Goal: Task Accomplishment & Management: Manage account settings

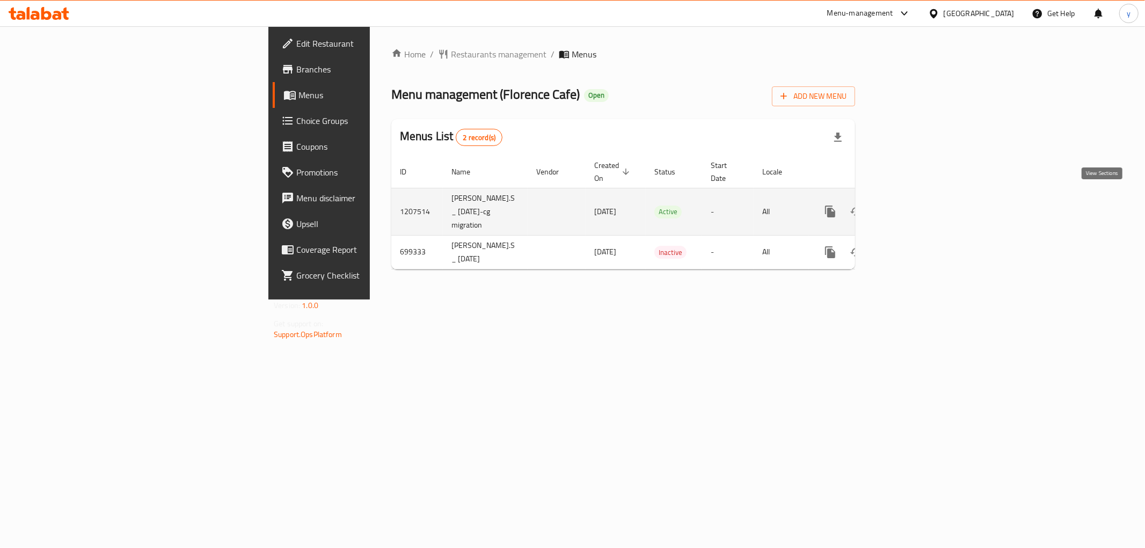
click at [914, 205] on icon "enhanced table" at bounding box center [907, 211] width 13 height 13
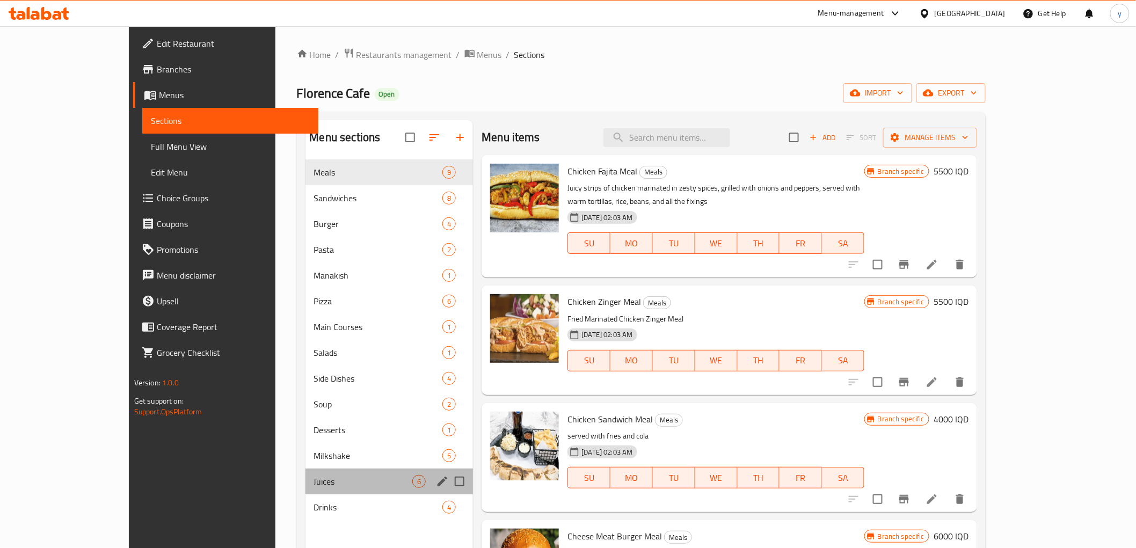
click at [305, 468] on div "Juices 6" at bounding box center [389, 481] width 168 height 26
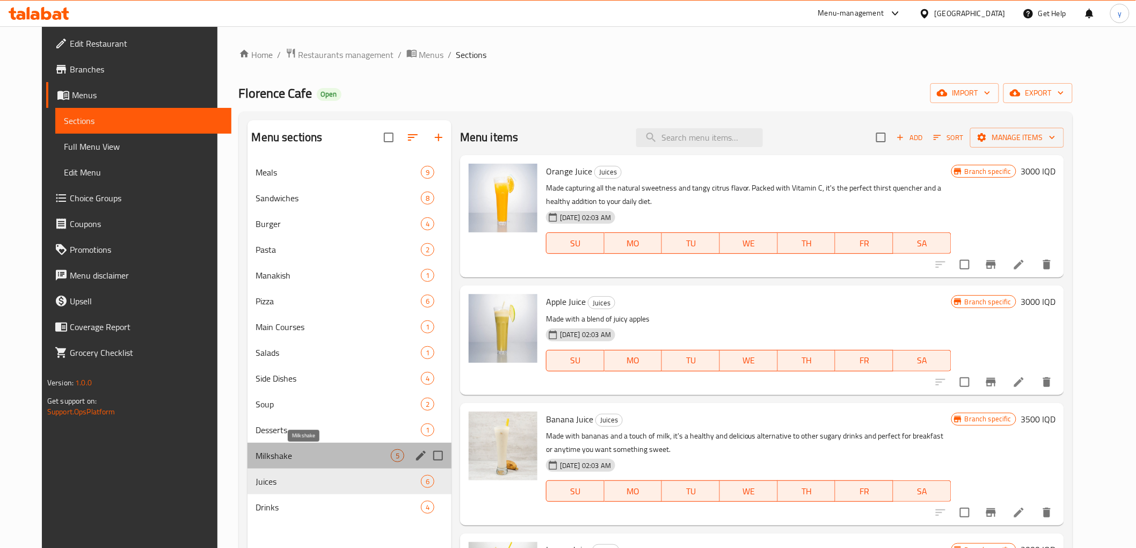
click at [288, 459] on span "Milkshake" at bounding box center [323, 455] width 135 height 13
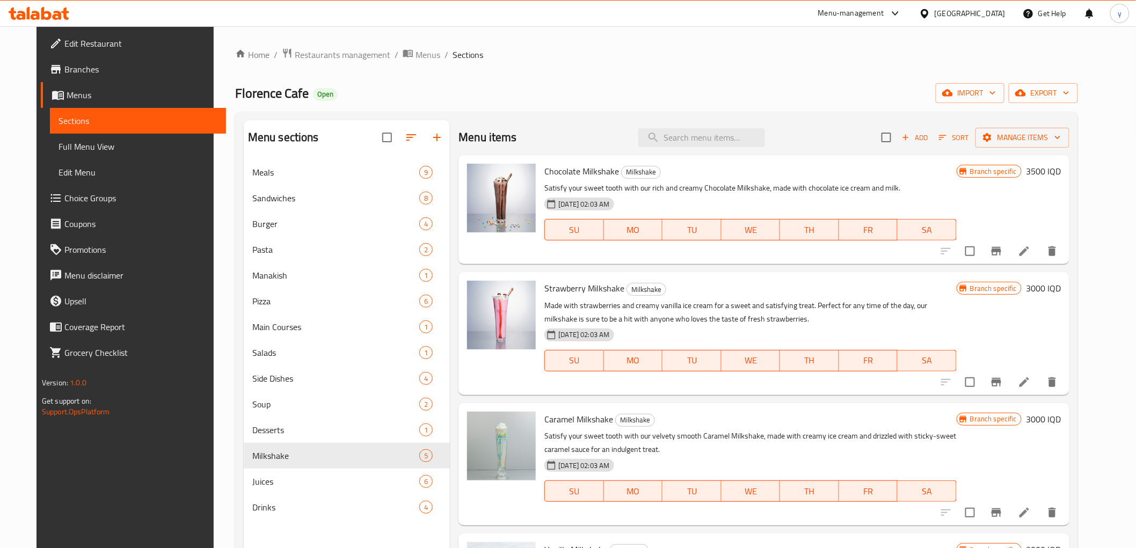
click at [1064, 161] on div "Chocolate Milkshake Milkshake Satisfy your sweet tooth with our rich and creamy…" at bounding box center [802, 209] width 525 height 100
click at [1056, 174] on h6 "3500 IQD" at bounding box center [1042, 171] width 35 height 15
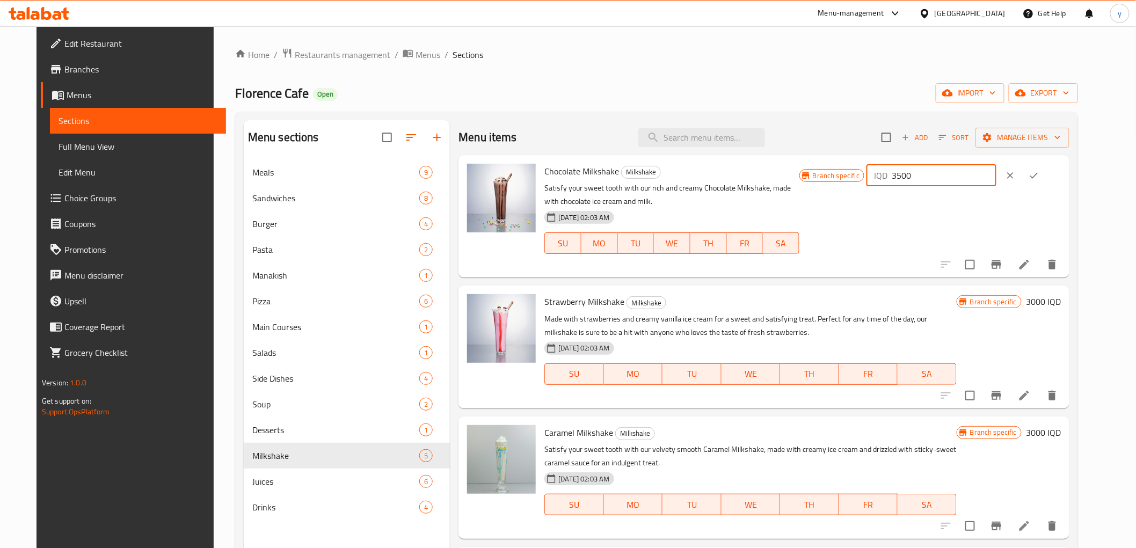
drag, startPoint x: 962, startPoint y: 178, endPoint x: 889, endPoint y: 186, distance: 74.0
click at [888, 188] on div "Branch specific IQD 3500 ​" at bounding box center [929, 216] width 261 height 105
paste input "40"
type input "4000"
click at [1039, 178] on icon "ok" at bounding box center [1033, 175] width 11 height 11
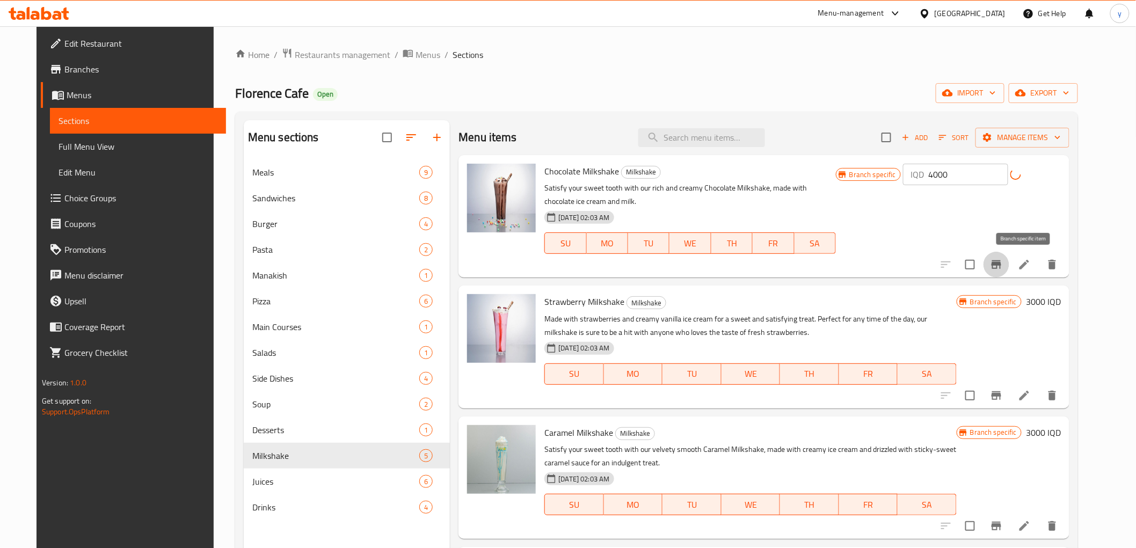
click at [1001, 263] on icon "Branch-specific-item" at bounding box center [996, 264] width 10 height 9
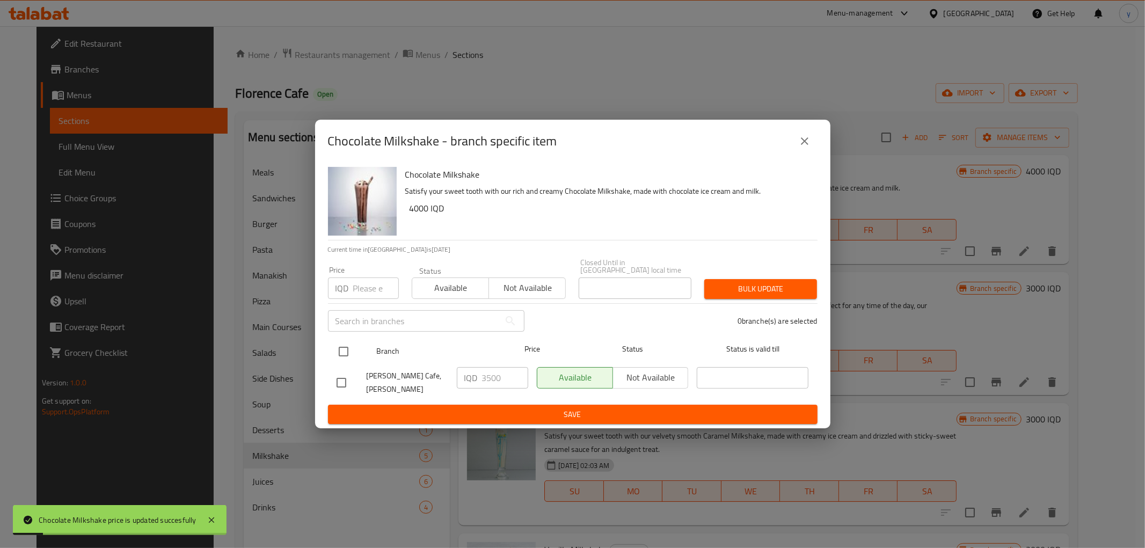
click at [349, 349] on input "checkbox" at bounding box center [343, 351] width 23 height 23
checkbox input "true"
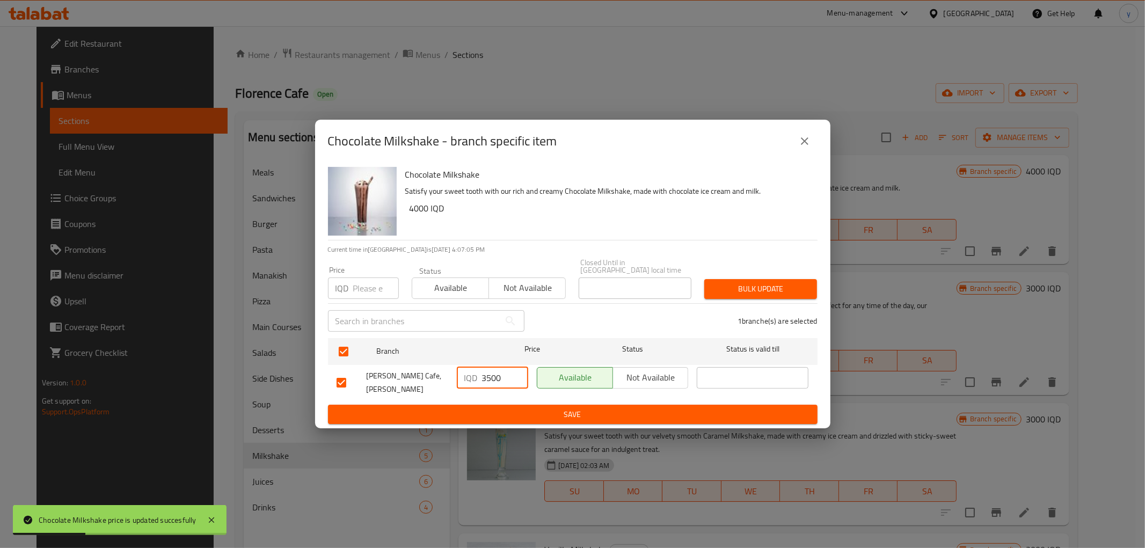
click at [486, 372] on input "3500" at bounding box center [505, 377] width 46 height 21
paste input "40"
type input "4000"
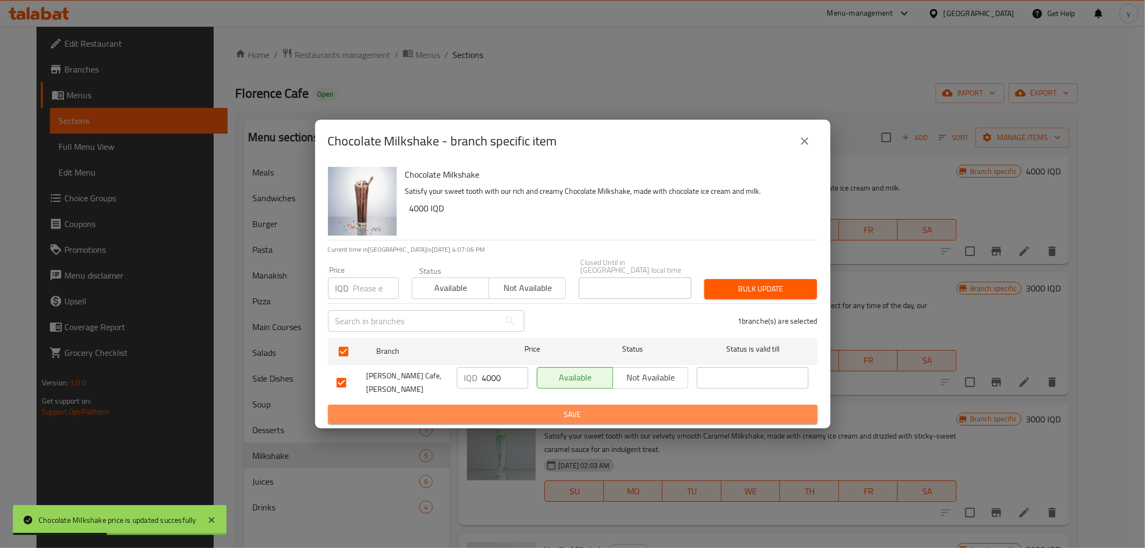
click at [501, 408] on span "Save" at bounding box center [572, 414] width 472 height 13
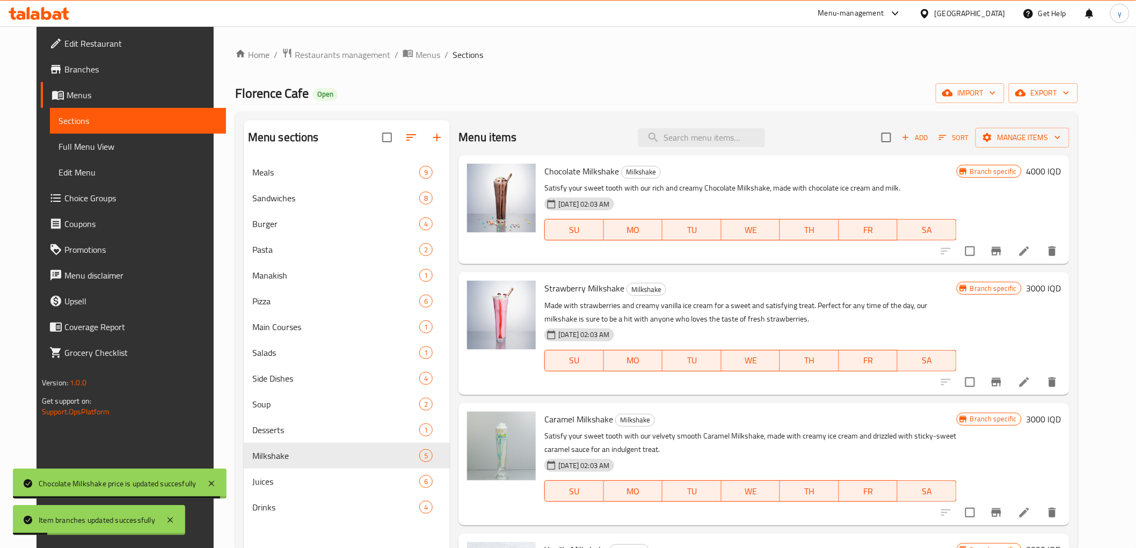
click at [1060, 286] on h6 "3000 IQD" at bounding box center [1042, 288] width 35 height 15
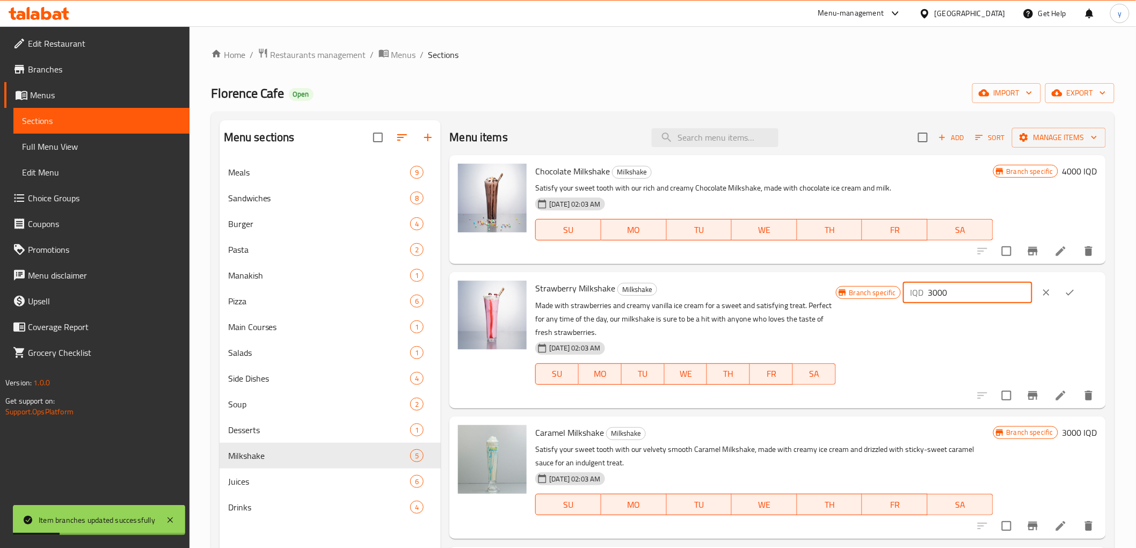
drag, startPoint x: 953, startPoint y: 298, endPoint x: 940, endPoint y: 306, distance: 15.9
click at [931, 308] on div "Branch specific IQD 3000 ​" at bounding box center [966, 340] width 261 height 119
paste input "5"
click at [965, 294] on input "35000" at bounding box center [980, 292] width 104 height 21
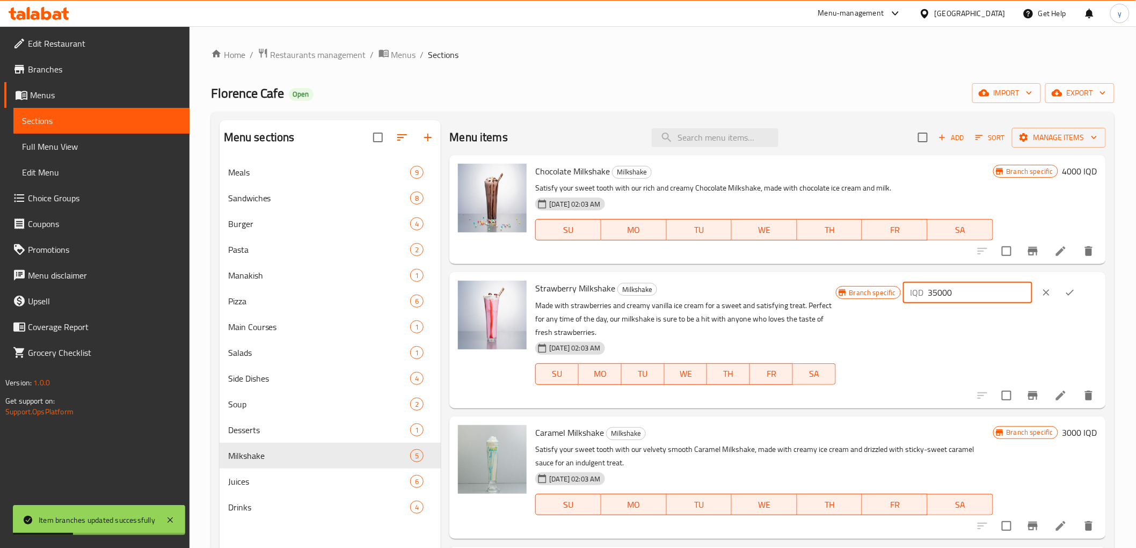
paste input "3500"
click at [964, 292] on input "350003500" at bounding box center [980, 292] width 104 height 21
paste input "number"
type input "3500"
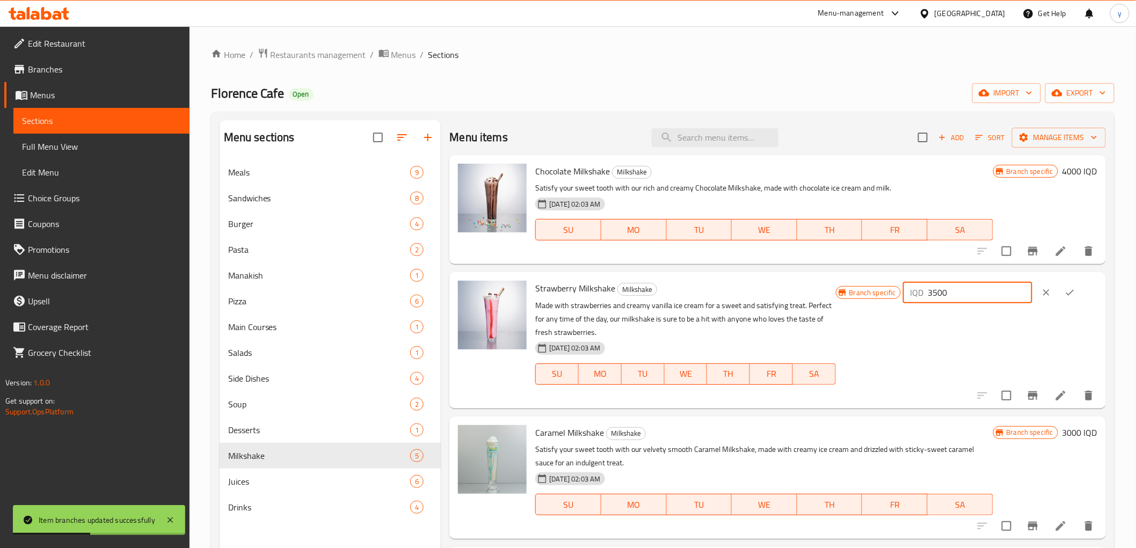
click at [1068, 290] on icon "ok" at bounding box center [1069, 292] width 11 height 11
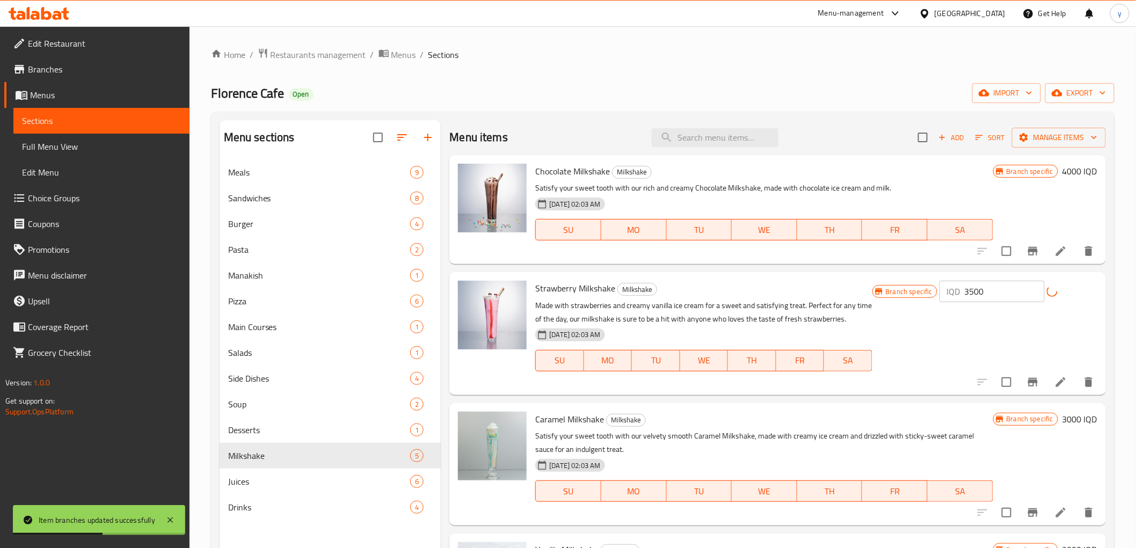
click at [1028, 383] on icon "Branch-specific-item" at bounding box center [1033, 382] width 10 height 9
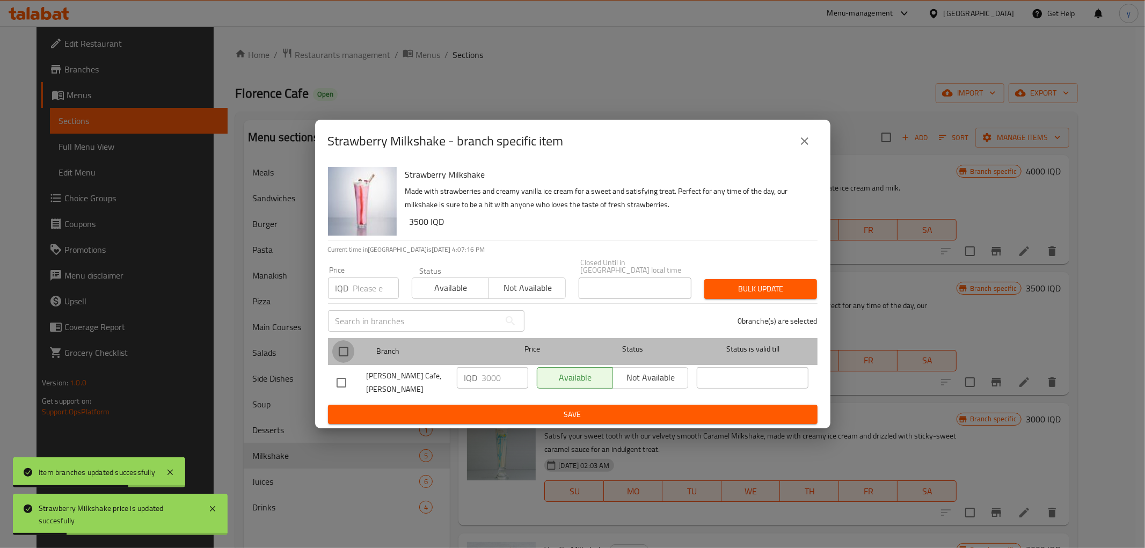
click at [340, 347] on input "checkbox" at bounding box center [343, 351] width 23 height 23
checkbox input "true"
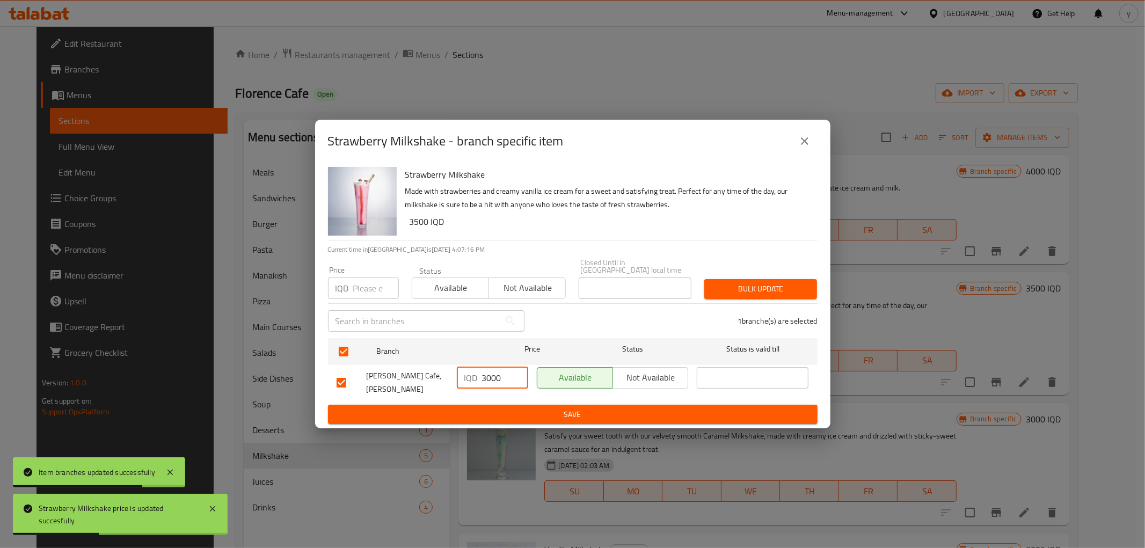
click at [494, 369] on input "3000" at bounding box center [505, 377] width 46 height 21
paste input "5"
type input "3500"
click at [500, 408] on span "Save" at bounding box center [572, 414] width 472 height 13
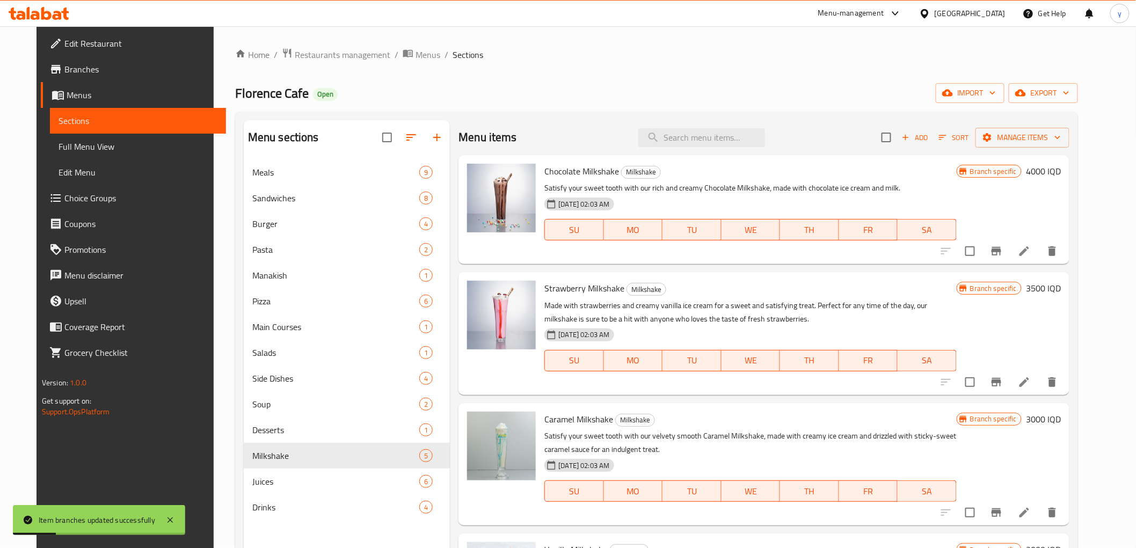
click at [1060, 422] on h6 "3000 IQD" at bounding box center [1042, 419] width 35 height 15
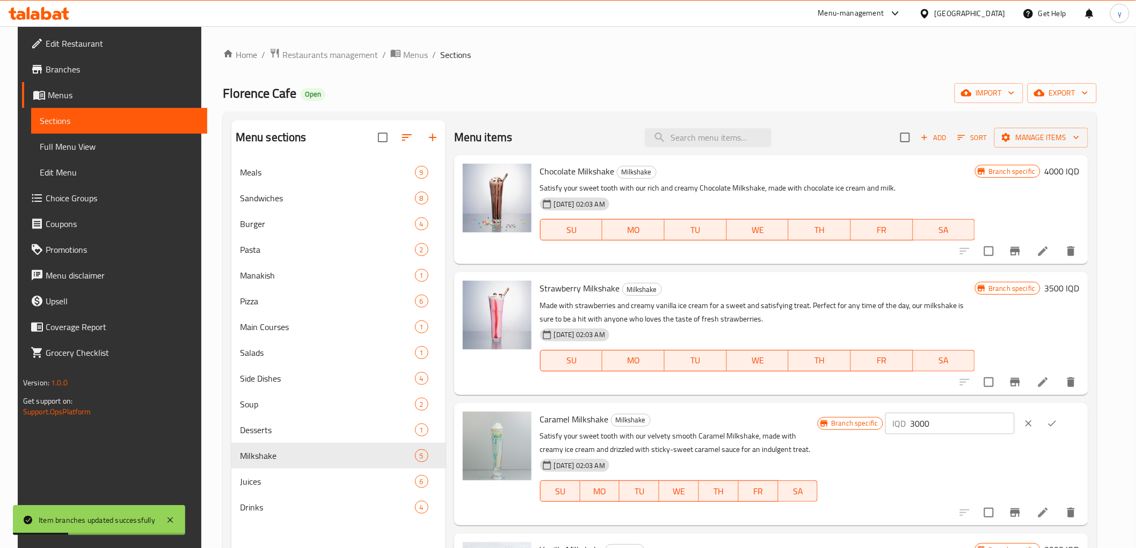
click at [983, 424] on input "3000" at bounding box center [962, 423] width 104 height 21
paste input "5"
type input "3500"
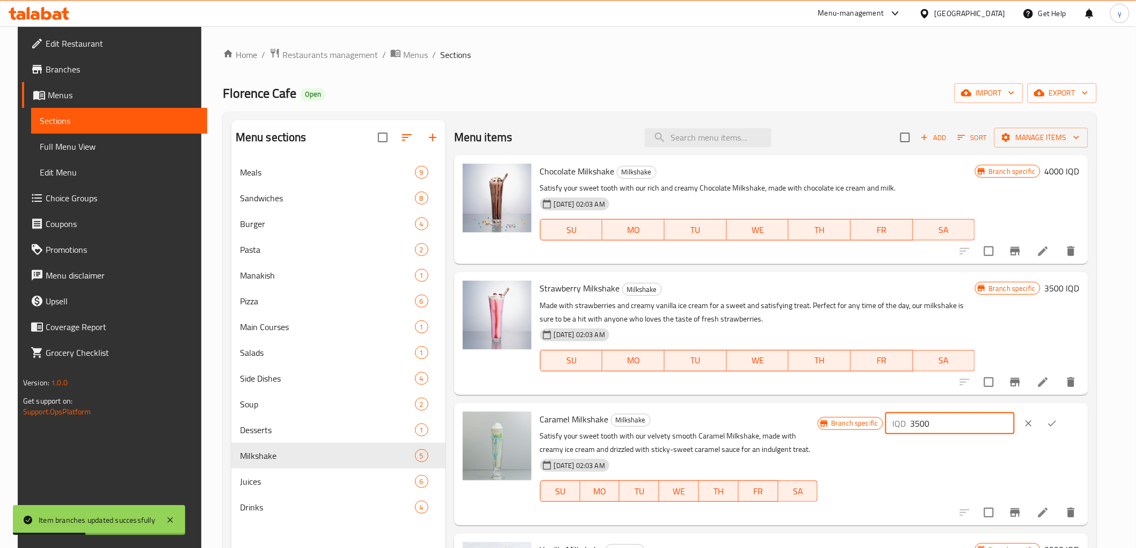
click at [1057, 424] on icon "ok" at bounding box center [1051, 423] width 11 height 11
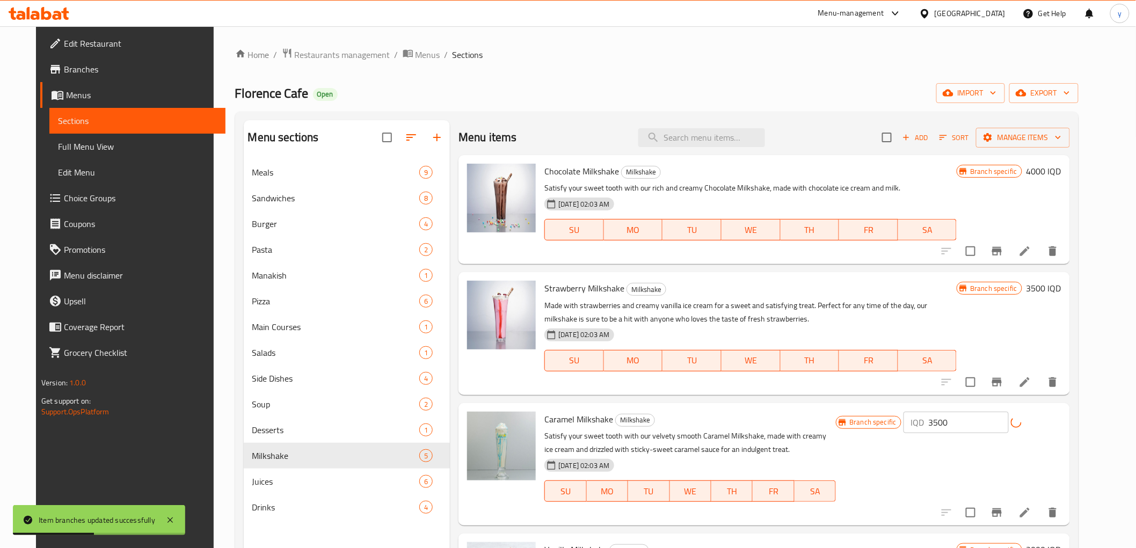
click at [1009, 504] on button "Branch-specific-item" at bounding box center [997, 513] width 26 height 26
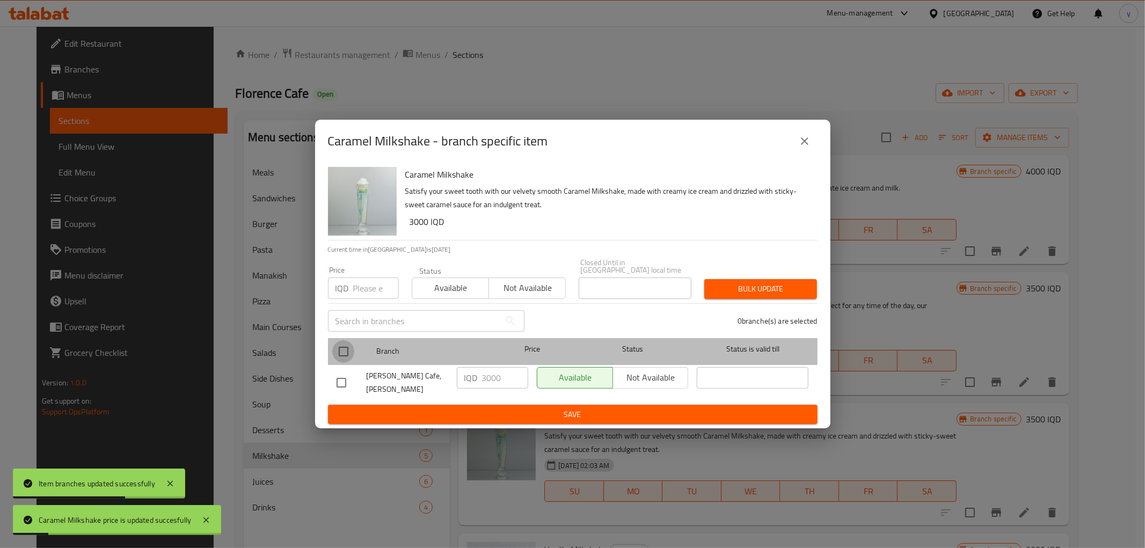
click at [339, 353] on input "checkbox" at bounding box center [343, 351] width 23 height 23
checkbox input "true"
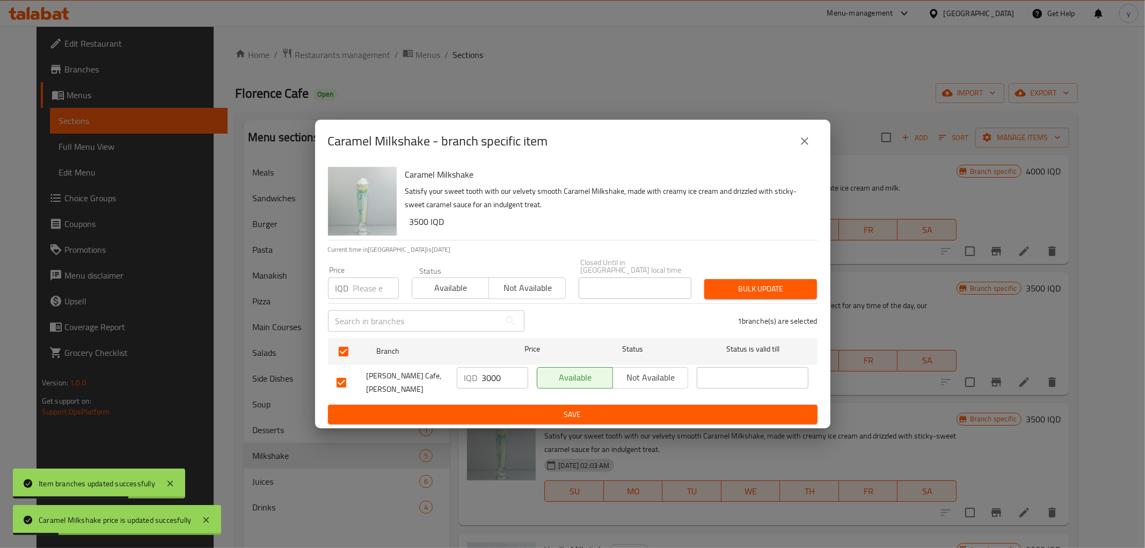
click at [491, 368] on input "3000" at bounding box center [505, 377] width 46 height 21
paste input "5"
type input "3500"
click at [497, 405] on button "Save" at bounding box center [572, 415] width 489 height 20
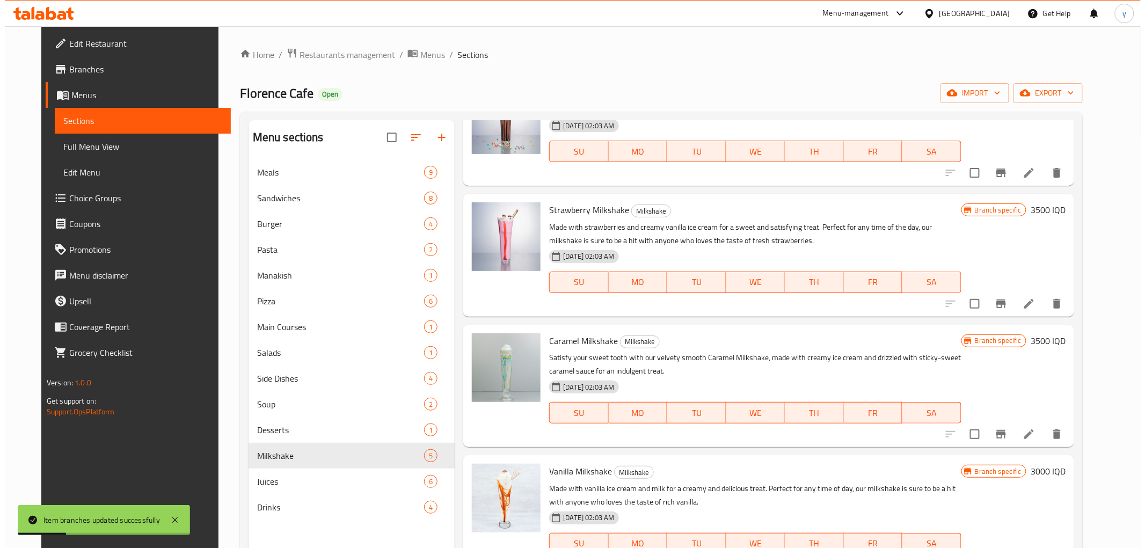
scroll to position [105, 0]
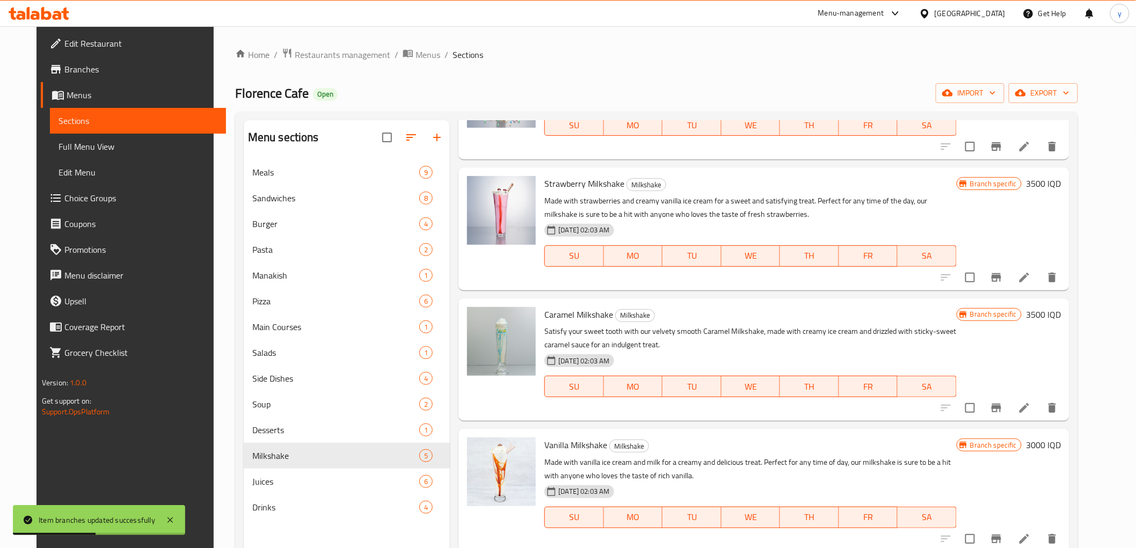
click at [1060, 442] on h6 "3000 IQD" at bounding box center [1042, 444] width 35 height 15
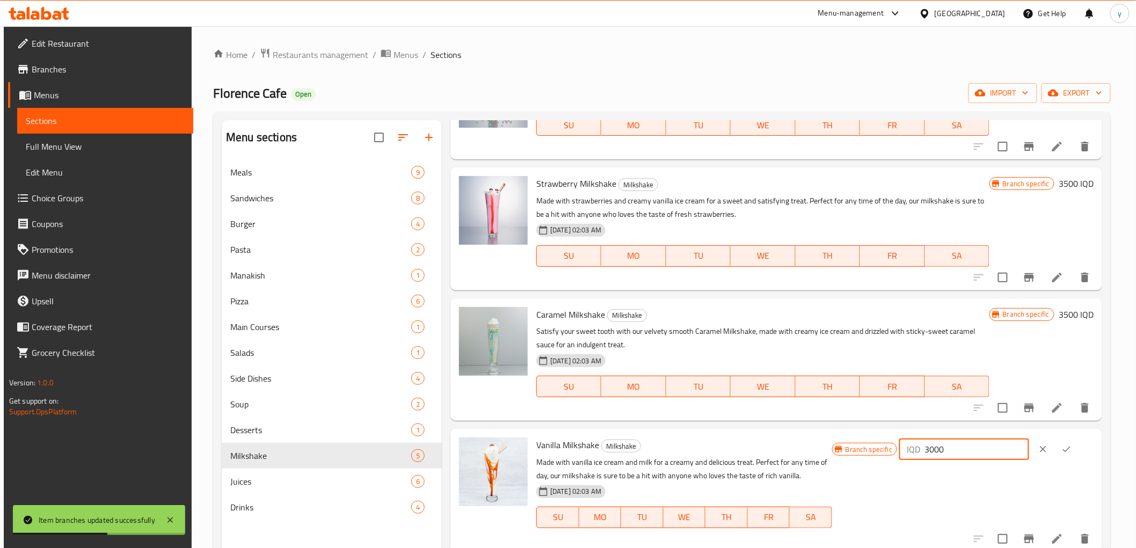
drag, startPoint x: 997, startPoint y: 444, endPoint x: 850, endPoint y: 464, distance: 148.4
click at [850, 464] on div "Branch specific IQD 3000 ​" at bounding box center [962, 489] width 261 height 105
paste input "5"
type input "3500"
click at [1059, 451] on button "ok" at bounding box center [1066, 449] width 24 height 24
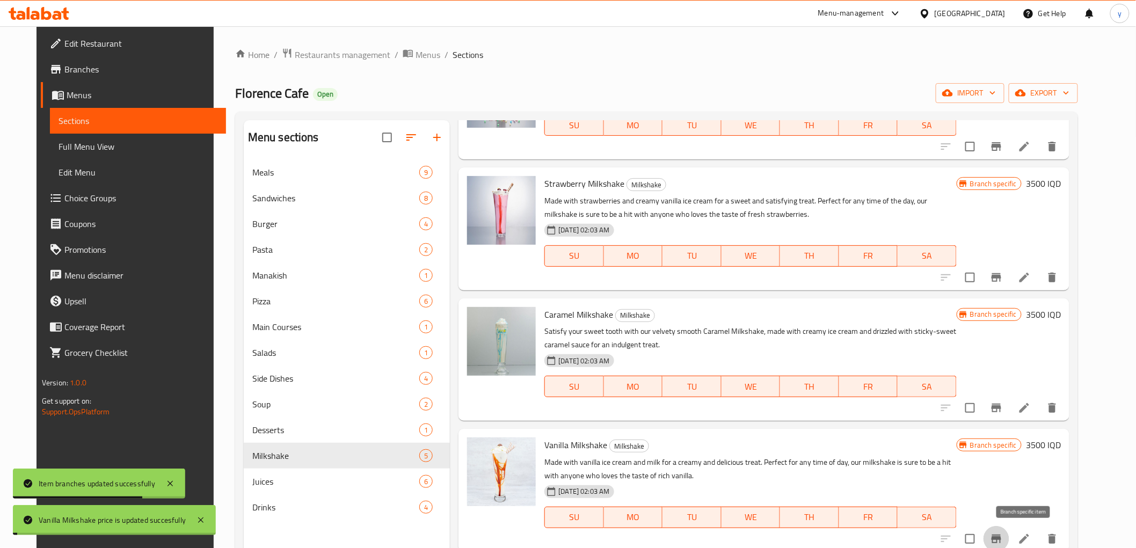
click at [1009, 530] on button "Branch-specific-item" at bounding box center [996, 539] width 26 height 26
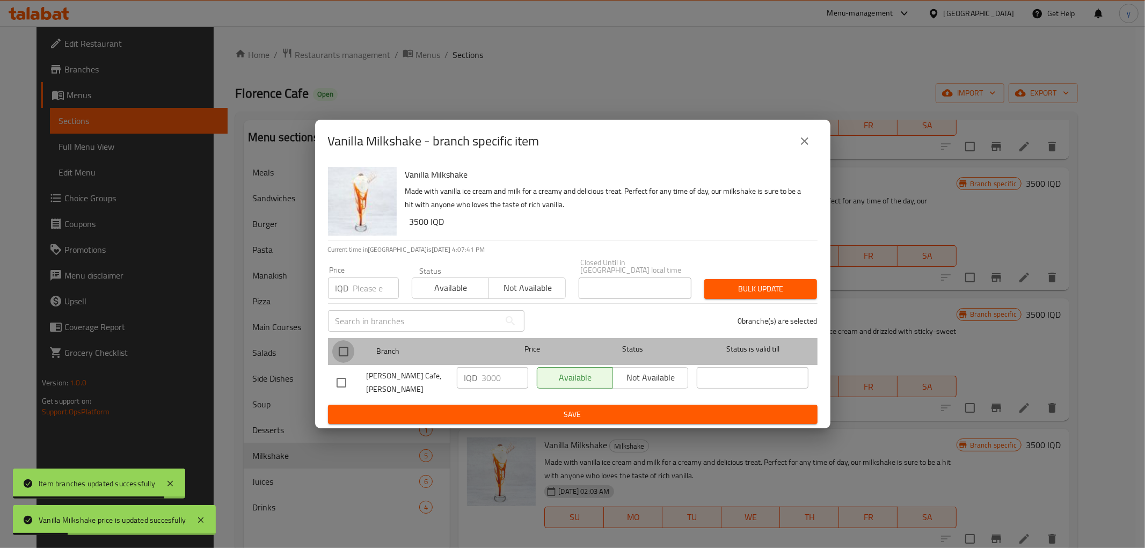
click at [341, 351] on input "checkbox" at bounding box center [343, 351] width 23 height 23
checkbox input "true"
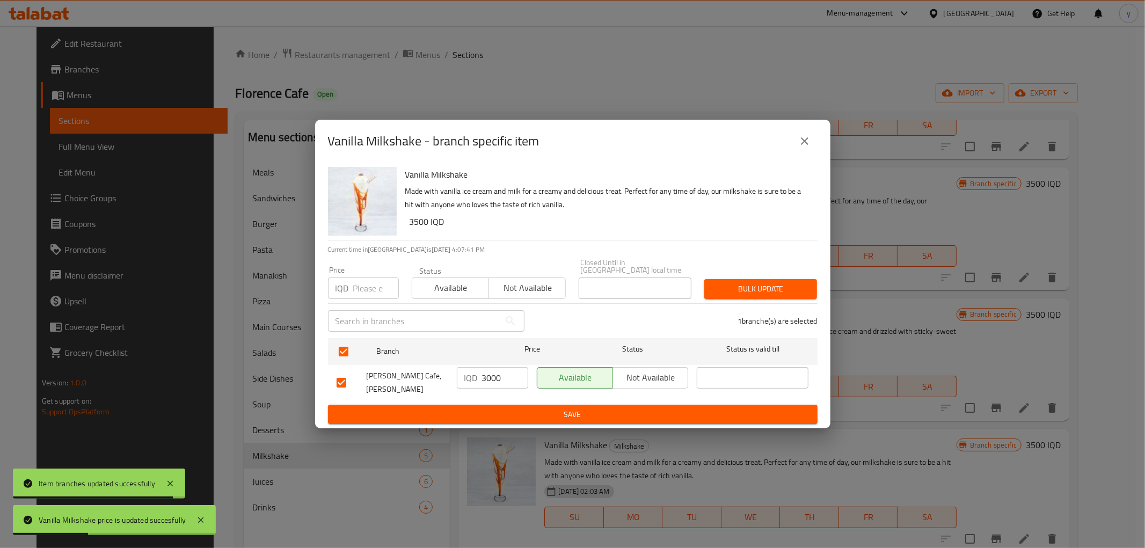
click at [486, 386] on input "3000" at bounding box center [505, 377] width 46 height 21
paste input "5"
type input "3500"
click at [496, 408] on span "Save" at bounding box center [572, 414] width 472 height 13
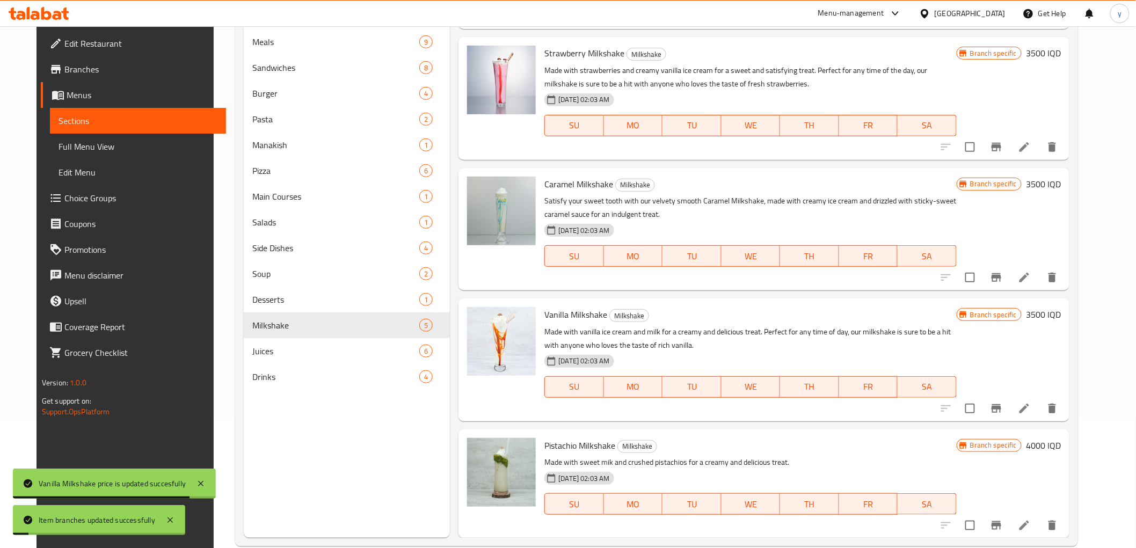
scroll to position [150, 0]
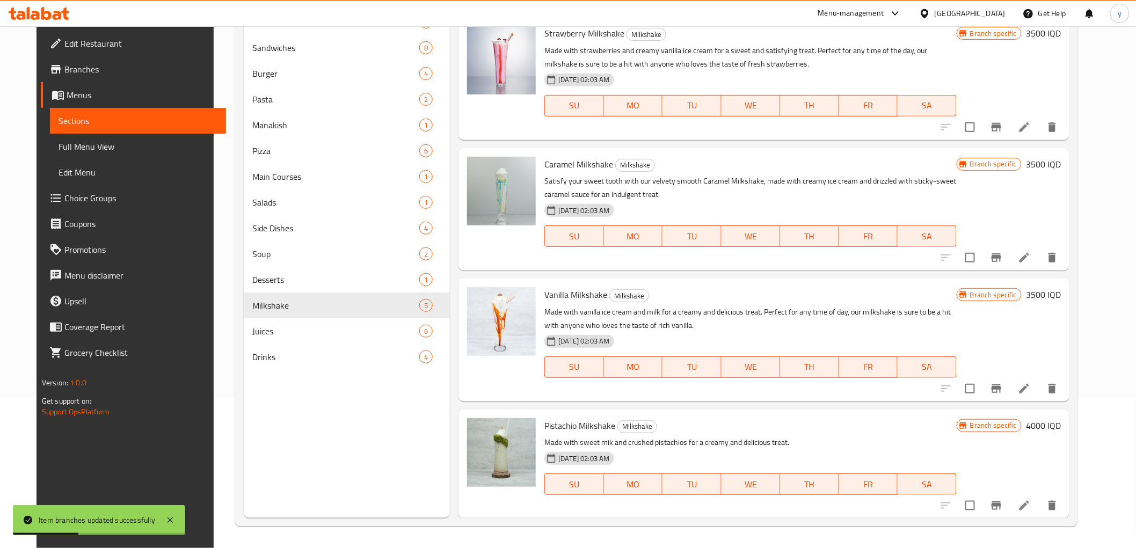
click at [1060, 422] on h6 "4000 IQD" at bounding box center [1042, 425] width 35 height 15
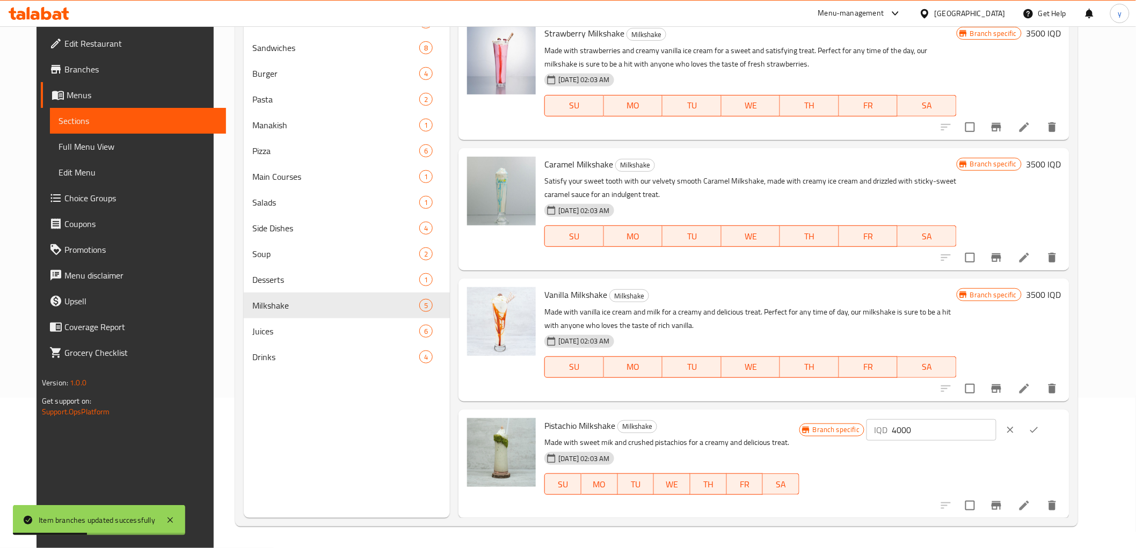
drag, startPoint x: 961, startPoint y: 425, endPoint x: 903, endPoint y: 441, distance: 59.6
click at [902, 441] on div "Branch specific IQD 4000 ​" at bounding box center [929, 464] width 261 height 92
paste input "5"
type input "4500"
click at [1039, 431] on icon "ok" at bounding box center [1033, 429] width 11 height 11
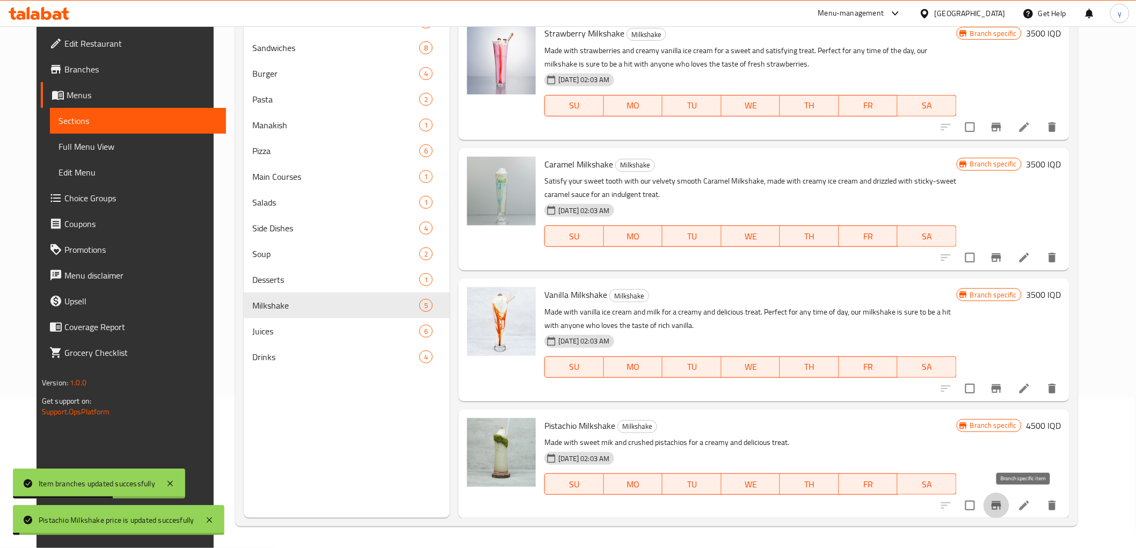
click at [1001, 502] on icon "Branch-specific-item" at bounding box center [996, 505] width 10 height 9
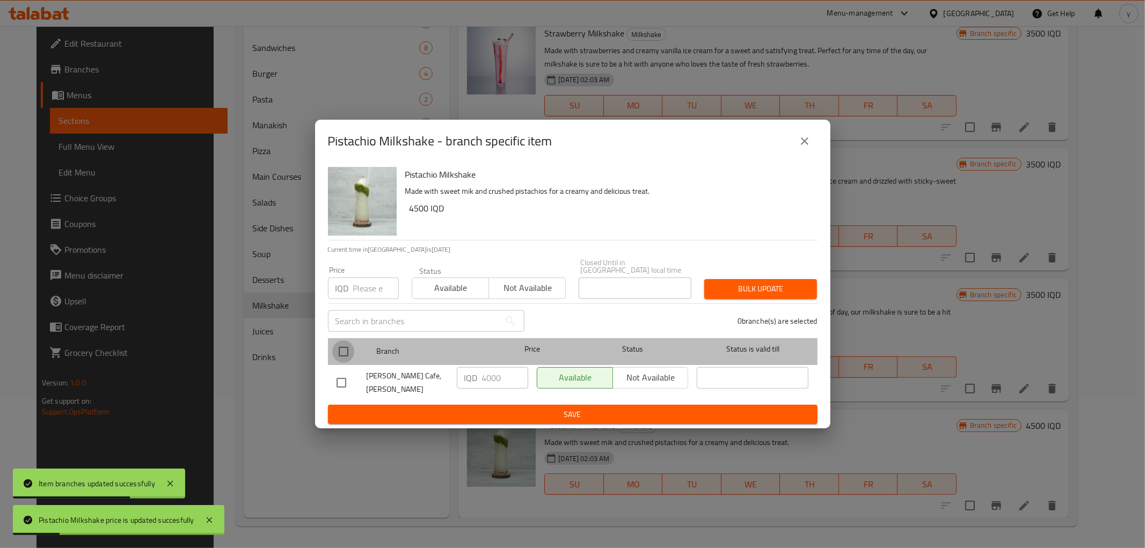
click at [343, 350] on input "checkbox" at bounding box center [343, 351] width 23 height 23
checkbox input "true"
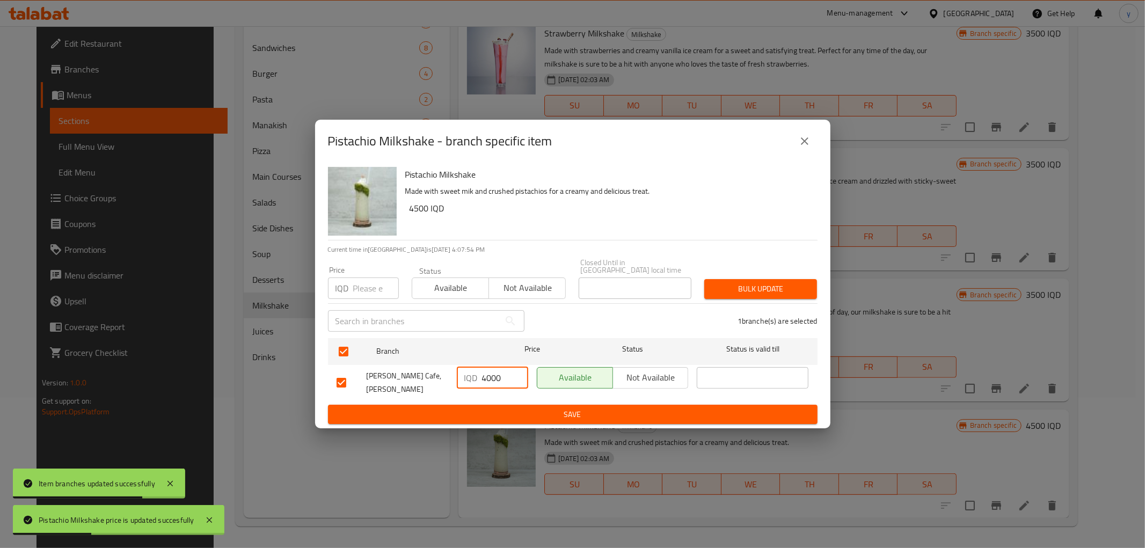
click at [489, 376] on input "4000" at bounding box center [505, 377] width 46 height 21
paste input "5"
type input "4500"
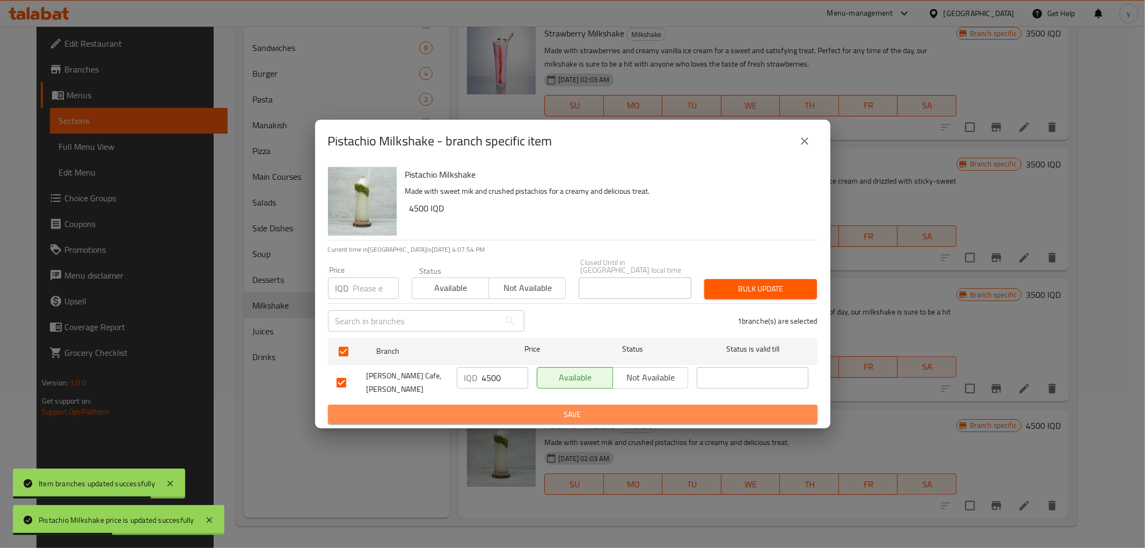
click at [492, 408] on span "Save" at bounding box center [572, 414] width 472 height 13
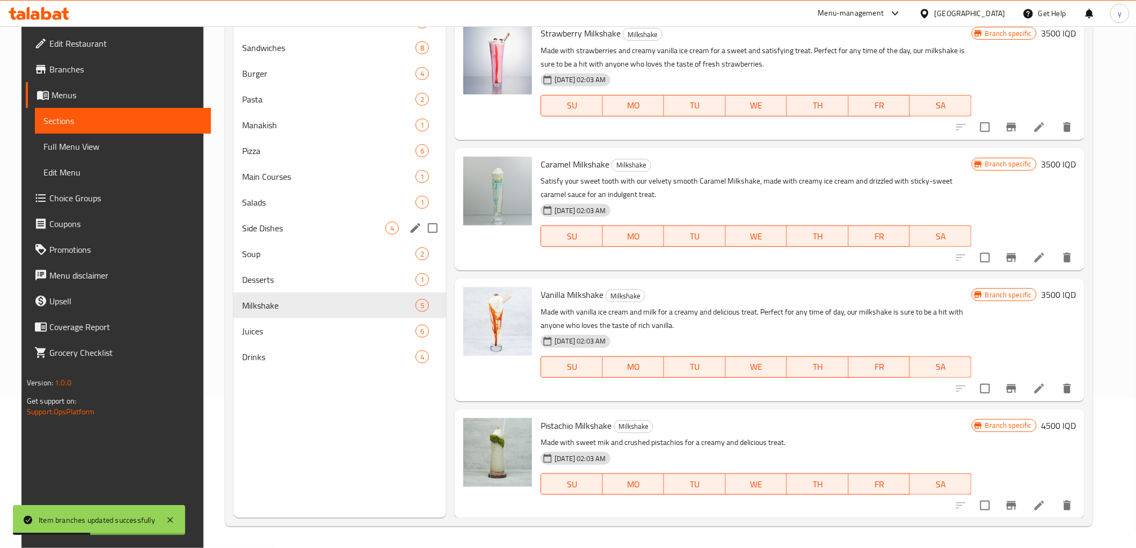
click at [302, 221] on div "Side Dishes 4" at bounding box center [339, 228] width 213 height 26
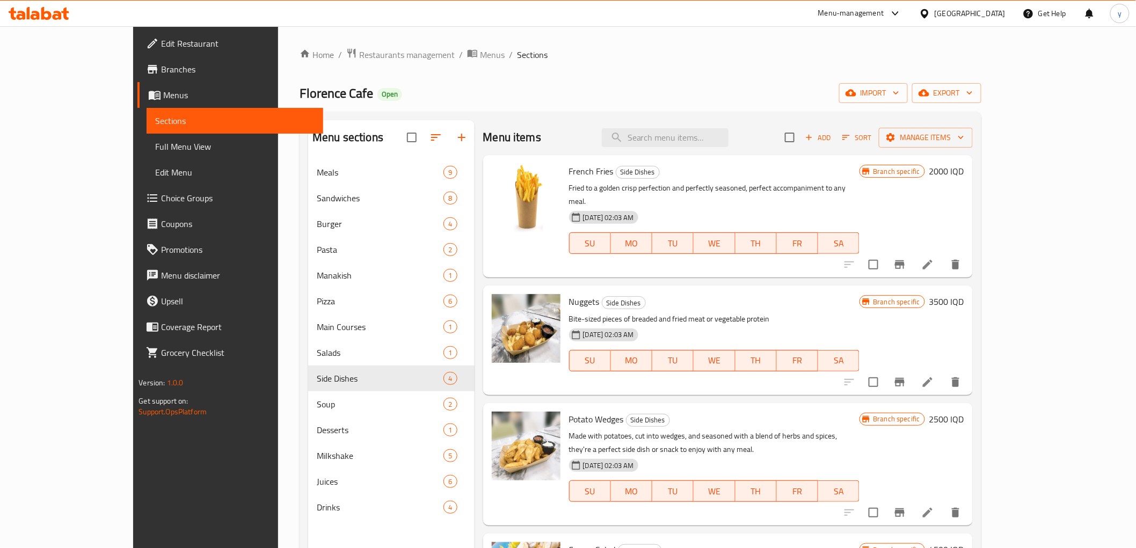
click at [964, 173] on h6 "2000 IQD" at bounding box center [946, 171] width 35 height 15
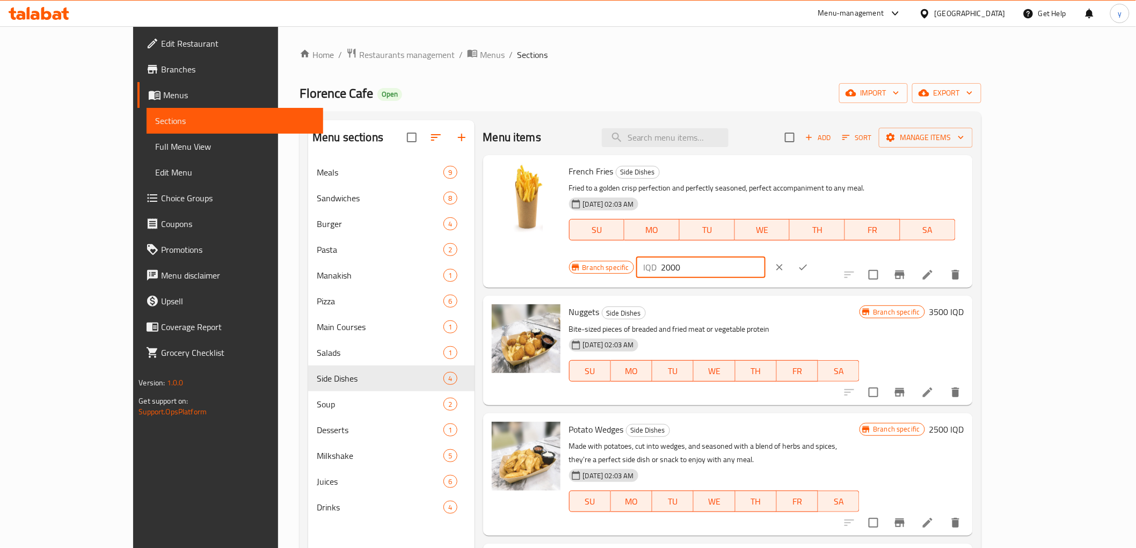
drag, startPoint x: 970, startPoint y: 180, endPoint x: 925, endPoint y: 181, distance: 45.1
click at [765, 257] on div "IQD 2000 ​" at bounding box center [700, 267] width 129 height 21
paste input "5"
type input "2500"
click at [791, 255] on button "clear" at bounding box center [779, 267] width 24 height 24
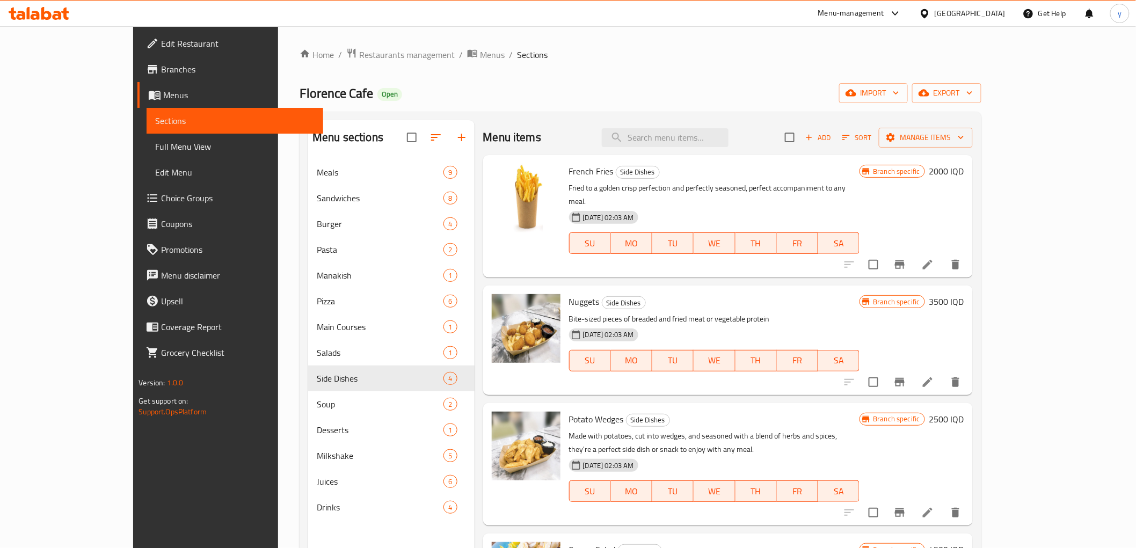
click at [964, 170] on h6 "2000 IQD" at bounding box center [946, 171] width 35 height 15
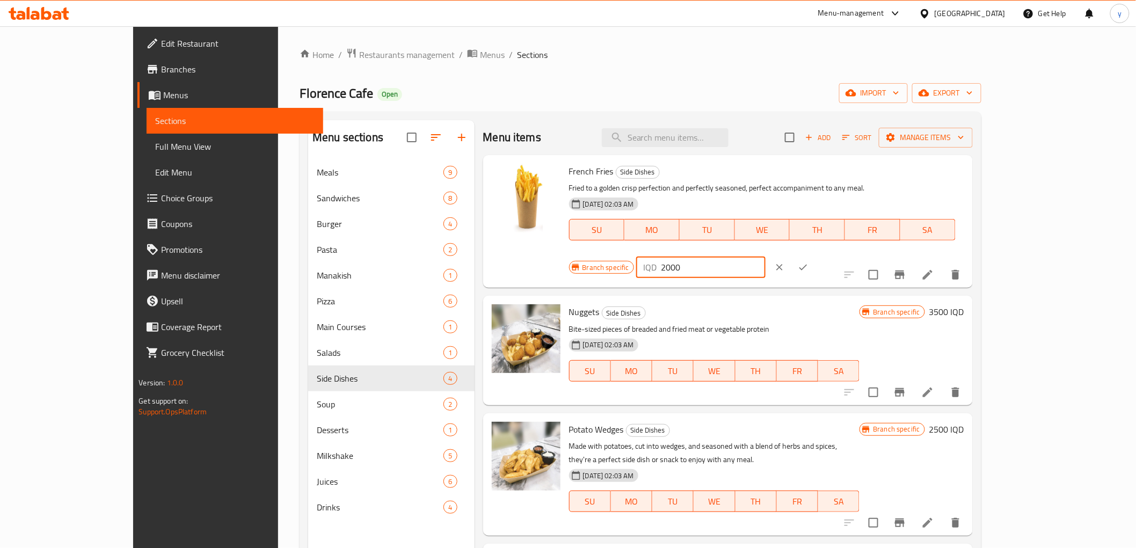
drag, startPoint x: 984, startPoint y: 175, endPoint x: 912, endPoint y: 183, distance: 71.8
click at [830, 255] on div "Branch specific IQD 2000 ​" at bounding box center [699, 267] width 261 height 24
paste input "5"
type input "2500"
click at [808, 262] on icon "ok" at bounding box center [802, 267] width 11 height 11
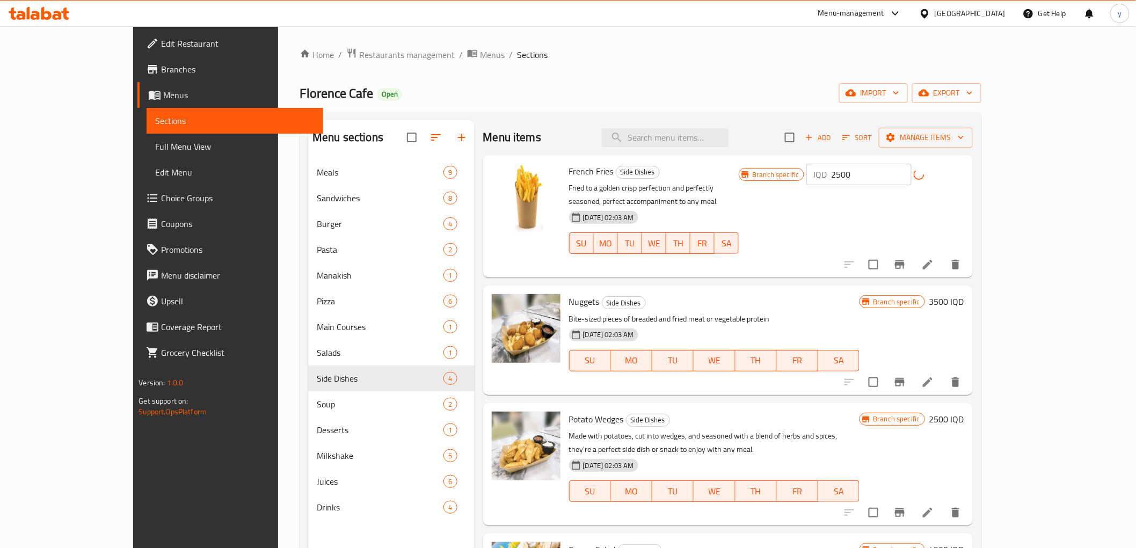
click at [904, 260] on icon "Branch-specific-item" at bounding box center [900, 264] width 10 height 9
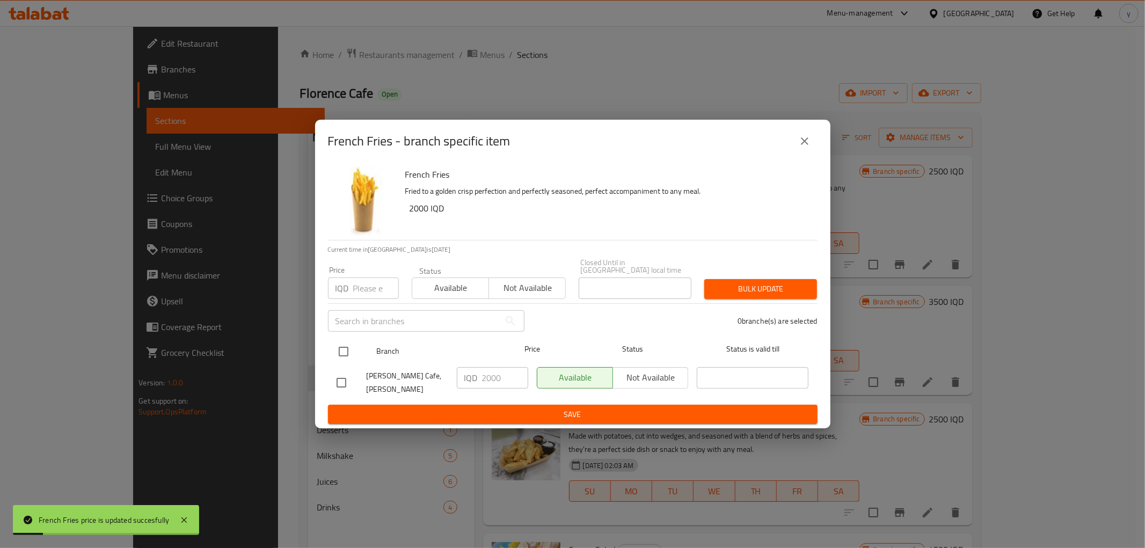
click at [346, 353] on input "checkbox" at bounding box center [343, 351] width 23 height 23
checkbox input "true"
click at [487, 377] on input "2000" at bounding box center [505, 377] width 46 height 21
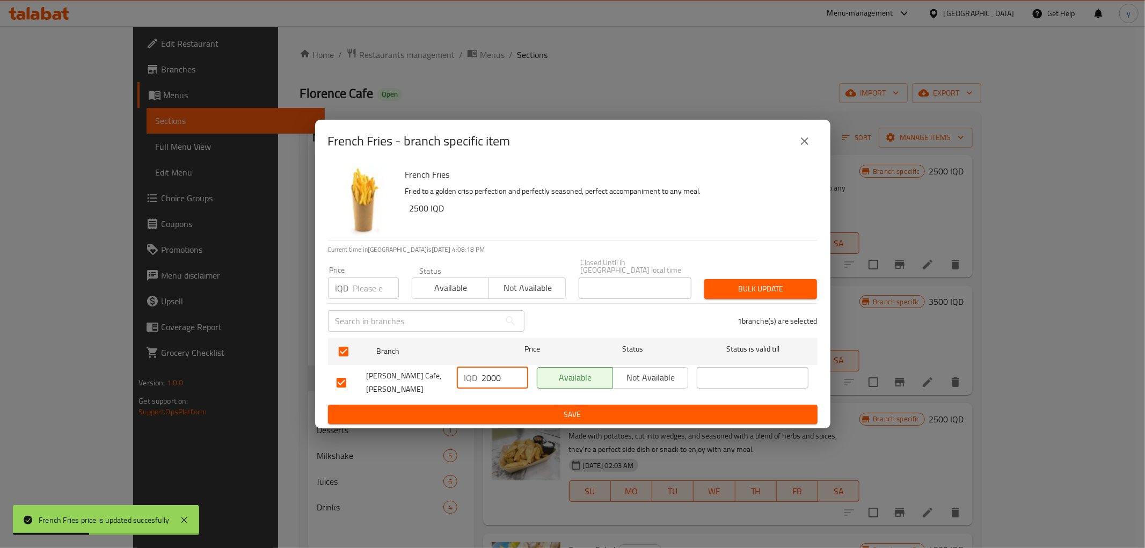
click at [487, 377] on input "2000" at bounding box center [505, 377] width 46 height 21
paste input "5"
type input "2500"
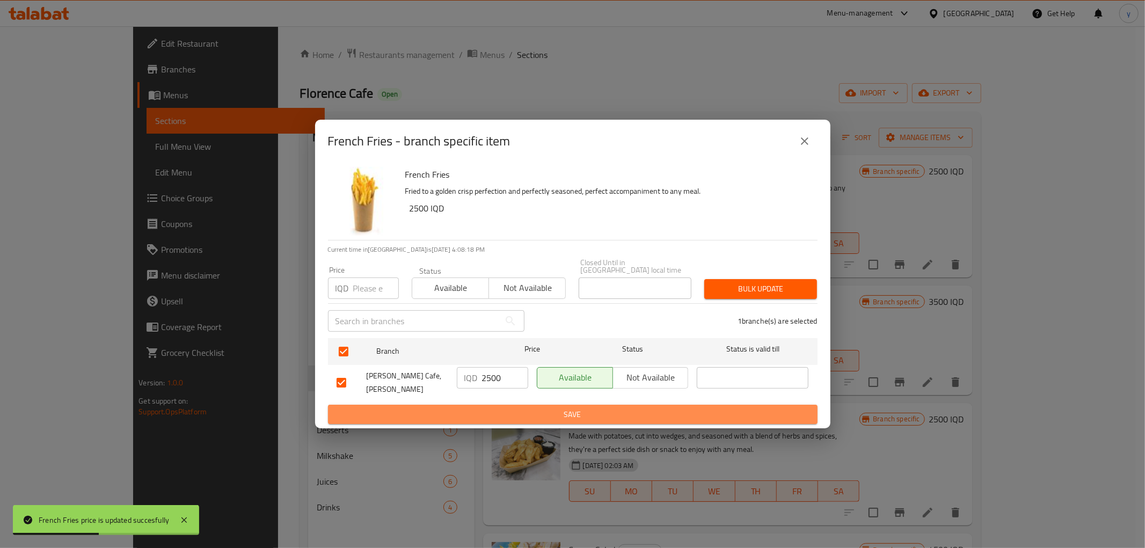
click at [481, 408] on span "Save" at bounding box center [572, 414] width 472 height 13
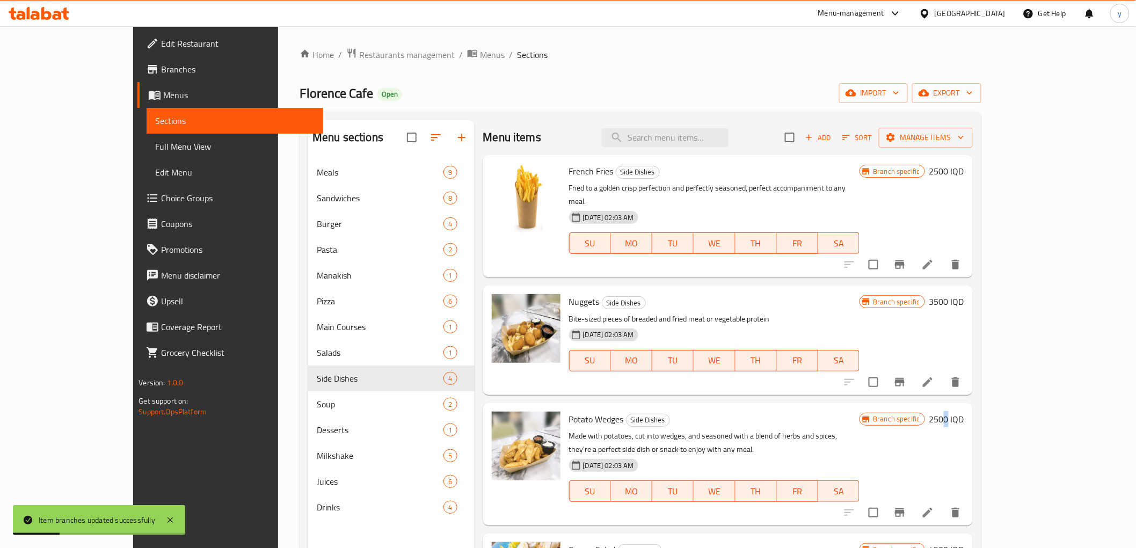
click at [964, 412] on h6 "2500 IQD" at bounding box center [946, 419] width 35 height 15
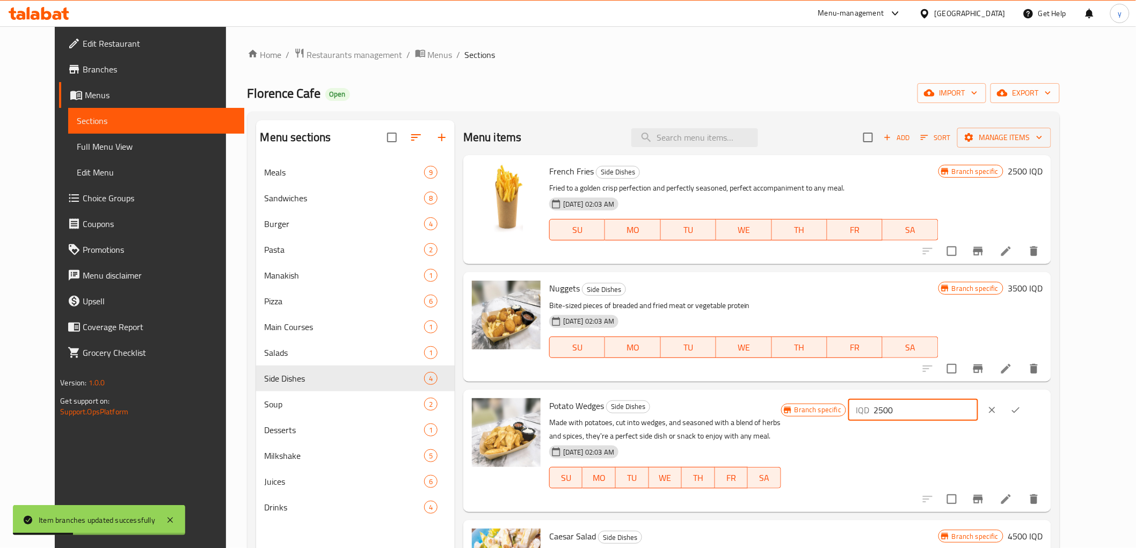
drag, startPoint x: 871, startPoint y: 417, endPoint x: 991, endPoint y: 414, distance: 119.7
click at [910, 436] on div "Branch specific IQD 2500 ​" at bounding box center [911, 450] width 261 height 105
paste input "30"
type input "3000"
drag, startPoint x: 1104, startPoint y: 409, endPoint x: 1055, endPoint y: 411, distance: 48.9
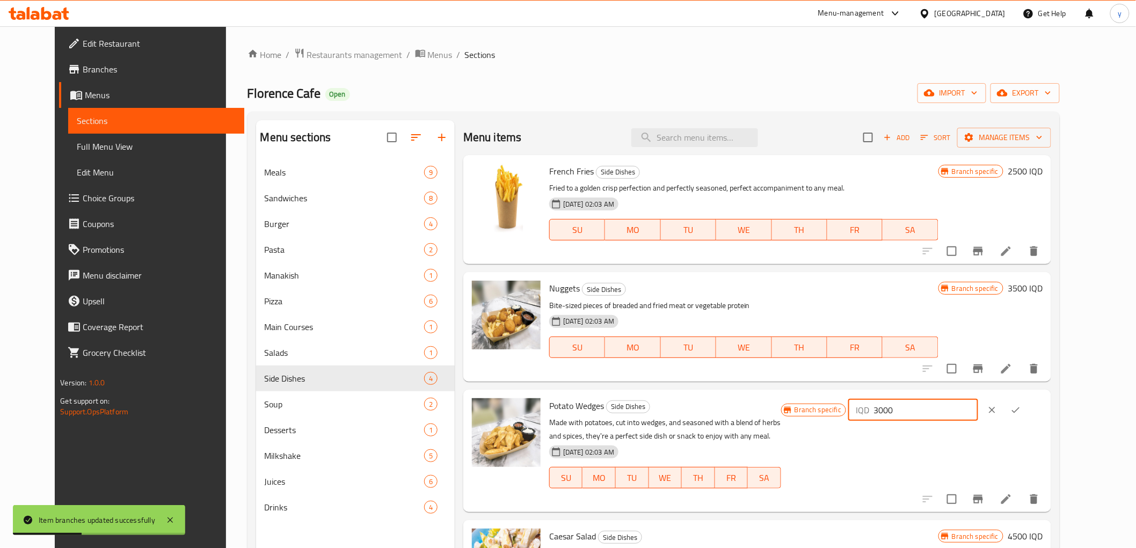
click at [1051, 410] on div "Potato Wedges Side Dishes Made with potatoes, cut into wedges, and seasoned wit…" at bounding box center [757, 451] width 588 height 122
click at [997, 411] on icon "clear" at bounding box center [991, 410] width 11 height 11
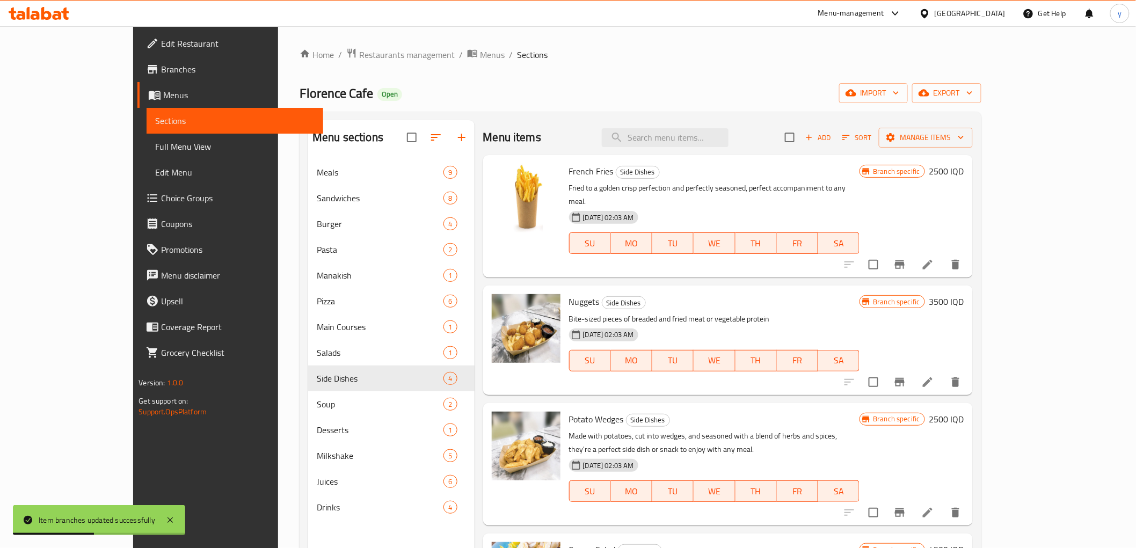
click at [963, 412] on div "Branch specific 2500 IQD" at bounding box center [911, 419] width 104 height 15
click at [964, 412] on h6 "2500 IQD" at bounding box center [946, 419] width 35 height 15
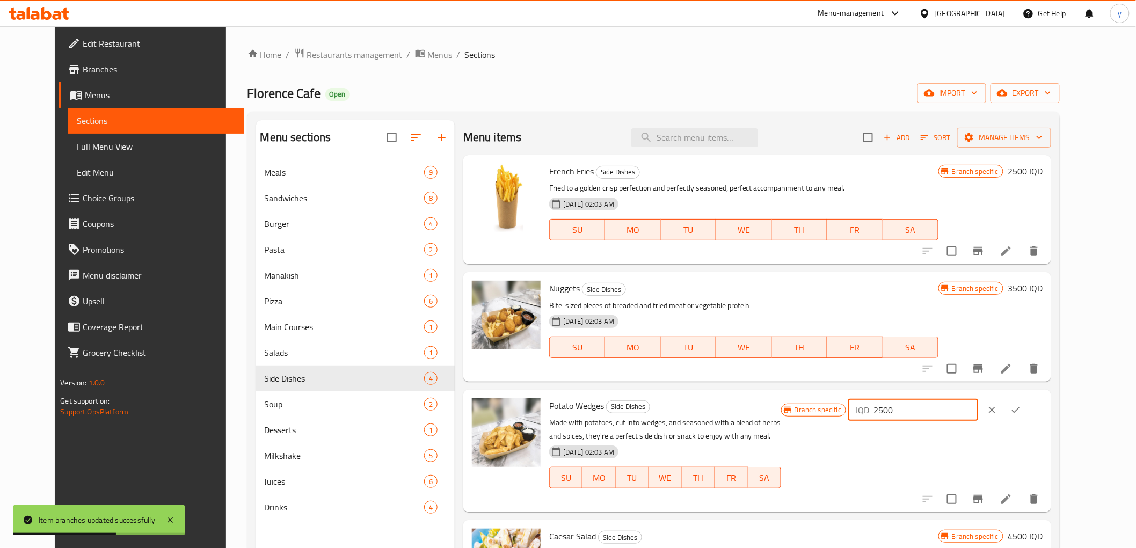
drag, startPoint x: 951, startPoint y: 419, endPoint x: 1006, endPoint y: 428, distance: 55.5
click at [931, 425] on div "Branch specific IQD 2500 ​" at bounding box center [911, 450] width 261 height 105
paste input "30"
type input "3000"
click at [1021, 409] on icon "ok" at bounding box center [1015, 410] width 11 height 11
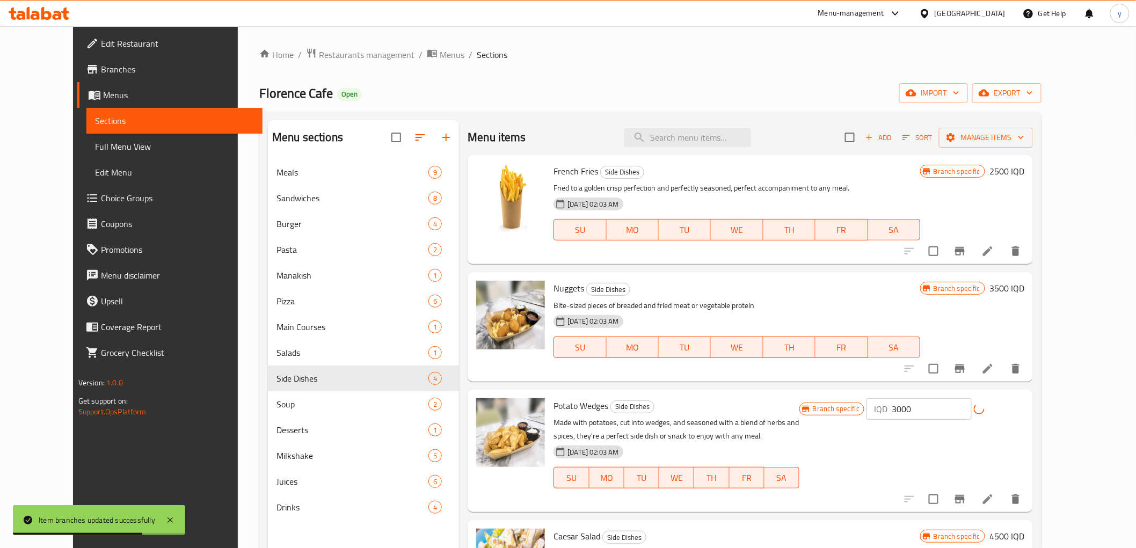
click at [1005, 506] on div "Menu items Add Sort Manage items French Fries Side Dishes Fried to a golden cri…" at bounding box center [746, 394] width 574 height 548
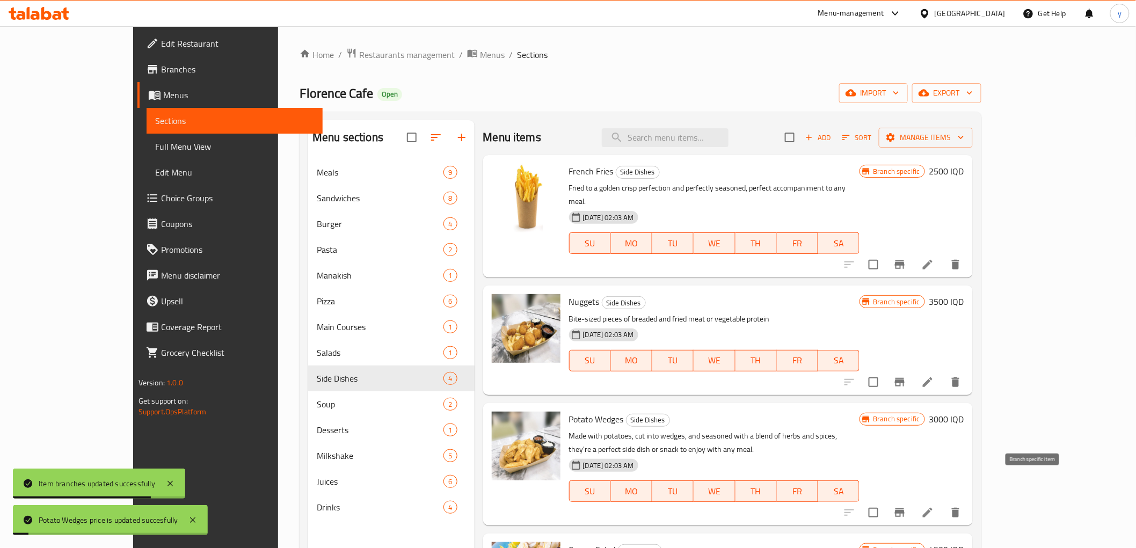
click at [906, 506] on icon "Branch-specific-item" at bounding box center [899, 512] width 13 height 13
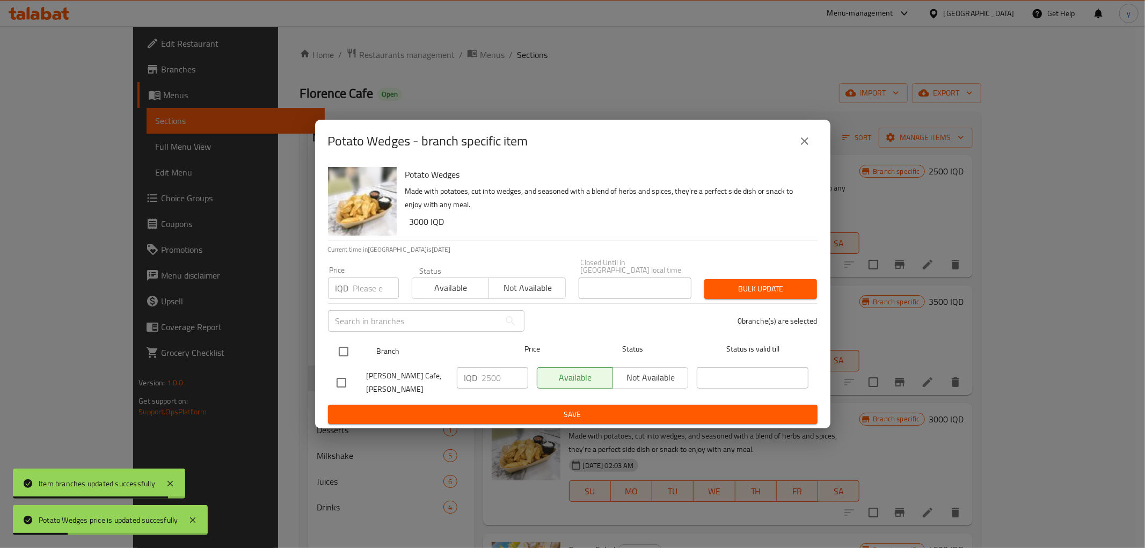
click at [341, 347] on input "checkbox" at bounding box center [343, 351] width 23 height 23
checkbox input "true"
click at [500, 379] on input "2500" at bounding box center [505, 377] width 46 height 21
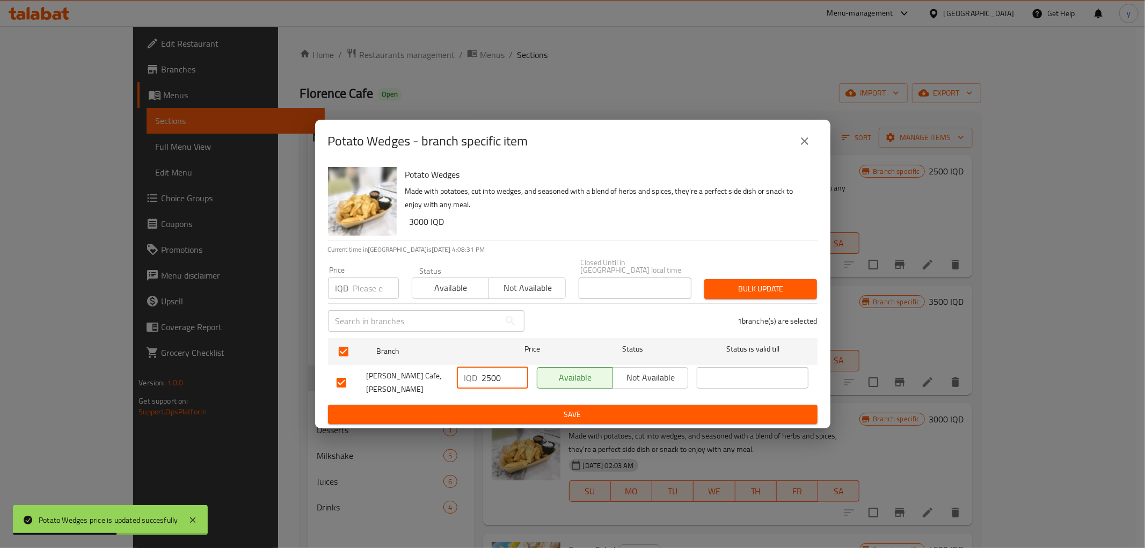
click at [500, 379] on input "2500" at bounding box center [505, 377] width 46 height 21
paste input "30"
type input "3000"
click at [510, 408] on span "Save" at bounding box center [572, 414] width 472 height 13
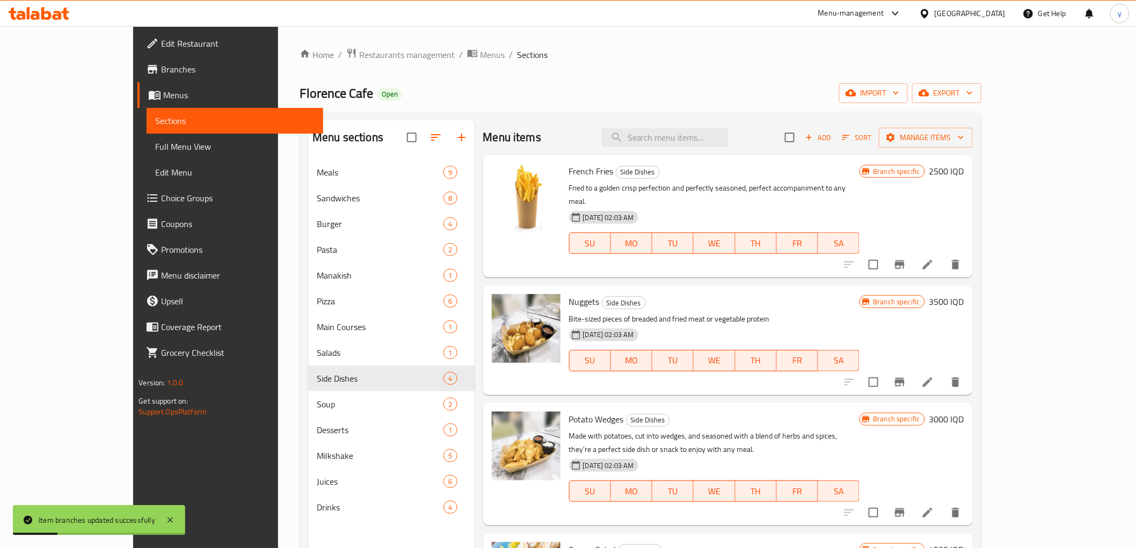
click at [924, 297] on span "Branch specific" at bounding box center [895, 302] width 55 height 10
click at [964, 294] on h6 "3500 IQD" at bounding box center [946, 301] width 35 height 15
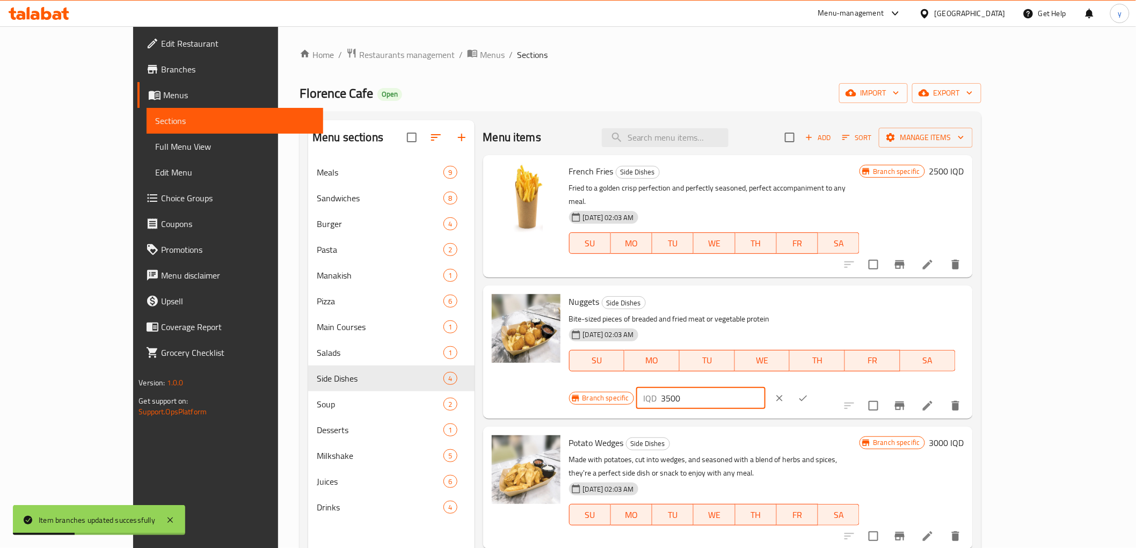
drag, startPoint x: 990, startPoint y: 294, endPoint x: 897, endPoint y: 306, distance: 93.6
click at [830, 386] on div "Branch specific IQD 3500 ​" at bounding box center [699, 398] width 261 height 24
paste input "40"
type input "4000"
click at [808, 393] on icon "ok" at bounding box center [802, 398] width 11 height 11
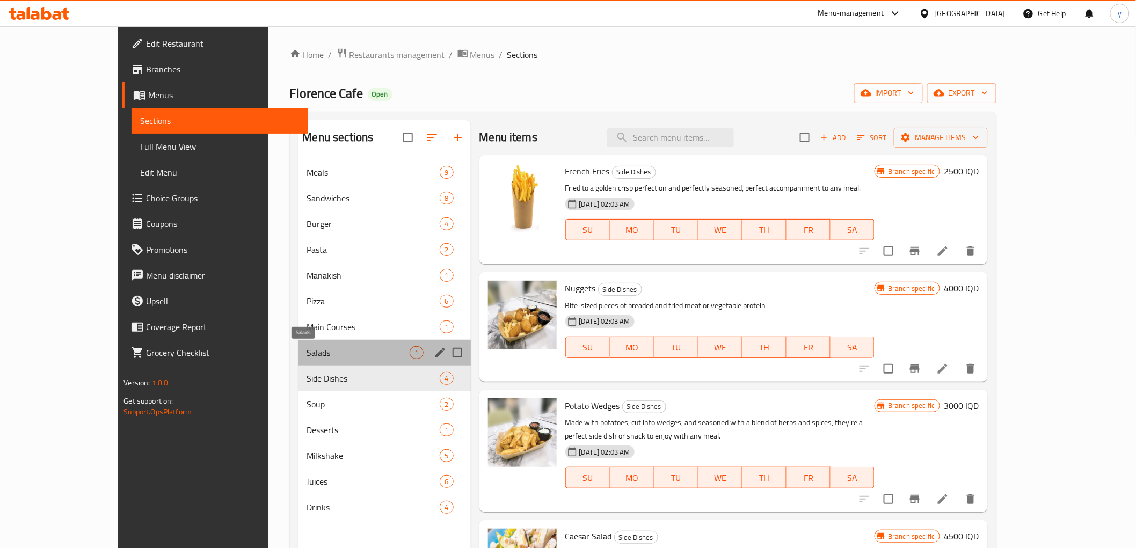
click at [307, 346] on span "Salads" at bounding box center [358, 352] width 103 height 13
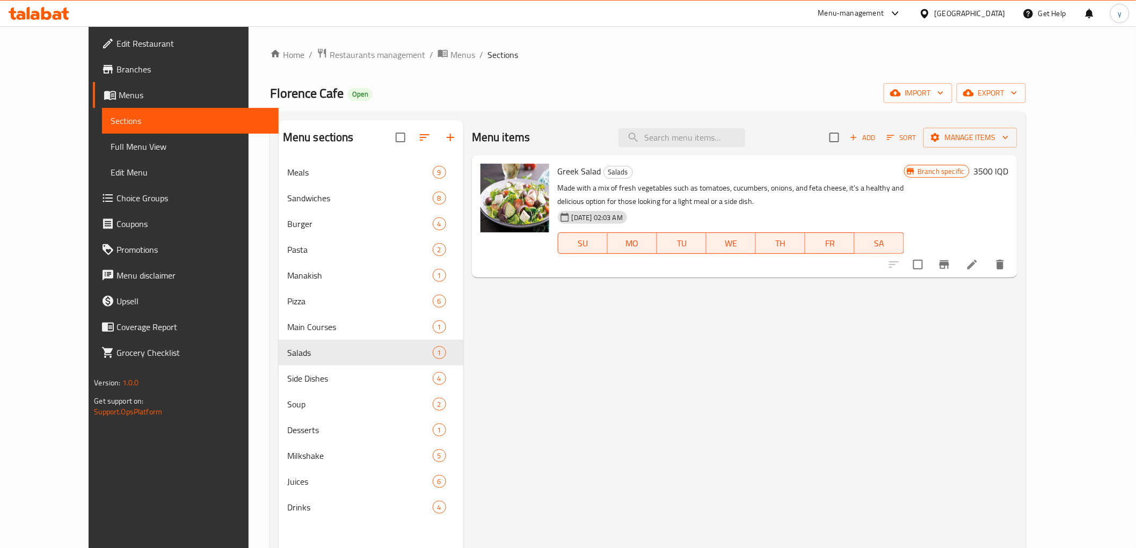
click at [1008, 169] on h6 "3500 IQD" at bounding box center [990, 171] width 35 height 15
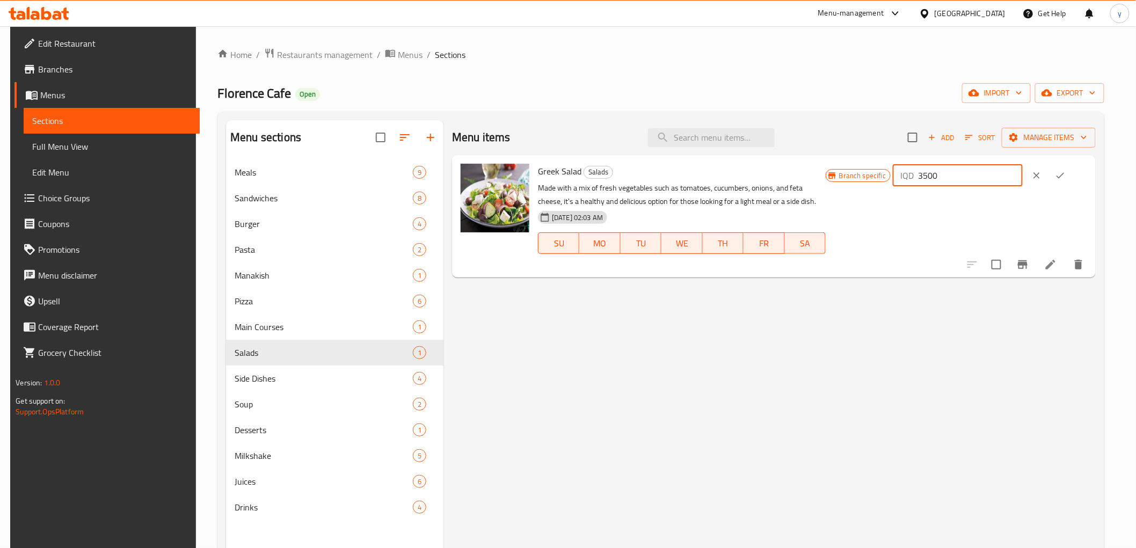
drag, startPoint x: 964, startPoint y: 172, endPoint x: 919, endPoint y: 185, distance: 46.4
click at [919, 185] on div "Branch specific IQD 3500 ​" at bounding box center [955, 176] width 261 height 24
paste input "40"
type input "4000"
click at [1065, 176] on icon "ok" at bounding box center [1059, 175] width 11 height 11
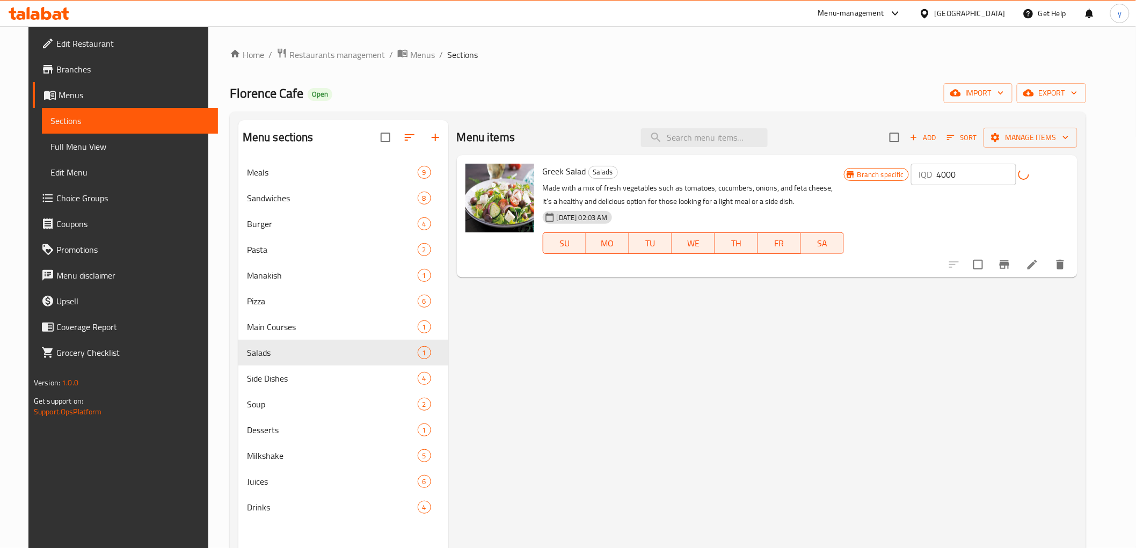
click at [1017, 258] on button "Branch-specific-item" at bounding box center [1004, 265] width 26 height 26
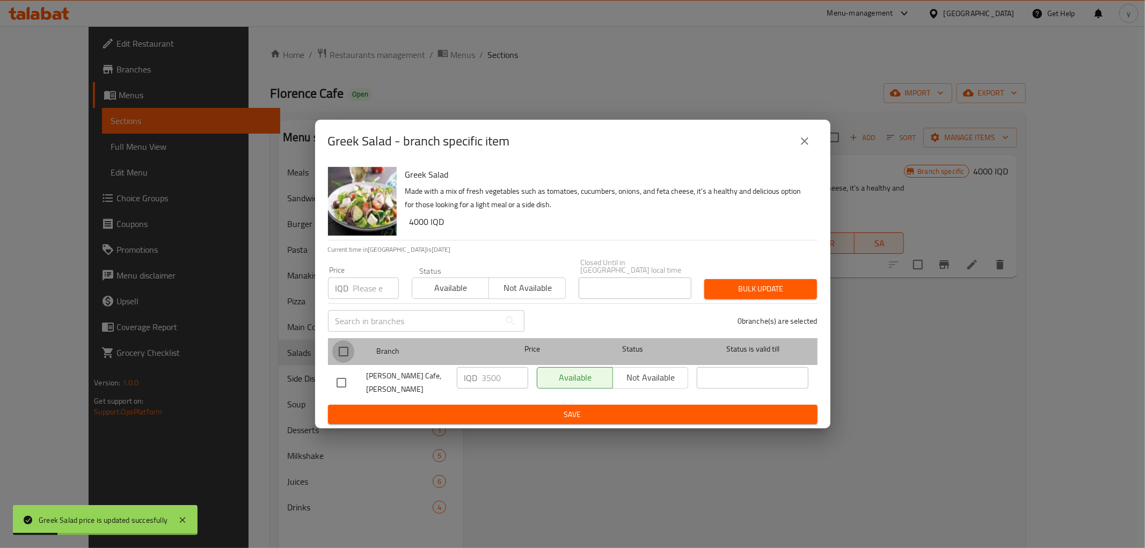
click at [347, 342] on input "checkbox" at bounding box center [343, 351] width 23 height 23
checkbox input "true"
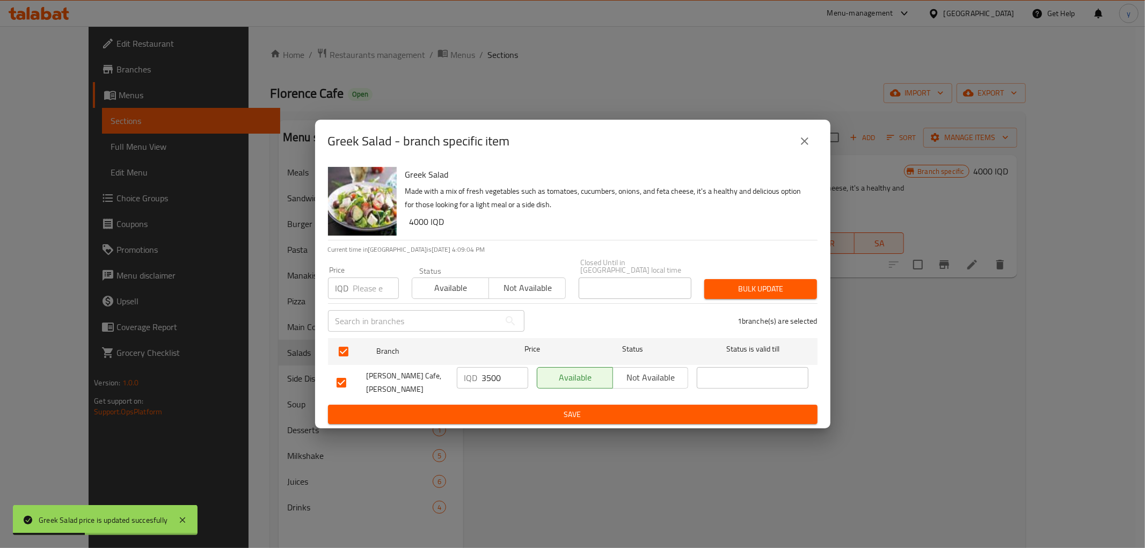
click at [490, 381] on input "3500" at bounding box center [505, 377] width 46 height 21
paste input "40"
type input "4000"
click at [492, 393] on div "IQD 4000 ​" at bounding box center [492, 383] width 80 height 40
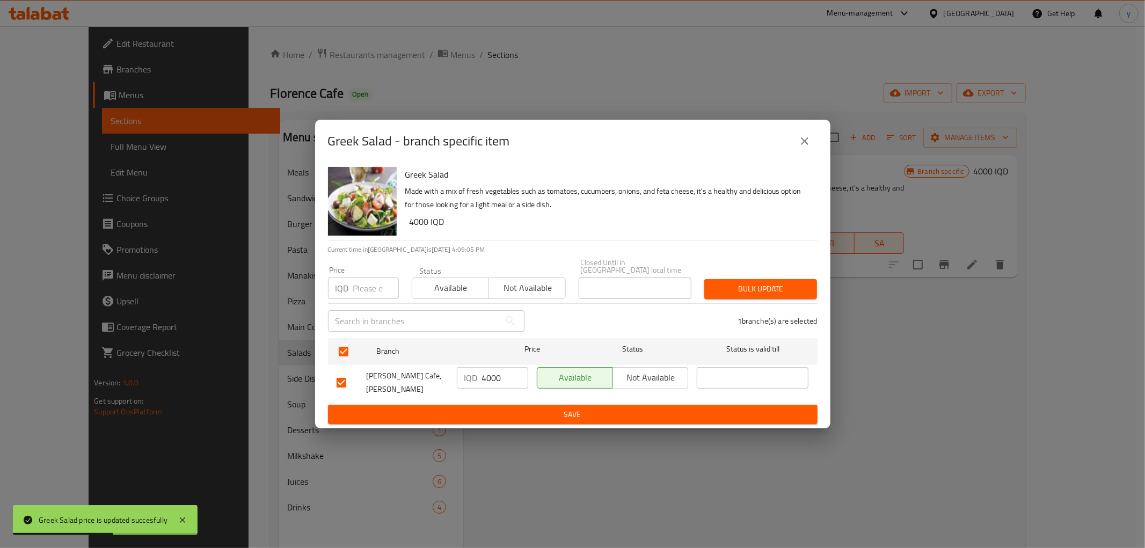
click at [499, 408] on span "Save" at bounding box center [572, 414] width 472 height 13
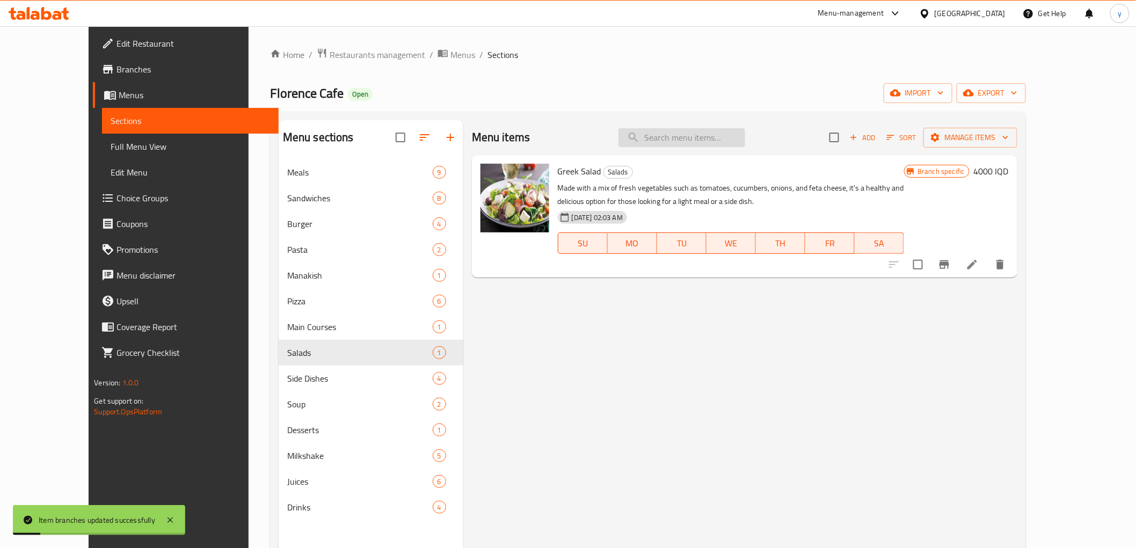
click at [704, 135] on input "search" at bounding box center [681, 137] width 127 height 19
paste input "Ceaser salad"
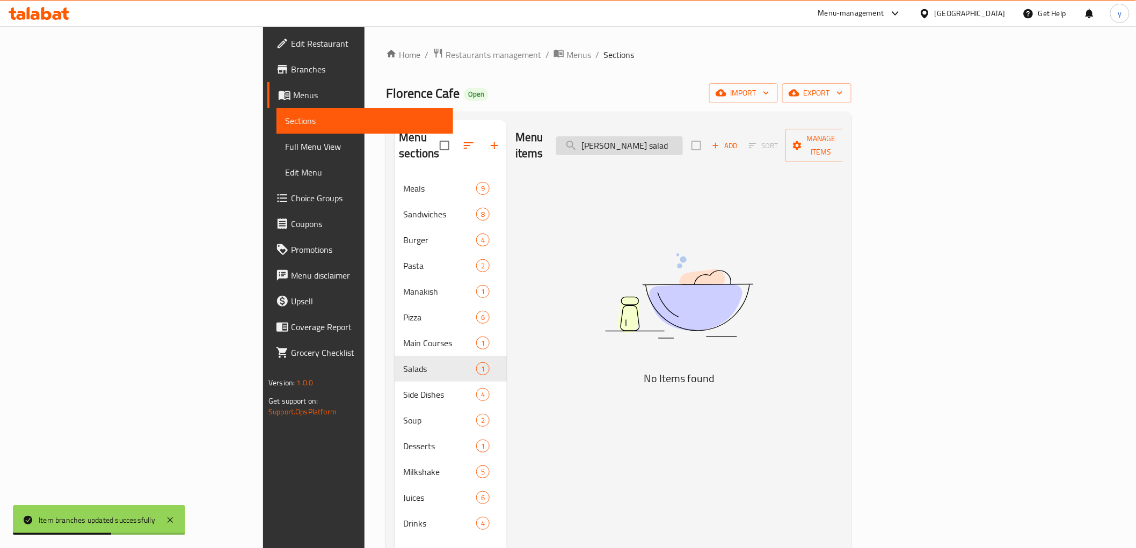
click at [683, 136] on input "Ceaser salad" at bounding box center [619, 145] width 127 height 19
click at [679, 136] on input "Ceaser" at bounding box center [619, 145] width 127 height 19
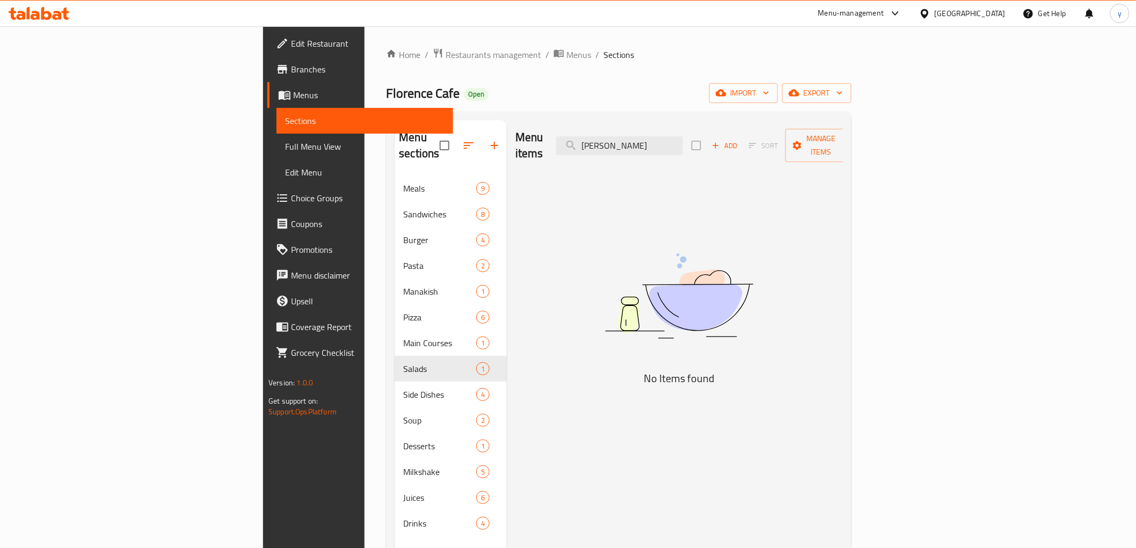
drag, startPoint x: 687, startPoint y: 140, endPoint x: 683, endPoint y: 149, distance: 9.9
click at [683, 149] on div "Menu items Ceaser Add Sort Manage items" at bounding box center [678, 145] width 327 height 51
click at [683, 136] on input "Ceaser" at bounding box center [619, 145] width 127 height 19
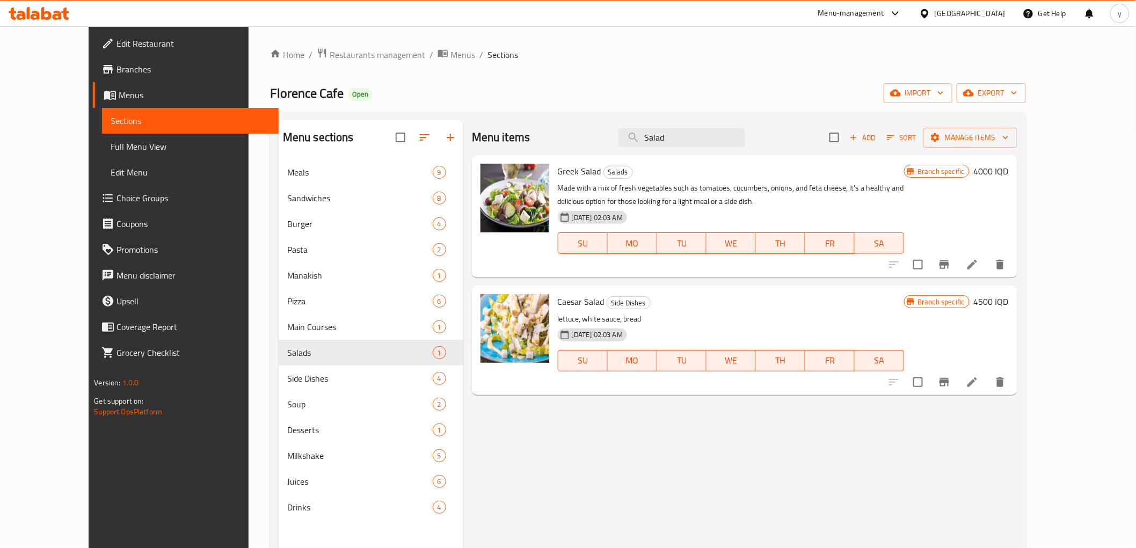
type input "Salad"
click at [1008, 296] on h6 "4500 IQD" at bounding box center [990, 301] width 35 height 15
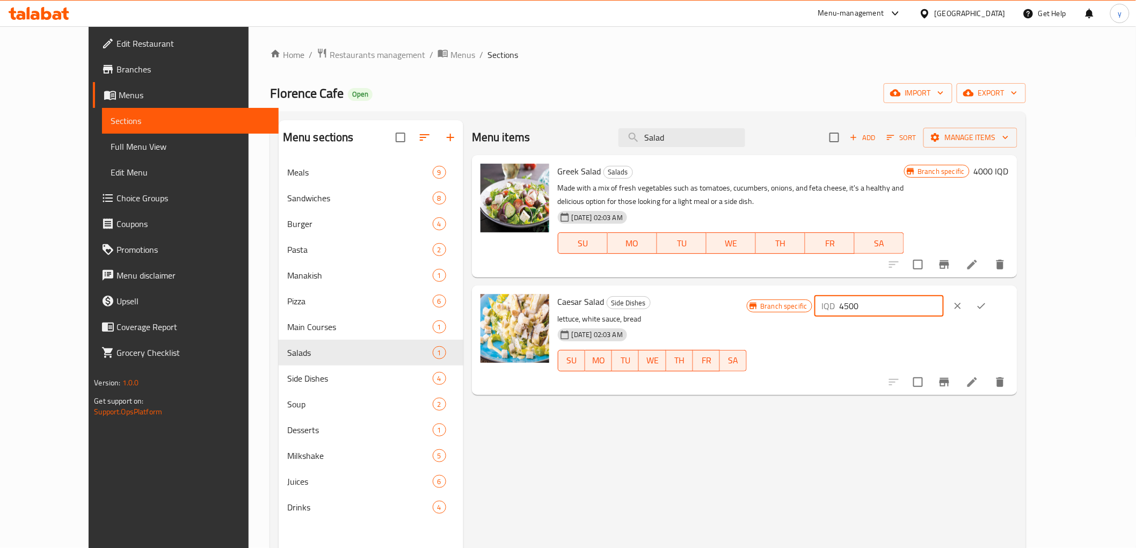
drag, startPoint x: 973, startPoint y: 303, endPoint x: 884, endPoint y: 316, distance: 89.9
click at [884, 316] on div "Branch specific IQD 4500 ​" at bounding box center [876, 306] width 261 height 24
paste input "50"
type input "5000"
click at [986, 303] on icon "ok" at bounding box center [981, 306] width 11 height 11
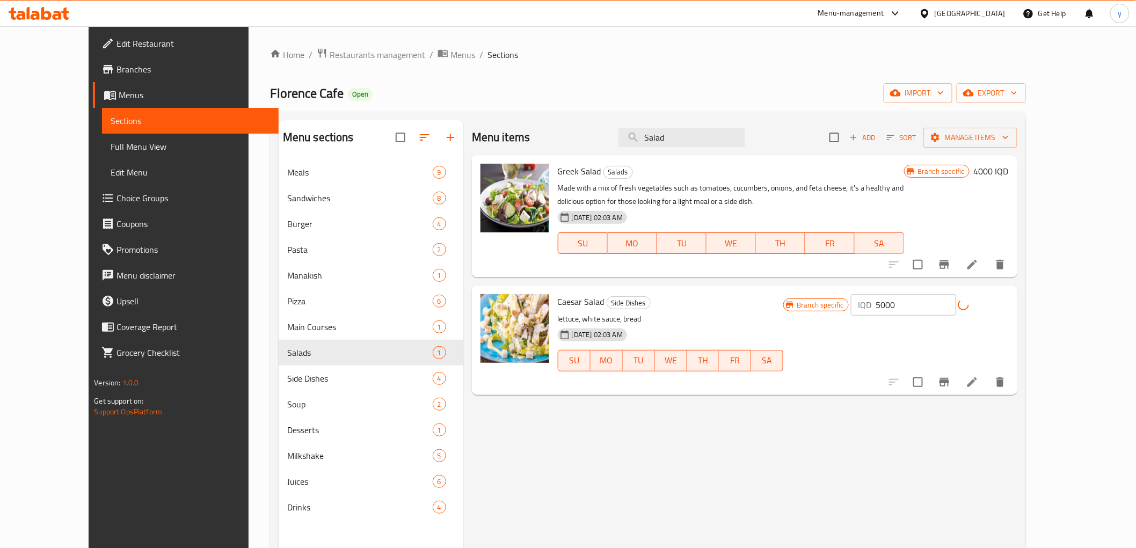
click at [949, 381] on icon "Branch-specific-item" at bounding box center [944, 382] width 10 height 9
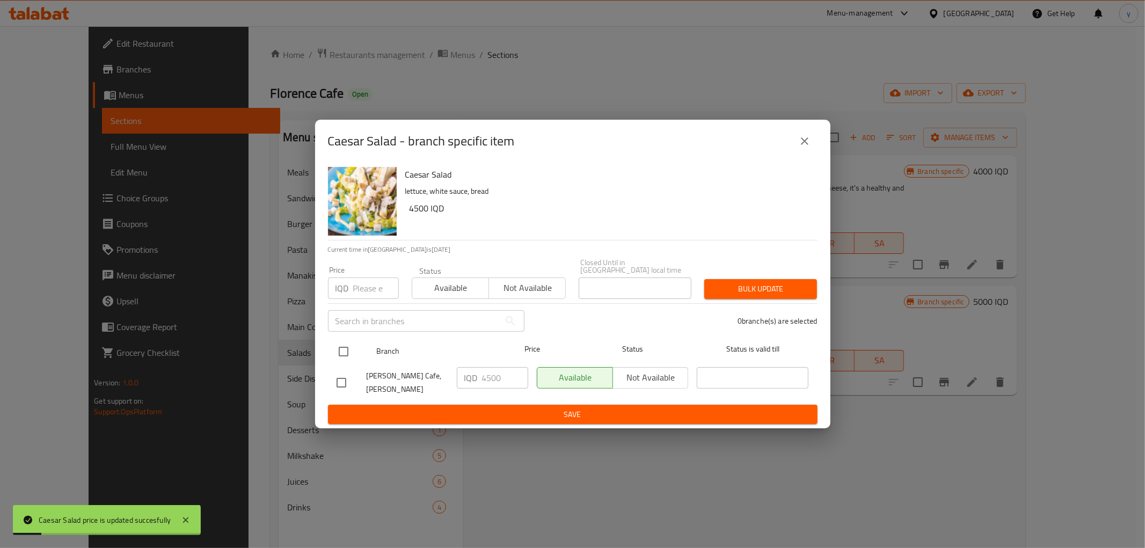
drag, startPoint x: 326, startPoint y: 346, endPoint x: 363, endPoint y: 348, distance: 37.6
click at [358, 348] on div "Caesar Salad lettuce, white sauce, bread 4500 IQD Current time in Iraq is 11 Au…" at bounding box center [572, 296] width 515 height 266
click at [358, 349] on div at bounding box center [352, 351] width 40 height 31
click at [349, 353] on input "checkbox" at bounding box center [343, 351] width 23 height 23
checkbox input "true"
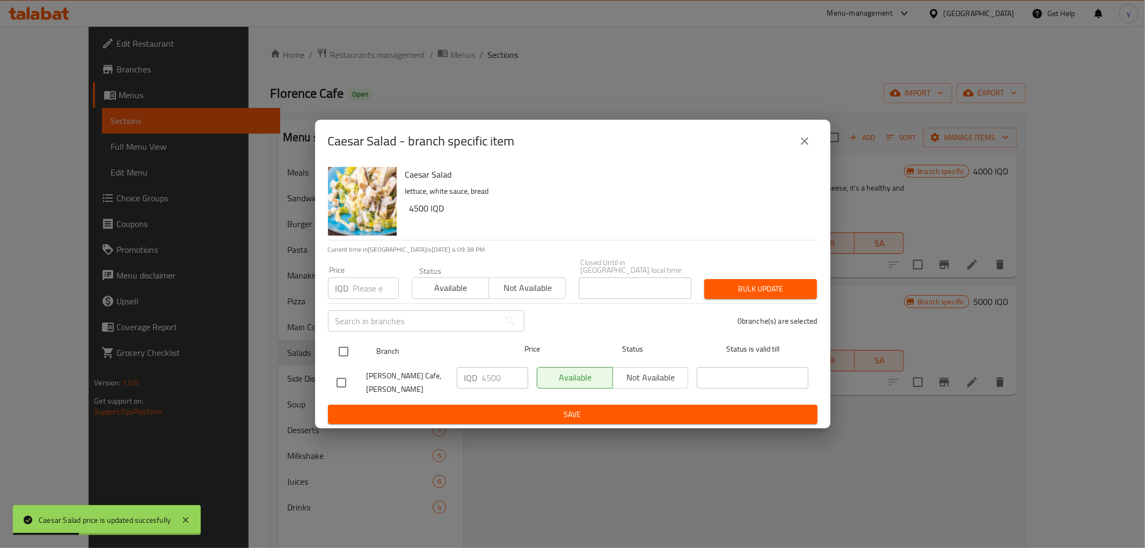
checkbox input "true"
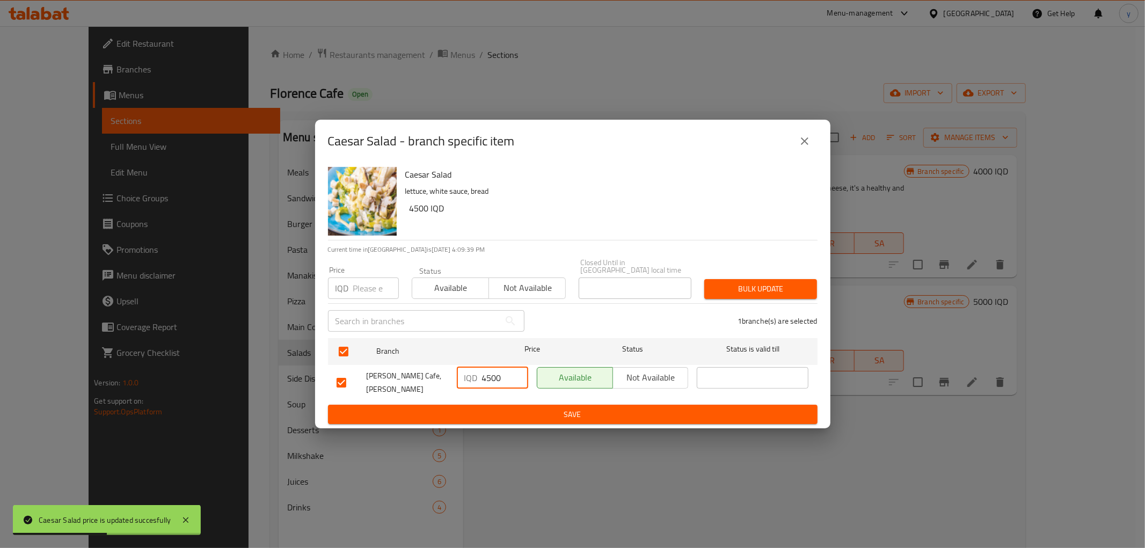
click at [494, 379] on input "4500" at bounding box center [505, 377] width 46 height 21
paste input "50"
type input "5000"
click at [483, 389] on div "IQD 5000 ​" at bounding box center [492, 383] width 80 height 40
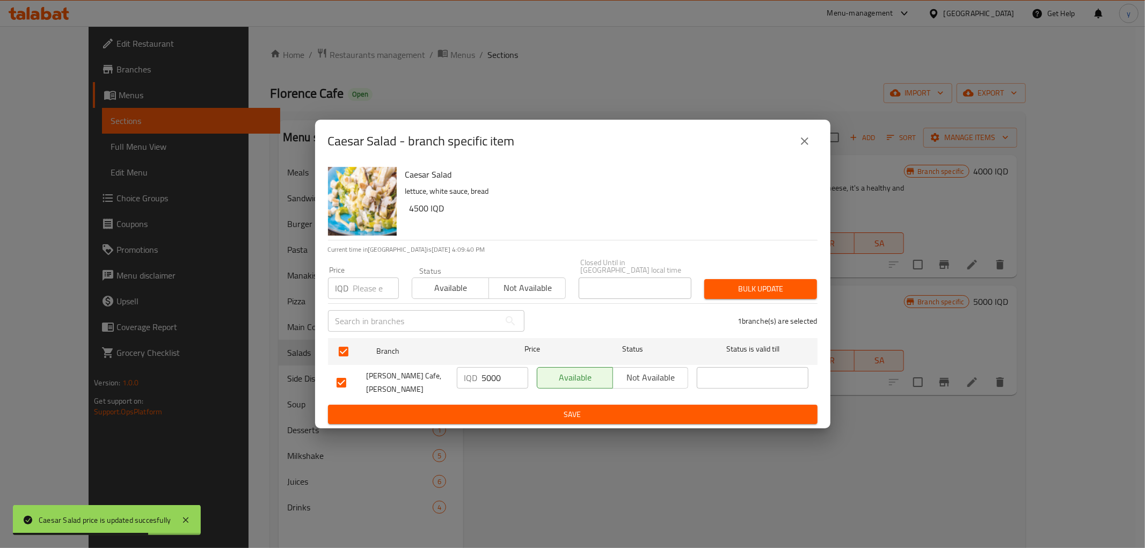
click at [482, 405] on button "Save" at bounding box center [572, 415] width 489 height 20
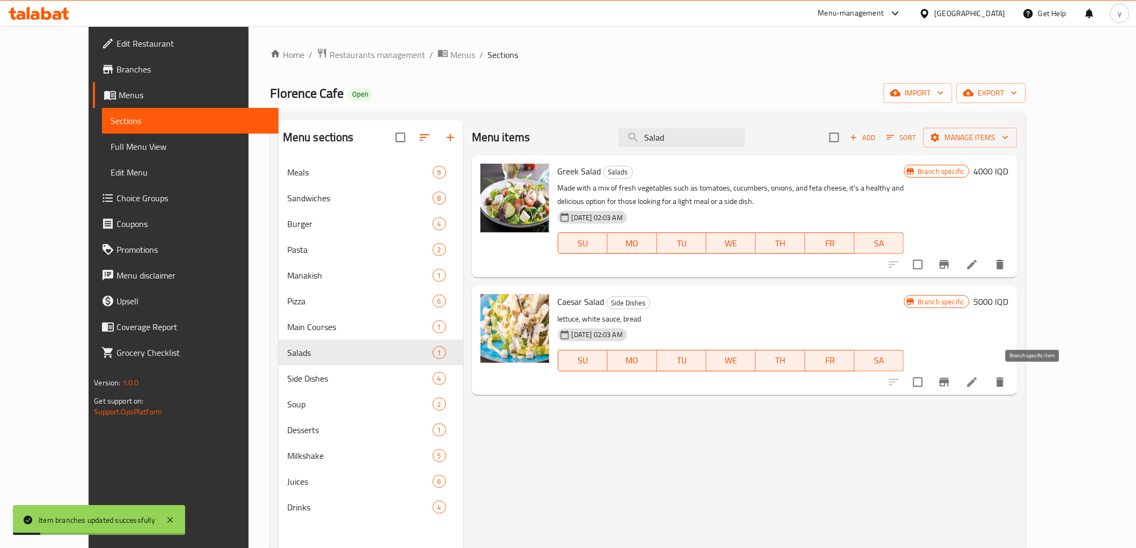
click at [949, 378] on icon "Branch-specific-item" at bounding box center [944, 382] width 10 height 9
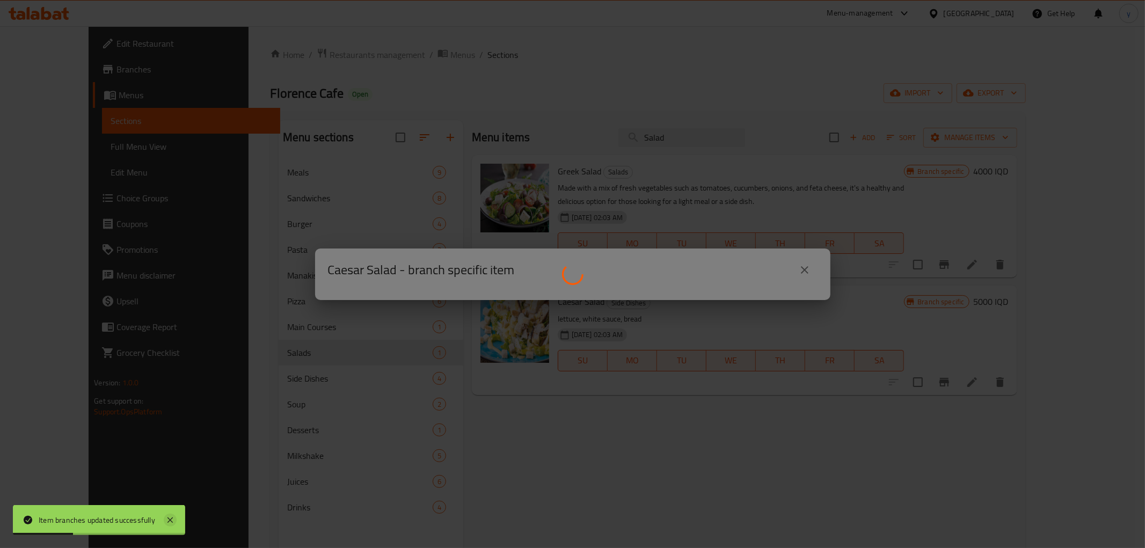
click at [172, 514] on icon at bounding box center [170, 520] width 13 height 13
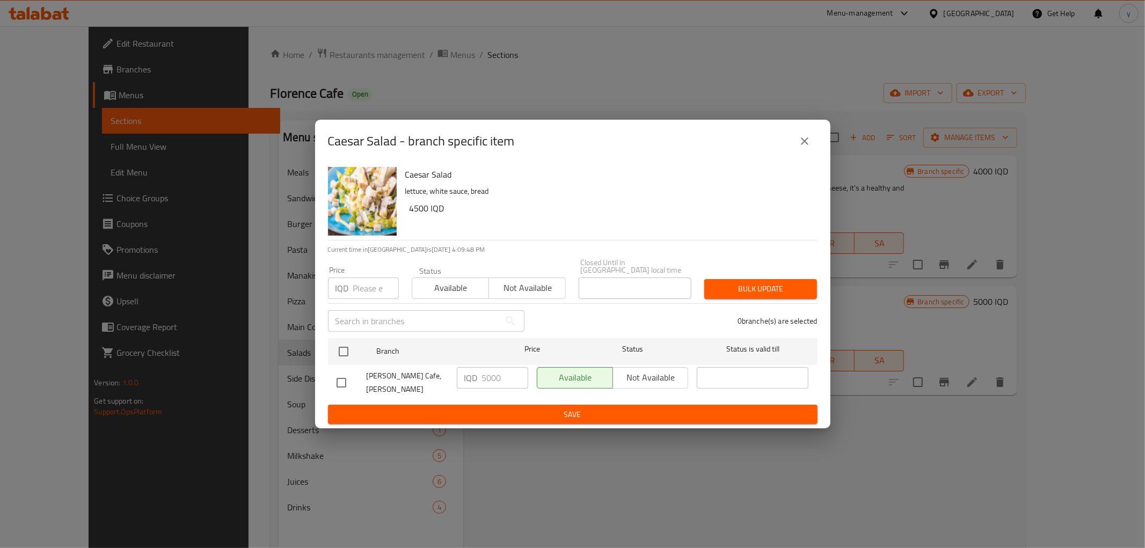
click at [812, 145] on button "close" at bounding box center [805, 141] width 26 height 26
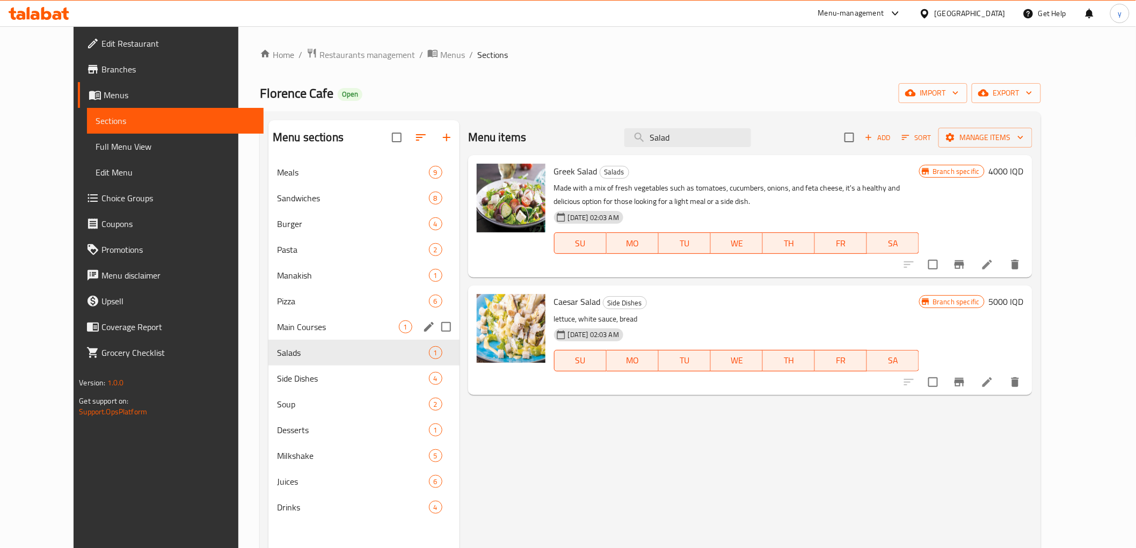
click at [286, 335] on div "Main Courses 1" at bounding box center [363, 327] width 191 height 26
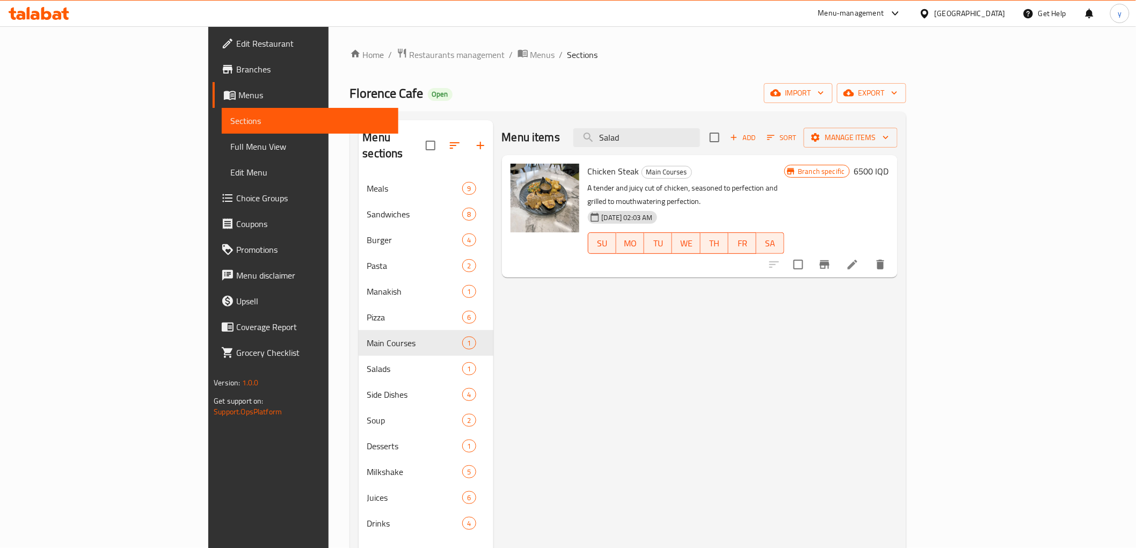
drag, startPoint x: 700, startPoint y: 135, endPoint x: 600, endPoint y: 141, distance: 100.6
click at [600, 141] on div "Menu items Salad Add Sort Manage items" at bounding box center [699, 137] width 395 height 35
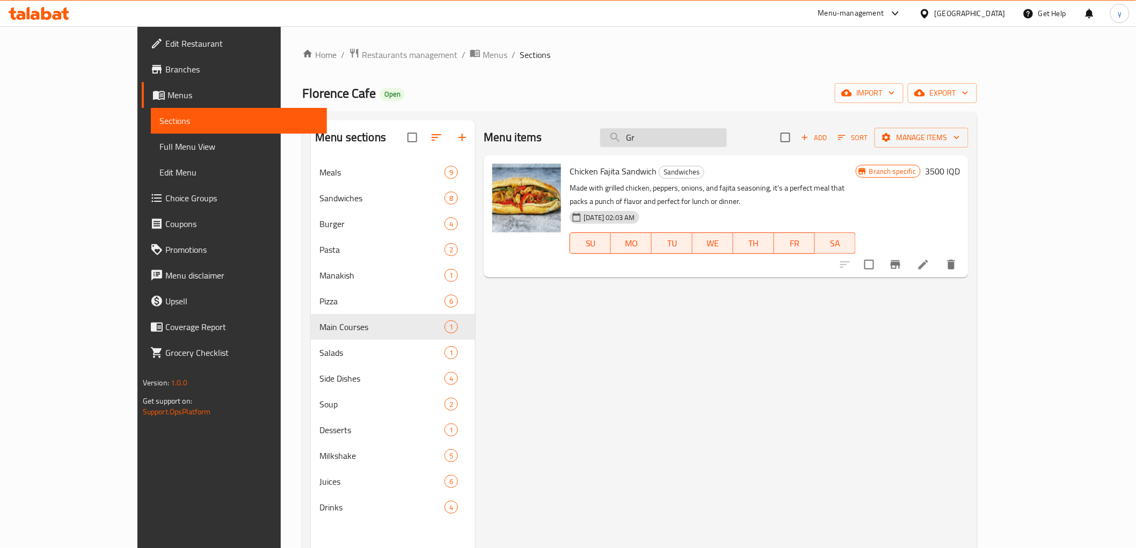
type input "G"
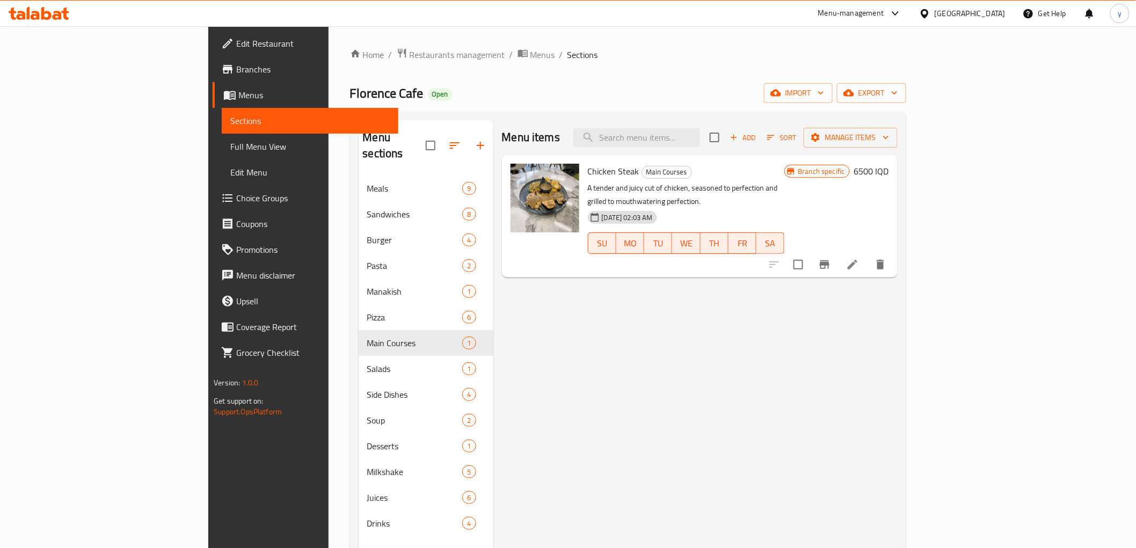
paste input "Grilled"
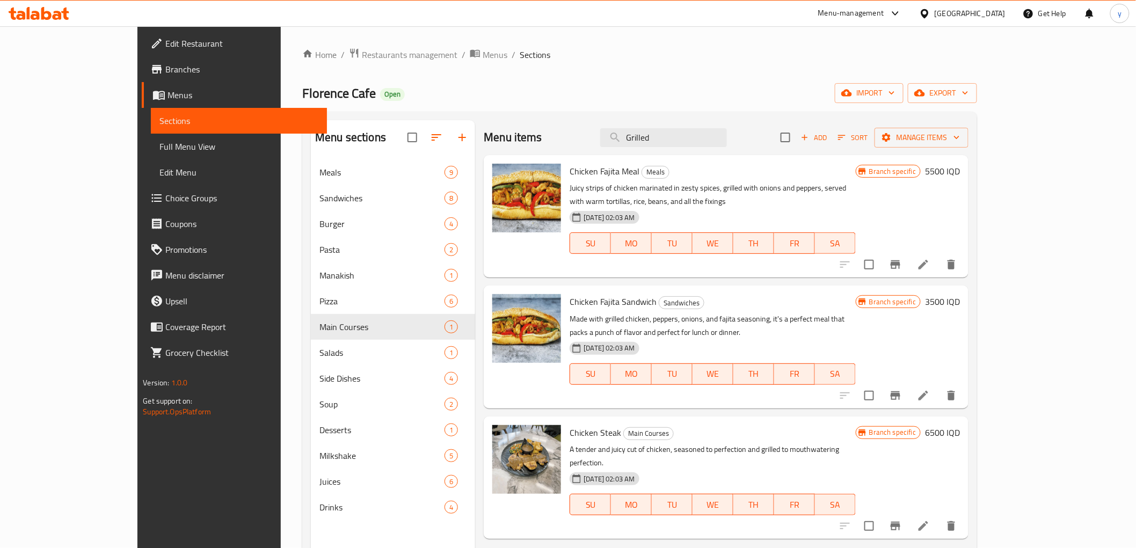
type input "Grilled"
click at [151, 134] on link "Full Menu View" at bounding box center [239, 147] width 176 height 26
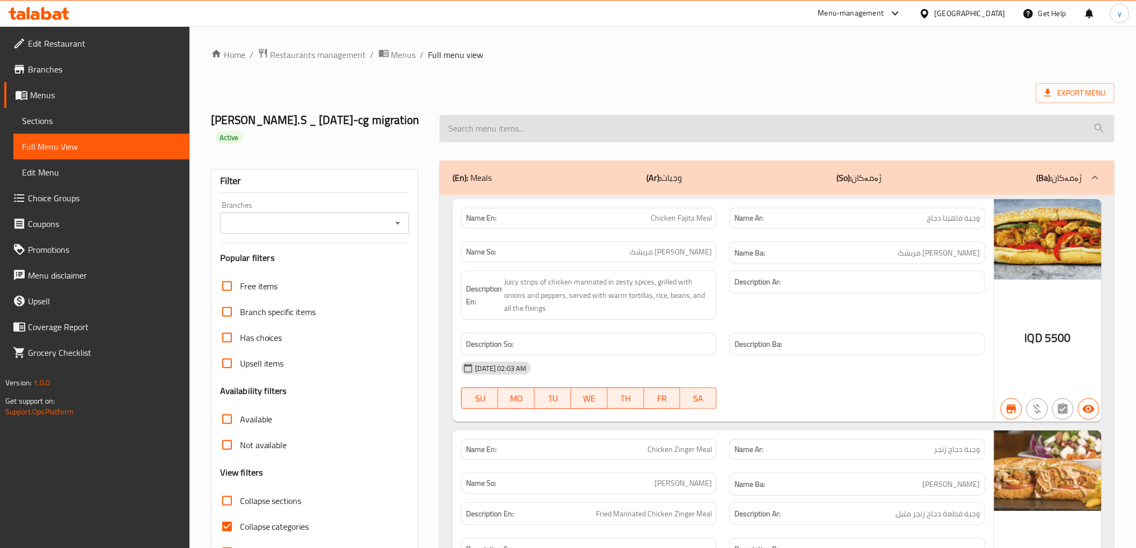
paste input "Grilled"
click at [523, 119] on input "search" at bounding box center [776, 128] width 674 height 27
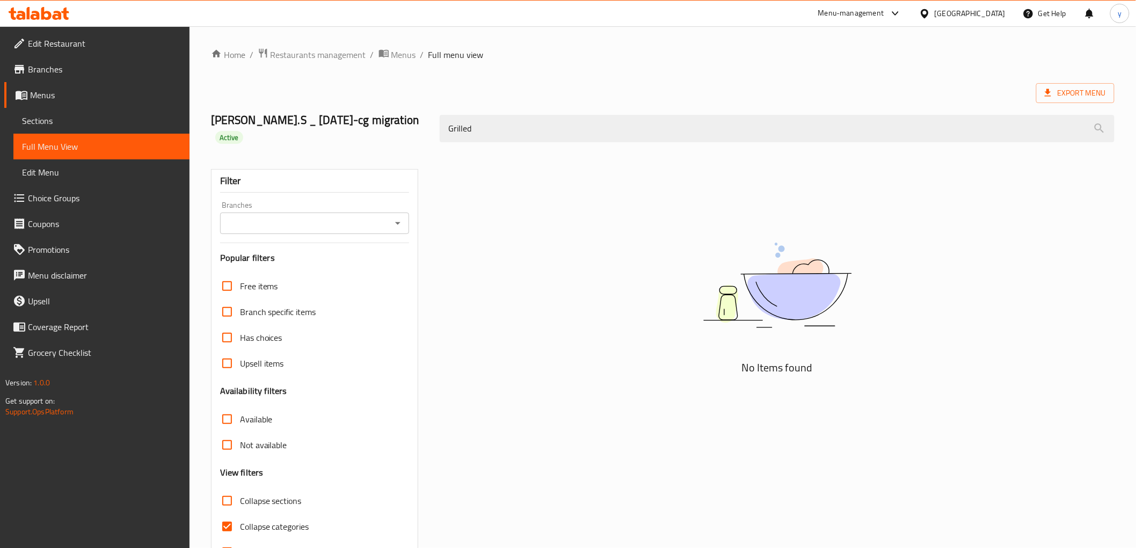
click at [391, 217] on icon "Open" at bounding box center [397, 223] width 13 height 13
type input "Grilled"
click at [344, 246] on li "Florence Cafe, Tuy Malik" at bounding box center [313, 253] width 189 height 19
type input "Florence Cafe, Tuy Malik"
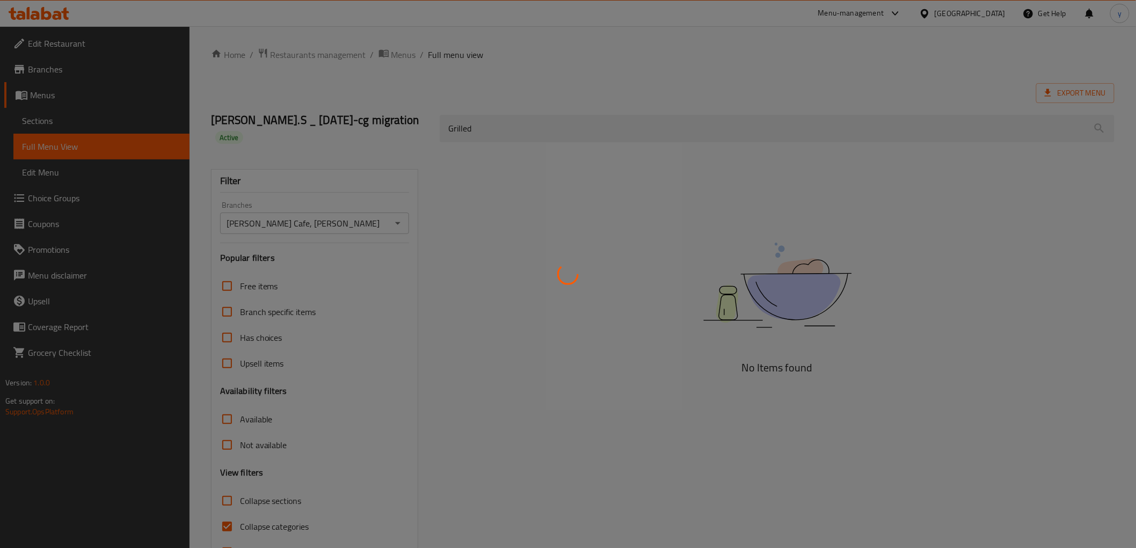
click at [511, 136] on div at bounding box center [568, 274] width 1136 height 548
click at [515, 122] on div at bounding box center [568, 274] width 1136 height 548
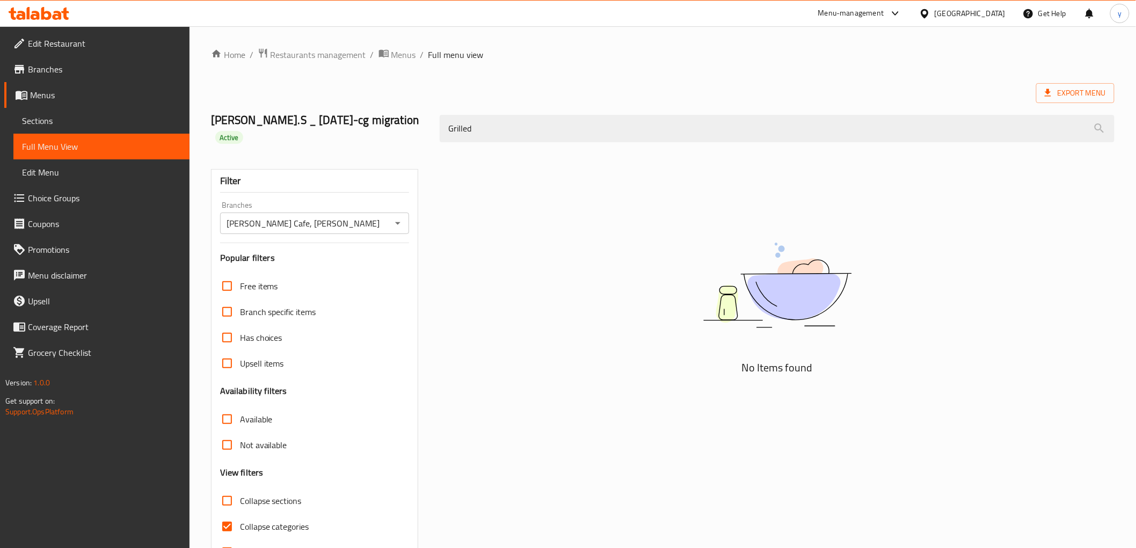
click at [515, 122] on input "Grilled" at bounding box center [776, 128] width 674 height 27
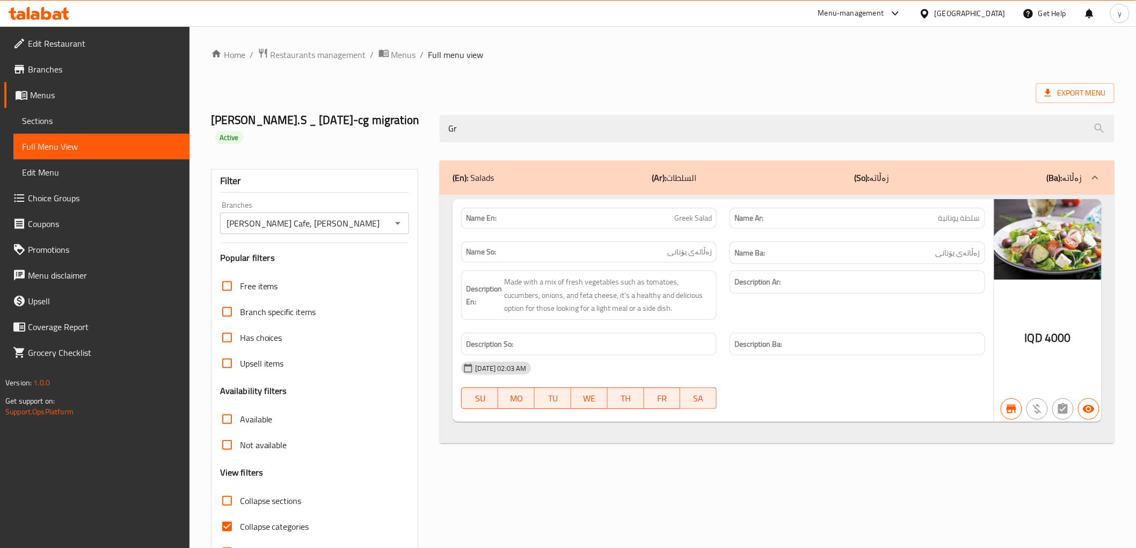
type input "G"
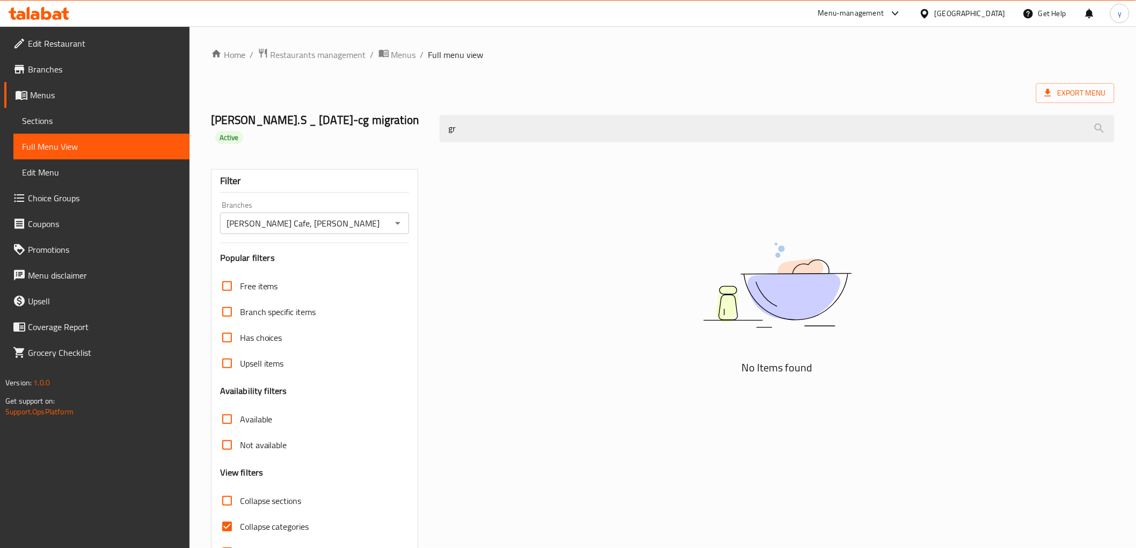
type input "g"
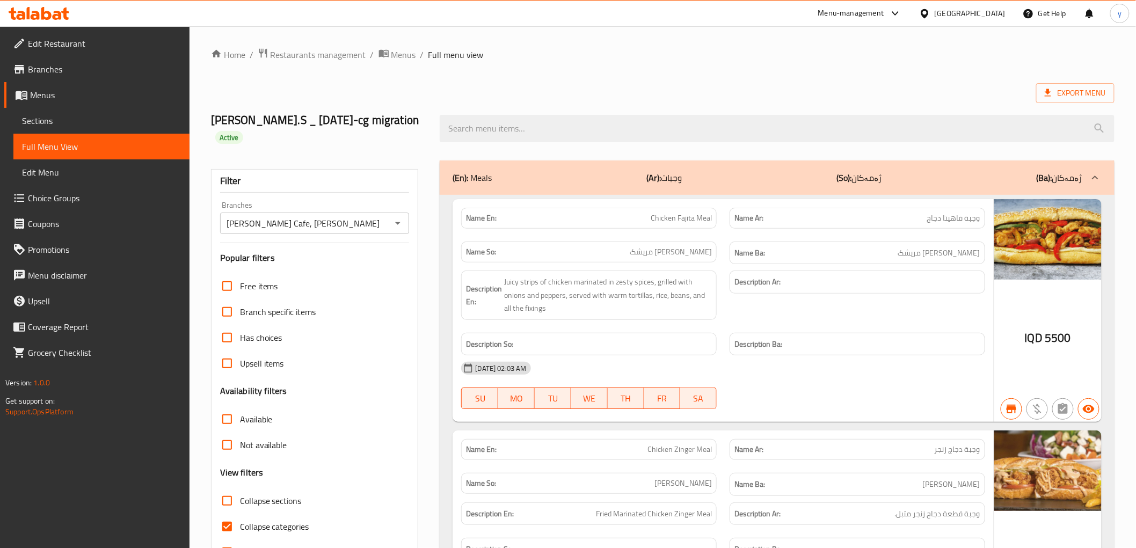
click at [109, 116] on span "Sections" at bounding box center [101, 120] width 159 height 13
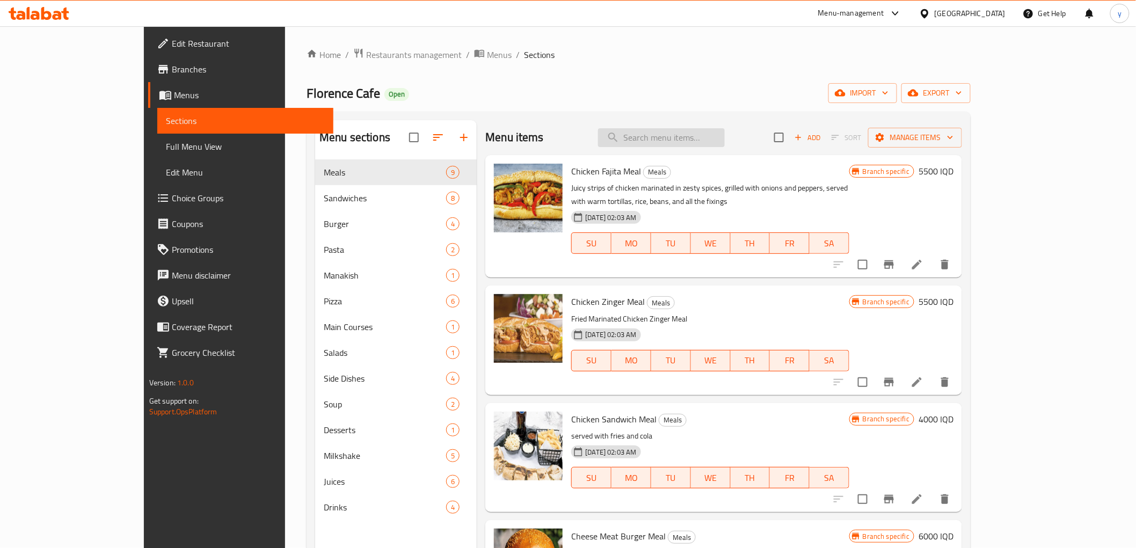
click at [722, 136] on input "search" at bounding box center [661, 137] width 127 height 19
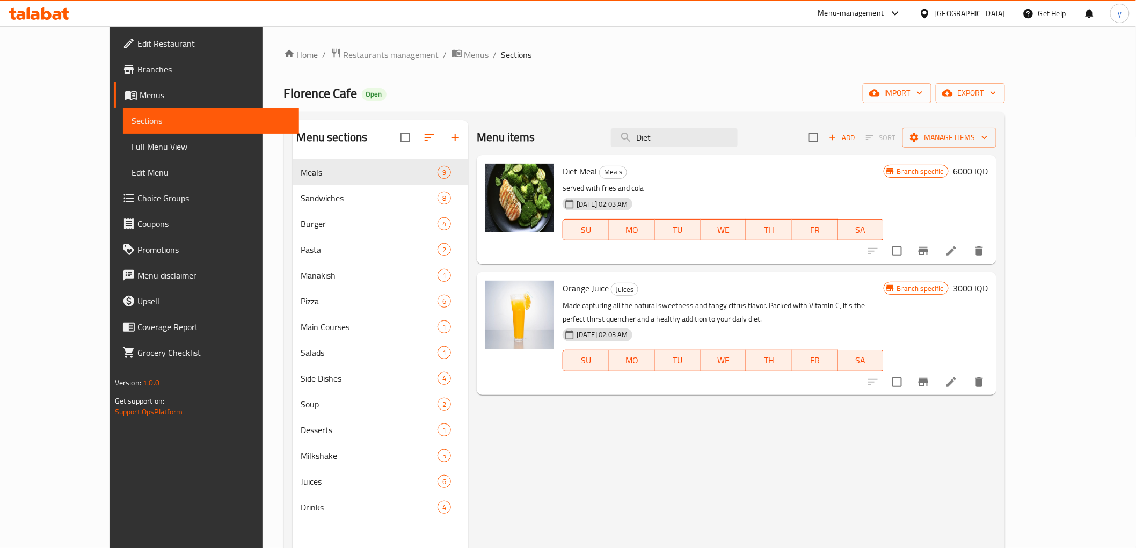
type input "Diet"
click at [987, 168] on h6 "6000 IQD" at bounding box center [970, 171] width 35 height 15
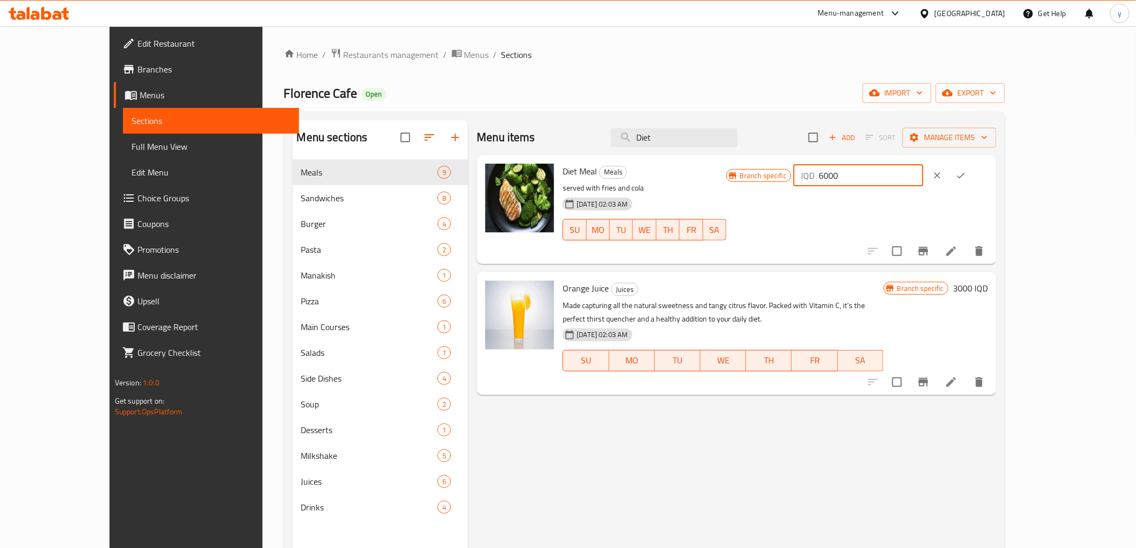
drag, startPoint x: 975, startPoint y: 179, endPoint x: 913, endPoint y: 189, distance: 62.5
click at [903, 191] on div "Branch specific IQD 6000 ​" at bounding box center [856, 210] width 261 height 92
paste input "5"
click at [922, 184] on input "6500" at bounding box center [870, 175] width 104 height 21
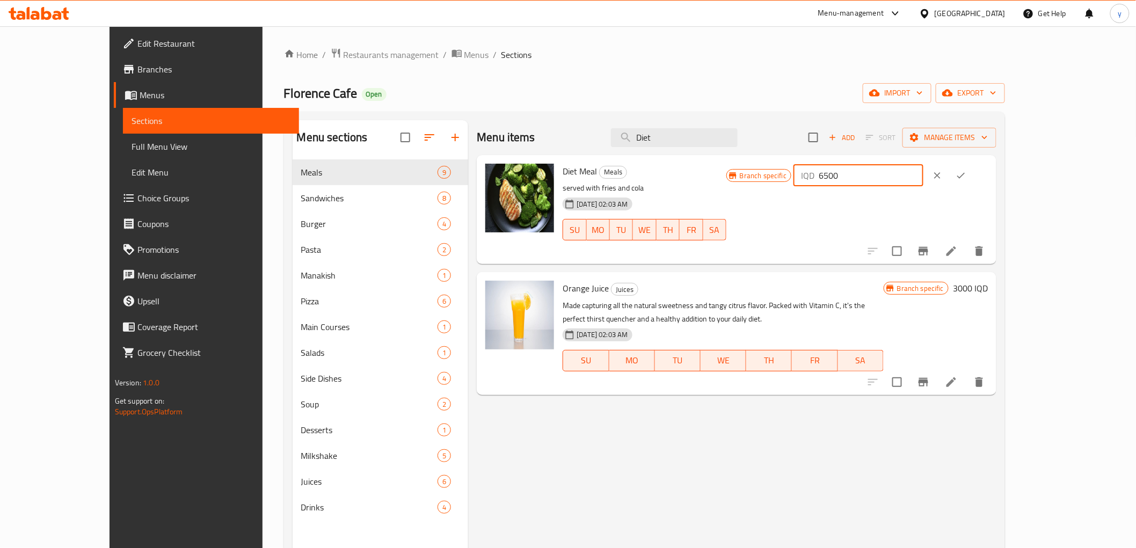
paste input "6500"
click at [922, 178] on input "65006500" at bounding box center [870, 175] width 104 height 21
paste input "number"
type input "6500"
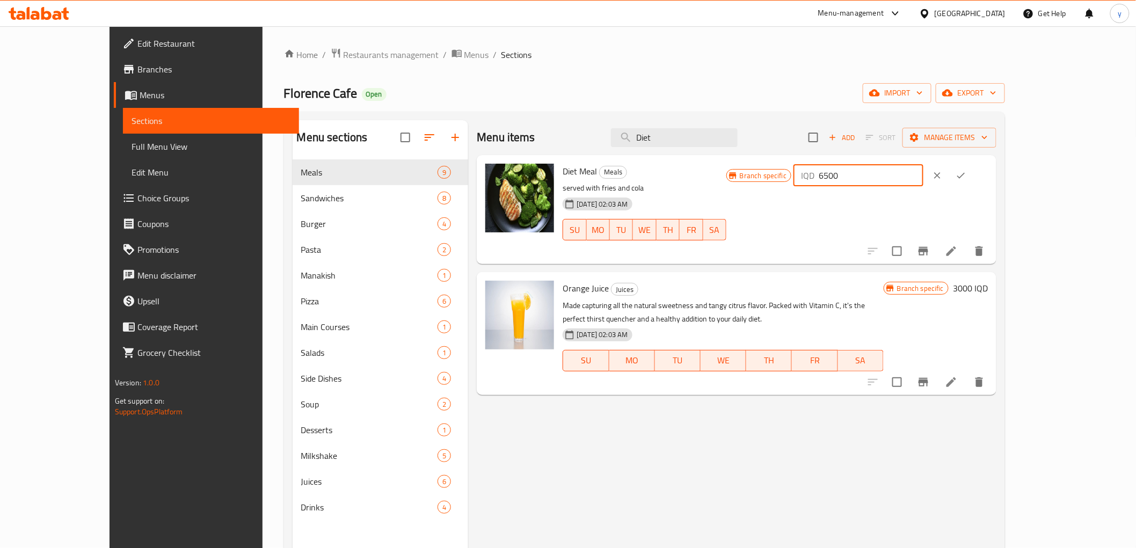
click at [972, 174] on button "ok" at bounding box center [961, 176] width 24 height 24
click at [936, 257] on button "Branch-specific-item" at bounding box center [923, 251] width 26 height 26
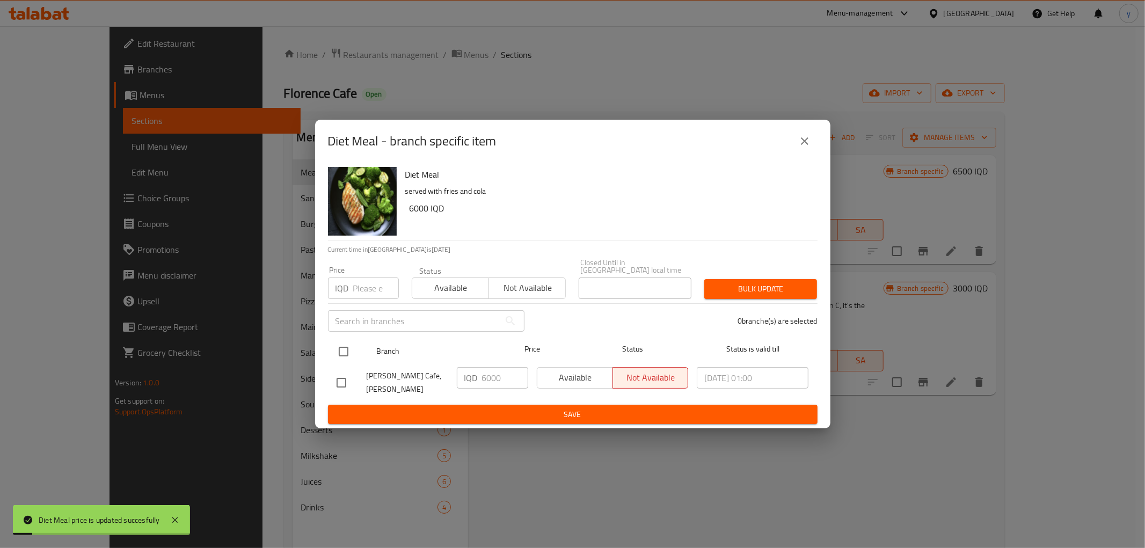
click at [342, 349] on input "checkbox" at bounding box center [343, 351] width 23 height 23
checkbox input "true"
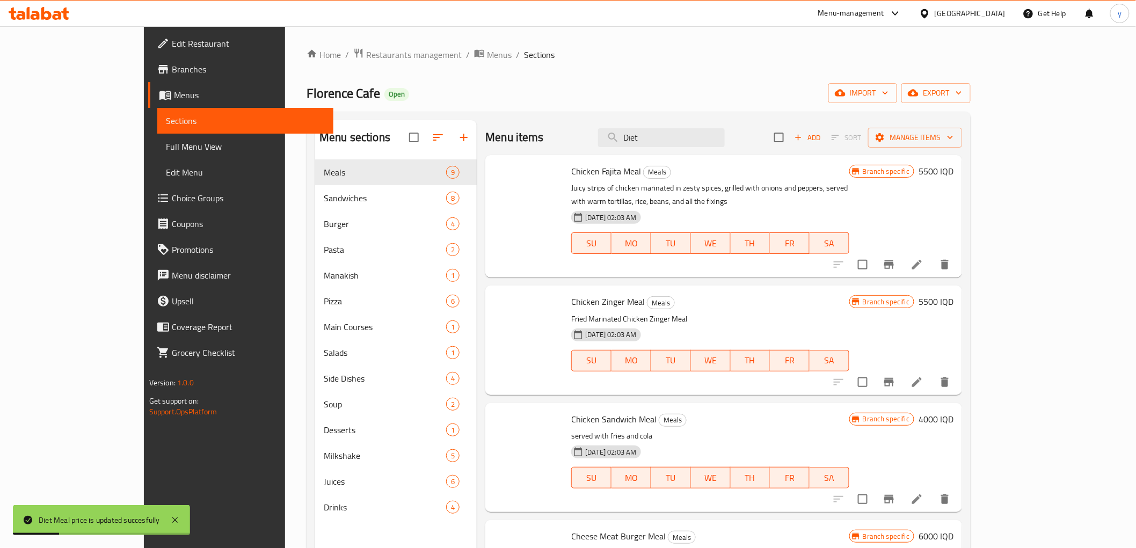
click at [497, 373] on div at bounding box center [527, 340] width 77 height 100
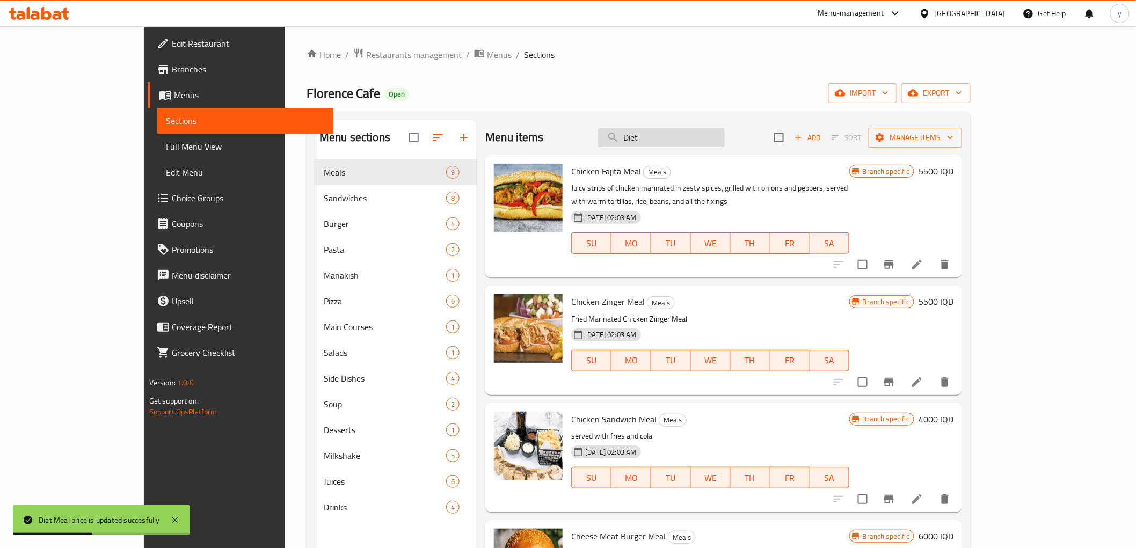
click at [710, 133] on input "Diet" at bounding box center [661, 137] width 127 height 19
type input "Diet"
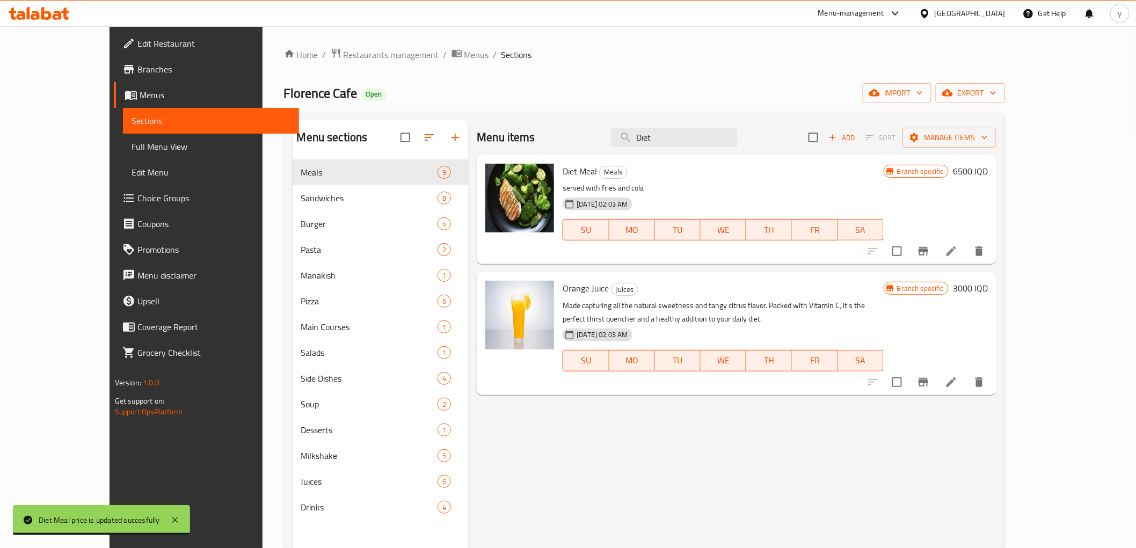
click at [928, 250] on icon "Branch-specific-item" at bounding box center [923, 251] width 10 height 9
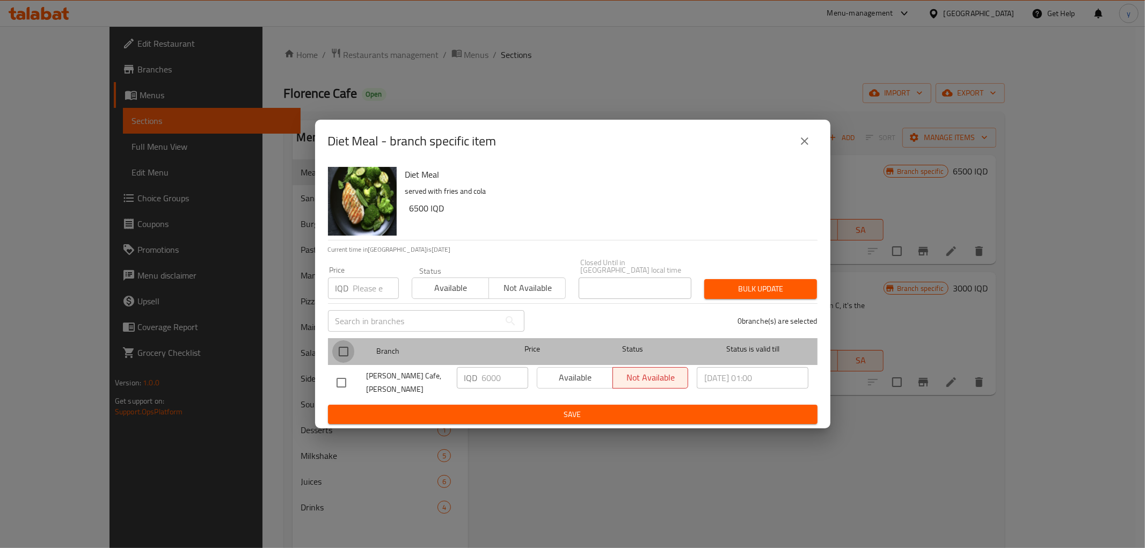
drag, startPoint x: 350, startPoint y: 349, endPoint x: 442, endPoint y: 358, distance: 92.7
click at [349, 349] on input "checkbox" at bounding box center [343, 351] width 23 height 23
checkbox input "true"
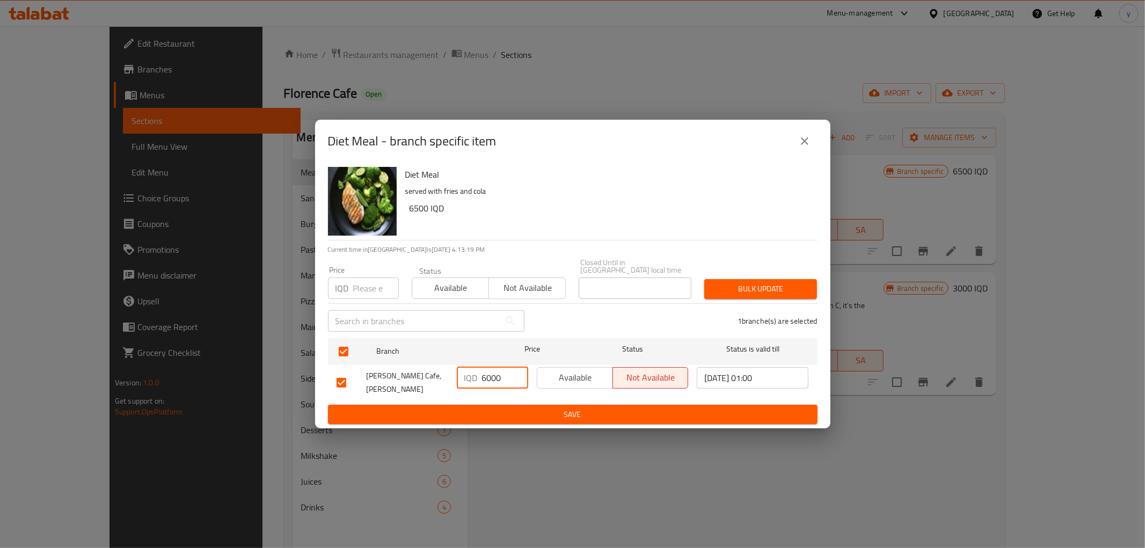
drag, startPoint x: 501, startPoint y: 371, endPoint x: 467, endPoint y: 378, distance: 35.0
click at [467, 378] on div "IQD 6000 ​" at bounding box center [492, 377] width 71 height 21
paste input "5"
type input "6500"
click at [503, 405] on button "Save" at bounding box center [572, 415] width 489 height 20
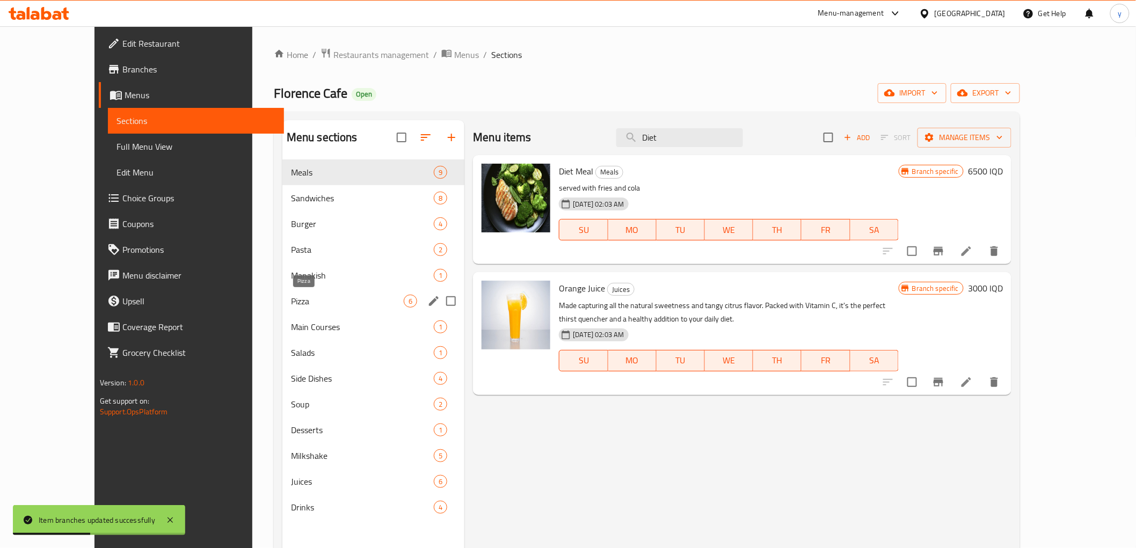
click at [291, 307] on span "Pizza" at bounding box center [347, 301] width 113 height 13
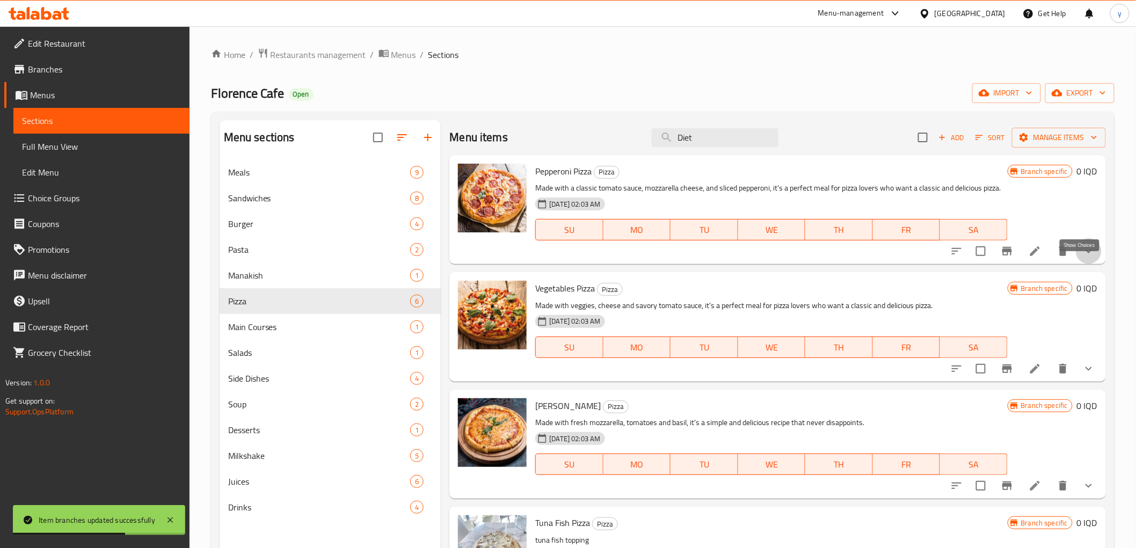
click at [1085, 258] on icon "show more" at bounding box center [1088, 251] width 13 height 13
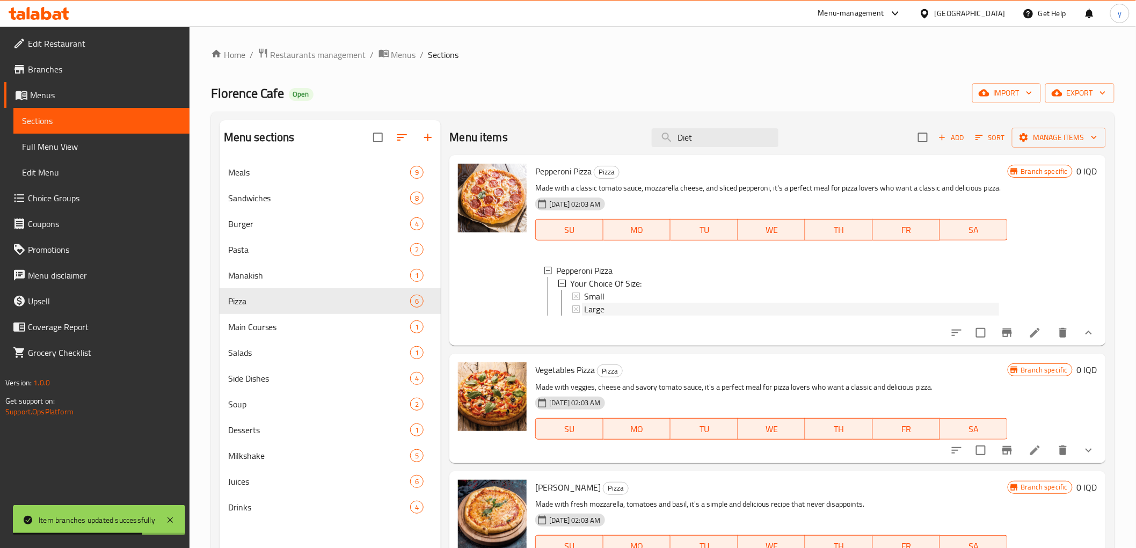
click at [619, 316] on div "Large" at bounding box center [791, 309] width 414 height 13
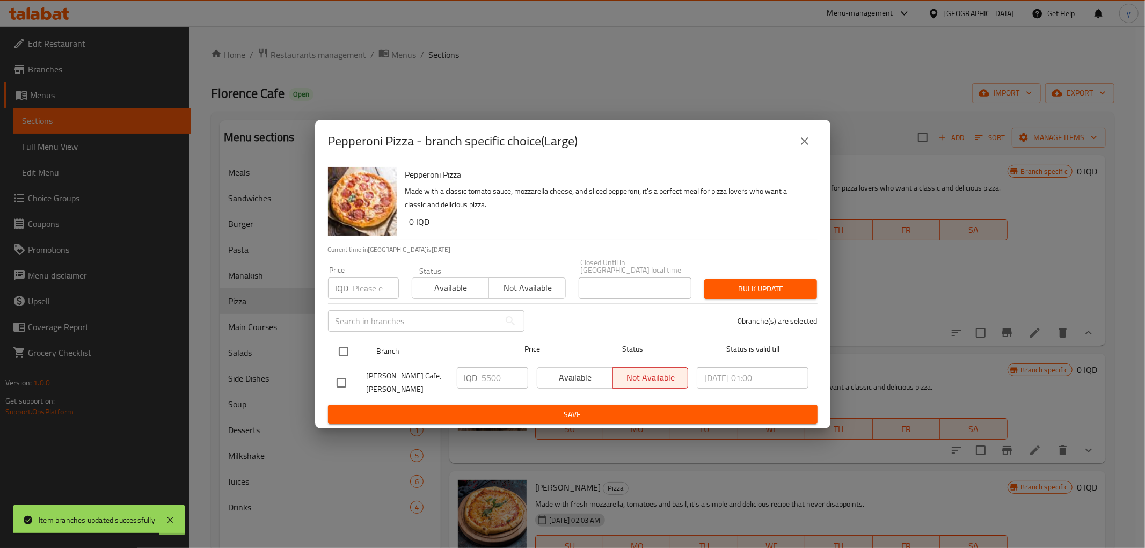
click at [338, 348] on input "checkbox" at bounding box center [343, 351] width 23 height 23
checkbox input "true"
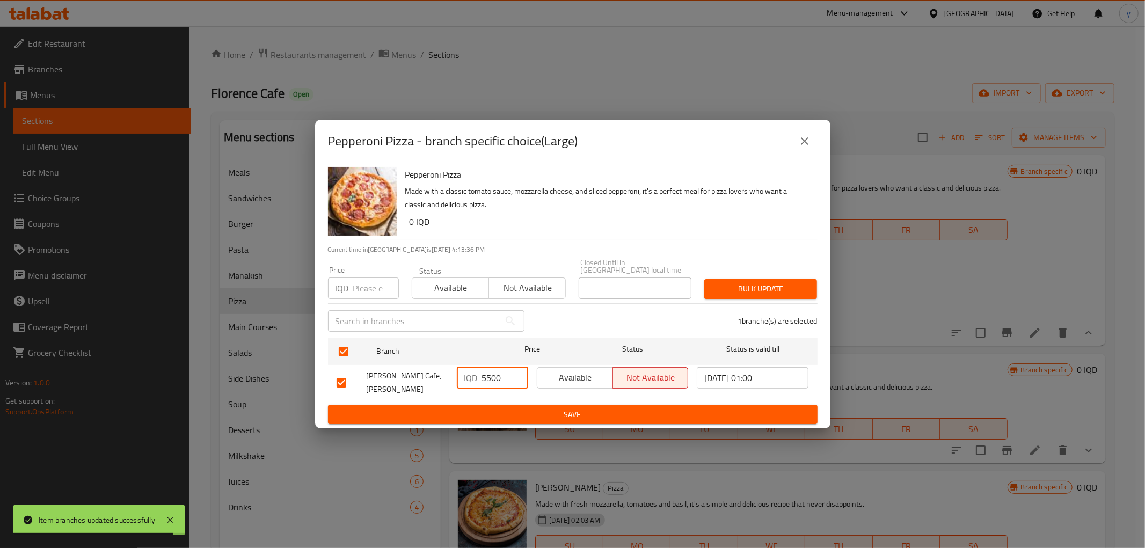
click at [494, 384] on input "5500" at bounding box center [505, 377] width 46 height 21
paste input "60"
type input "6000"
click at [491, 395] on ul "Branch Price Status Status is valid till Florence Cafe, Tuy Malik IQD 6000 ​ Av…" at bounding box center [572, 369] width 489 height 71
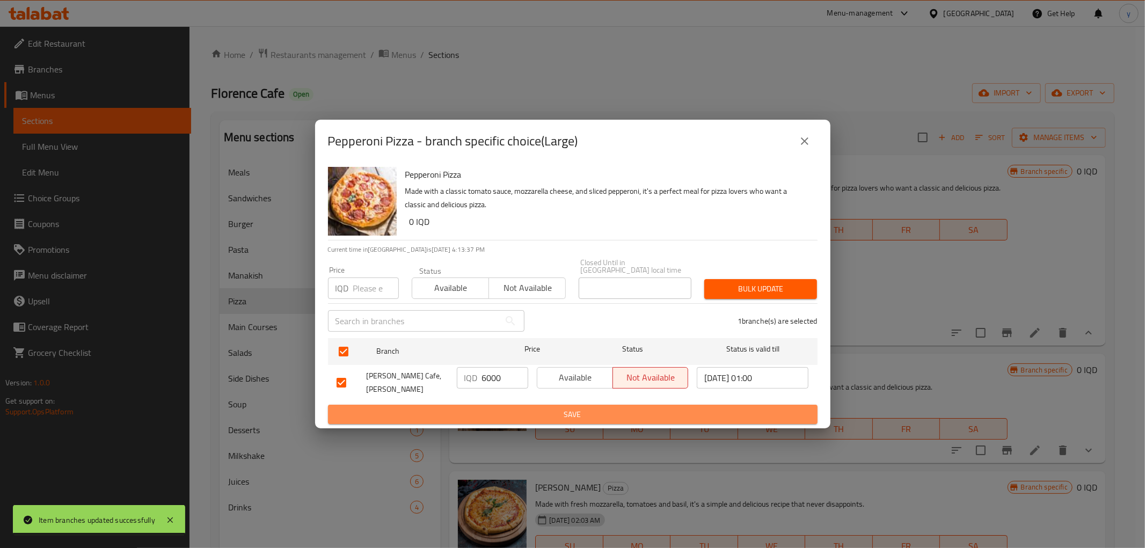
click at [501, 408] on span "Save" at bounding box center [572, 414] width 472 height 13
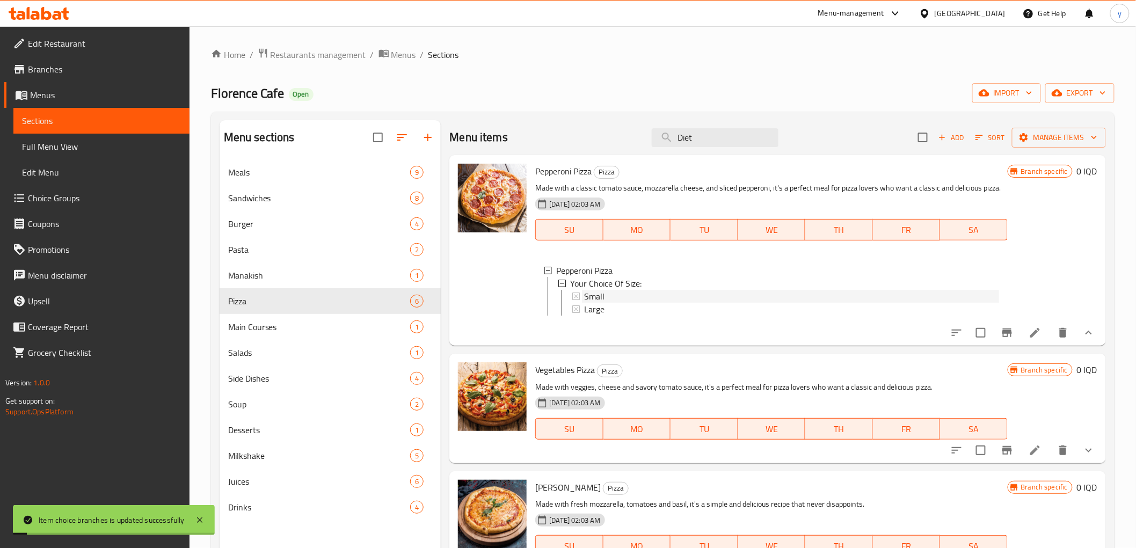
click at [597, 303] on span "Small" at bounding box center [594, 296] width 20 height 13
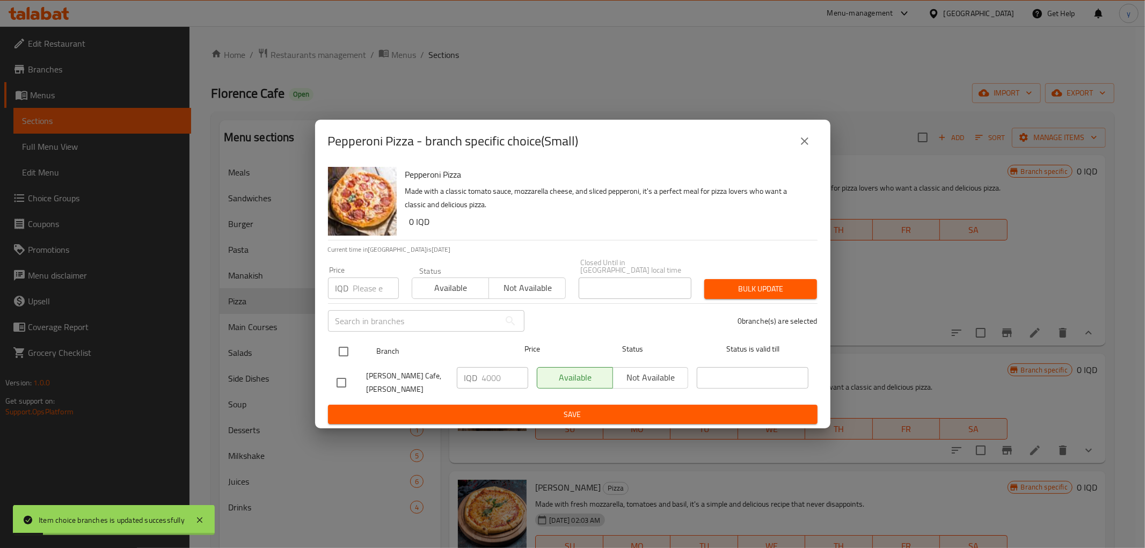
click at [353, 349] on input "checkbox" at bounding box center [343, 351] width 23 height 23
checkbox input "true"
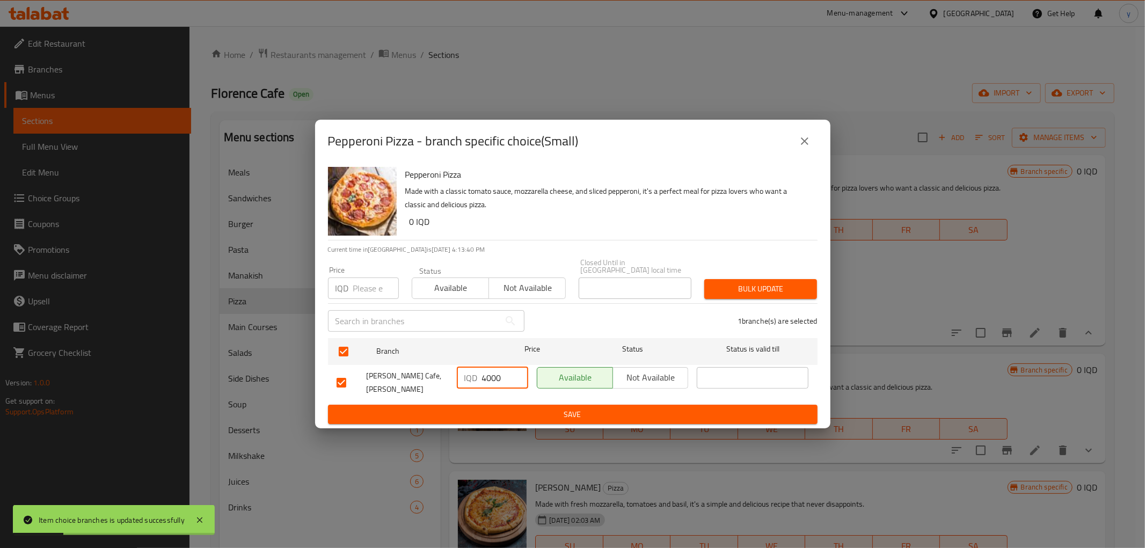
click at [502, 378] on input "4000" at bounding box center [505, 377] width 46 height 21
click at [488, 382] on input "4000" at bounding box center [505, 377] width 46 height 21
paste input "5"
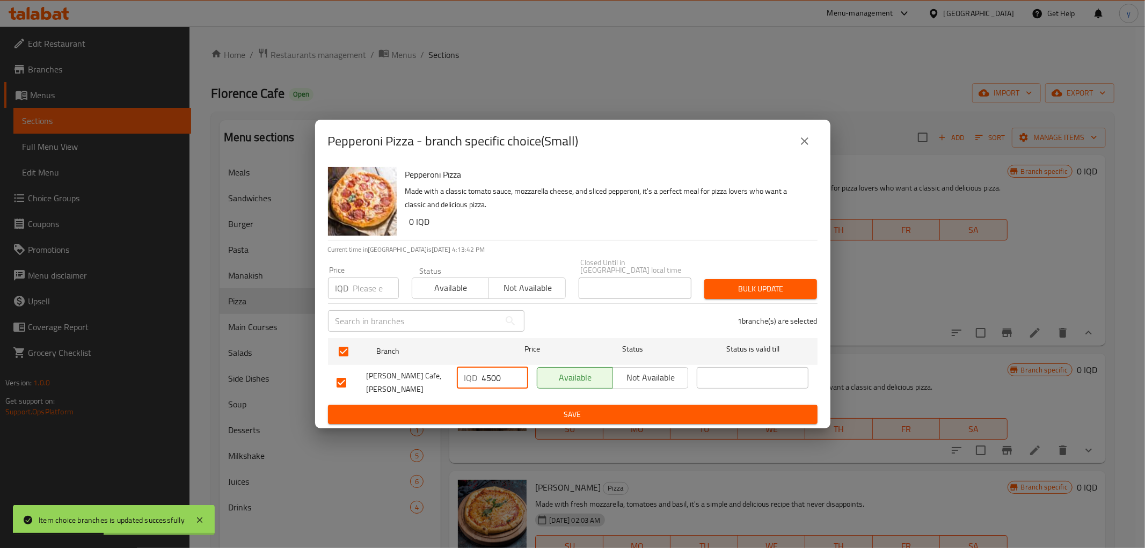
type input "4500"
click at [500, 408] on span "Save" at bounding box center [572, 414] width 472 height 13
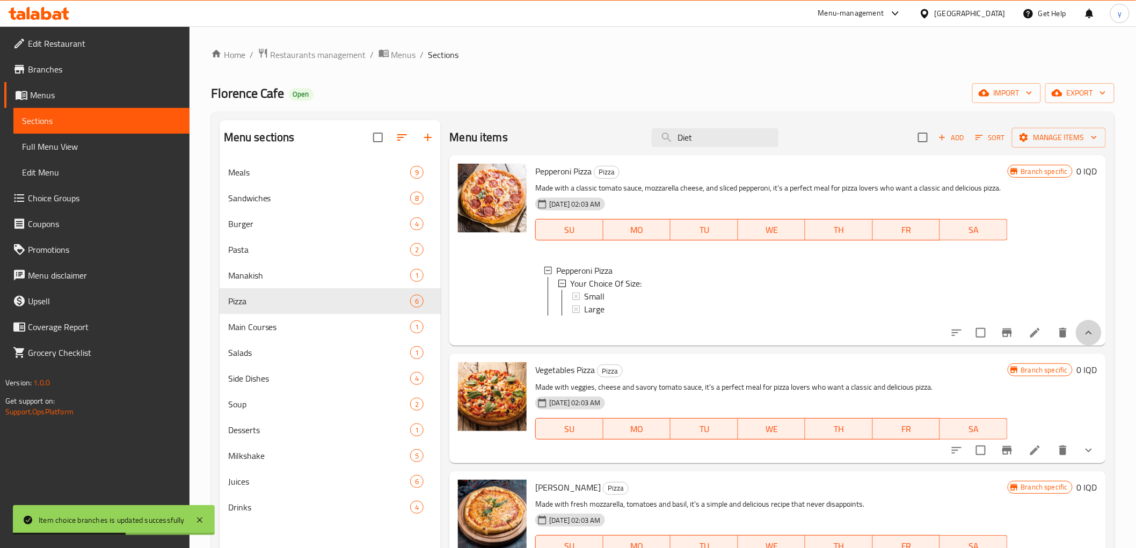
click at [1075, 346] on button "show more" at bounding box center [1088, 333] width 26 height 26
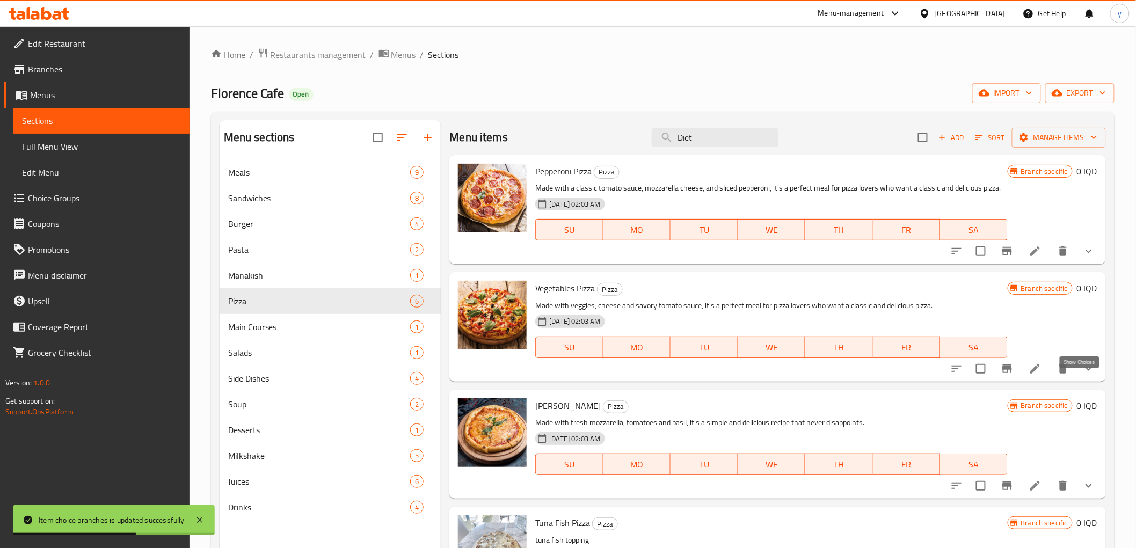
click at [1082, 375] on icon "show more" at bounding box center [1088, 368] width 13 height 13
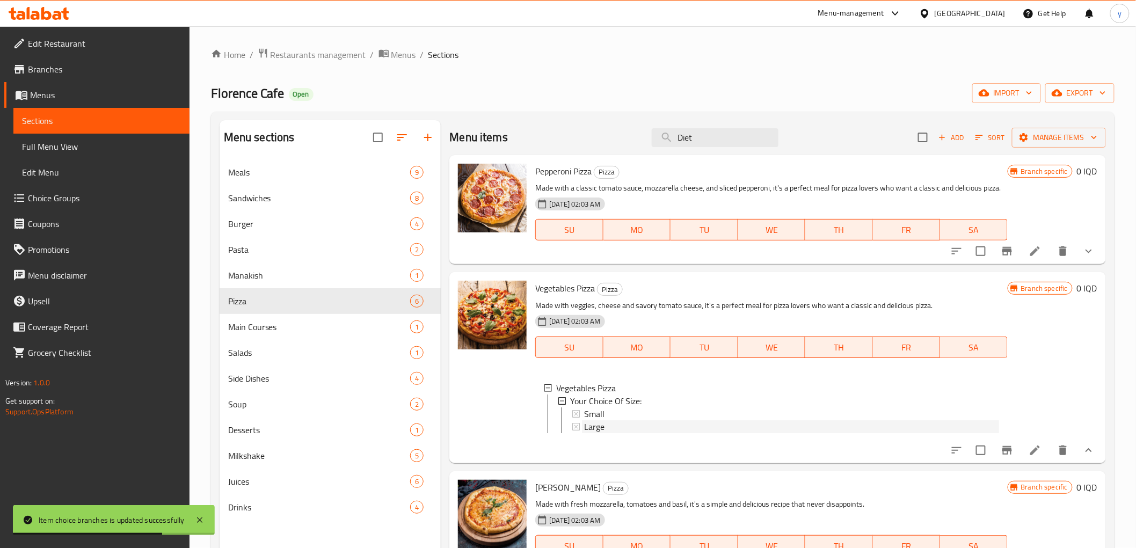
click at [687, 433] on div "Large" at bounding box center [791, 426] width 414 height 13
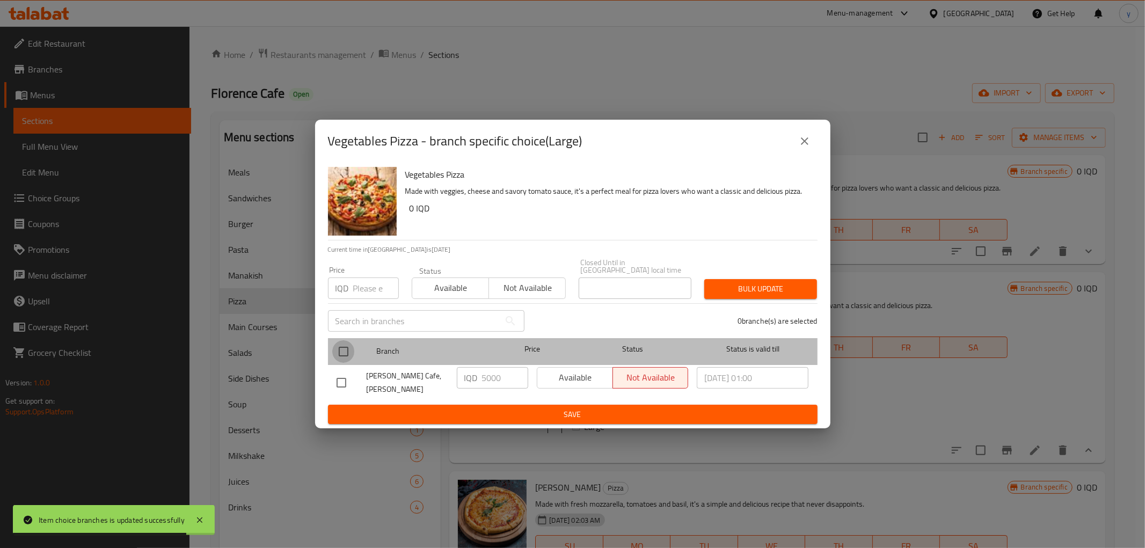
click at [353, 351] on input "checkbox" at bounding box center [343, 351] width 23 height 23
checkbox input "true"
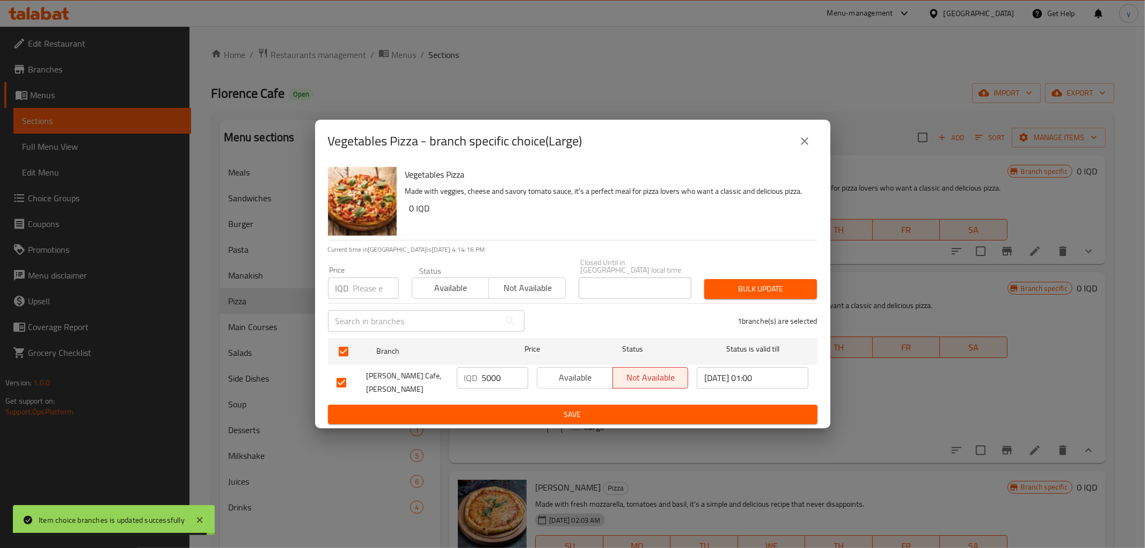
click at [498, 376] on input "5000" at bounding box center [505, 377] width 46 height 21
click at [493, 377] on input "5000" at bounding box center [505, 377] width 46 height 21
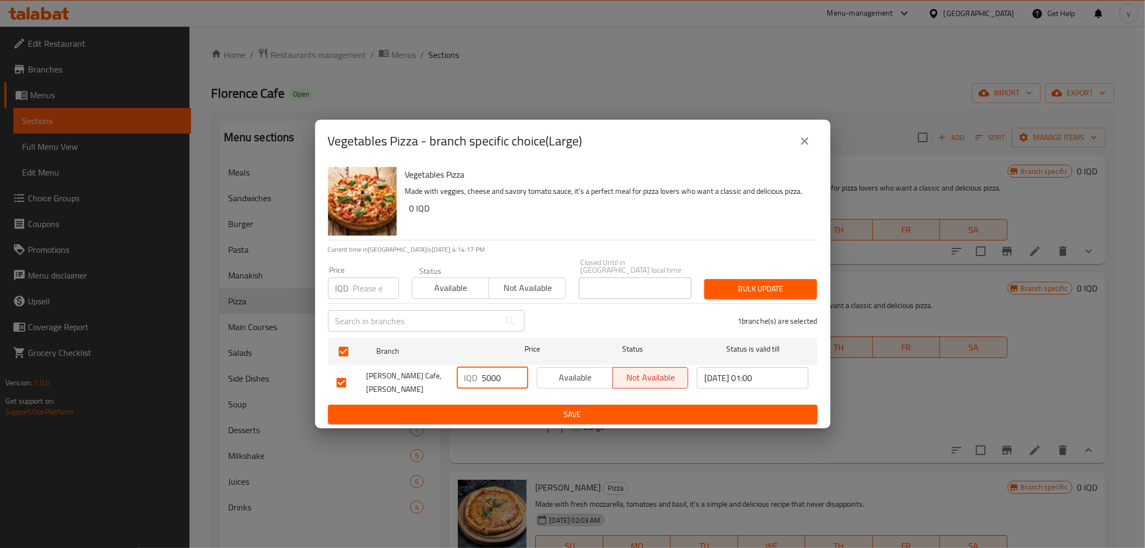
paste input "5"
click at [493, 377] on input "5000" at bounding box center [505, 377] width 46 height 21
type input "5500"
click at [496, 408] on span "Save" at bounding box center [572, 414] width 472 height 13
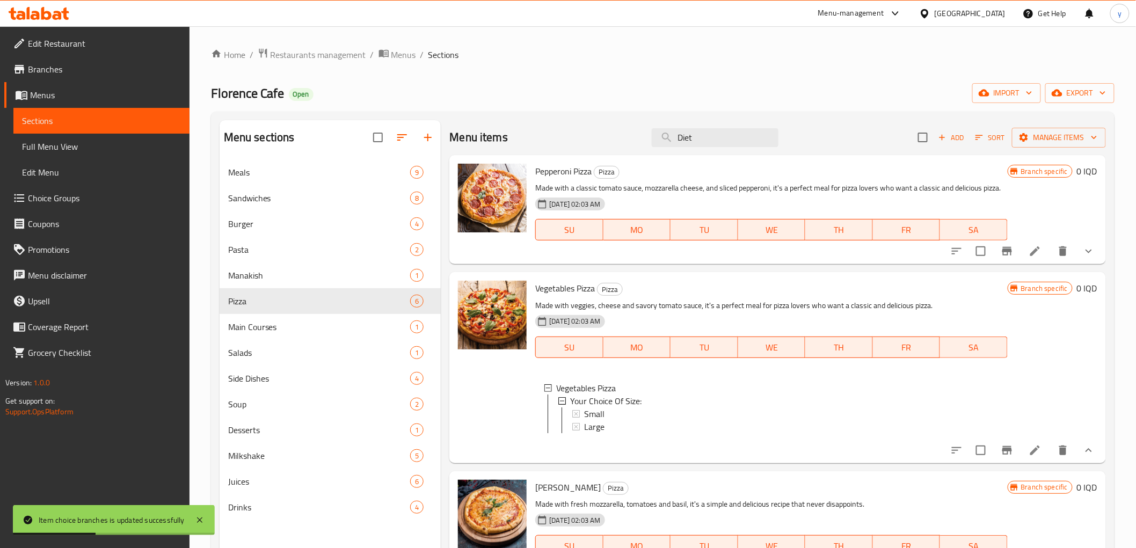
click at [600, 432] on span "Large" at bounding box center [594, 426] width 20 height 13
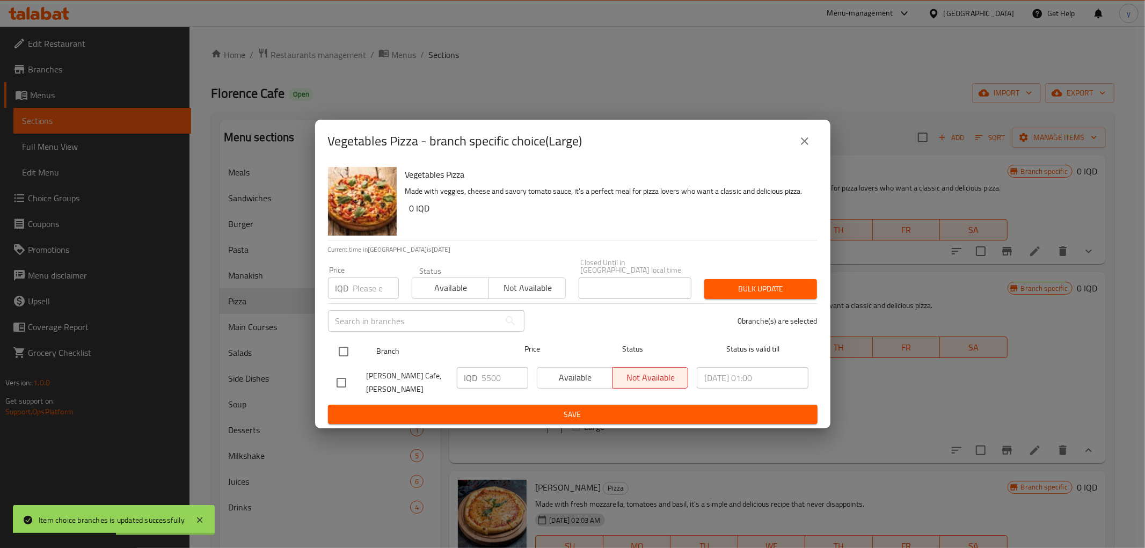
click at [349, 345] on input "checkbox" at bounding box center [343, 351] width 23 height 23
checkbox input "true"
click at [486, 376] on input "5500" at bounding box center [505, 377] width 46 height 21
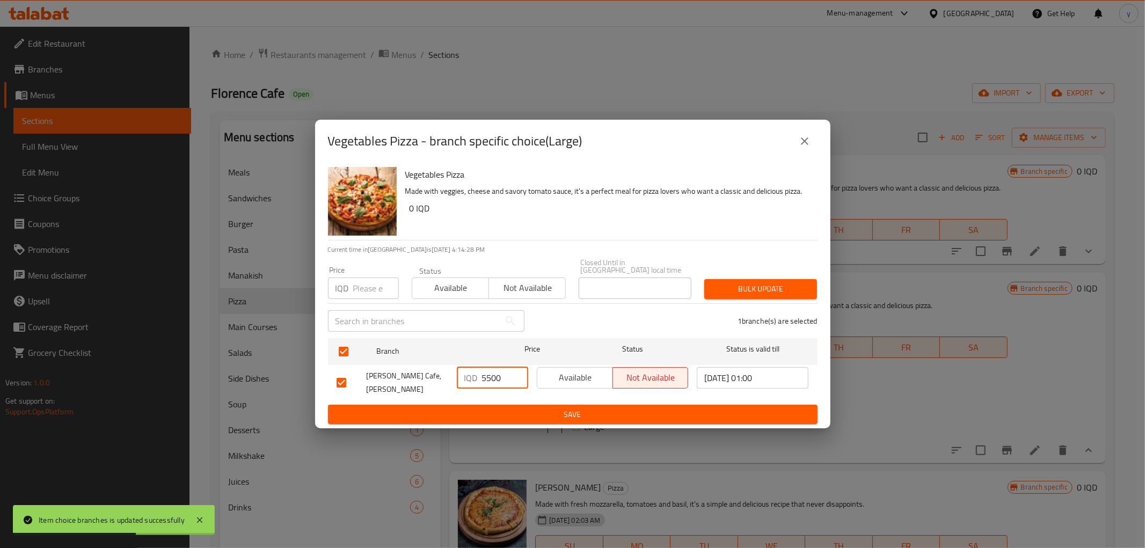
click at [486, 376] on input "5500" at bounding box center [505, 377] width 46 height 21
click at [799, 141] on button "close" at bounding box center [805, 141] width 26 height 26
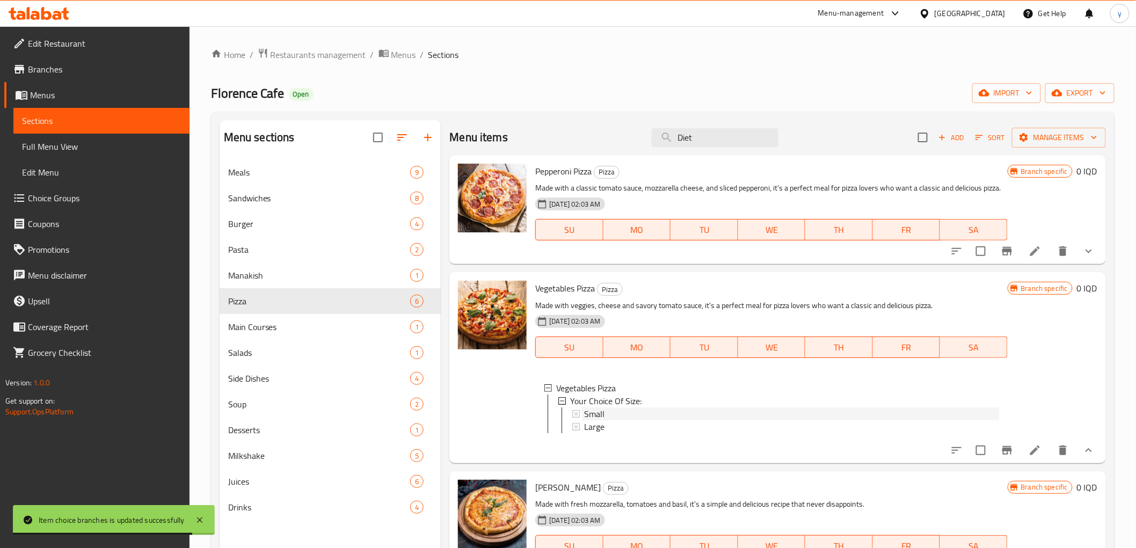
click at [620, 420] on div "Small" at bounding box center [791, 413] width 414 height 13
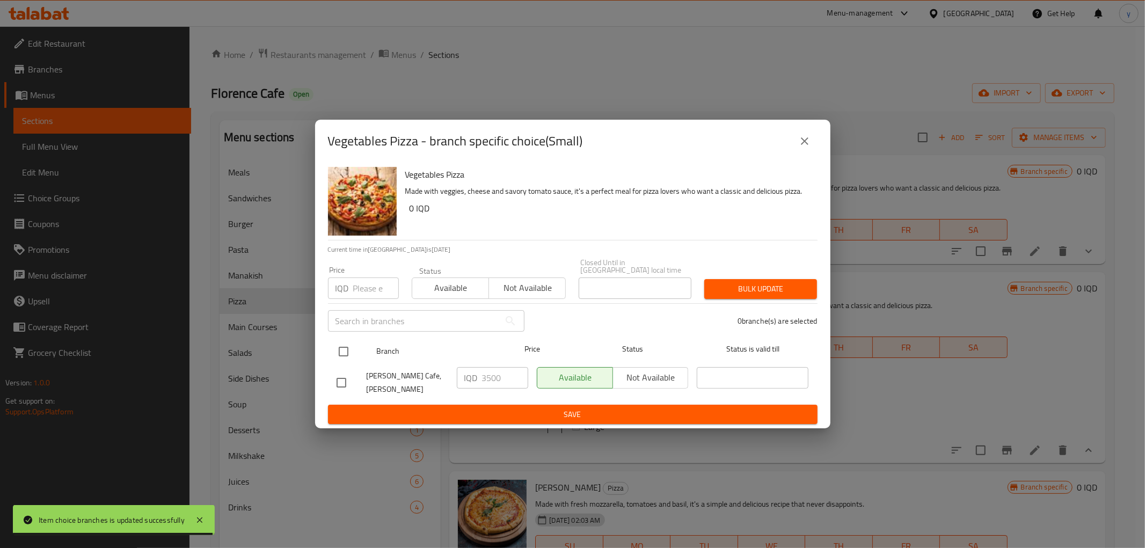
click at [342, 347] on input "checkbox" at bounding box center [343, 351] width 23 height 23
checkbox input "true"
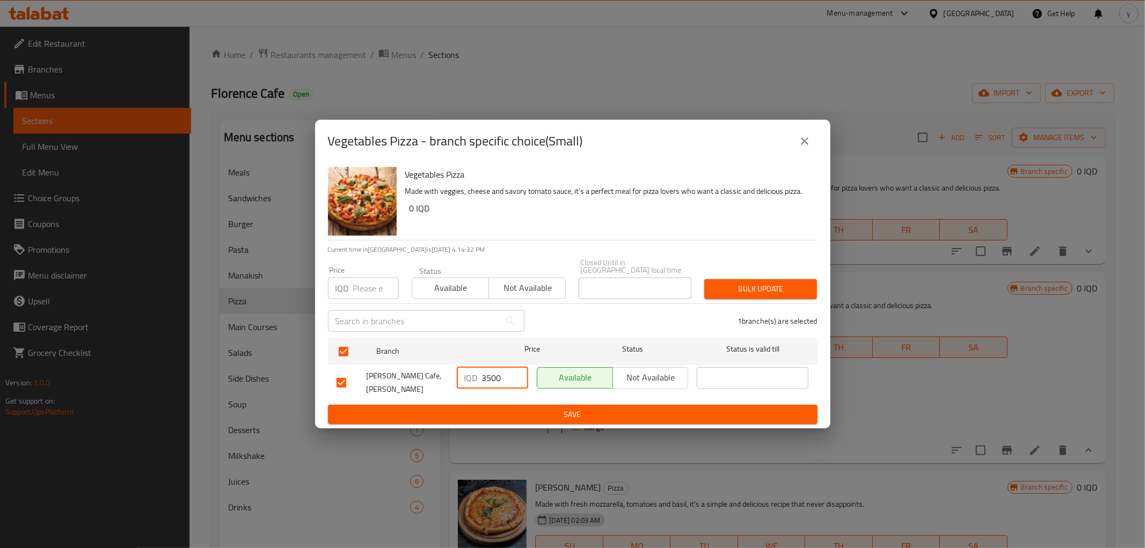
click at [488, 381] on input "3500" at bounding box center [505, 377] width 46 height 21
paste input "40"
type input "4000"
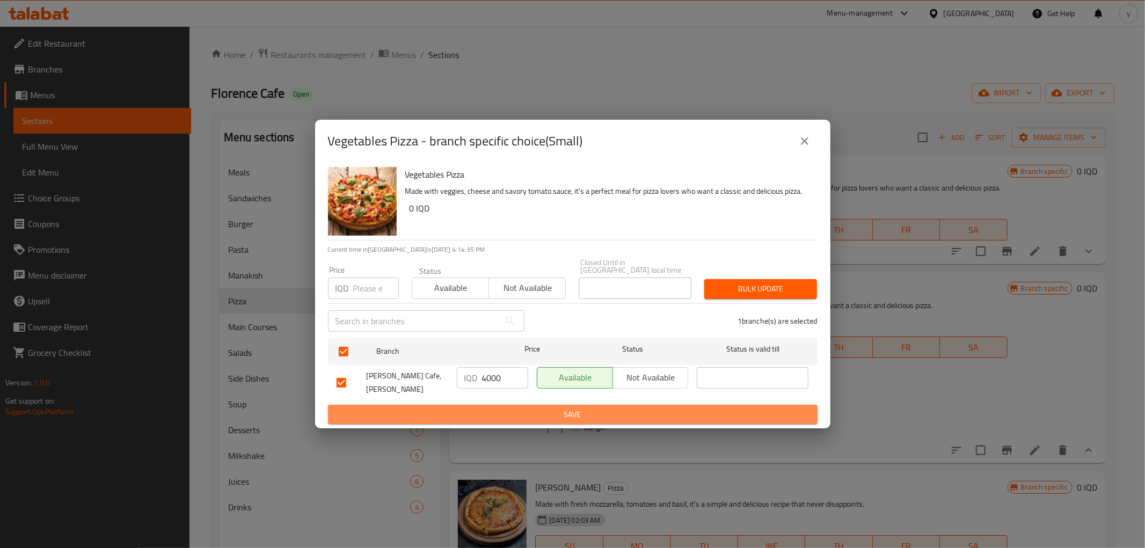
click at [526, 408] on span "Save" at bounding box center [572, 414] width 472 height 13
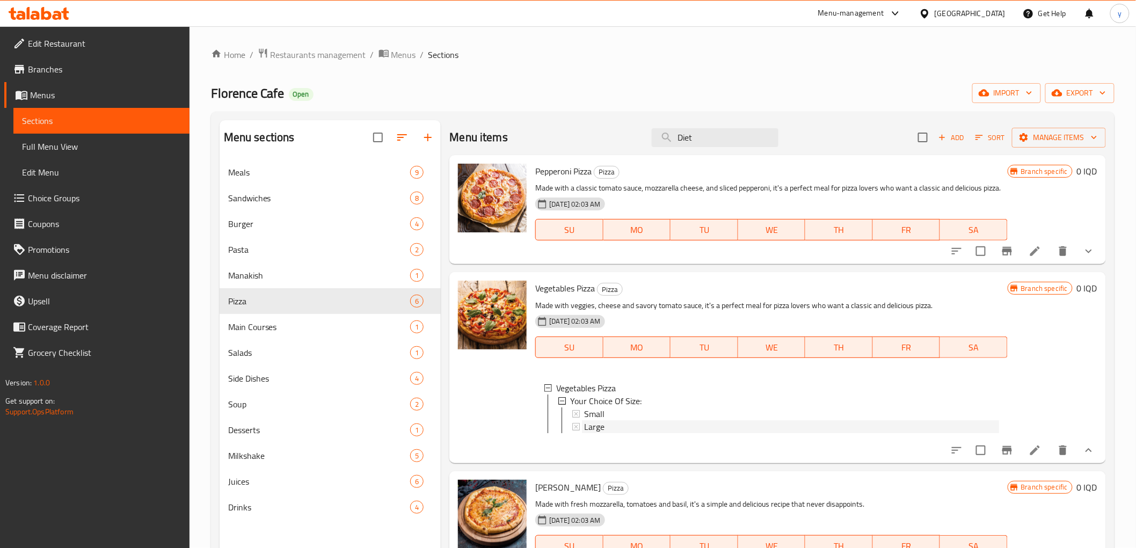
click at [595, 431] on span "Large" at bounding box center [594, 426] width 20 height 13
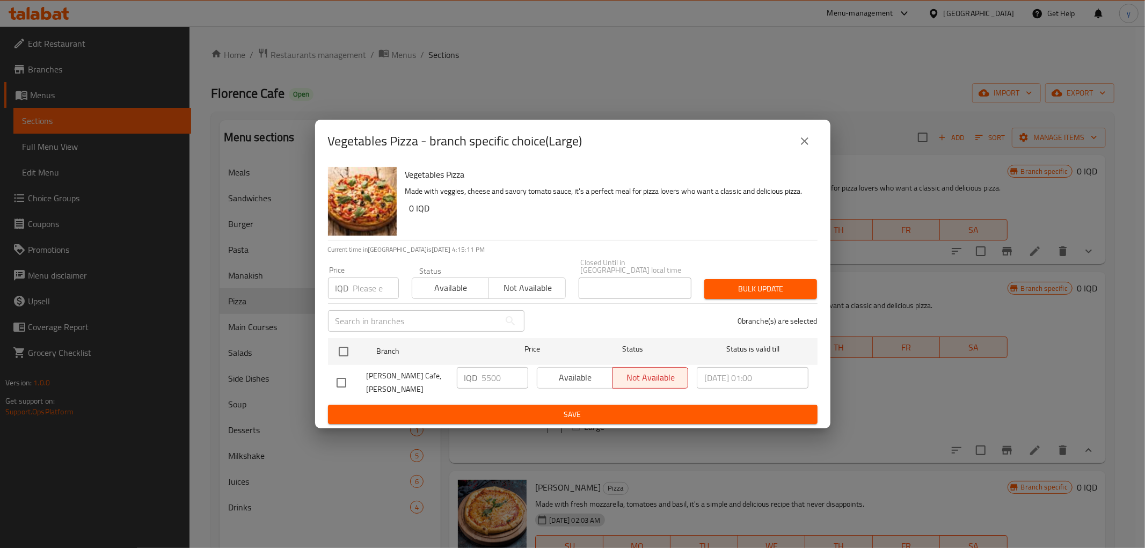
click at [798, 144] on icon "close" at bounding box center [804, 141] width 13 height 13
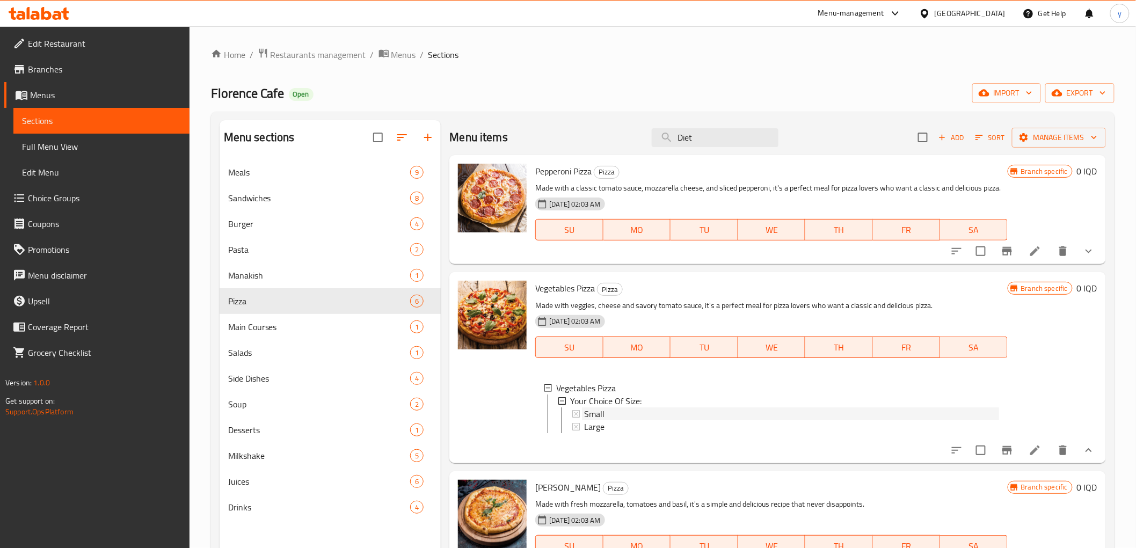
click at [628, 420] on div "Small" at bounding box center [791, 413] width 414 height 13
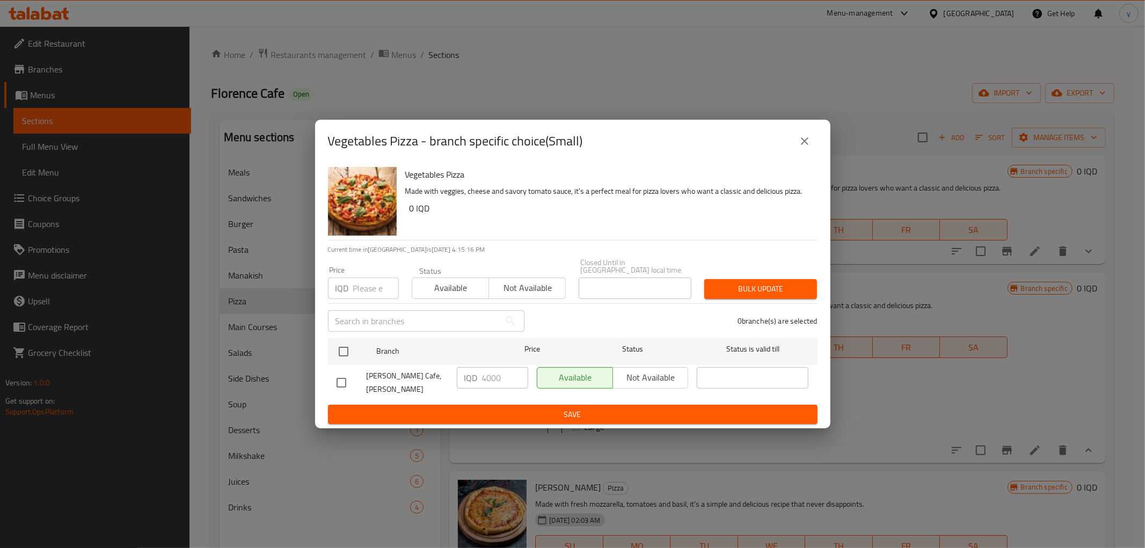
click at [803, 145] on icon "close" at bounding box center [805, 141] width 8 height 8
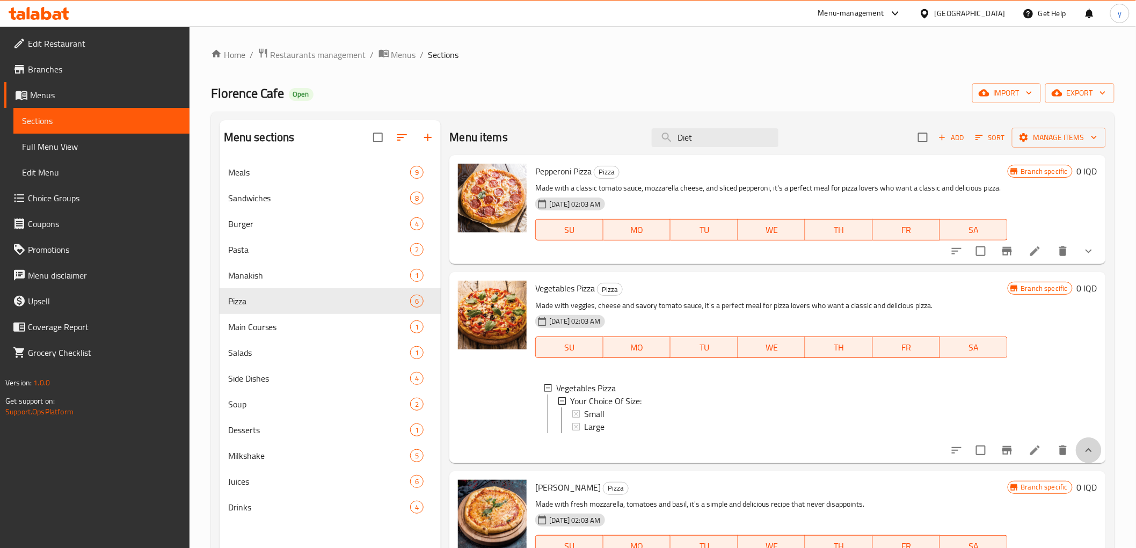
click at [1075, 463] on button "show more" at bounding box center [1088, 450] width 26 height 26
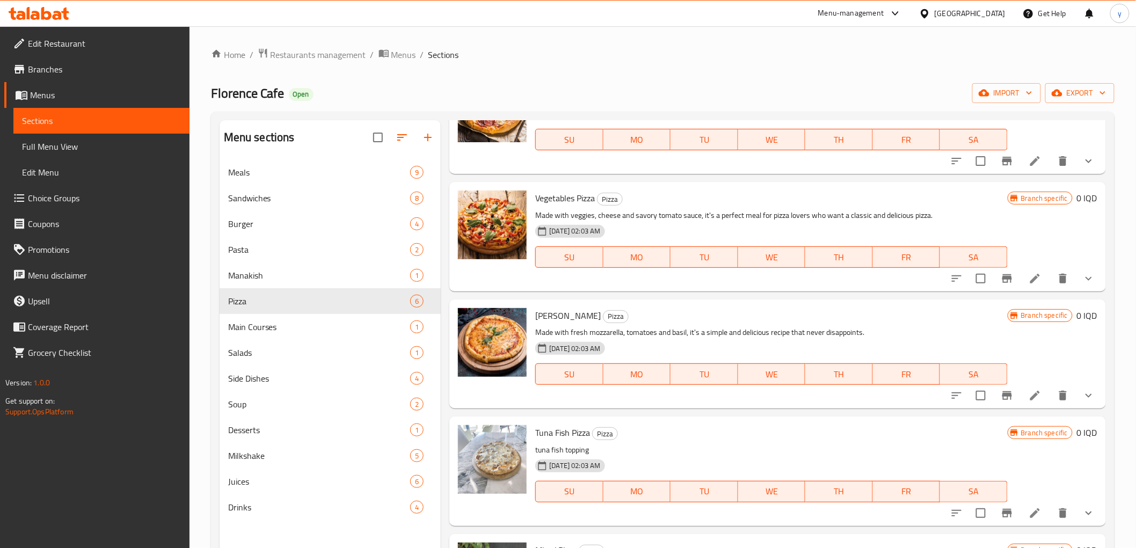
scroll to position [130, 0]
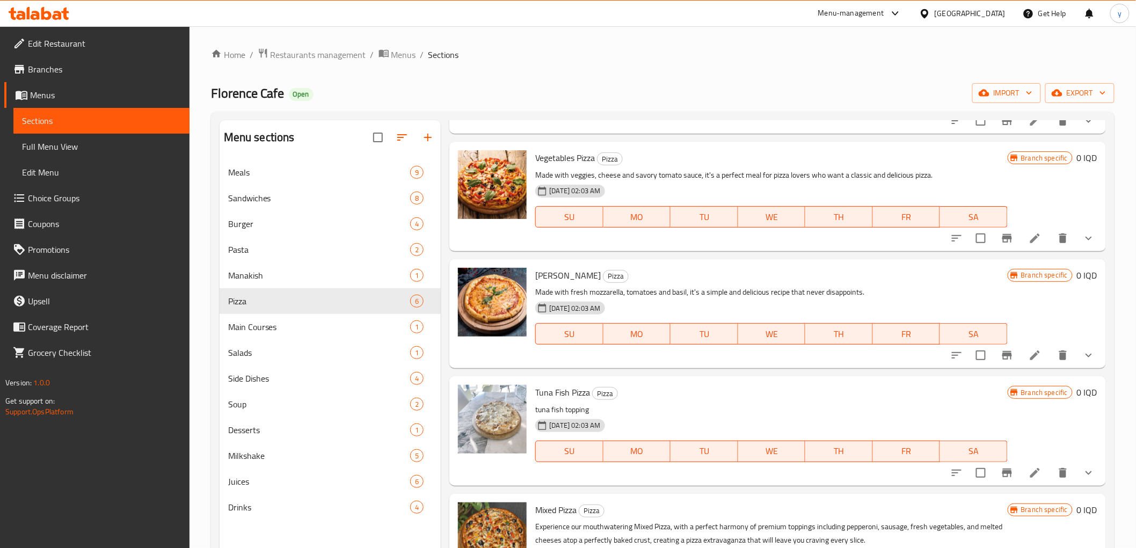
click at [1082, 362] on icon "show more" at bounding box center [1088, 355] width 13 height 13
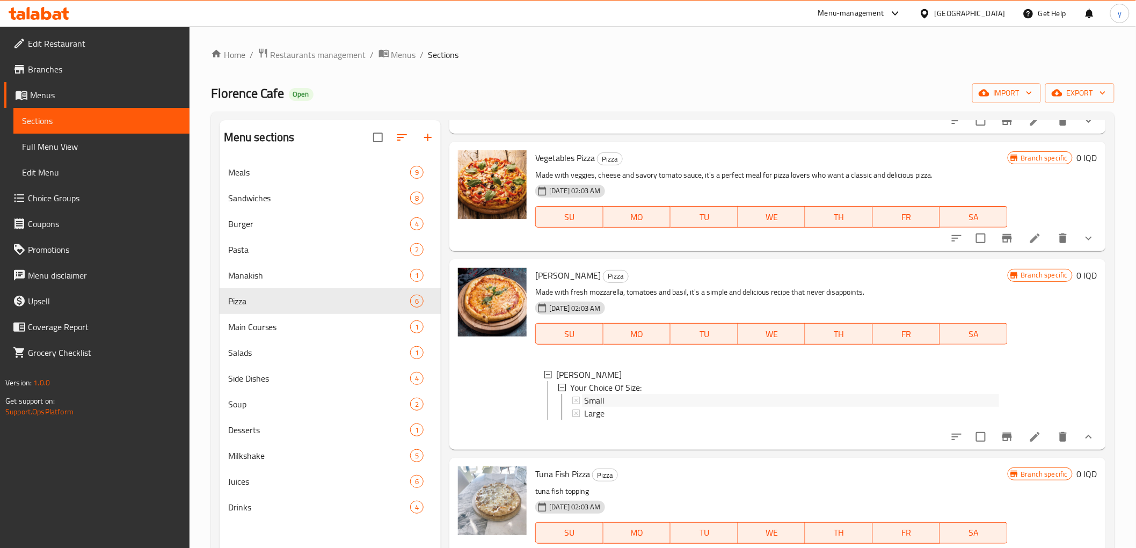
click at [603, 407] on span "Small" at bounding box center [594, 400] width 20 height 13
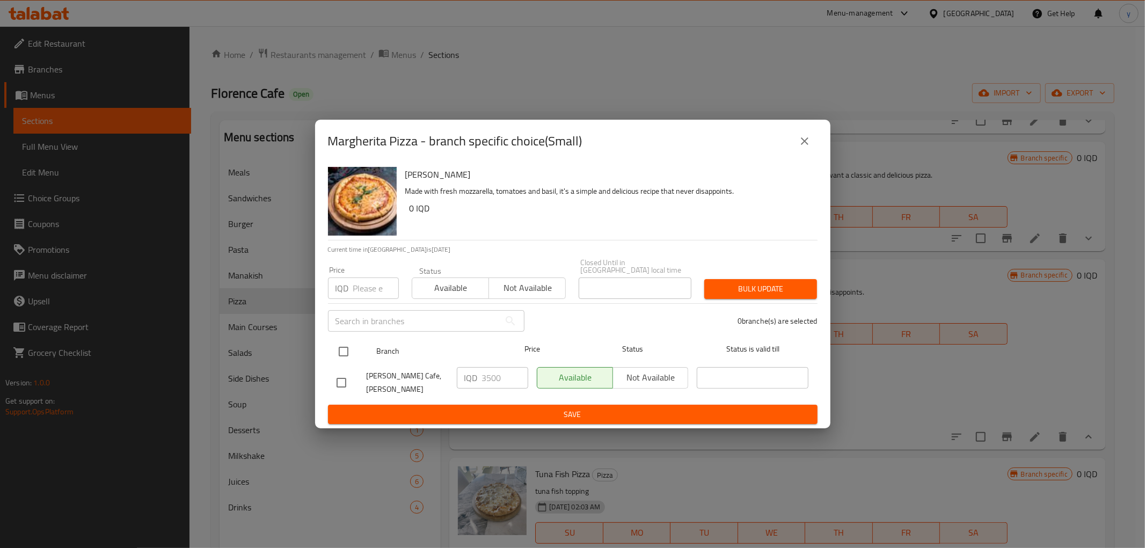
click at [337, 345] on input "checkbox" at bounding box center [343, 351] width 23 height 23
checkbox input "true"
click at [486, 382] on input "3500" at bounding box center [505, 377] width 46 height 21
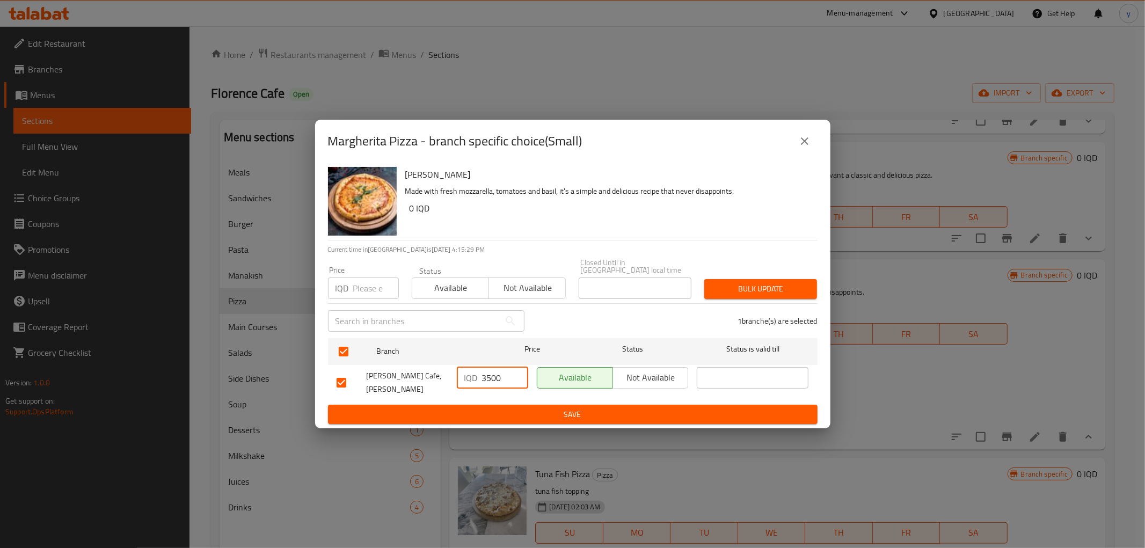
paste input "40"
type input "4000"
click at [484, 408] on span "Save" at bounding box center [572, 414] width 472 height 13
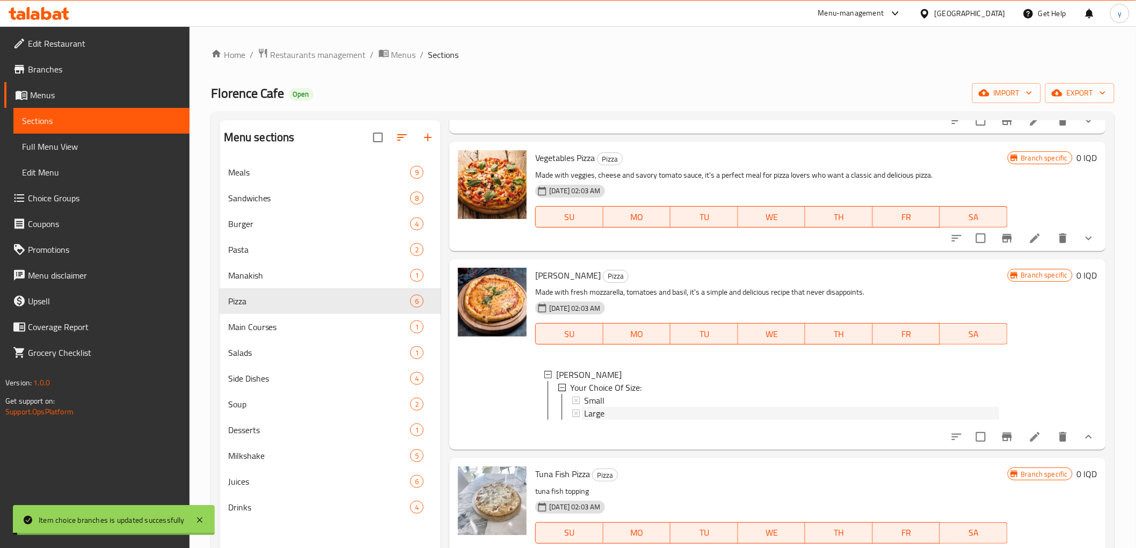
click at [603, 420] on span "Large" at bounding box center [594, 413] width 20 height 13
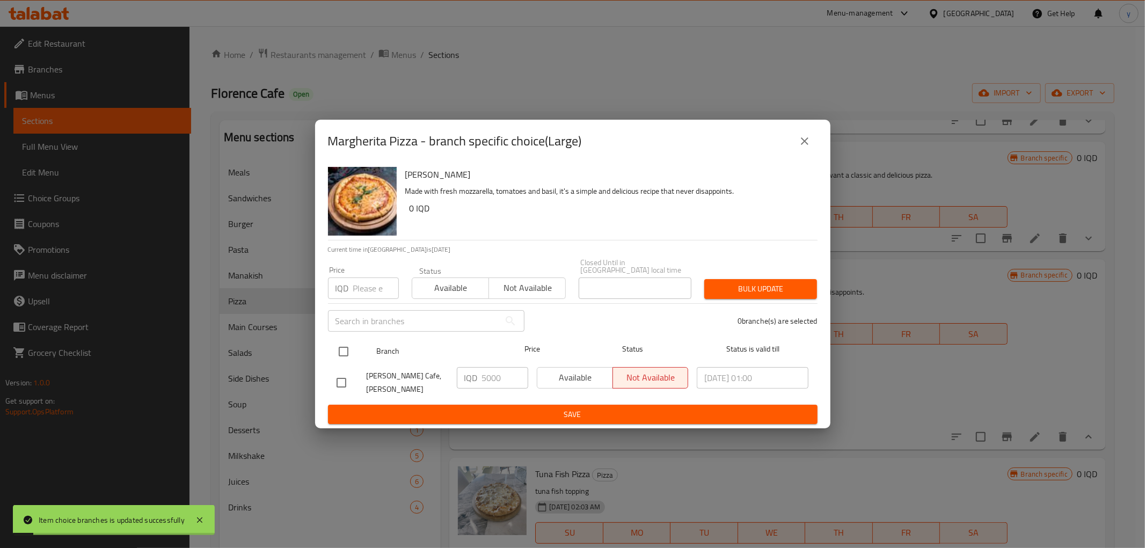
click at [346, 352] on input "checkbox" at bounding box center [343, 351] width 23 height 23
checkbox input "true"
click at [480, 384] on div "IQD 5000 ​" at bounding box center [492, 377] width 71 height 21
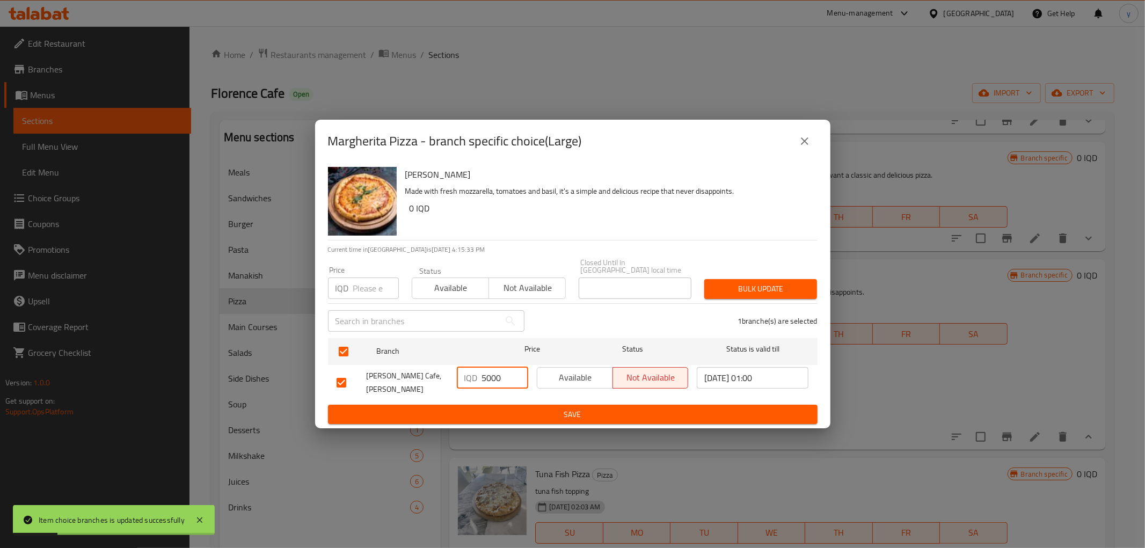
click at [485, 383] on input "5000" at bounding box center [505, 377] width 46 height 21
paste input "5"
type input "5500"
click at [512, 405] on button "Save" at bounding box center [572, 415] width 489 height 20
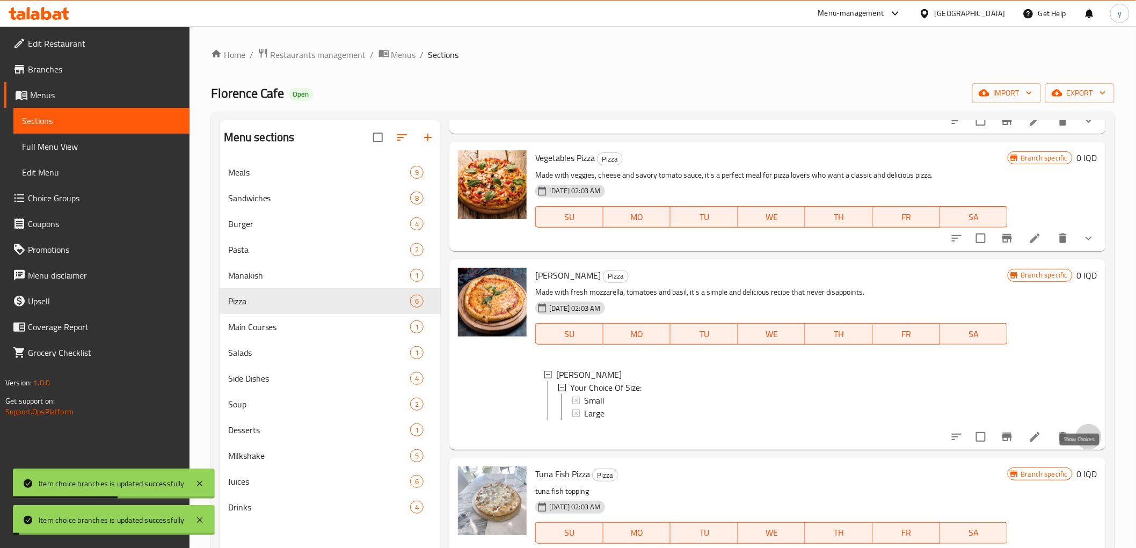
click at [1082, 443] on icon "show more" at bounding box center [1088, 436] width 13 height 13
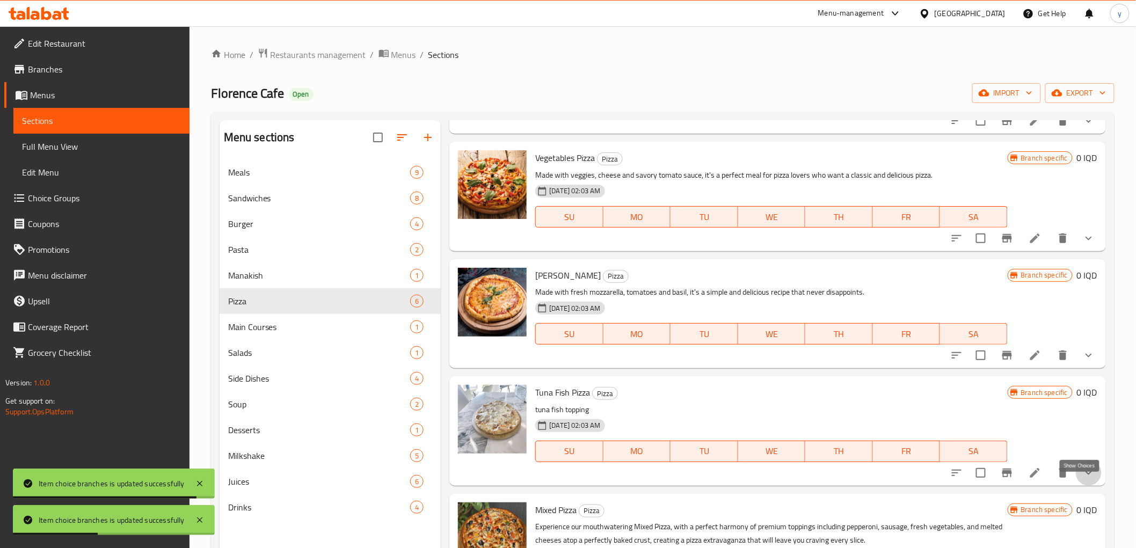
click at [1082, 479] on icon "show more" at bounding box center [1088, 472] width 13 height 13
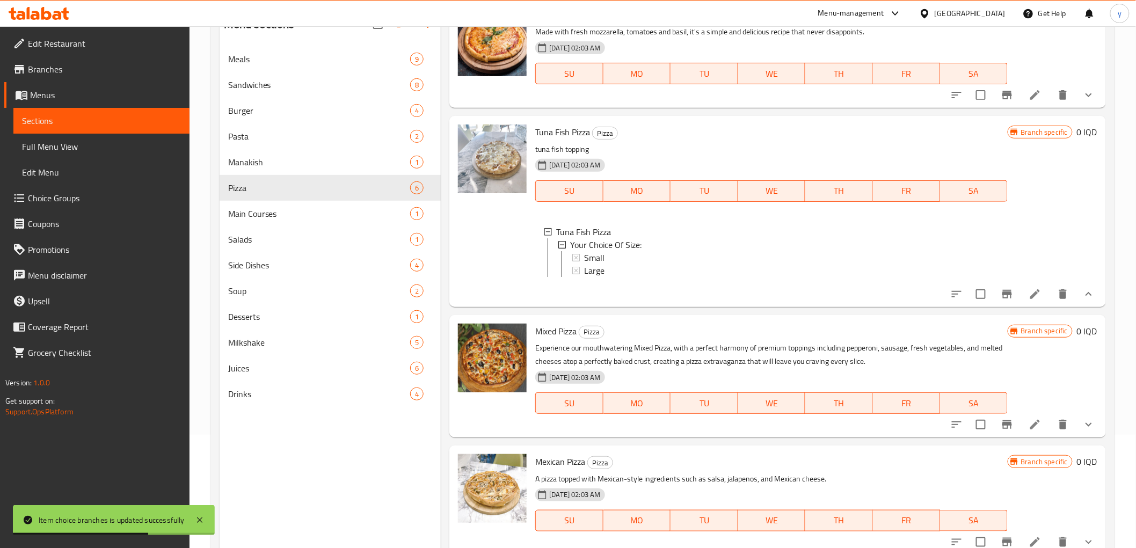
scroll to position [150, 0]
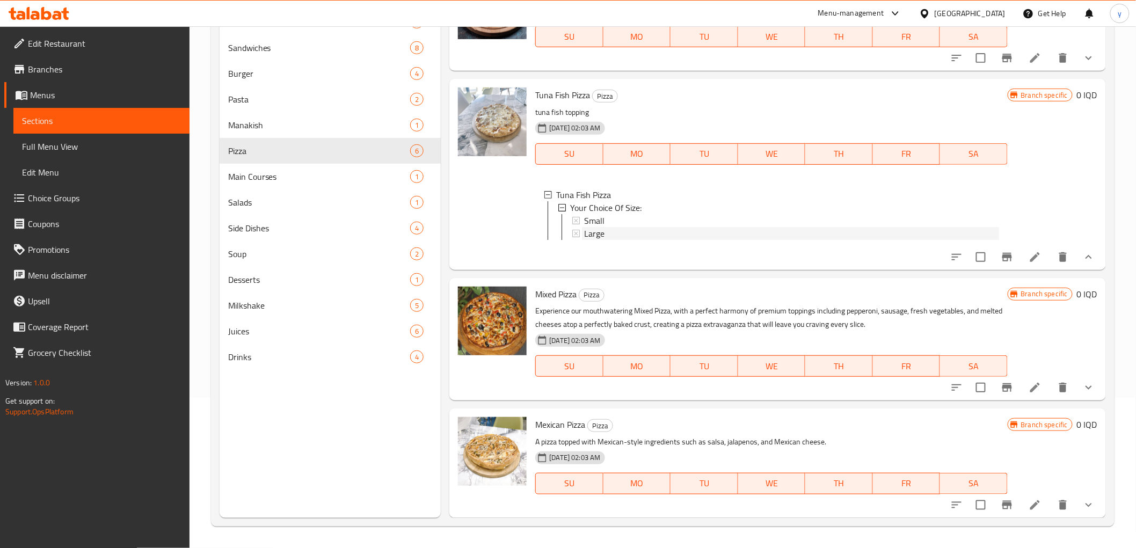
click at [602, 227] on span "Large" at bounding box center [594, 233] width 20 height 13
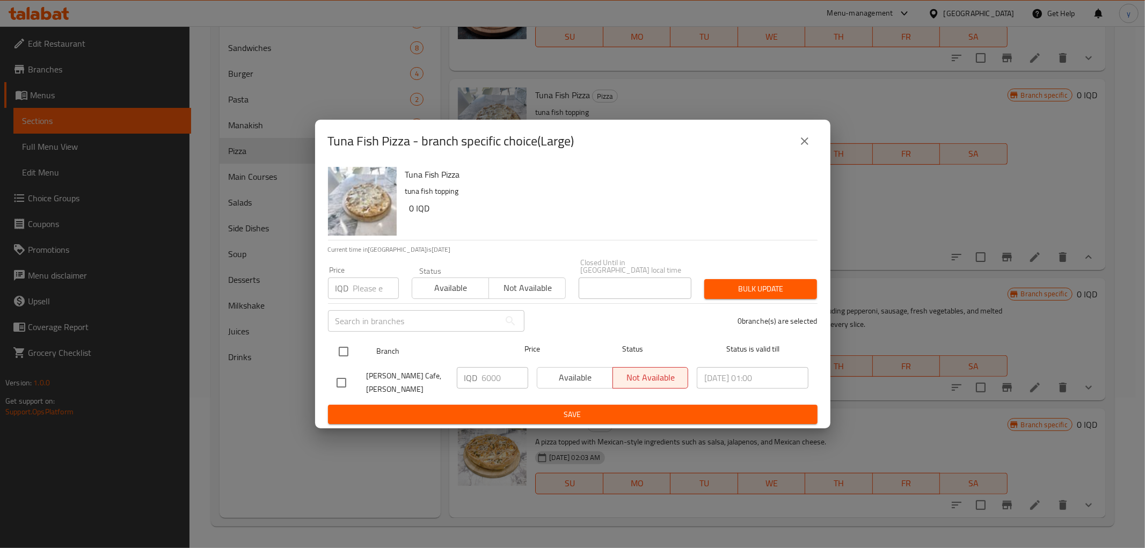
click at [344, 346] on input "checkbox" at bounding box center [343, 351] width 23 height 23
checkbox input "true"
click at [492, 376] on input "6000" at bounding box center [505, 377] width 46 height 21
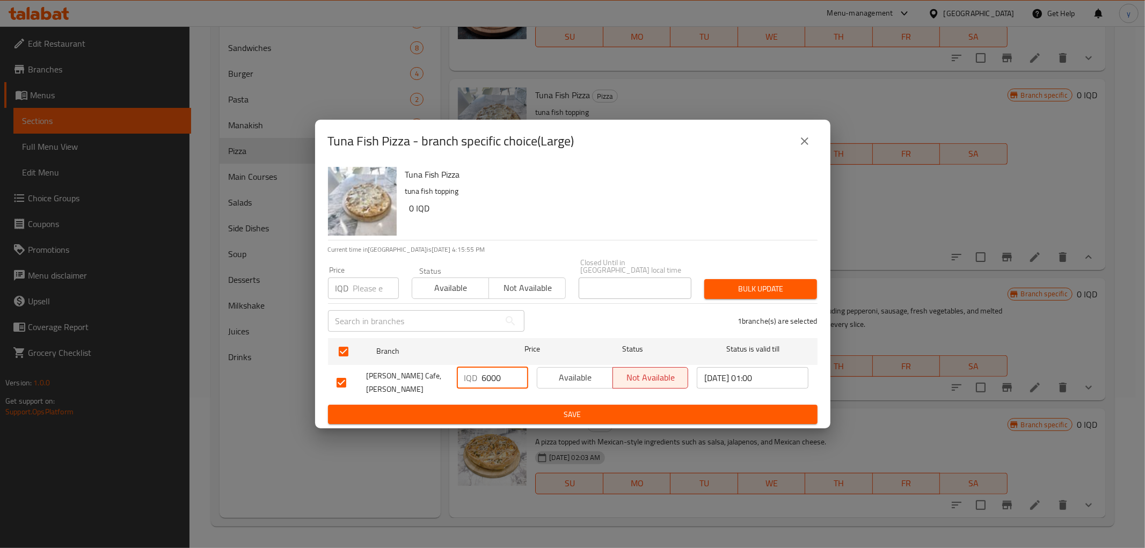
click at [492, 376] on input "6000" at bounding box center [505, 377] width 46 height 21
paste input "5"
type input "6500"
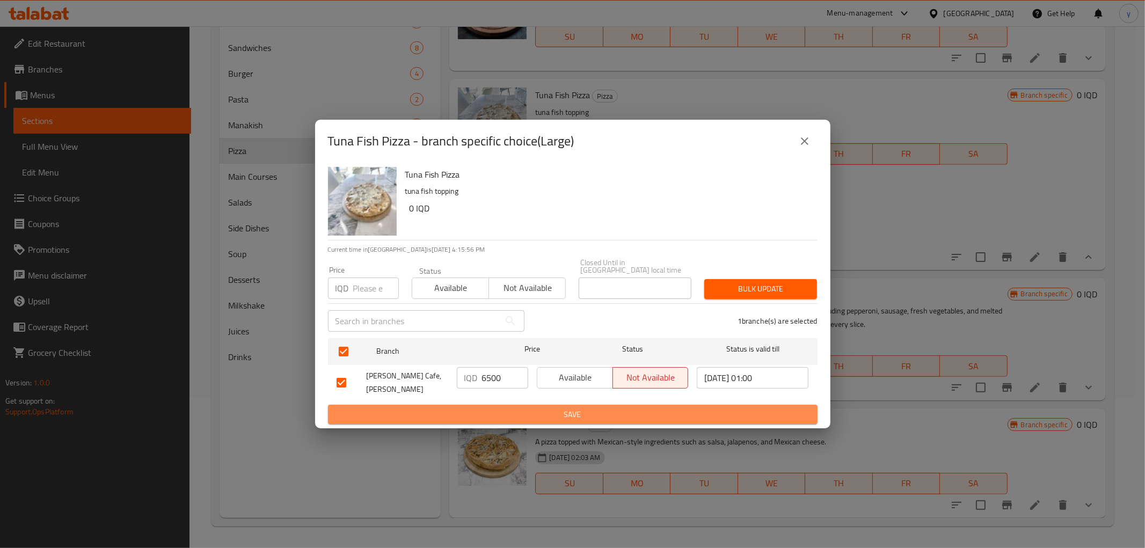
click at [490, 408] on span "Save" at bounding box center [572, 414] width 472 height 13
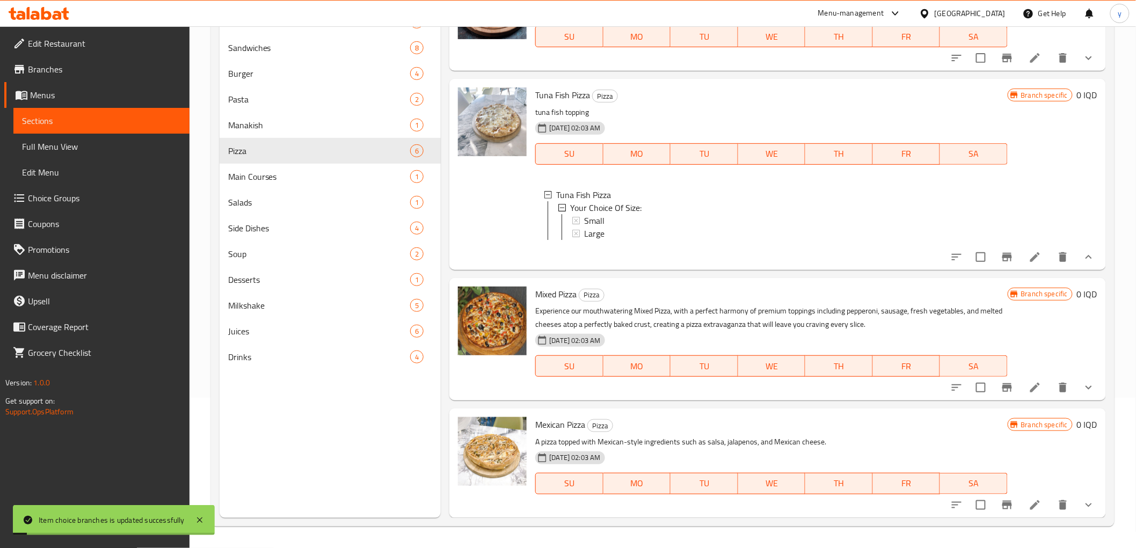
click at [600, 227] on span "Large" at bounding box center [594, 233] width 20 height 13
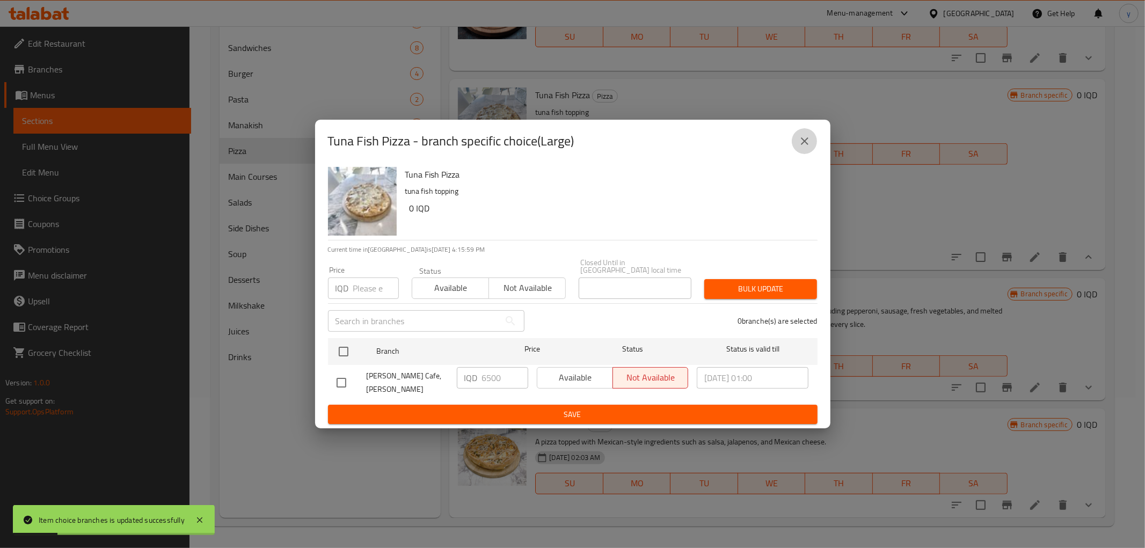
click at [808, 148] on icon "close" at bounding box center [804, 141] width 13 height 13
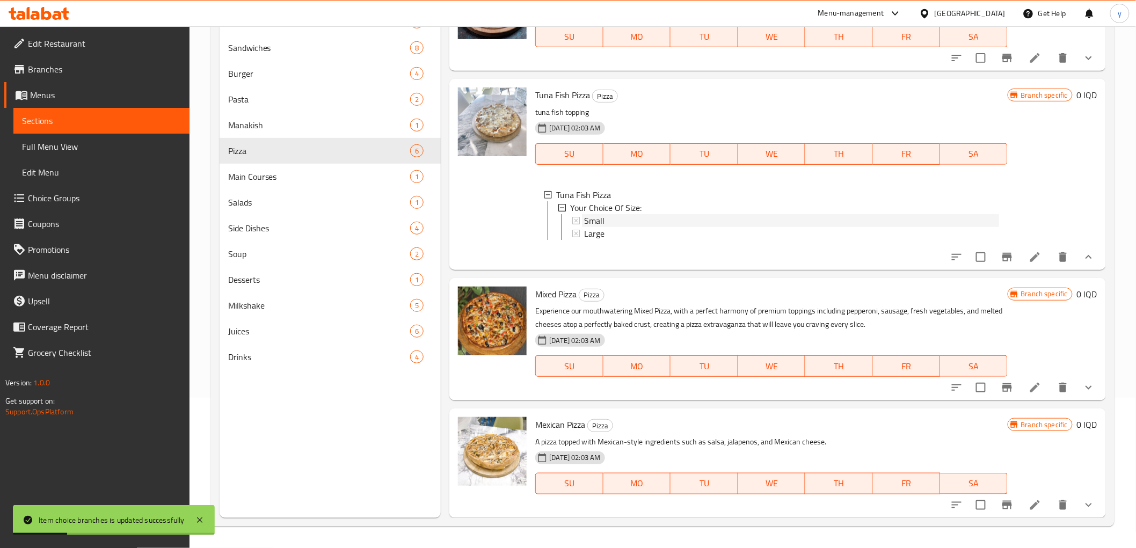
click at [607, 214] on div "Small" at bounding box center [791, 220] width 414 height 13
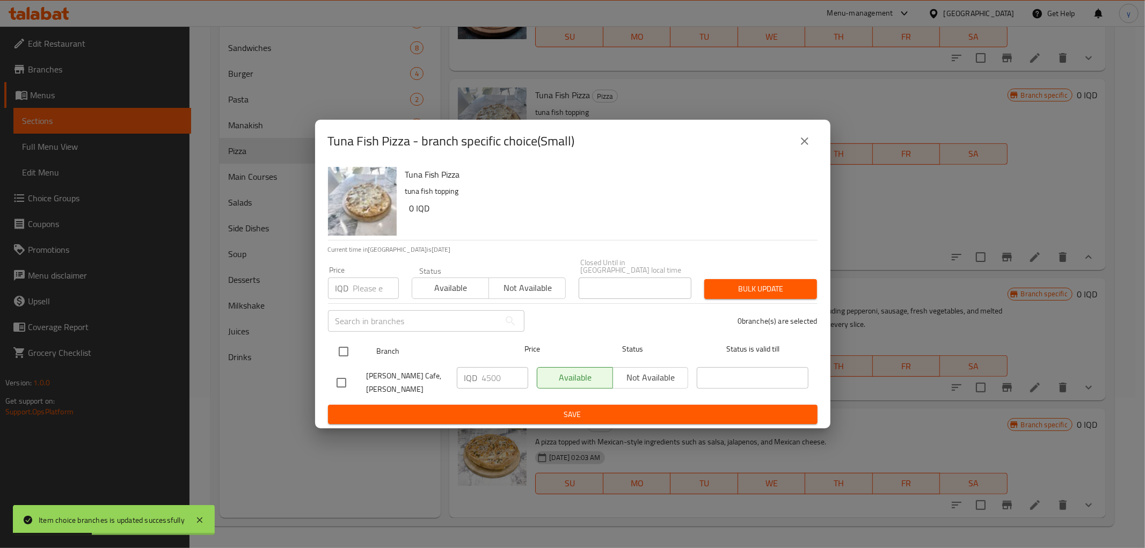
click at [344, 347] on input "checkbox" at bounding box center [343, 351] width 23 height 23
checkbox input "true"
click at [495, 376] on input "4500" at bounding box center [505, 377] width 46 height 21
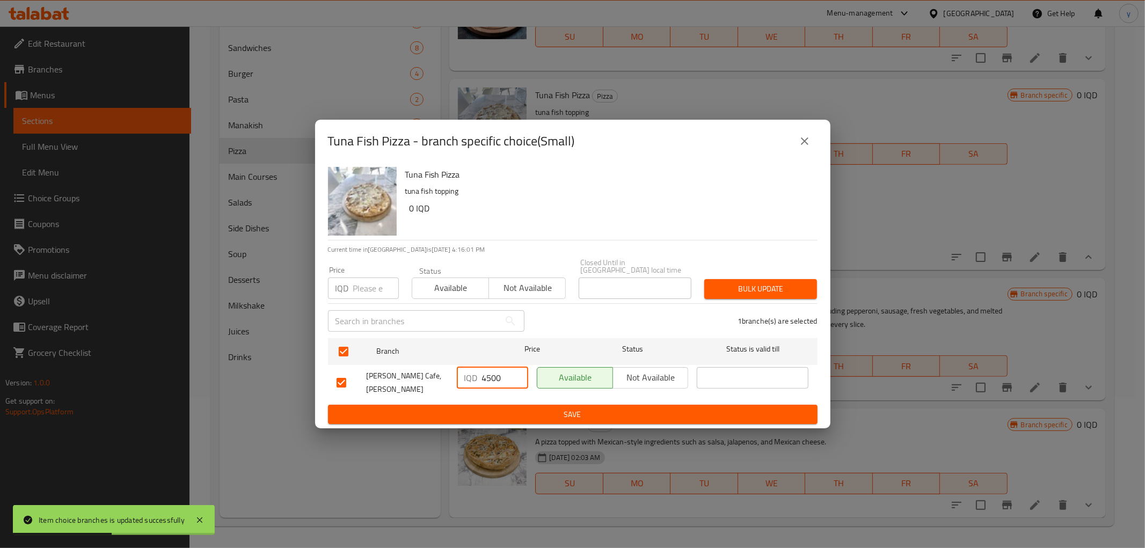
click at [495, 376] on input "4500" at bounding box center [505, 377] width 46 height 21
paste input "50"
type input "5000"
click at [512, 408] on span "Save" at bounding box center [572, 414] width 472 height 13
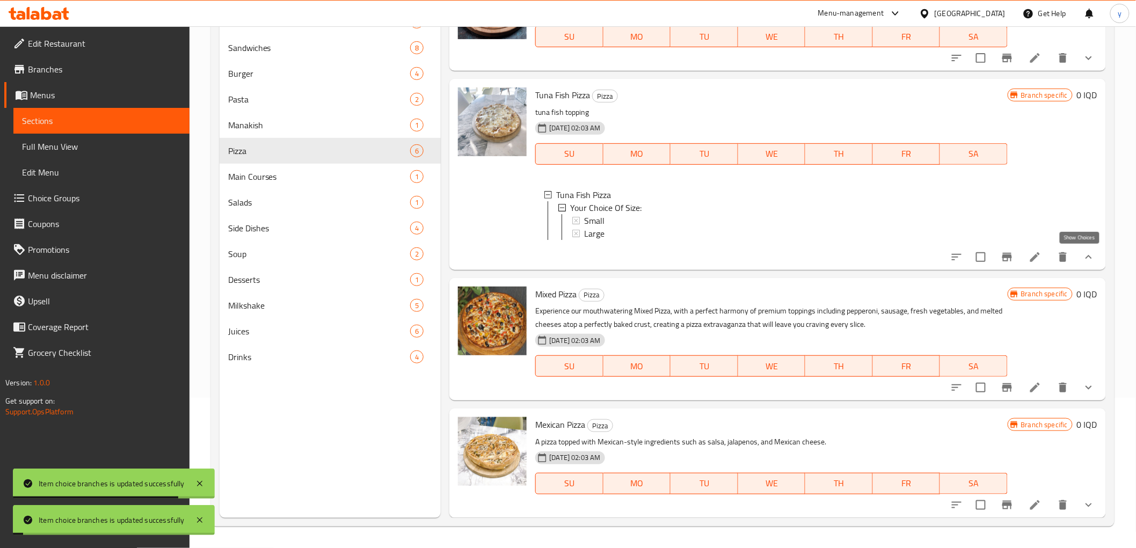
click at [1082, 257] on icon "show more" at bounding box center [1088, 257] width 13 height 13
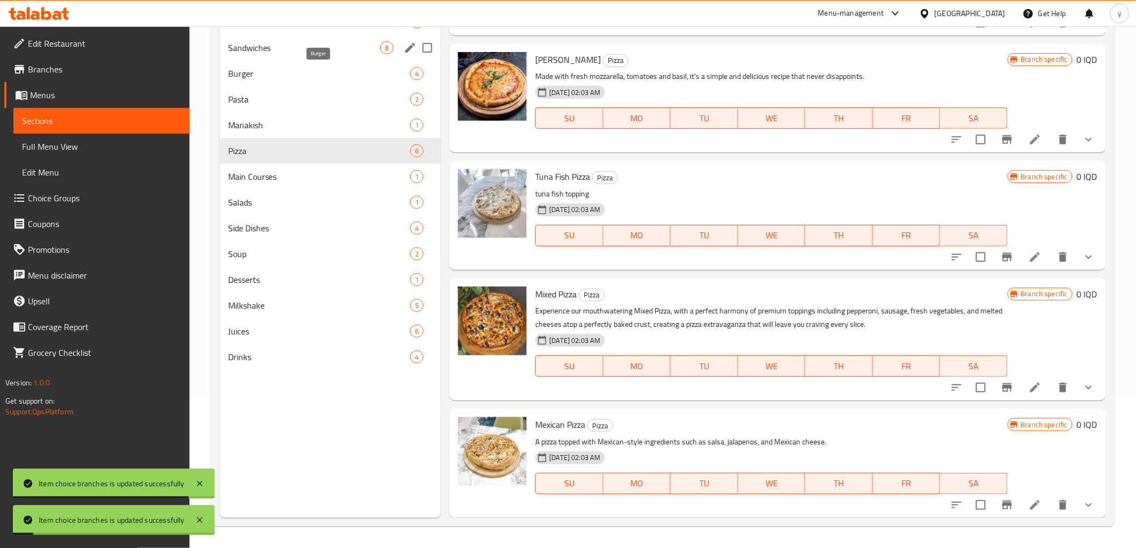
scroll to position [208, 0]
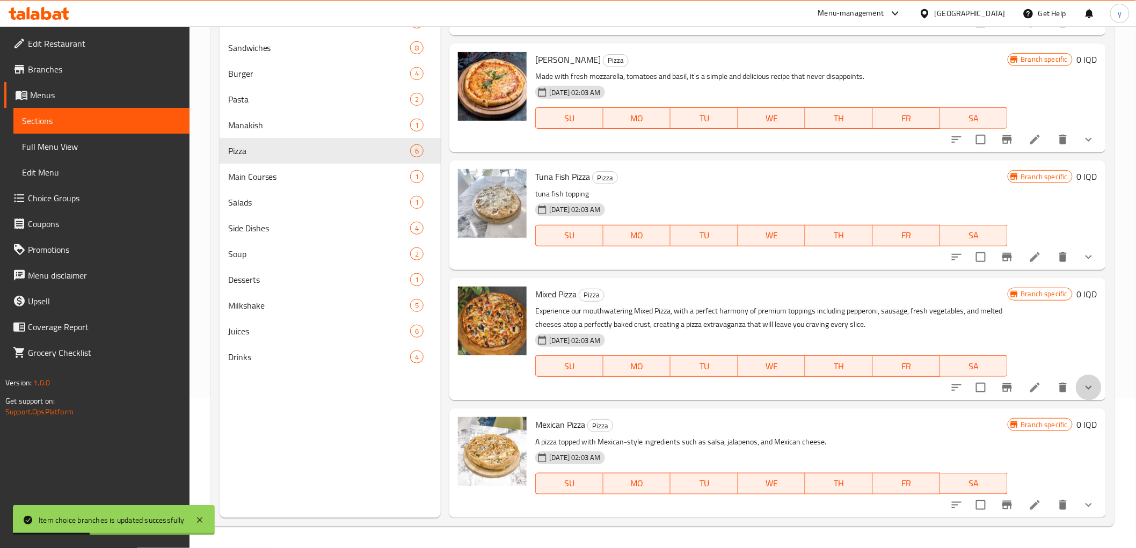
click at [1075, 392] on button "show more" at bounding box center [1088, 388] width 26 height 26
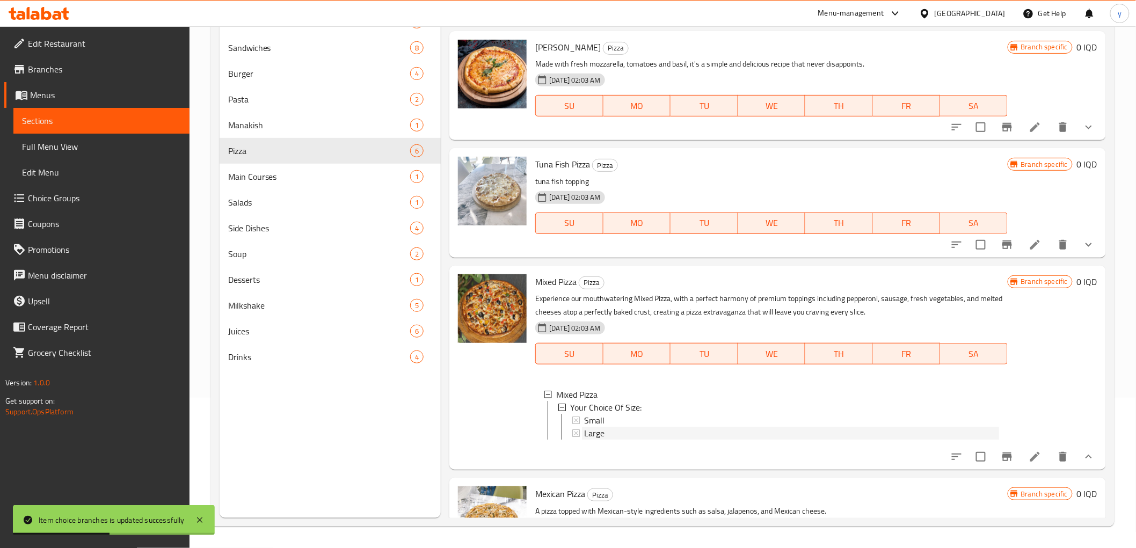
click at [644, 439] on div "Large" at bounding box center [791, 433] width 414 height 13
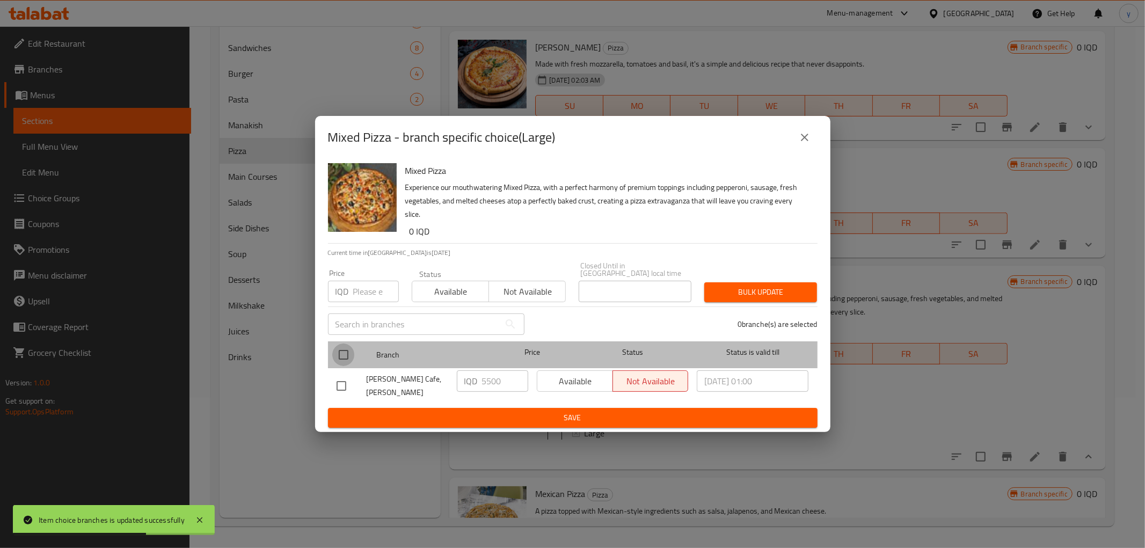
click at [347, 353] on input "checkbox" at bounding box center [343, 354] width 23 height 23
checkbox input "true"
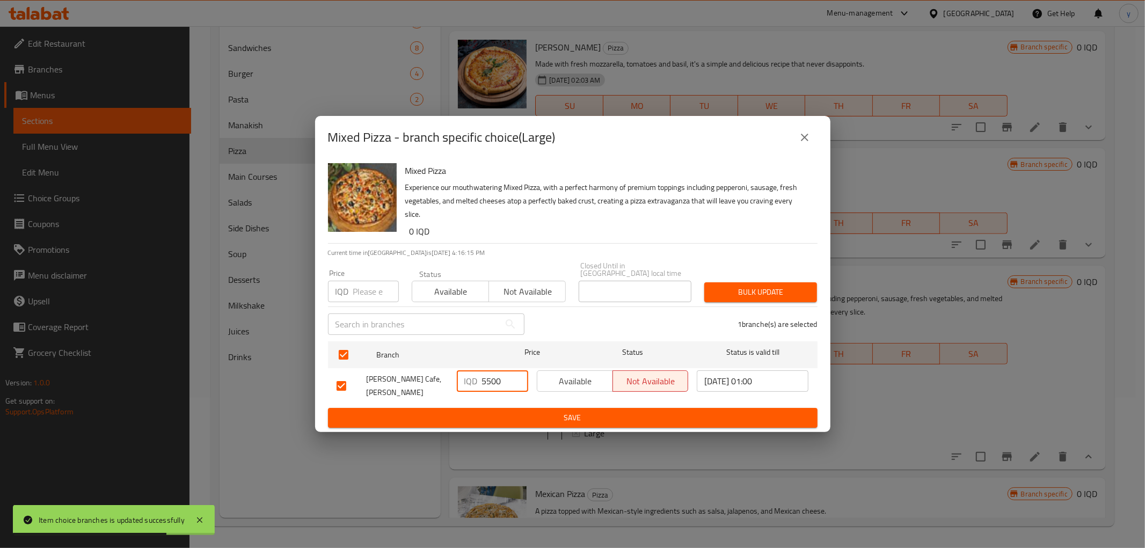
click at [496, 378] on input "5500" at bounding box center [505, 380] width 46 height 21
paste input "60"
type input "6000"
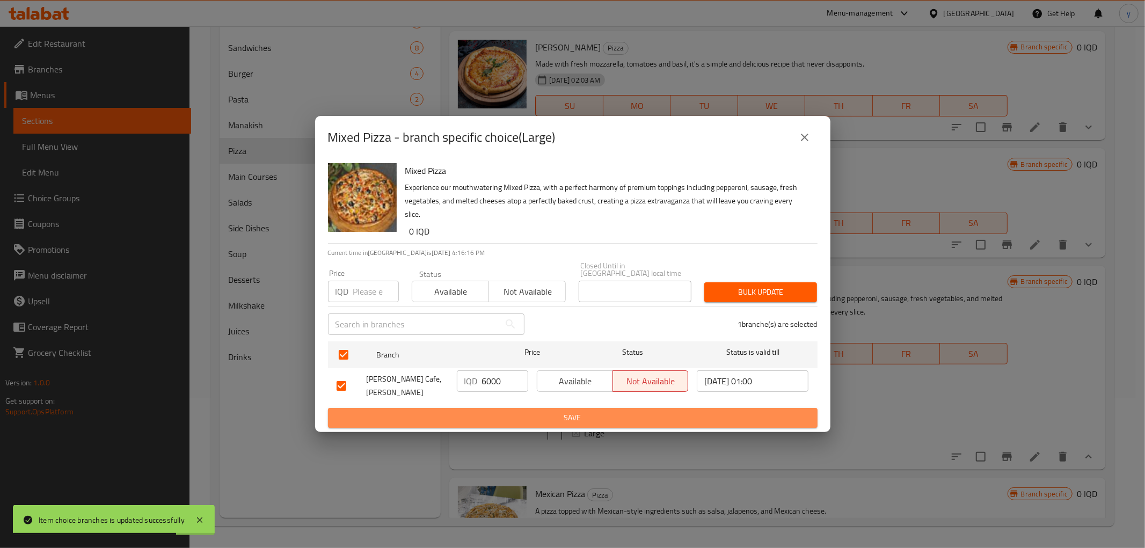
click at [496, 408] on button "Save" at bounding box center [572, 418] width 489 height 20
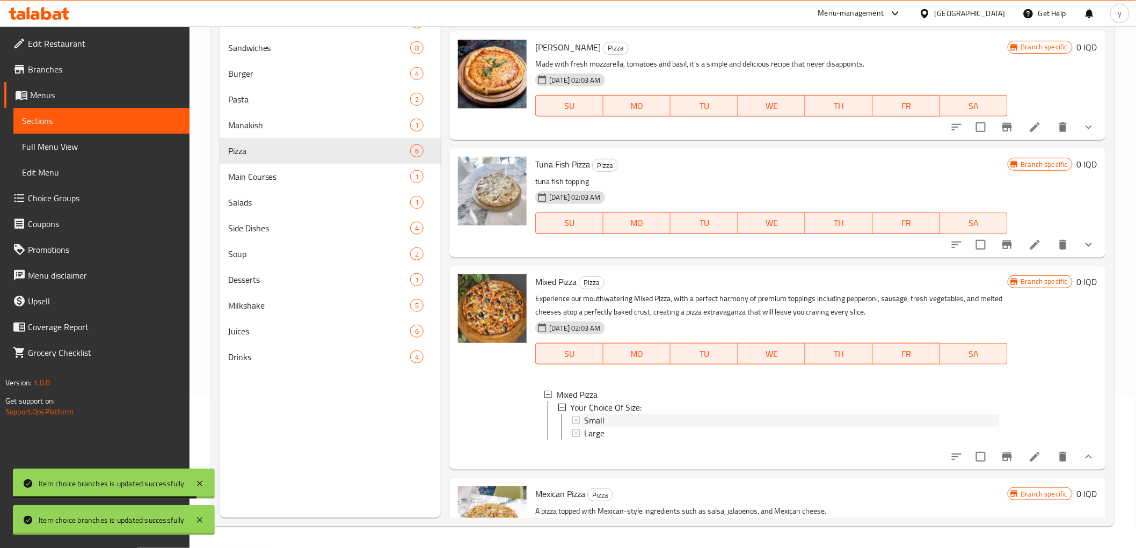
click at [606, 427] on div "Small" at bounding box center [791, 420] width 414 height 13
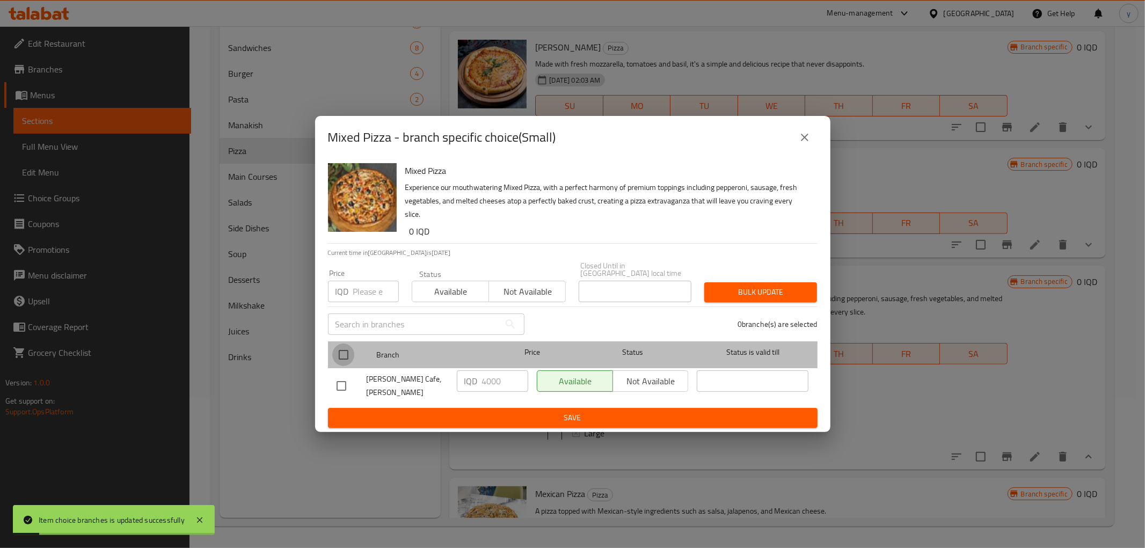
click at [351, 354] on input "checkbox" at bounding box center [343, 354] width 23 height 23
checkbox input "true"
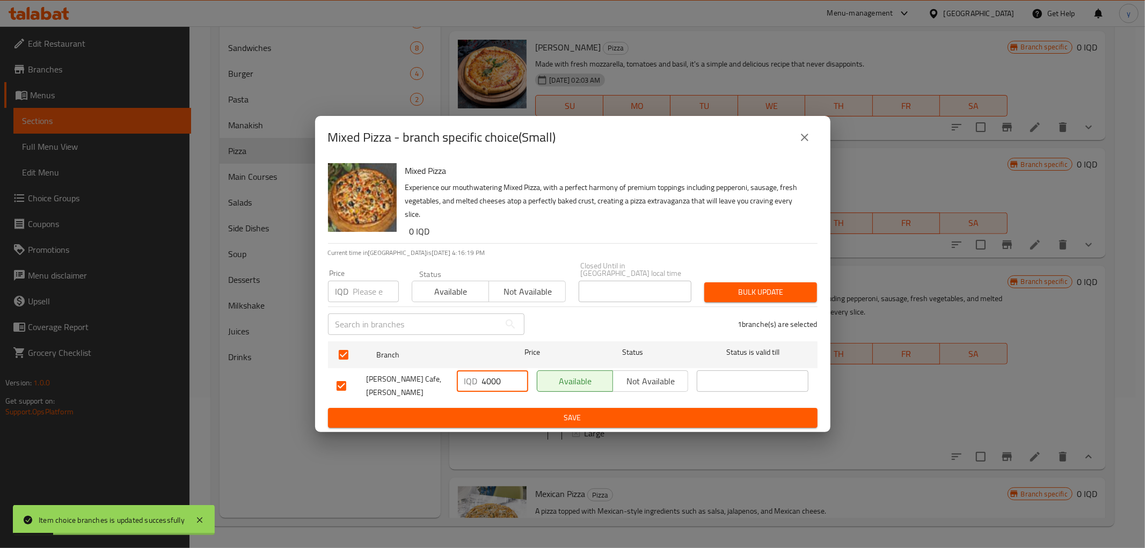
click at [490, 380] on input "4000" at bounding box center [505, 380] width 46 height 21
paste input "5"
type input "4500"
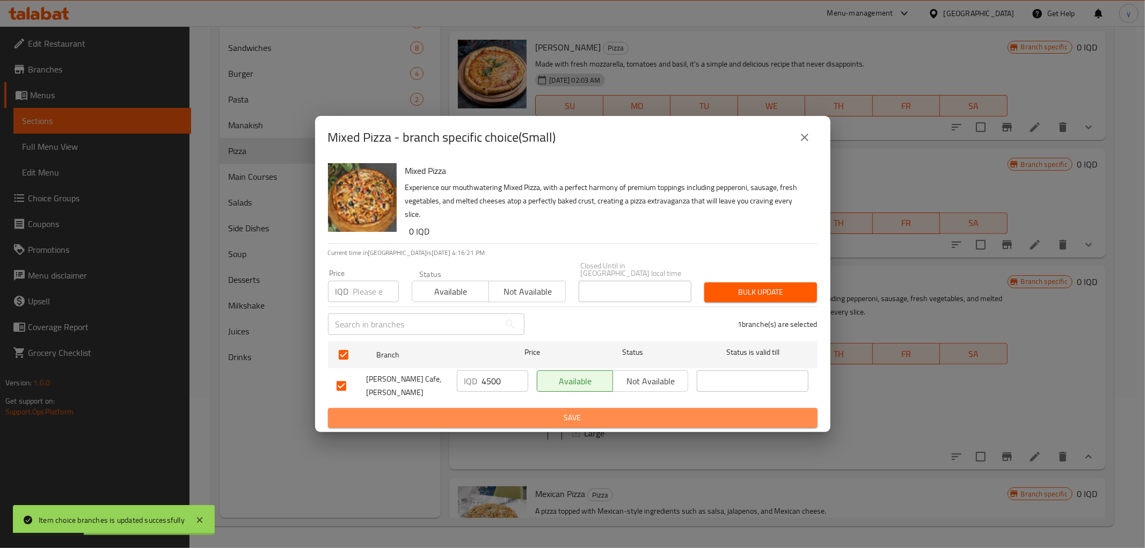
click at [504, 413] on span "Save" at bounding box center [572, 417] width 472 height 13
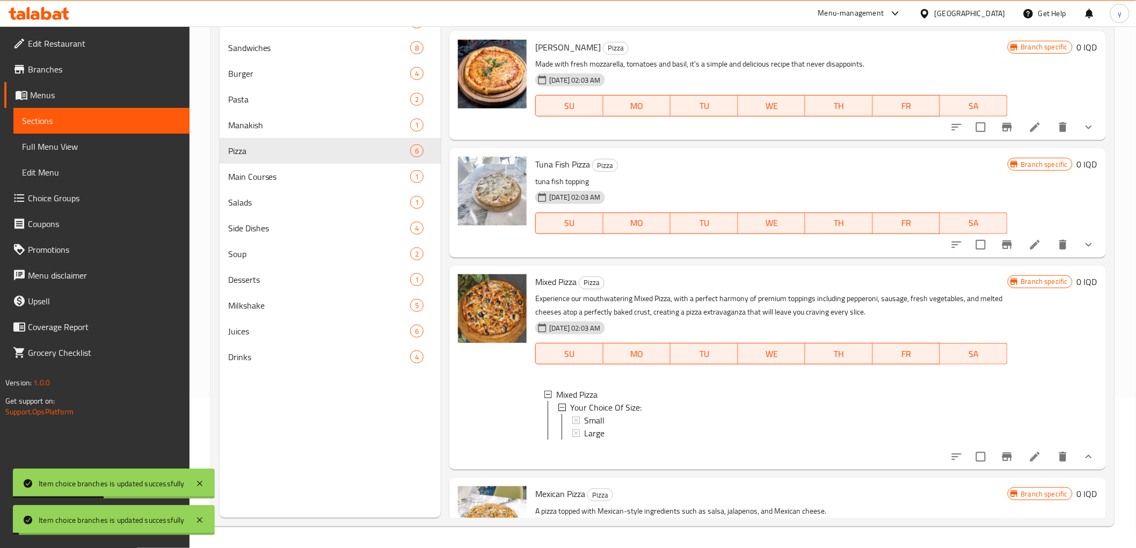
click at [1082, 463] on icon "show more" at bounding box center [1088, 456] width 13 height 13
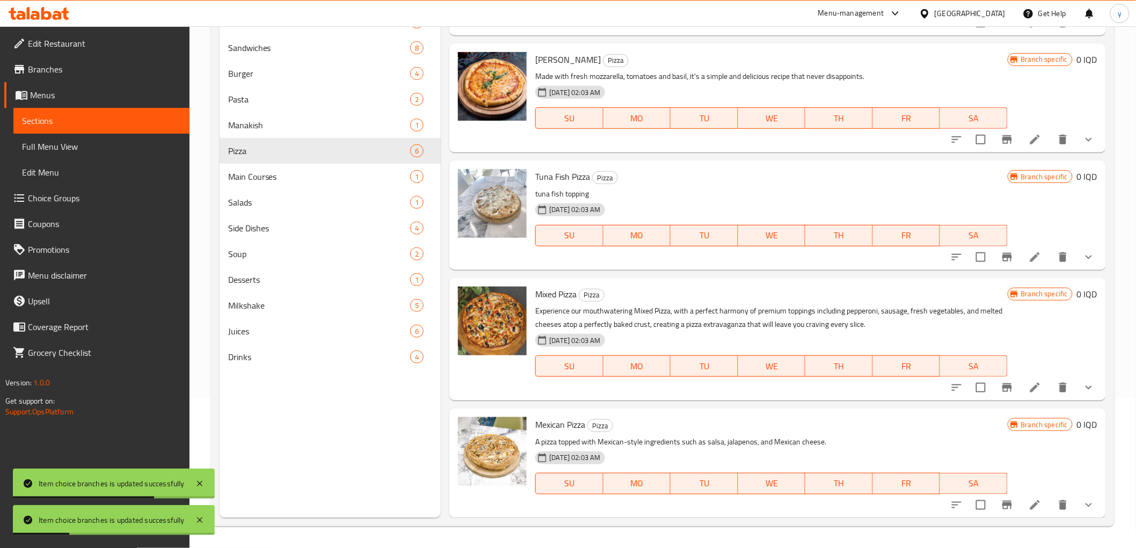
click at [1085, 503] on icon "show more" at bounding box center [1088, 505] width 6 height 4
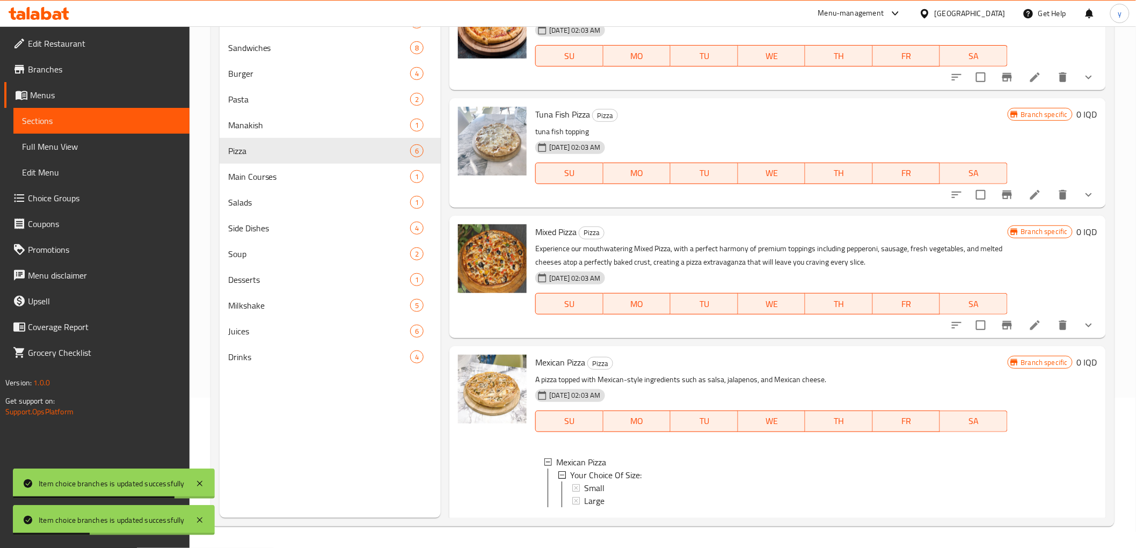
scroll to position [299, 0]
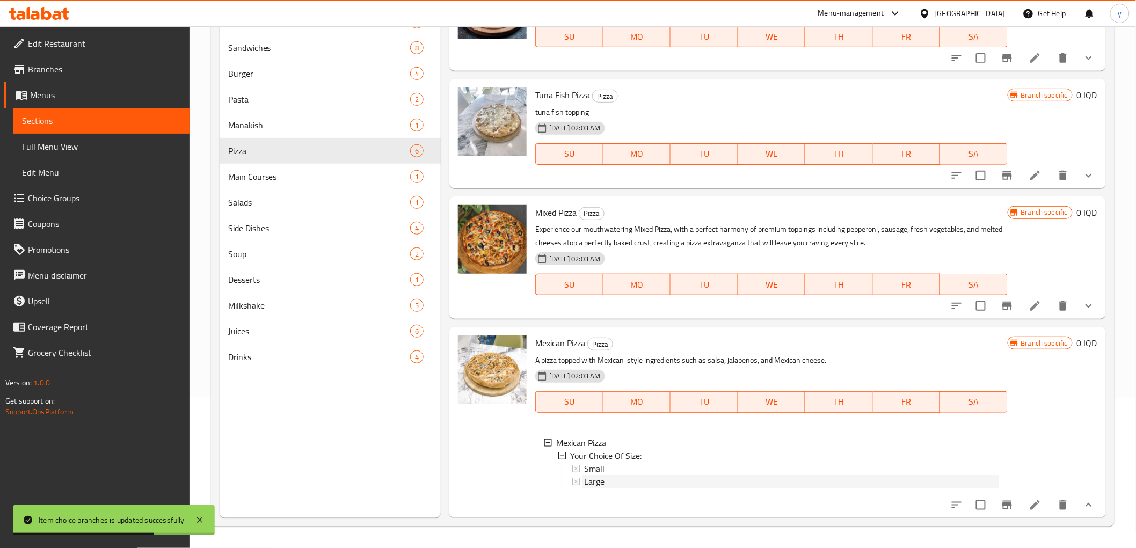
click at [598, 475] on span "Large" at bounding box center [594, 481] width 20 height 13
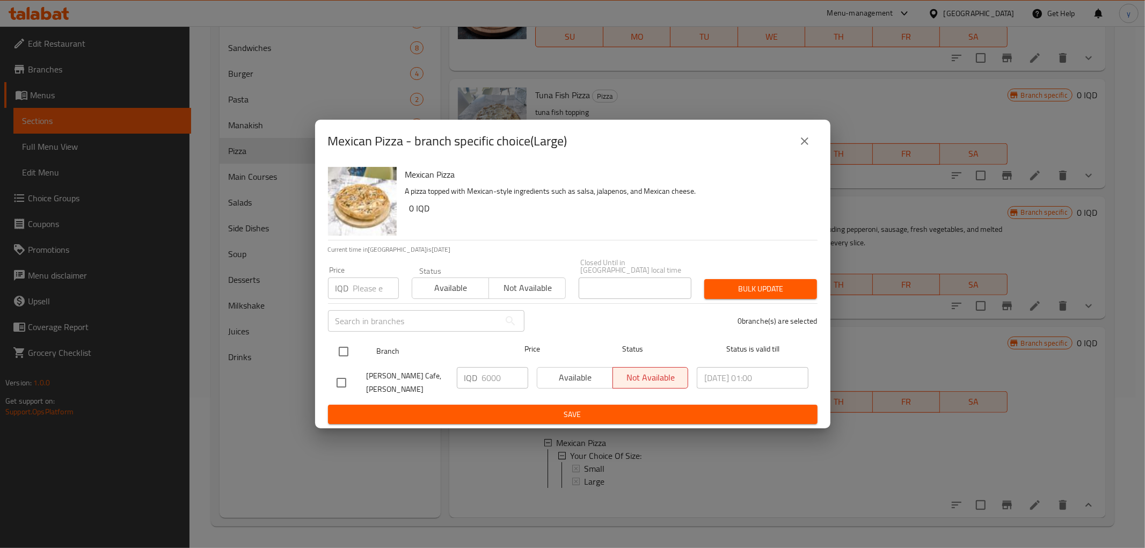
click at [341, 339] on div at bounding box center [352, 351] width 40 height 31
click at [346, 349] on input "checkbox" at bounding box center [343, 351] width 23 height 23
checkbox input "true"
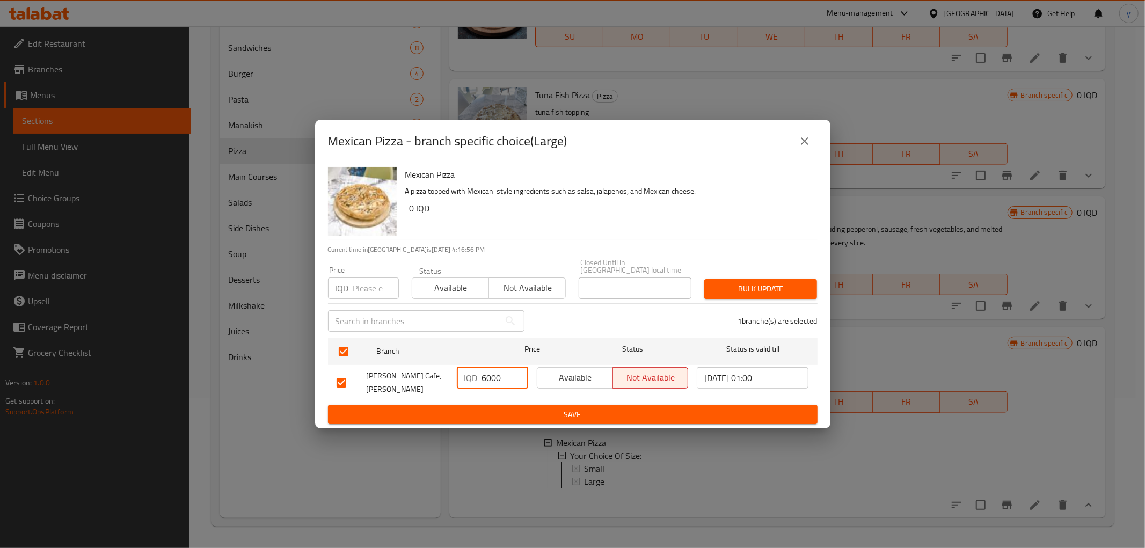
click at [487, 377] on input "6000" at bounding box center [505, 377] width 46 height 21
paste input "5"
click at [486, 377] on input "6500" at bounding box center [505, 377] width 46 height 21
type input "6500"
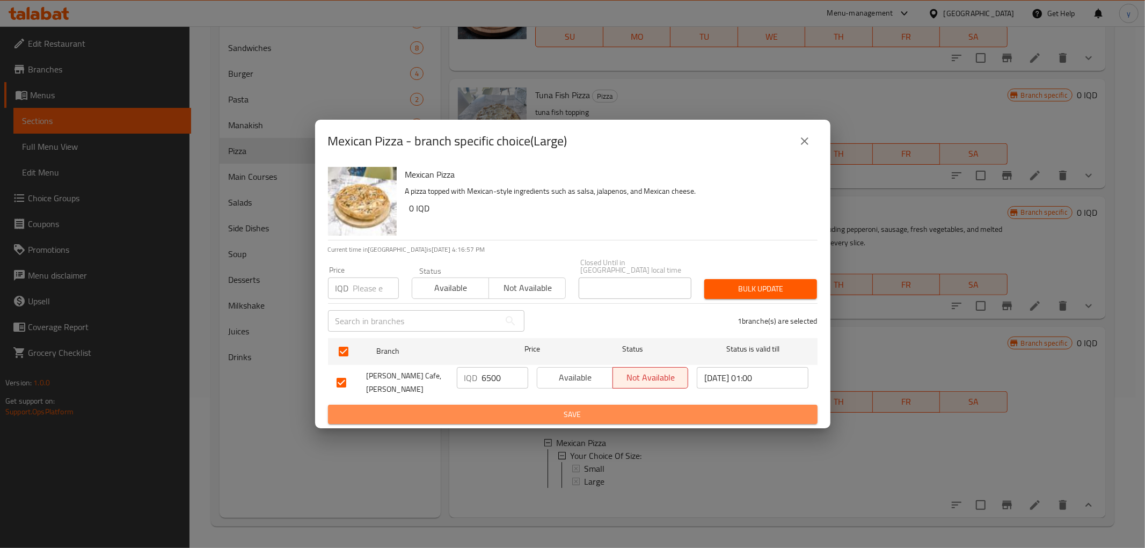
click at [485, 405] on button "Save" at bounding box center [572, 415] width 489 height 20
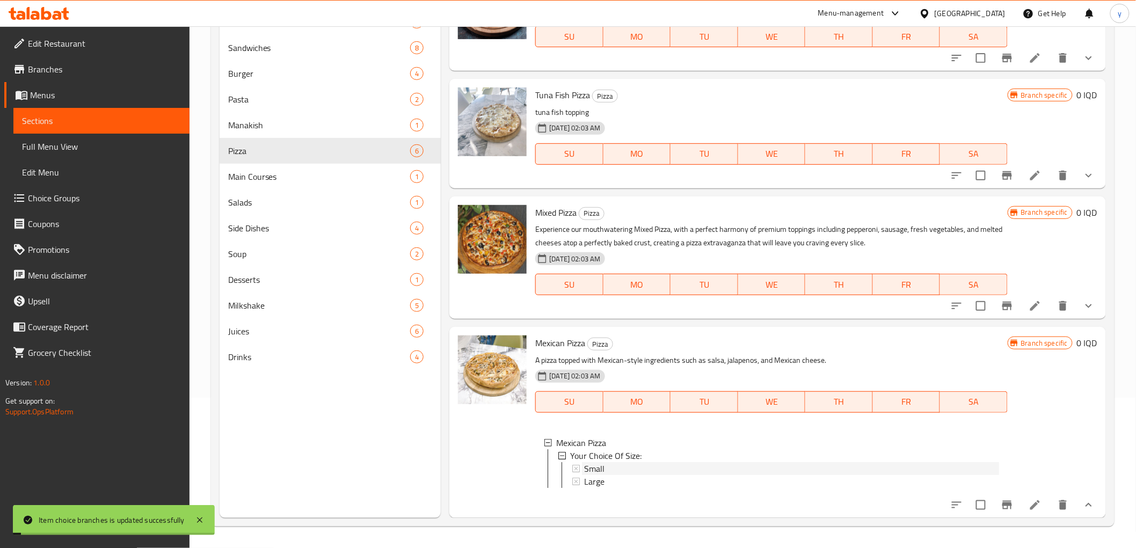
click at [595, 462] on span "Small" at bounding box center [594, 468] width 20 height 13
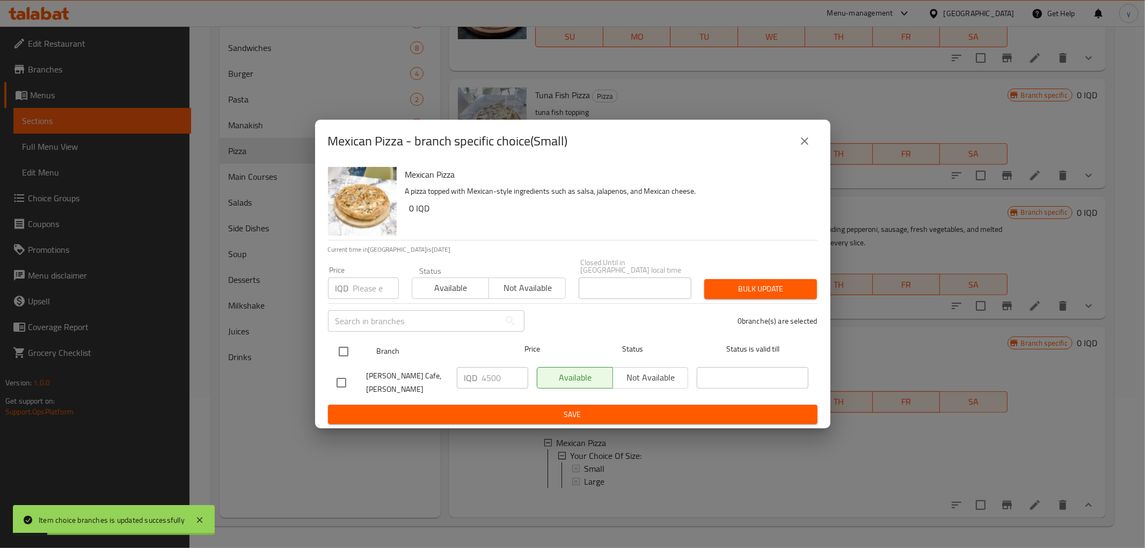
click at [337, 352] on input "checkbox" at bounding box center [343, 351] width 23 height 23
checkbox input "true"
click at [486, 379] on input "4500" at bounding box center [505, 377] width 46 height 21
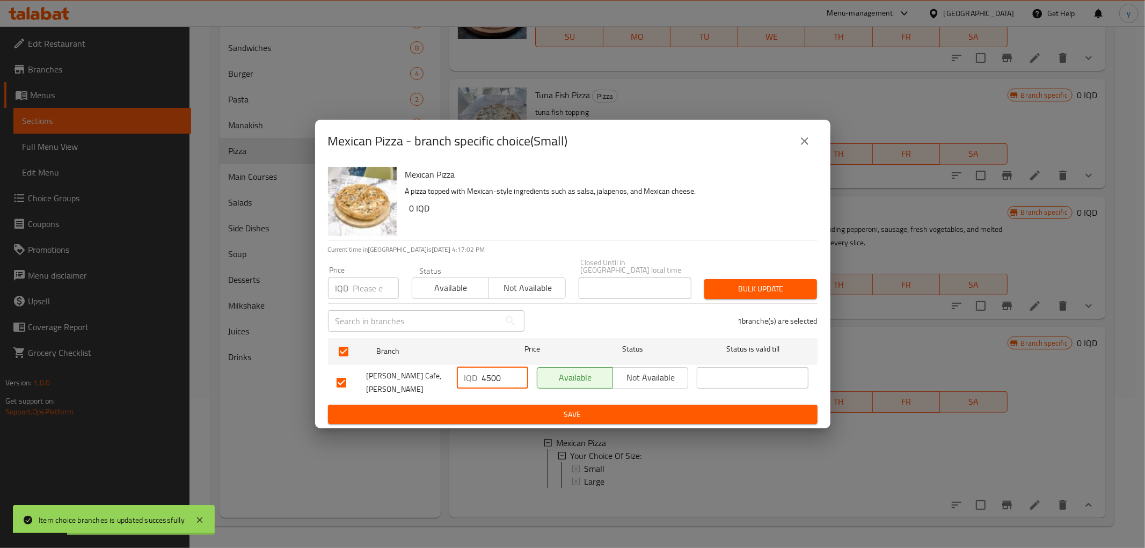
click at [486, 379] on input "4500" at bounding box center [505, 377] width 46 height 21
paste input "50"
type input "5000"
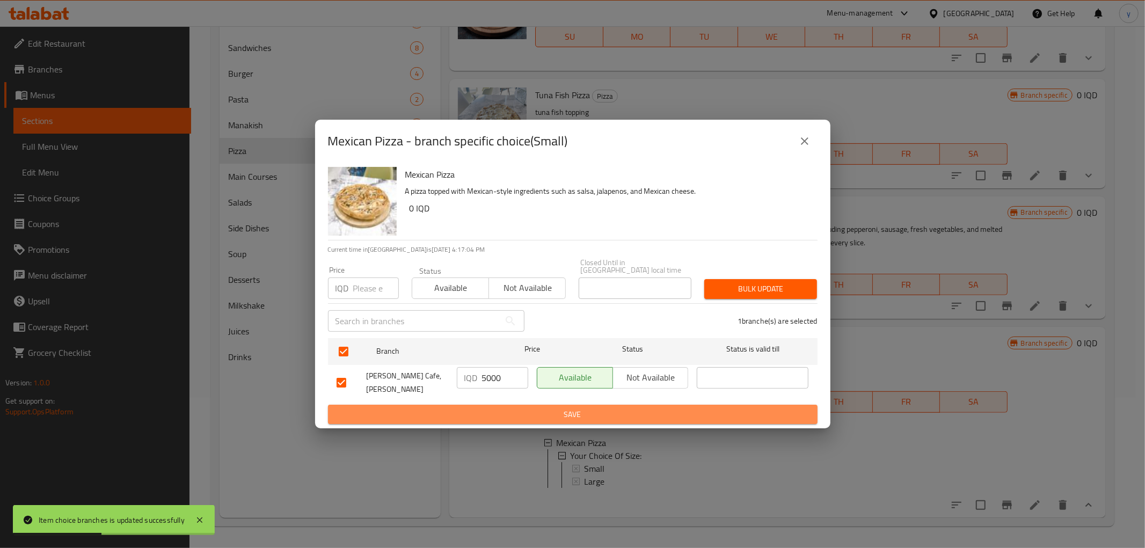
click at [537, 408] on span "Save" at bounding box center [572, 414] width 472 height 13
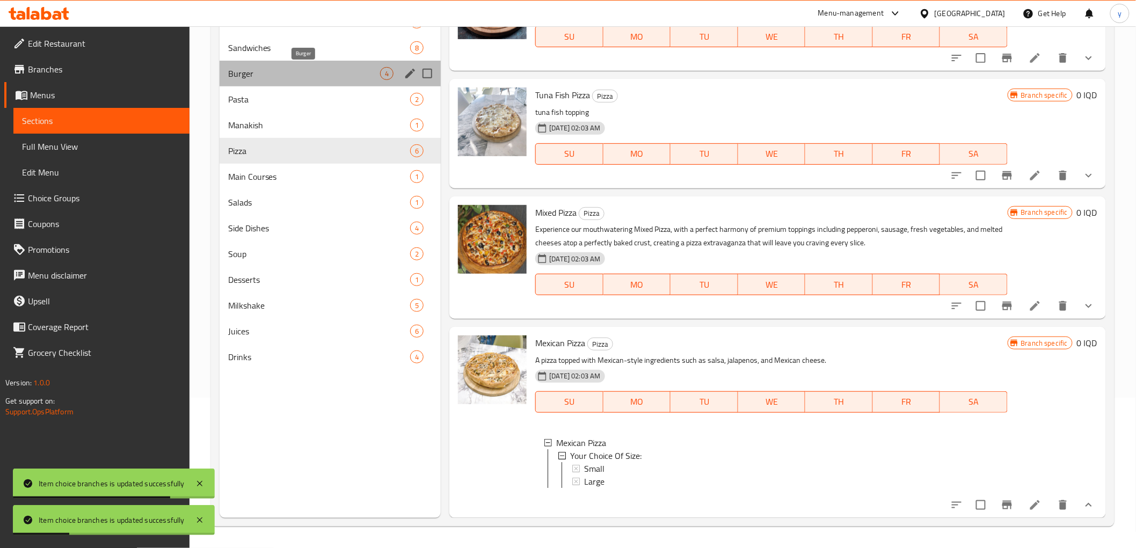
click at [265, 70] on span "Burger" at bounding box center [304, 73] width 152 height 13
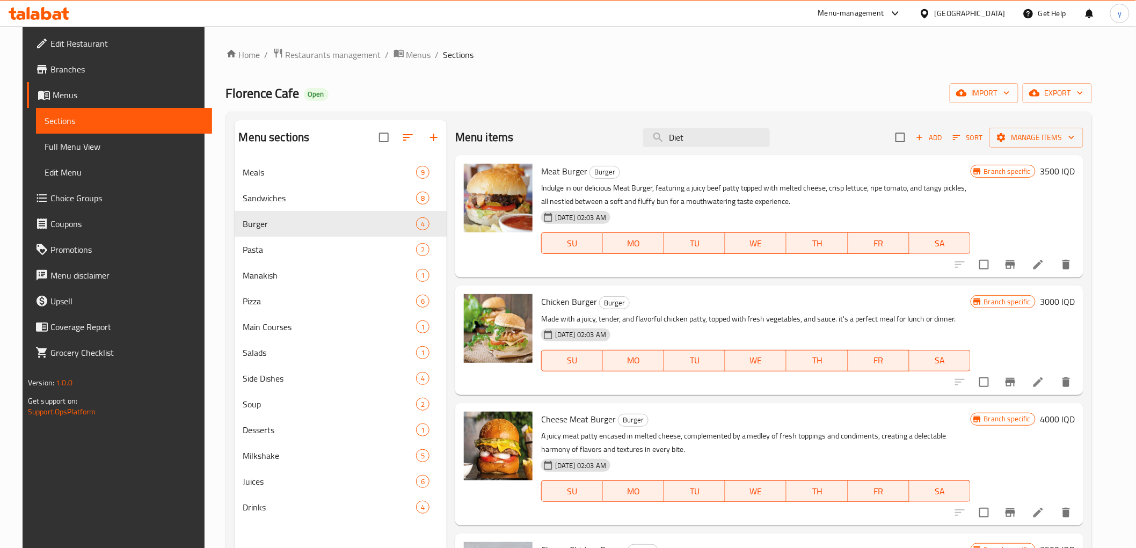
click at [1067, 164] on h6 "3500 IQD" at bounding box center [1056, 171] width 35 height 15
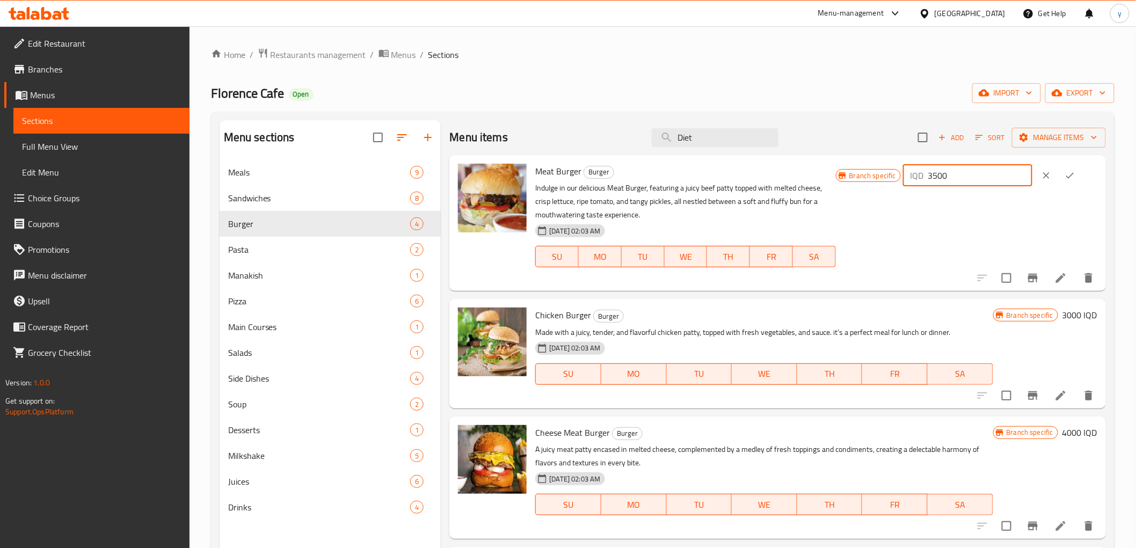
drag, startPoint x: 966, startPoint y: 178, endPoint x: 950, endPoint y: 179, distance: 15.6
click at [950, 179] on input "3500" at bounding box center [980, 175] width 104 height 21
paste input "40"
click at [952, 180] on input "34000" at bounding box center [980, 175] width 104 height 21
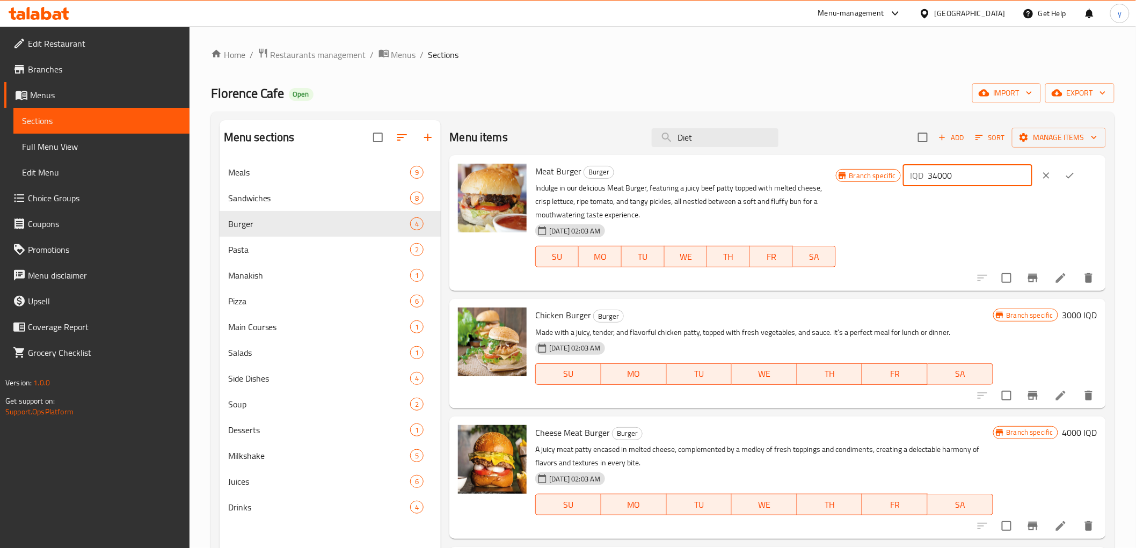
paste input "number"
type input "4000"
click at [1075, 180] on icon "ok" at bounding box center [1069, 175] width 11 height 11
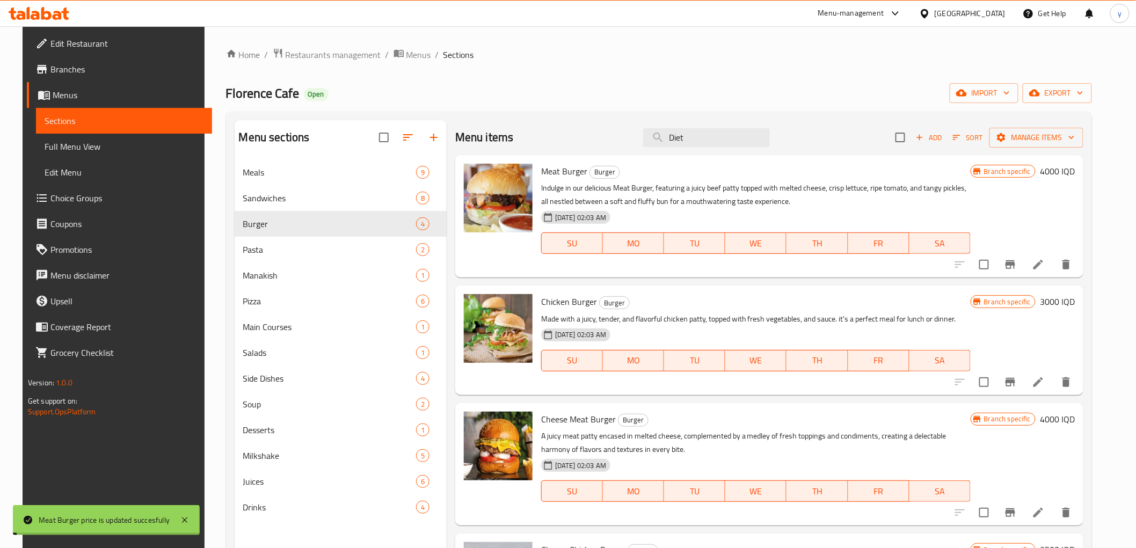
click at [1016, 261] on icon "Branch-specific-item" at bounding box center [1009, 264] width 13 height 13
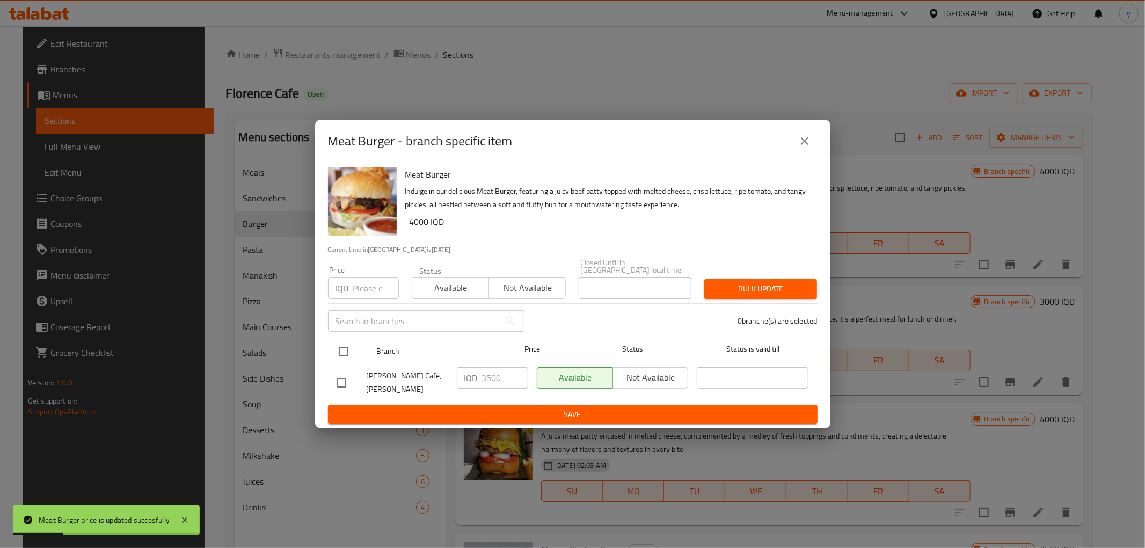
click at [342, 348] on input "checkbox" at bounding box center [343, 351] width 23 height 23
checkbox input "true"
click at [485, 378] on input "3500" at bounding box center [505, 377] width 46 height 21
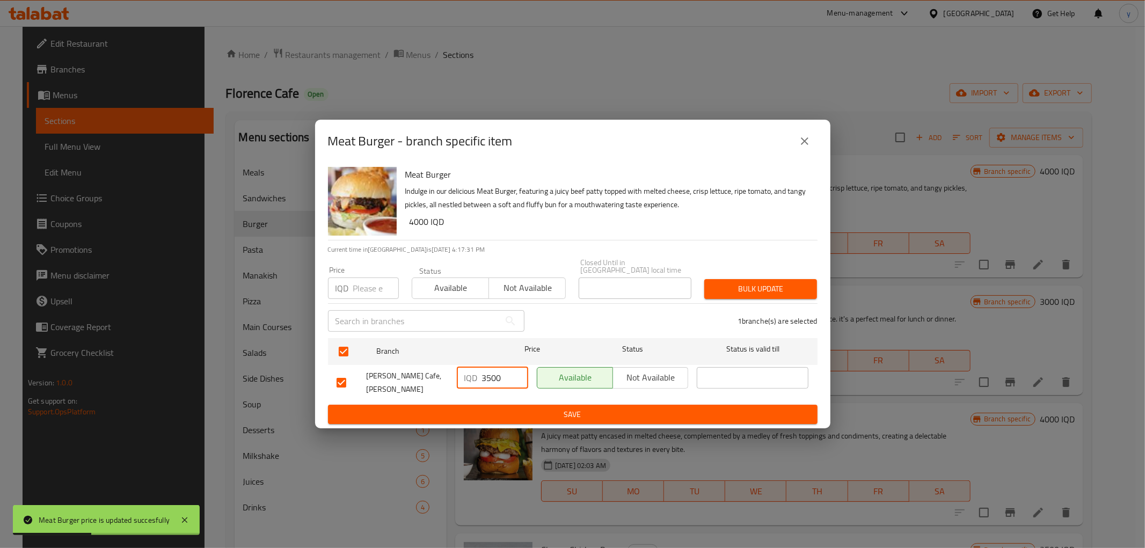
click at [485, 378] on input "3500" at bounding box center [505, 377] width 46 height 21
paste input "40"
type input "4000"
click at [486, 395] on ul "Branch Price Status Status is valid till Florence Cafe, Tuy Malik IQD 4000 ​ Av…" at bounding box center [572, 369] width 489 height 71
click at [444, 393] on div "[PERSON_NAME] Cafe, [PERSON_NAME]" at bounding box center [392, 383] width 120 height 40
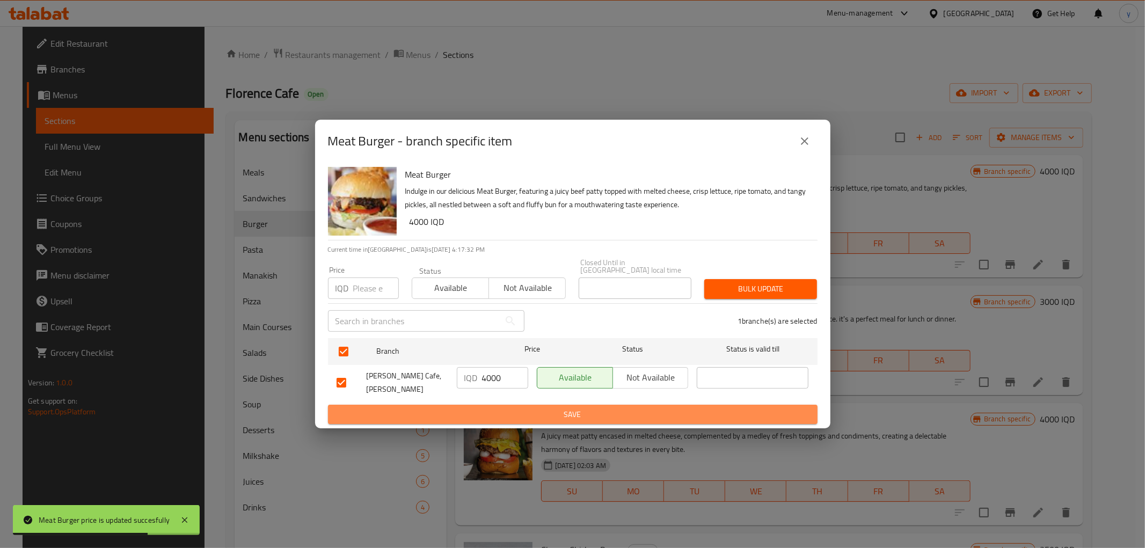
drag, startPoint x: 432, startPoint y: 402, endPoint x: 416, endPoint y: 383, distance: 25.6
click at [431, 408] on span "Save" at bounding box center [572, 414] width 472 height 13
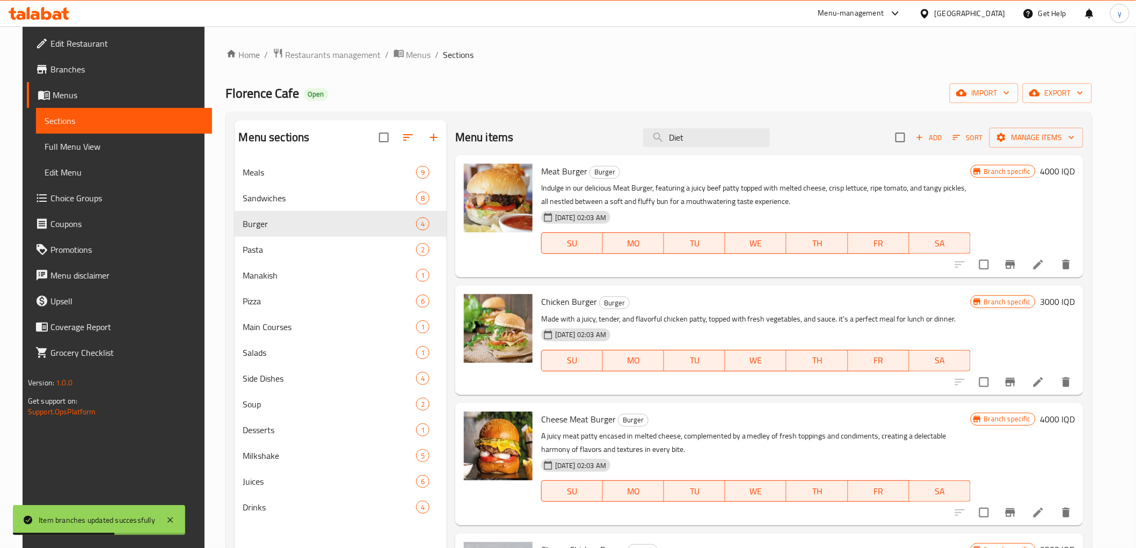
click at [1063, 299] on h6 "3000 IQD" at bounding box center [1056, 301] width 35 height 15
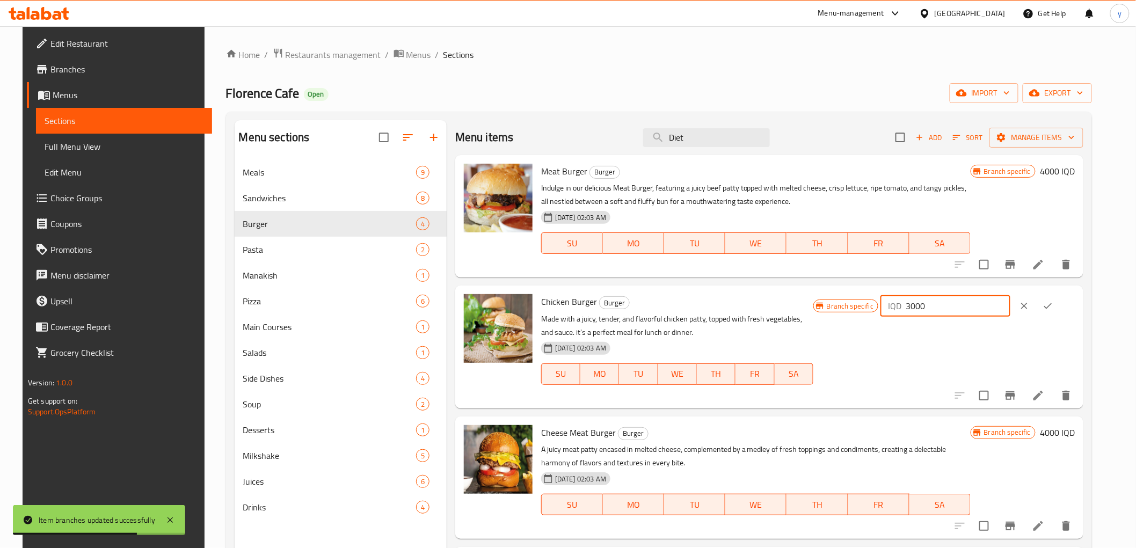
drag, startPoint x: 963, startPoint y: 307, endPoint x: 942, endPoint y: 311, distance: 21.4
click at [942, 311] on div "IQD 3000 ​" at bounding box center [944, 305] width 129 height 21
paste input "5"
type input "3500"
click at [1053, 302] on icon "ok" at bounding box center [1047, 306] width 11 height 11
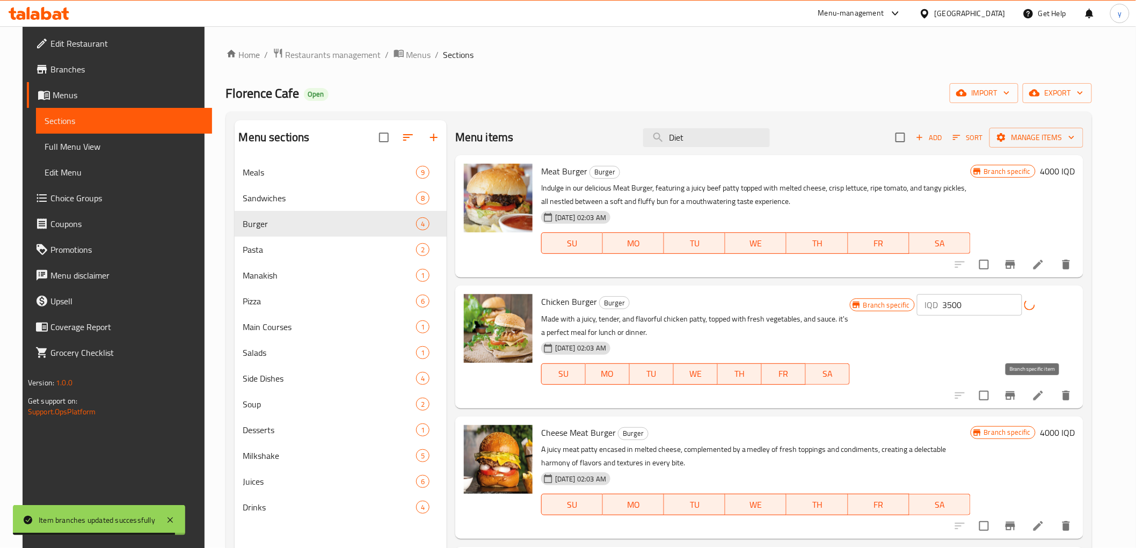
click at [1016, 397] on icon "Branch-specific-item" at bounding box center [1009, 395] width 13 height 13
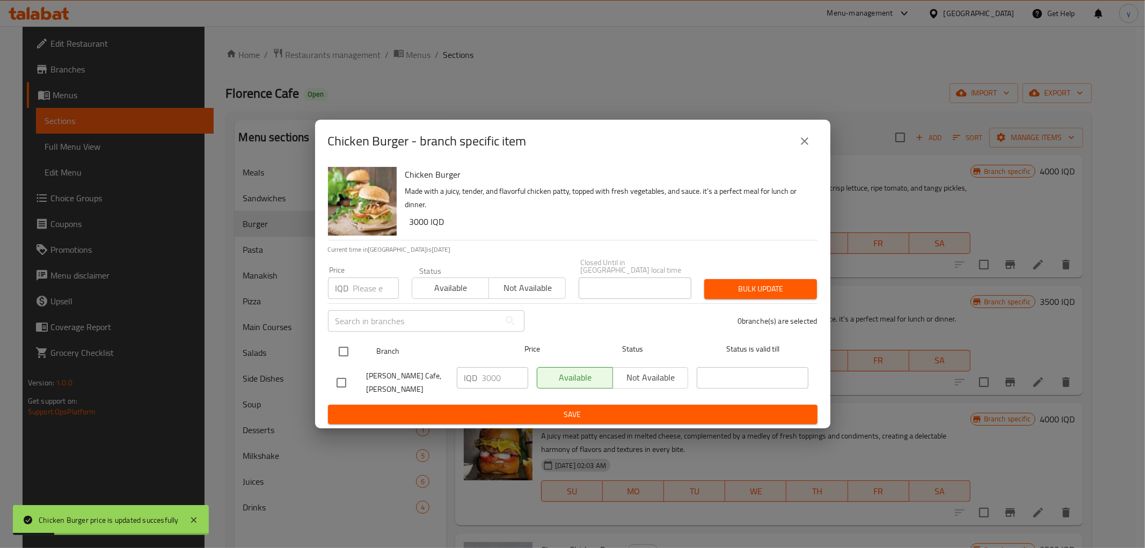
click at [347, 355] on input "checkbox" at bounding box center [343, 351] width 23 height 23
checkbox input "true"
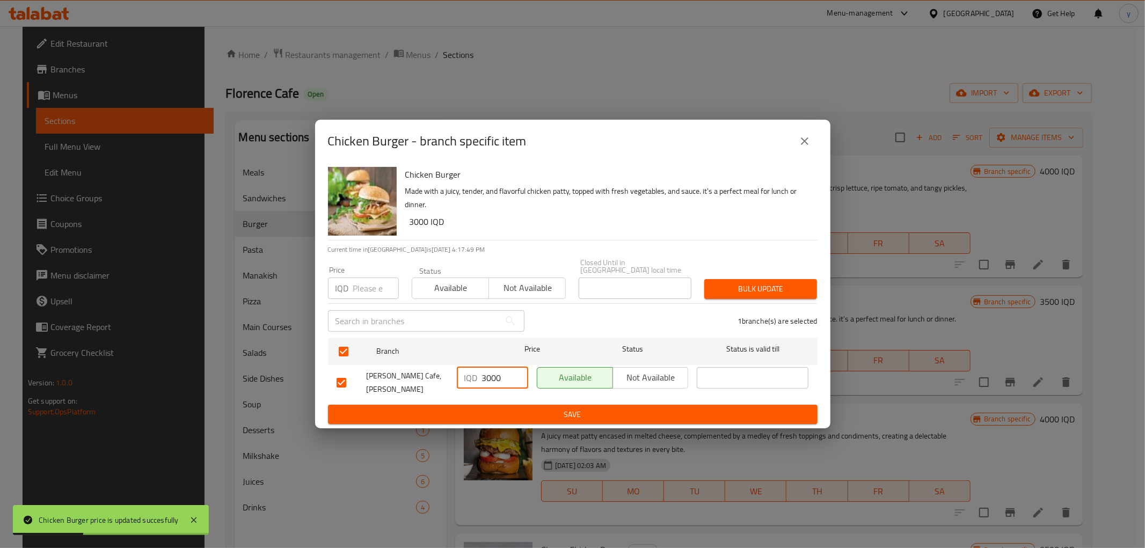
click at [483, 381] on input "3000" at bounding box center [505, 377] width 46 height 21
paste input "5"
type input "3500"
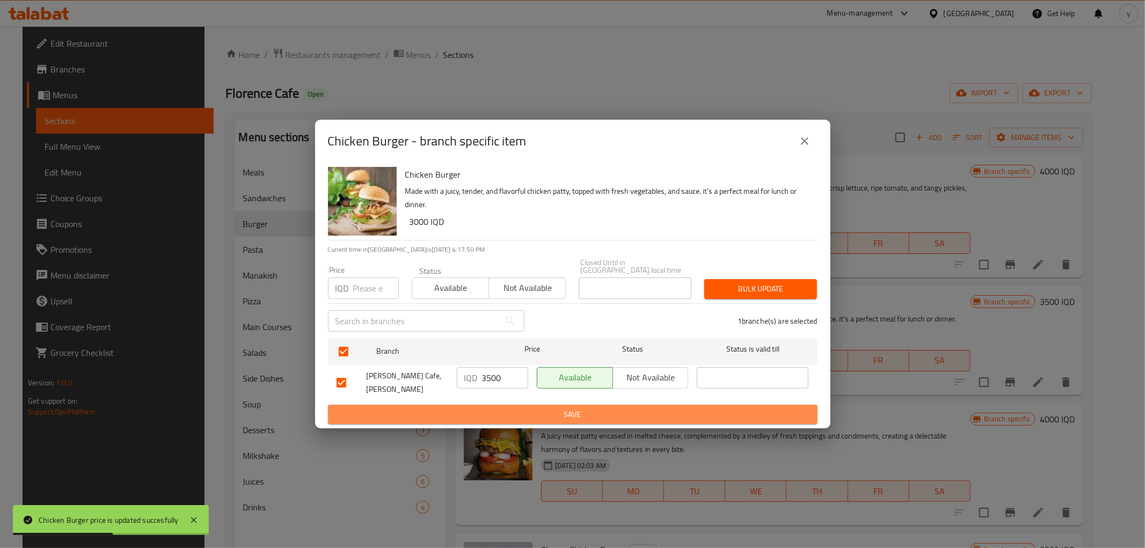
click at [490, 408] on span "Save" at bounding box center [572, 414] width 472 height 13
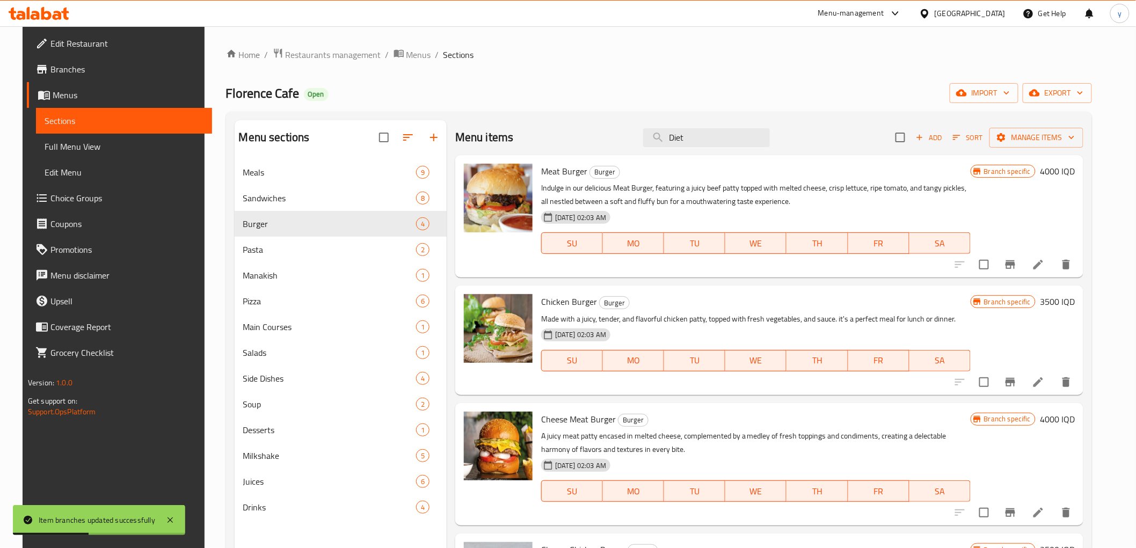
click at [1074, 414] on h6 "4000 IQD" at bounding box center [1056, 419] width 35 height 15
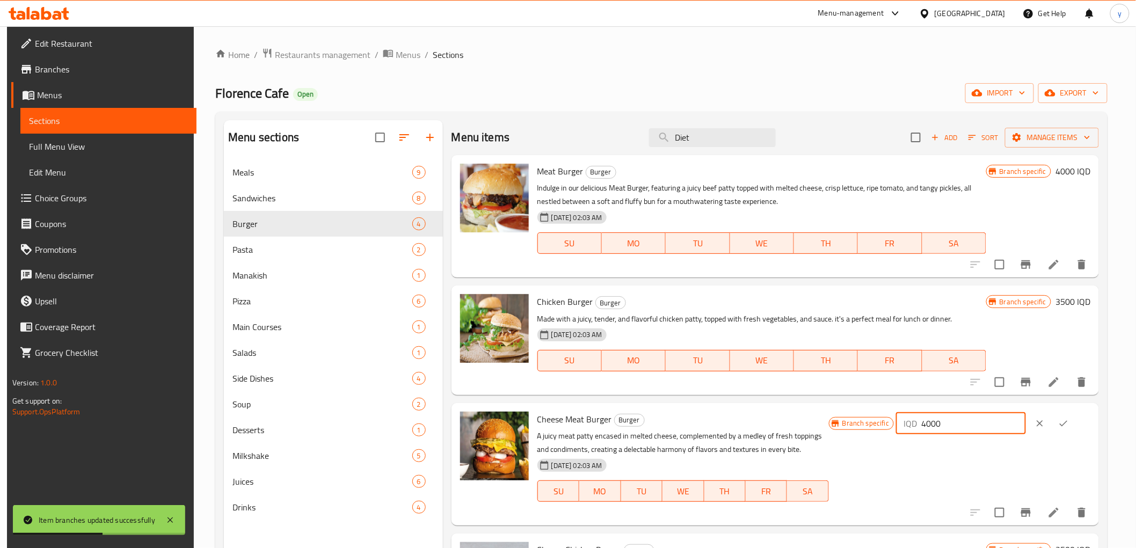
paste input "number"
drag, startPoint x: 974, startPoint y: 422, endPoint x: 902, endPoint y: 433, distance: 72.7
click at [898, 433] on div "Branch specific IQD ​" at bounding box center [959, 424] width 261 height 24
click at [970, 422] on input "4000" at bounding box center [973, 423] width 104 height 21
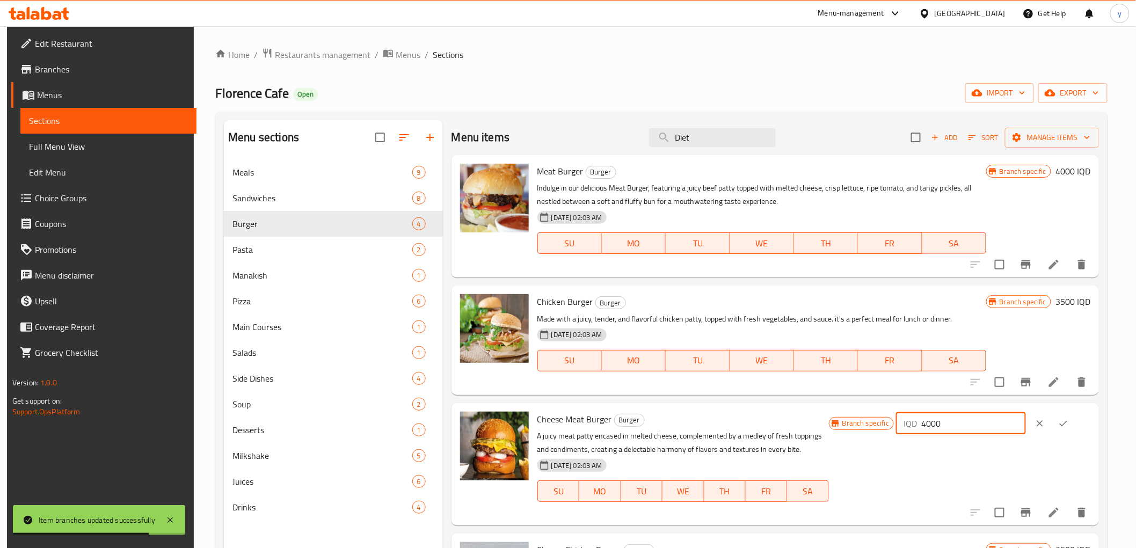
click at [970, 422] on input "4000" at bounding box center [973, 423] width 104 height 21
paste input "5"
type input "4500"
click at [1068, 426] on icon "ok" at bounding box center [1063, 423] width 11 height 11
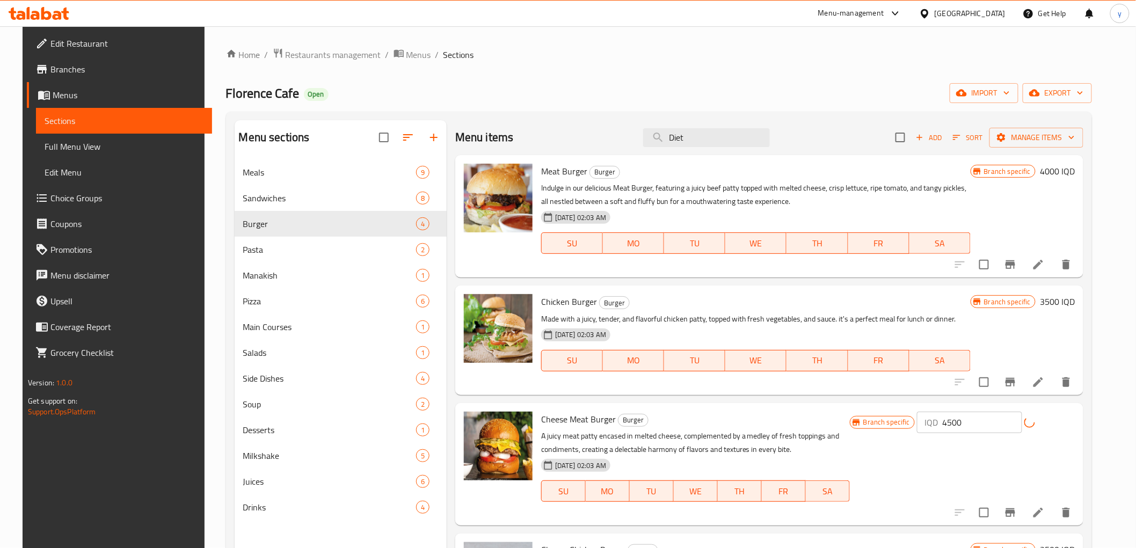
click at [1016, 508] on icon "Branch-specific-item" at bounding box center [1009, 512] width 13 height 13
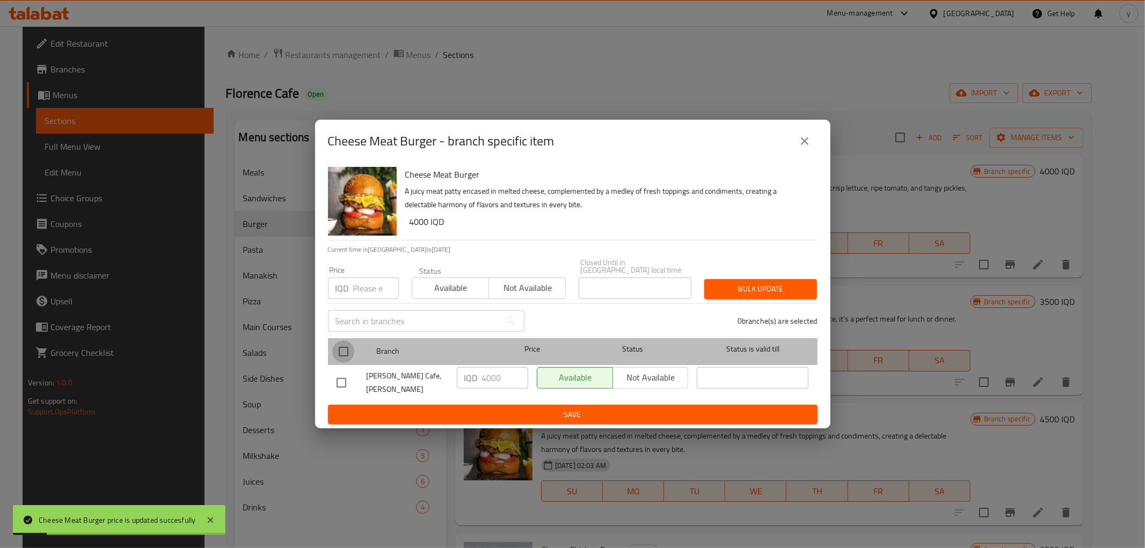
click at [350, 347] on input "checkbox" at bounding box center [343, 351] width 23 height 23
checkbox input "true"
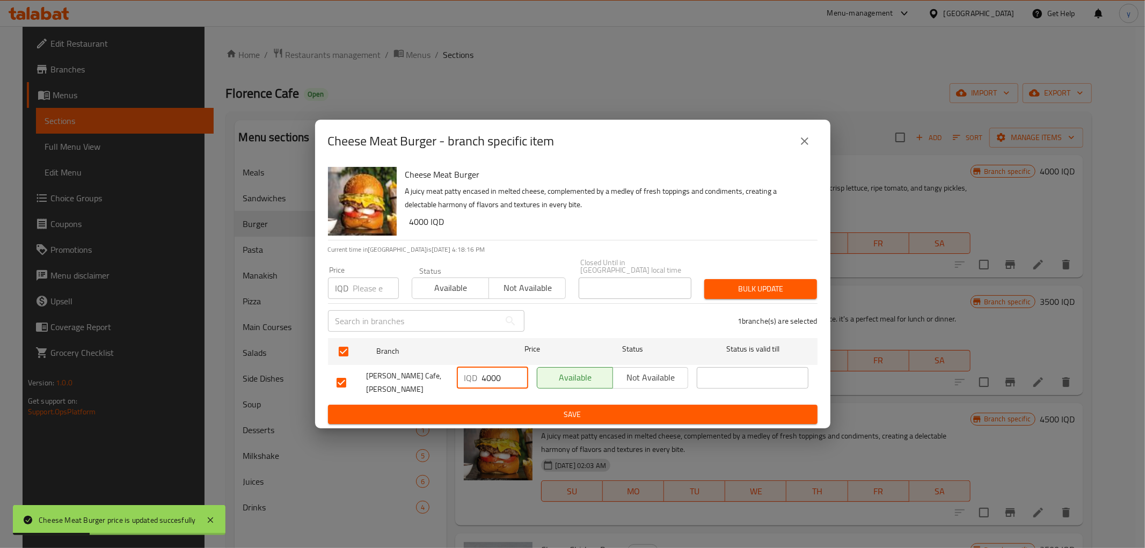
click at [482, 382] on input "4000" at bounding box center [505, 377] width 46 height 21
paste input "5"
type input "4500"
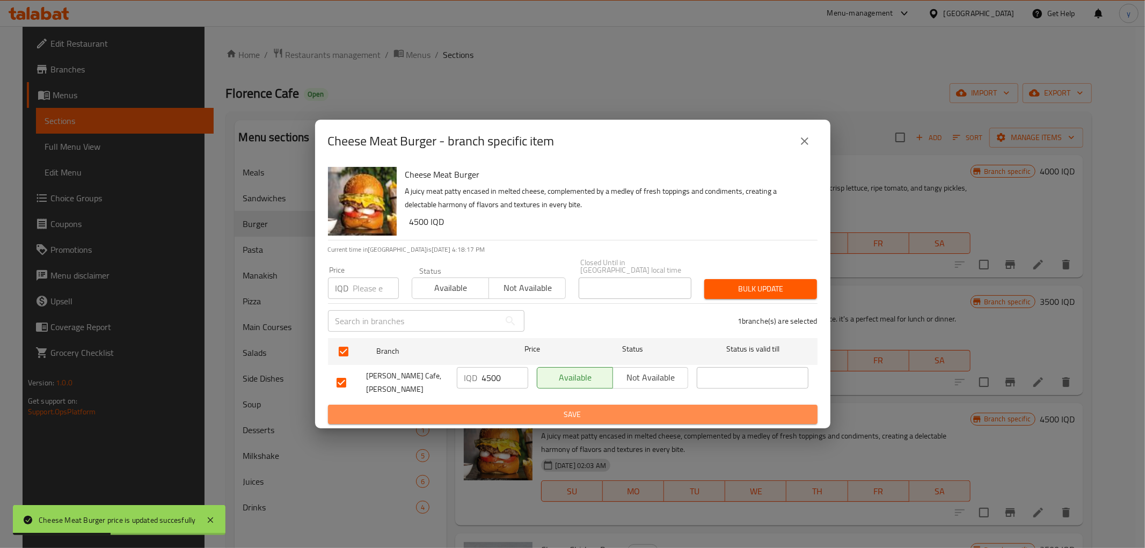
click at [489, 411] on span "Save" at bounding box center [572, 414] width 472 height 13
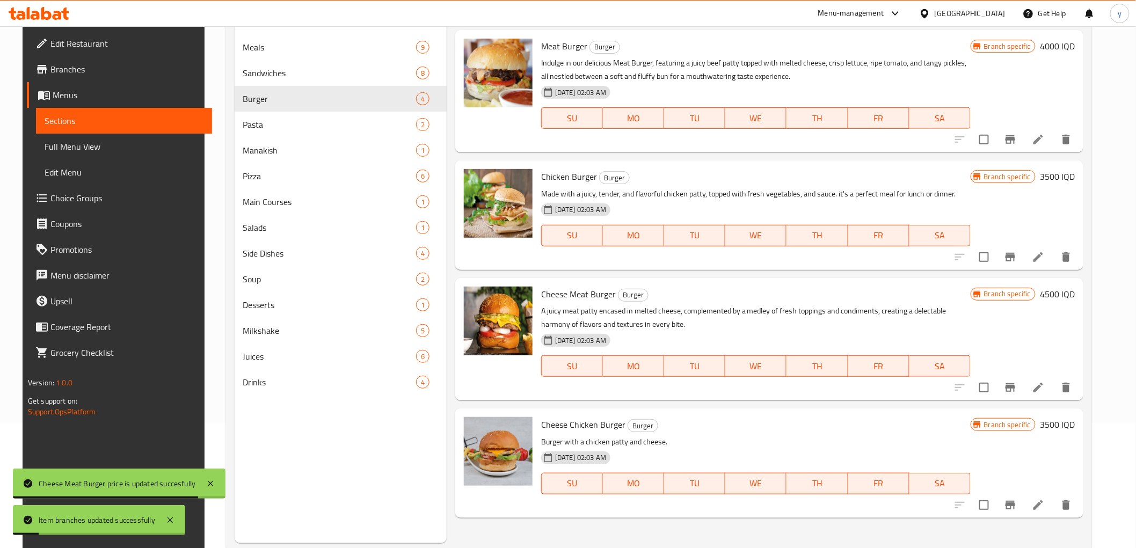
scroll to position [150, 0]
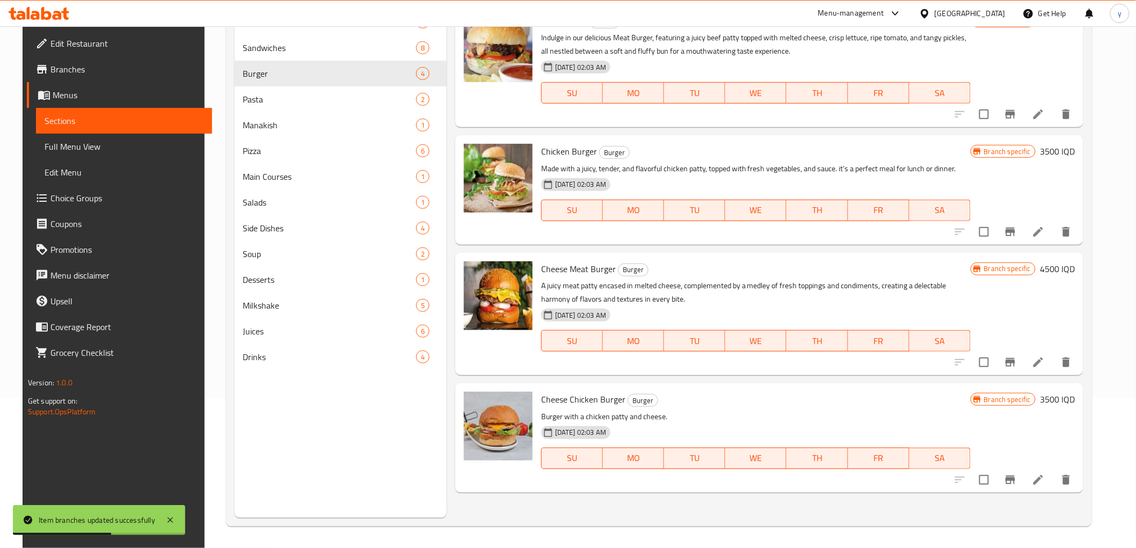
click at [1074, 399] on h6 "3500 IQD" at bounding box center [1056, 399] width 35 height 15
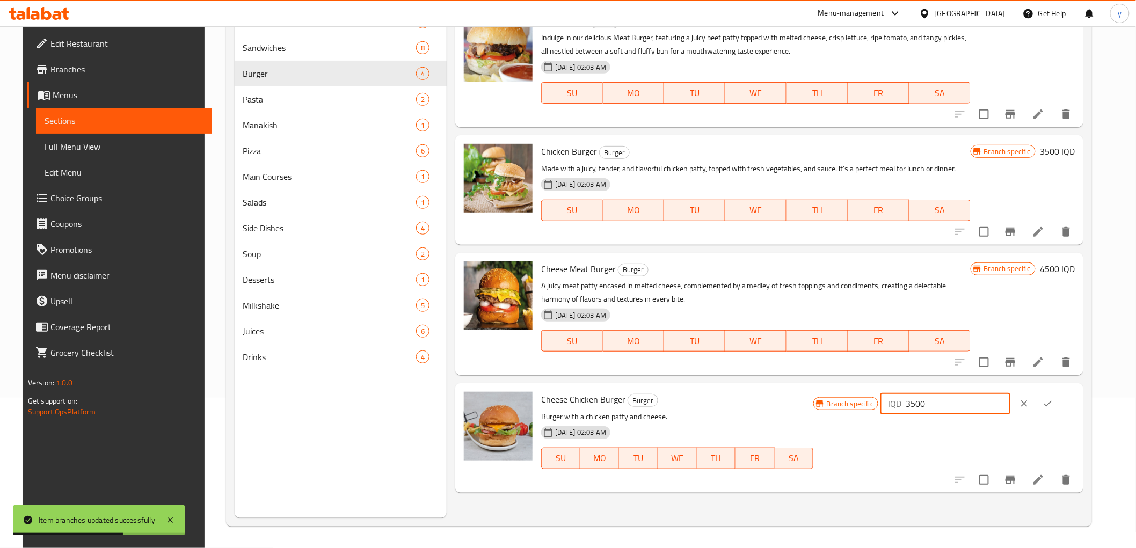
drag, startPoint x: 975, startPoint y: 408, endPoint x: 892, endPoint y: 417, distance: 82.6
click at [892, 417] on div "Branch specific IQD 3500 ​" at bounding box center [943, 438] width 261 height 92
paste input "40"
type input "4000"
click at [1053, 401] on icon "ok" at bounding box center [1047, 403] width 11 height 11
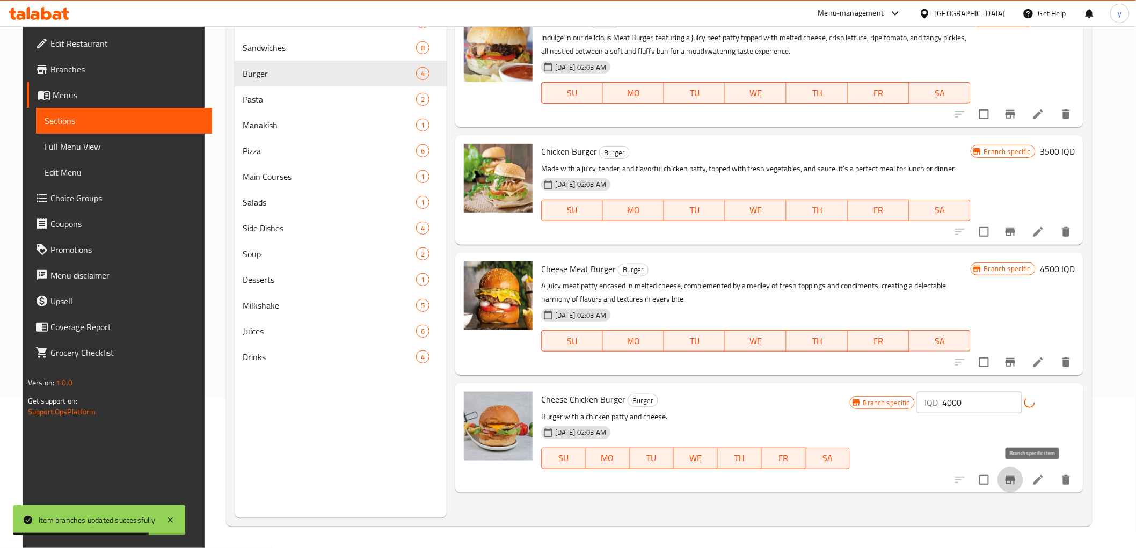
click at [1023, 471] on button "Branch-specific-item" at bounding box center [1010, 480] width 26 height 26
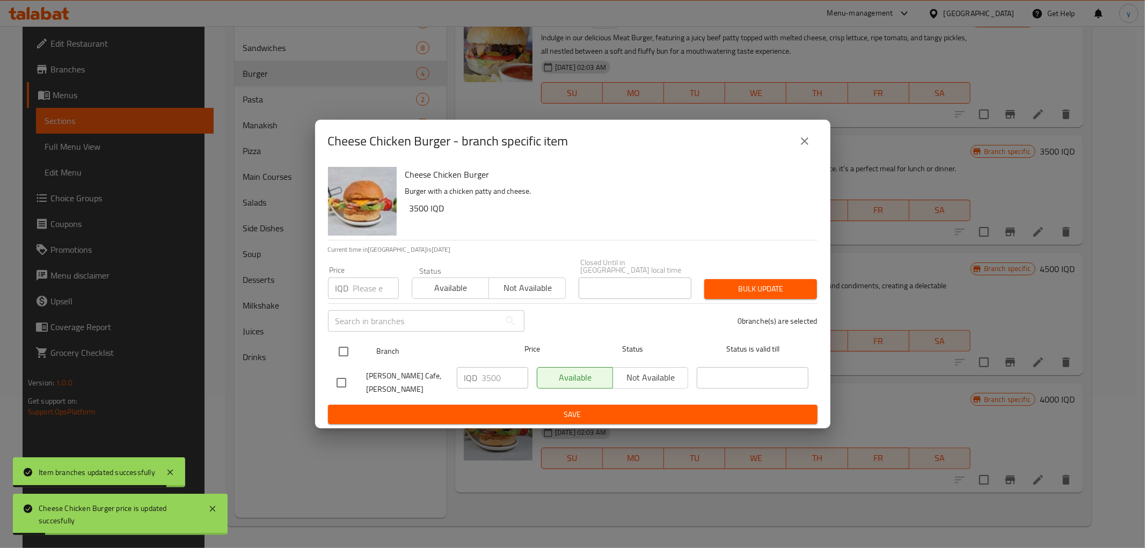
click at [346, 350] on input "checkbox" at bounding box center [343, 351] width 23 height 23
checkbox input "true"
click at [490, 382] on input "3500" at bounding box center [505, 377] width 46 height 21
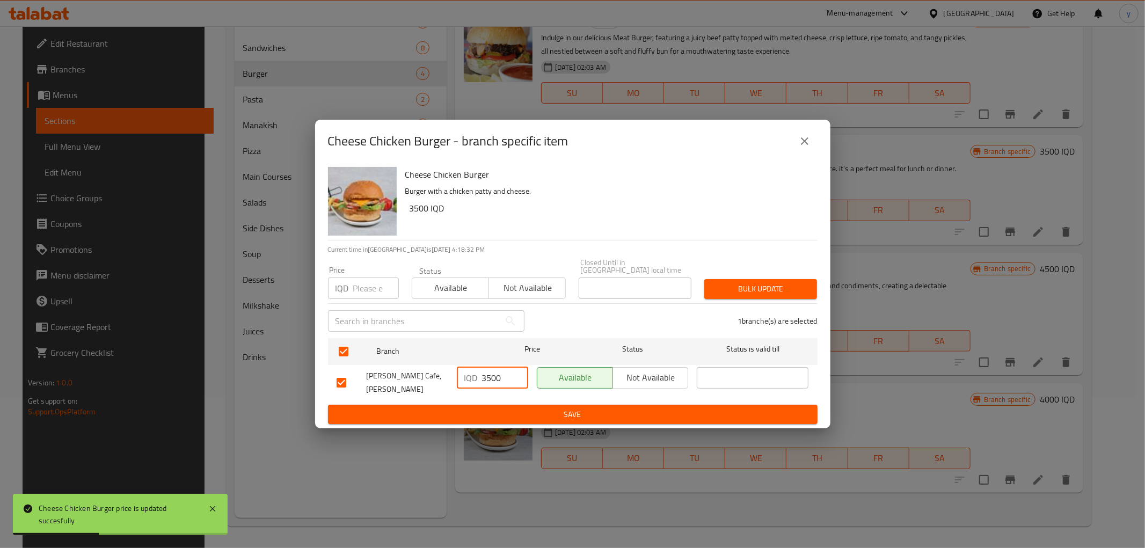
paste input "40"
type input "4000"
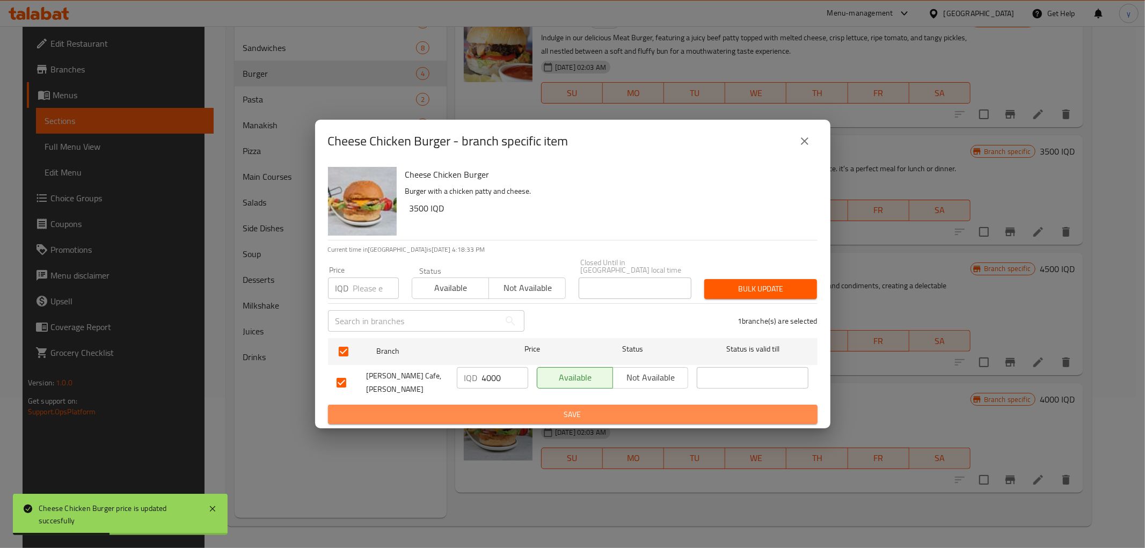
click at [495, 408] on span "Save" at bounding box center [572, 414] width 472 height 13
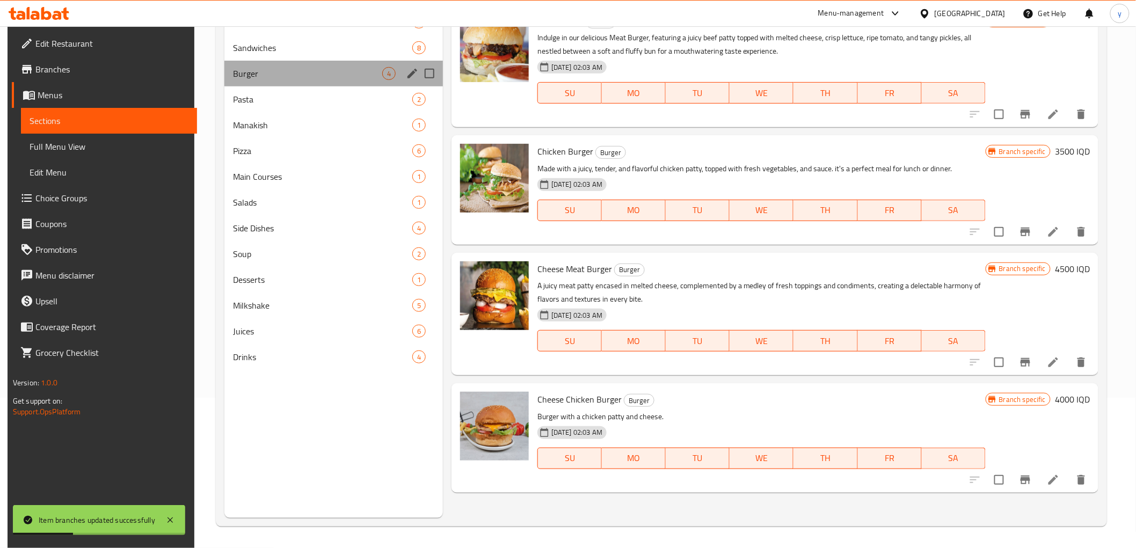
click at [287, 62] on div "Burger 4" at bounding box center [333, 74] width 218 height 26
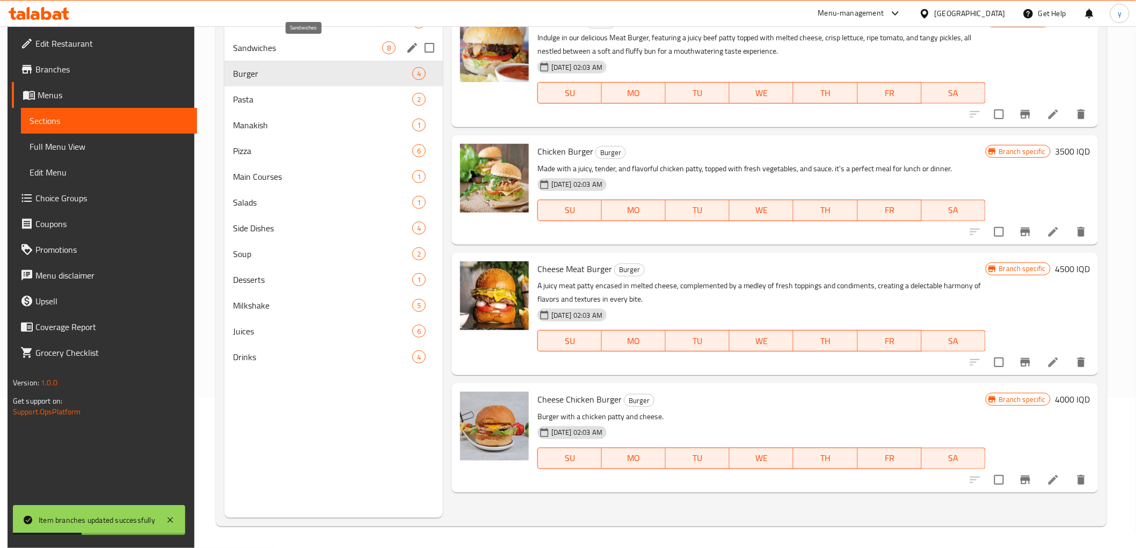
click at [310, 54] on span "Sandwiches" at bounding box center [307, 47] width 149 height 13
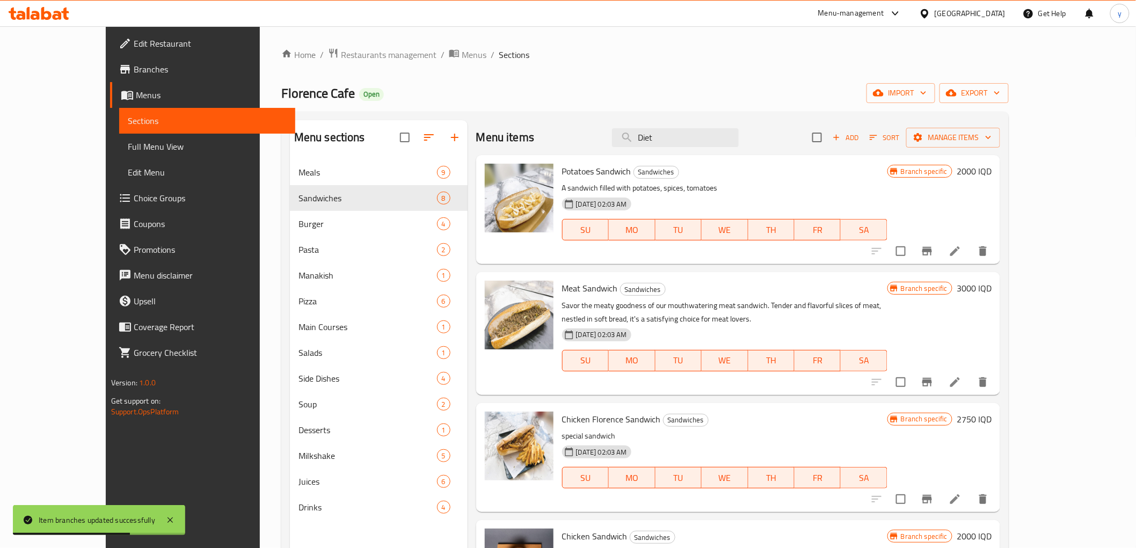
click at [995, 163] on div "Potatoes Sandwich Sandwiches A sandwich filled with potatoes, spices, tomatoes …" at bounding box center [777, 209] width 438 height 100
click at [991, 178] on h6 "2000 IQD" at bounding box center [973, 171] width 35 height 15
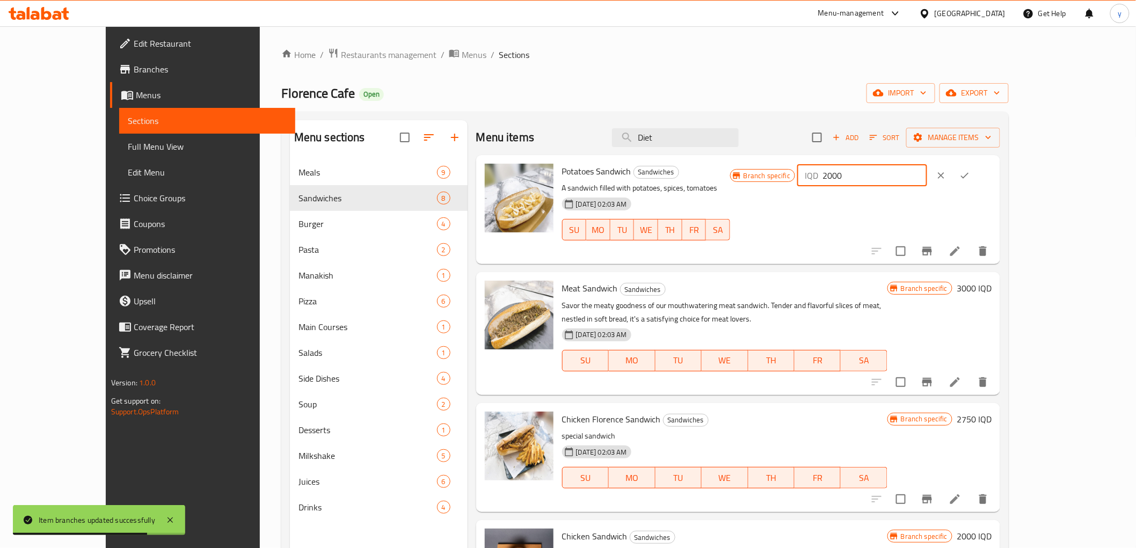
drag, startPoint x: 1004, startPoint y: 178, endPoint x: 898, endPoint y: 181, distance: 105.8
click at [898, 181] on div "Branch specific IQD 2000 ​" at bounding box center [860, 176] width 261 height 24
paste input "15"
type input "1500"
click at [976, 175] on button "ok" at bounding box center [965, 176] width 24 height 24
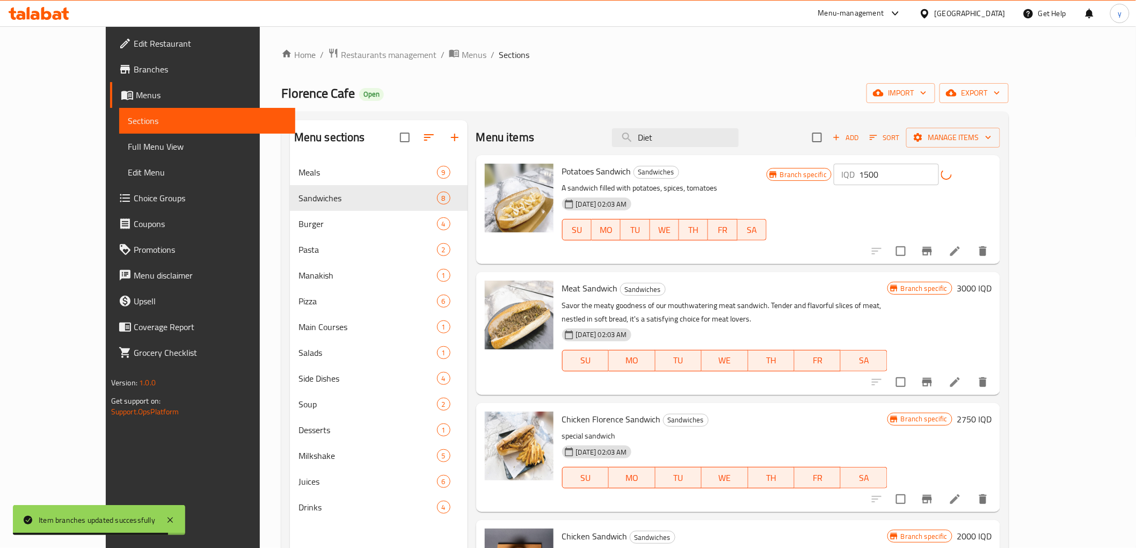
click at [940, 243] on button "Branch-specific-item" at bounding box center [927, 251] width 26 height 26
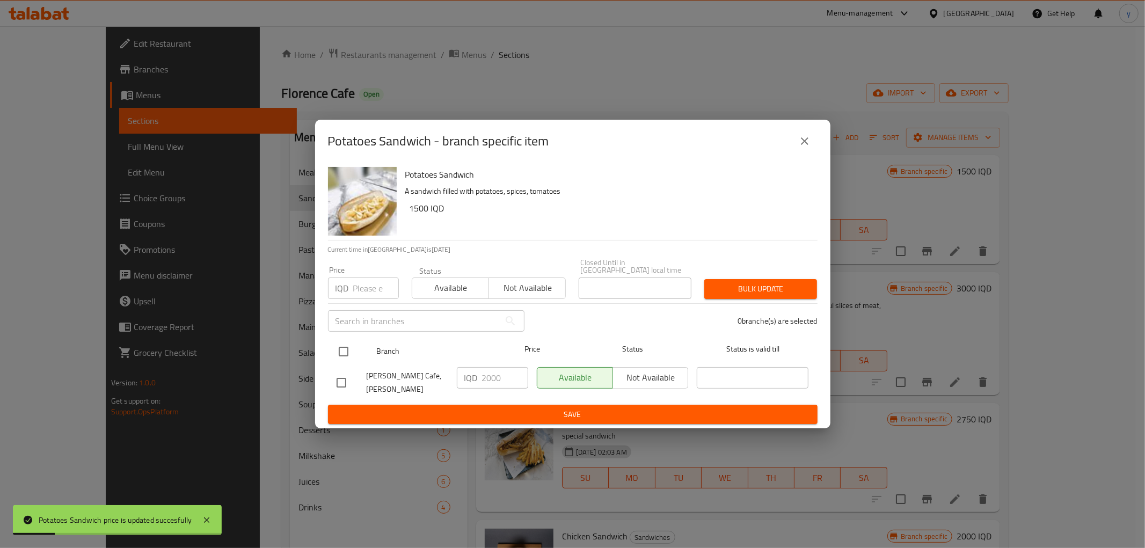
click at [349, 351] on input "checkbox" at bounding box center [343, 351] width 23 height 23
checkbox input "true"
click at [486, 373] on input "2000" at bounding box center [505, 377] width 46 height 21
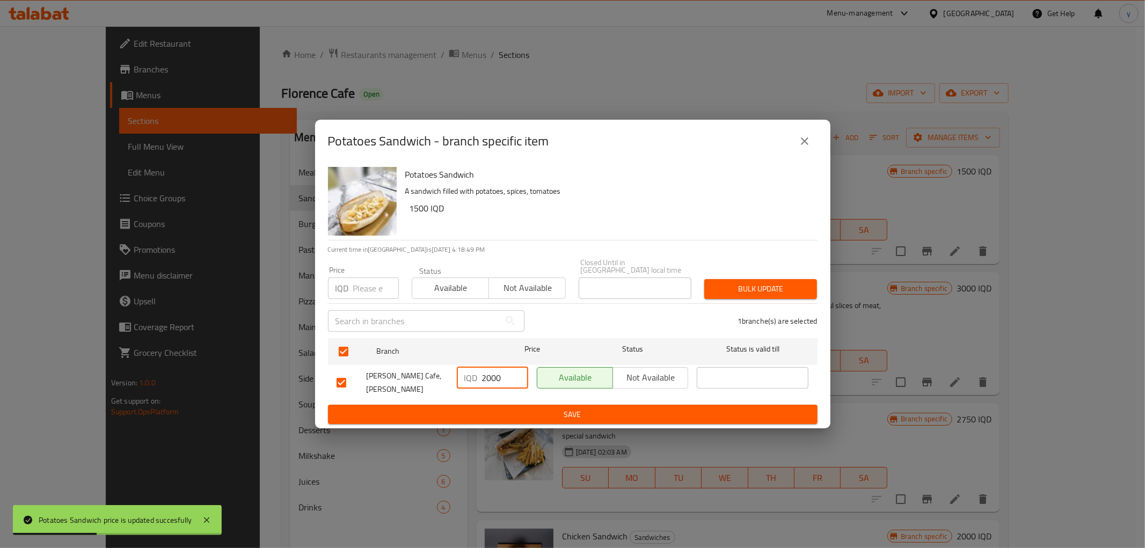
click at [486, 373] on input "2000" at bounding box center [505, 377] width 46 height 21
paste input "15"
type input "1500"
click at [487, 408] on span "Save" at bounding box center [572, 414] width 472 height 13
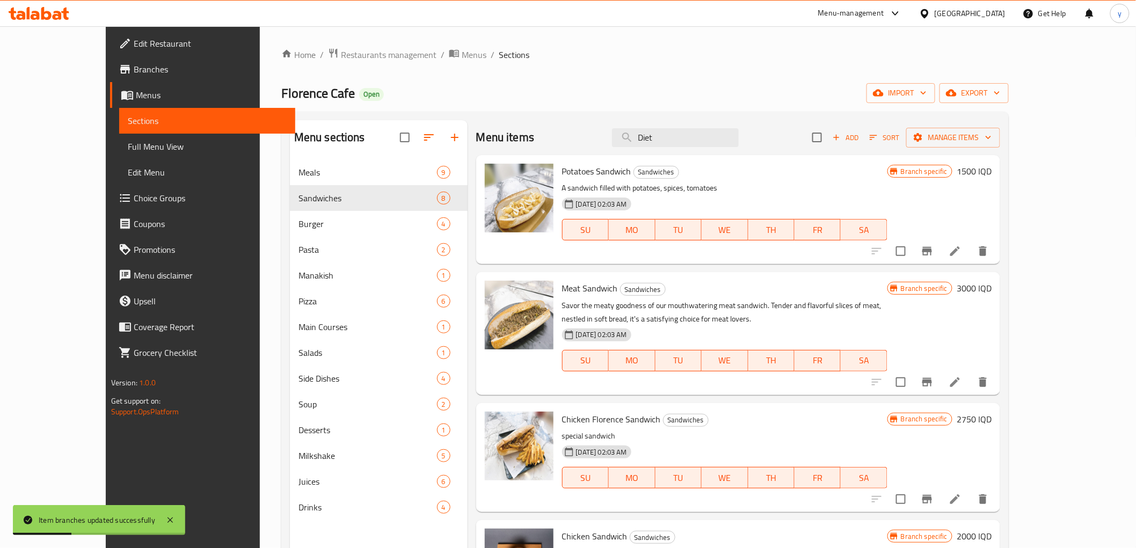
drag, startPoint x: 1095, startPoint y: 283, endPoint x: 1096, endPoint y: 289, distance: 5.5
click at [1000, 289] on div "Meat Sandwich Sandwiches Savor the meaty goodness of our mouthwatering meat san…" at bounding box center [738, 333] width 524 height 122
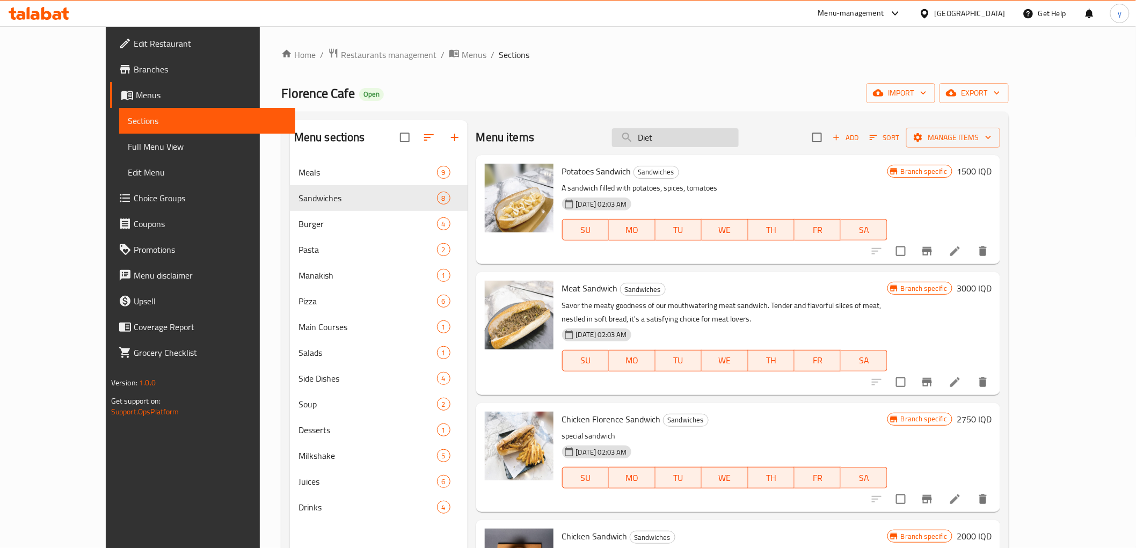
click at [711, 142] on input "Diet" at bounding box center [675, 137] width 127 height 19
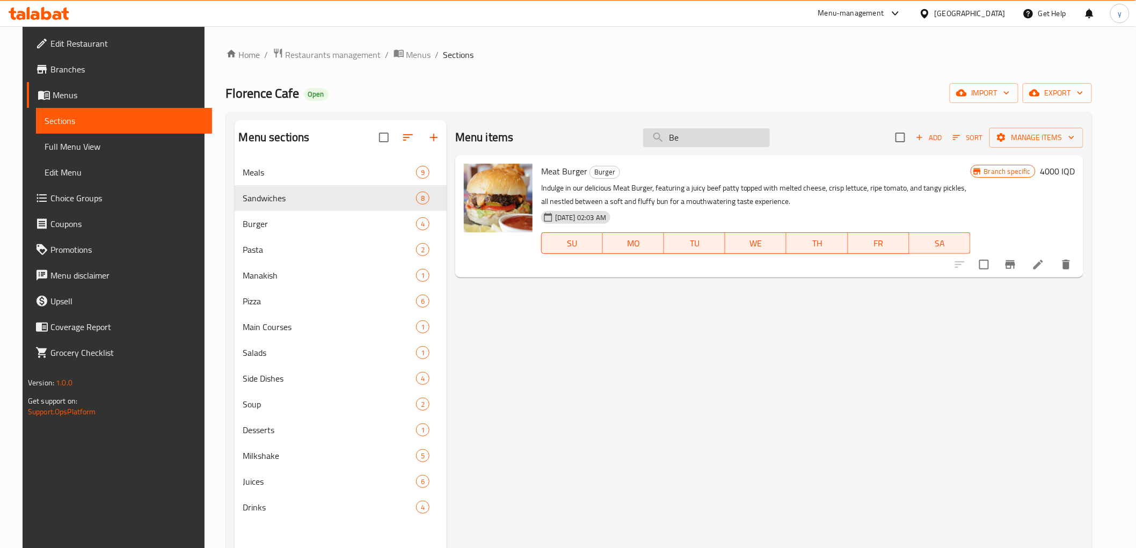
type input "B"
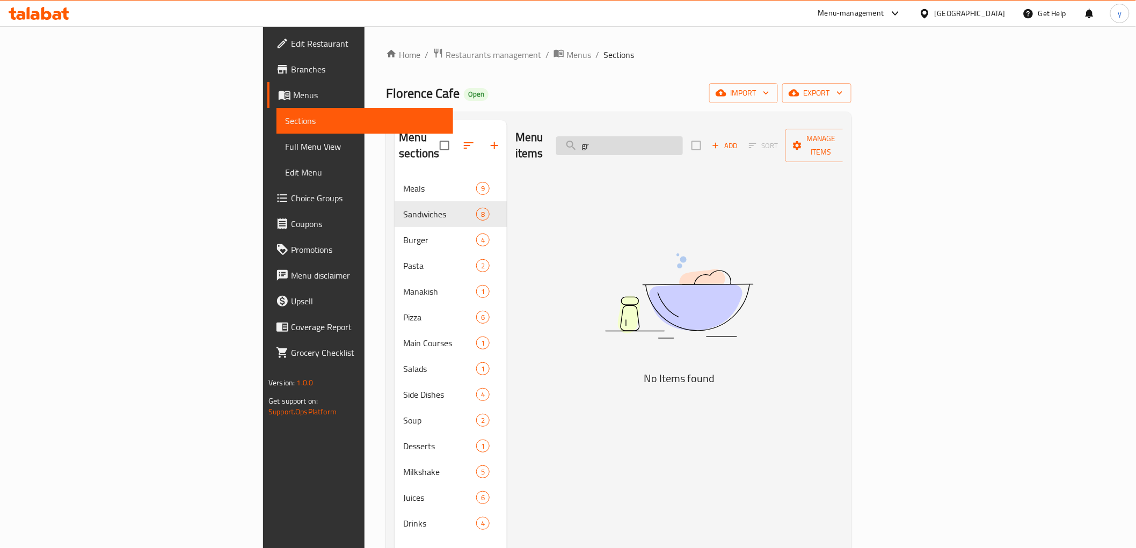
type input "g"
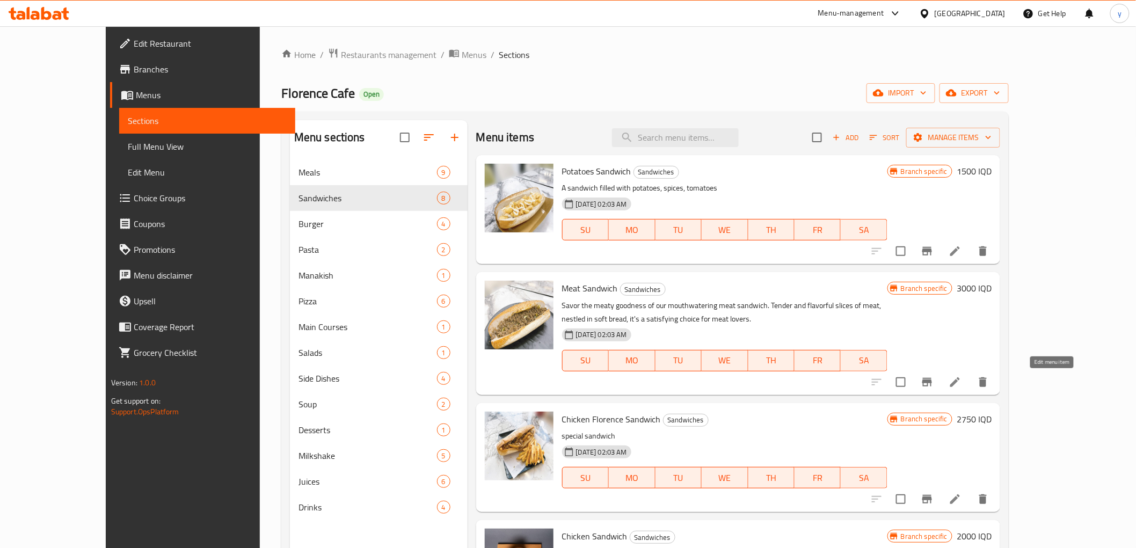
click at [961, 386] on icon at bounding box center [954, 382] width 13 height 13
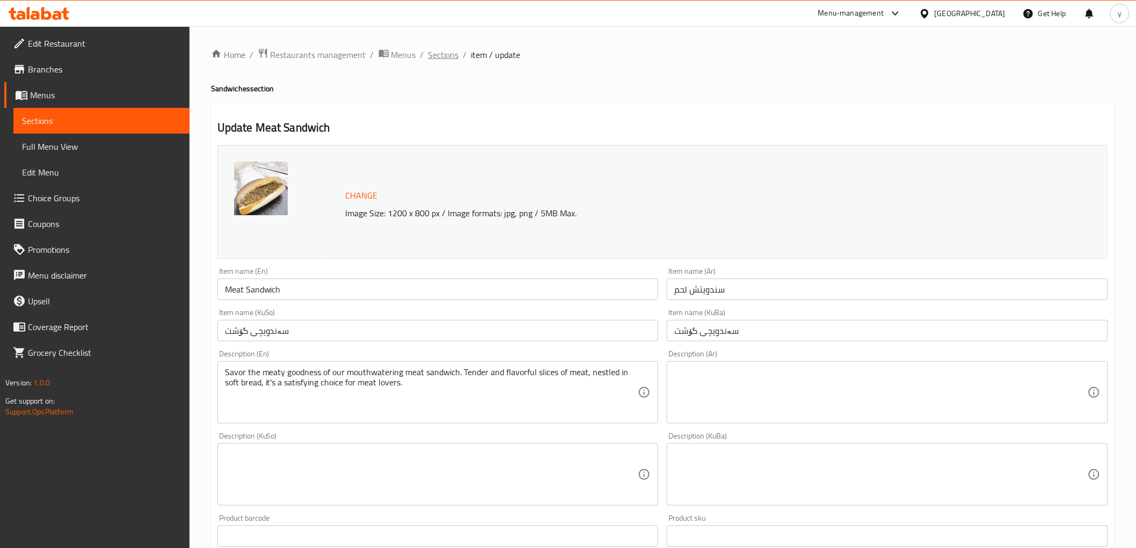
click at [447, 56] on span "Sections" at bounding box center [443, 54] width 31 height 13
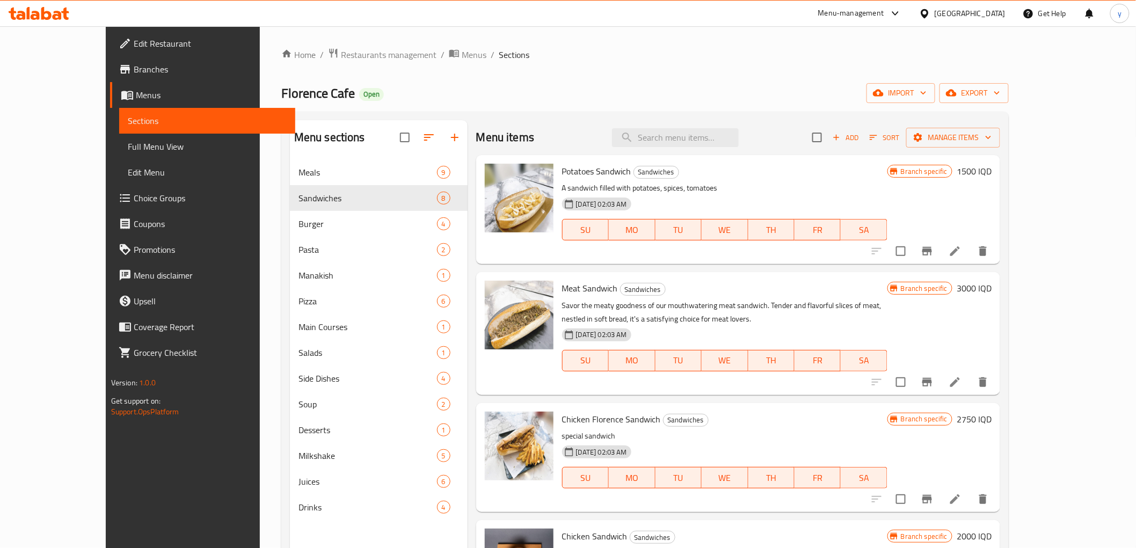
click at [991, 412] on h6 "2750 IQD" at bounding box center [973, 419] width 35 height 15
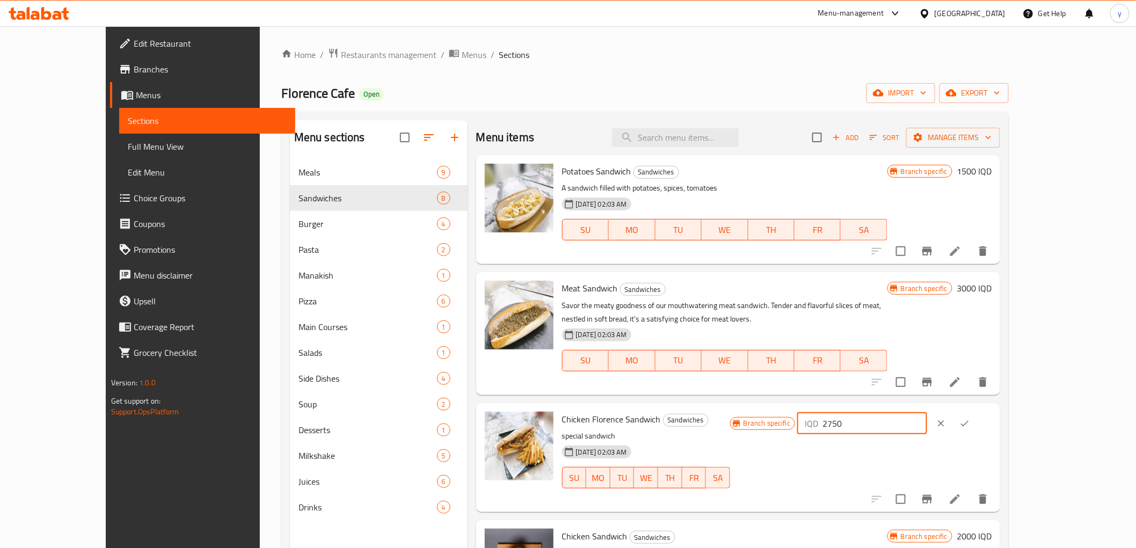
drag, startPoint x: 954, startPoint y: 423, endPoint x: 928, endPoint y: 429, distance: 26.0
click at [926, 429] on div "IQD 2750 ​" at bounding box center [861, 423] width 129 height 21
paste input "350"
type input "3500"
click at [970, 419] on icon "ok" at bounding box center [964, 423] width 11 height 11
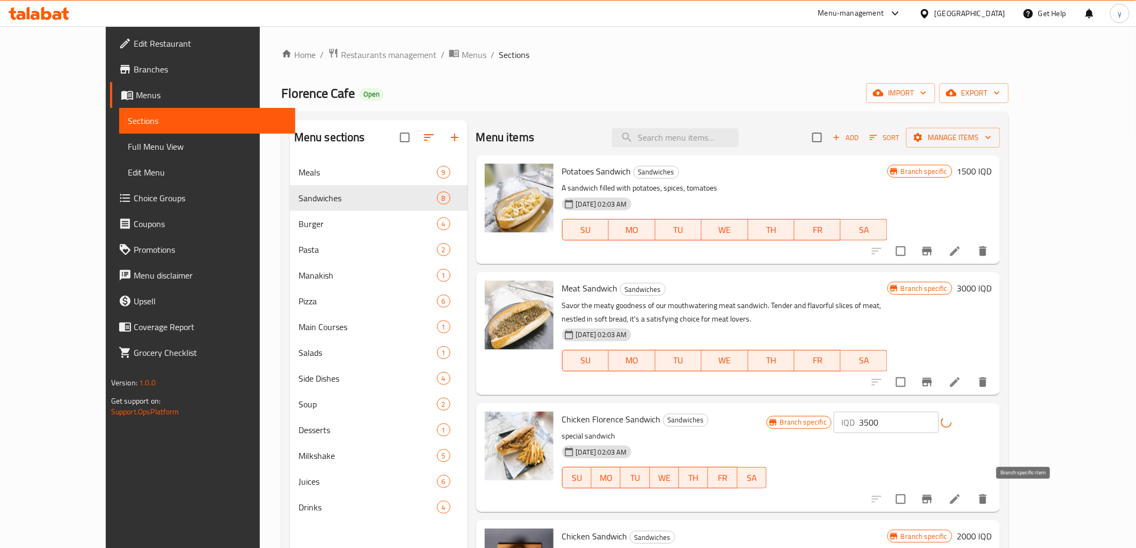
click at [940, 492] on button "Branch-specific-item" at bounding box center [927, 499] width 26 height 26
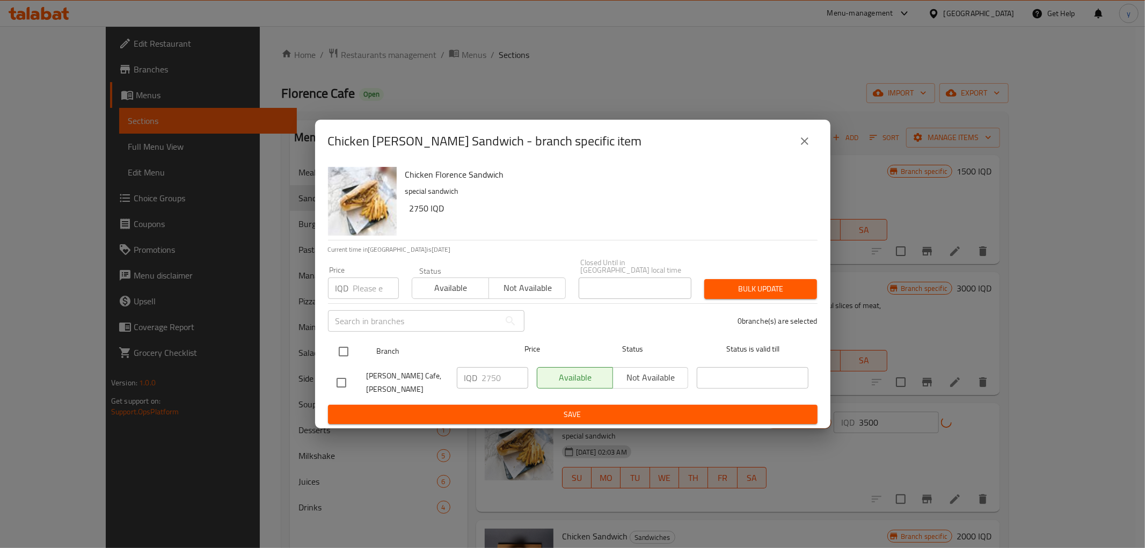
click at [357, 350] on div at bounding box center [352, 351] width 40 height 31
click at [345, 354] on input "checkbox" at bounding box center [343, 351] width 23 height 23
checkbox input "true"
click at [476, 377] on p "IQD" at bounding box center [470, 377] width 13 height 13
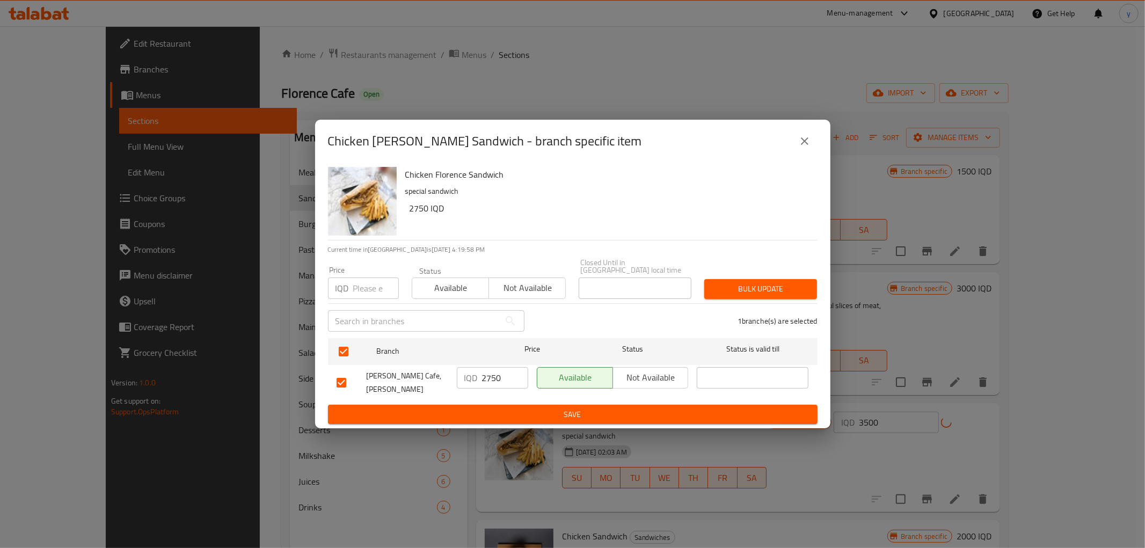
click at [487, 376] on input "2750" at bounding box center [505, 377] width 46 height 21
paste input "350"
type input "3500"
click at [498, 408] on span "Save" at bounding box center [572, 414] width 472 height 13
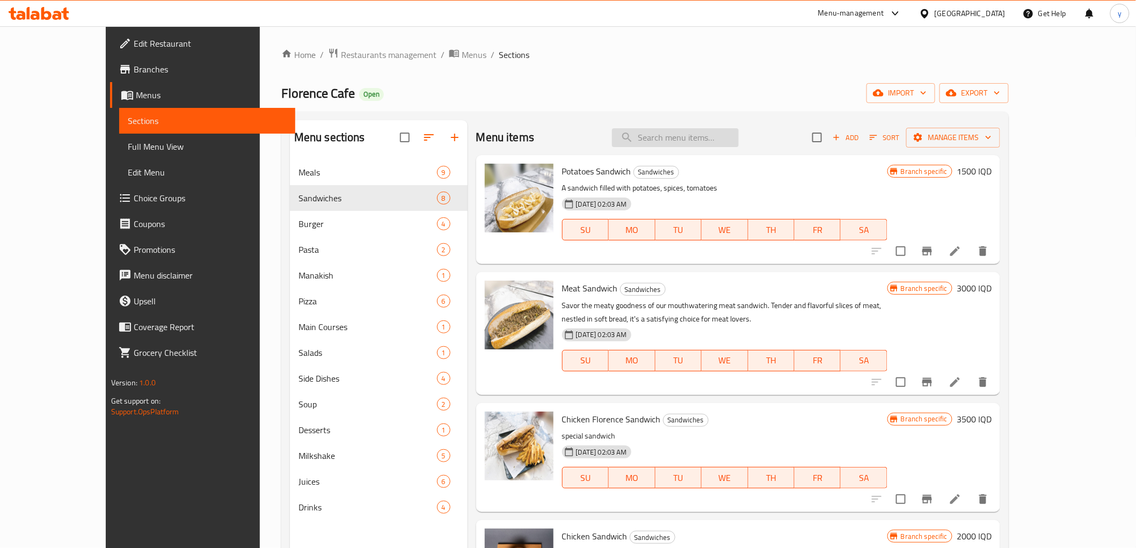
click at [696, 140] on input "search" at bounding box center [675, 137] width 127 height 19
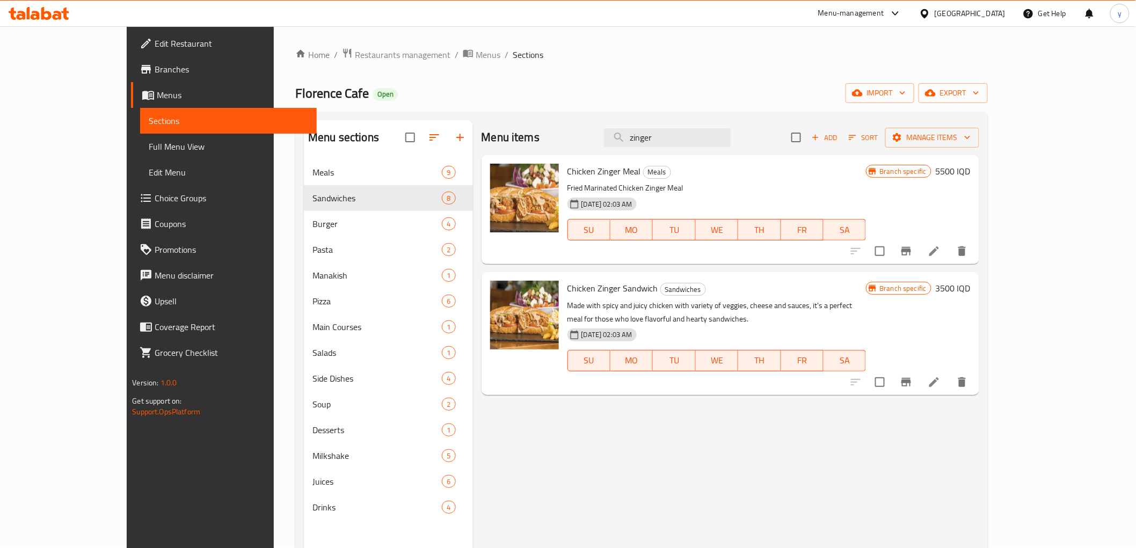
type input "zinger"
click at [975, 278] on div "Chicken Zinger Sandwich Sandwiches Made with spicy and juicy chicken with varie…" at bounding box center [769, 333] width 412 height 114
click at [970, 290] on h6 "3500 IQD" at bounding box center [952, 288] width 35 height 15
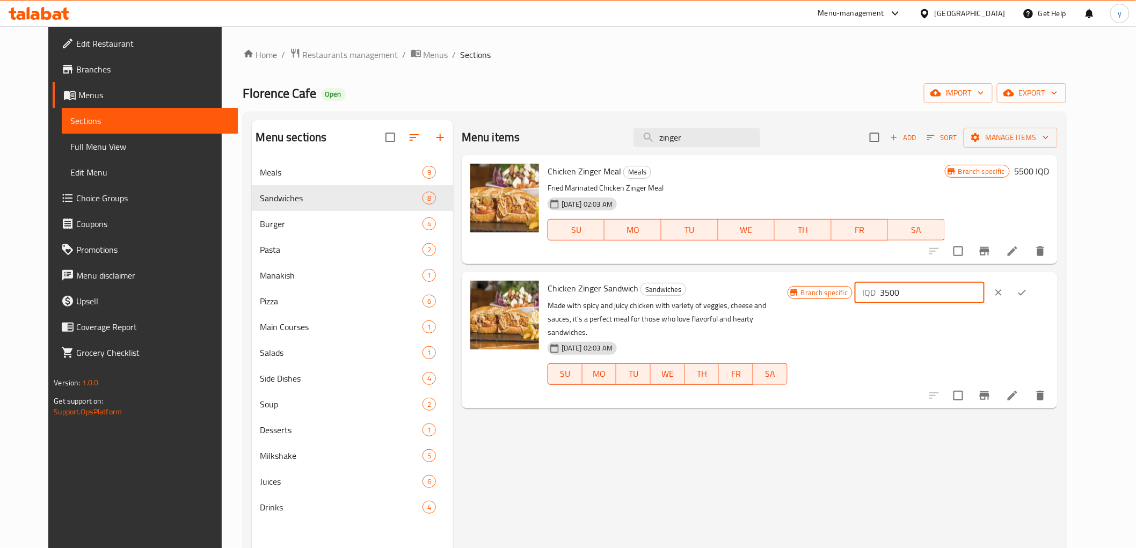
drag, startPoint x: 978, startPoint y: 295, endPoint x: 925, endPoint y: 314, distance: 56.3
click at [916, 310] on div "Branch specific IQD 3500 ​" at bounding box center [917, 340] width 261 height 119
paste input "40"
type input "4000"
click at [1027, 290] on icon "ok" at bounding box center [1021, 292] width 11 height 11
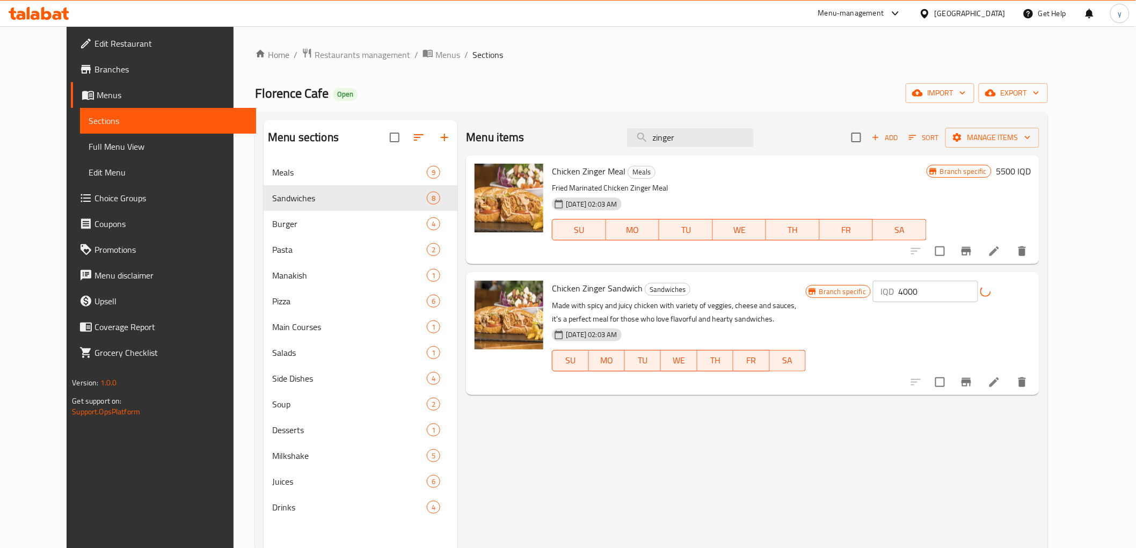
click at [972, 376] on icon "Branch-specific-item" at bounding box center [965, 382] width 13 height 13
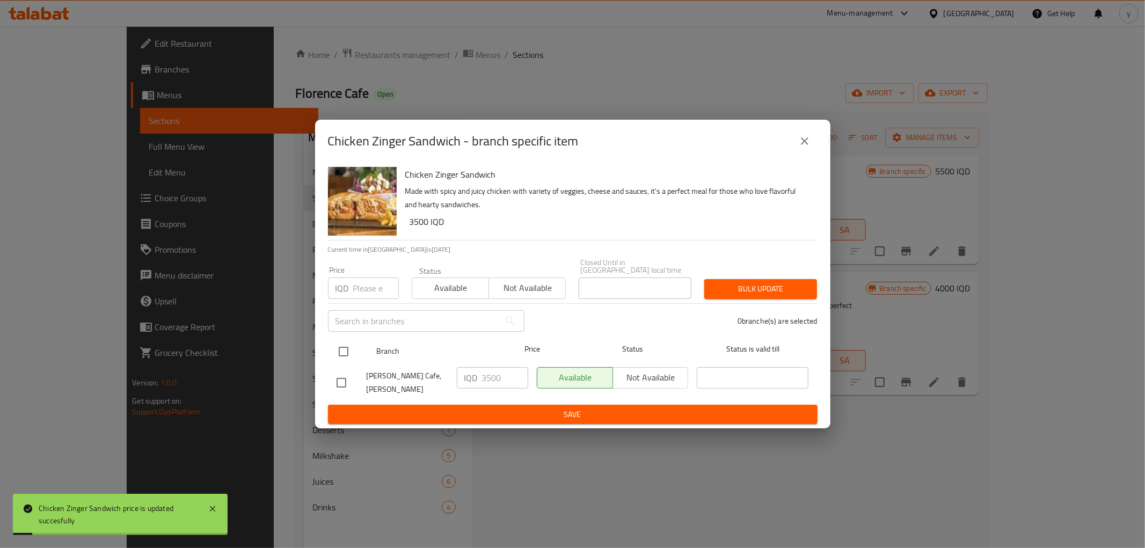
click at [347, 348] on input "checkbox" at bounding box center [343, 351] width 23 height 23
checkbox input "true"
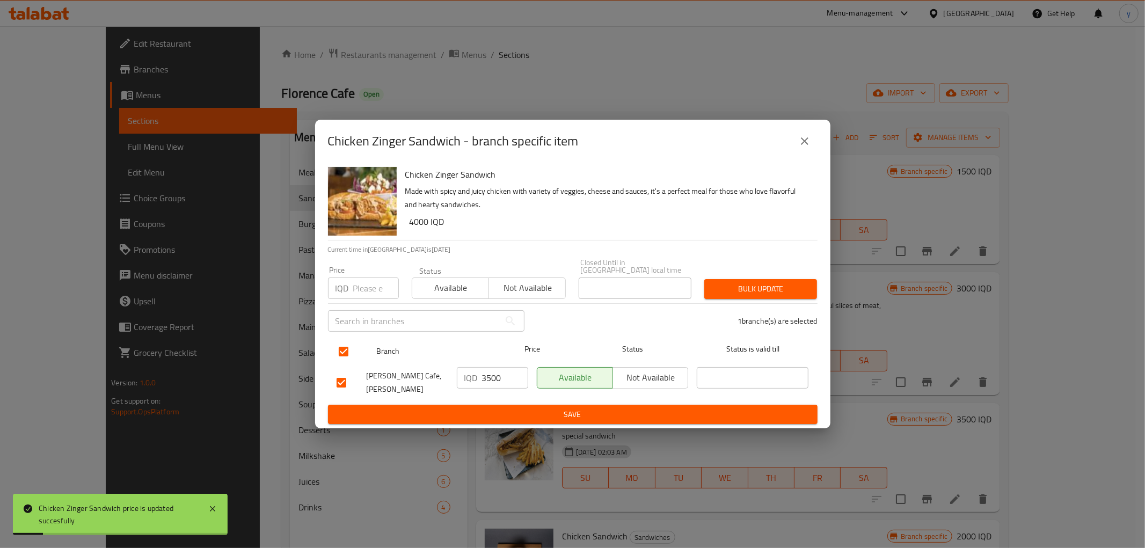
checkbox input "true"
click at [488, 383] on input "3500" at bounding box center [505, 377] width 46 height 21
paste input "40"
type input "4000"
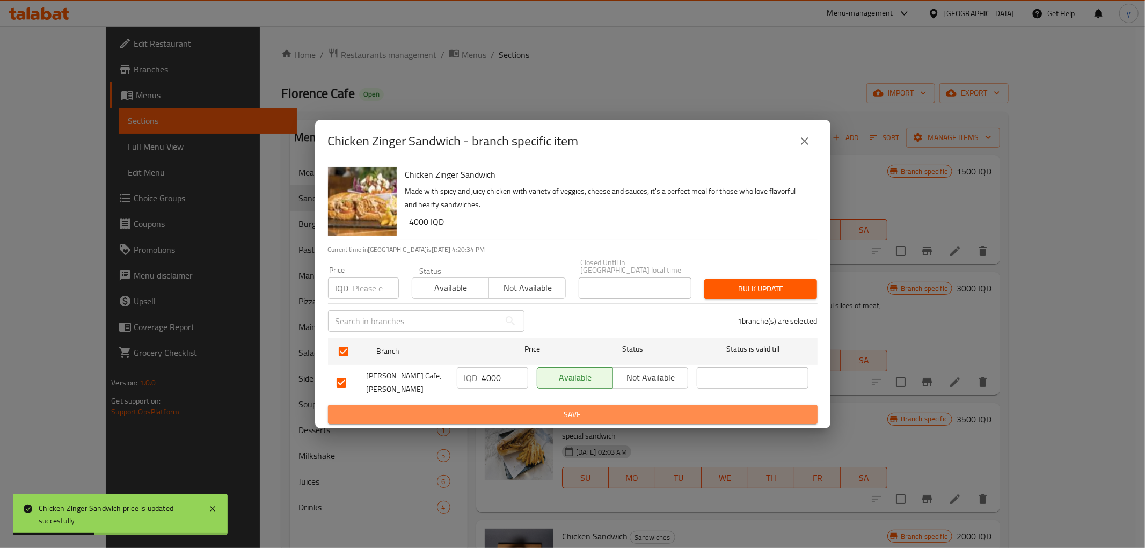
click at [487, 415] on button "Save" at bounding box center [572, 415] width 489 height 20
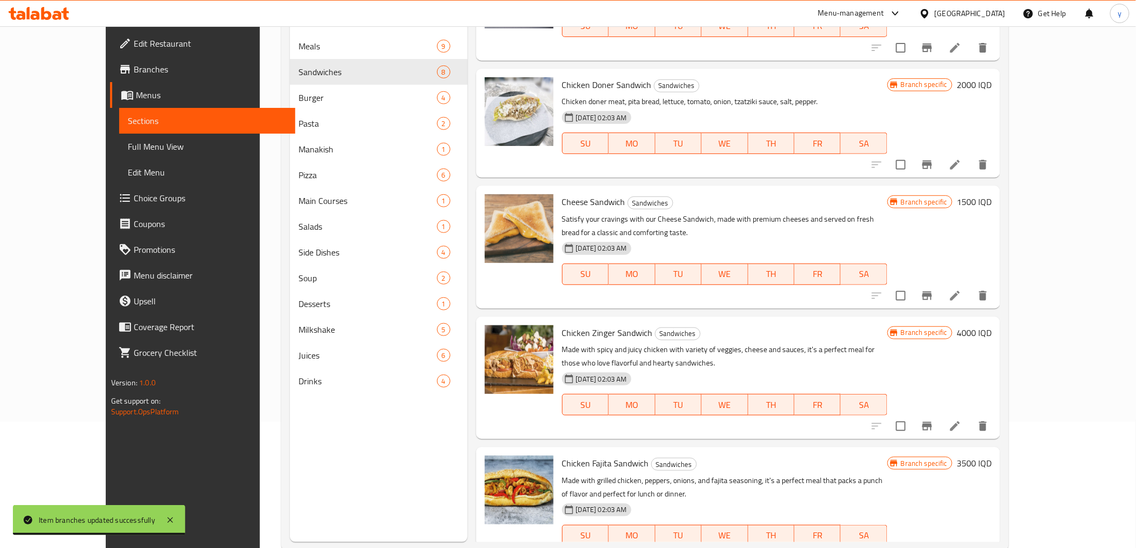
scroll to position [150, 0]
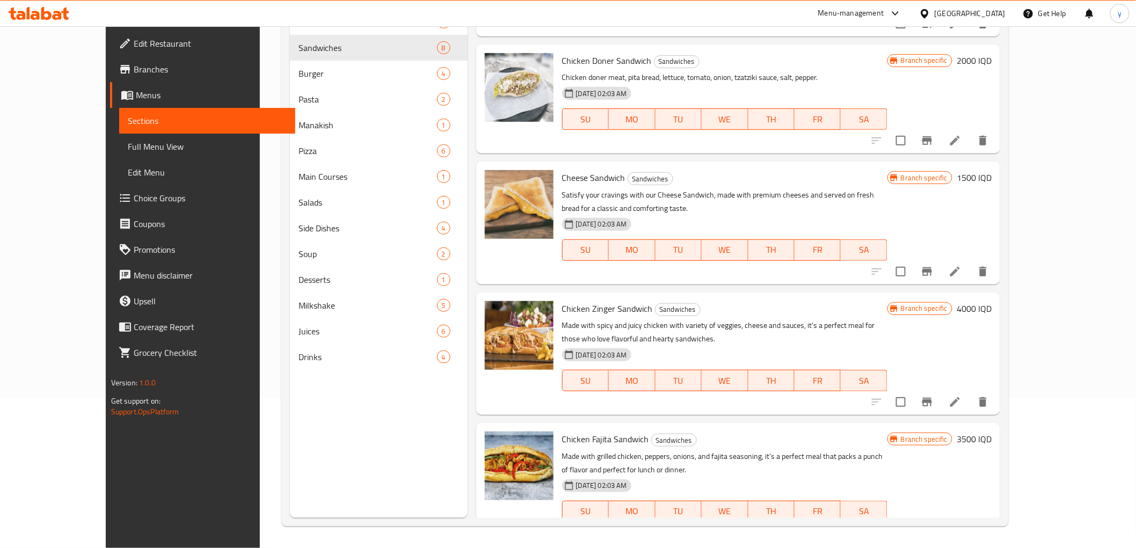
click at [991, 431] on h6 "3500 IQD" at bounding box center [973, 438] width 35 height 15
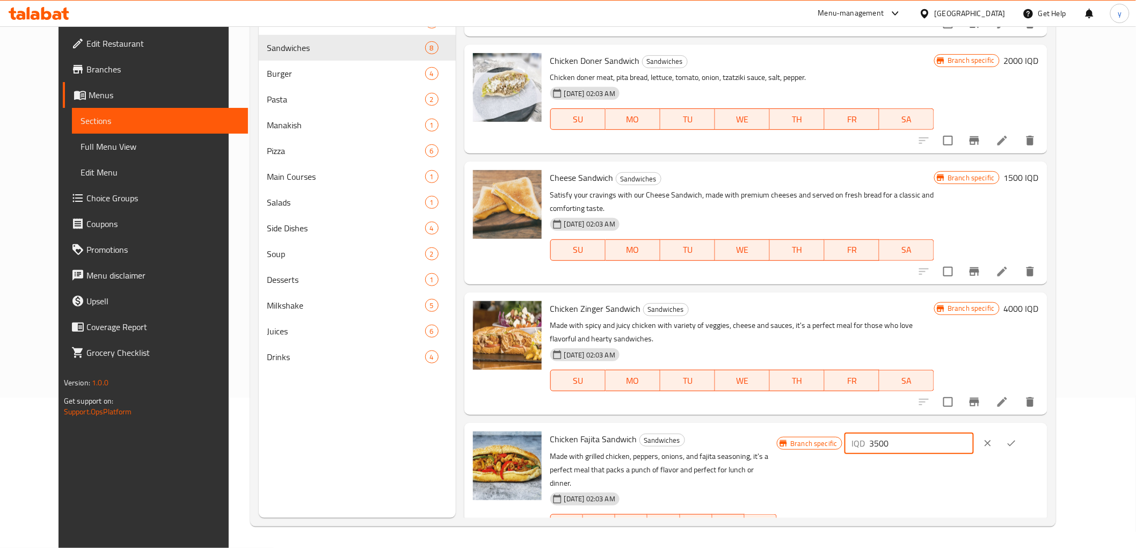
drag, startPoint x: 985, startPoint y: 435, endPoint x: 871, endPoint y: 450, distance: 115.2
click at [871, 450] on div "Branch specific IQD 3500 ​" at bounding box center [907, 490] width 261 height 119
paste input "40"
type input "4000"
click at [1016, 438] on icon "ok" at bounding box center [1011, 443] width 11 height 11
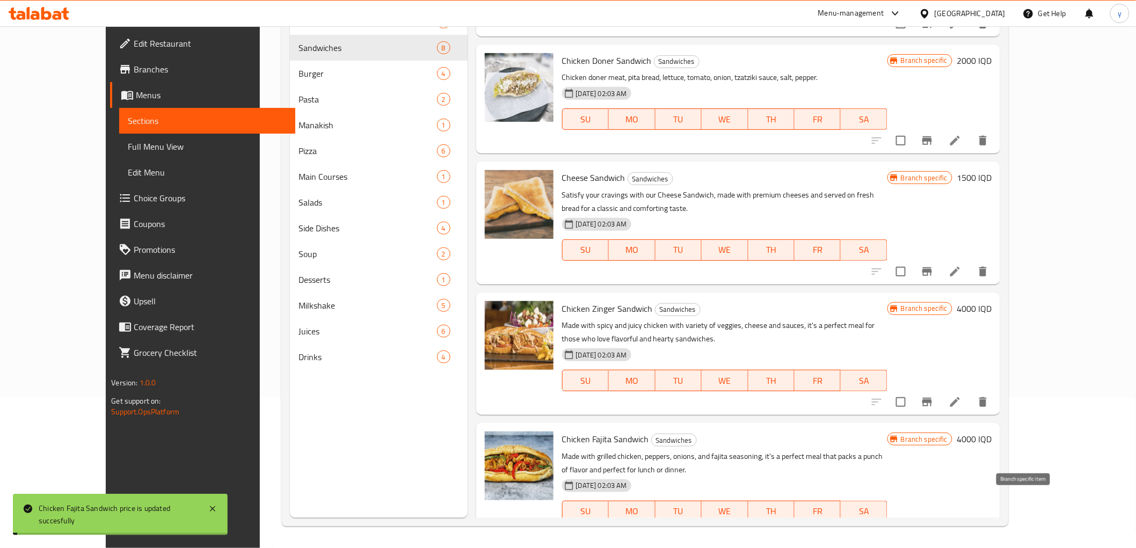
click at [933, 526] on icon "Branch-specific-item" at bounding box center [926, 532] width 13 height 13
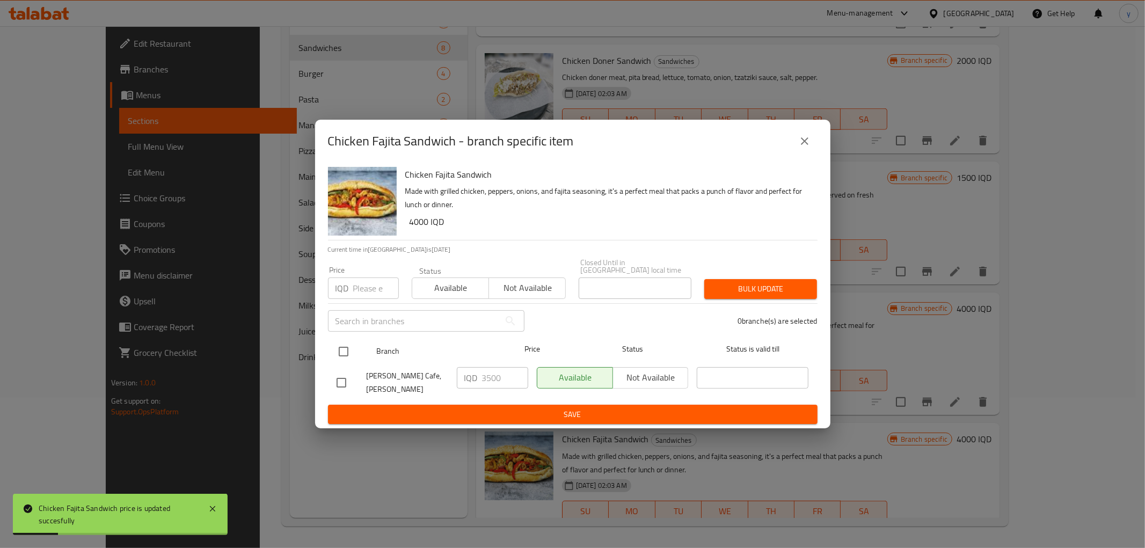
click at [341, 346] on input "checkbox" at bounding box center [343, 351] width 23 height 23
checkbox input "true"
click at [484, 382] on input "3500" at bounding box center [505, 377] width 46 height 21
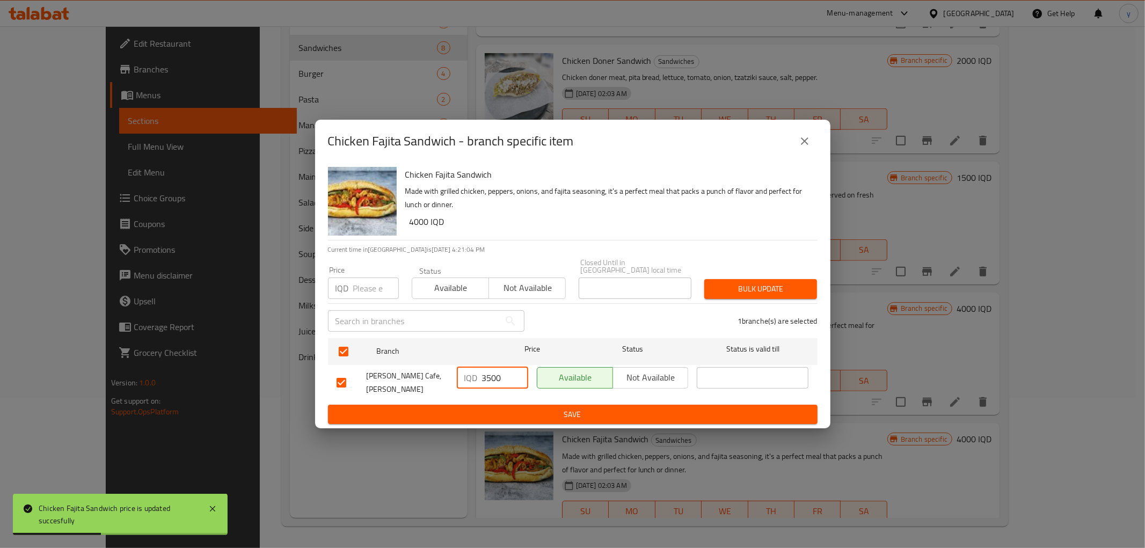
click at [484, 382] on input "3500" at bounding box center [505, 377] width 46 height 21
paste input "40"
type input "4000"
click at [484, 408] on span "Save" at bounding box center [572, 414] width 472 height 13
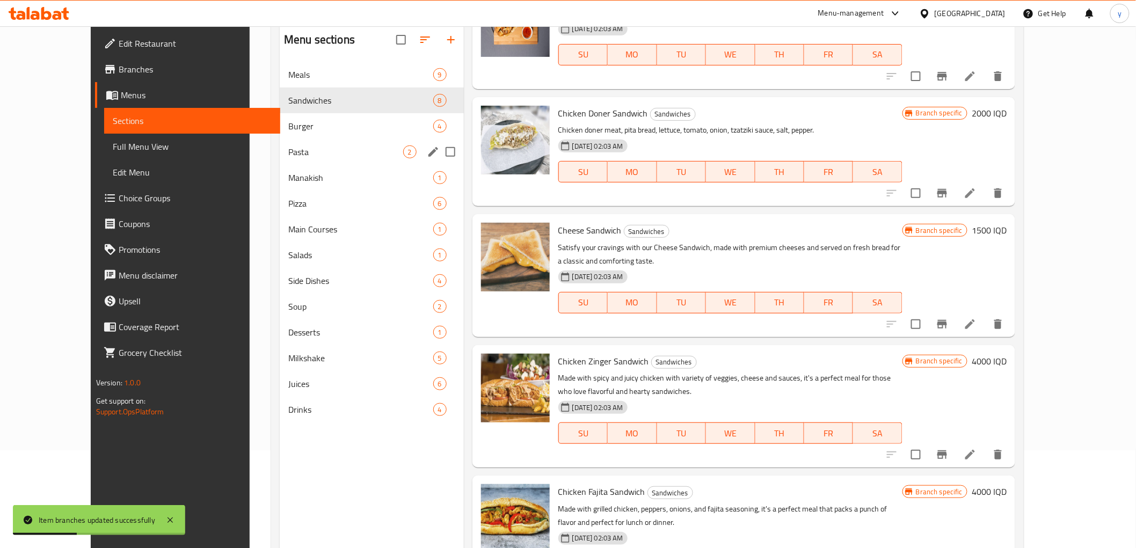
scroll to position [0, 0]
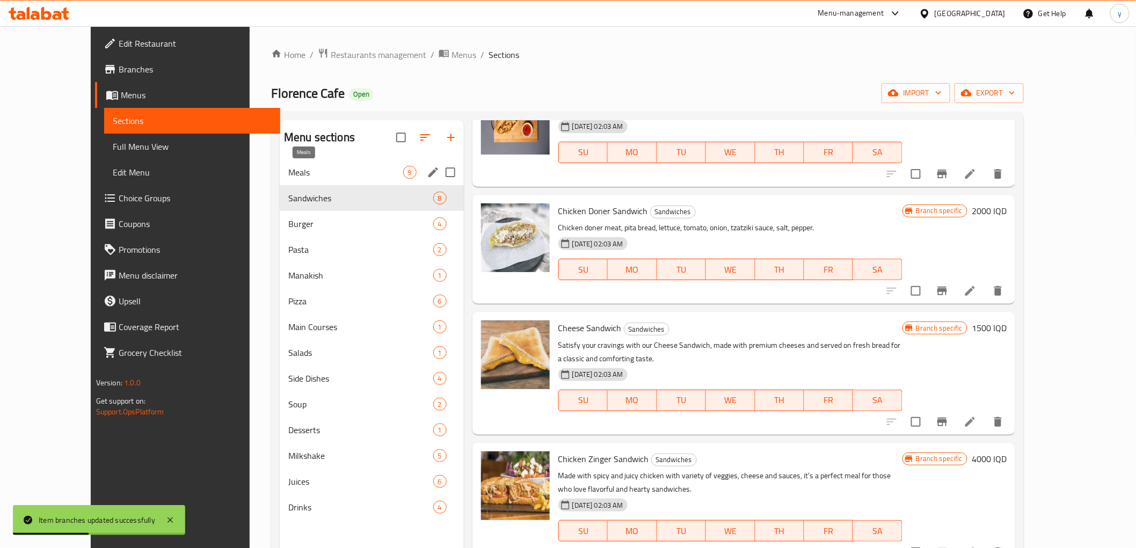
click at [299, 169] on span "Meals" at bounding box center [345, 172] width 114 height 13
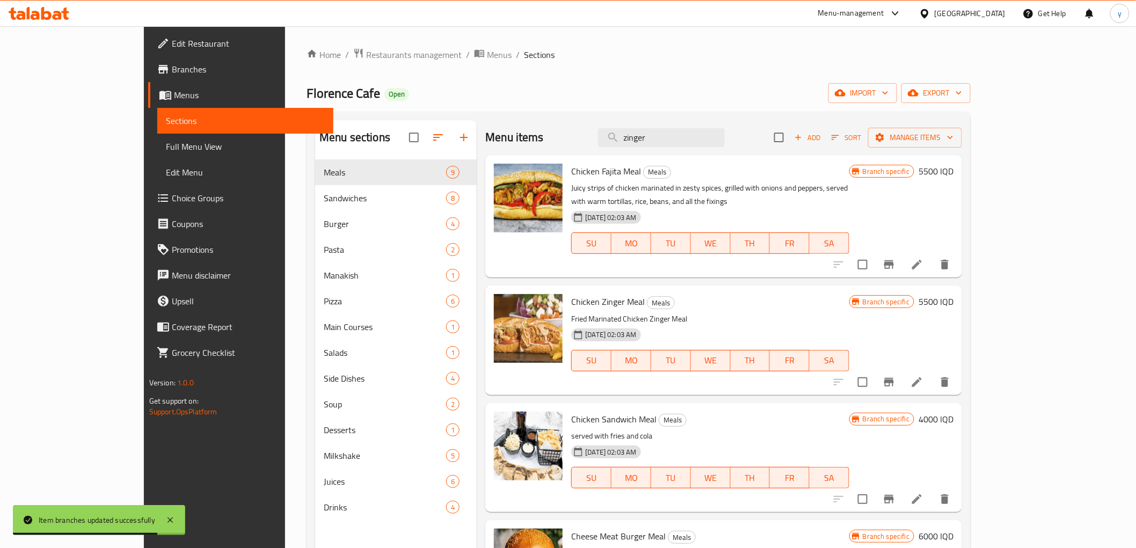
click at [953, 177] on h6 "5500 IQD" at bounding box center [935, 171] width 35 height 15
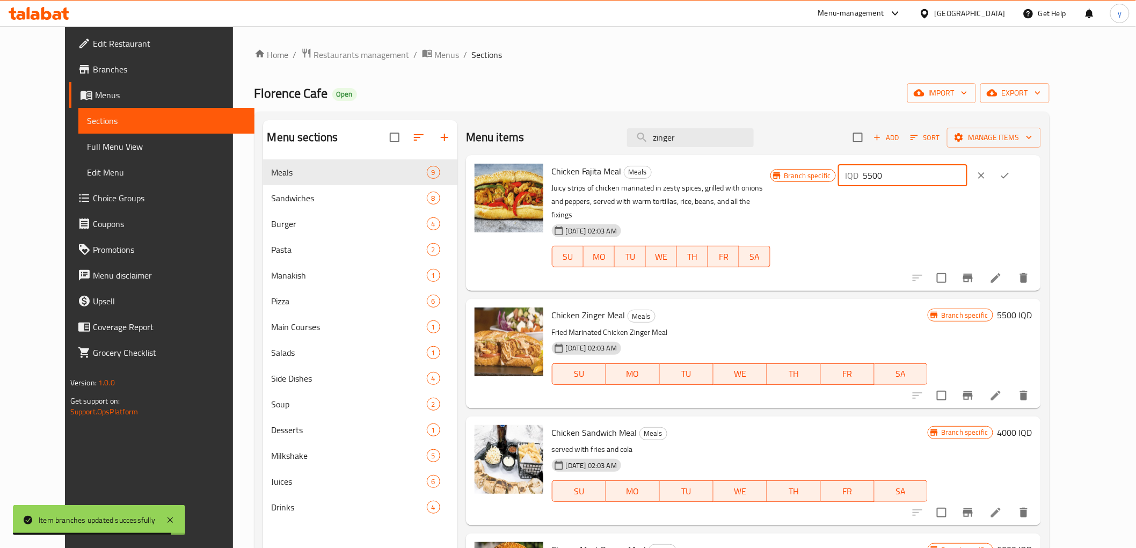
drag, startPoint x: 966, startPoint y: 173, endPoint x: 938, endPoint y: 177, distance: 28.7
click at [938, 177] on input "5500" at bounding box center [915, 175] width 104 height 21
paste input "60"
type input "6000"
click at [1032, 171] on div "IQD 6000 ​" at bounding box center [935, 176] width 194 height 24
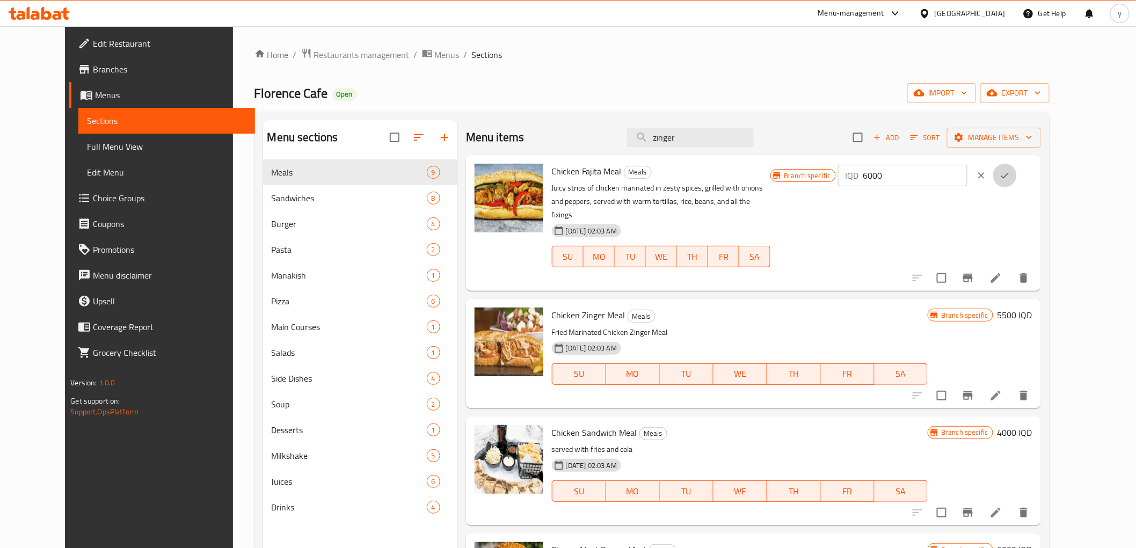
click at [1009, 177] on icon "ok" at bounding box center [1005, 176] width 8 height 6
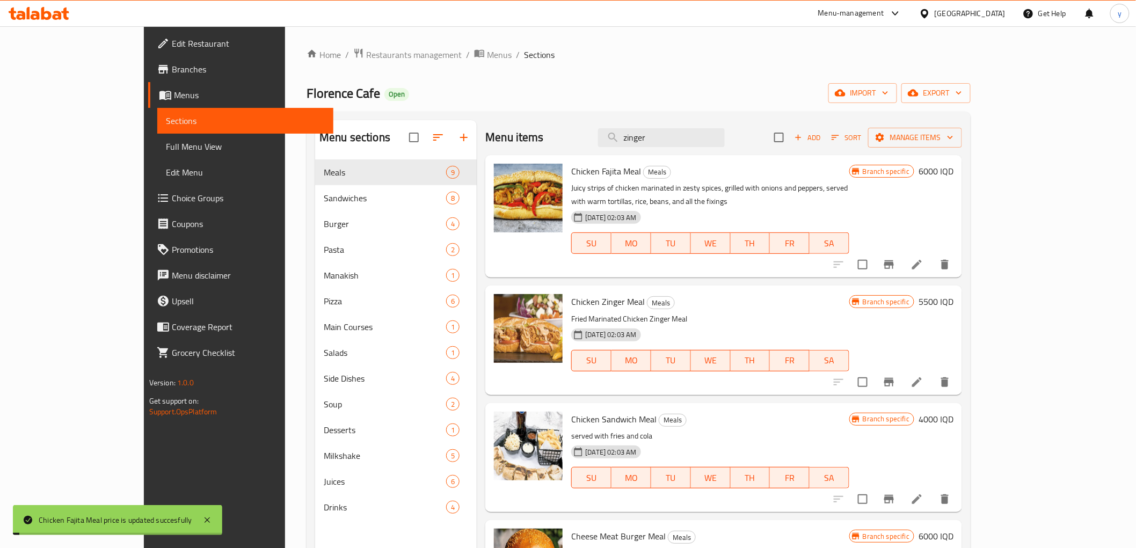
click at [962, 267] on div "Menu items zinger Add Sort Manage items Chicken Fajita Meal Meals Juicy strips …" at bounding box center [719, 394] width 485 height 548
click at [895, 258] on icon "Branch-specific-item" at bounding box center [888, 264] width 13 height 13
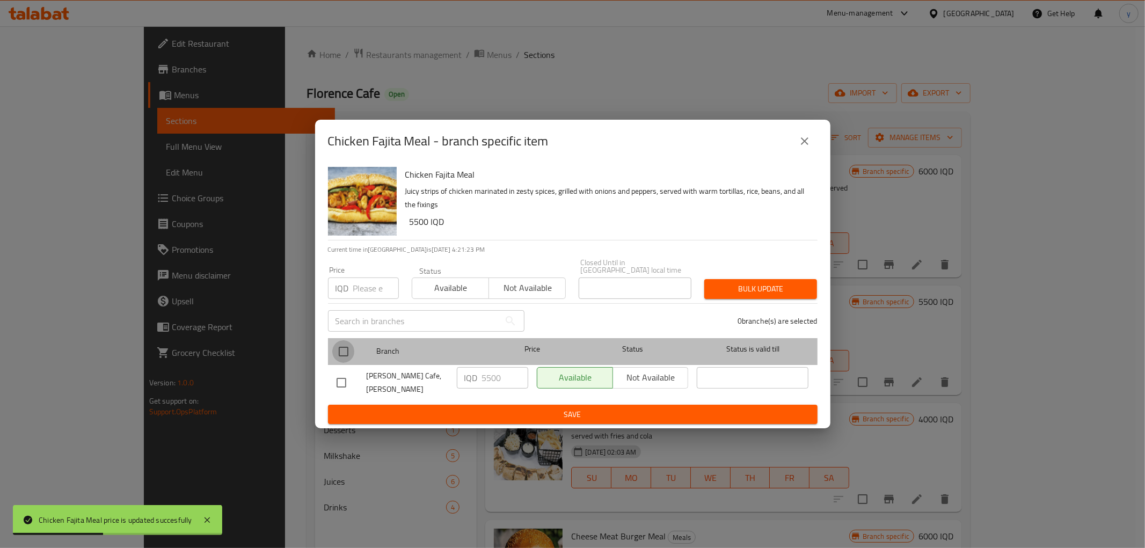
click at [342, 350] on input "checkbox" at bounding box center [343, 351] width 23 height 23
checkbox input "true"
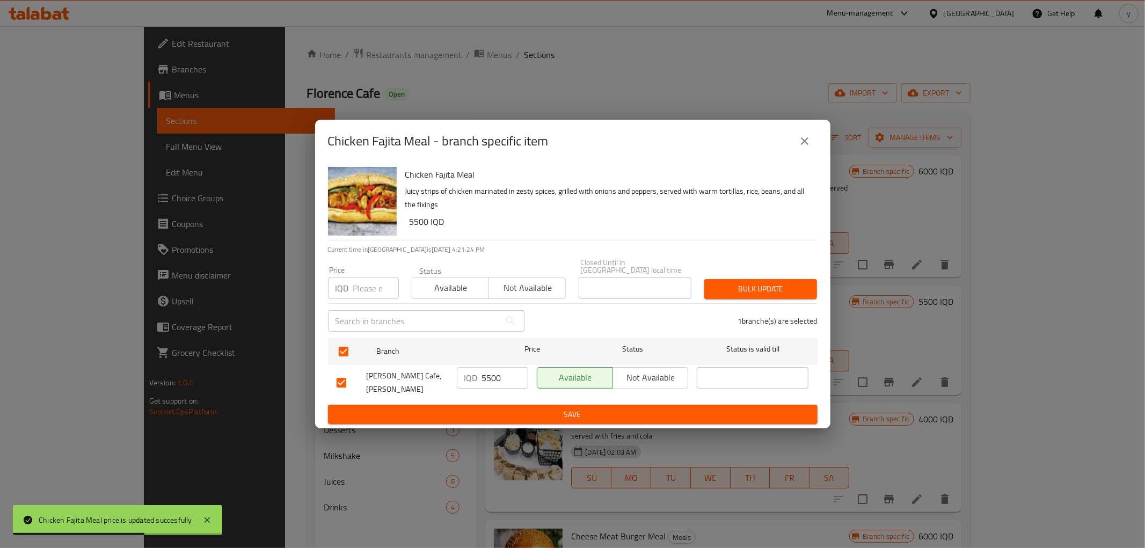
click at [495, 375] on input "5500" at bounding box center [505, 377] width 46 height 21
paste input "60"
type input "6000"
click at [509, 408] on span "Save" at bounding box center [572, 414] width 472 height 13
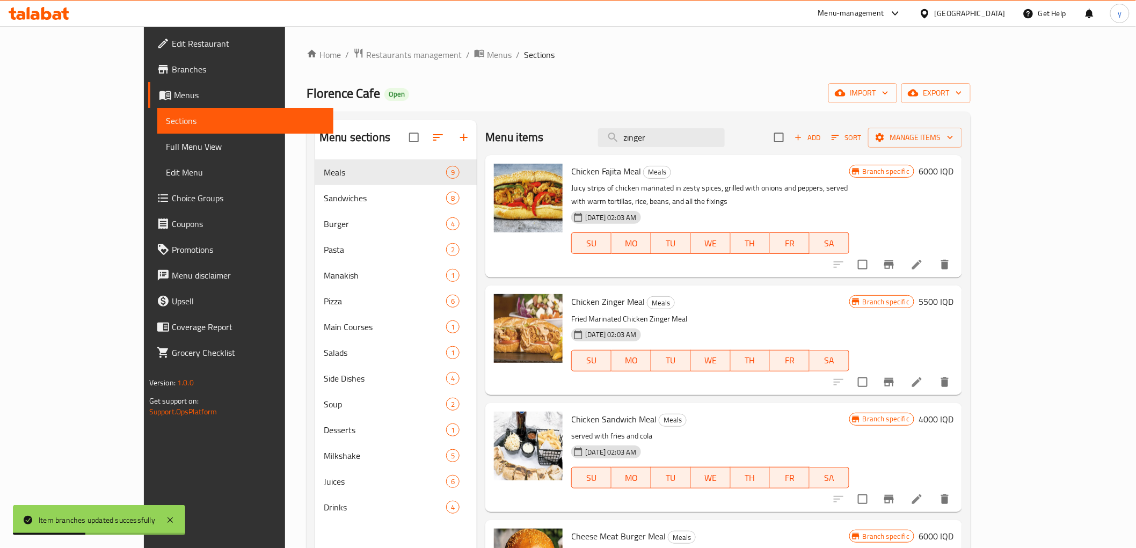
click at [953, 294] on h6 "5500 IQD" at bounding box center [935, 301] width 35 height 15
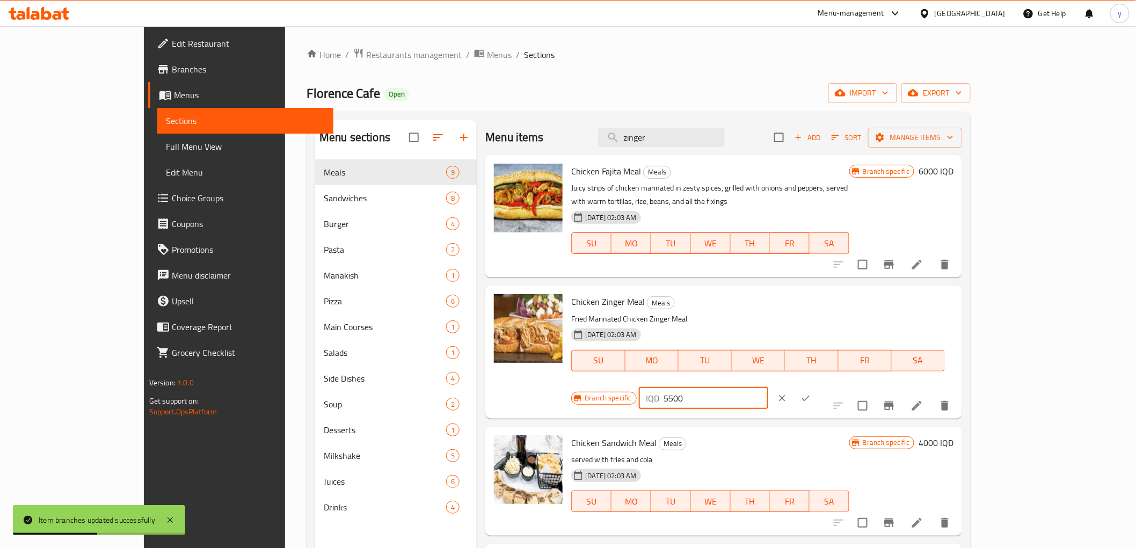
drag, startPoint x: 999, startPoint y: 294, endPoint x: 1076, endPoint y: 297, distance: 77.4
click at [832, 386] on div "Branch specific IQD 5500 ​" at bounding box center [701, 398] width 261 height 24
paste input "60"
type input "6000"
click at [811, 393] on icon "ok" at bounding box center [805, 398] width 11 height 11
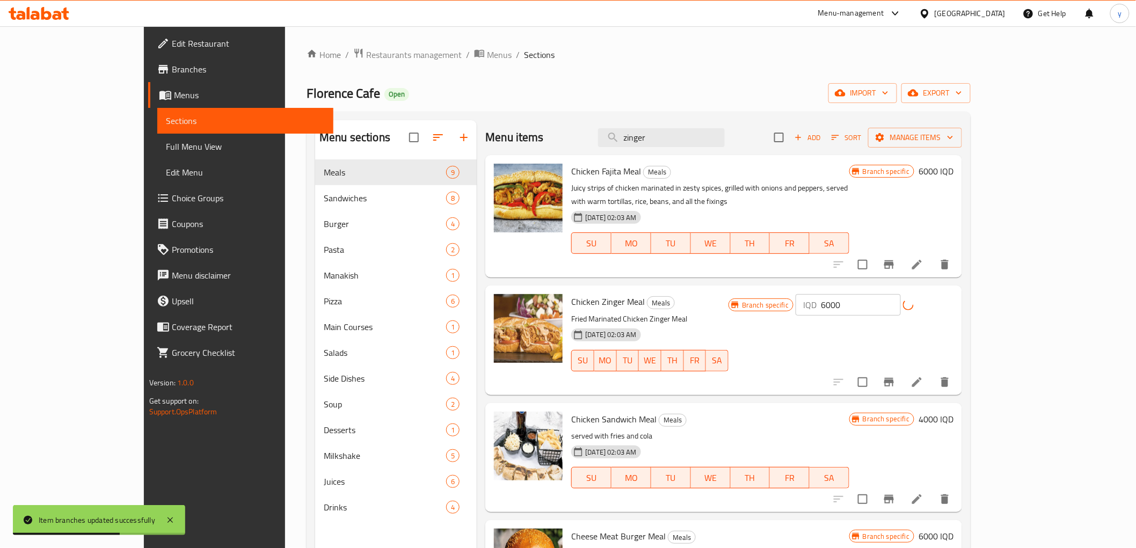
click at [893, 378] on icon "Branch-specific-item" at bounding box center [889, 382] width 10 height 9
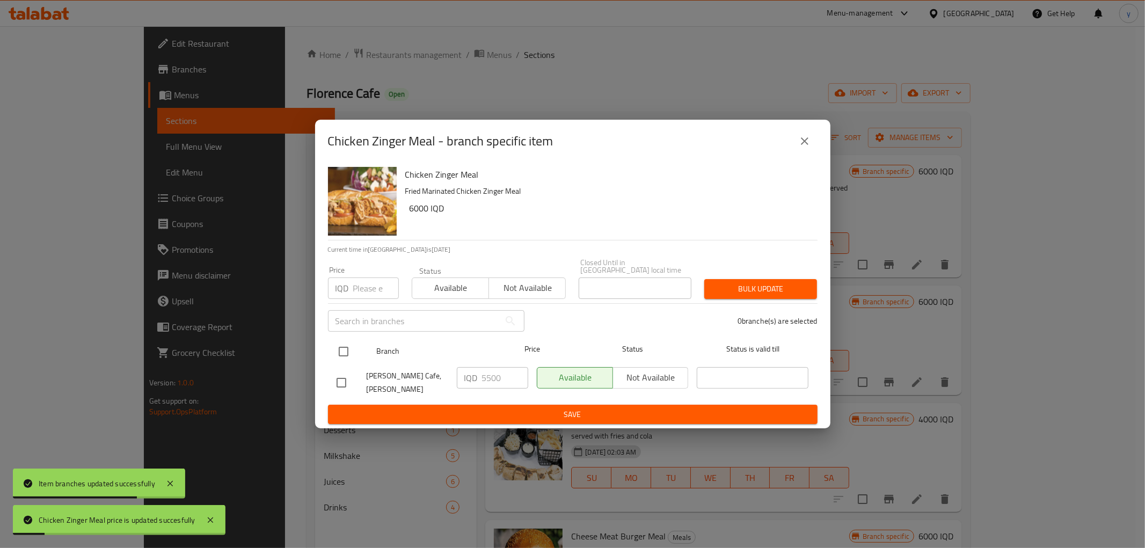
click at [344, 339] on div at bounding box center [352, 351] width 40 height 31
click at [347, 348] on input "checkbox" at bounding box center [343, 351] width 23 height 23
checkbox input "true"
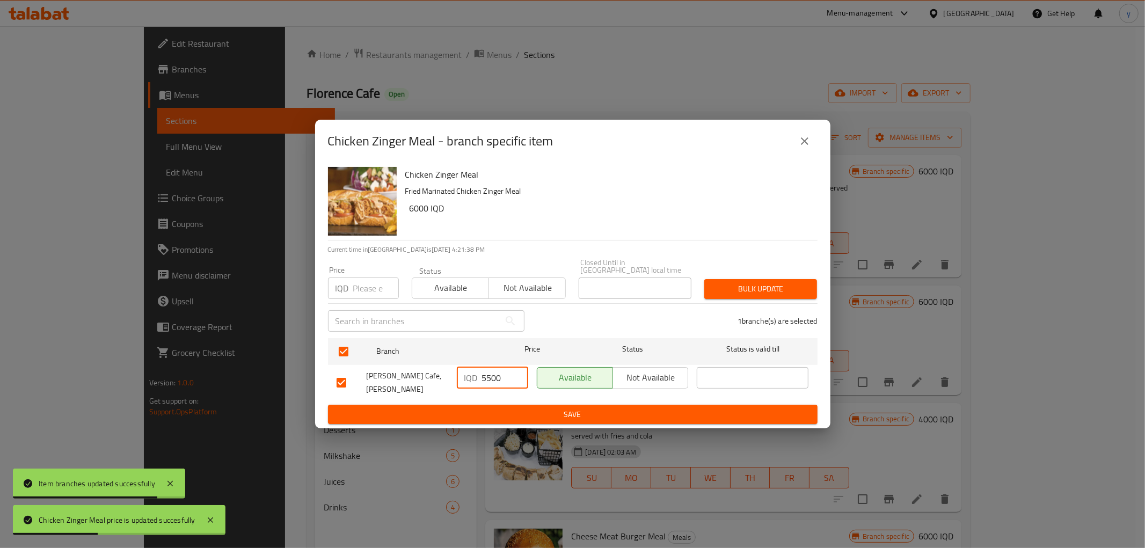
click at [488, 378] on input "5500" at bounding box center [505, 377] width 46 height 21
paste input "60"
type input "6000"
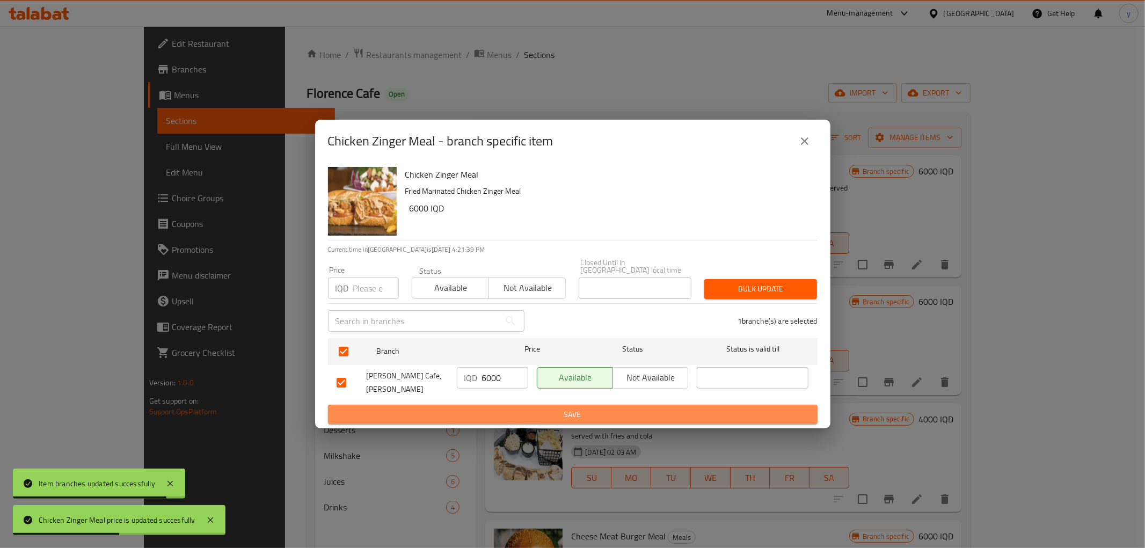
click at [489, 408] on span "Save" at bounding box center [572, 414] width 472 height 13
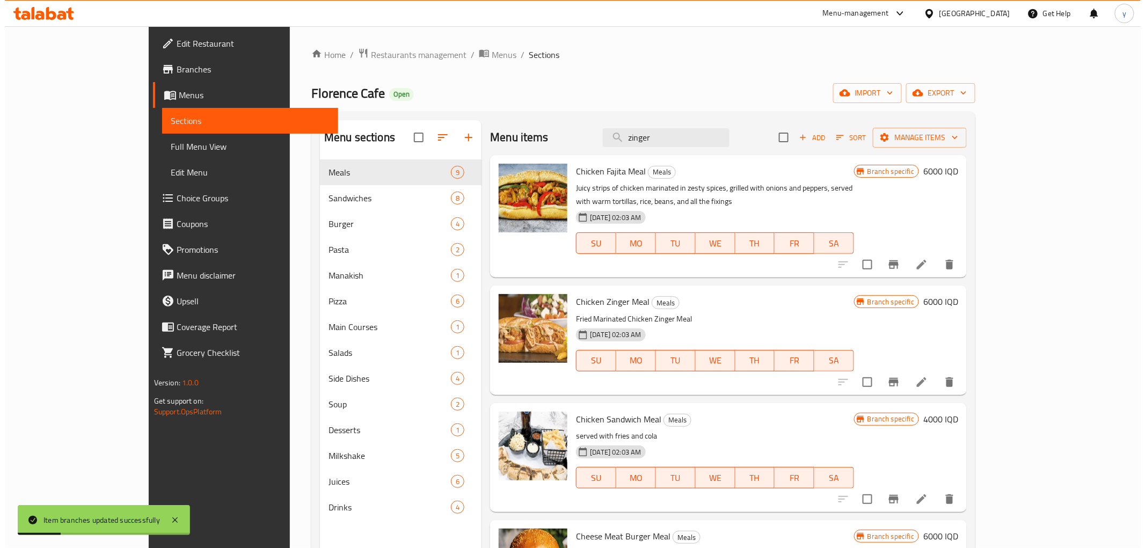
scroll to position [179, 0]
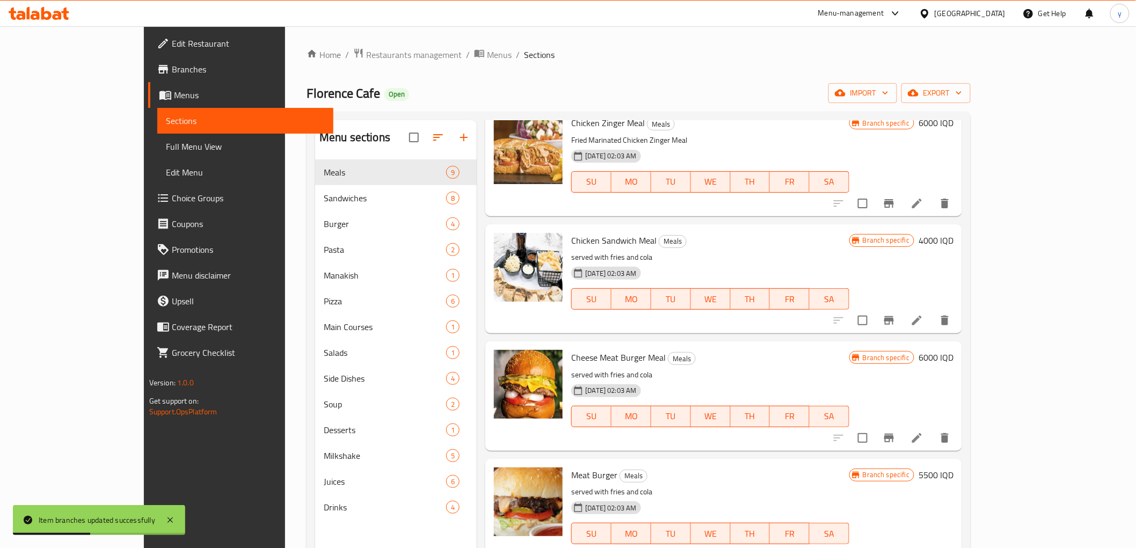
click at [953, 350] on h6 "6000 IQD" at bounding box center [935, 357] width 35 height 15
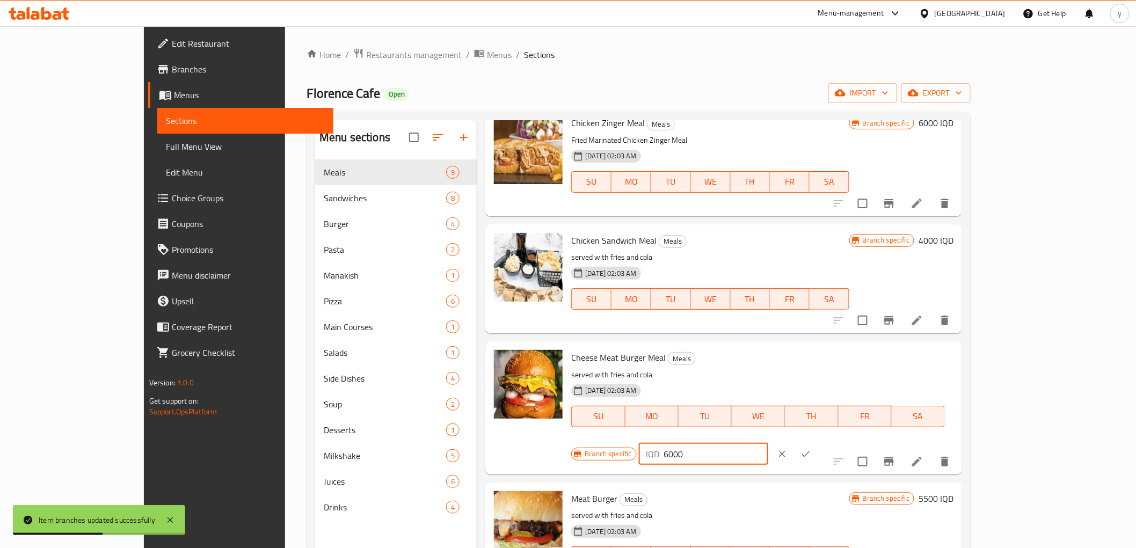
drag, startPoint x: 950, startPoint y: 345, endPoint x: 922, endPoint y: 355, distance: 29.5
click at [832, 442] on div "Branch specific IQD 6000 ​" at bounding box center [701, 454] width 261 height 24
paste input "5"
click at [768, 443] on input "65000" at bounding box center [716, 453] width 104 height 21
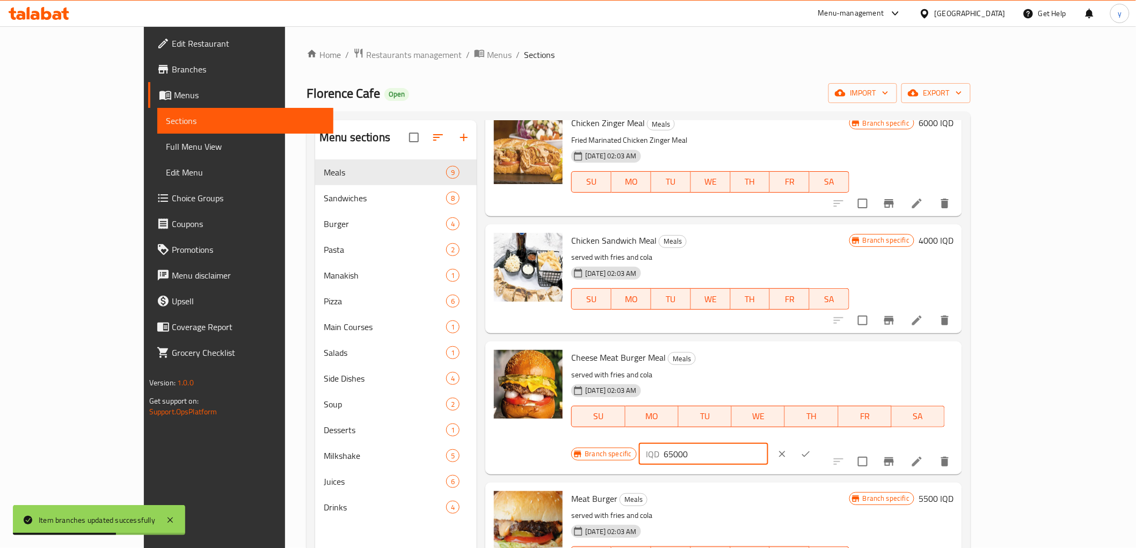
paste input "6500"
click at [768, 443] on input "650006500" at bounding box center [716, 453] width 104 height 21
paste input "number"
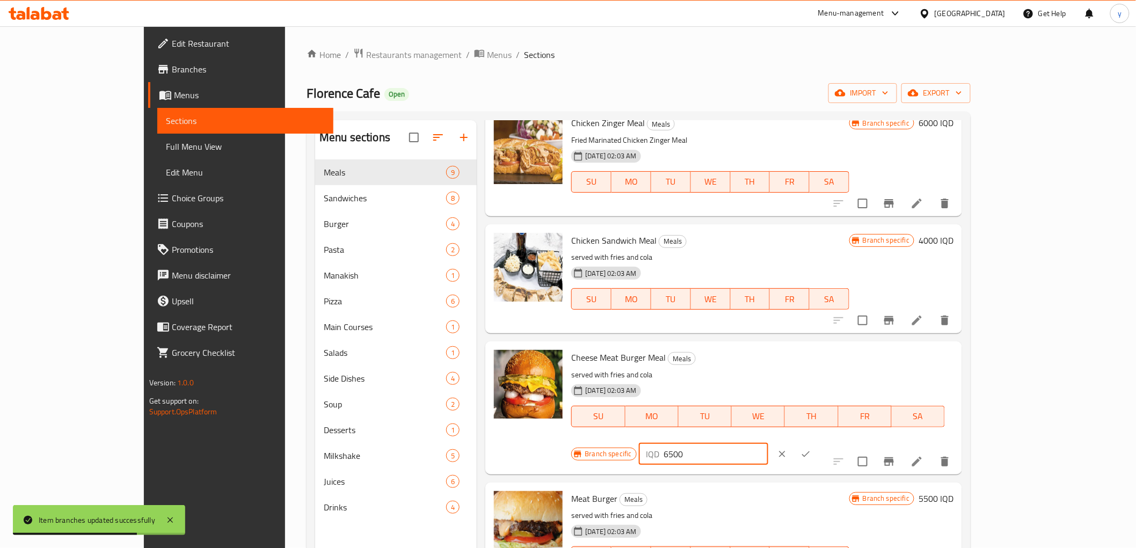
type input "6500"
click at [817, 442] on button "ok" at bounding box center [806, 454] width 24 height 24
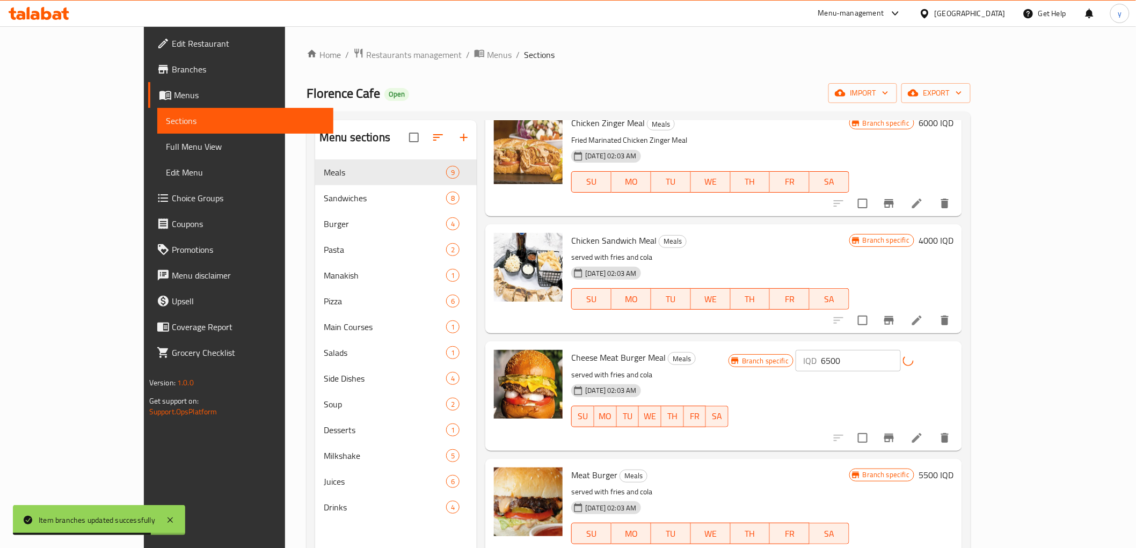
click at [957, 428] on div at bounding box center [891, 438] width 132 height 26
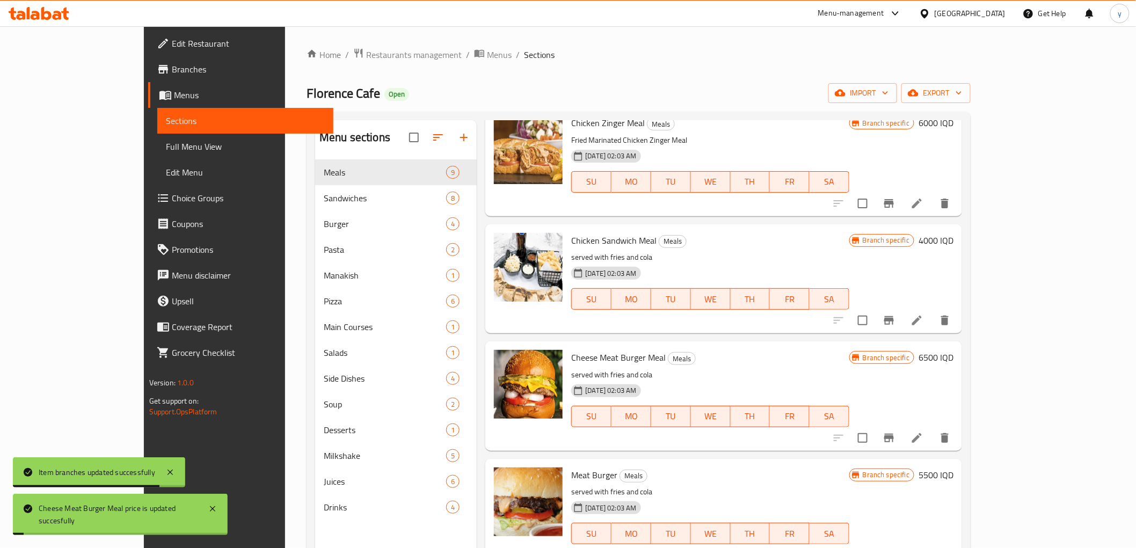
click at [895, 431] on icon "Branch-specific-item" at bounding box center [888, 437] width 13 height 13
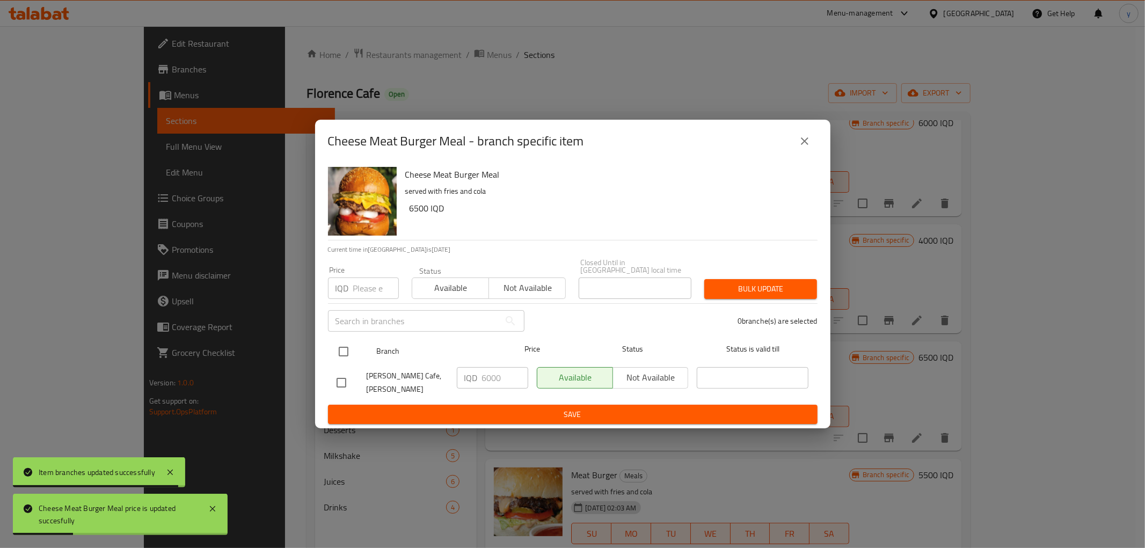
click at [339, 345] on input "checkbox" at bounding box center [343, 351] width 23 height 23
checkbox input "true"
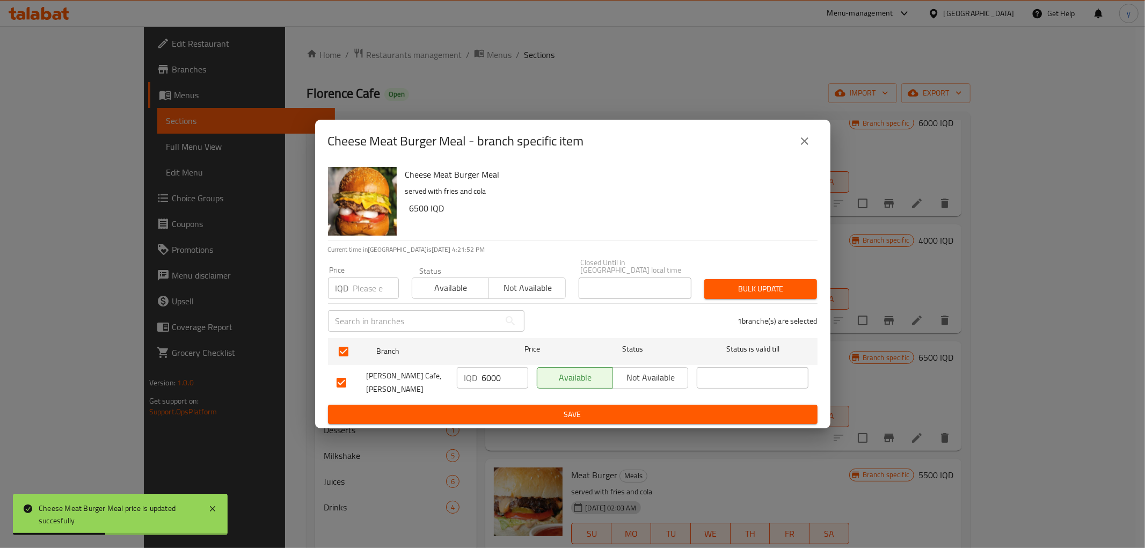
click at [480, 378] on div "IQD 6000 ​" at bounding box center [492, 377] width 71 height 21
drag, startPoint x: 481, startPoint y: 378, endPoint x: 500, endPoint y: 374, distance: 19.3
click at [487, 377] on input "6000" at bounding box center [505, 377] width 46 height 21
click at [500, 374] on input "6000" at bounding box center [505, 377] width 46 height 21
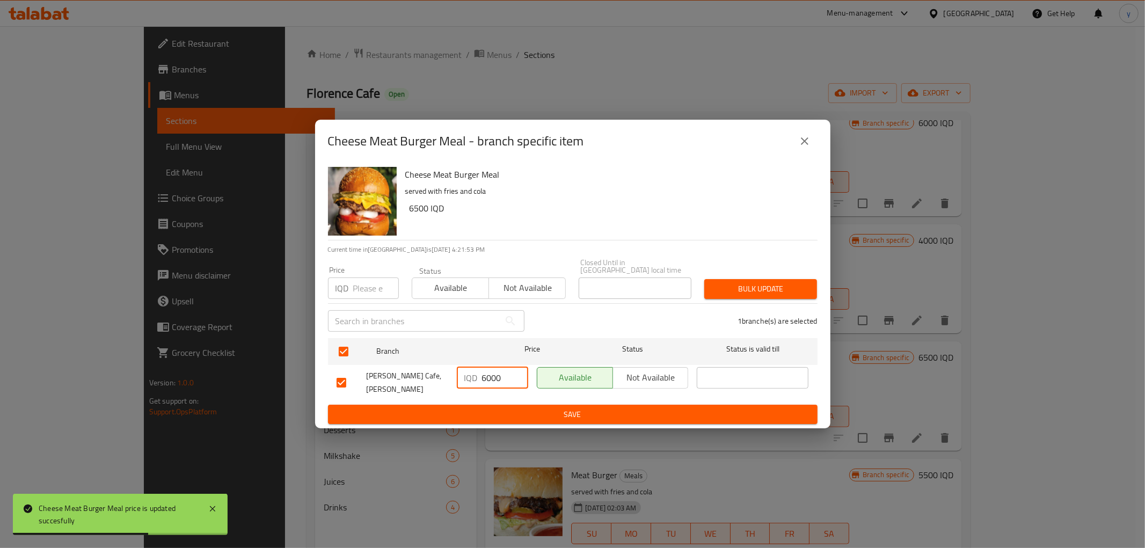
paste input "6500"
click at [490, 385] on input "60006500" at bounding box center [505, 377] width 46 height 21
paste input "number"
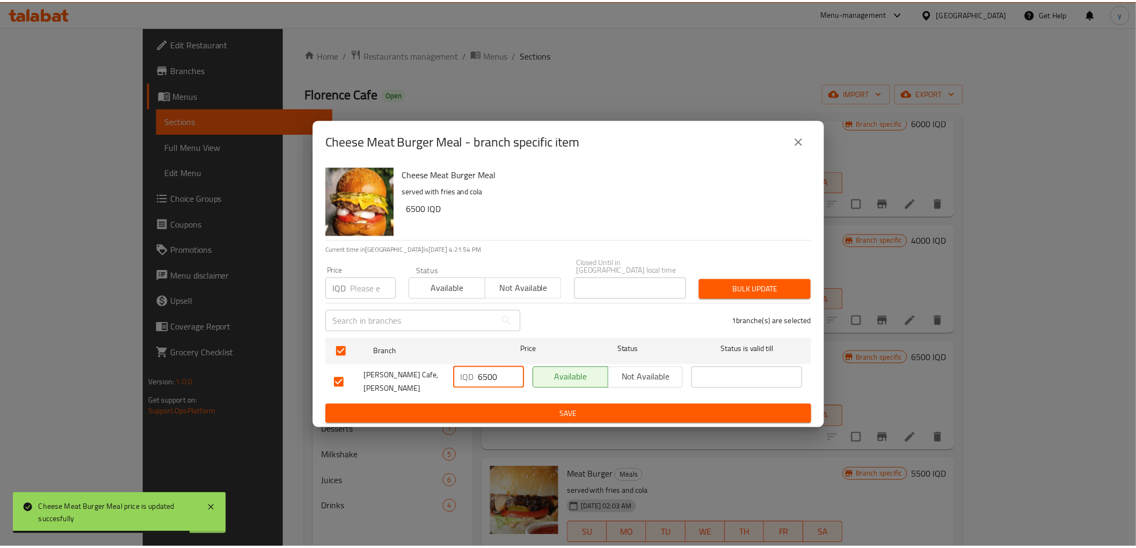
scroll to position [0, 0]
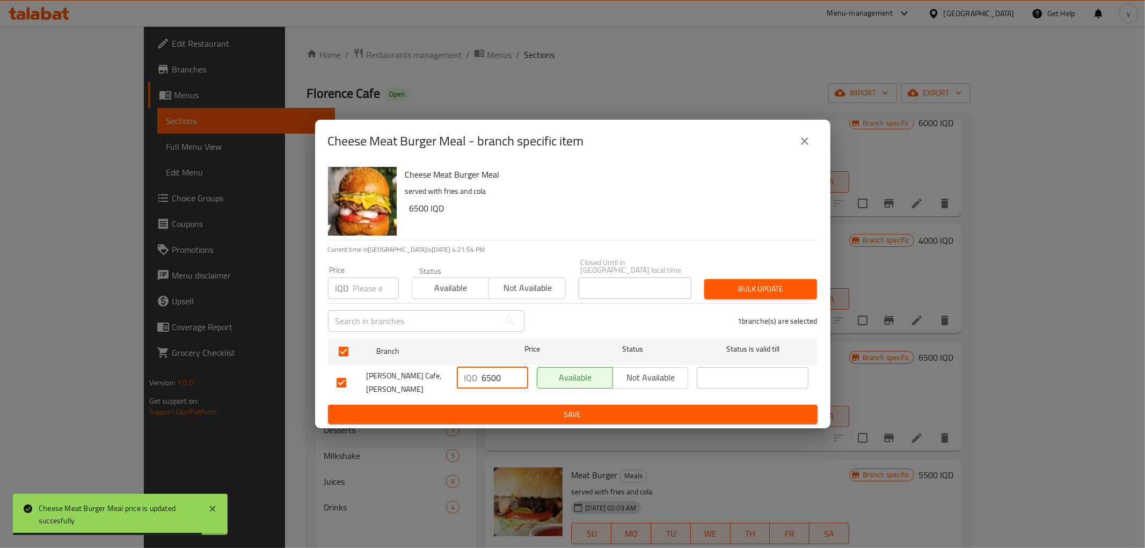
type input "6500"
click at [490, 394] on ul "Branch Price Status Status is valid till Florence Cafe, Tuy Malik IQD 6500 ​ Av…" at bounding box center [572, 369] width 489 height 71
click at [486, 408] on span "Save" at bounding box center [572, 414] width 472 height 13
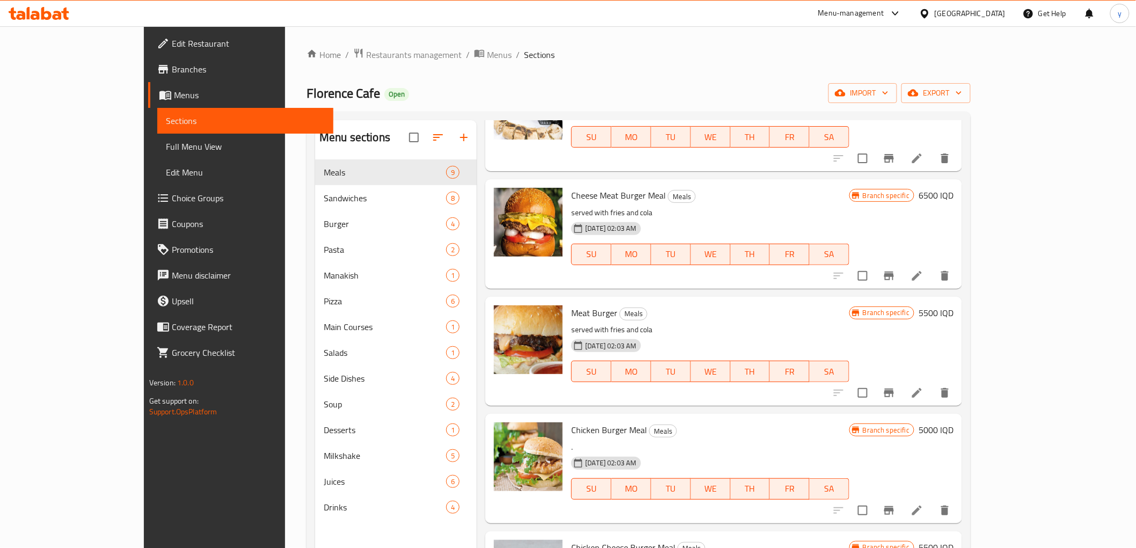
scroll to position [357, 0]
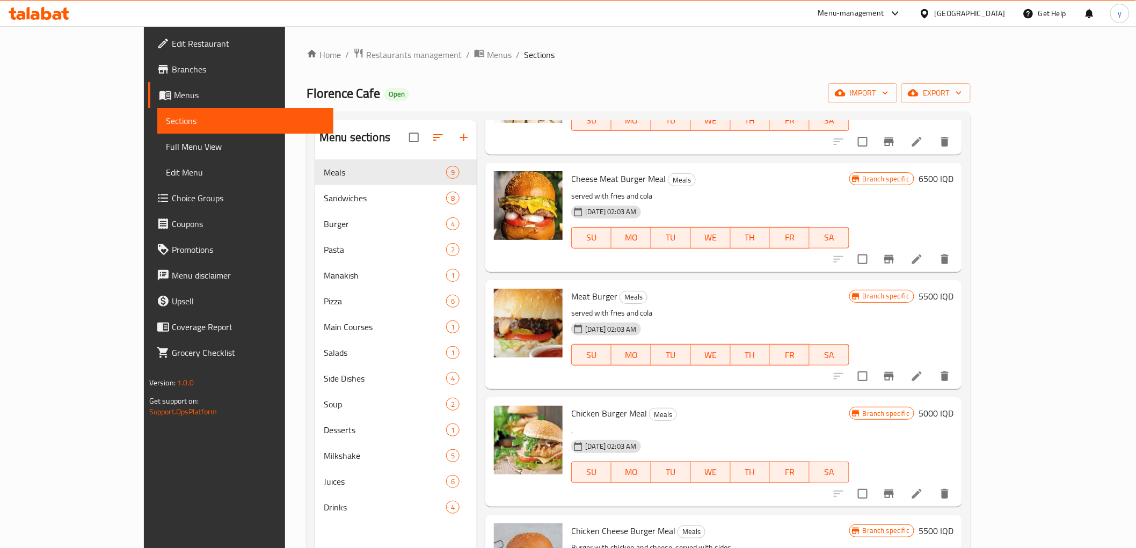
click at [953, 406] on h6 "5000 IQD" at bounding box center [935, 413] width 35 height 15
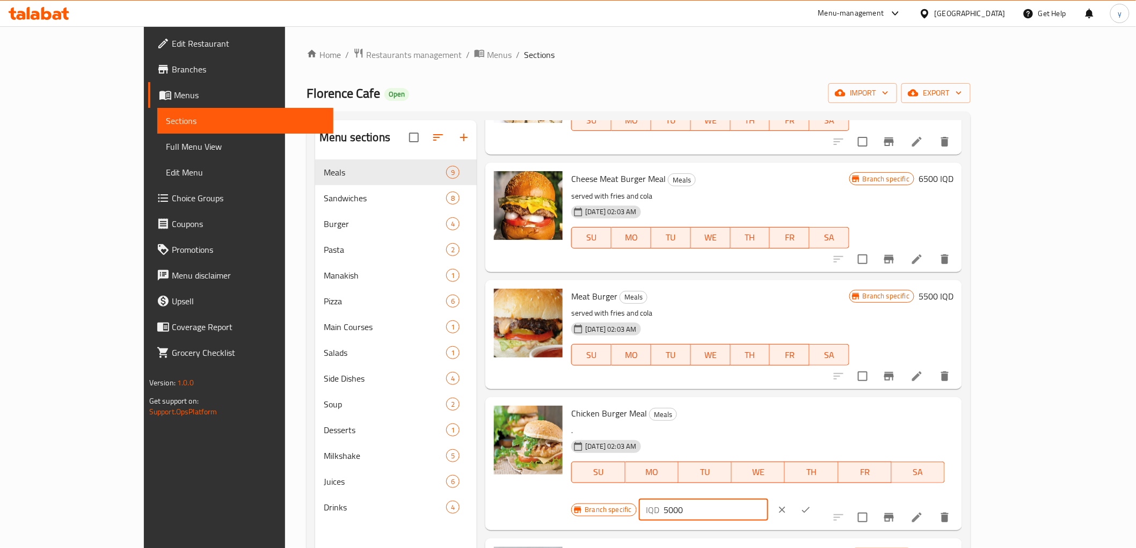
drag, startPoint x: 952, startPoint y: 404, endPoint x: 919, endPoint y: 412, distance: 34.4
click at [768, 499] on div "IQD 5000 ​" at bounding box center [703, 509] width 129 height 21
click at [768, 499] on input "5000" at bounding box center [716, 509] width 104 height 21
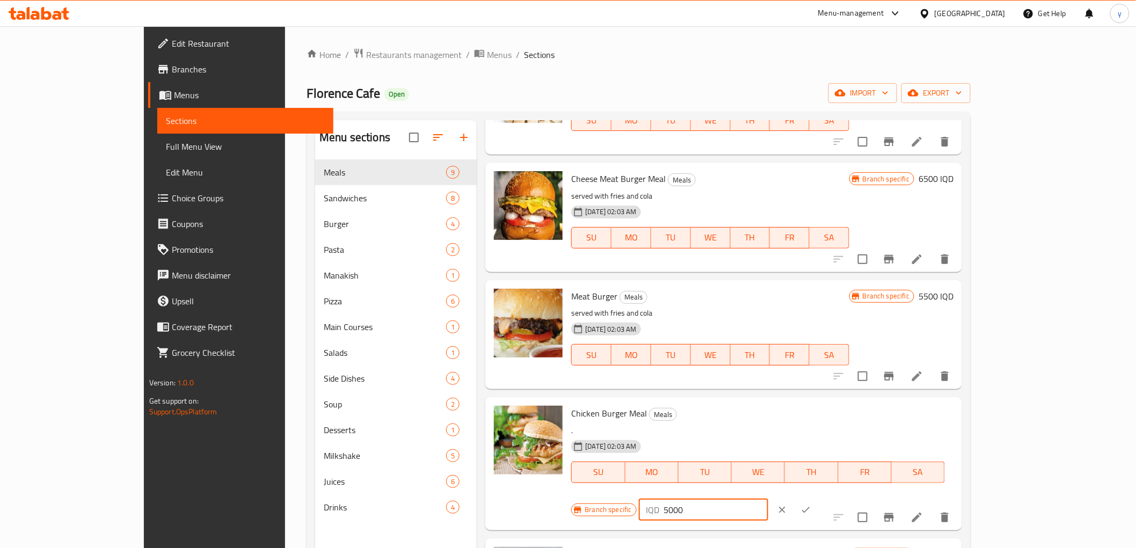
paste input "5"
type input "5500"
click at [817, 498] on button "ok" at bounding box center [806, 510] width 24 height 24
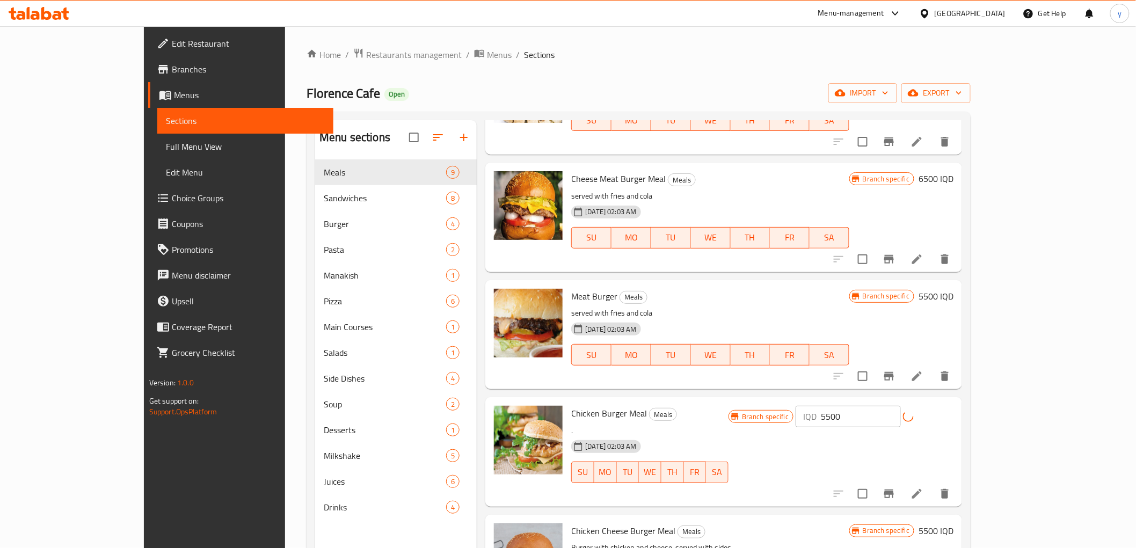
click at [893, 489] on icon "Branch-specific-item" at bounding box center [889, 493] width 10 height 9
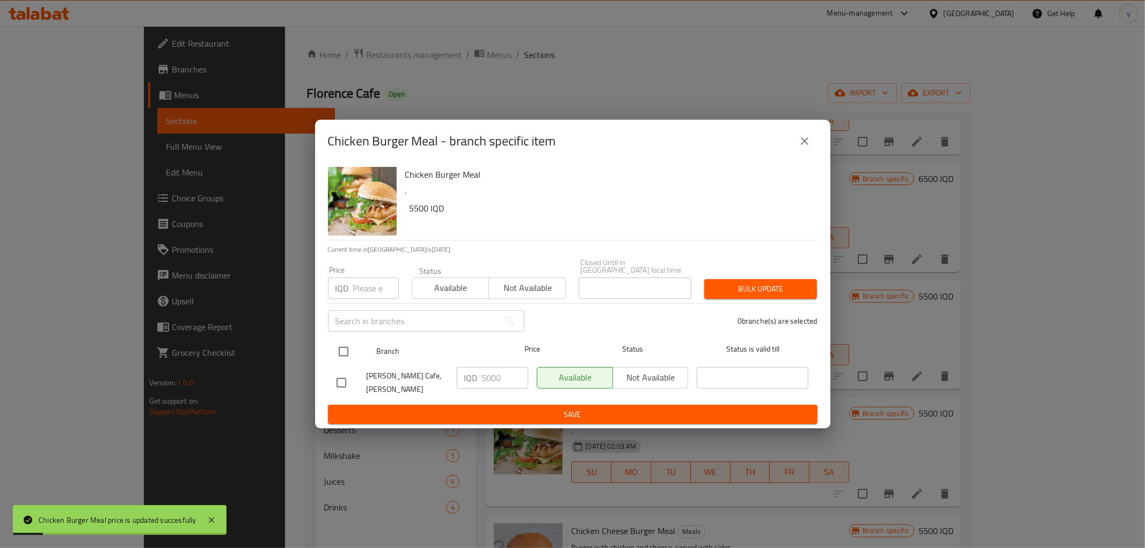
click at [346, 354] on input "checkbox" at bounding box center [343, 351] width 23 height 23
checkbox input "true"
click at [500, 376] on input "5000" at bounding box center [505, 377] width 46 height 21
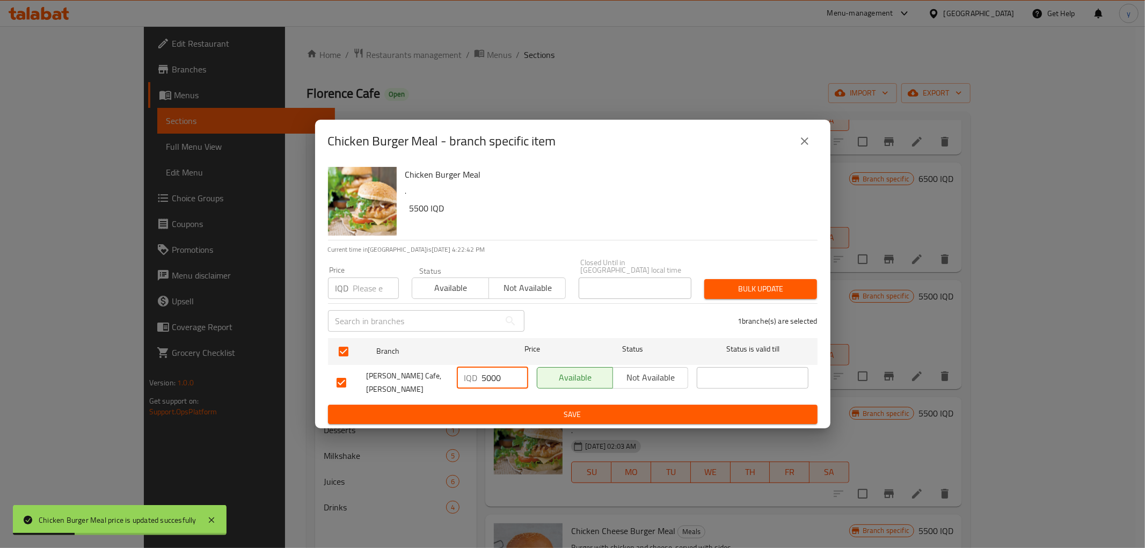
click at [500, 376] on input "5000" at bounding box center [505, 377] width 46 height 21
click at [497, 379] on input "5000" at bounding box center [505, 377] width 46 height 21
paste input "5"
type input "5500"
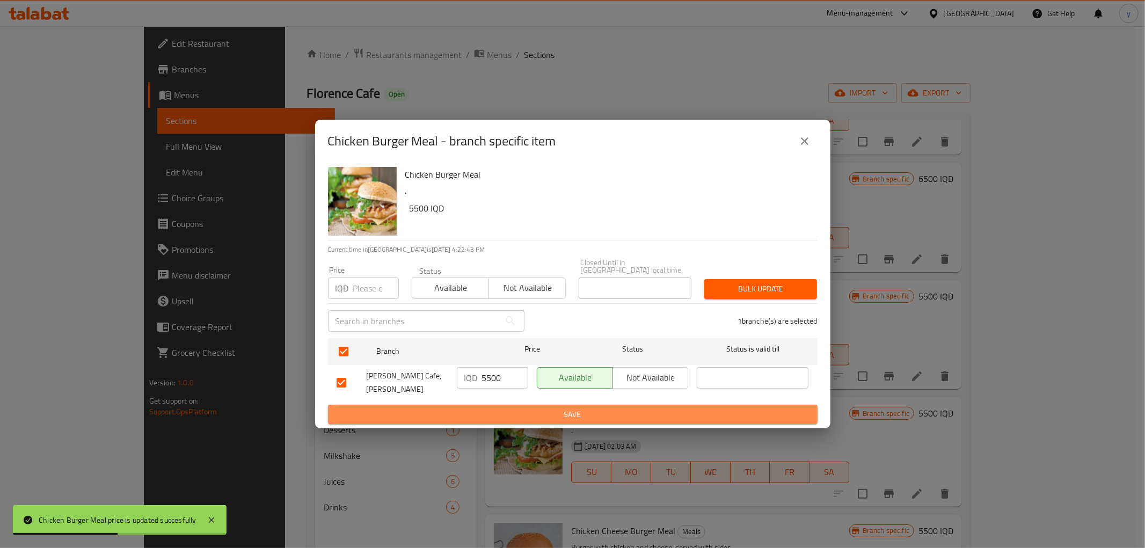
click at [497, 408] on span "Save" at bounding box center [572, 414] width 472 height 13
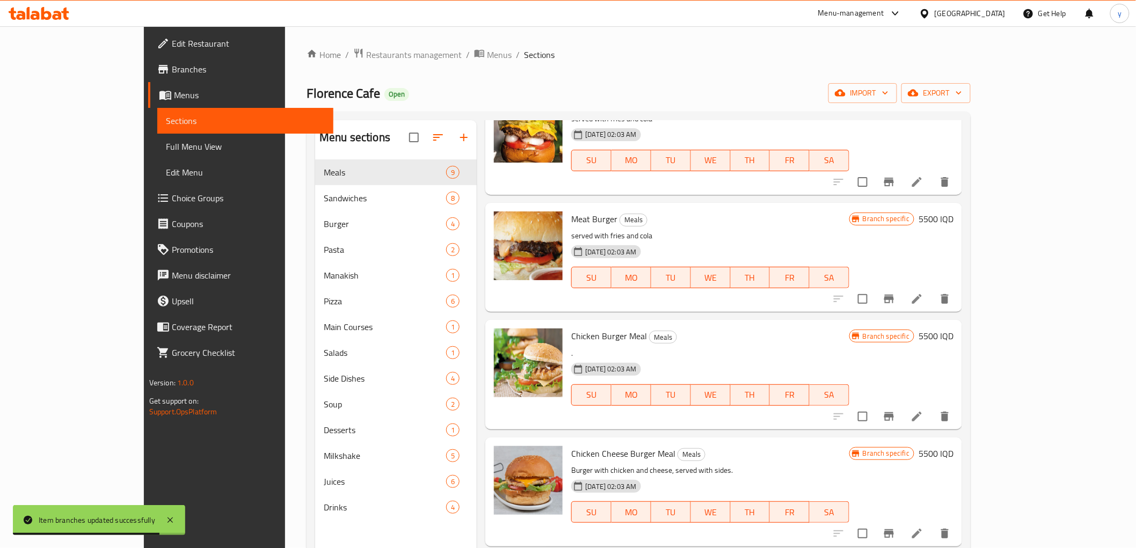
scroll to position [533, 0]
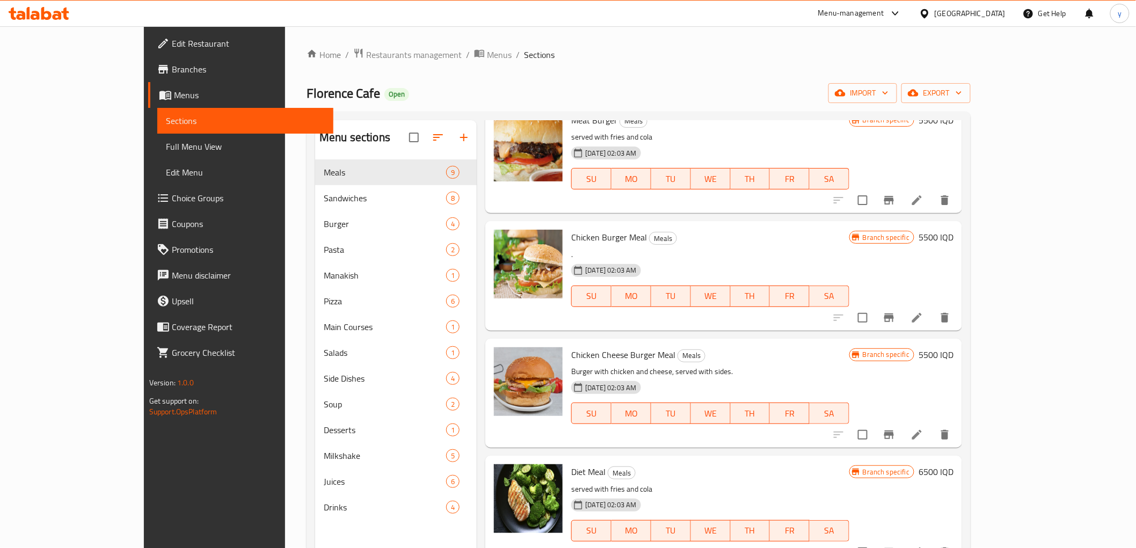
click at [953, 347] on h6 "5500 IQD" at bounding box center [935, 354] width 35 height 15
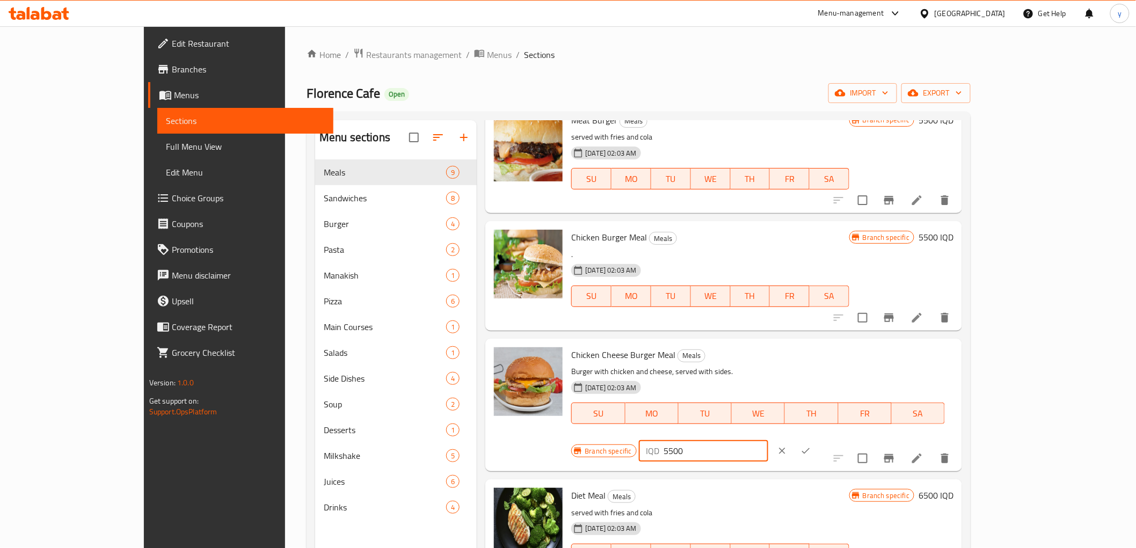
drag, startPoint x: 951, startPoint y: 347, endPoint x: 955, endPoint y: 358, distance: 12.6
click at [768, 440] on div "IQD 5500 ​" at bounding box center [703, 450] width 129 height 21
paste input "60"
type input "6000"
click at [833, 439] on div "IQD 6000 ​" at bounding box center [736, 451] width 194 height 24
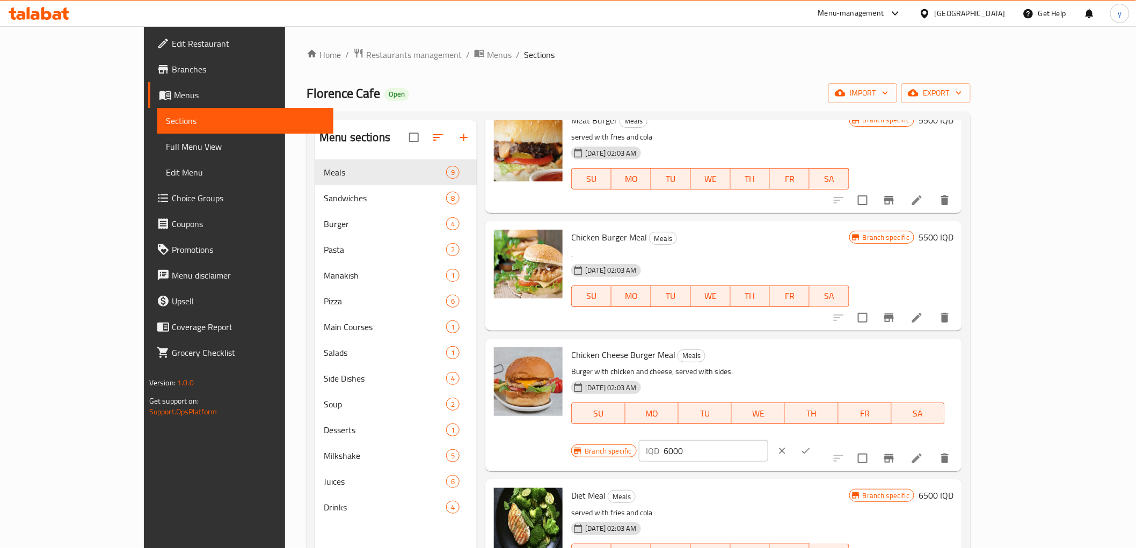
click at [817, 439] on button "ok" at bounding box center [806, 451] width 24 height 24
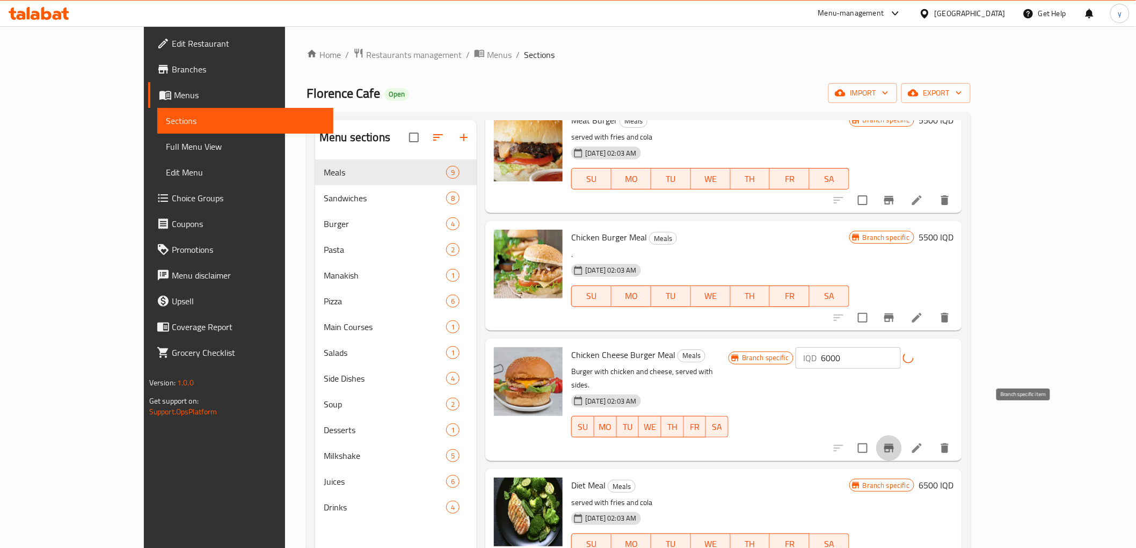
click at [902, 435] on button "Branch-specific-item" at bounding box center [889, 448] width 26 height 26
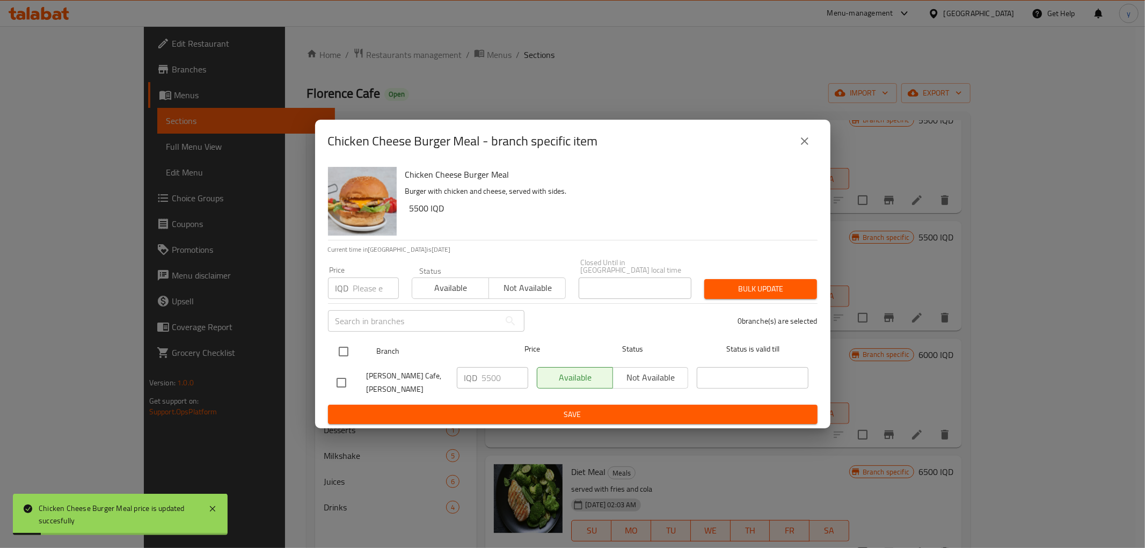
drag, startPoint x: 326, startPoint y: 349, endPoint x: 351, endPoint y: 346, distance: 24.9
click at [337, 347] on div "Chicken Cheese Burger Meal Burger with chicken and cheese, served with sides. 5…" at bounding box center [572, 296] width 515 height 266
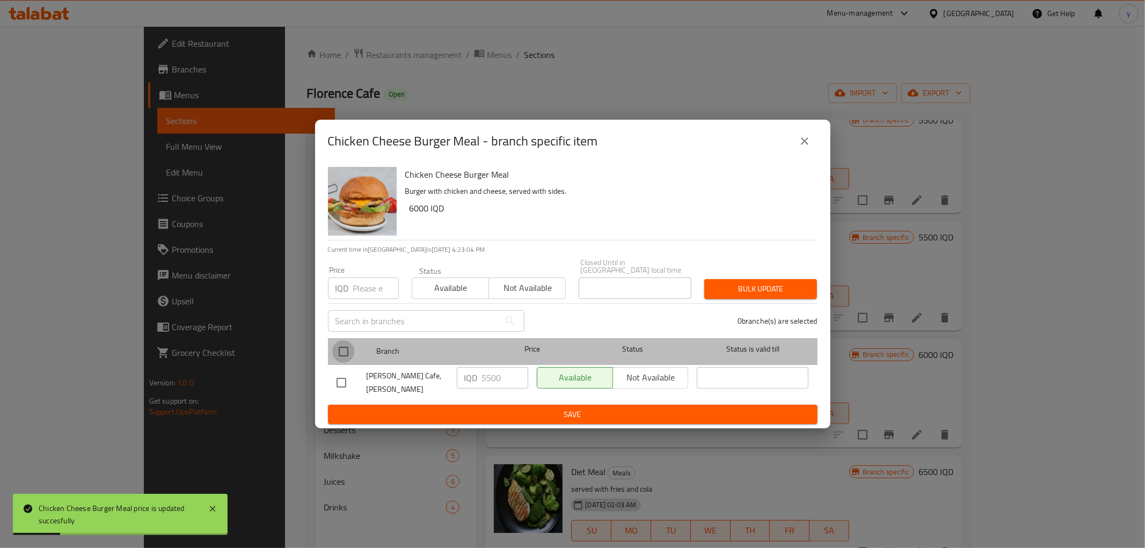
click at [351, 346] on input "checkbox" at bounding box center [343, 351] width 23 height 23
checkbox input "true"
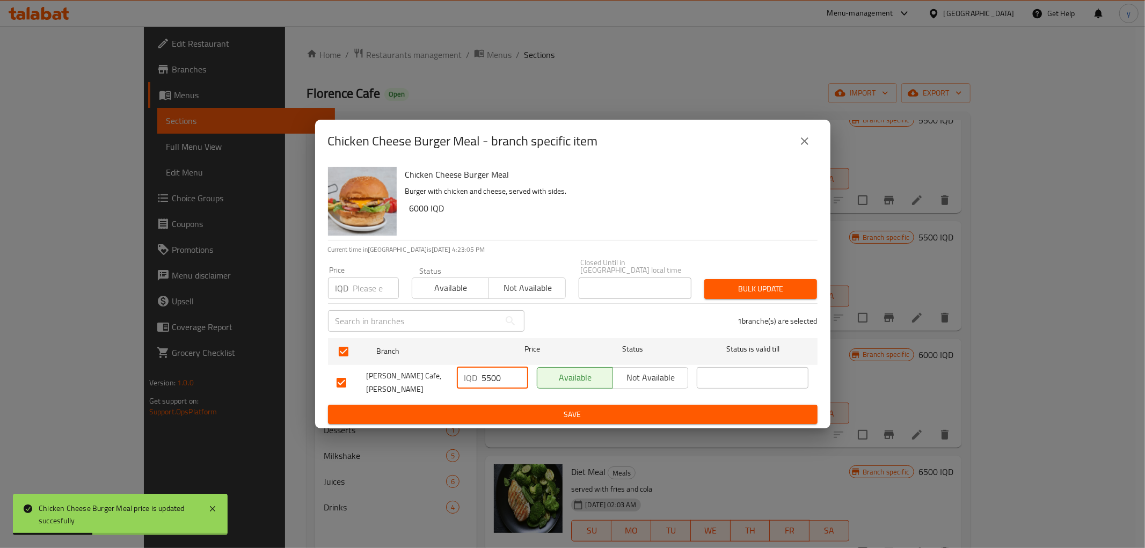
click at [490, 378] on input "5500" at bounding box center [505, 377] width 46 height 21
paste input "60"
type input "6000"
click at [483, 408] on span "Save" at bounding box center [572, 414] width 472 height 13
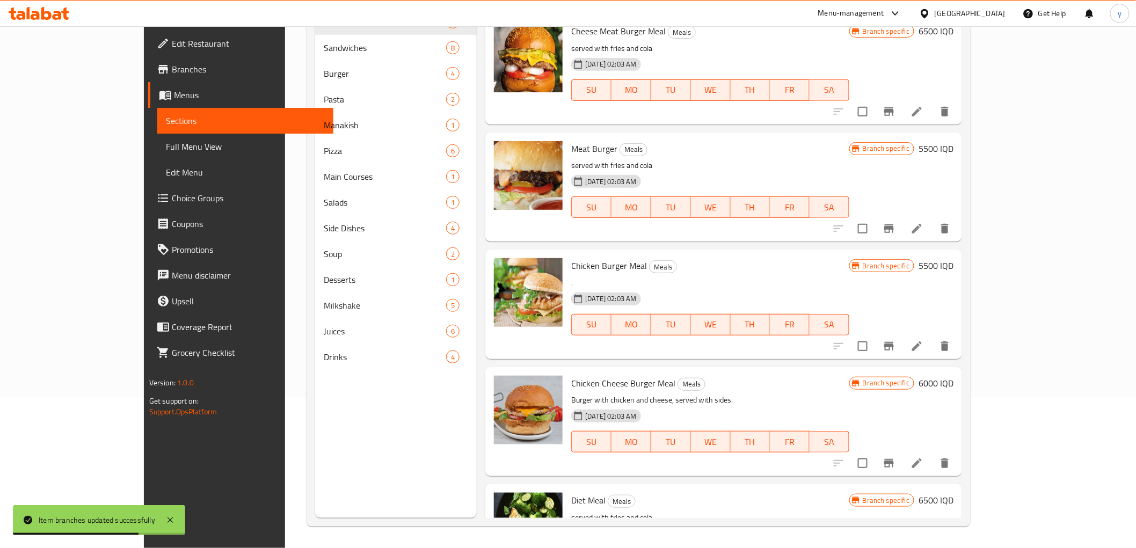
scroll to position [175, 0]
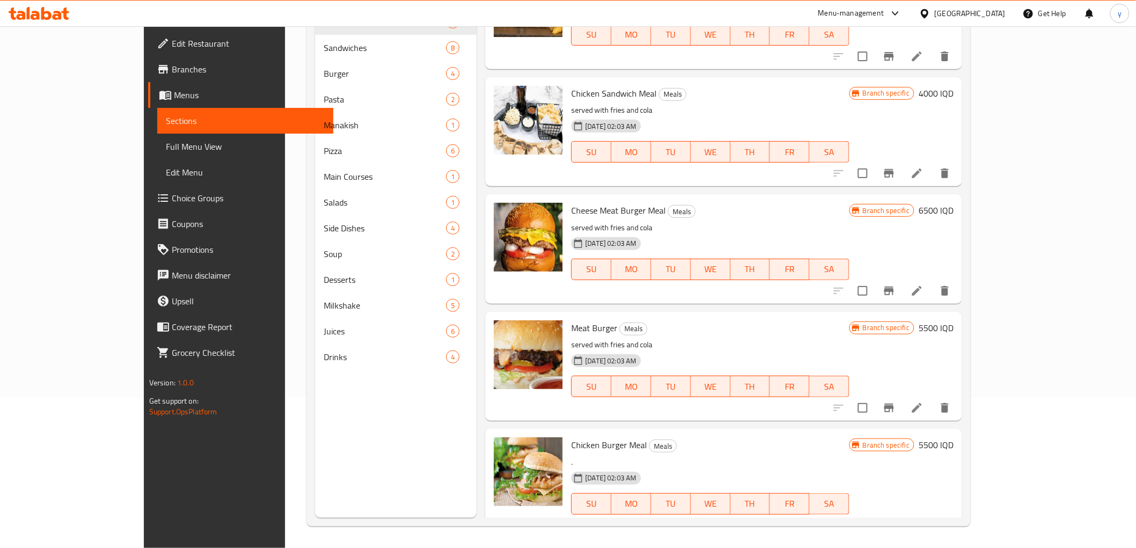
click at [957, 316] on div "Meat Burger Meals served with fries and cola 24-11-2023 02:03 AM SU MO TU WE TH…" at bounding box center [762, 366] width 391 height 100
click at [953, 320] on h6 "5500 IQD" at bounding box center [935, 327] width 35 height 15
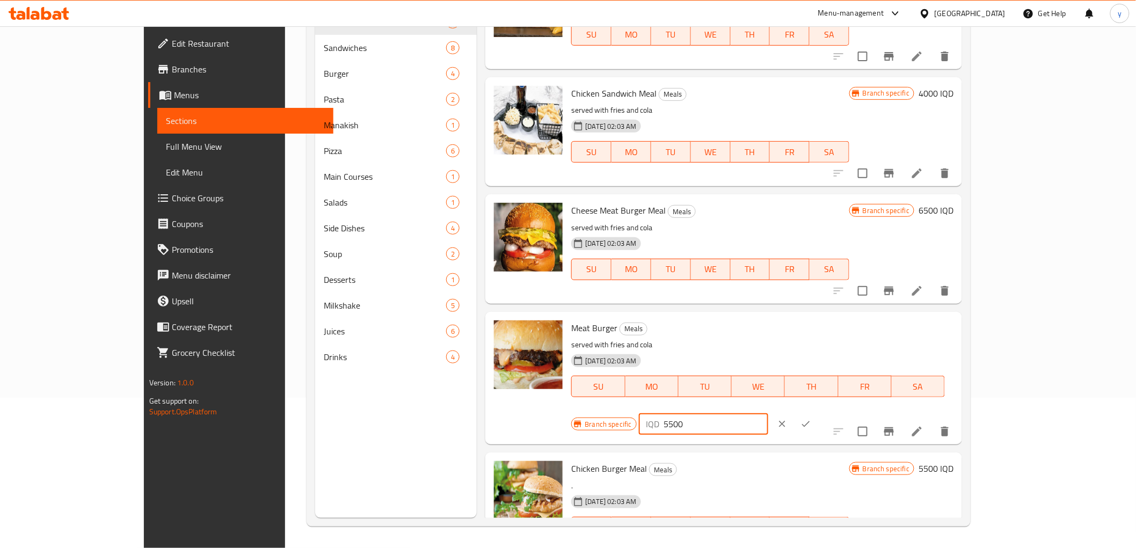
drag, startPoint x: 984, startPoint y: 315, endPoint x: 870, endPoint y: 331, distance: 114.9
click at [832, 412] on div "Branch specific IQD 5500 ​" at bounding box center [701, 424] width 261 height 24
paste input "60"
type input "6000"
click at [811, 419] on icon "ok" at bounding box center [805, 424] width 11 height 11
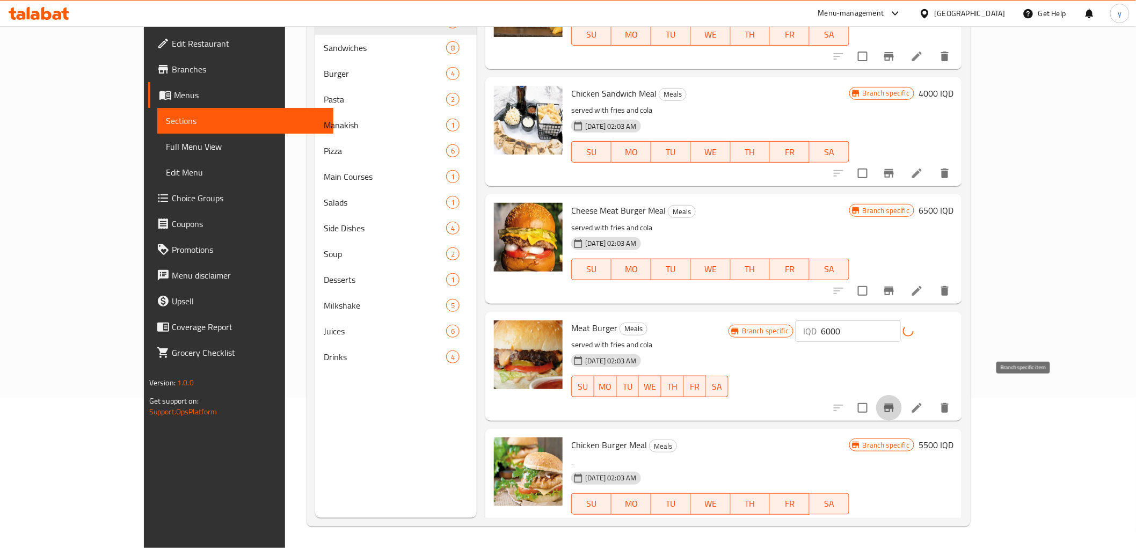
click at [902, 395] on button "Branch-specific-item" at bounding box center [889, 408] width 26 height 26
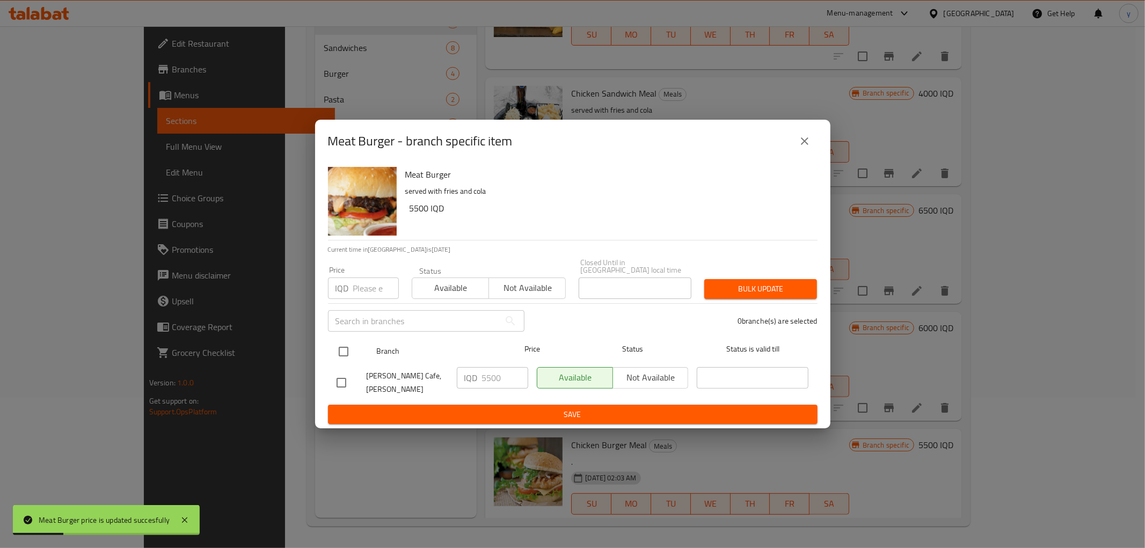
click at [347, 347] on input "checkbox" at bounding box center [343, 351] width 23 height 23
checkbox input "true"
click at [495, 380] on input "5500" at bounding box center [505, 377] width 46 height 21
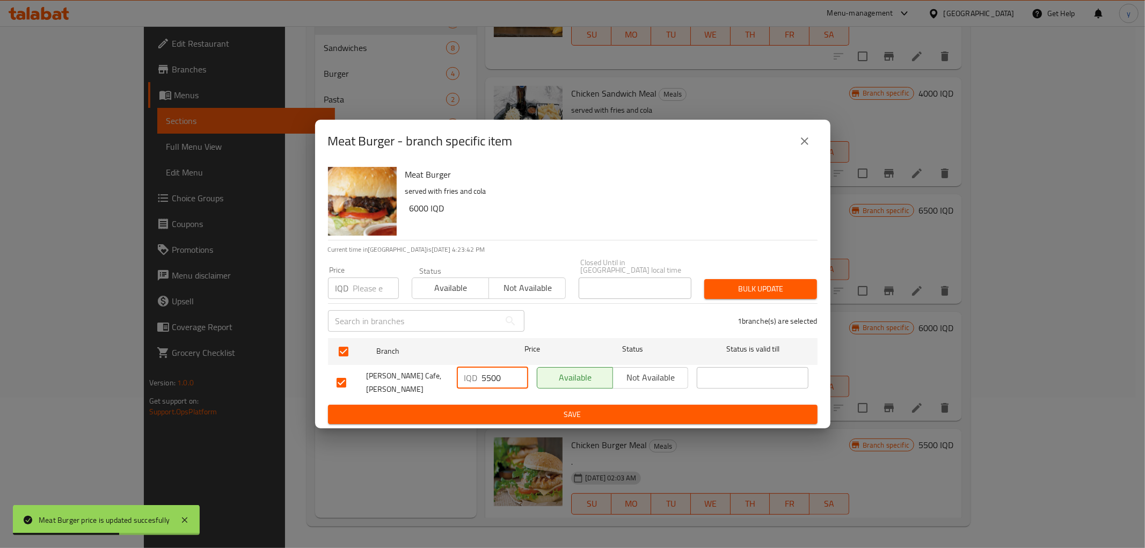
click at [495, 380] on input "5500" at bounding box center [505, 377] width 46 height 21
paste input "60"
type input "6000"
click at [492, 395] on ul "Branch Price Status Status is valid till Florence Cafe, Tuy Malik IQD 6000 ​ Av…" at bounding box center [572, 369] width 489 height 71
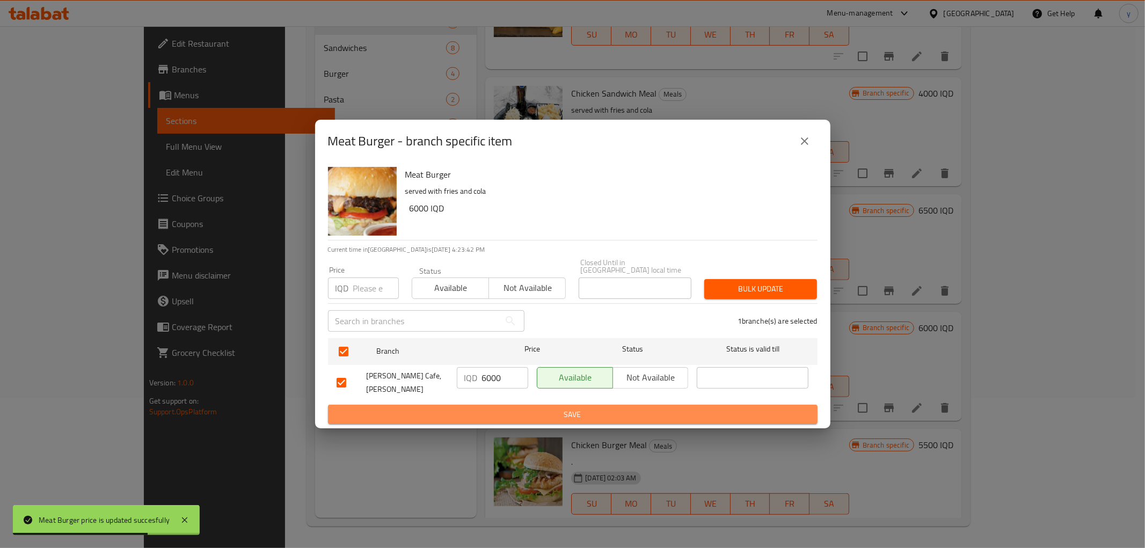
click at [492, 405] on button "Save" at bounding box center [572, 415] width 489 height 20
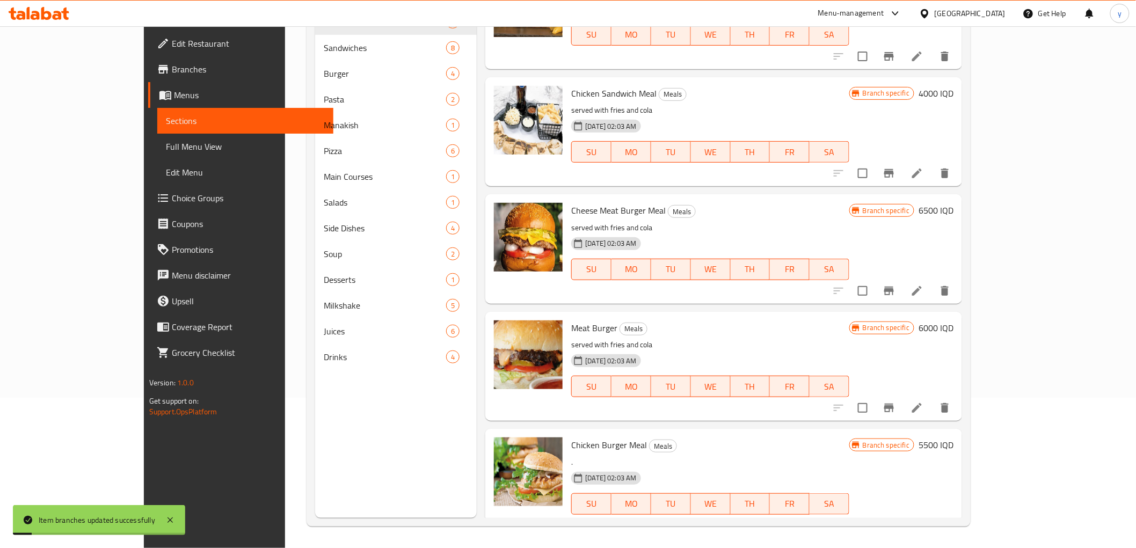
scroll to position [533, 0]
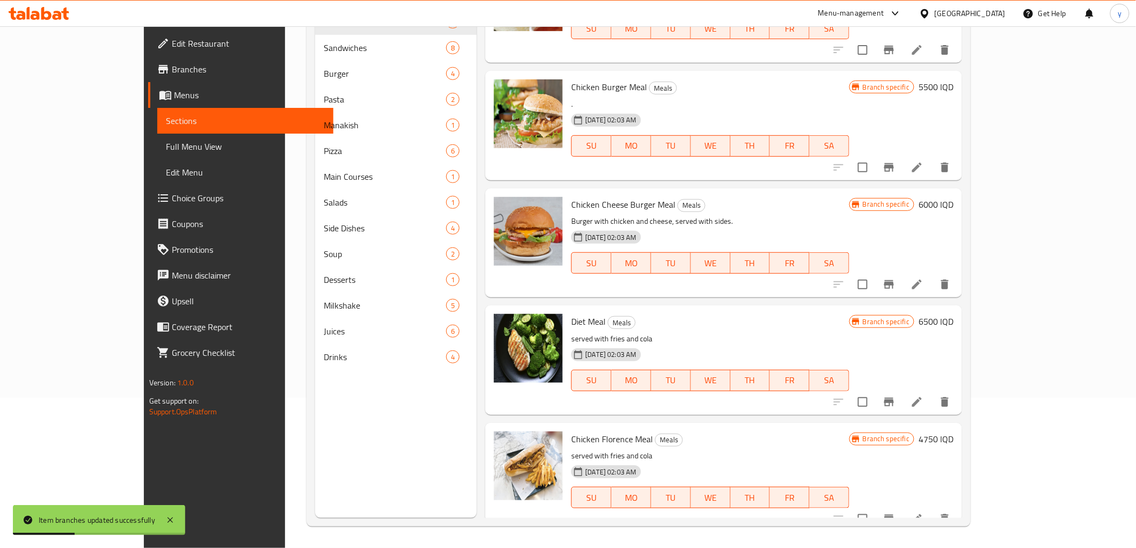
click at [953, 431] on h6 "4750 IQD" at bounding box center [935, 438] width 35 height 15
drag, startPoint x: 987, startPoint y: 432, endPoint x: 878, endPoint y: 442, distance: 109.4
click at [832, 523] on div "Branch specific IQD 4750 ​" at bounding box center [701, 535] width 261 height 24
paste input "550"
type input "5500"
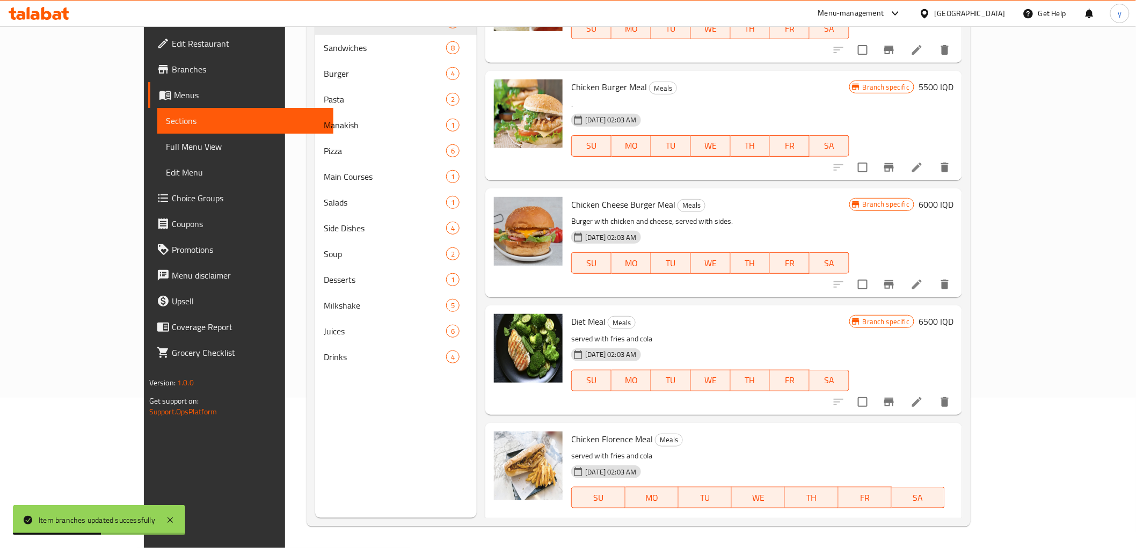
click at [811, 530] on icon "ok" at bounding box center [805, 535] width 11 height 11
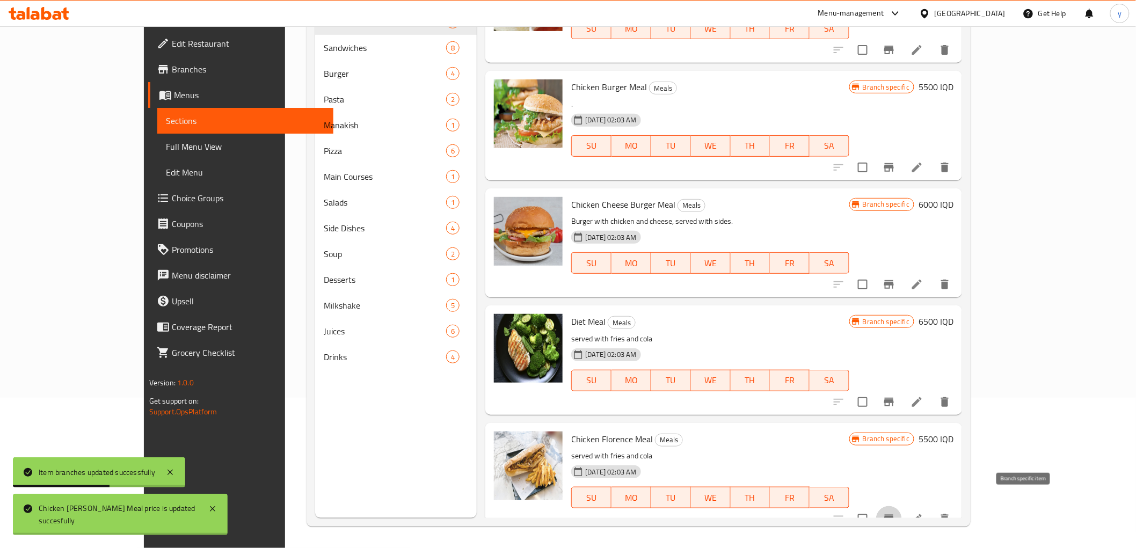
click at [895, 512] on icon "Branch-specific-item" at bounding box center [888, 518] width 13 height 13
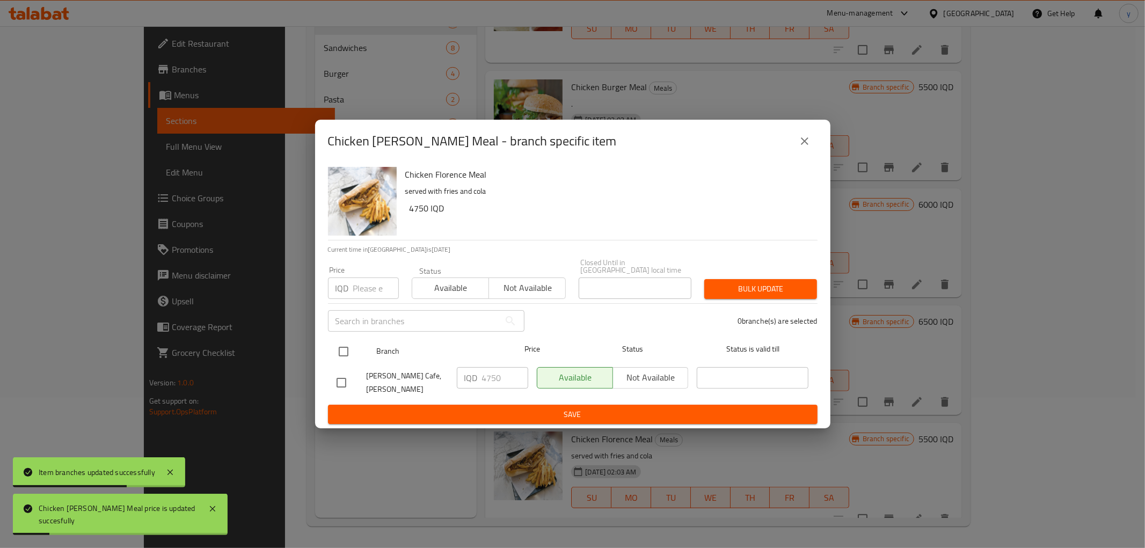
click at [340, 353] on input "checkbox" at bounding box center [343, 351] width 23 height 23
checkbox input "true"
click at [481, 383] on div "IQD 4750 ​" at bounding box center [492, 377] width 71 height 21
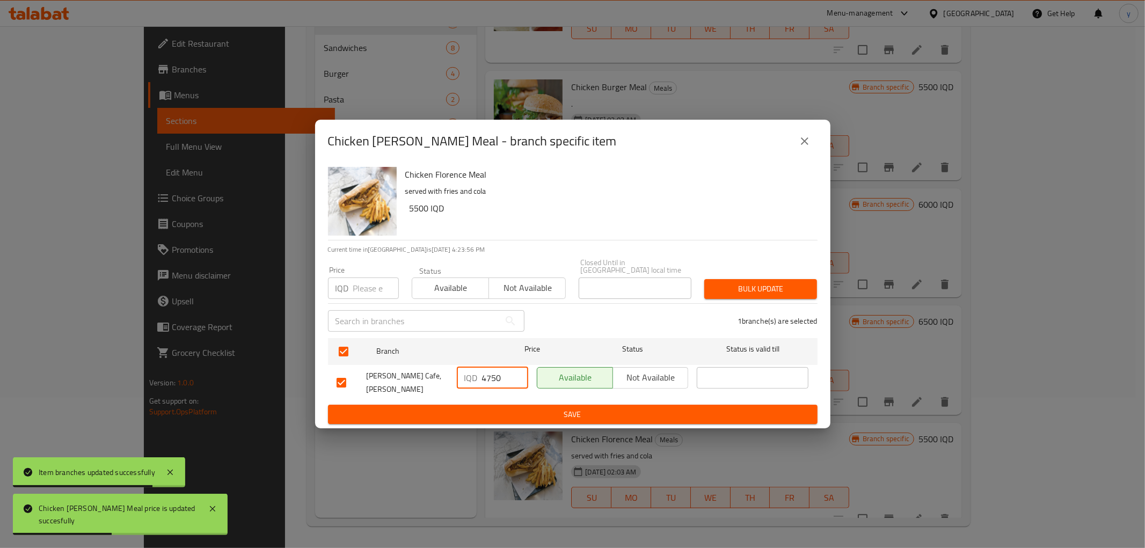
click at [486, 381] on input "4750" at bounding box center [505, 377] width 46 height 21
paste input "550"
type input "5500"
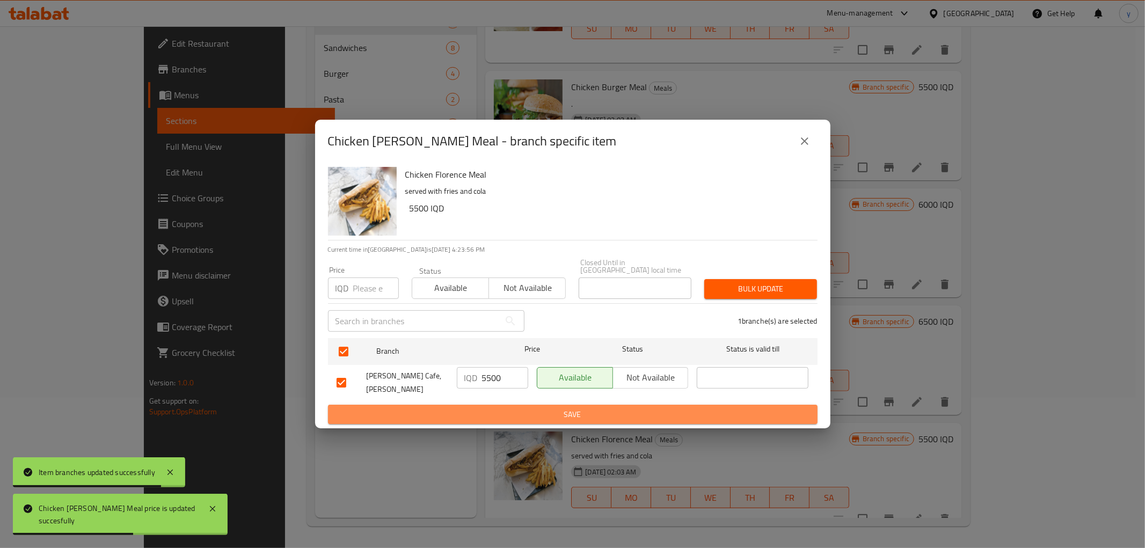
click at [486, 405] on button "Save" at bounding box center [572, 415] width 489 height 20
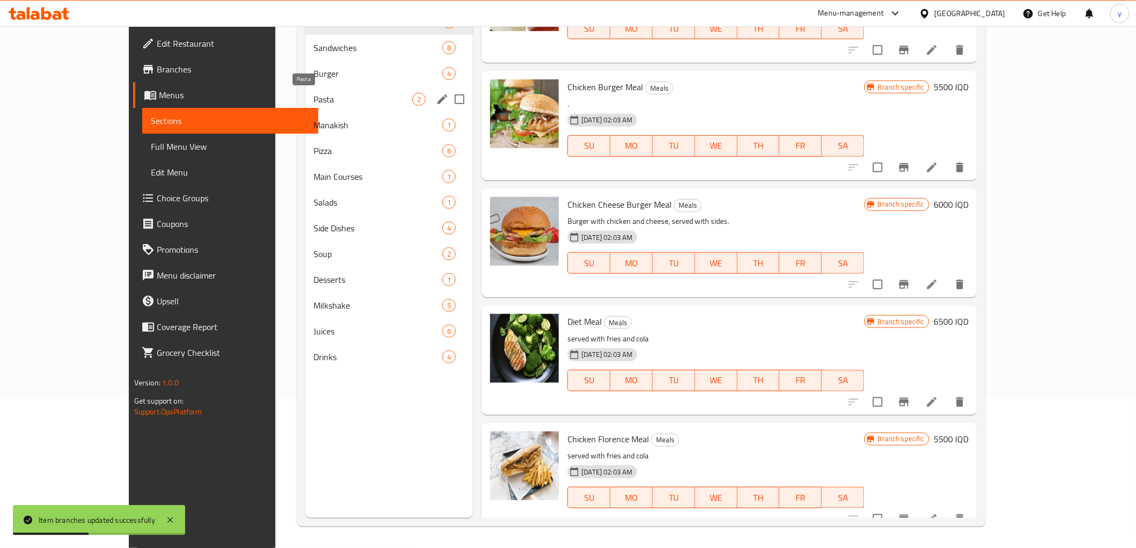
click at [314, 104] on span "Pasta" at bounding box center [363, 99] width 99 height 13
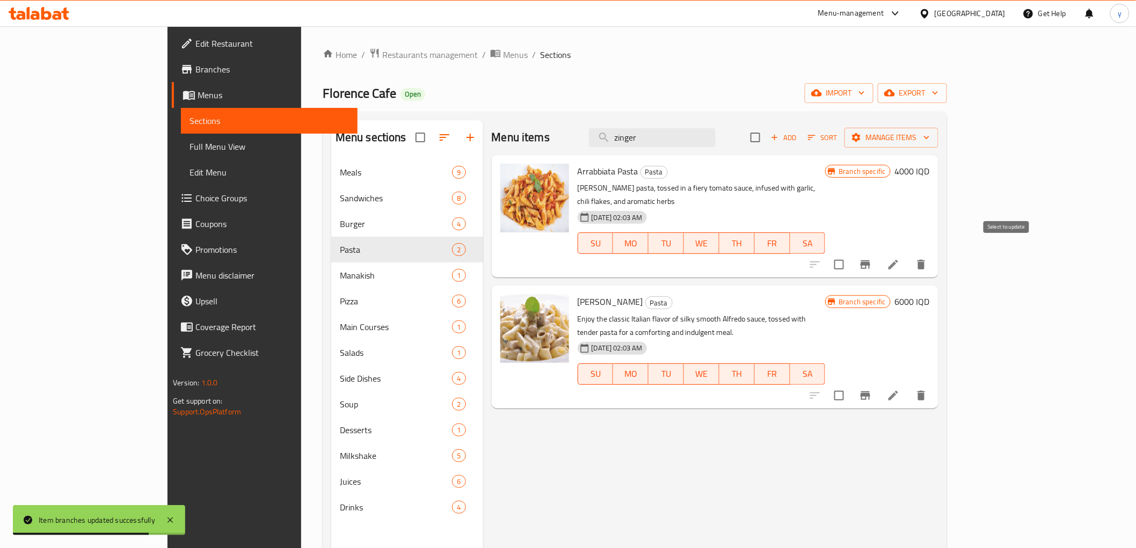
click at [850, 253] on input "checkbox" at bounding box center [838, 264] width 23 height 23
checkbox input "true"
click at [503, 58] on span "Menus" at bounding box center [515, 54] width 25 height 13
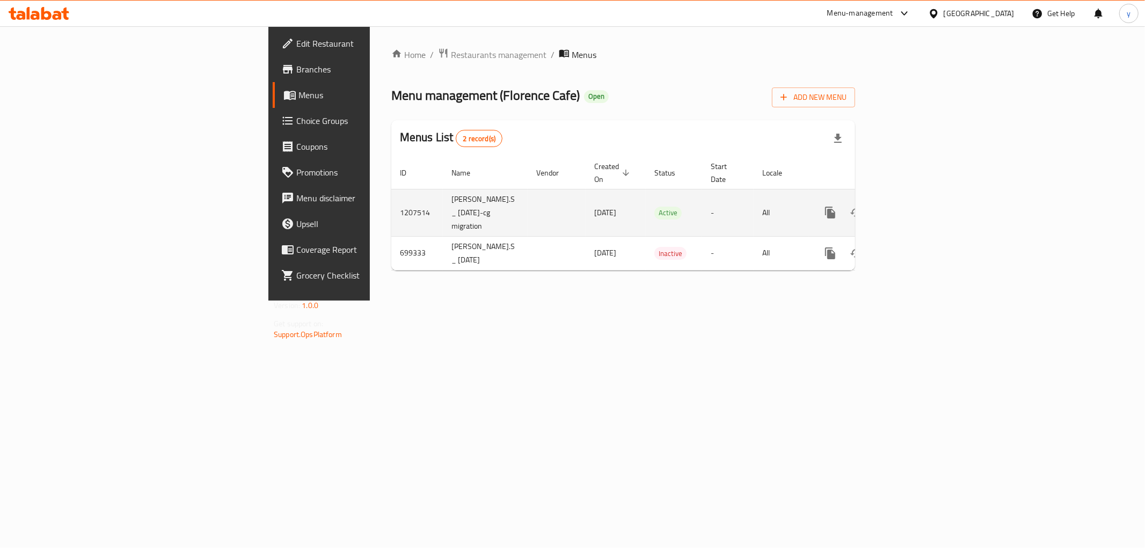
click at [715, 213] on td "-" at bounding box center [728, 212] width 52 height 47
click at [837, 206] on icon "more" at bounding box center [830, 212] width 13 height 13
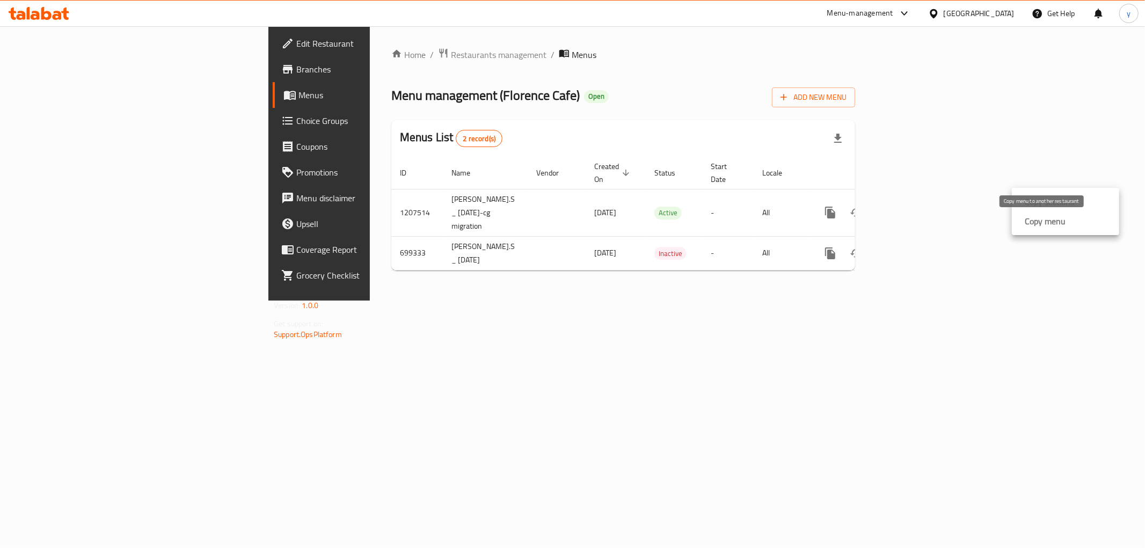
click at [1032, 215] on strong "Copy menu" at bounding box center [1044, 221] width 41 height 13
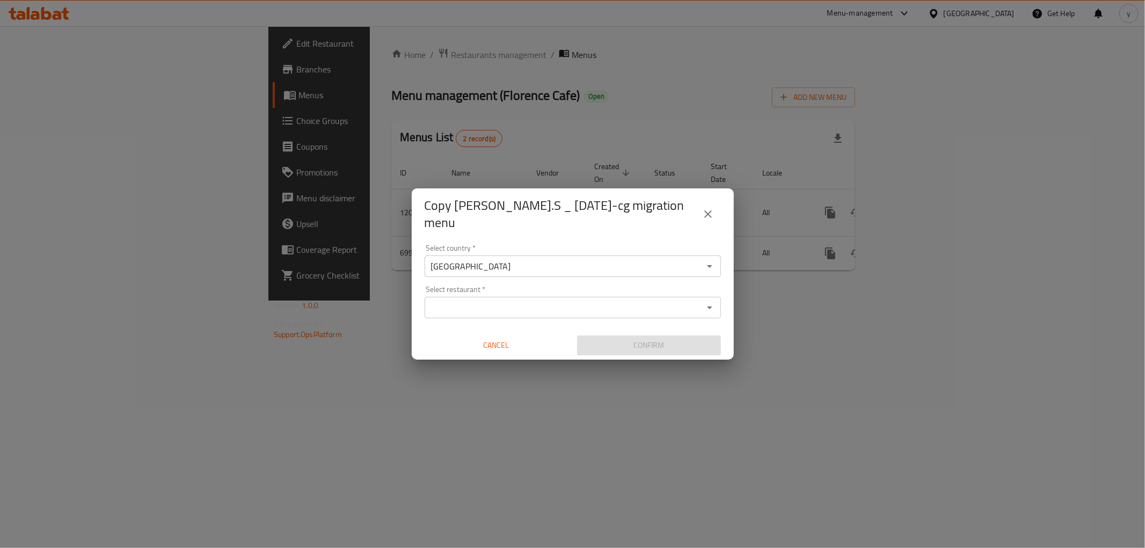
click at [453, 297] on div "Select restaurant *" at bounding box center [572, 307] width 296 height 21
paste input "644165"
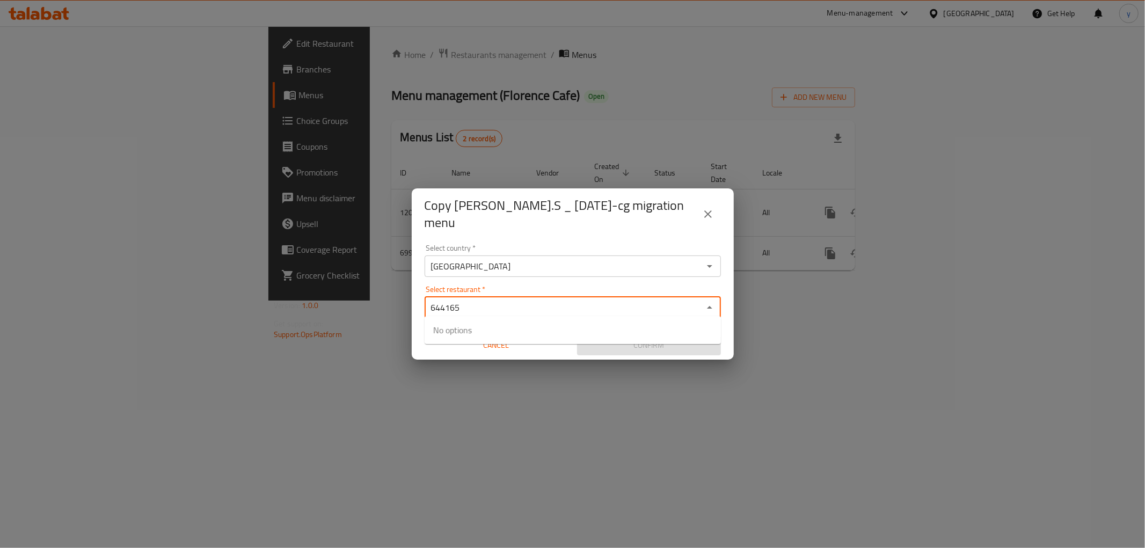
type input "644165"
click at [490, 354] on div "Cancel" at bounding box center [496, 345] width 152 height 28
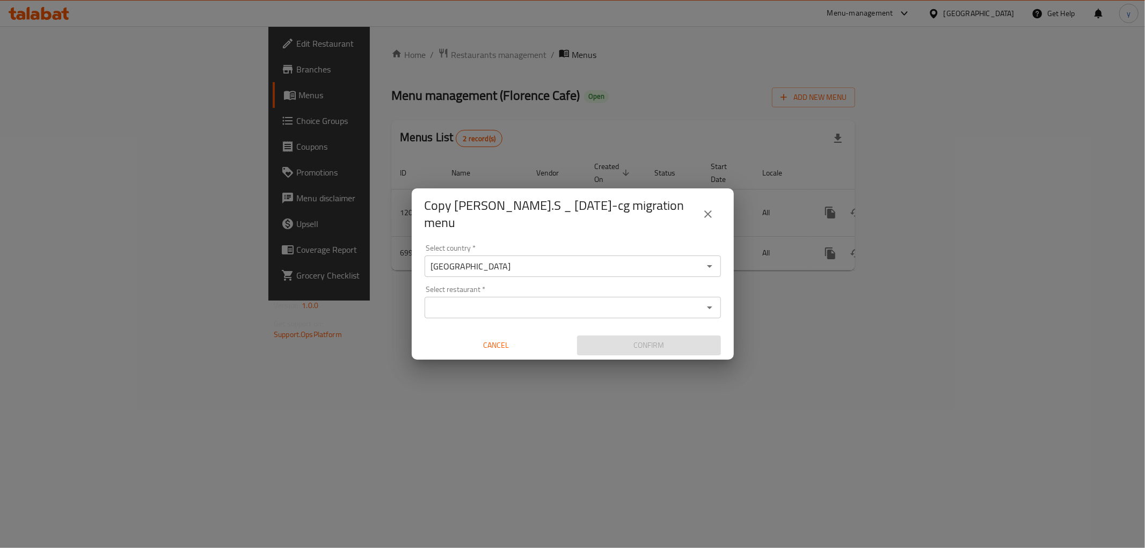
click at [497, 314] on div "Select country   * Iraq Select country * Select restaurant   * Select restauran…" at bounding box center [573, 300] width 322 height 120
click at [502, 318] on div "Select country   * Iraq Select country * Select restaurant   * Select restauran…" at bounding box center [573, 300] width 322 height 120
click at [514, 300] on input "Select restaurant   *" at bounding box center [564, 307] width 272 height 15
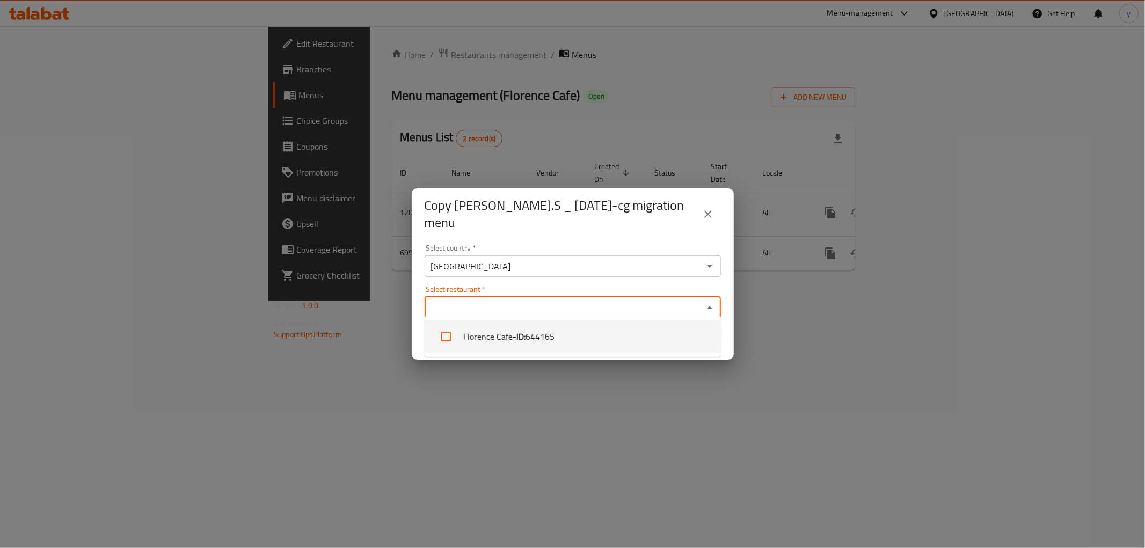
click at [500, 334] on li "Florence Cafe - ID: 644165" at bounding box center [572, 336] width 296 height 32
checkbox input "true"
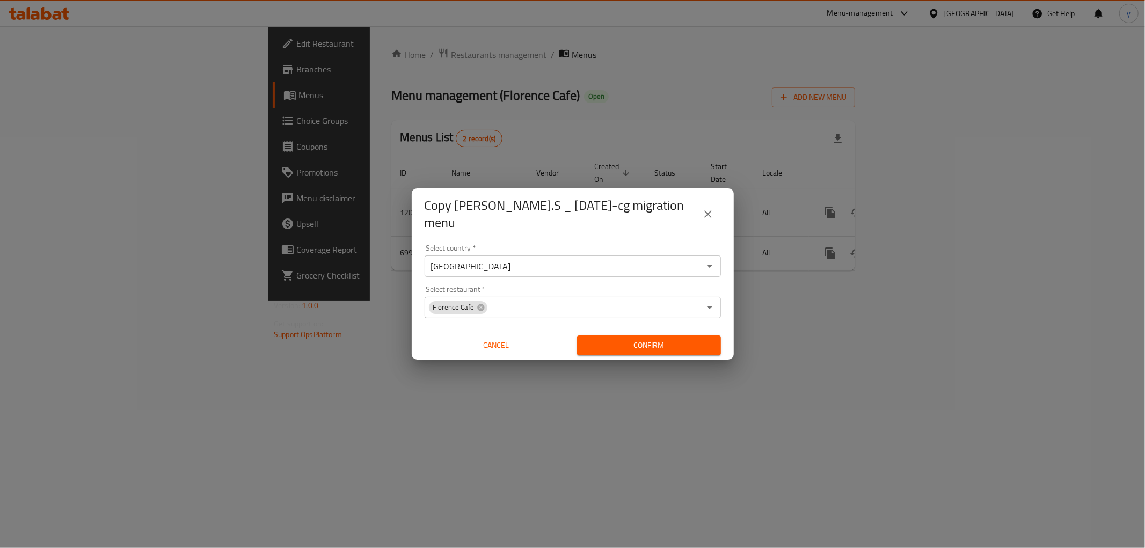
click at [503, 360] on div "Copy Dan.S _ 08/03/22-cg migration menu Select country   * Iraq Select country …" at bounding box center [572, 274] width 1145 height 548
click at [603, 339] on span "Confirm" at bounding box center [648, 345] width 127 height 13
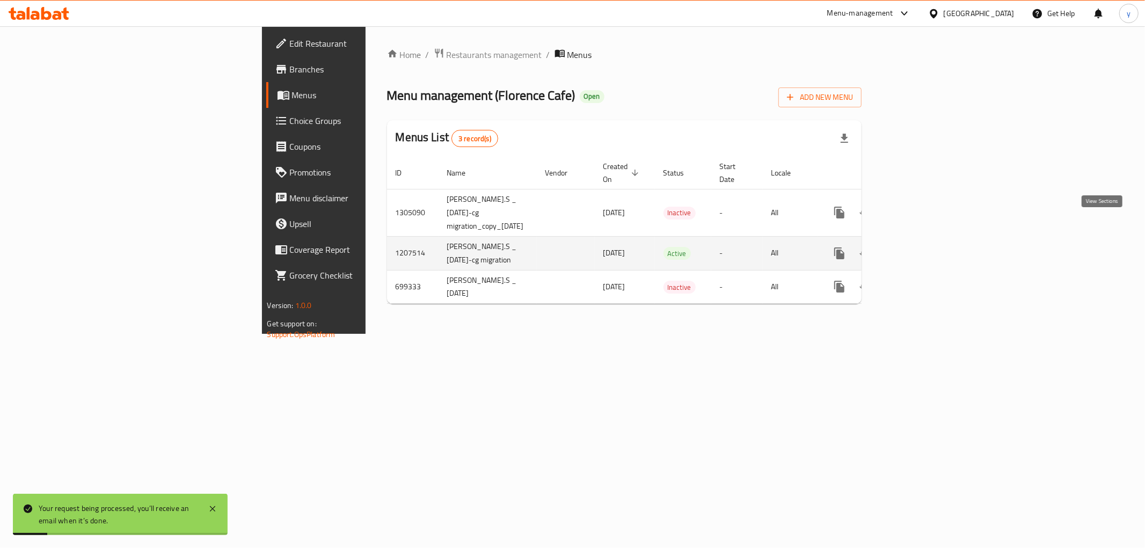
click at [929, 240] on link "enhanced table" at bounding box center [917, 253] width 26 height 26
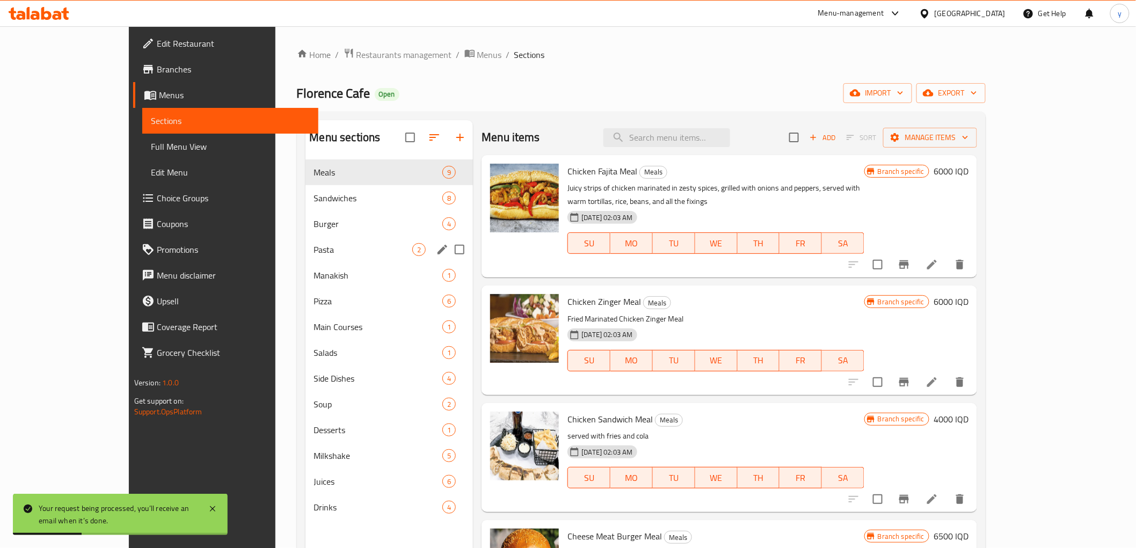
click at [314, 248] on span "Pasta" at bounding box center [363, 249] width 99 height 13
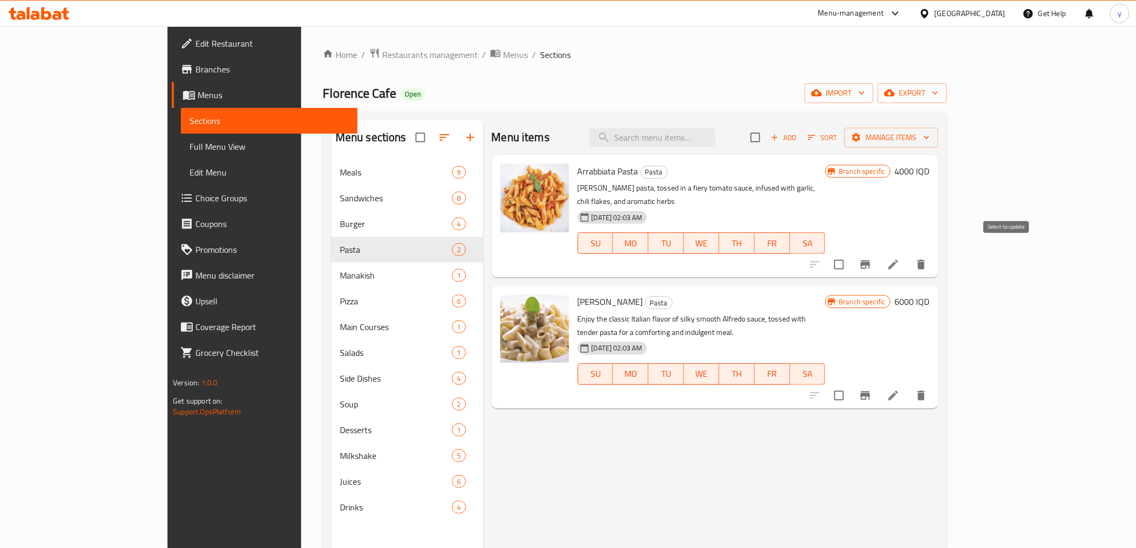
click at [850, 253] on input "checkbox" at bounding box center [838, 264] width 23 height 23
checkbox input "true"
click at [929, 132] on span "Manage items" at bounding box center [891, 137] width 77 height 13
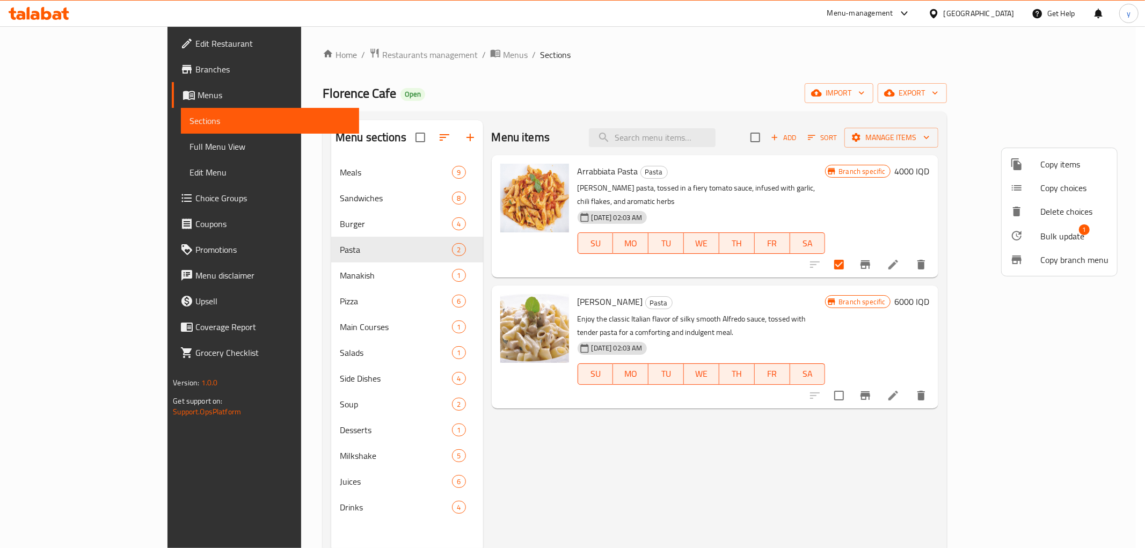
click at [941, 199] on div at bounding box center [572, 274] width 1145 height 548
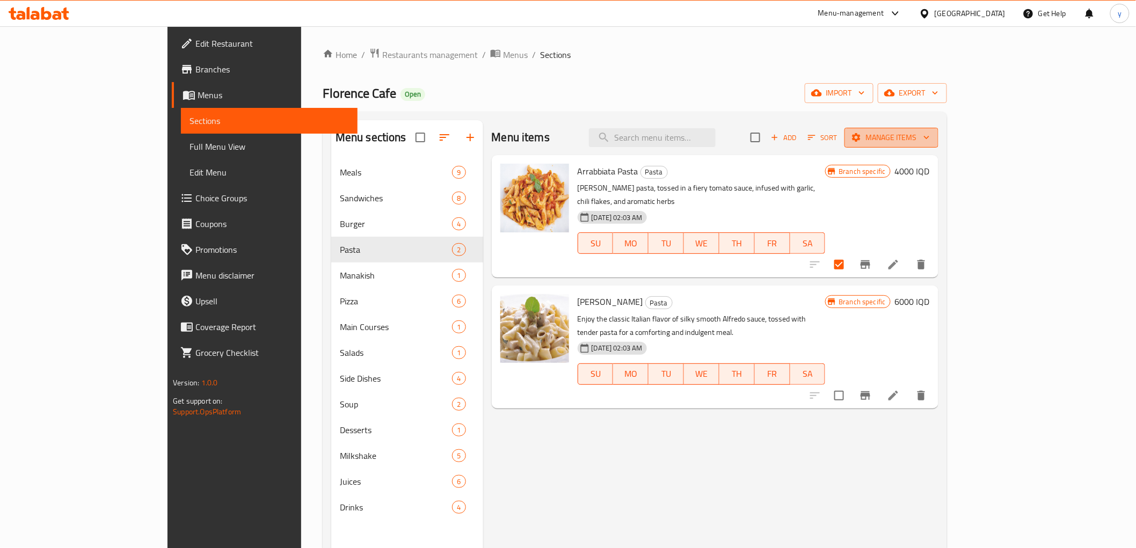
click at [929, 143] on span "Manage items" at bounding box center [891, 137] width 77 height 13
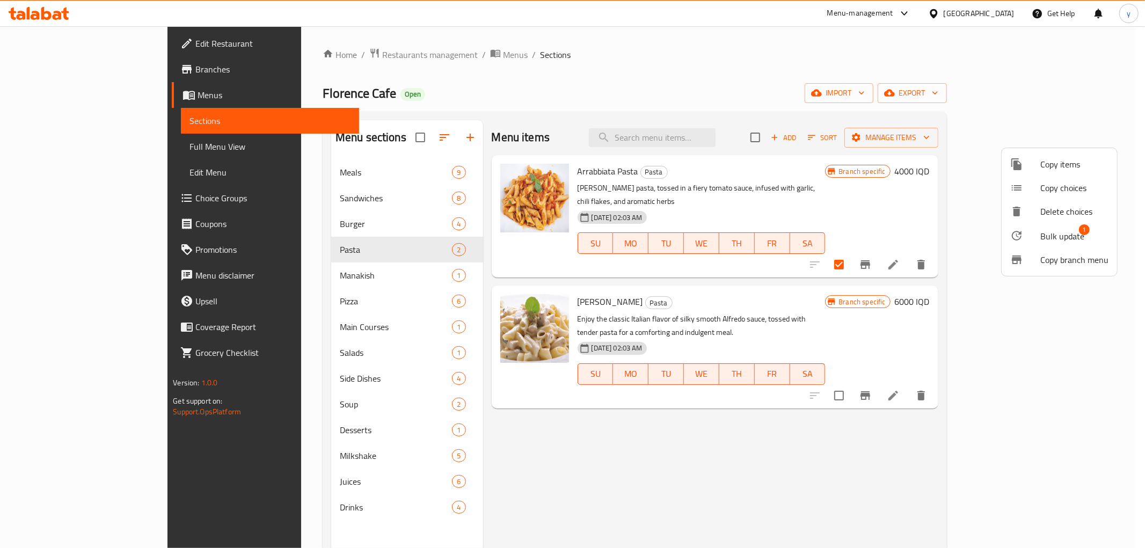
click at [1059, 230] on span "Bulk update" at bounding box center [1062, 236] width 44 height 13
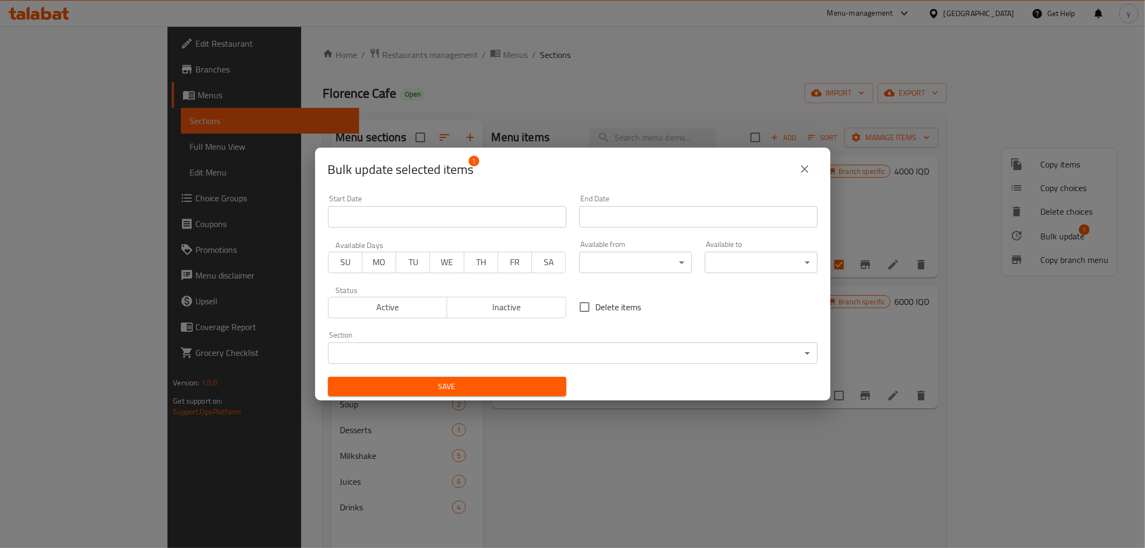
click at [580, 307] on input "Delete items" at bounding box center [584, 307] width 23 height 23
checkbox input "true"
click at [521, 390] on span "Save" at bounding box center [446, 386] width 221 height 13
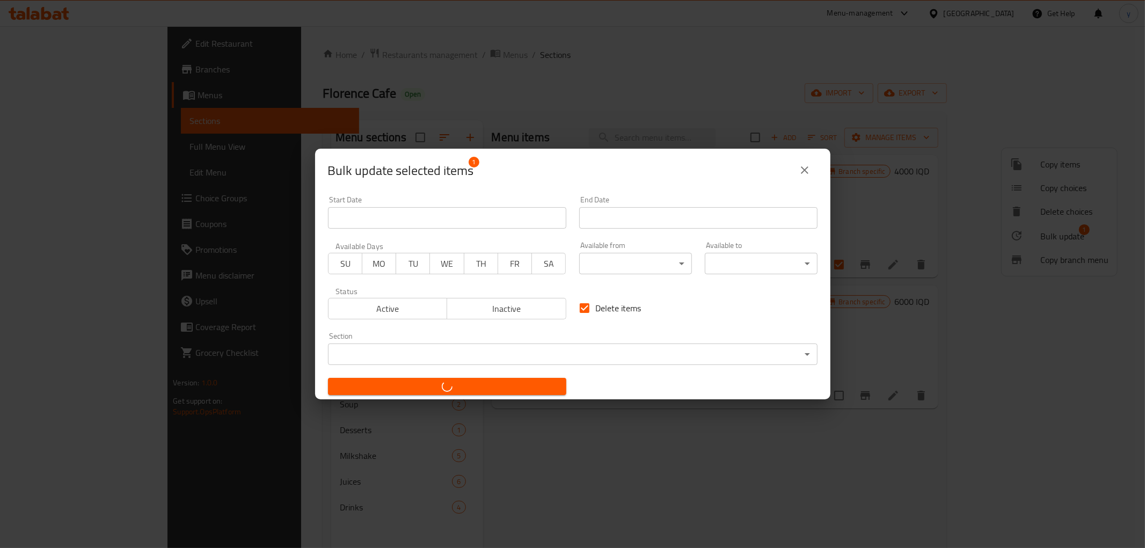
checkbox input "false"
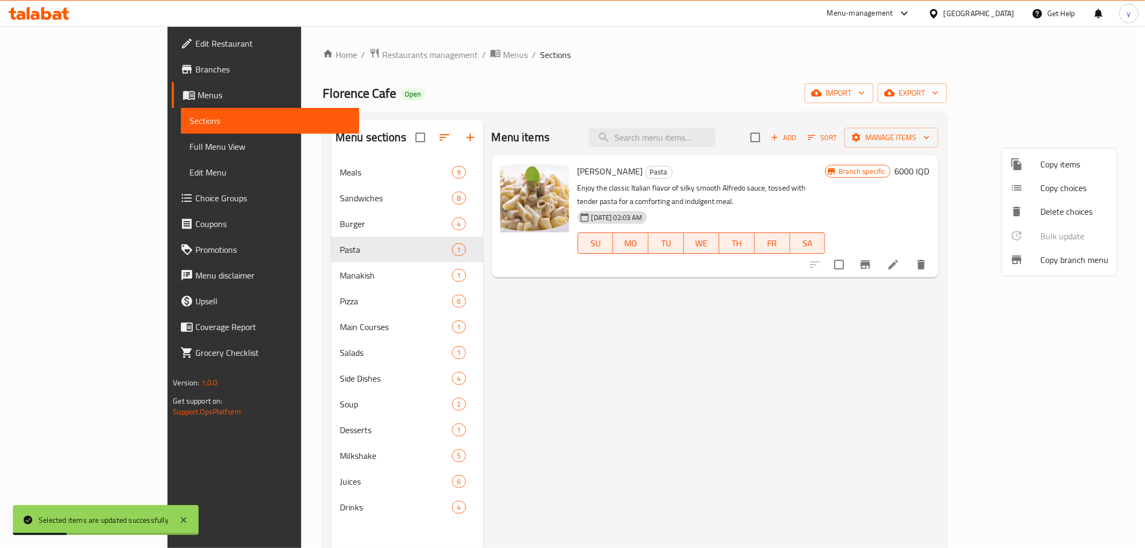
click at [260, 485] on div at bounding box center [572, 274] width 1145 height 548
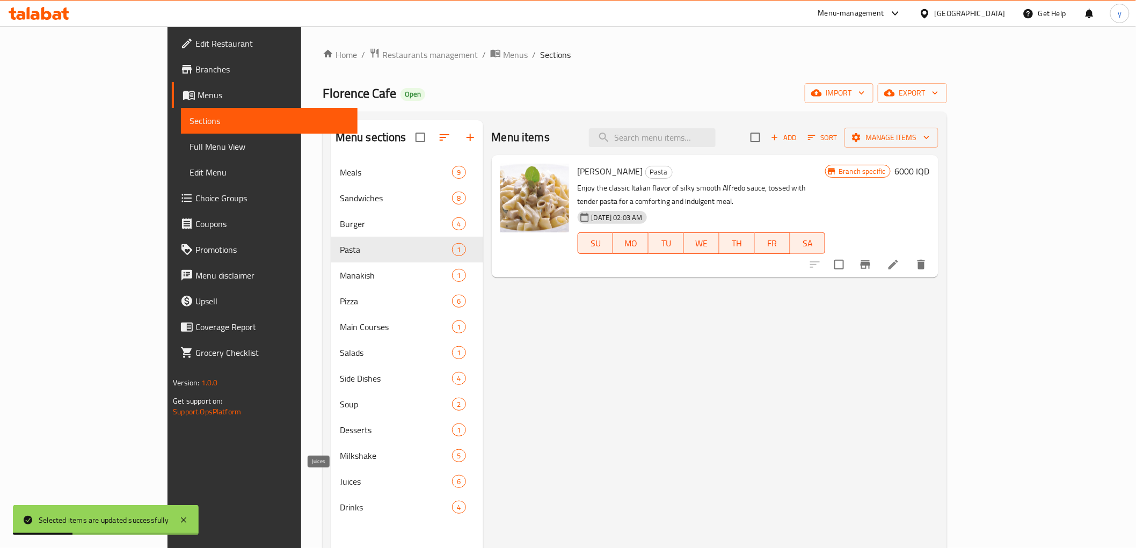
drag, startPoint x: 265, startPoint y: 483, endPoint x: 275, endPoint y: 477, distance: 12.5
click at [340, 482] on span "Juices" at bounding box center [396, 481] width 113 height 13
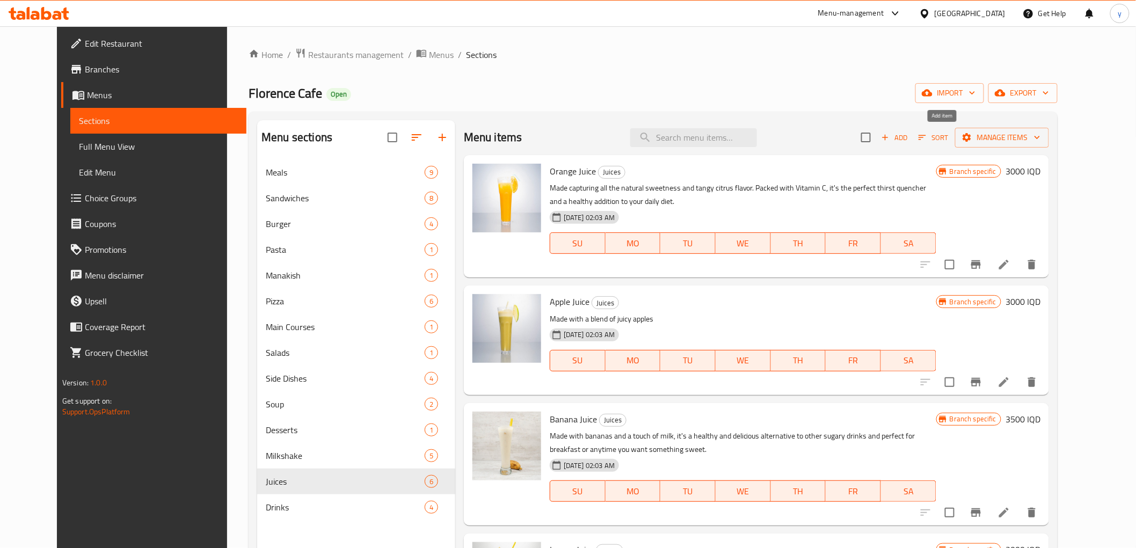
click at [909, 138] on span "Add" at bounding box center [894, 137] width 29 height 12
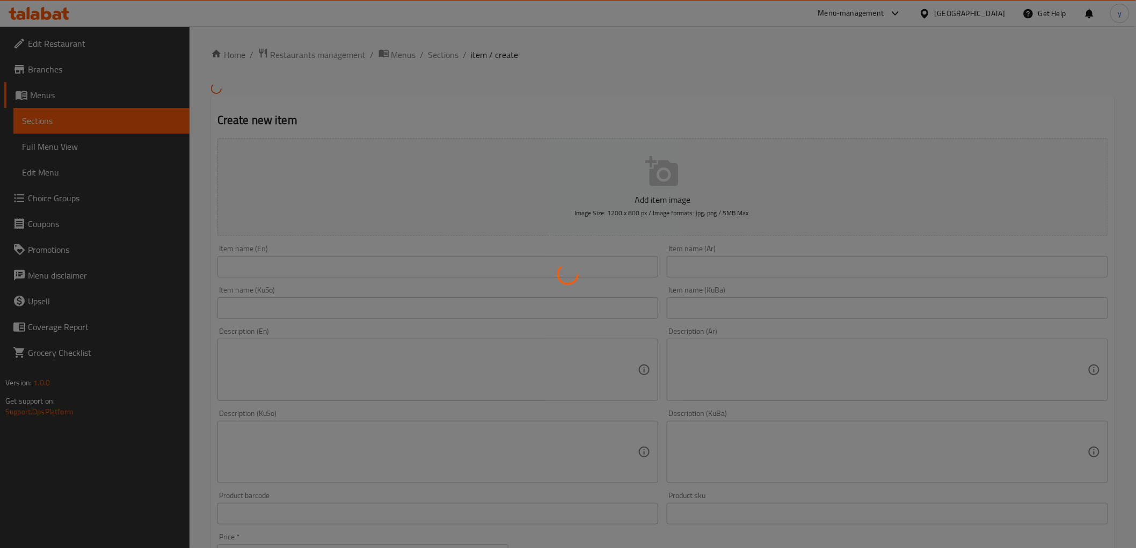
click at [453, 269] on div at bounding box center [568, 274] width 1136 height 548
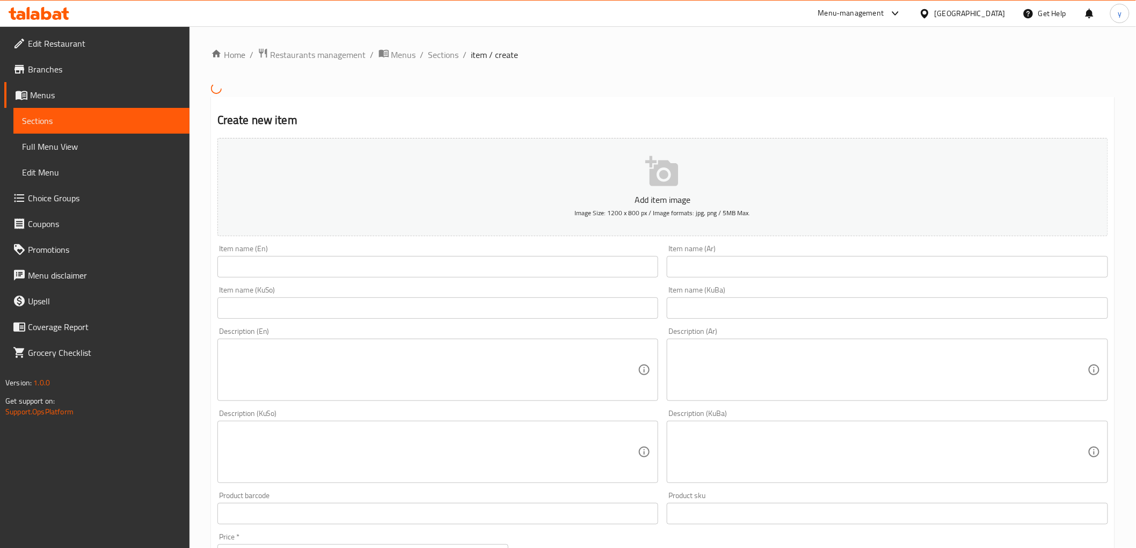
click at [453, 269] on div "Home / Restaurants management / Menus / Sections / item / create Create new ite…" at bounding box center [662, 450] width 903 height 805
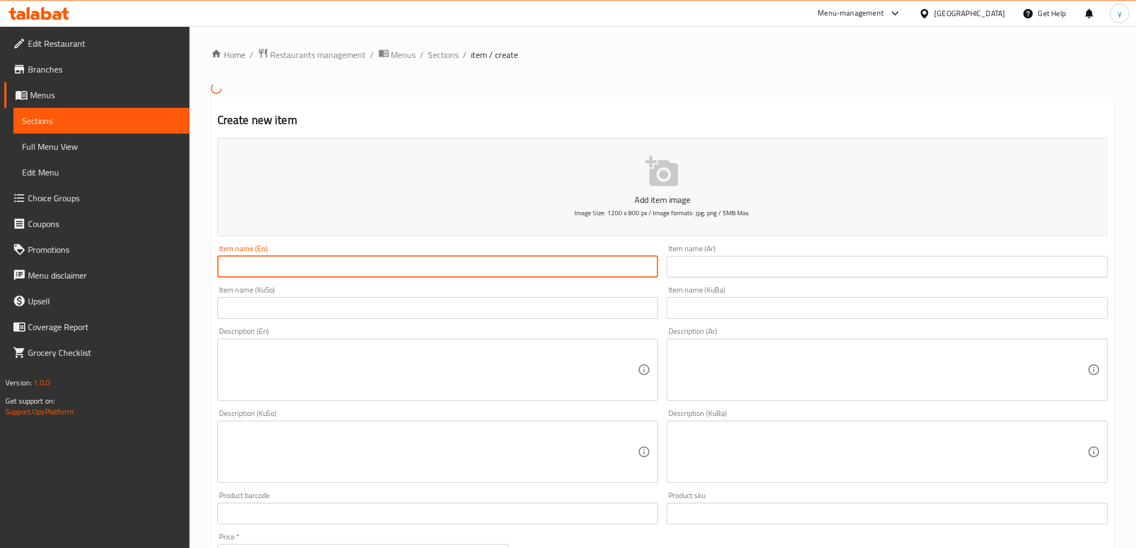
click at [453, 269] on input "text" at bounding box center [437, 266] width 441 height 21
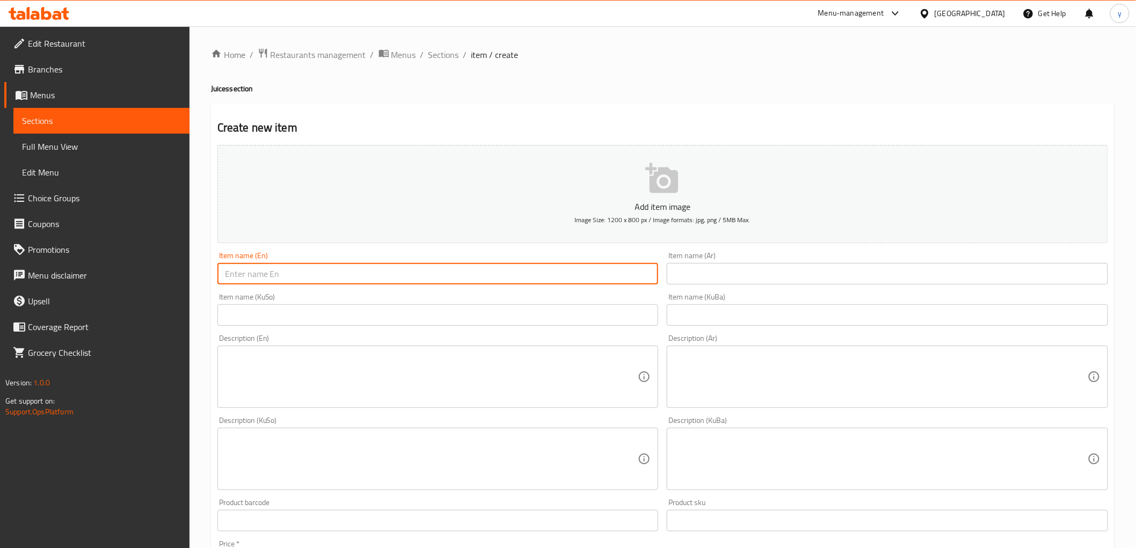
paste input "Pineapple"
type input "Pineapple Juice"
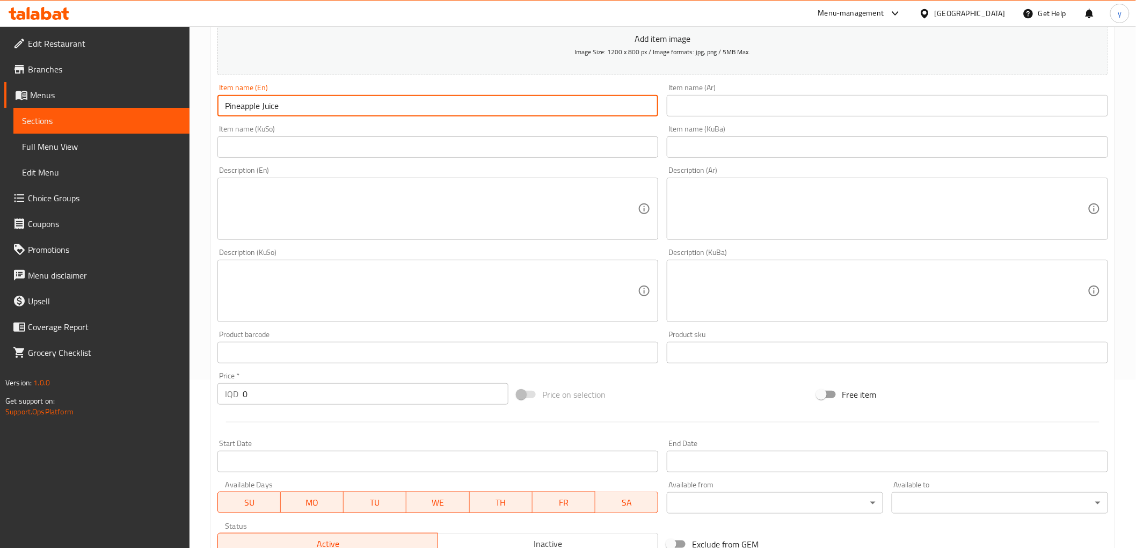
scroll to position [179, 0]
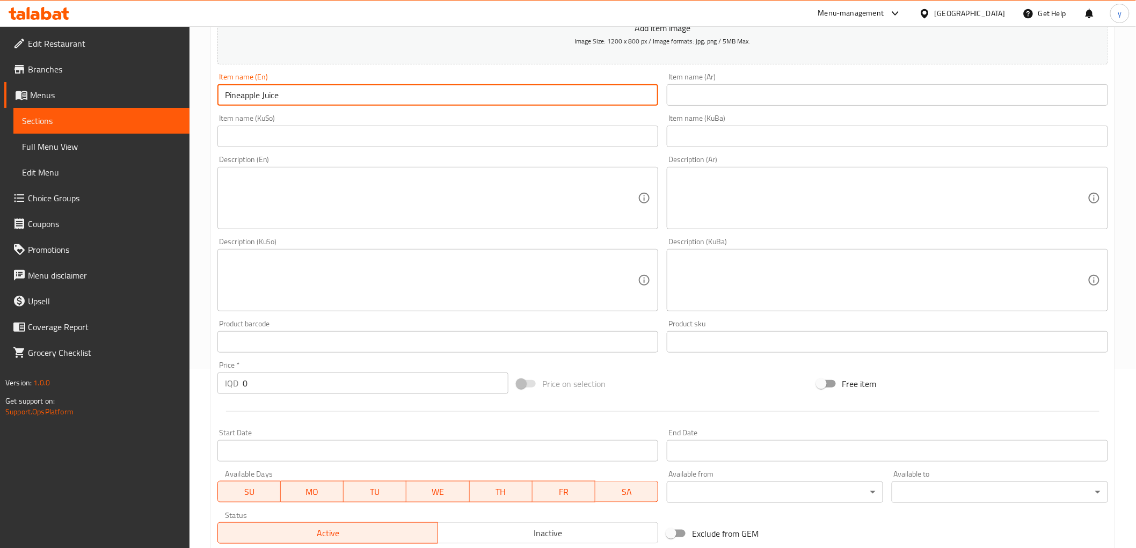
click at [234, 394] on div "Price   * IQD 0 Price *" at bounding box center [362, 377] width 299 height 41
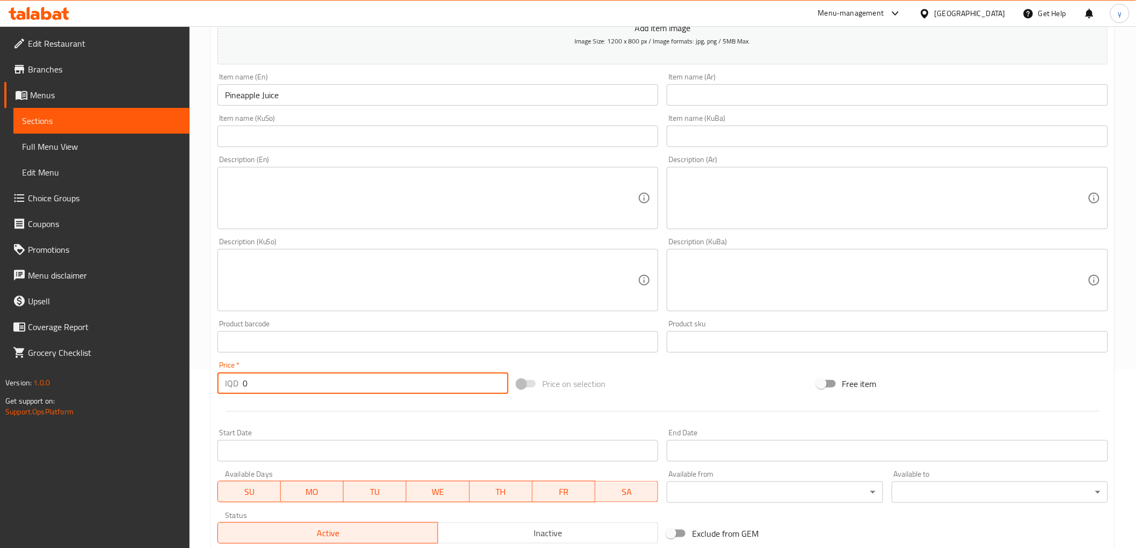
paste input "350"
type input "3500"
click at [701, 87] on input "text" at bounding box center [886, 94] width 441 height 21
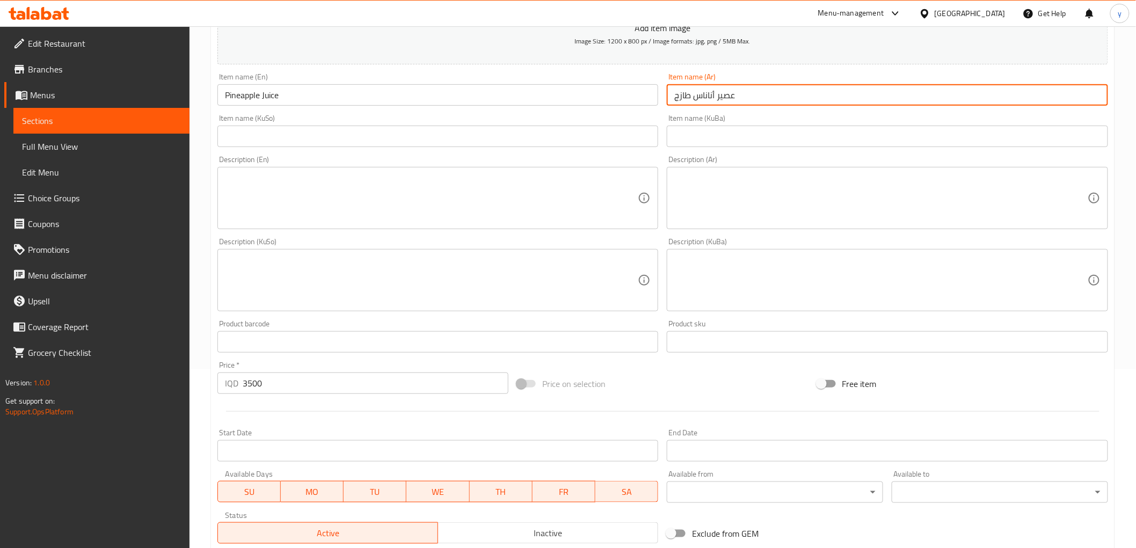
click at [675, 97] on input "عصير أناناس طازج" at bounding box center [886, 94] width 441 height 21
click at [677, 97] on input "عصير أناناس طازج" at bounding box center [886, 94] width 441 height 21
click at [678, 97] on input "عصير أناناس طازج" at bounding box center [886, 94] width 441 height 21
click at [690, 98] on input "عصير أناناس طازج" at bounding box center [886, 94] width 441 height 21
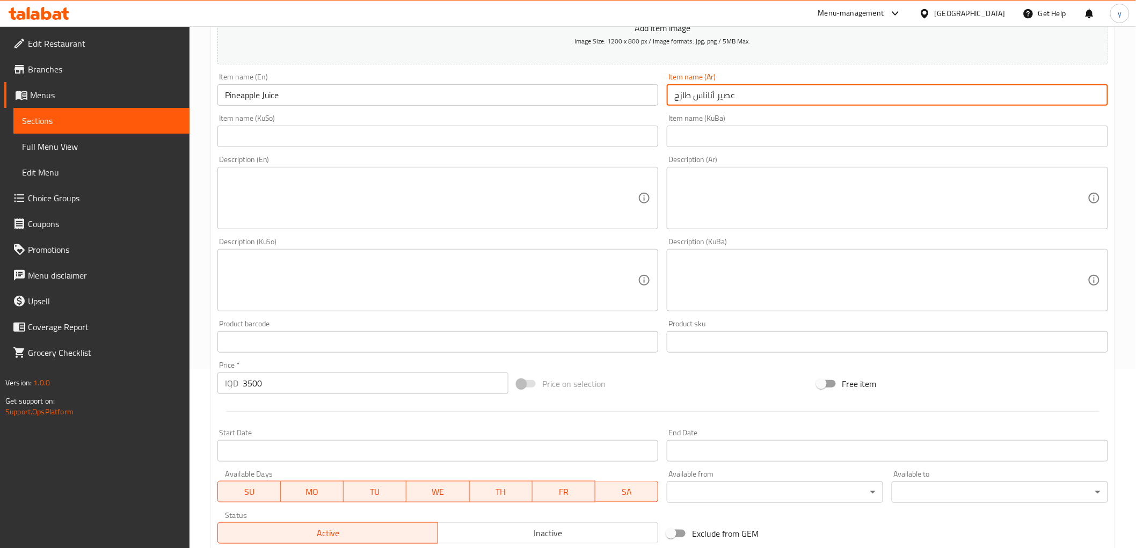
click at [679, 97] on input "عصير أناناس طازج" at bounding box center [886, 94] width 441 height 21
type input "عصير أناناس"
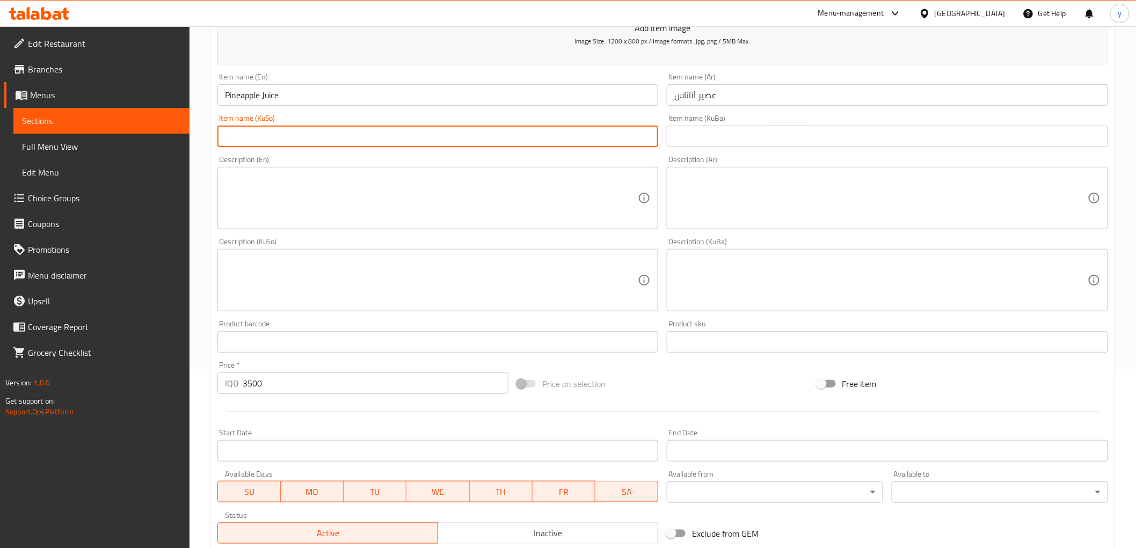
click at [627, 135] on input "text" at bounding box center [437, 136] width 441 height 21
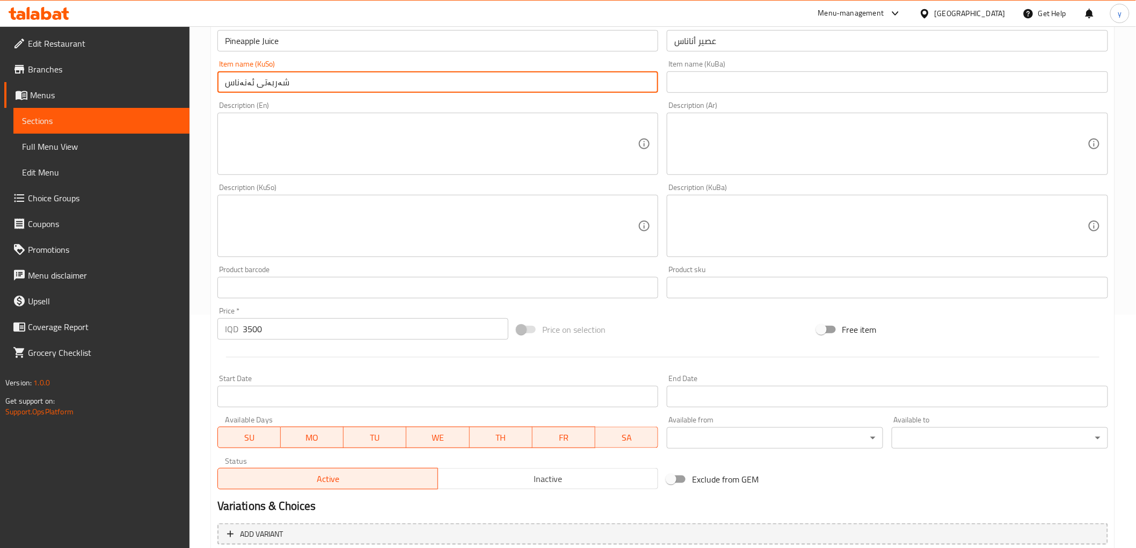
scroll to position [332, 0]
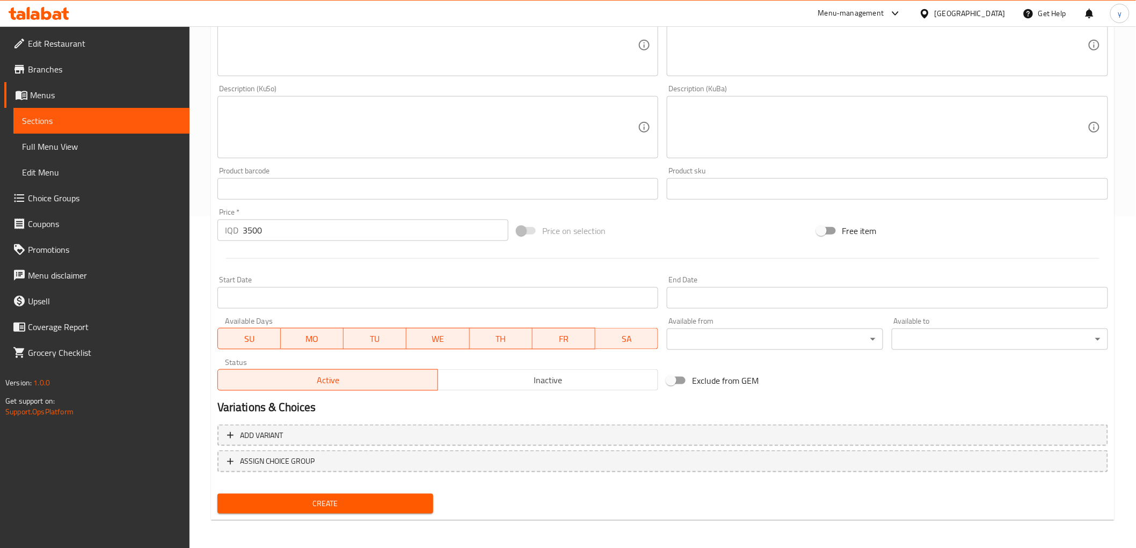
type input "شەربەتی ئەنەناس"
click at [345, 507] on span "Create" at bounding box center [325, 503] width 199 height 13
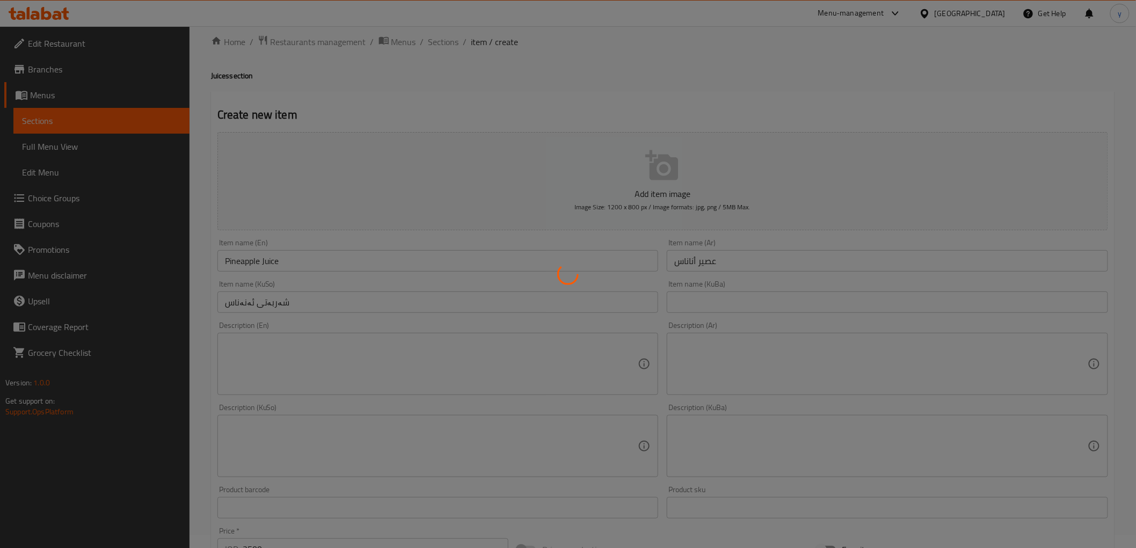
scroll to position [0, 0]
type input "0"
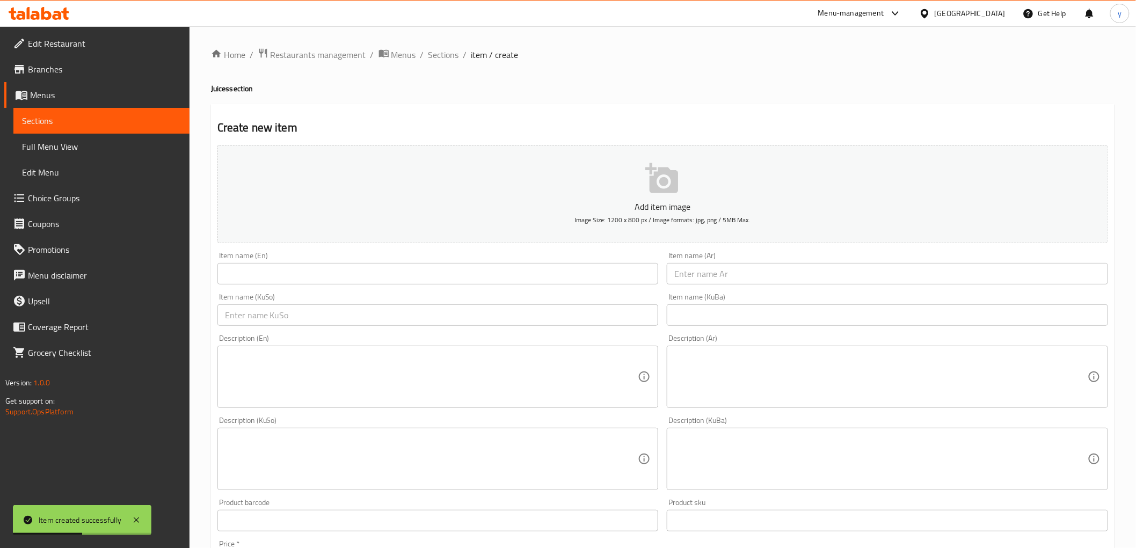
click at [411, 261] on div "Item name (En) Item name (En)" at bounding box center [437, 268] width 441 height 33
click at [411, 276] on input "text" at bounding box center [437, 273] width 441 height 21
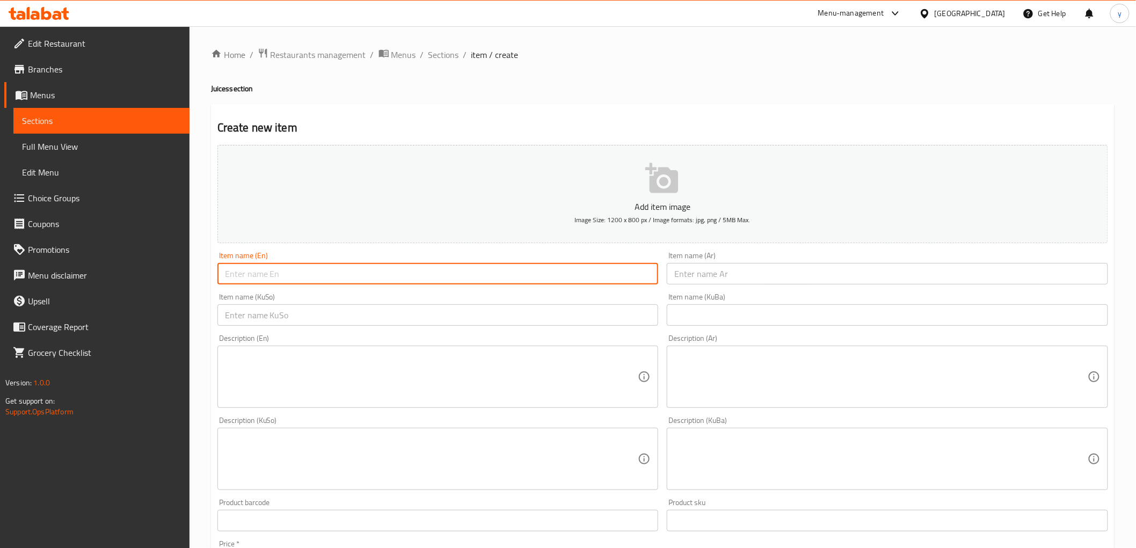
paste input "Carrot"
type input "Carrot Juice"
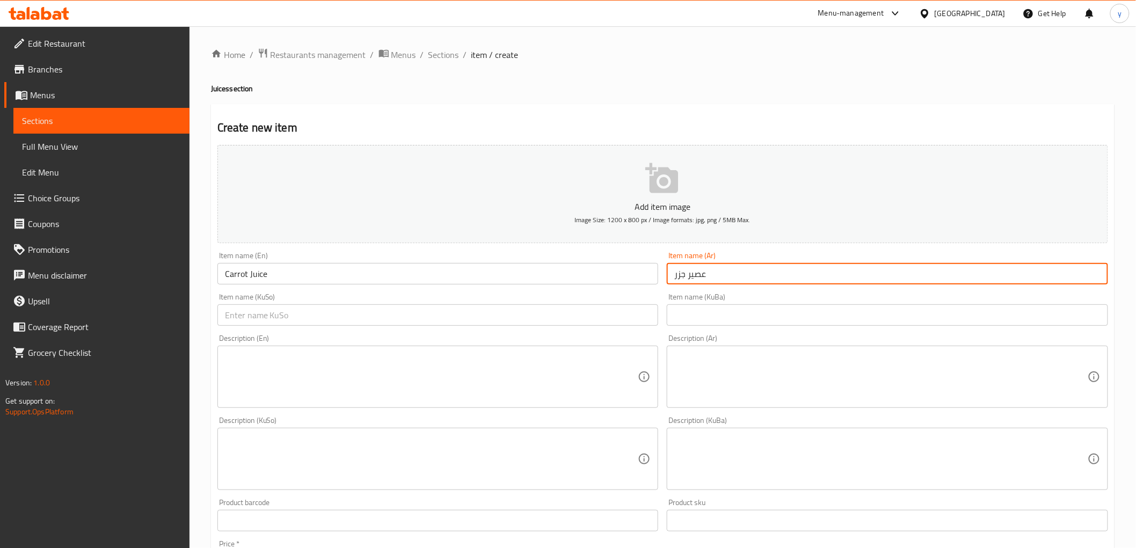
type input "عصير جزر"
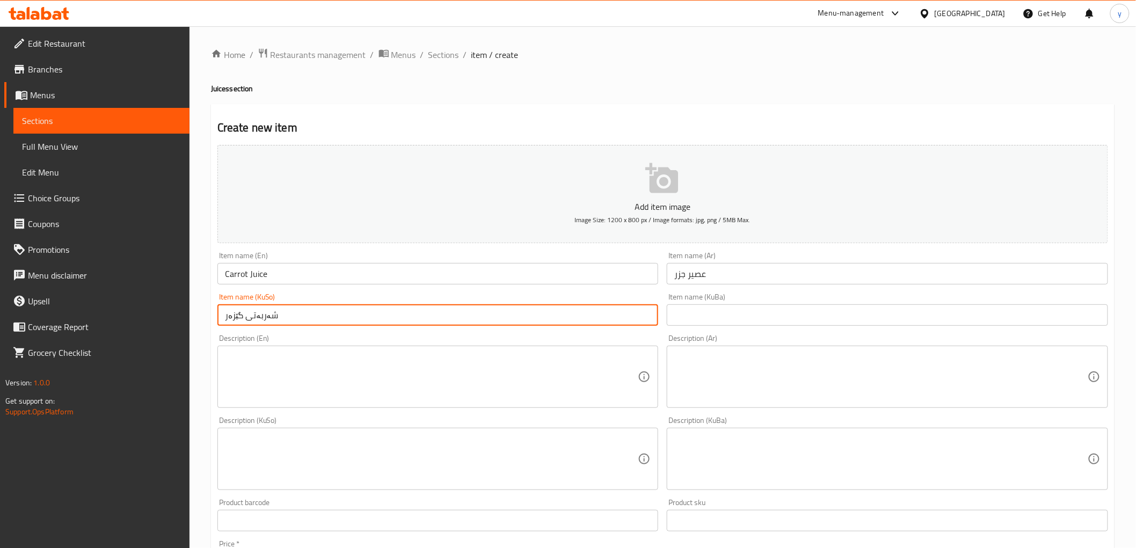
scroll to position [179, 0]
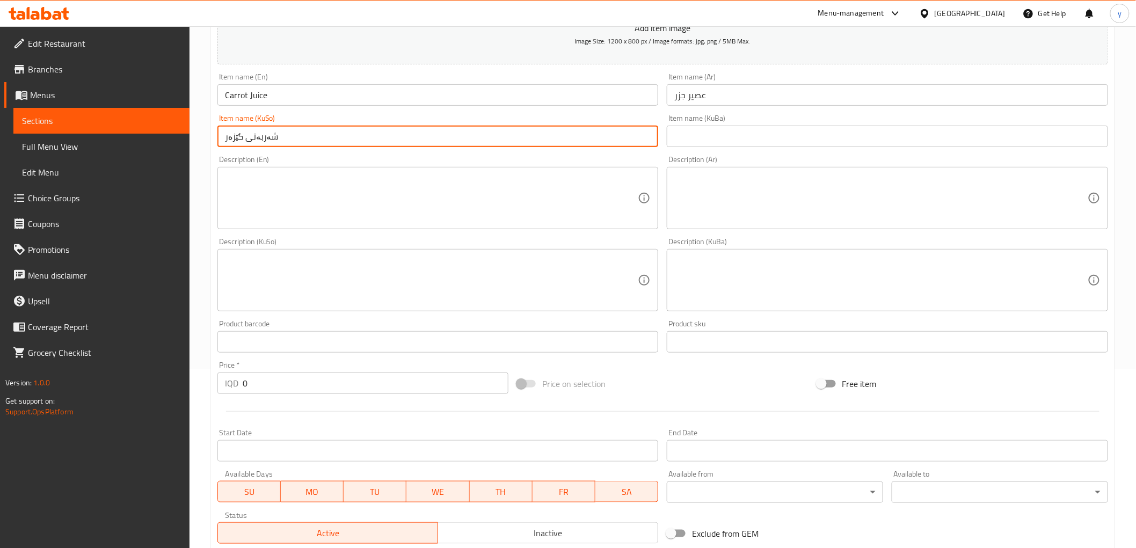
type input "شەربەتی گێزەر"
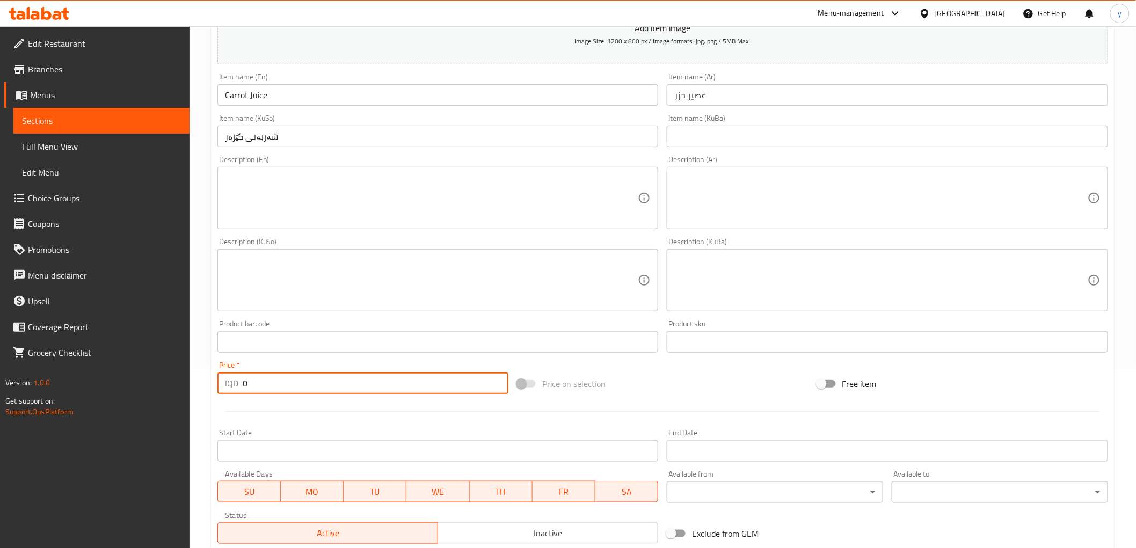
drag, startPoint x: 258, startPoint y: 381, endPoint x: 183, endPoint y: 401, distance: 77.2
click at [183, 401] on div "Edit Restaurant Branches Menus Sections Full Menu View Edit Menu Choice Groups …" at bounding box center [568, 275] width 1136 height 855
paste input "350"
drag, startPoint x: 284, startPoint y: 391, endPoint x: 193, endPoint y: 391, distance: 91.2
click at [193, 391] on div "Home / Restaurants management / Menus / Sections / item / create Juices section…" at bounding box center [662, 275] width 946 height 855
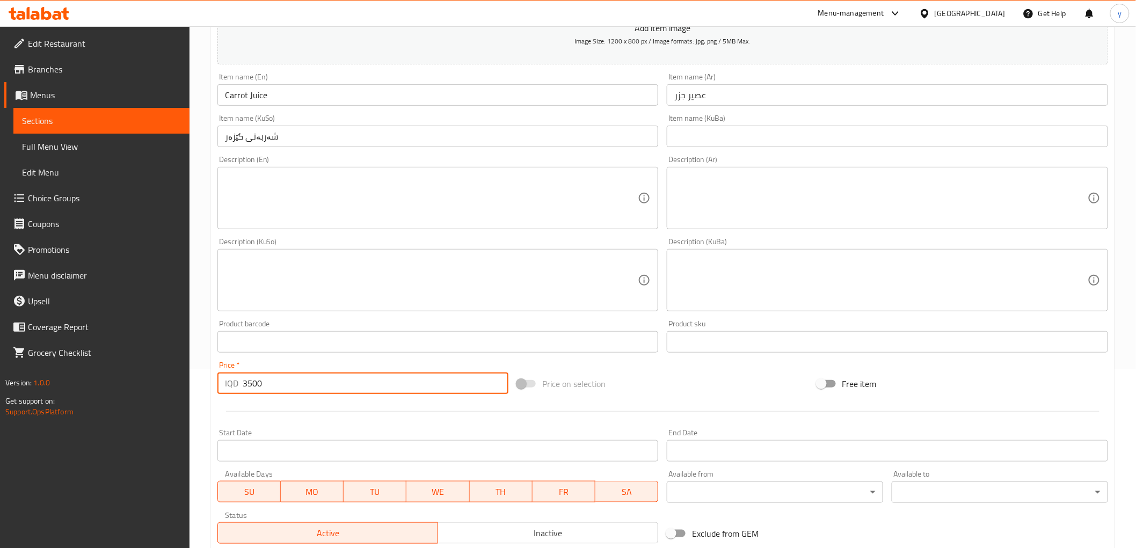
paste input "0"
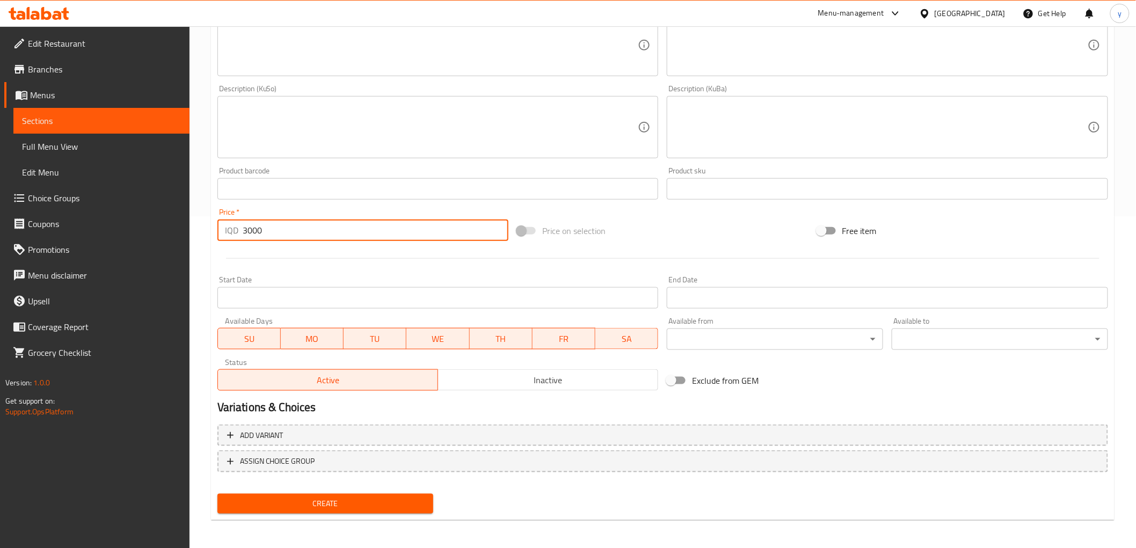
type input "3000"
click at [308, 502] on span "Create" at bounding box center [325, 503] width 199 height 13
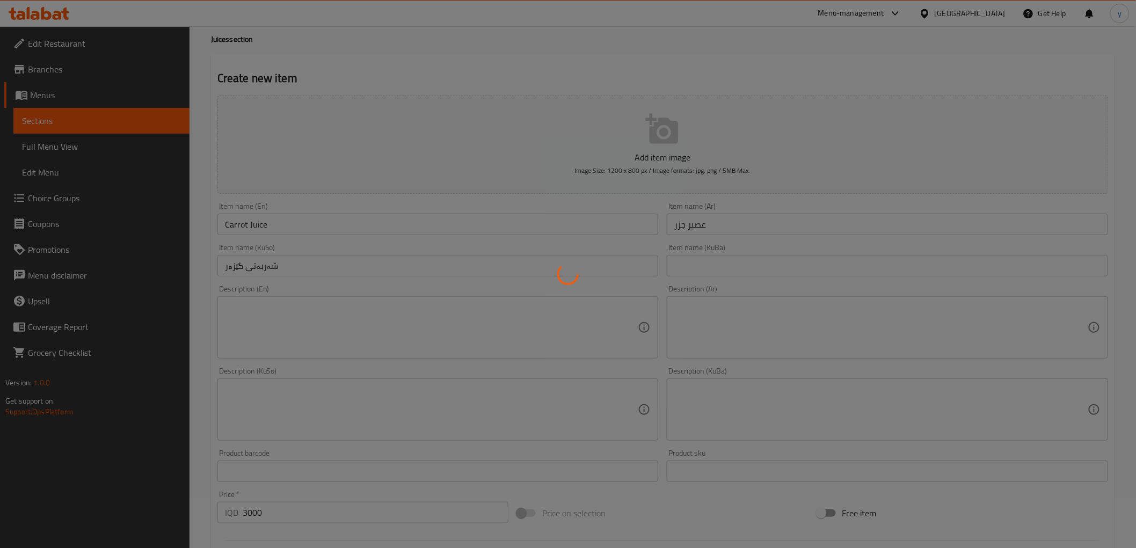
scroll to position [0, 0]
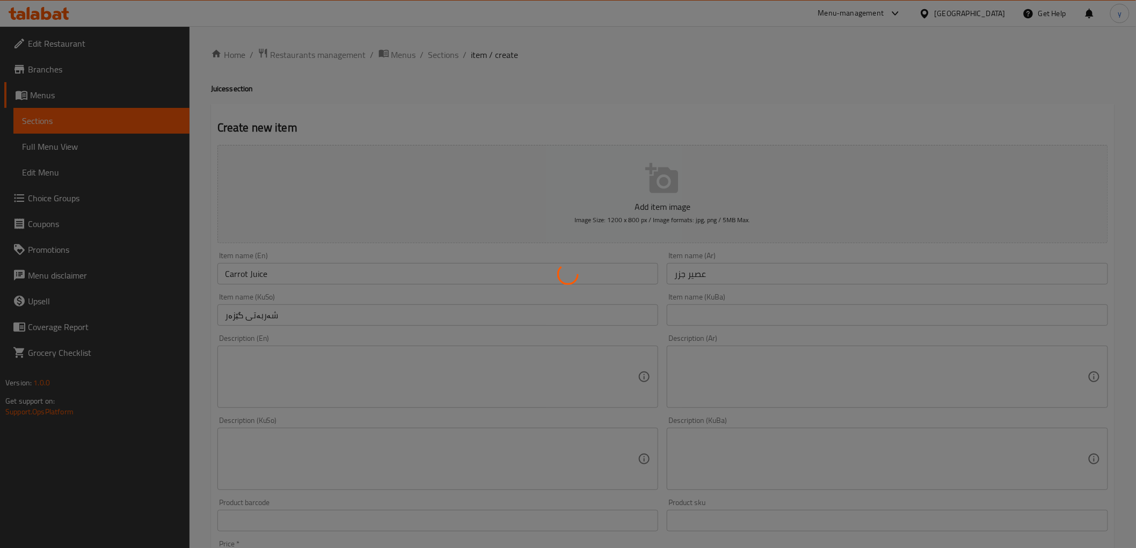
type input "0"
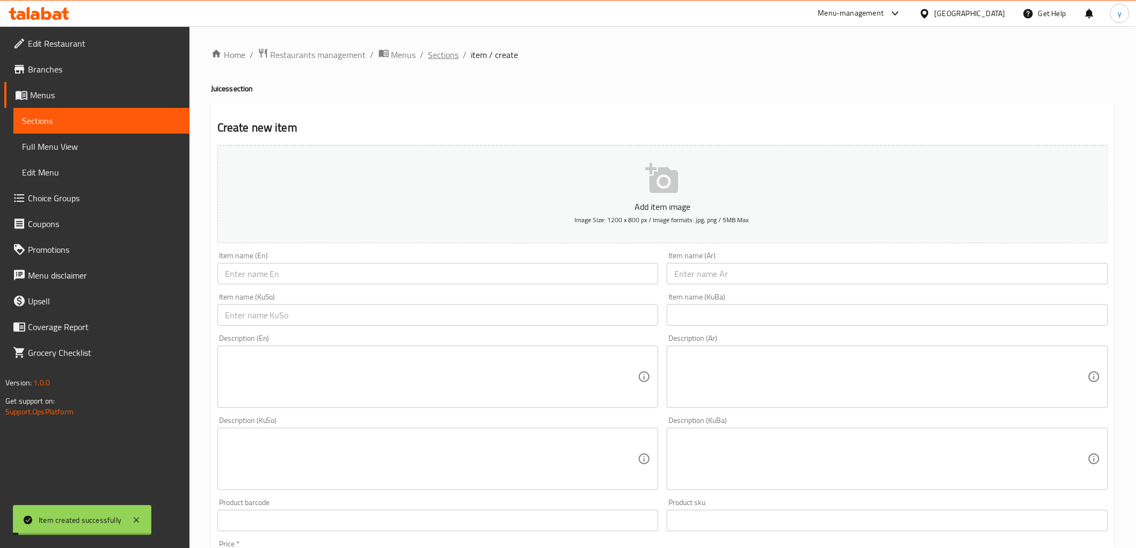
click at [429, 60] on span "Sections" at bounding box center [443, 54] width 31 height 13
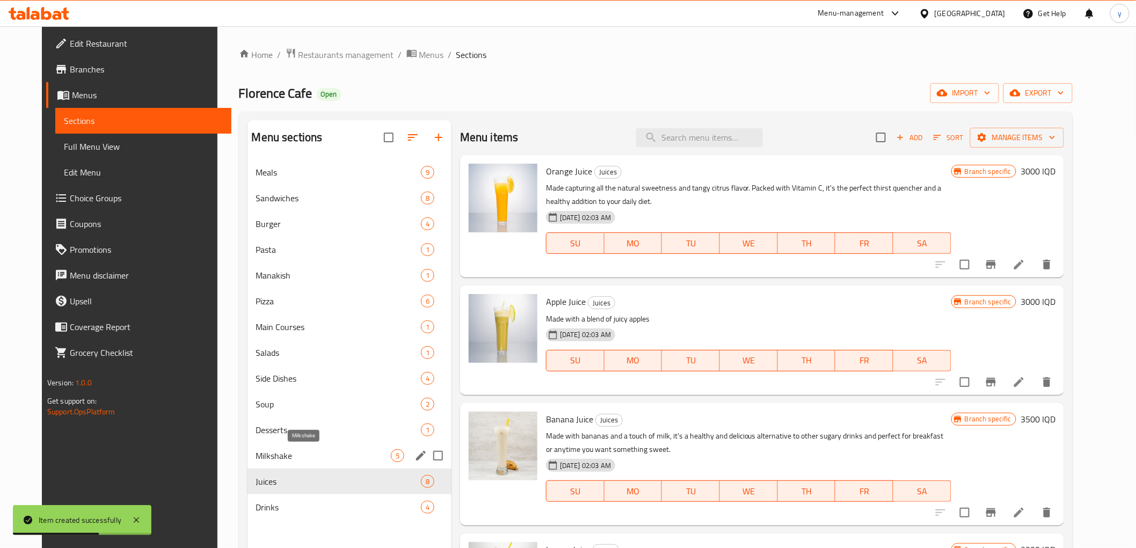
click at [281, 454] on span "Milkshake" at bounding box center [323, 455] width 135 height 13
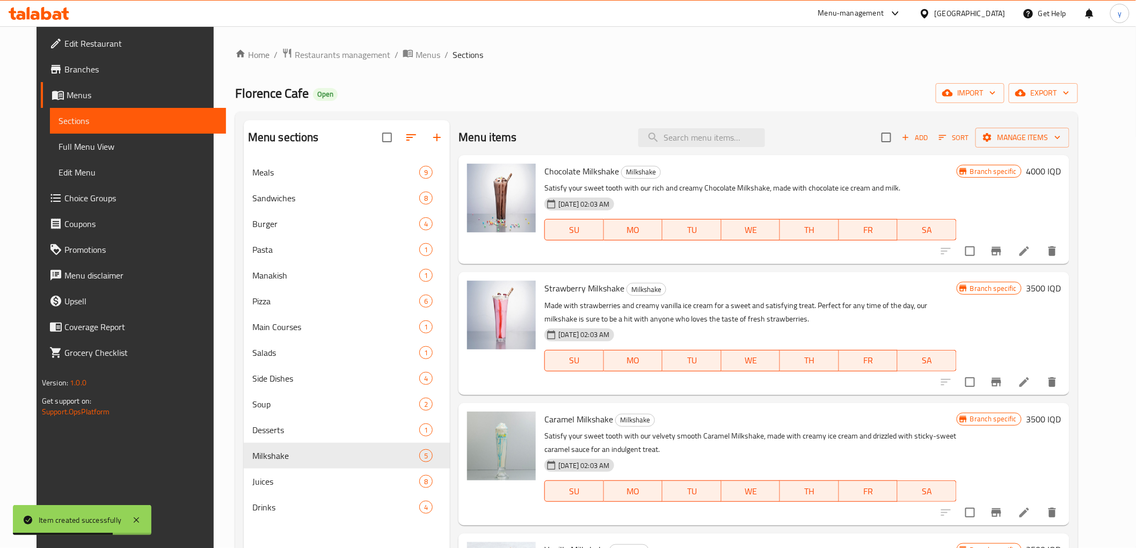
click at [591, 171] on span "Chocolate Milkshake" at bounding box center [581, 171] width 75 height 16
copy h6 "Milkshake"
click at [730, 141] on input "search" at bounding box center [701, 137] width 127 height 19
paste input "Oreo"
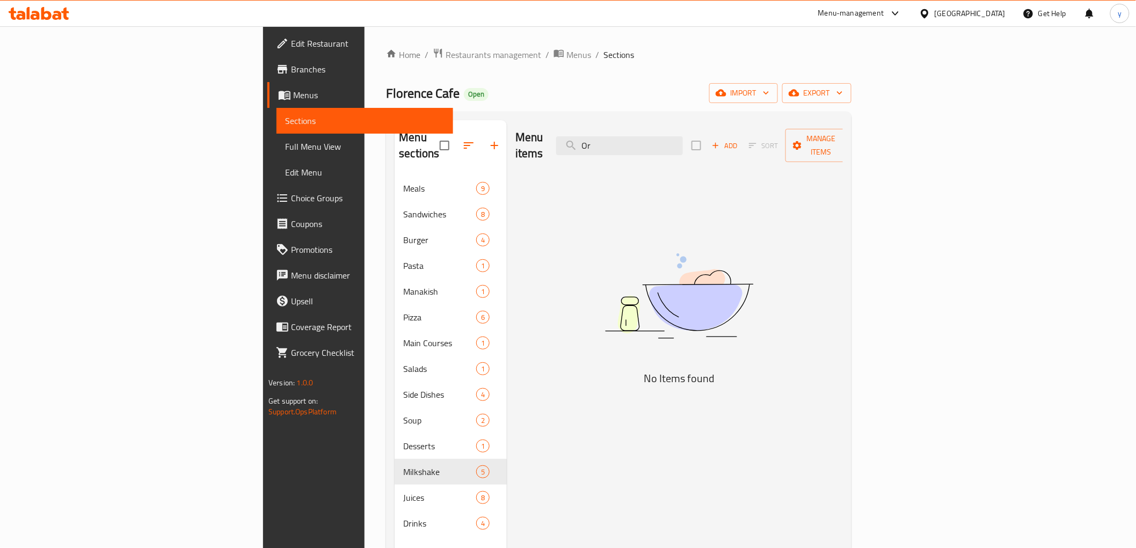
type input "O"
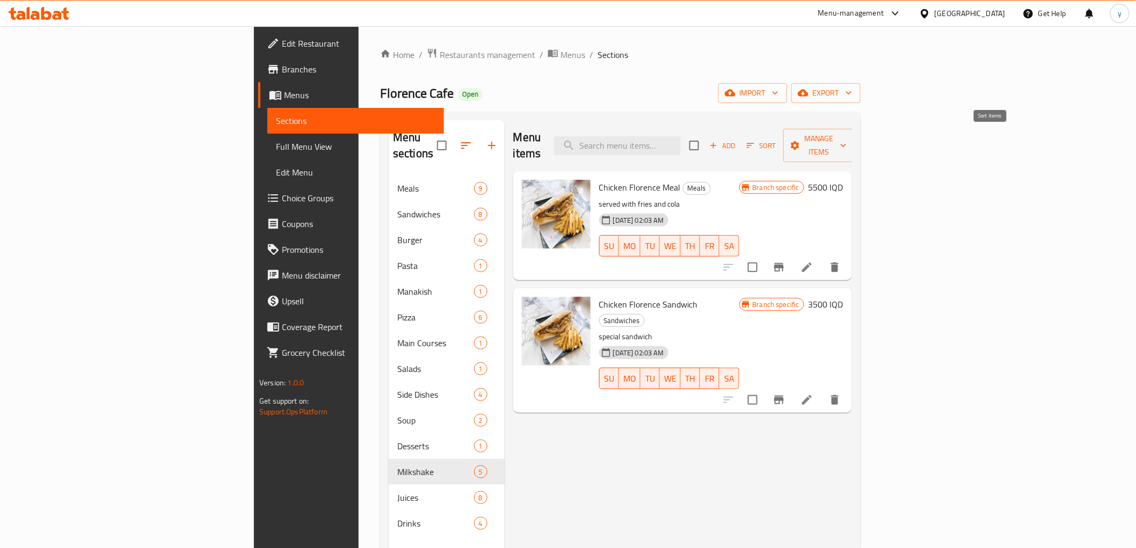
click at [855, 134] on div "Add Sort Manage items" at bounding box center [772, 145] width 166 height 33
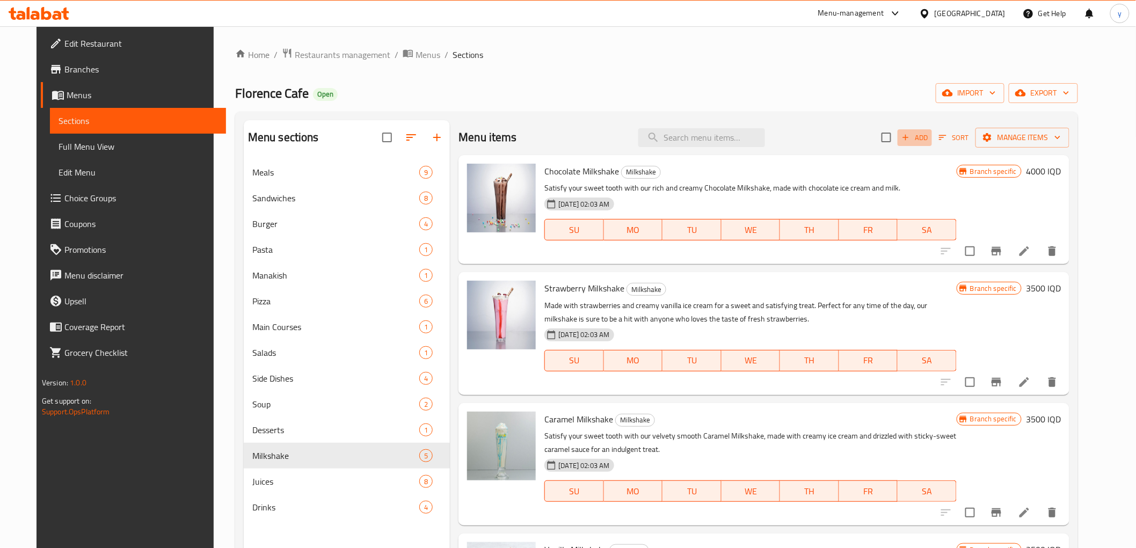
click at [929, 143] on span "Add" at bounding box center [914, 137] width 29 height 12
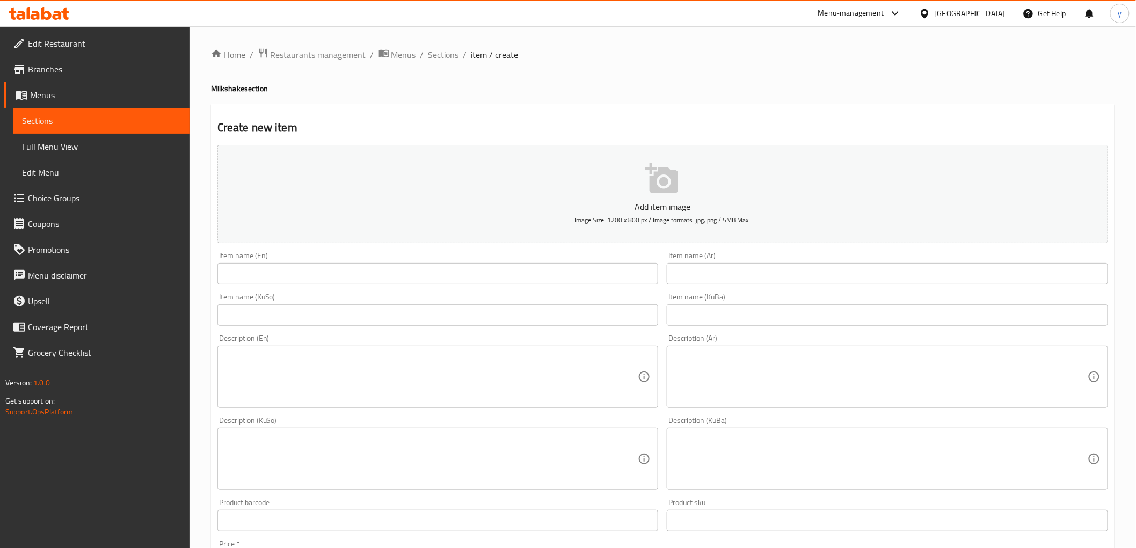
click at [427, 284] on input "text" at bounding box center [437, 273] width 441 height 21
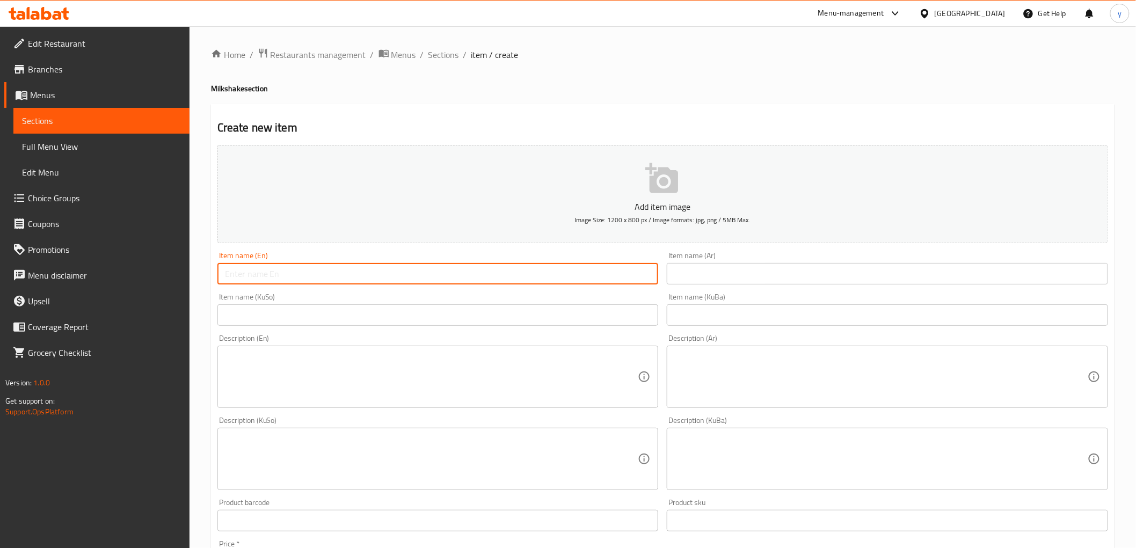
paste input "Oreo"
paste input "Milkshake"
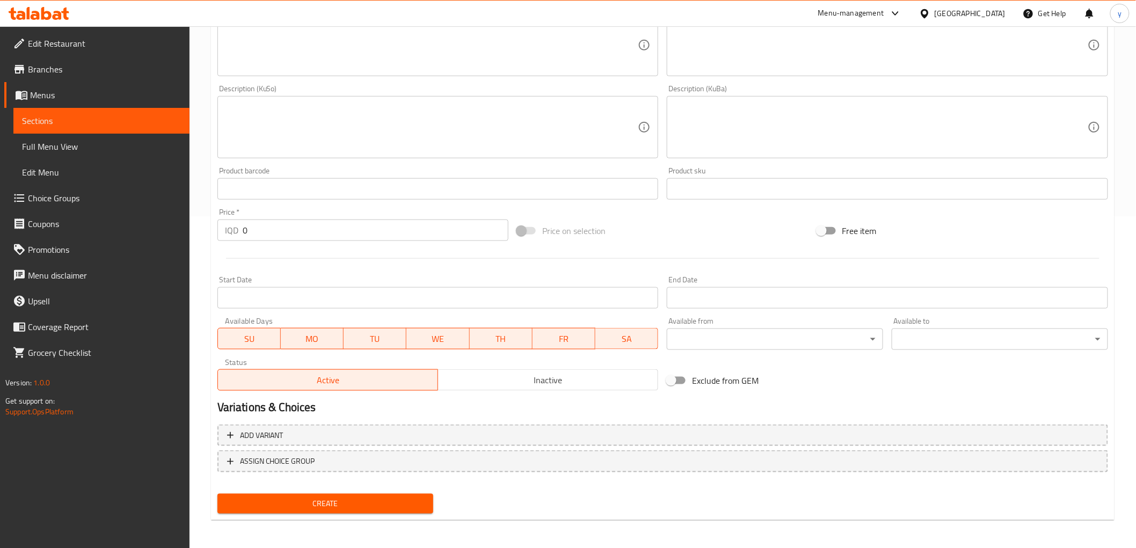
type input "Oreo Milkshake"
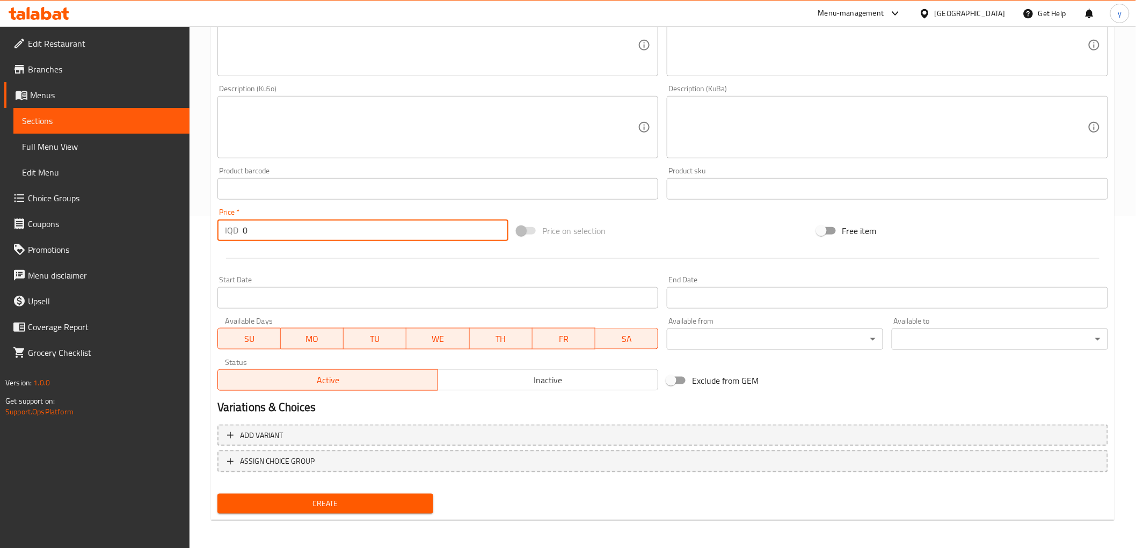
drag, startPoint x: 267, startPoint y: 229, endPoint x: 248, endPoint y: 231, distance: 18.9
click at [248, 231] on input "0" at bounding box center [376, 229] width 266 height 21
click at [233, 234] on p "IQD" at bounding box center [231, 230] width 13 height 13
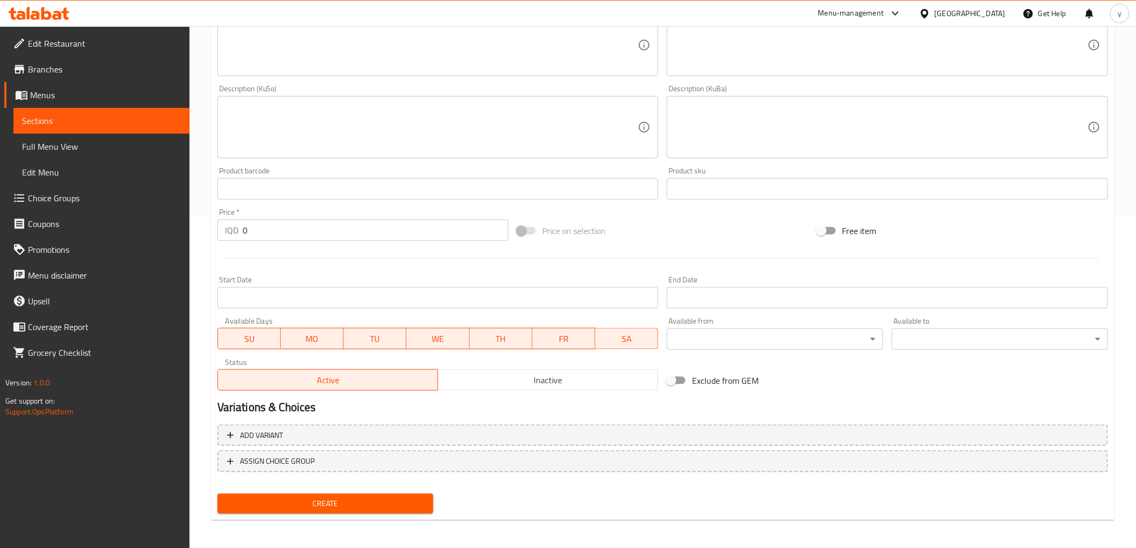
click at [255, 234] on input "0" at bounding box center [376, 229] width 266 height 21
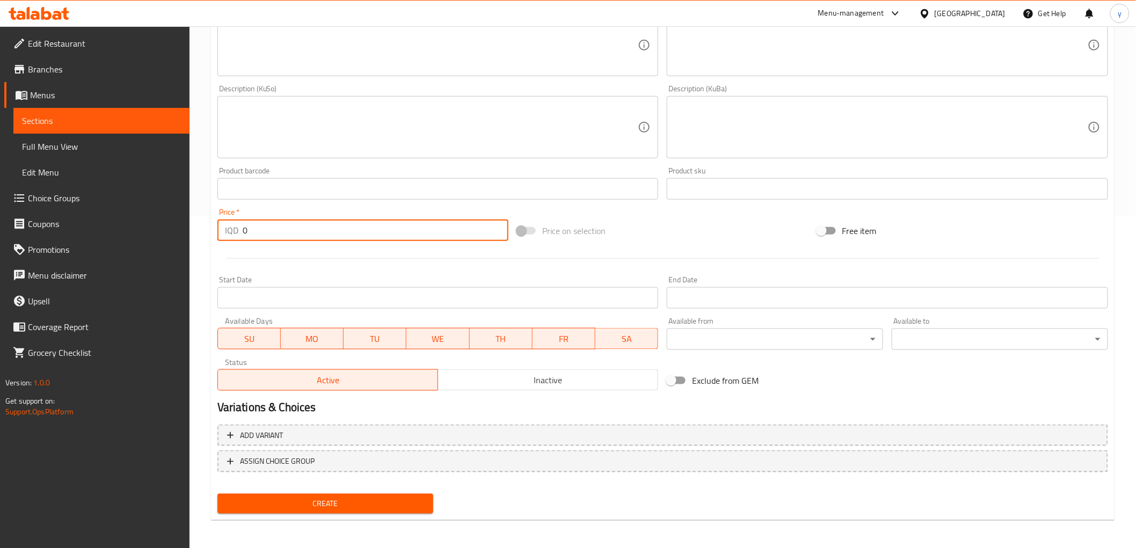
click at [255, 234] on input "0" at bounding box center [376, 229] width 266 height 21
paste input "400"
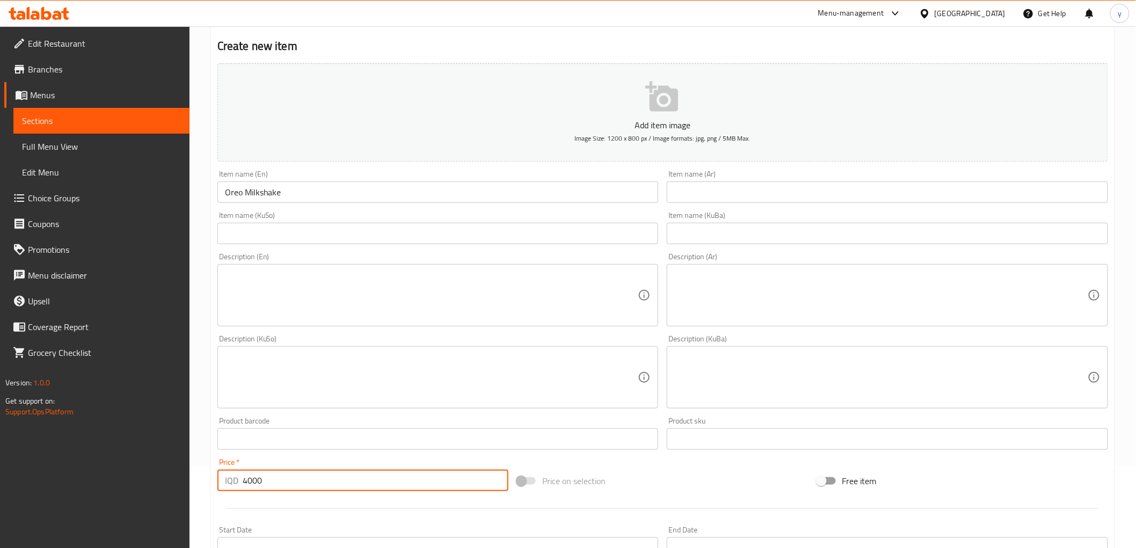
type input "4000"
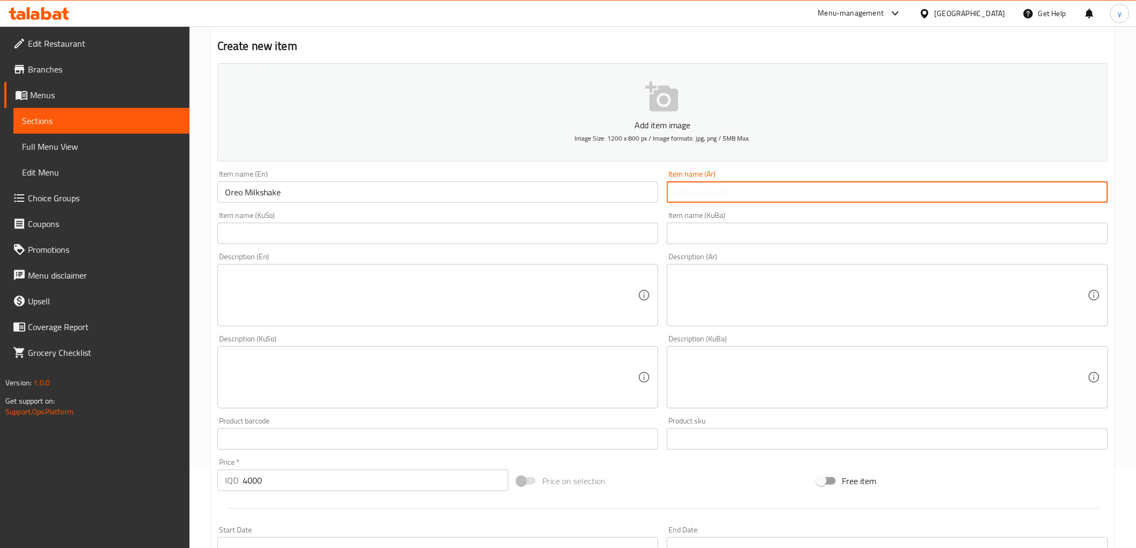
click at [846, 197] on input "text" at bounding box center [886, 191] width 441 height 21
type input "أ"
drag, startPoint x: 720, startPoint y: 191, endPoint x: 647, endPoint y: 195, distance: 73.1
click at [647, 195] on div "Add item image Image Size: 1200 x 800 px / Image formats: jpg, png / 5MB Max. I…" at bounding box center [662, 352] width 899 height 586
type input "ميلك [PERSON_NAME]"
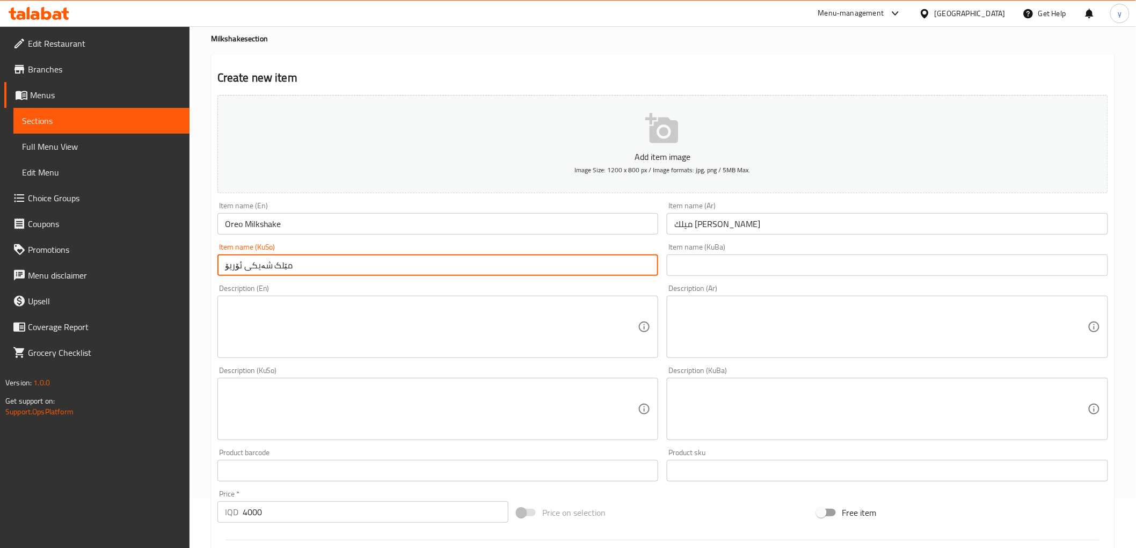
scroll to position [0, 0]
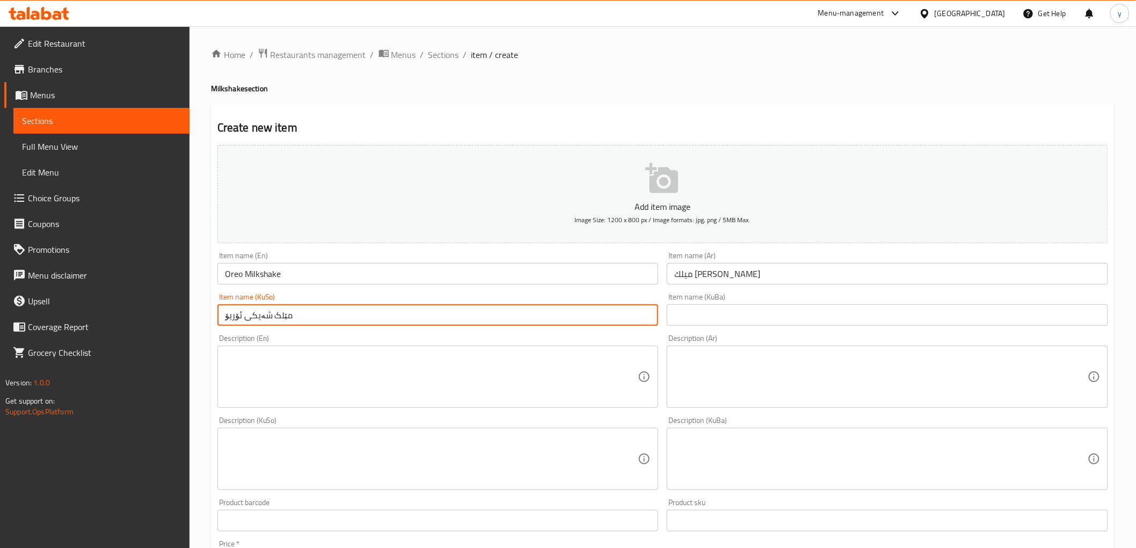
type input "مێلک شەیکی ئۆریۆ"
click at [313, 290] on div "Item name (KuSo) مێلک شەیکی ئۆریۆ Item name (KuSo)" at bounding box center [438, 309] width 450 height 41
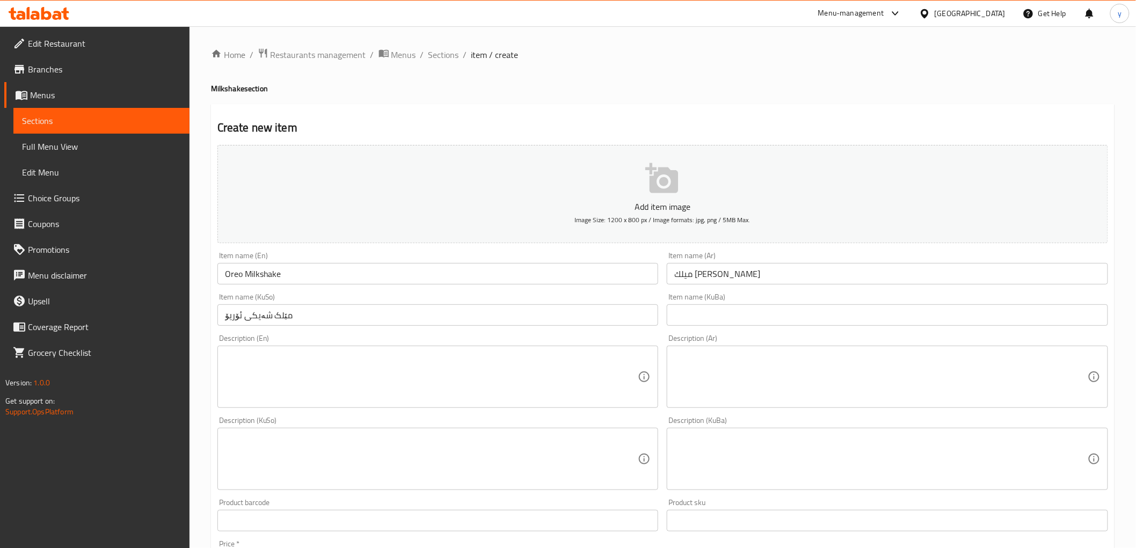
click at [312, 262] on div "Item name (En) Oreo Milkshake Item name (En)" at bounding box center [437, 268] width 441 height 33
click at [314, 275] on input "Oreo Milkshake" at bounding box center [437, 273] width 441 height 21
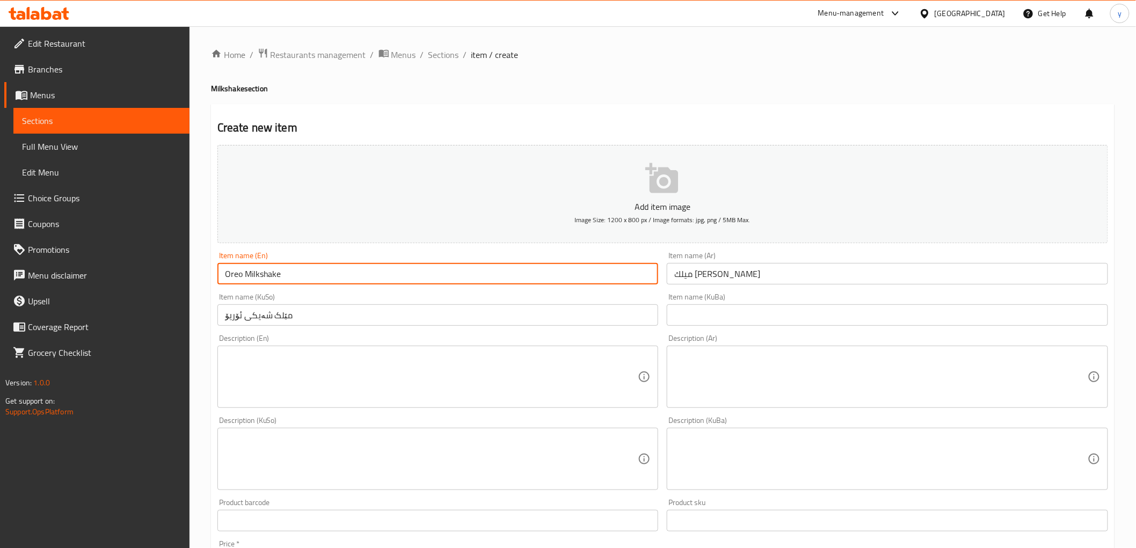
click at [314, 275] on input "Oreo Milkshake" at bounding box center [437, 273] width 441 height 21
click at [312, 313] on input "مێلک شەیکی ئۆریۆ" at bounding box center [437, 314] width 441 height 21
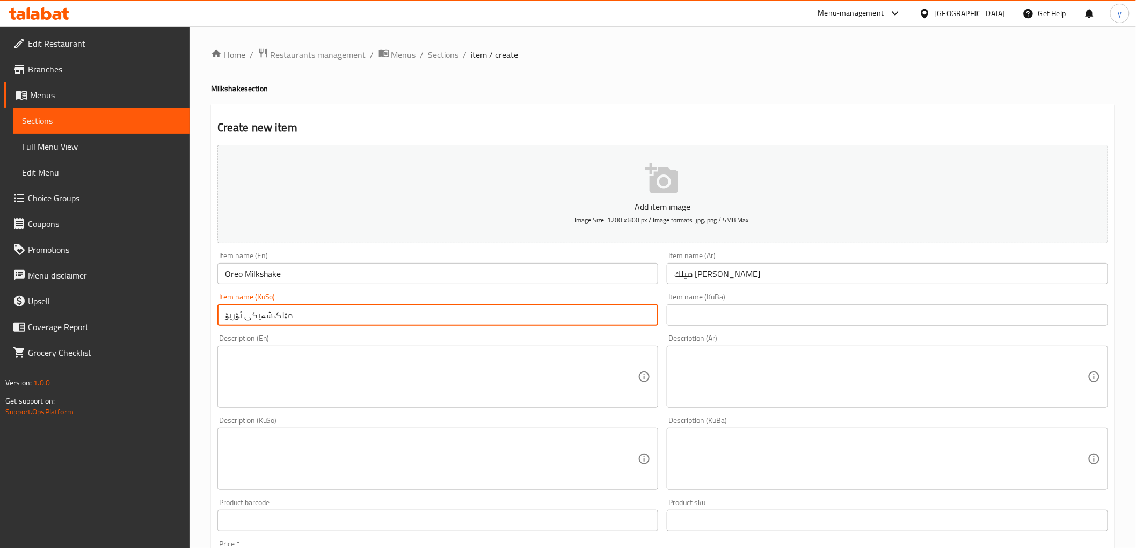
click at [312, 313] on input "مێلک شەیکی ئۆریۆ" at bounding box center [437, 314] width 441 height 21
click at [742, 266] on input "ميلك [PERSON_NAME]" at bounding box center [886, 273] width 441 height 21
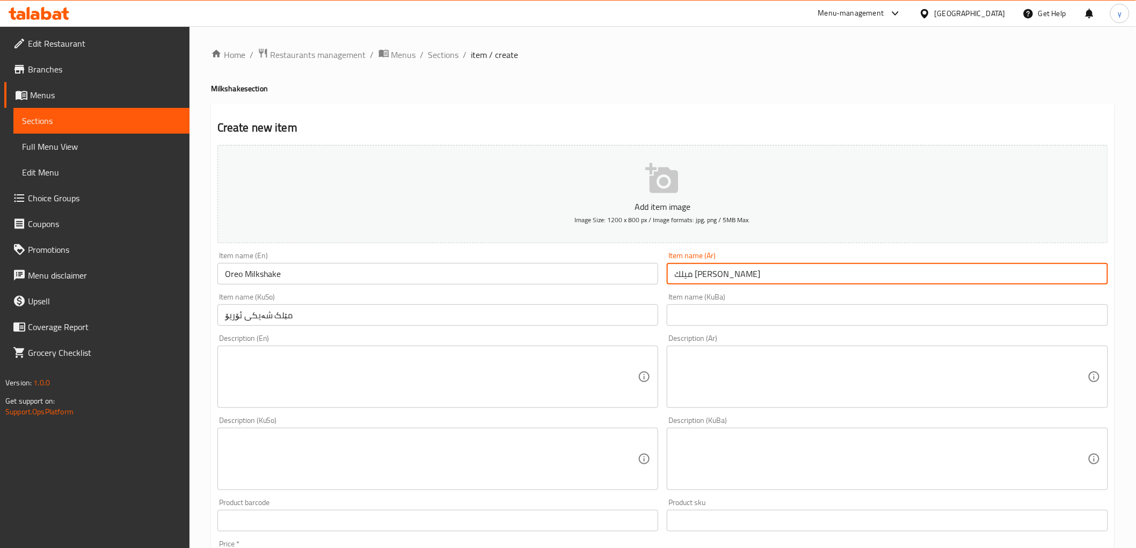
click at [742, 266] on input "ميلك [PERSON_NAME]" at bounding box center [886, 273] width 441 height 21
click at [752, 279] on input "ميلك [PERSON_NAME]" at bounding box center [886, 273] width 441 height 21
type input "ميلك [PERSON_NAME]"
click at [516, 272] on input "Oreo Milkshake" at bounding box center [437, 273] width 441 height 21
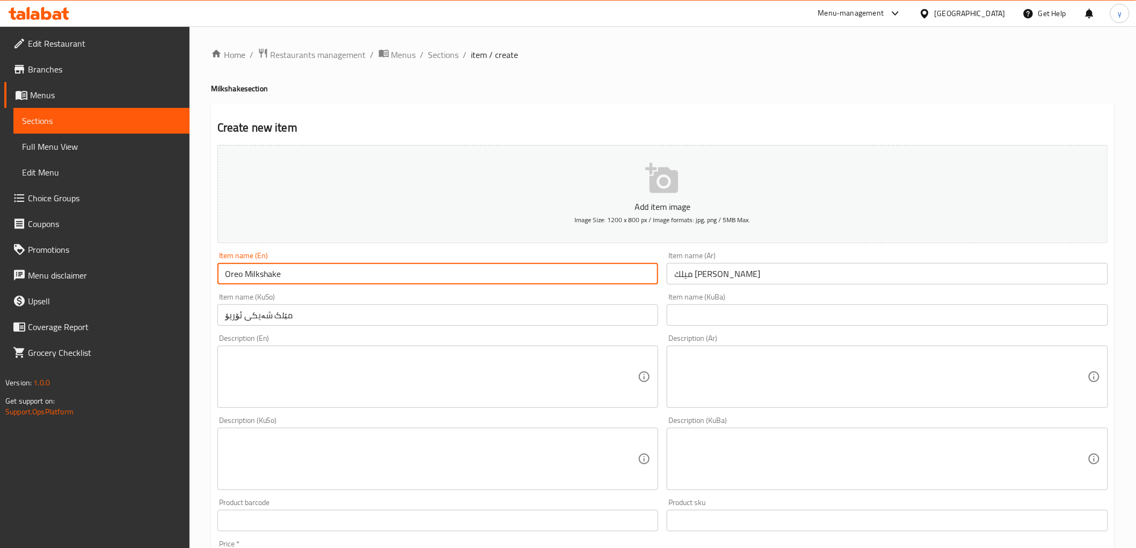
click at [320, 274] on input "Oreo Milkshake" at bounding box center [437, 273] width 441 height 21
type input "Oreo Milkshake"
click at [333, 313] on input "مێلک شەیکی ئۆریۆ" at bounding box center [437, 314] width 441 height 21
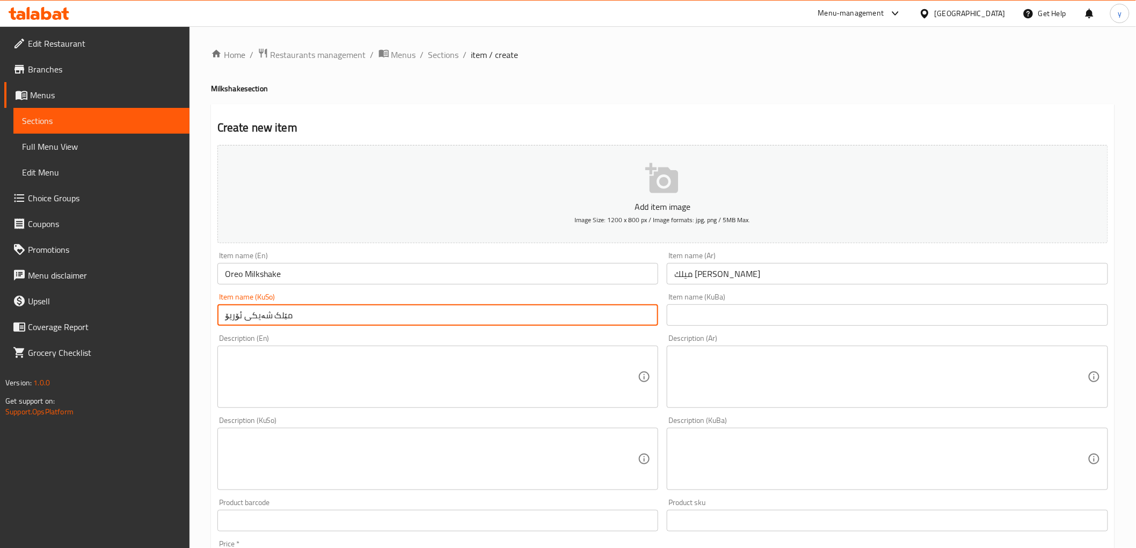
click at [333, 313] on input "مێلک شەیکی ئۆریۆ" at bounding box center [437, 314] width 441 height 21
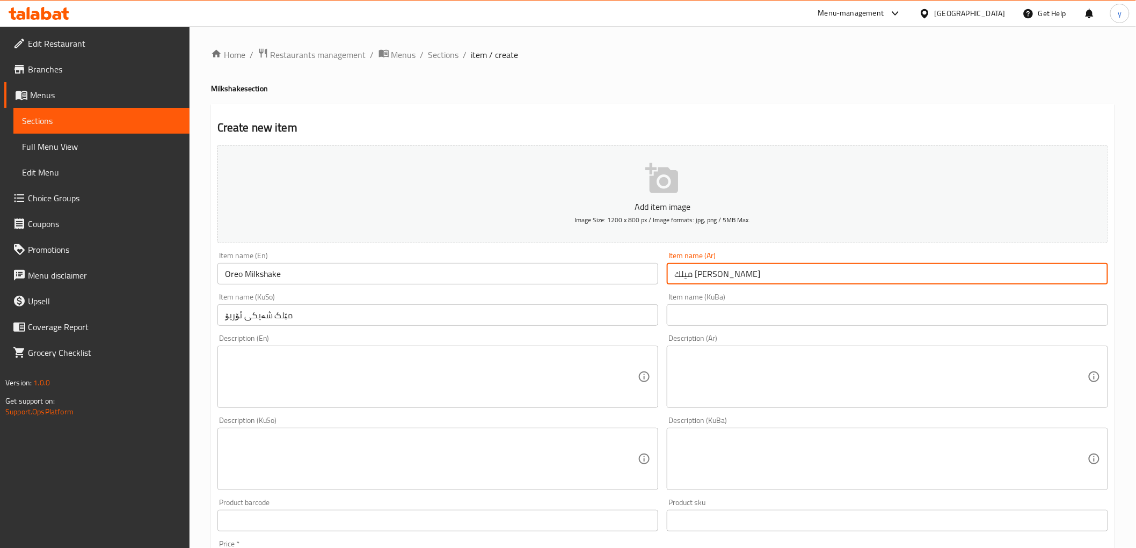
click at [685, 277] on input "ميلك [PERSON_NAME]" at bounding box center [886, 273] width 441 height 21
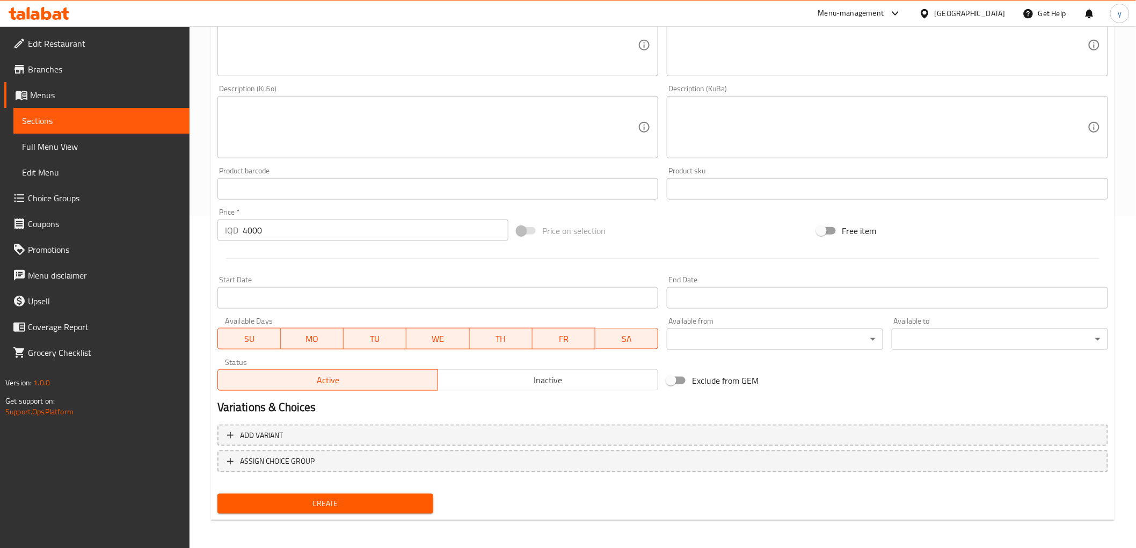
click at [301, 498] on span "Create" at bounding box center [325, 503] width 199 height 13
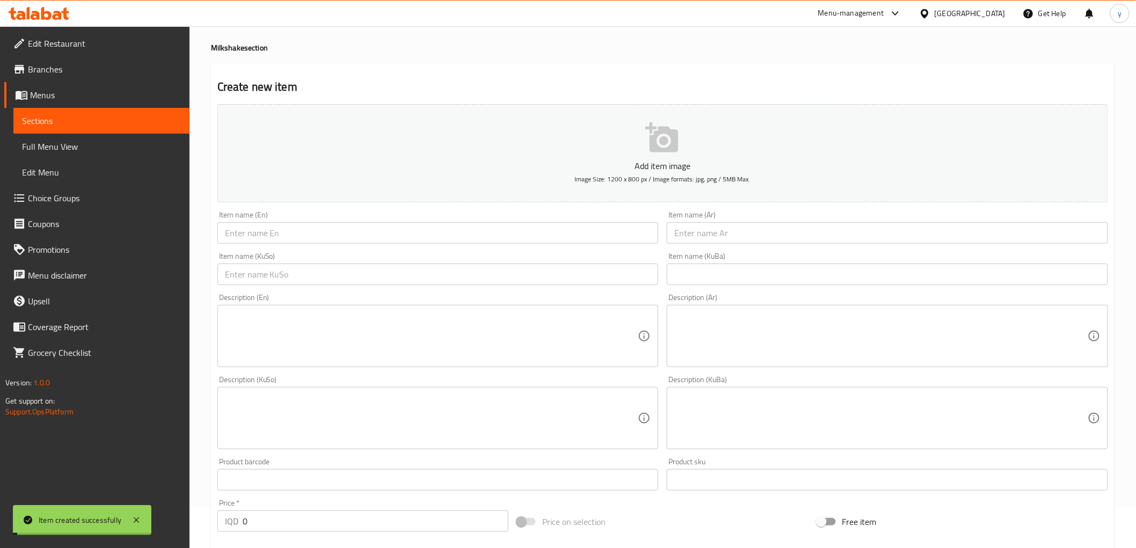
scroll to position [0, 0]
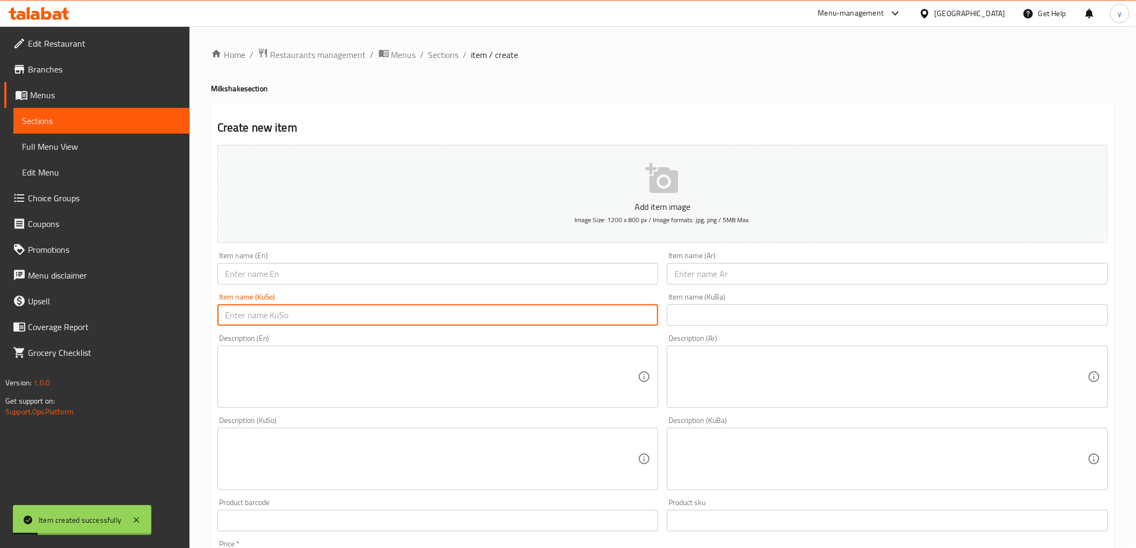
click at [409, 307] on input "text" at bounding box center [437, 314] width 441 height 21
paste input "مێلک شەیکی ئۆریۆ"
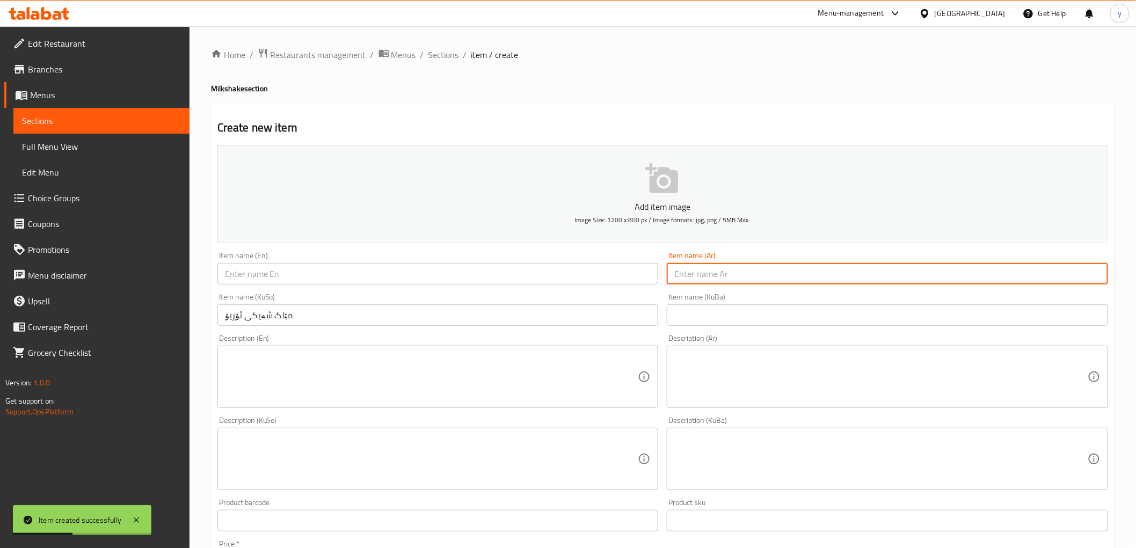
click at [772, 270] on input "text" at bounding box center [886, 273] width 441 height 21
paste input "ميلك [PERSON_NAME]"
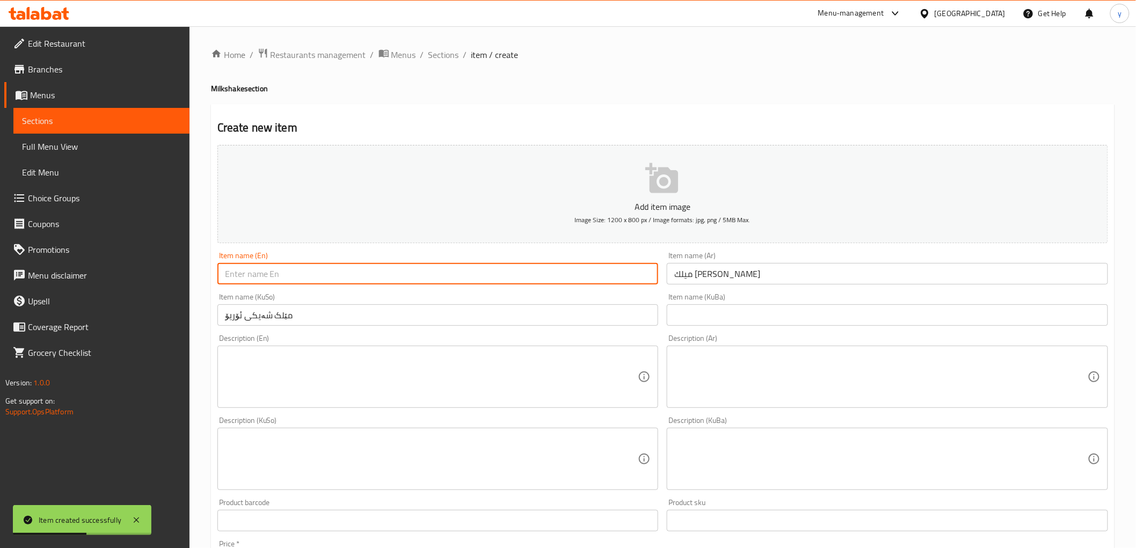
click at [541, 281] on input "text" at bounding box center [437, 273] width 441 height 21
paste input "Oreo Milkshake"
click at [229, 269] on input "Oreo Milkshake" at bounding box center [437, 273] width 441 height 21
paste input "Lotous"
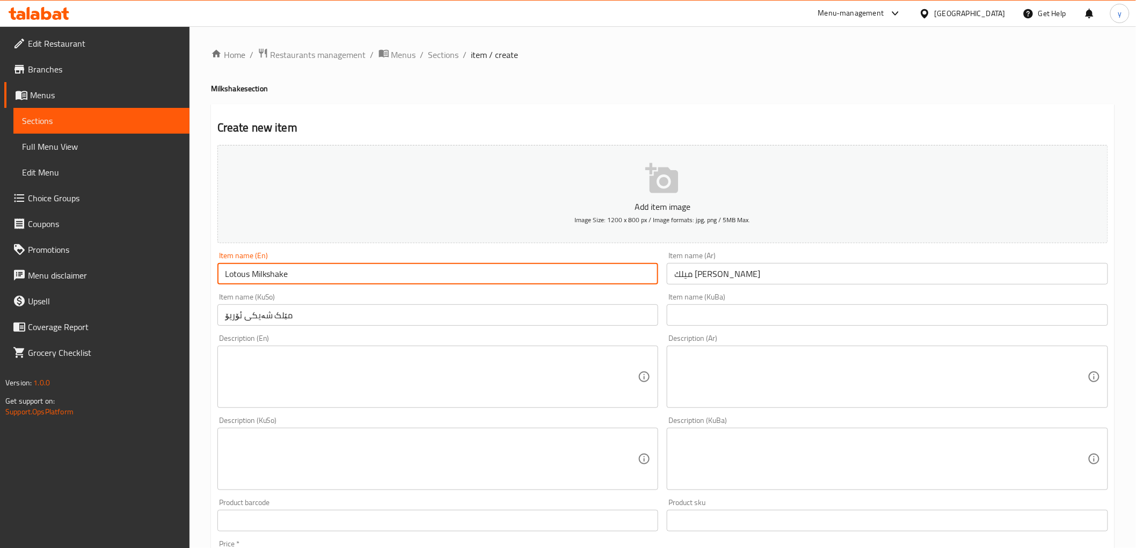
click at [247, 277] on input "Lotous Milkshake" at bounding box center [437, 273] width 441 height 21
click at [239, 276] on input "Lotous Milkshake" at bounding box center [437, 273] width 441 height 21
click at [678, 277] on input "ميلك [PERSON_NAME]" at bounding box center [886, 273] width 441 height 21
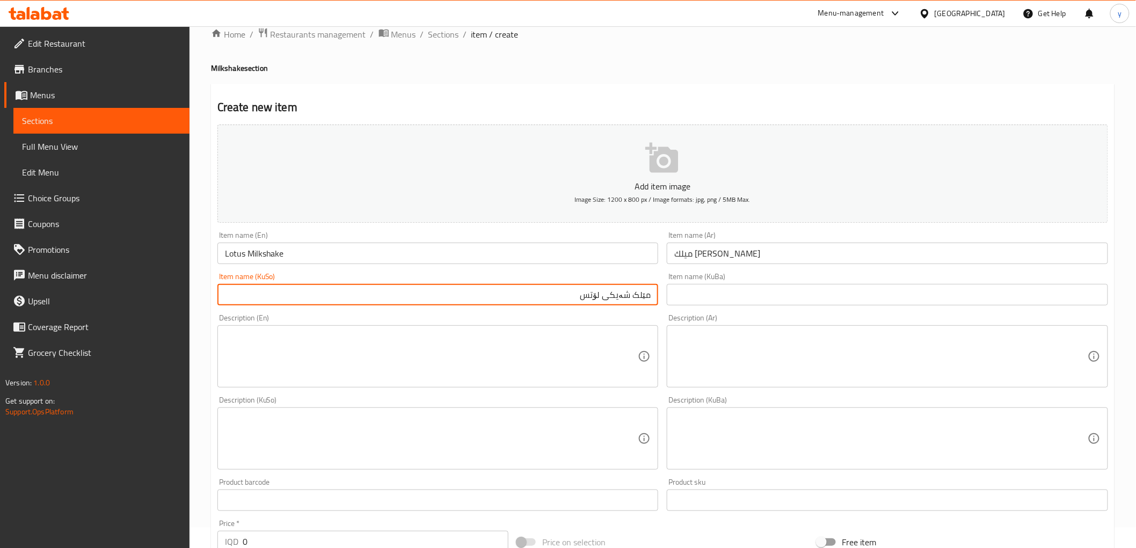
scroll to position [332, 0]
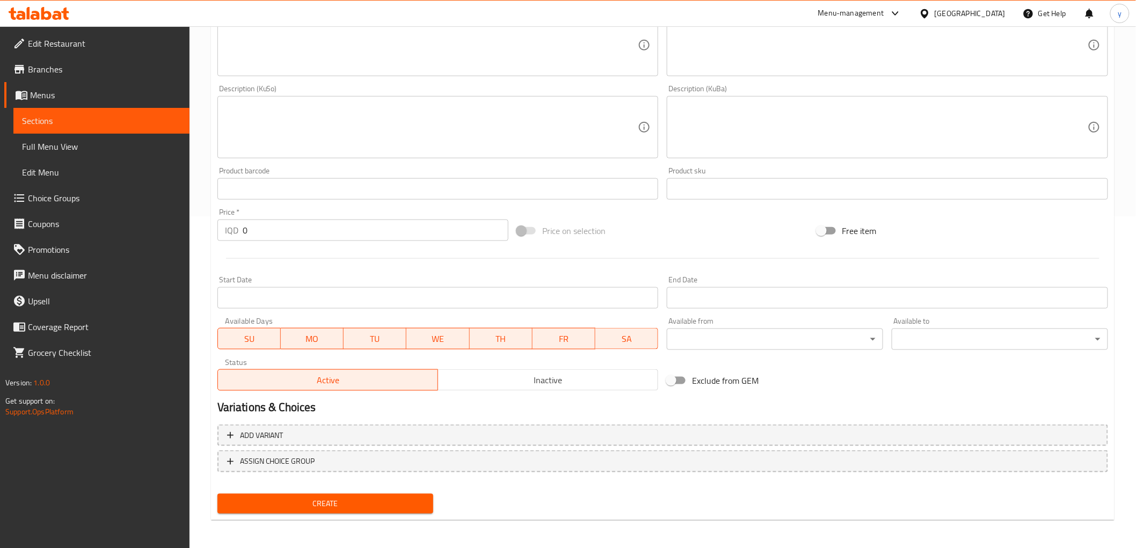
drag, startPoint x: 253, startPoint y: 228, endPoint x: 208, endPoint y: 239, distance: 46.1
click at [207, 238] on div "Home / Restaurants management / Menus / Sections / item / create Milkshake sect…" at bounding box center [662, 122] width 946 height 855
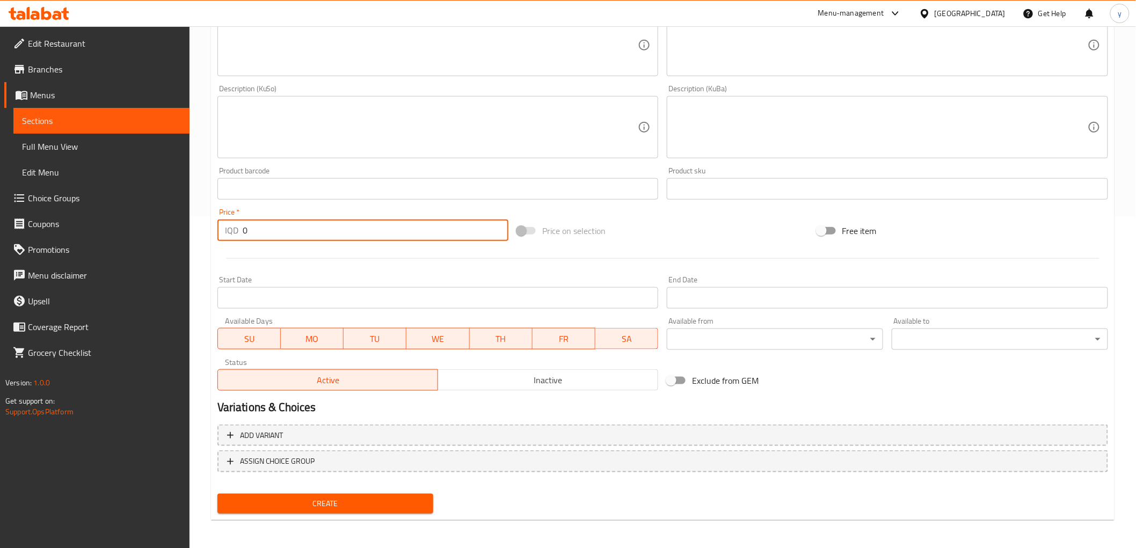
paste input "400"
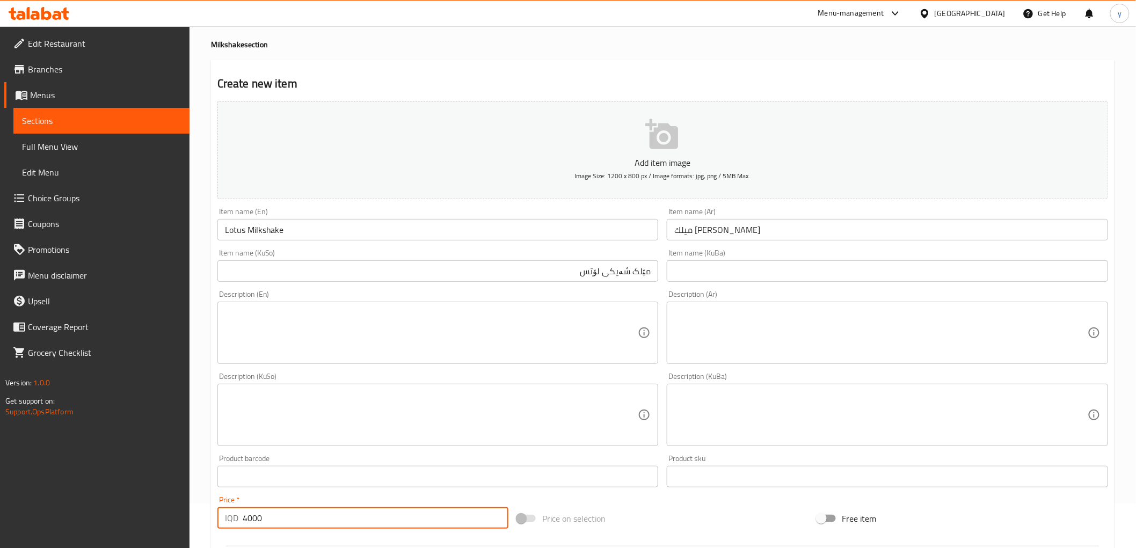
scroll to position [0, 0]
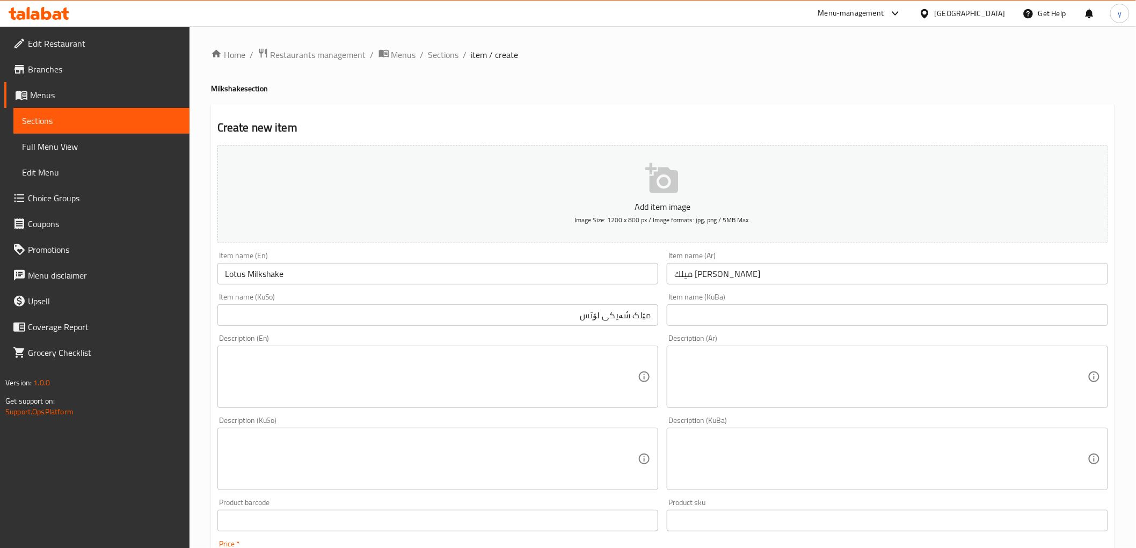
click at [329, 276] on input "Lotus Milkshake" at bounding box center [437, 273] width 441 height 21
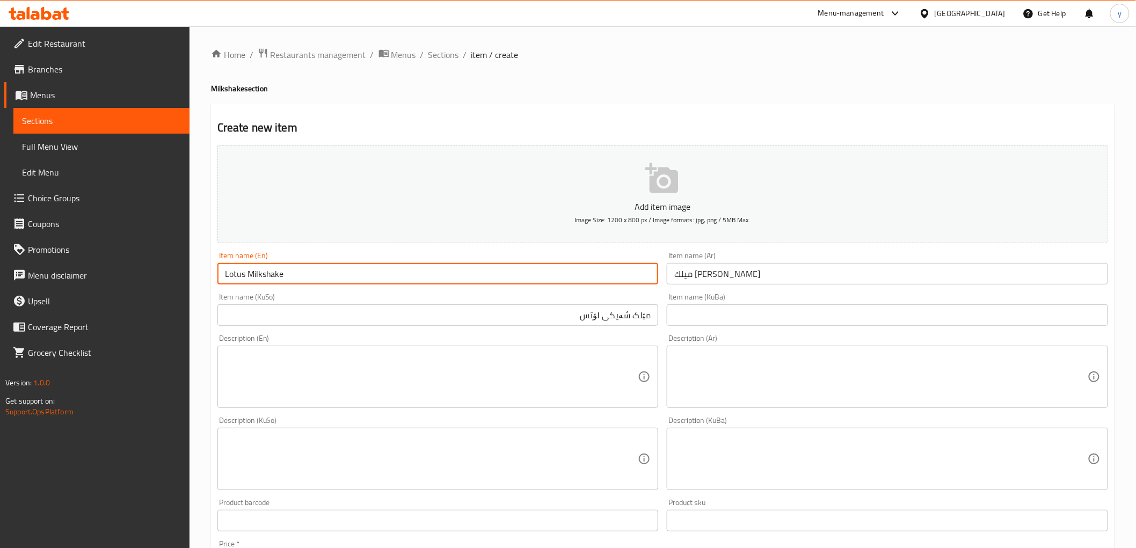
click at [329, 276] on input "Lotus Milkshake" at bounding box center [437, 273] width 441 height 21
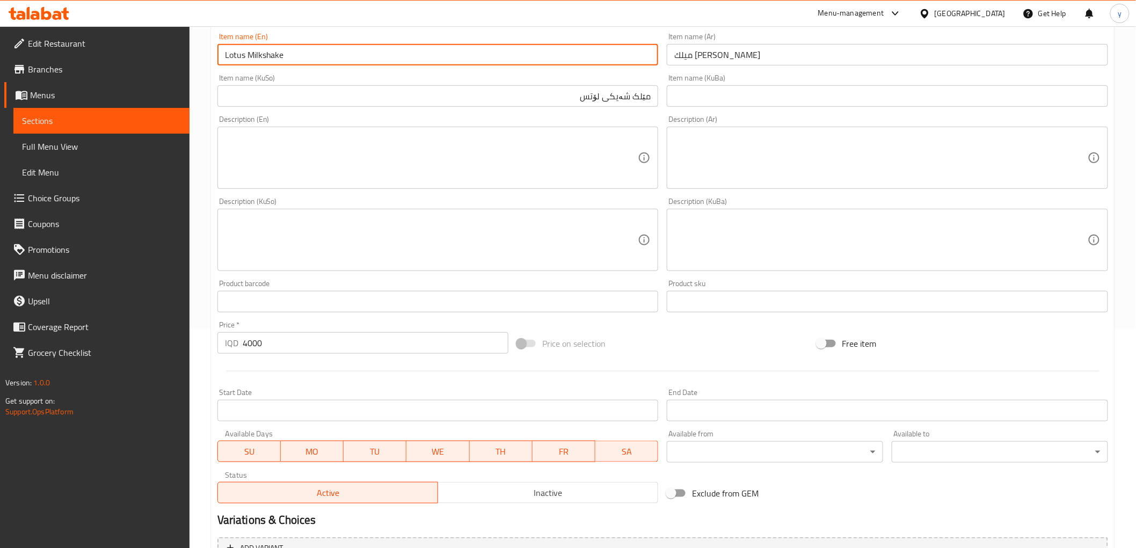
scroll to position [332, 0]
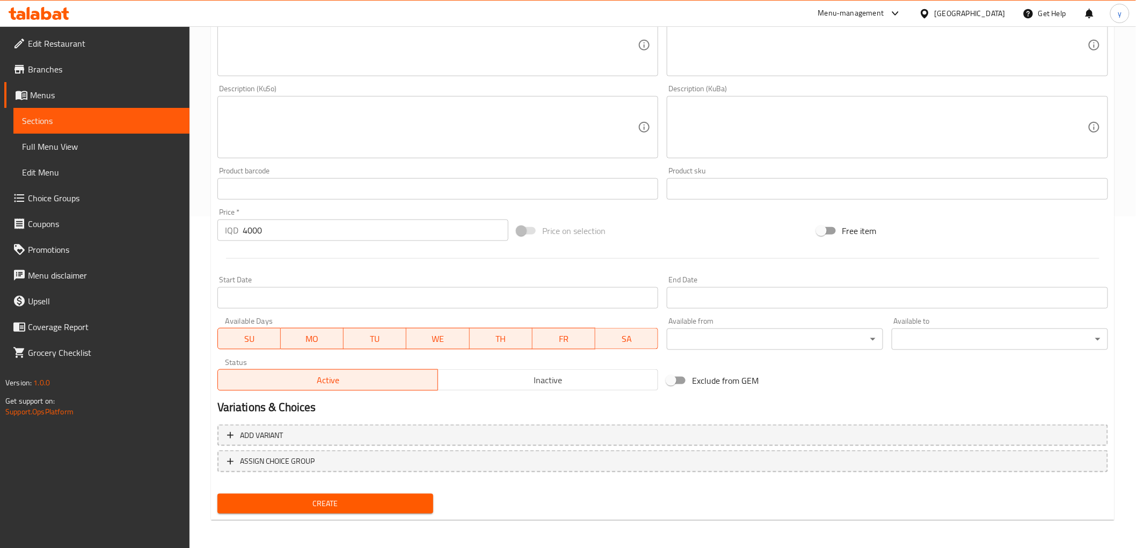
click at [370, 498] on span "Create" at bounding box center [325, 503] width 199 height 13
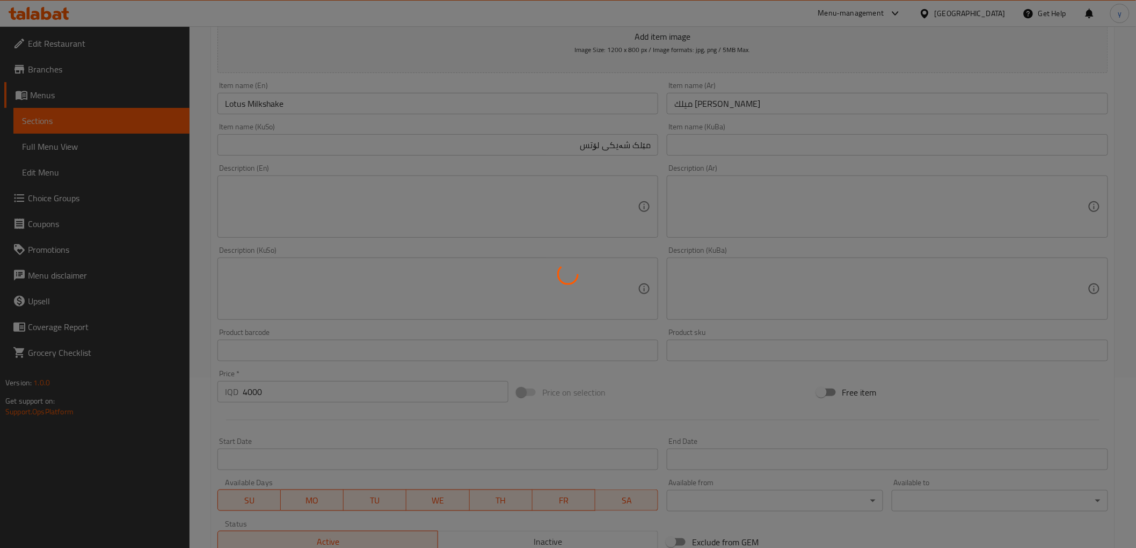
scroll to position [153, 0]
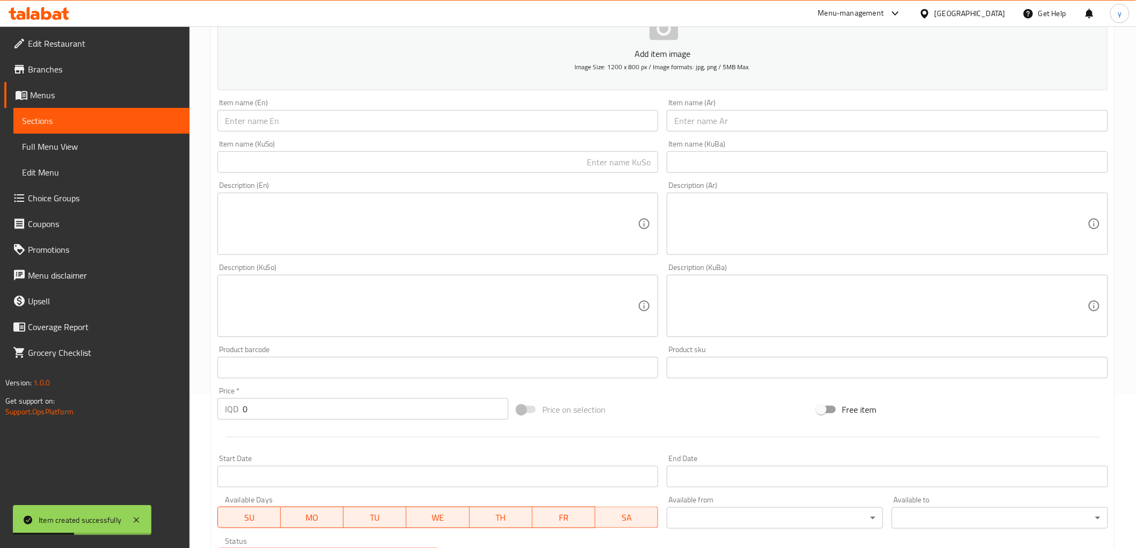
click at [363, 116] on input "text" at bounding box center [437, 120] width 441 height 21
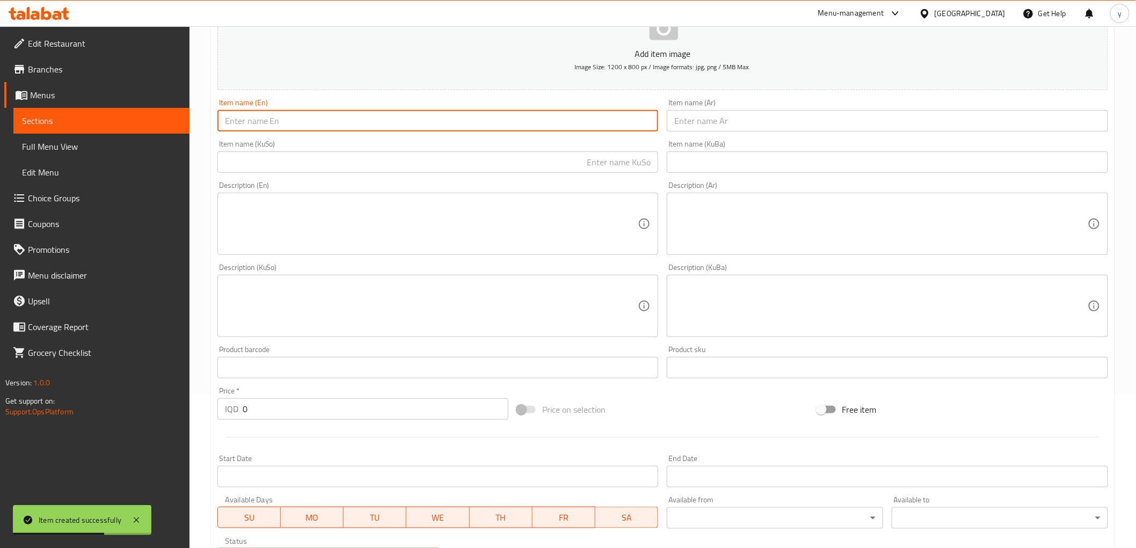
paste input "Lotus Milkshake"
click at [235, 121] on input "Lotus Milkshake" at bounding box center [437, 120] width 441 height 21
paste input "Vanila ice latte"
click at [240, 120] on input "Vanila ice latte Milkshake" at bounding box center [437, 120] width 441 height 21
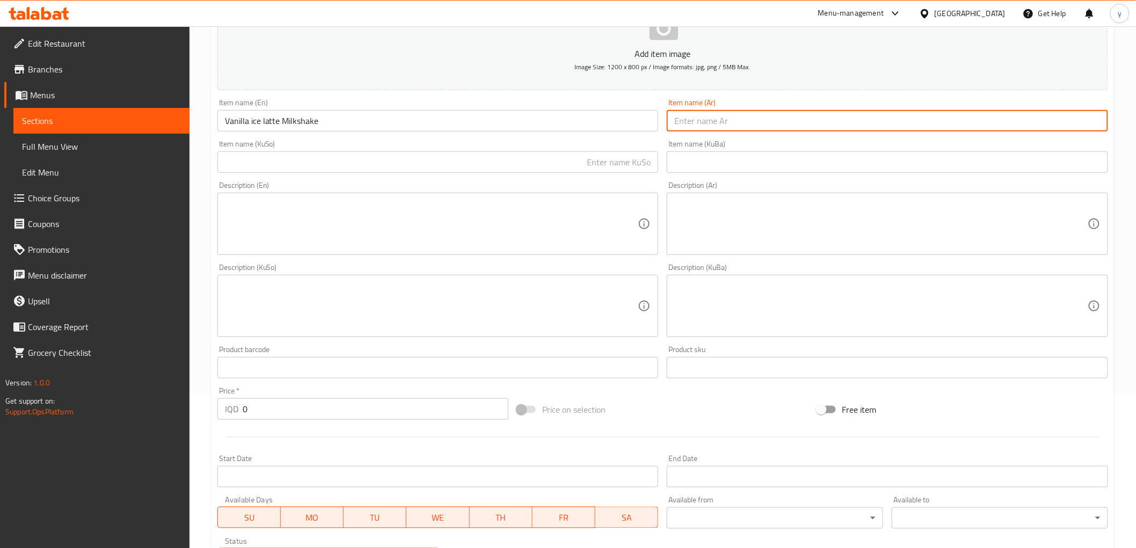
click at [726, 121] on input "text" at bounding box center [886, 120] width 441 height 21
paste input "ميلك [PERSON_NAME]"
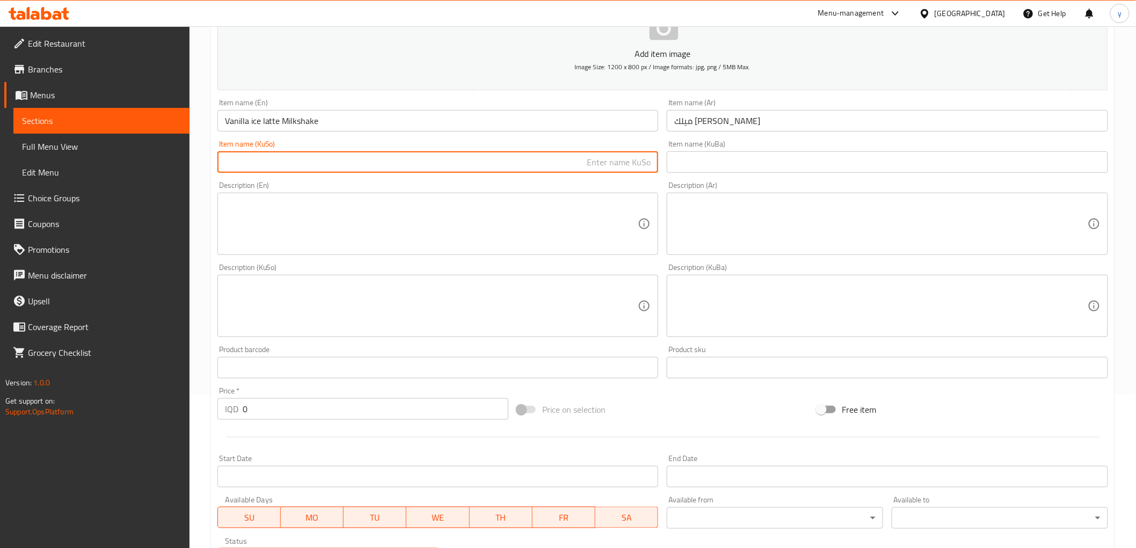
click at [597, 169] on input "text" at bounding box center [437, 161] width 441 height 21
paste input "مێلک شەیکی ئۆریۆ"
click at [603, 158] on input "مێلک شەیکی ئۆریۆ" at bounding box center [437, 161] width 441 height 21
click at [683, 126] on input "ميلك [PERSON_NAME]" at bounding box center [886, 120] width 441 height 21
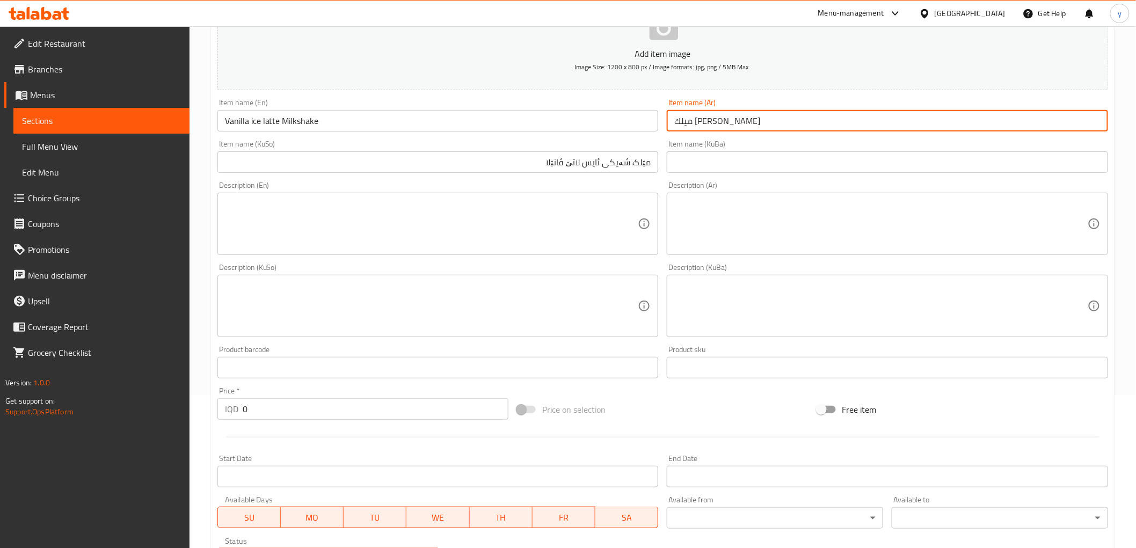
click at [683, 126] on input "ميلك [PERSON_NAME]" at bounding box center [886, 120] width 441 height 21
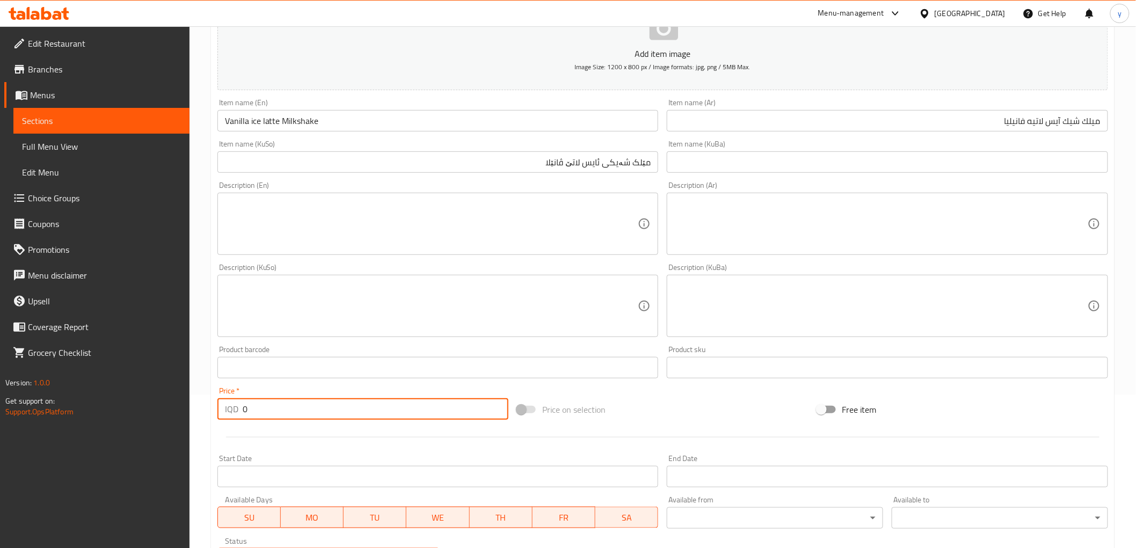
drag, startPoint x: 241, startPoint y: 404, endPoint x: 221, endPoint y: 411, distance: 21.7
click at [218, 411] on div "IQD 0 Price *" at bounding box center [362, 408] width 291 height 21
paste input "400"
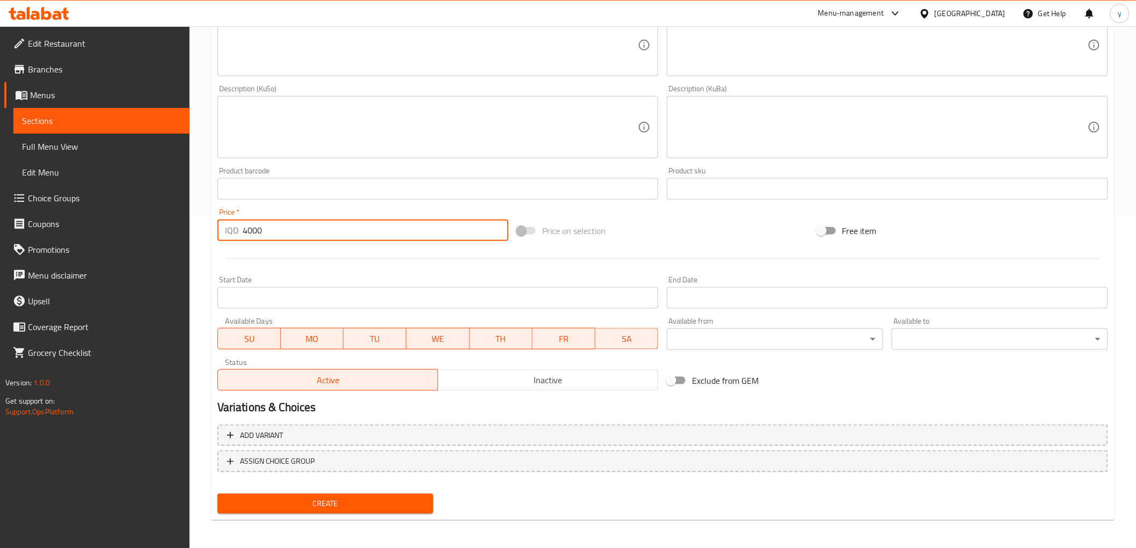
click at [339, 498] on span "Create" at bounding box center [325, 503] width 199 height 13
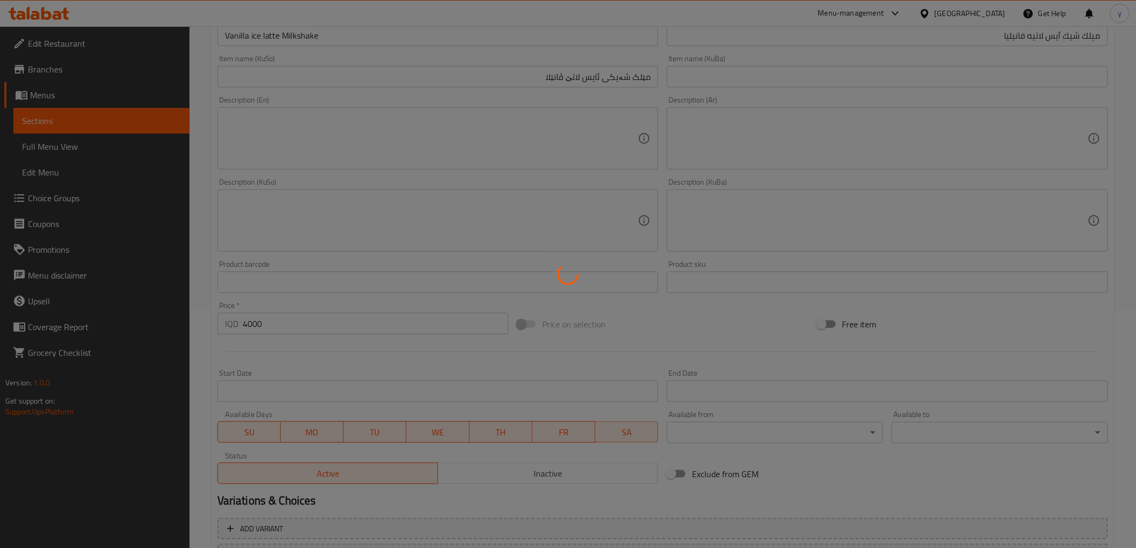
scroll to position [0, 0]
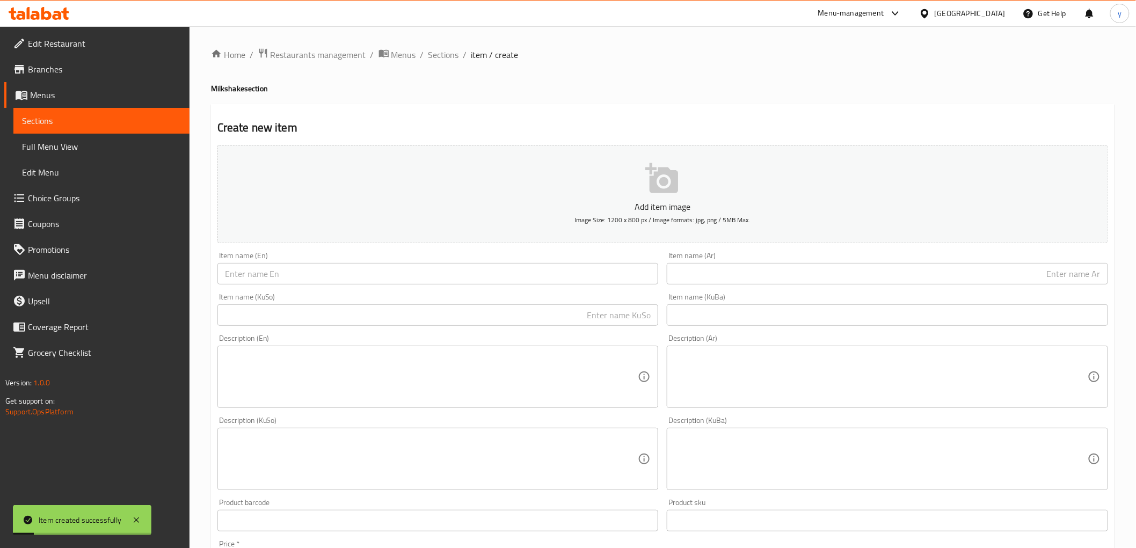
click at [302, 267] on input "text" at bounding box center [437, 273] width 441 height 21
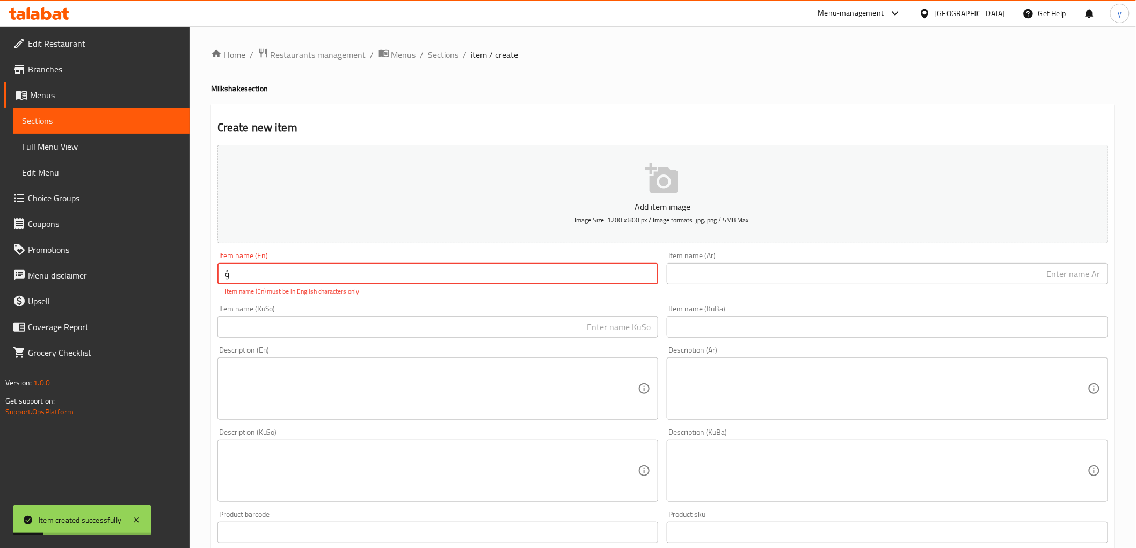
click at [301, 275] on input "ؤ" at bounding box center [437, 273] width 441 height 21
paste input "Lotus Milkshake"
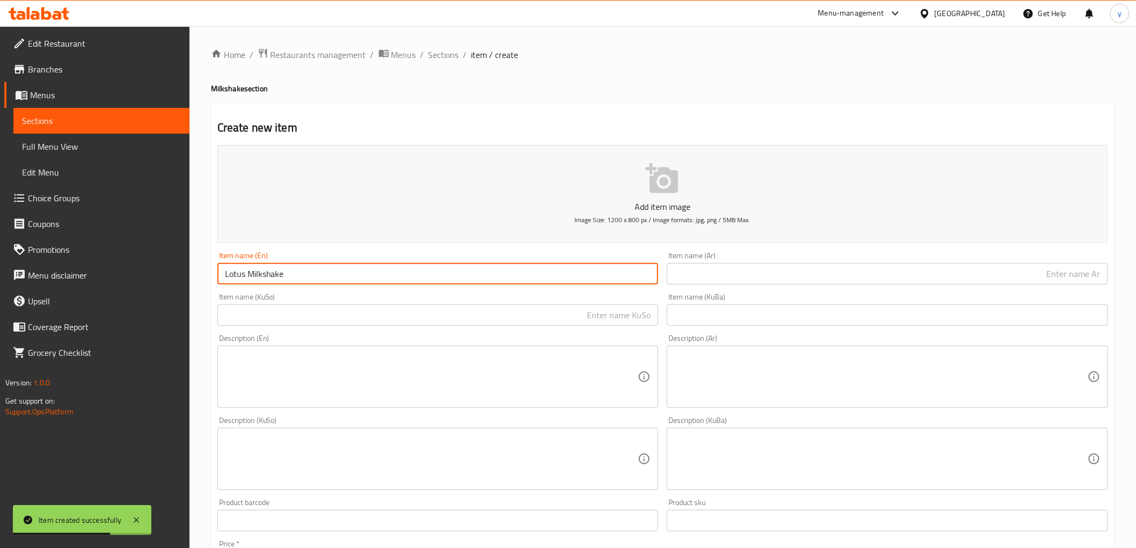
click at [236, 281] on input "Lotus Milkshake" at bounding box center [437, 273] width 441 height 21
paste input "Caramel ice latte"
click at [268, 279] on input "Caramel ice latte Milkshake" at bounding box center [437, 273] width 441 height 21
drag, startPoint x: 254, startPoint y: 276, endPoint x: 260, endPoint y: 273, distance: 7.0
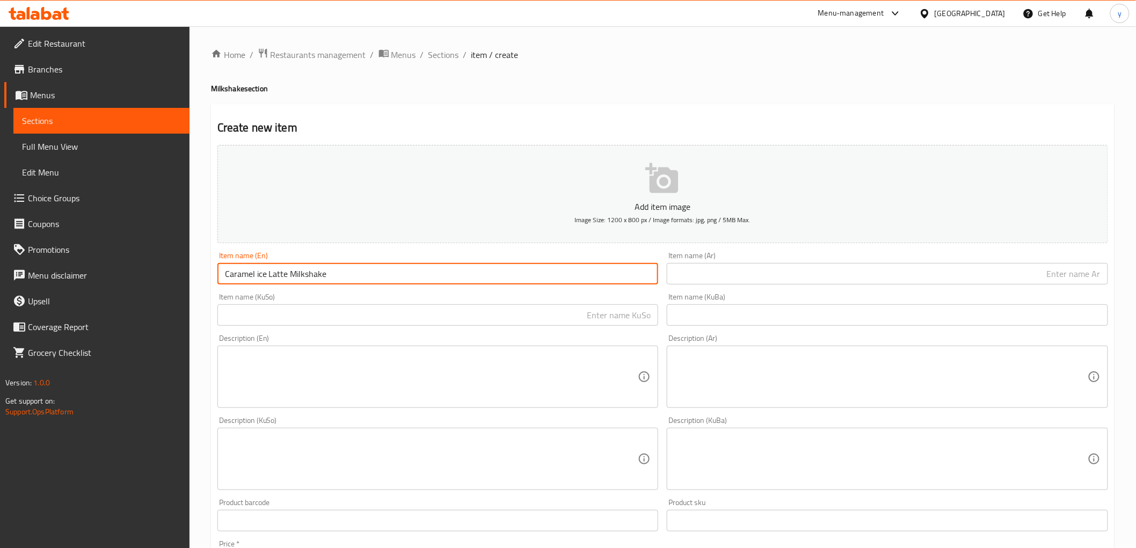
click at [260, 273] on input "Caramel ice Latte Milkshake" at bounding box center [437, 273] width 441 height 21
click at [265, 270] on input "Caramel ice Latte Milkshake" at bounding box center [437, 273] width 441 height 21
click at [256, 276] on input "Caramel ice Latte Milkshake" at bounding box center [437, 273] width 441 height 21
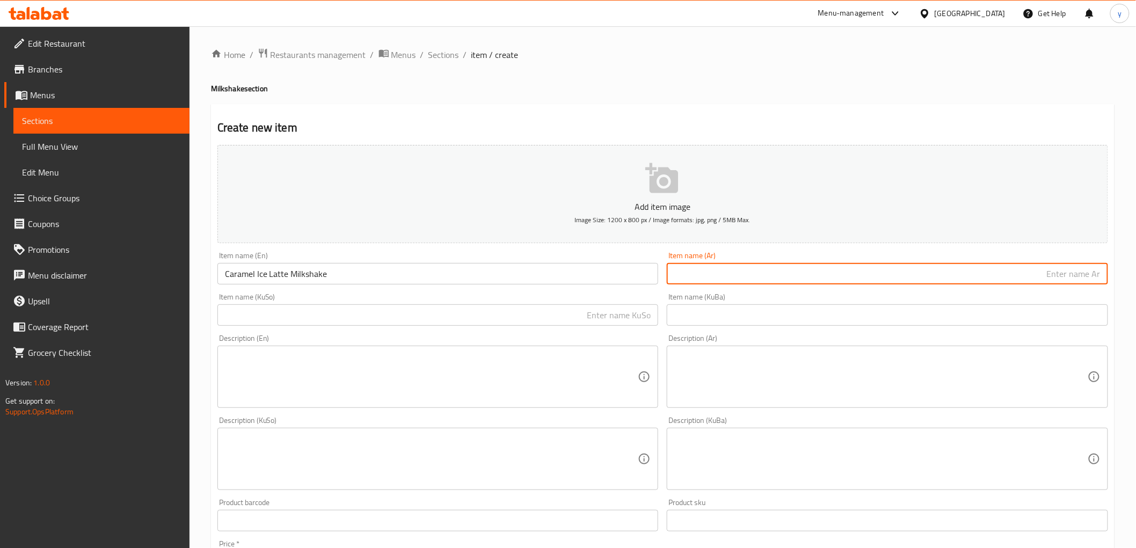
click at [717, 269] on input "text" at bounding box center [886, 273] width 441 height 21
paste input "ميلك [PERSON_NAME]"
click at [630, 321] on input "text" at bounding box center [437, 314] width 441 height 21
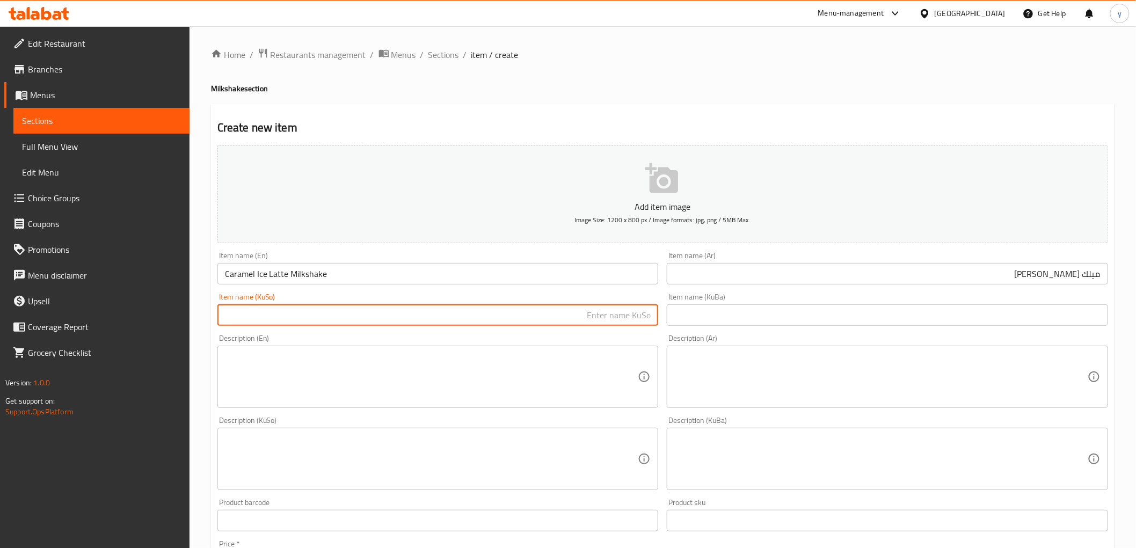
paste
click at [1059, 284] on input "ميلك [PERSON_NAME]" at bounding box center [886, 273] width 441 height 21
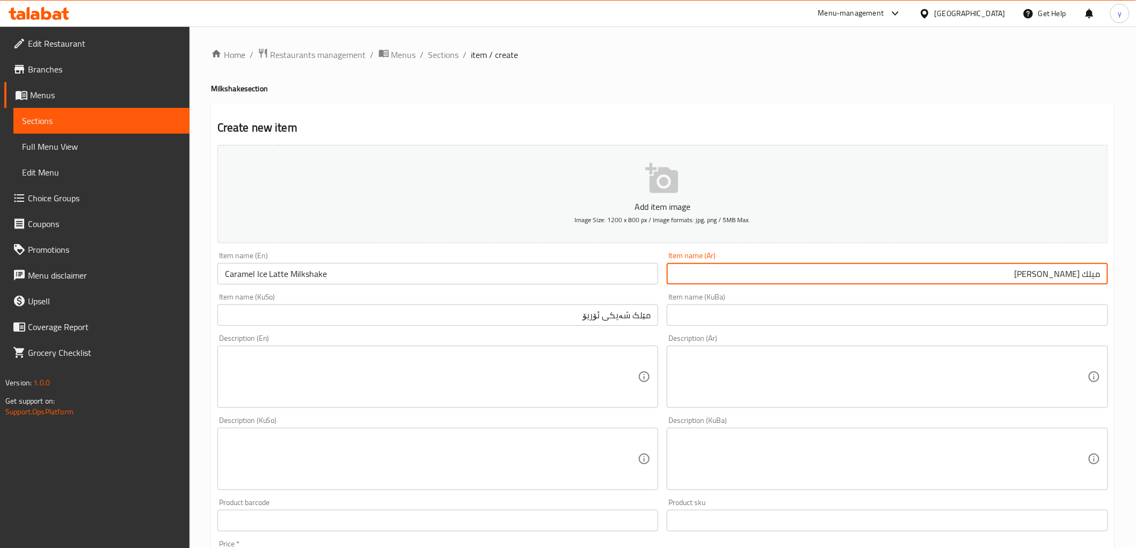
drag, startPoint x: 1050, startPoint y: 268, endPoint x: 1053, endPoint y: 279, distance: 11.1
click at [1051, 270] on input "ميلك [PERSON_NAME]" at bounding box center [886, 273] width 441 height 21
click at [1053, 279] on input "ميلك [PERSON_NAME]" at bounding box center [886, 273] width 441 height 21
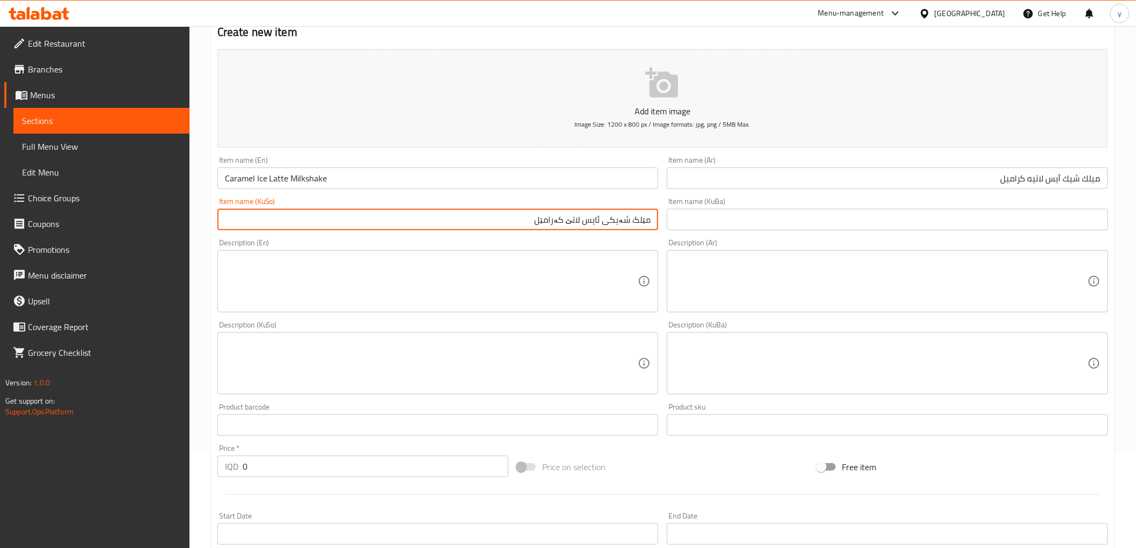
scroll to position [332, 0]
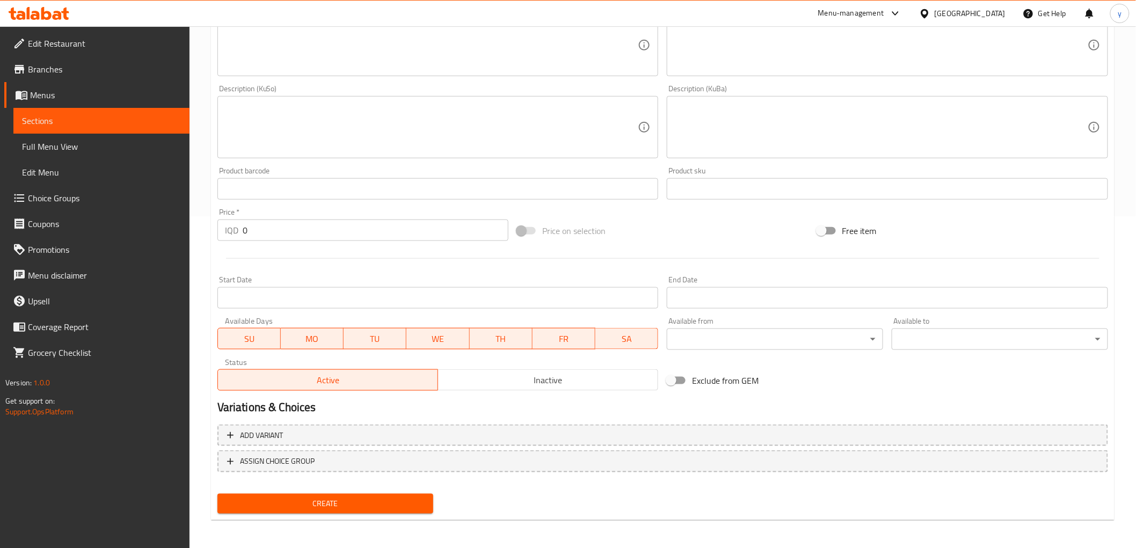
drag, startPoint x: 270, startPoint y: 228, endPoint x: 192, endPoint y: 251, distance: 81.5
click at [174, 247] on div "Edit Restaurant Branches Menus Sections Full Menu View Edit Menu Choice Groups …" at bounding box center [568, 122] width 1136 height 855
click at [325, 498] on span "Create" at bounding box center [325, 503] width 199 height 13
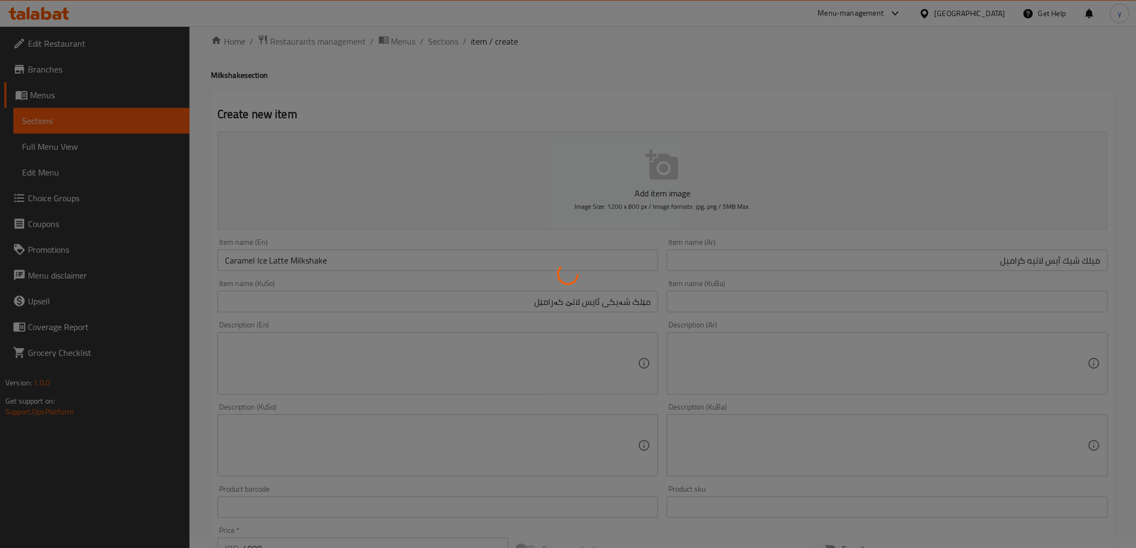
scroll to position [0, 0]
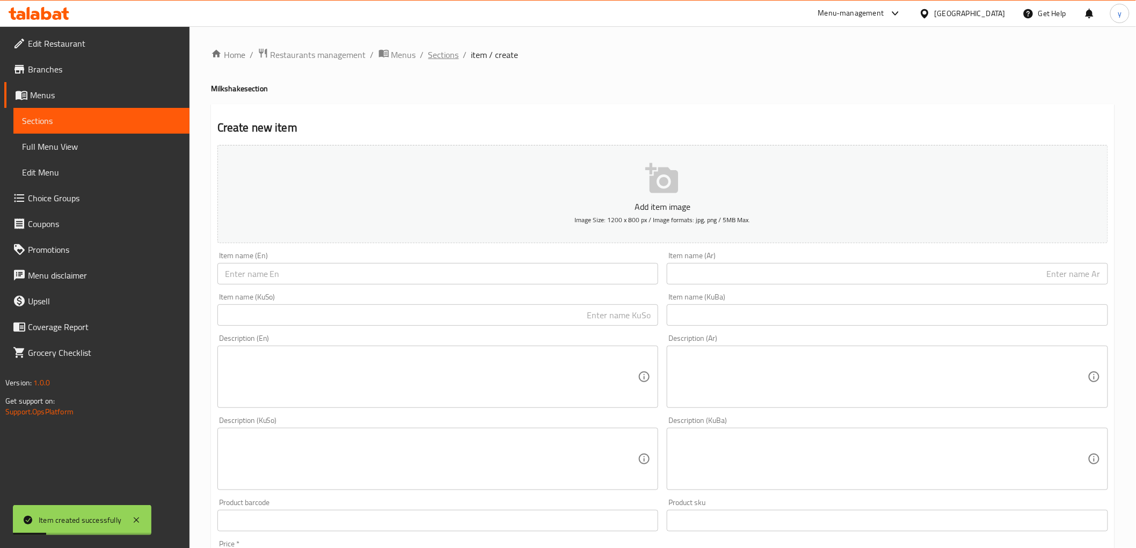
click at [428, 53] on span "Sections" at bounding box center [443, 54] width 31 height 13
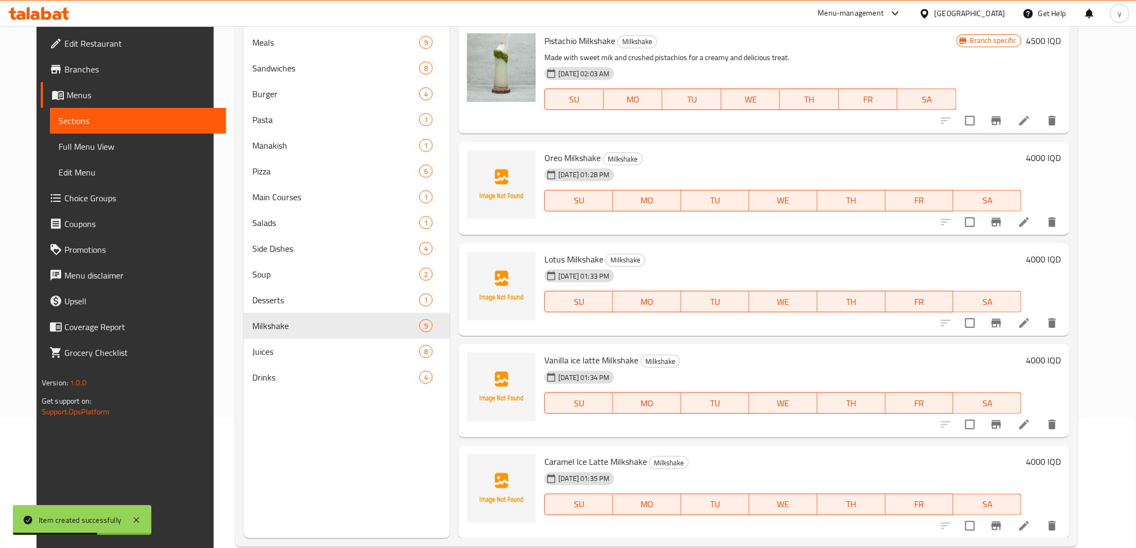
scroll to position [150, 0]
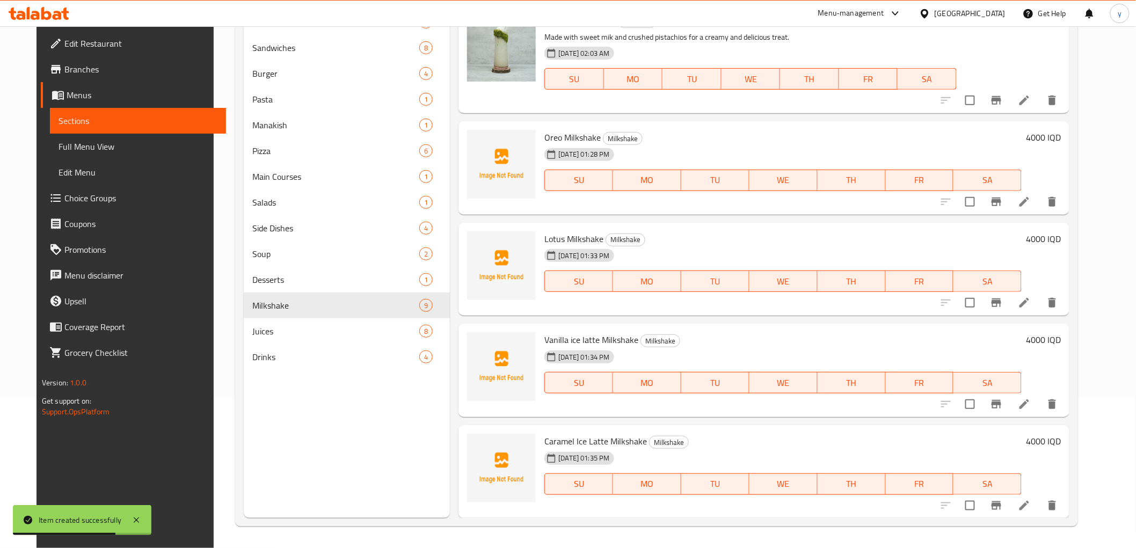
click at [1030, 401] on icon at bounding box center [1023, 404] width 13 height 13
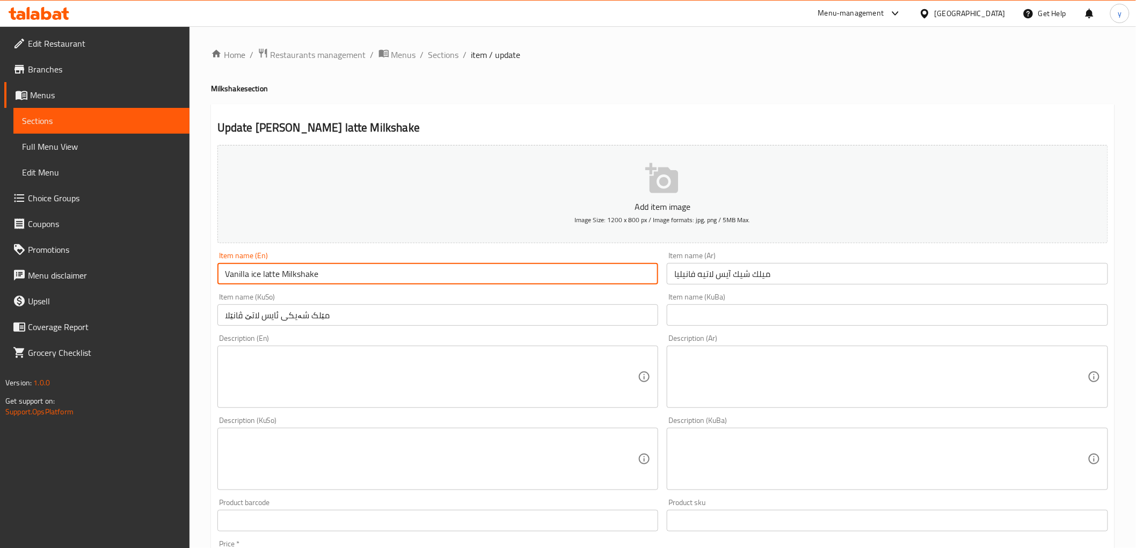
click at [251, 277] on input "Vanilla ice latte Milkshake" at bounding box center [437, 273] width 441 height 21
click at [263, 276] on input "Vanilla Ice latte Milkshake" at bounding box center [437, 273] width 441 height 21
drag, startPoint x: 250, startPoint y: 273, endPoint x: 354, endPoint y: 265, distance: 104.9
click at [354, 265] on input "Vanilla Ice Latte Milkshake" at bounding box center [437, 273] width 441 height 21
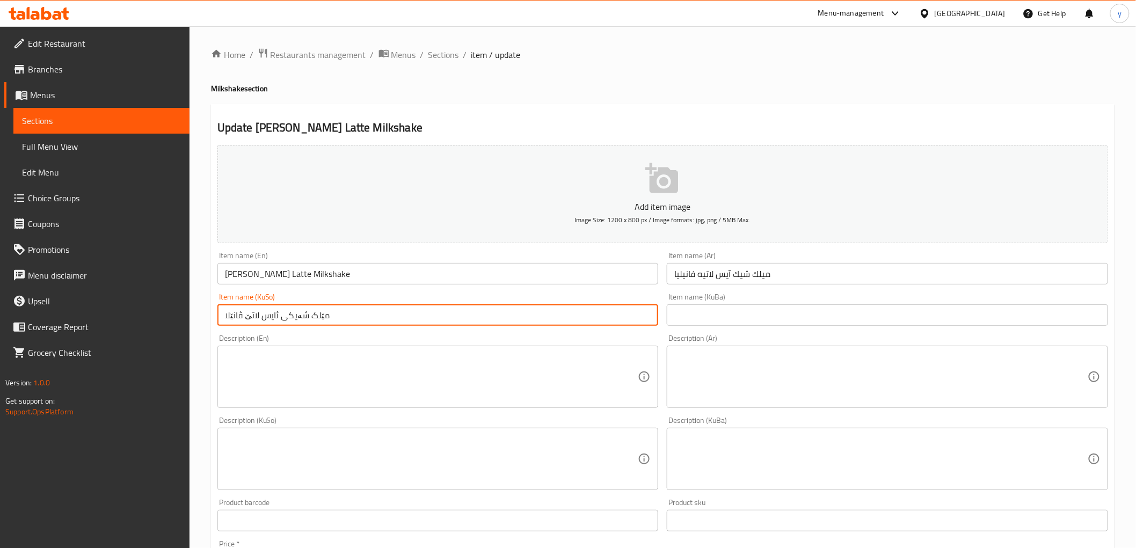
drag, startPoint x: 244, startPoint y: 316, endPoint x: 390, endPoint y: 303, distance: 146.5
click at [390, 303] on div "Item name (KuSo) مێلک شەیکی ئایس لاتێ ڤانێلا Item name (KuSo)" at bounding box center [437, 309] width 441 height 33
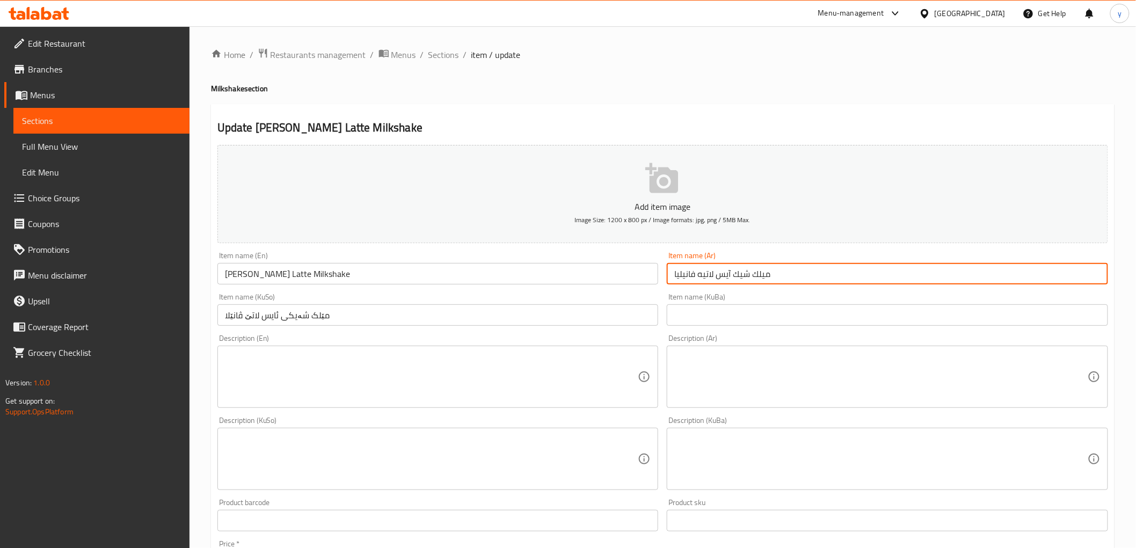
drag, startPoint x: 698, startPoint y: 272, endPoint x: 821, endPoint y: 275, distance: 122.9
click at [821, 275] on input "ميلك شيك آيس لاتيه فانيليا" at bounding box center [886, 273] width 441 height 21
click at [438, 52] on span "Sections" at bounding box center [443, 54] width 31 height 13
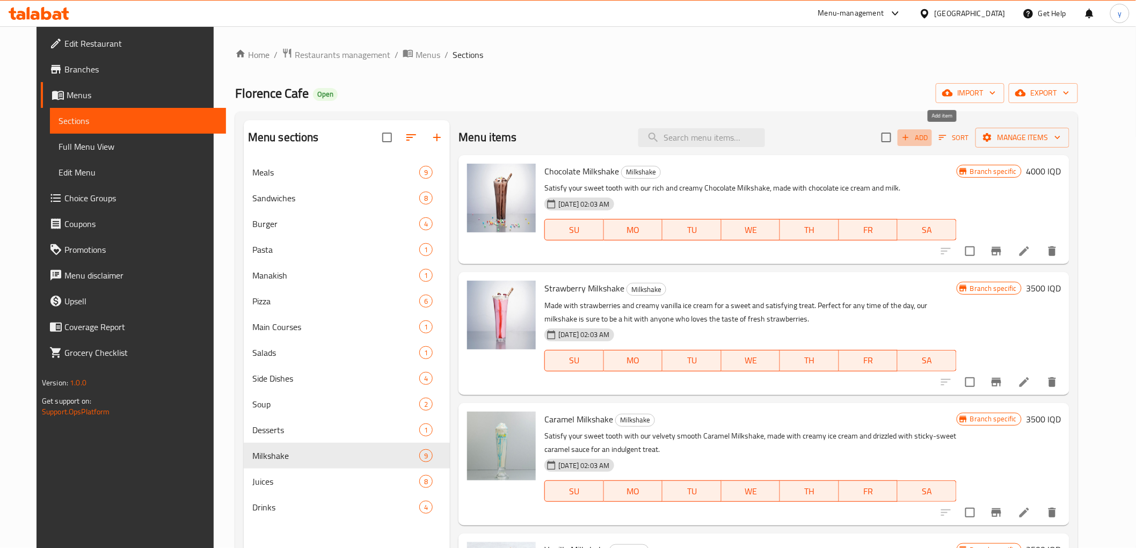
click at [910, 138] on icon "button" at bounding box center [905, 138] width 10 height 10
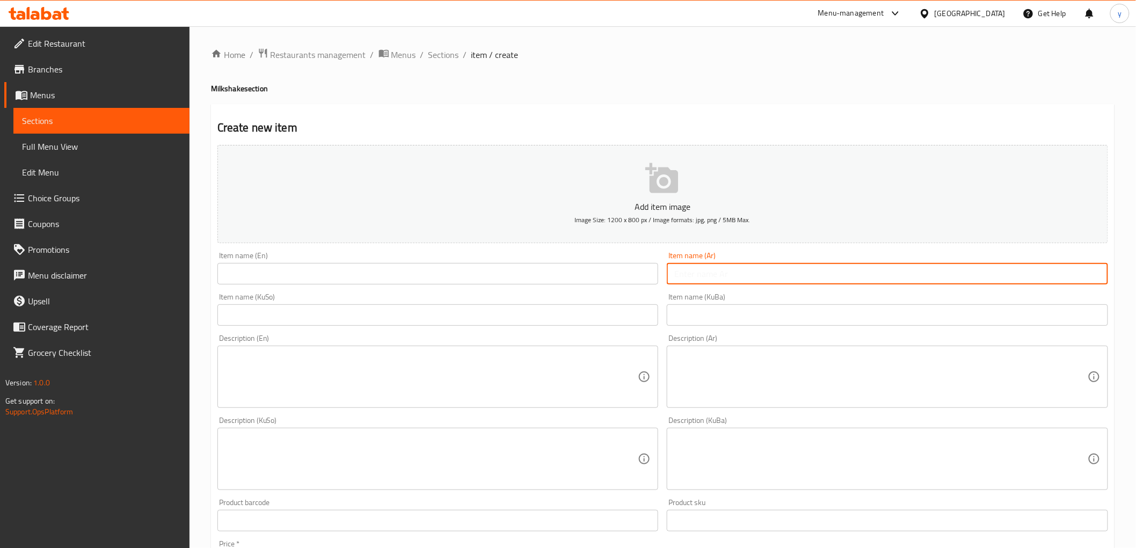
drag, startPoint x: 716, startPoint y: 277, endPoint x: 706, endPoint y: 281, distance: 10.9
click at [716, 277] on input "text" at bounding box center [886, 273] width 441 height 21
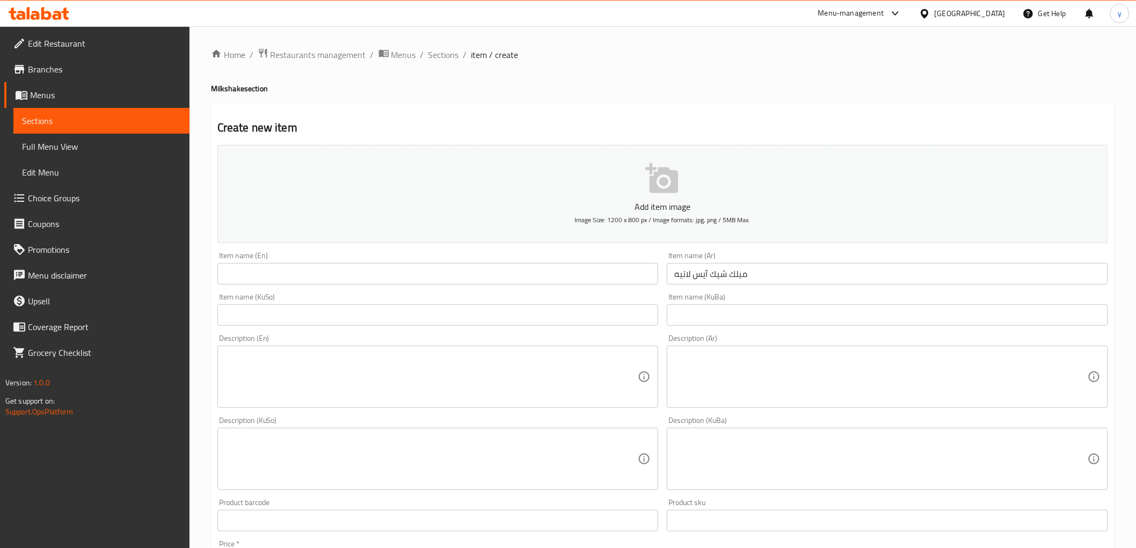
click at [581, 303] on div "Item name (KuSo) Item name (KuSo)" at bounding box center [437, 309] width 441 height 33
click at [550, 312] on input "text" at bounding box center [437, 314] width 441 height 21
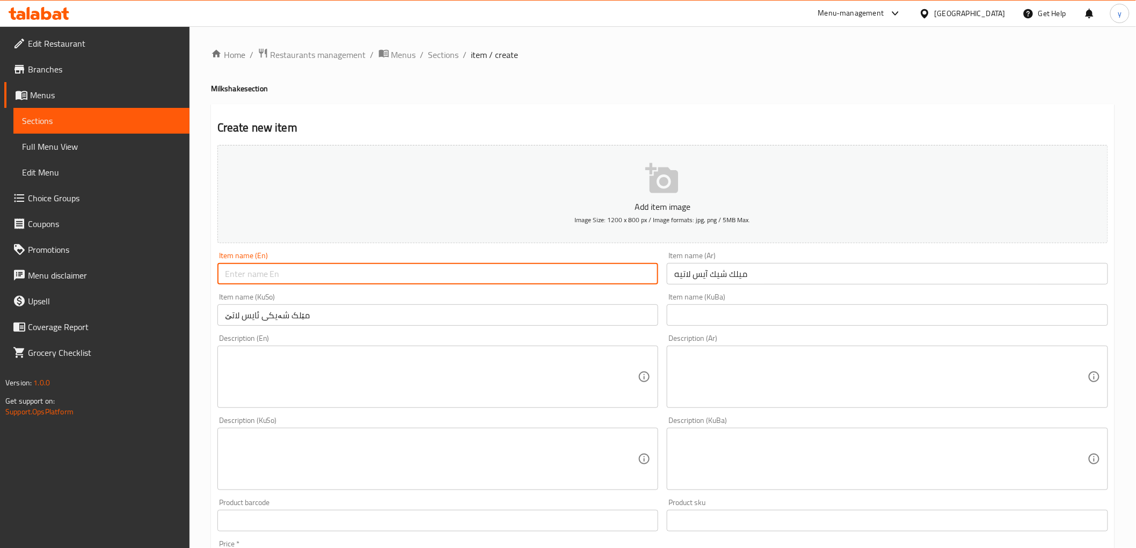
click at [376, 283] on input "text" at bounding box center [437, 273] width 441 height 21
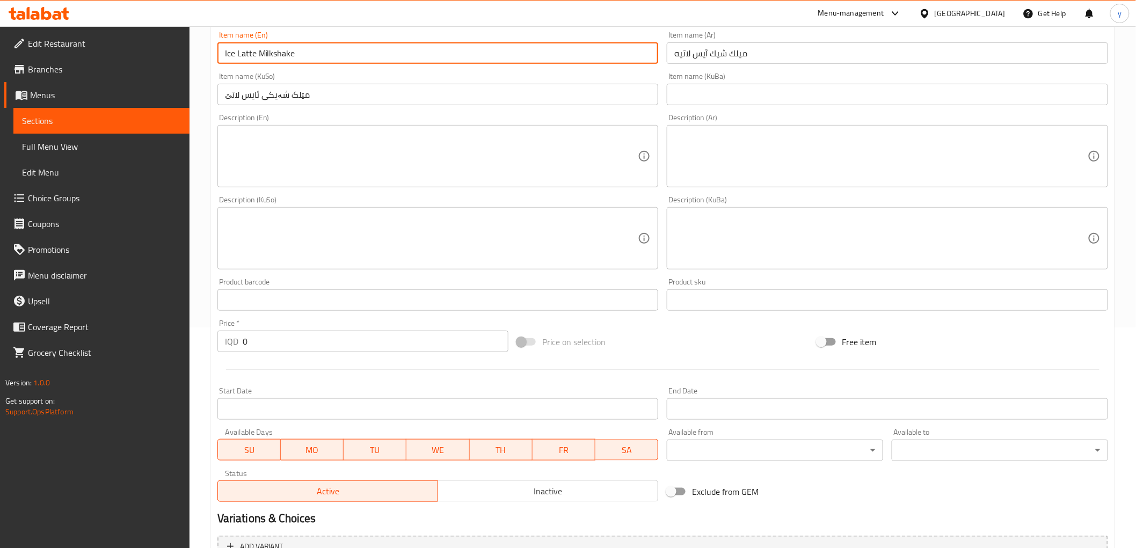
scroll to position [332, 0]
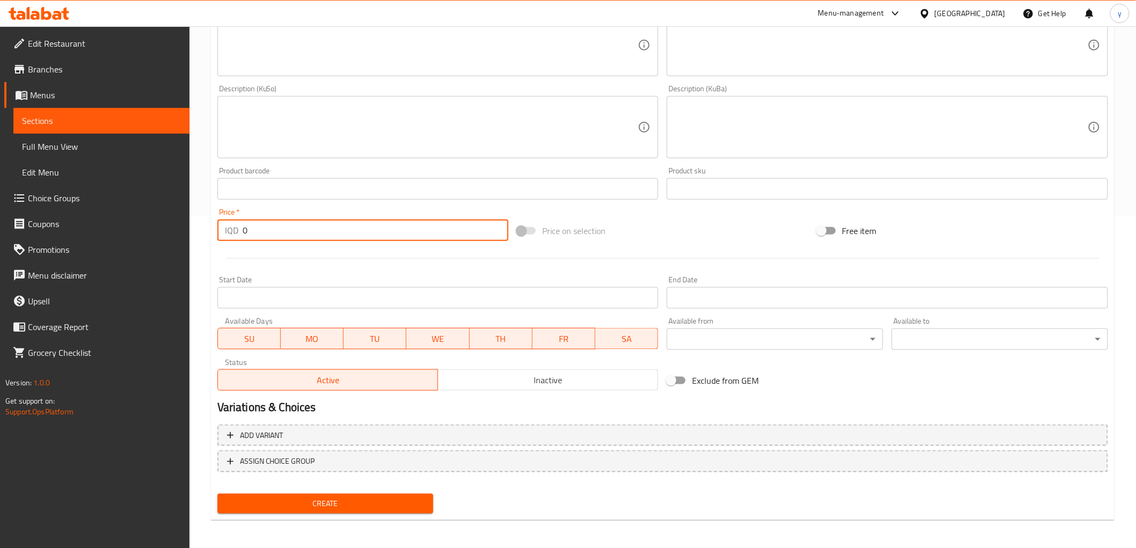
drag, startPoint x: 258, startPoint y: 237, endPoint x: 223, endPoint y: 241, distance: 34.7
click at [223, 241] on div "Price   * IQD 0 Price *" at bounding box center [362, 224] width 299 height 41
click at [311, 506] on span "Create" at bounding box center [325, 503] width 199 height 13
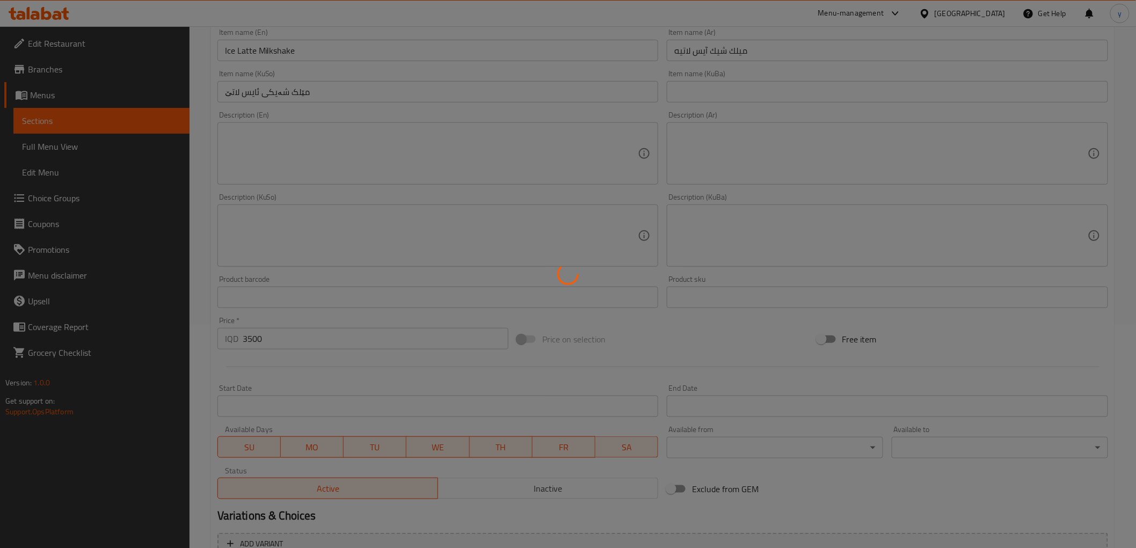
scroll to position [153, 0]
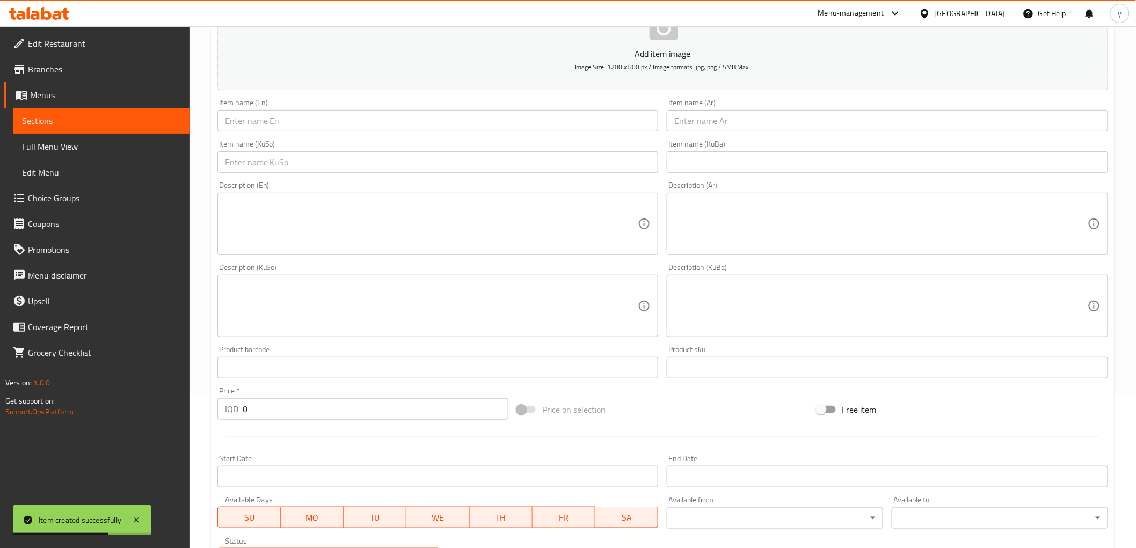
click at [392, 121] on input "text" at bounding box center [437, 120] width 441 height 21
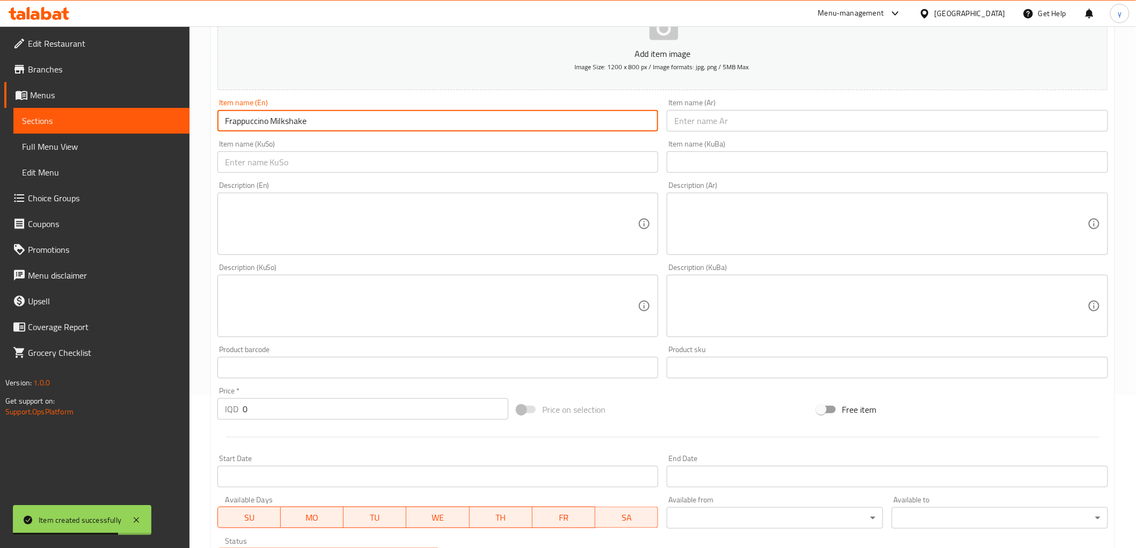
drag, startPoint x: 721, startPoint y: 126, endPoint x: 712, endPoint y: 157, distance: 31.8
click at [721, 126] on input "text" at bounding box center [886, 120] width 441 height 21
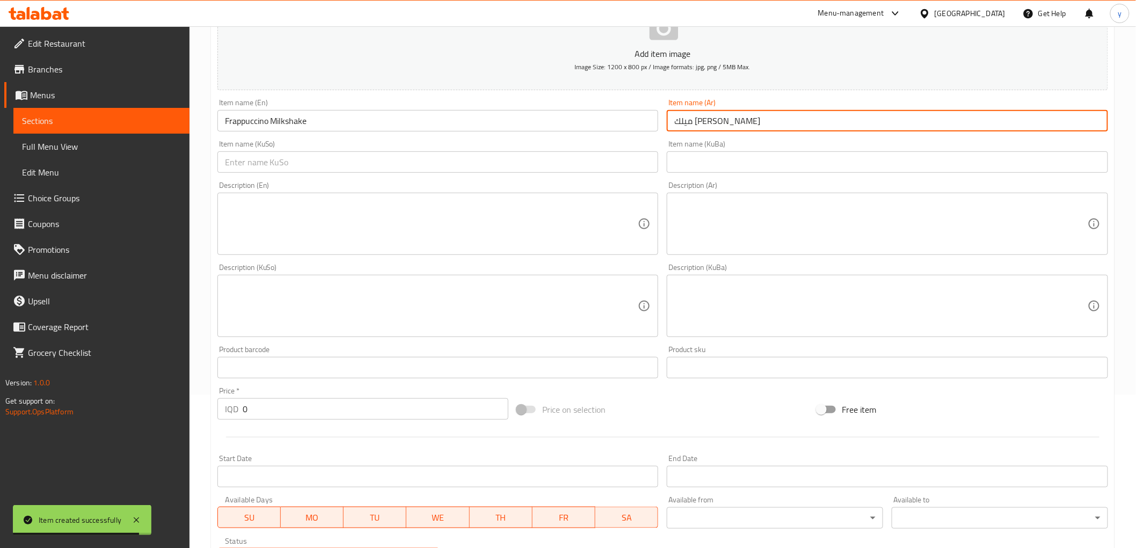
click at [576, 165] on input "text" at bounding box center [437, 161] width 441 height 21
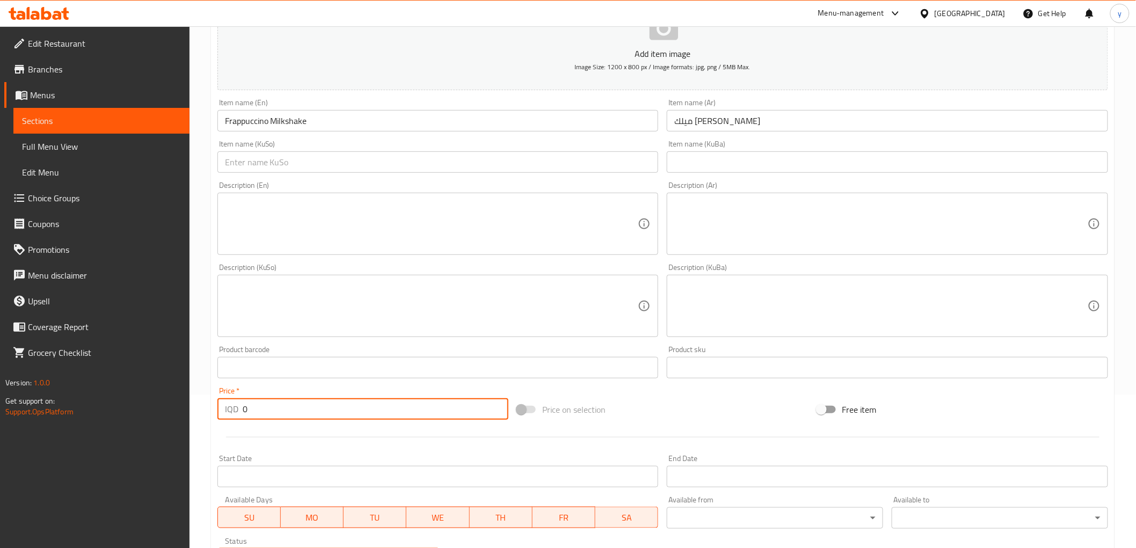
drag, startPoint x: 253, startPoint y: 405, endPoint x: 218, endPoint y: 401, distance: 34.5
click at [218, 401] on div "IQD 0 Price *" at bounding box center [362, 408] width 291 height 21
click at [346, 143] on div "Item name (KuSo) Item name (KuSo)" at bounding box center [437, 156] width 441 height 33
click at [353, 153] on input "text" at bounding box center [437, 161] width 441 height 21
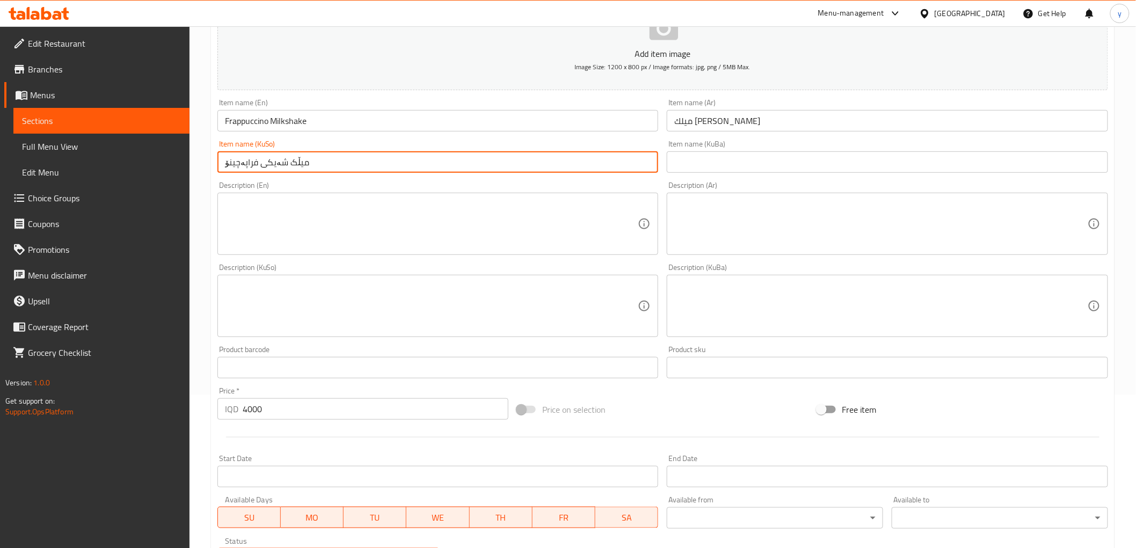
click at [251, 166] on input "میڵک شەیکی فراپەچینۆ" at bounding box center [437, 161] width 441 height 21
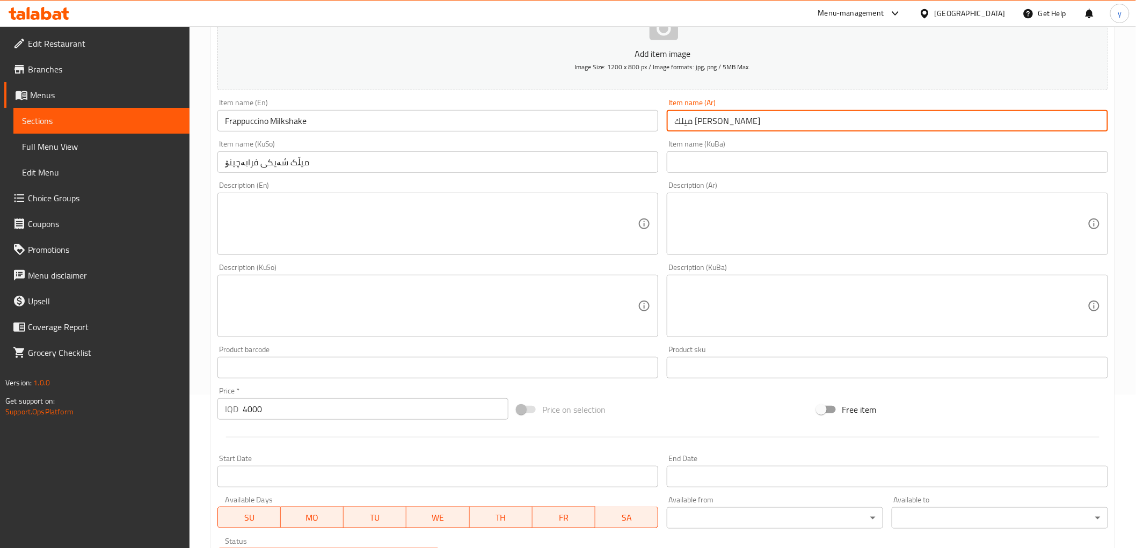
click at [687, 122] on input "ميلك [PERSON_NAME]" at bounding box center [886, 120] width 441 height 21
click at [690, 122] on input "ميلك [PERSON_NAME]" at bounding box center [886, 120] width 441 height 21
click at [688, 124] on input "ميلك [PERSON_NAME]" at bounding box center [886, 120] width 441 height 21
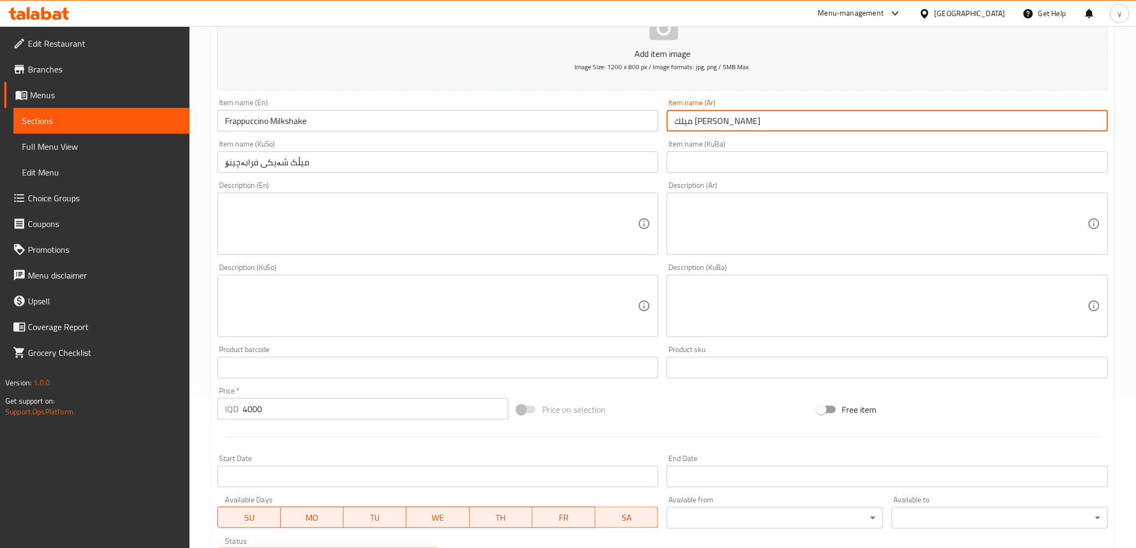
click at [688, 124] on input "ميلك [PERSON_NAME]" at bounding box center [886, 120] width 441 height 21
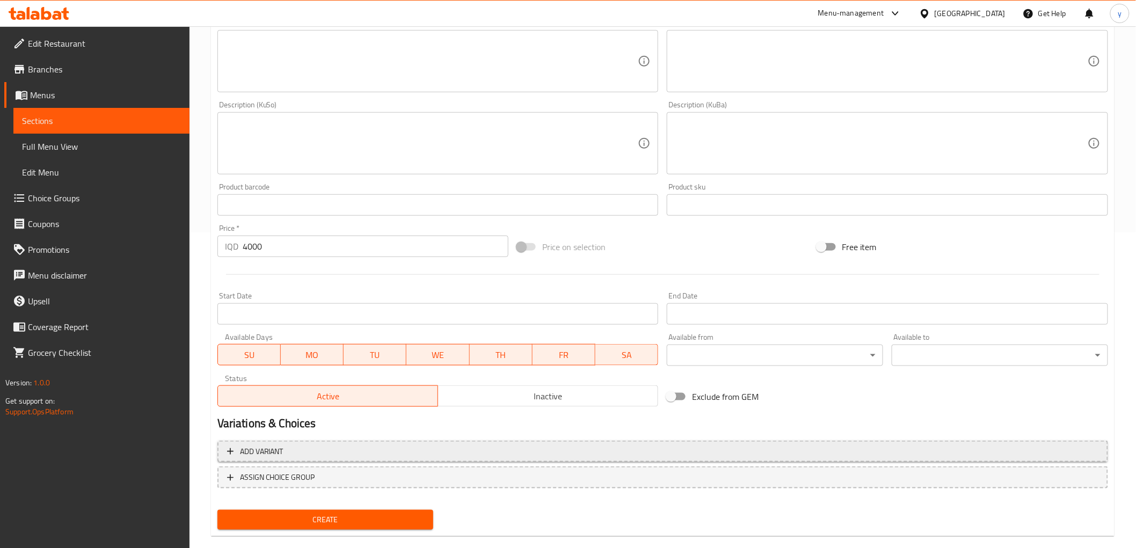
scroll to position [332, 0]
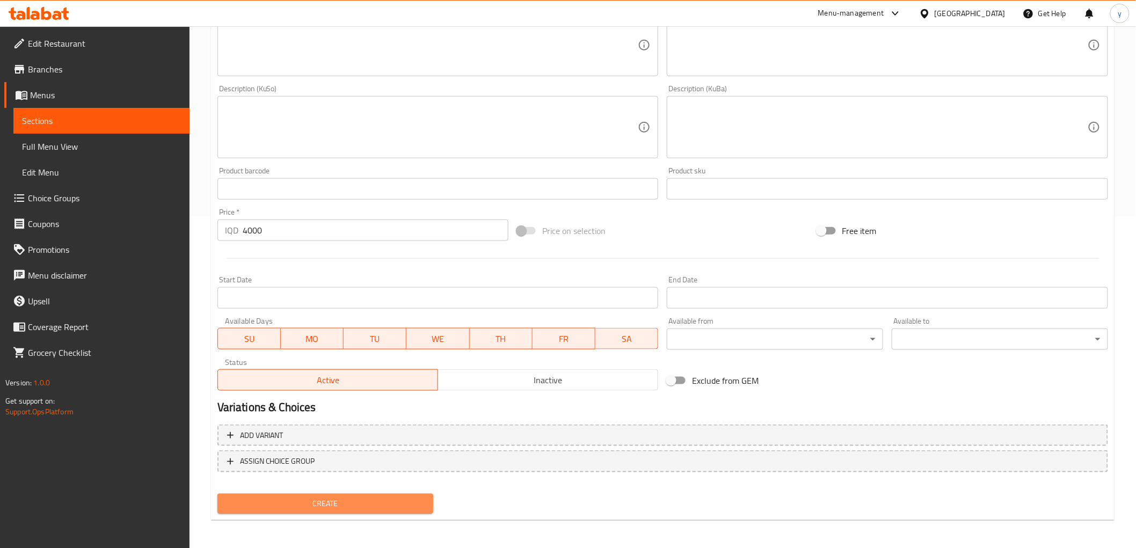
click at [313, 497] on span "Create" at bounding box center [325, 503] width 199 height 13
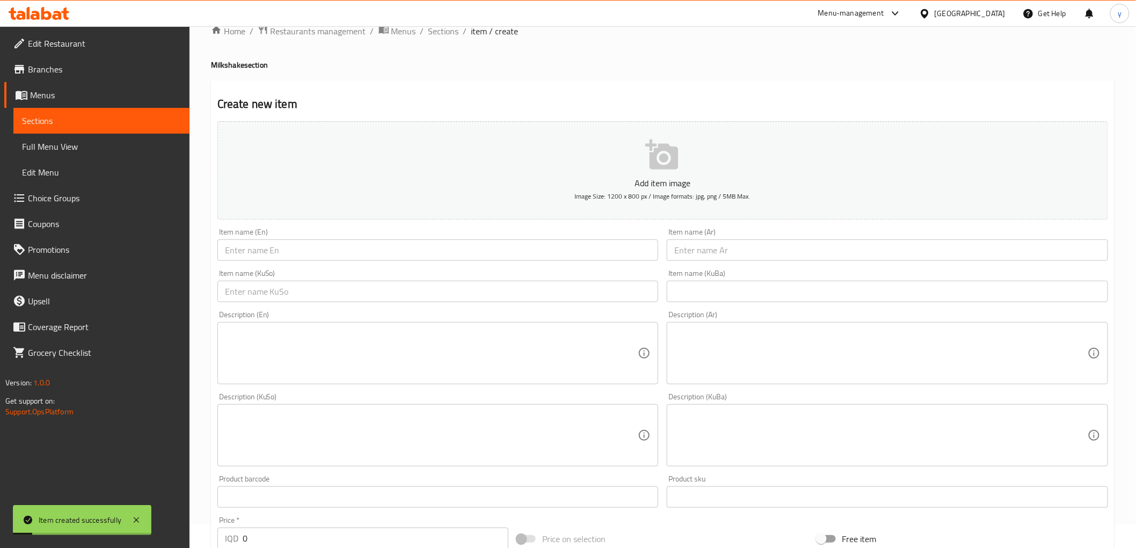
scroll to position [0, 0]
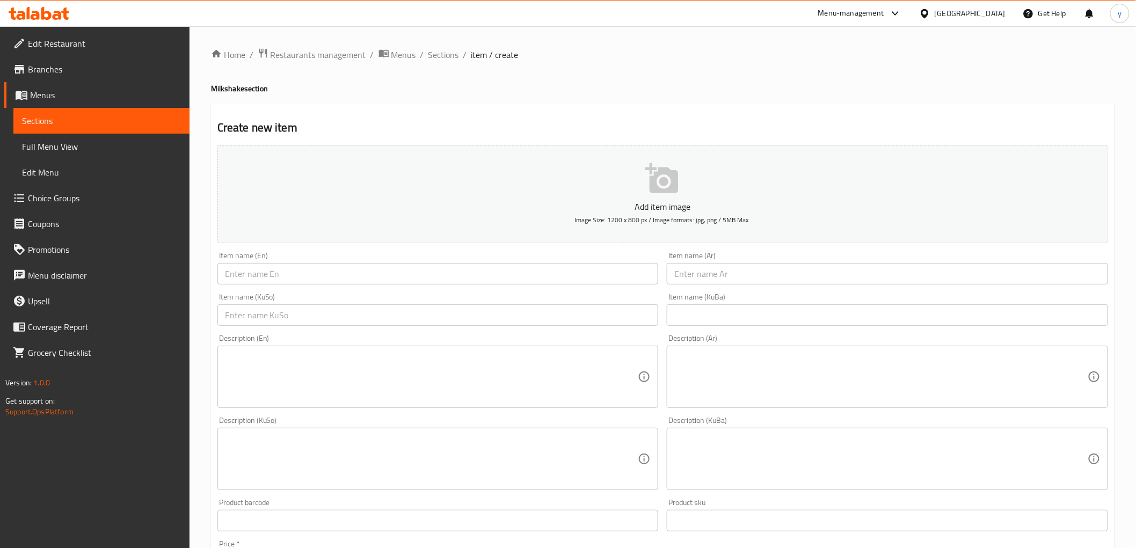
click at [721, 269] on input "text" at bounding box center [886, 273] width 441 height 21
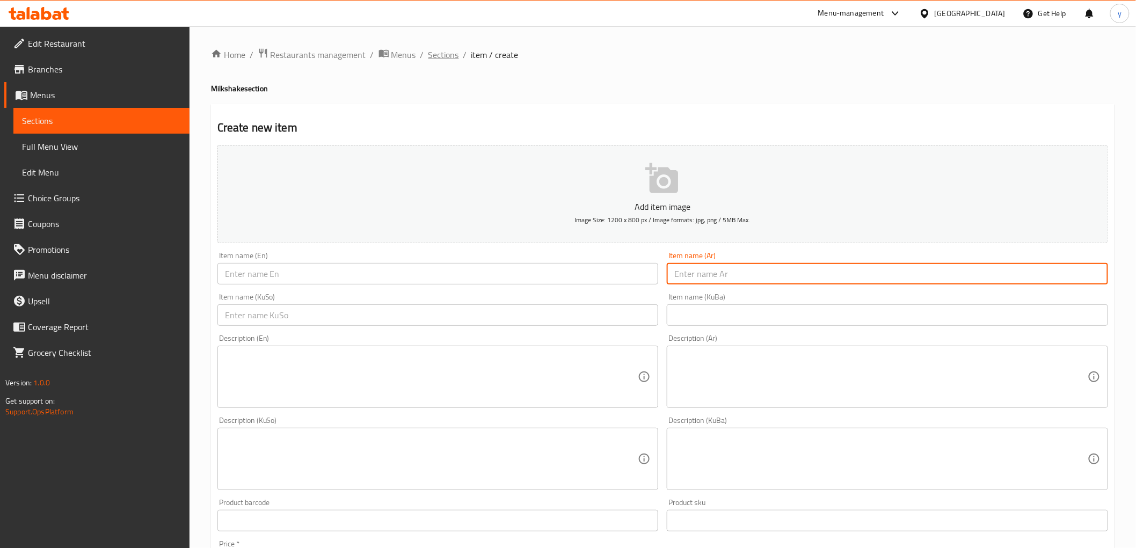
click at [428, 56] on span "Sections" at bounding box center [443, 54] width 31 height 13
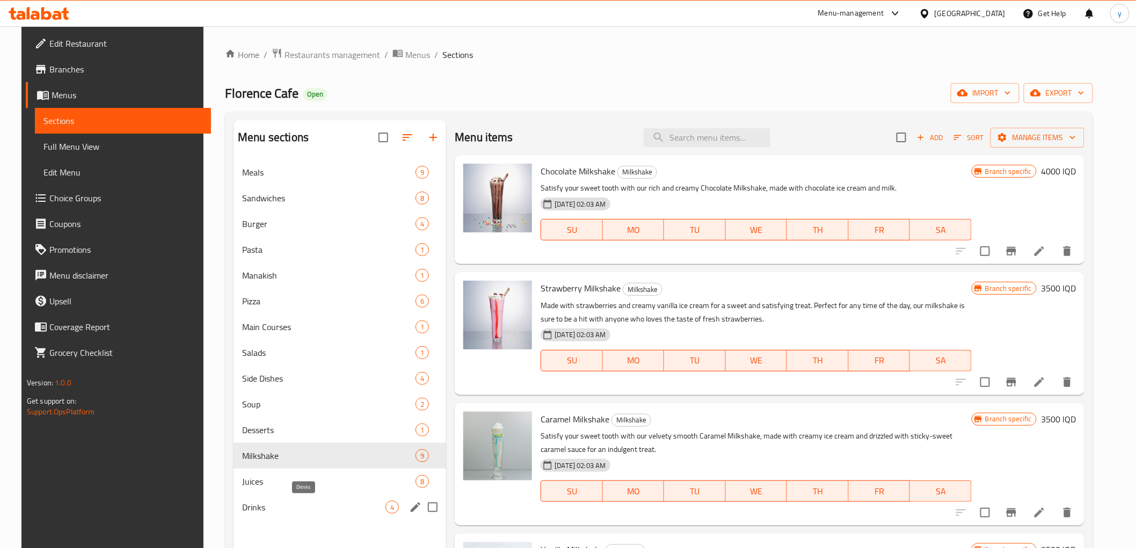
click at [264, 505] on span "Drinks" at bounding box center [313, 507] width 143 height 13
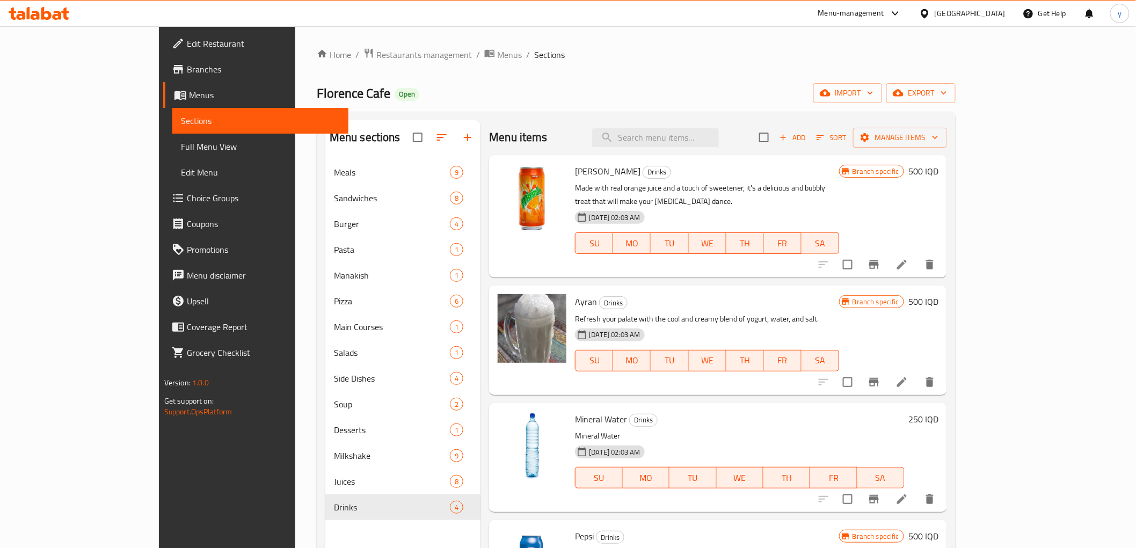
click at [807, 135] on span "Add" at bounding box center [792, 137] width 29 height 12
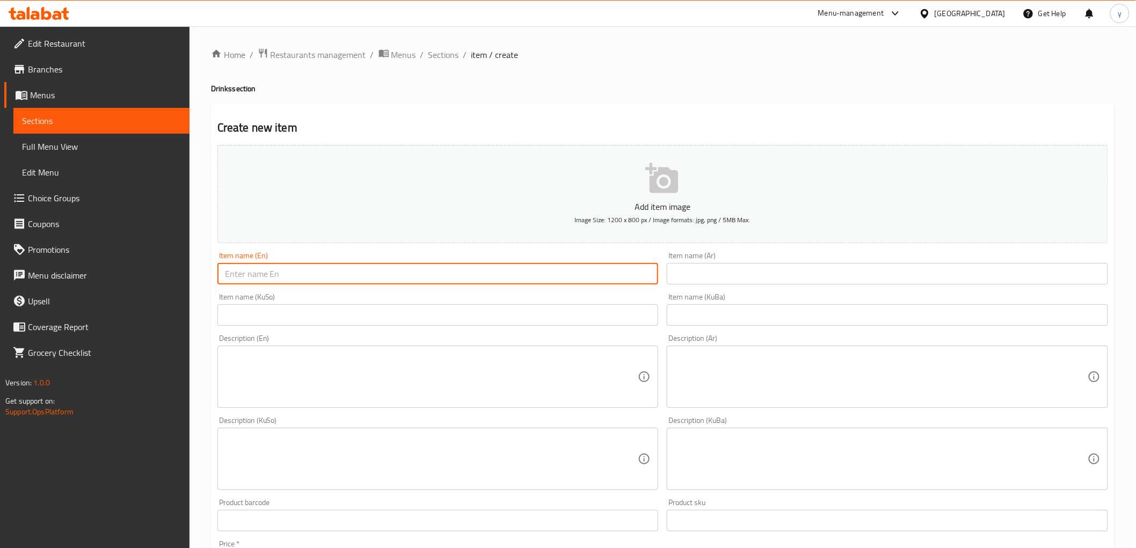
click at [526, 271] on input "text" at bounding box center [437, 273] width 441 height 21
click at [239, 275] on input "RedBull" at bounding box center [437, 273] width 441 height 21
click at [265, 280] on input "Red Bull" at bounding box center [437, 273] width 441 height 21
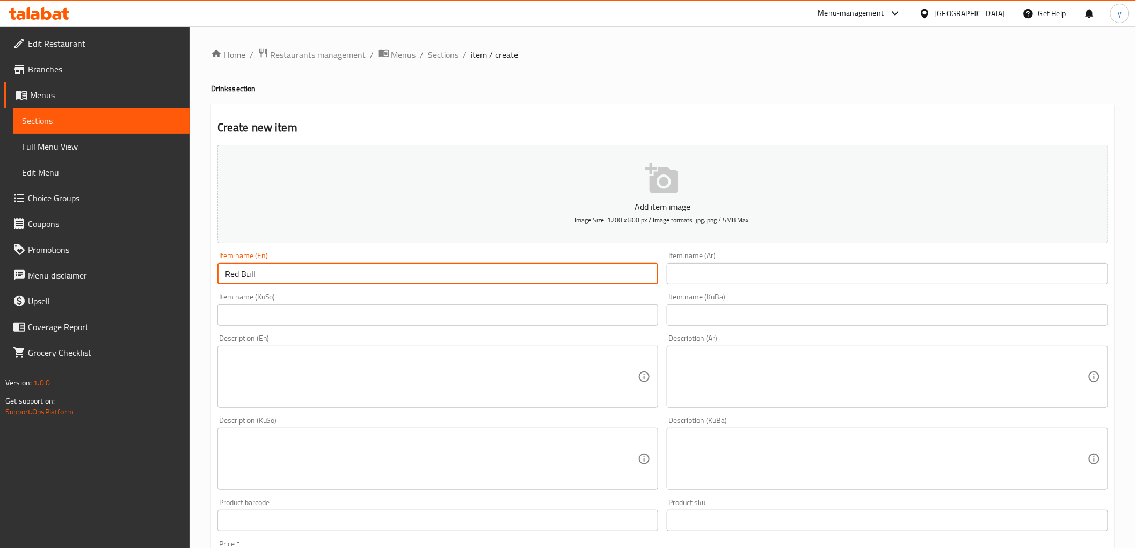
drag, startPoint x: 685, startPoint y: 314, endPoint x: 675, endPoint y: 314, distance: 9.7
click at [685, 314] on input "text" at bounding box center [886, 314] width 441 height 21
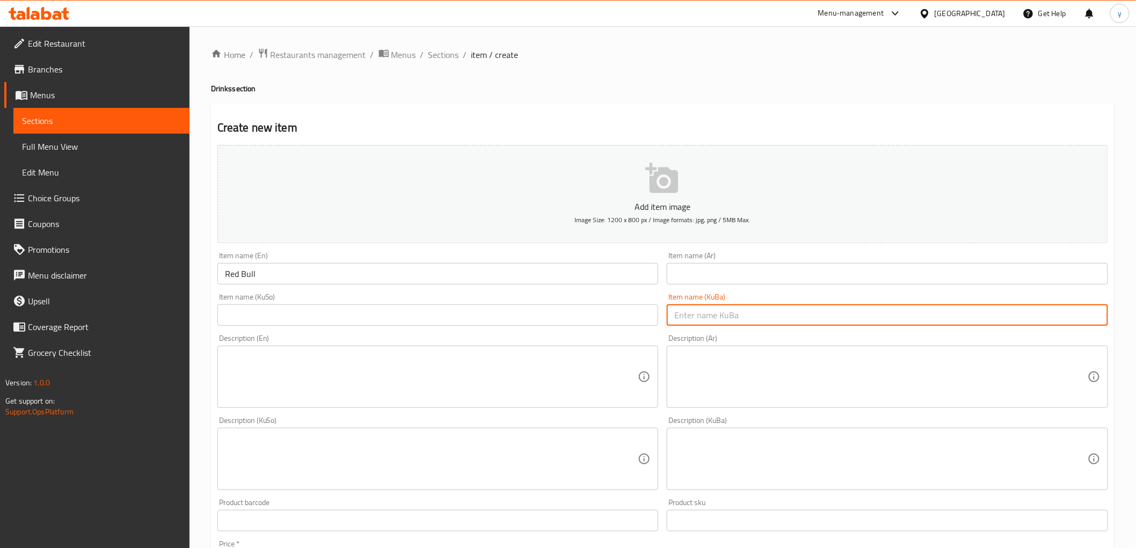
drag, startPoint x: 632, startPoint y: 318, endPoint x: 643, endPoint y: 313, distance: 11.8
click at [632, 318] on input "text" at bounding box center [437, 314] width 441 height 21
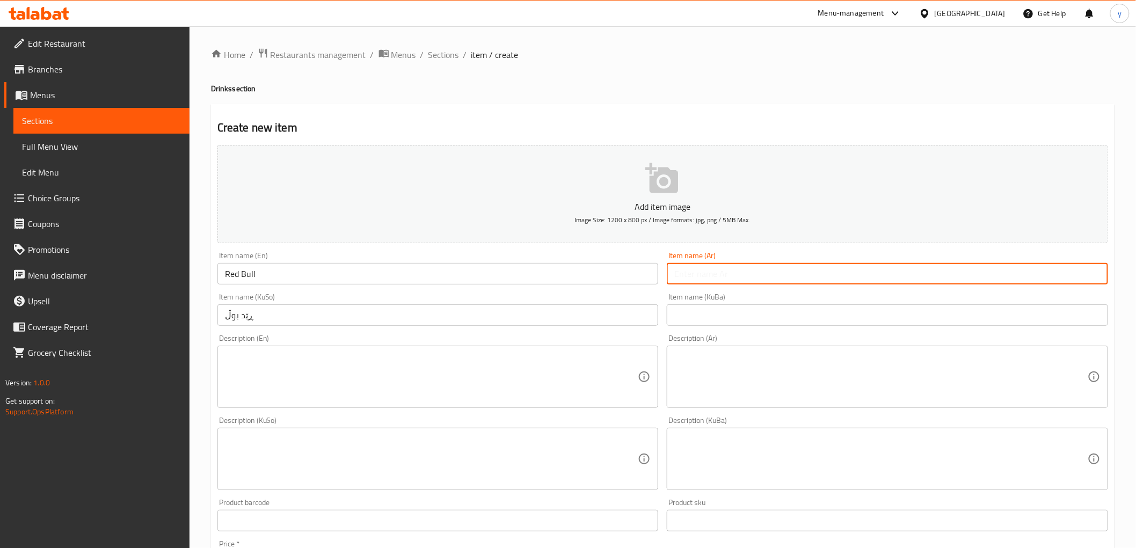
click at [680, 280] on input "text" at bounding box center [886, 273] width 441 height 21
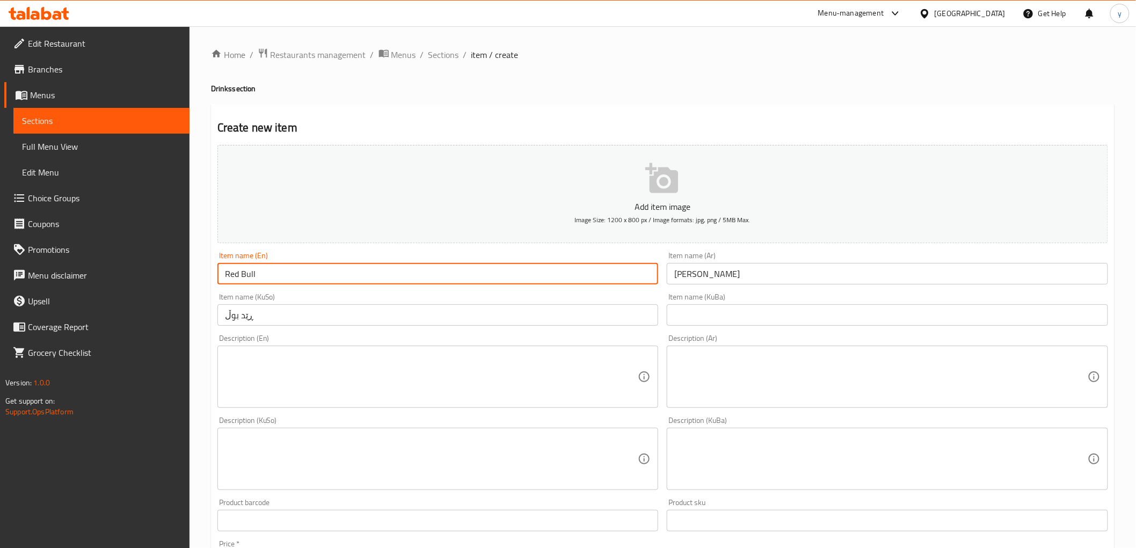
click at [589, 277] on input "Red Bull" at bounding box center [437, 273] width 441 height 21
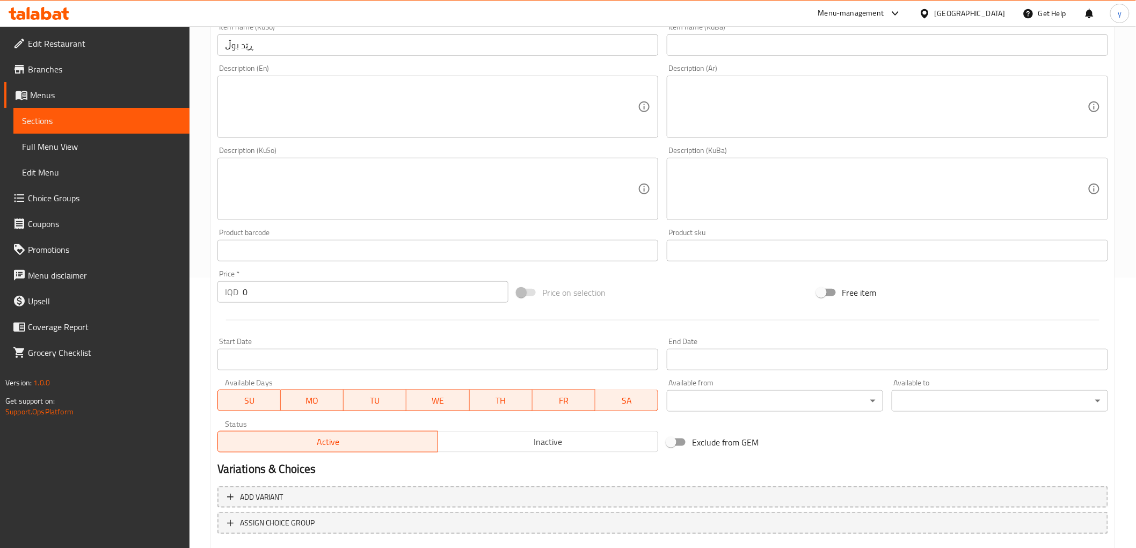
scroll to position [332, 0]
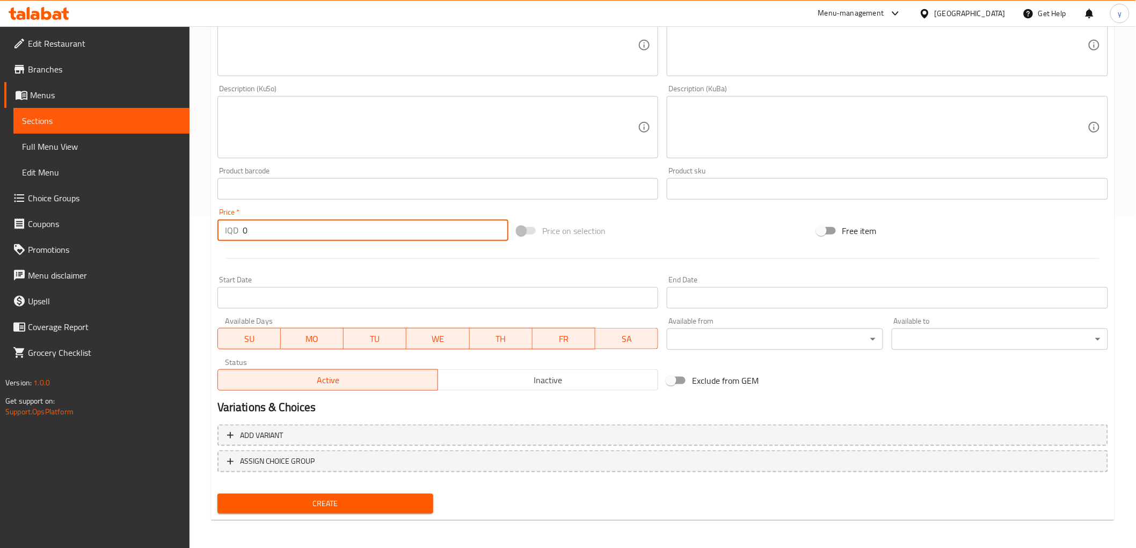
drag, startPoint x: 234, startPoint y: 231, endPoint x: 270, endPoint y: 265, distance: 49.7
click at [228, 244] on div "Price   * IQD 0 Price *" at bounding box center [362, 224] width 299 height 41
click at [288, 506] on span "Create" at bounding box center [325, 503] width 199 height 13
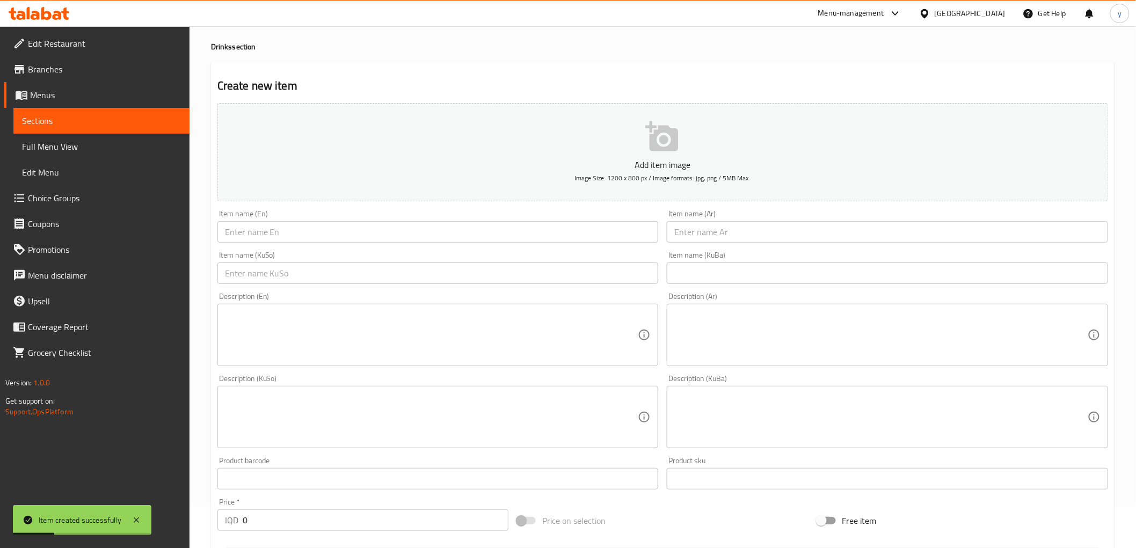
scroll to position [0, 0]
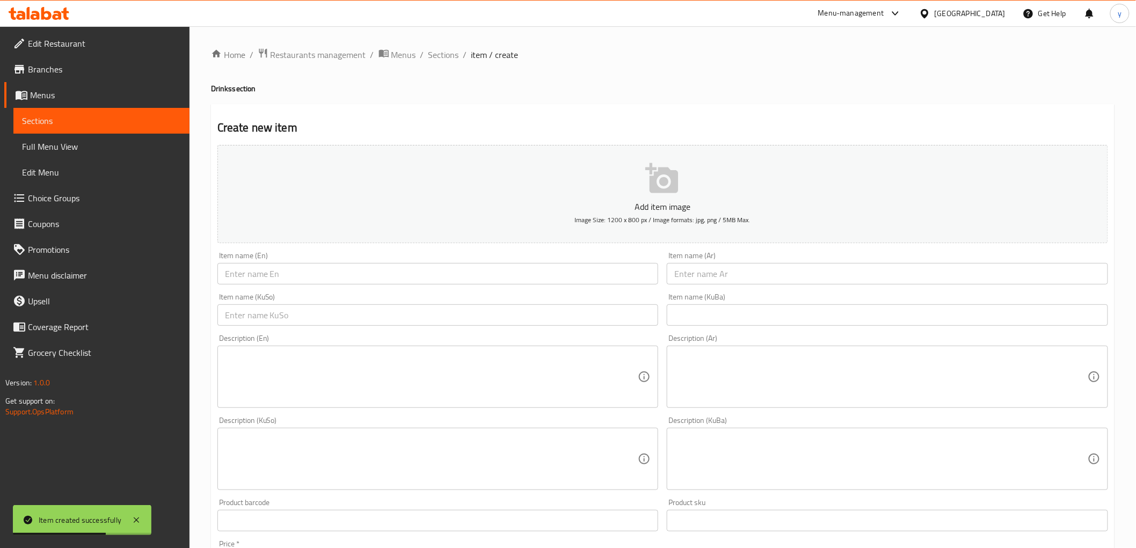
drag, startPoint x: 689, startPoint y: 279, endPoint x: 580, endPoint y: 275, distance: 109.6
click at [689, 279] on input "text" at bounding box center [886, 273] width 441 height 21
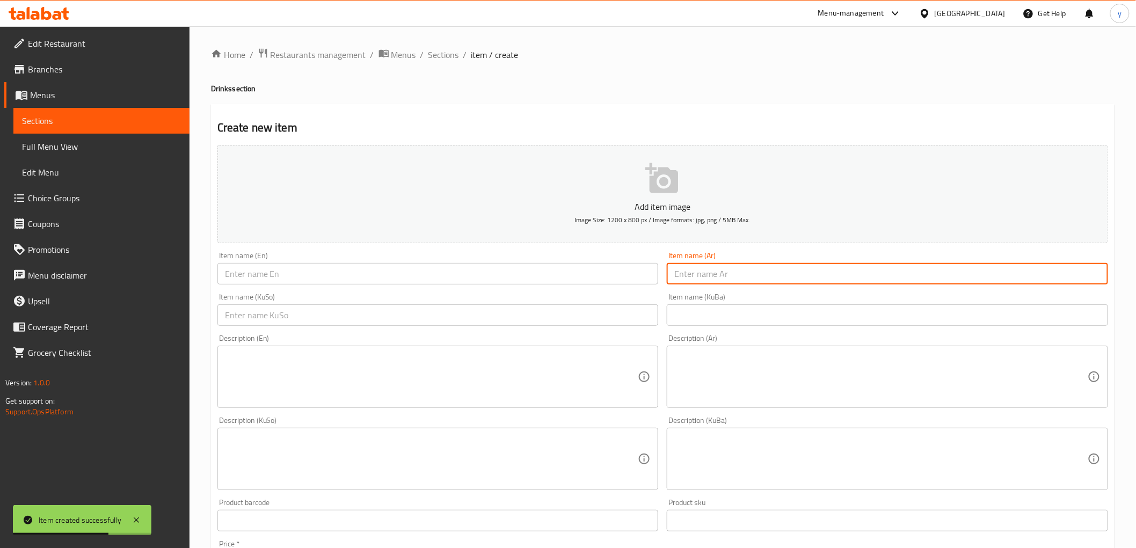
click at [580, 275] on input "text" at bounding box center [437, 273] width 441 height 21
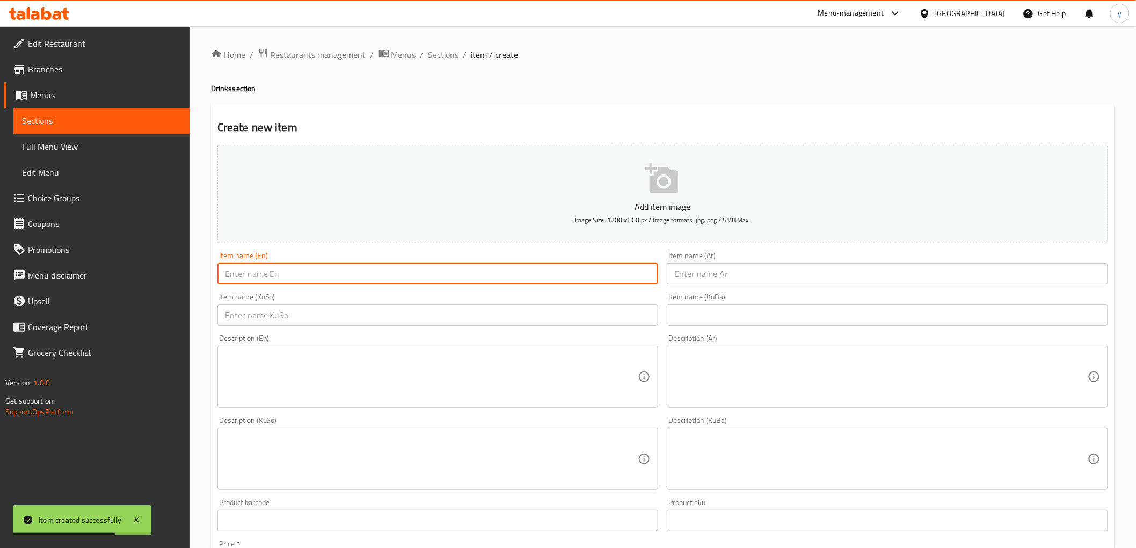
click at [687, 274] on input "text" at bounding box center [886, 273] width 441 height 21
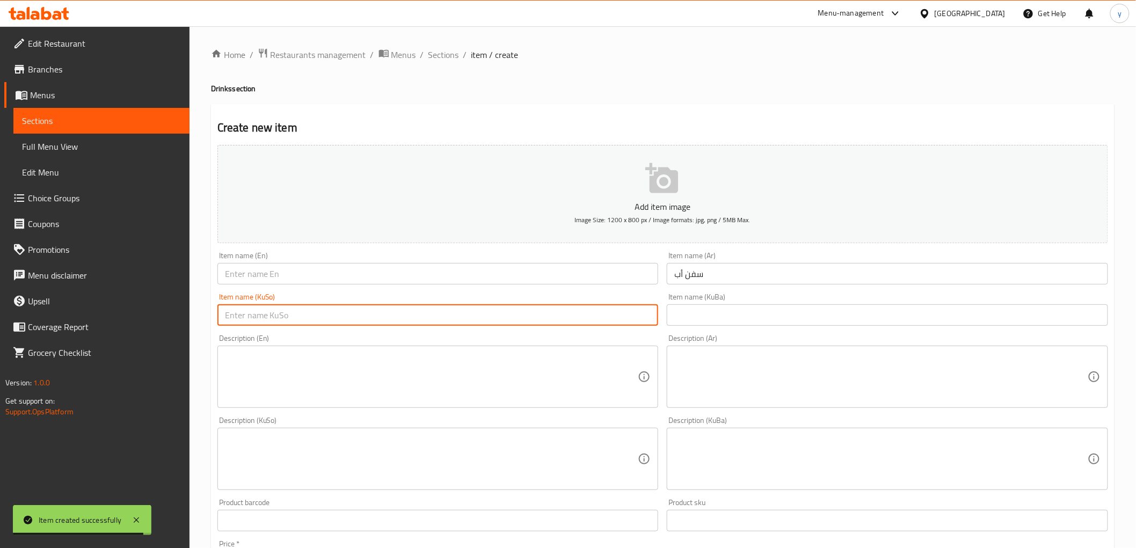
click at [626, 309] on input "text" at bounding box center [437, 314] width 441 height 21
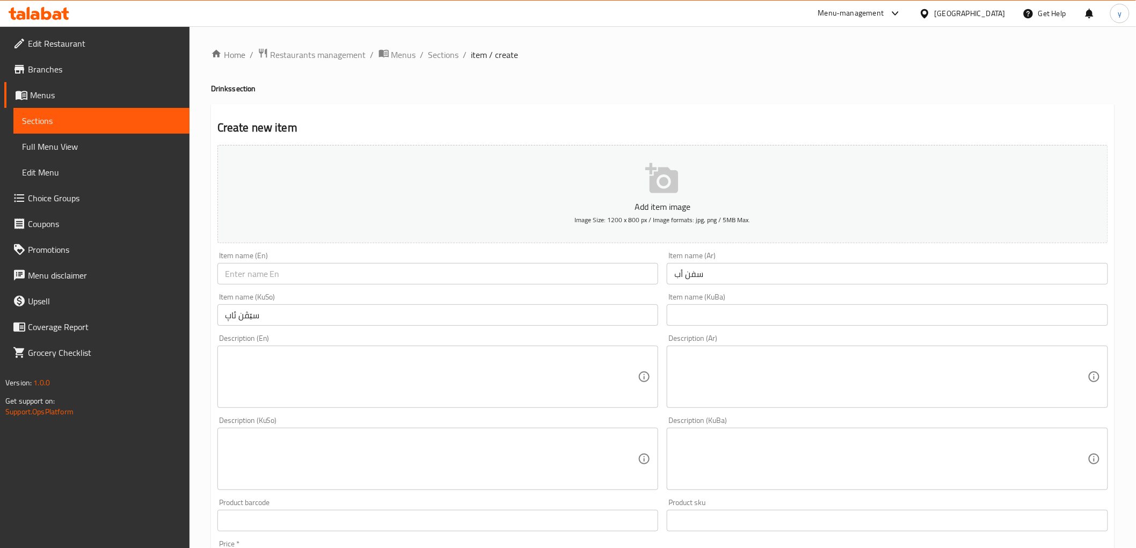
click at [385, 295] on div "Item name (KuSo) سێڤن ئاپ Item name (KuSo)" at bounding box center [437, 309] width 441 height 33
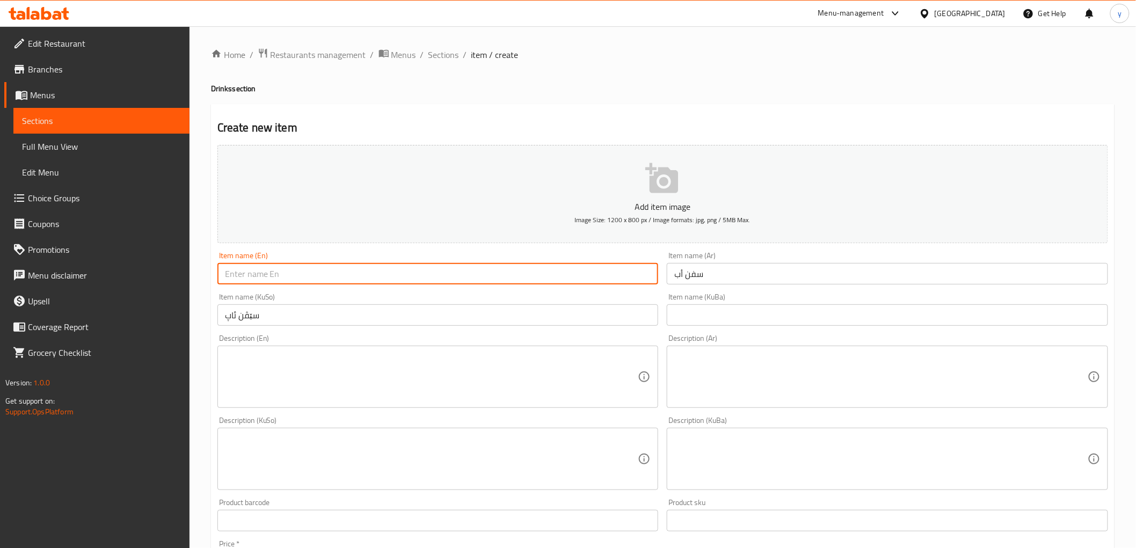
click at [383, 283] on input "text" at bounding box center [437, 273] width 441 height 21
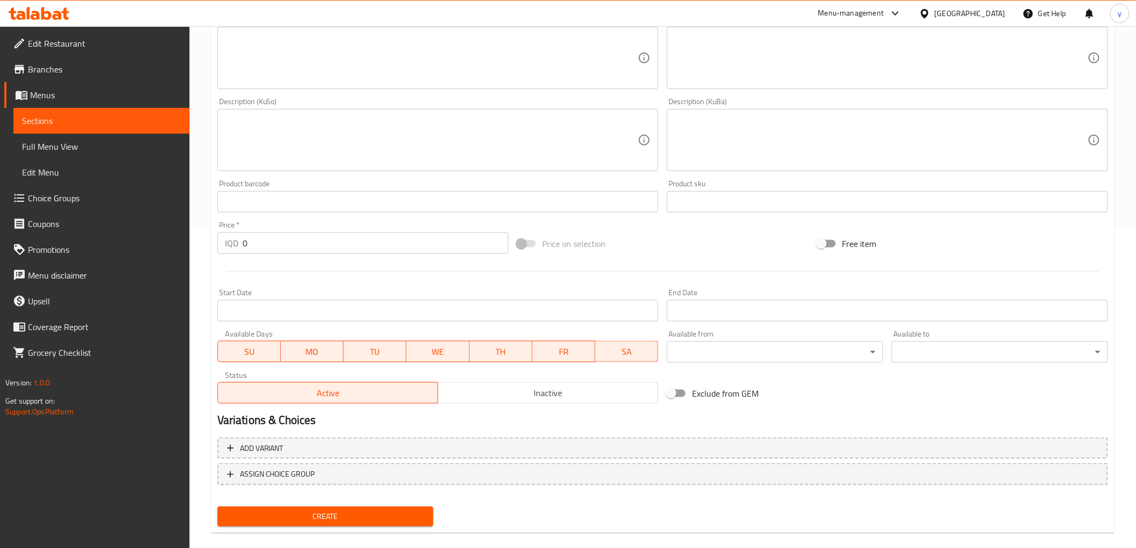
scroll to position [332, 0]
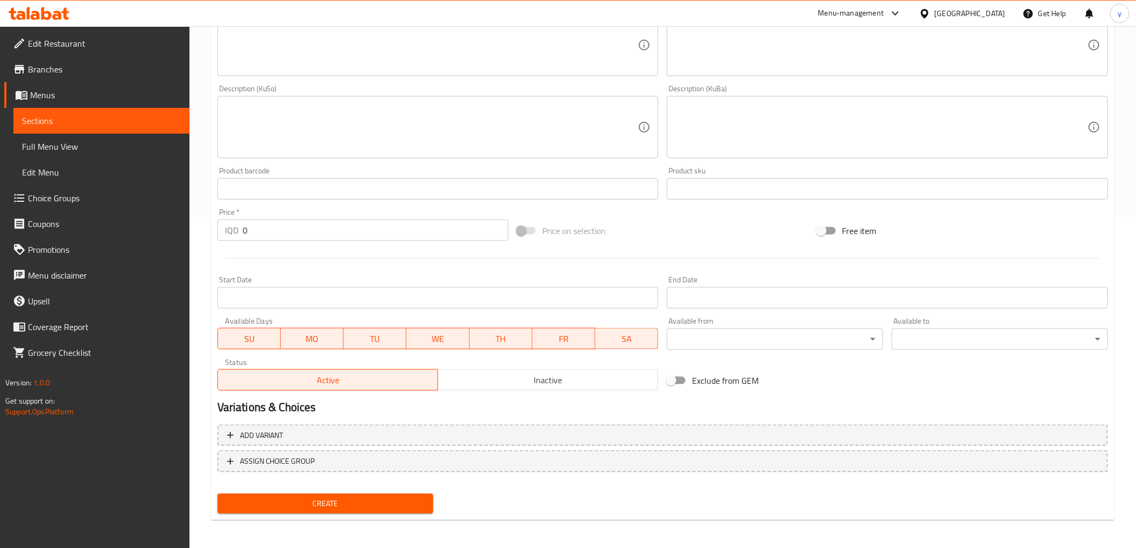
click at [204, 243] on div "Home / Restaurants management / Menus / Sections / item / create Drinks section…" at bounding box center [662, 122] width 946 height 855
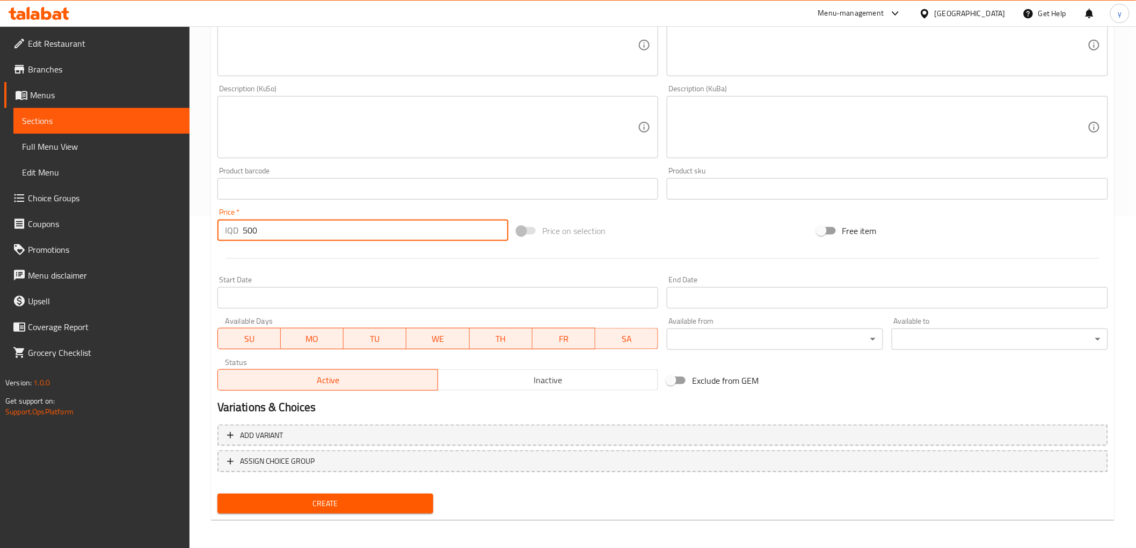
click at [323, 504] on span "Create" at bounding box center [325, 503] width 199 height 13
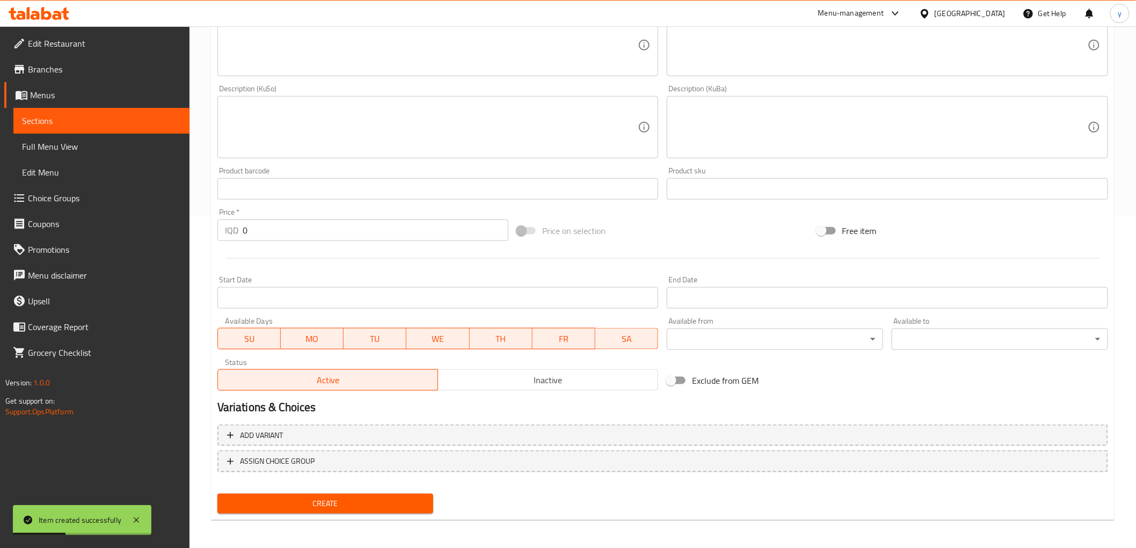
scroll to position [0, 0]
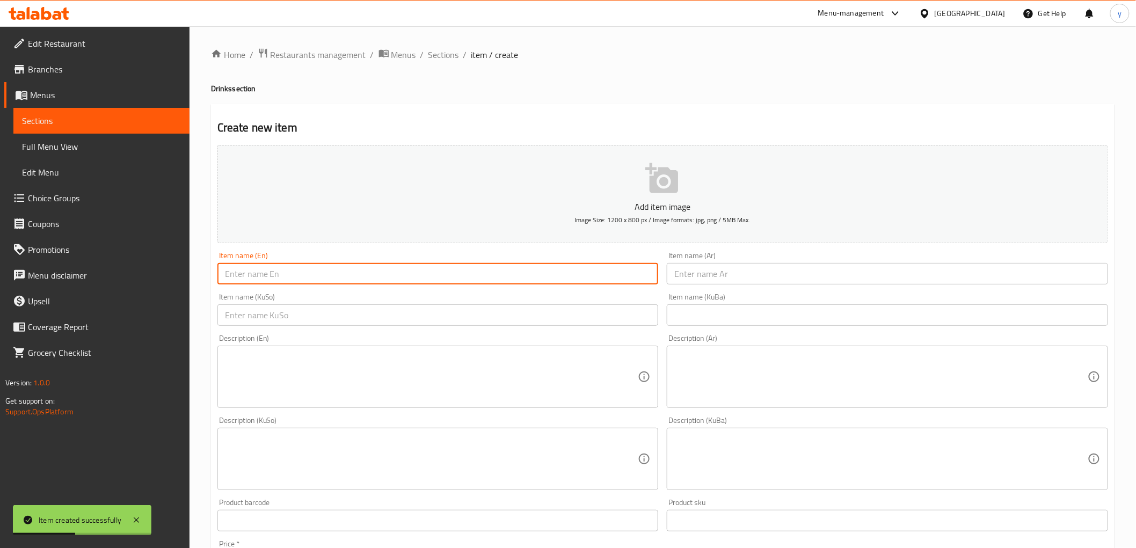
click at [433, 272] on input "text" at bounding box center [437, 273] width 441 height 21
click at [562, 317] on input "text" at bounding box center [437, 326] width 441 height 21
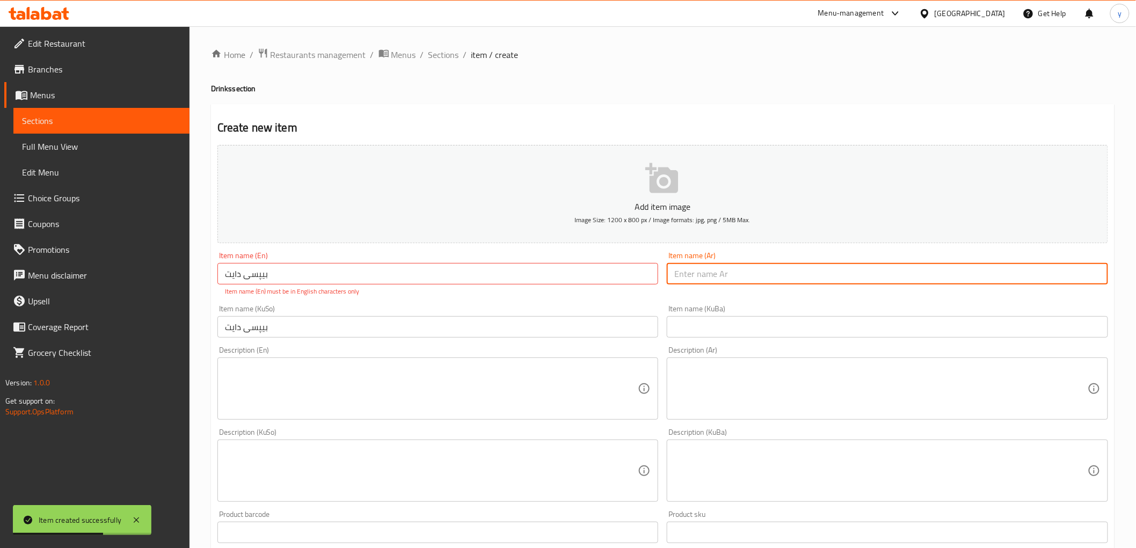
click at [711, 275] on input "text" at bounding box center [886, 273] width 441 height 21
click at [606, 276] on input "بیپسی دایت" at bounding box center [437, 273] width 441 height 21
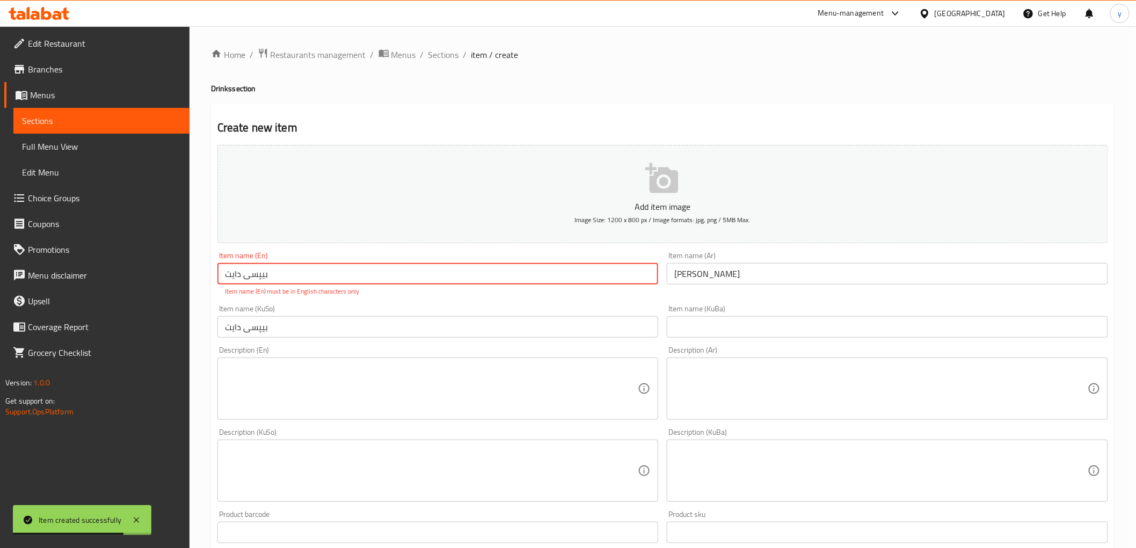
click at [606, 276] on input "بیپسی دایت" at bounding box center [437, 273] width 441 height 21
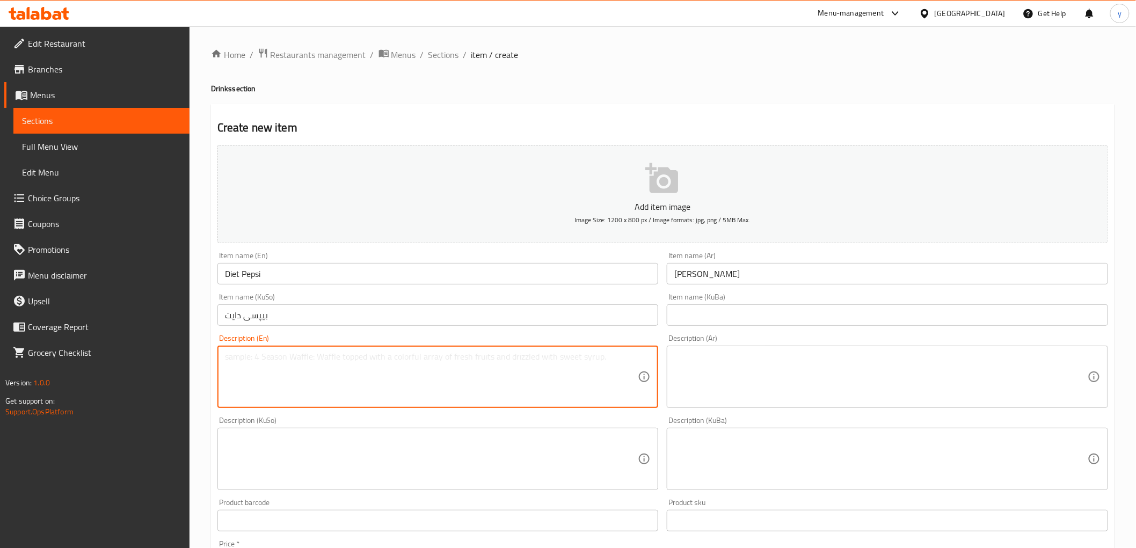
scroll to position [332, 0]
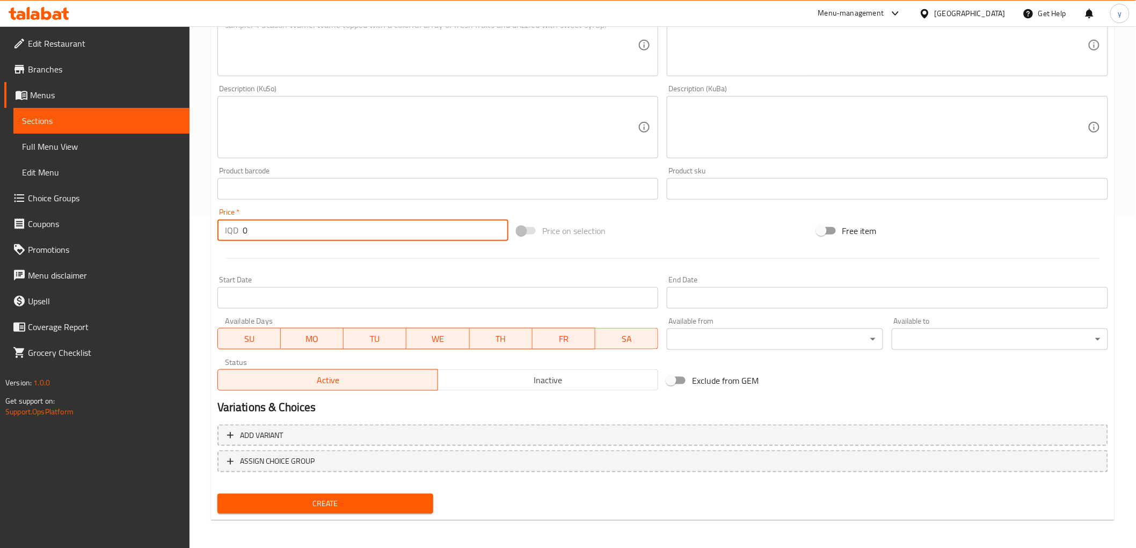
drag, startPoint x: 272, startPoint y: 233, endPoint x: 226, endPoint y: 235, distance: 46.2
click at [226, 235] on div "IQD 0 Price *" at bounding box center [362, 229] width 291 height 21
click at [337, 497] on span "Create" at bounding box center [325, 503] width 199 height 13
drag, startPoint x: 255, startPoint y: 234, endPoint x: 231, endPoint y: 237, distance: 24.3
click at [231, 237] on div "IQD 0 Price *" at bounding box center [362, 229] width 291 height 21
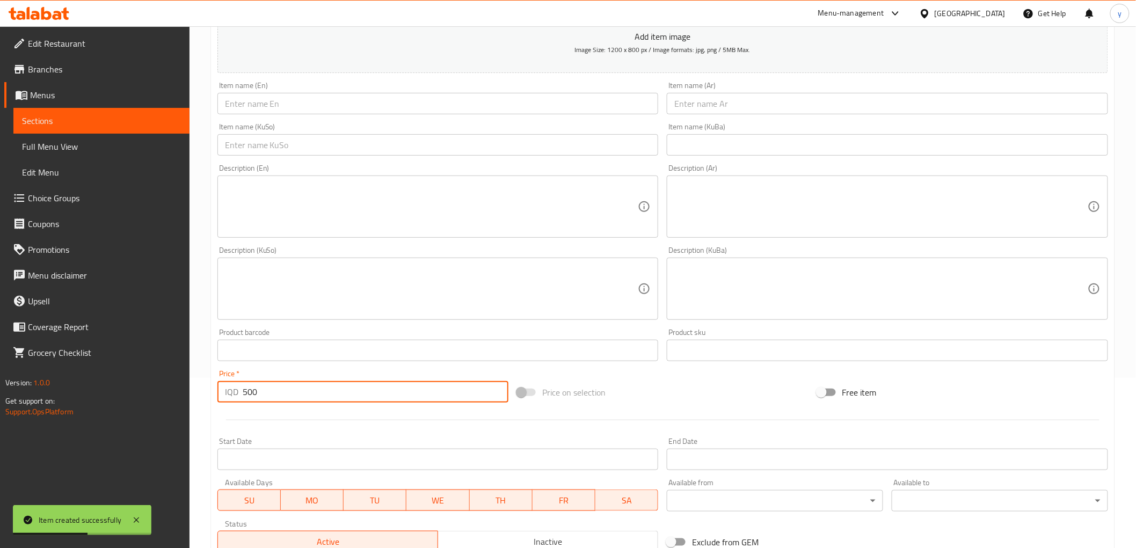
scroll to position [153, 0]
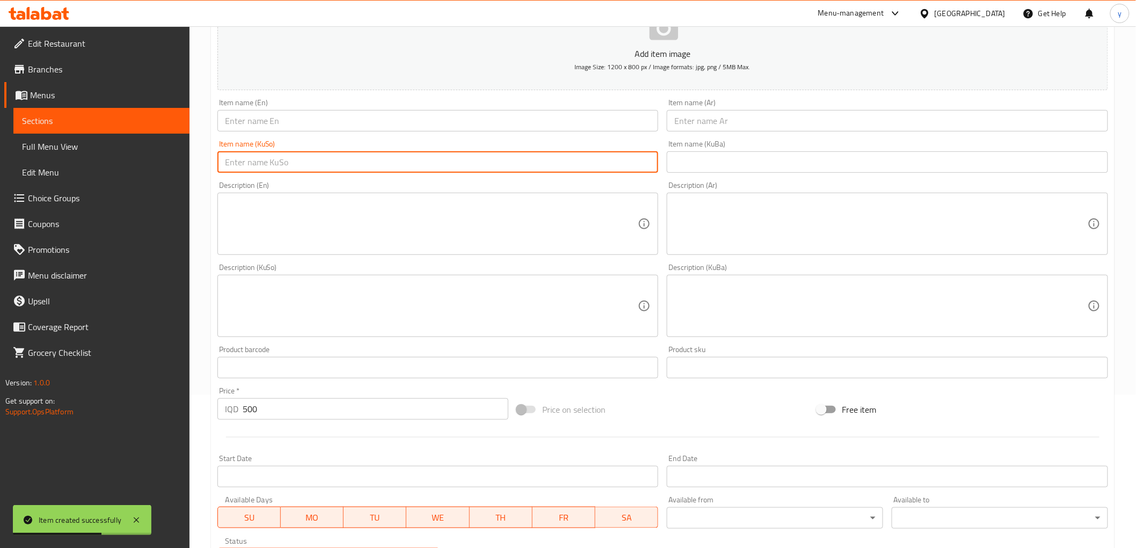
click at [570, 161] on input "text" at bounding box center [437, 161] width 441 height 21
click at [710, 122] on input "text" at bounding box center [886, 120] width 441 height 21
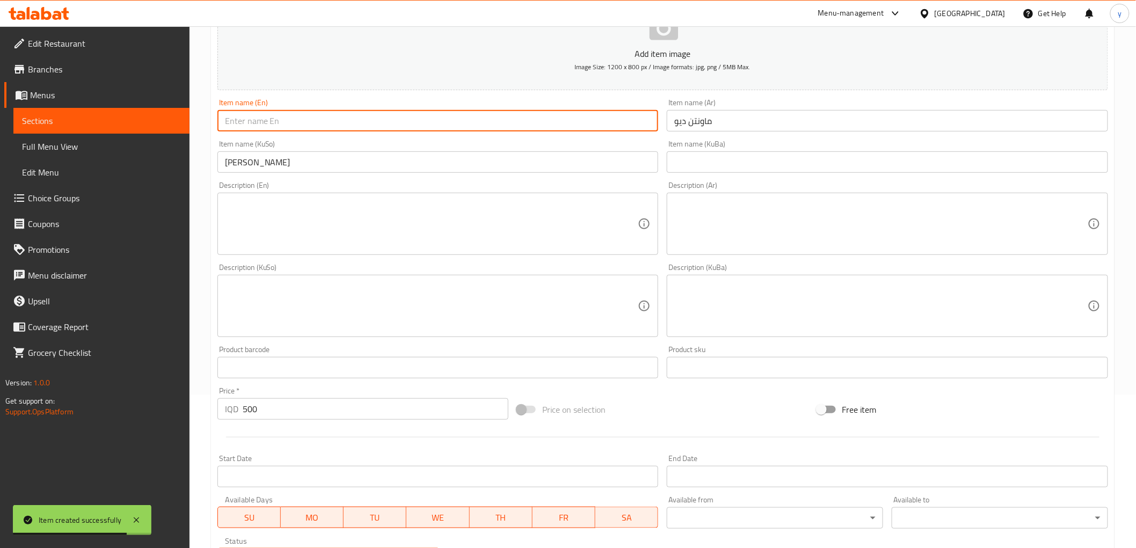
drag, startPoint x: 528, startPoint y: 124, endPoint x: 467, endPoint y: 128, distance: 61.3
click at [528, 124] on input "text" at bounding box center [437, 120] width 441 height 21
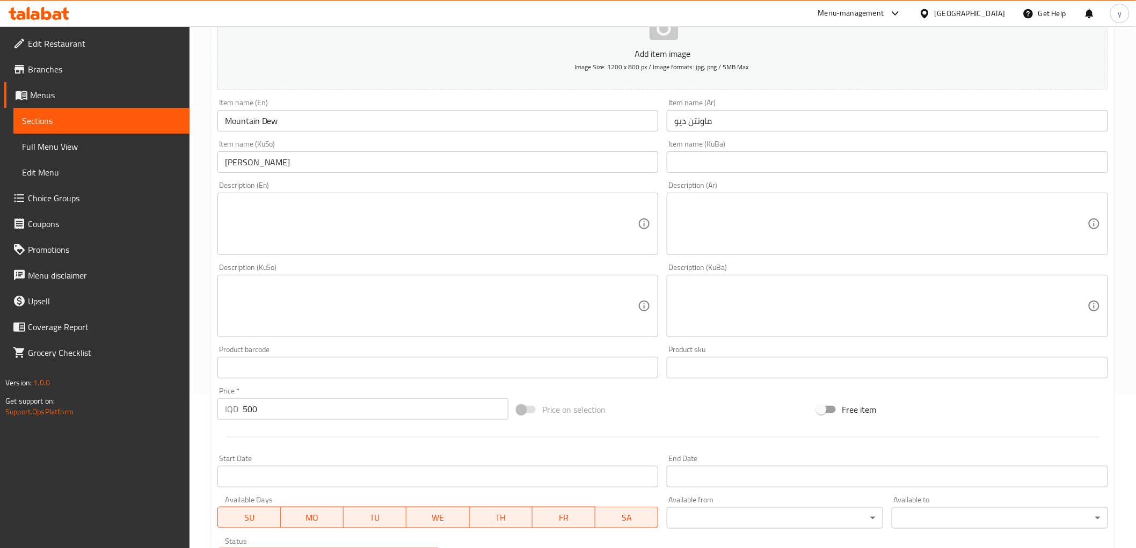
click at [340, 256] on div "Description (En) Description (En)" at bounding box center [438, 218] width 450 height 82
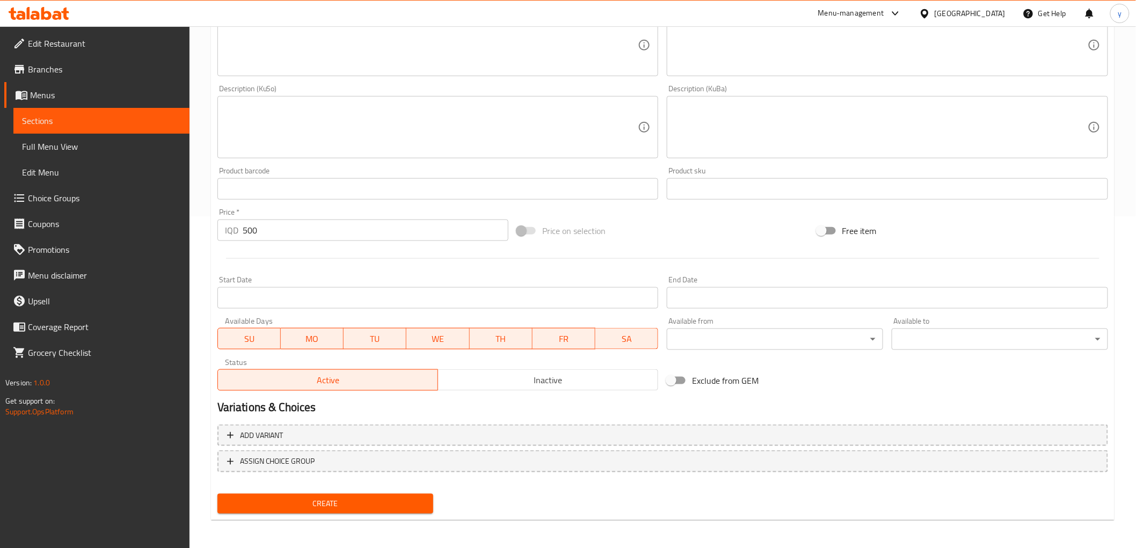
click at [297, 494] on button "Create" at bounding box center [325, 504] width 216 height 20
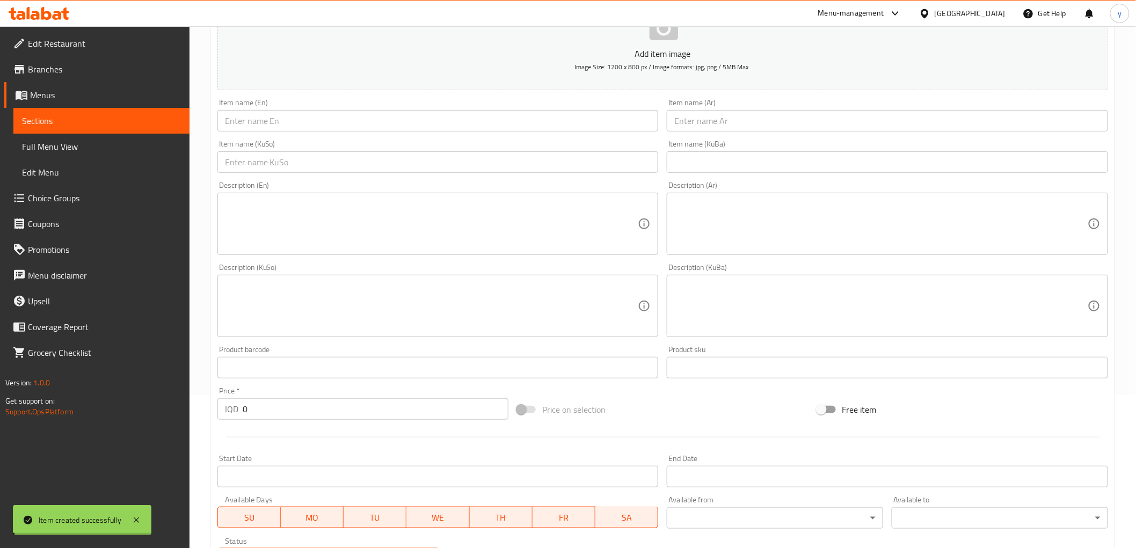
scroll to position [0, 0]
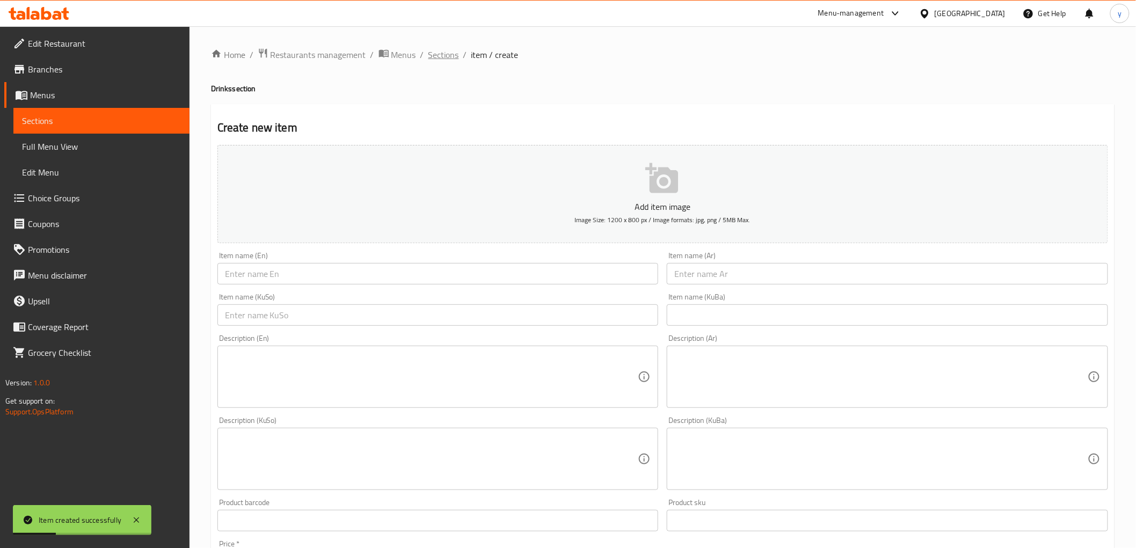
click at [444, 53] on span "Sections" at bounding box center [443, 54] width 31 height 13
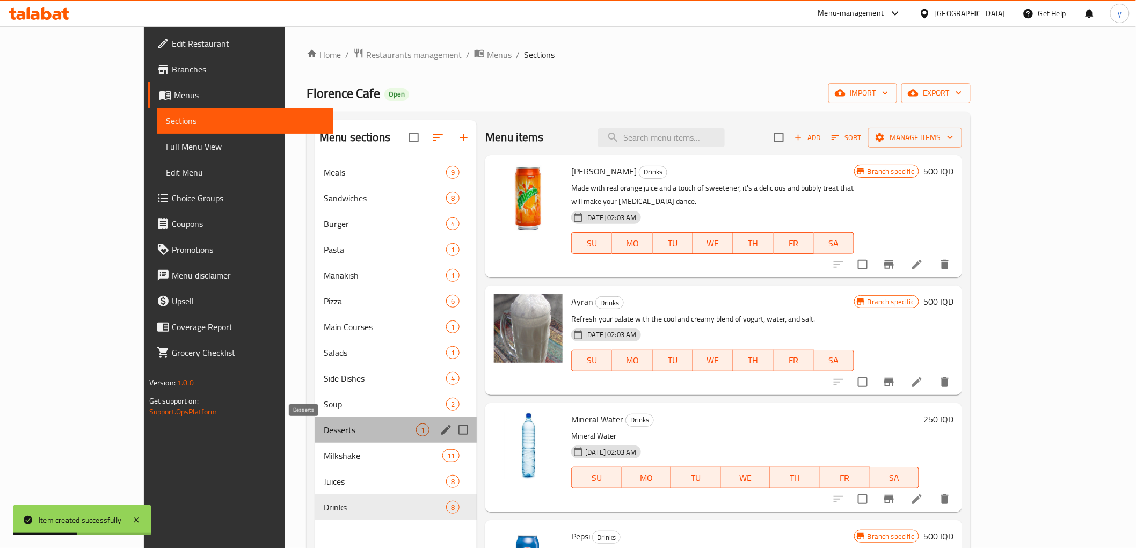
click at [324, 428] on span "Desserts" at bounding box center [370, 429] width 92 height 13
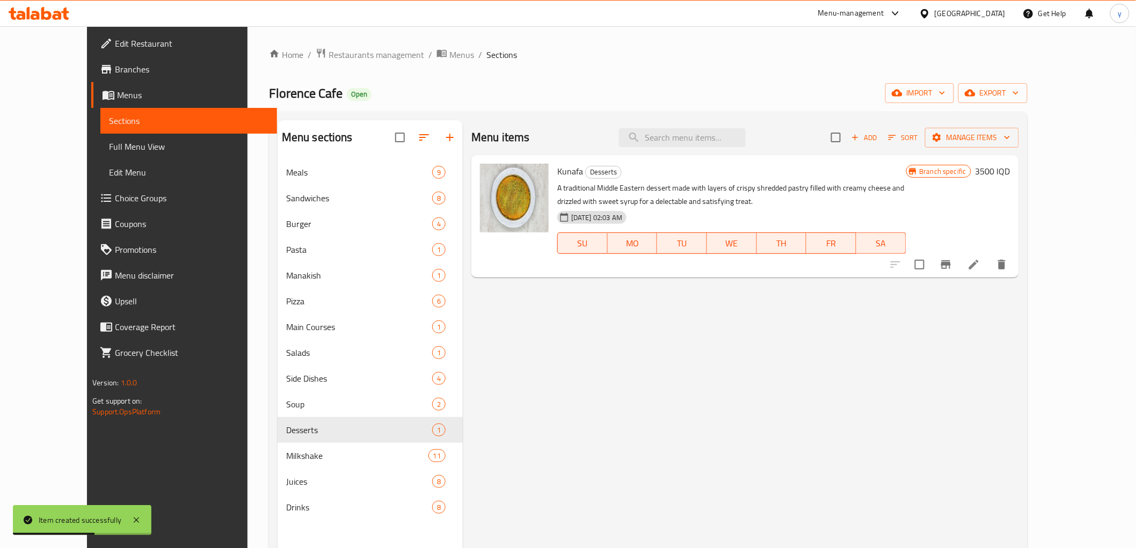
click at [881, 145] on button "Add" at bounding box center [864, 137] width 34 height 17
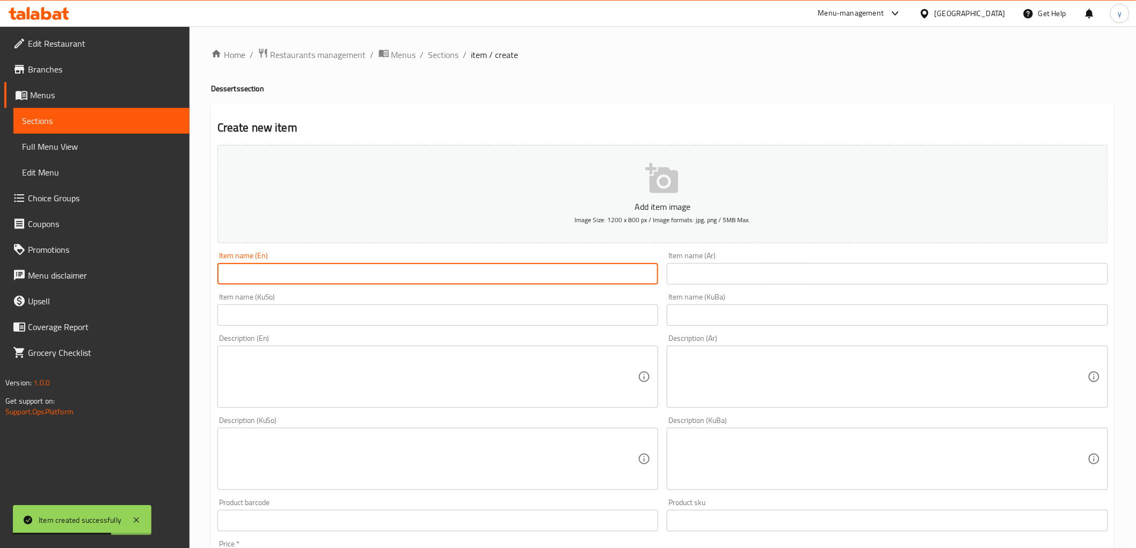
drag, startPoint x: 566, startPoint y: 277, endPoint x: 519, endPoint y: 285, distance: 47.4
click at [566, 277] on input "text" at bounding box center [437, 273] width 441 height 21
click at [263, 274] on input "Foundant cake" at bounding box center [437, 273] width 441 height 21
click at [282, 266] on input "Foundant Cake" at bounding box center [437, 273] width 441 height 21
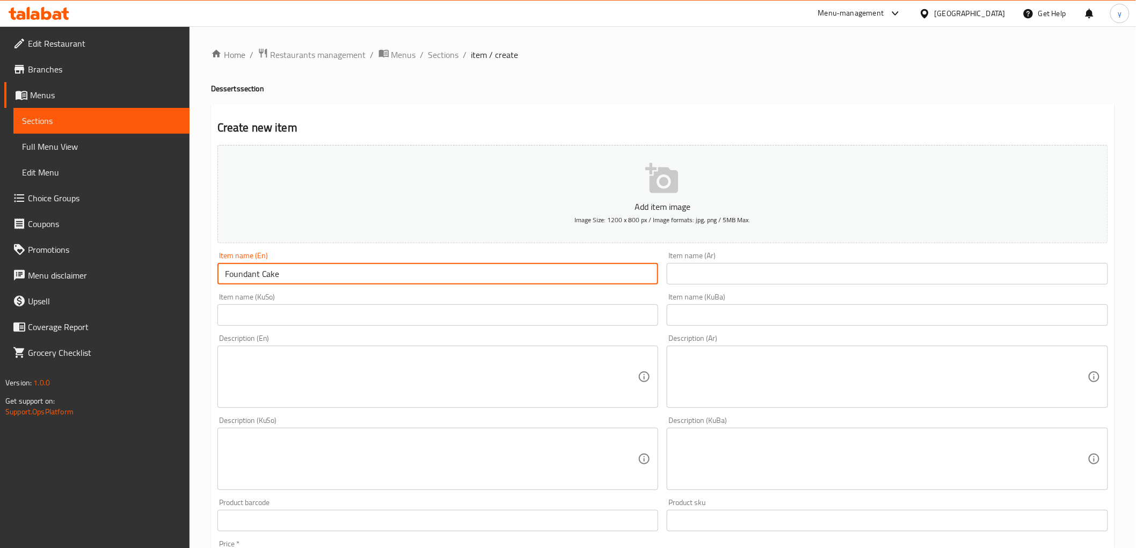
click at [282, 266] on input "Foundant Cake" at bounding box center [437, 273] width 441 height 21
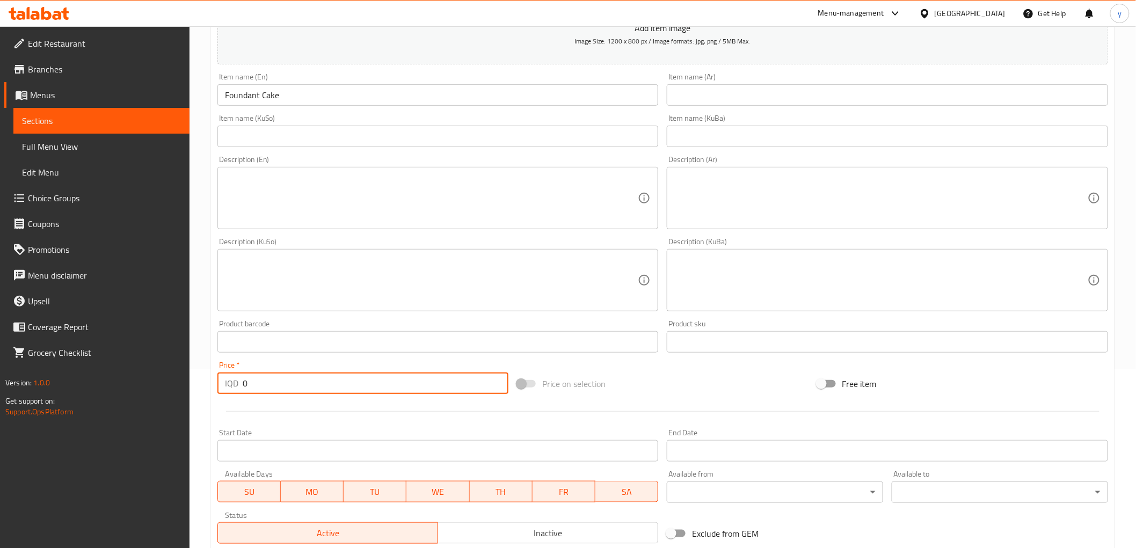
drag, startPoint x: 254, startPoint y: 392, endPoint x: 217, endPoint y: 398, distance: 37.0
click at [217, 398] on div "Price   * IQD 0 Price *" at bounding box center [362, 377] width 299 height 41
drag, startPoint x: 695, startPoint y: 89, endPoint x: 659, endPoint y: 99, distance: 37.2
click at [695, 89] on input "text" at bounding box center [886, 94] width 441 height 21
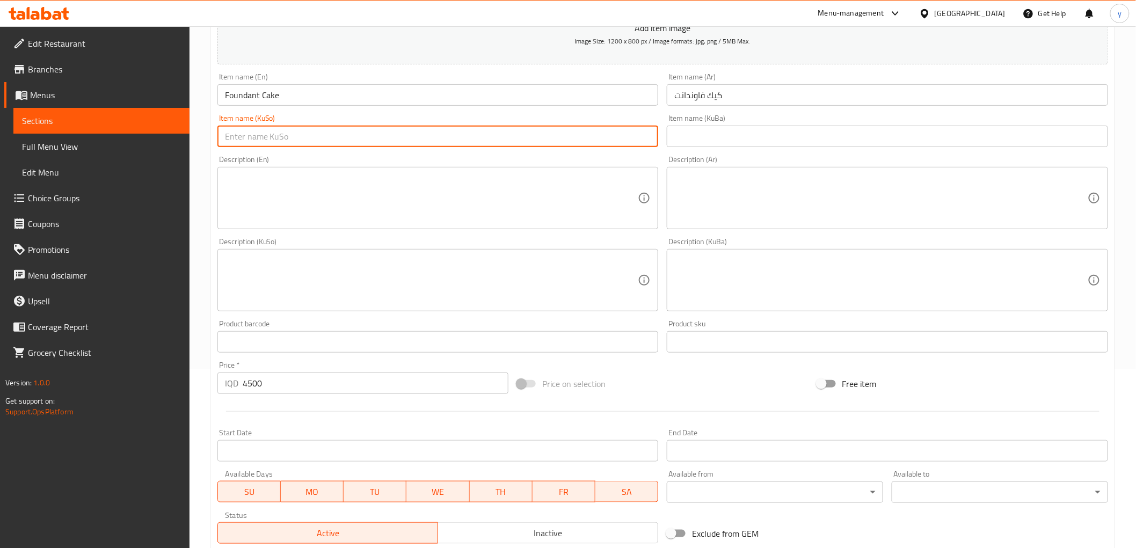
click at [609, 131] on input "text" at bounding box center [437, 136] width 441 height 21
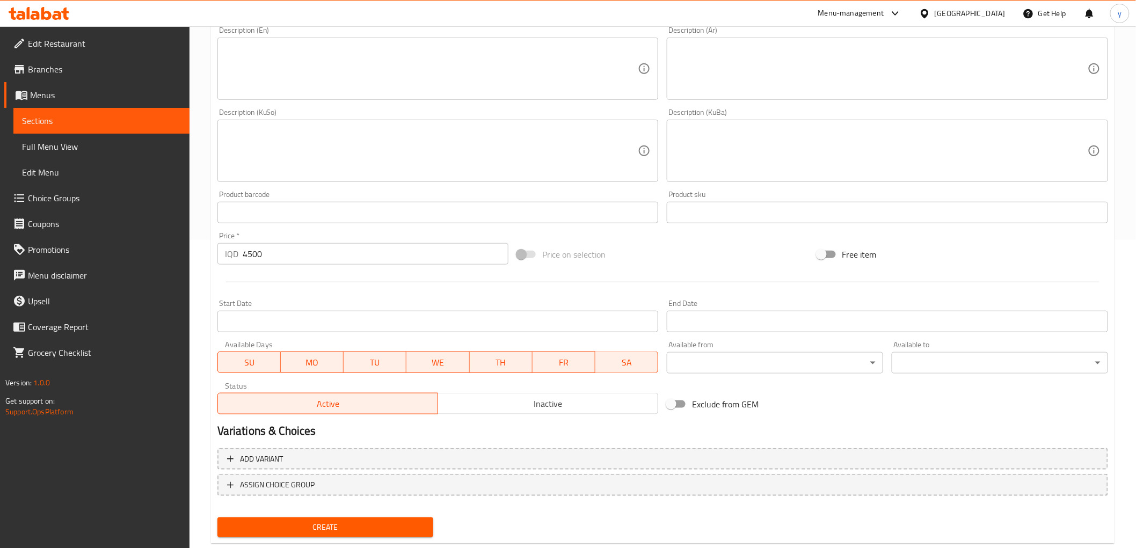
scroll to position [332, 0]
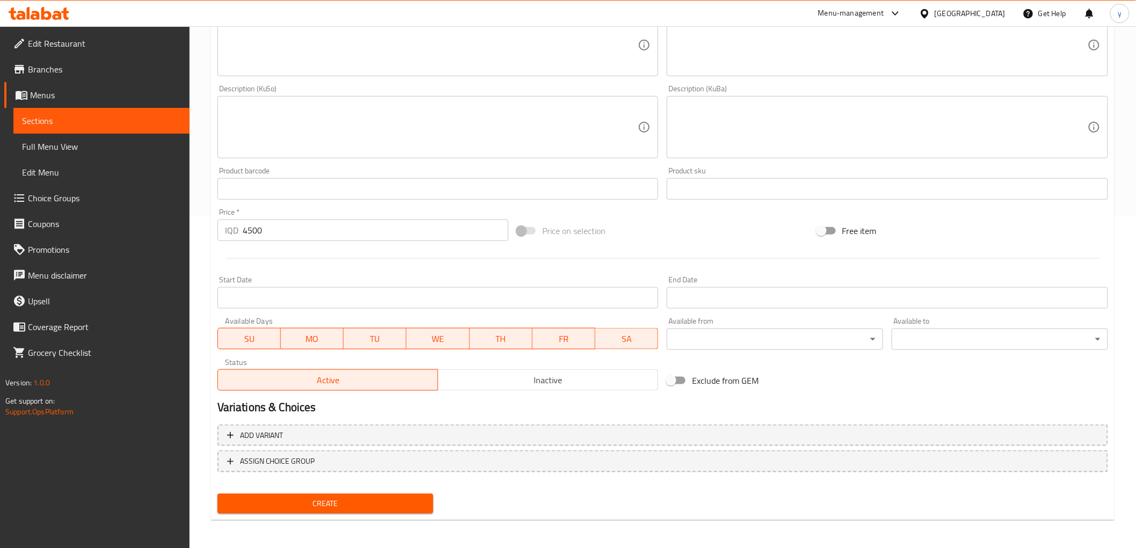
click at [298, 490] on div "Create" at bounding box center [325, 503] width 225 height 28
click at [297, 497] on span "Create" at bounding box center [325, 503] width 199 height 13
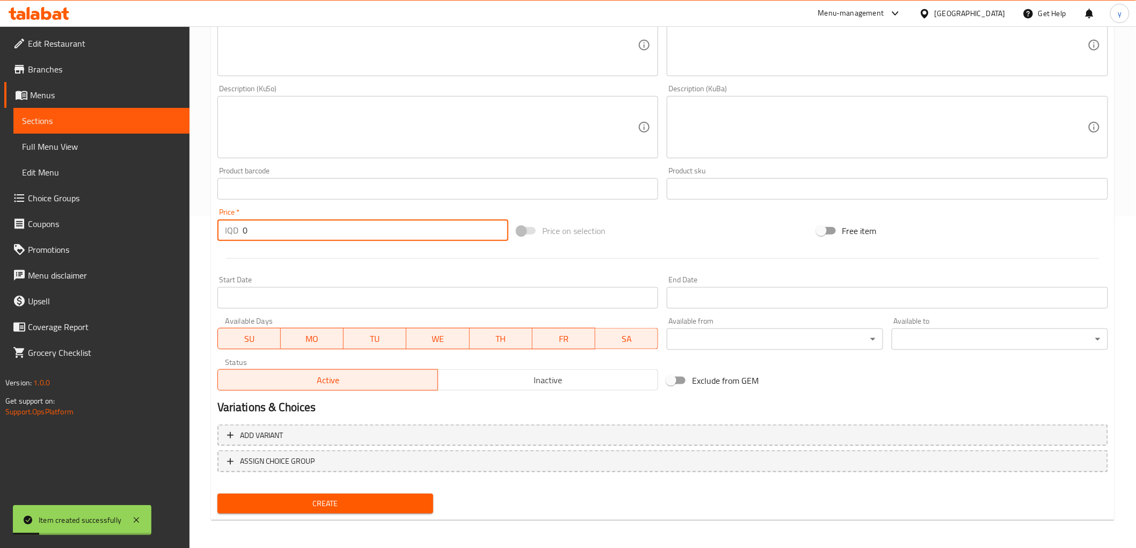
drag, startPoint x: 326, startPoint y: 230, endPoint x: 243, endPoint y: 232, distance: 83.2
click at [243, 232] on input "0" at bounding box center [376, 229] width 266 height 21
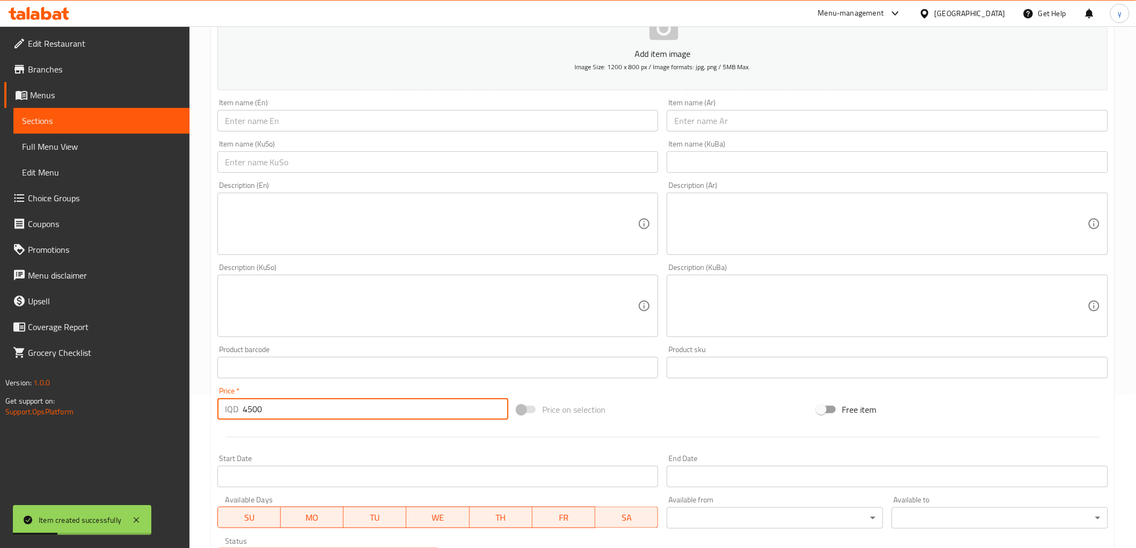
click at [738, 126] on input "text" at bounding box center [886, 120] width 441 height 21
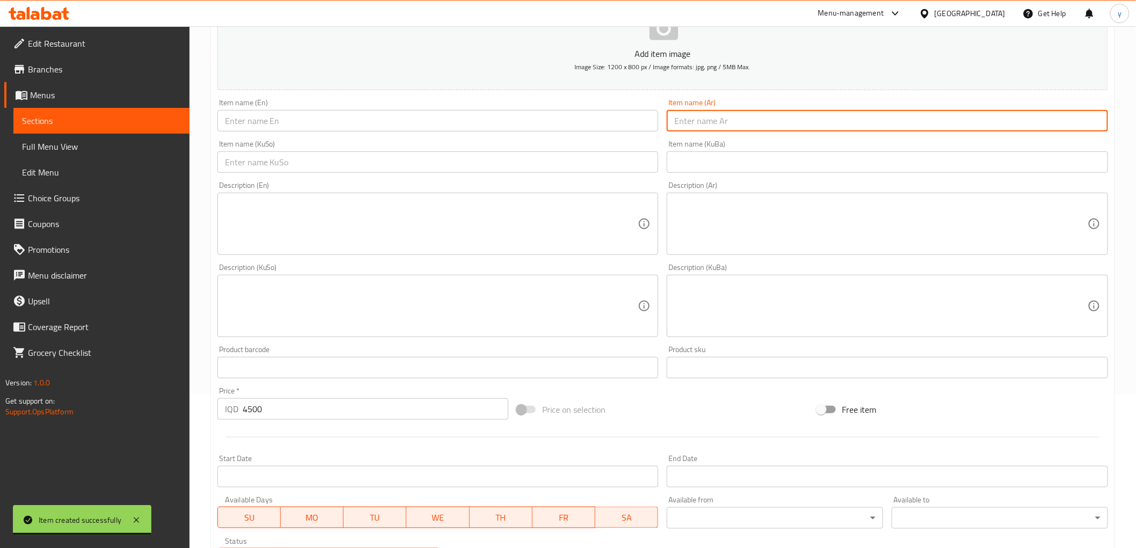
click at [585, 116] on input "text" at bounding box center [437, 120] width 441 height 21
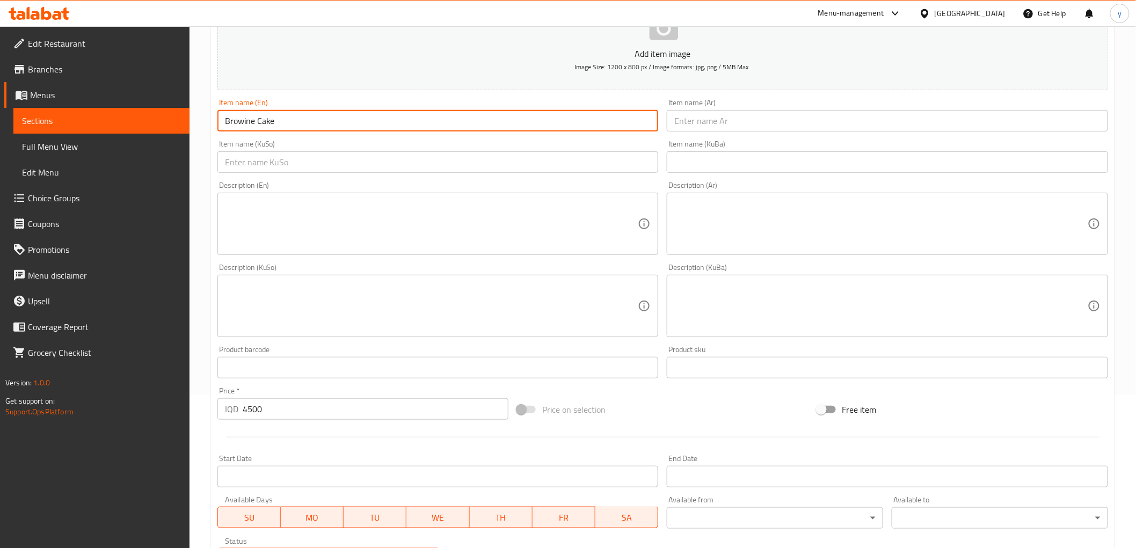
click at [693, 119] on input "text" at bounding box center [886, 120] width 441 height 21
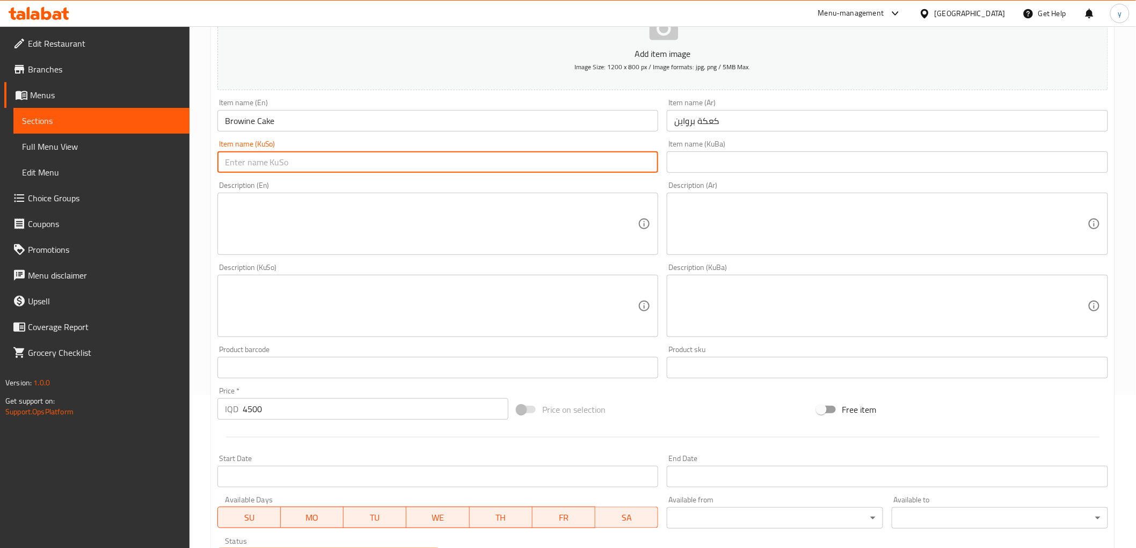
click at [585, 159] on input "text" at bounding box center [437, 161] width 441 height 21
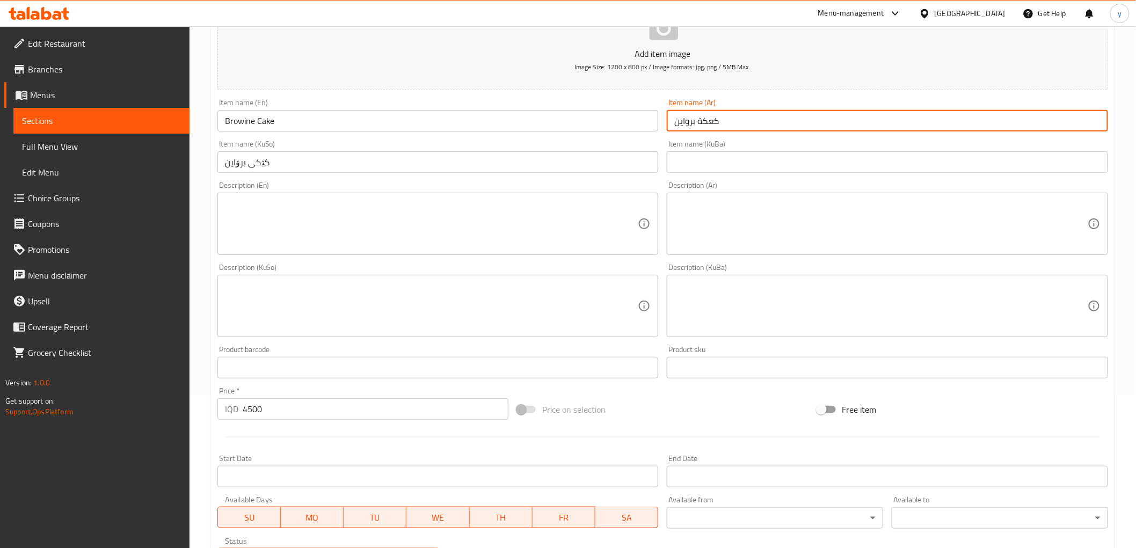
click at [684, 122] on input "كعكة برواين" at bounding box center [886, 120] width 441 height 21
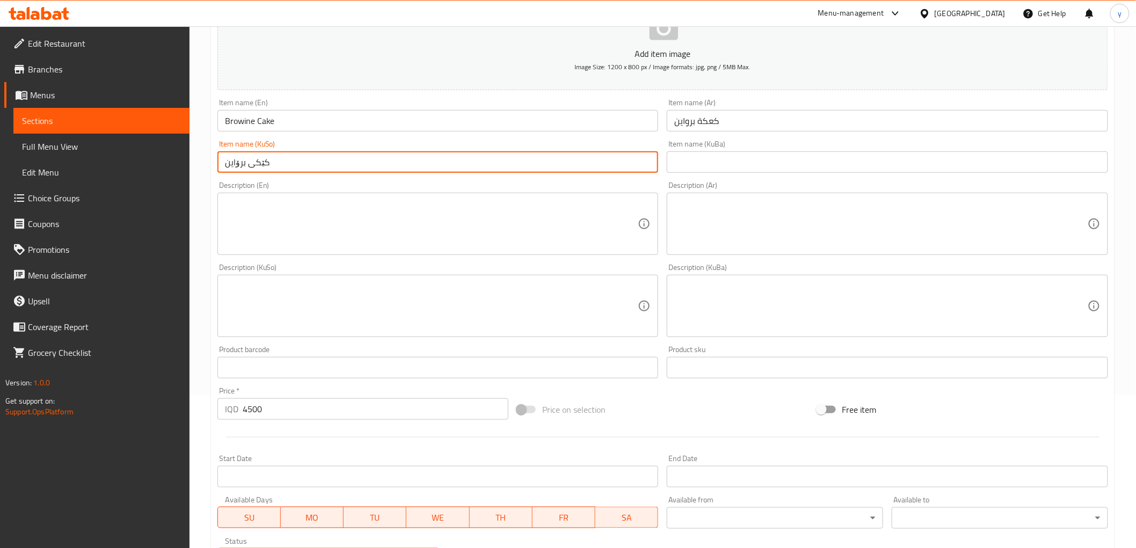
click at [236, 161] on input "کێکی برۆاین" at bounding box center [437, 161] width 441 height 21
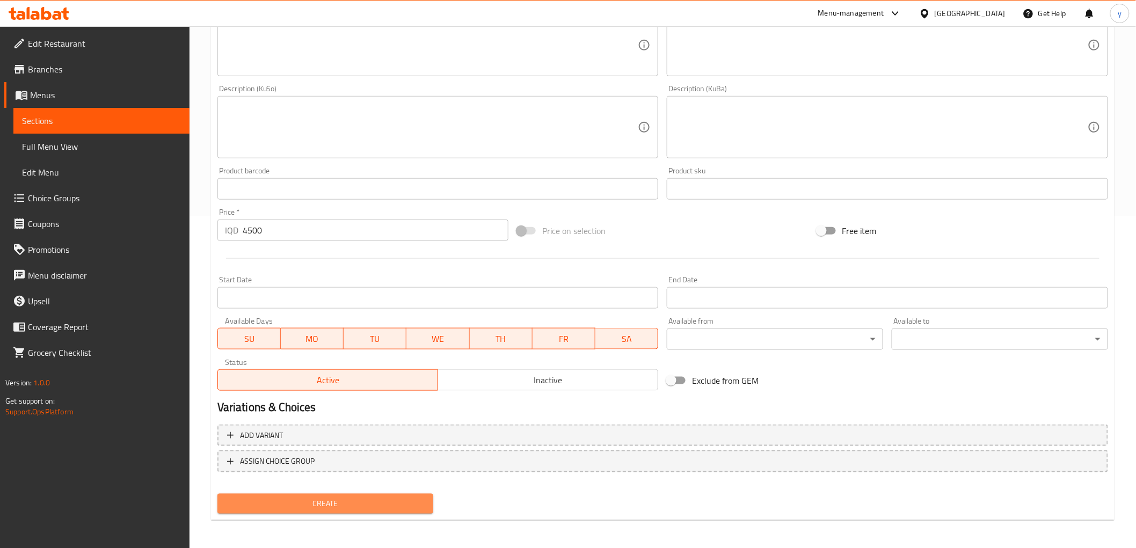
click at [324, 494] on button "Create" at bounding box center [325, 504] width 216 height 20
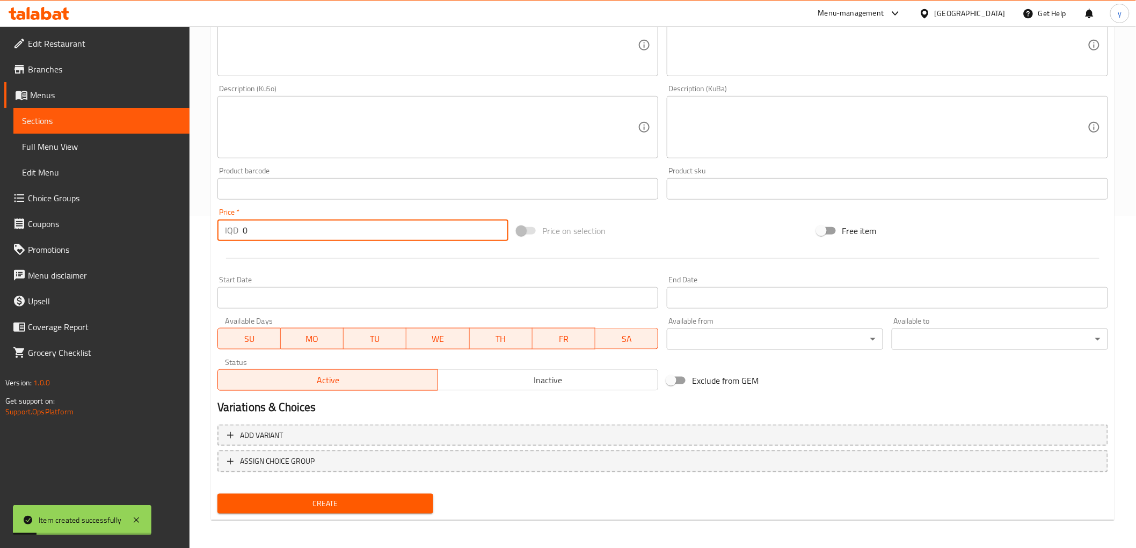
drag, startPoint x: 252, startPoint y: 233, endPoint x: 244, endPoint y: 237, distance: 9.4
click at [231, 239] on div "IQD 0 Price *" at bounding box center [362, 229] width 291 height 21
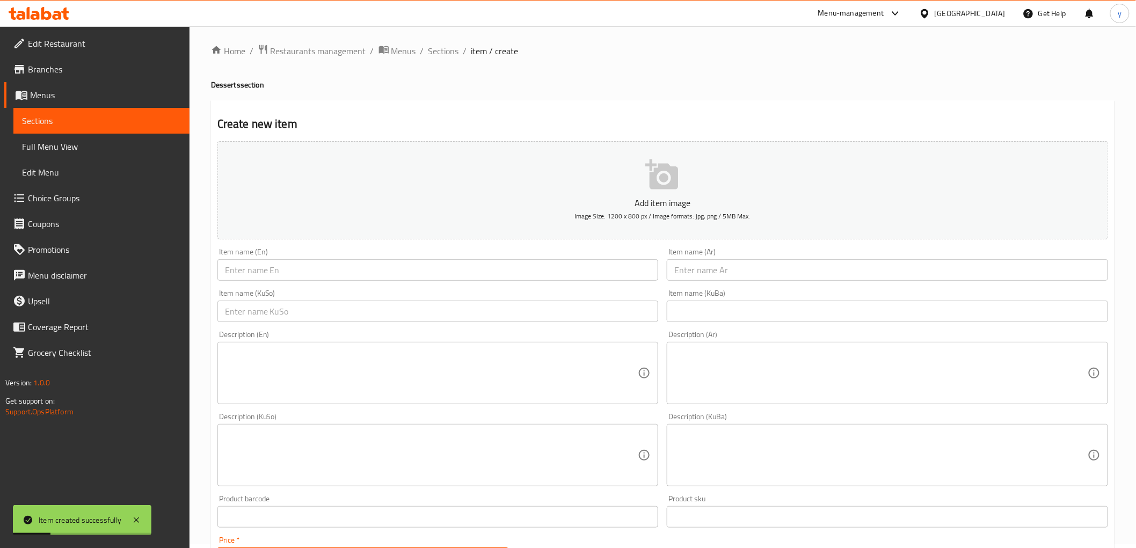
scroll to position [0, 0]
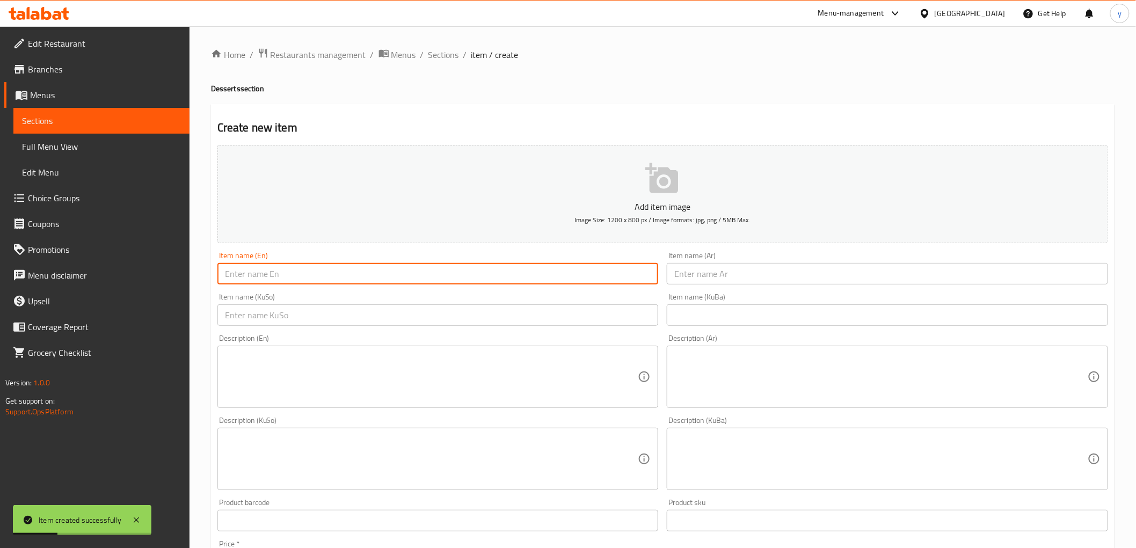
click at [347, 272] on input "text" at bounding box center [437, 273] width 441 height 21
click at [699, 264] on input "text" at bounding box center [886, 273] width 441 height 21
click at [291, 284] on input "Cheesecake" at bounding box center [437, 273] width 441 height 21
click at [642, 305] on input "text" at bounding box center [437, 314] width 441 height 21
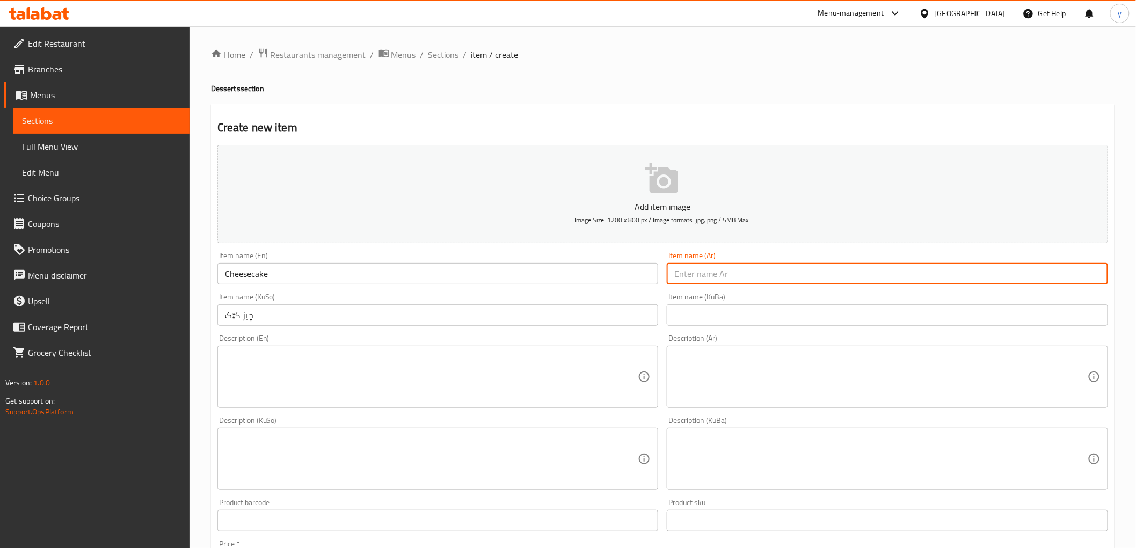
click at [696, 267] on input "text" at bounding box center [886, 273] width 441 height 21
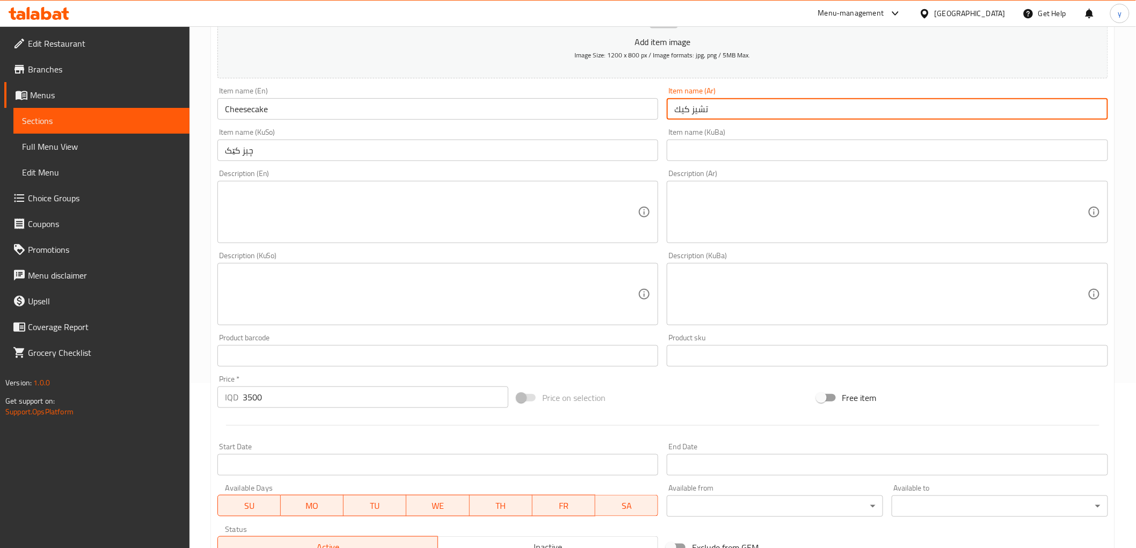
scroll to position [153, 0]
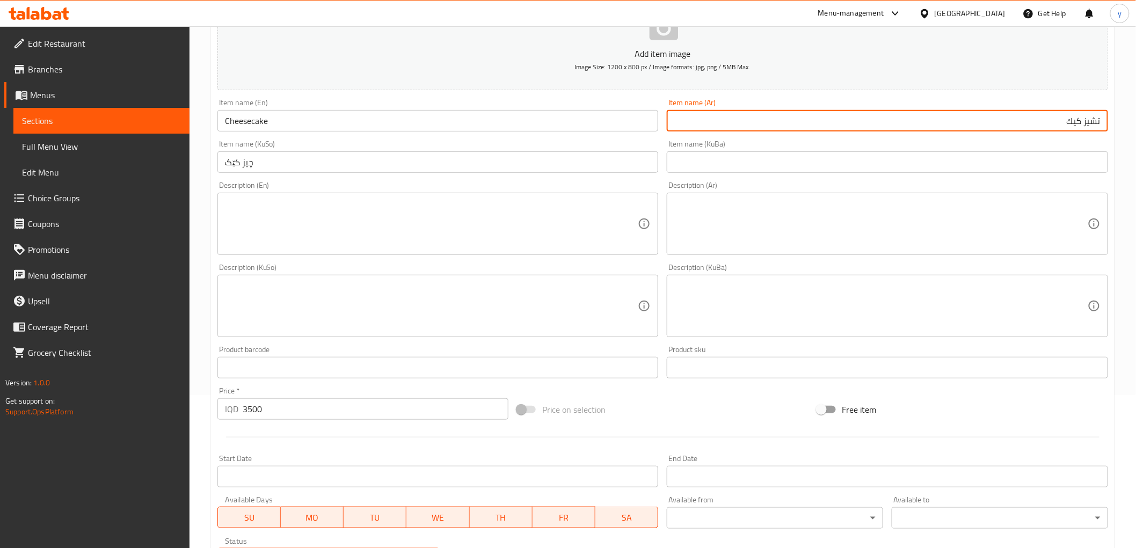
drag, startPoint x: 1082, startPoint y: 117, endPoint x: 1133, endPoint y: 129, distance: 52.5
click at [1133, 129] on div "Home / Restaurants management / Menus / Sections / item / create Desserts secti…" at bounding box center [662, 300] width 946 height 855
click at [294, 151] on input "چیز کێک" at bounding box center [437, 161] width 441 height 21
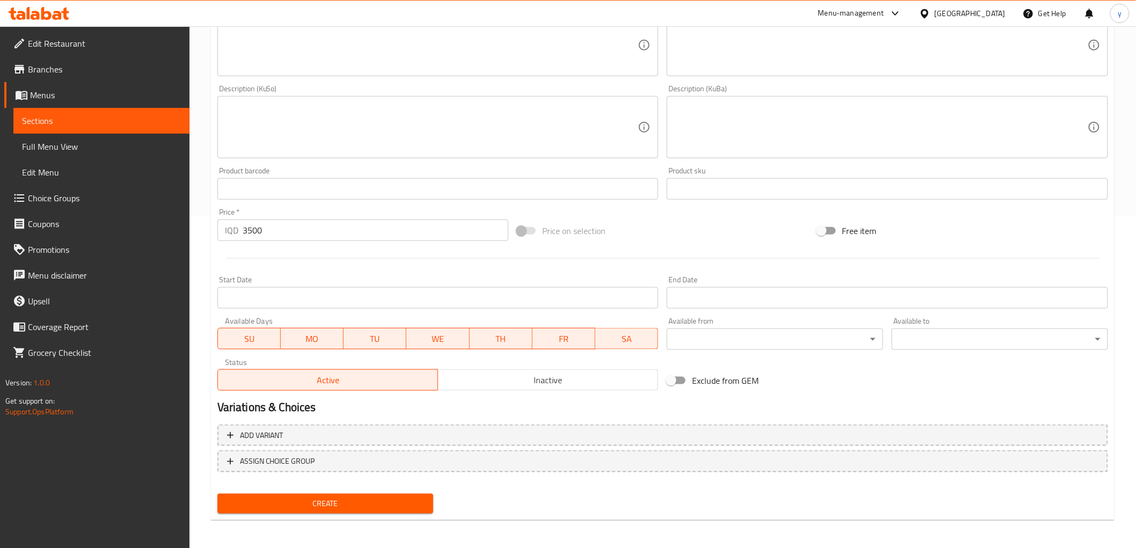
click at [355, 504] on span "Create" at bounding box center [325, 503] width 199 height 13
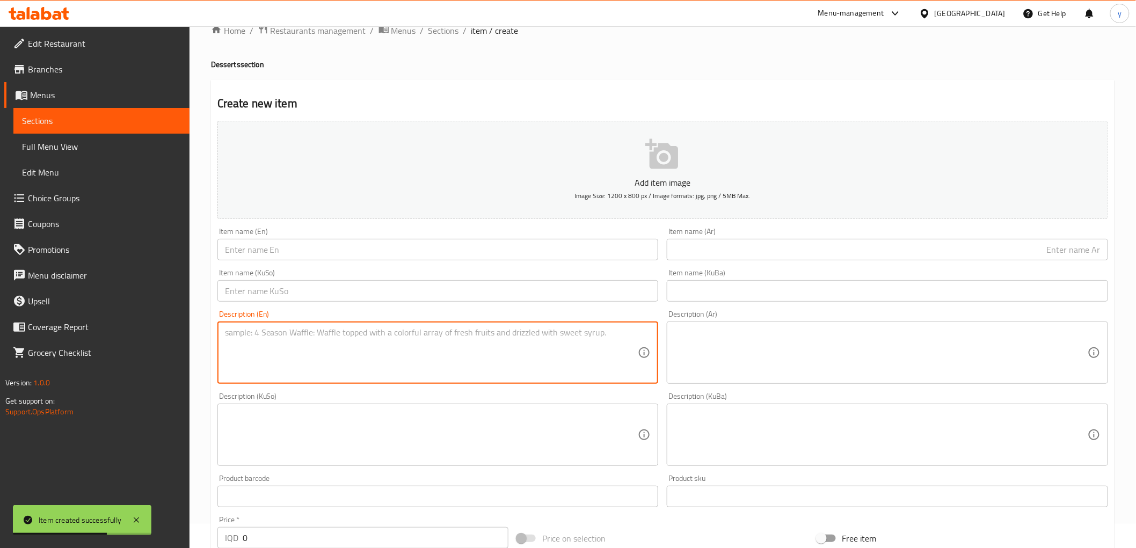
scroll to position [0, 0]
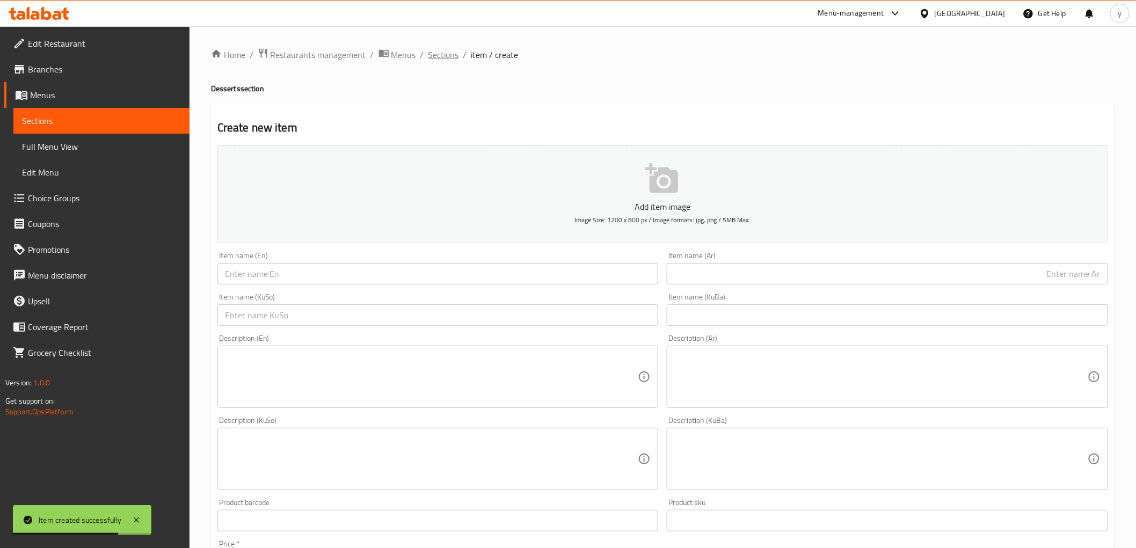
click at [437, 49] on span "Sections" at bounding box center [443, 54] width 31 height 13
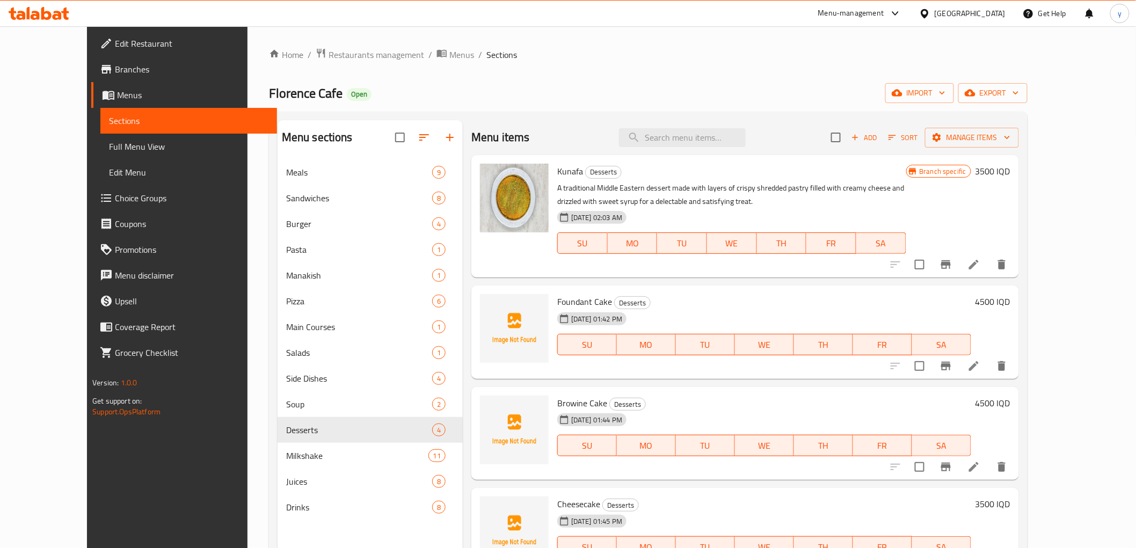
click at [42, 18] on icon at bounding box center [46, 13] width 10 height 13
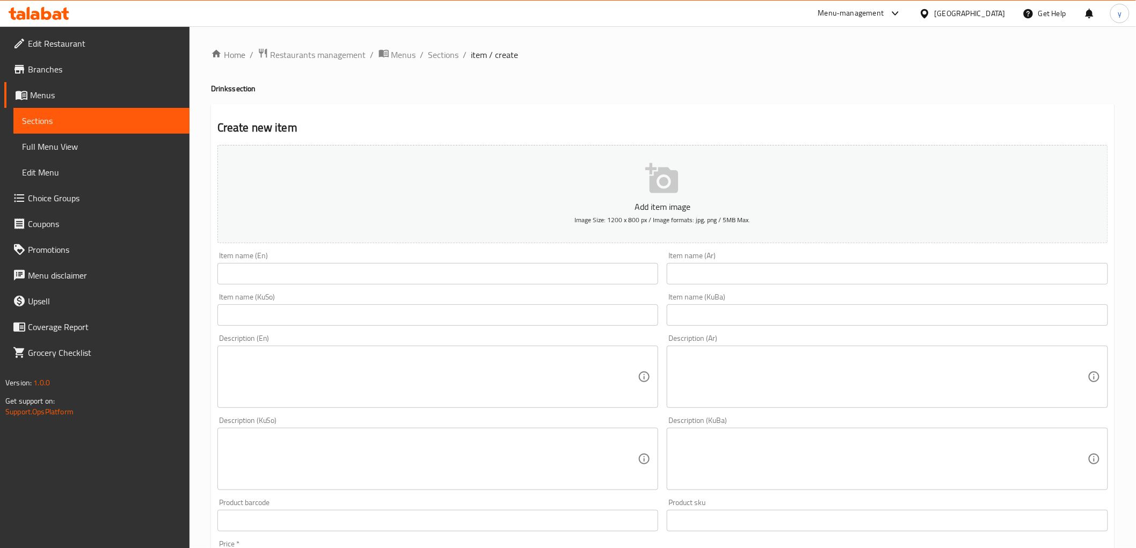
click at [463, 50] on li "/" at bounding box center [465, 54] width 4 height 13
click at [452, 57] on span "Sections" at bounding box center [443, 54] width 31 height 13
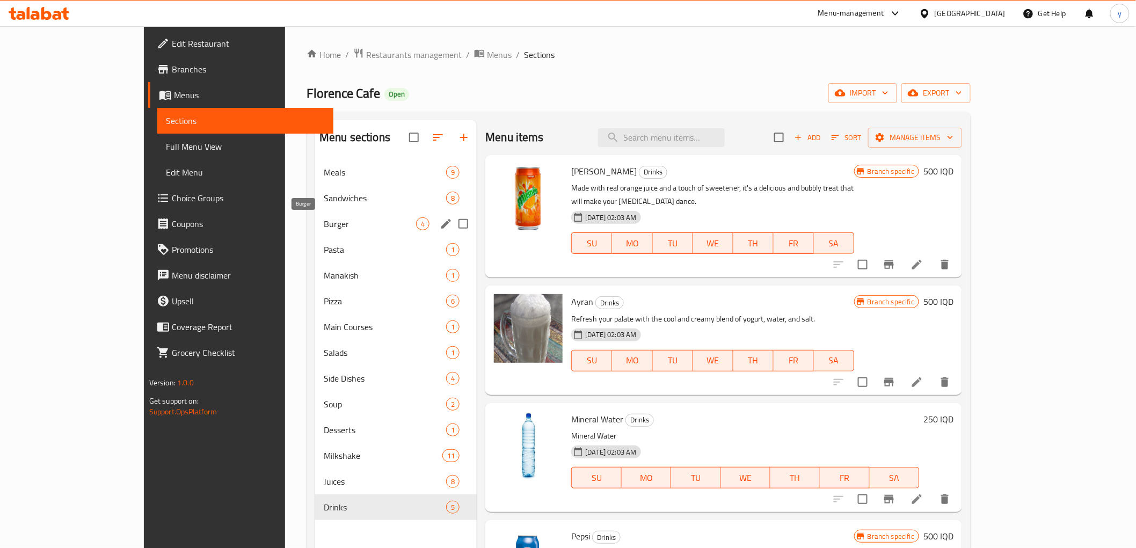
click at [324, 217] on span "Burger" at bounding box center [370, 223] width 92 height 13
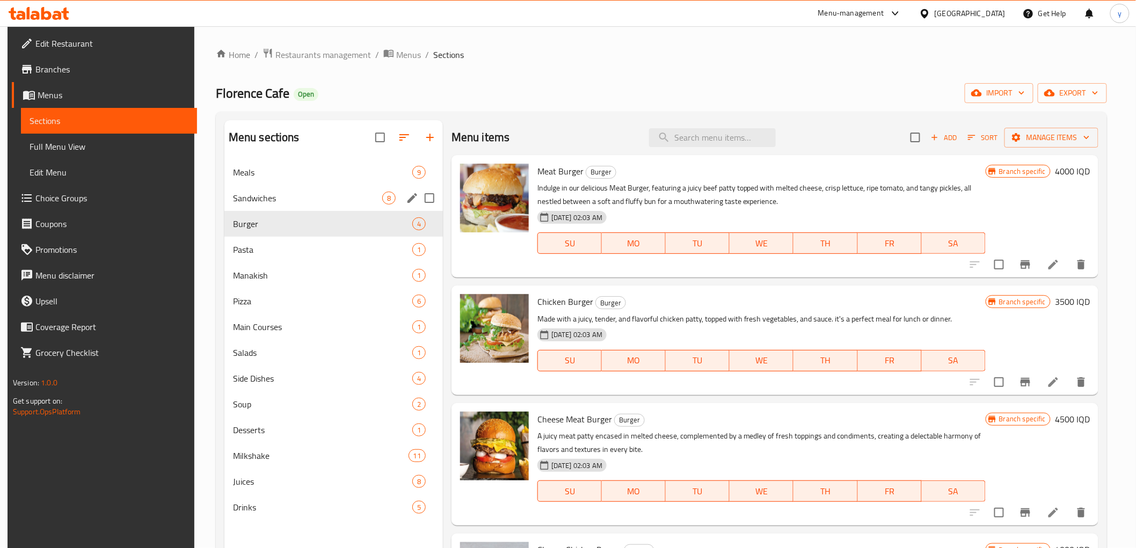
click at [292, 196] on span "Sandwiches" at bounding box center [307, 198] width 149 height 13
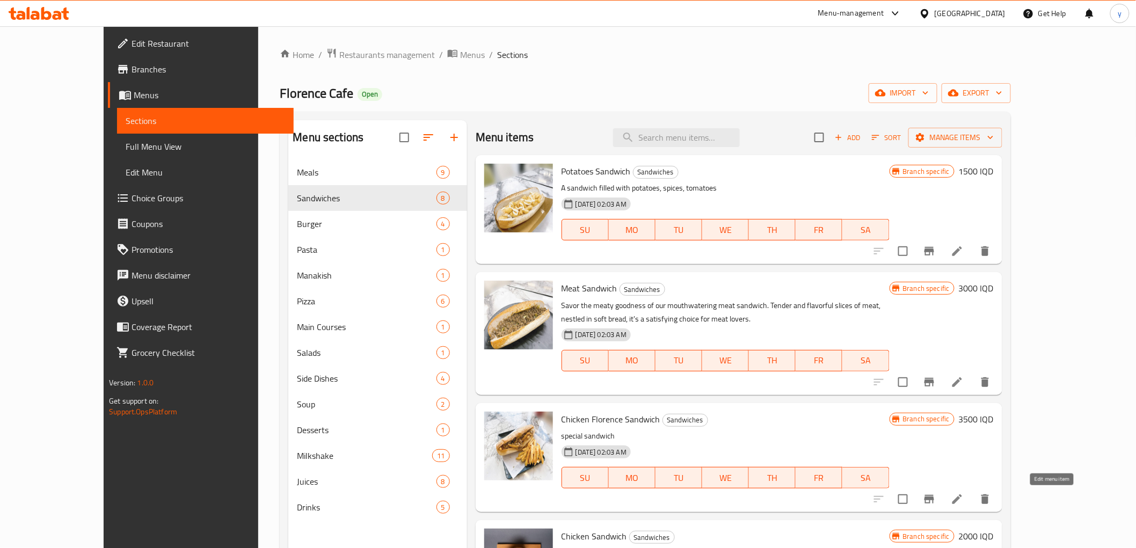
click at [963, 500] on icon at bounding box center [956, 499] width 13 height 13
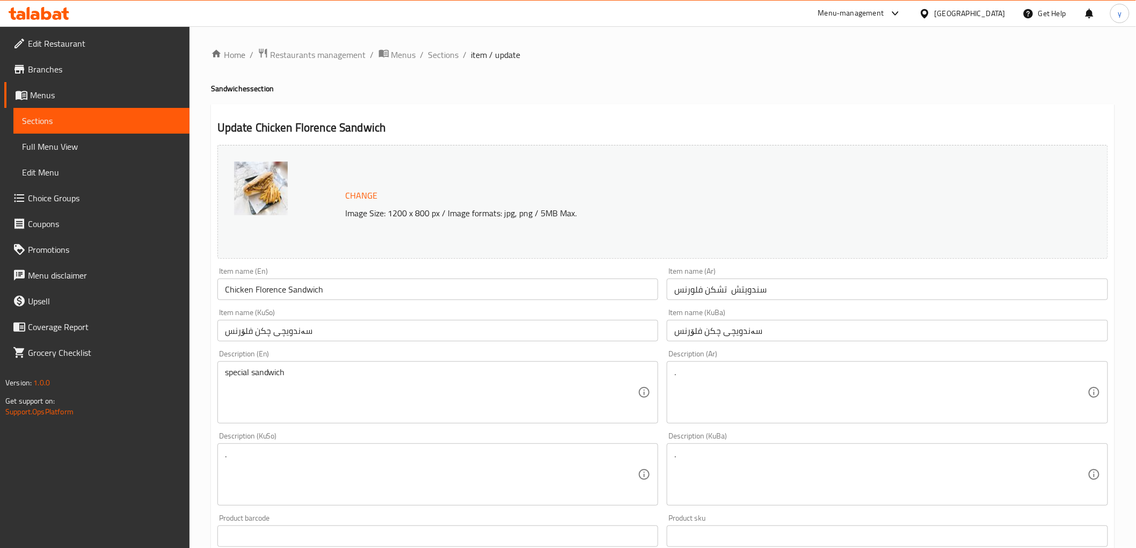
click at [683, 287] on input "سندويتش تشكن فلورنس" at bounding box center [886, 289] width 441 height 21
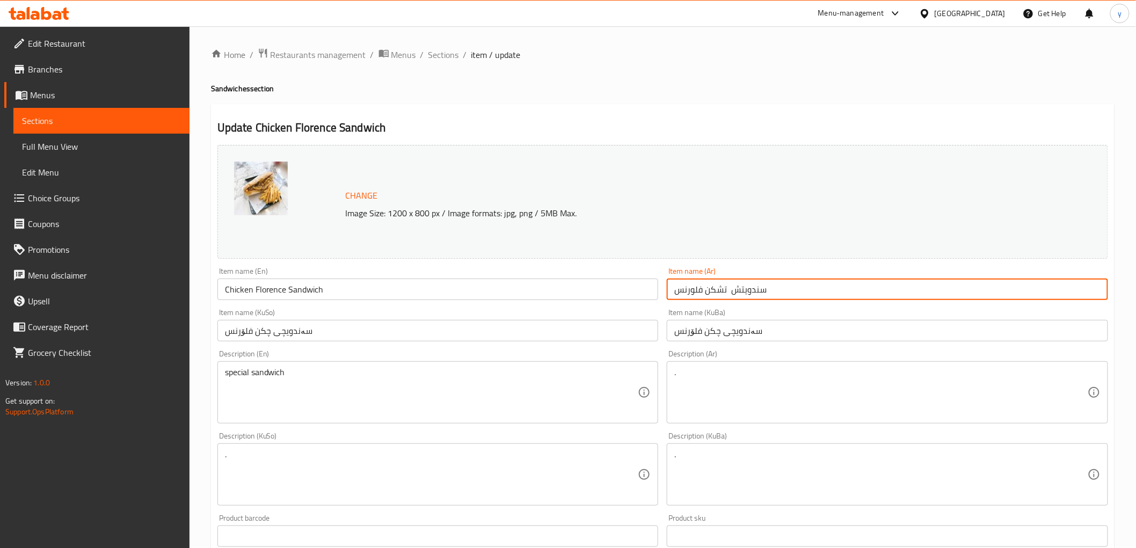
click at [683, 287] on input "سندويتش تشكن فلورنس" at bounding box center [886, 289] width 441 height 21
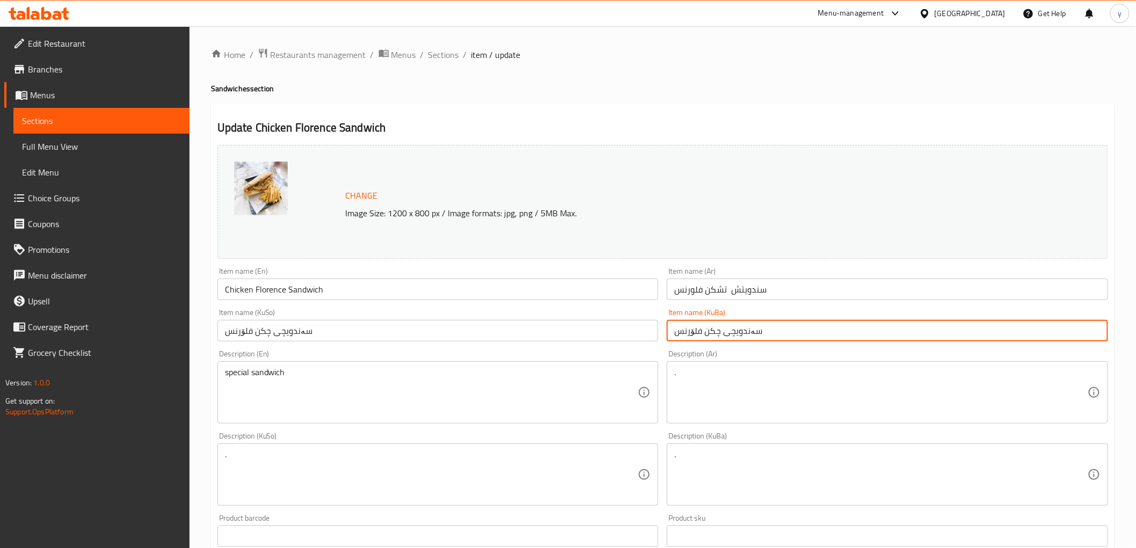
click at [690, 326] on input "سەندویچی چکن فلۆرنس" at bounding box center [886, 330] width 441 height 21
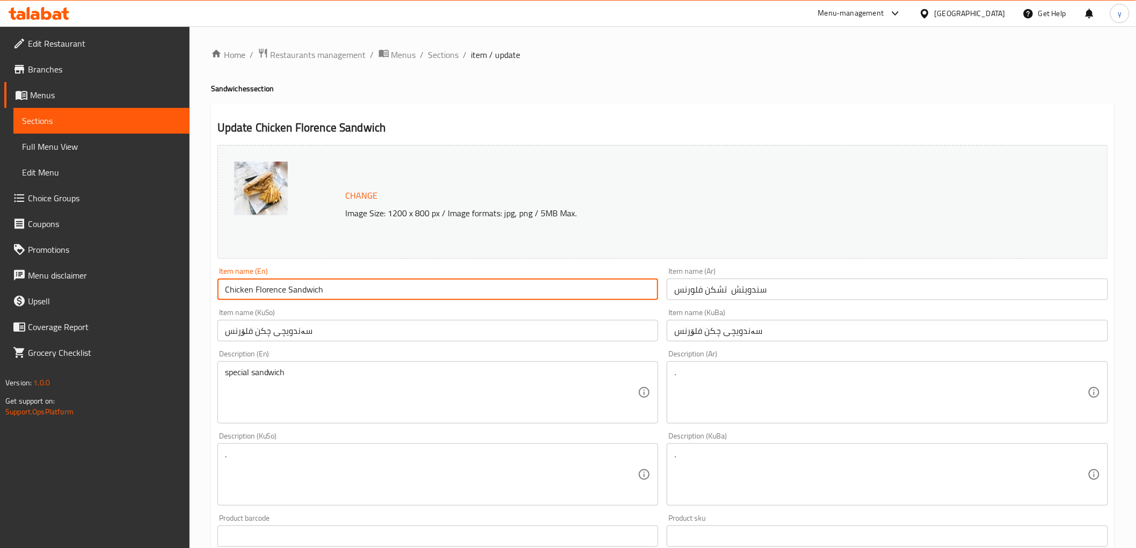
click at [271, 292] on input "Chicken Florence Sandwich" at bounding box center [437, 289] width 441 height 21
click at [444, 52] on span "Sections" at bounding box center [443, 54] width 31 height 13
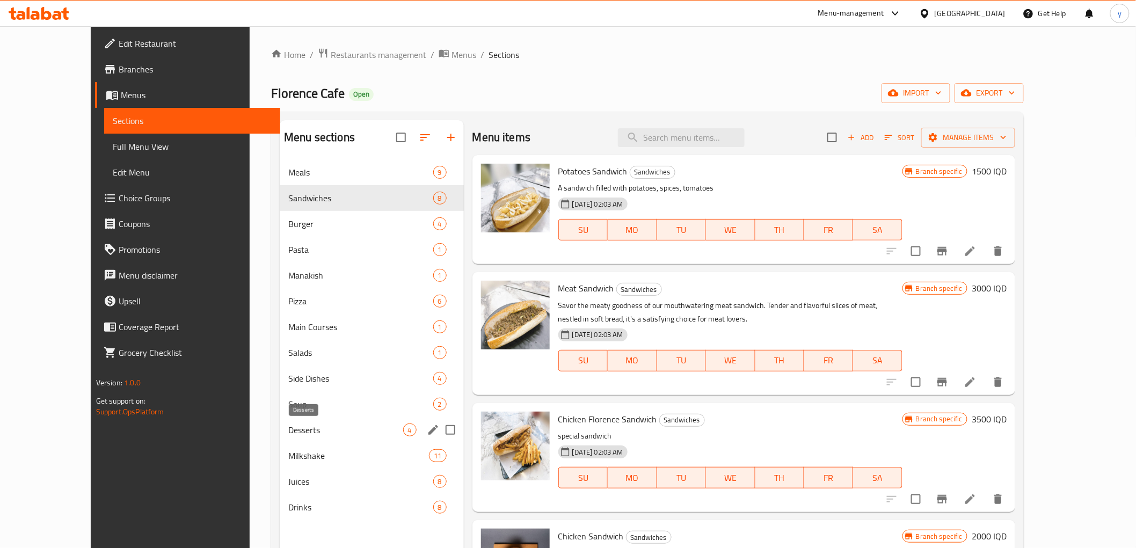
drag, startPoint x: 302, startPoint y: 478, endPoint x: 307, endPoint y: 435, distance: 43.3
click at [307, 435] on div "Meals 9 Sandwiches 8 Burger 4 Pasta 1 Manakish 1 Pizza 6 Main Courses 1 Salads …" at bounding box center [372, 339] width 184 height 361
click at [301, 388] on div "Side Dishes 4" at bounding box center [372, 378] width 184 height 26
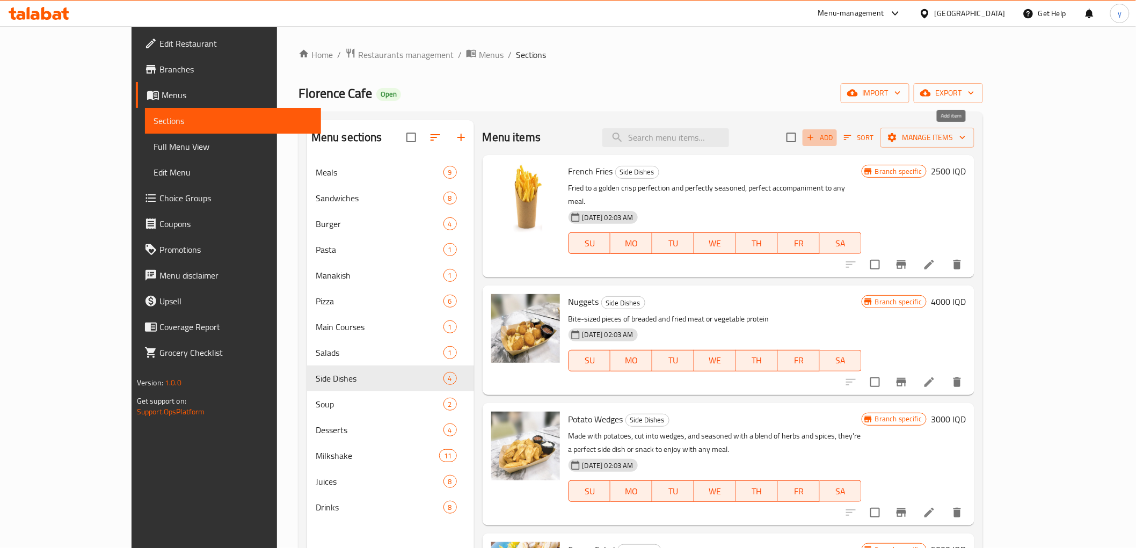
click at [834, 143] on span "Add" at bounding box center [819, 137] width 29 height 12
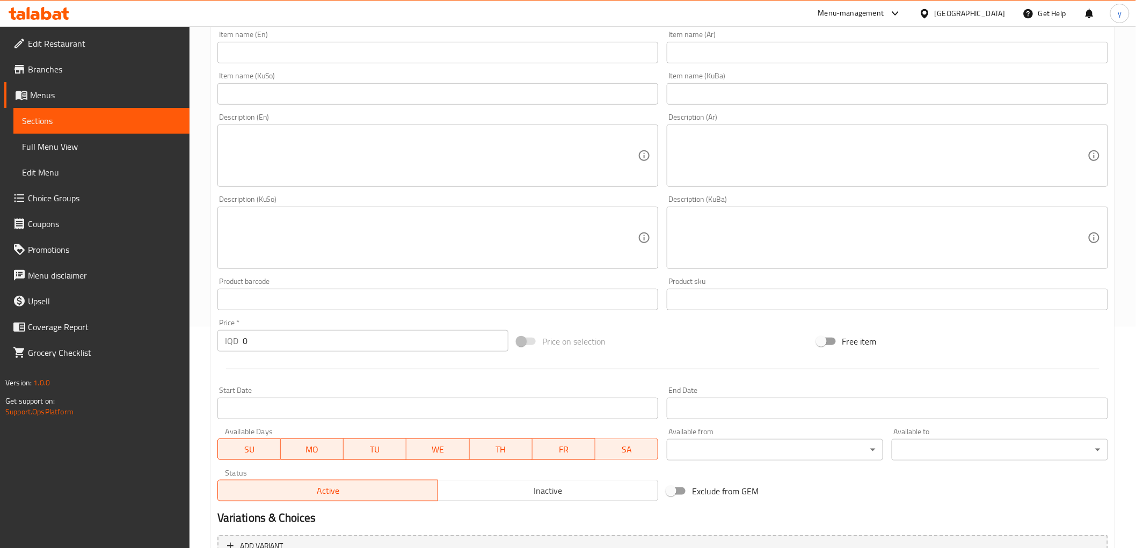
scroll to position [332, 0]
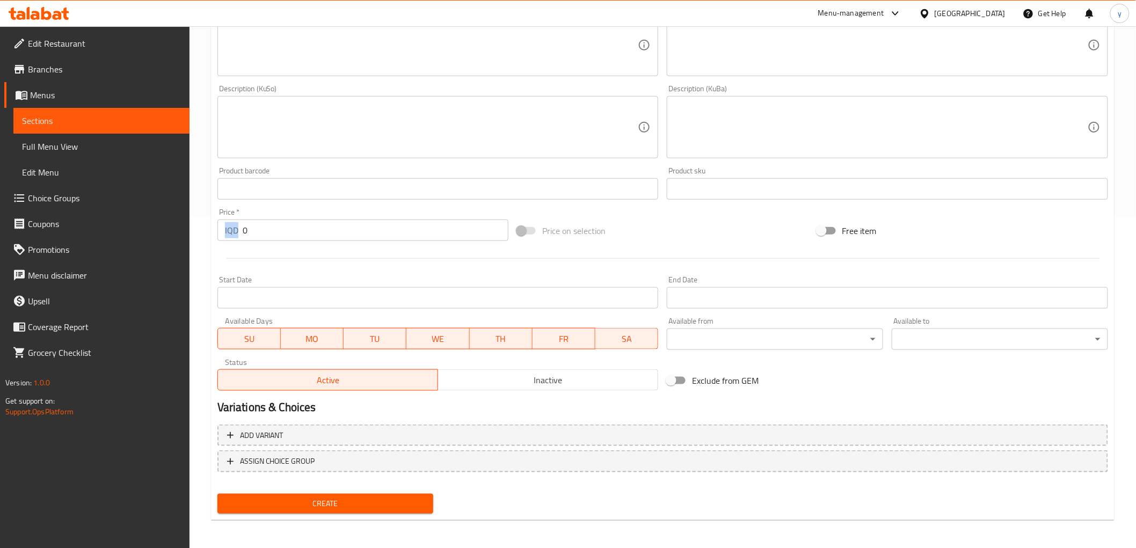
drag, startPoint x: 254, startPoint y: 240, endPoint x: 224, endPoint y: 233, distance: 30.5
click at [224, 233] on div "Price   * IQD 0 Price *" at bounding box center [362, 224] width 299 height 41
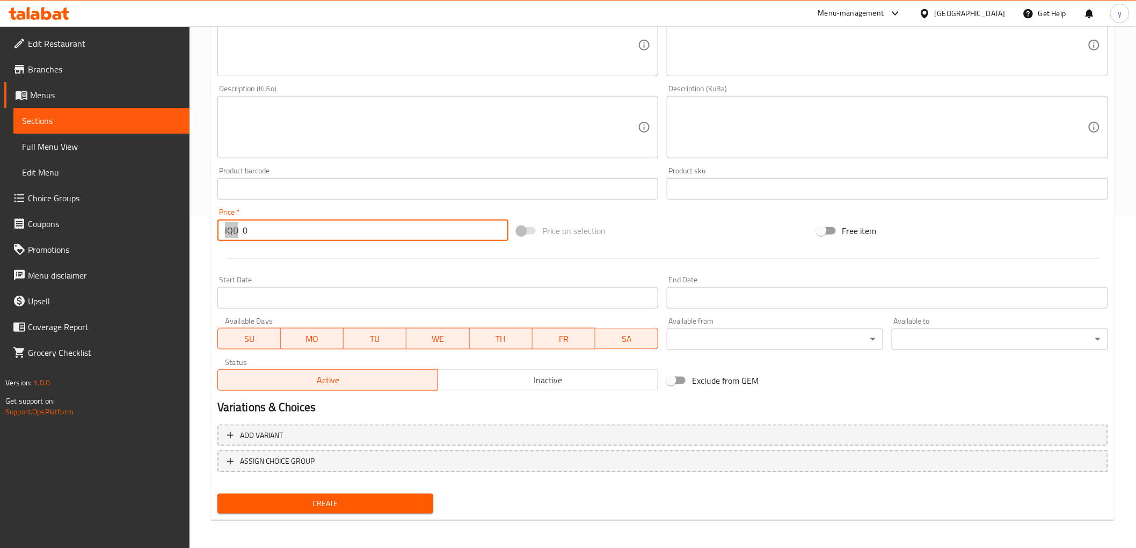
click at [251, 233] on input "0" at bounding box center [376, 229] width 266 height 21
paste input "400"
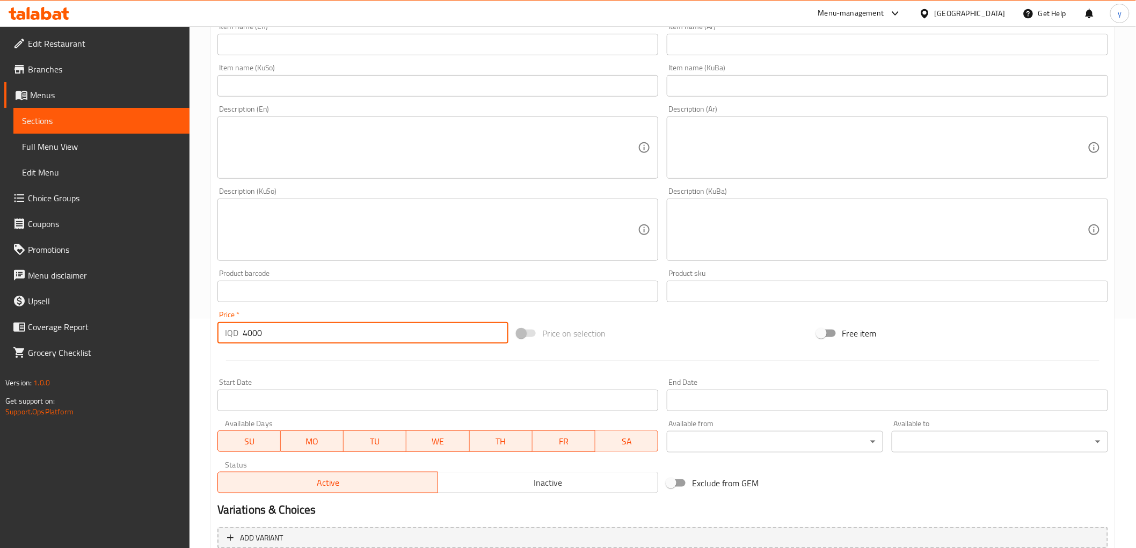
scroll to position [153, 0]
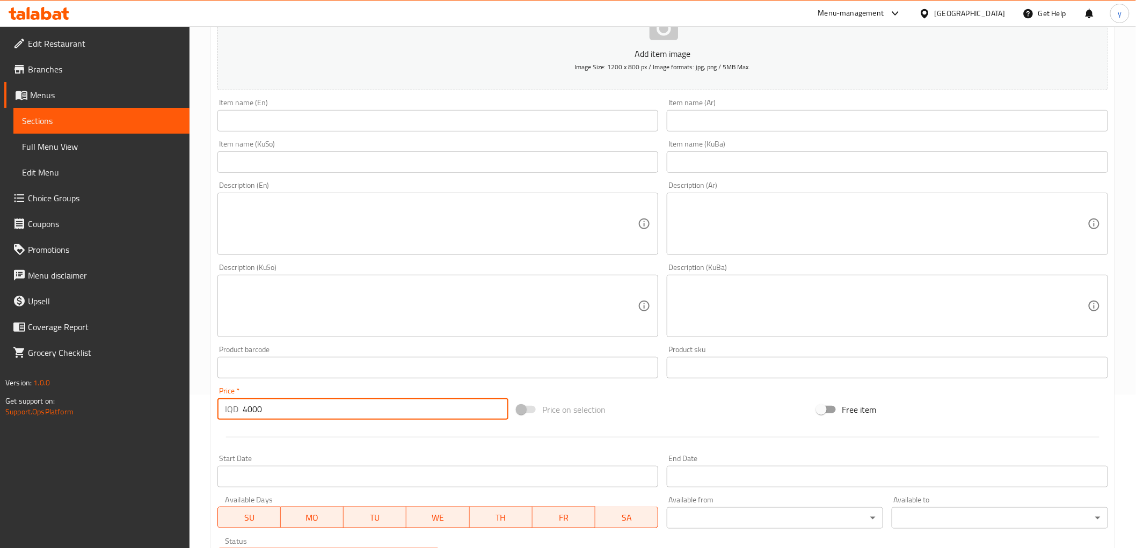
type input "4000"
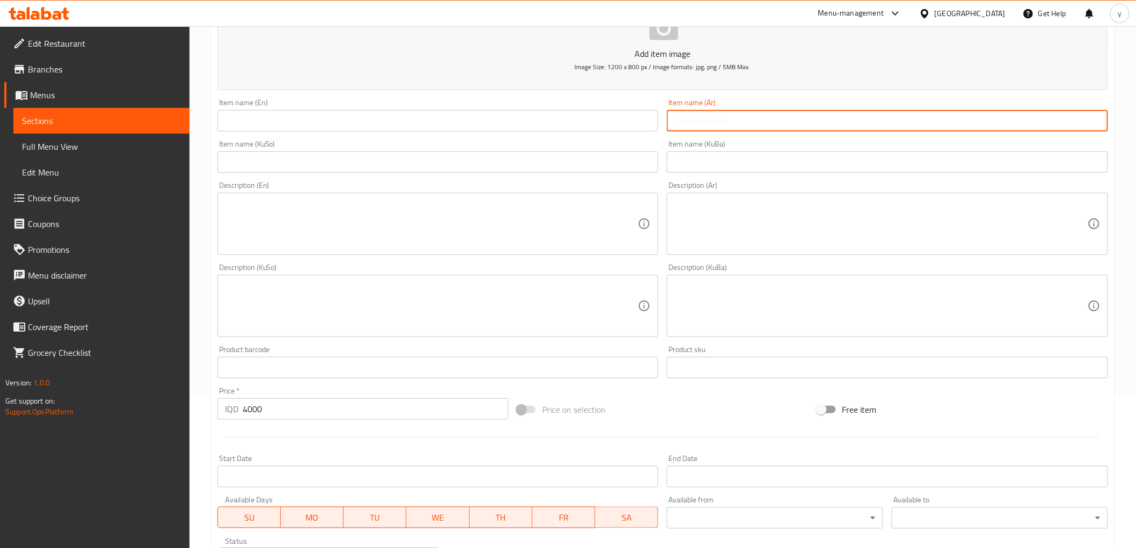
click at [700, 116] on input "text" at bounding box center [886, 120] width 441 height 21
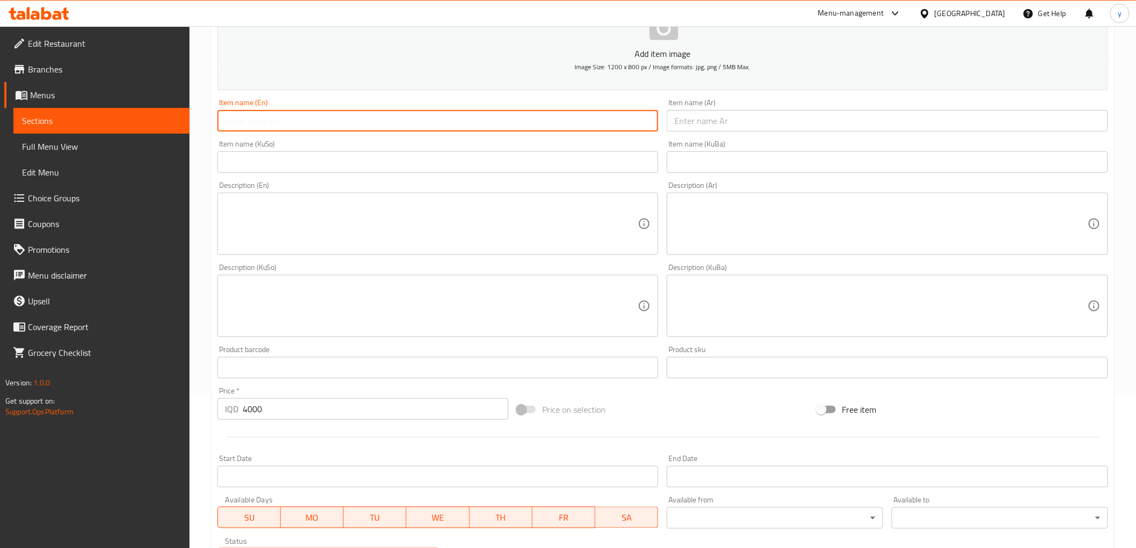
drag, startPoint x: 596, startPoint y: 117, endPoint x: 588, endPoint y: 124, distance: 11.0
click at [596, 117] on input "text" at bounding box center [437, 120] width 441 height 21
paste input "Florence"
type input "Florence French Fries"
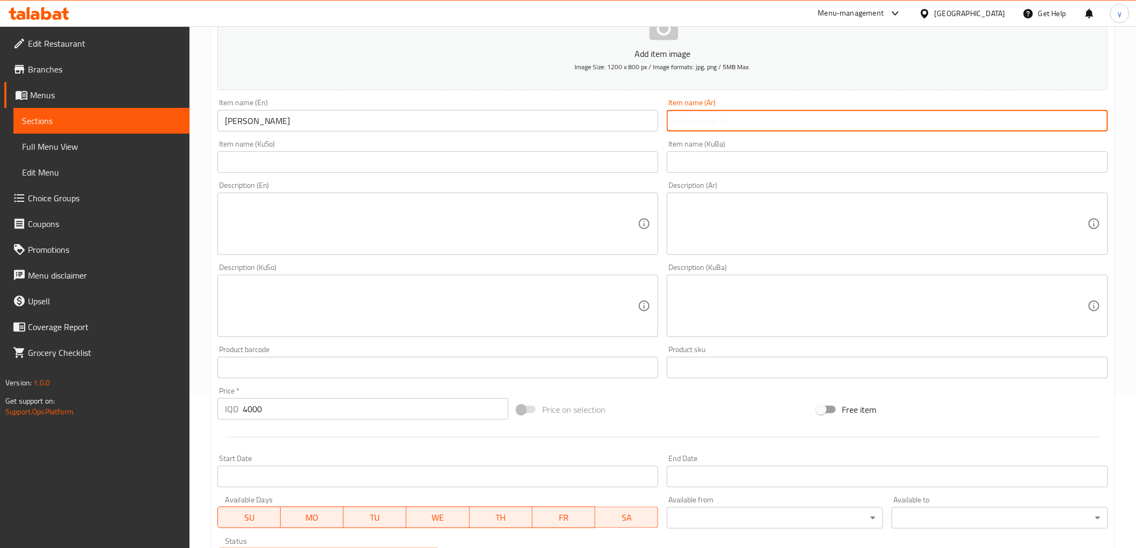
paste input "فلورنس"
type input "بطاطافلورنس"
click at [260, 235] on textarea at bounding box center [431, 224] width 413 height 51
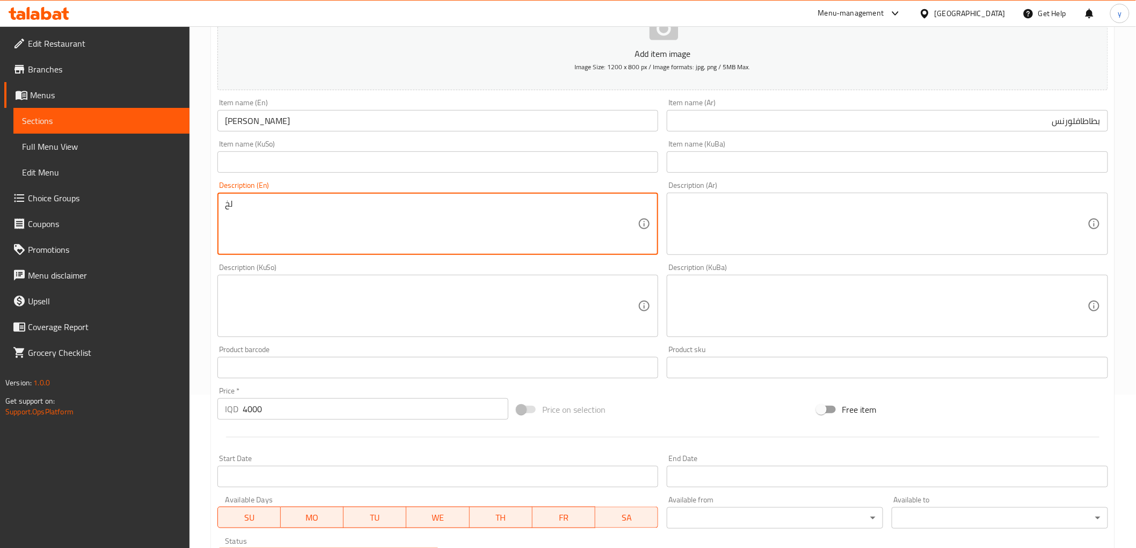
type textarea "ل"
type textarea "goan"
click at [325, 214] on textarea "goan" at bounding box center [431, 224] width 413 height 51
click at [1081, 119] on input "بطاطافلورنس" at bounding box center [886, 120] width 441 height 21
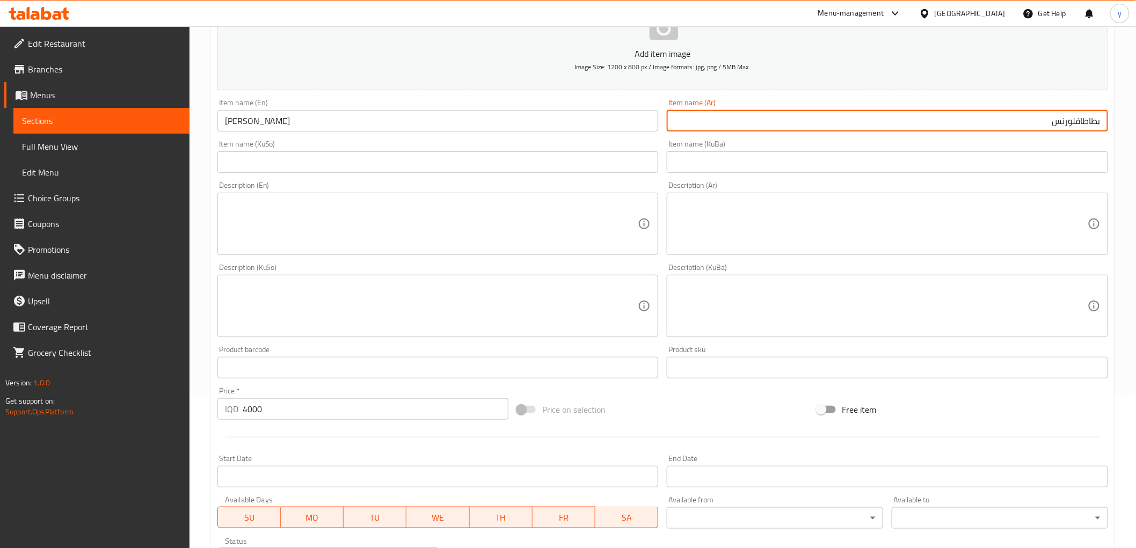
click at [1081, 121] on input "بطاطافلورنس" at bounding box center [886, 120] width 441 height 21
click at [1079, 122] on input "بطاطافلورنس" at bounding box center [886, 120] width 441 height 21
type input "بطاطا فلورنس مقلية"
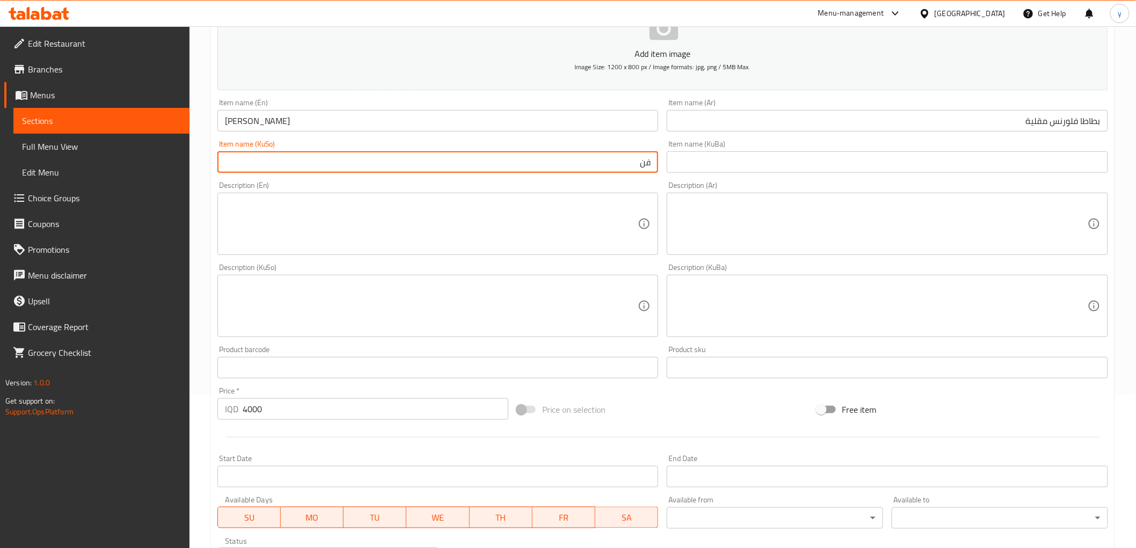
type input "ف"
click at [1069, 129] on input "بطاطا فلورنس مقلية" at bounding box center [886, 120] width 441 height 21
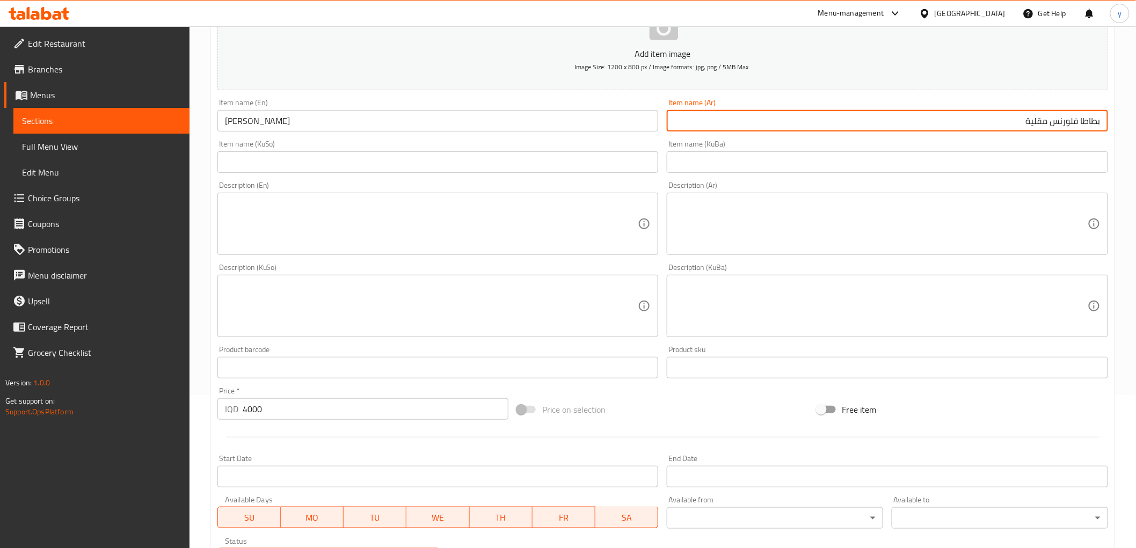
click at [1069, 129] on input "بطاطا فلورنس مقلية" at bounding box center [886, 120] width 441 height 21
click at [1035, 126] on input "بطاطا مقلية" at bounding box center [886, 120] width 441 height 21
paste input "فلورنس"
type input "بطاطا مقلية فلورنس"
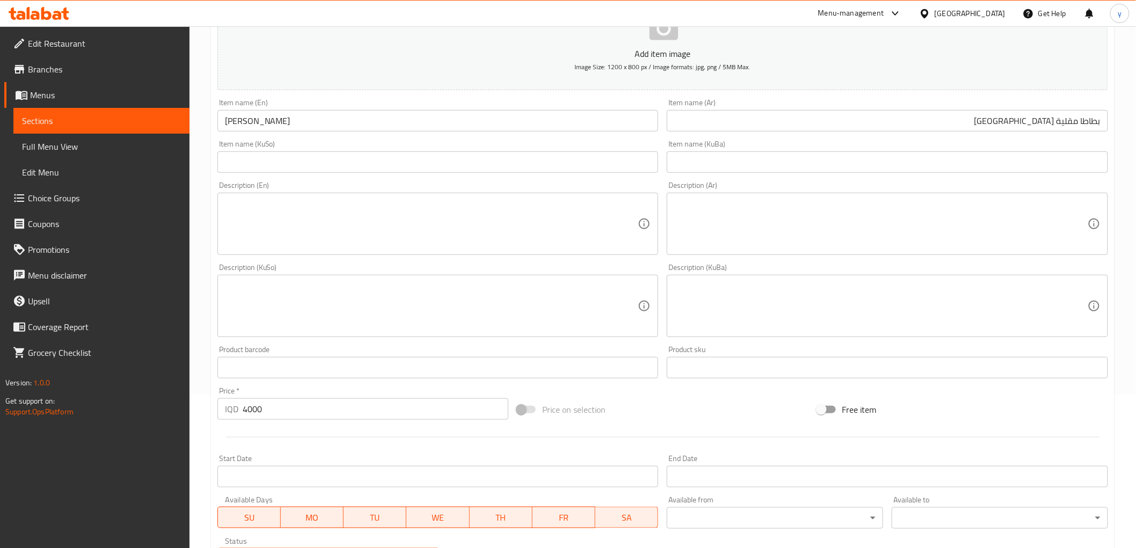
drag, startPoint x: 572, startPoint y: 148, endPoint x: 571, endPoint y: 159, distance: 10.7
click at [569, 153] on div "Item name (KuSo) Item name (KuSo)" at bounding box center [437, 156] width 441 height 33
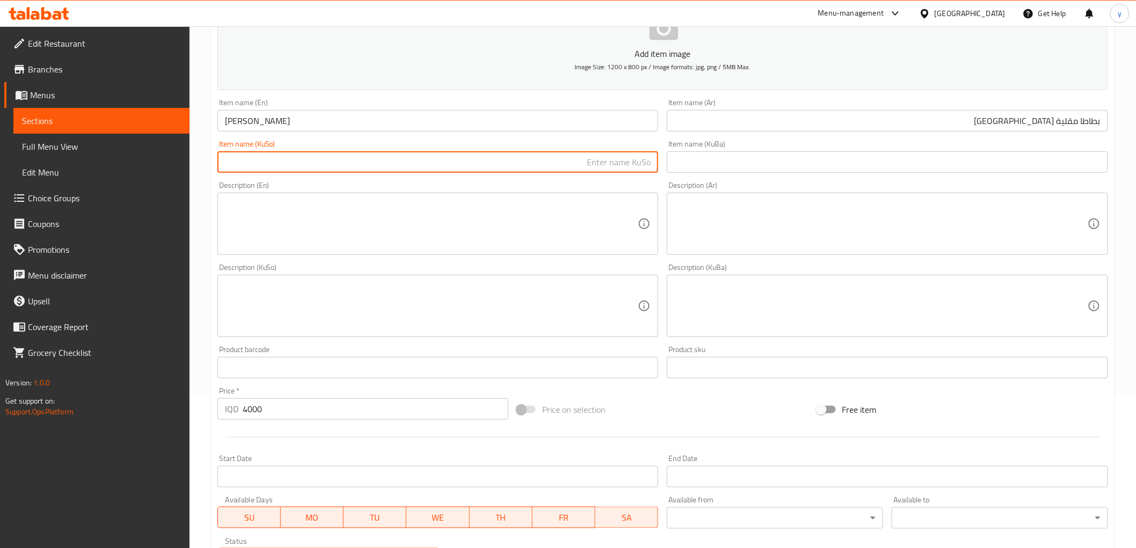
click at [571, 159] on input "text" at bounding box center [437, 161] width 441 height 21
type input "فینگەری فلۆرینس"
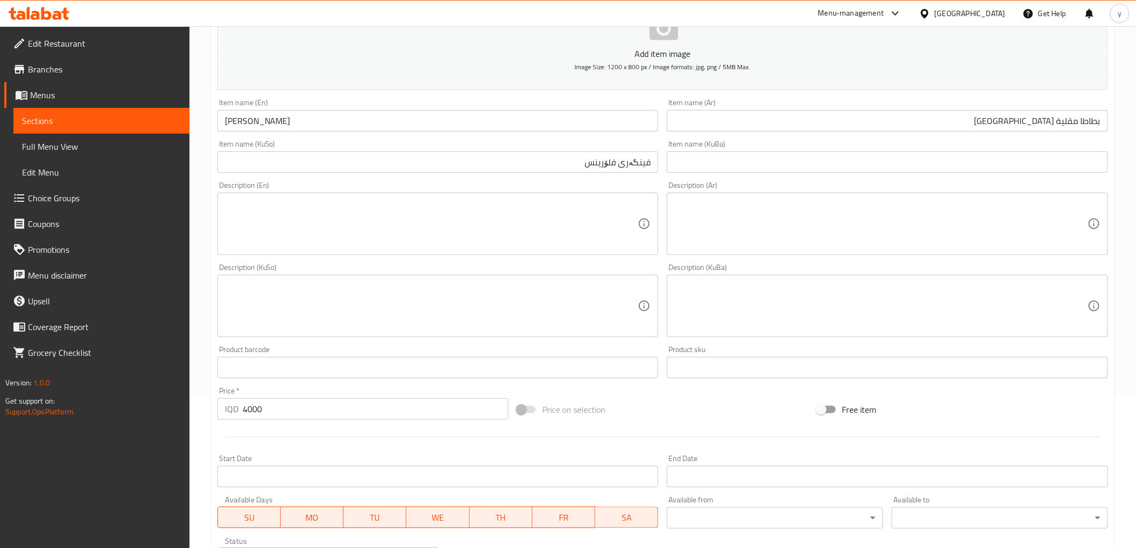
click at [606, 172] on input "فینگەری فلۆرینس" at bounding box center [437, 161] width 441 height 21
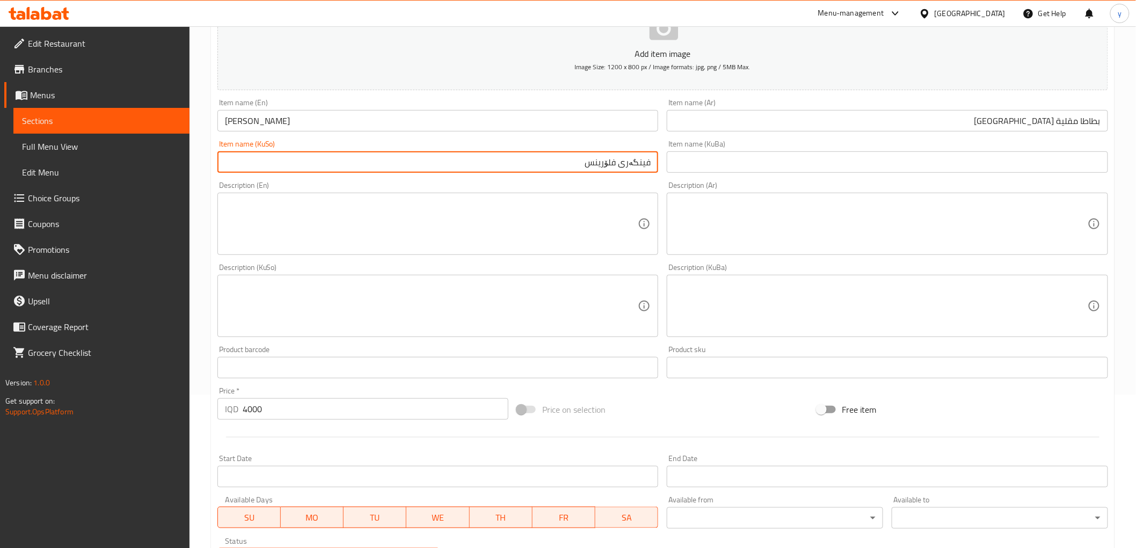
click at [606, 172] on input "فینگەری فلۆرینس" at bounding box center [437, 161] width 441 height 21
click at [376, 279] on div "Description (KuSo) Description (KuSo)" at bounding box center [437, 300] width 441 height 74
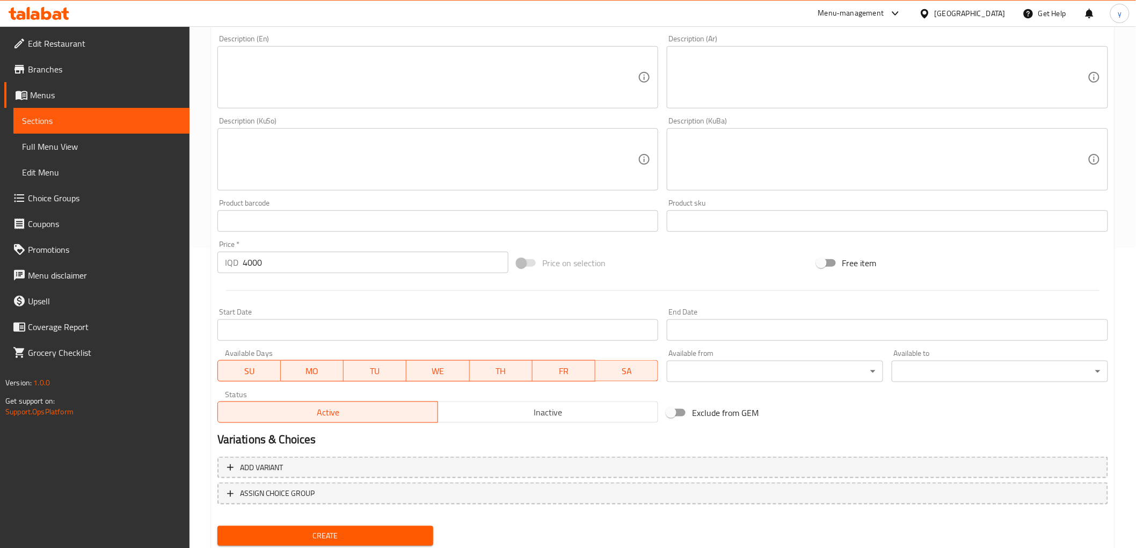
scroll to position [332, 0]
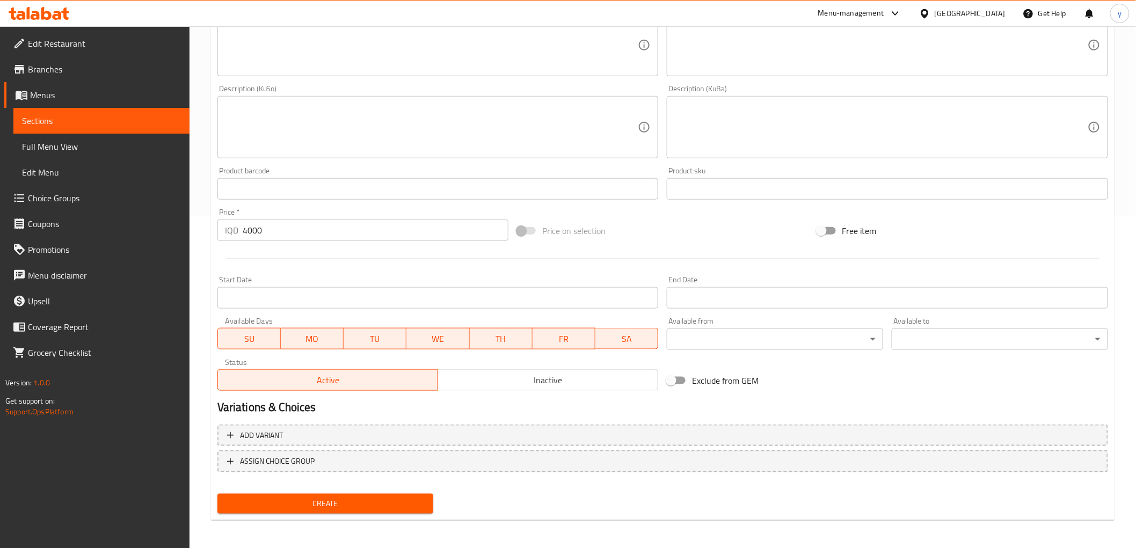
click at [310, 501] on span "Create" at bounding box center [325, 503] width 199 height 13
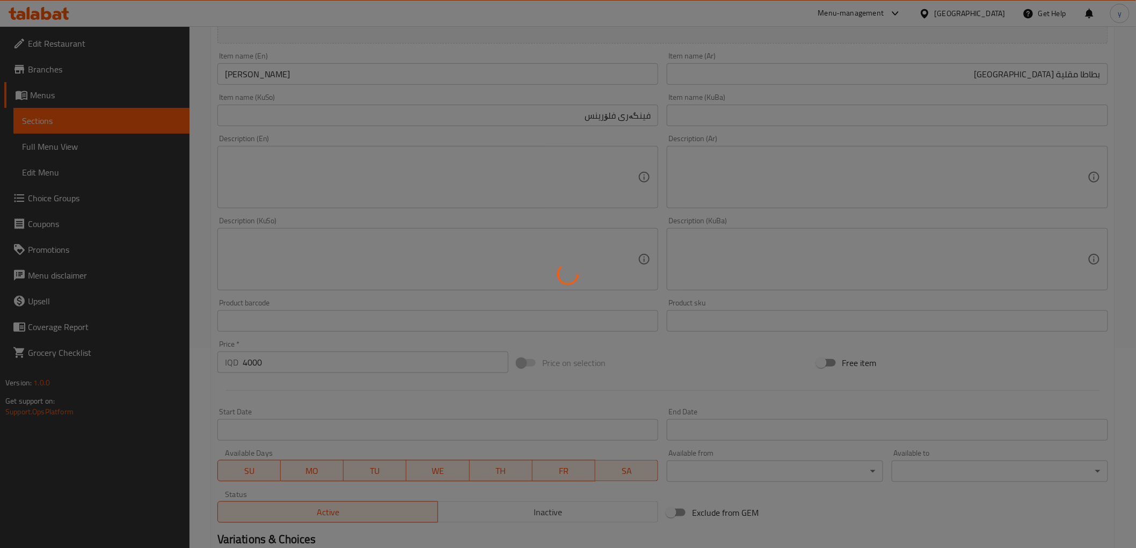
scroll to position [153, 0]
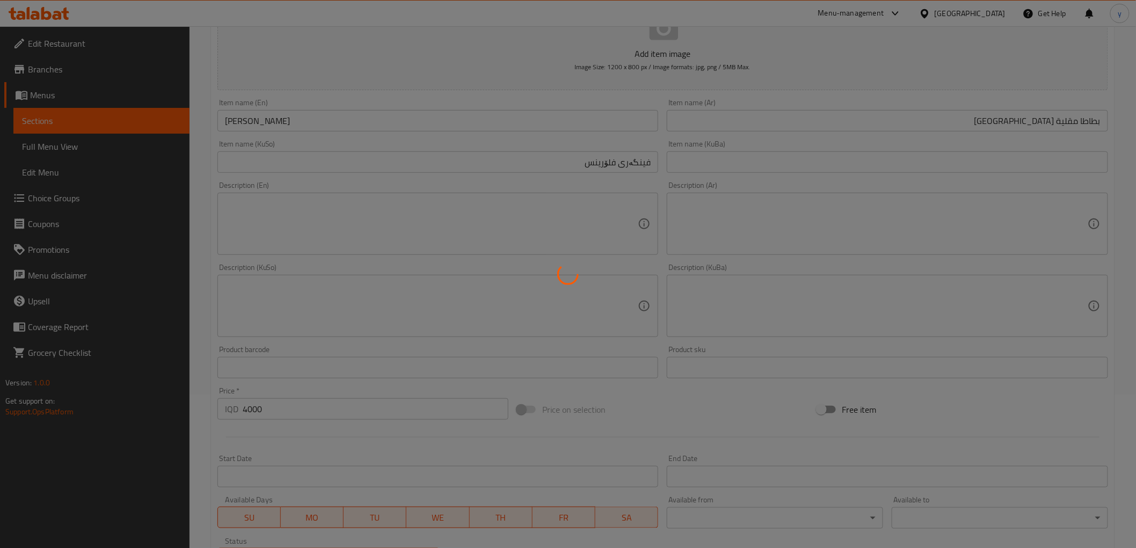
type input "0"
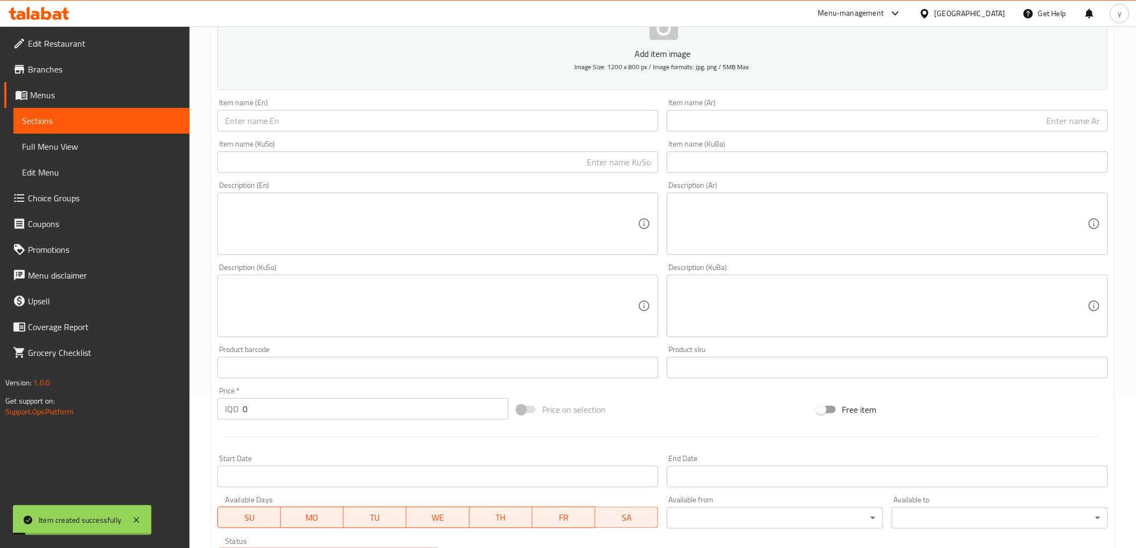
click at [435, 122] on input "text" at bounding box center [437, 120] width 441 height 21
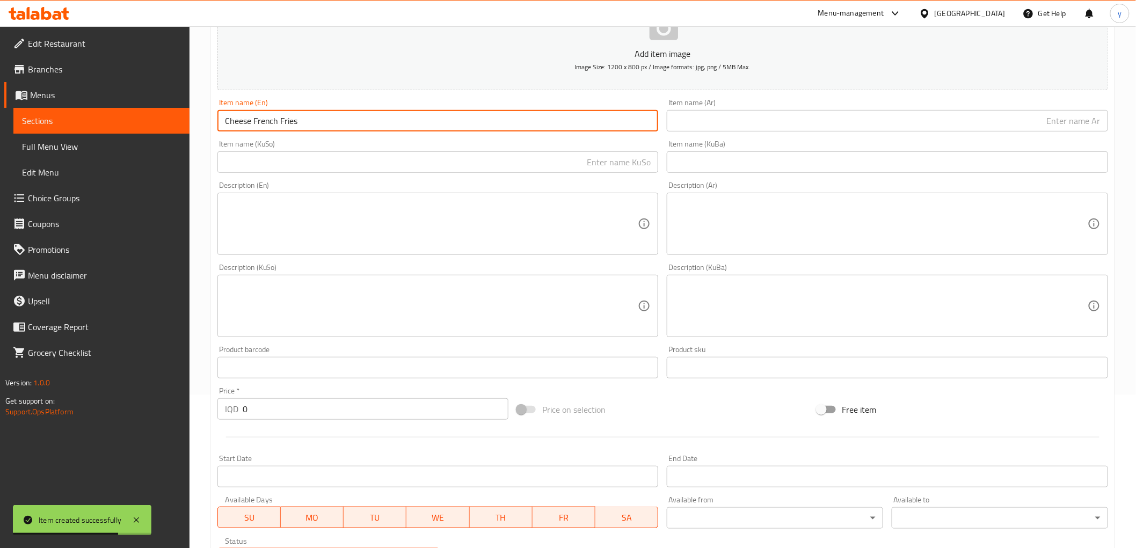
type input "Cheese French Fries"
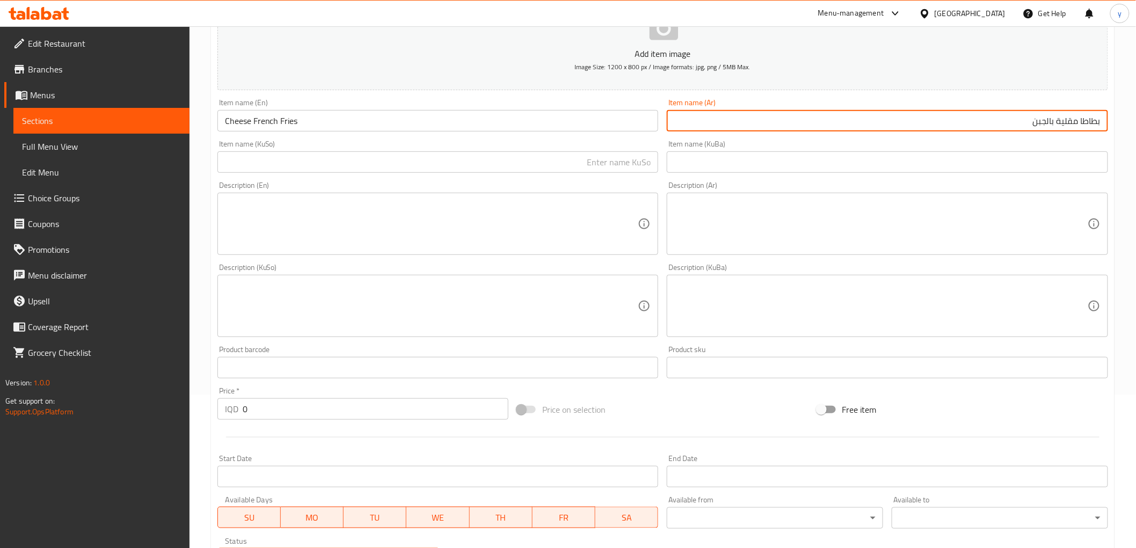
type input "بطاطا مقلية بالجبن"
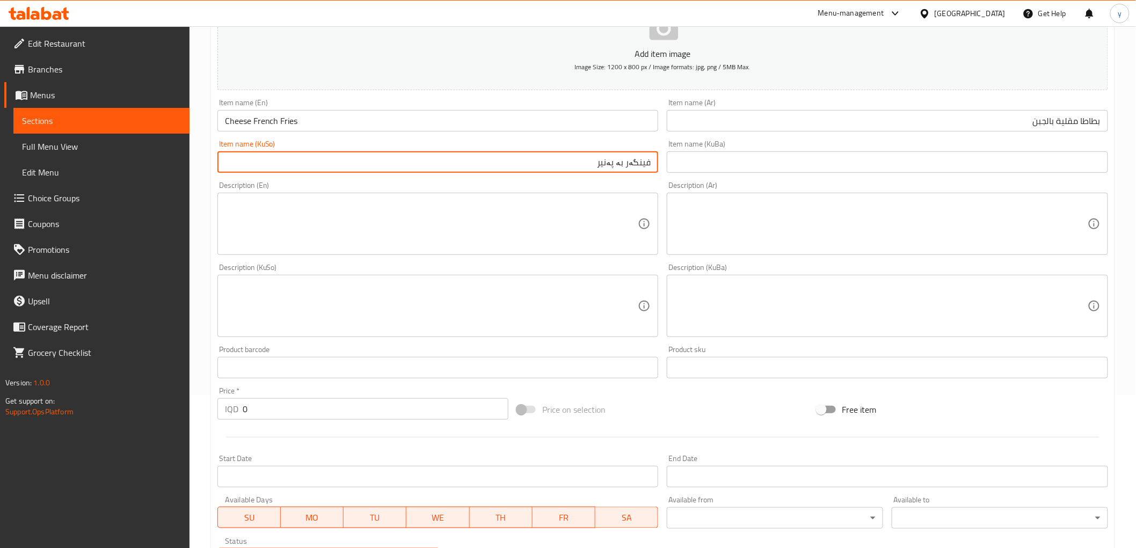
type input "فینگەر بە پەنیر"
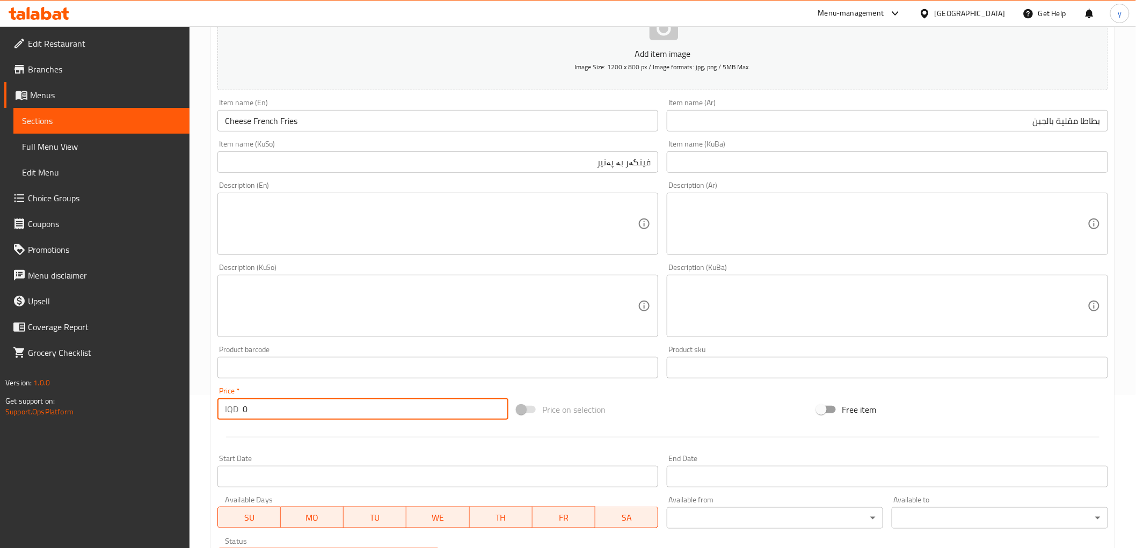
drag, startPoint x: 253, startPoint y: 411, endPoint x: 240, endPoint y: 411, distance: 12.9
click at [240, 411] on div "IQD 0 Price *" at bounding box center [362, 408] width 291 height 21
paste input "350"
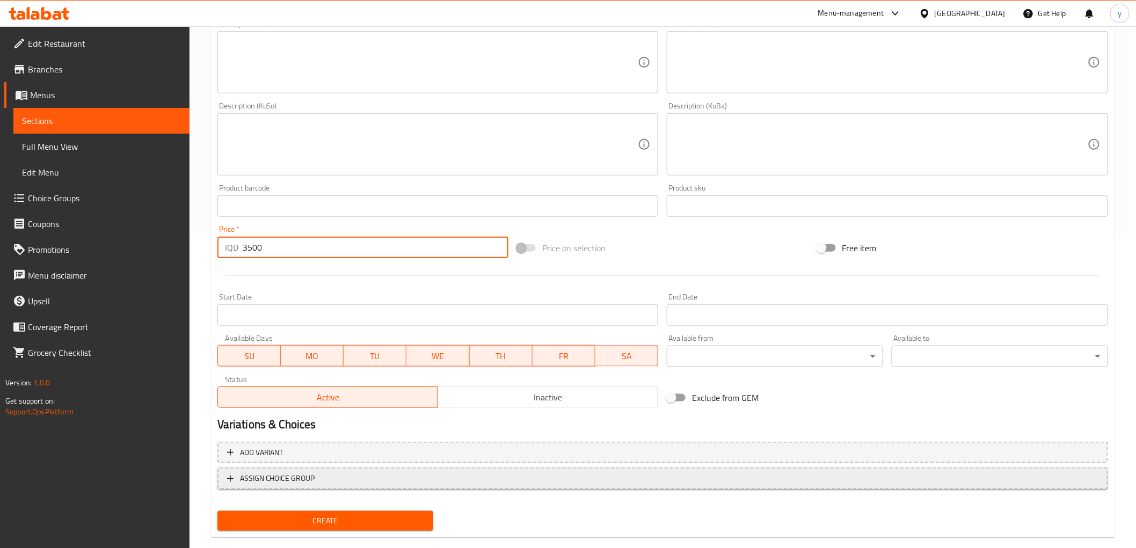
scroll to position [332, 0]
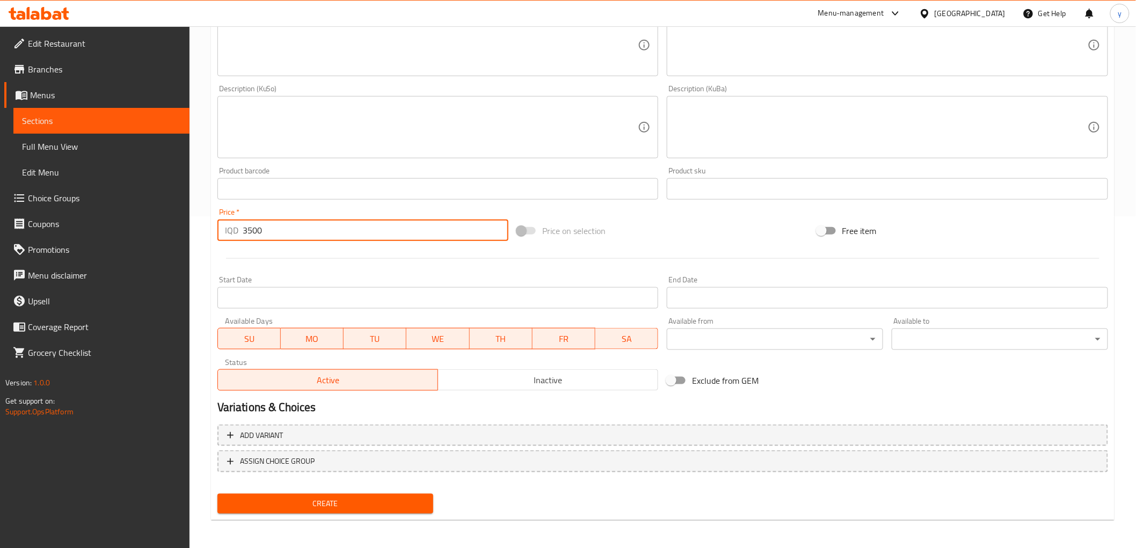
type input "3500"
click at [318, 507] on span "Create" at bounding box center [325, 503] width 199 height 13
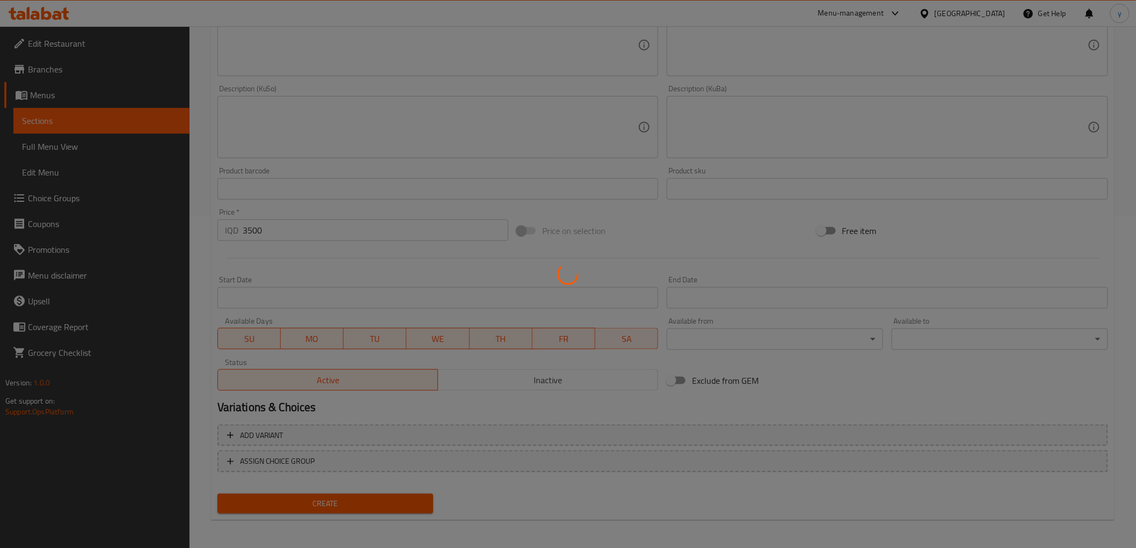
type input "0"
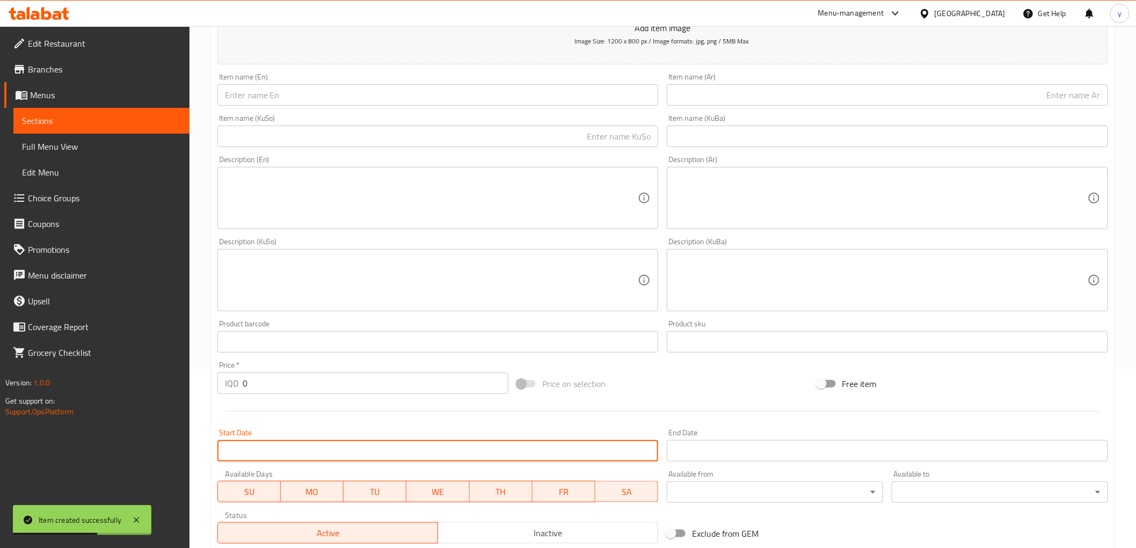
scroll to position [0, 0]
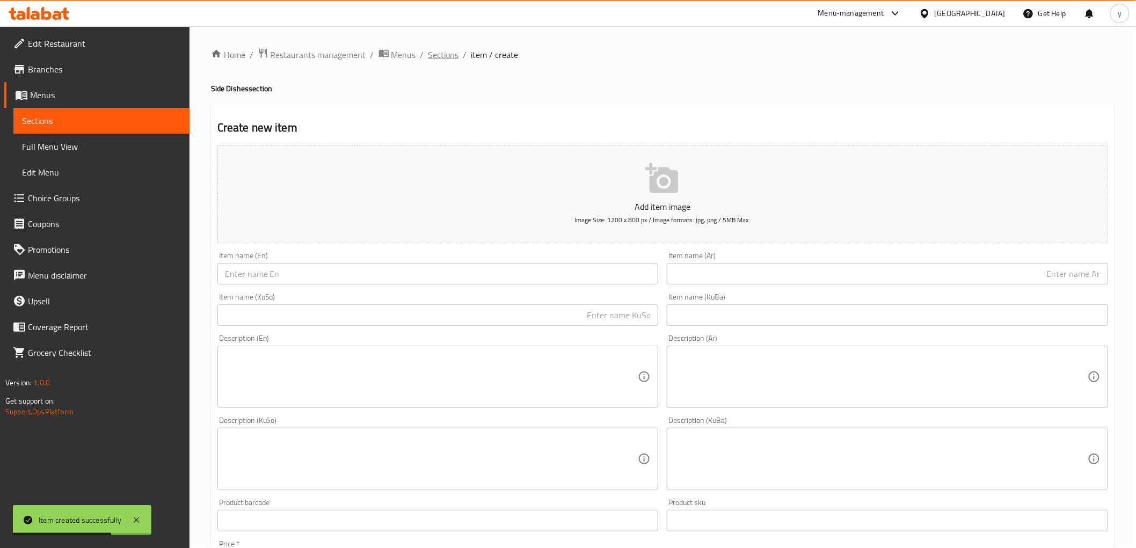
click at [439, 56] on span "Sections" at bounding box center [443, 54] width 31 height 13
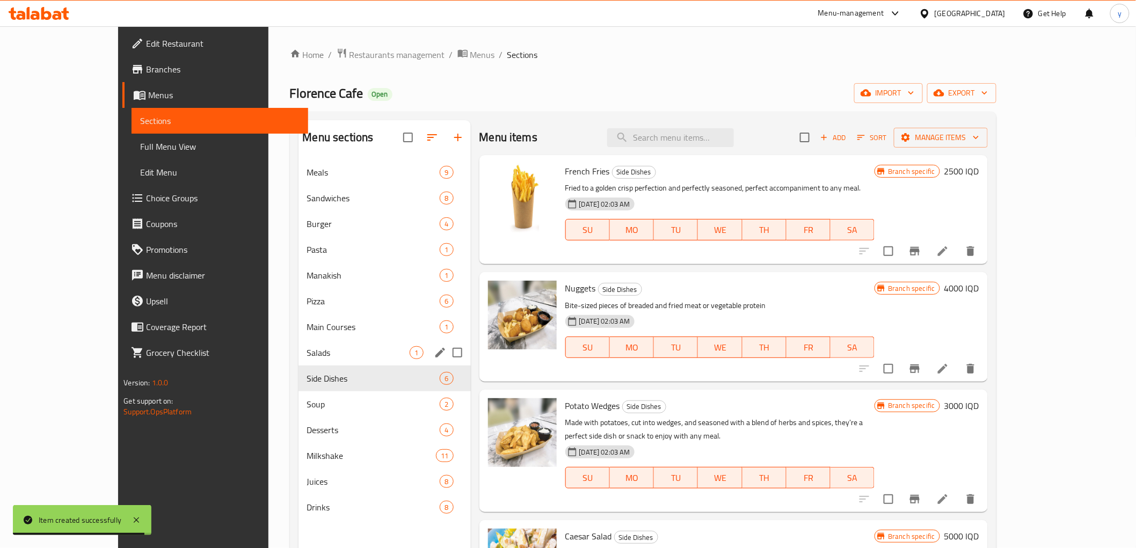
click at [307, 355] on span "Salads" at bounding box center [358, 352] width 103 height 13
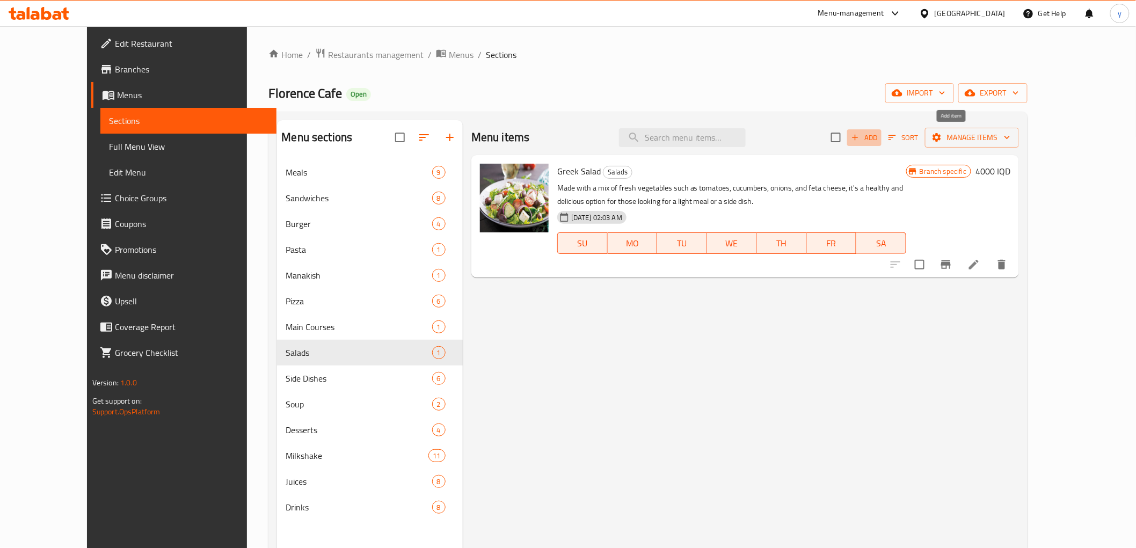
click at [878, 133] on span "Add" at bounding box center [863, 137] width 29 height 12
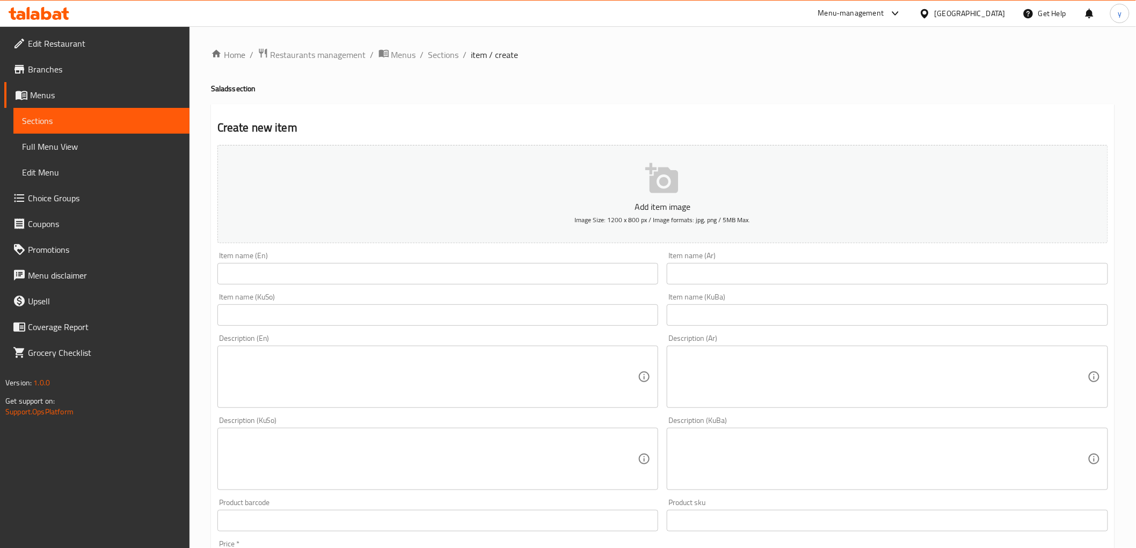
drag, startPoint x: 690, startPoint y: 265, endPoint x: 662, endPoint y: 282, distance: 32.5
click at [690, 265] on input "text" at bounding box center [886, 273] width 441 height 21
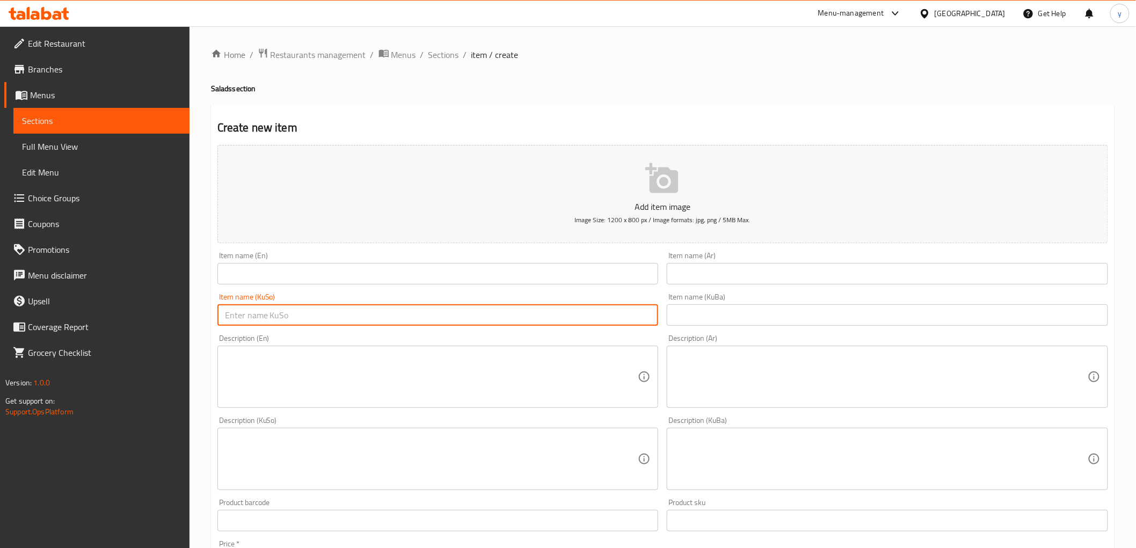
click at [623, 312] on input "text" at bounding box center [437, 314] width 441 height 21
paste input "فەتوش"
type input "فەتوش"
click at [690, 281] on input "text" at bounding box center [886, 273] width 441 height 21
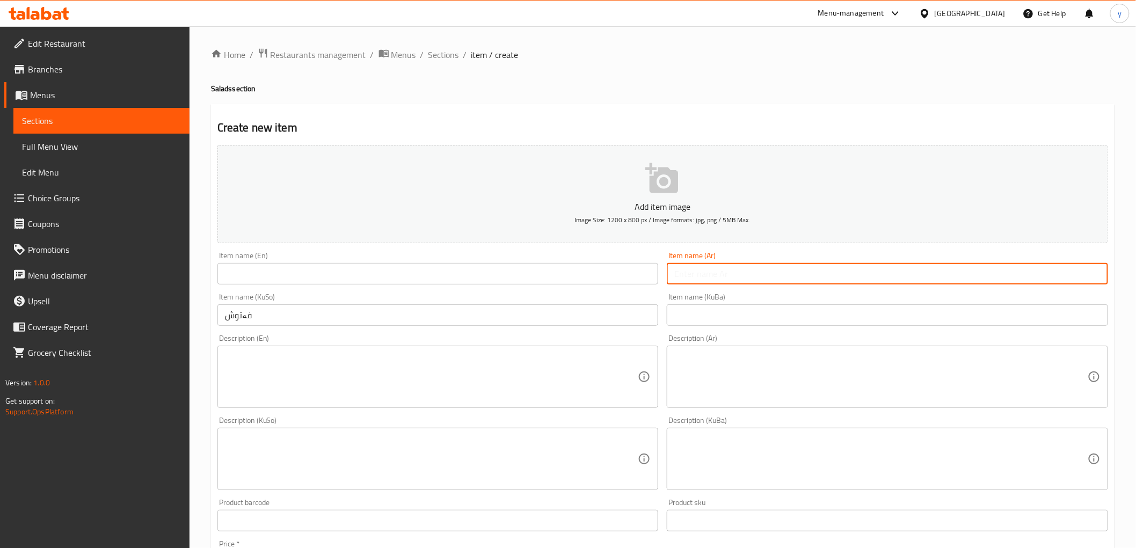
paste input "فتوش"
type input "فتوش"
click at [615, 275] on input "text" at bounding box center [437, 273] width 441 height 21
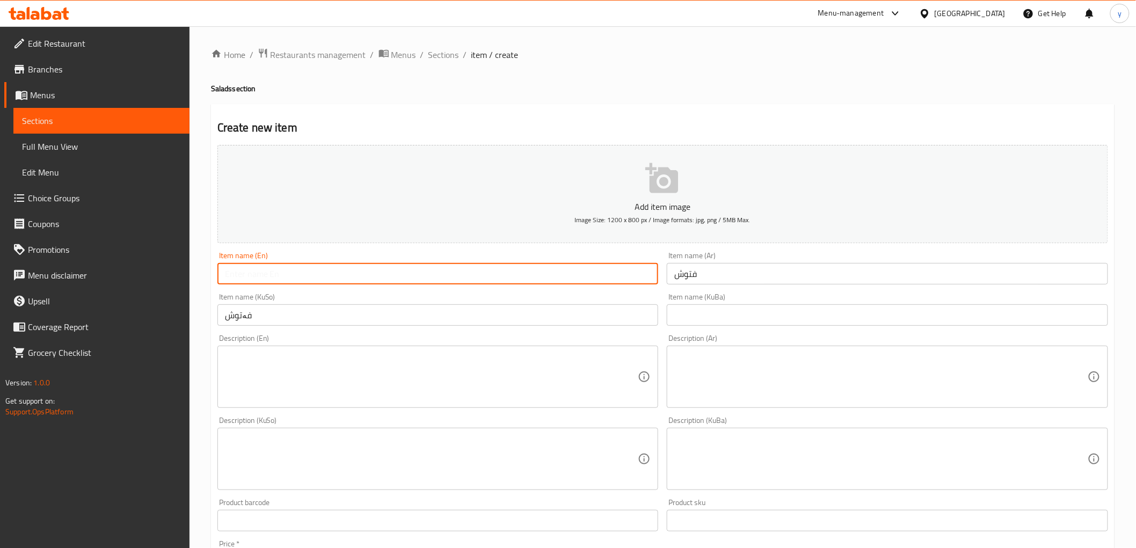
paste input "Fattoush"
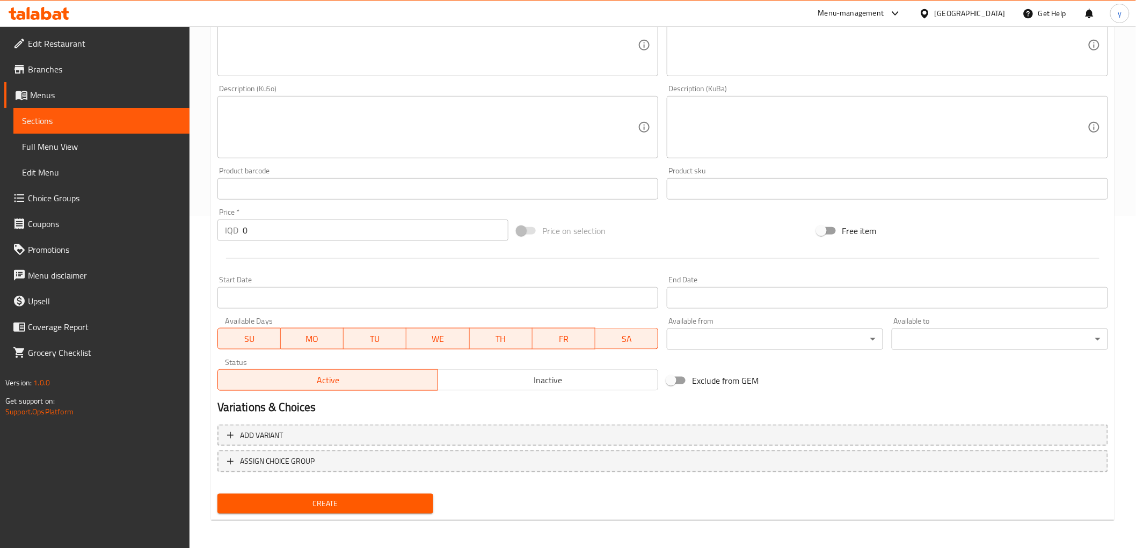
type input "Fattoush"
drag, startPoint x: 248, startPoint y: 232, endPoint x: 224, endPoint y: 242, distance: 25.7
click at [225, 241] on div "Price   * IQD 0 Price *" at bounding box center [362, 224] width 299 height 41
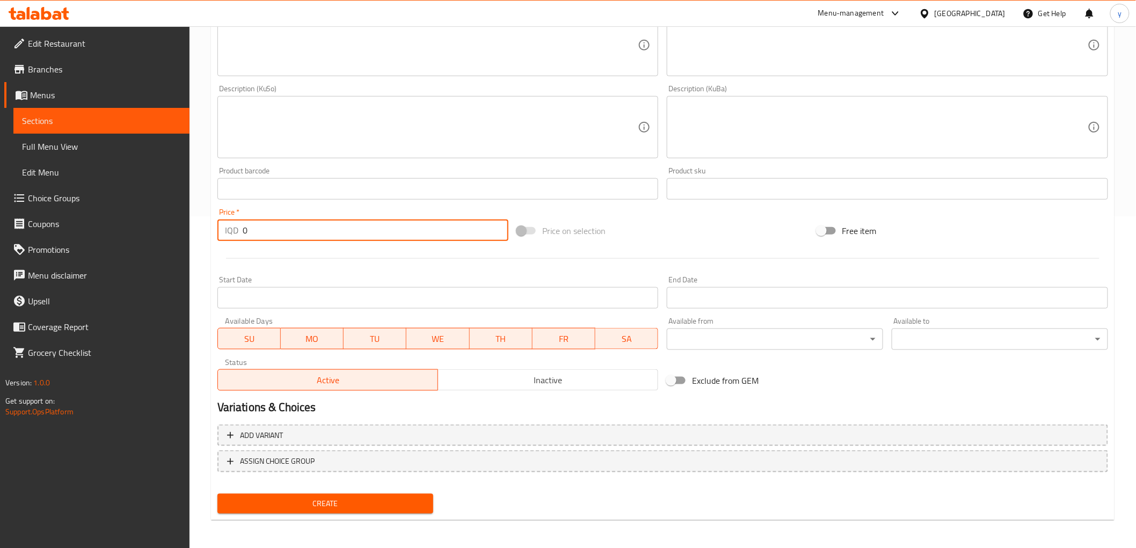
paste input "450"
type input "4500"
click at [311, 497] on span "Create" at bounding box center [325, 503] width 199 height 13
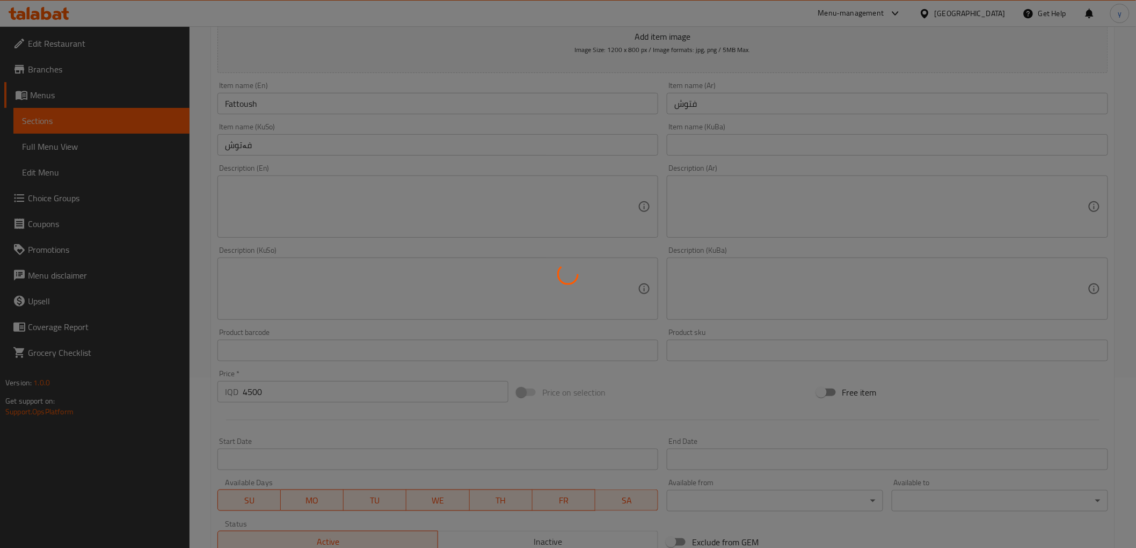
scroll to position [153, 0]
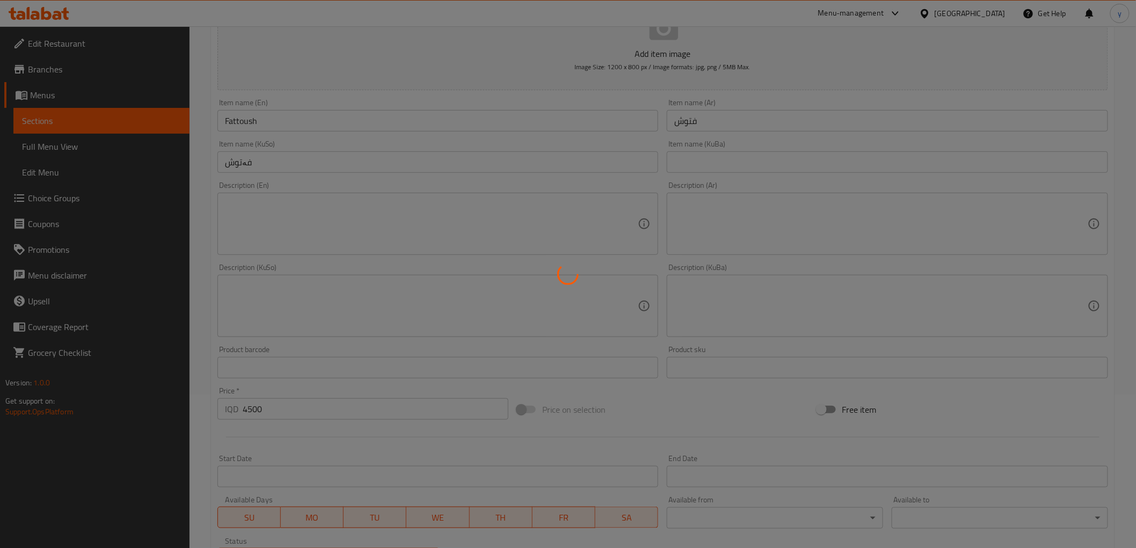
type input "0"
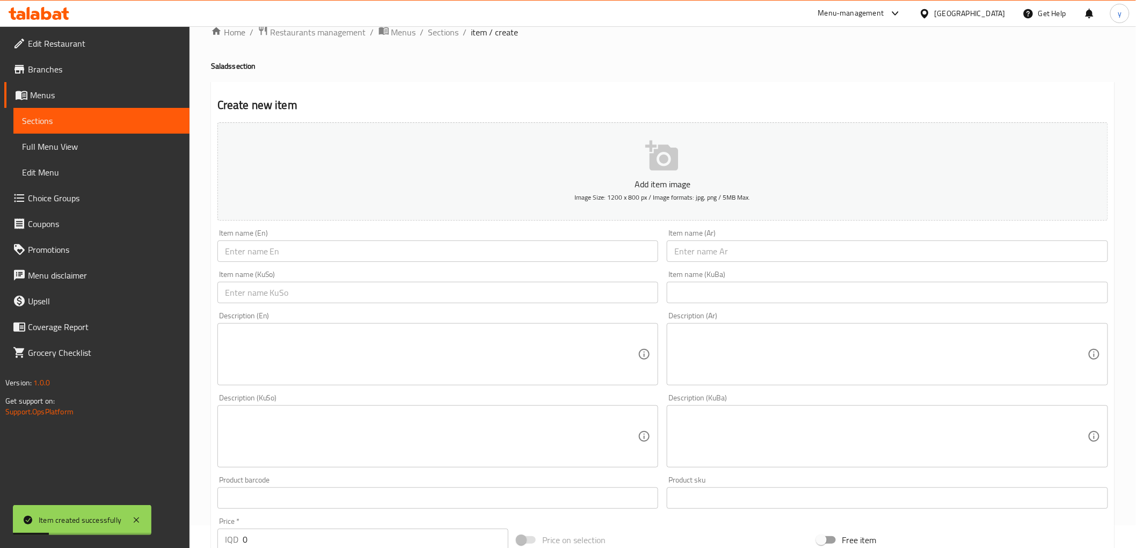
scroll to position [0, 0]
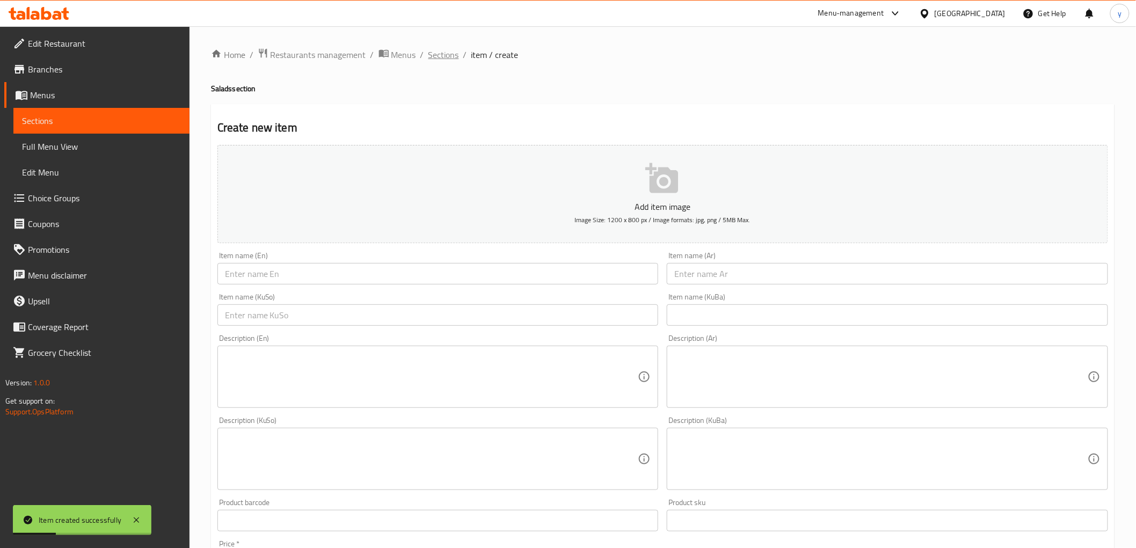
click at [444, 52] on span "Sections" at bounding box center [443, 54] width 31 height 13
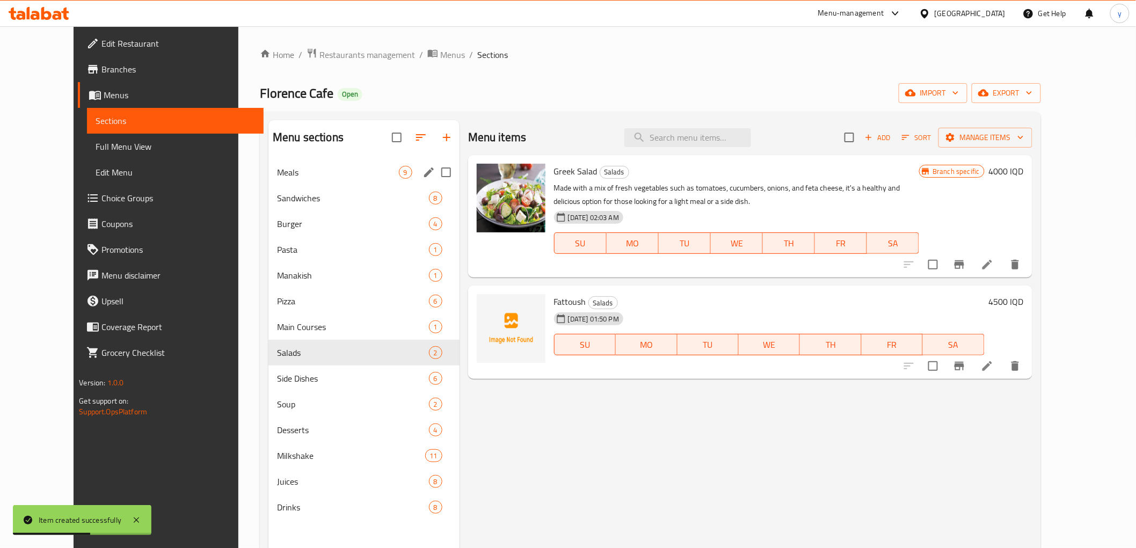
click at [276, 180] on div "Meals 9" at bounding box center [363, 172] width 191 height 26
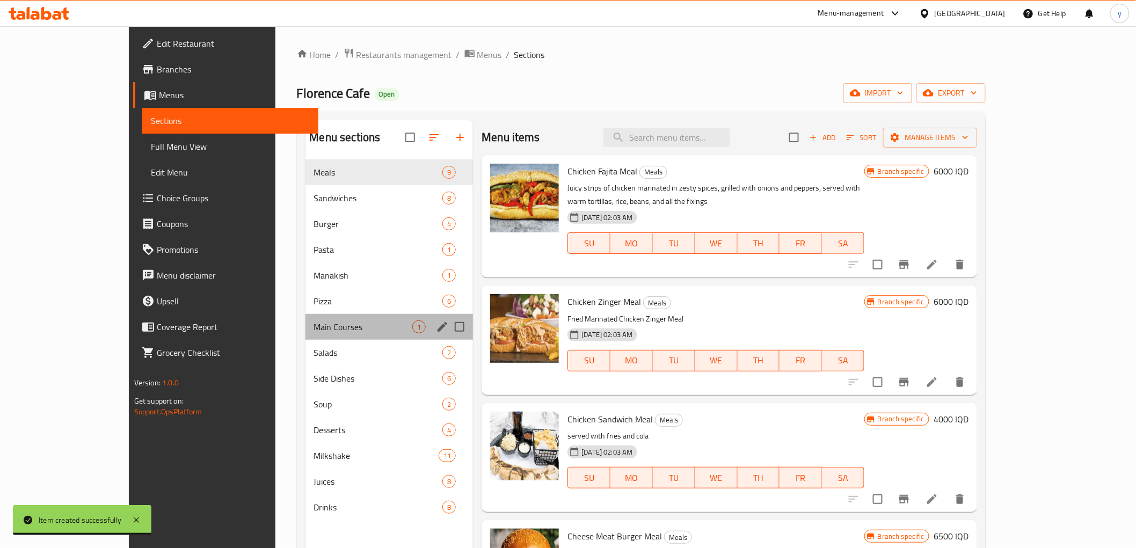
click at [305, 333] on div "Main Courses 1" at bounding box center [389, 327] width 168 height 26
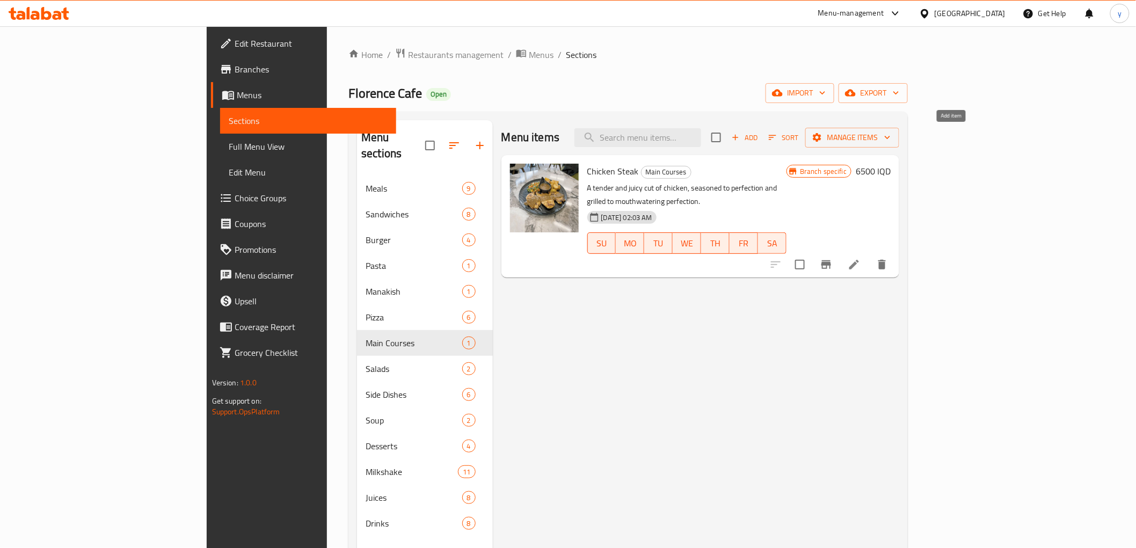
click at [759, 138] on span "Add" at bounding box center [744, 137] width 29 height 12
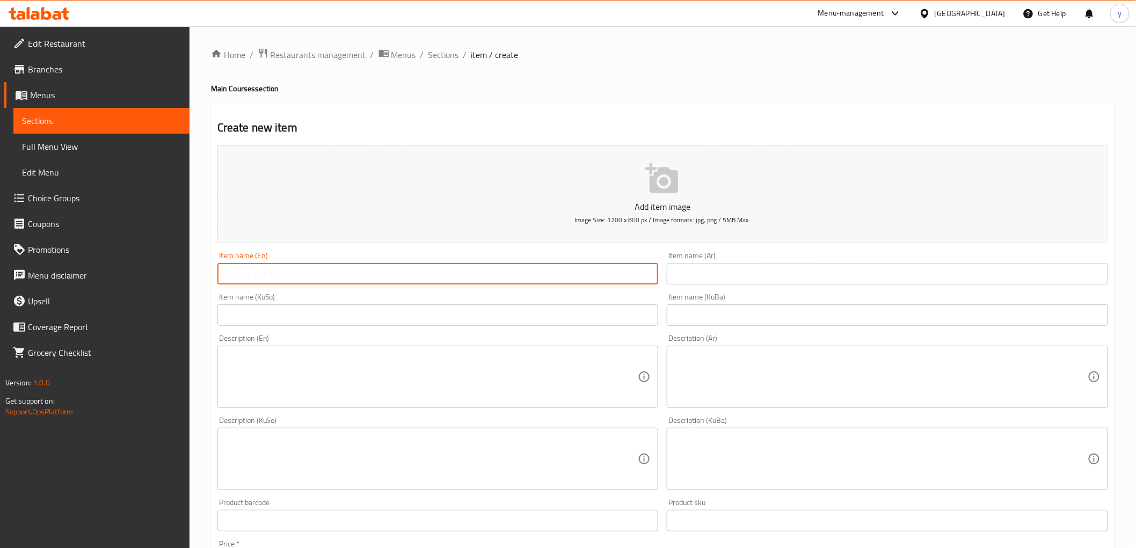
click at [627, 266] on input "text" at bounding box center [437, 273] width 441 height 21
click at [722, 282] on input "text" at bounding box center [886, 273] width 441 height 21
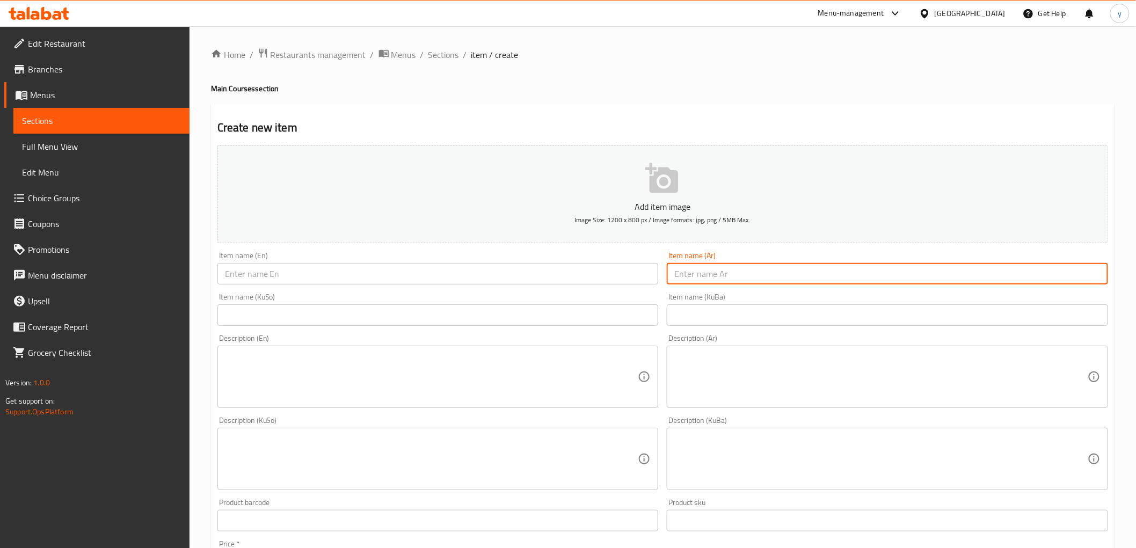
click at [510, 272] on input "text" at bounding box center [437, 273] width 441 height 21
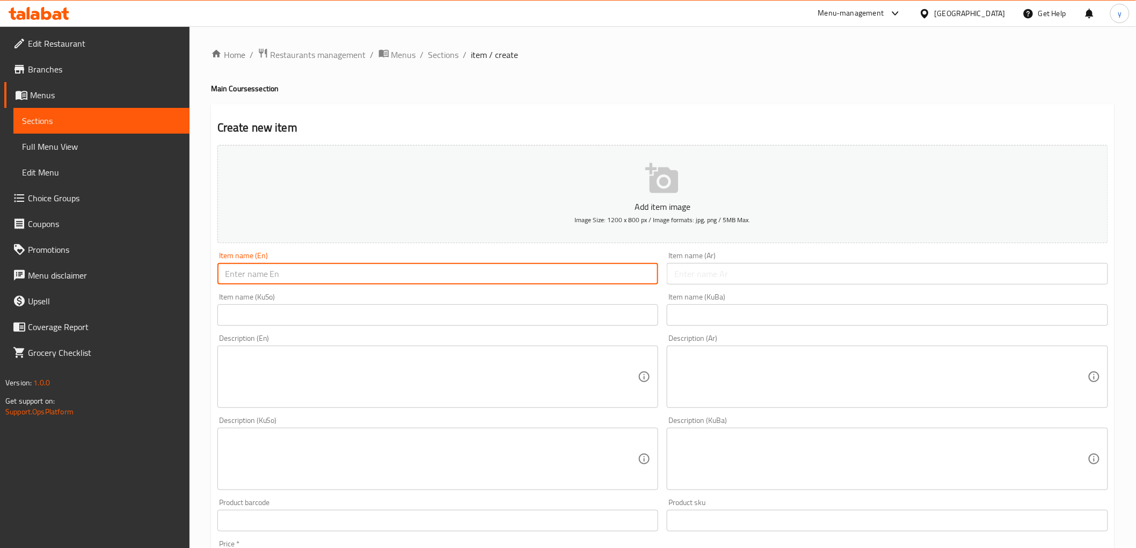
paste input "Chicken Alfredo"
type input "Chicken Alfredo"
click at [779, 276] on input "text" at bounding box center [886, 273] width 441 height 21
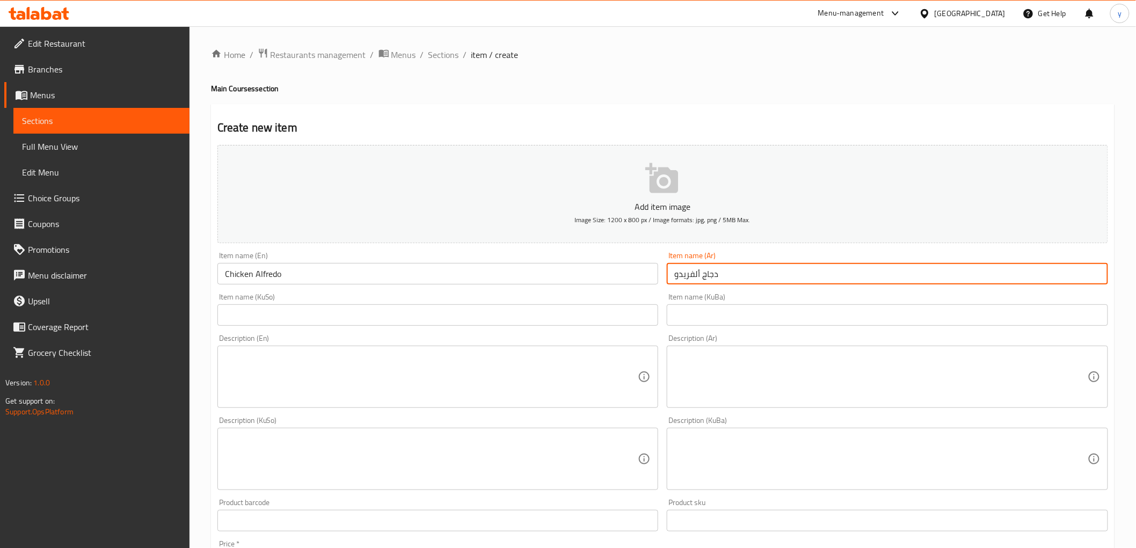
type input "دجاج ألفريدو"
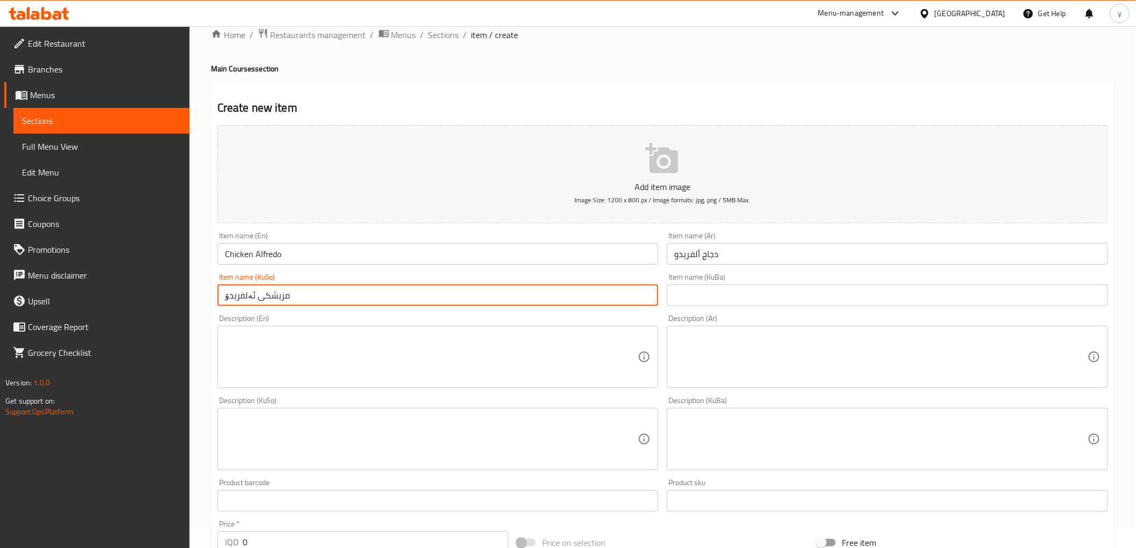
scroll to position [179, 0]
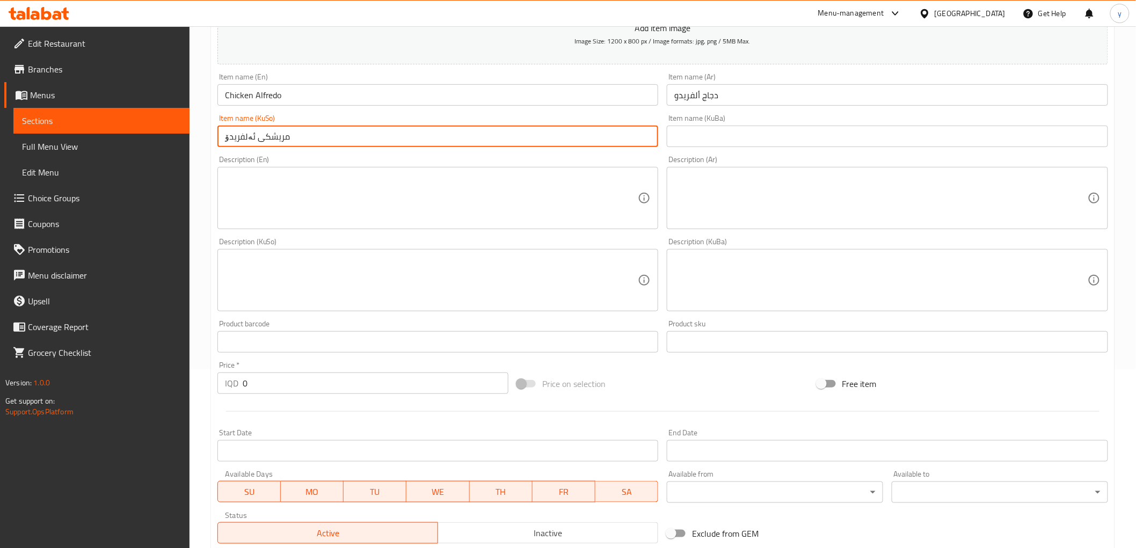
type input "مریشکی ئەلفریدۆ"
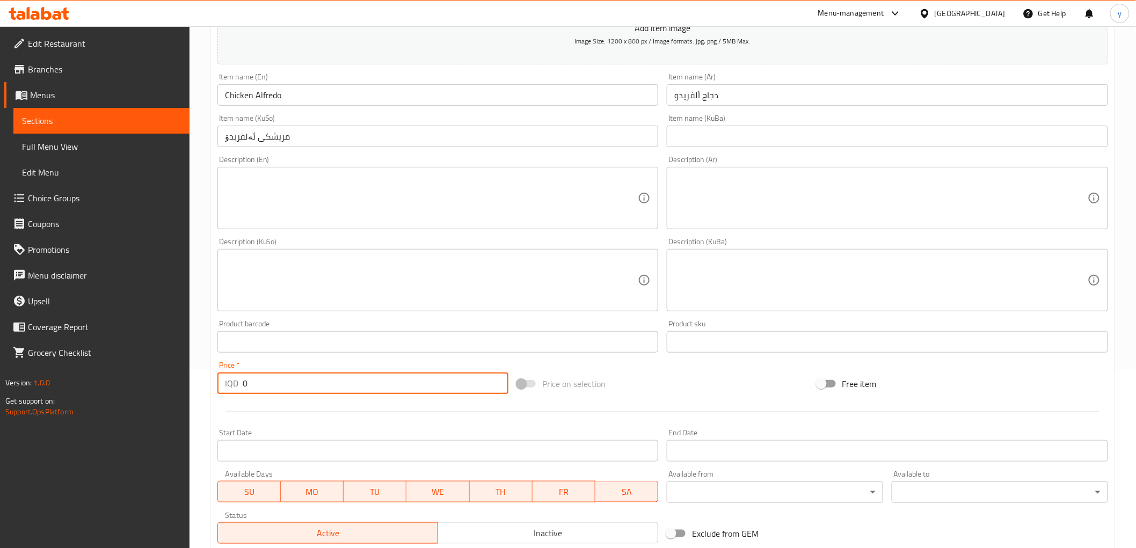
drag, startPoint x: 263, startPoint y: 383, endPoint x: 217, endPoint y: 395, distance: 48.4
click at [217, 395] on div "Price   * IQD 0 Price *" at bounding box center [362, 377] width 299 height 41
paste input "number"
click at [292, 239] on div "Description (KuSo) Description (KuSo)" at bounding box center [437, 275] width 441 height 74
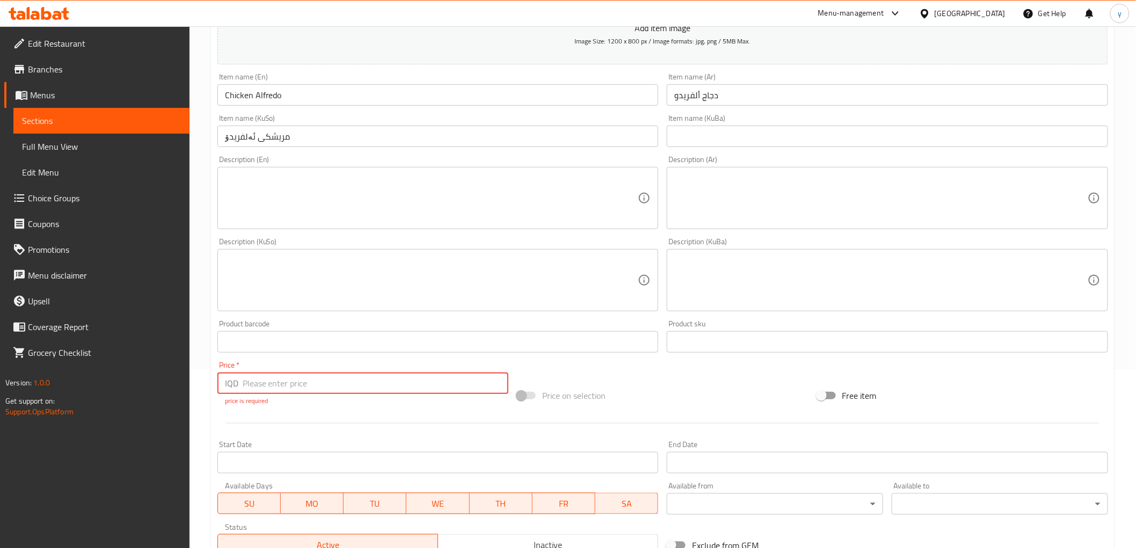
click at [251, 392] on input "number" at bounding box center [376, 382] width 266 height 21
paste input "7000"
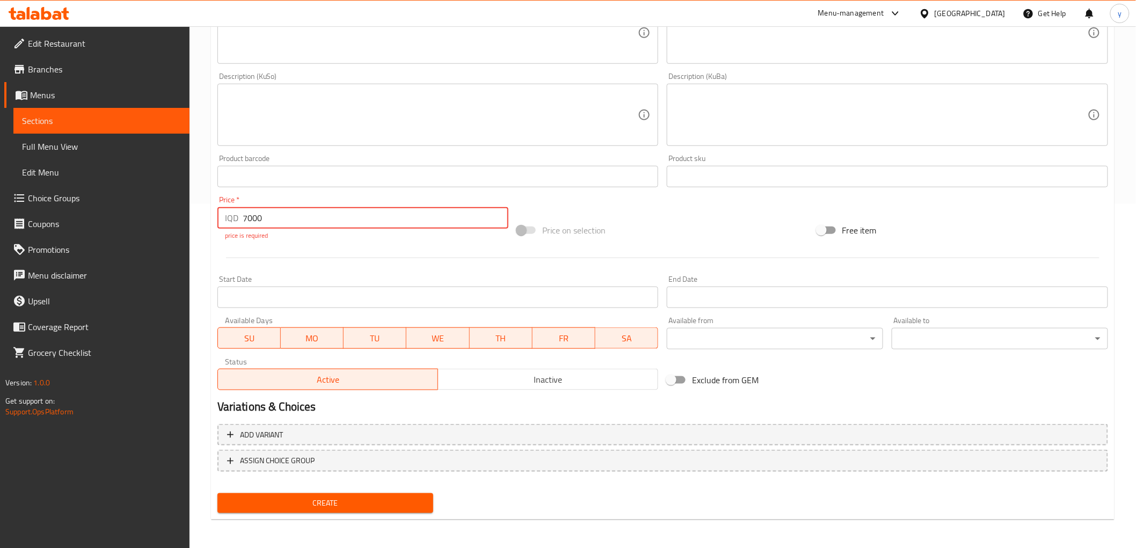
type input "7000"
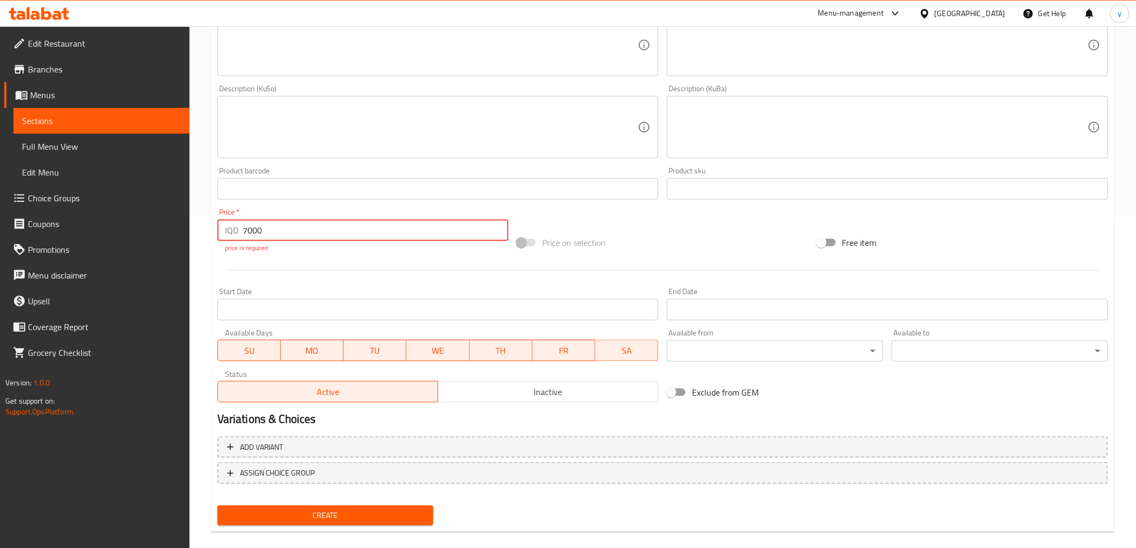
click at [310, 509] on span "Create" at bounding box center [325, 515] width 199 height 13
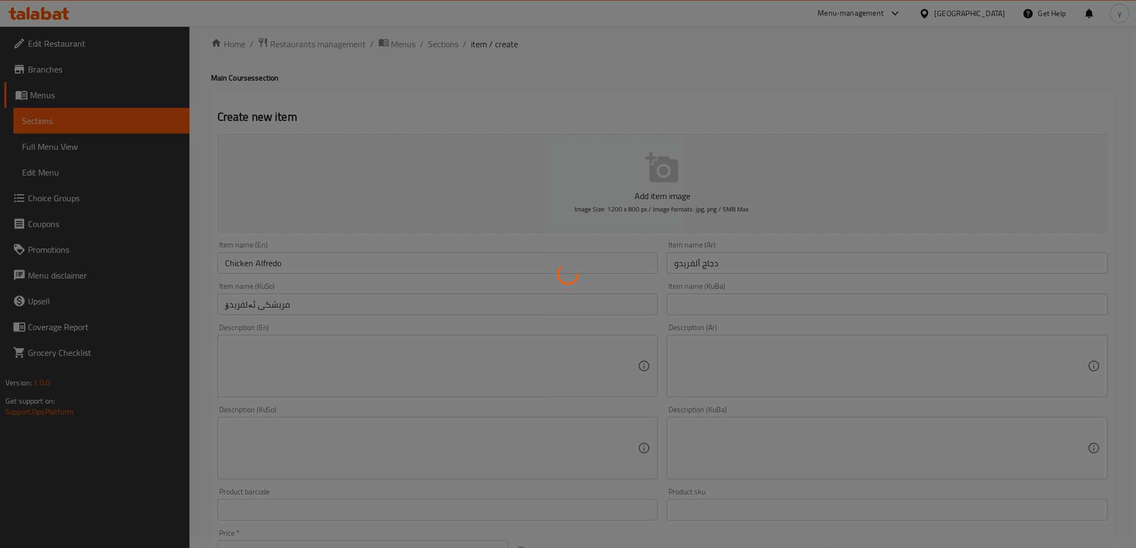
scroll to position [0, 0]
type input "0"
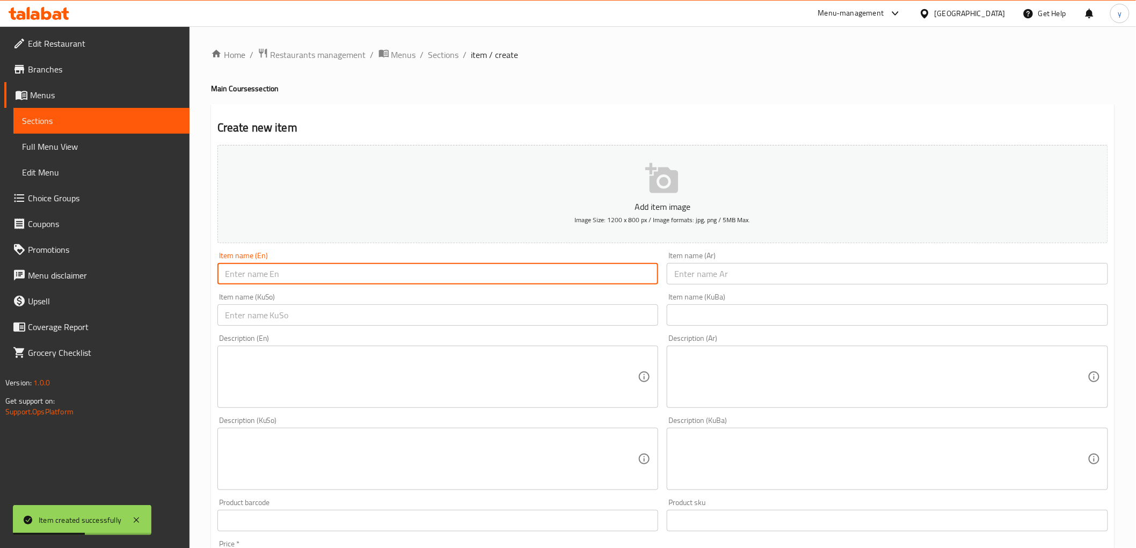
click at [322, 278] on input "text" at bounding box center [437, 273] width 441 height 21
paste input "Chicken Masala"
type input "Chicken Masala"
click at [706, 273] on input "text" at bounding box center [886, 273] width 441 height 21
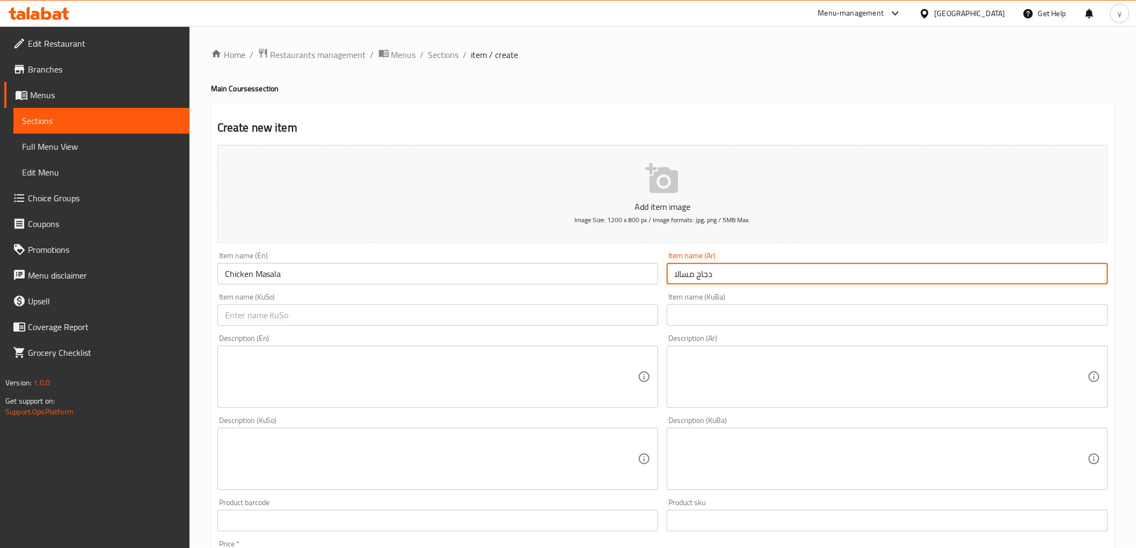
type input "دجاج مسالا"
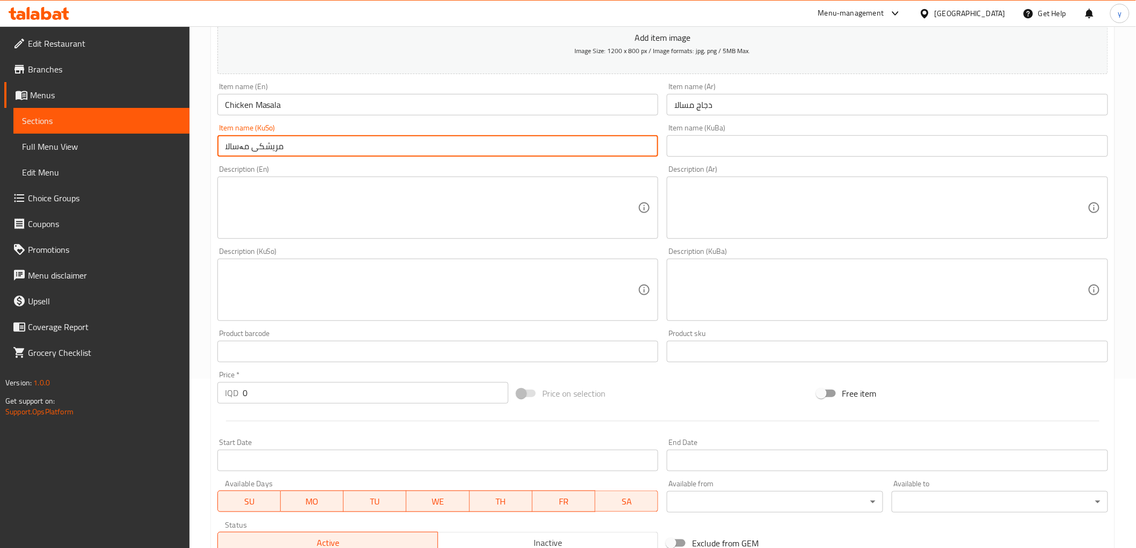
scroll to position [179, 0]
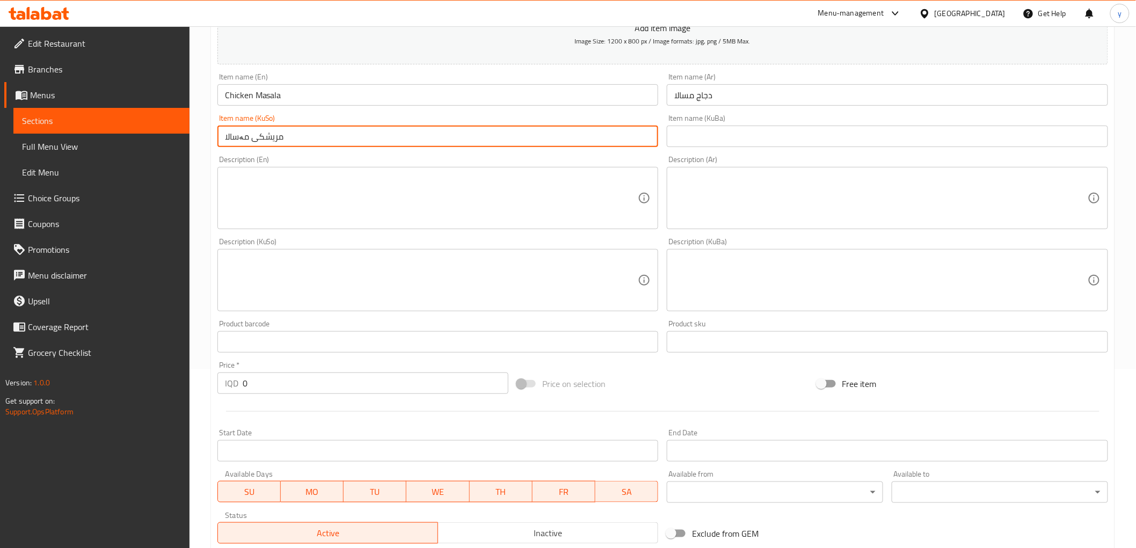
type input "مریشکی مەسالا"
drag, startPoint x: 244, startPoint y: 390, endPoint x: 229, endPoint y: 398, distance: 16.8
click at [229, 398] on div "Price   * IQD 0 Price *" at bounding box center [362, 377] width 299 height 41
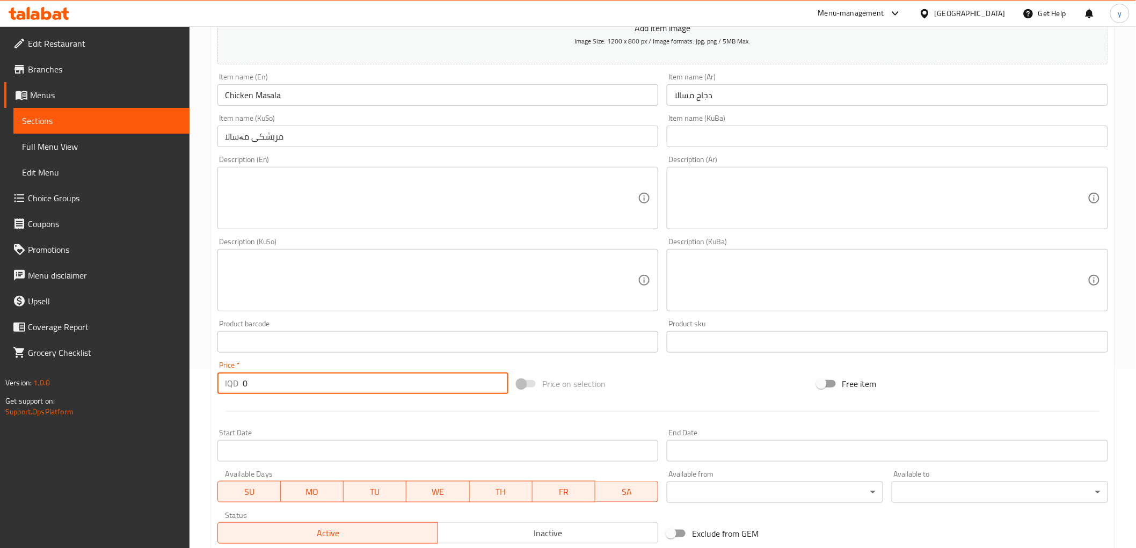
drag, startPoint x: 252, startPoint y: 384, endPoint x: 217, endPoint y: 395, distance: 37.2
click at [217, 395] on div "Price   * IQD 0 Price *" at bounding box center [362, 377] width 299 height 41
paste input "700"
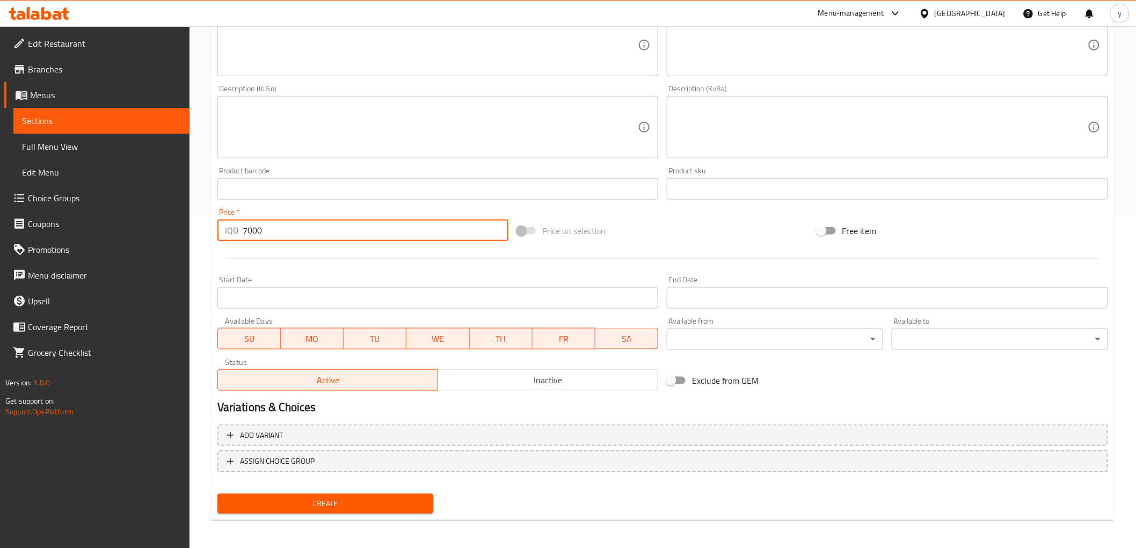
type input "7000"
click at [331, 506] on span "Create" at bounding box center [325, 503] width 199 height 13
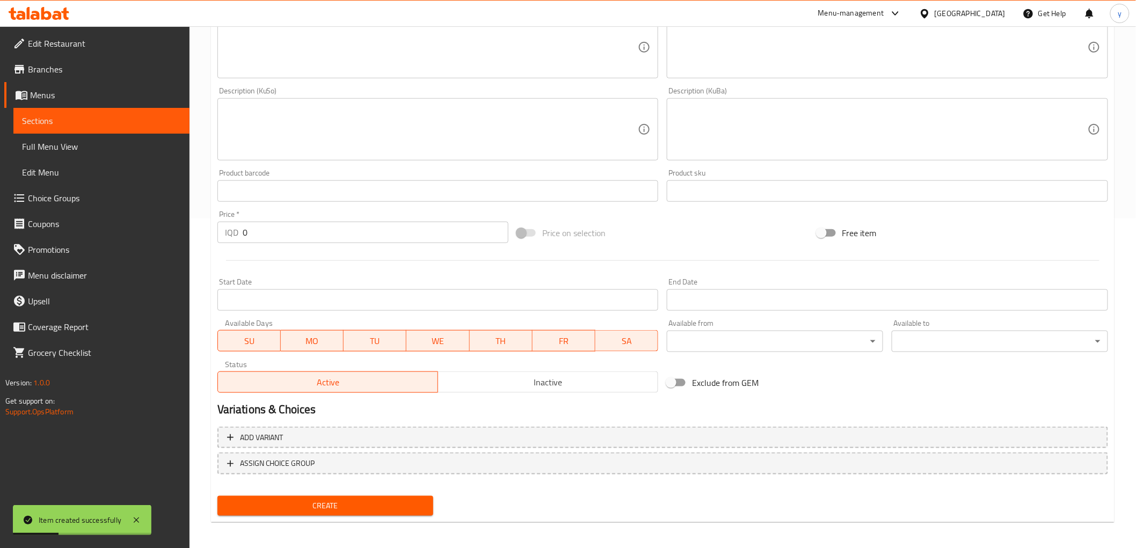
scroll to position [332, 0]
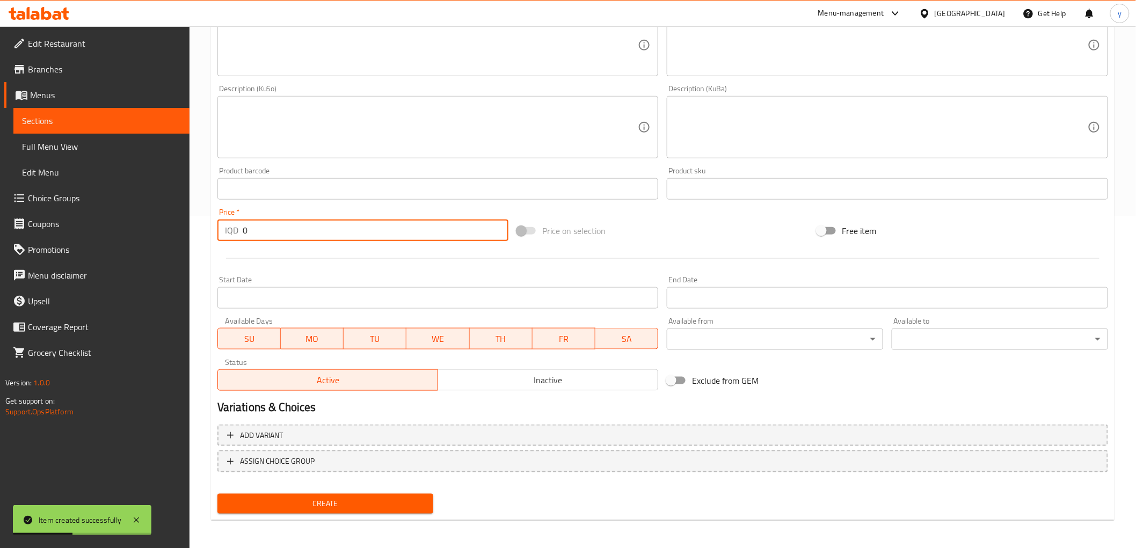
drag, startPoint x: 254, startPoint y: 232, endPoint x: 224, endPoint y: 239, distance: 30.9
click at [224, 239] on div "IQD 0 Price *" at bounding box center [362, 229] width 291 height 21
paste input "700"
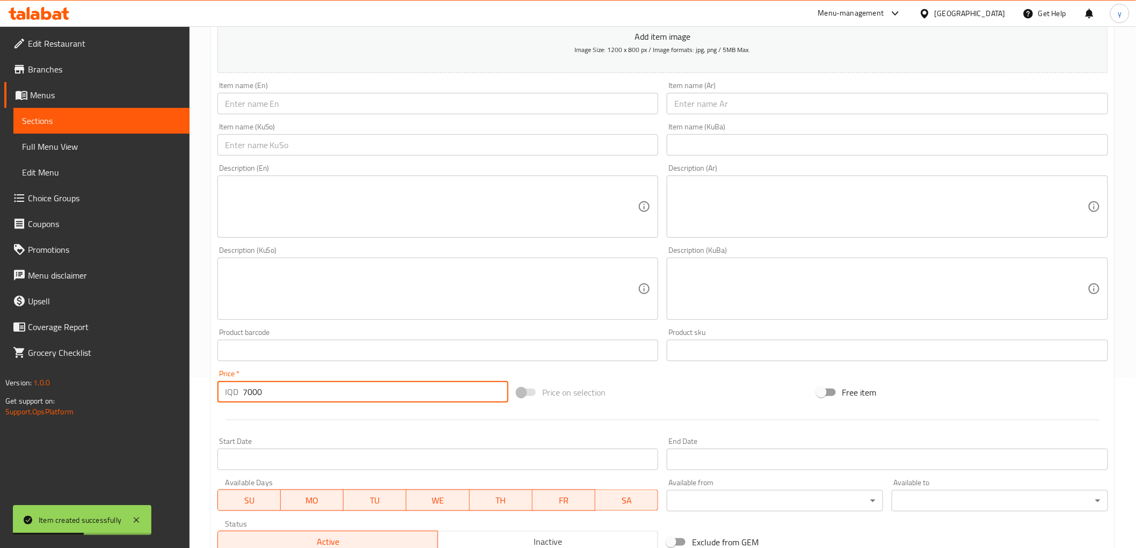
scroll to position [153, 0]
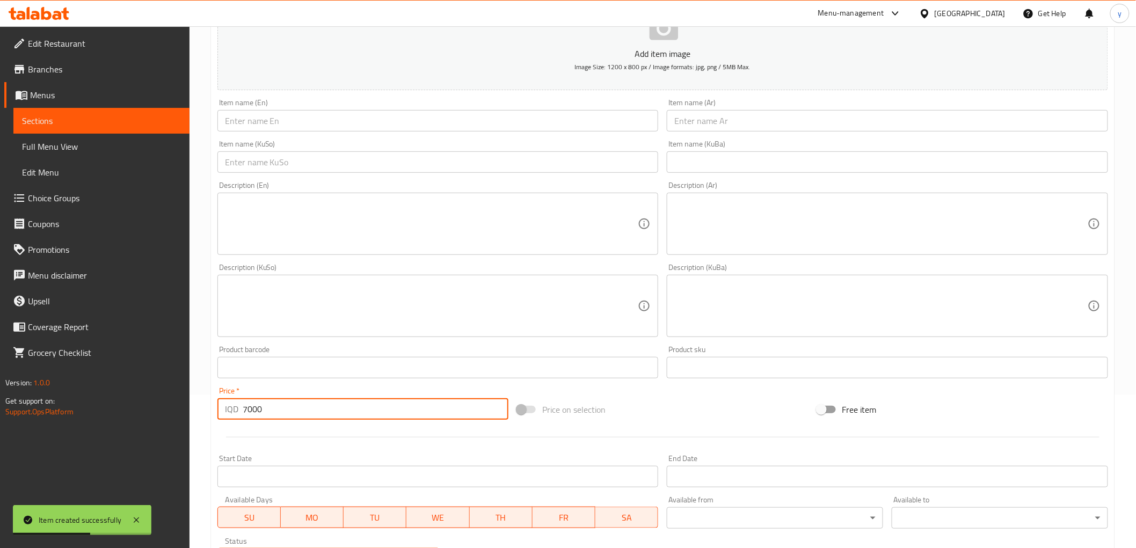
type input "7000"
click at [303, 94] on div "Item name (En) Item name (En)" at bounding box center [438, 114] width 450 height 41
drag, startPoint x: 312, startPoint y: 112, endPoint x: 312, endPoint y: 119, distance: 7.5
click at [312, 112] on input "text" at bounding box center [437, 120] width 441 height 21
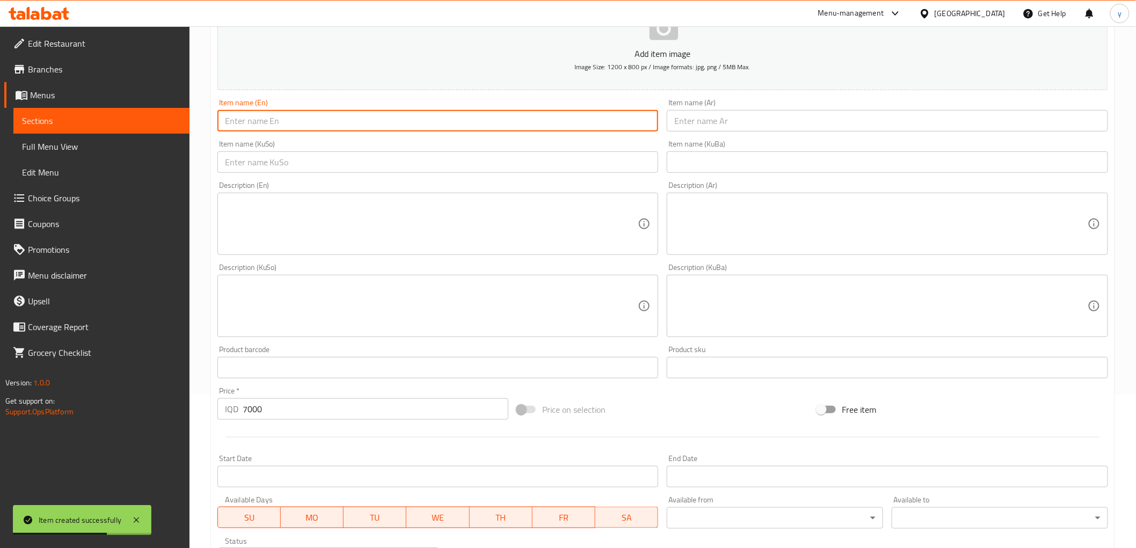
paste input "Chicken Curry"
type input "Chicken Curry"
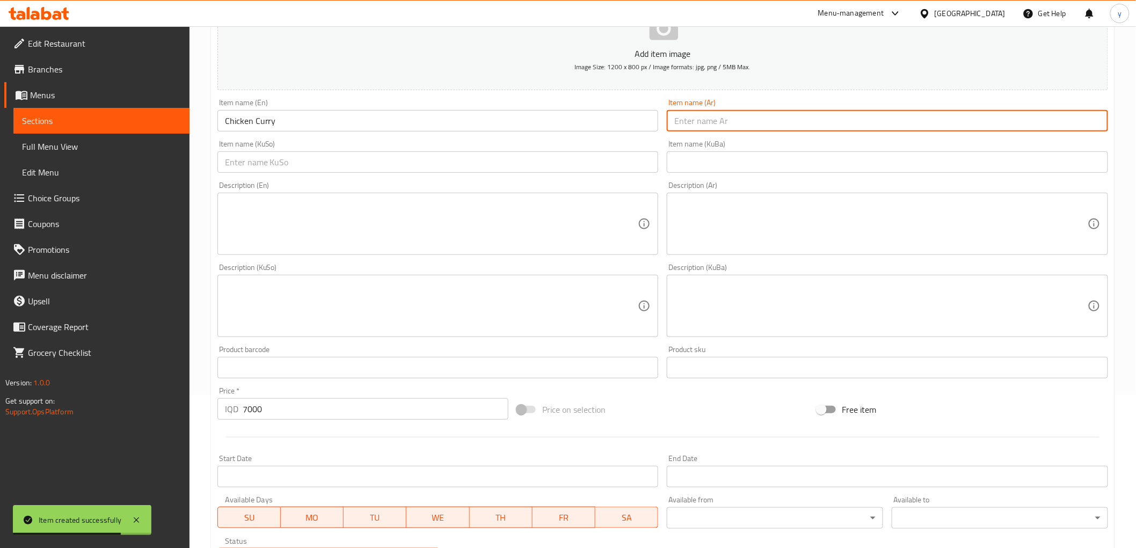
click at [672, 116] on input "text" at bounding box center [886, 120] width 441 height 21
type input "دجاج بالكاري"
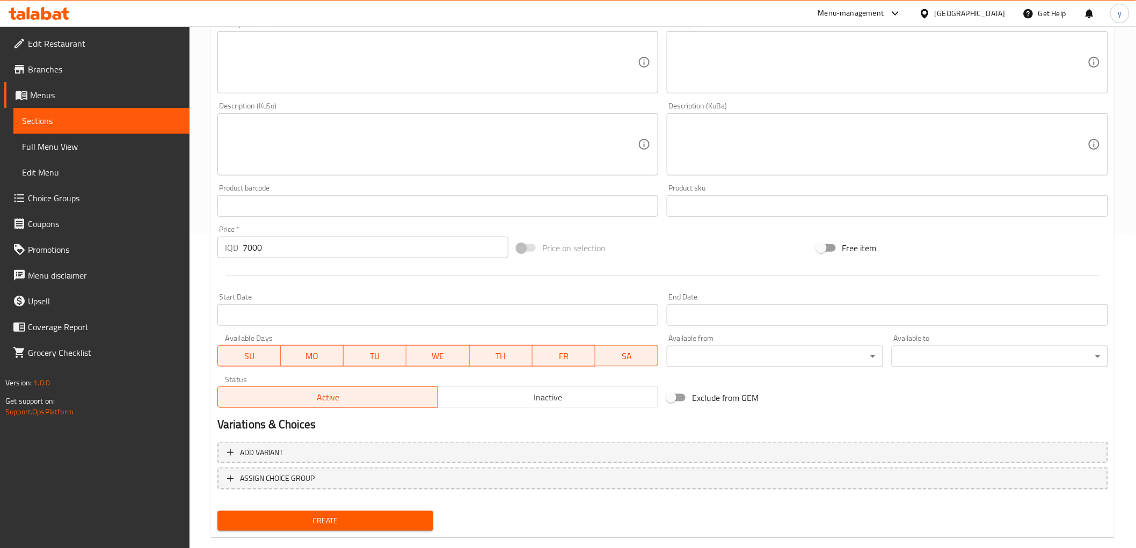
scroll to position [332, 0]
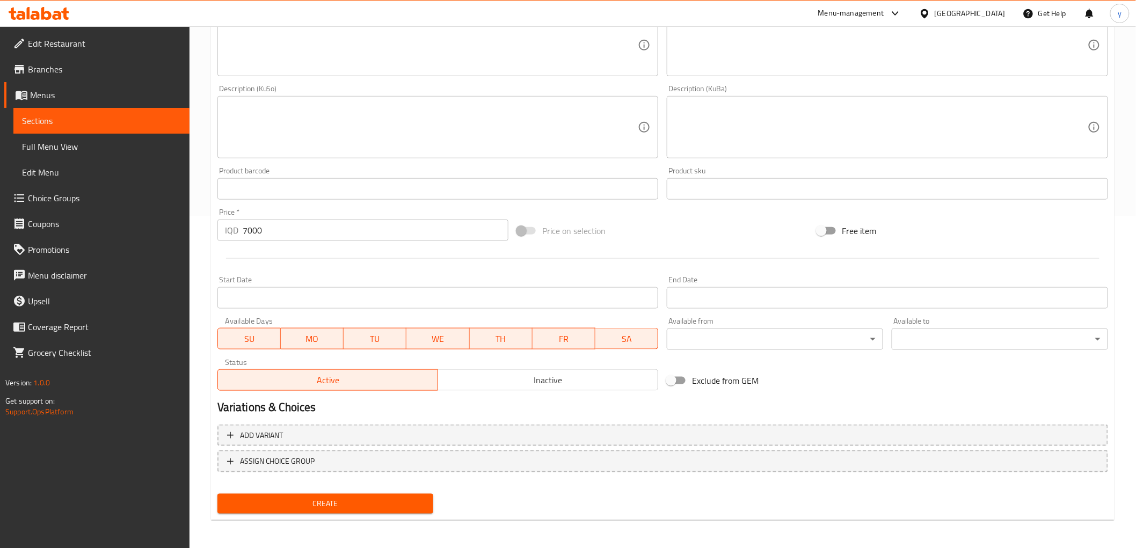
type input "مریشک بە کاری"
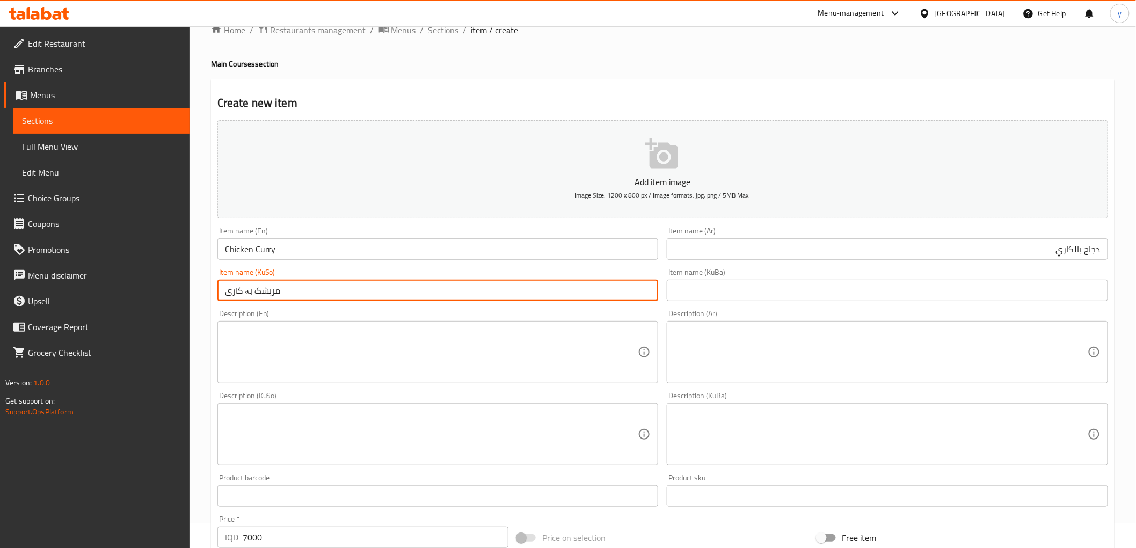
scroll to position [0, 0]
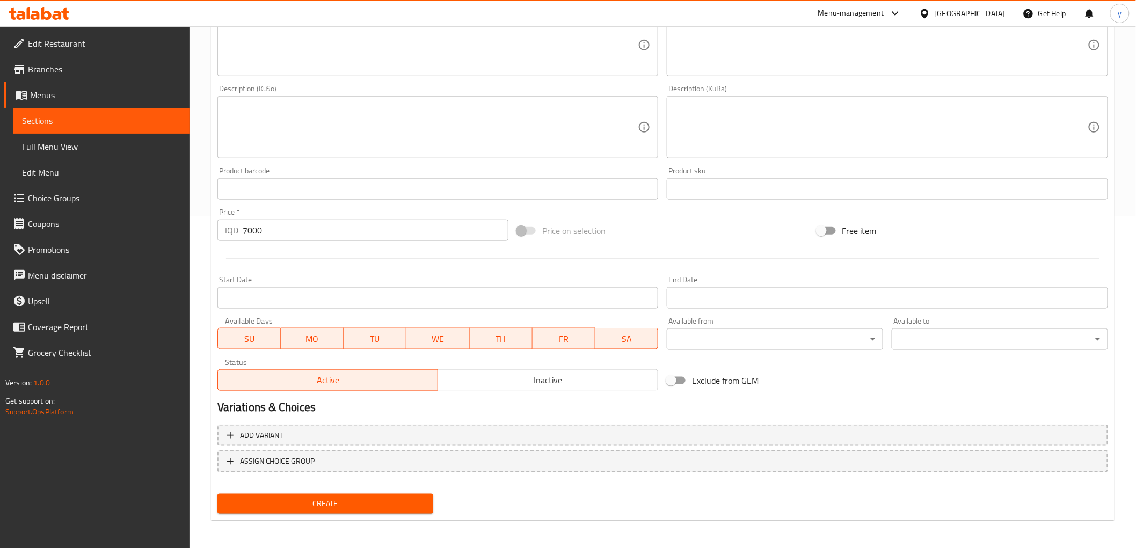
click at [304, 503] on span "Create" at bounding box center [325, 503] width 199 height 13
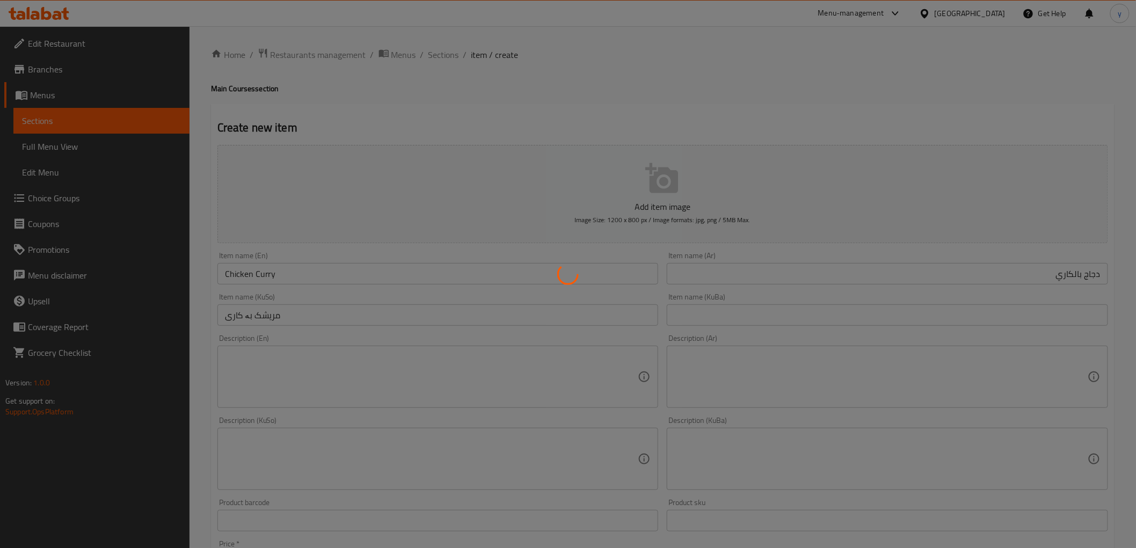
type input "0"
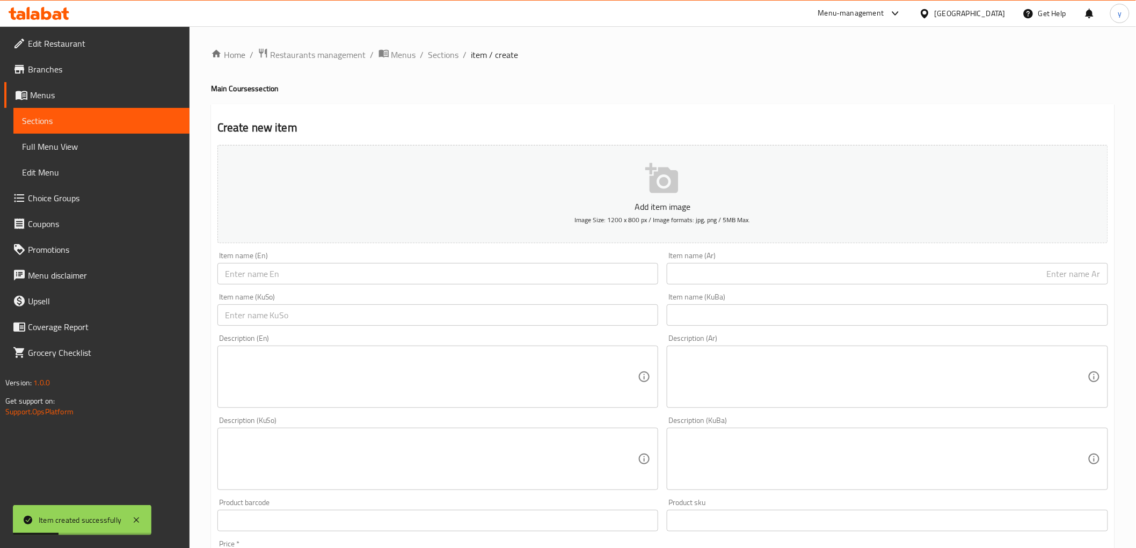
click at [695, 284] on input "text" at bounding box center [886, 273] width 441 height 21
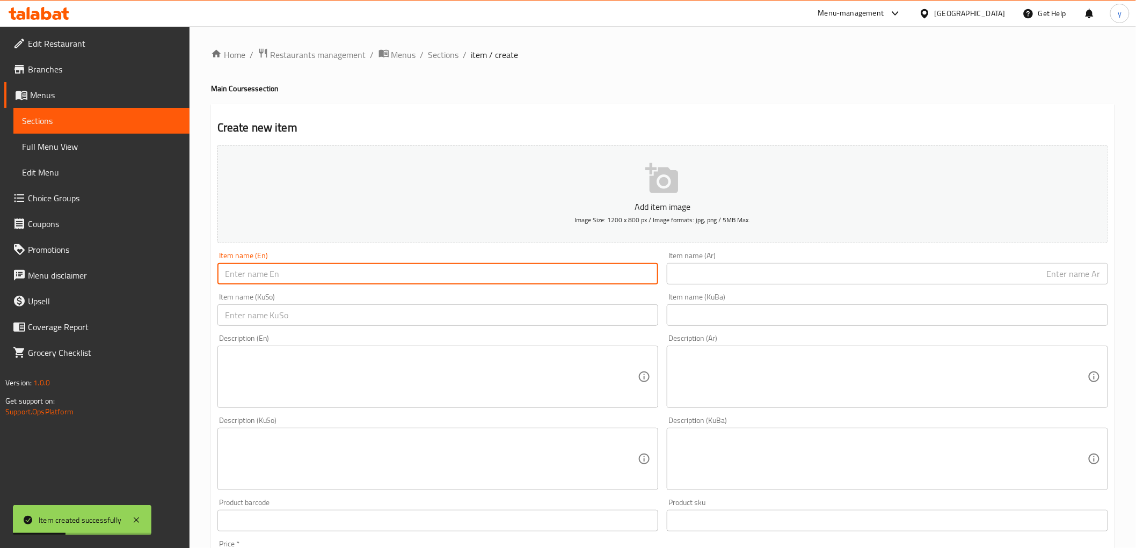
click at [611, 267] on input "text" at bounding box center [437, 273] width 441 height 21
paste input "Chicken fajita"
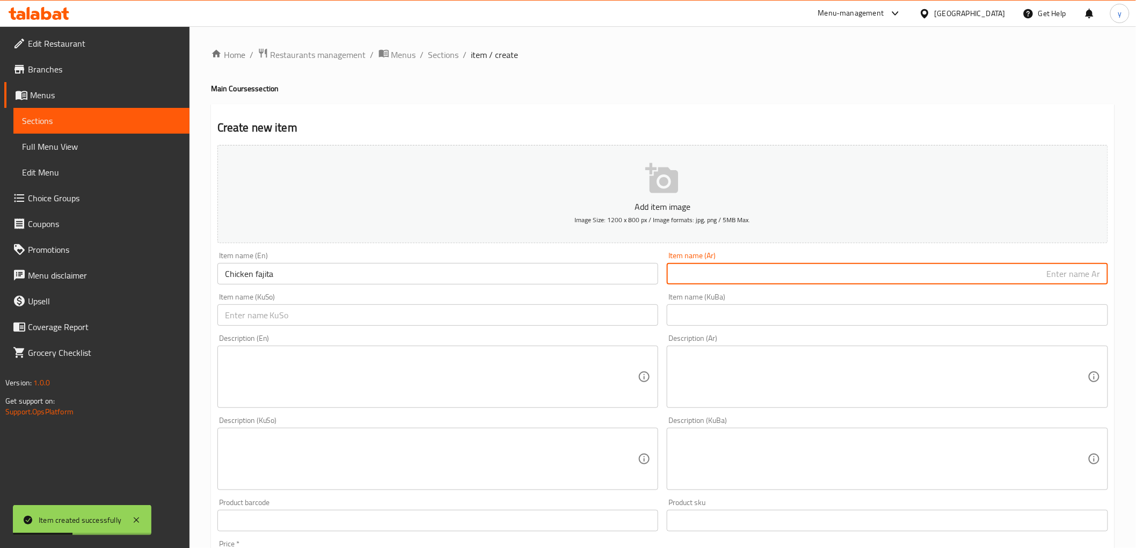
click at [713, 275] on input "text" at bounding box center [886, 273] width 441 height 21
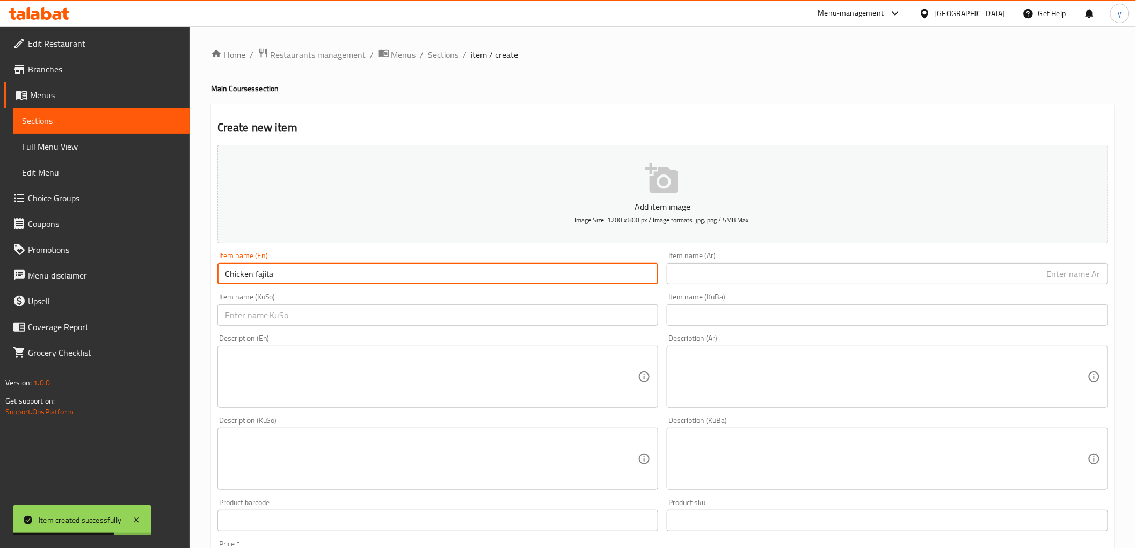
click at [258, 272] on input "Chicken fajita" at bounding box center [437, 273] width 441 height 21
click at [255, 273] on input "Chicken fajita" at bounding box center [437, 273] width 441 height 21
type input "Chicken Fajita"
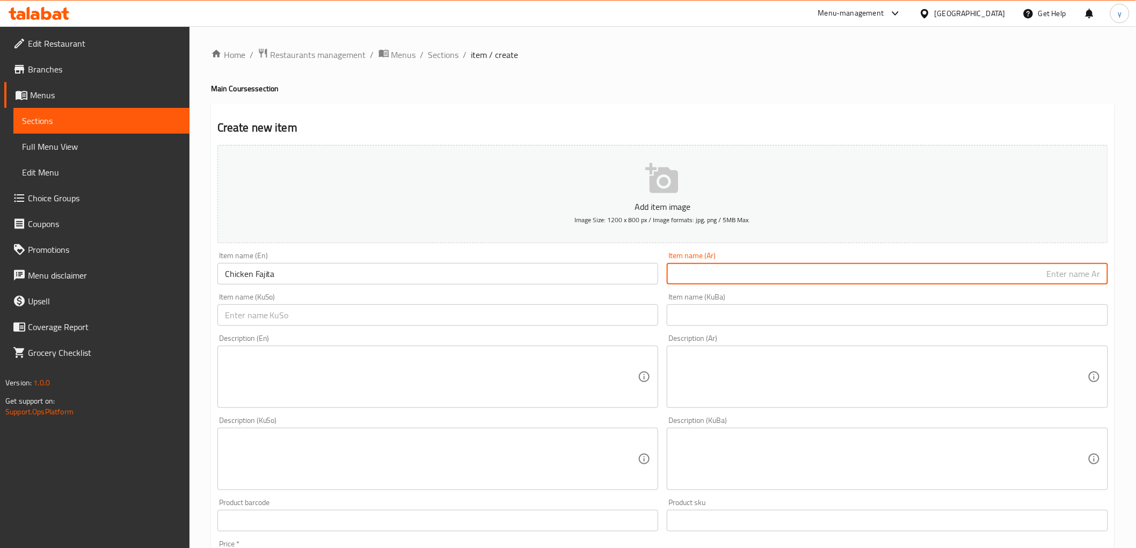
click at [721, 277] on input "text" at bounding box center [886, 273] width 441 height 21
type input "د"
type input "فاهيتا دجاج"
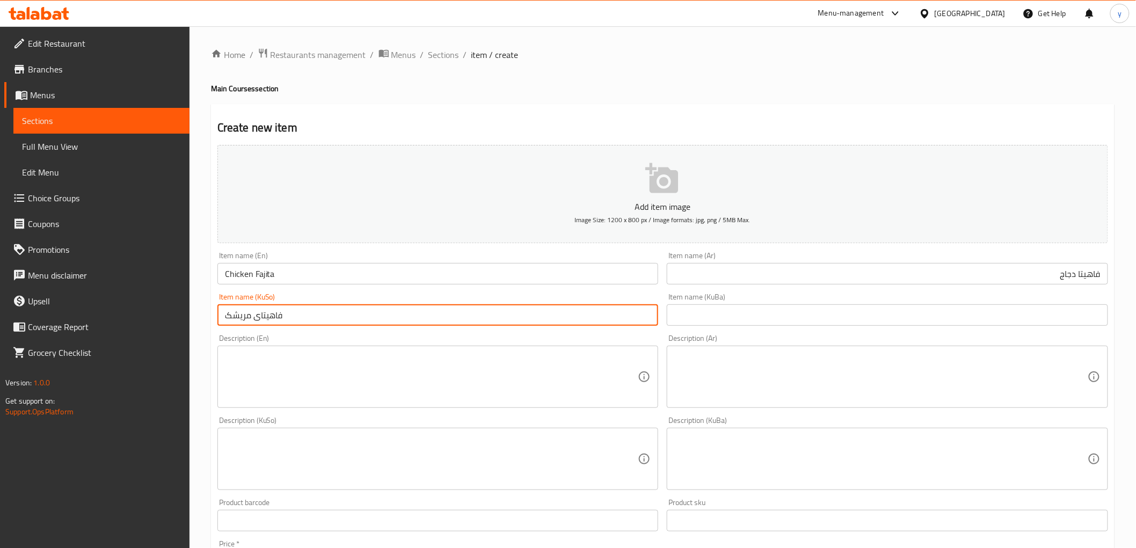
type input "فاهیتای مریشک"
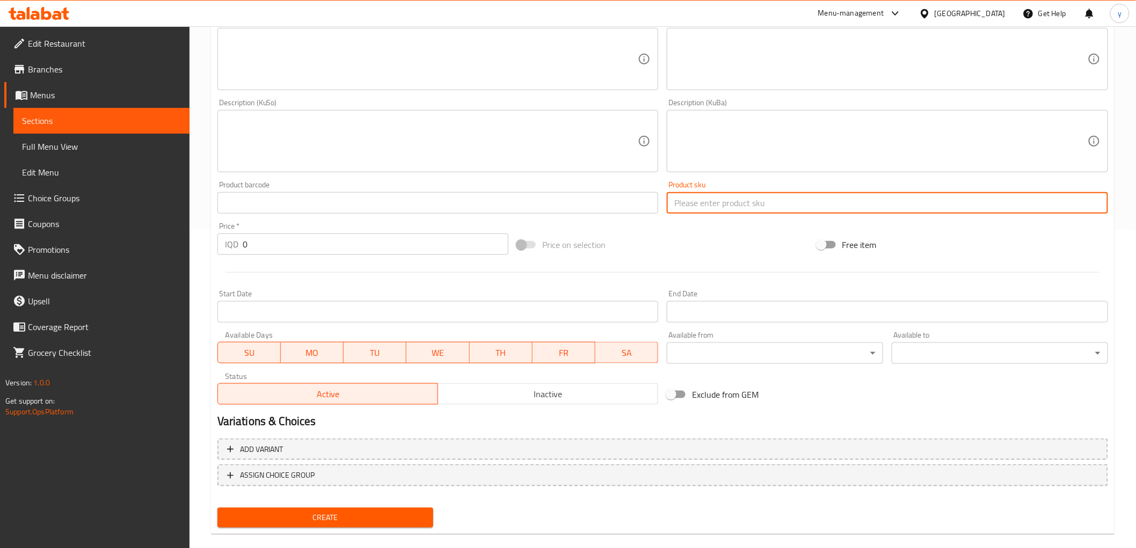
scroll to position [332, 0]
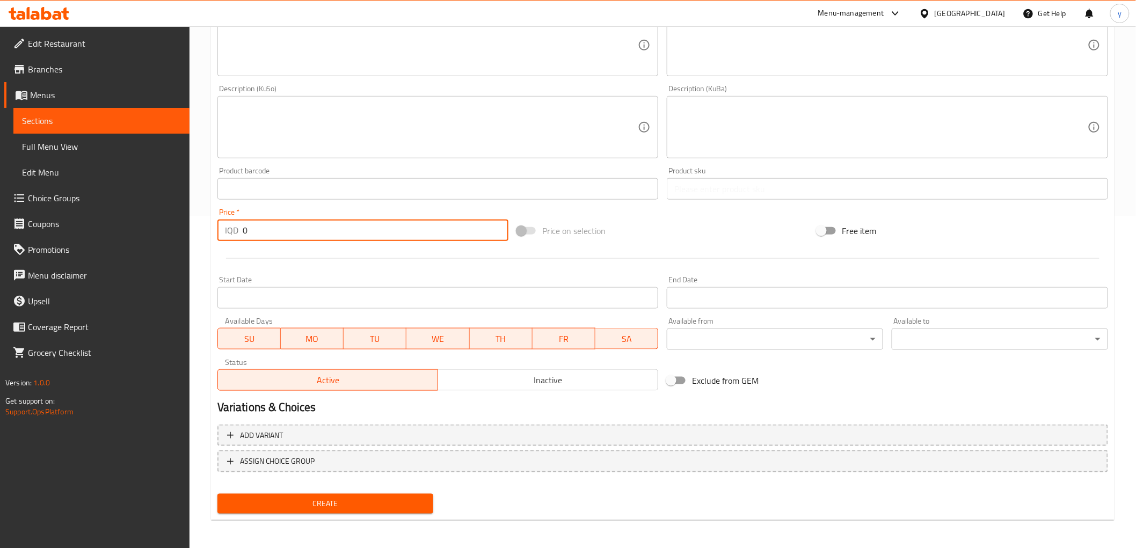
paste input "700"
type input "7000"
drag, startPoint x: 349, startPoint y: 500, endPoint x: 339, endPoint y: 468, distance: 33.1
click at [348, 501] on span "Create" at bounding box center [325, 503] width 199 height 13
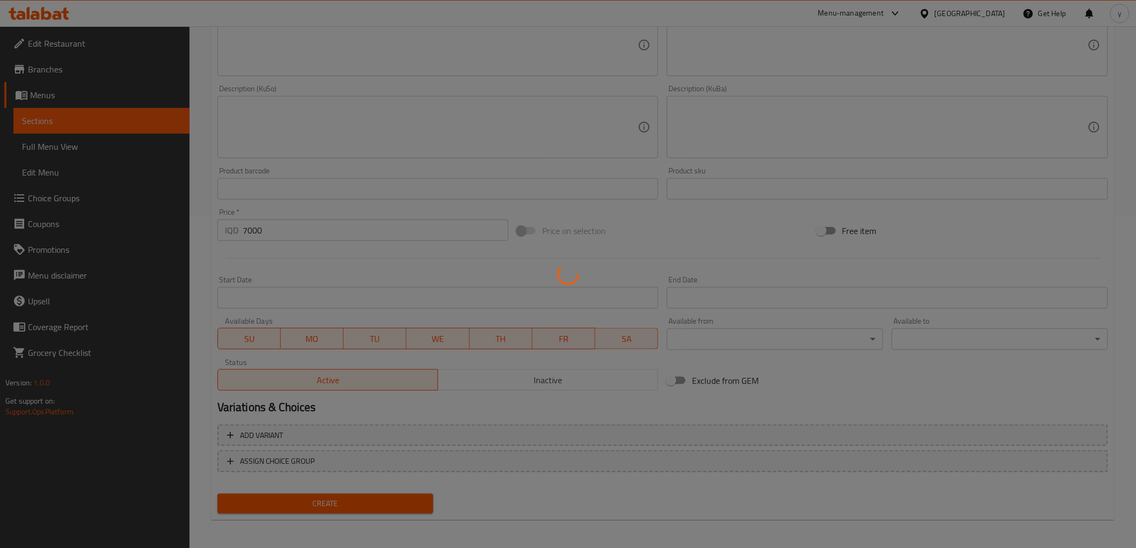
type input "0"
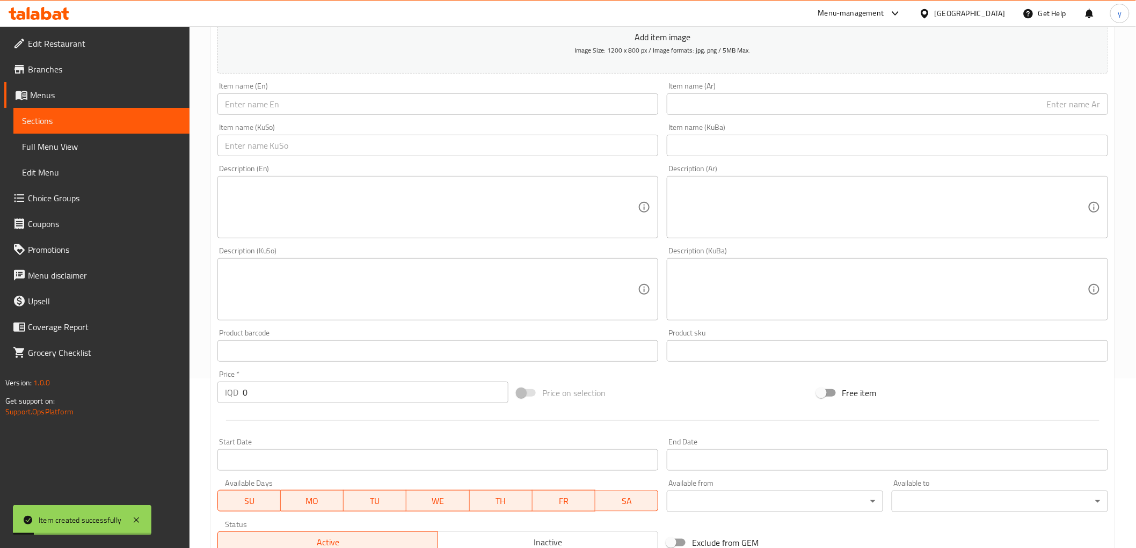
scroll to position [153, 0]
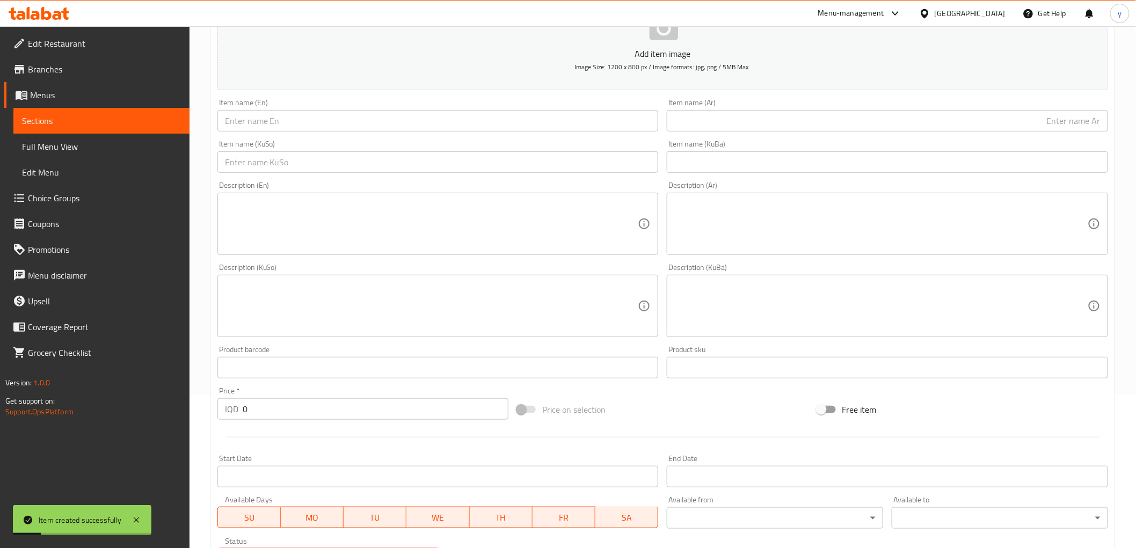
click at [333, 136] on div "Item name (KuSo) Item name (KuSo)" at bounding box center [438, 156] width 450 height 41
paste input "Chicken Rizzo"
click at [338, 131] on input "Chicken Rizzo" at bounding box center [437, 120] width 441 height 21
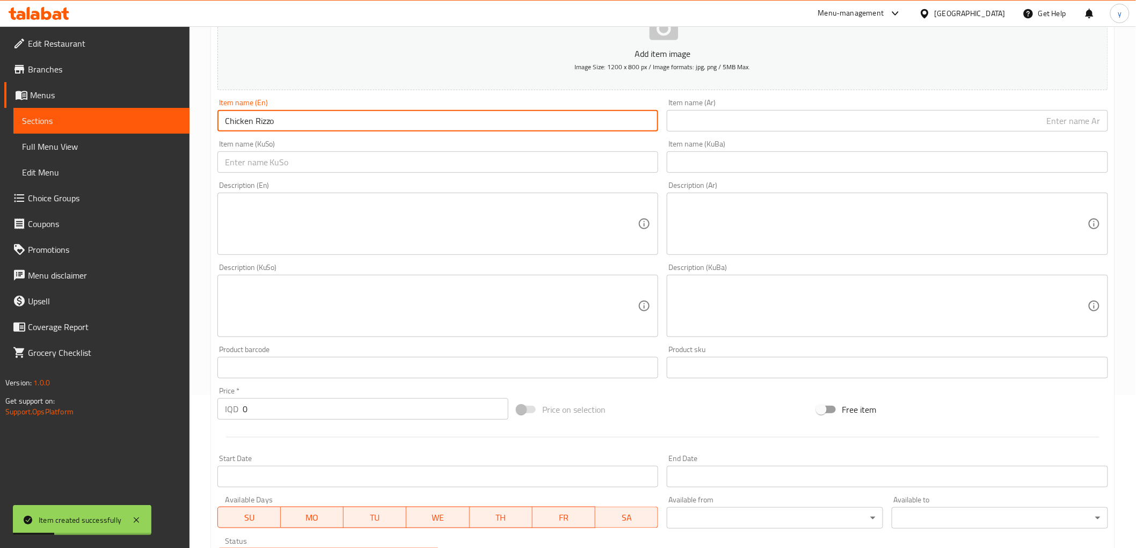
type input "Chicken Rizzo"
click at [802, 131] on input "text" at bounding box center [886, 120] width 441 height 21
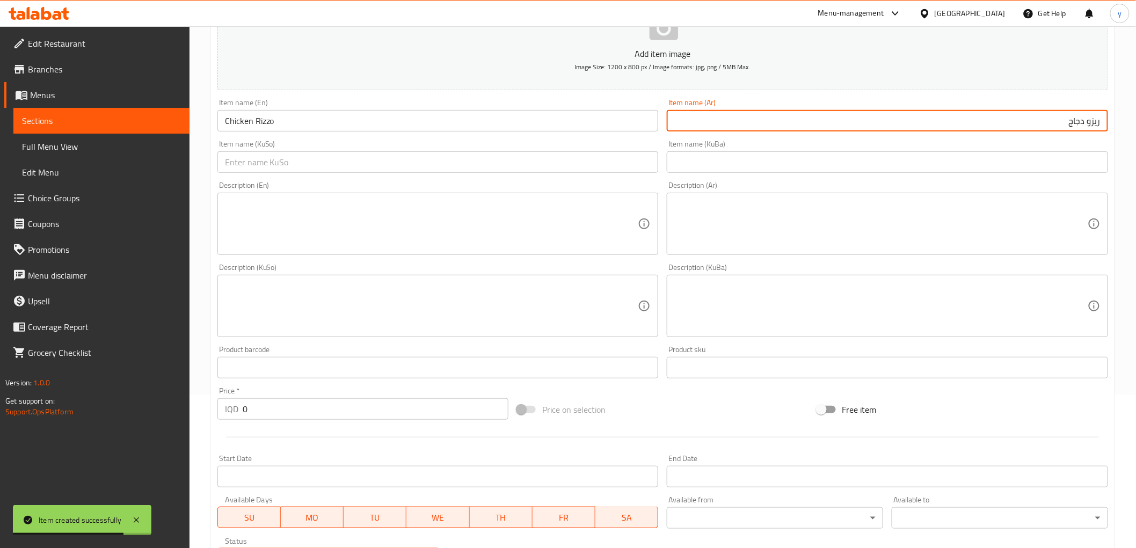
type input "ريزو دجاج"
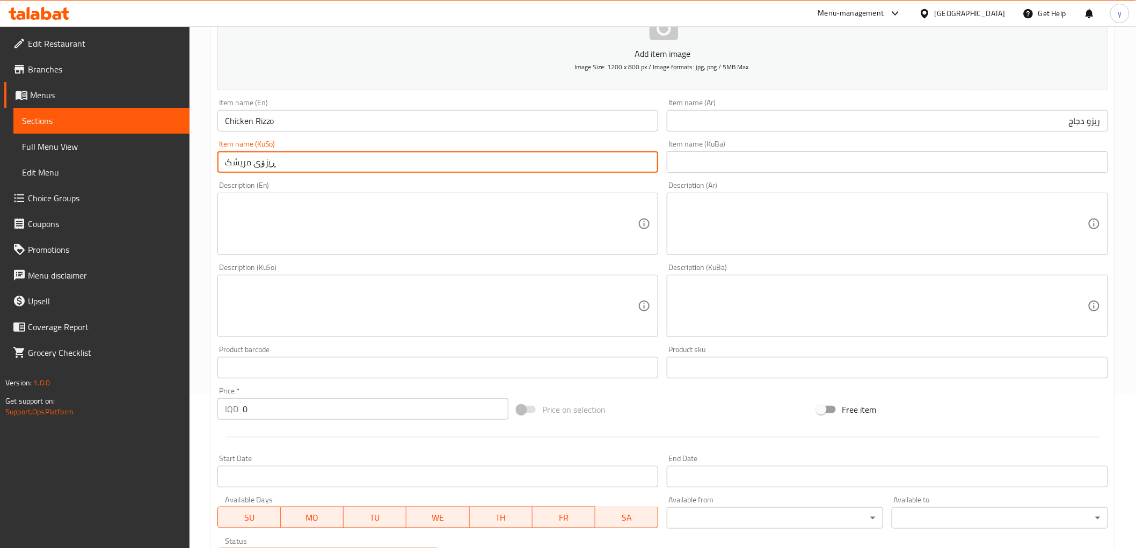
type input "ڕیزۆی مریشک"
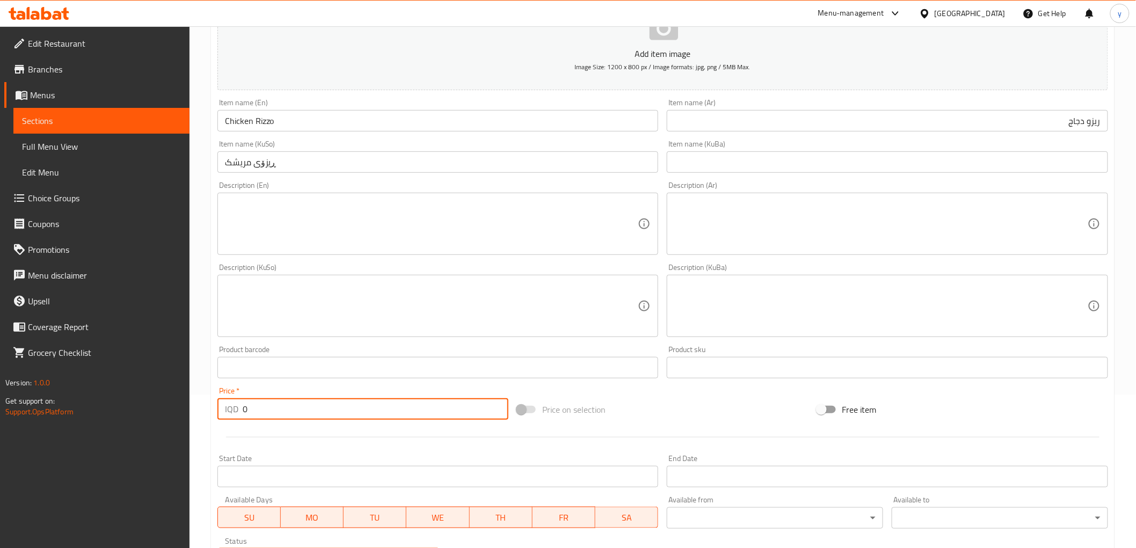
drag, startPoint x: 247, startPoint y: 426, endPoint x: 210, endPoint y: 426, distance: 37.0
click at [210, 426] on div "Home / Restaurants management / Menus / Sections / item / create Main Courses s…" at bounding box center [662, 300] width 946 height 855
paste input "600"
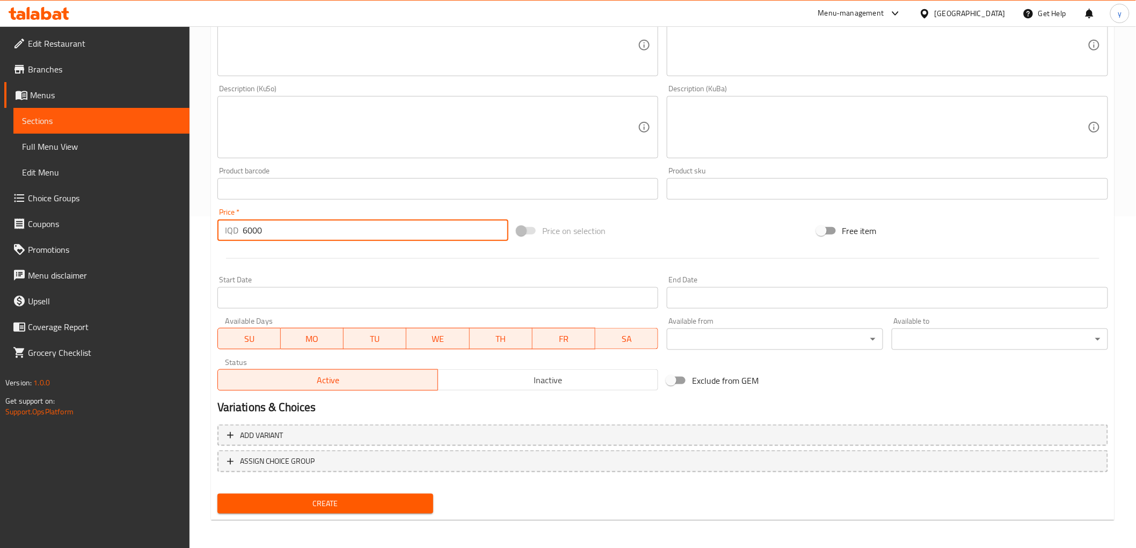
type input "6000"
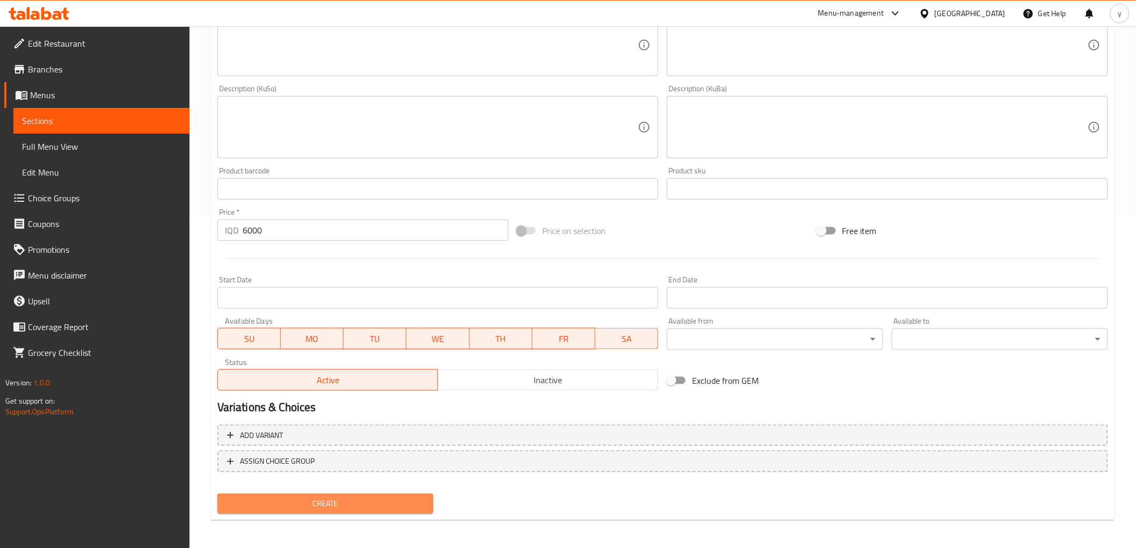
click at [299, 503] on span "Create" at bounding box center [325, 503] width 199 height 13
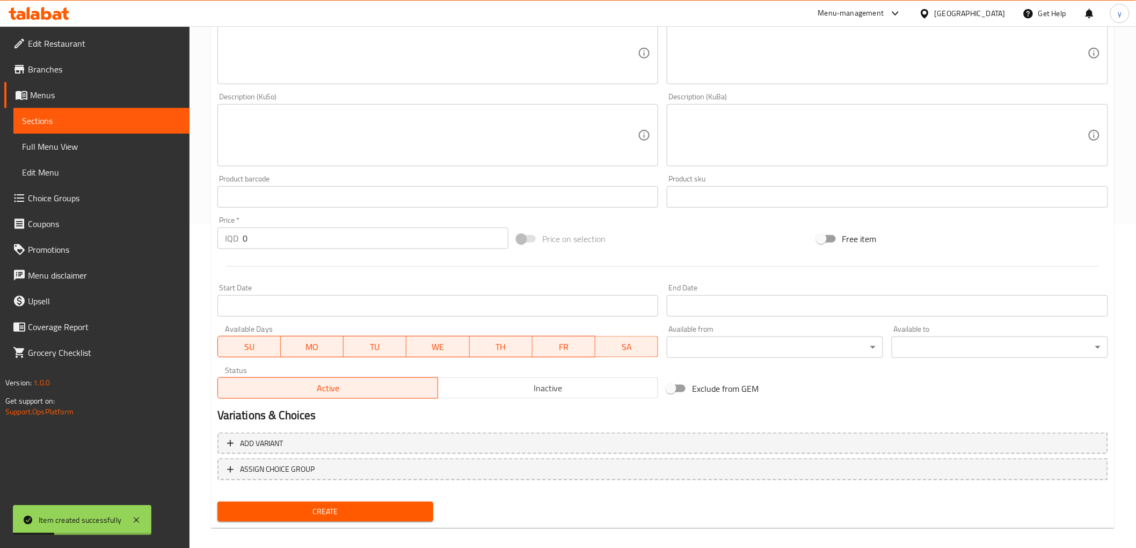
scroll to position [332, 0]
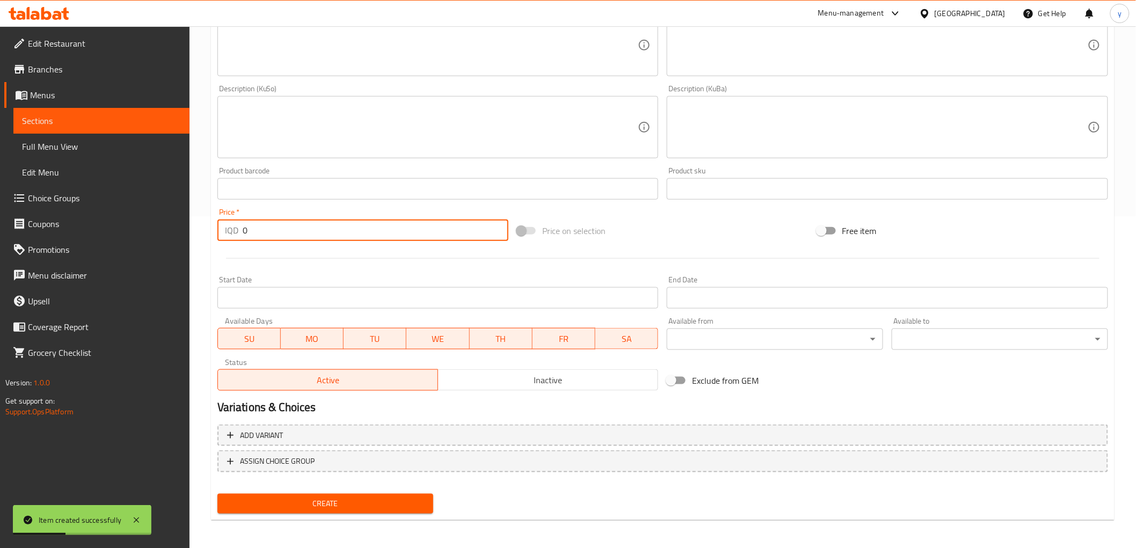
drag, startPoint x: 258, startPoint y: 229, endPoint x: 229, endPoint y: 239, distance: 30.7
click at [220, 233] on div "IQD 0 Price *" at bounding box center [362, 229] width 291 height 21
paste input "700"
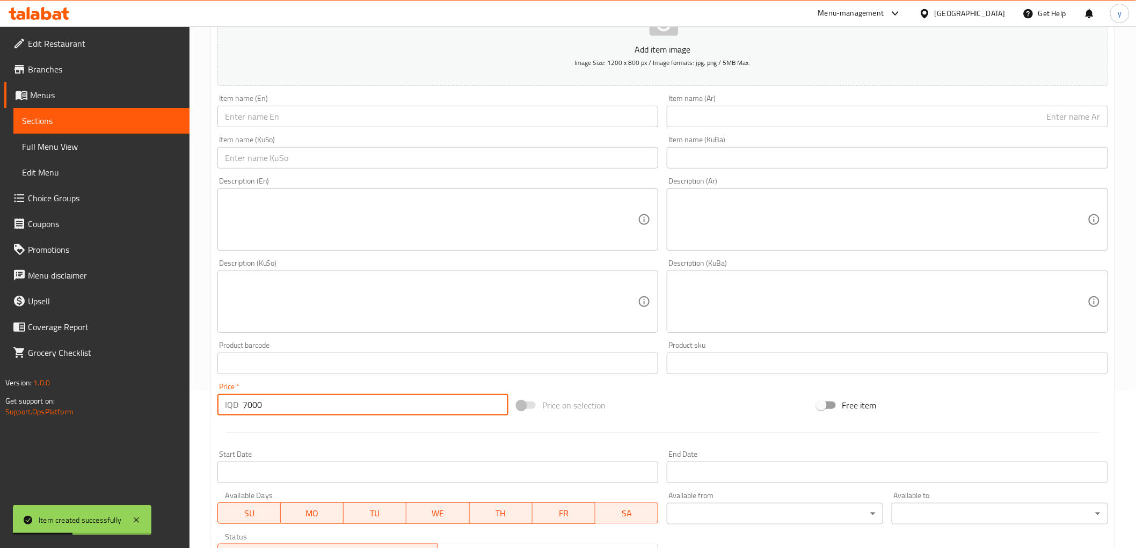
scroll to position [153, 0]
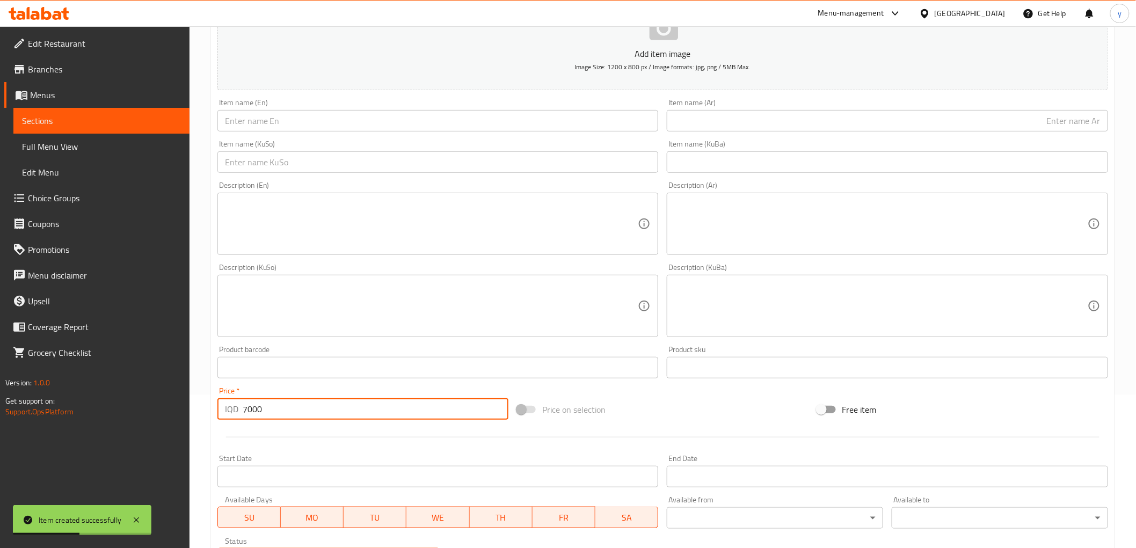
type input "7000"
click at [417, 126] on input "text" at bounding box center [437, 120] width 441 height 21
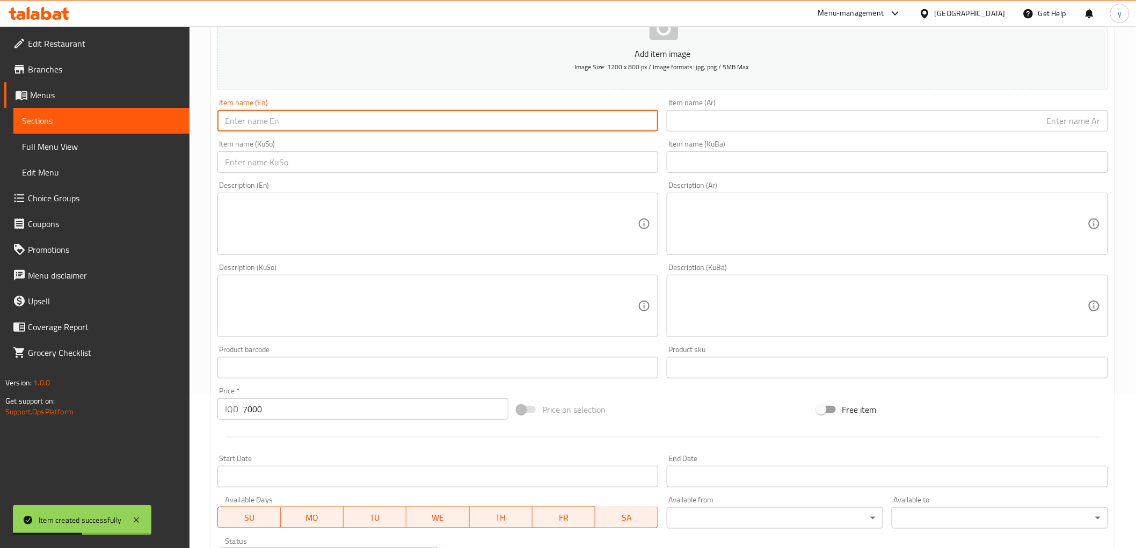
paste input "7000"
click at [405, 128] on input "7000" at bounding box center [437, 120] width 441 height 21
paste input "Meat Rizzo"
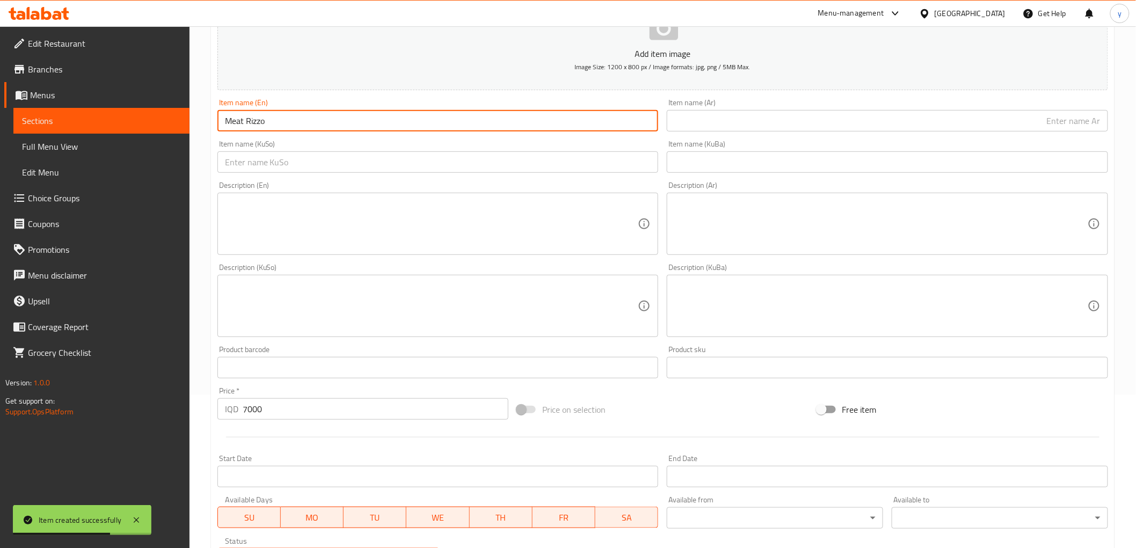
type input "Meat Rizzo"
click at [743, 122] on input "text" at bounding box center [886, 120] width 441 height 21
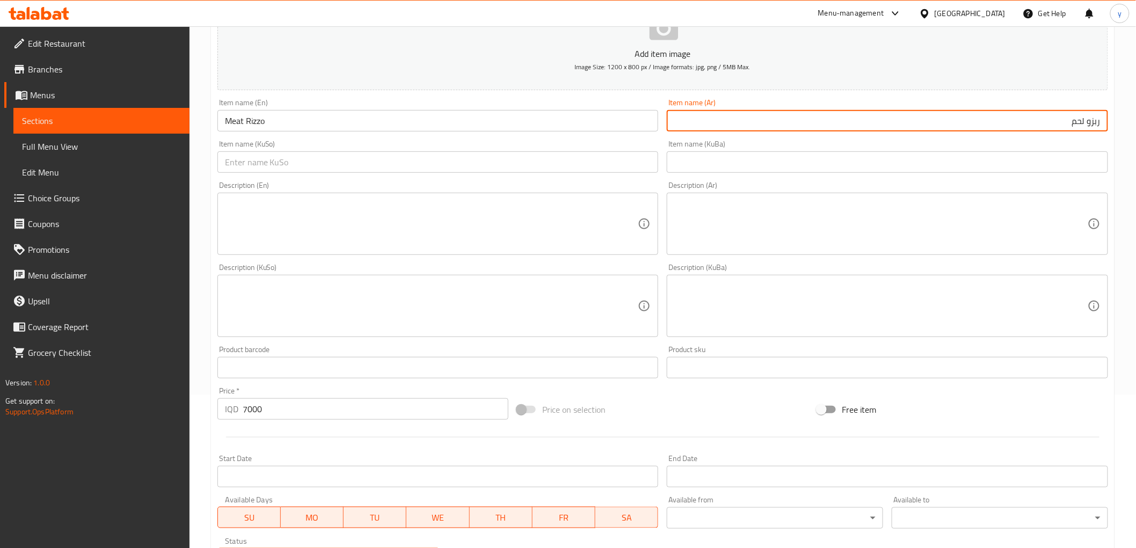
type input "ربزو لحم"
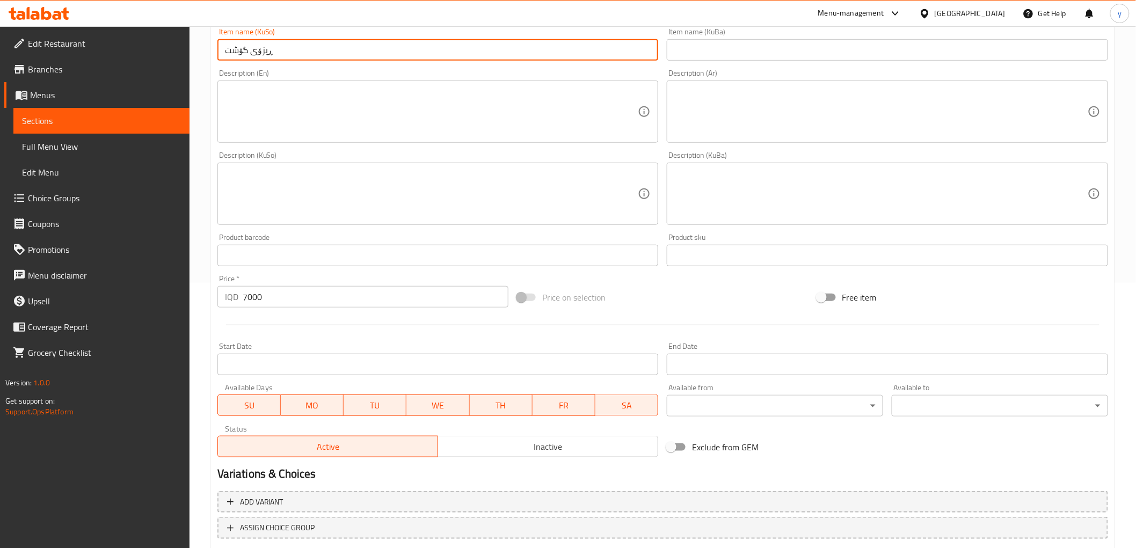
scroll to position [332, 0]
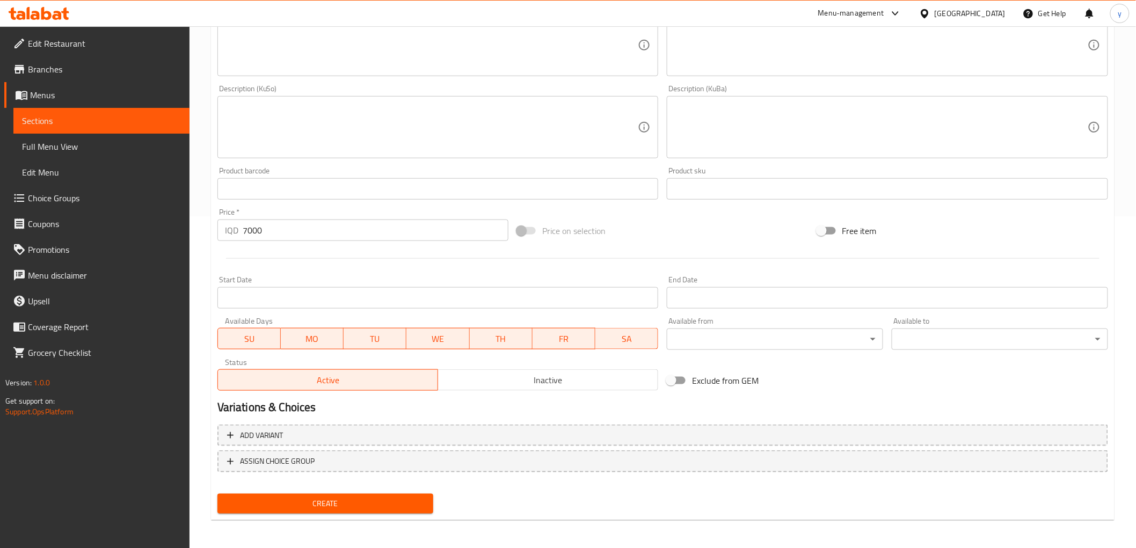
type input "ڕیزۆی گۆشت"
click at [309, 511] on button "Create" at bounding box center [325, 504] width 216 height 20
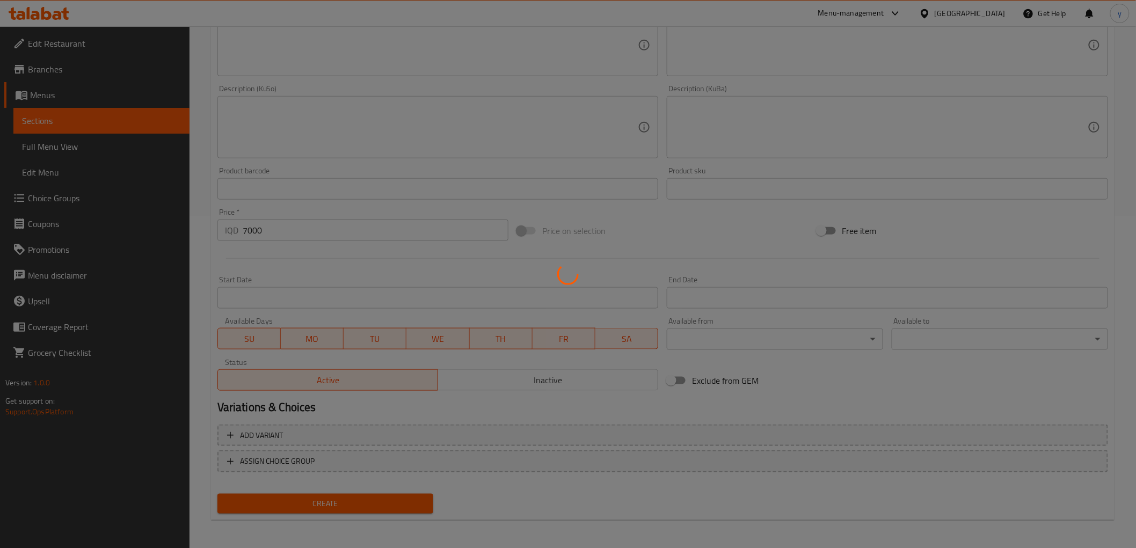
type input "0"
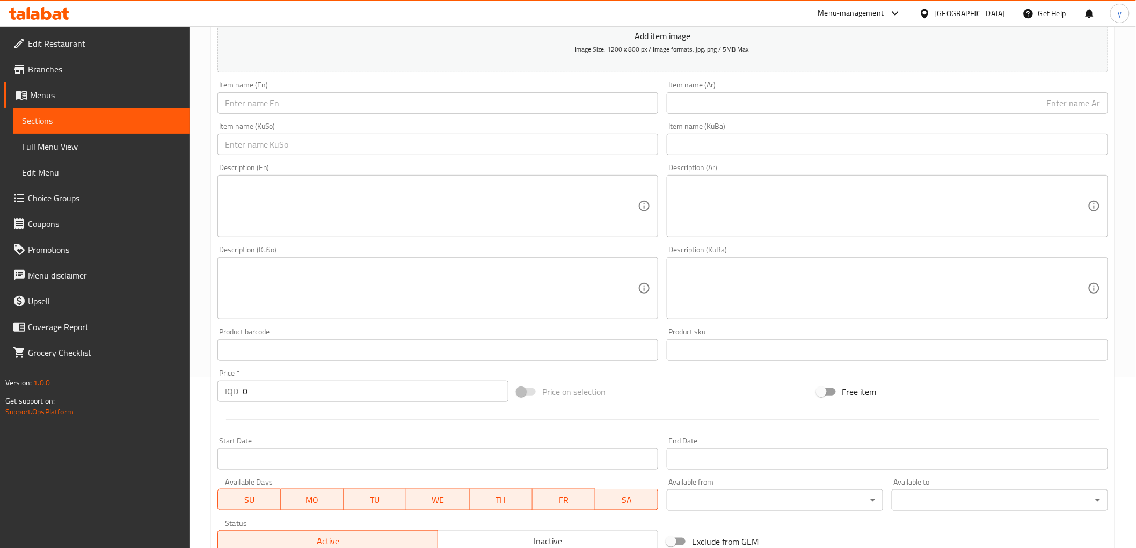
scroll to position [153, 0]
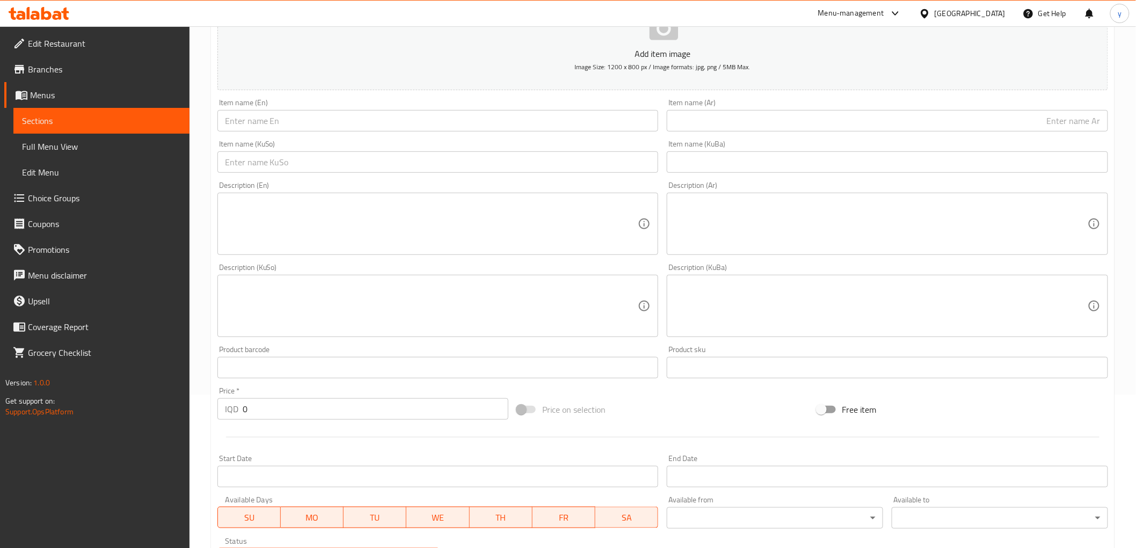
drag, startPoint x: 298, startPoint y: 128, endPoint x: 298, endPoint y: 119, distance: 8.6
click at [298, 128] on input "text" at bounding box center [437, 120] width 441 height 21
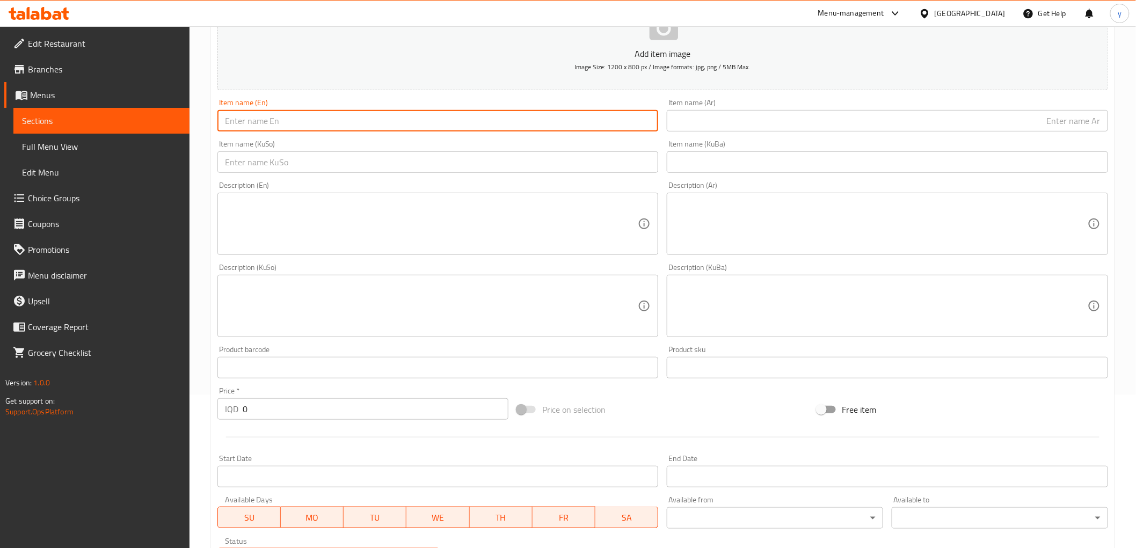
scroll to position [0, 0]
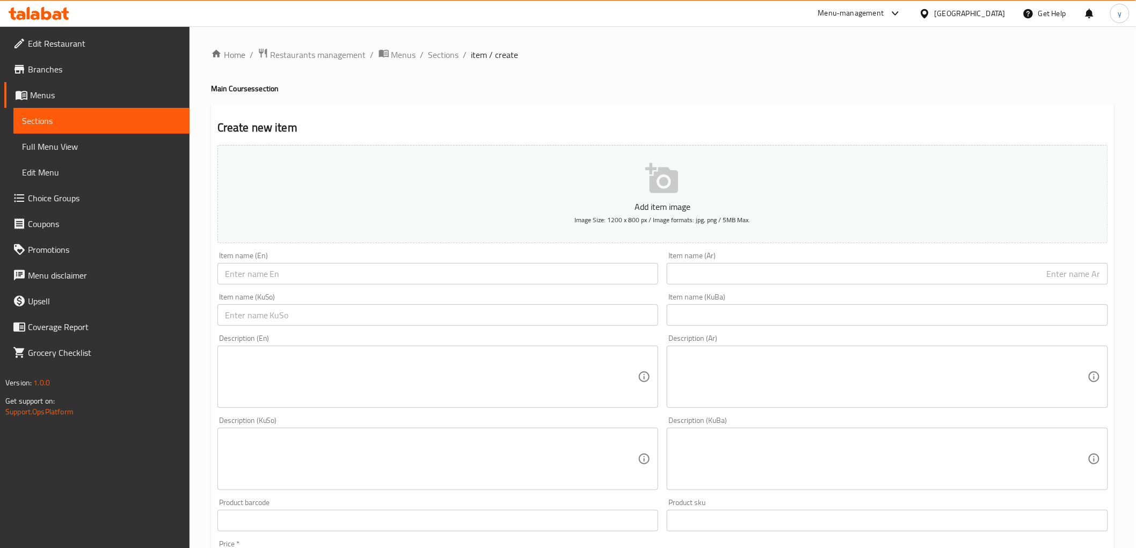
click at [444, 62] on div "Home / Restaurants management / Menus / Sections / item / create Main Courses s…" at bounding box center [662, 454] width 903 height 812
click at [444, 60] on span "Sections" at bounding box center [443, 54] width 31 height 13
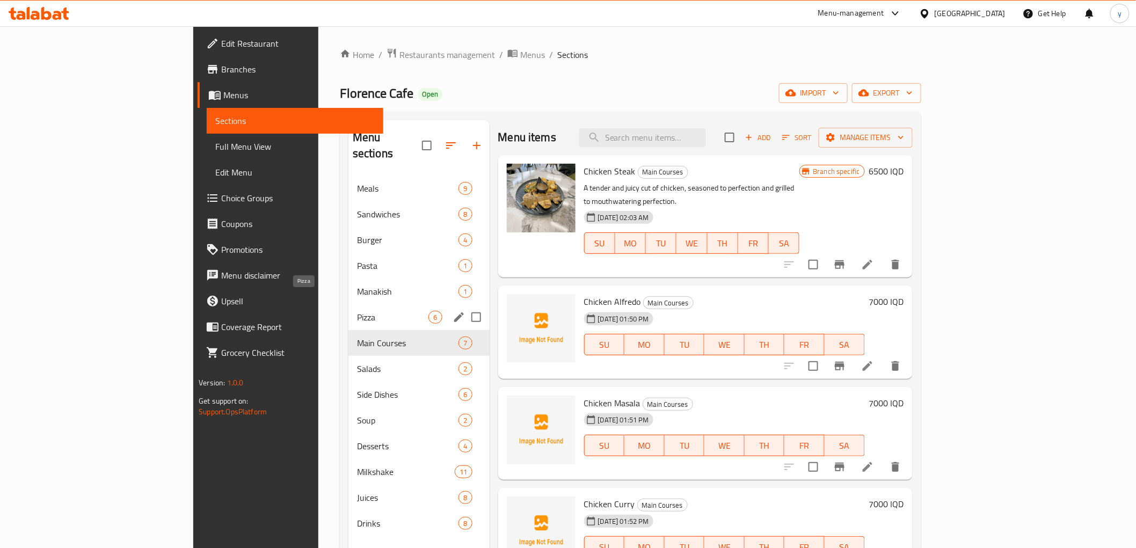
click at [357, 311] on span "Pizza" at bounding box center [393, 317] width 72 height 13
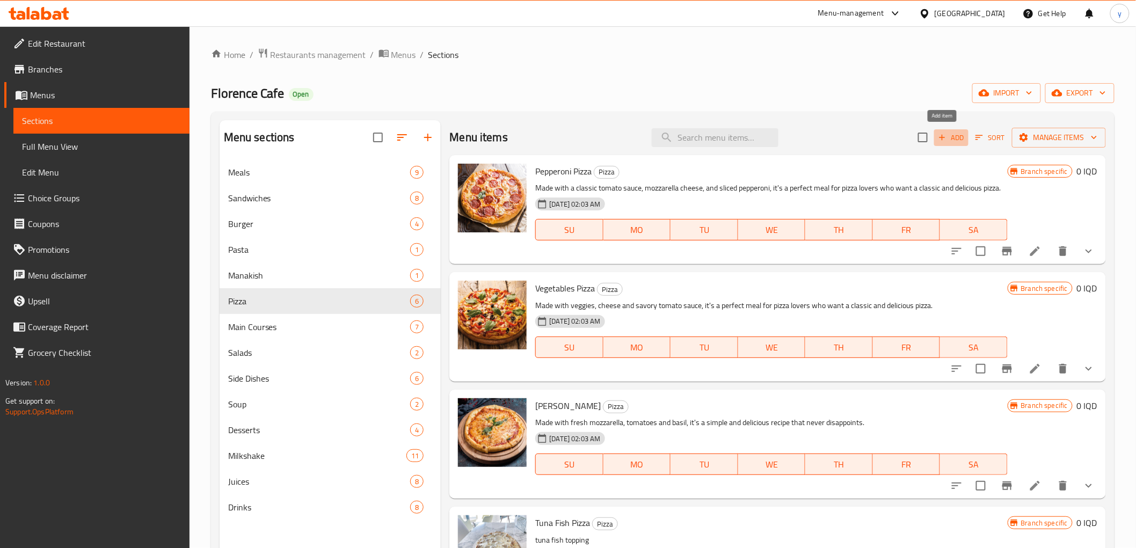
click at [940, 140] on span "Add" at bounding box center [950, 137] width 29 height 12
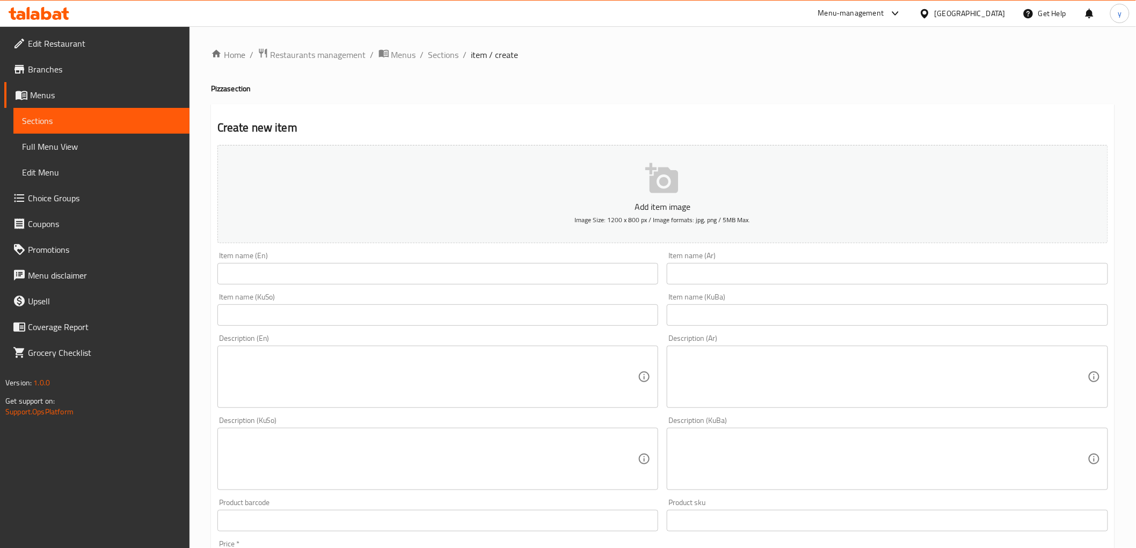
click at [571, 270] on input "text" at bounding box center [437, 273] width 441 height 21
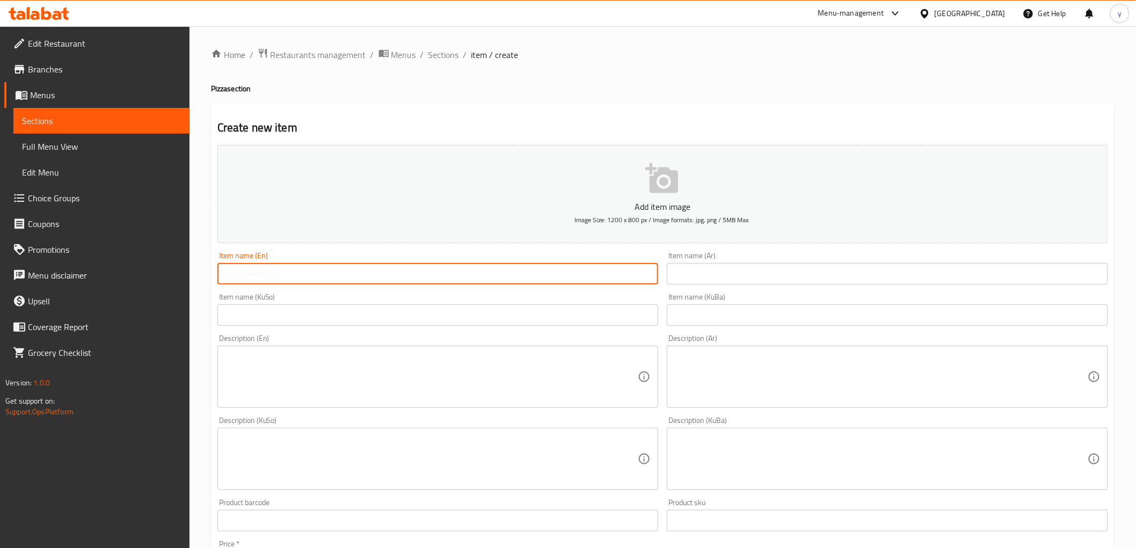
paste input "Meat pizza"
click at [245, 275] on input "Meat pizza" at bounding box center [437, 273] width 441 height 21
click at [281, 272] on input "Meat Pizza" at bounding box center [437, 273] width 441 height 21
type input "Meat Pizza"
click at [722, 266] on input "text" at bounding box center [886, 273] width 441 height 21
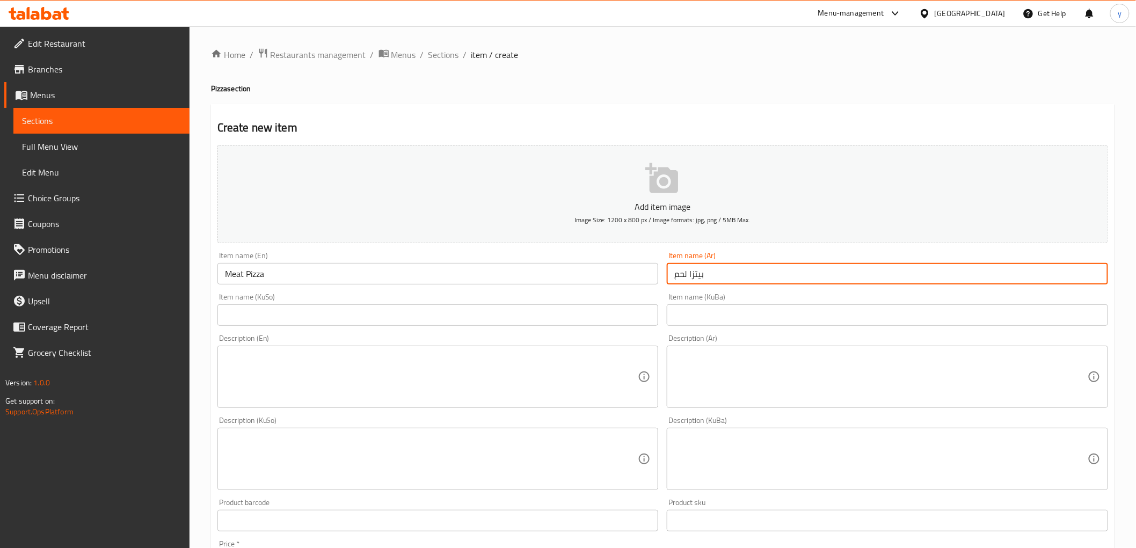
type input "بيتزا لحم"
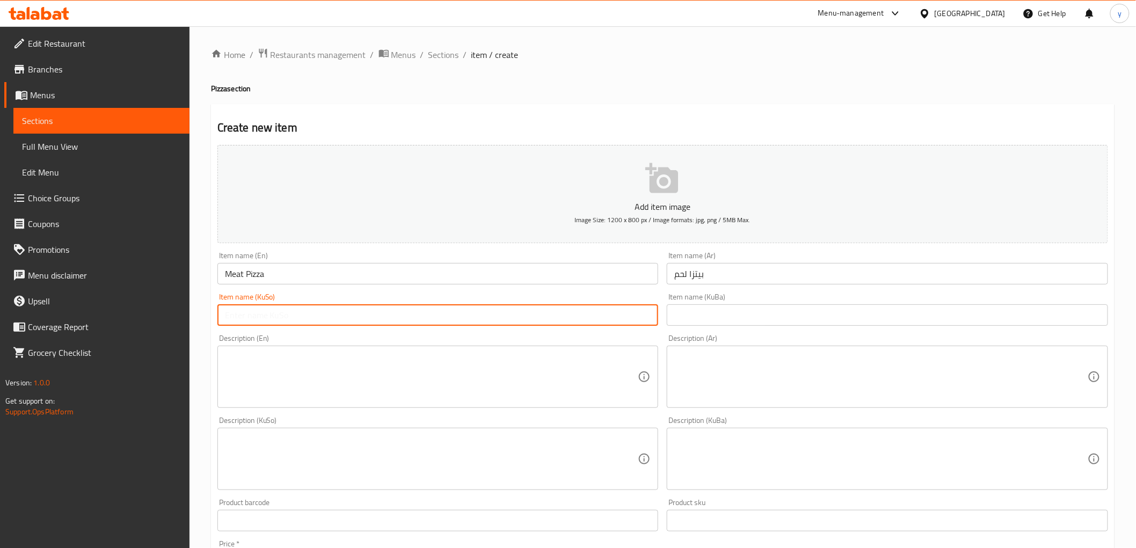
type input "]"
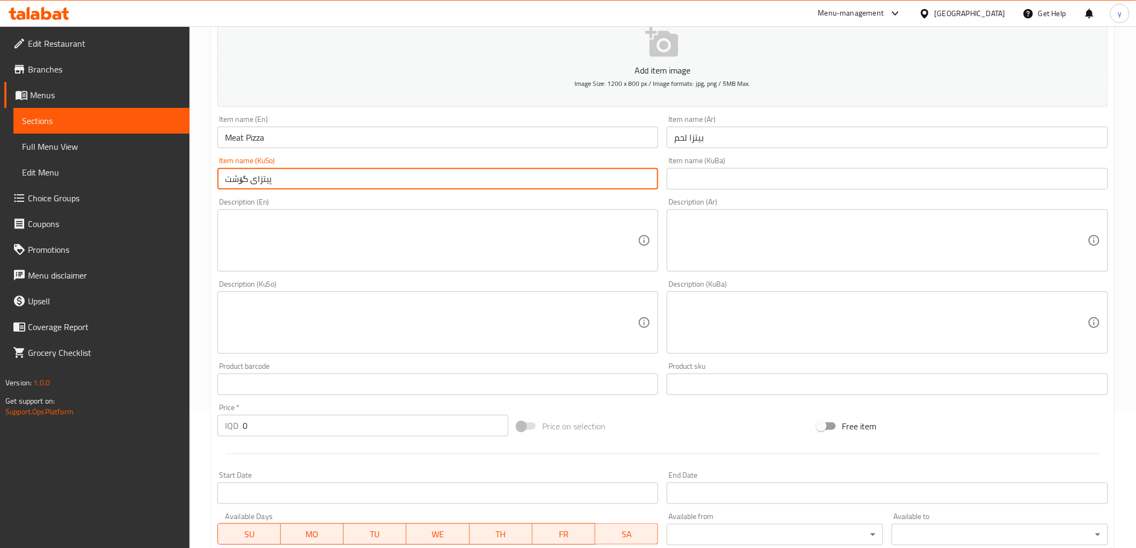
scroll to position [332, 0]
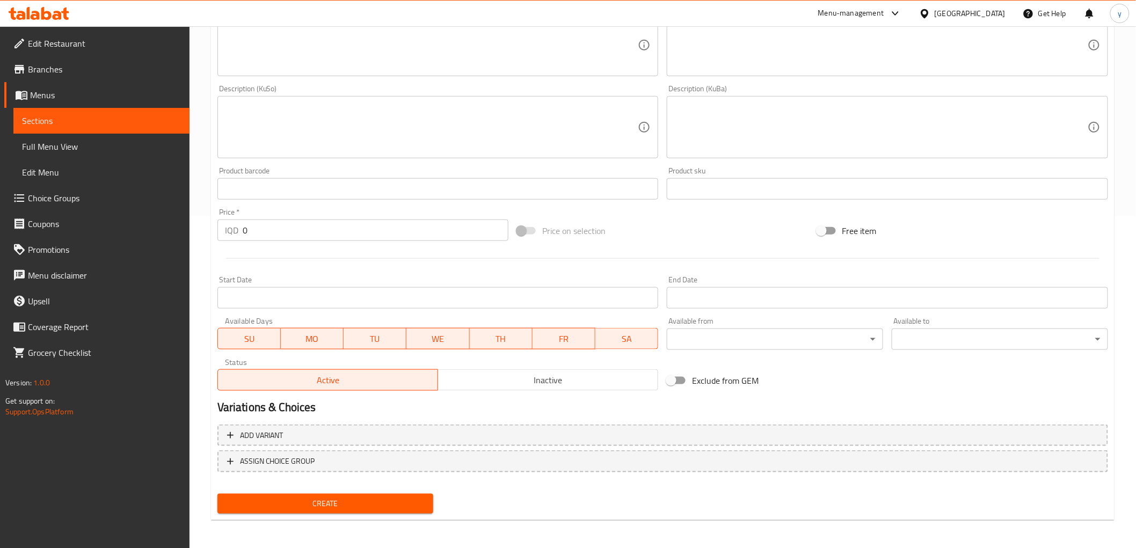
type input "پیتزای گۆشت"
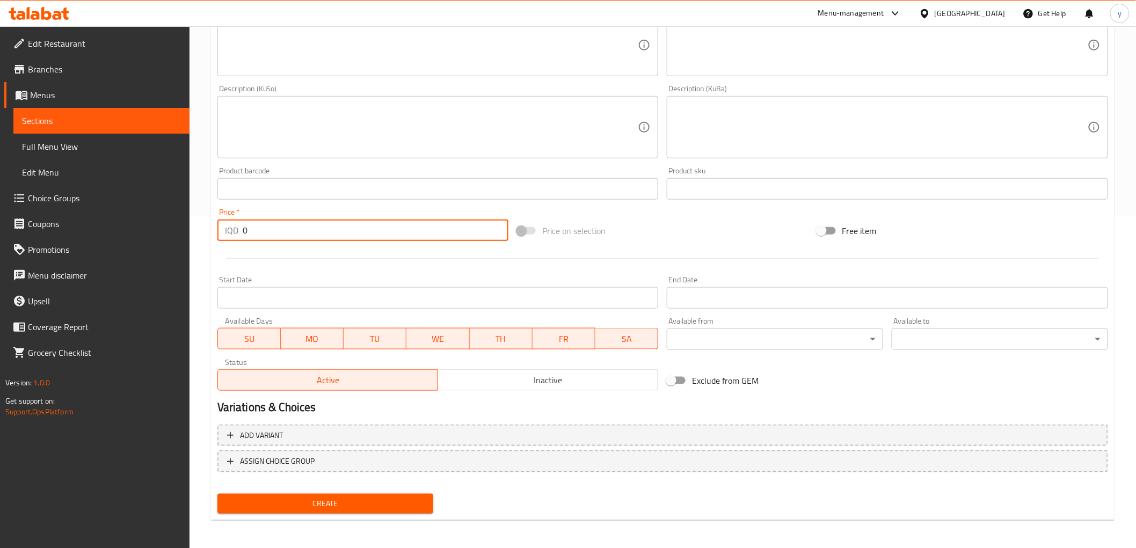
click at [247, 232] on input "0" at bounding box center [376, 229] width 266 height 21
click at [295, 494] on button "Create" at bounding box center [325, 504] width 216 height 20
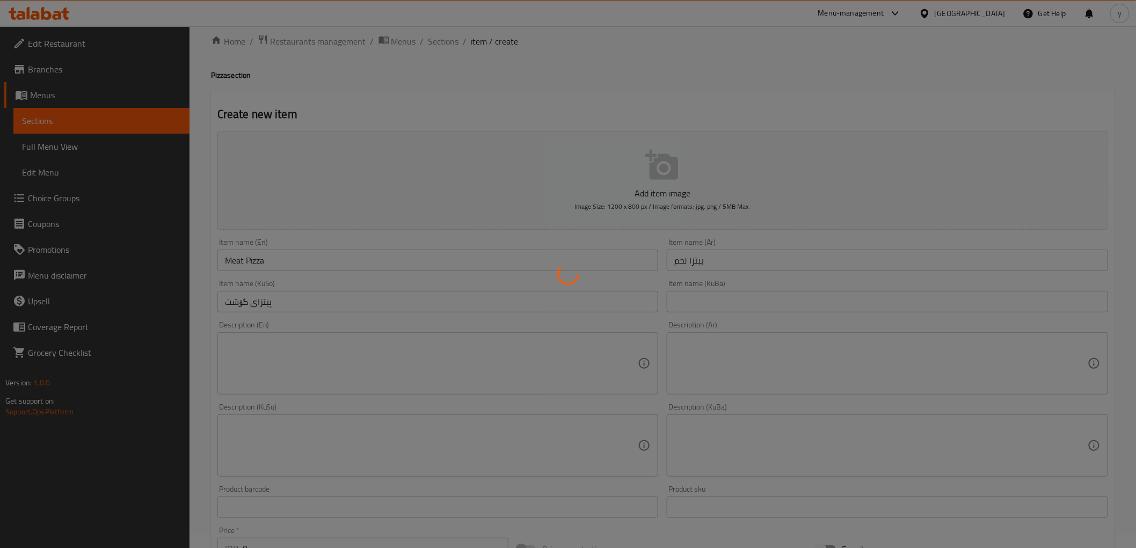
scroll to position [0, 0]
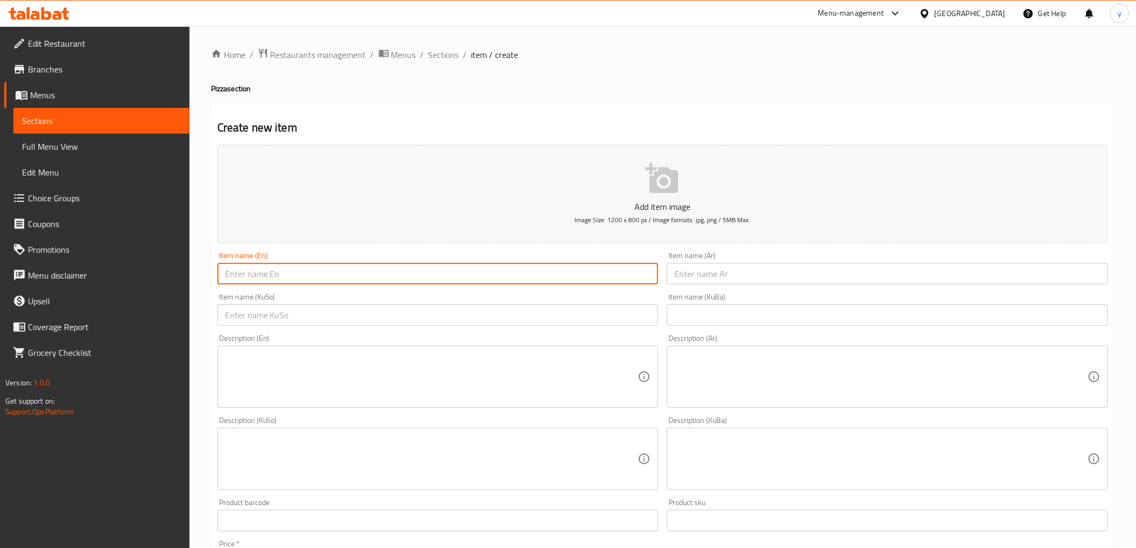
click at [356, 282] on input "text" at bounding box center [437, 273] width 441 height 21
paste input "Chicken Pizza"
type input "Chicken Pizza"
click at [675, 266] on input "text" at bounding box center [886, 273] width 441 height 21
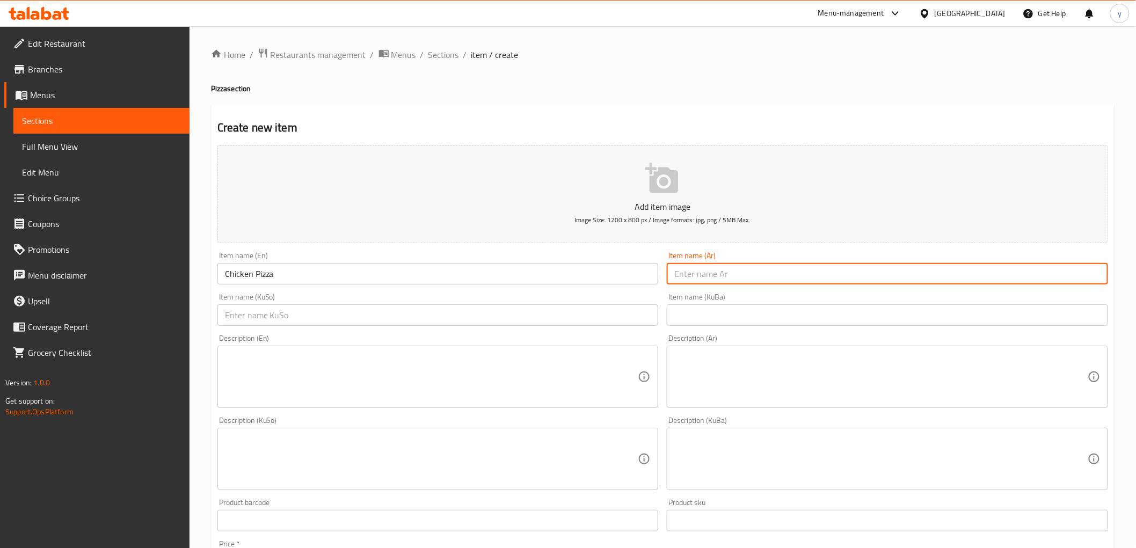
paste input "بيتزا دجاج"
type input "بيتزا دجاج"
click at [600, 297] on div "Item name (KuSo) Item name (KuSo)" at bounding box center [437, 309] width 441 height 33
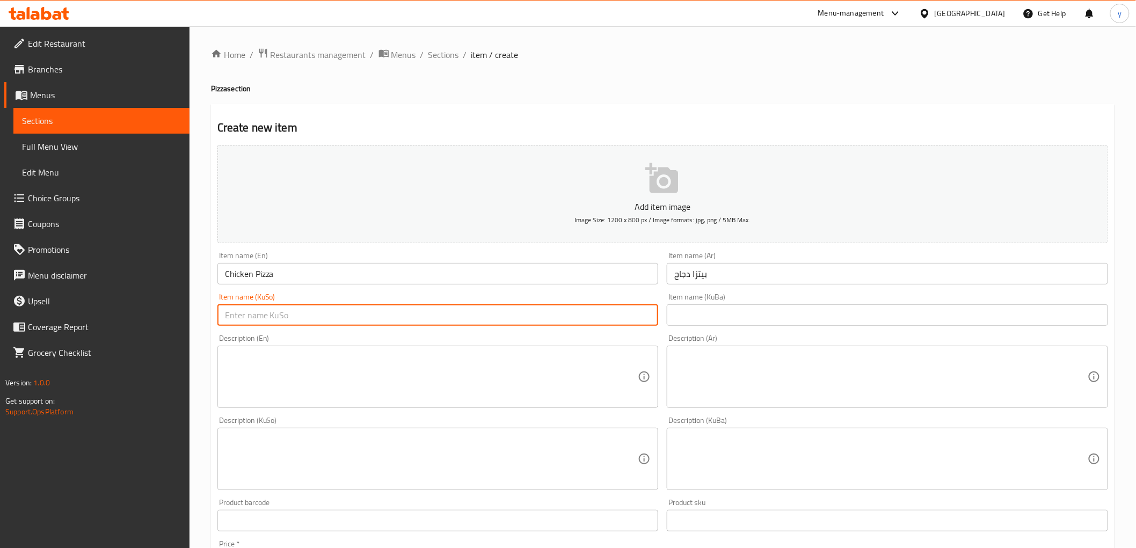
click at [600, 308] on input "text" at bounding box center [437, 314] width 441 height 21
paste input "پیتزای مریشک"
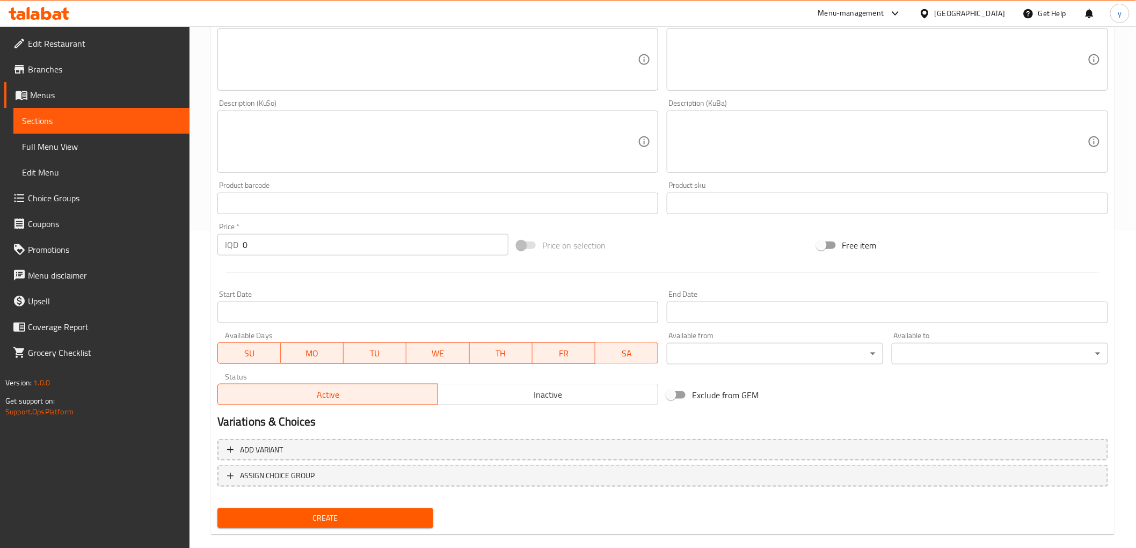
scroll to position [332, 0]
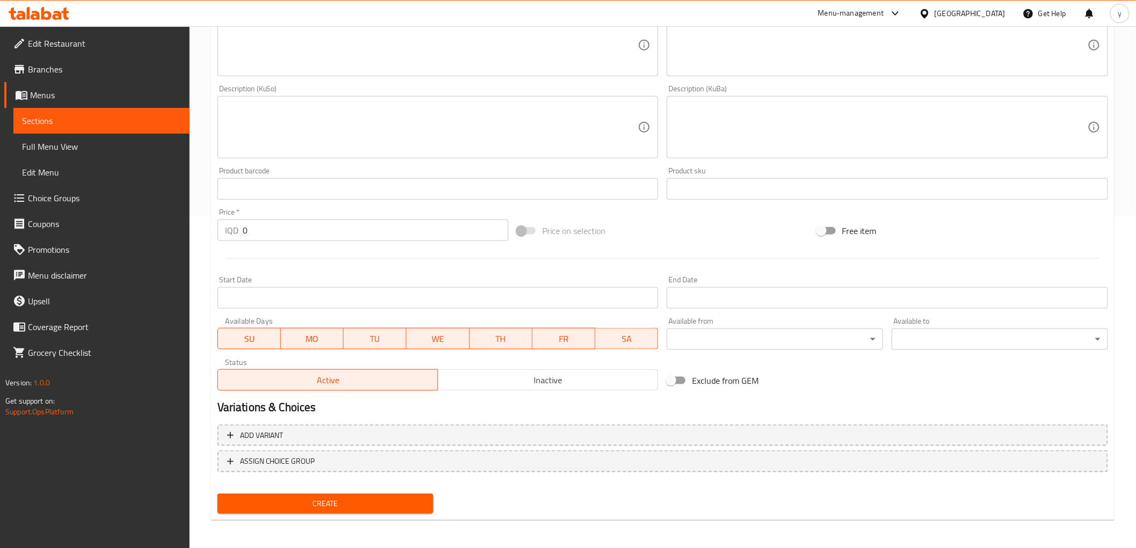
type input "پیتزای مریشک"
click at [379, 500] on span "Create" at bounding box center [325, 503] width 199 height 13
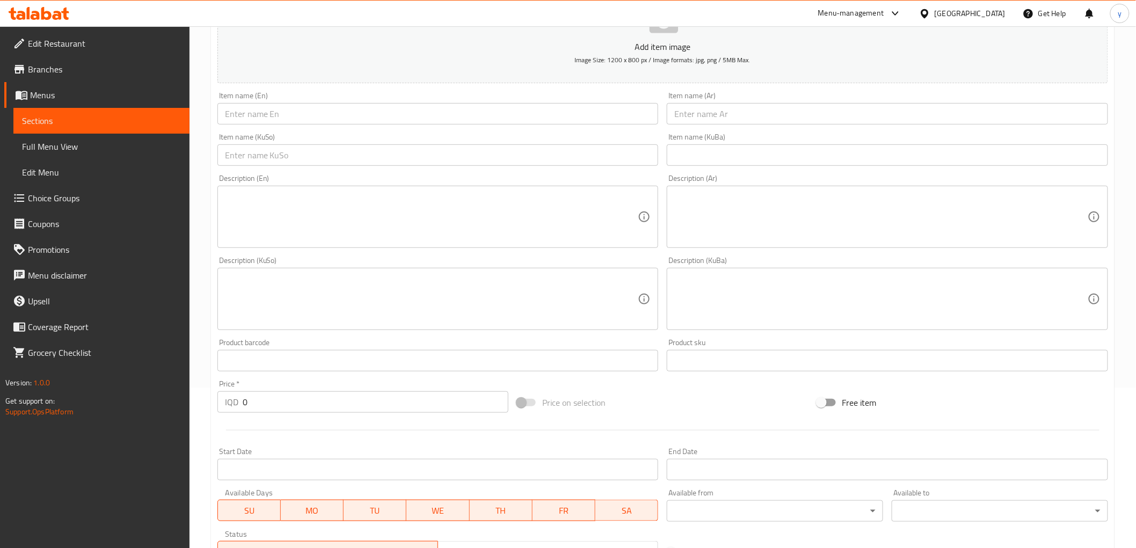
scroll to position [0, 0]
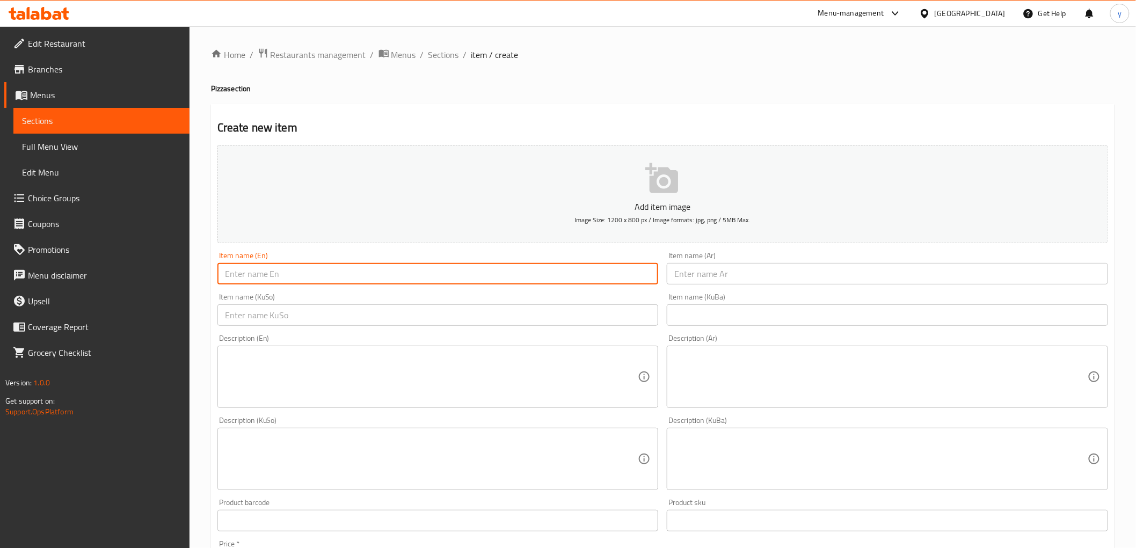
click at [279, 282] on input "text" at bounding box center [437, 273] width 441 height 21
paste input "BBQ Chicken Pizza"
type input "BBQ Chicken Pizza"
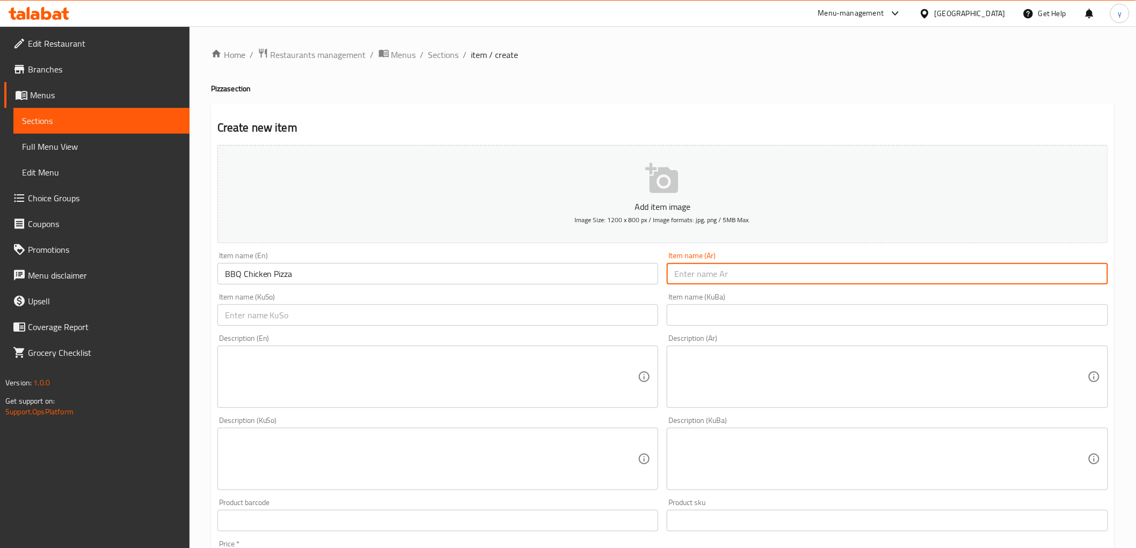
click at [710, 274] on input "text" at bounding box center [886, 273] width 441 height 21
paste input "بيتزا دجاج"
type input "بيتزا دجاج"
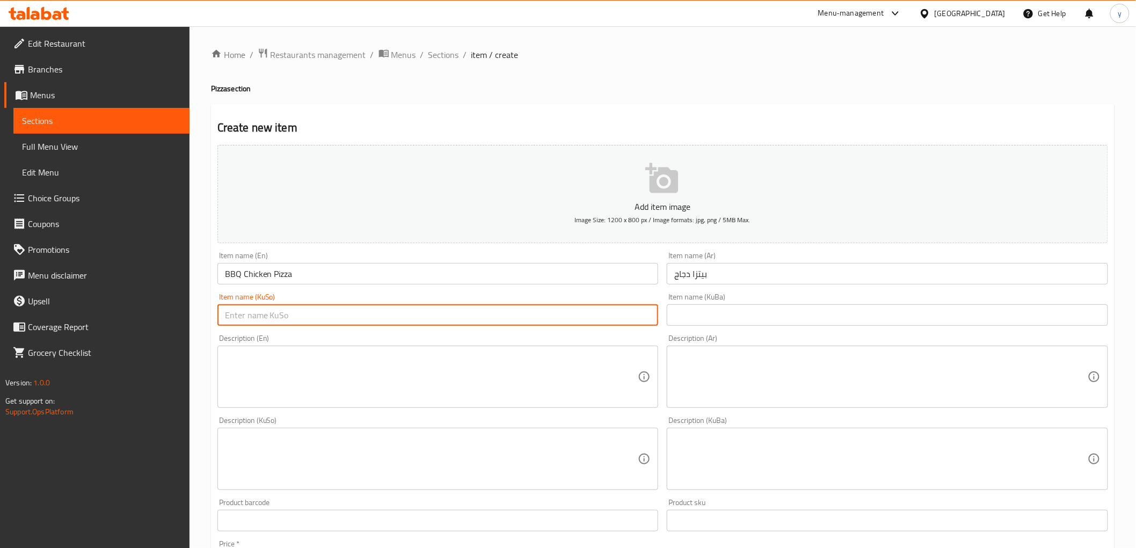
click at [586, 324] on input "text" at bounding box center [437, 314] width 441 height 21
paste input "پیتزای مریشک"
type input "پیتزای مریشک بە باربیکیو"
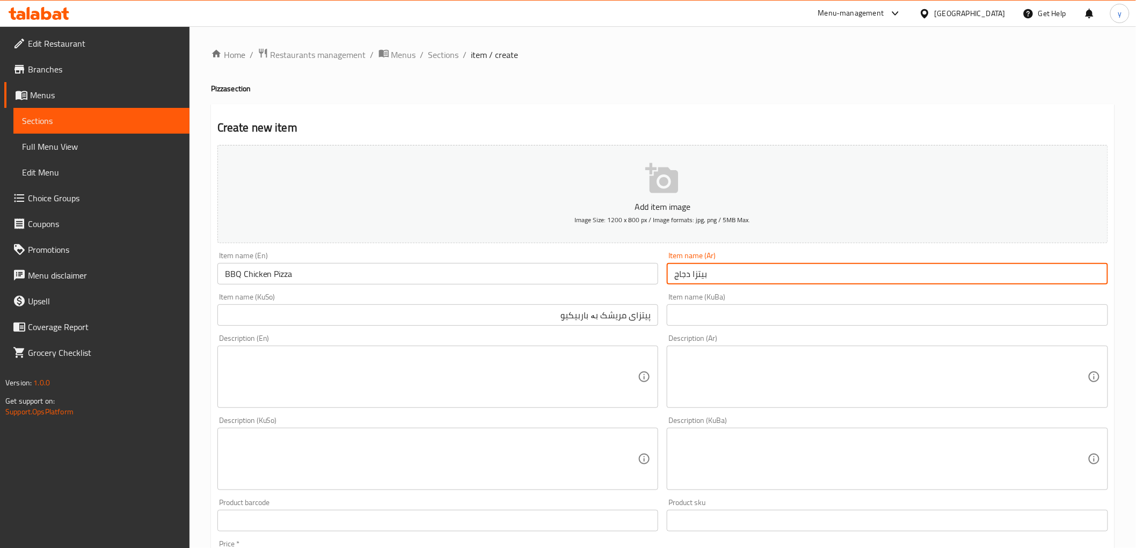
click at [750, 274] on input "بيتزا دجاج" at bounding box center [886, 273] width 441 height 21
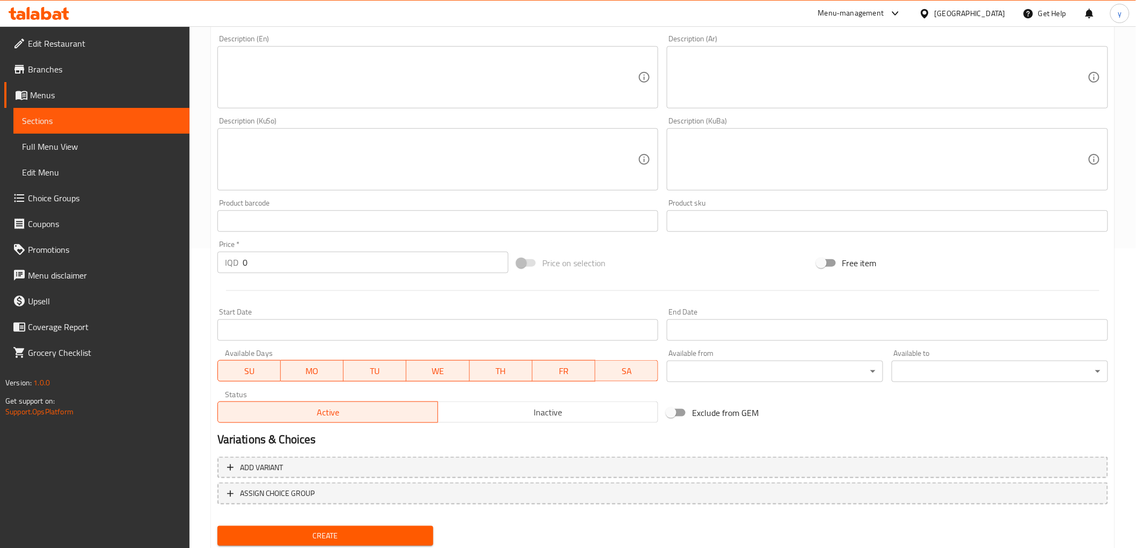
scroll to position [332, 0]
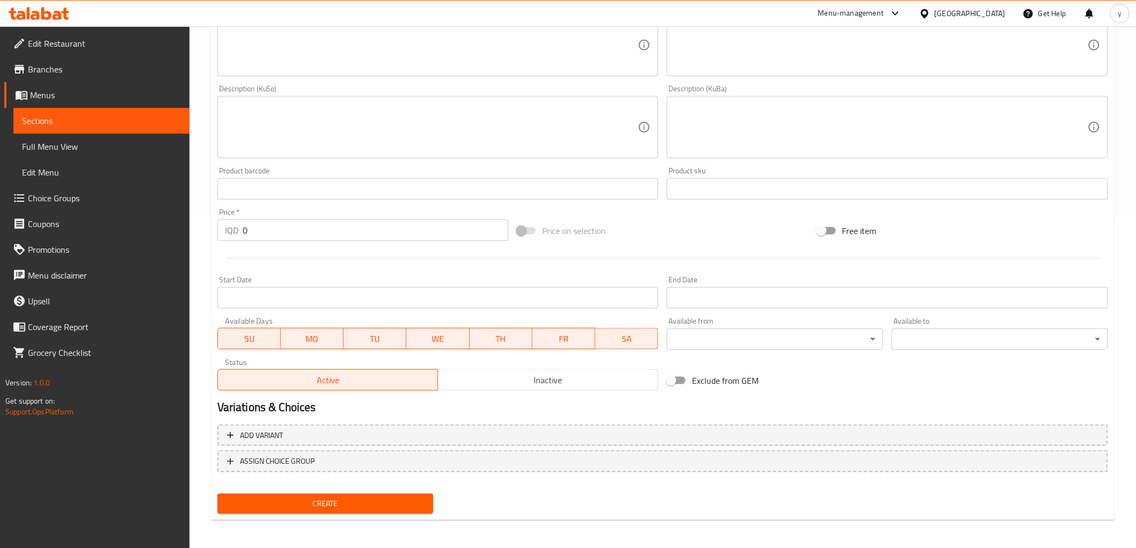
type input "بيتزا دجاج بالباربيكيو"
click at [321, 497] on span "Create" at bounding box center [325, 503] width 199 height 13
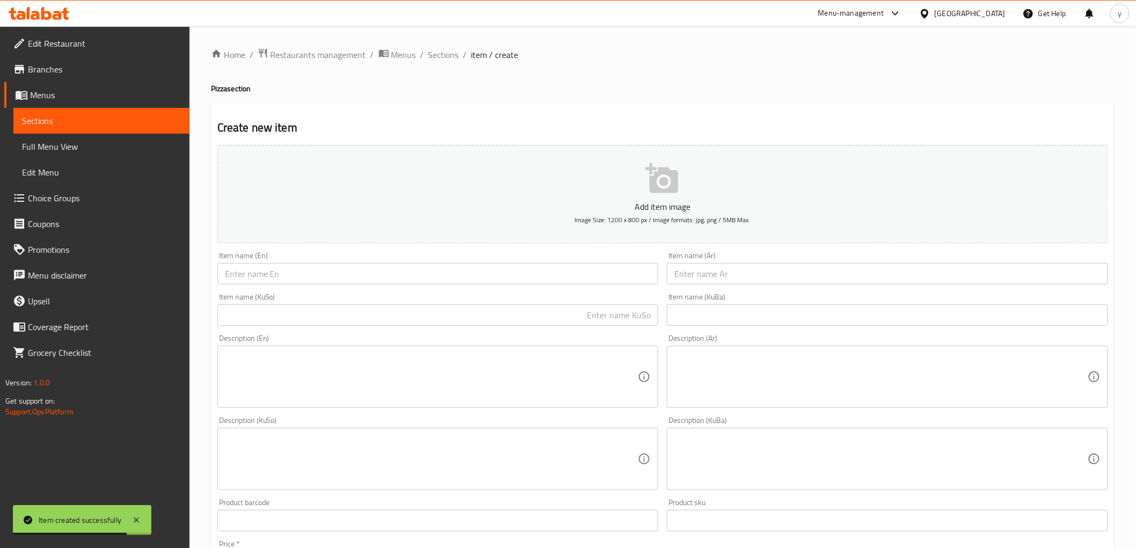
click at [312, 266] on input "text" at bounding box center [437, 273] width 441 height 21
paste input "Alfredo pizza"
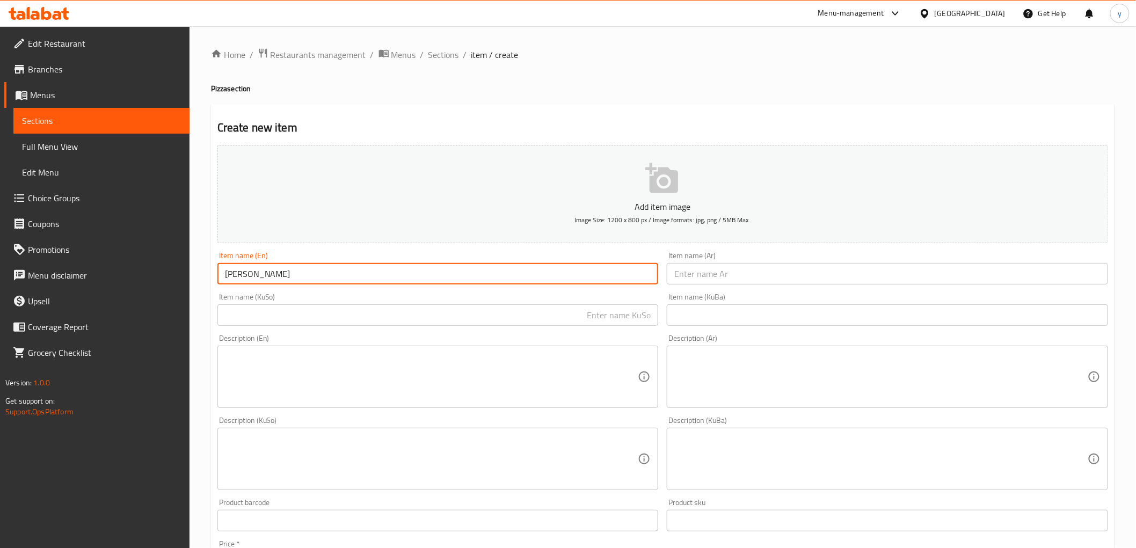
type input "Alfredo Pizza"
click at [705, 261] on div "Item name (Ar) Item name (Ar)" at bounding box center [886, 268] width 441 height 33
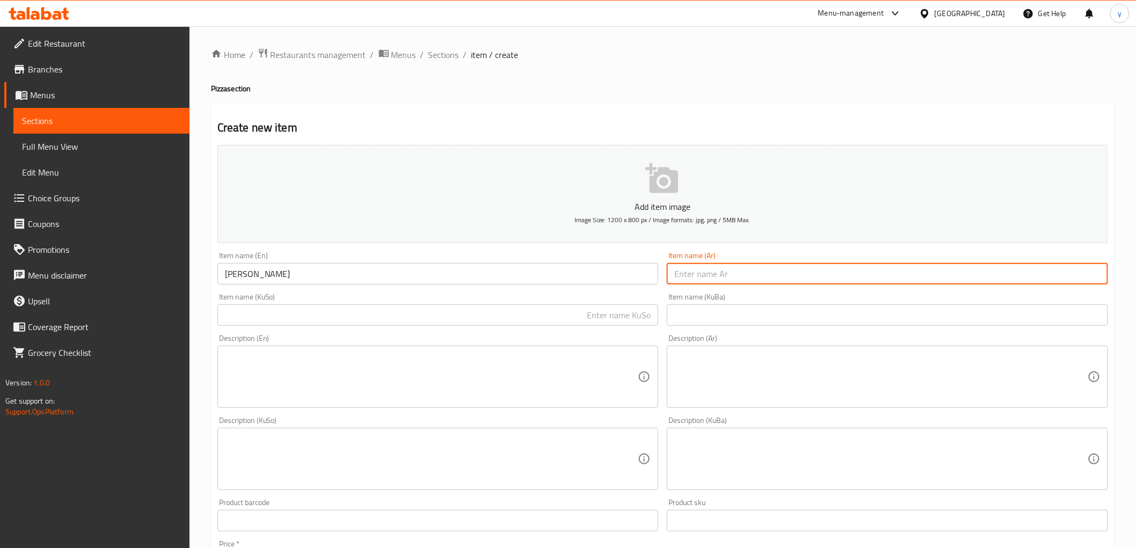
click at [705, 270] on input "text" at bounding box center [886, 273] width 441 height 21
type input "بيتزا ألفريدو"
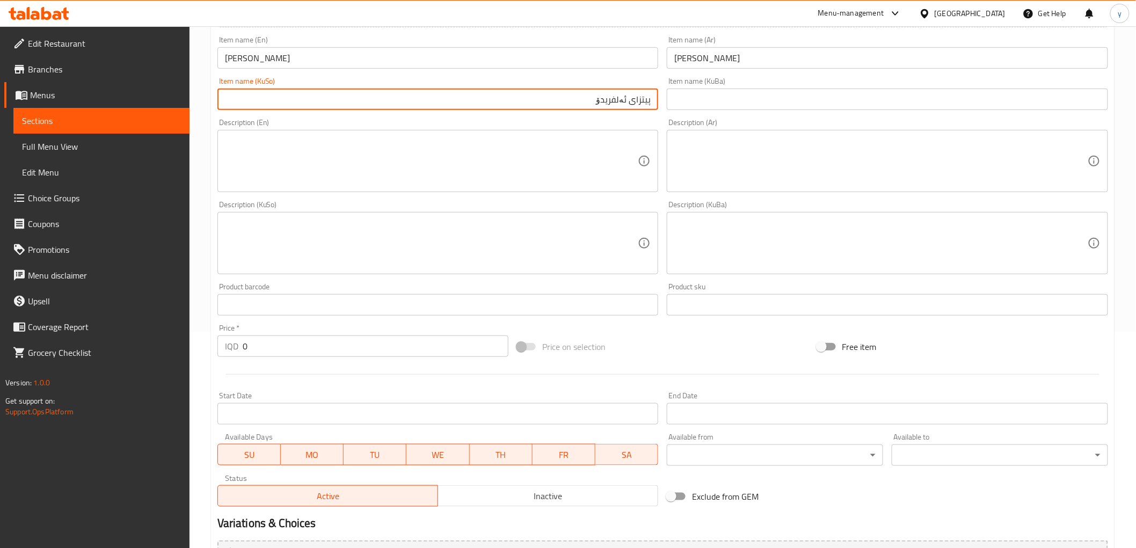
scroll to position [332, 0]
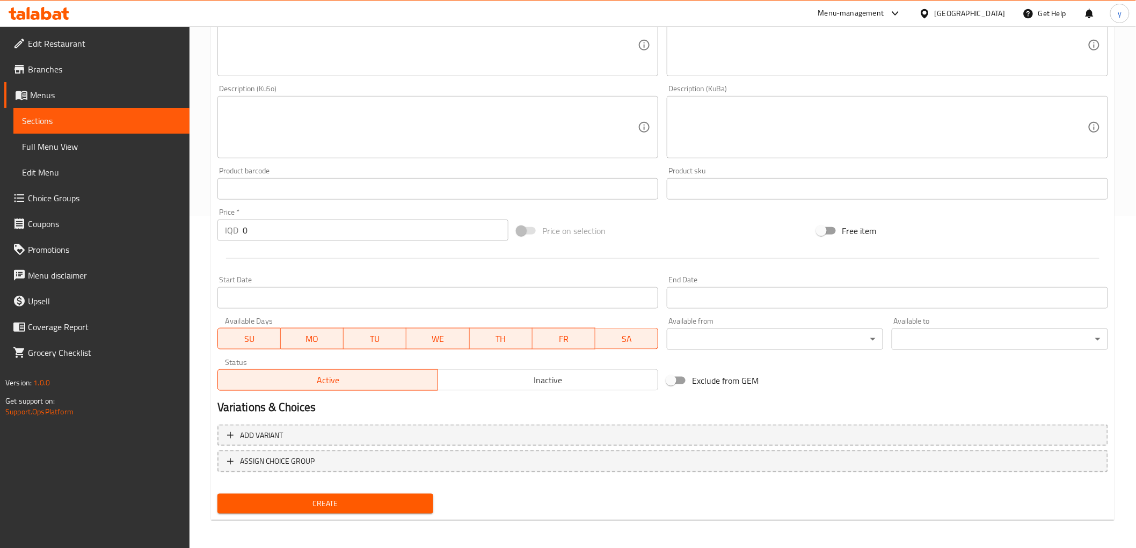
type input "پیتزای ئەلفریدۆ"
click at [320, 500] on span "Create" at bounding box center [325, 503] width 199 height 13
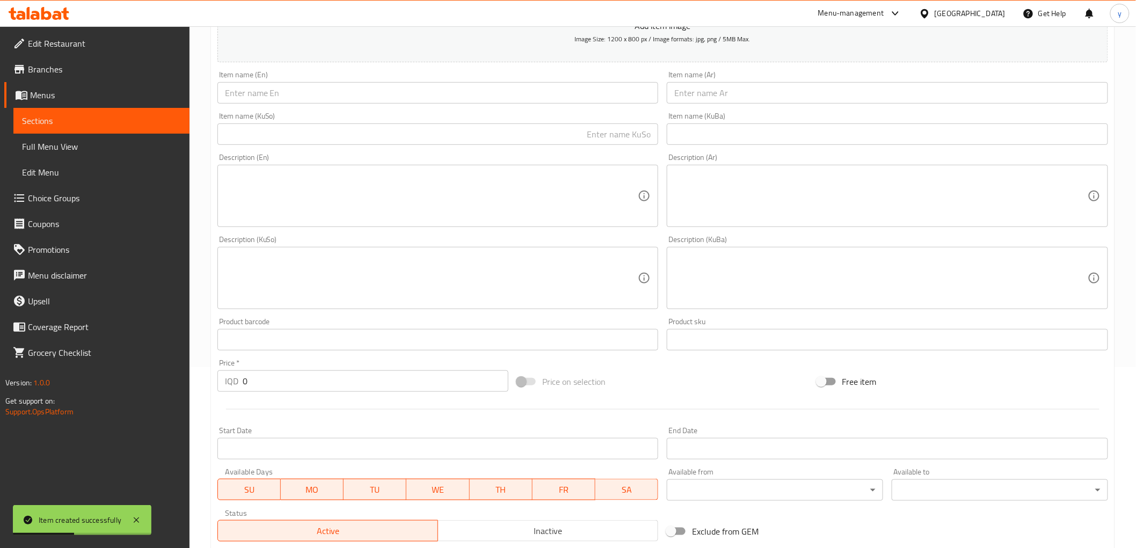
scroll to position [153, 0]
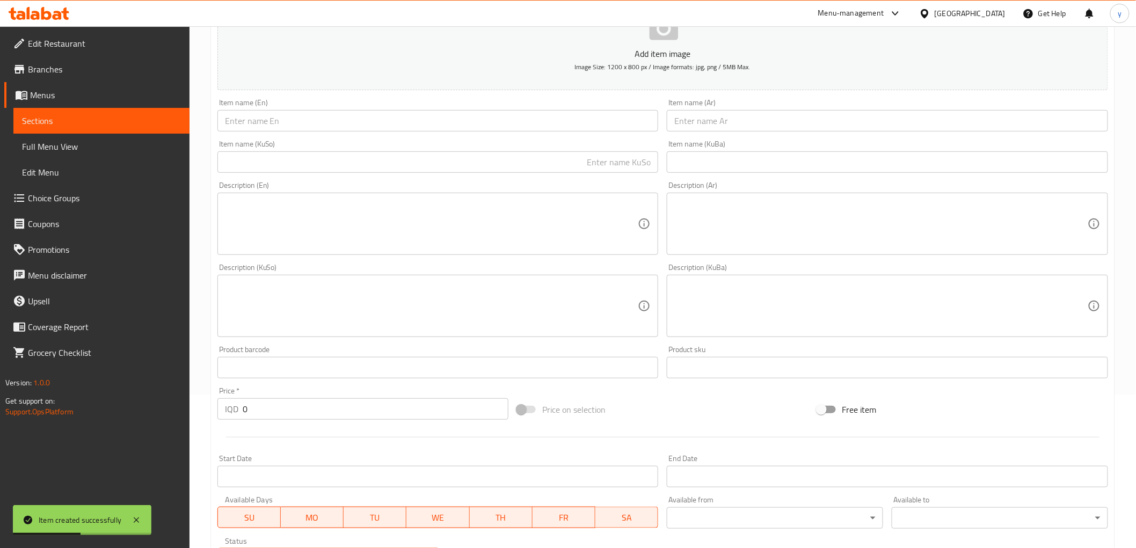
click at [271, 99] on div "Item name (En) Item name (En)" at bounding box center [437, 115] width 441 height 33
click at [279, 116] on input "text" at bounding box center [437, 120] width 441 height 21
paste input "Fajita pizza"
click at [794, 106] on div "Item name (Ar) Item name (Ar)" at bounding box center [886, 115] width 441 height 33
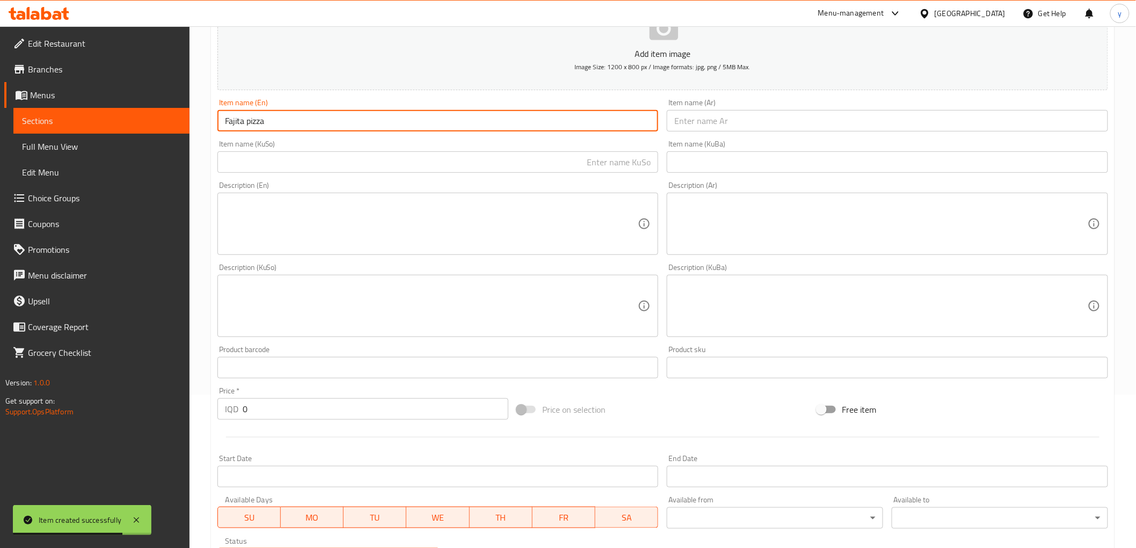
drag, startPoint x: 249, startPoint y: 120, endPoint x: 246, endPoint y: 129, distance: 10.2
click at [246, 129] on input "Fajita pizza" at bounding box center [437, 120] width 441 height 21
type input "Fajita Pizza"
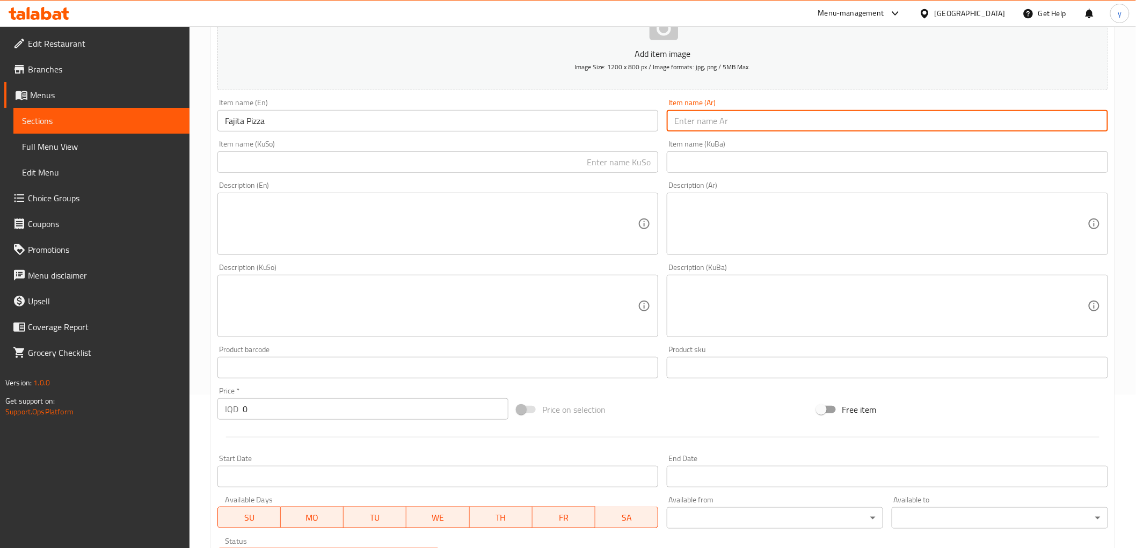
click at [692, 121] on input "text" at bounding box center [886, 120] width 441 height 21
type input "بيتزا فاهيتا"
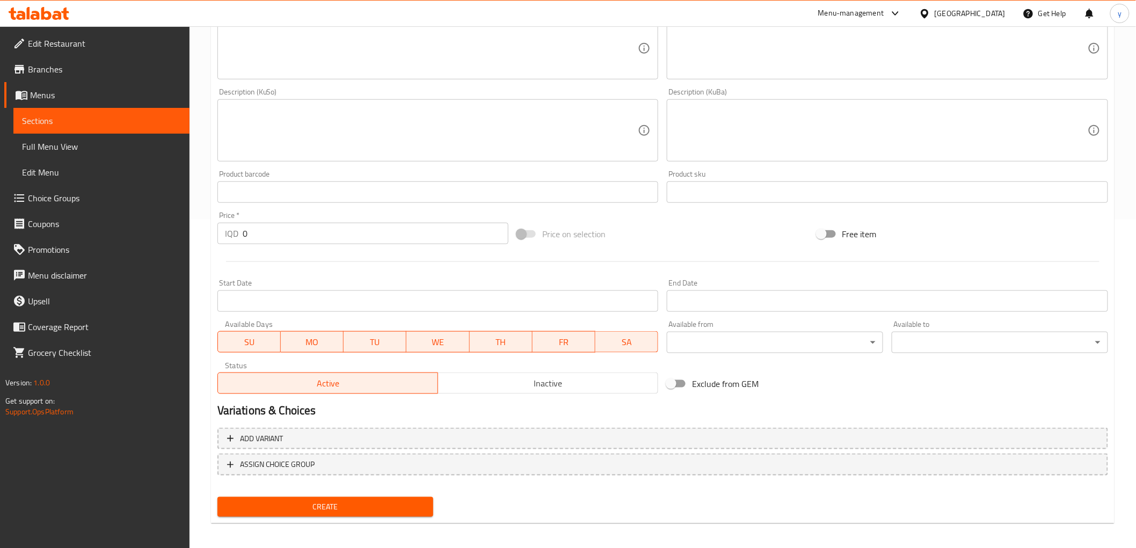
scroll to position [332, 0]
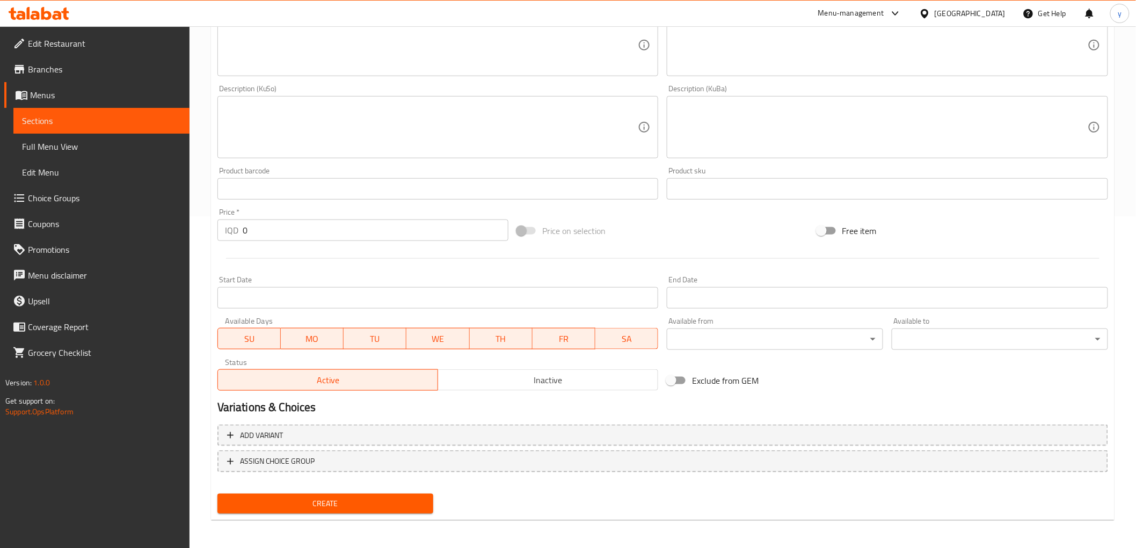
type input "پیتزای فاهیتای"
click at [310, 516] on div "Create new item Add item image Image Size: 1200 x 800 px / Image formats: jpg, …" at bounding box center [662, 146] width 903 height 748
click at [314, 503] on span "Create" at bounding box center [325, 503] width 199 height 13
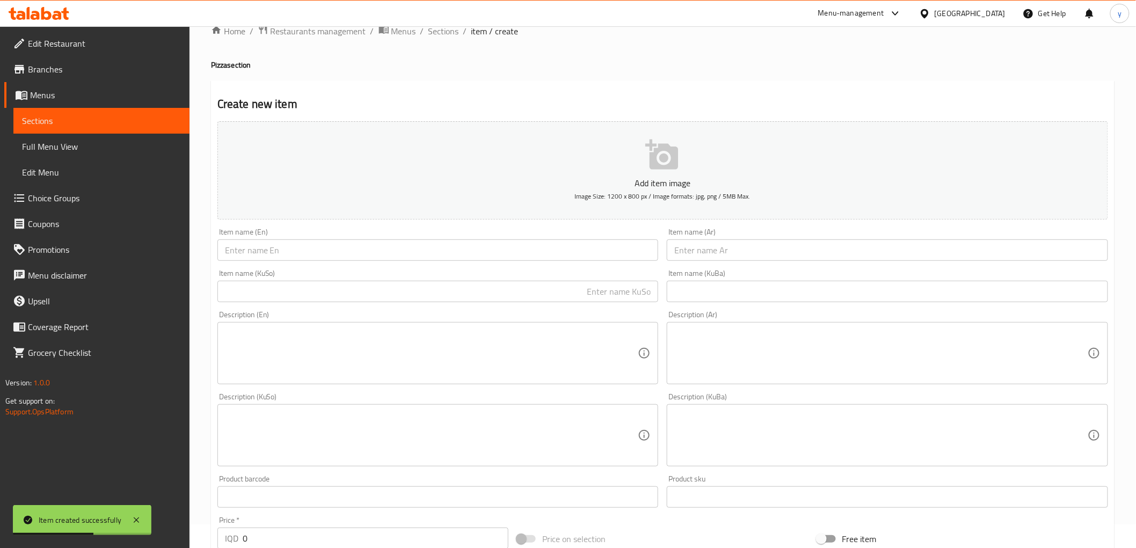
scroll to position [0, 0]
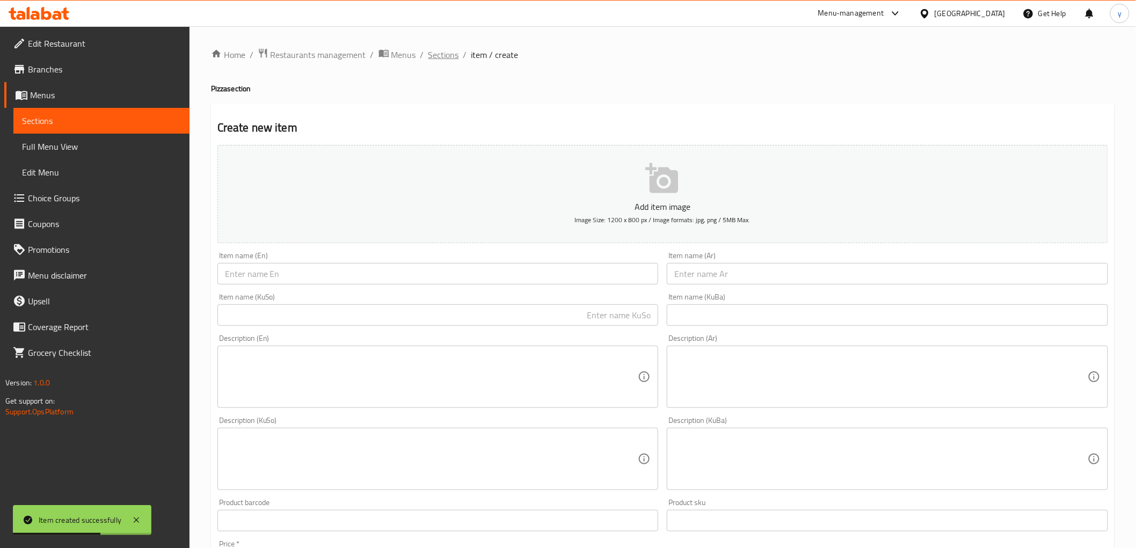
click at [457, 51] on span "Sections" at bounding box center [443, 54] width 31 height 13
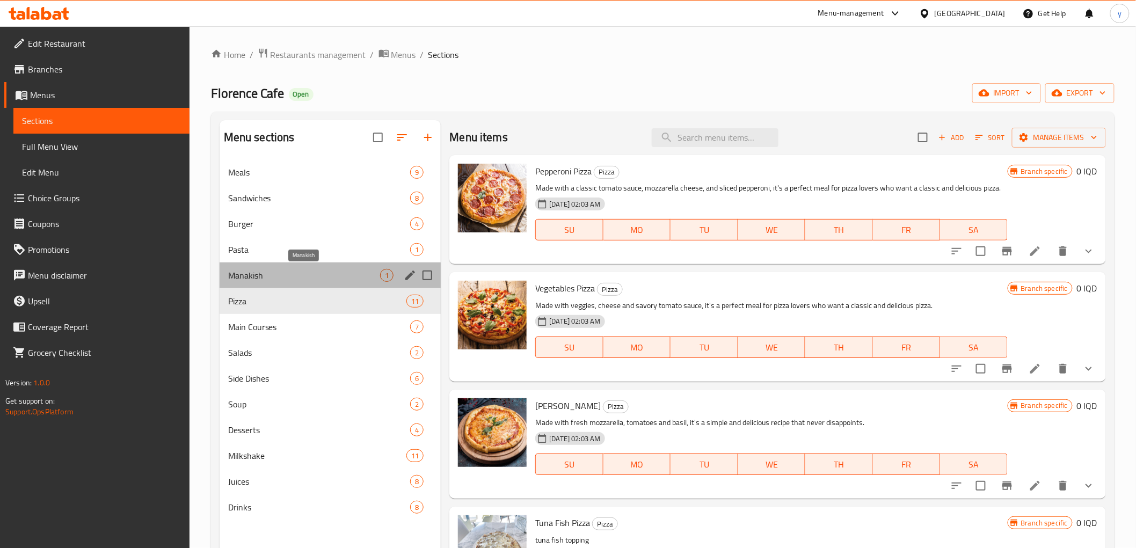
click at [271, 274] on span "Manakish" at bounding box center [304, 275] width 152 height 13
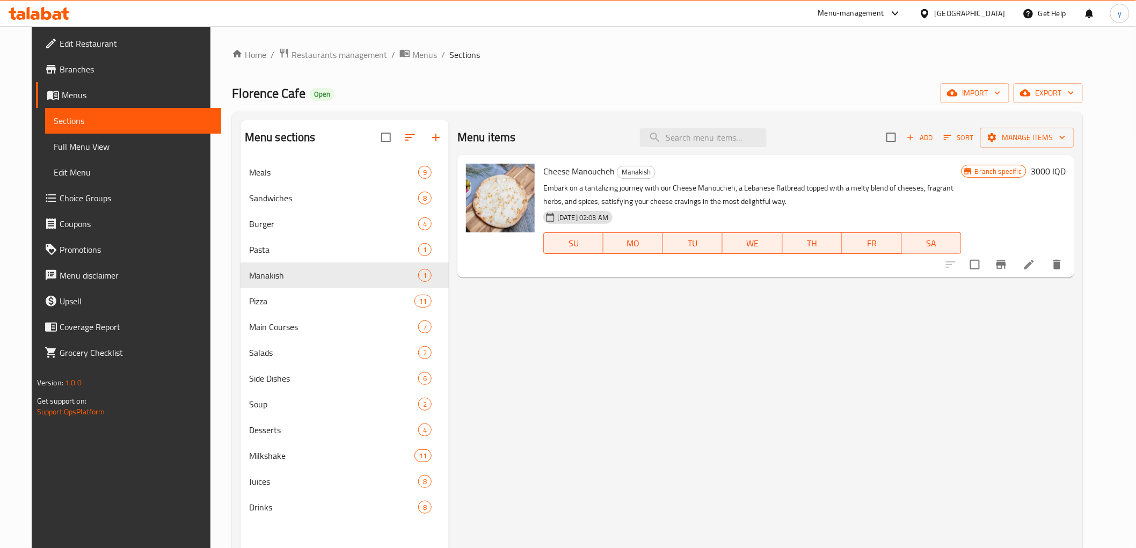
click at [934, 143] on span "Add" at bounding box center [919, 137] width 29 height 12
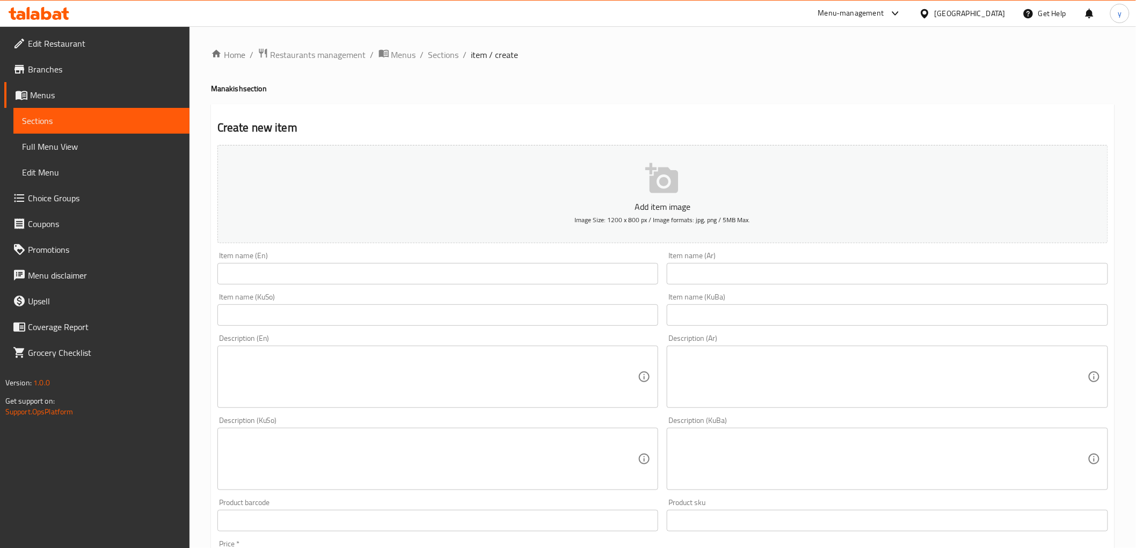
click at [531, 261] on div "Item name (En) Item name (En)" at bounding box center [437, 268] width 441 height 33
click at [433, 275] on input "text" at bounding box center [437, 273] width 441 height 21
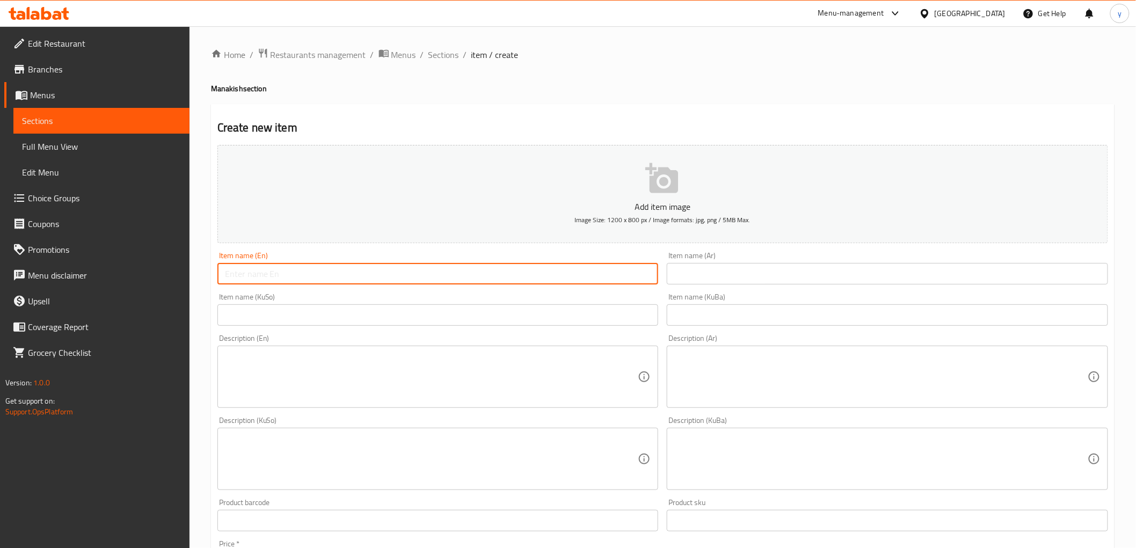
paste input "Zaatar & cheese manakish"
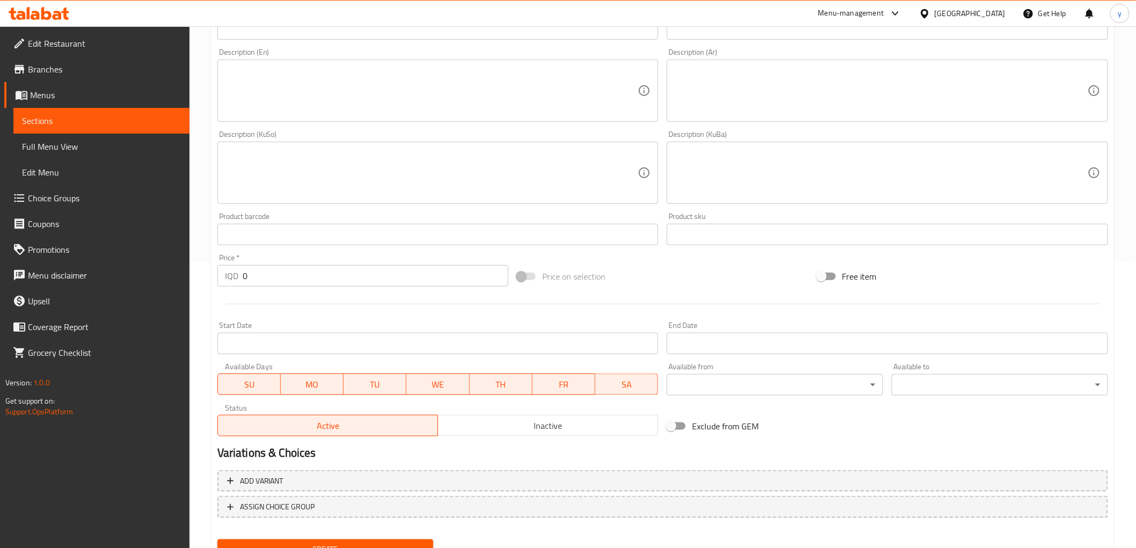
scroll to position [332, 0]
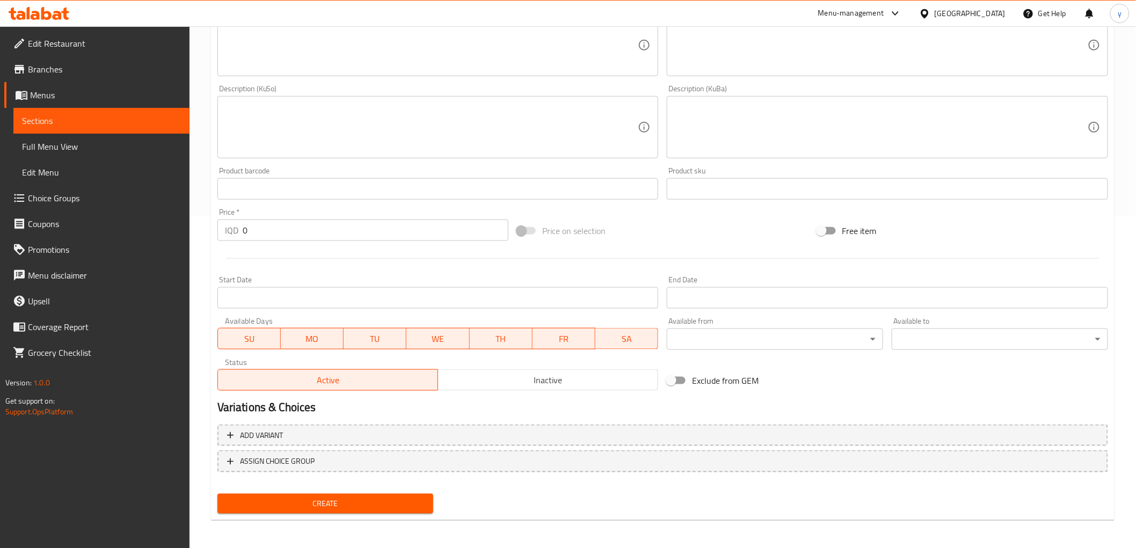
type input "Zaatar & cheese manakish"
drag, startPoint x: 247, startPoint y: 218, endPoint x: 235, endPoint y: 230, distance: 17.1
click at [235, 230] on div "Price   * IQD 0 Price *" at bounding box center [362, 224] width 291 height 33
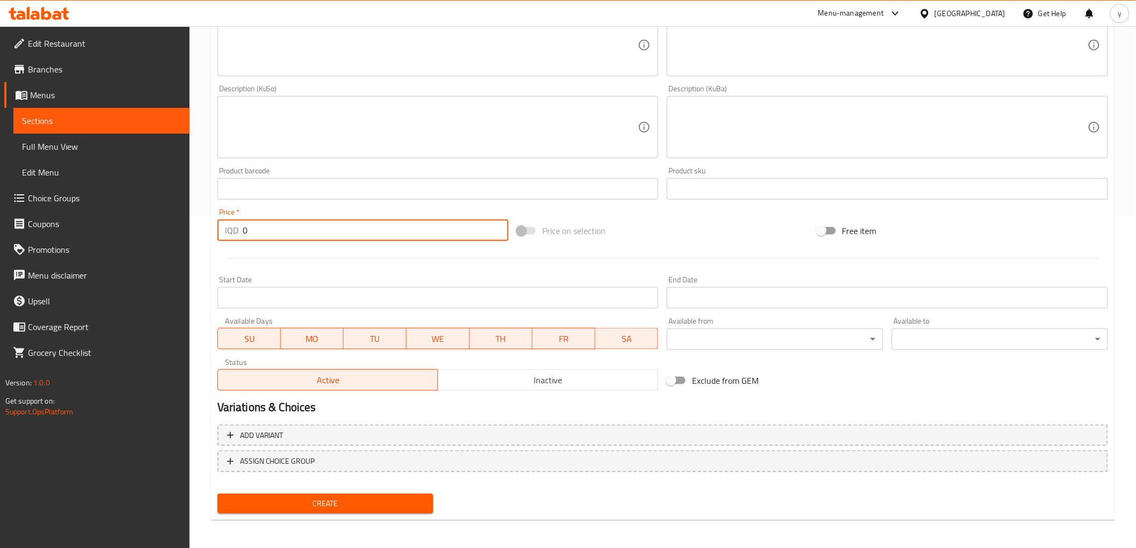
drag, startPoint x: 253, startPoint y: 228, endPoint x: 232, endPoint y: 237, distance: 22.6
click at [232, 237] on div "IQD 0 Price *" at bounding box center [362, 229] width 291 height 21
paste input "350"
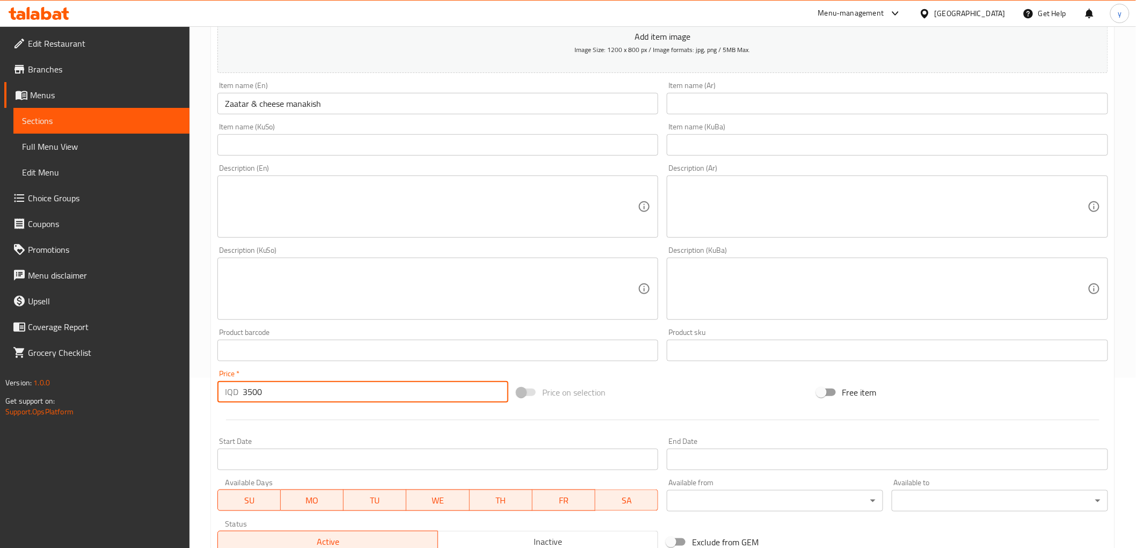
scroll to position [153, 0]
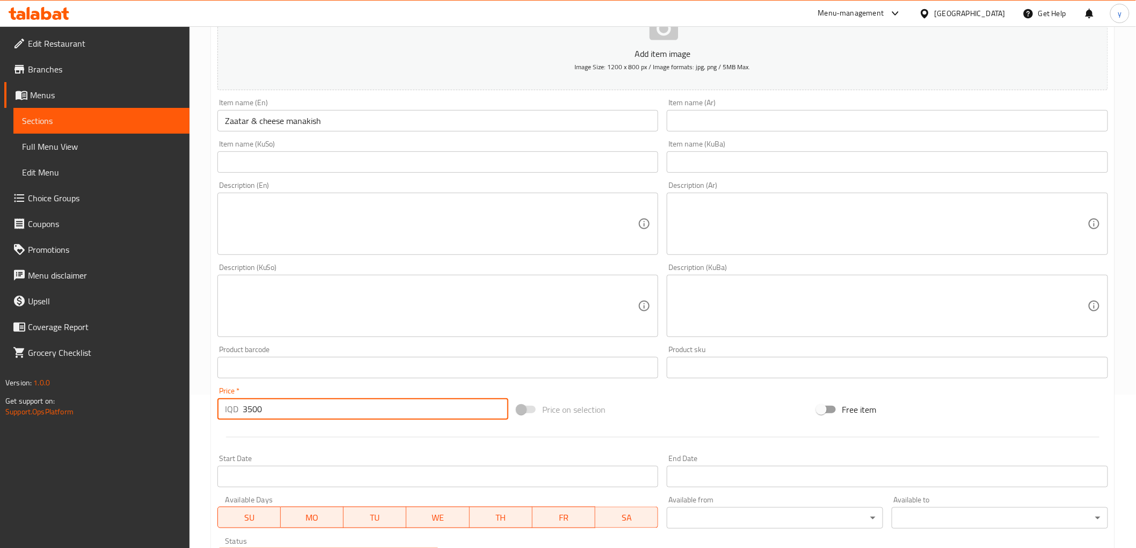
type input "3500"
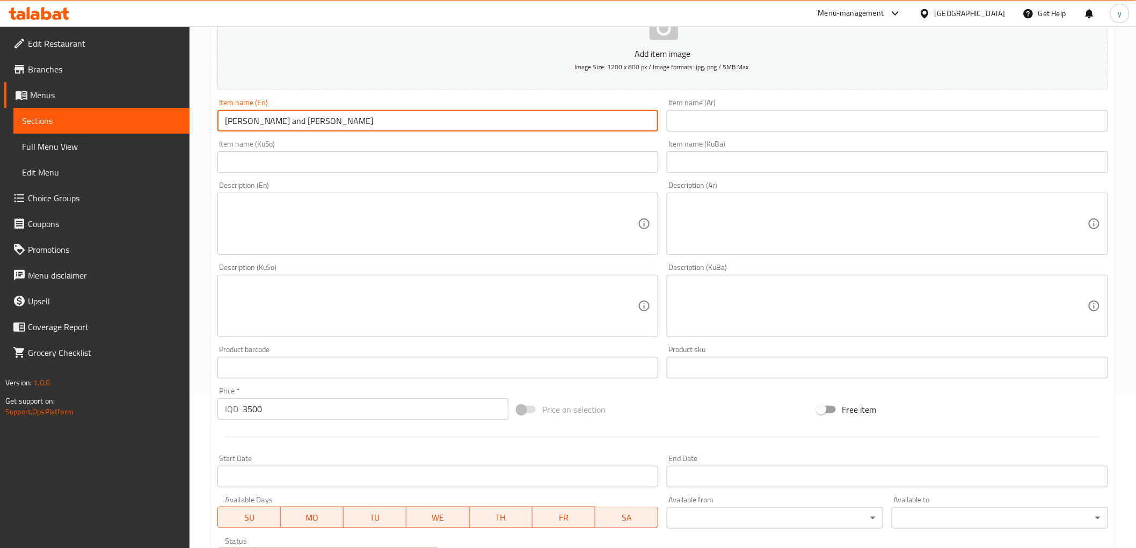
type input "Zaatar and Cheese Manakish"
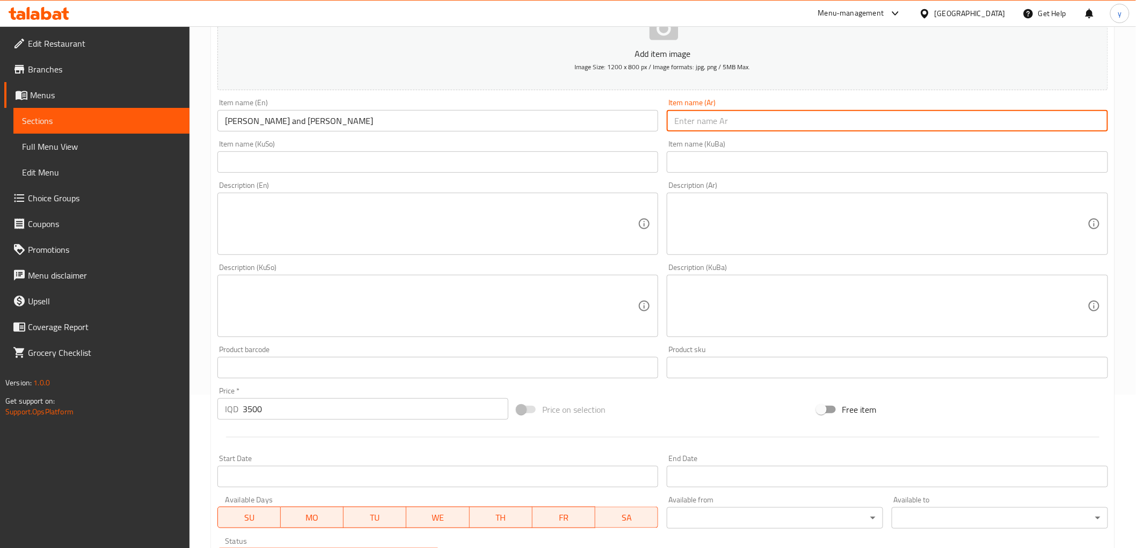
click at [856, 124] on input "text" at bounding box center [886, 120] width 441 height 21
type input "منقوشة جبن وزعتر"
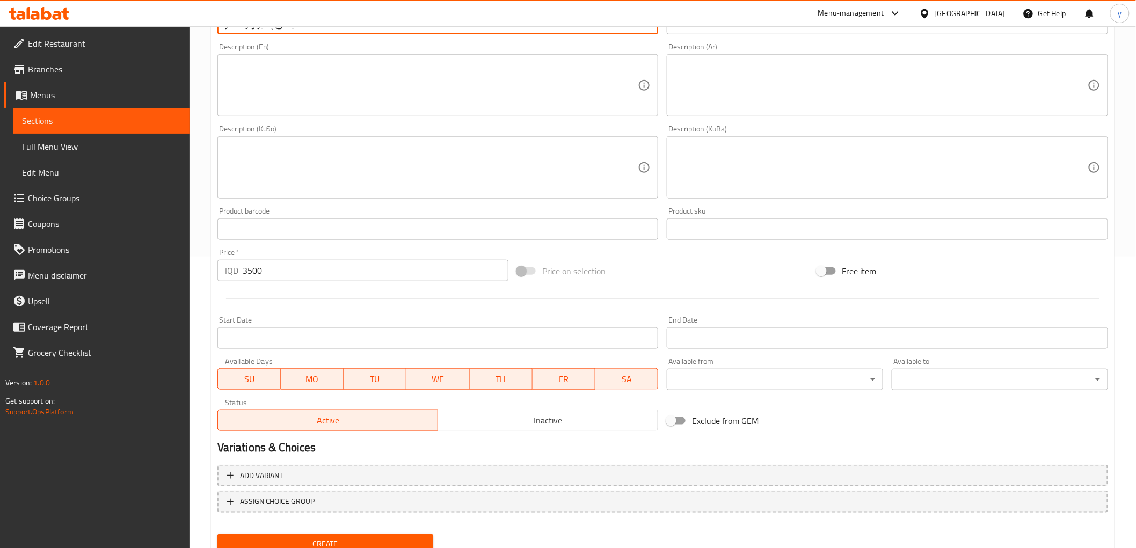
scroll to position [332, 0]
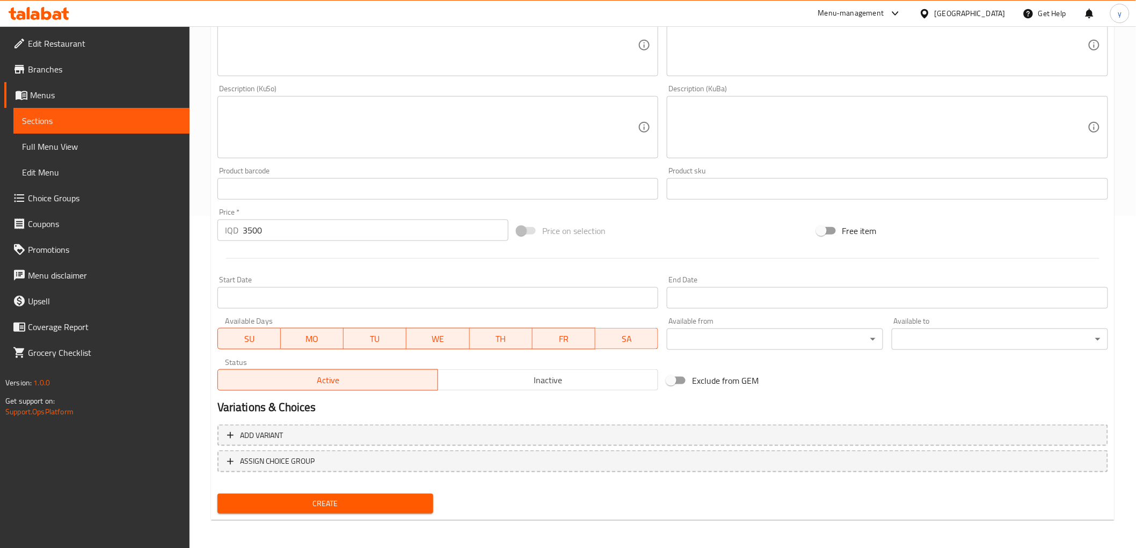
type input "مەناقیشی پەنیر و زەعتەر"
click at [334, 507] on span "Create" at bounding box center [325, 503] width 199 height 13
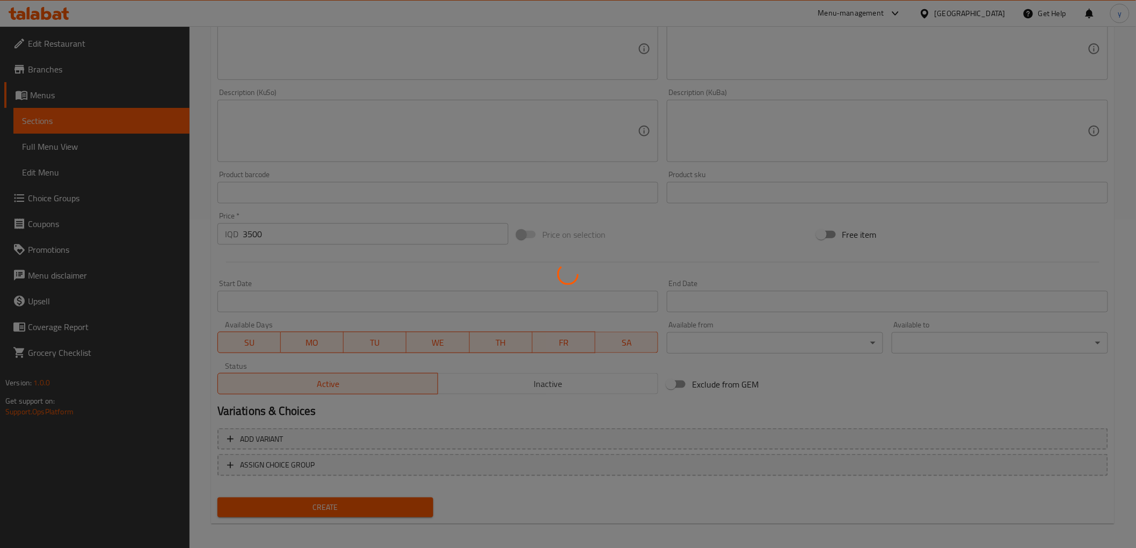
scroll to position [26, 0]
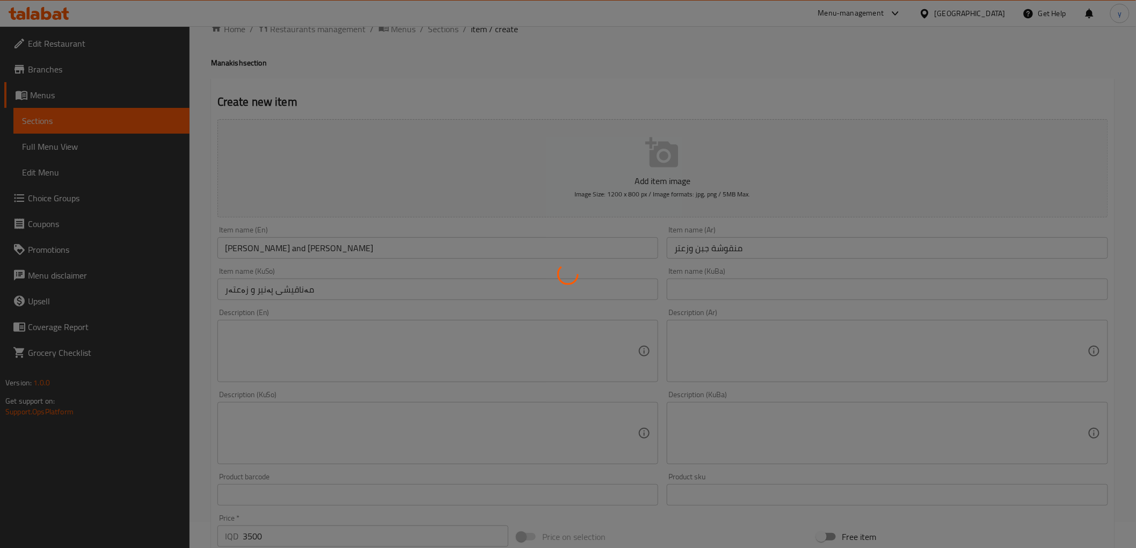
type input "0"
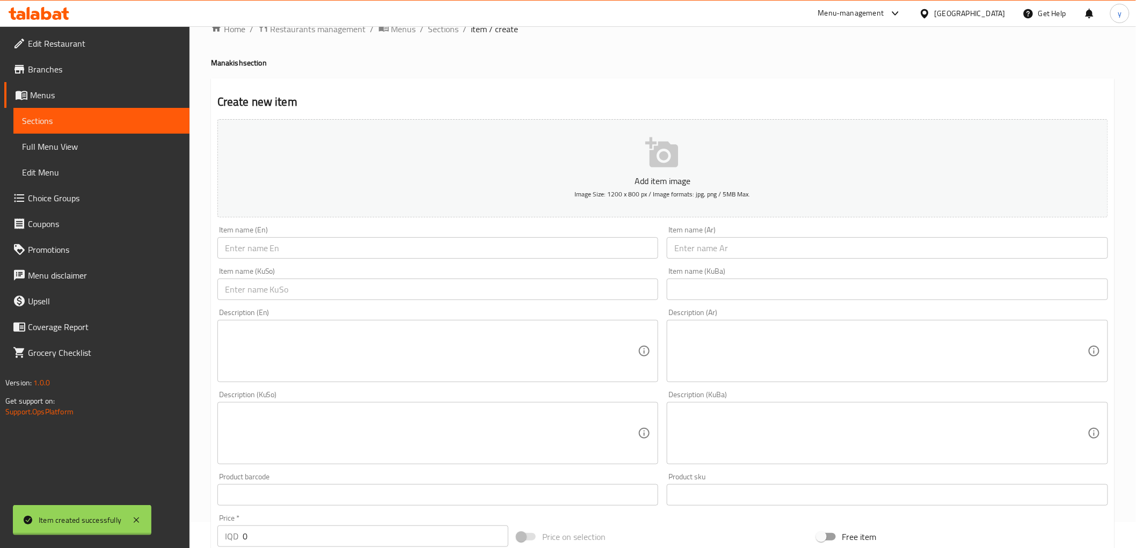
scroll to position [0, 0]
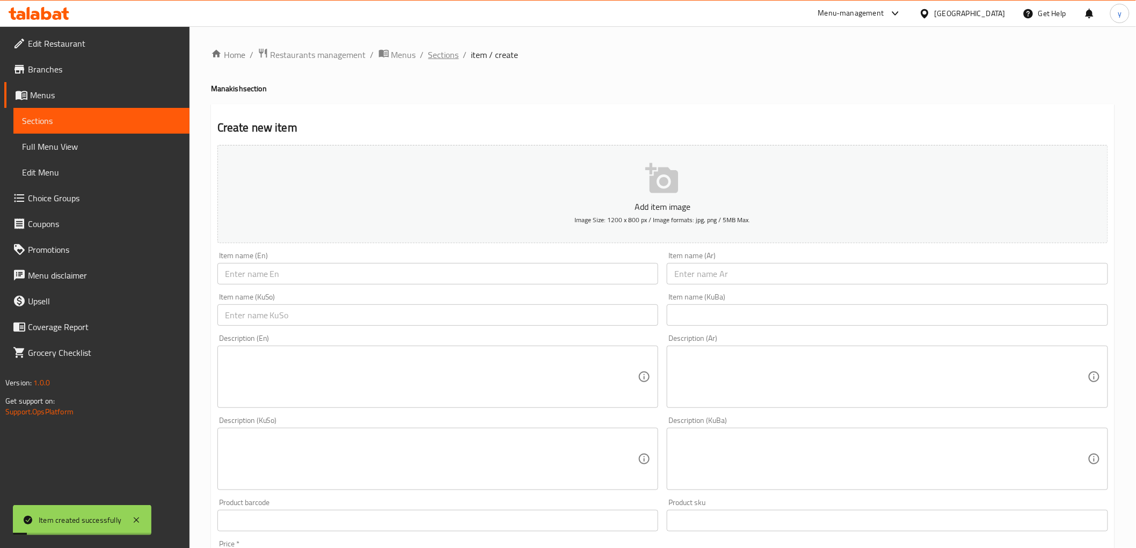
click at [440, 50] on span "Sections" at bounding box center [443, 54] width 31 height 13
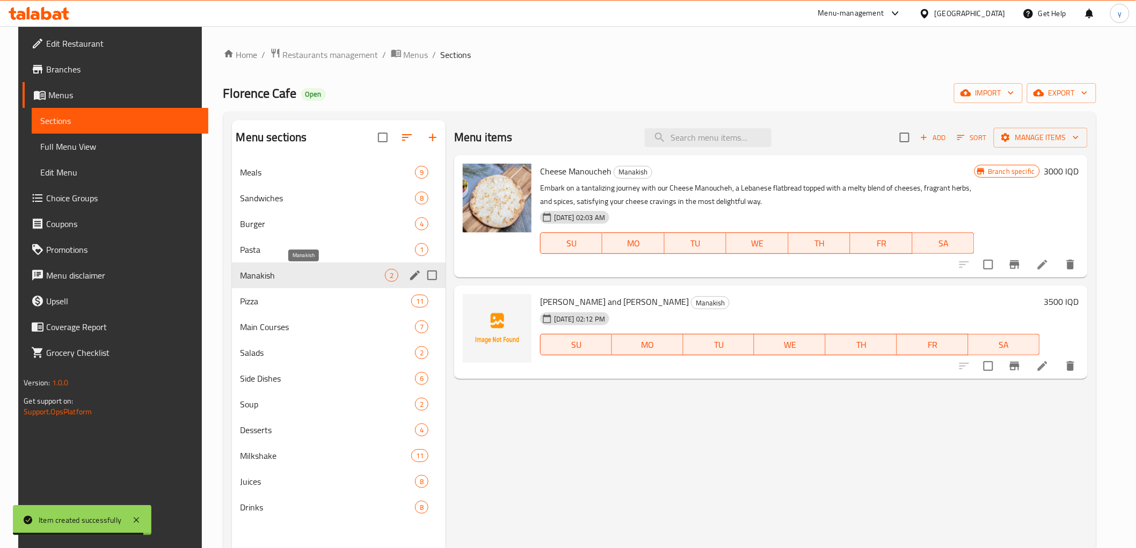
click at [262, 249] on span "Pasta" at bounding box center [327, 249] width 174 height 13
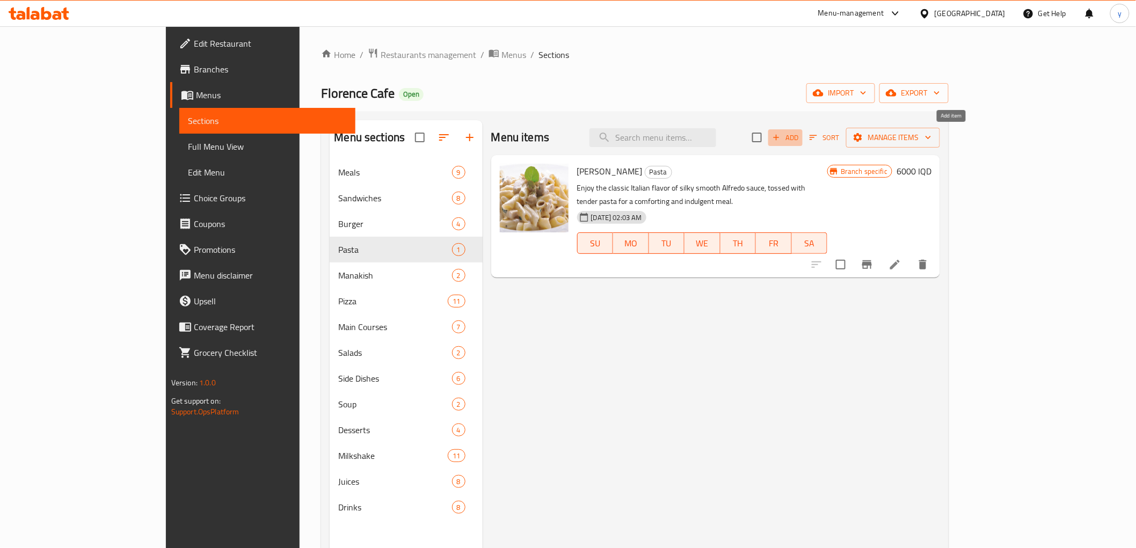
click at [781, 133] on icon "button" at bounding box center [776, 138] width 10 height 10
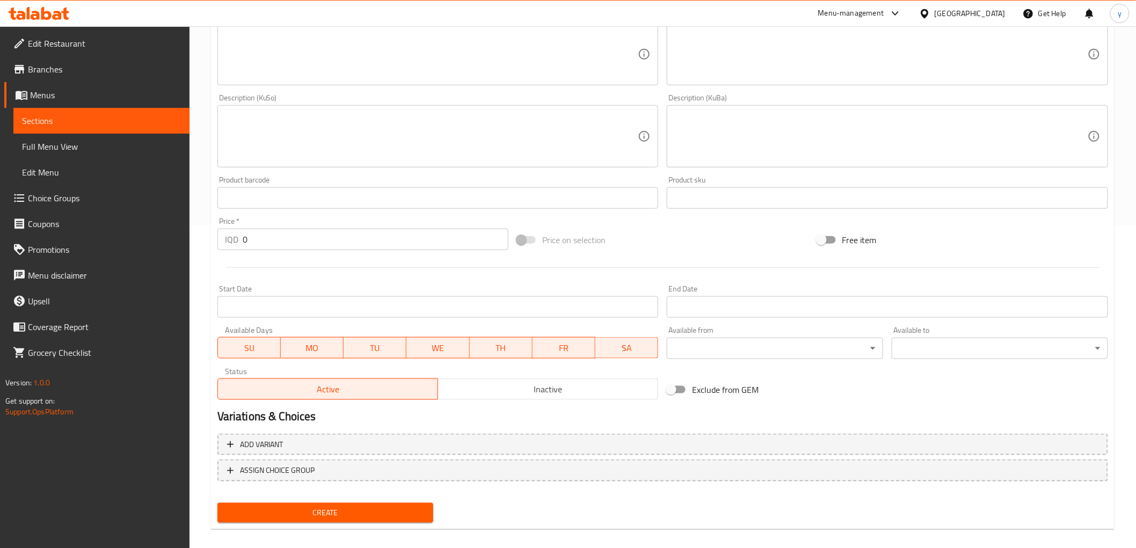
scroll to position [332, 0]
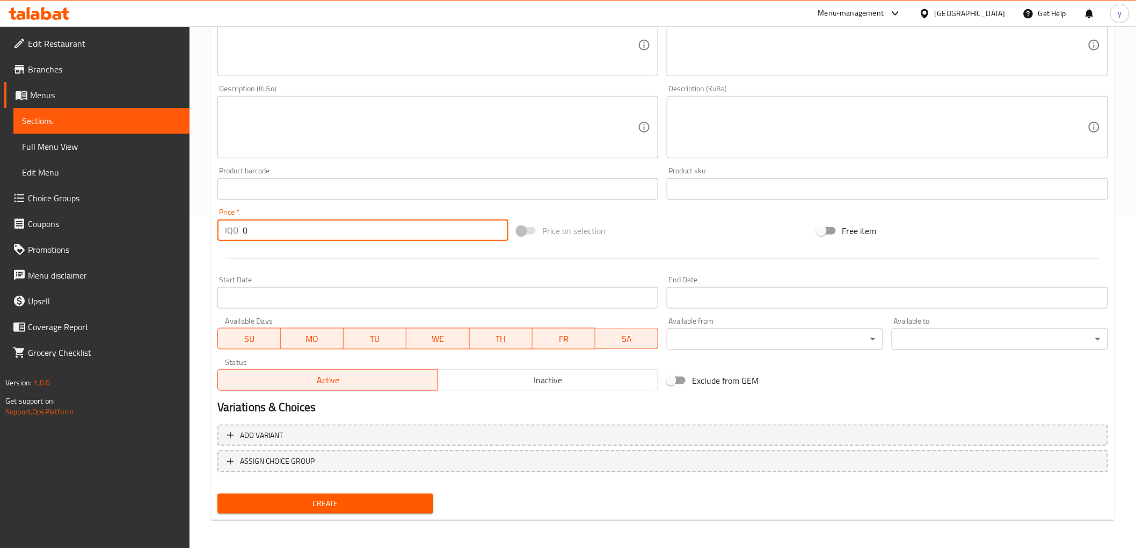
drag, startPoint x: 247, startPoint y: 232, endPoint x: 233, endPoint y: 237, distance: 15.3
click at [233, 237] on div "IQD 0 Price *" at bounding box center [362, 229] width 291 height 21
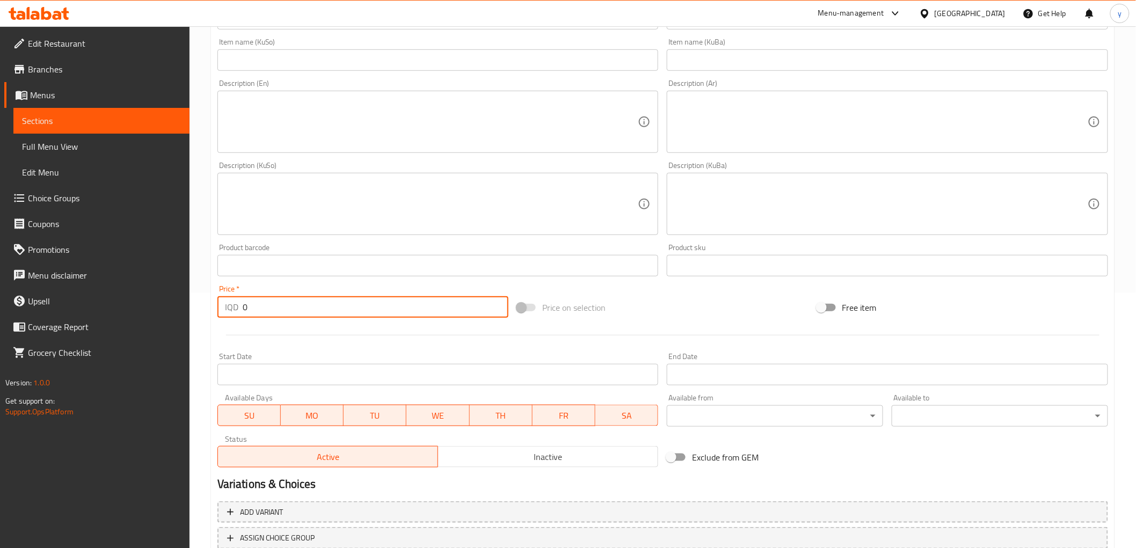
scroll to position [153, 0]
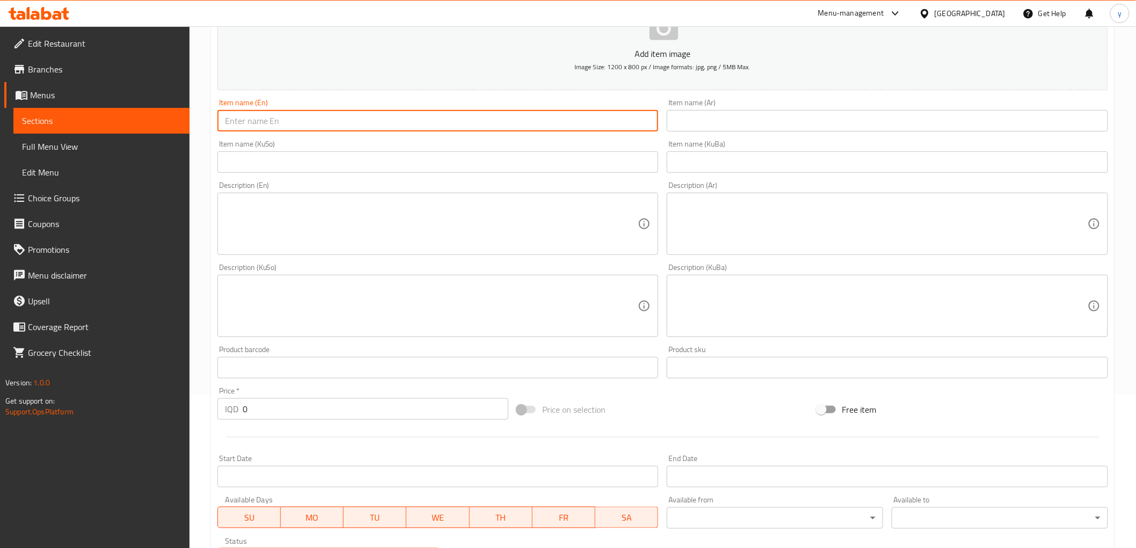
click at [599, 120] on input "text" at bounding box center [437, 120] width 441 height 21
paste input "Penne Bolognese"
type input "Penne Bolognese"
click at [713, 113] on input "text" at bounding box center [886, 120] width 441 height 21
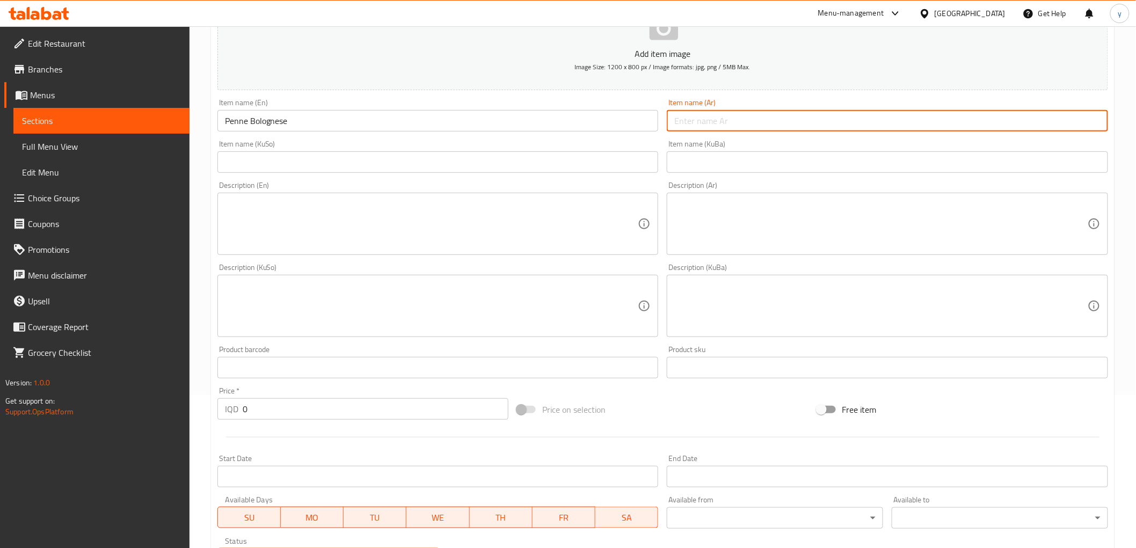
paste input "بيني بولونيز"
type input "بيني بولونيز"
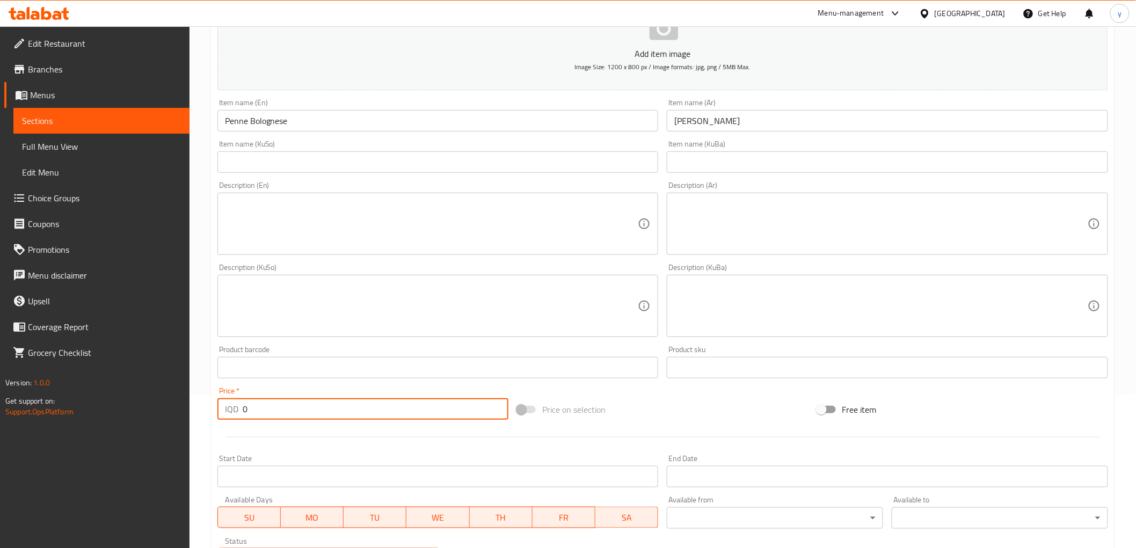
drag, startPoint x: 245, startPoint y: 406, endPoint x: 221, endPoint y: 414, distance: 24.9
click at [221, 413] on div "IQD 0 Price *" at bounding box center [362, 408] width 291 height 21
paste input "650"
type input "6500"
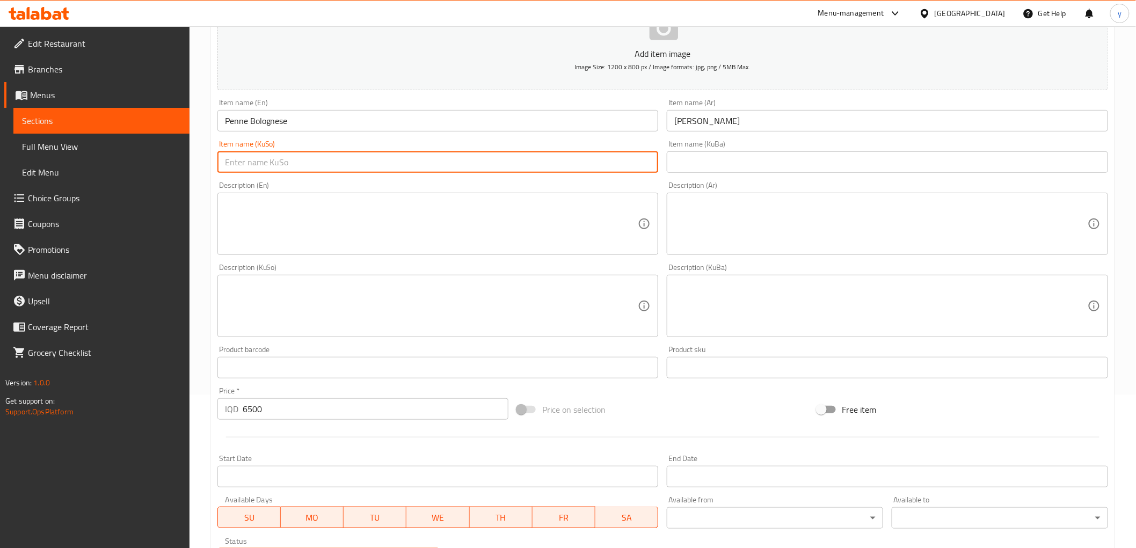
click at [564, 165] on input "text" at bounding box center [437, 161] width 441 height 21
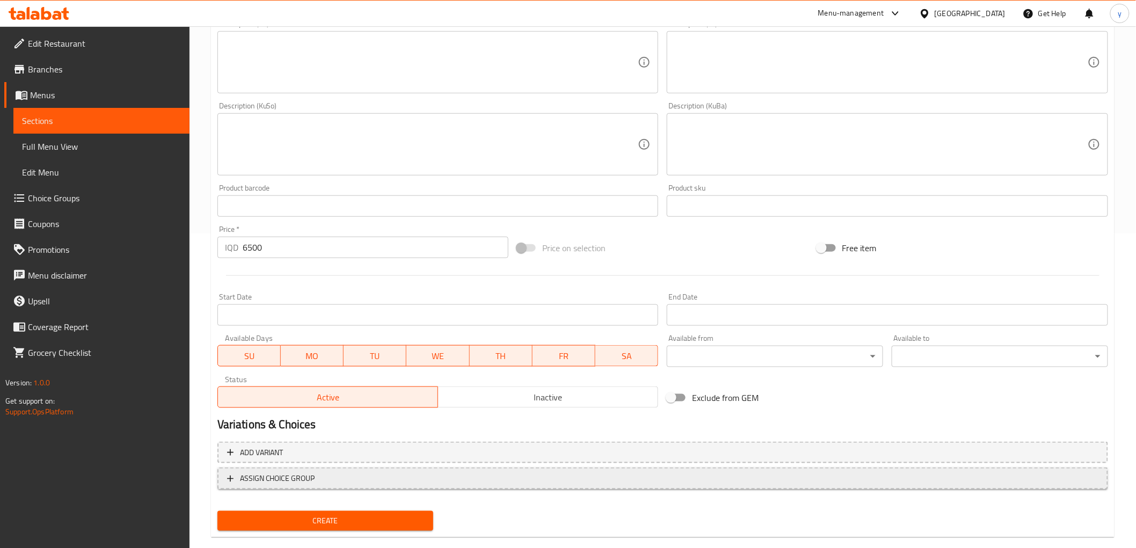
scroll to position [332, 0]
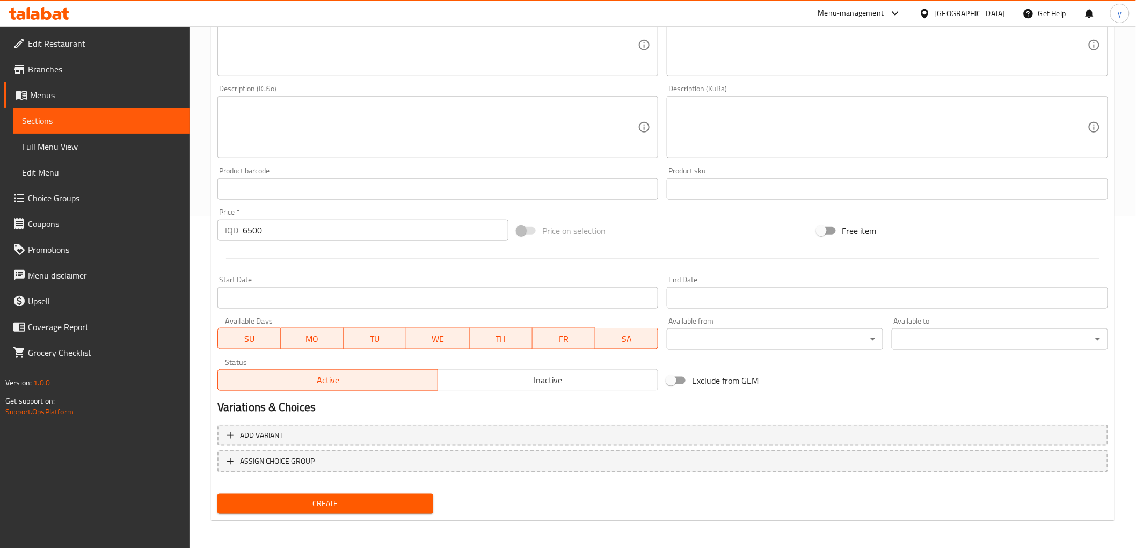
type input "پینی پۆلۆنیز"
click at [339, 489] on div "Create" at bounding box center [325, 503] width 225 height 28
drag, startPoint x: 341, startPoint y: 490, endPoint x: 347, endPoint y: 489, distance: 5.5
click at [342, 490] on div "Create" at bounding box center [325, 503] width 225 height 28
click at [357, 494] on button "Create" at bounding box center [325, 504] width 216 height 20
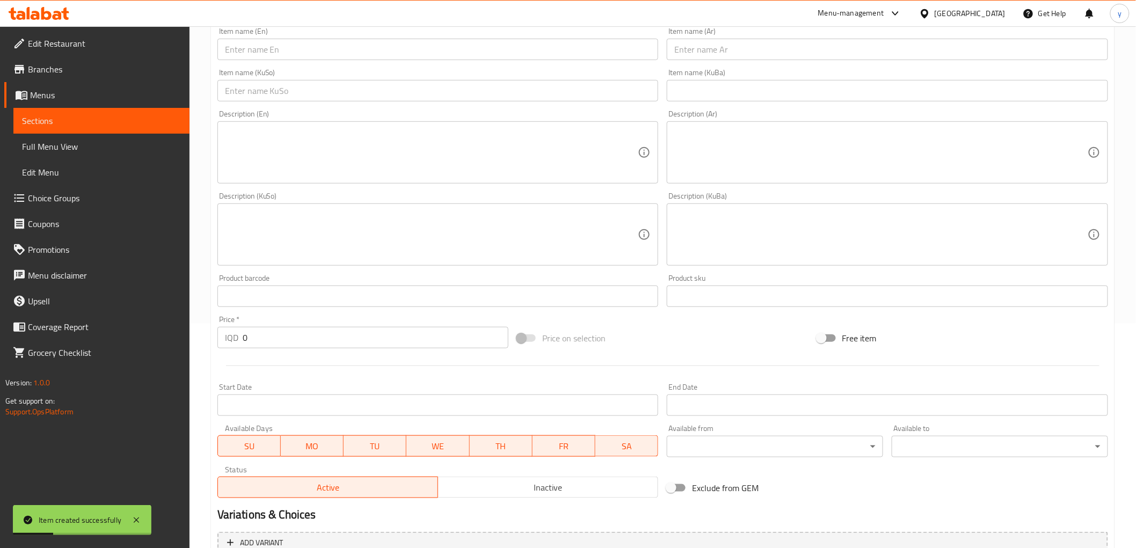
scroll to position [153, 0]
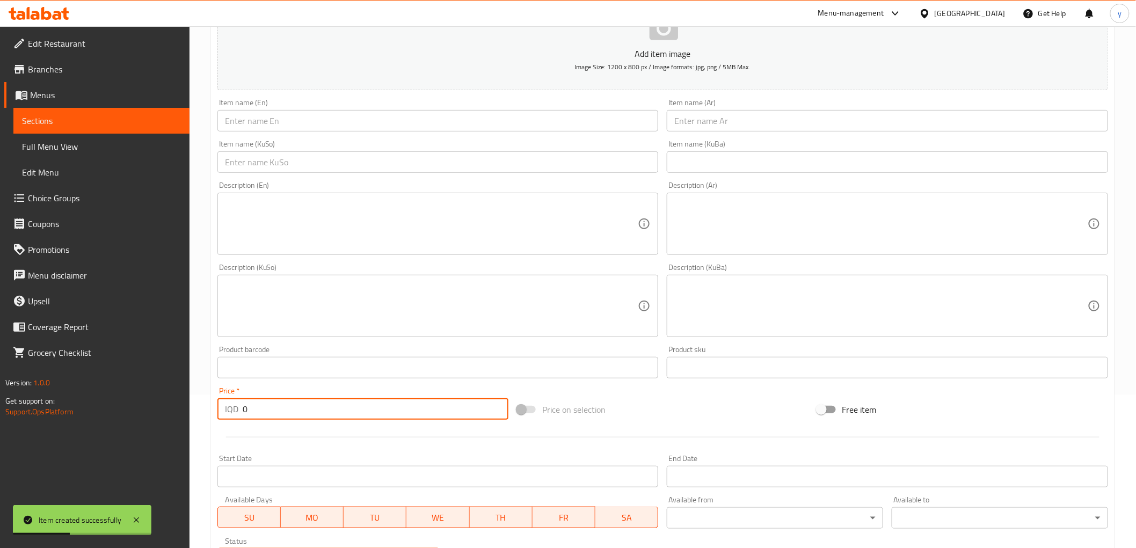
drag, startPoint x: 258, startPoint y: 415, endPoint x: 241, endPoint y: 415, distance: 16.1
click at [241, 415] on div "IQD 0 Price *" at bounding box center [362, 408] width 291 height 21
paste input "600"
type input "6000"
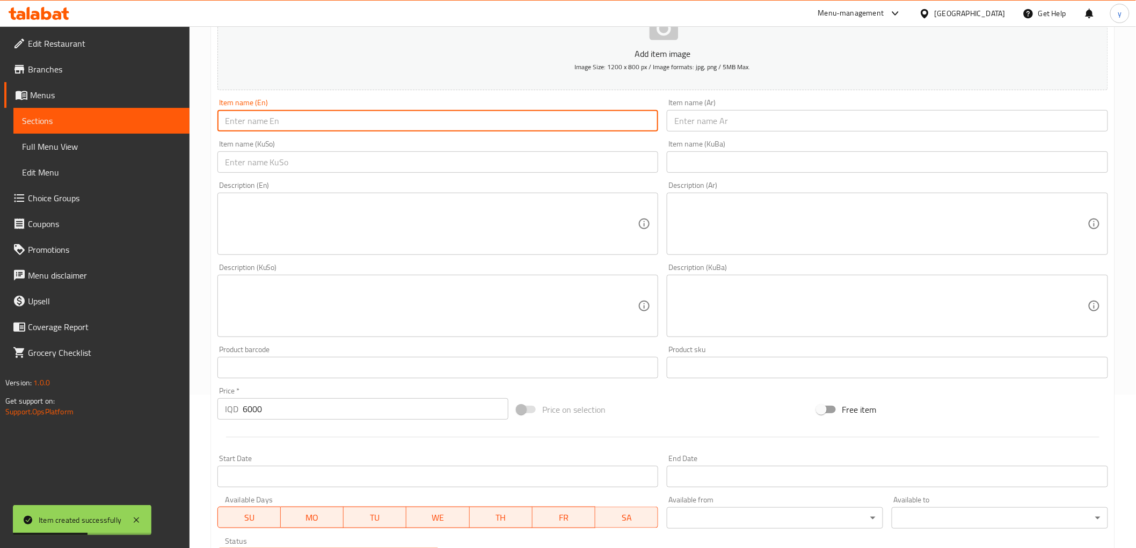
click at [357, 122] on input "text" at bounding box center [437, 120] width 441 height 21
paste input "Chicken curry pasta"
click at [254, 126] on input "Chicken curry pasta" at bounding box center [437, 120] width 441 height 21
click at [276, 123] on input "Chicken Curry pasta" at bounding box center [437, 120] width 441 height 21
type input "Chicken Curry Pasta"
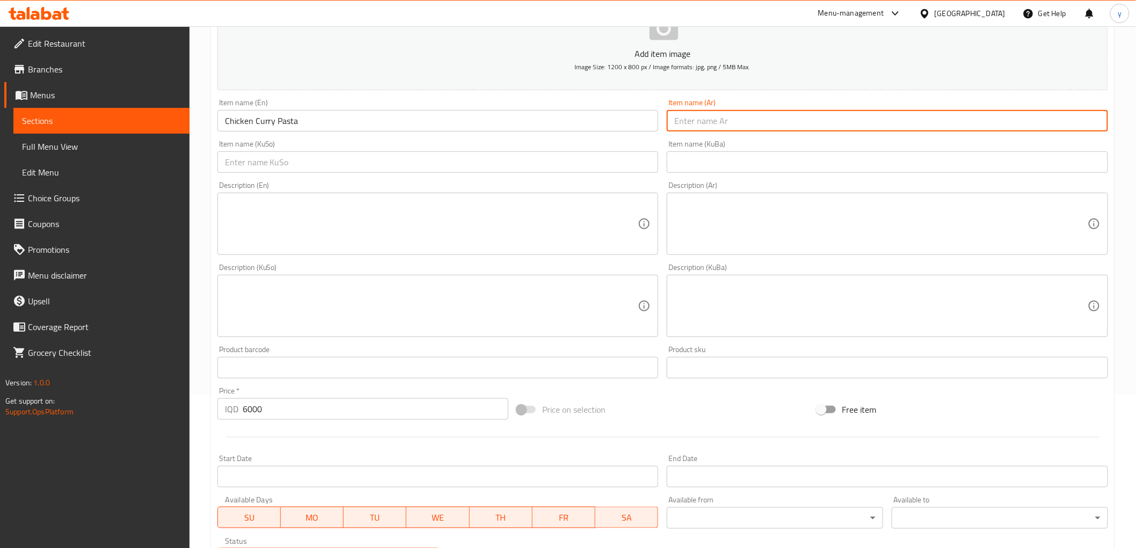
click at [766, 110] on input "text" at bounding box center [886, 120] width 441 height 21
drag, startPoint x: 766, startPoint y: 110, endPoint x: 766, endPoint y: 120, distance: 9.7
click at [766, 119] on input "text" at bounding box center [886, 120] width 441 height 21
type input "مكرونة دجاج بالكاري"
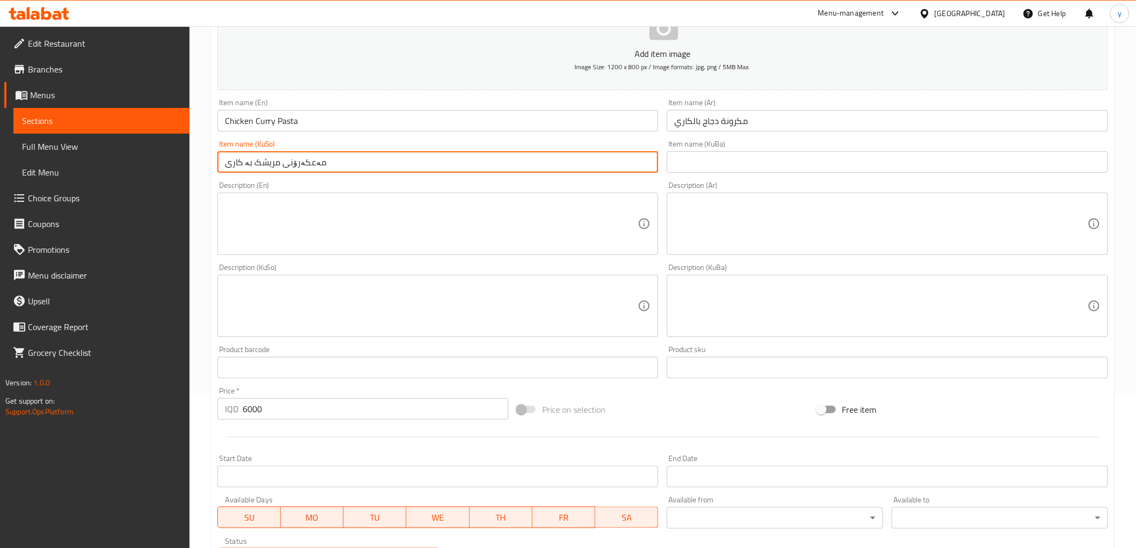
type input "مەعکەرۆنی مریشک بە کاری"
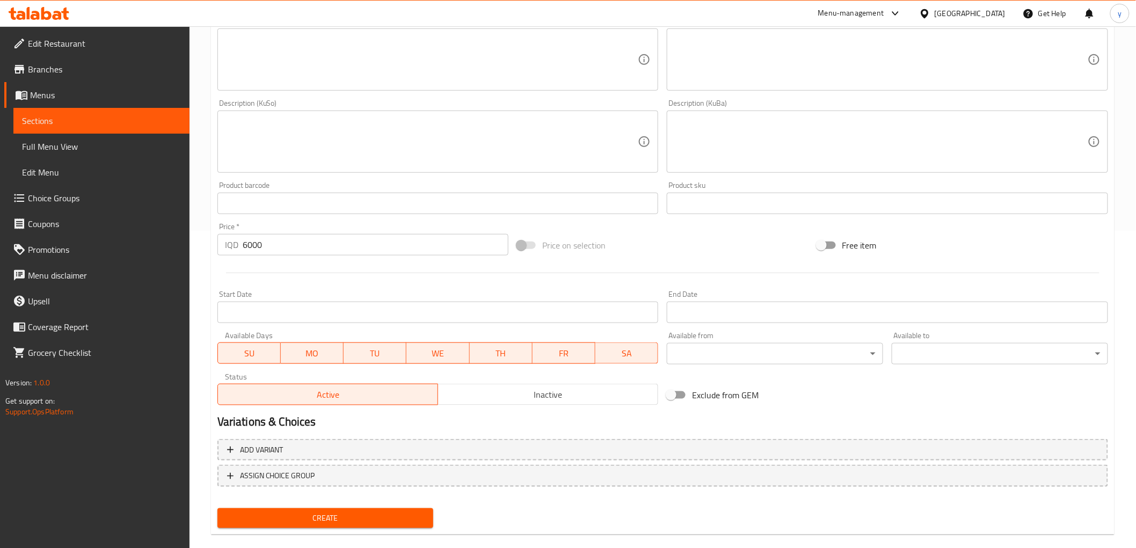
scroll to position [332, 0]
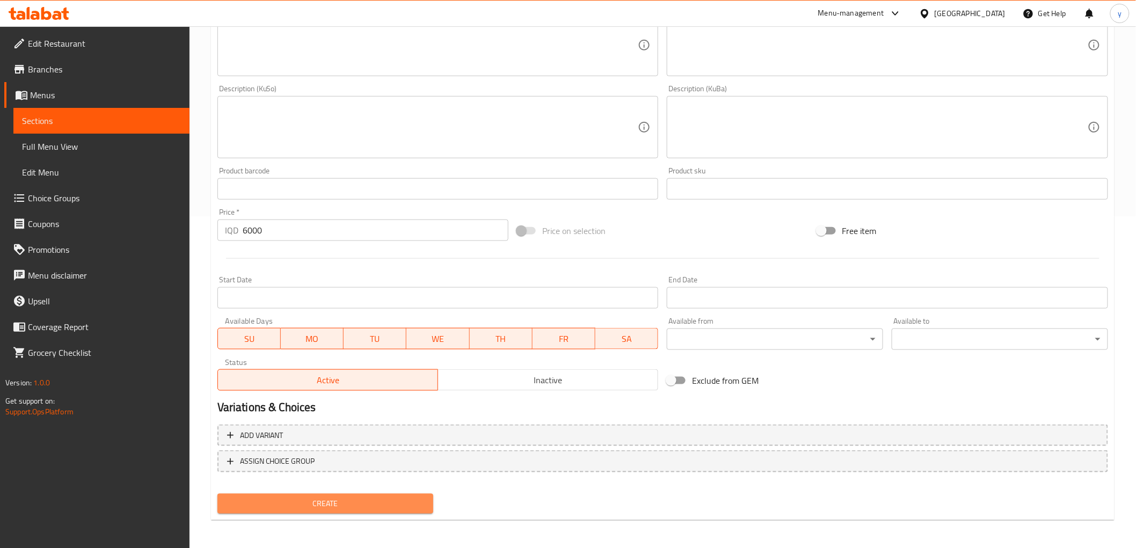
click at [358, 497] on span "Create" at bounding box center [325, 503] width 199 height 13
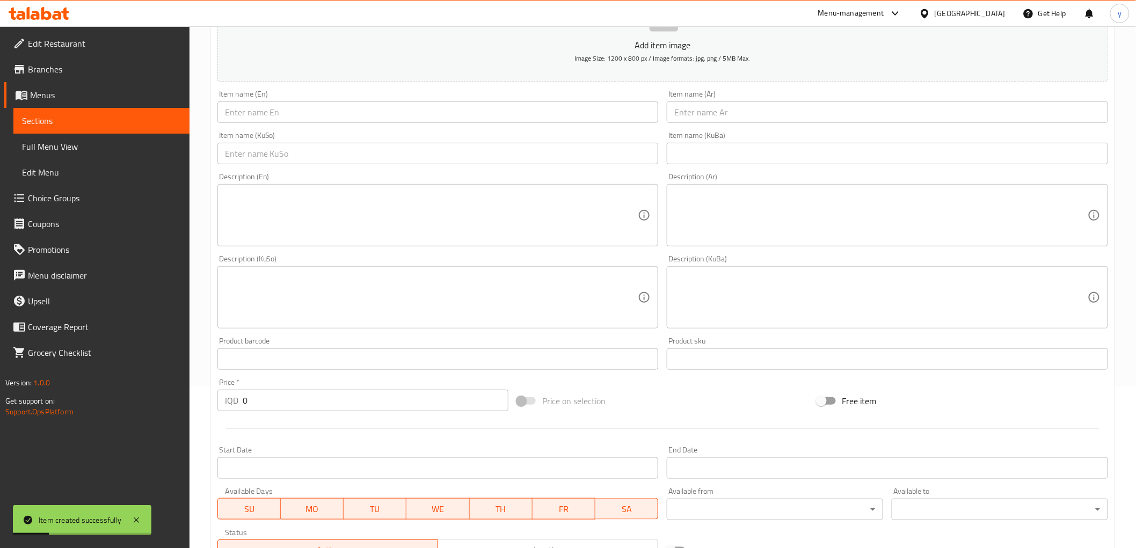
scroll to position [179, 0]
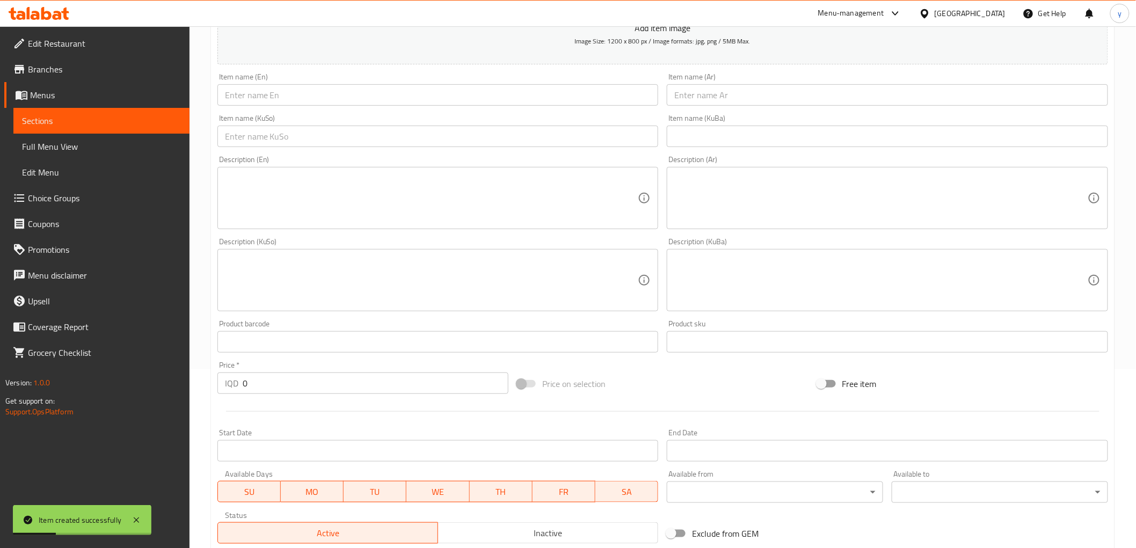
drag, startPoint x: 257, startPoint y: 372, endPoint x: 228, endPoint y: 376, distance: 28.6
click at [228, 376] on div "IQD 0 Price *" at bounding box center [362, 382] width 291 height 21
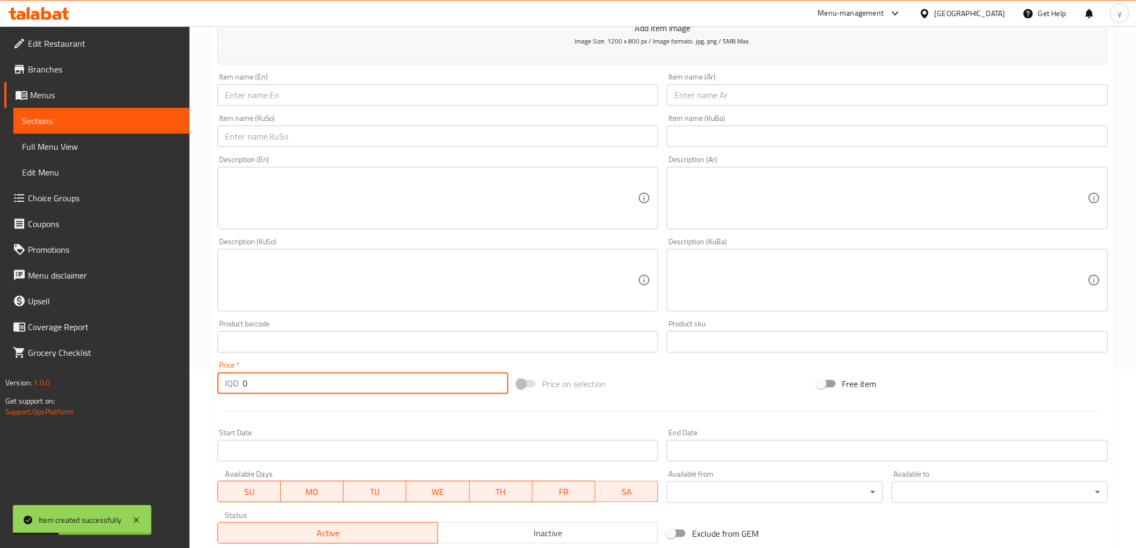
paste input "600"
type input "6000"
drag, startPoint x: 526, startPoint y: 92, endPoint x: 479, endPoint y: 105, distance: 48.4
click at [526, 92] on input "text" at bounding box center [437, 94] width 441 height 21
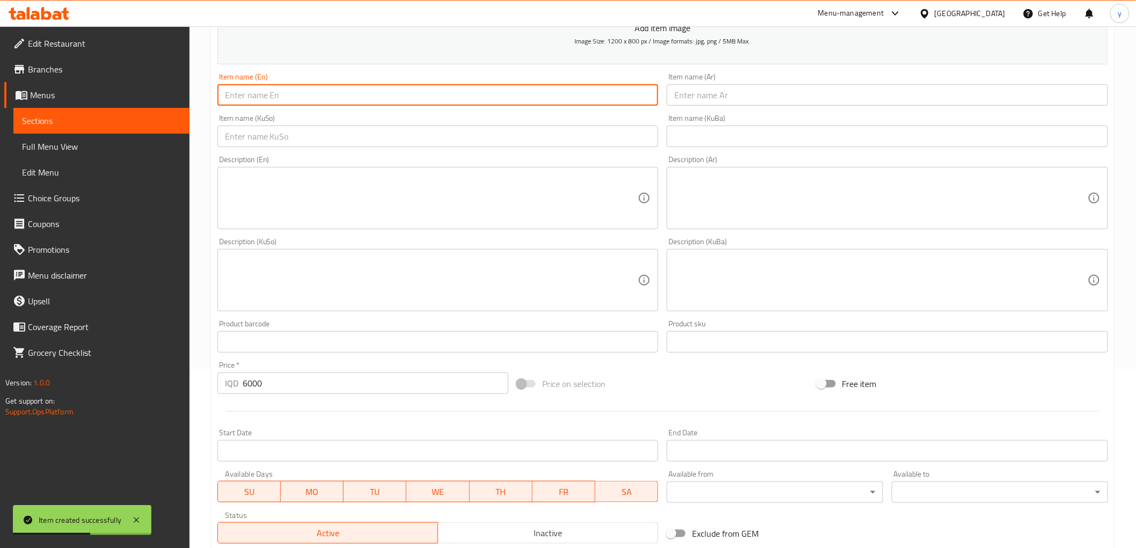
paste input "Oven pasta"
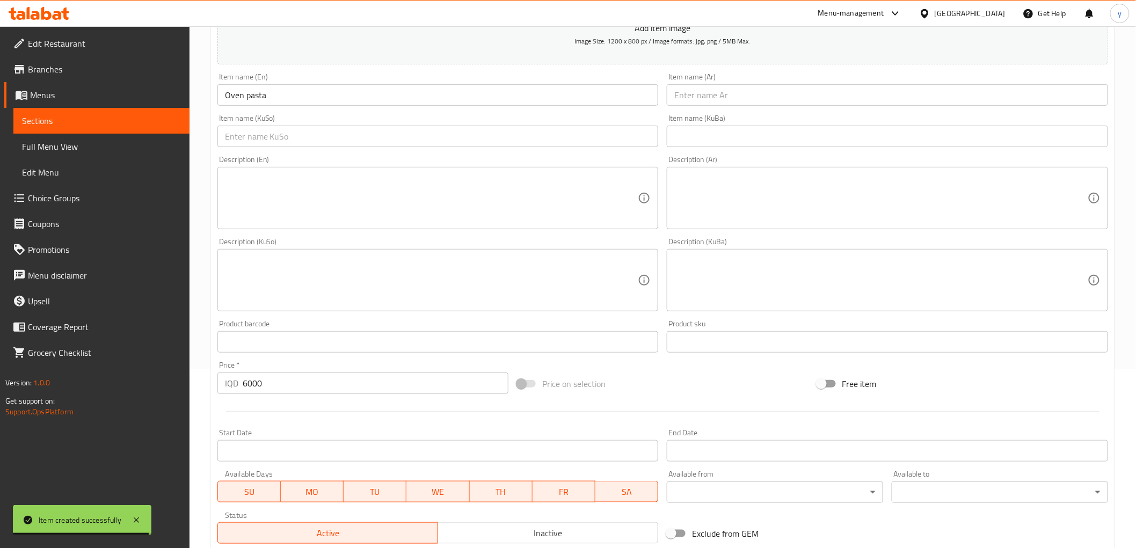
click at [258, 99] on input "Oven pasta" at bounding box center [437, 94] width 441 height 21
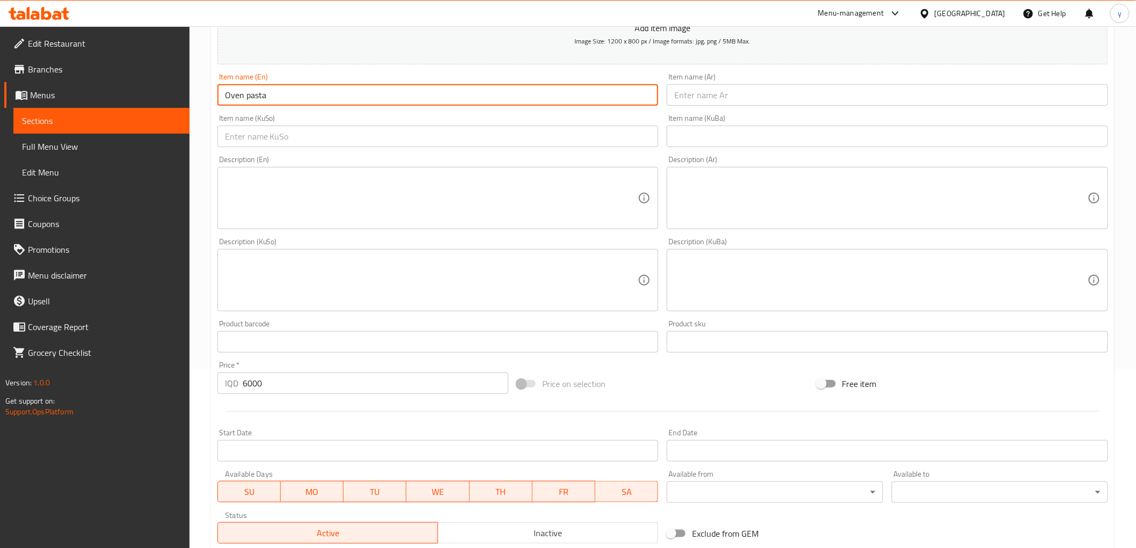
drag, startPoint x: 245, startPoint y: 98, endPoint x: 251, endPoint y: 98, distance: 5.9
click at [251, 98] on input "Oven pasta" at bounding box center [437, 94] width 441 height 21
type input "Oven Pasta"
click at [723, 97] on input "text" at bounding box center [886, 94] width 441 height 21
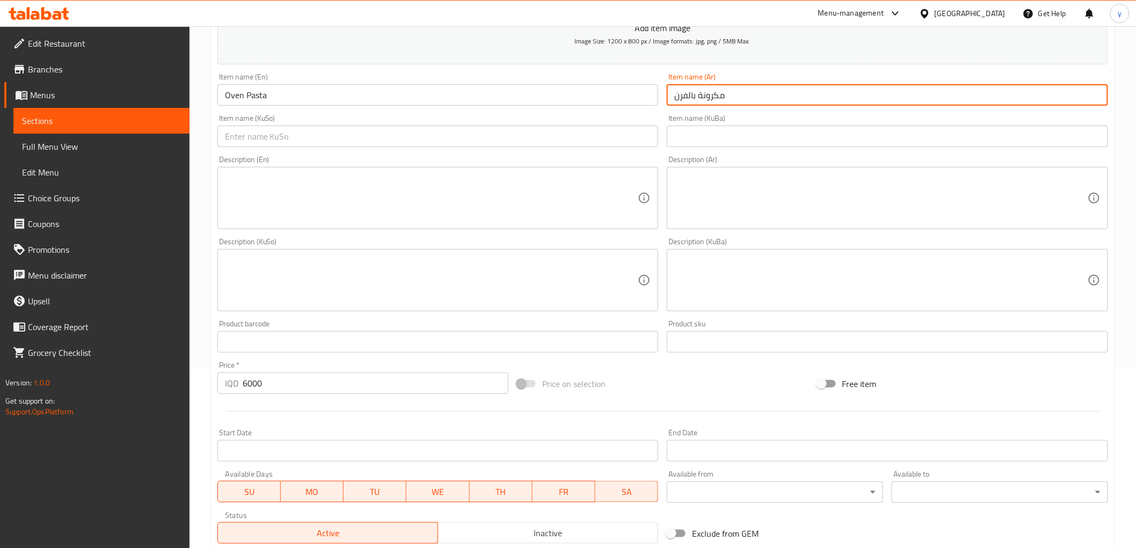
type input "مكرونة بالفرن"
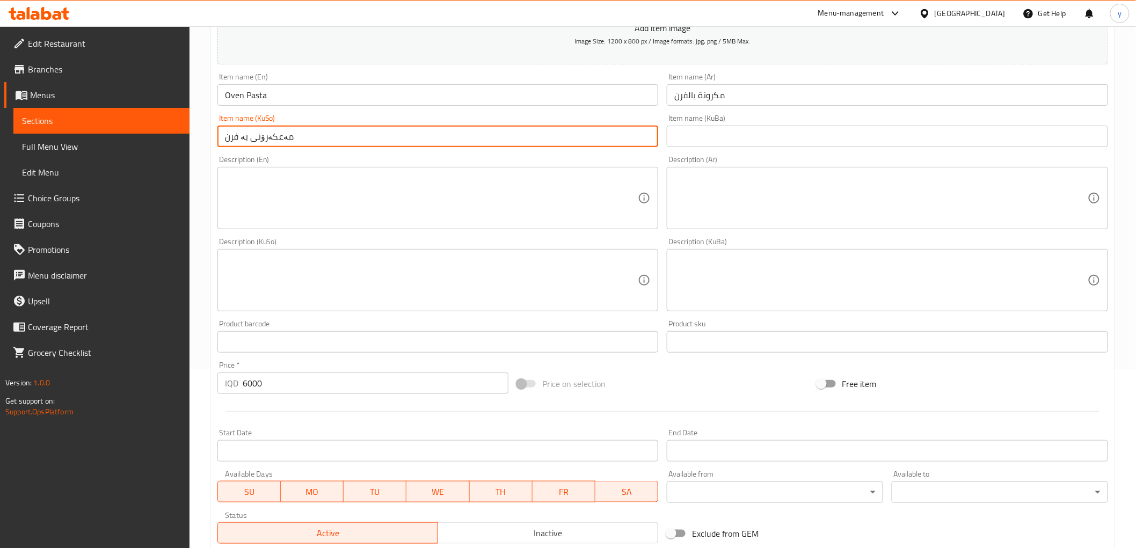
scroll to position [332, 0]
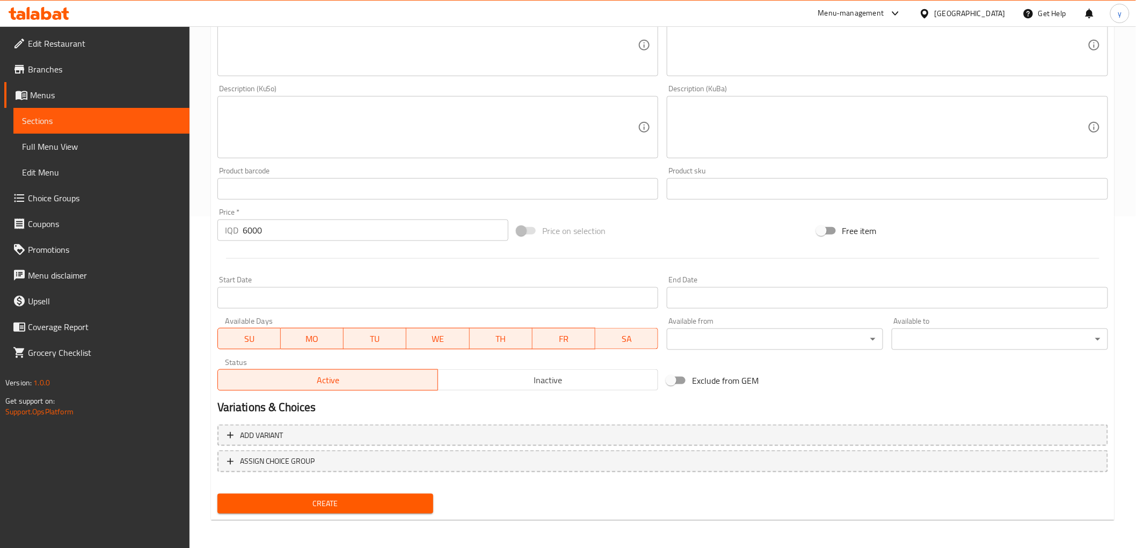
type input "مەعکەرۆنی بە فرن"
drag, startPoint x: 313, startPoint y: 479, endPoint x: 312, endPoint y: 494, distance: 15.1
click at [311, 484] on div "Add variant ASSIGN CHOICE GROUP" at bounding box center [662, 455] width 899 height 70
click at [314, 500] on span "Create" at bounding box center [325, 503] width 199 height 13
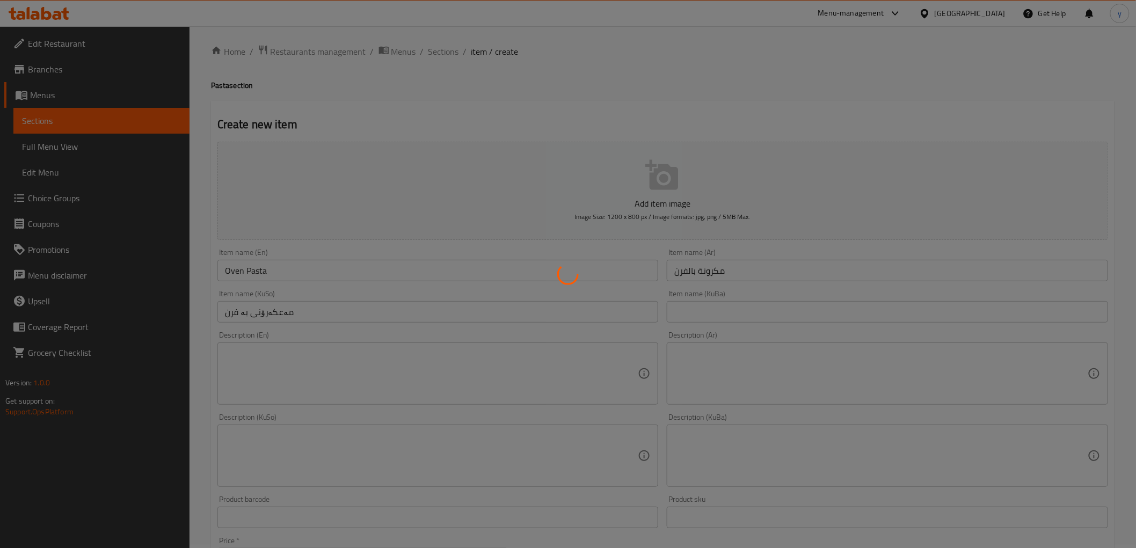
scroll to position [0, 0]
type input "0"
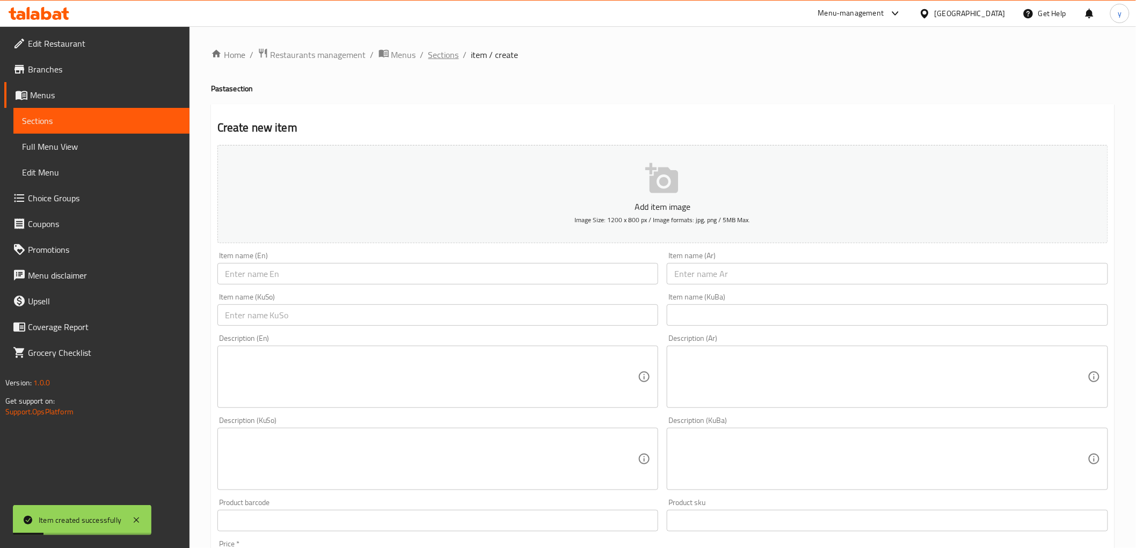
click at [435, 55] on span "Sections" at bounding box center [443, 54] width 31 height 13
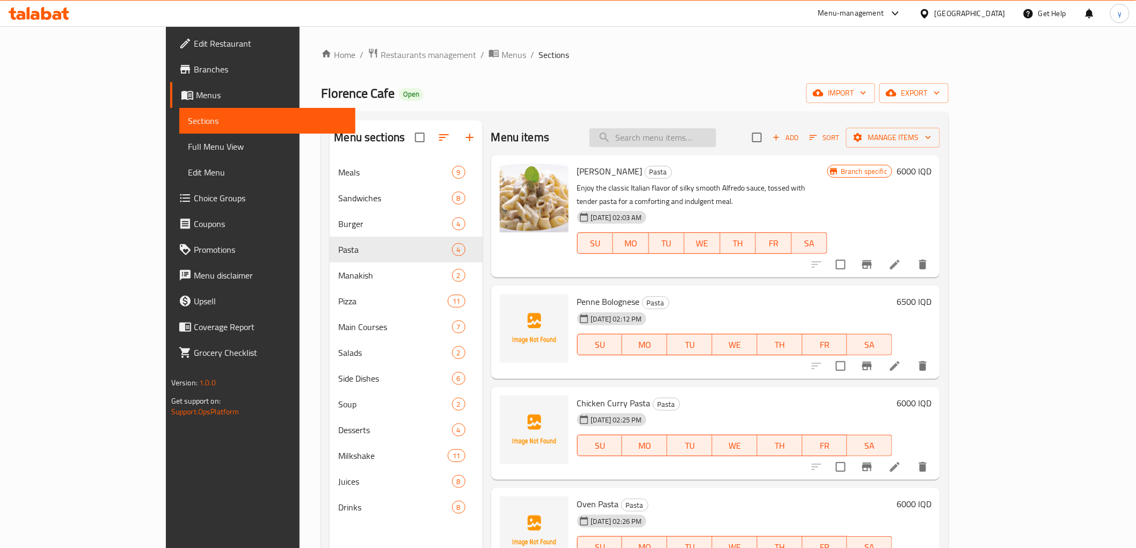
click at [680, 135] on input "search" at bounding box center [652, 137] width 127 height 19
paste input "Mushroom burger"
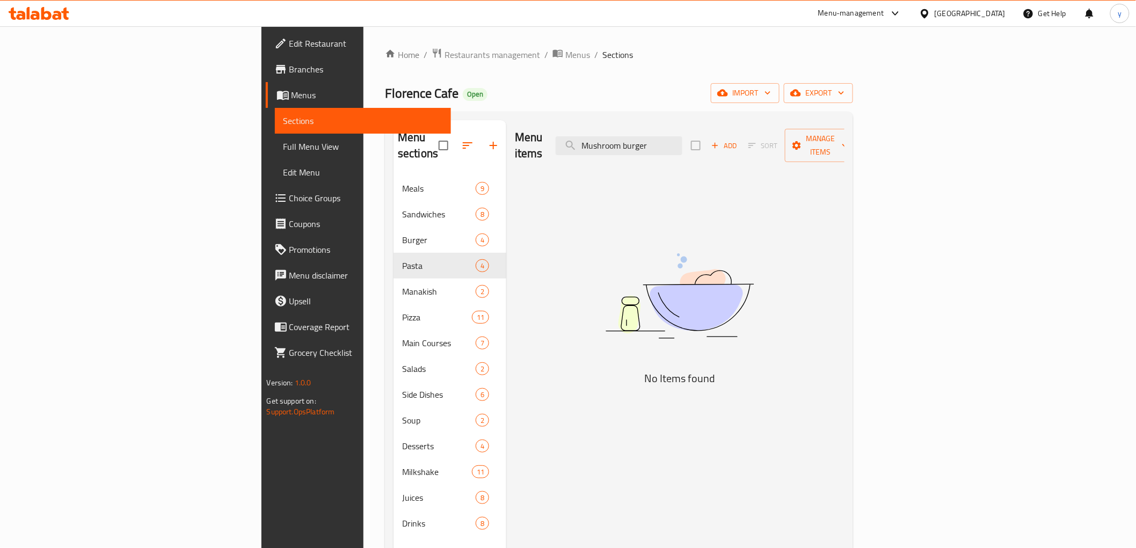
click at [728, 147] on div "Menu items Mushroom burger Add Sort Manage items" at bounding box center [679, 145] width 329 height 51
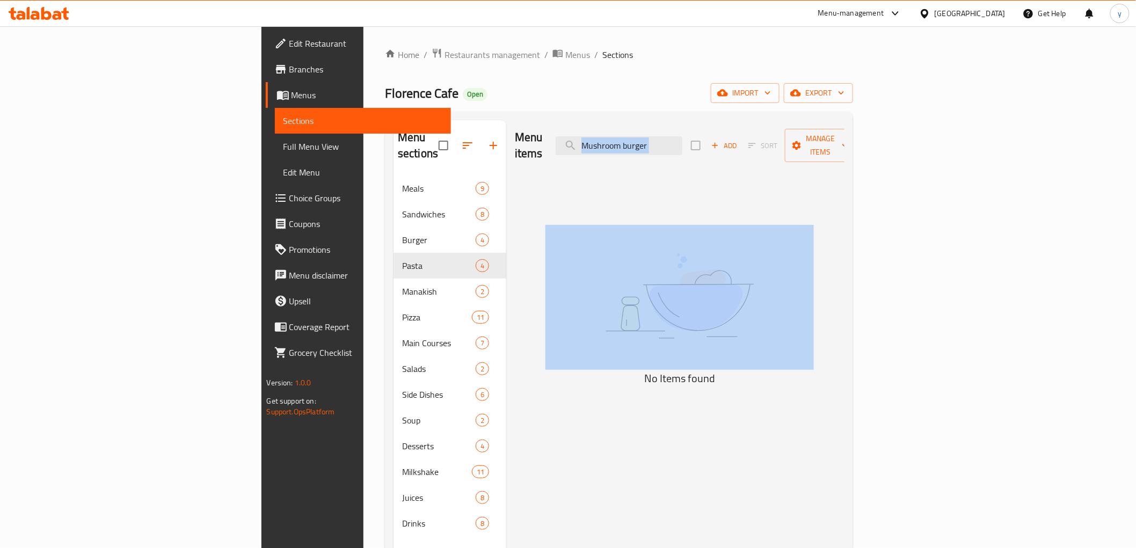
click at [728, 147] on div "Menu items Mushroom burger Add Sort Manage items" at bounding box center [679, 145] width 329 height 51
click at [682, 136] on input "Mushroom burger" at bounding box center [618, 145] width 127 height 19
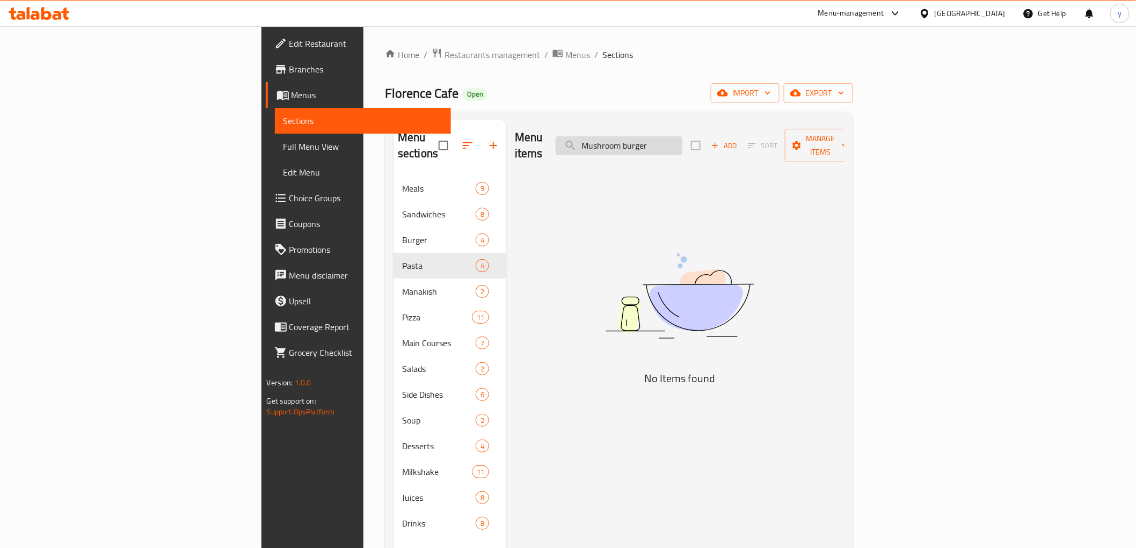
click at [682, 136] on input "Mushroom burger" at bounding box center [618, 145] width 127 height 19
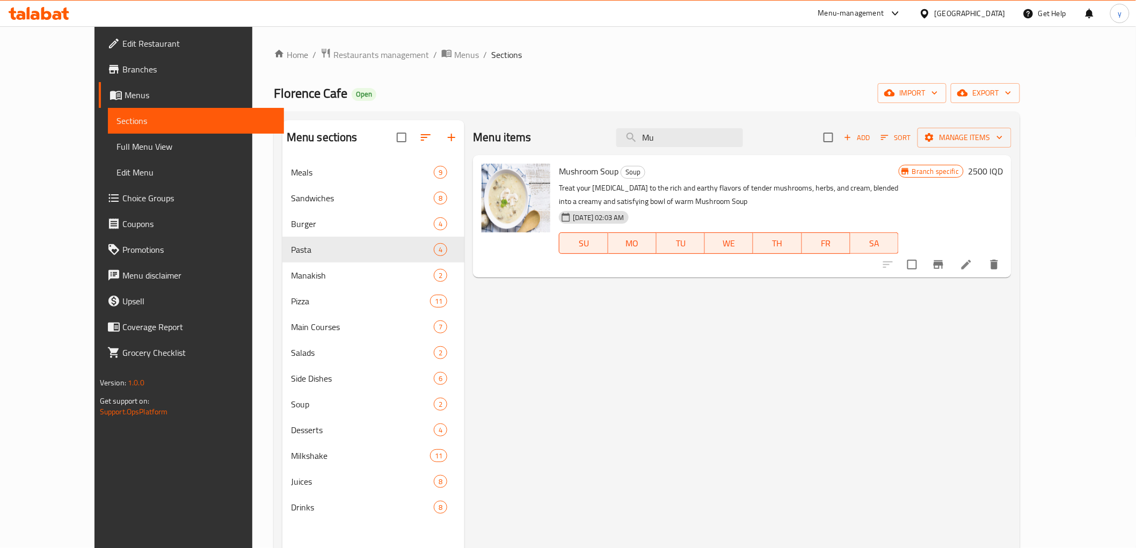
type input "M"
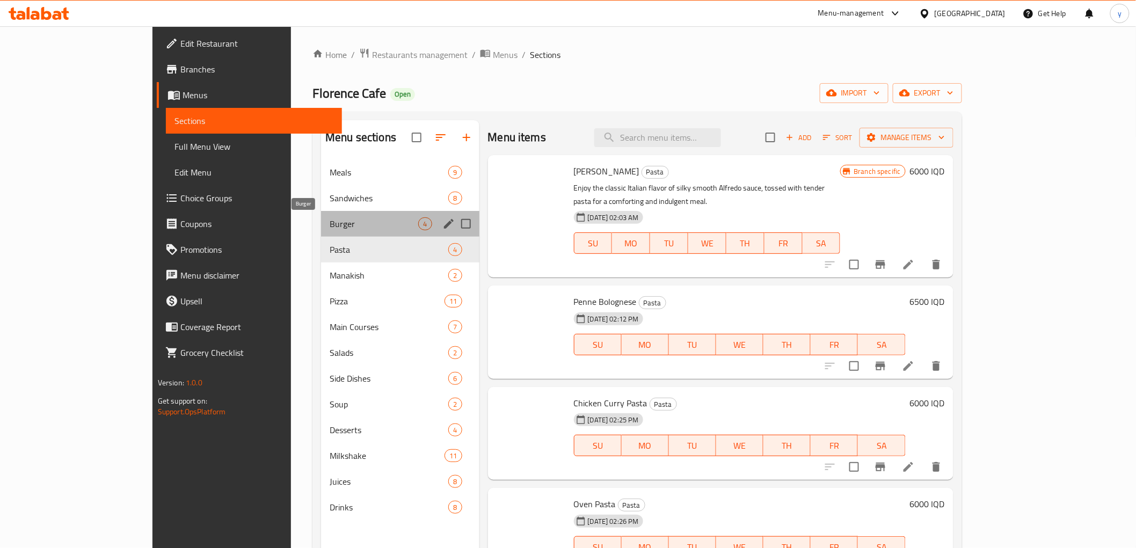
click at [349, 221] on span "Burger" at bounding box center [373, 223] width 89 height 13
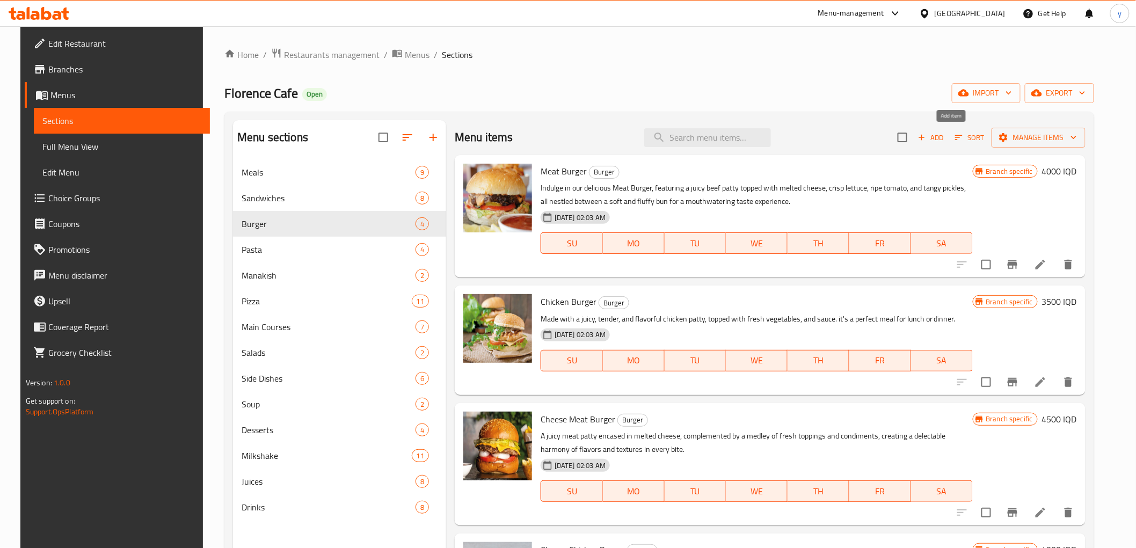
click at [945, 142] on span "Add" at bounding box center [930, 137] width 29 height 12
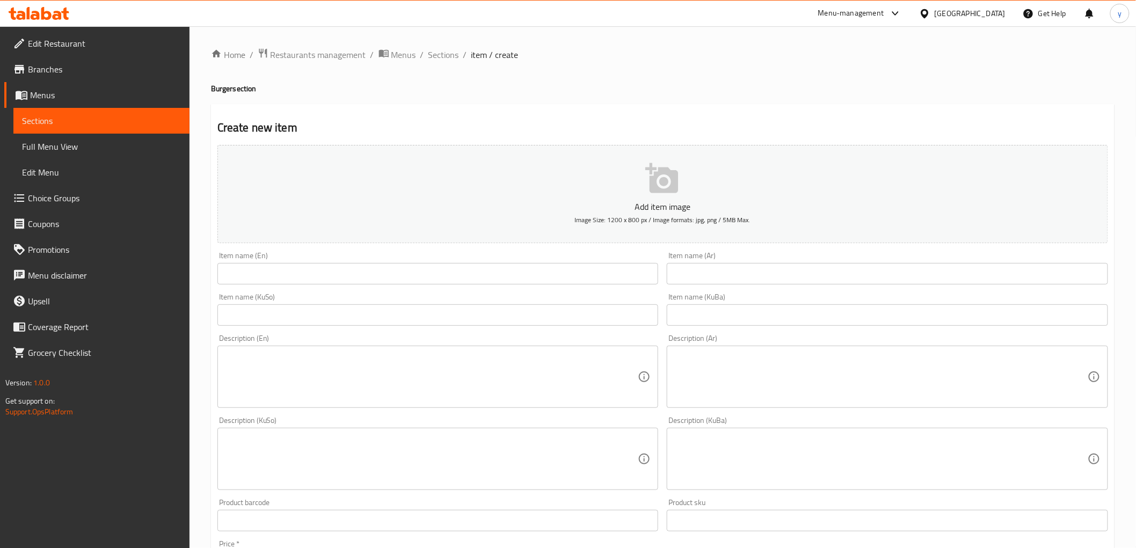
click at [515, 282] on input "text" at bounding box center [437, 273] width 441 height 21
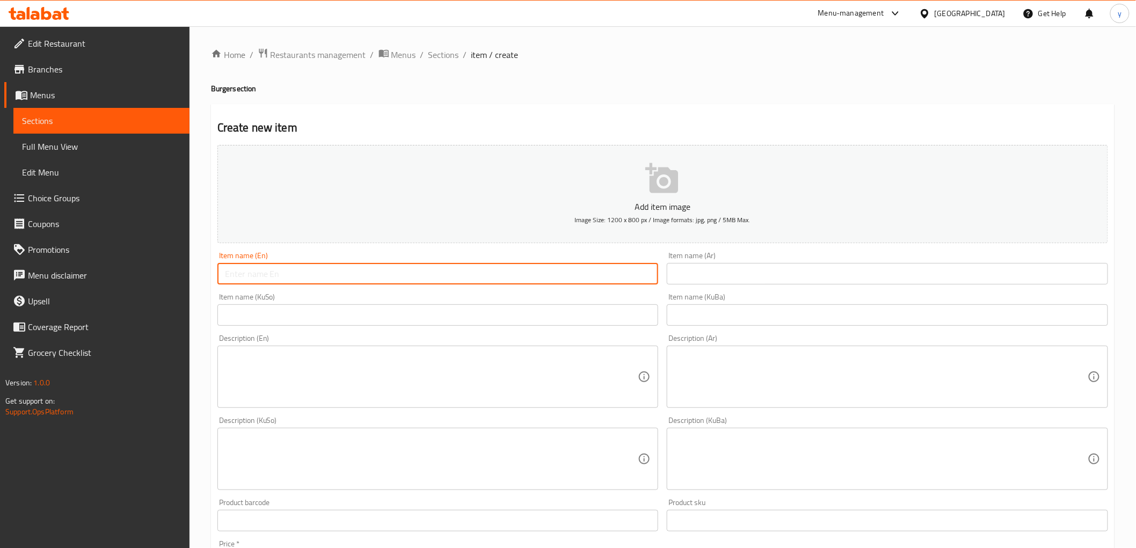
paste input "Mushroom burger"
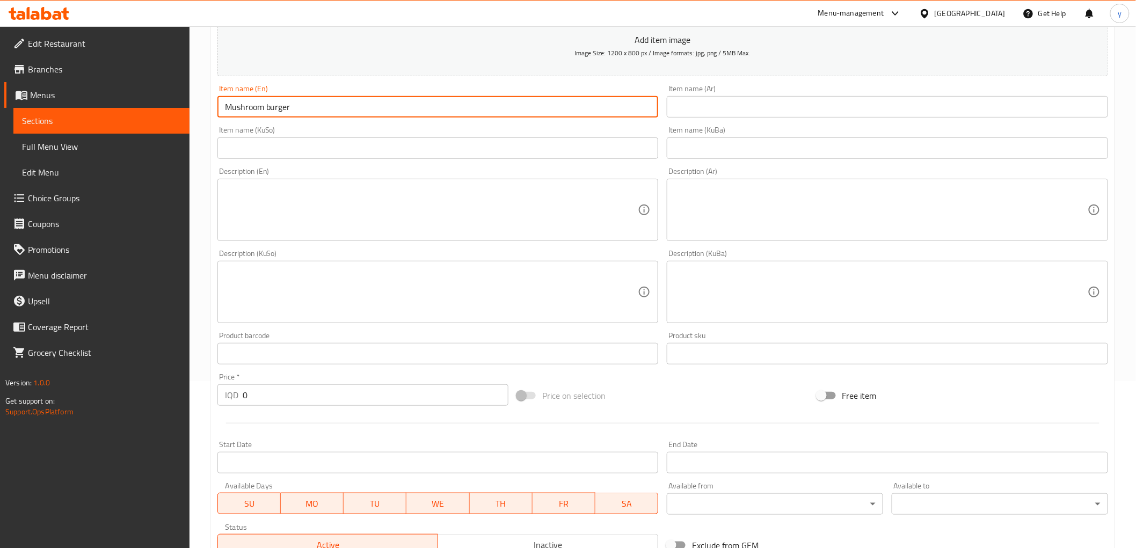
scroll to position [179, 0]
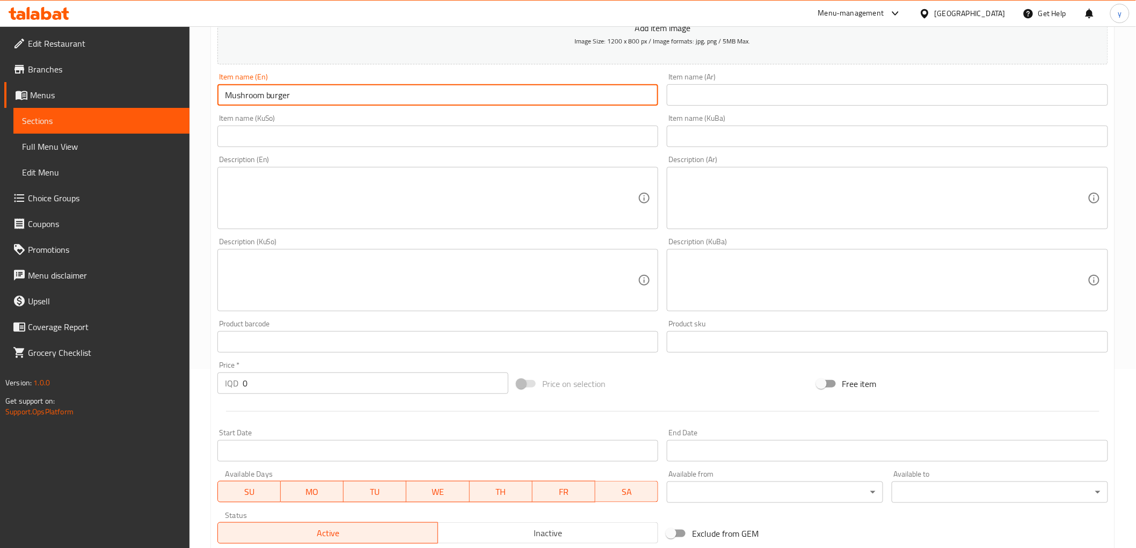
type input "Mushroom burger"
drag, startPoint x: 248, startPoint y: 381, endPoint x: 221, endPoint y: 398, distance: 31.9
click at [221, 398] on div "Add item image Image Size: 1200 x 800 px / Image formats: jpg, png / 5MB Max. I…" at bounding box center [662, 255] width 899 height 586
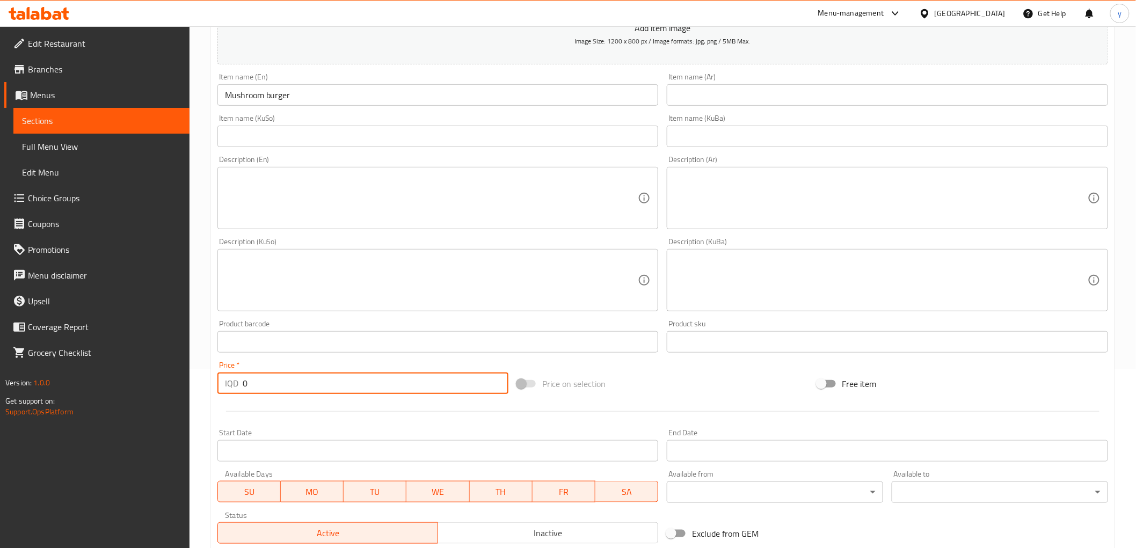
paste input "450"
type input "4500"
drag, startPoint x: 703, startPoint y: 100, endPoint x: 682, endPoint y: 102, distance: 21.6
click at [703, 100] on input "text" at bounding box center [886, 94] width 441 height 21
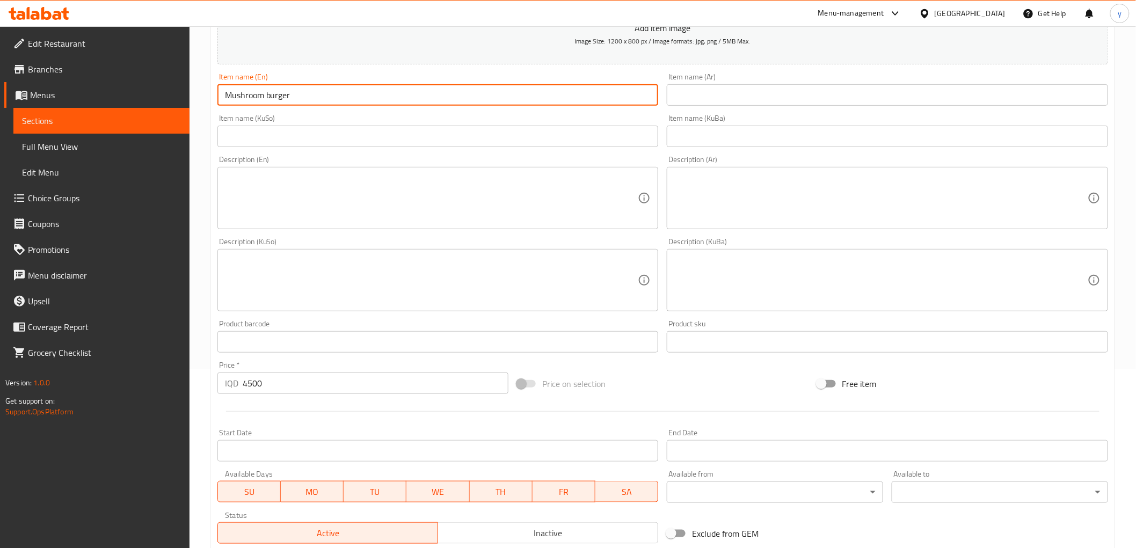
click at [272, 94] on input "Mushroom burger" at bounding box center [437, 94] width 441 height 21
type input "Mushroom Burger"
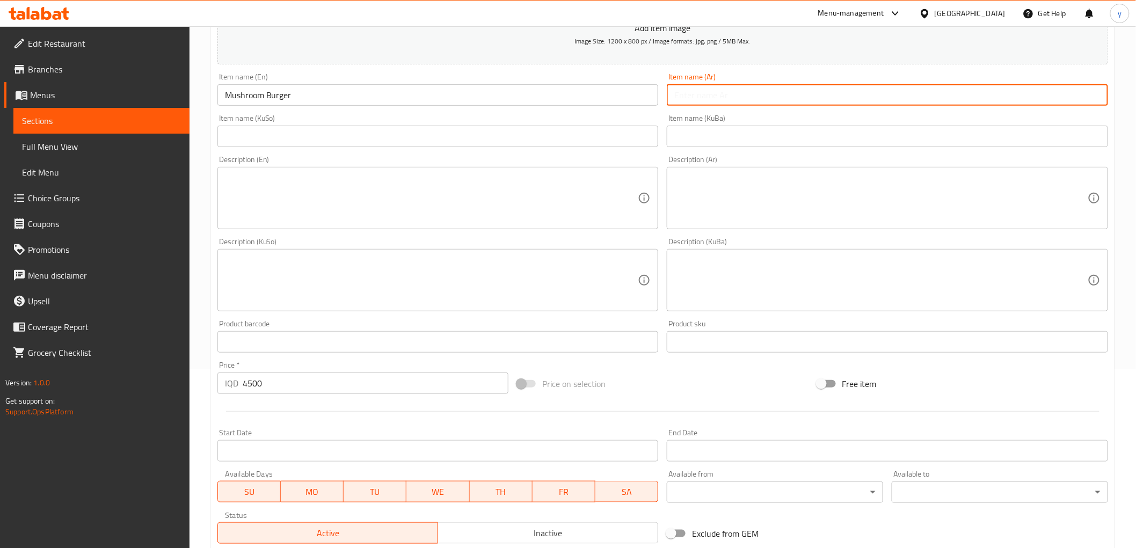
drag, startPoint x: 672, startPoint y: 86, endPoint x: 695, endPoint y: 97, distance: 25.7
click at [695, 97] on input "text" at bounding box center [886, 94] width 441 height 21
type input "برجر بالفطر"
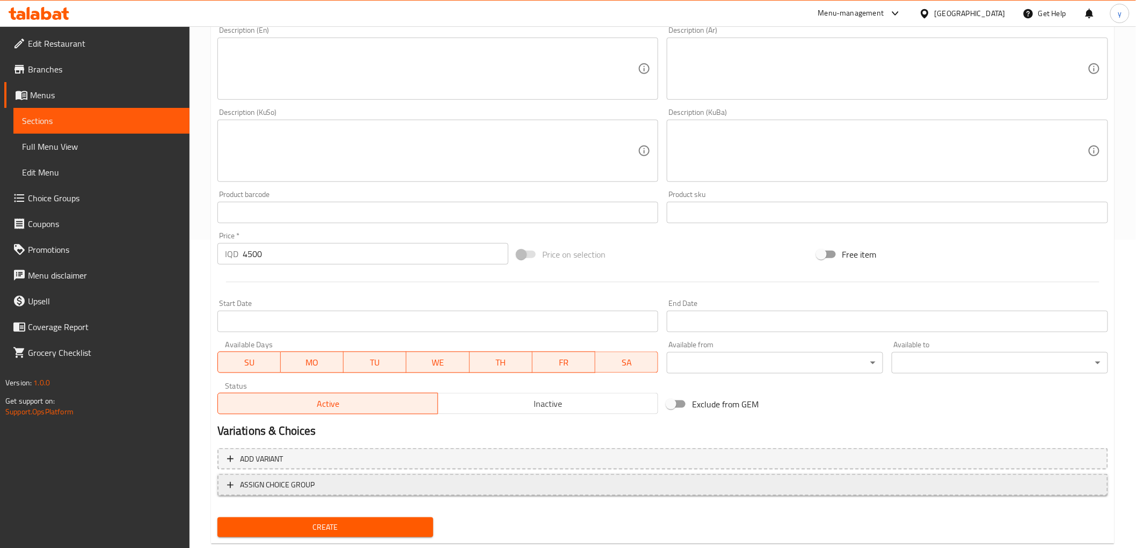
scroll to position [332, 0]
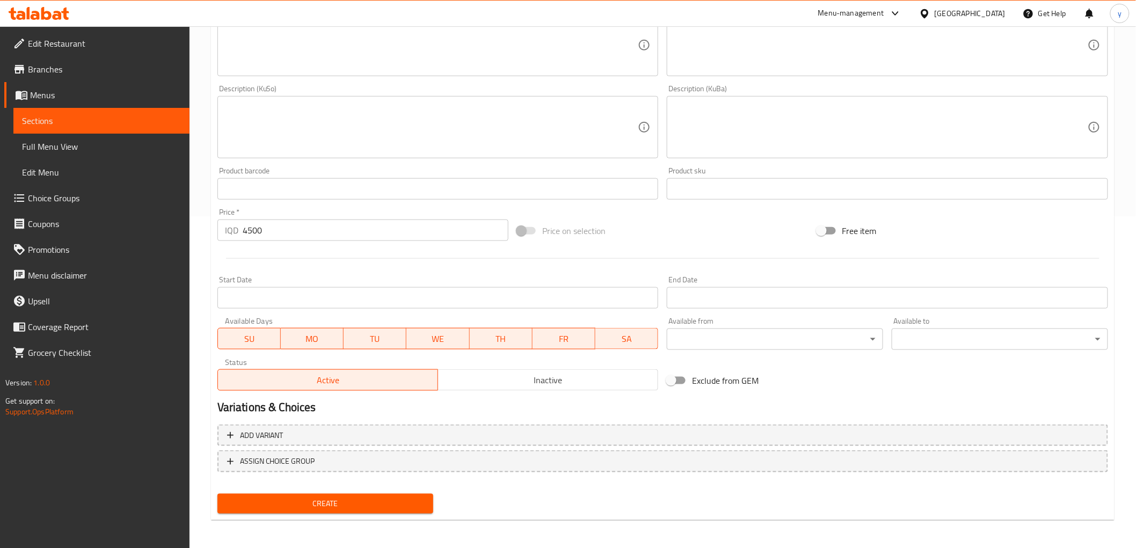
type input "بەرگری بە پەنیر"
click at [329, 499] on span "Create" at bounding box center [325, 503] width 199 height 13
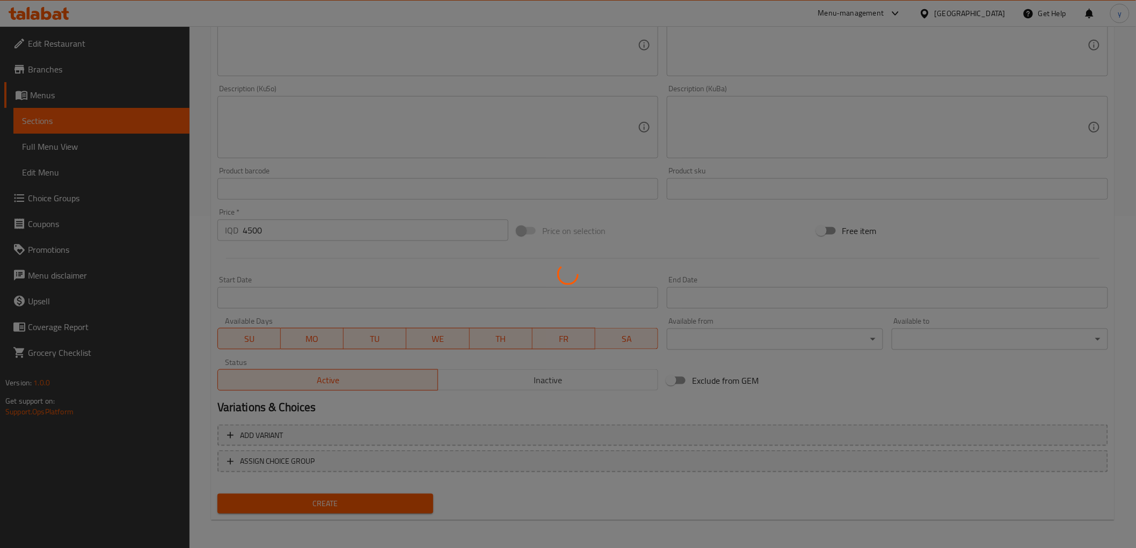
type input "0"
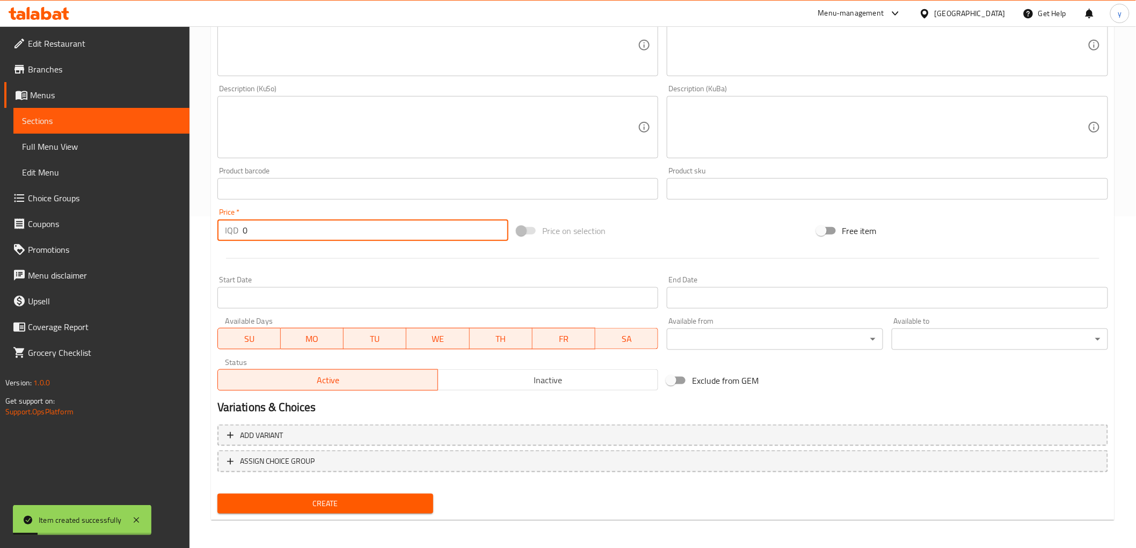
paste input "450"
drag, startPoint x: 254, startPoint y: 228, endPoint x: 226, endPoint y: 233, distance: 28.0
click at [226, 233] on div "IQD 4500 Price *" at bounding box center [362, 229] width 291 height 21
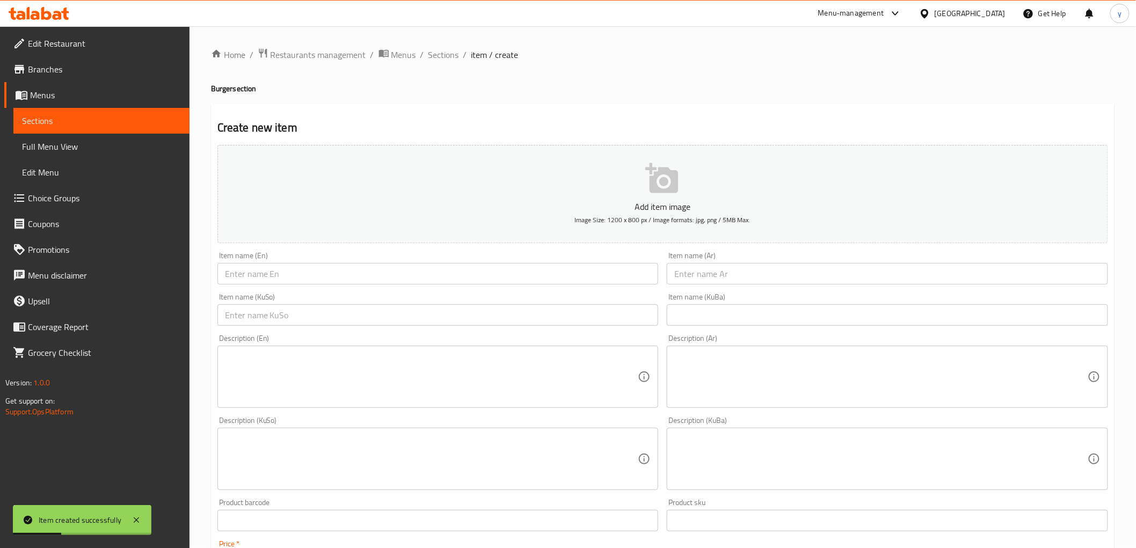
type input "4500"
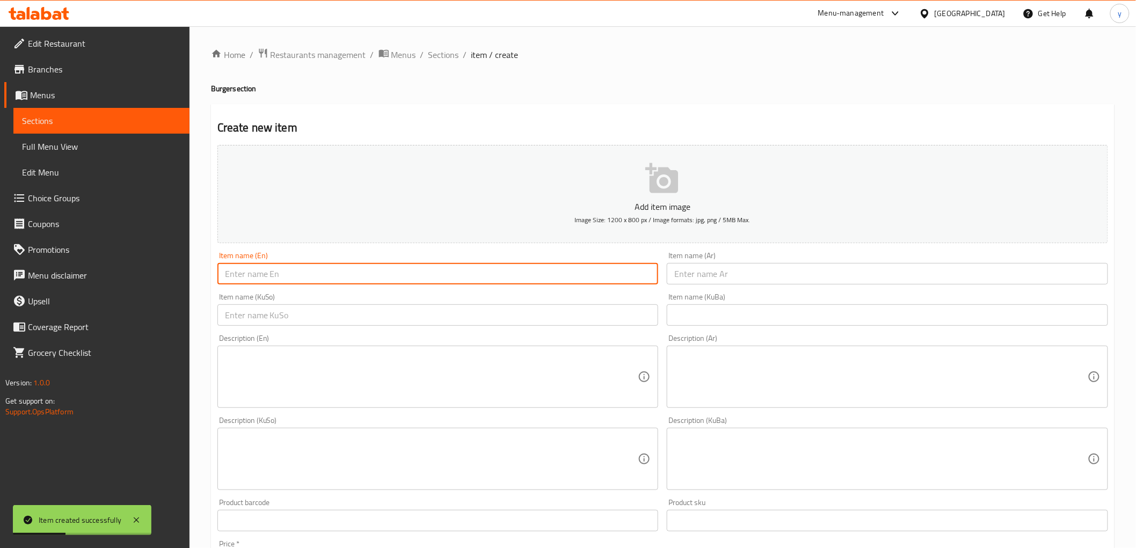
click at [270, 266] on input "text" at bounding box center [437, 273] width 441 height 21
paste input "Crispy chicken burger"
click at [249, 276] on input "Crispy chicken burger" at bounding box center [437, 273] width 441 height 21
type input "Crispy Chicken Burger"
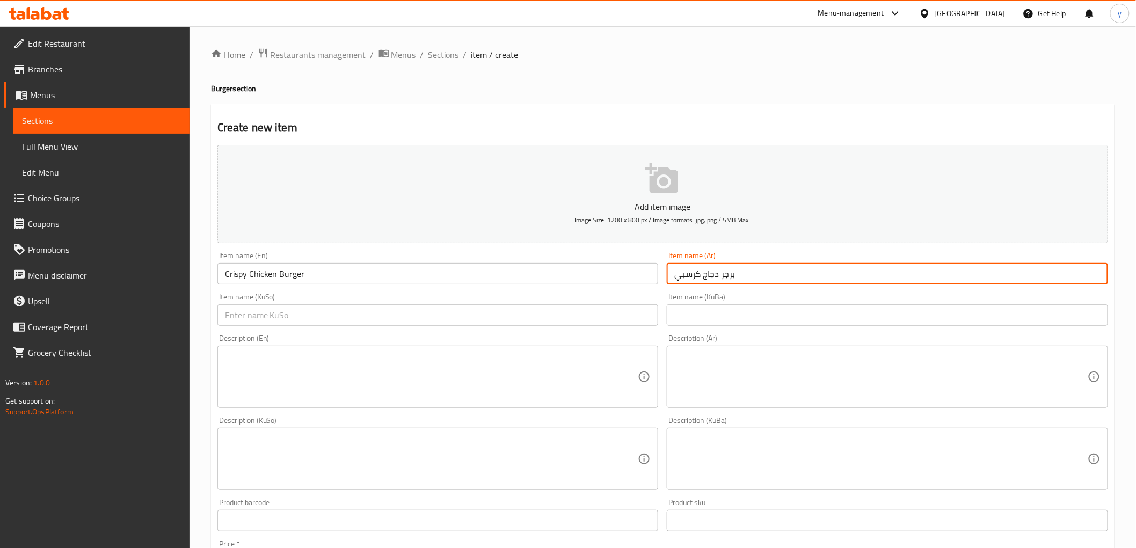
type input "برجر دجاج كرسبي"
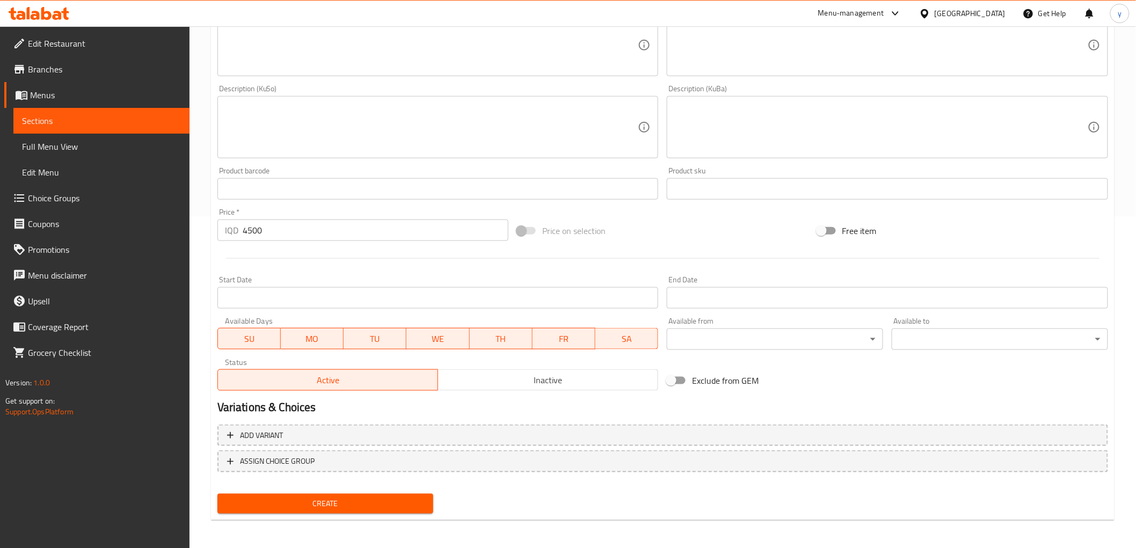
type input "[PERSON_NAME]"
click at [314, 506] on span "Create" at bounding box center [325, 503] width 199 height 13
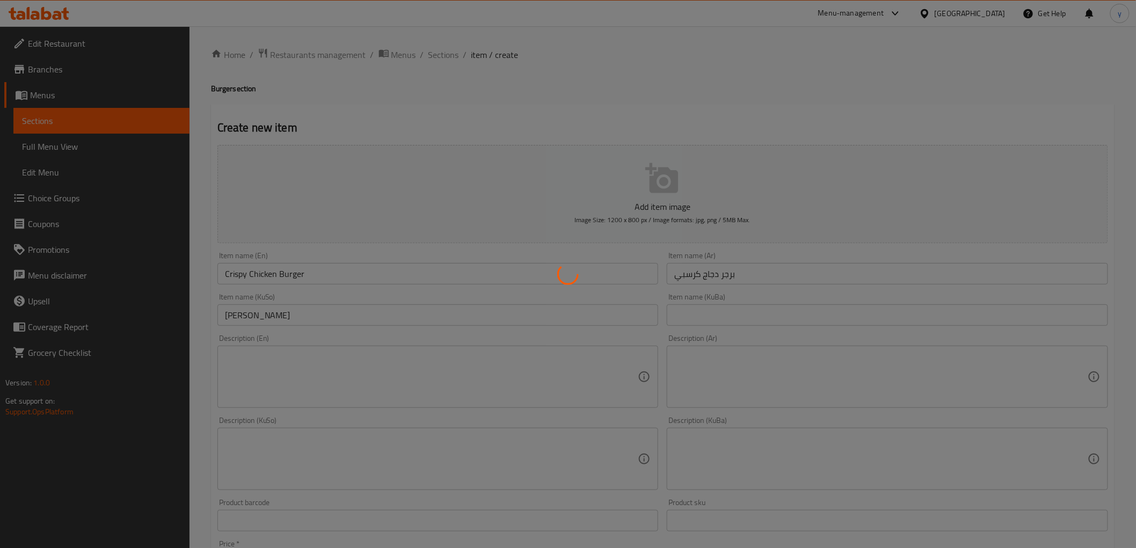
type input "0"
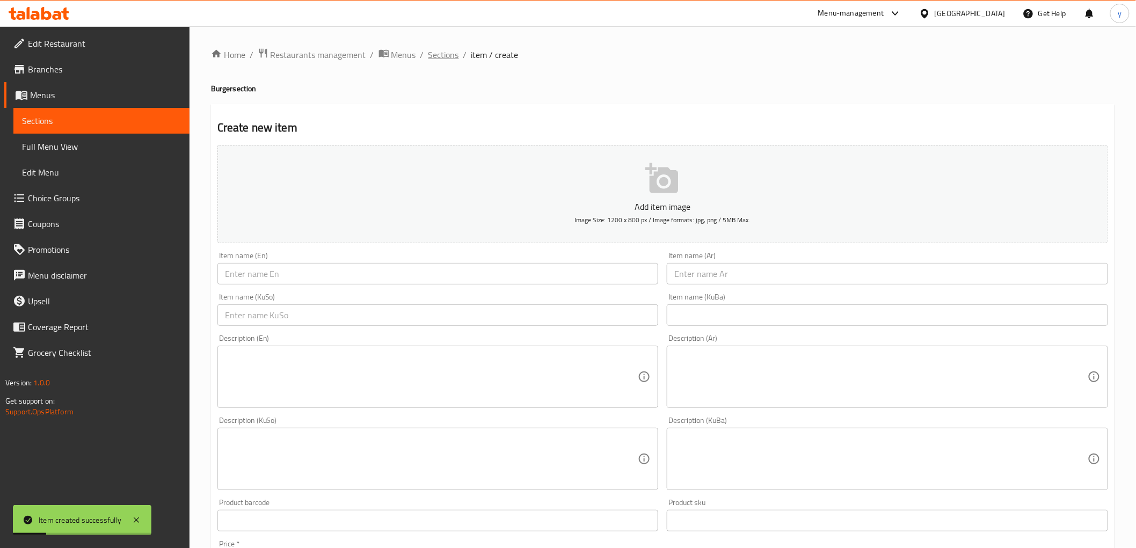
click at [444, 59] on span "Sections" at bounding box center [443, 54] width 31 height 13
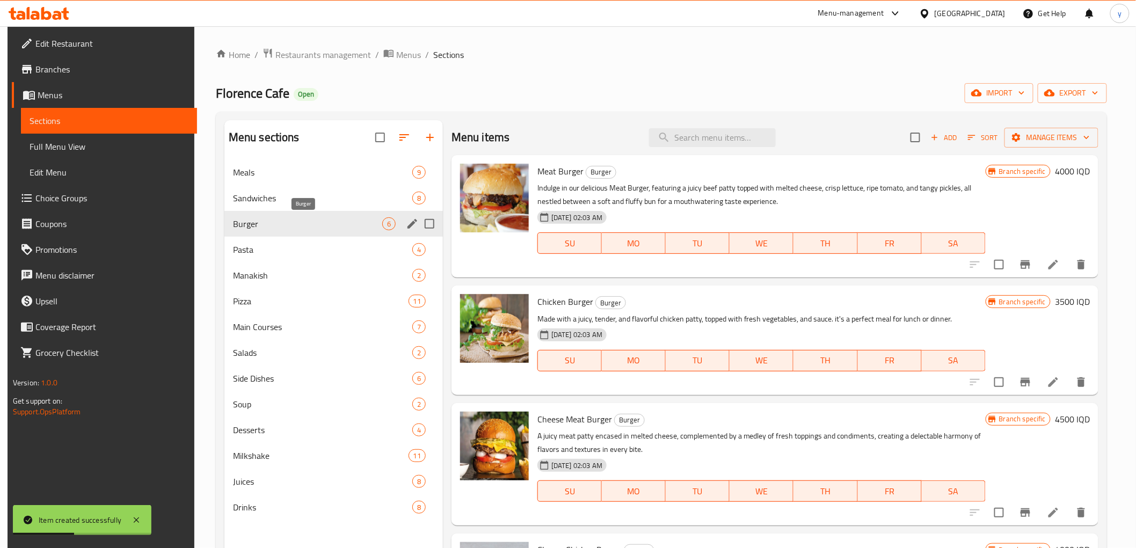
click at [298, 209] on div "Sandwiches 8" at bounding box center [333, 198] width 218 height 26
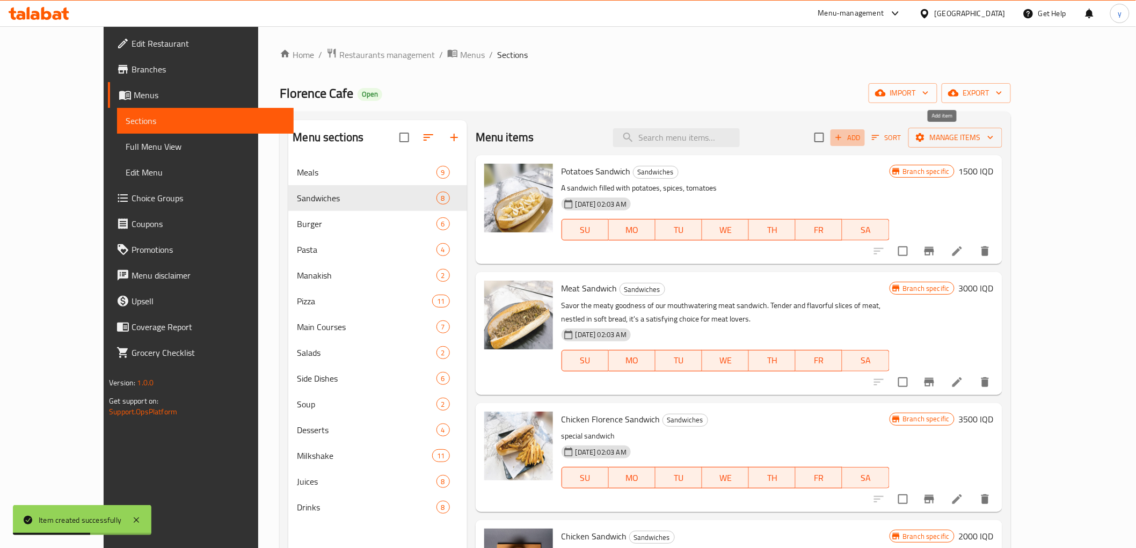
click at [843, 133] on icon "button" at bounding box center [838, 138] width 10 height 10
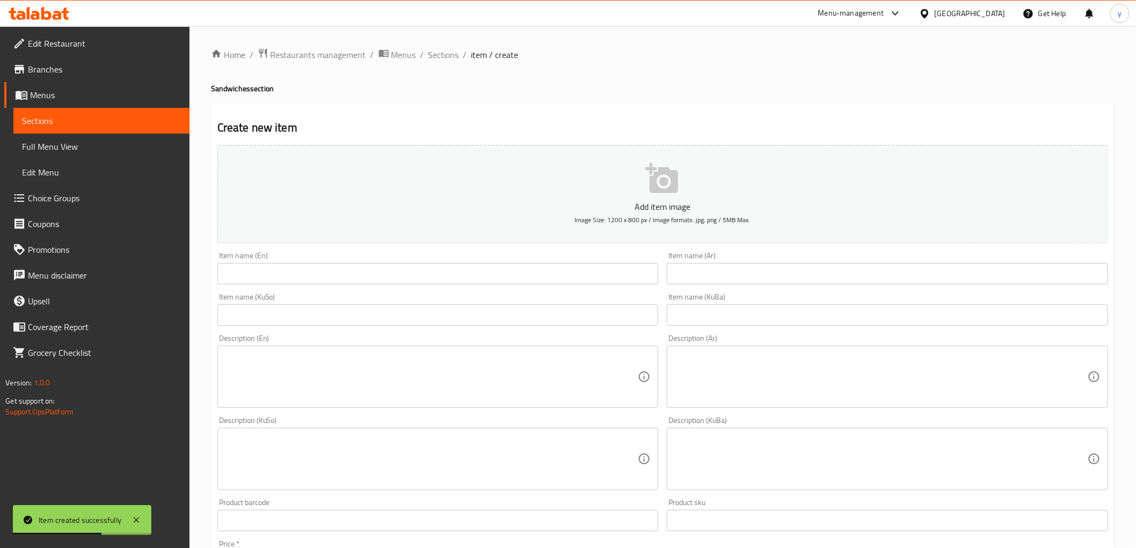
drag, startPoint x: 613, startPoint y: 273, endPoint x: 583, endPoint y: 283, distance: 31.2
click at [613, 273] on input "text" at bounding box center [437, 273] width 441 height 21
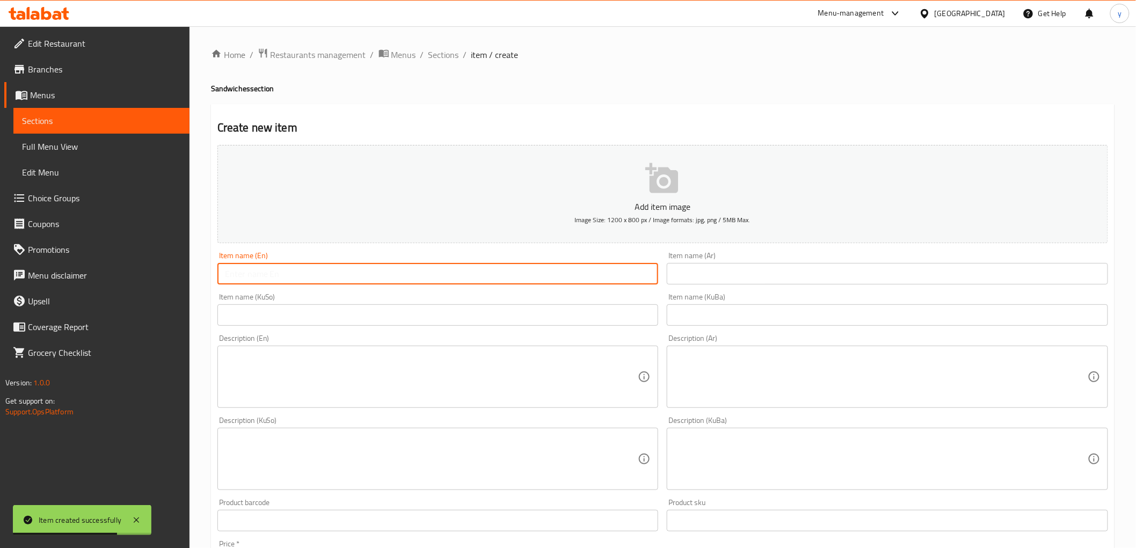
paste input "Falafel plate"
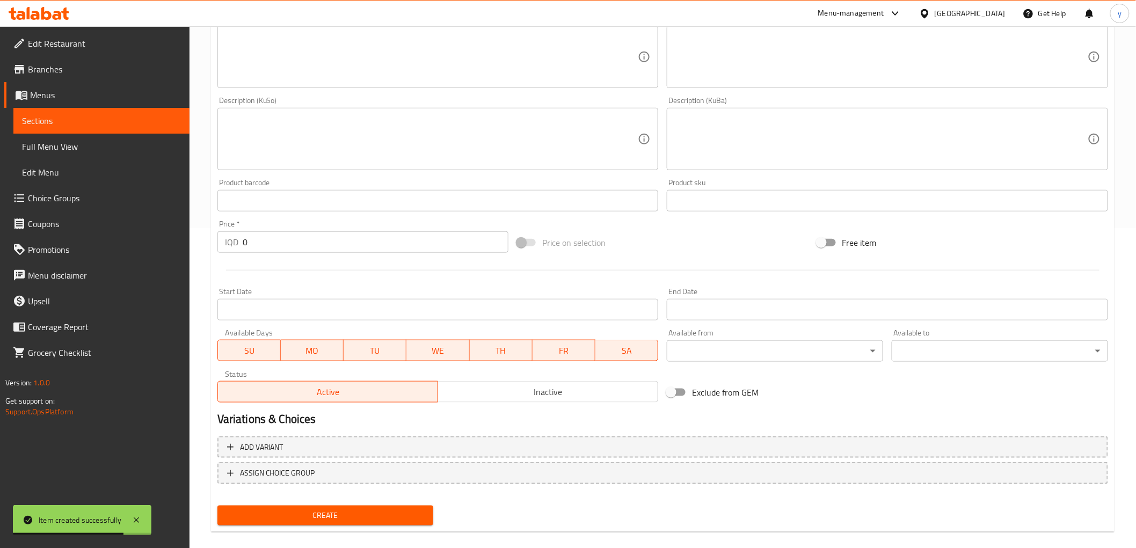
scroll to position [332, 0]
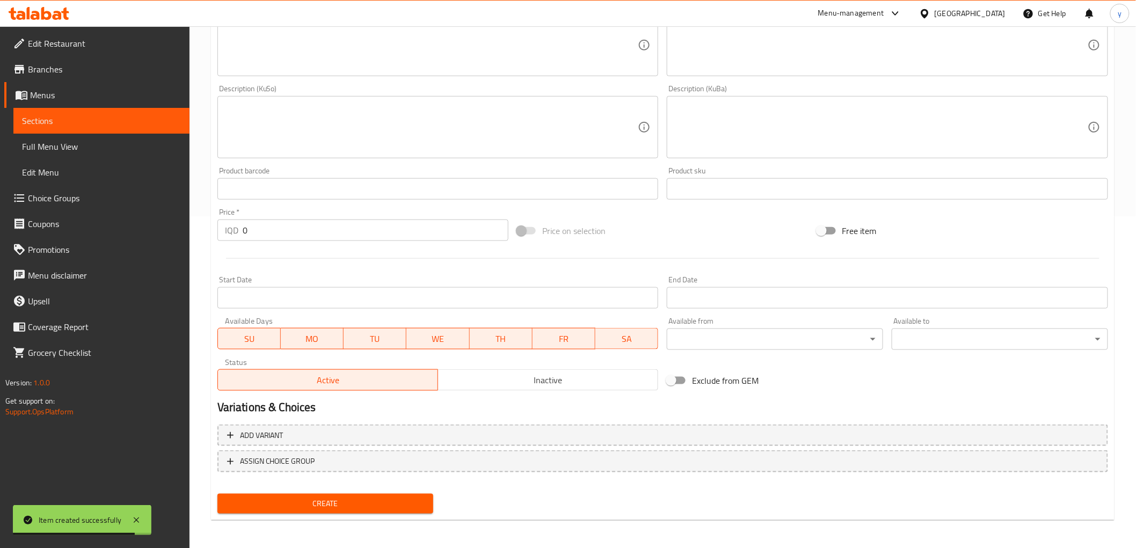
type input "Falafel plate"
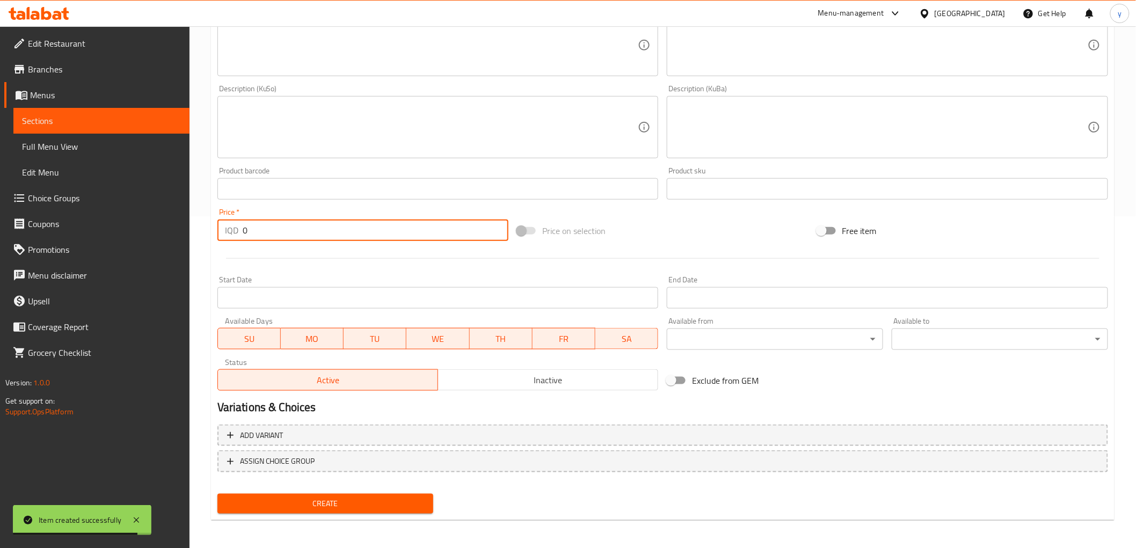
drag, startPoint x: 236, startPoint y: 226, endPoint x: 254, endPoint y: 229, distance: 17.8
click at [238, 228] on div "IQD 0 Price *" at bounding box center [362, 229] width 291 height 21
paste input "250"
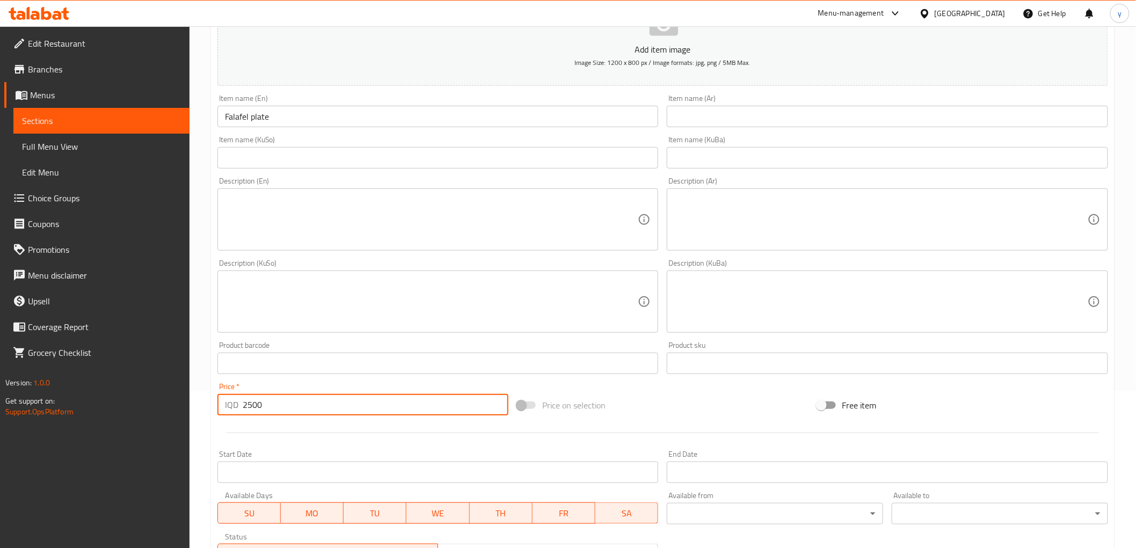
scroll to position [153, 0]
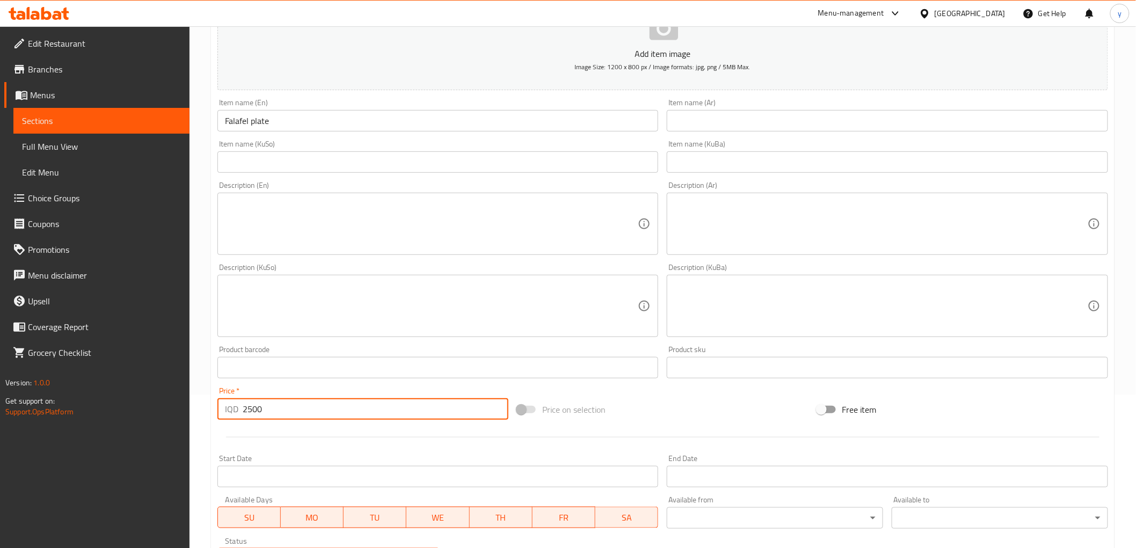
type input "2500"
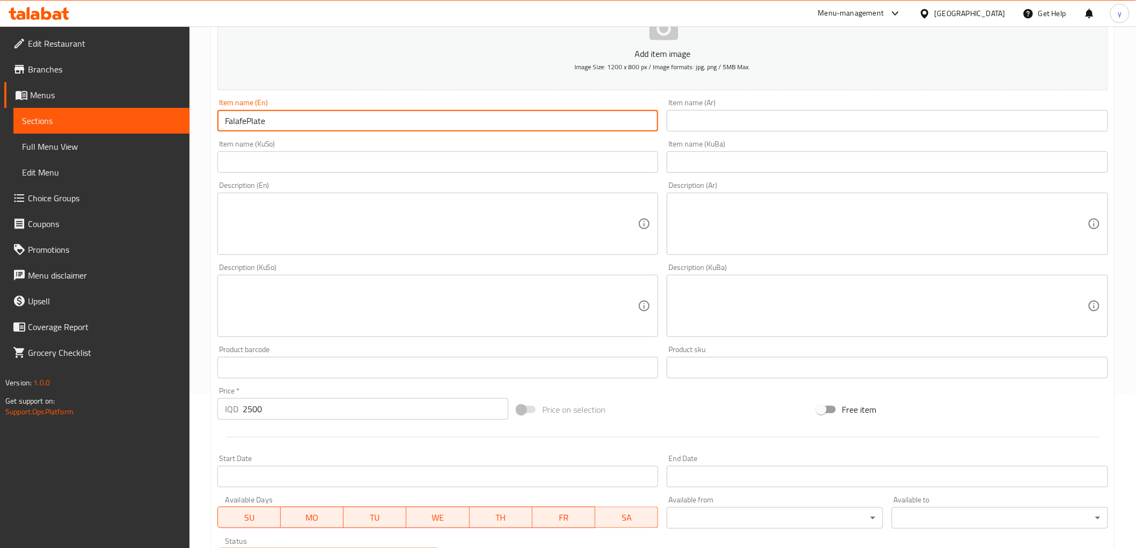
drag, startPoint x: 255, startPoint y: 122, endPoint x: 247, endPoint y: 132, distance: 12.2
click at [247, 132] on div "Item name (En) FalafePlate Item name (En)" at bounding box center [438, 114] width 450 height 41
type input "Falafe Plate"
click at [685, 119] on input "text" at bounding box center [886, 120] width 441 height 21
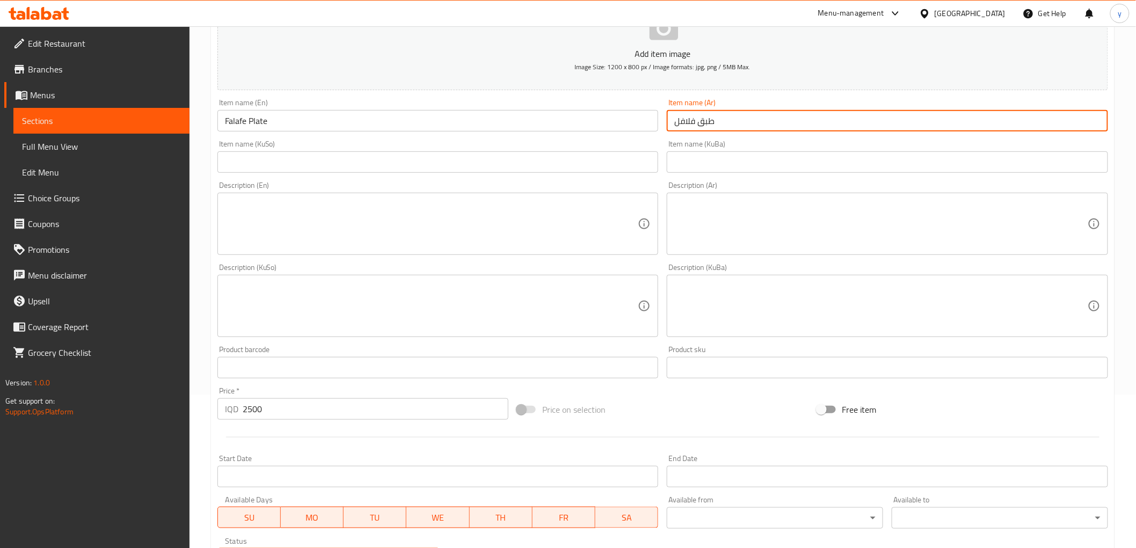
type input "طبق فلافل"
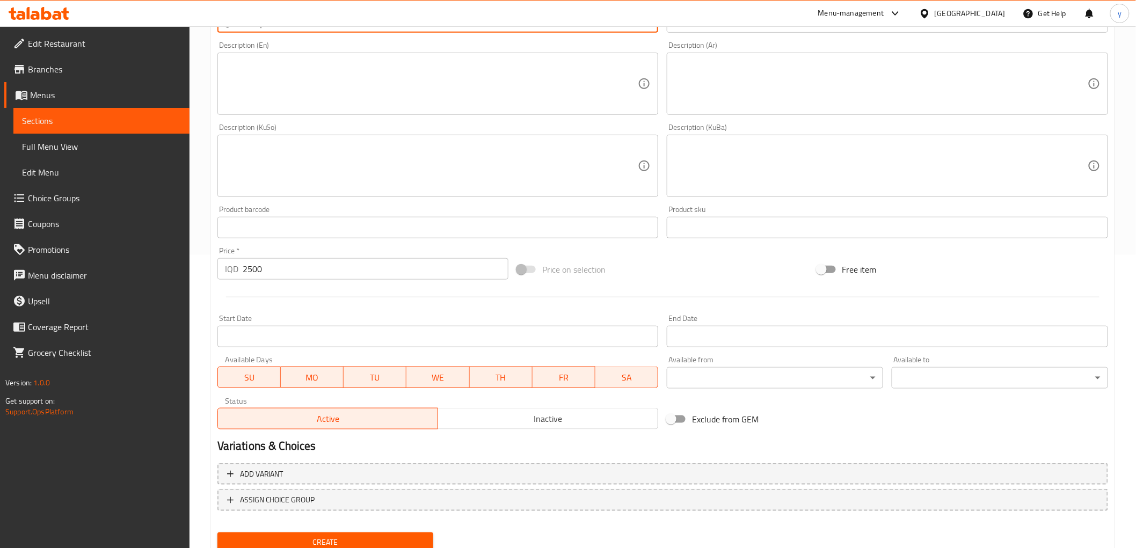
scroll to position [332, 0]
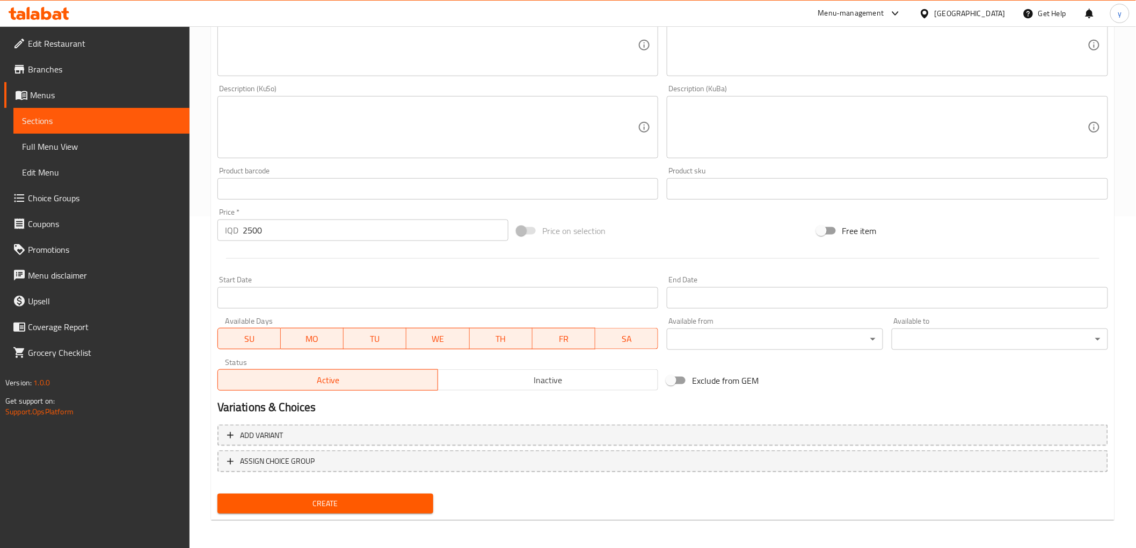
type input "قاپێ فەلافل"
click at [331, 485] on div "Add variant ASSIGN CHOICE GROUP" at bounding box center [662, 455] width 899 height 70
click at [333, 503] on span "Create" at bounding box center [325, 503] width 199 height 13
type input "0"
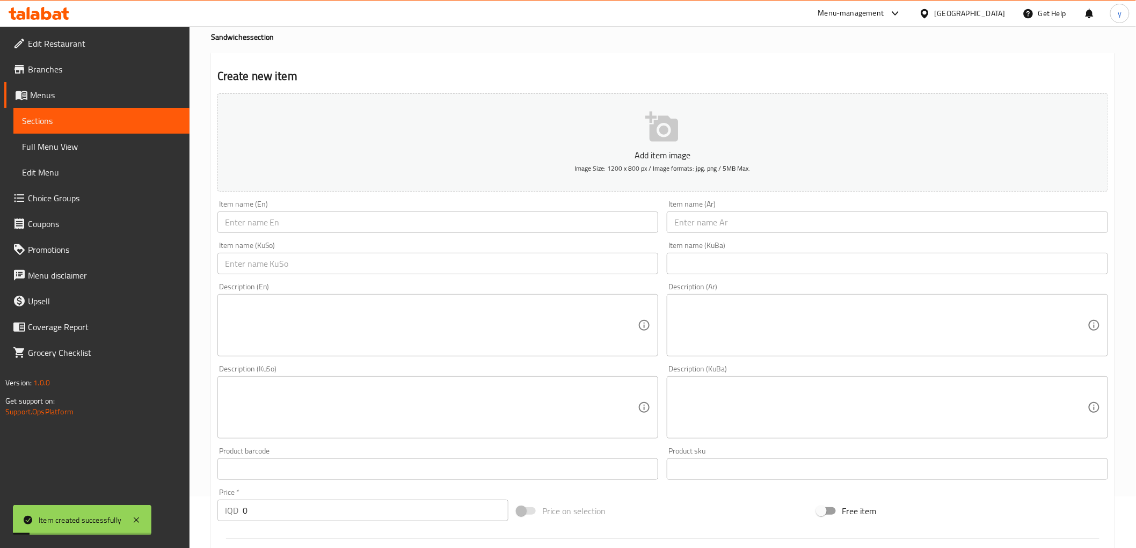
scroll to position [0, 0]
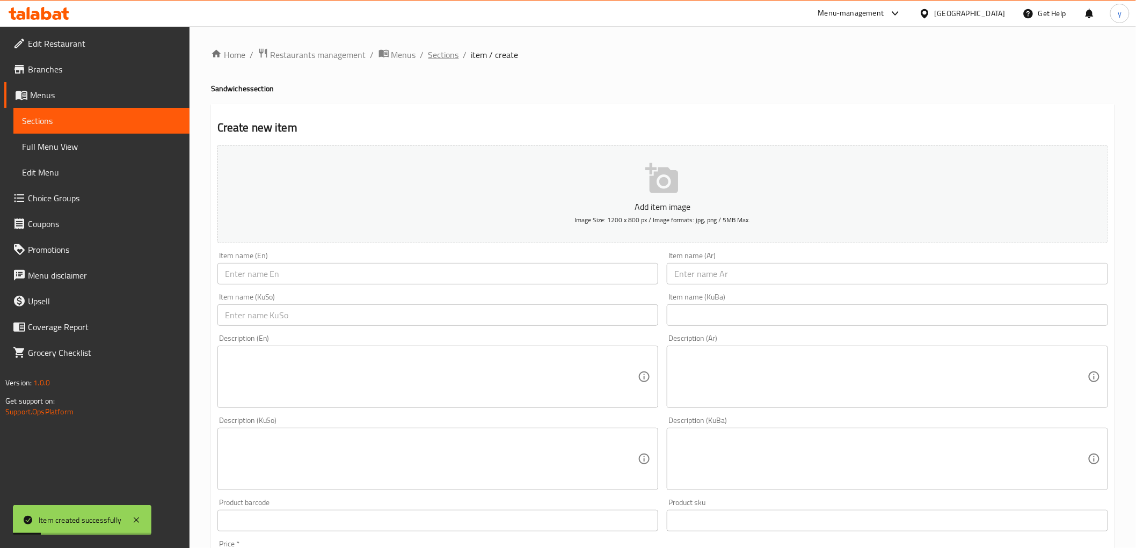
click at [433, 51] on span "Sections" at bounding box center [443, 54] width 31 height 13
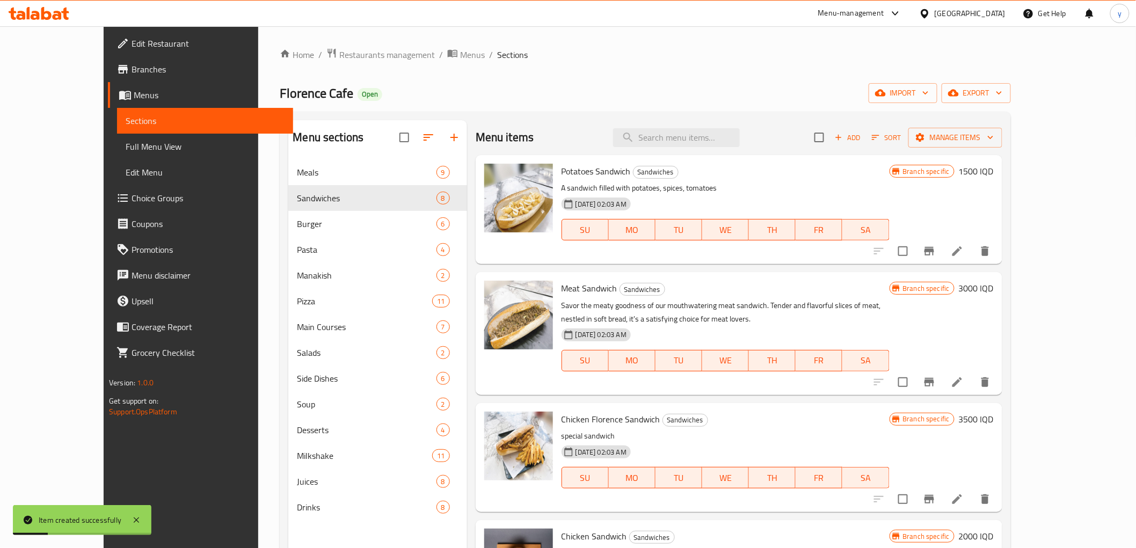
click at [690, 148] on div "Menu items Add Sort Manage items" at bounding box center [738, 137] width 526 height 35
click at [707, 120] on div "Menu items Add Sort Manage items" at bounding box center [738, 137] width 526 height 35
click at [704, 136] on input "search" at bounding box center [676, 137] width 127 height 19
paste input "1250"
click at [698, 137] on input "1250" at bounding box center [676, 137] width 127 height 19
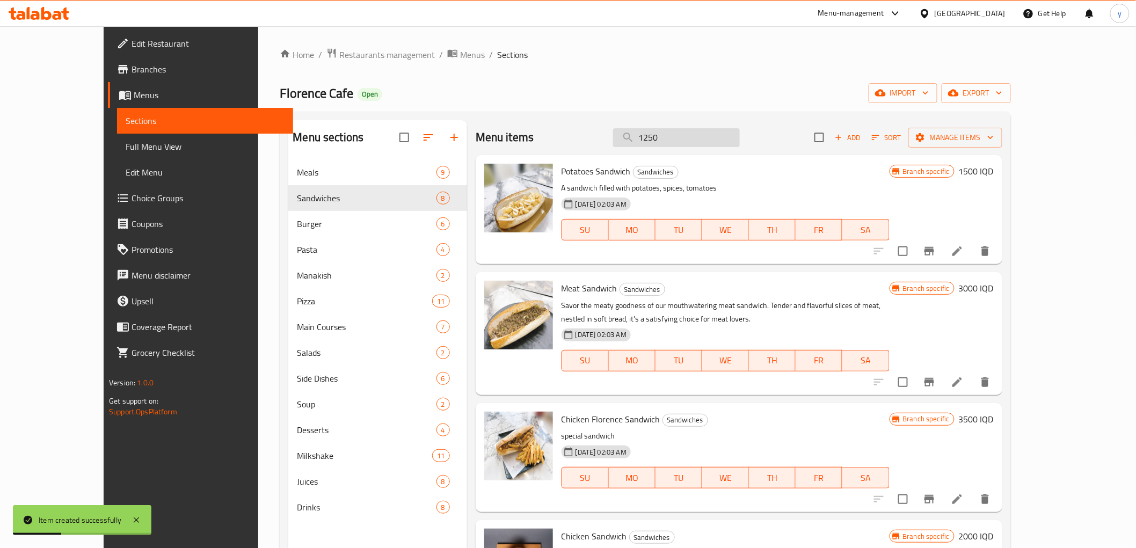
click at [698, 137] on input "1250" at bounding box center [676, 137] width 127 height 19
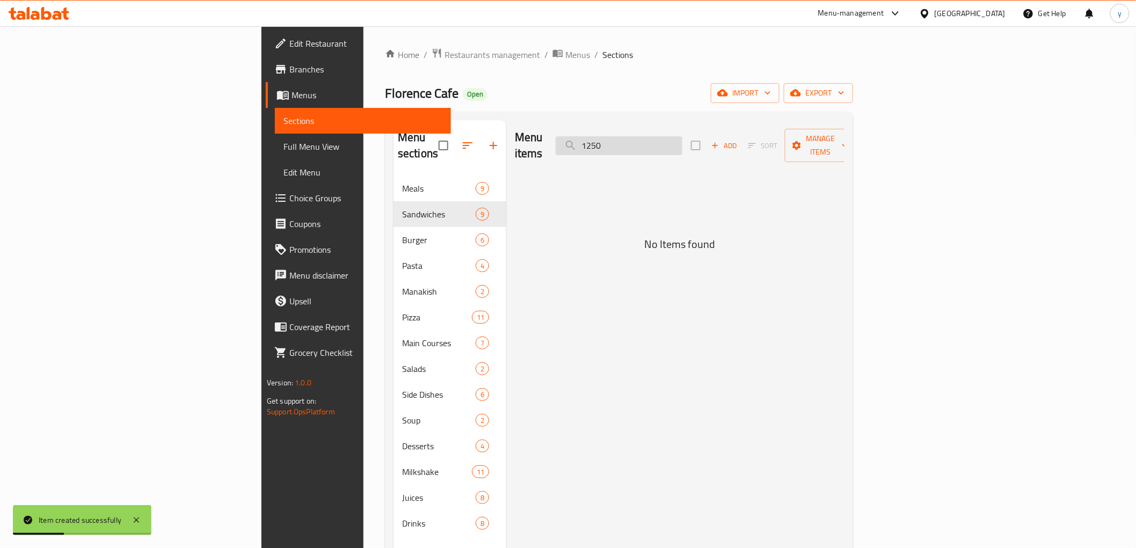
click at [682, 137] on input "1250" at bounding box center [618, 145] width 127 height 19
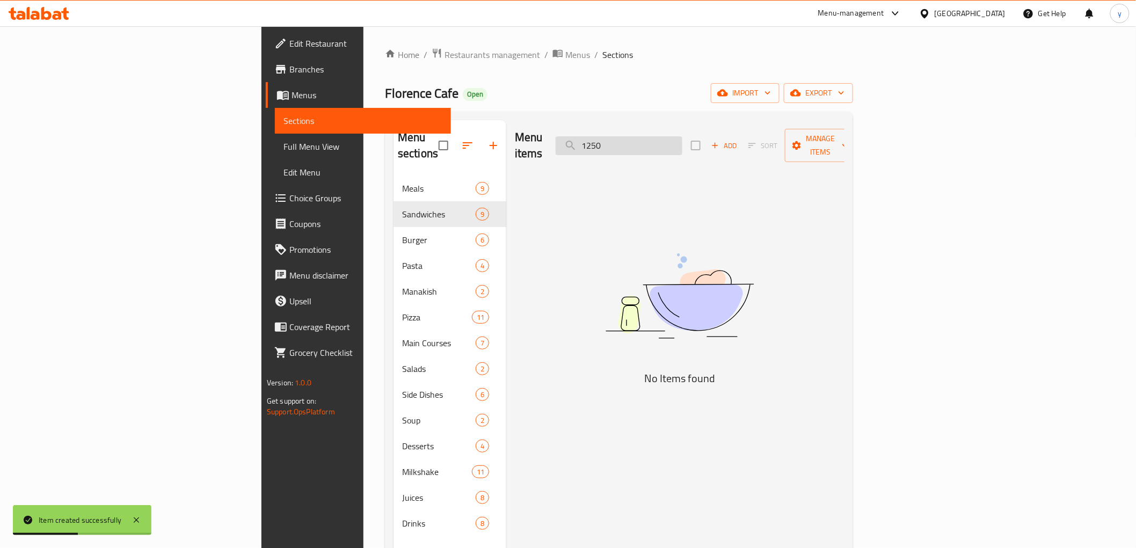
paste input "Falafel sandwich"
click at [682, 140] on input "Falafel sandwich" at bounding box center [618, 145] width 127 height 19
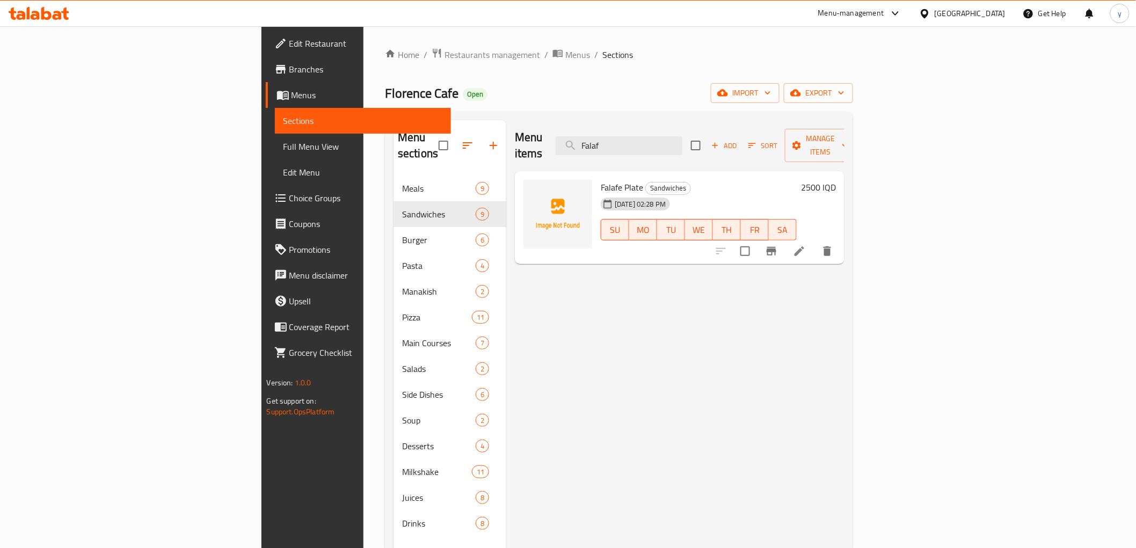
type input "Falaf"
click at [814, 241] on li at bounding box center [799, 250] width 30 height 19
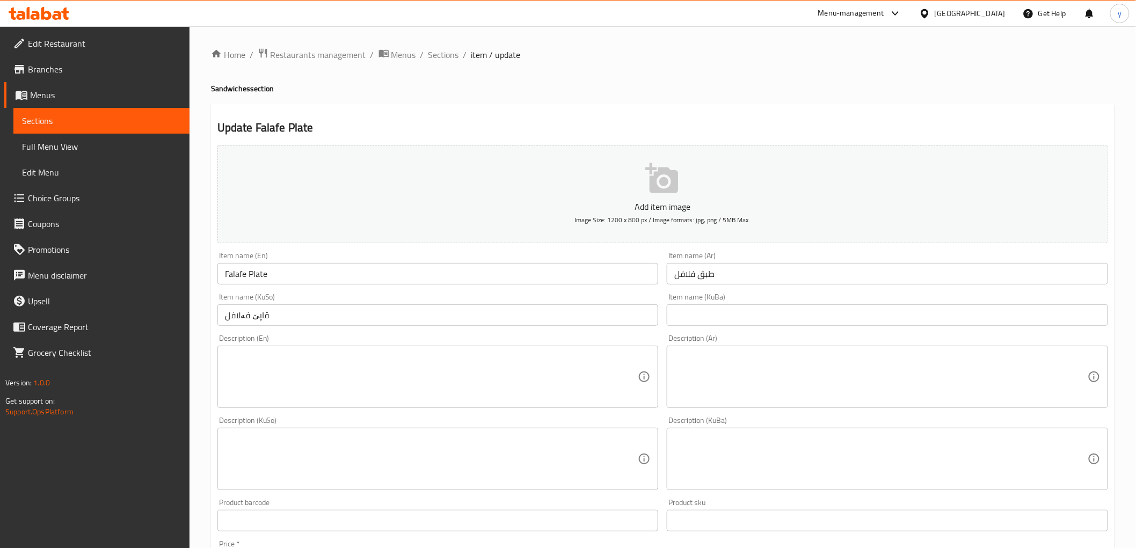
click at [244, 275] on input "Falafe Plate" at bounding box center [437, 273] width 441 height 21
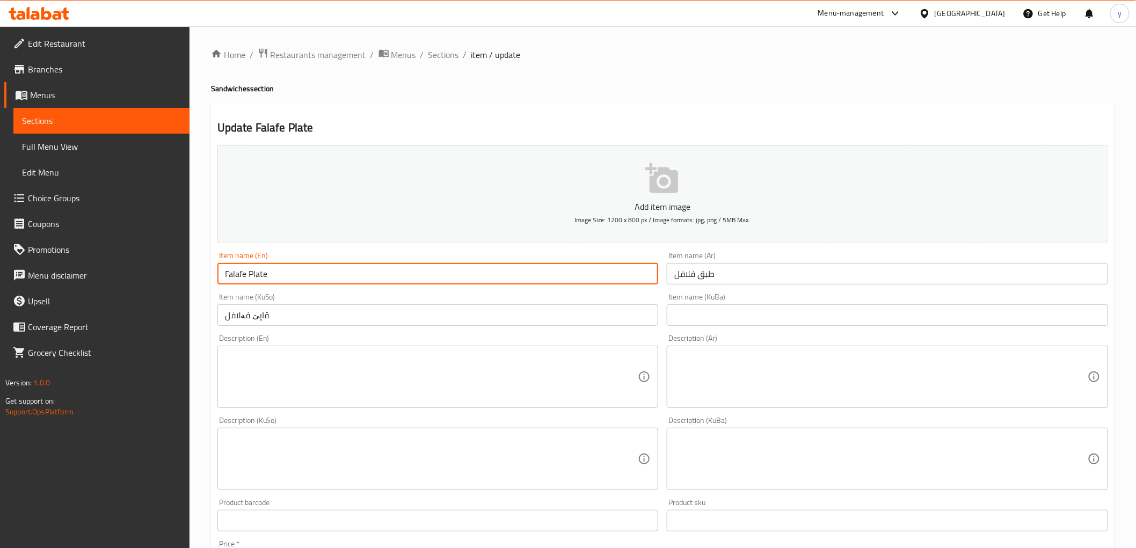
click at [246, 276] on input "Falafe Plate" at bounding box center [437, 273] width 441 height 21
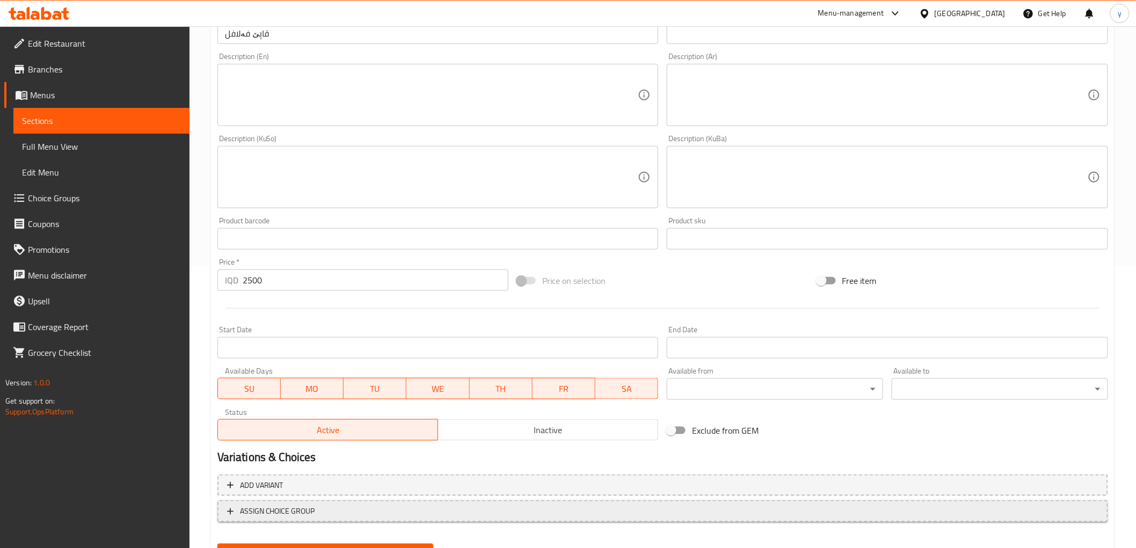
scroll to position [332, 0]
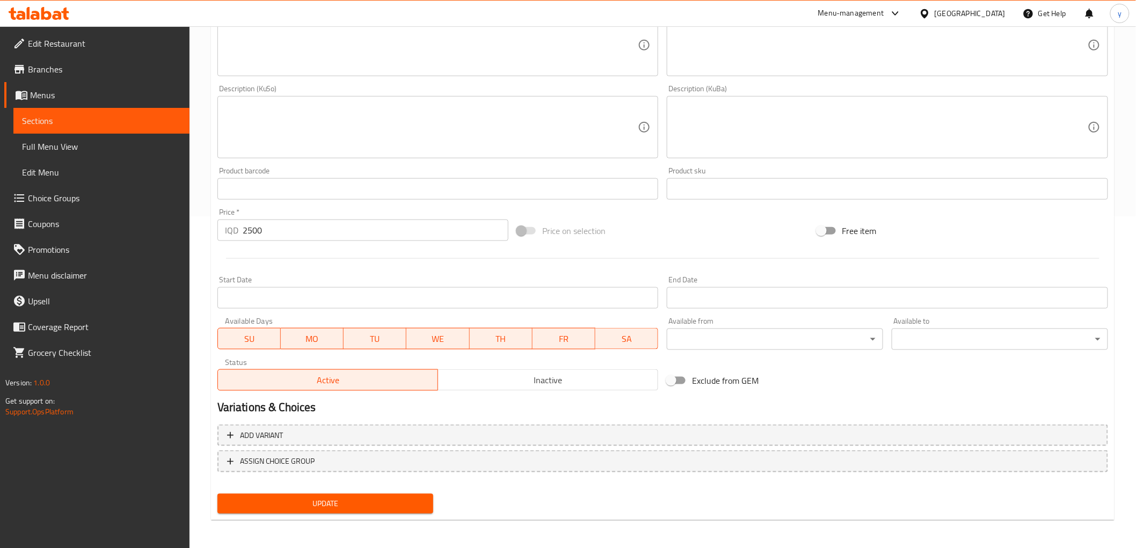
type input "Falafel Plate"
click at [303, 511] on div "Update" at bounding box center [325, 503] width 225 height 28
click at [305, 508] on span "Update" at bounding box center [325, 503] width 199 height 13
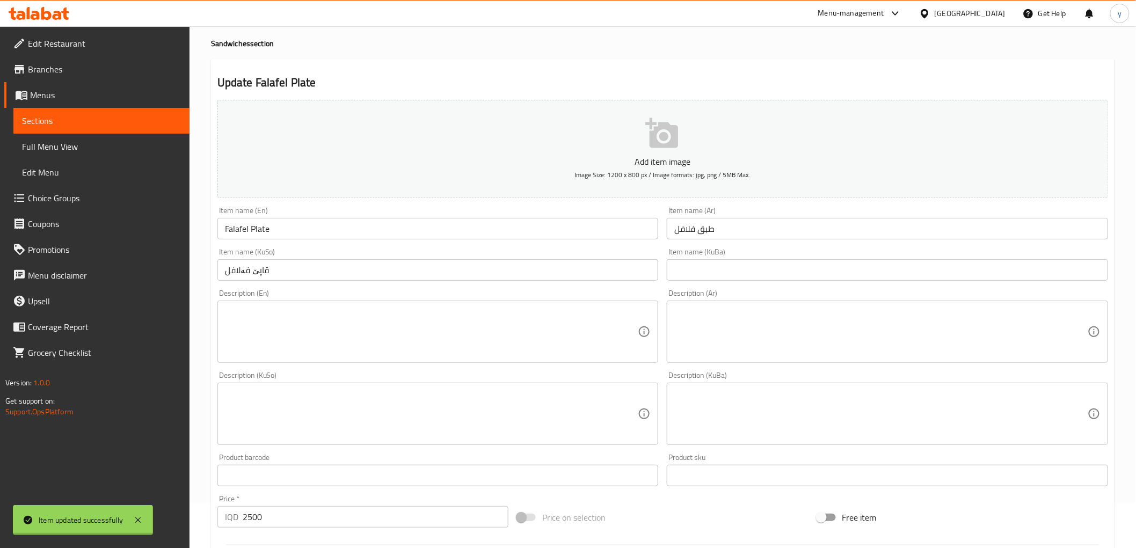
scroll to position [0, 0]
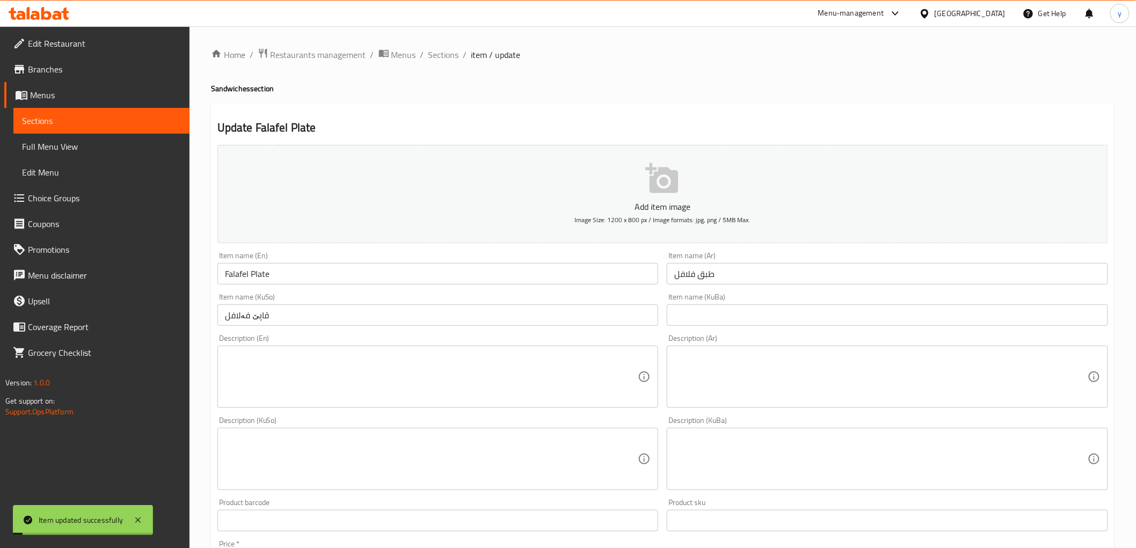
click at [247, 278] on input "Falafel Plate" at bounding box center [437, 273] width 441 height 21
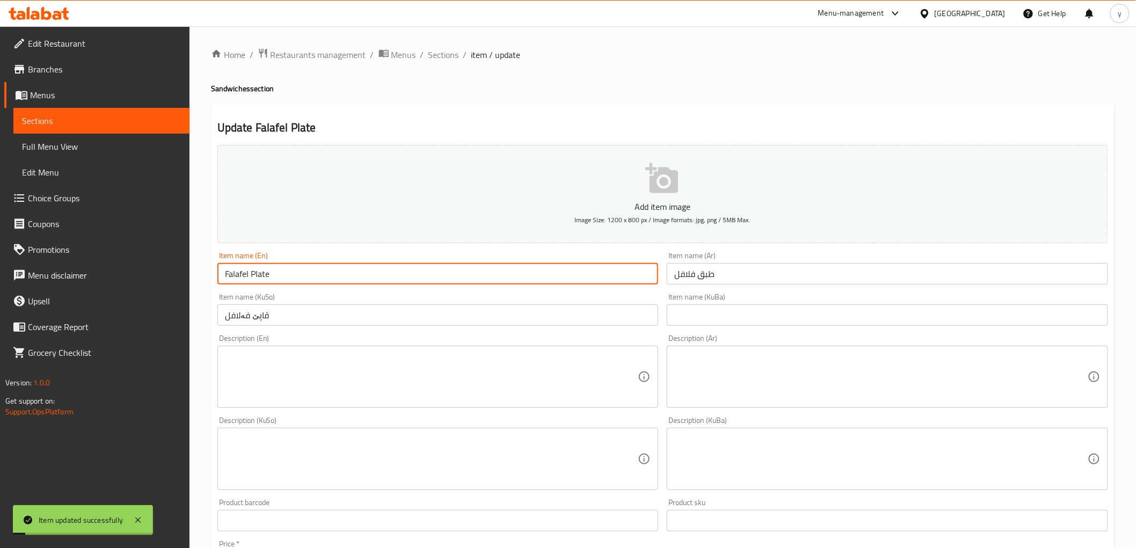
click at [247, 278] on input "Falafel Plate" at bounding box center [437, 273] width 441 height 21
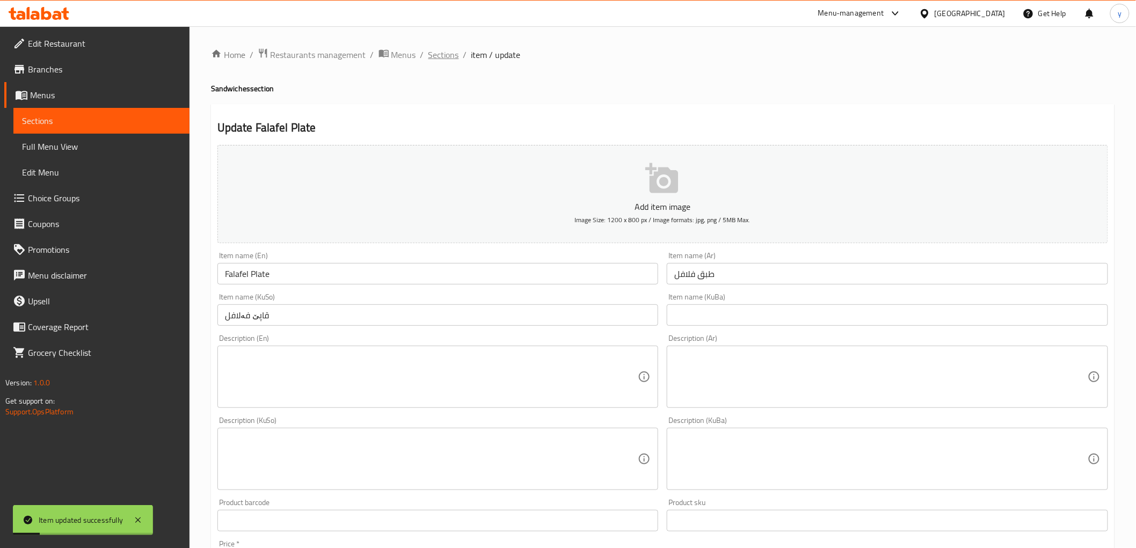
click at [443, 60] on span "Sections" at bounding box center [443, 54] width 31 height 13
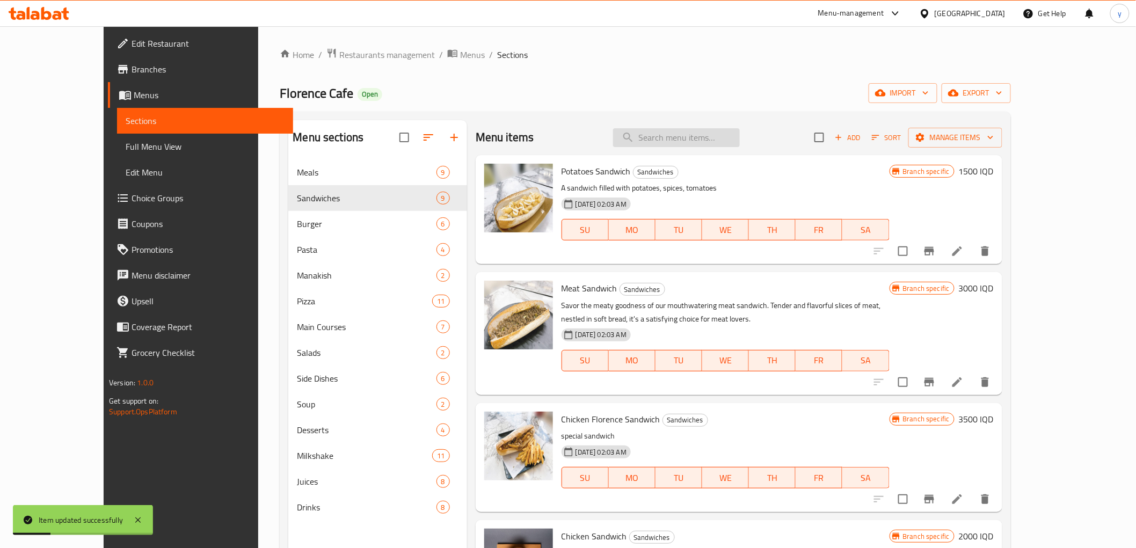
click at [700, 141] on input "search" at bounding box center [676, 137] width 127 height 19
paste input "Falafel"
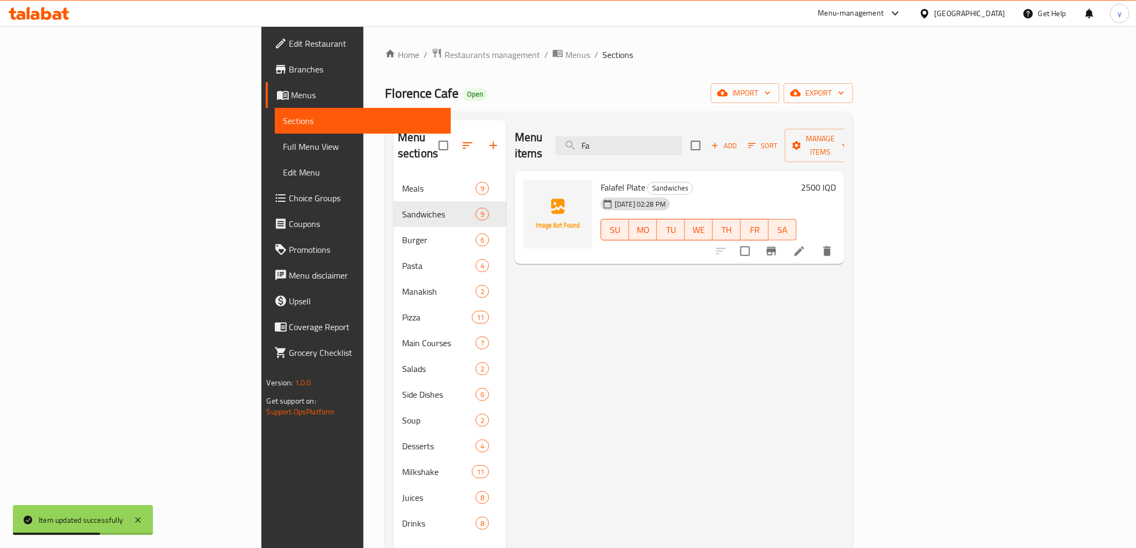
type input "F"
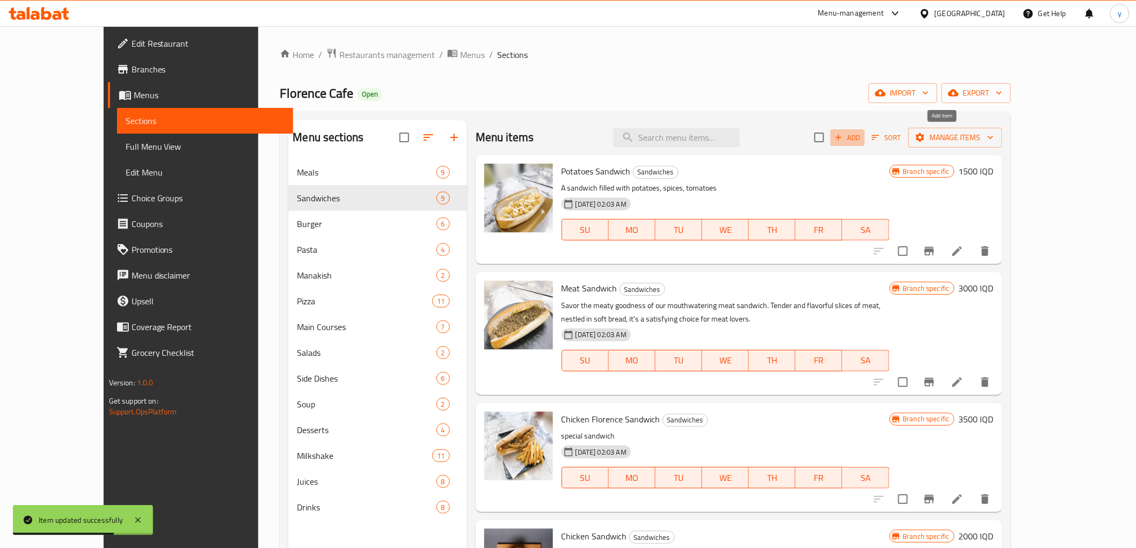
click at [865, 144] on button "Add" at bounding box center [847, 137] width 34 height 17
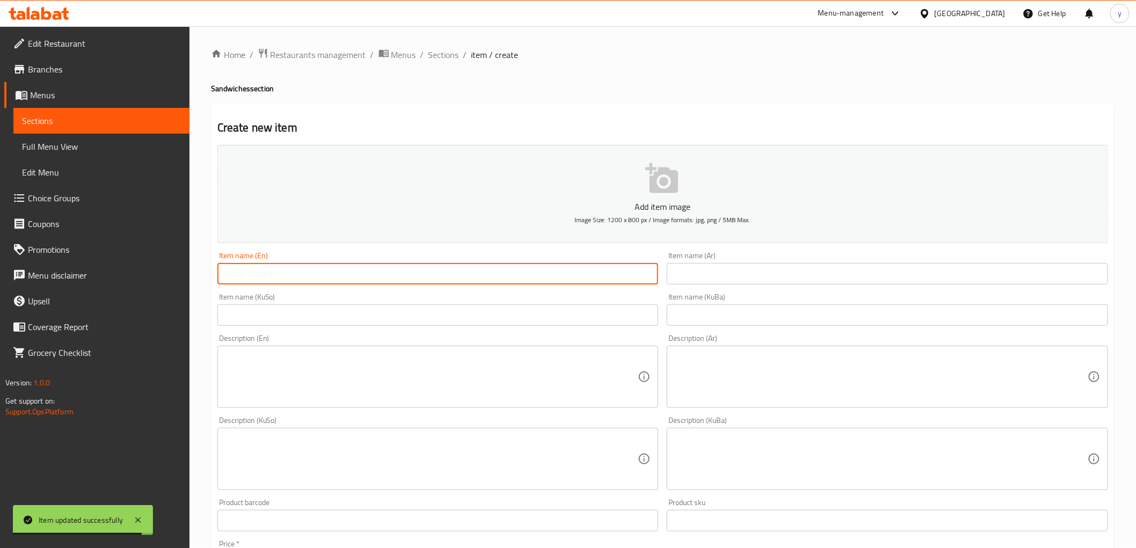
drag, startPoint x: 459, startPoint y: 281, endPoint x: 397, endPoint y: 301, distance: 65.5
click at [459, 281] on input "text" at bounding box center [437, 273] width 441 height 21
paste input "Falafel sandwich"
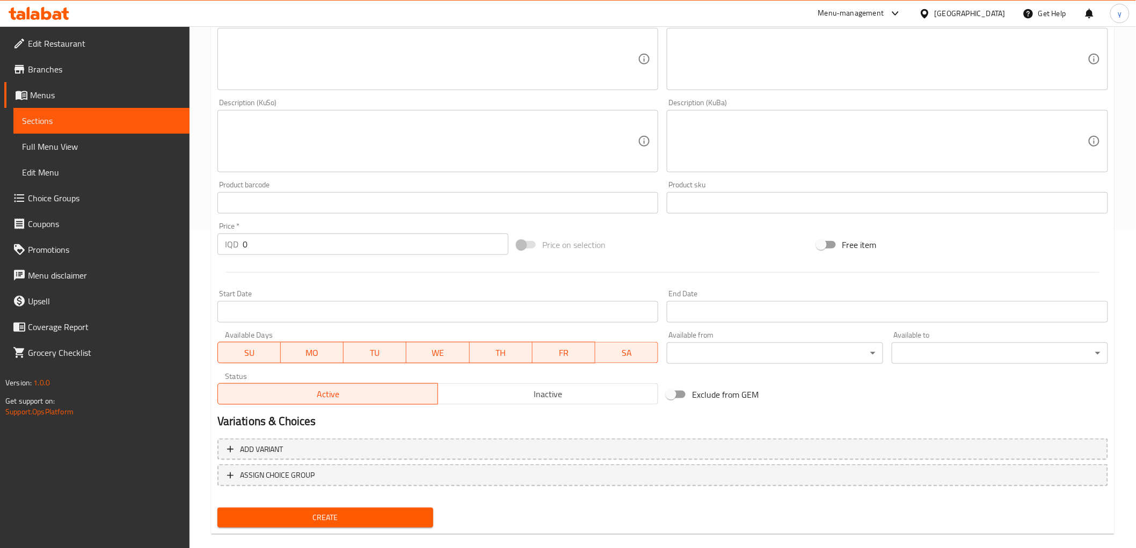
scroll to position [332, 0]
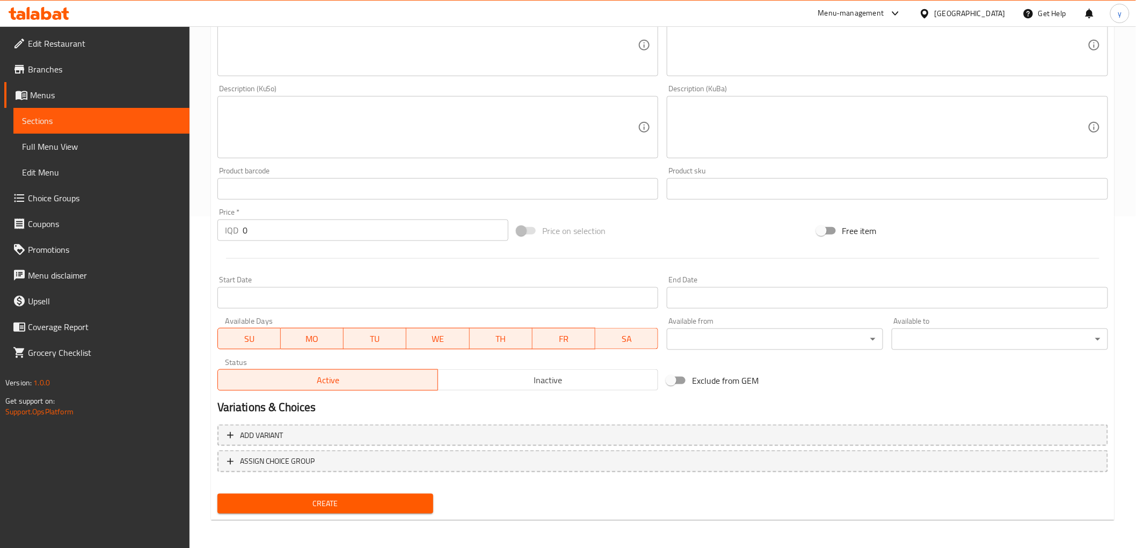
type input "Falafel sandwich"
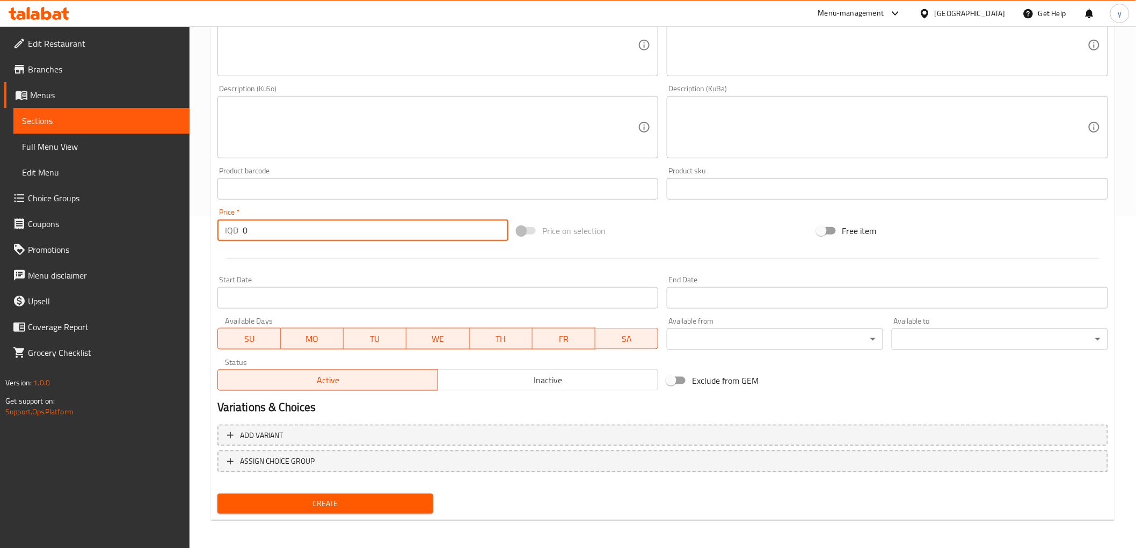
drag, startPoint x: 252, startPoint y: 231, endPoint x: 231, endPoint y: 281, distance: 53.8
click at [226, 254] on div "Add item image Image Size: 1200 x 800 px / Image formats: jpg, png / 5MB Max. I…" at bounding box center [662, 102] width 899 height 586
paste input "125"
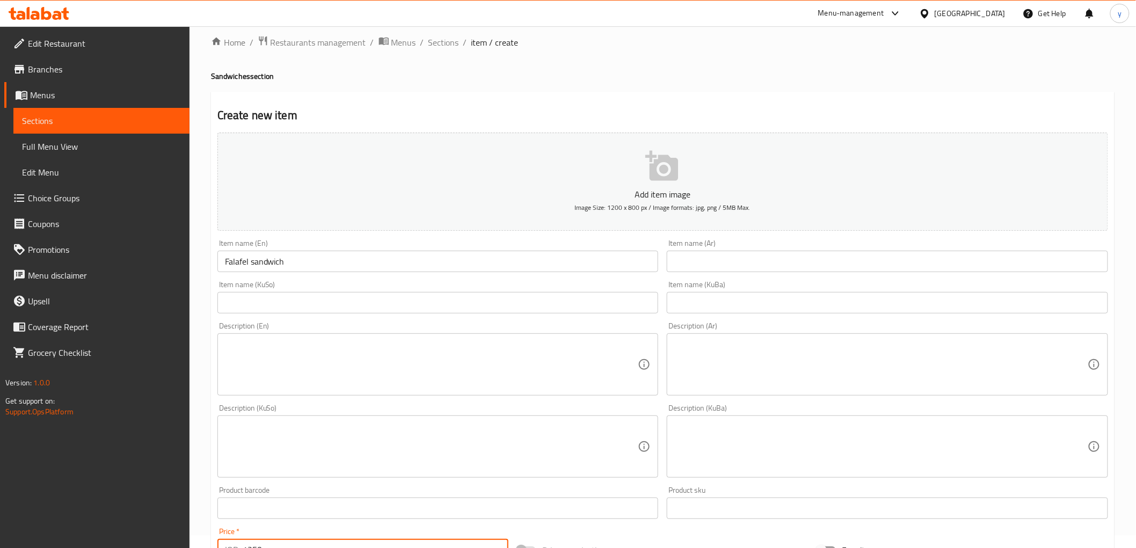
scroll to position [0, 0]
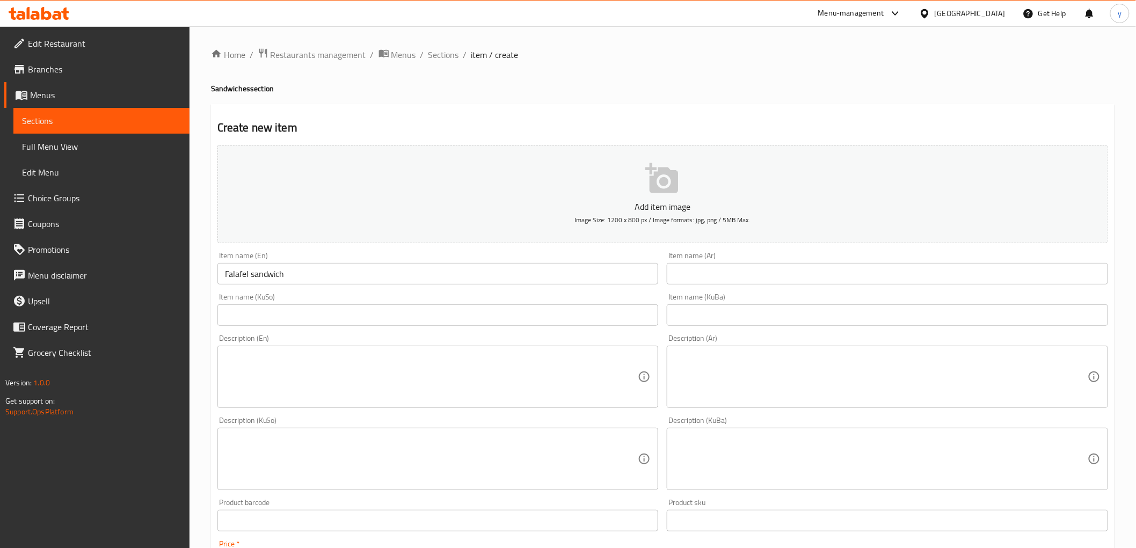
type input "1250"
click at [716, 267] on input "text" at bounding box center [886, 273] width 441 height 21
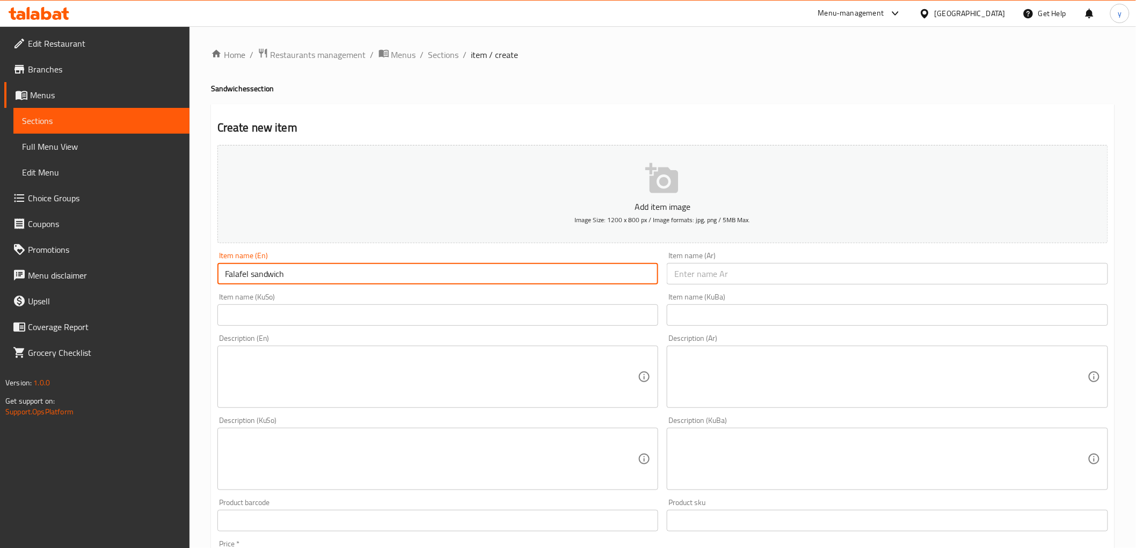
drag, startPoint x: 249, startPoint y: 269, endPoint x: 257, endPoint y: 272, distance: 8.2
click at [257, 272] on input "Falafel sandwich" at bounding box center [437, 273] width 441 height 21
drag, startPoint x: 270, startPoint y: 270, endPoint x: 256, endPoint y: 274, distance: 15.0
click at [266, 272] on input "Falafel sandwich" at bounding box center [437, 273] width 441 height 21
drag, startPoint x: 256, startPoint y: 274, endPoint x: 251, endPoint y: 279, distance: 7.2
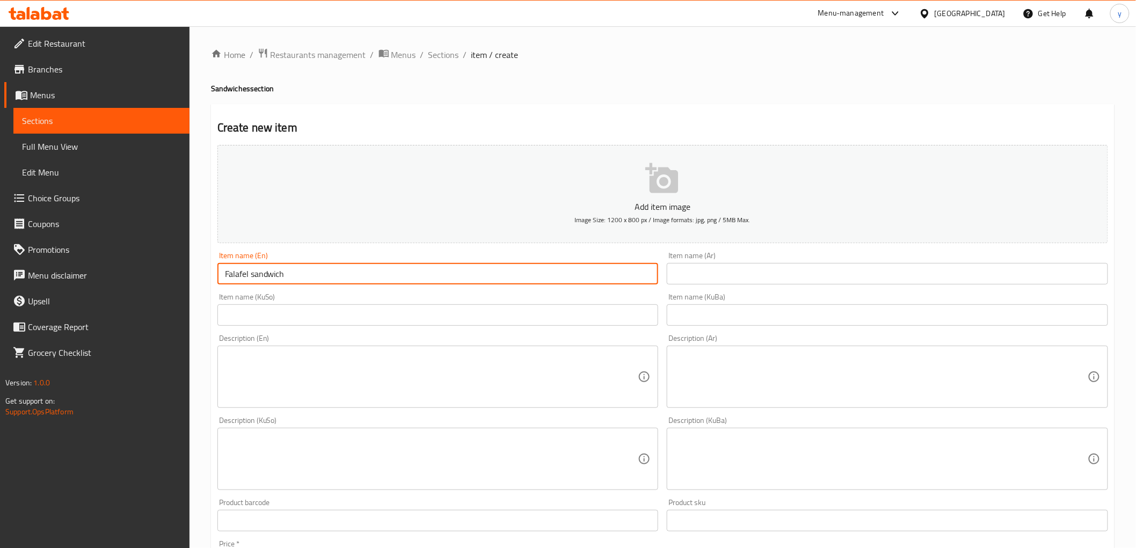
click at [251, 279] on input "Falafel sandwich" at bounding box center [437, 273] width 441 height 21
type input "Falafel Sandwich"
click at [690, 275] on input "text" at bounding box center [886, 273] width 441 height 21
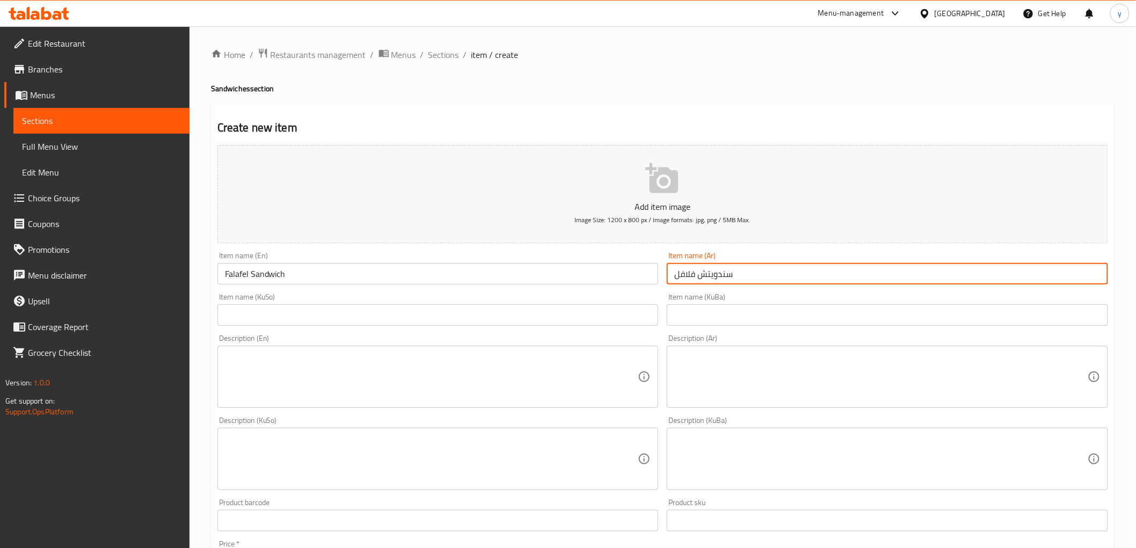
type input "سندويتش فلافل"
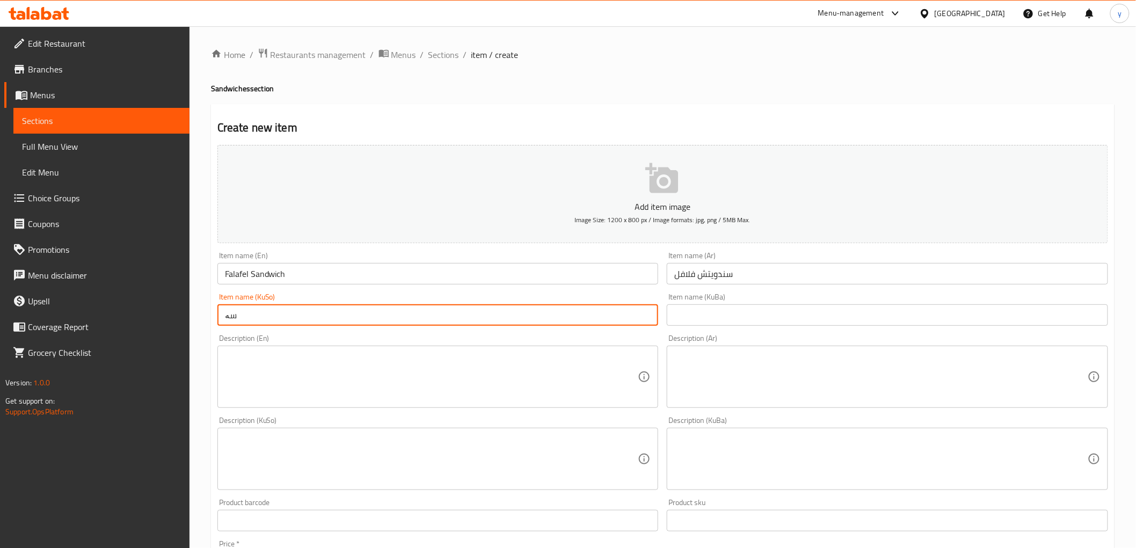
type input "س"
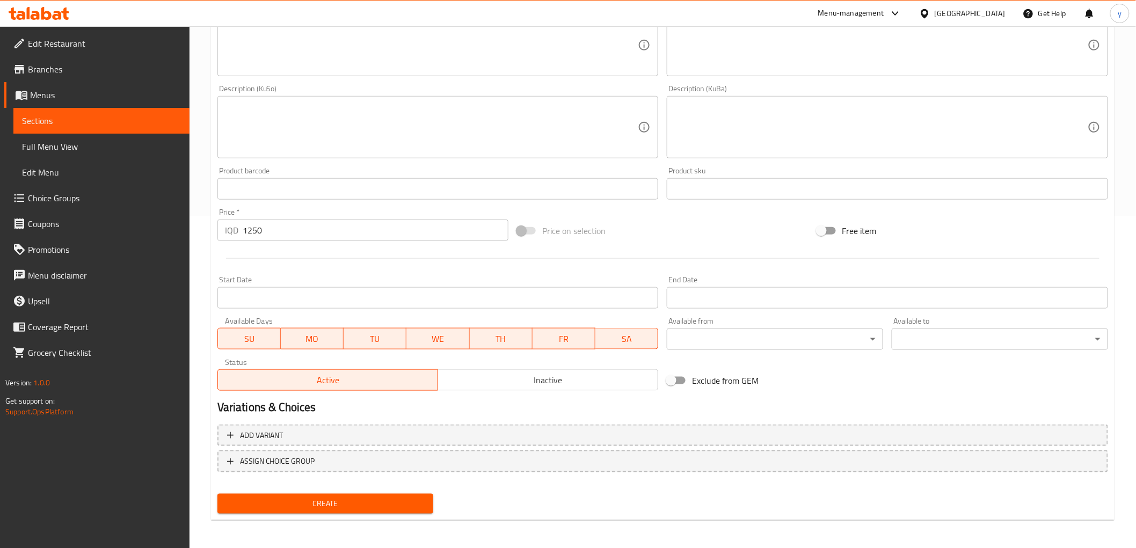
type input "سەندویچی فەلافل"
click at [306, 501] on span "Create" at bounding box center [325, 503] width 199 height 13
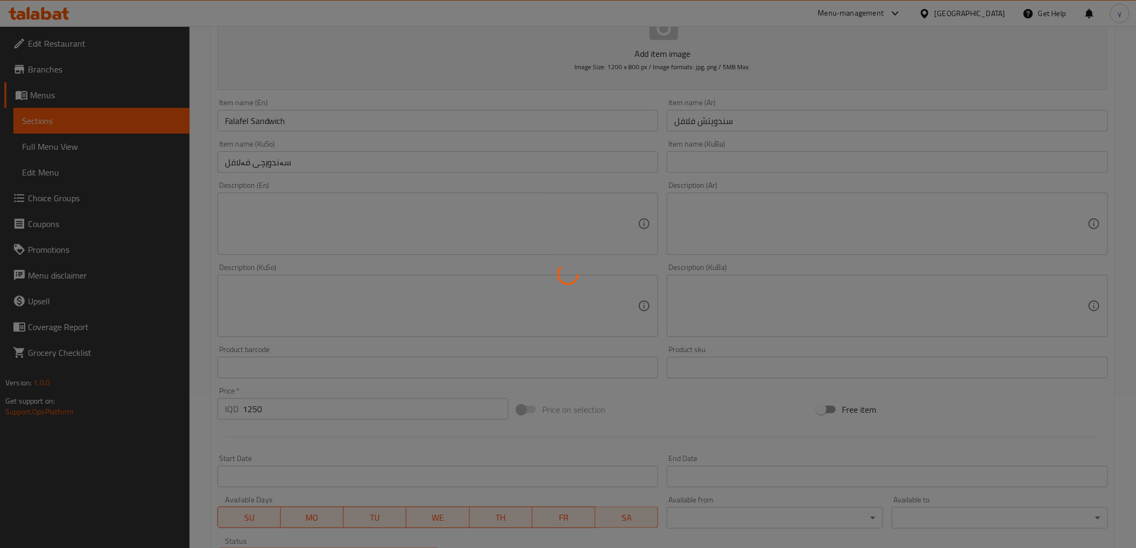
type input "0"
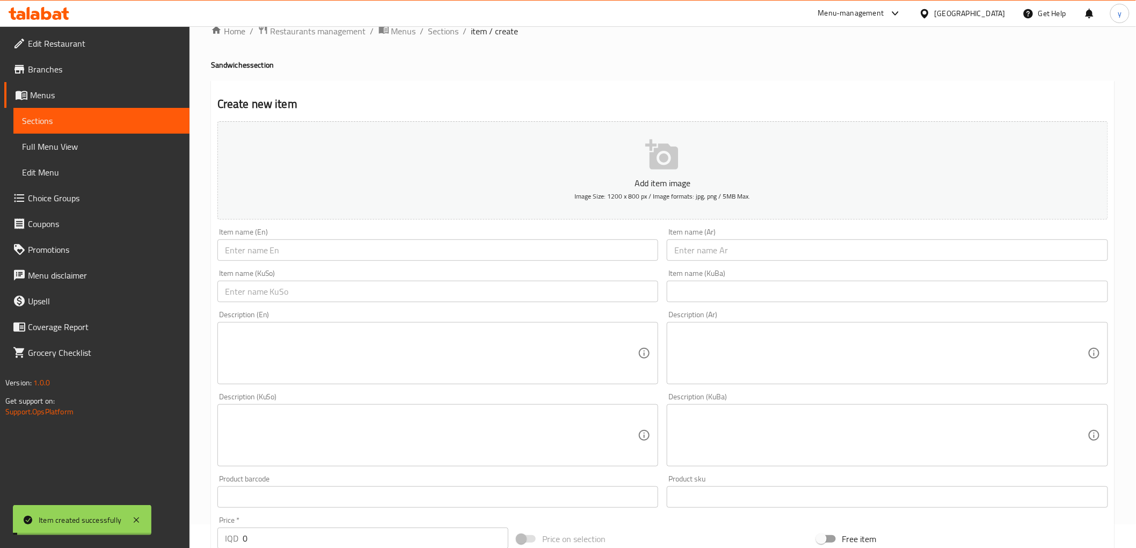
scroll to position [0, 0]
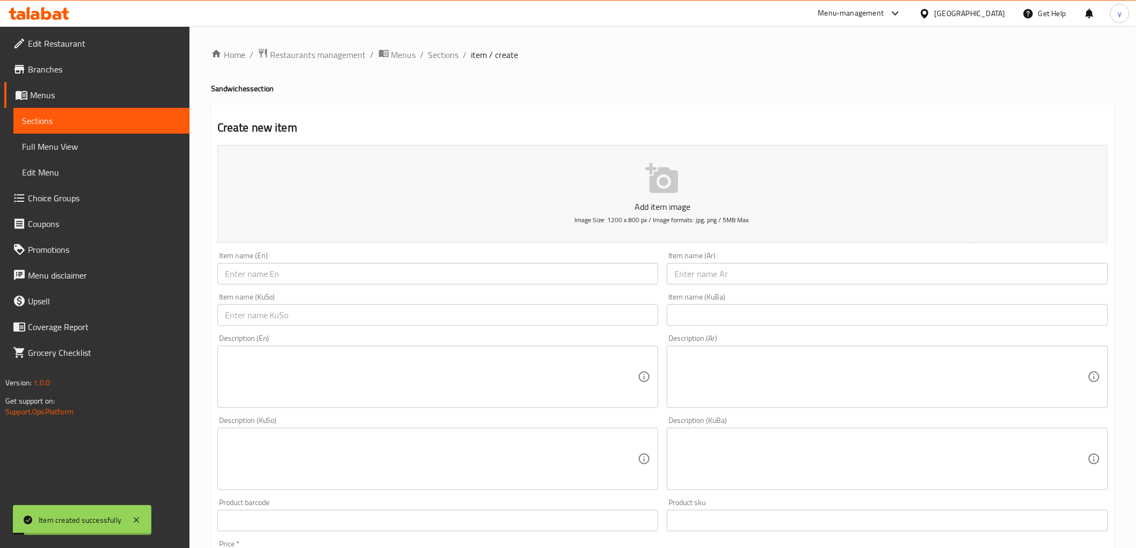
click at [444, 57] on span "Sections" at bounding box center [443, 54] width 31 height 13
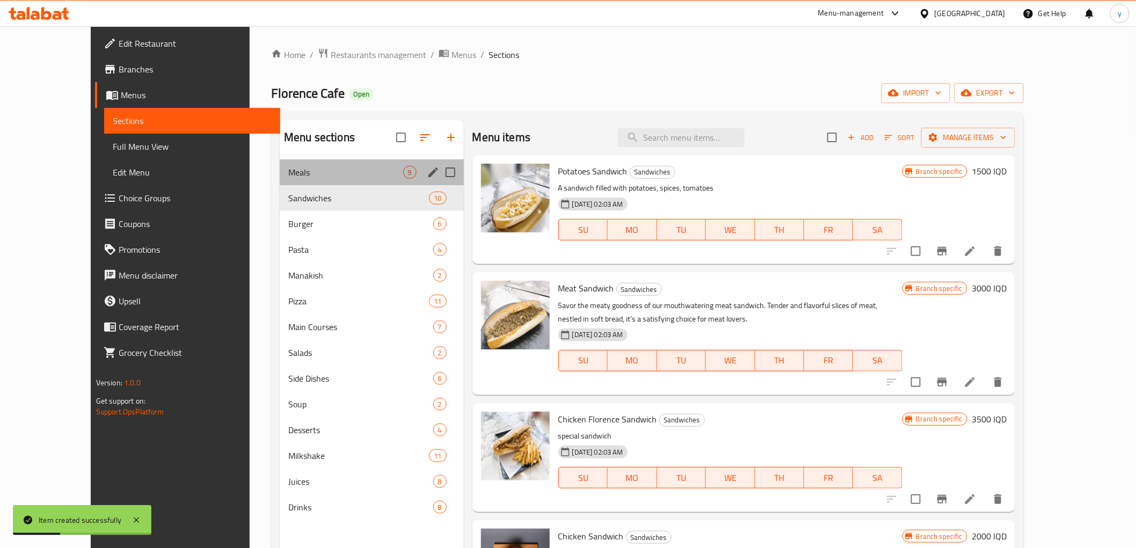
click at [280, 180] on div "Meals 9" at bounding box center [372, 172] width 184 height 26
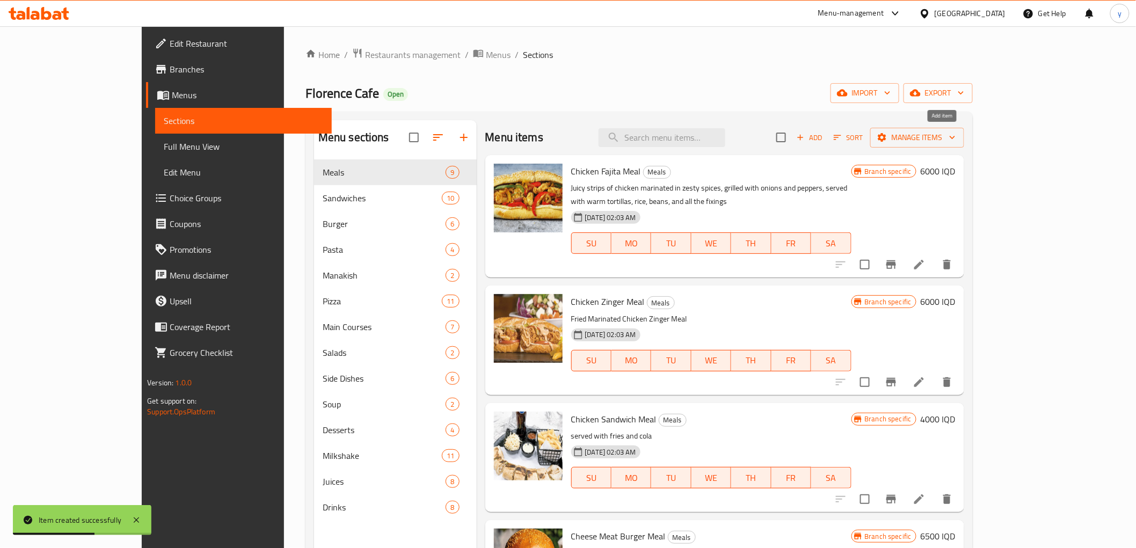
click at [826, 134] on button "Add" at bounding box center [809, 137] width 34 height 17
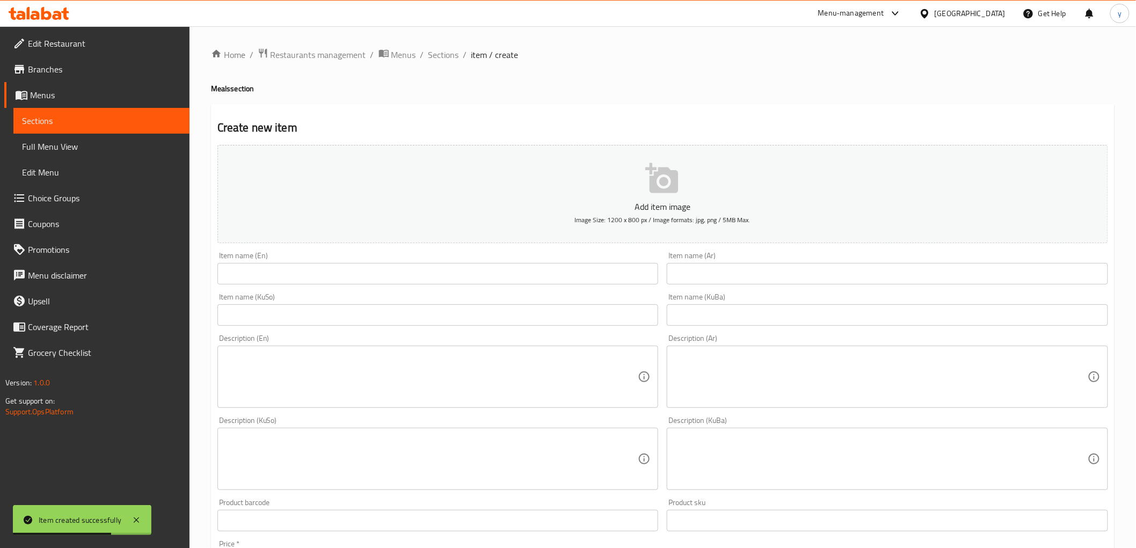
click at [314, 270] on input "text" at bounding box center [437, 273] width 441 height 21
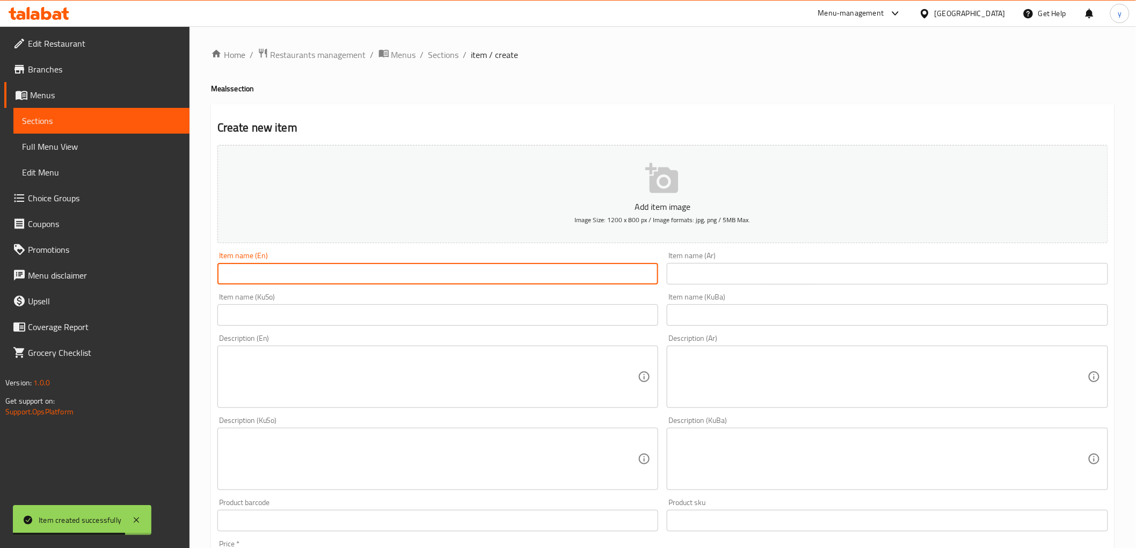
paste input "Mushroom burger meal"
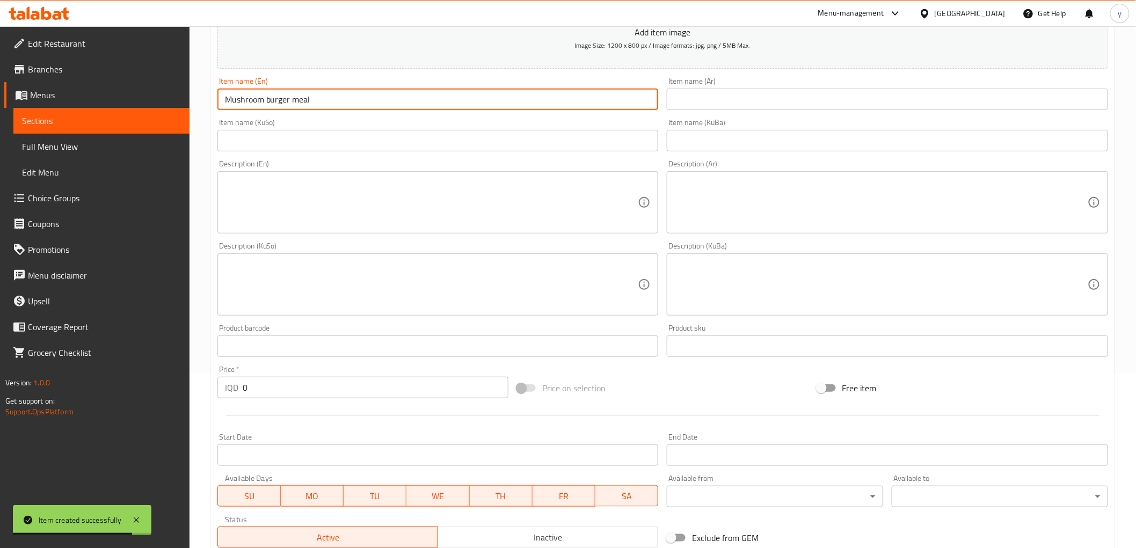
scroll to position [179, 0]
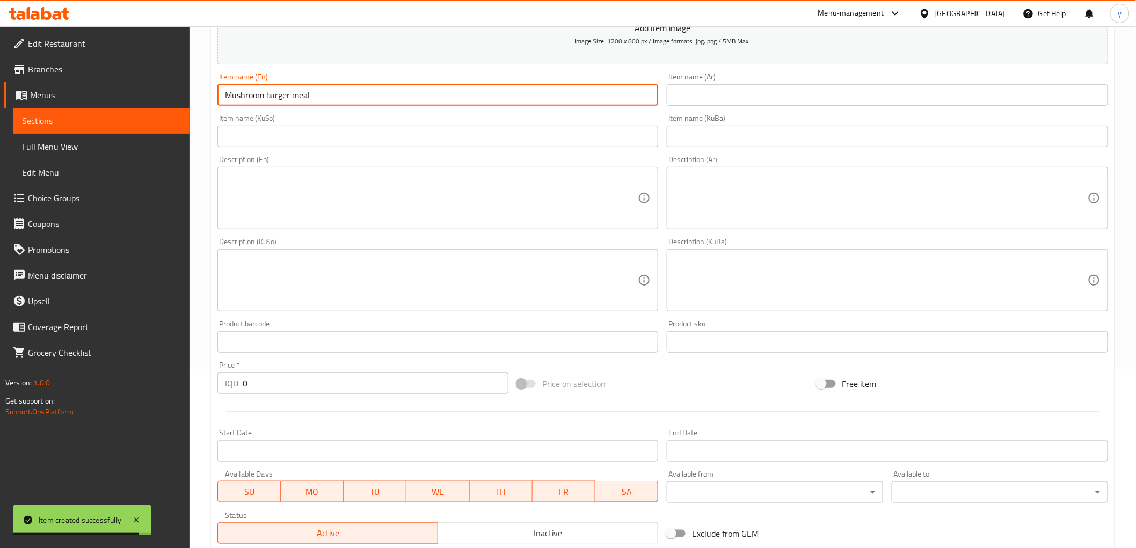
type input "Mushroom burger meal"
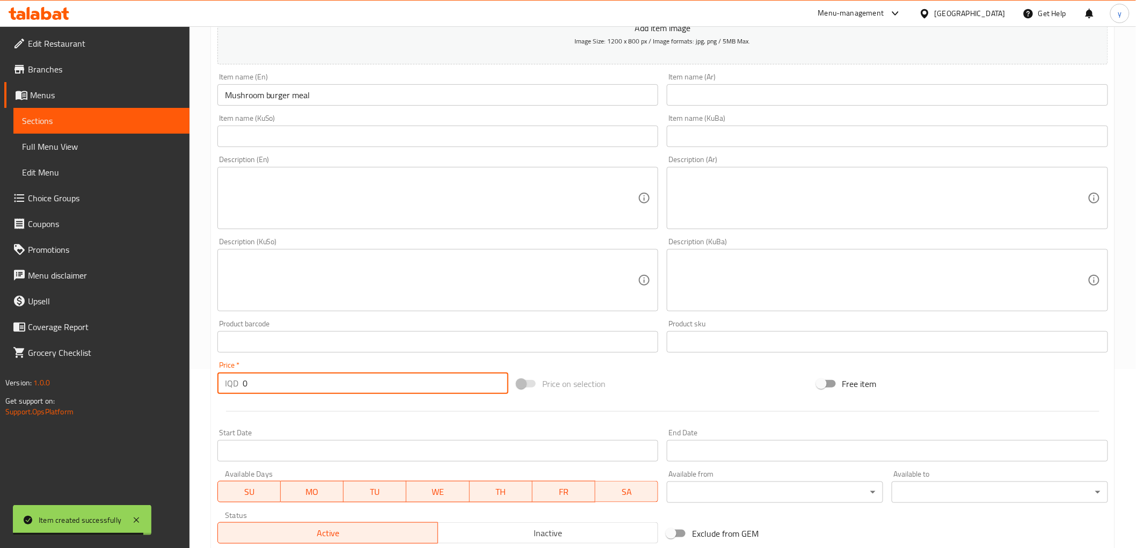
drag, startPoint x: 255, startPoint y: 385, endPoint x: 228, endPoint y: 386, distance: 28.0
click at [221, 394] on div "Price   * IQD 0 Price *" at bounding box center [362, 377] width 299 height 41
paste input "650"
type input "6500"
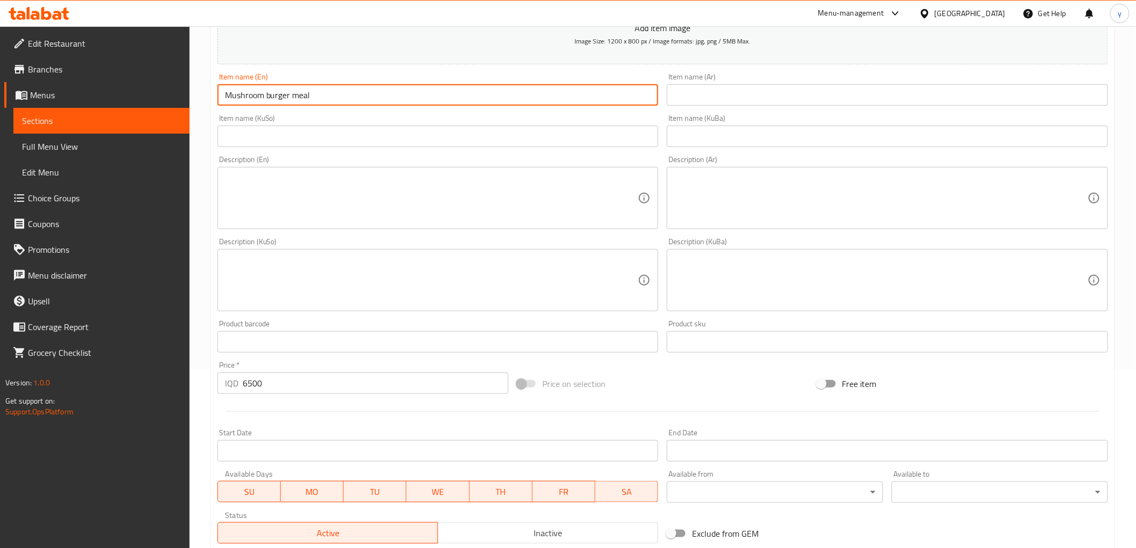
click at [271, 98] on input "Mushroom burger meal" at bounding box center [437, 94] width 441 height 21
drag, startPoint x: 299, startPoint y: 93, endPoint x: 295, endPoint y: 99, distance: 7.3
click at [295, 99] on input "Mushroom Burger meal" at bounding box center [437, 94] width 441 height 21
type input "Mushroom Burger Meal"
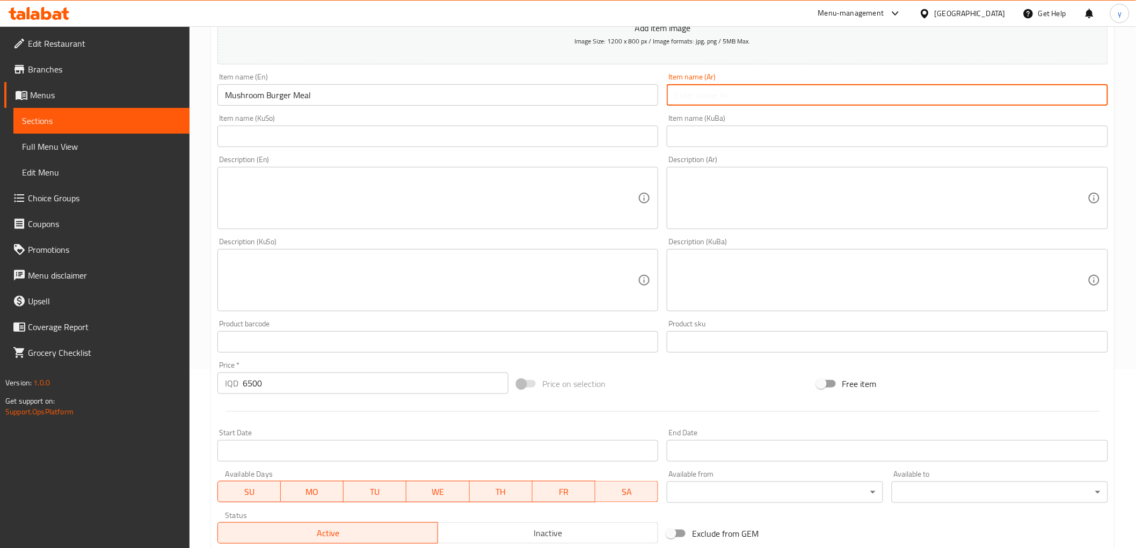
click at [699, 94] on input "text" at bounding box center [886, 94] width 441 height 21
type input "وجبة برجر بالفطر"
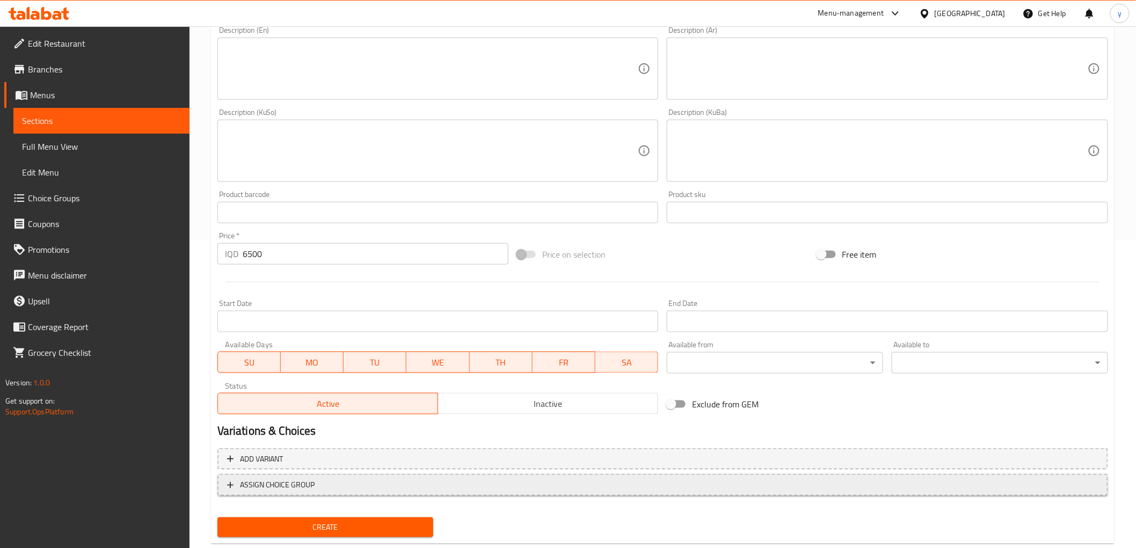
scroll to position [332, 0]
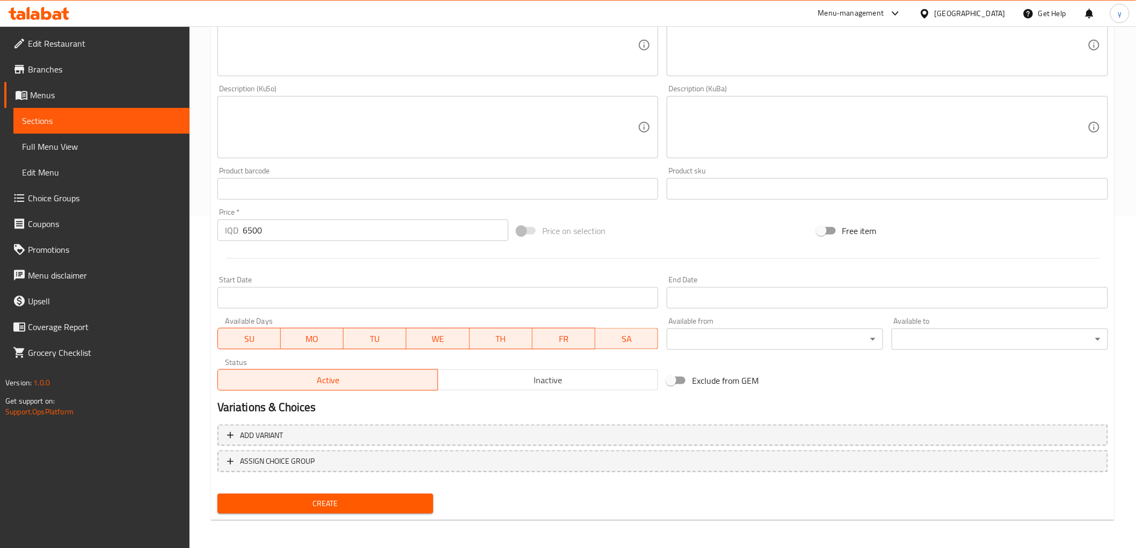
type input "[PERSON_NAME]"
click at [334, 501] on div "Create" at bounding box center [325, 503] width 225 height 28
click at [334, 502] on span "Create" at bounding box center [325, 503] width 199 height 13
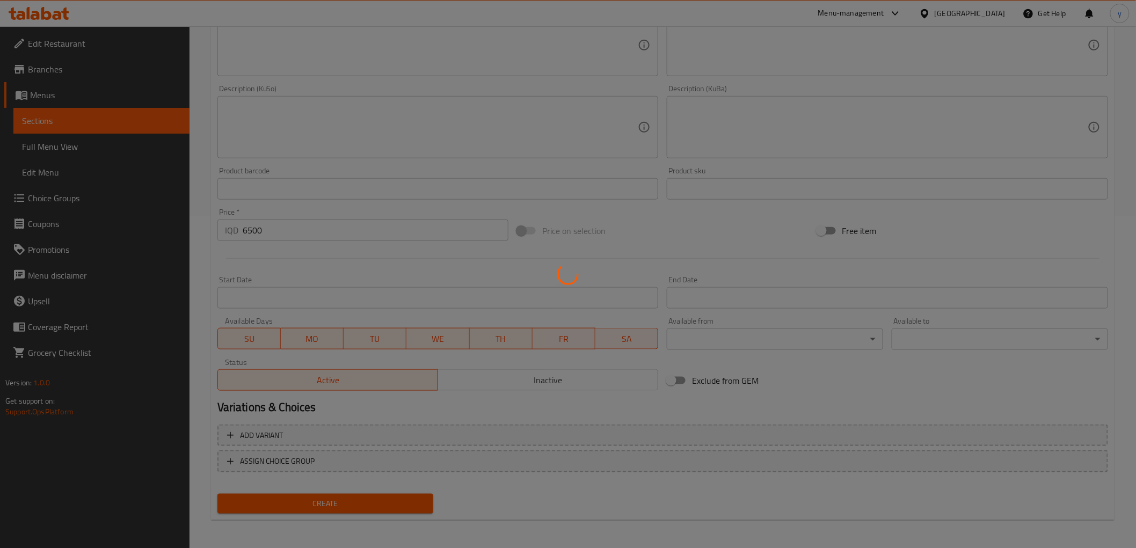
type input "0"
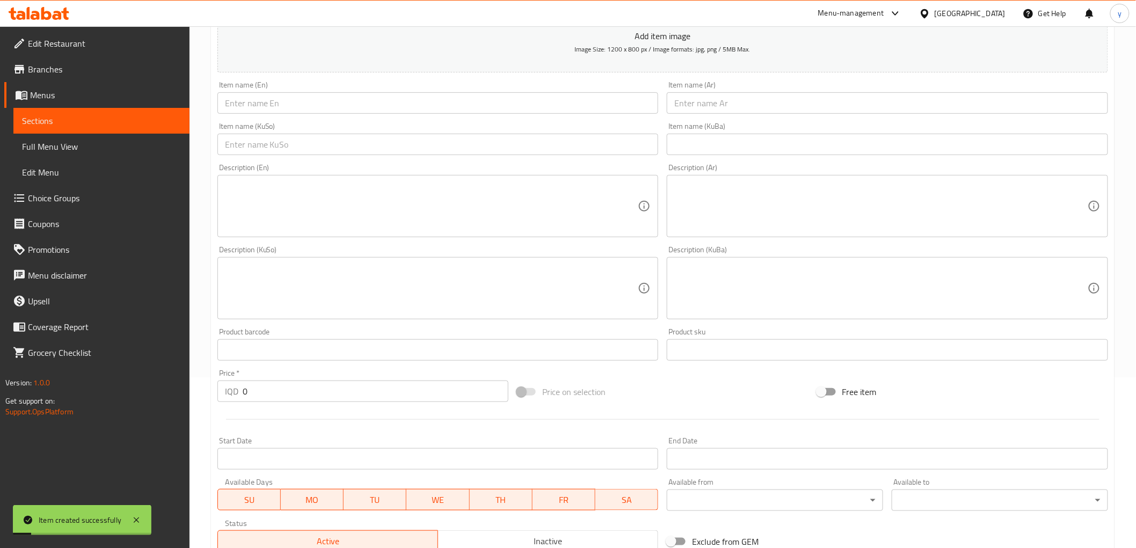
scroll to position [153, 0]
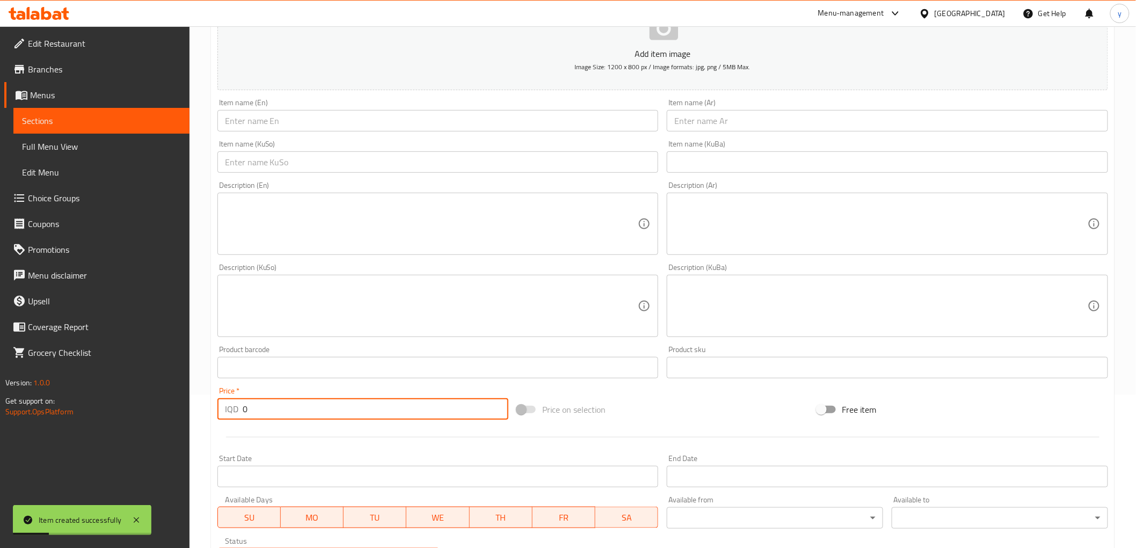
click at [243, 406] on input "0" at bounding box center [376, 408] width 266 height 21
paste input "number"
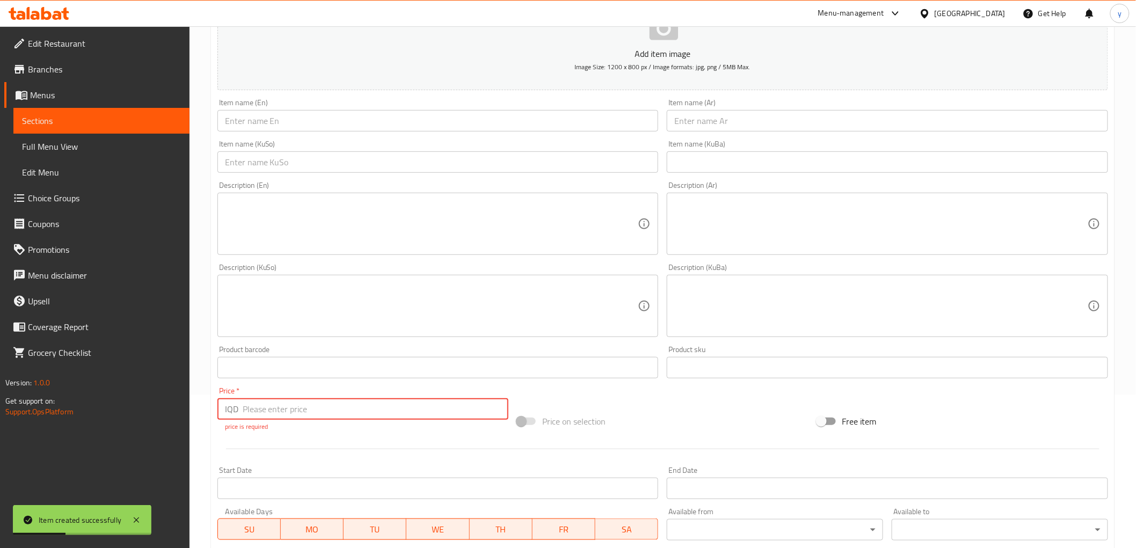
drag, startPoint x: 229, startPoint y: 410, endPoint x: 219, endPoint y: 414, distance: 10.6
click at [219, 414] on div "IQD Price *" at bounding box center [362, 408] width 291 height 21
click at [258, 411] on input "number" at bounding box center [376, 408] width 266 height 21
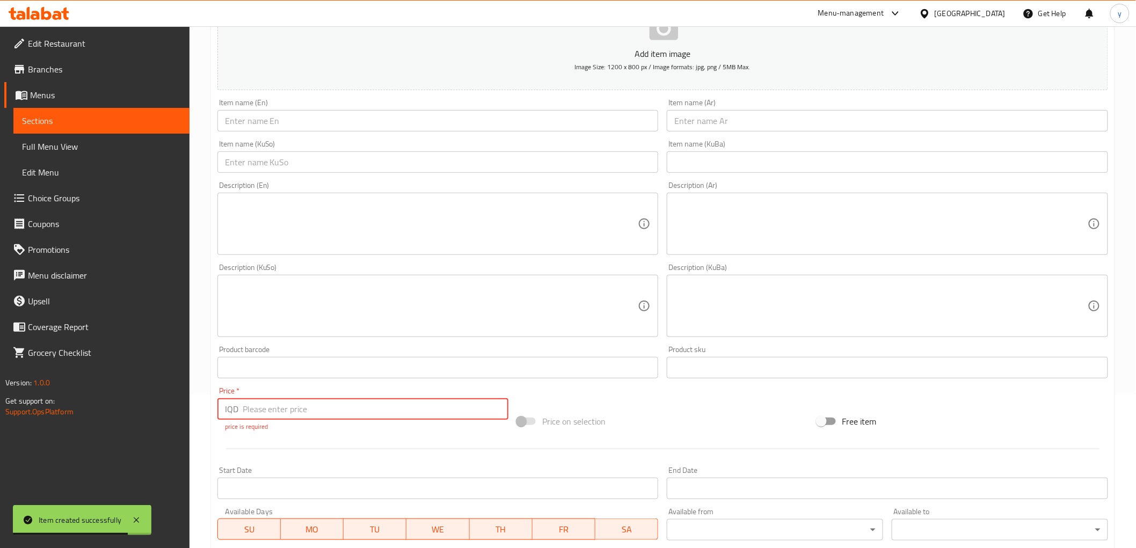
paste input "6500"
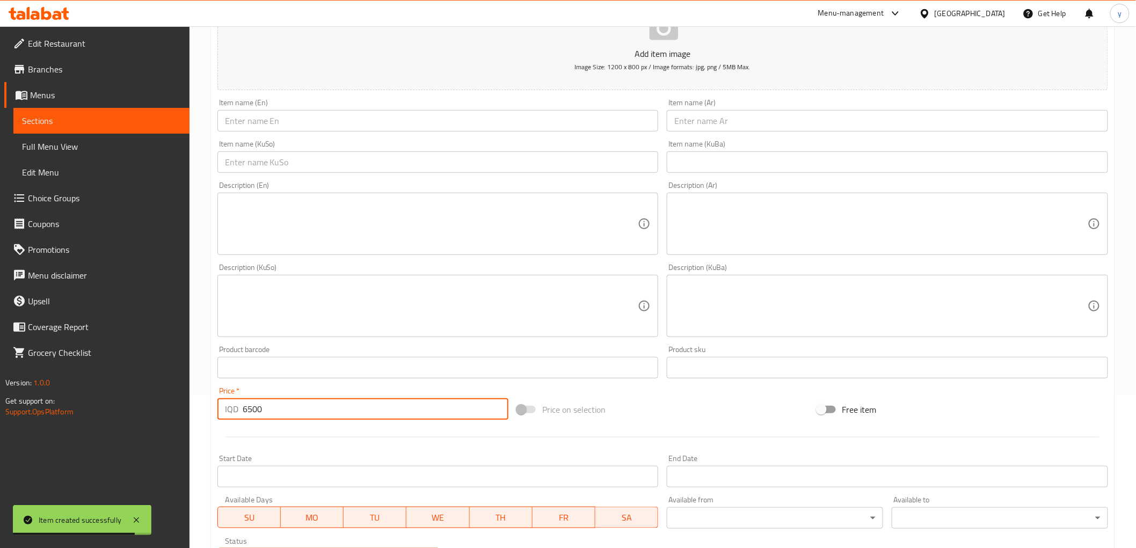
type input "6500"
click at [294, 106] on div "Item name (En) Item name (En)" at bounding box center [437, 115] width 441 height 33
click at [296, 119] on input "text" at bounding box center [437, 120] width 441 height 21
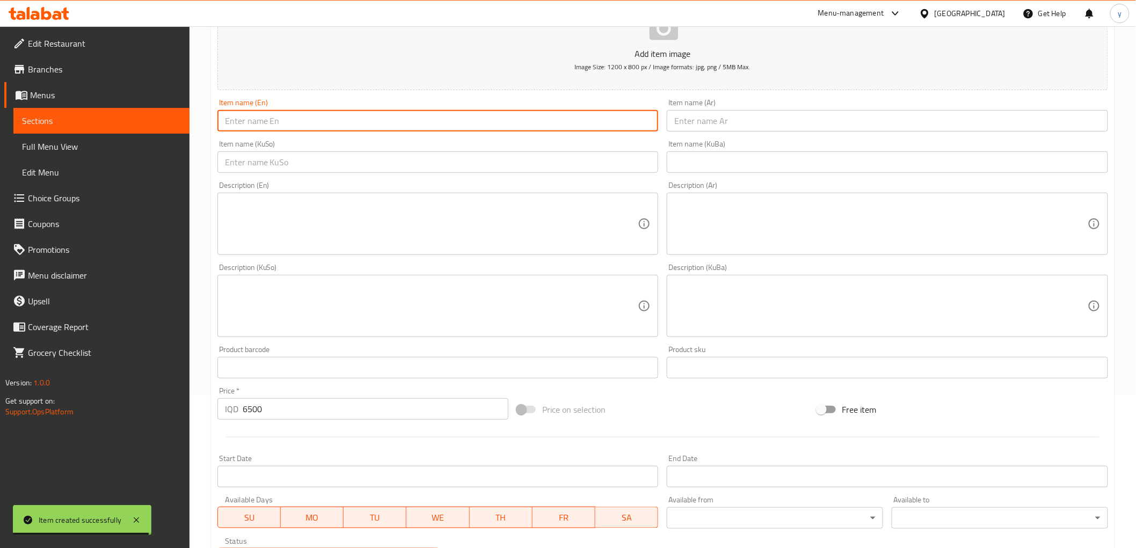
paste input "Crispy burger chicken meal"
click at [248, 122] on input "Crispy burger chicken meal" at bounding box center [437, 120] width 441 height 21
click at [275, 121] on input "Crispy Burger chicken meal" at bounding box center [437, 120] width 441 height 21
drag, startPoint x: 310, startPoint y: 119, endPoint x: 304, endPoint y: 121, distance: 6.6
click at [304, 121] on input "Crispy Burger Chicken meal" at bounding box center [437, 120] width 441 height 21
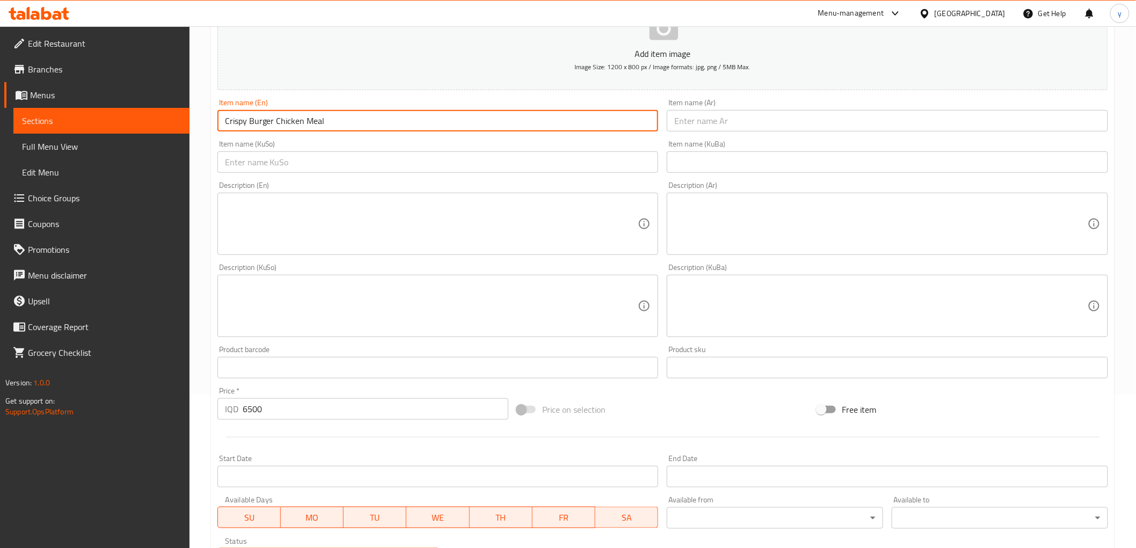
type input "Crispy Burger Chicken Meal"
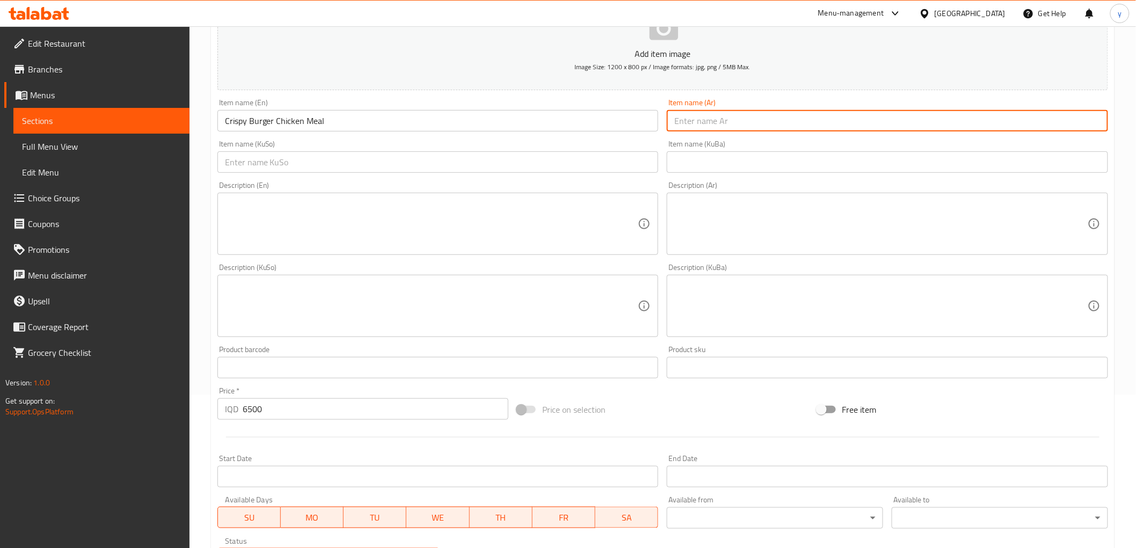
click at [709, 127] on input "text" at bounding box center [886, 120] width 441 height 21
type input "وجبة برجر دجاج كرسبي"
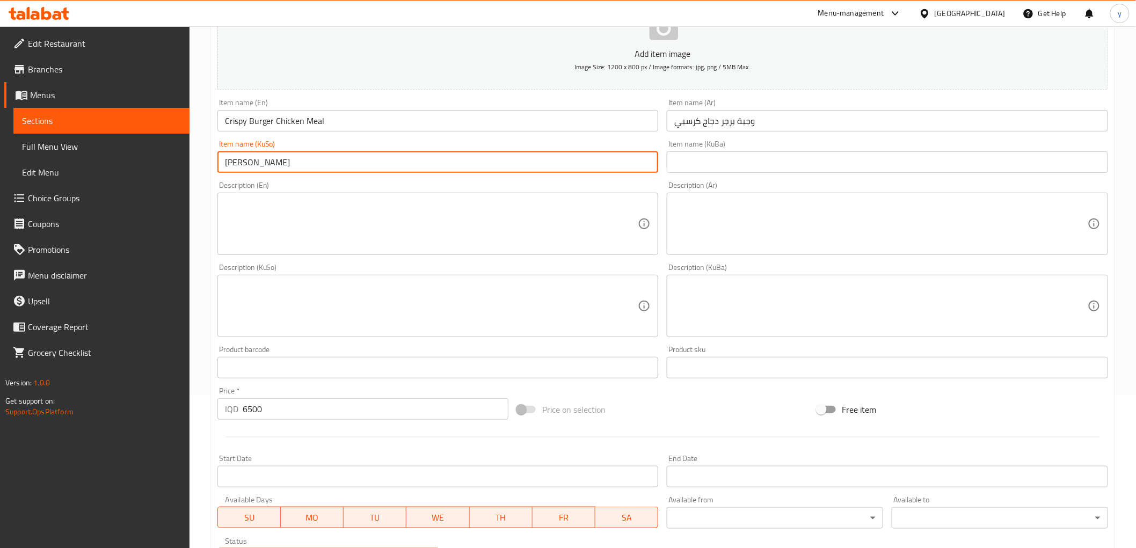
type input "[PERSON_NAME]"
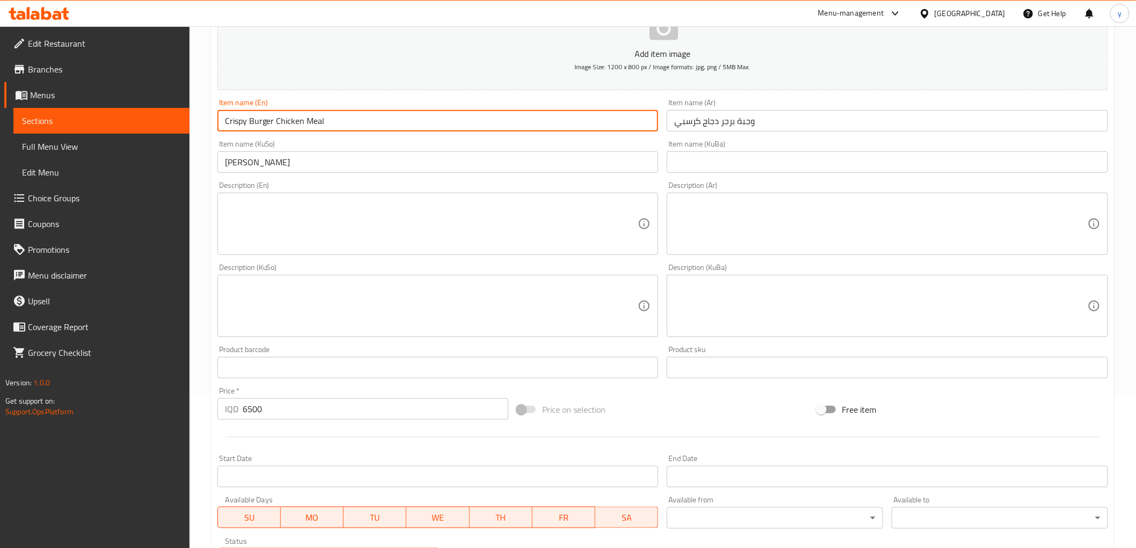
drag, startPoint x: 303, startPoint y: 121, endPoint x: 303, endPoint y: 151, distance: 29.5
click at [274, 129] on input "Crispy Burger Chicken Meal" at bounding box center [437, 120] width 441 height 21
click at [303, 151] on div "Item name (KuSo) ژەمی بەرگری مریشکی کریسپی Item name (KuSo)" at bounding box center [437, 156] width 441 height 33
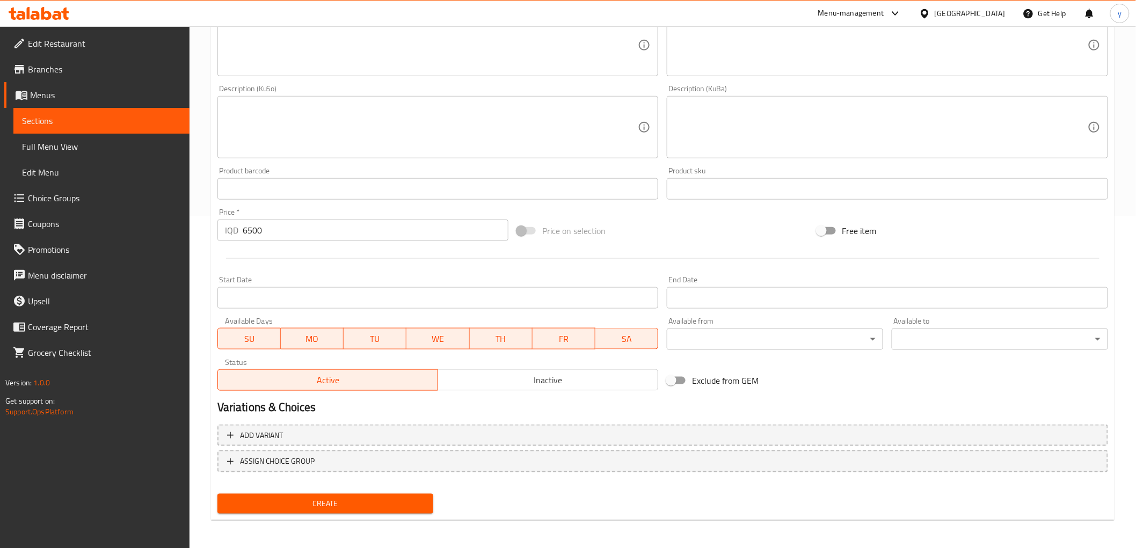
click at [345, 502] on span "Create" at bounding box center [325, 503] width 199 height 13
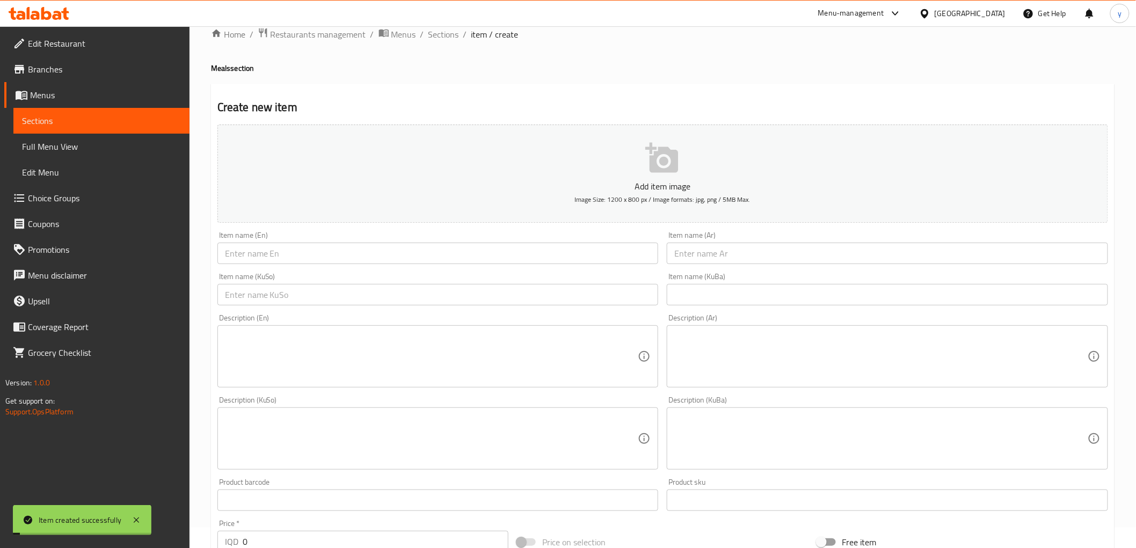
scroll to position [0, 0]
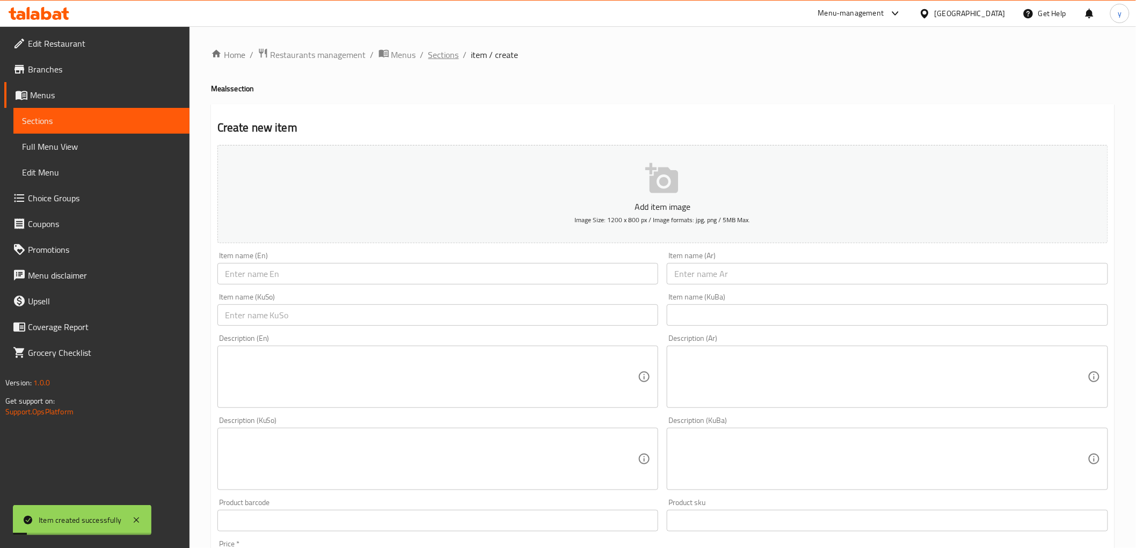
click at [441, 59] on span "Sections" at bounding box center [443, 54] width 31 height 13
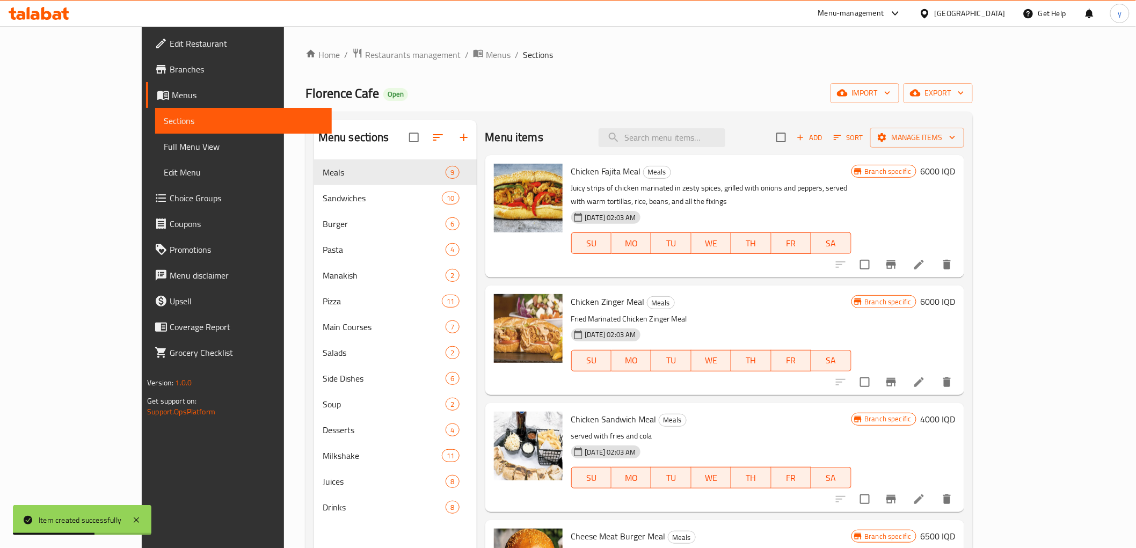
click at [155, 156] on link "Full Menu View" at bounding box center [243, 147] width 176 height 26
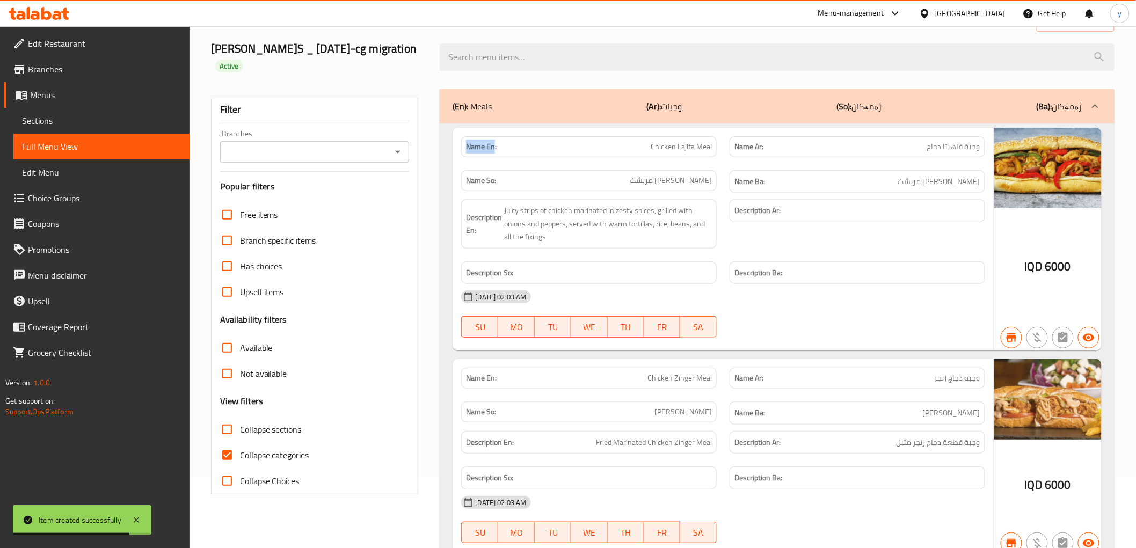
click at [395, 145] on icon "Open" at bounding box center [397, 151] width 13 height 13
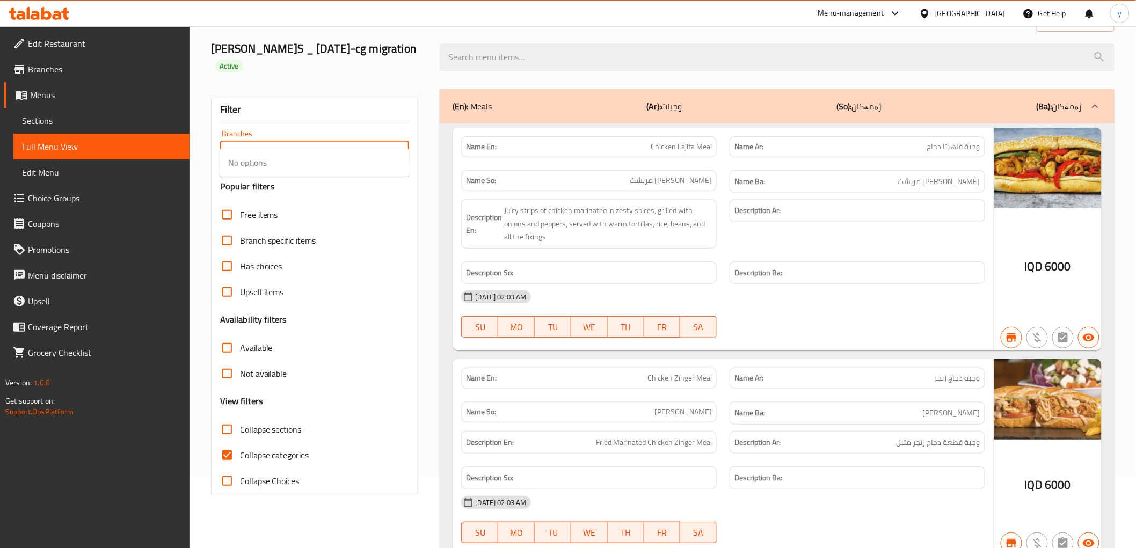
drag, startPoint x: 314, startPoint y: 253, endPoint x: 316, endPoint y: 237, distance: 16.2
click at [314, 253] on div "Has choices" at bounding box center [314, 266] width 189 height 26
click at [318, 228] on div "Branch specific items" at bounding box center [314, 241] width 189 height 26
click at [324, 202] on div "Free items" at bounding box center [314, 215] width 189 height 26
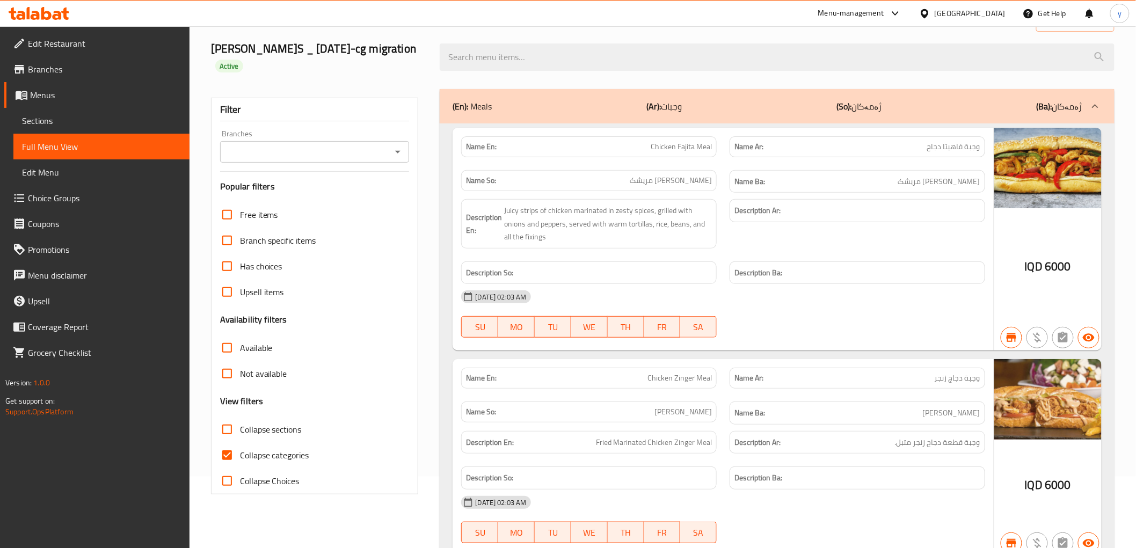
click at [331, 202] on div "Free items" at bounding box center [314, 215] width 189 height 26
click at [405, 141] on div "Branches" at bounding box center [314, 151] width 189 height 21
click at [390, 141] on div "Branches" at bounding box center [314, 151] width 189 height 21
click at [399, 145] on icon "Open" at bounding box center [397, 151] width 13 height 13
click at [394, 145] on icon "Close" at bounding box center [397, 151] width 13 height 13
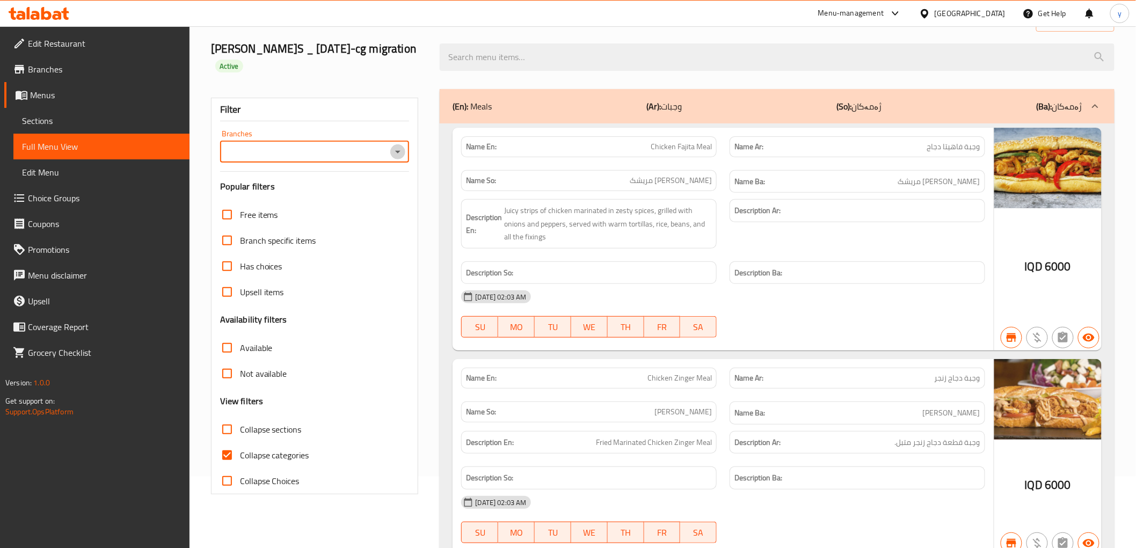
click at [394, 145] on icon "Open" at bounding box center [397, 151] width 13 height 13
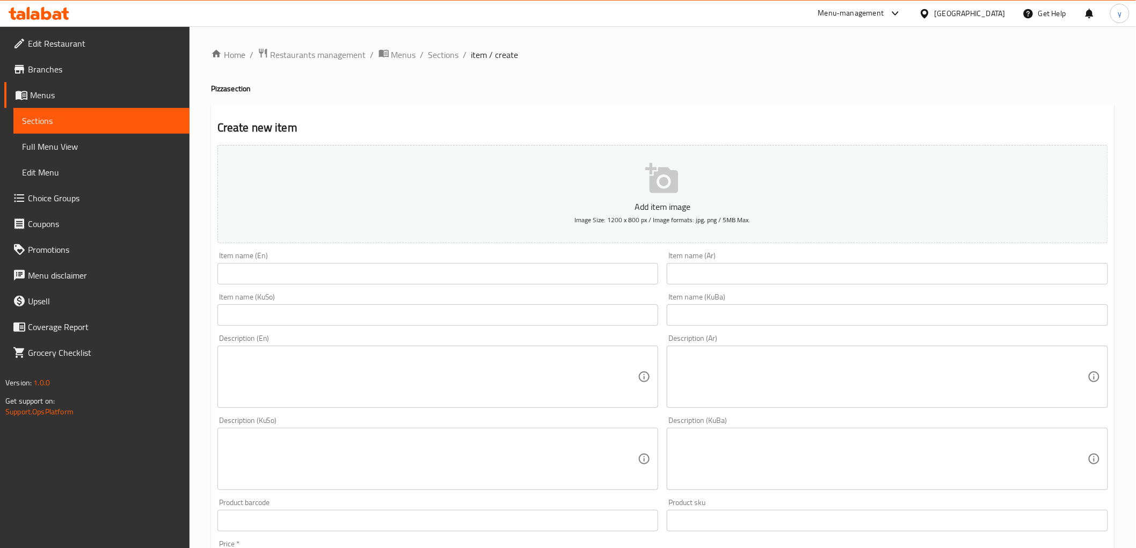
drag, startPoint x: 0, startPoint y: 0, endPoint x: 46, endPoint y: 70, distance: 84.1
click at [46, 70] on span "Branches" at bounding box center [104, 69] width 153 height 13
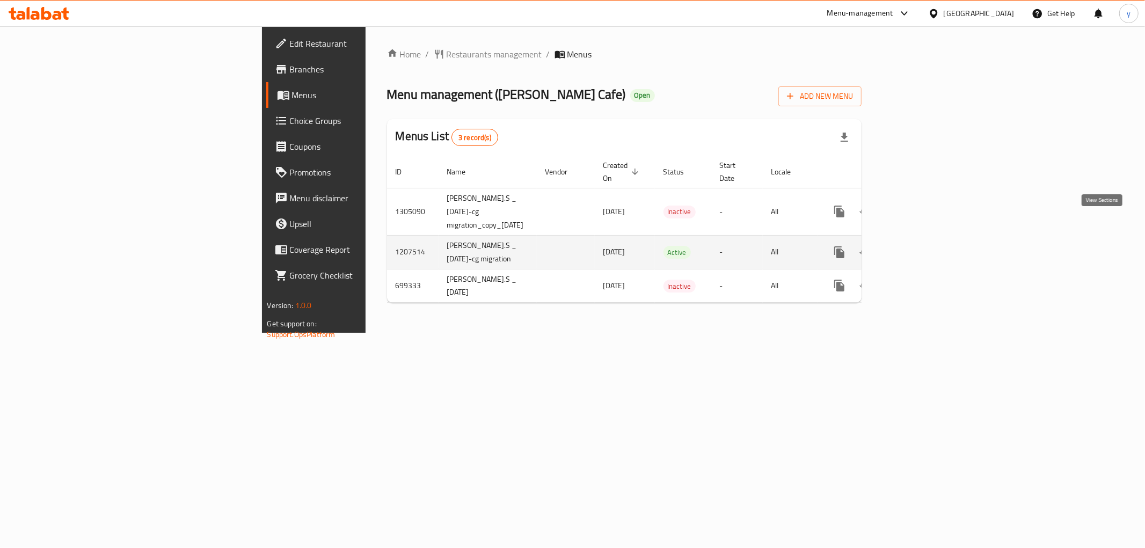
click at [929, 239] on link "enhanced table" at bounding box center [917, 252] width 26 height 26
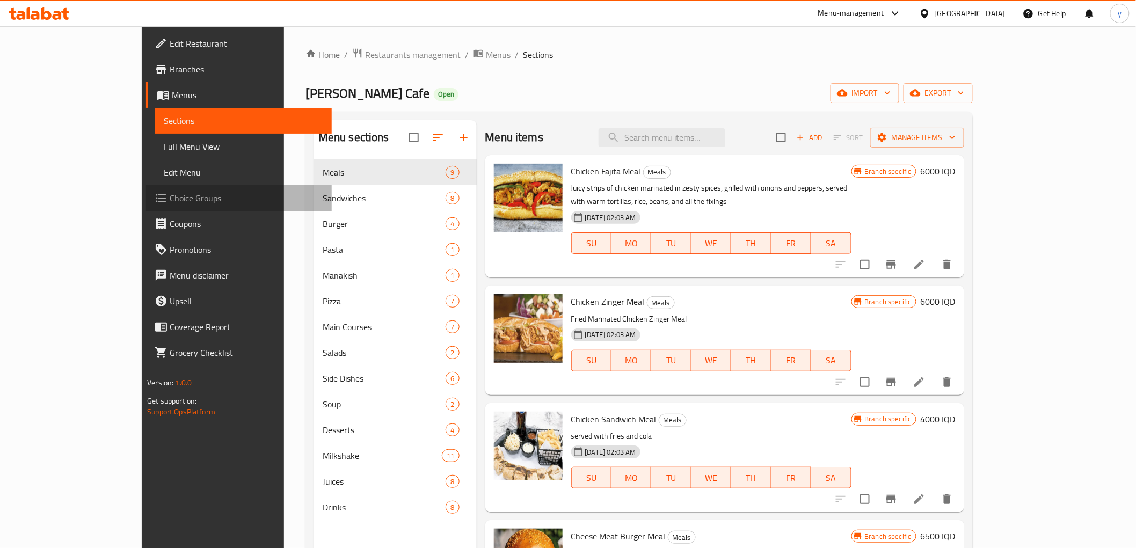
click at [146, 191] on link "Choice Groups" at bounding box center [238, 198] width 185 height 26
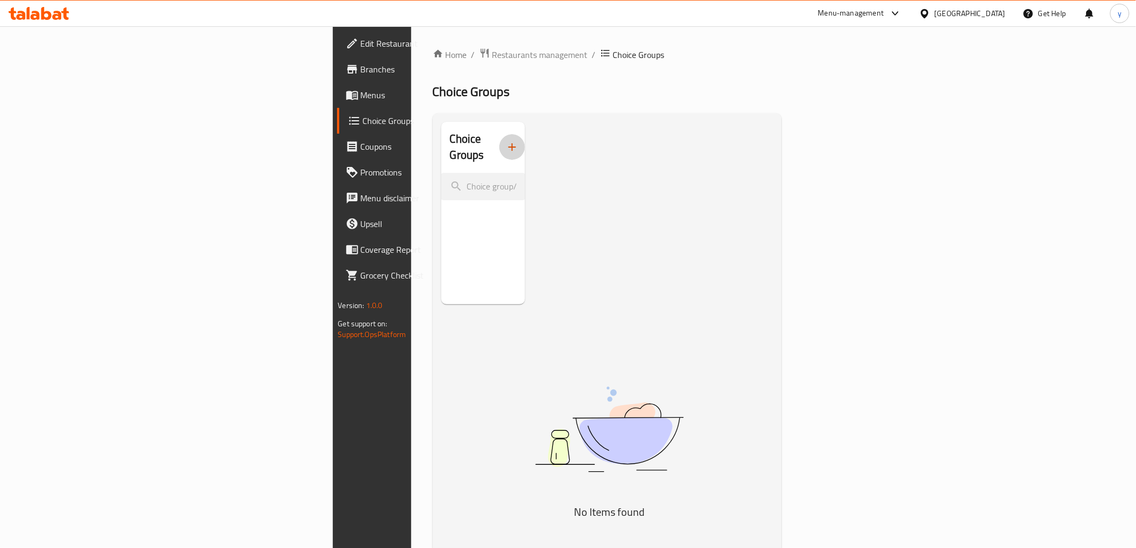
click at [499, 146] on button "button" at bounding box center [512, 147] width 26 height 26
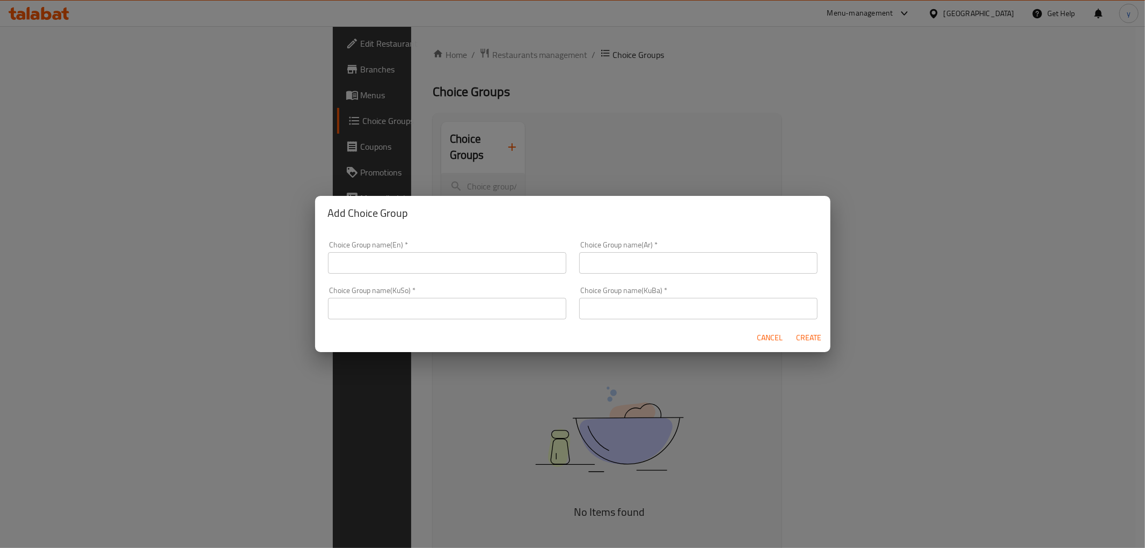
click at [435, 272] on input "text" at bounding box center [447, 262] width 238 height 21
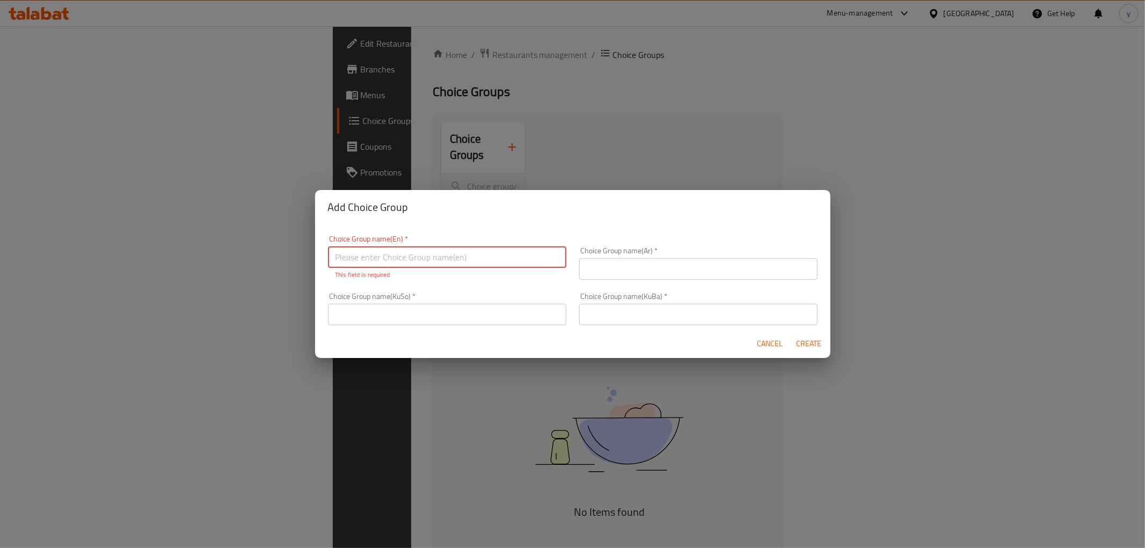
paste input "هەڵبژاردنت لە قەبارە:"
type input "هەڵبژاردنت لە قەبارە:"
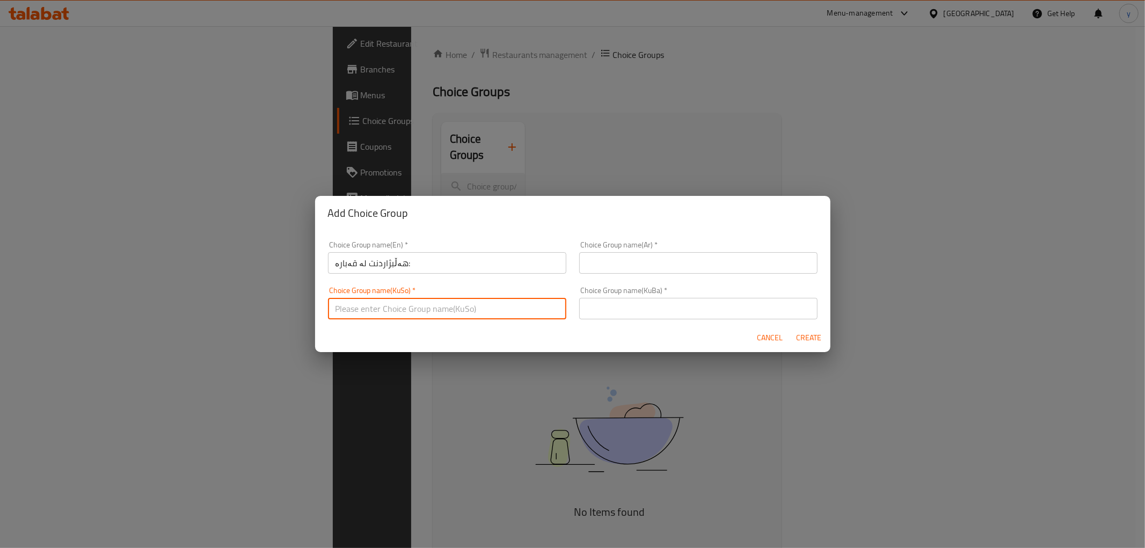
click at [471, 323] on div "Choice Group name(KuSo)   * Choice Group name(KuSo) *" at bounding box center [446, 303] width 251 height 46
paste input "هەڵبژاردنت لە قەبارە:"
type input "هەڵبژاردنت لە قەبارە:"
drag, startPoint x: 601, startPoint y: 304, endPoint x: 609, endPoint y: 288, distance: 18.3
click at [601, 304] on input "text" at bounding box center [698, 308] width 238 height 21
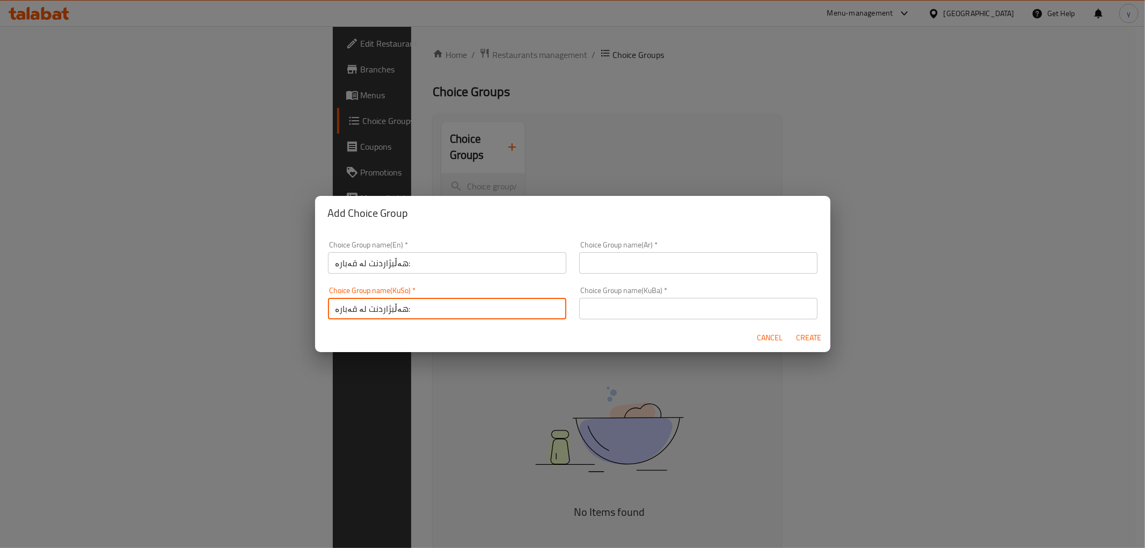
paste input "هەڵبژاردنت لە قەبارە:"
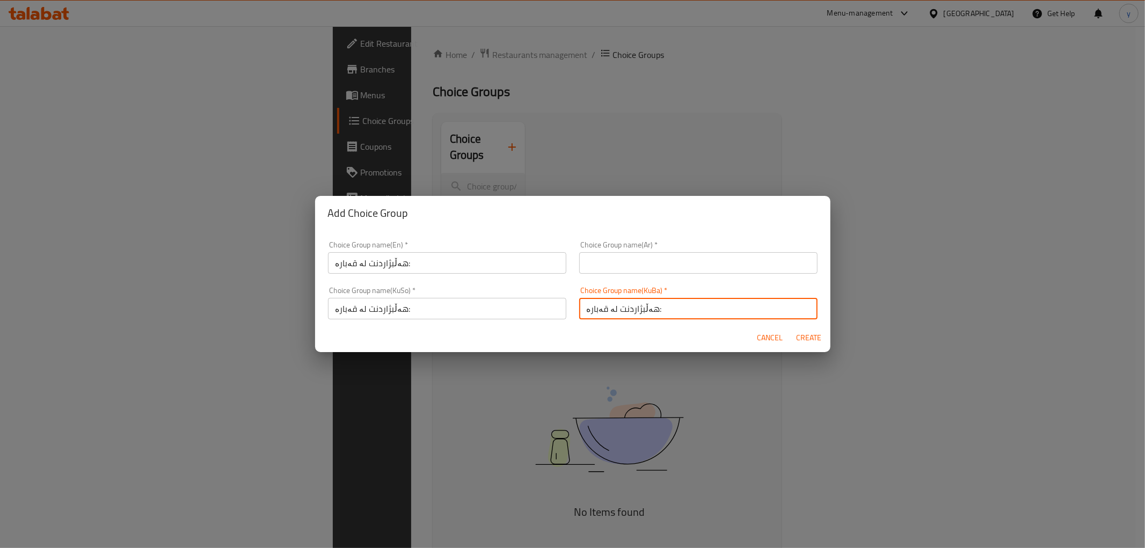
type input "هەڵبژاردنت لە قەبارە:"
click at [612, 260] on input "text" at bounding box center [698, 262] width 238 height 21
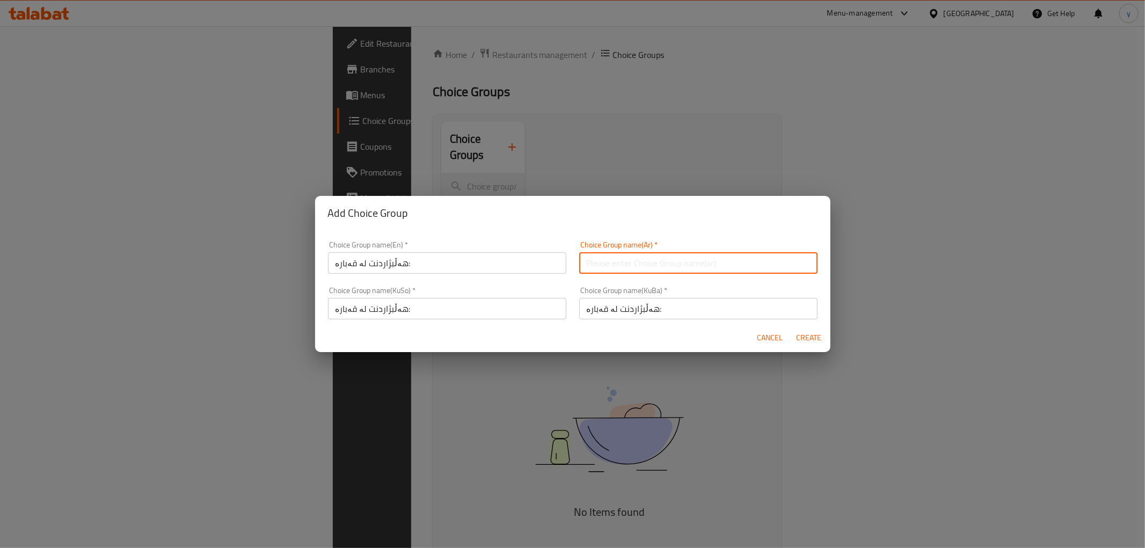
paste input "إختيارك من الحجم:"
type input "إختيارك من الحجم:"
click at [485, 255] on input "هەڵبژاردنت لە قەبارە:" at bounding box center [447, 262] width 238 height 21
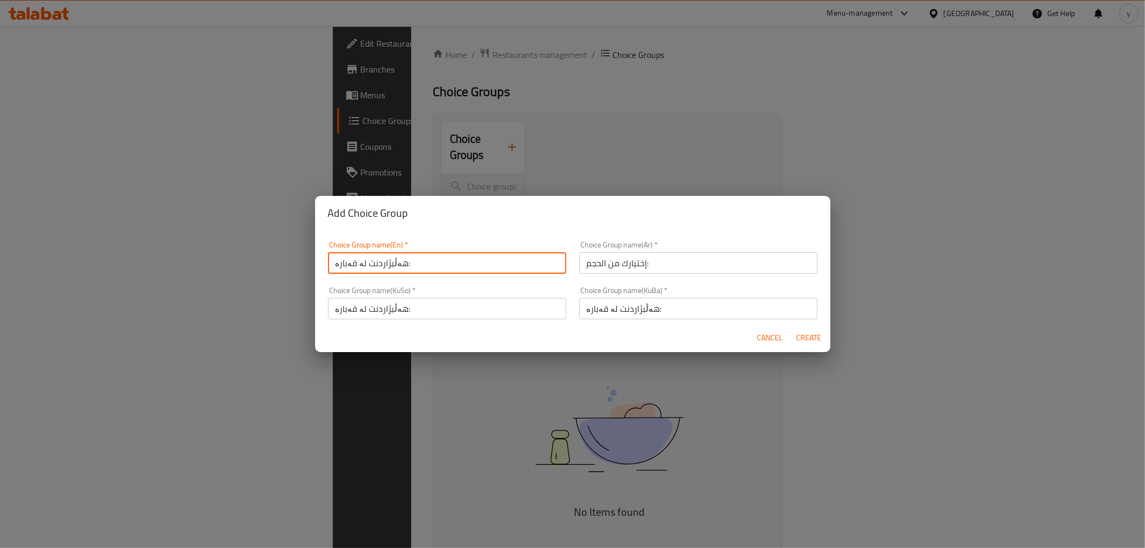
click at [485, 255] on input "هەڵبژاردنت لە قەبارە:" at bounding box center [447, 262] width 238 height 21
paste input "Your Choice Of Size"
type input "Your Choice Of Size:"
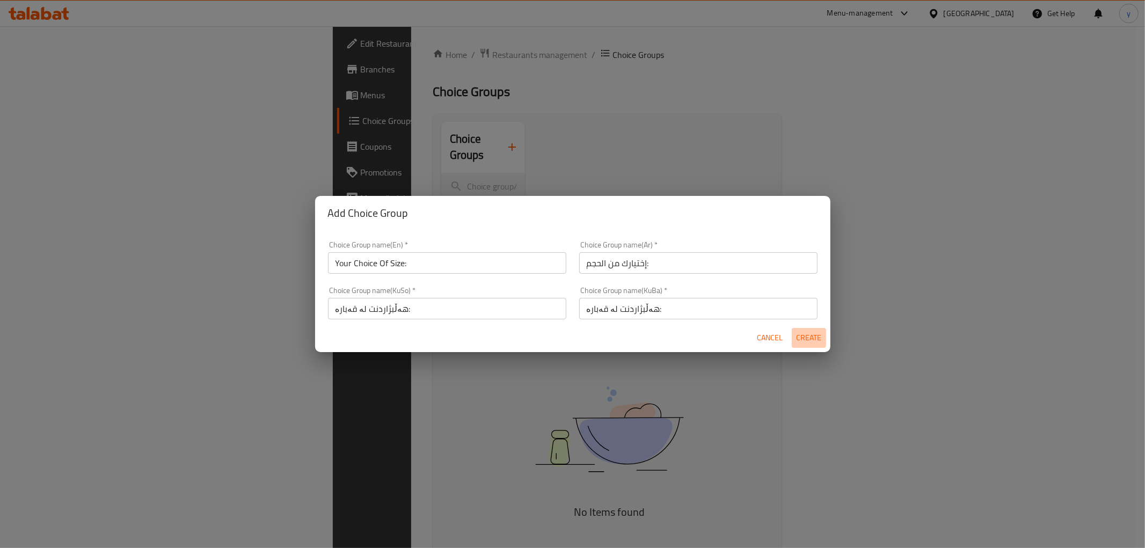
click at [801, 331] on span "Create" at bounding box center [809, 337] width 26 height 13
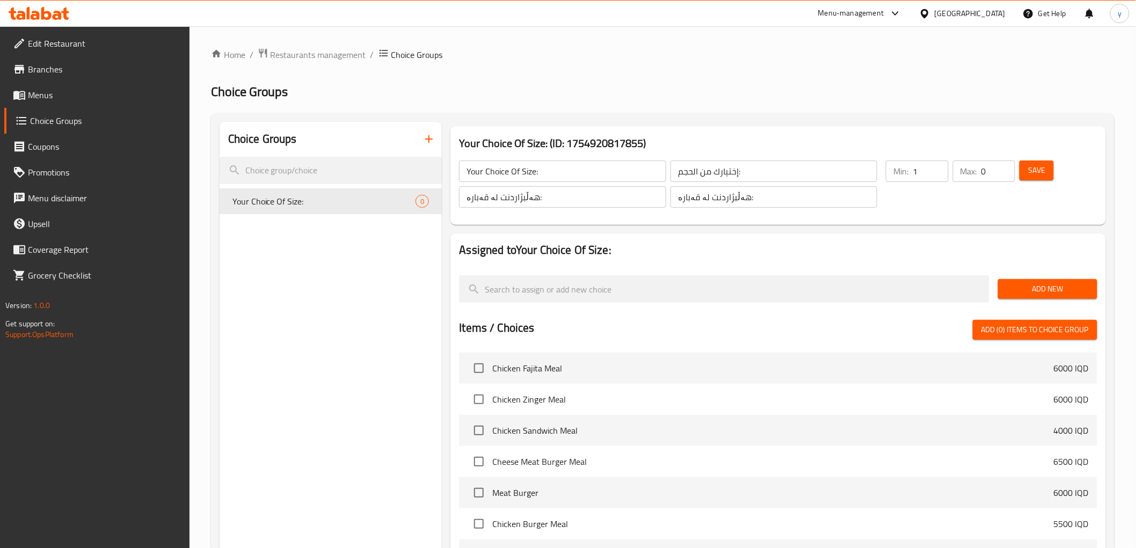
type input "1"
click at [938, 164] on input "1" at bounding box center [929, 170] width 35 height 21
type input "1"
click at [1002, 164] on input "1" at bounding box center [998, 170] width 34 height 21
click at [1025, 169] on button "Save" at bounding box center [1036, 170] width 34 height 20
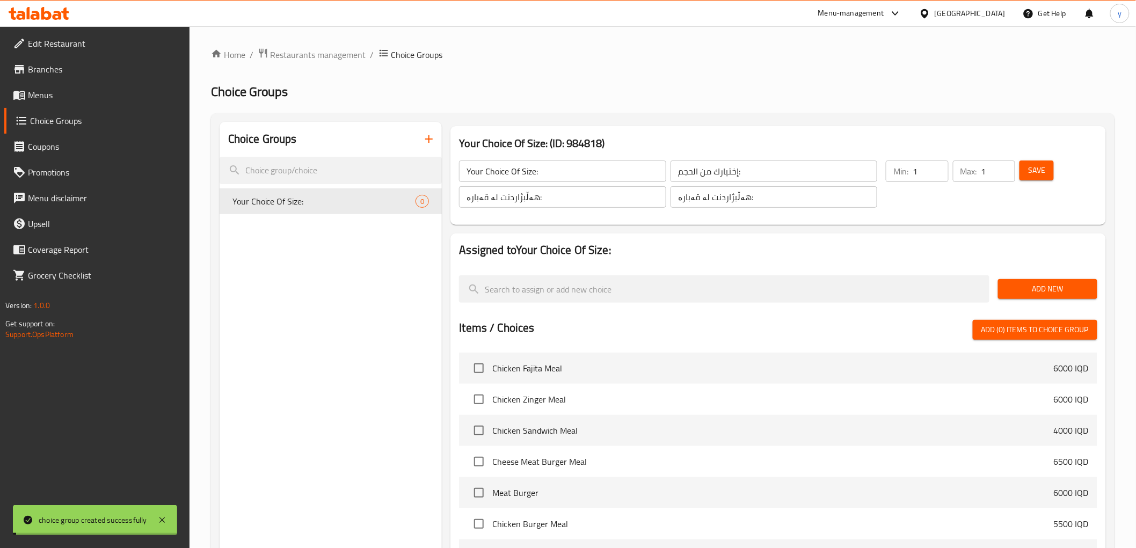
click at [1022, 291] on span "Add New" at bounding box center [1047, 288] width 82 height 13
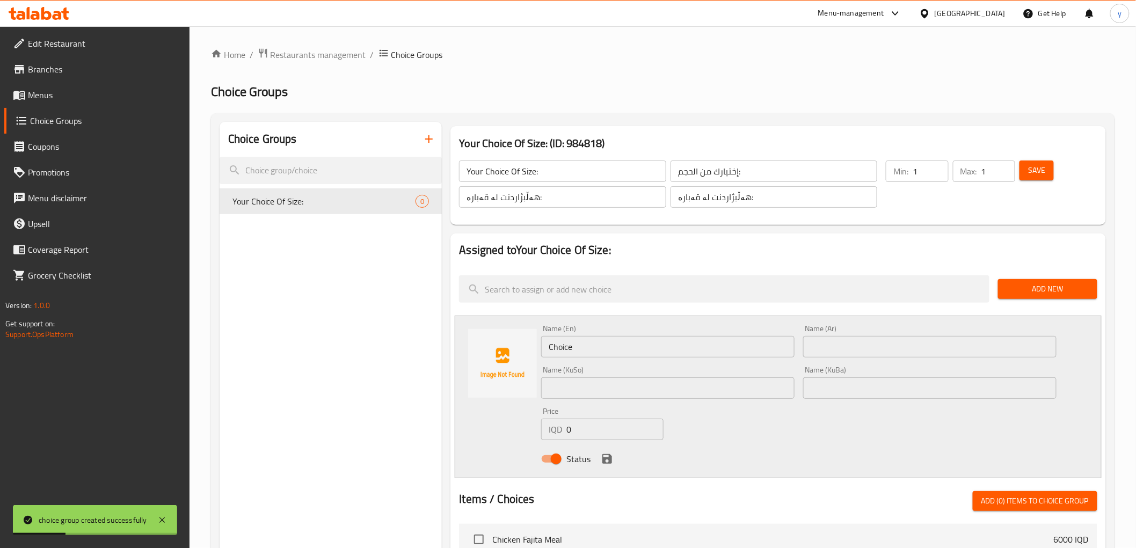
click at [567, 344] on input "Choice" at bounding box center [667, 346] width 253 height 21
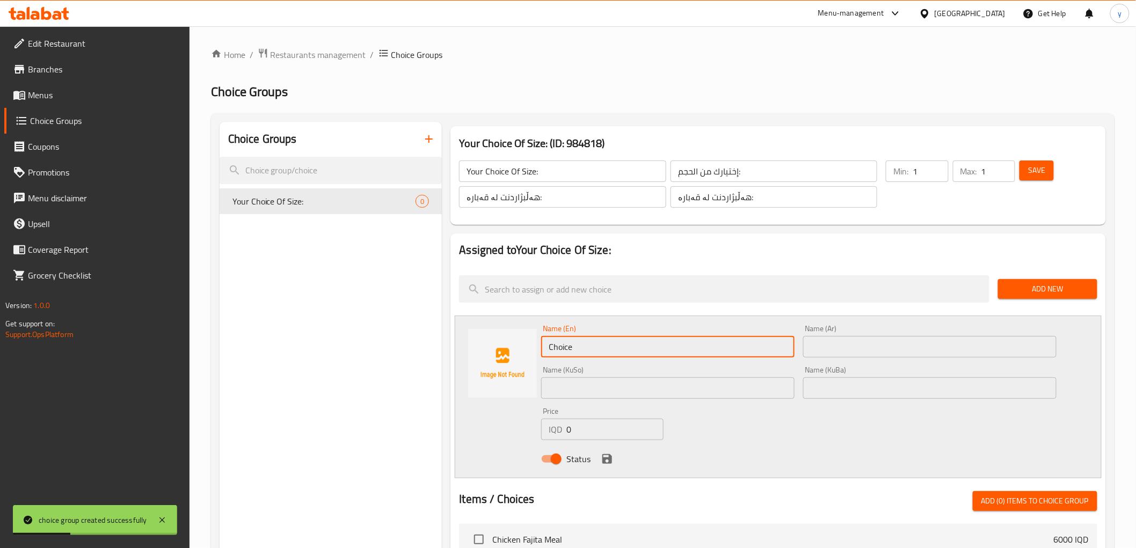
click at [567, 344] on input "Choice" at bounding box center [667, 346] width 253 height 21
type input "L"
type input "Small"
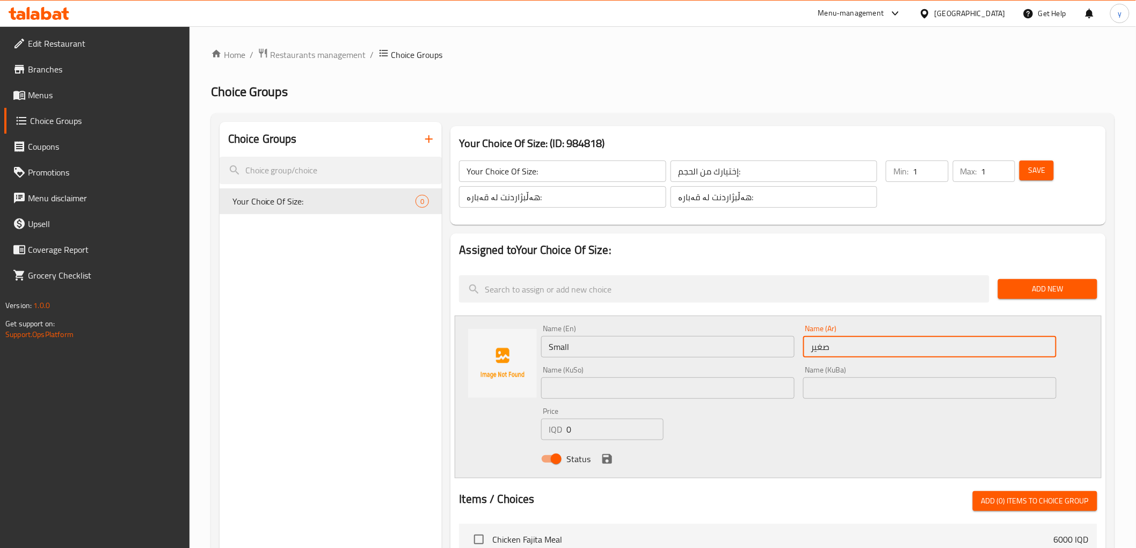
type input "صغير"
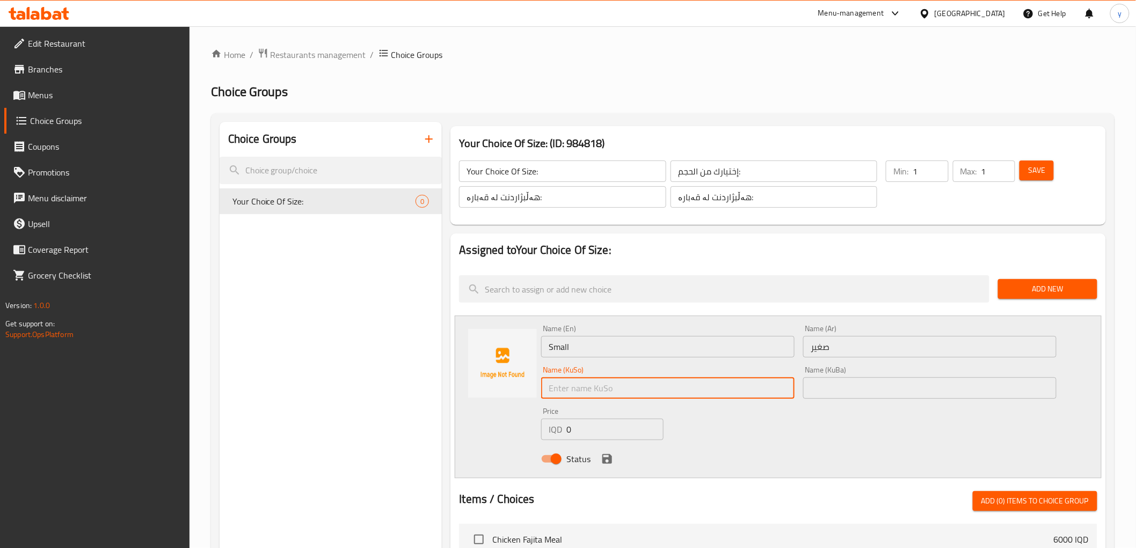
type input "ى"
type input "بچووک"
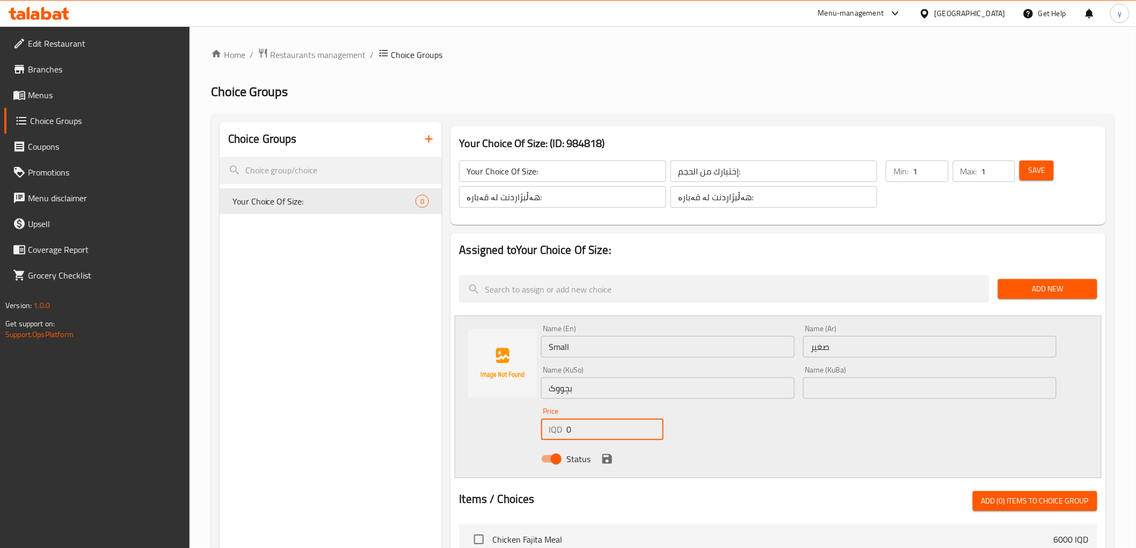
drag, startPoint x: 578, startPoint y: 428, endPoint x: 562, endPoint y: 441, distance: 20.6
click at [562, 441] on div "Price IQD 0 Price" at bounding box center [602, 423] width 131 height 41
paste input "500"
type input "5000"
click at [611, 452] on icon "save" at bounding box center [606, 458] width 13 height 13
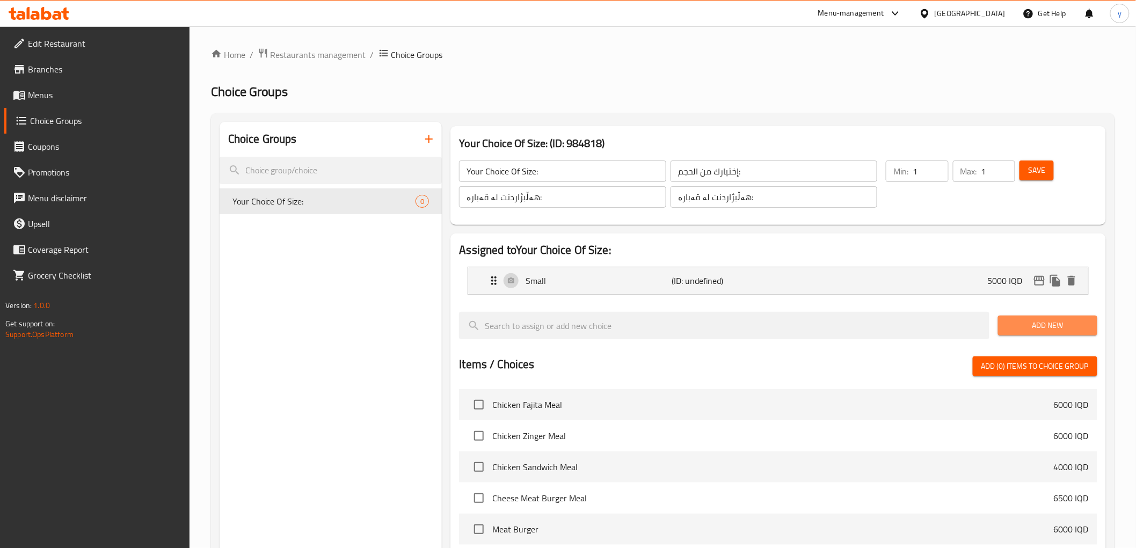
click at [1008, 333] on button "Add New" at bounding box center [1047, 326] width 99 height 20
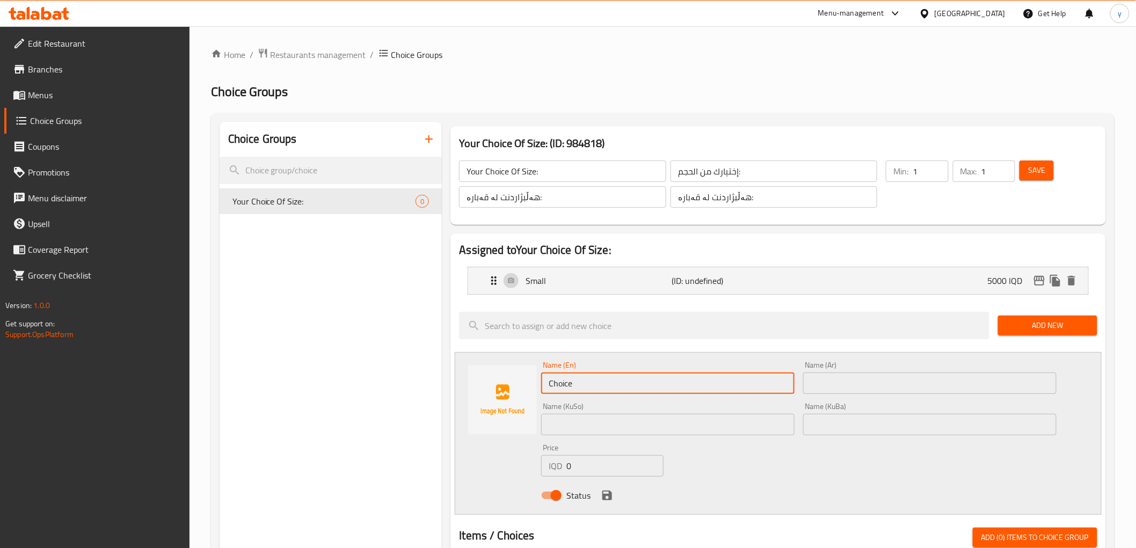
drag, startPoint x: 589, startPoint y: 388, endPoint x: 542, endPoint y: 395, distance: 47.3
click at [542, 395] on div "Name (En) Choice Name (En)" at bounding box center [668, 377] width 262 height 41
type input "Large"
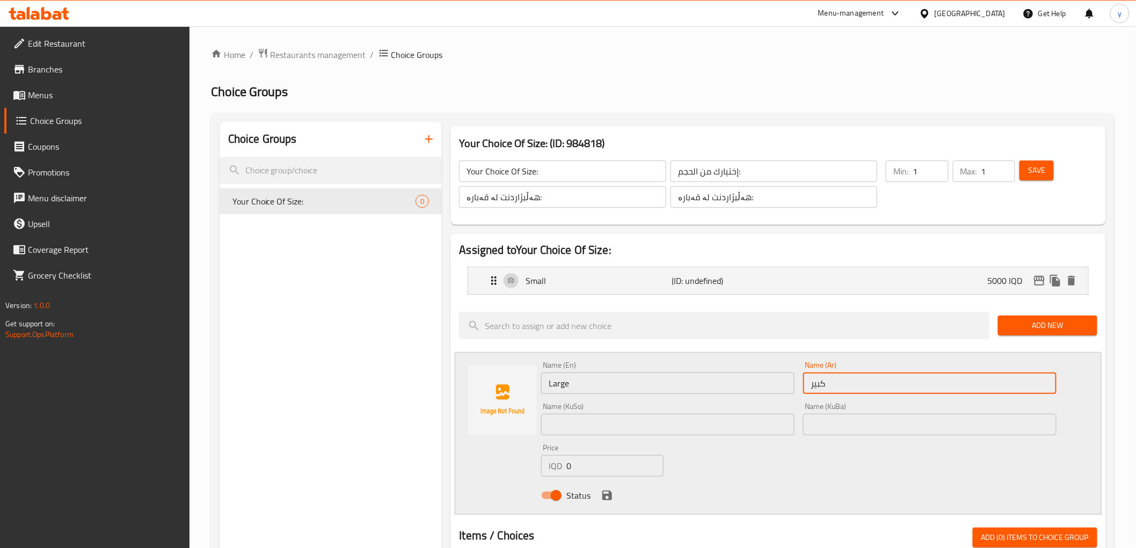
type input "كبير"
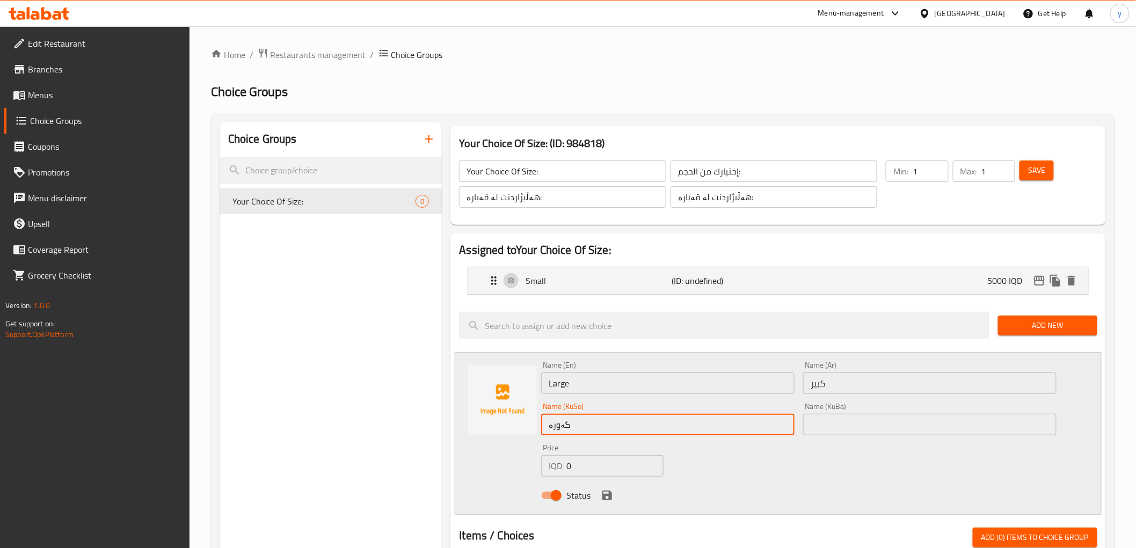
type input "گەورە"
drag, startPoint x: 580, startPoint y: 460, endPoint x: 553, endPoint y: 473, distance: 29.3
click at [553, 473] on div "IQD 0 Price" at bounding box center [602, 465] width 122 height 21
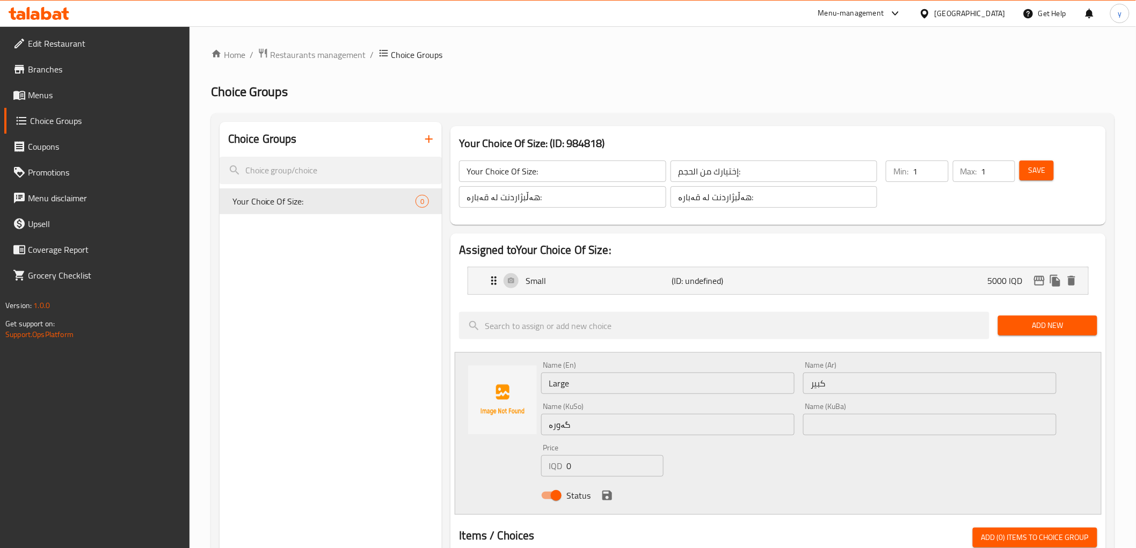
click at [582, 464] on input "0" at bounding box center [614, 465] width 97 height 21
paste input "650"
type input "6500"
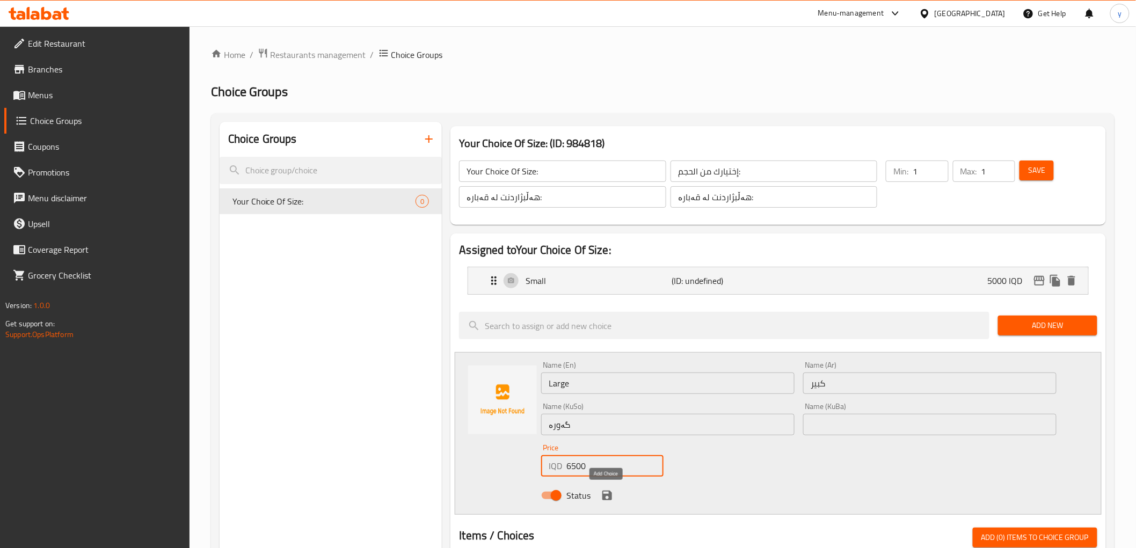
click at [606, 502] on button "save" at bounding box center [607, 495] width 16 height 16
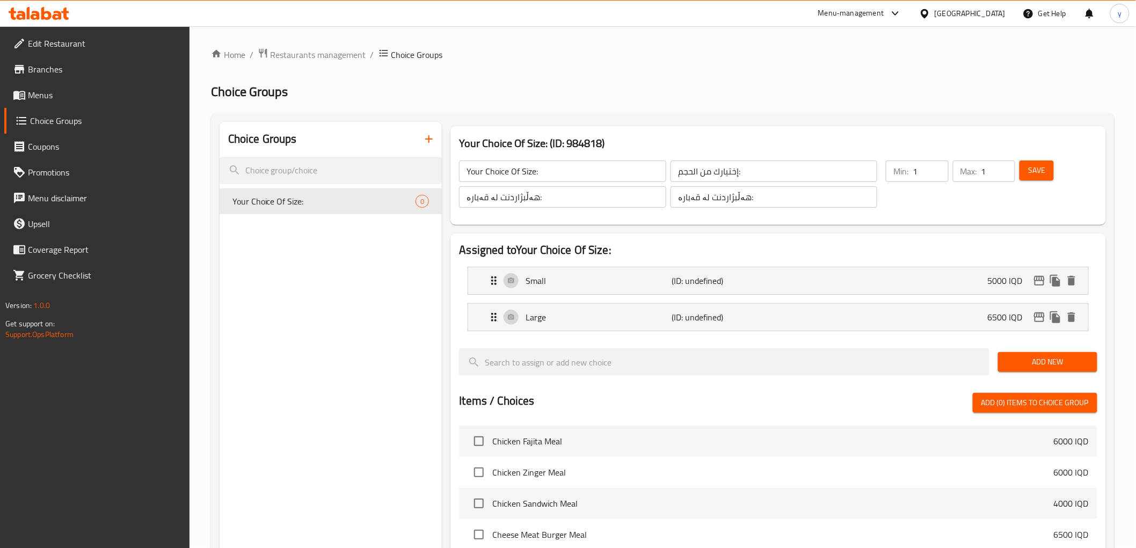
click at [1050, 172] on button "Save" at bounding box center [1036, 170] width 34 height 20
click at [489, 158] on div "Your Choice Of Size: ​" at bounding box center [562, 171] width 211 height 26
click at [495, 165] on input "Your Choice Of Size:" at bounding box center [562, 170] width 207 height 21
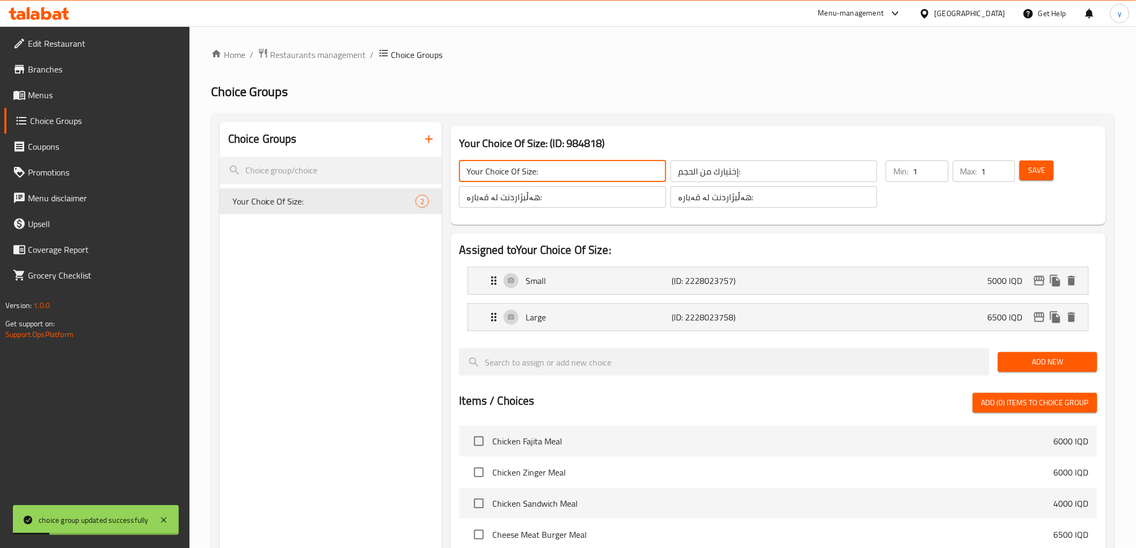
click at [495, 165] on input "Your Choice Of Size:" at bounding box center [562, 170] width 207 height 21
click at [706, 179] on input "إختيارك من الحجم:" at bounding box center [773, 170] width 207 height 21
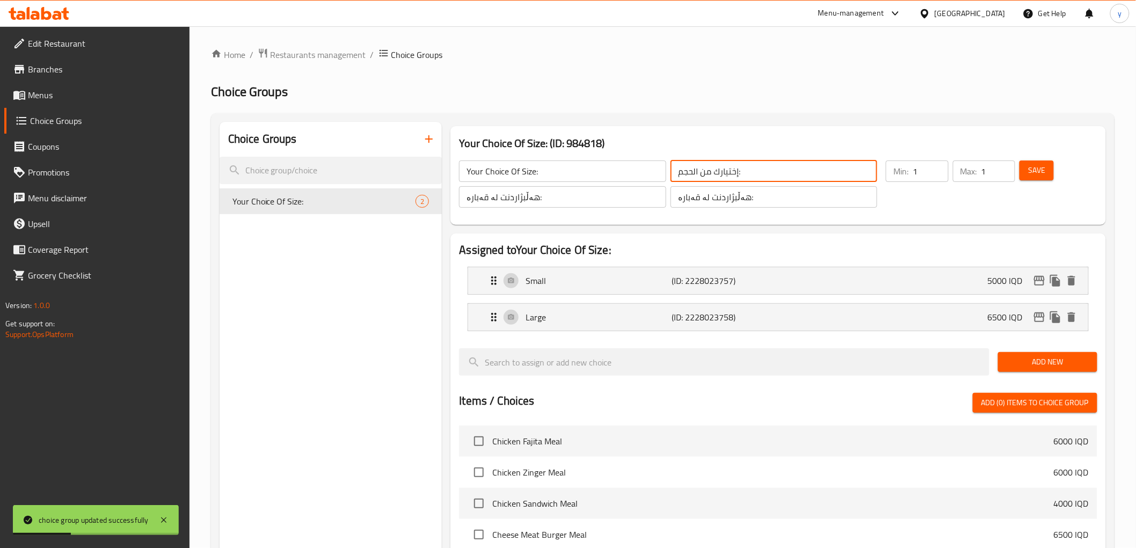
click at [706, 179] on input "إختيارك من الحجم:" at bounding box center [773, 170] width 207 height 21
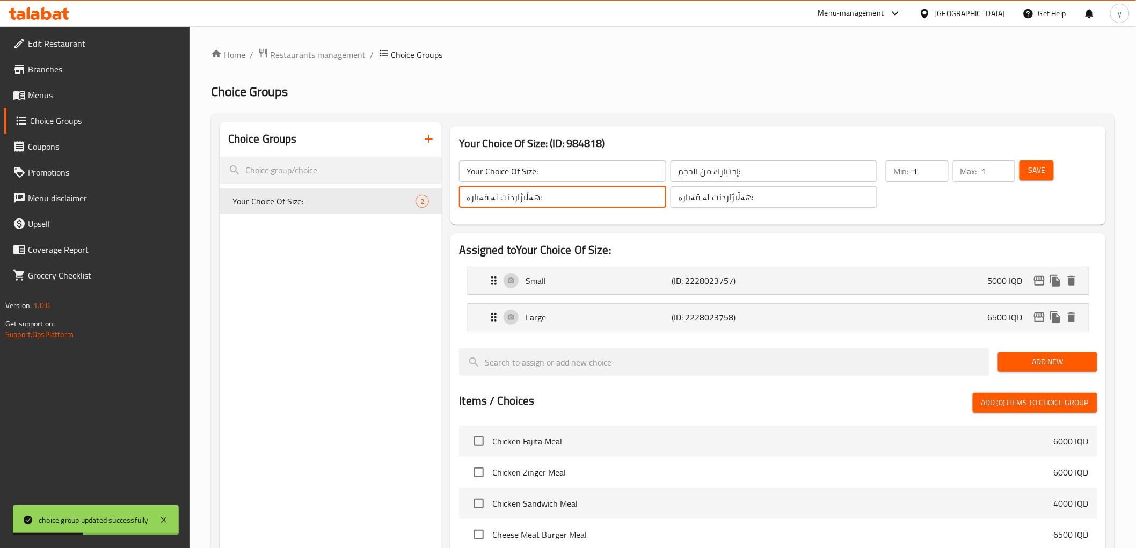
click at [559, 201] on input "هەڵبژاردنت لە قەبارە:" at bounding box center [562, 196] width 207 height 21
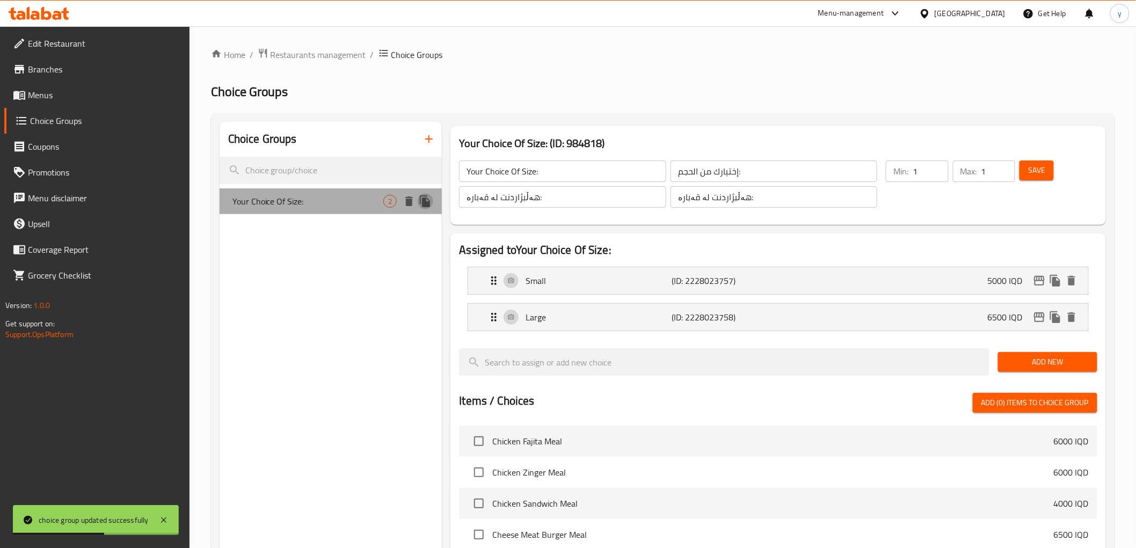
click at [420, 202] on icon "duplicate" at bounding box center [425, 201] width 10 height 12
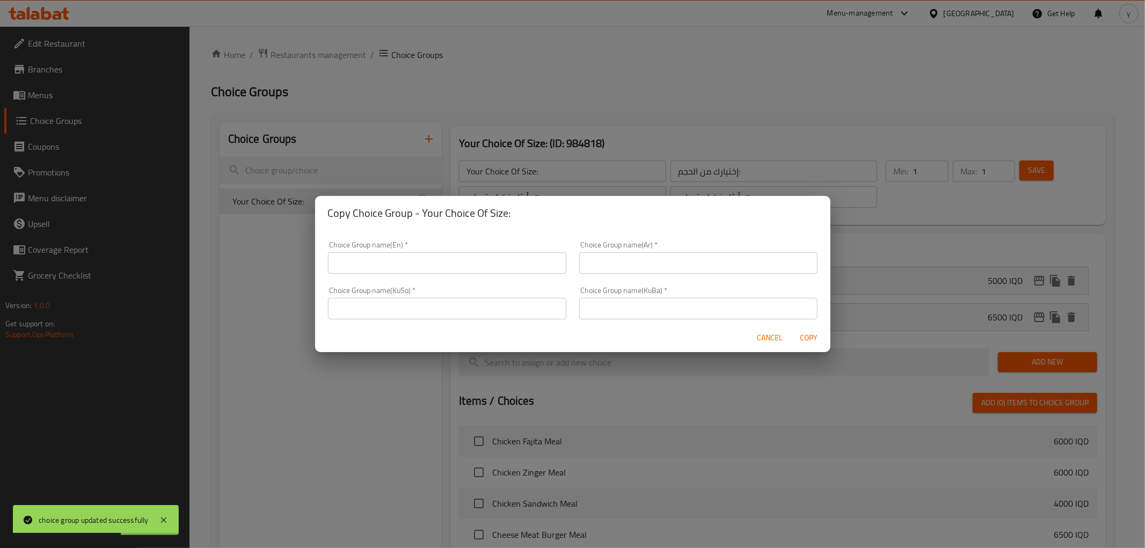
click at [456, 304] on input "text" at bounding box center [447, 308] width 238 height 21
paste input "هەڵبژاردنت لە قەبارە:"
type input "هەڵبژاردنت لە قەبارە:"
drag, startPoint x: 578, startPoint y: 312, endPoint x: 601, endPoint y: 287, distance: 34.2
click at [579, 312] on input "text" at bounding box center [698, 308] width 238 height 21
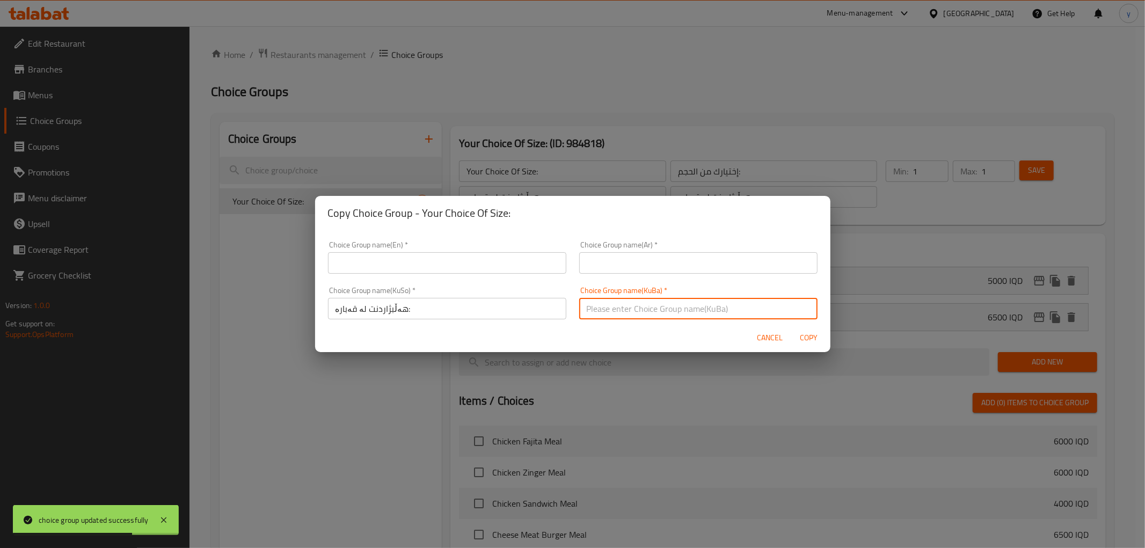
paste input "هەڵبژاردنت لە قەبارە:"
type input "هەڵبژاردنت لە قەبارە:"
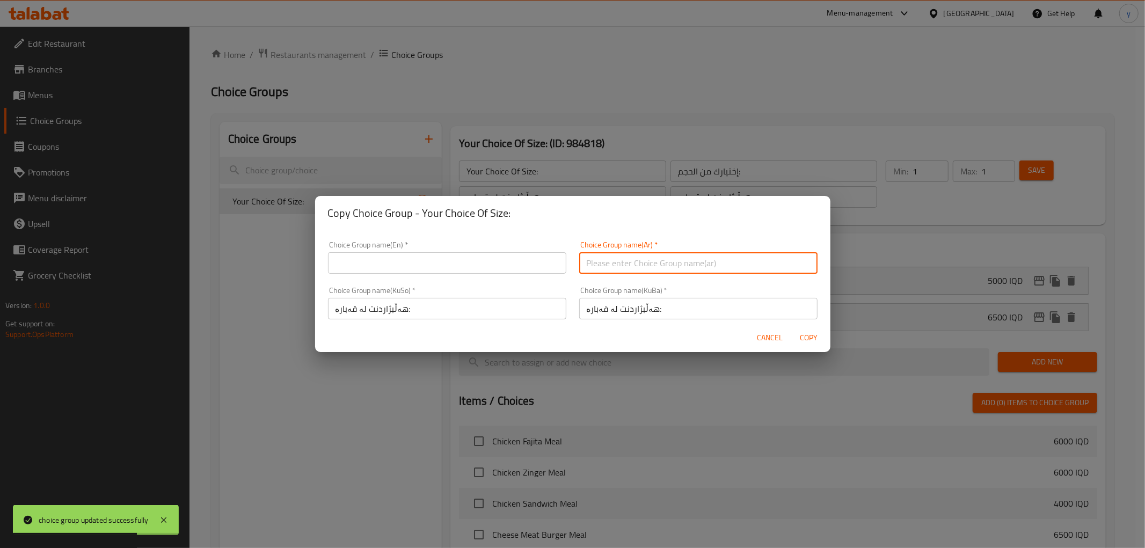
click at [618, 261] on input "text" at bounding box center [698, 262] width 238 height 21
paste input "إختيارك من الحجم:"
type input "إختيارك من الحجم:"
click at [524, 263] on input "text" at bounding box center [447, 262] width 238 height 21
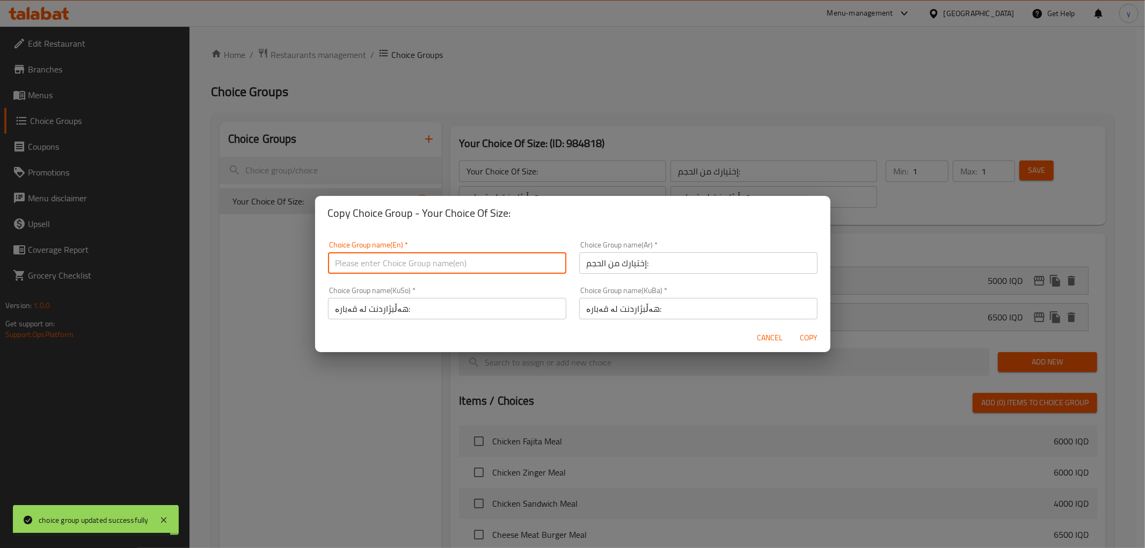
paste input "Your Choice Of Size:"
type input "Your Choice Of Size:"
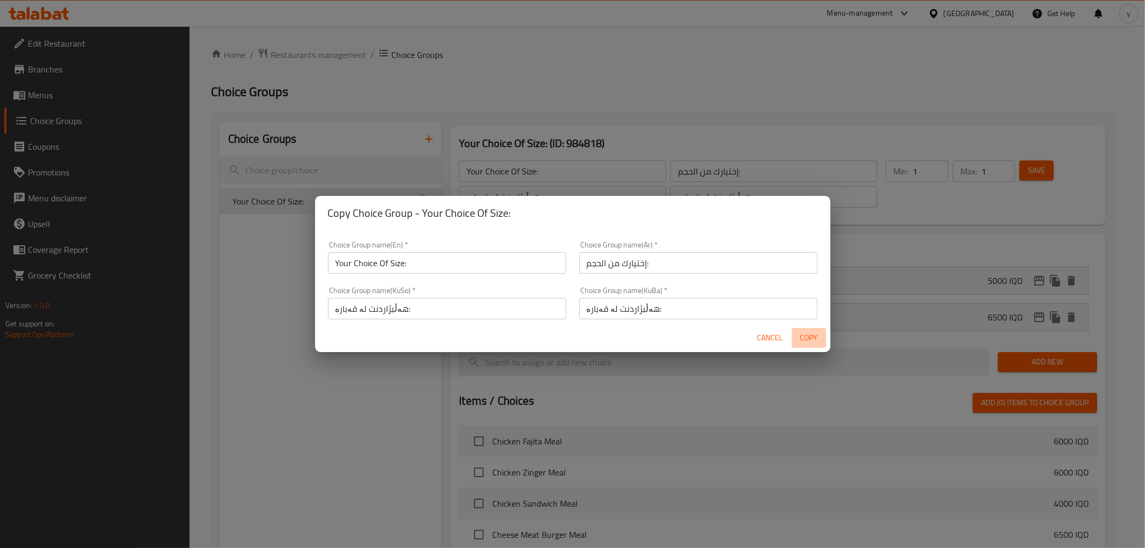
click at [814, 333] on span "Copy" at bounding box center [809, 337] width 26 height 13
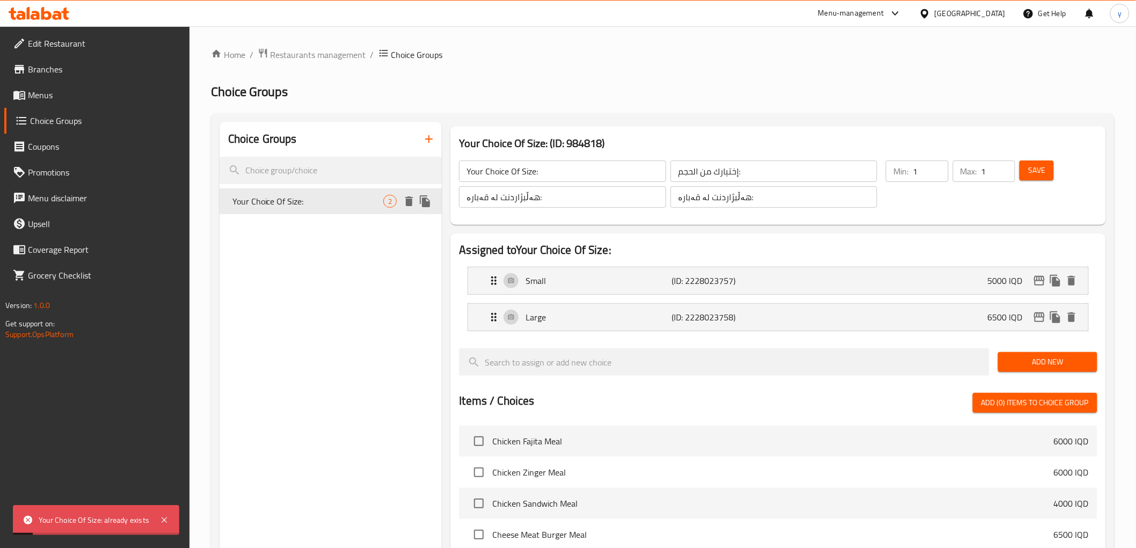
click at [430, 199] on icon "duplicate" at bounding box center [425, 201] width 13 height 13
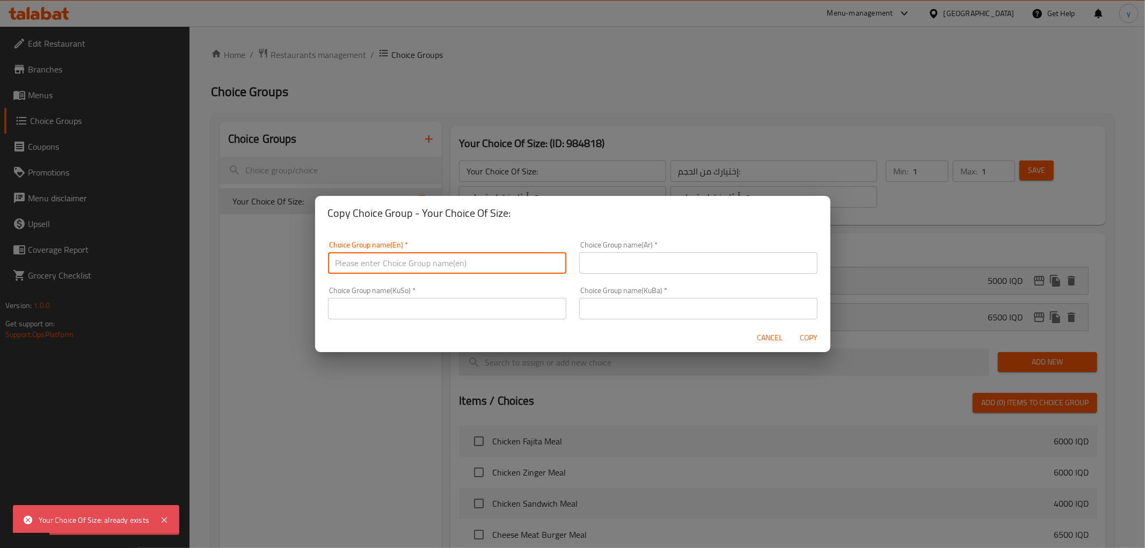
click at [467, 258] on input "text" at bounding box center [447, 262] width 238 height 21
paste input "Your Choice Of Size:"
type input "Your Choice Of Size:"
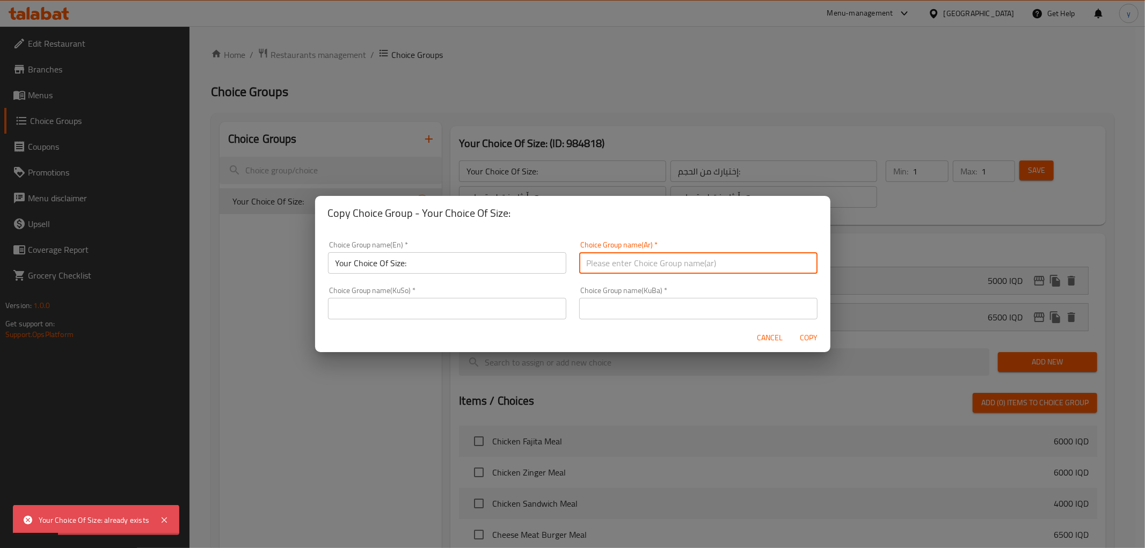
click at [632, 256] on input "text" at bounding box center [698, 262] width 238 height 21
paste input "إختيارك من الحجم:"
type input "إختيارك من الحجم:"
click at [633, 310] on input "text" at bounding box center [698, 308] width 238 height 21
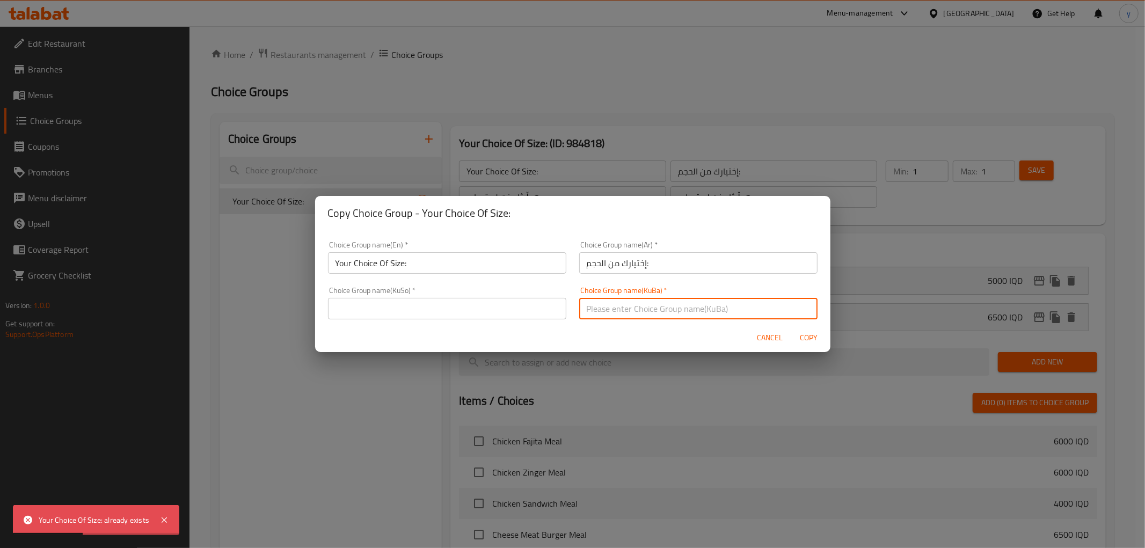
paste input "هەڵبژاردنت لە قەبارە:"
type input "هەڵبژاردنت لە قەبارە:"
click at [496, 308] on input "text" at bounding box center [447, 308] width 238 height 21
paste input "هەڵبژاردنت لە قەبارە:"
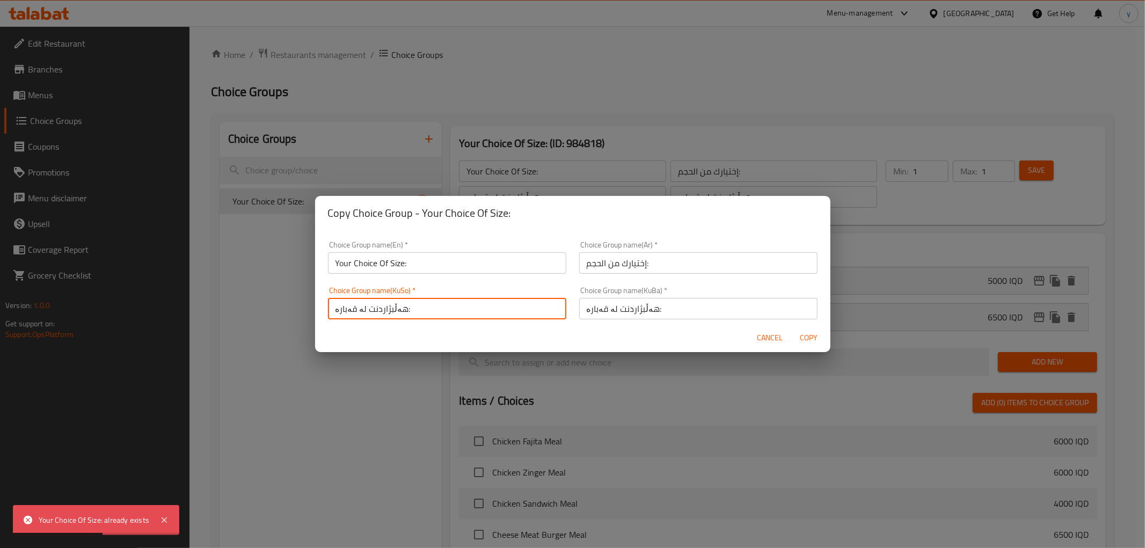
type input "هەڵبژاردنت لە قەبارە:"
click at [523, 277] on div "Choice Group name(En)   * Your Choice Of Size: Choice Group name(En) *" at bounding box center [446, 258] width 251 height 46
click at [521, 266] on input "Your Choice Of Size:" at bounding box center [447, 262] width 238 height 21
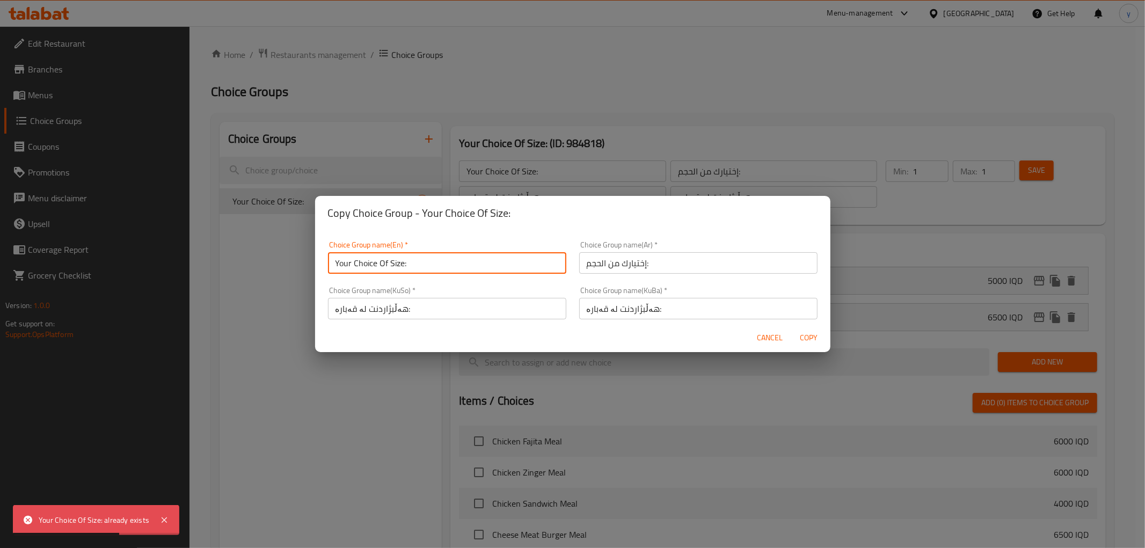
type input "Your Choice Of Size:"
click at [805, 338] on span "Copy" at bounding box center [809, 337] width 26 height 13
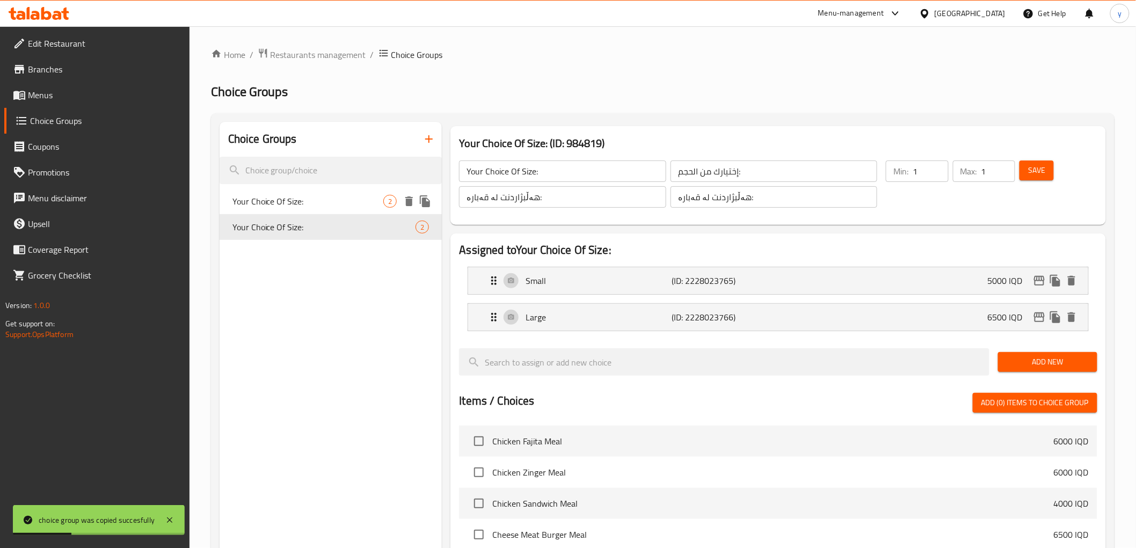
click at [291, 196] on span "Your Choice Of Size:" at bounding box center [307, 201] width 151 height 13
type input "Your Choice Of Size:"
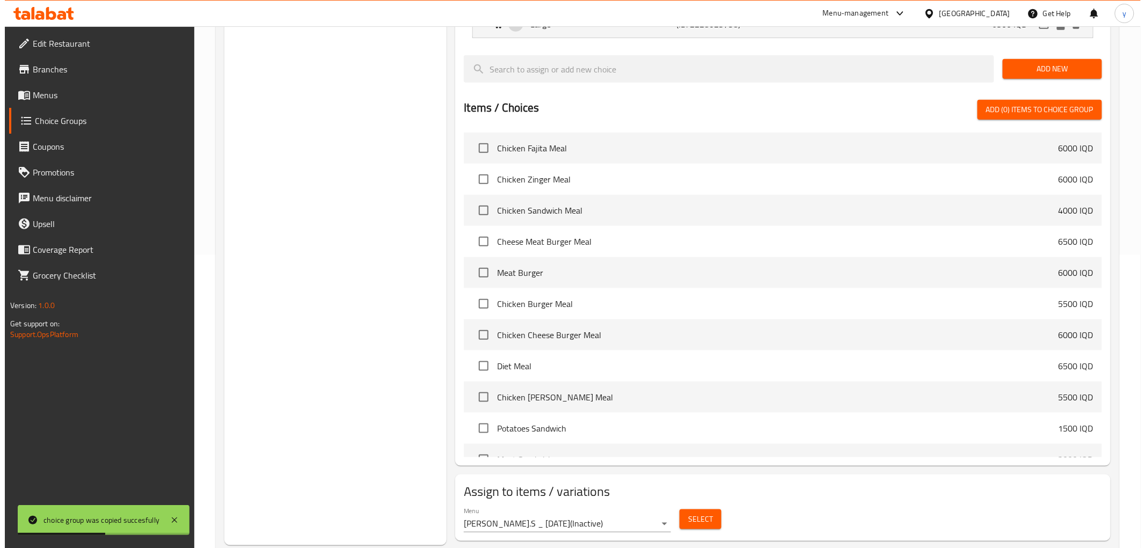
scroll to position [320, 0]
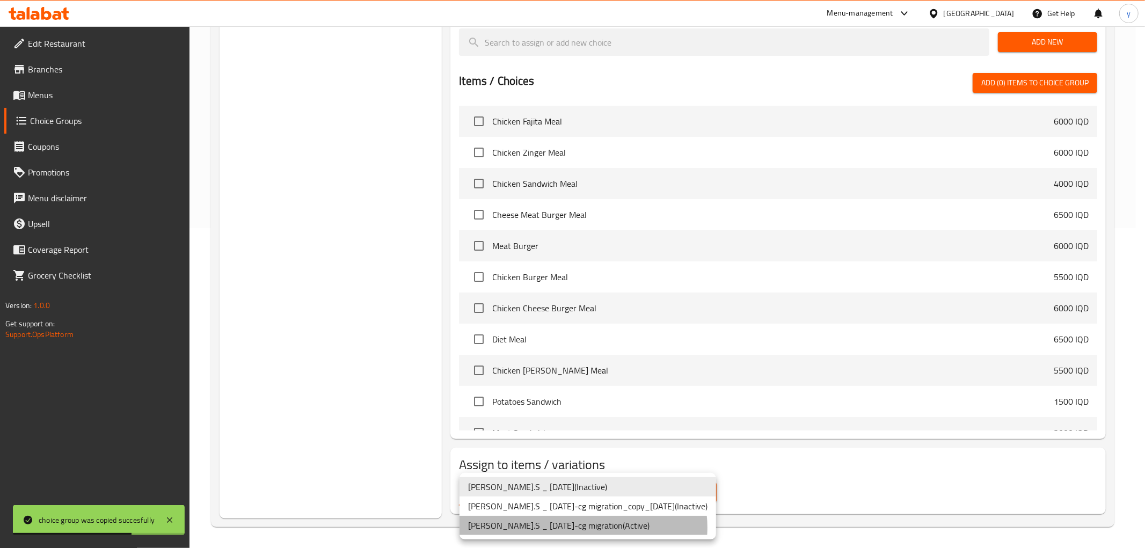
click at [583, 528] on li "Dan.S _ 08/03/22-cg migration ( Active )" at bounding box center [587, 525] width 257 height 19
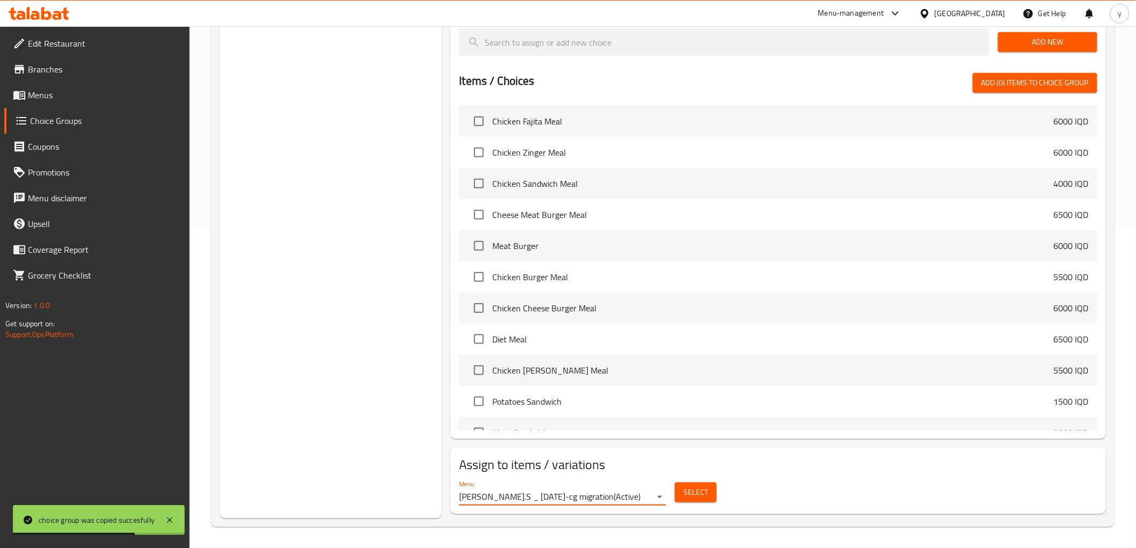
click at [703, 492] on span "Select" at bounding box center [695, 492] width 25 height 13
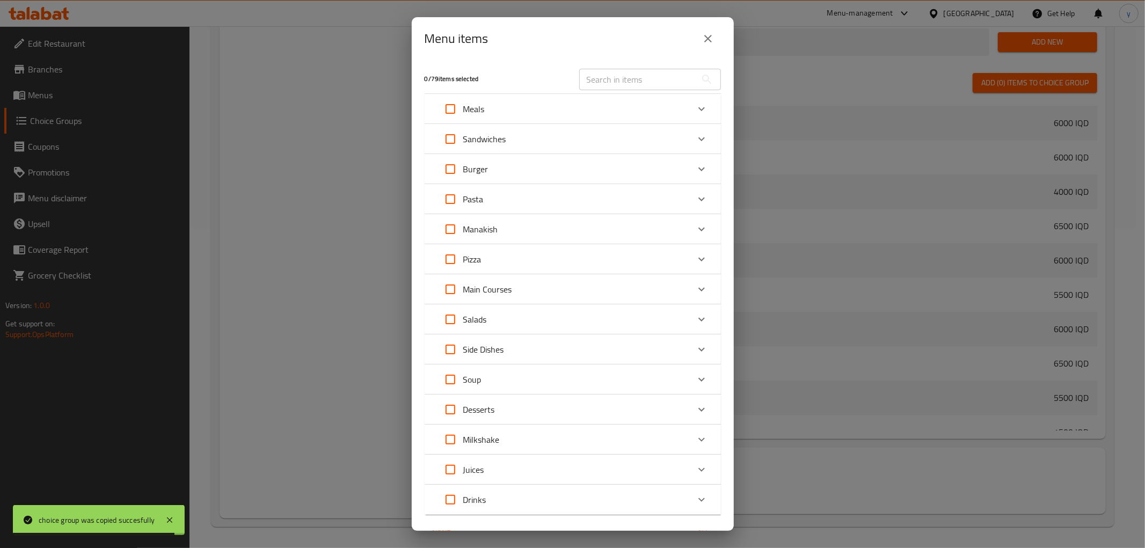
click at [489, 260] on div "Pizza" at bounding box center [562, 259] width 251 height 26
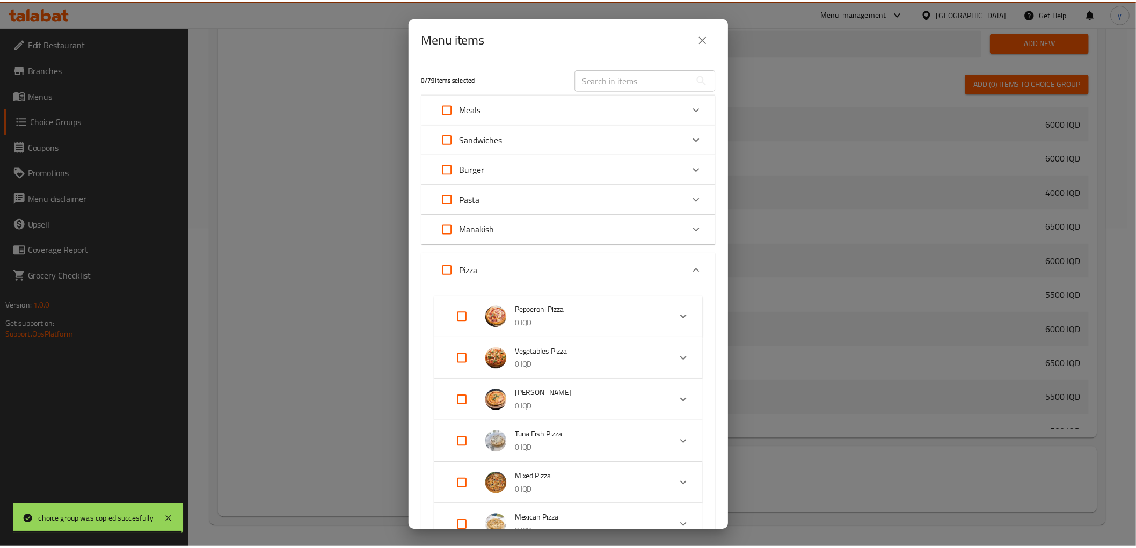
scroll to position [440, 0]
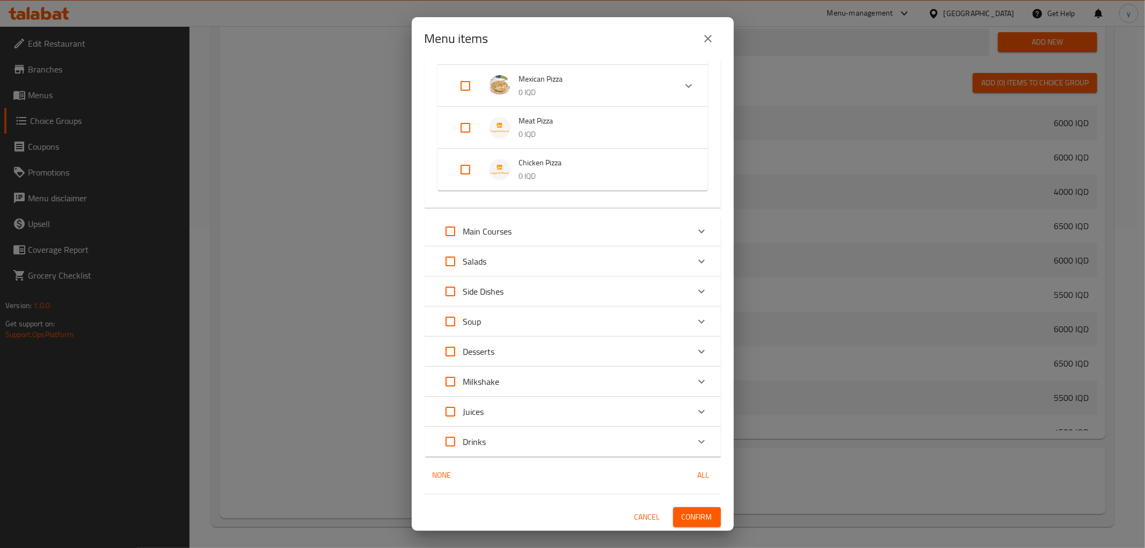
click at [458, 130] on input "Expand" at bounding box center [465, 128] width 26 height 26
checkbox input "true"
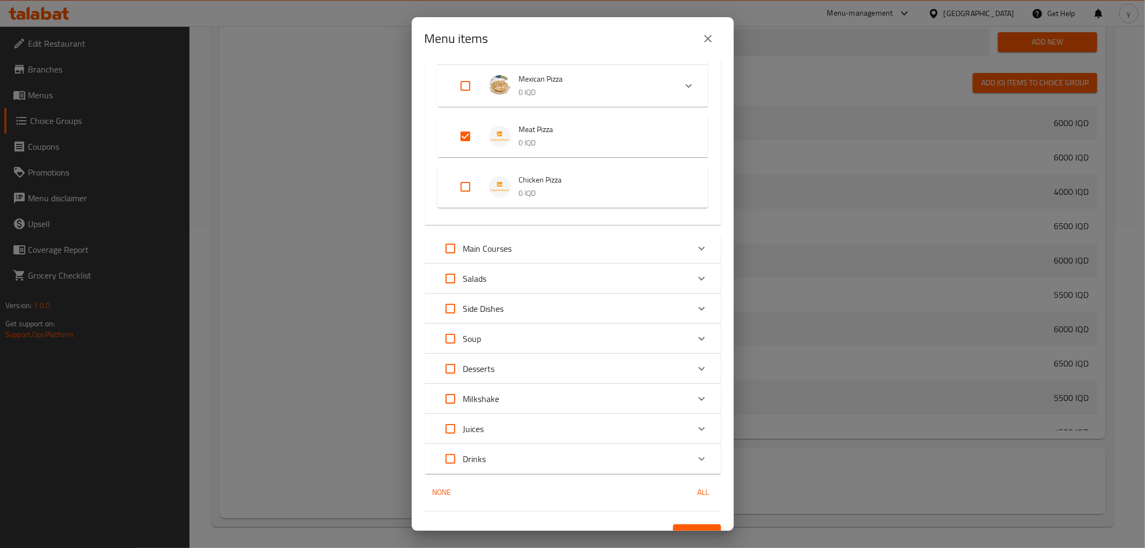
click at [683, 523] on div "1 / 79 items selected ​ Meals Chicken Fajita Meal 6000 IQD Chicken Zinger Meal …" at bounding box center [573, 295] width 322 height 471
click at [680, 525] on button "Confirm" at bounding box center [697, 534] width 48 height 20
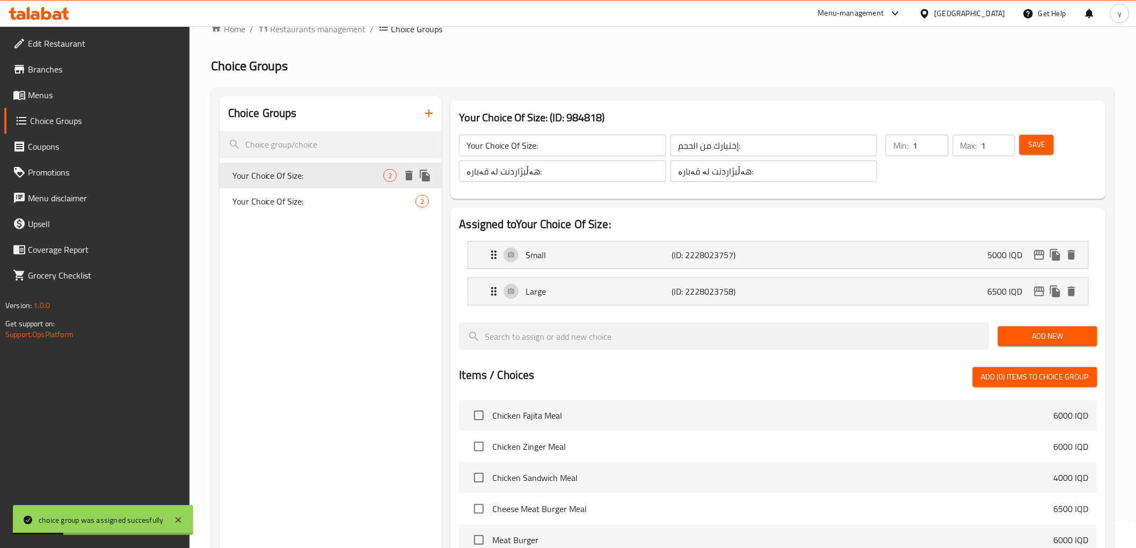
scroll to position [0, 0]
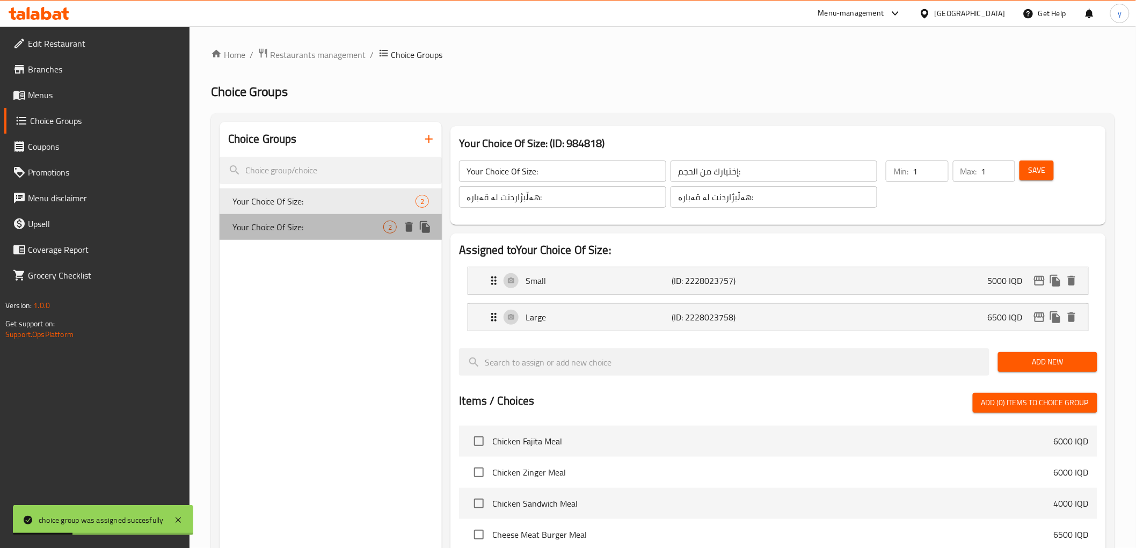
click at [299, 227] on span "Your Choice Of Size:" at bounding box center [307, 227] width 151 height 13
type input "Your Choice Of Size:"
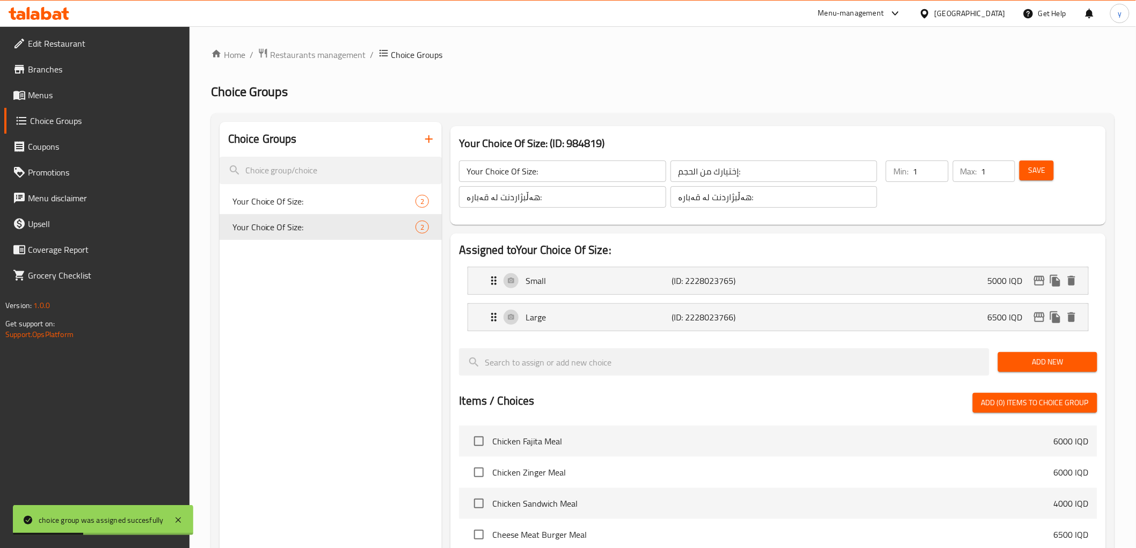
click at [840, 245] on h2 "Assigned to Your Choice Of Size:" at bounding box center [778, 250] width 638 height 16
click at [843, 266] on li "Small (ID: 2228023765) 5000 IQD Name (En) Small Name (En) Name (Ar) صغير Name (…" at bounding box center [778, 280] width 638 height 36
click at [680, 312] on p "(ID: 2228023766)" at bounding box center [721, 317] width 98 height 13
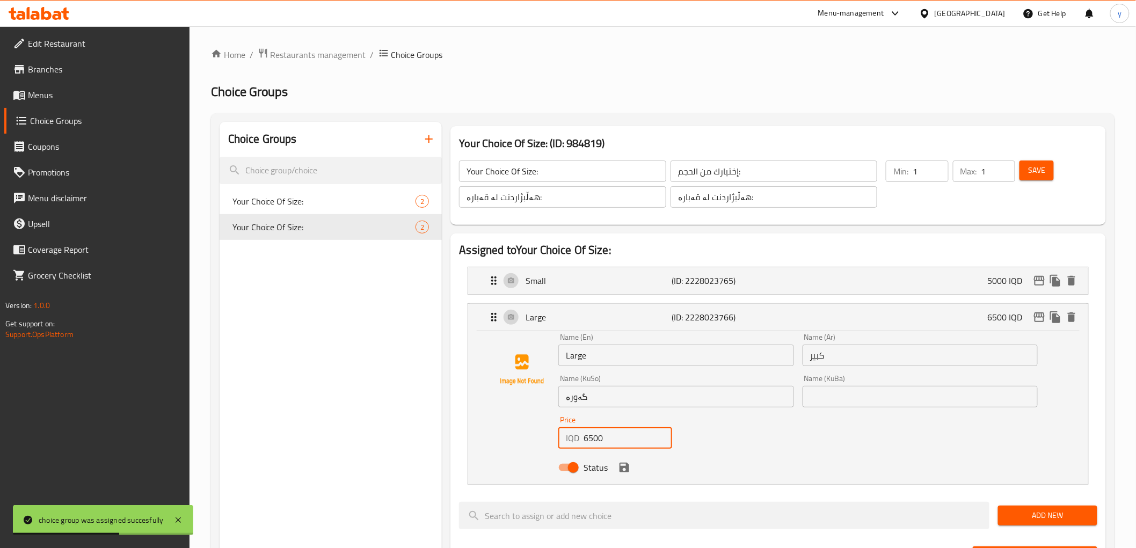
click at [597, 437] on input "6500" at bounding box center [627, 437] width 88 height 21
paste input "0"
click at [625, 467] on icon "save" at bounding box center [624, 468] width 10 height 10
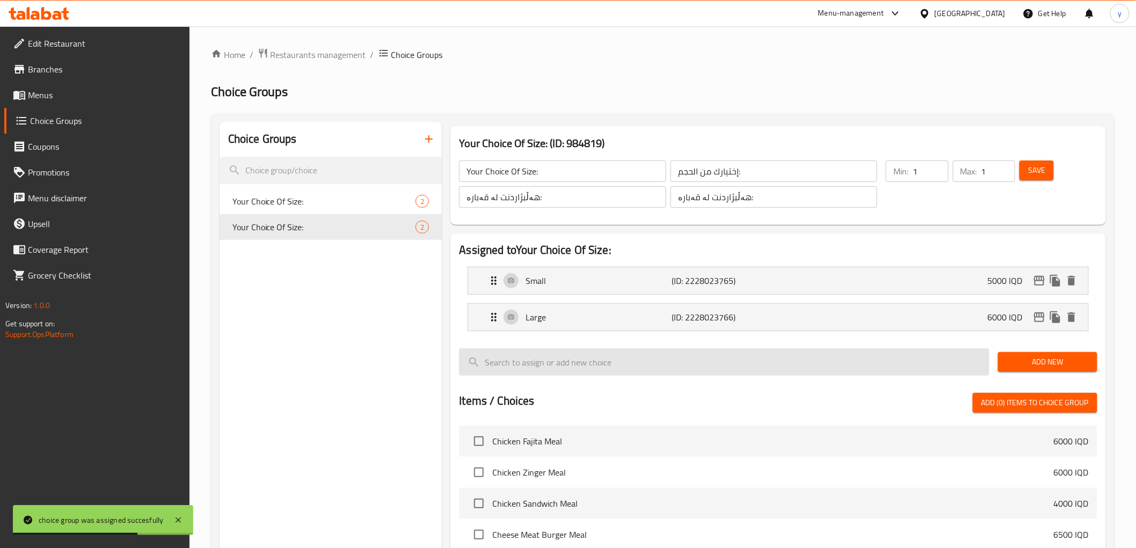
type input "6000"
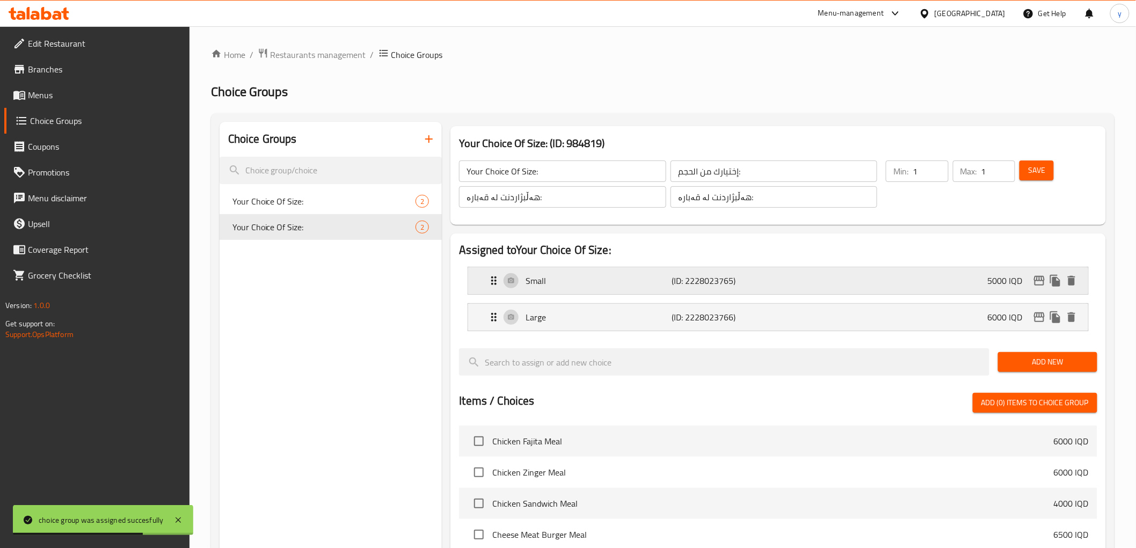
click at [567, 280] on p "Small" at bounding box center [598, 280] width 146 height 13
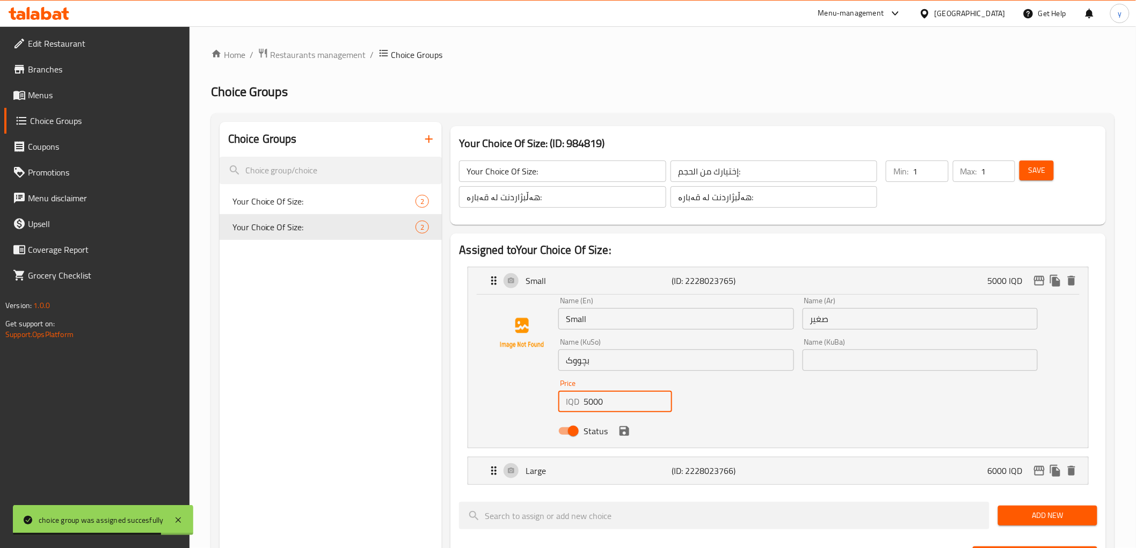
click at [594, 392] on input "5000" at bounding box center [627, 401] width 88 height 21
click at [598, 403] on input "5000" at bounding box center [627, 401] width 88 height 21
paste input "45"
click at [624, 431] on icon "save" at bounding box center [624, 430] width 13 height 13
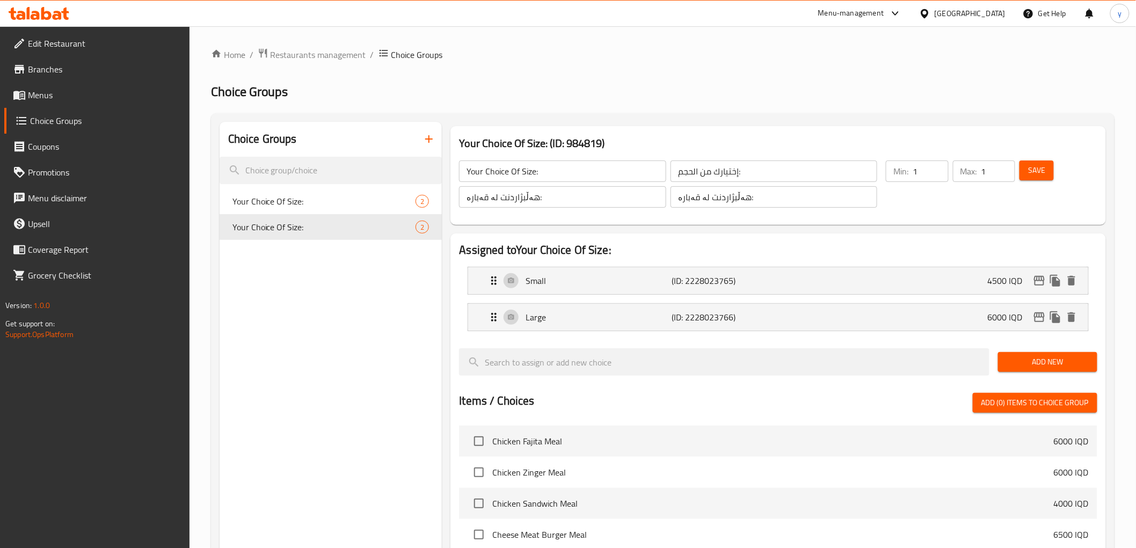
type input "4500"
click at [1019, 180] on div "Save" at bounding box center [1051, 184] width 69 height 52
click at [1040, 170] on span "Save" at bounding box center [1036, 170] width 17 height 13
click at [1035, 269] on div "Small (ID: 2228023765) 4500 IQD" at bounding box center [780, 280] width 587 height 27
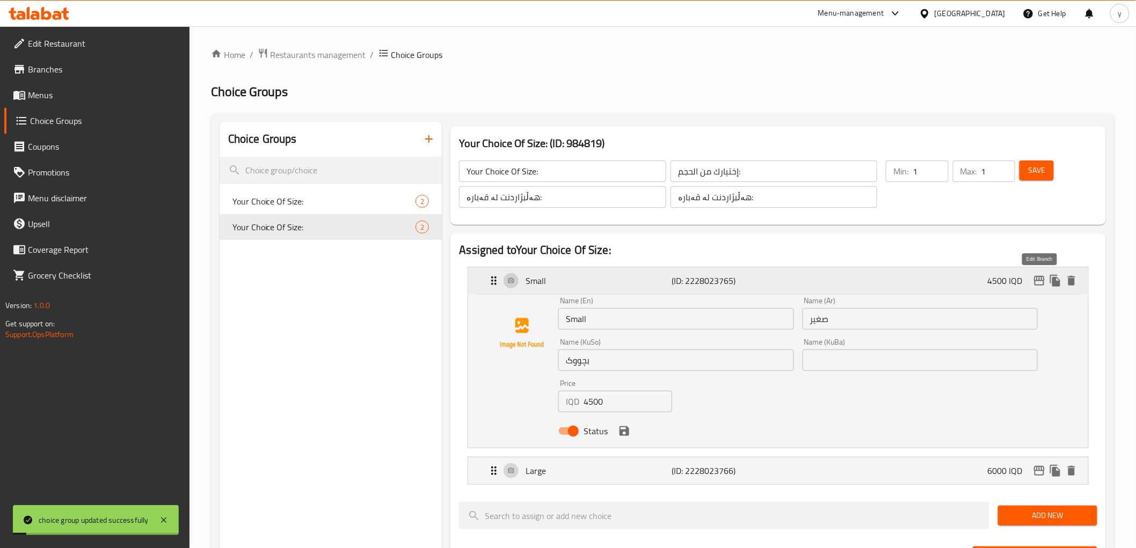
click at [1036, 276] on icon "edit" at bounding box center [1039, 281] width 11 height 10
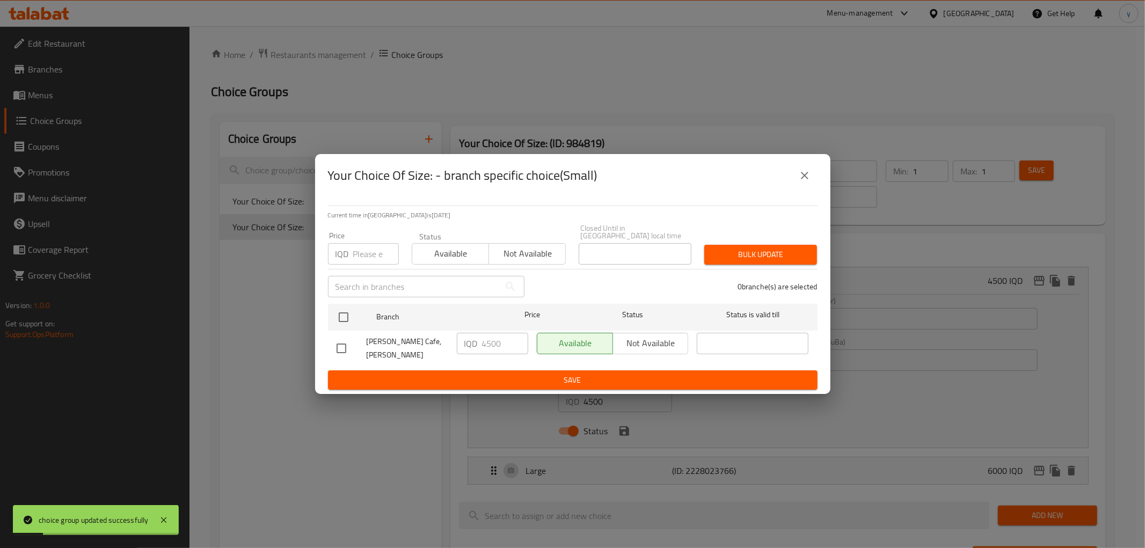
click at [819, 185] on div "Your Choice Of Size: - branch specific choice(Small)" at bounding box center [572, 175] width 515 height 43
click at [807, 182] on icon "close" at bounding box center [804, 175] width 13 height 13
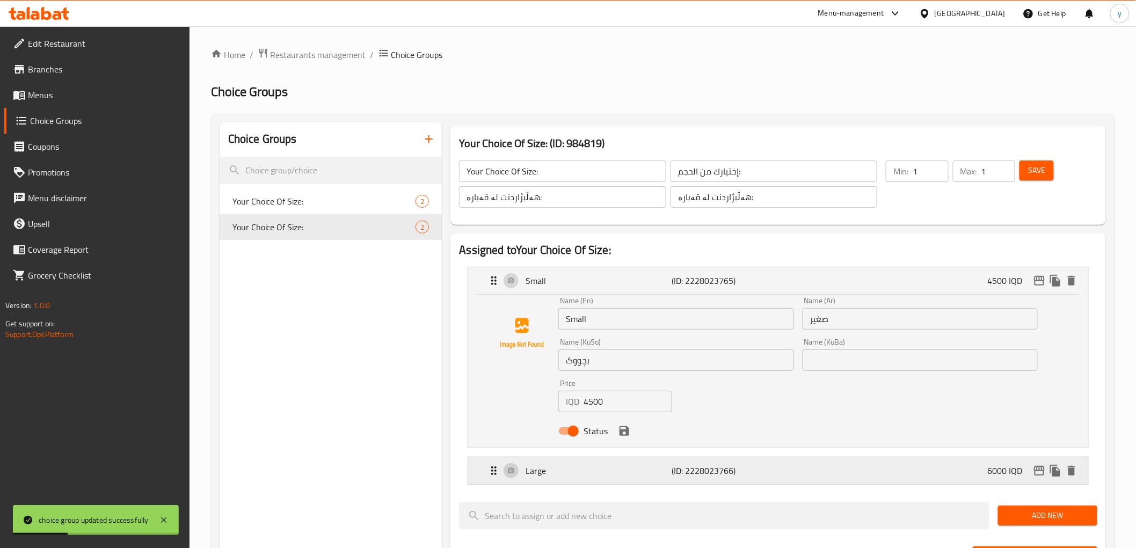
click at [1042, 468] on icon "edit" at bounding box center [1038, 470] width 13 height 13
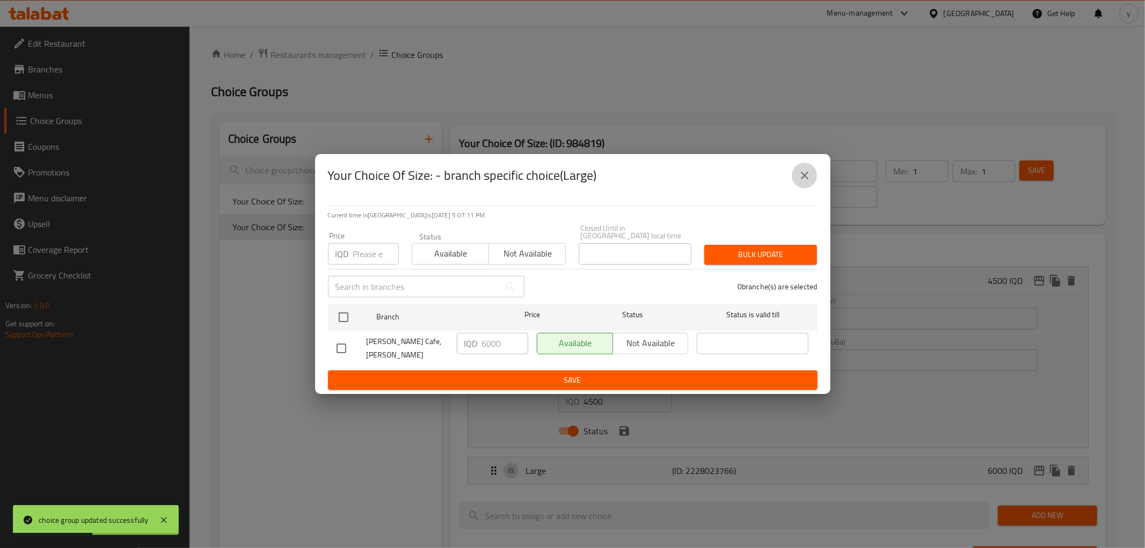
click at [807, 179] on icon "close" at bounding box center [805, 176] width 8 height 8
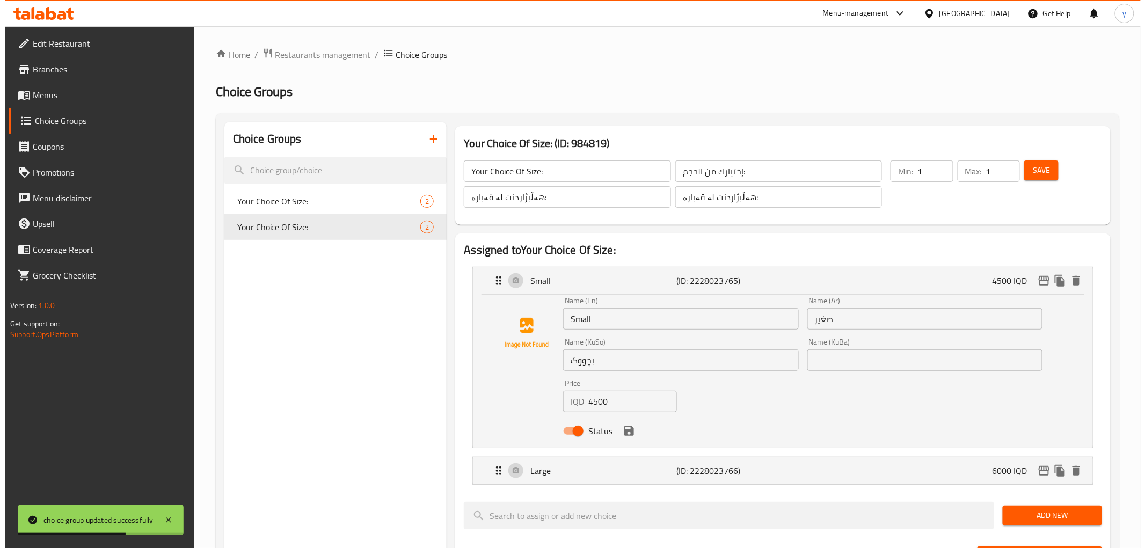
scroll to position [473, 0]
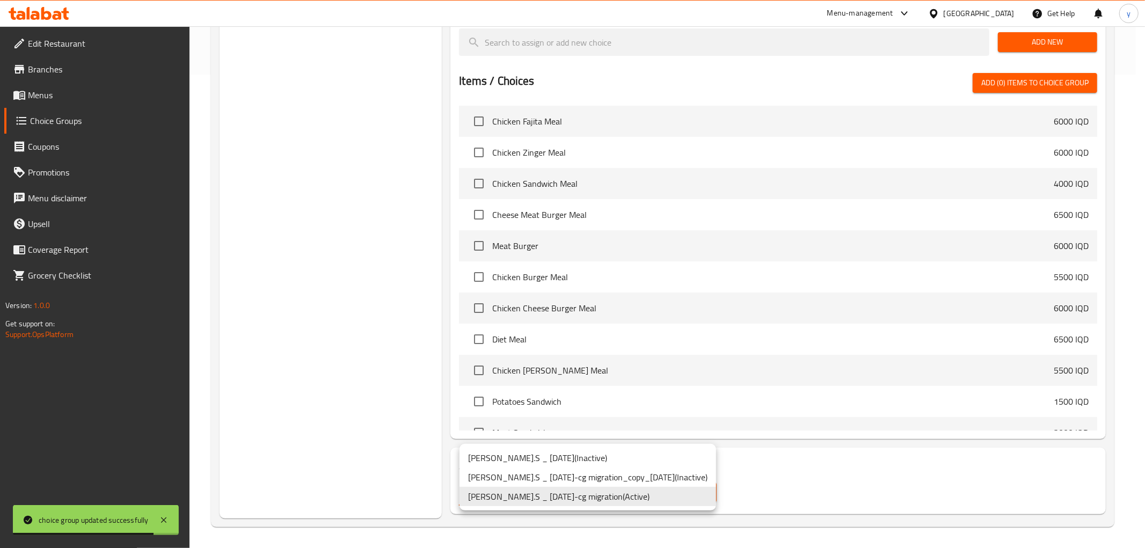
click at [642, 501] on li "Dan.S _ 08/03/22-cg migration ( Active )" at bounding box center [587, 496] width 257 height 19
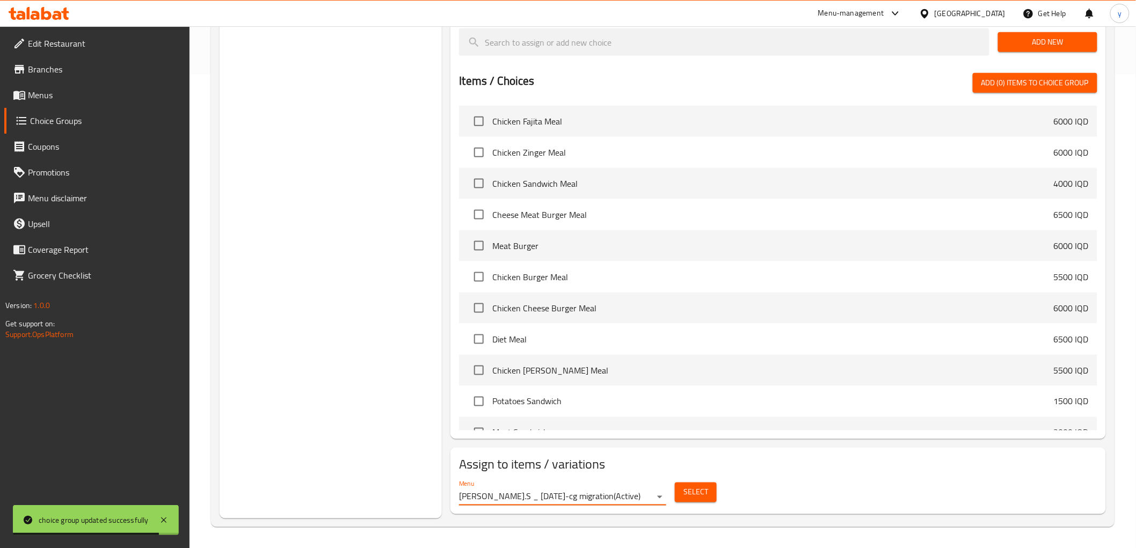
click at [682, 497] on button "Select" at bounding box center [696, 492] width 42 height 20
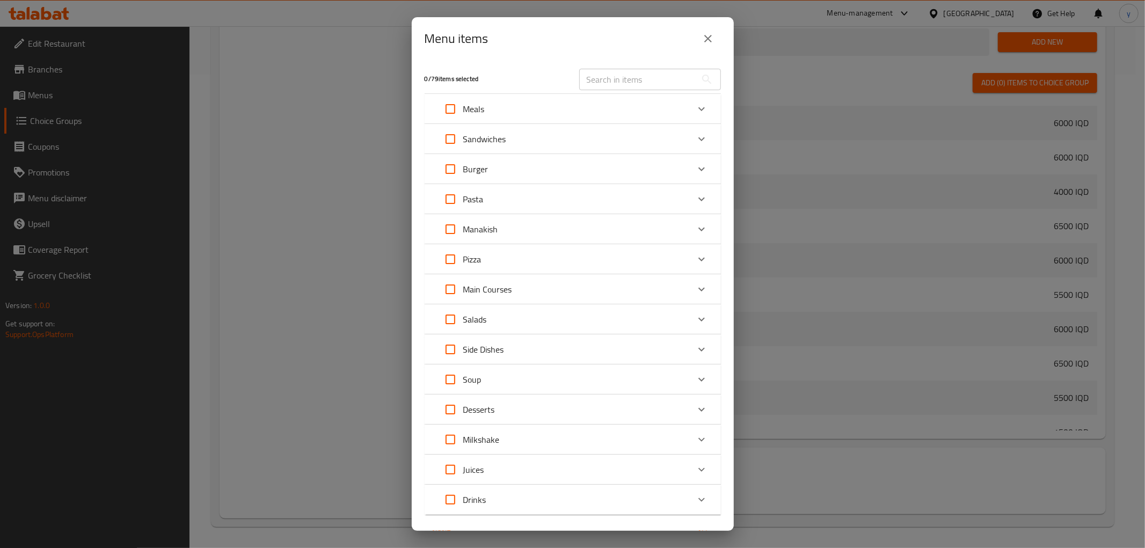
click at [495, 254] on div "Pizza" at bounding box center [562, 259] width 251 height 26
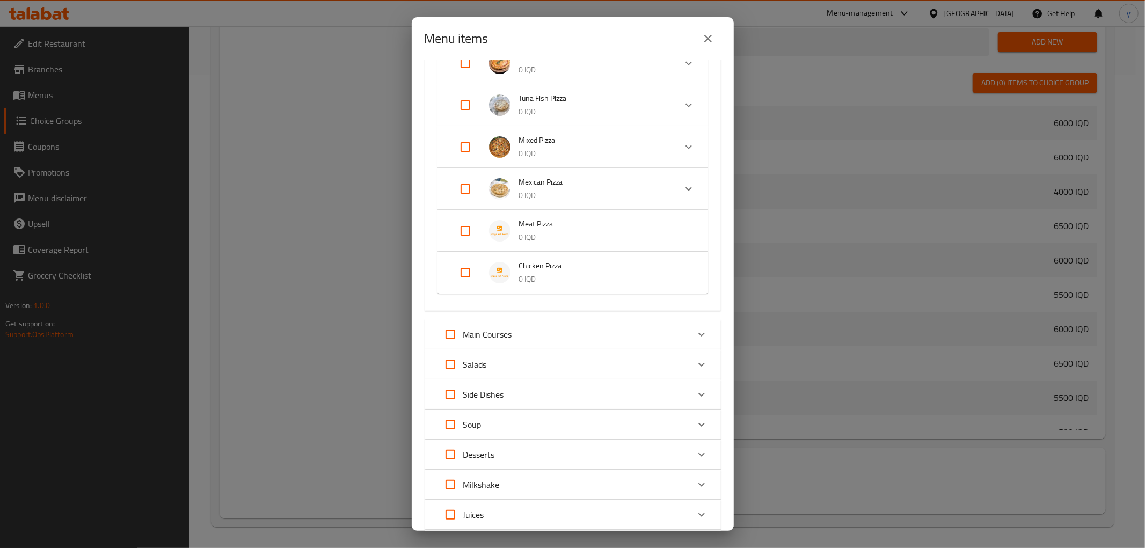
scroll to position [357, 0]
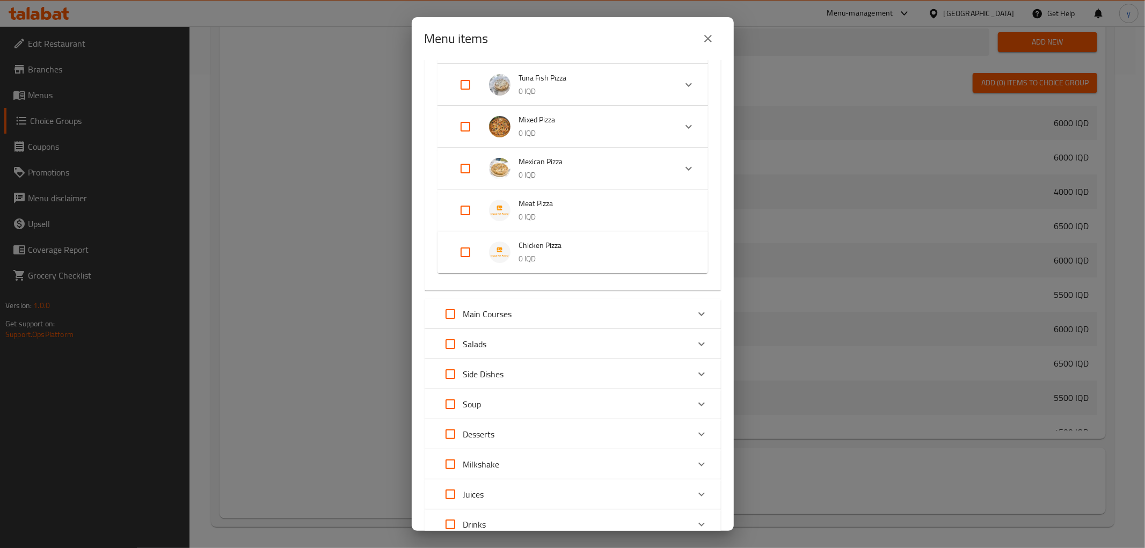
click at [470, 239] on input "Expand" at bounding box center [465, 252] width 26 height 26
checkbox input "true"
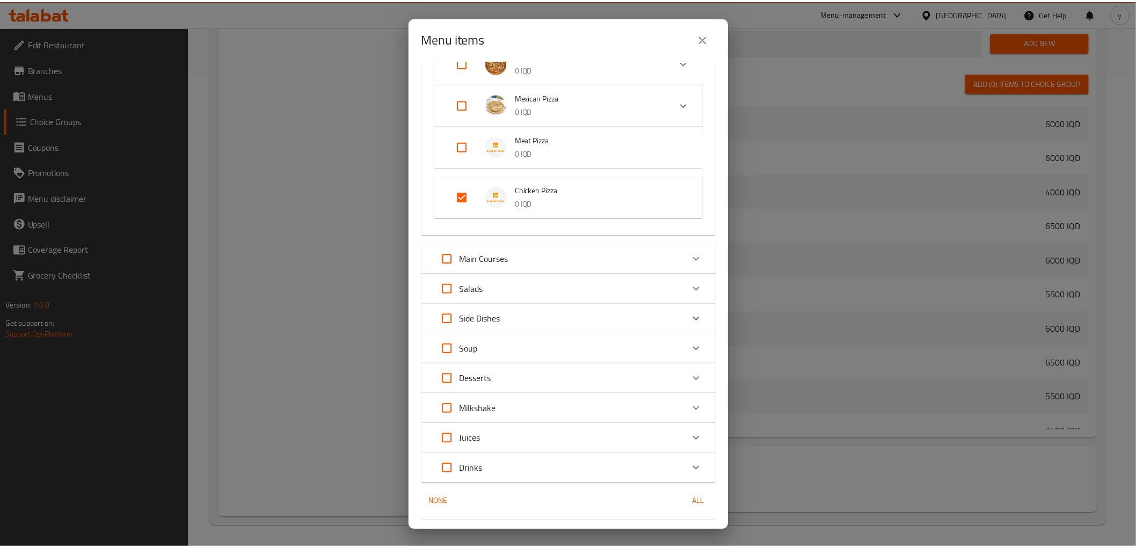
scroll to position [448, 0]
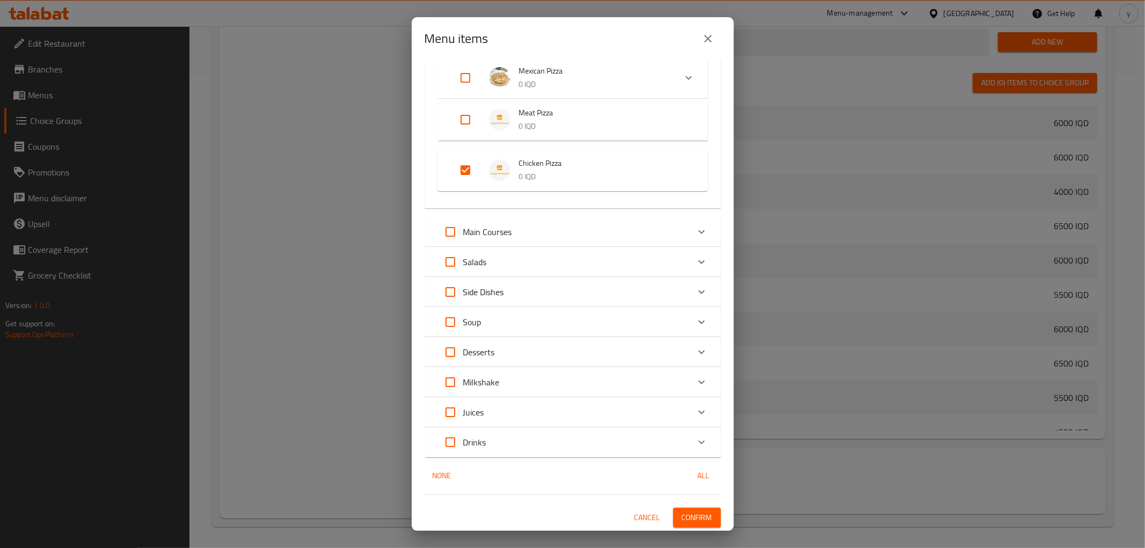
click at [692, 512] on span "Confirm" at bounding box center [697, 517] width 31 height 13
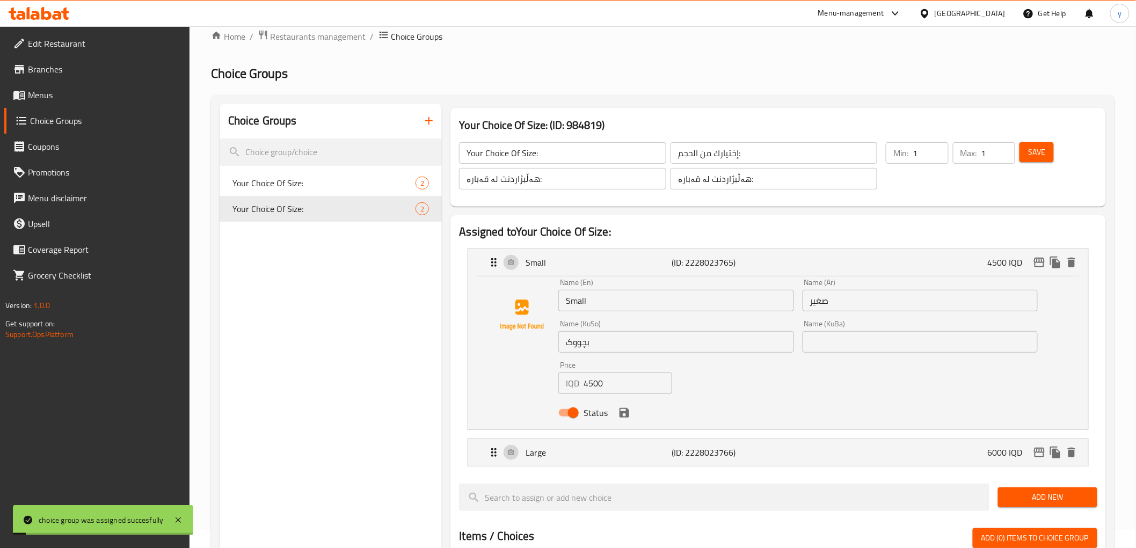
scroll to position [0, 0]
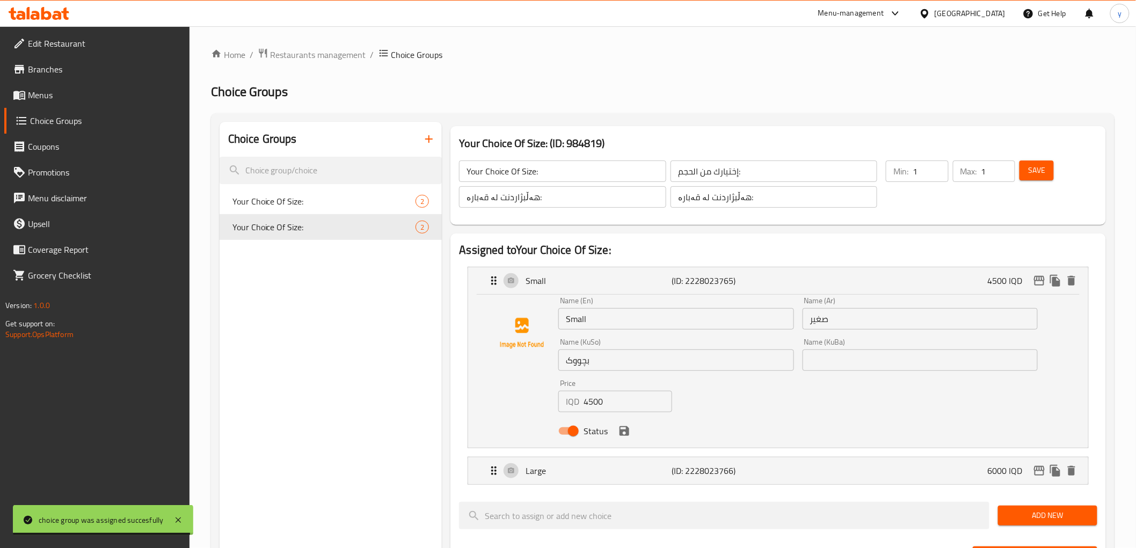
click at [508, 152] on h3 "Your Choice Of Size: (ID: 984819)" at bounding box center [778, 143] width 638 height 17
click at [510, 167] on input "Your Choice Of Size:" at bounding box center [562, 170] width 207 height 21
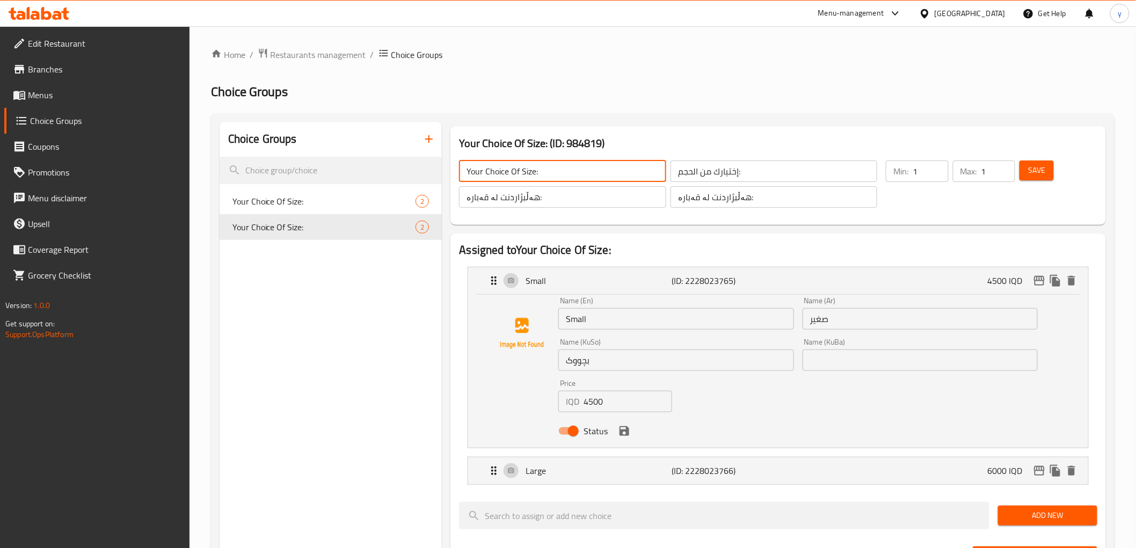
click at [510, 167] on input "Your Choice Of Size:" at bounding box center [562, 170] width 207 height 21
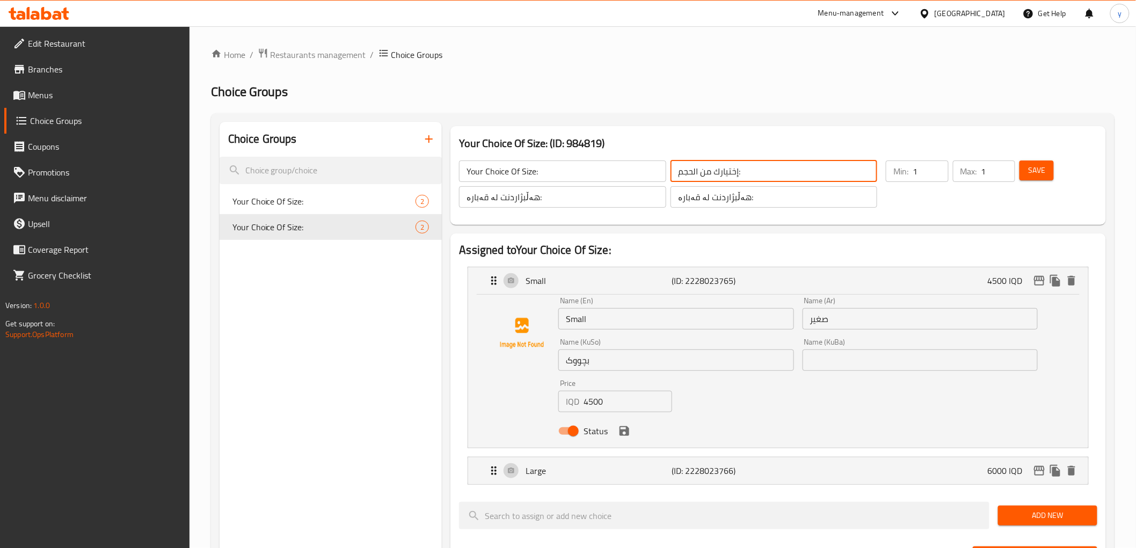
click at [695, 162] on input "إختيارك من الحجم:" at bounding box center [773, 170] width 207 height 21
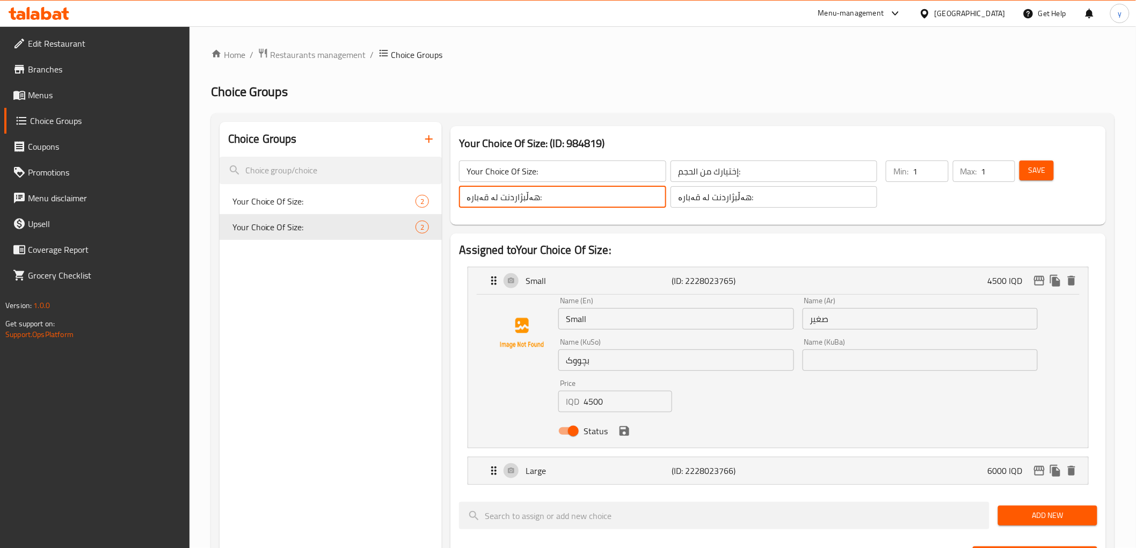
click at [462, 203] on input "هەڵبژاردنت لە قەبارە:" at bounding box center [562, 196] width 207 height 21
click at [423, 200] on icon "duplicate" at bounding box center [425, 201] width 10 height 12
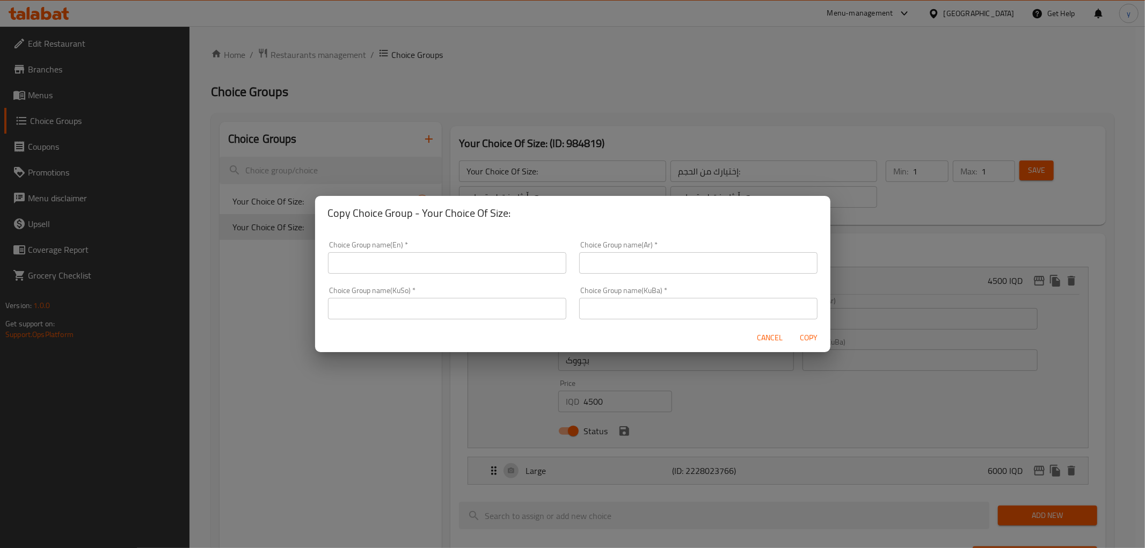
click at [411, 305] on input "text" at bounding box center [447, 308] width 238 height 21
paste input "هەڵبژاردنت لە قەبارە:"
type input "هەڵبژاردنت لە قەبارە:"
drag, startPoint x: 584, startPoint y: 303, endPoint x: 596, endPoint y: 283, distance: 23.1
click at [584, 303] on input "text" at bounding box center [698, 308] width 238 height 21
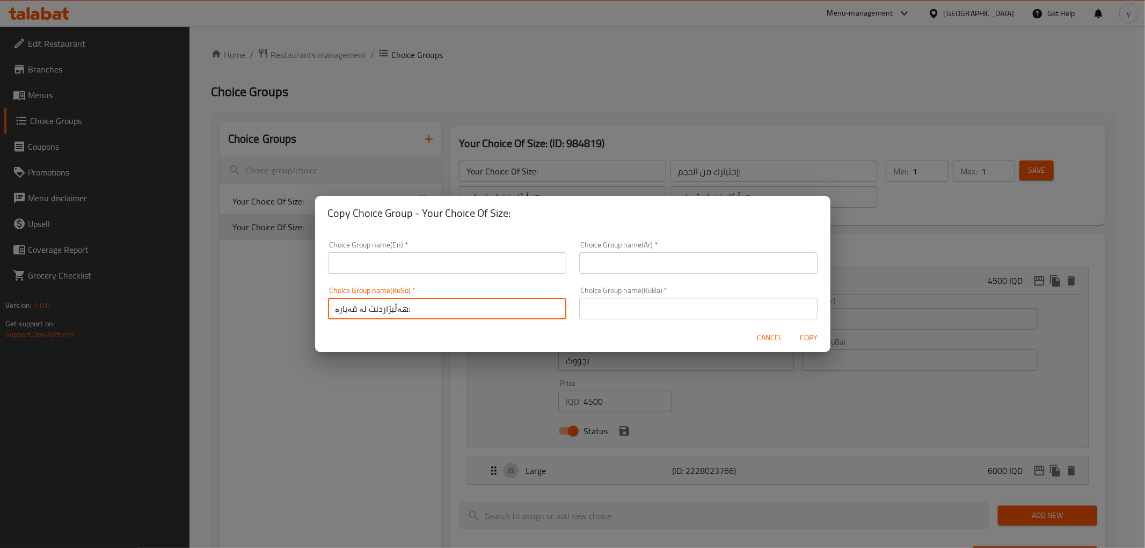
paste input "هەڵبژاردنت لە قەبارە:"
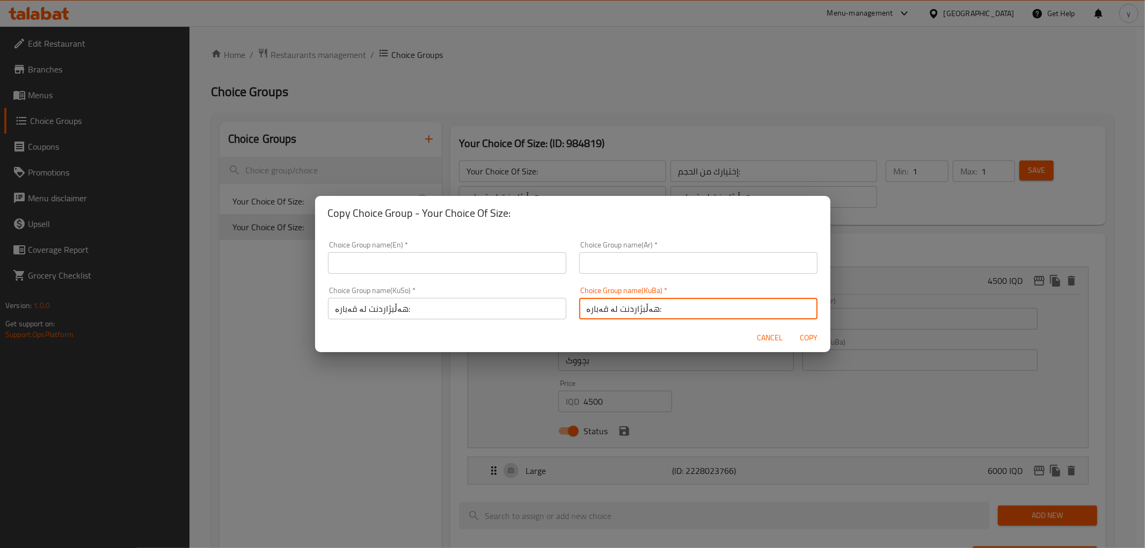
type input "هەڵبژاردنت لە قەبارە:"
click at [597, 266] on input "text" at bounding box center [698, 262] width 238 height 21
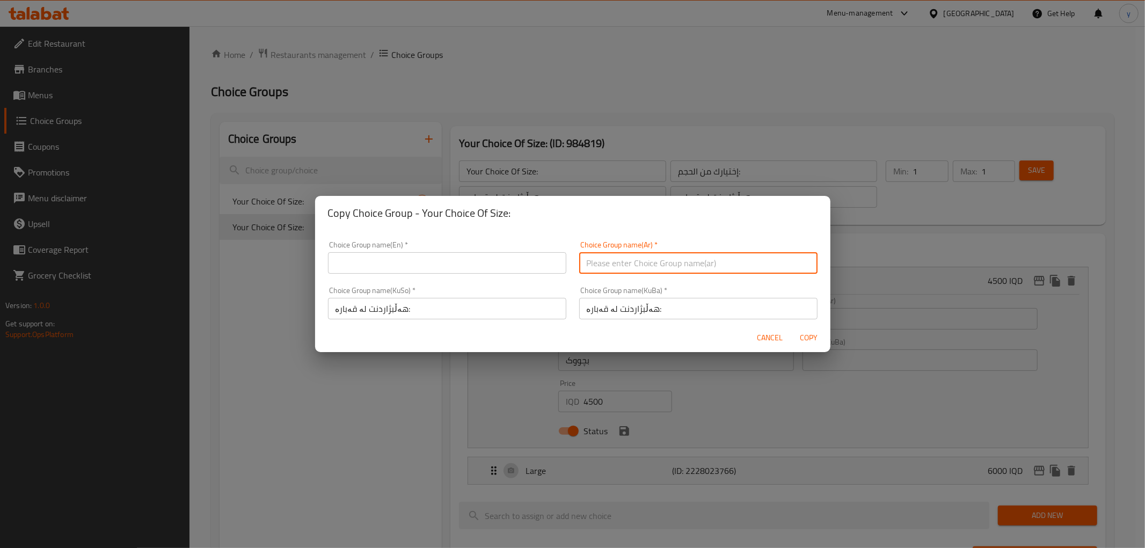
paste input "إختيارك من الحجم:"
type input "إختيارك من الحجم:"
click at [501, 258] on input "text" at bounding box center [447, 262] width 238 height 21
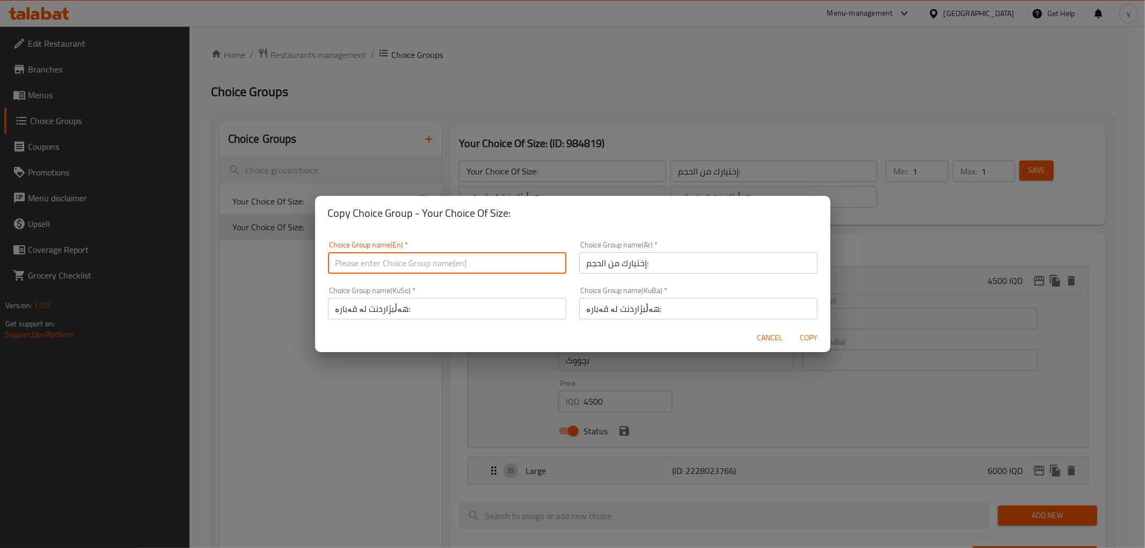
paste input "Your Choice Of Size:"
type input "Your Choice Of Size:"
click at [794, 332] on button "Copy" at bounding box center [809, 338] width 34 height 20
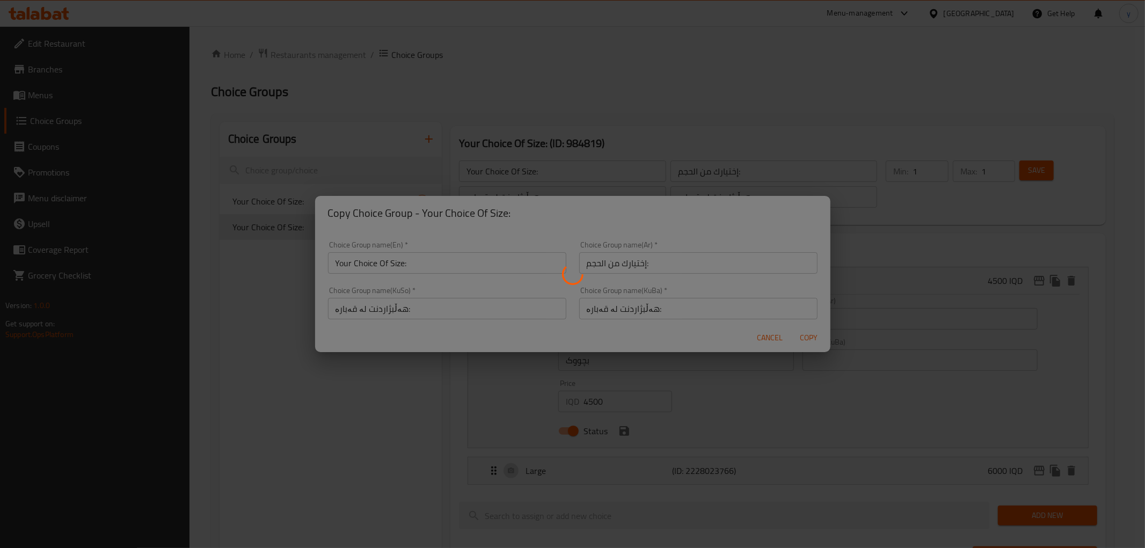
type input "Your Choice Of Size:"
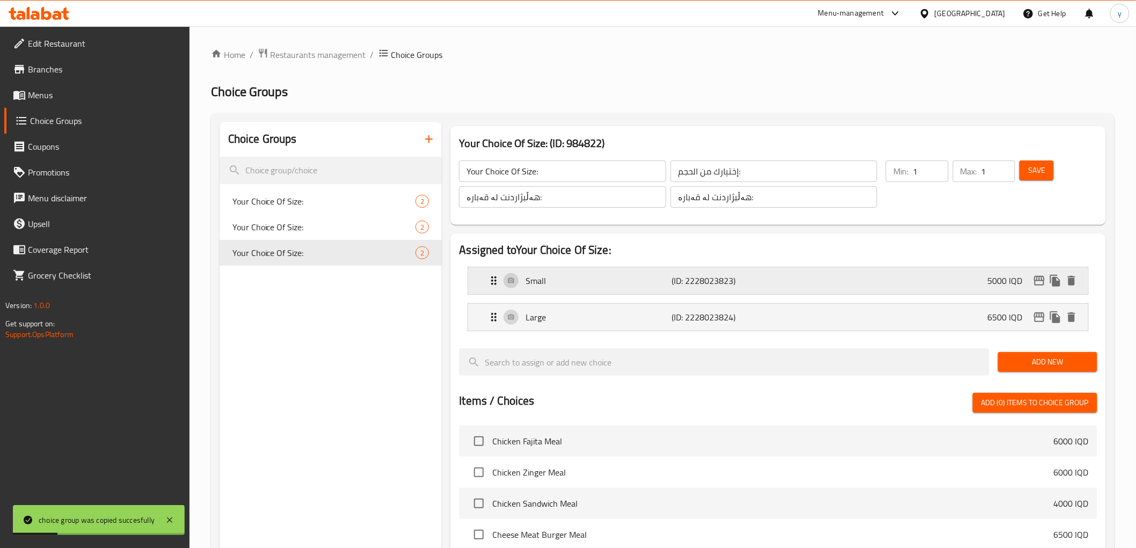
click at [620, 288] on div "Small (ID: 2228023823) 5000 IQD" at bounding box center [780, 280] width 587 height 27
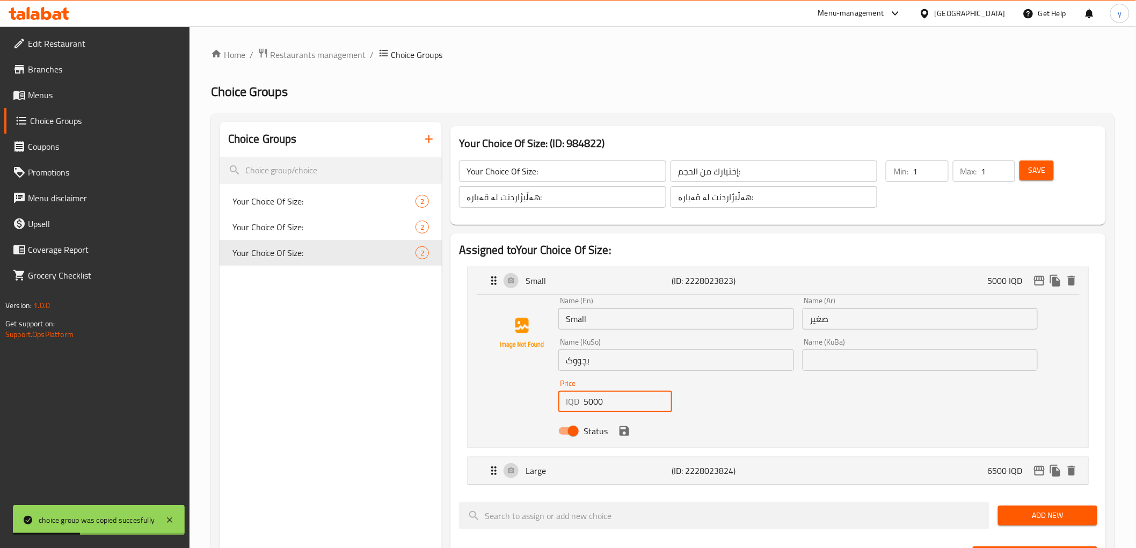
click at [595, 399] on input "5000" at bounding box center [627, 401] width 88 height 21
click at [593, 398] on input "5000" at bounding box center [627, 401] width 88 height 21
paste input "65"
click at [594, 401] on input "6500" at bounding box center [627, 401] width 88 height 21
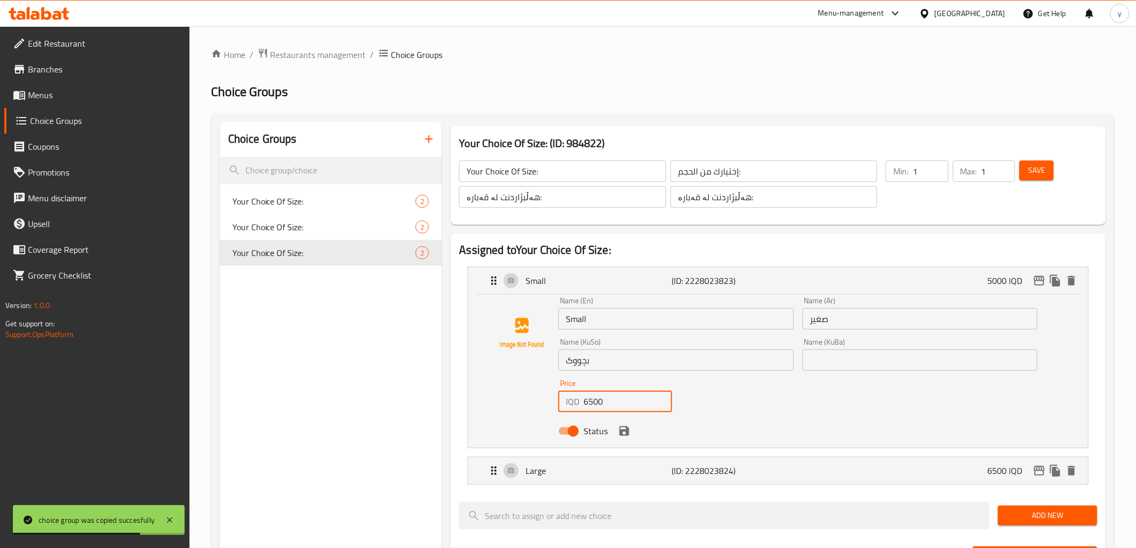
click at [594, 401] on input "6500" at bounding box center [627, 401] width 88 height 21
paste input "50"
type input "5000"
click at [614, 424] on div "Status" at bounding box center [798, 430] width 488 height 29
click at [621, 428] on icon "save" at bounding box center [624, 430] width 13 height 13
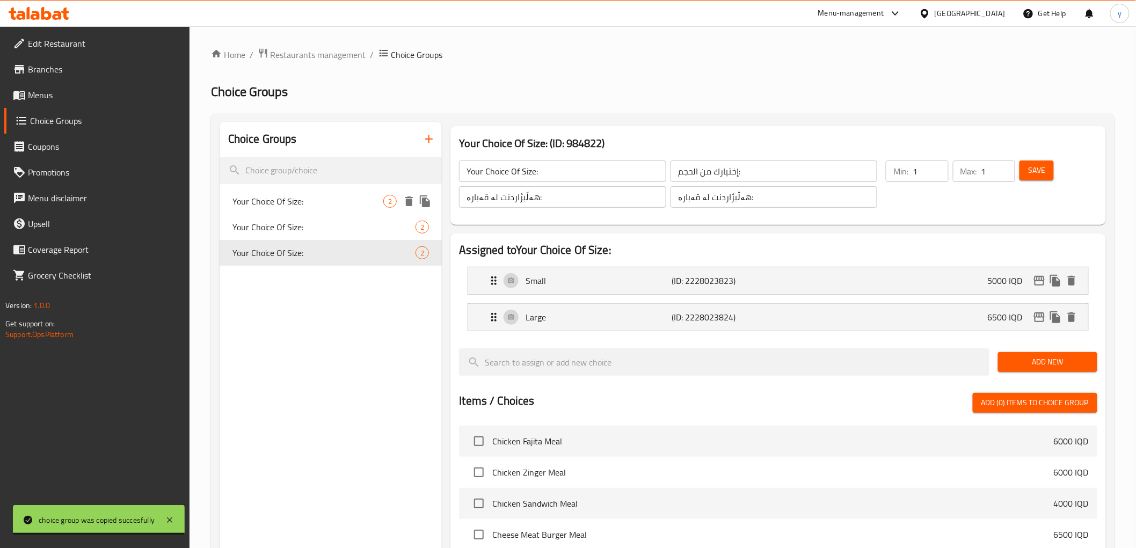
click at [266, 191] on div "Your Choice Of Size: 2" at bounding box center [330, 201] width 223 height 26
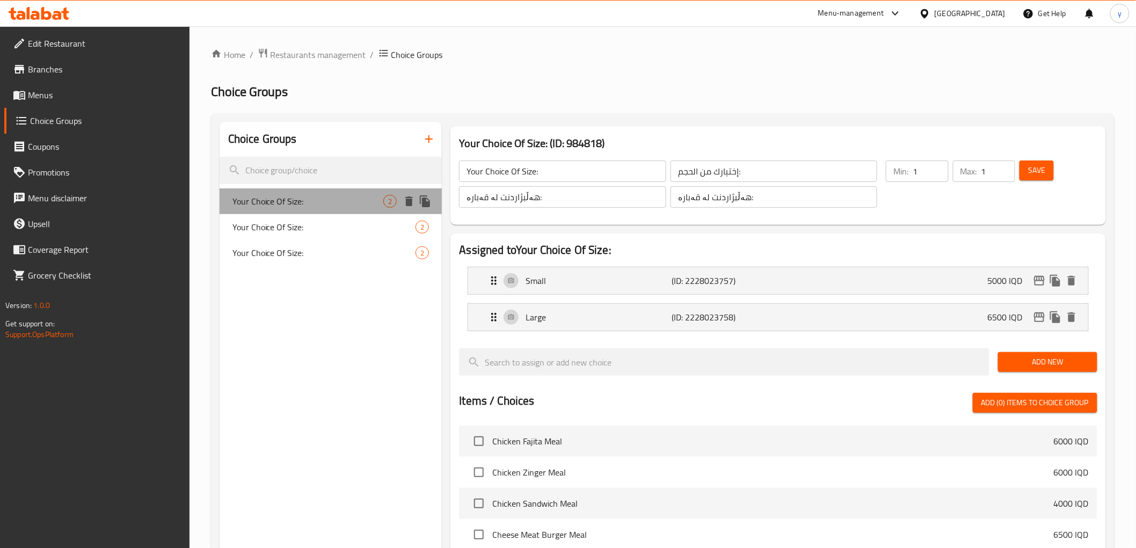
click at [274, 213] on div "Your Choice Of Size: 2" at bounding box center [330, 201] width 223 height 26
click at [274, 236] on div "Your Choice Of Size: 2" at bounding box center [330, 227] width 223 height 26
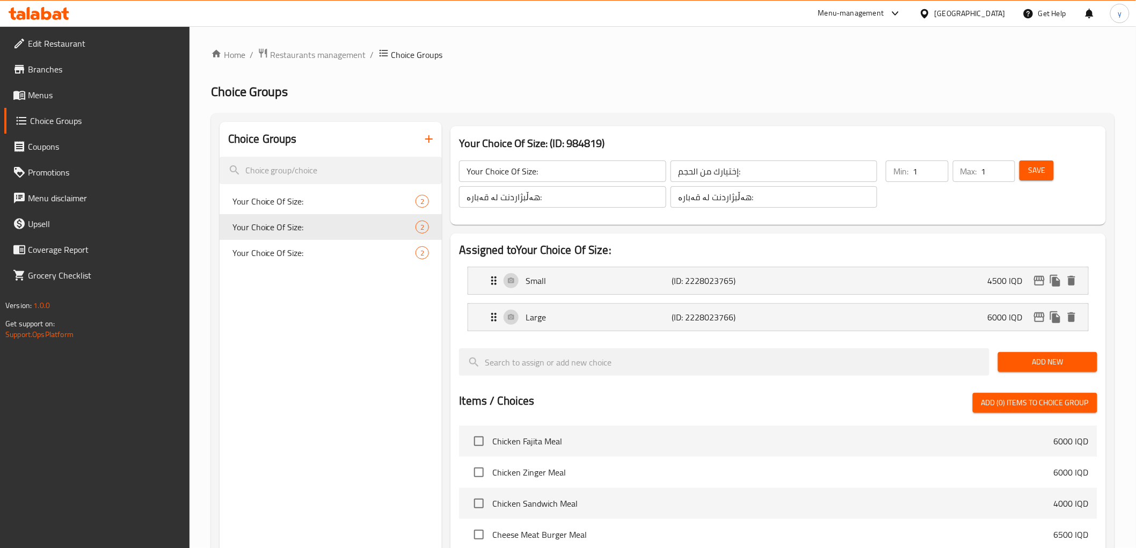
click at [277, 266] on nav "Your Choice Of Size: 2 Your Choice Of Size: 2 Your Choice Of Size: 2" at bounding box center [330, 227] width 223 height 86
click at [281, 249] on span "Your Choice Of Size:" at bounding box center [307, 252] width 151 height 13
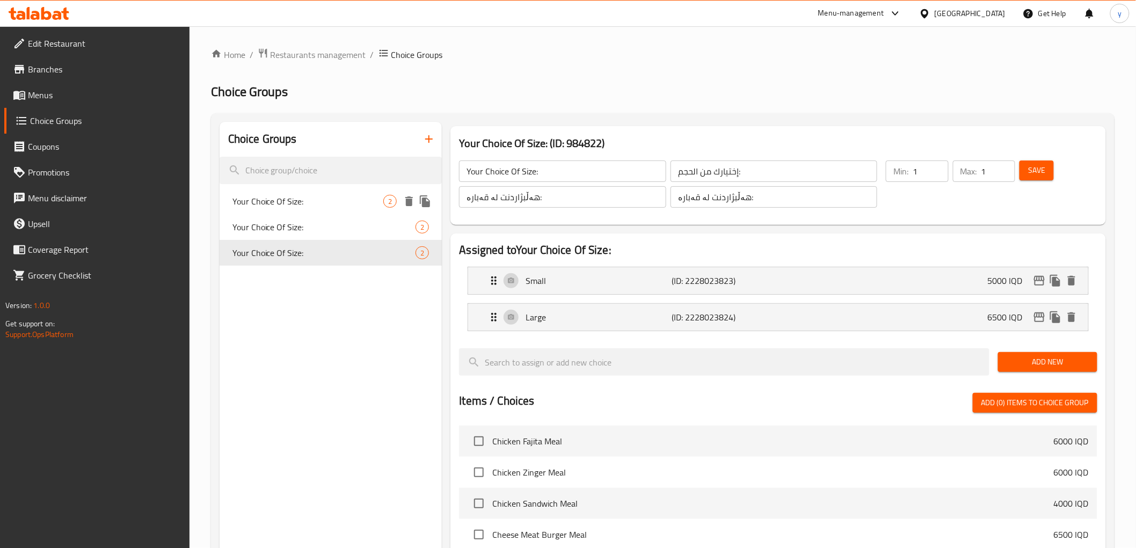
click at [285, 192] on div "Your Choice Of Size: 2" at bounding box center [330, 201] width 223 height 26
type input "Your Choice Of Size:"
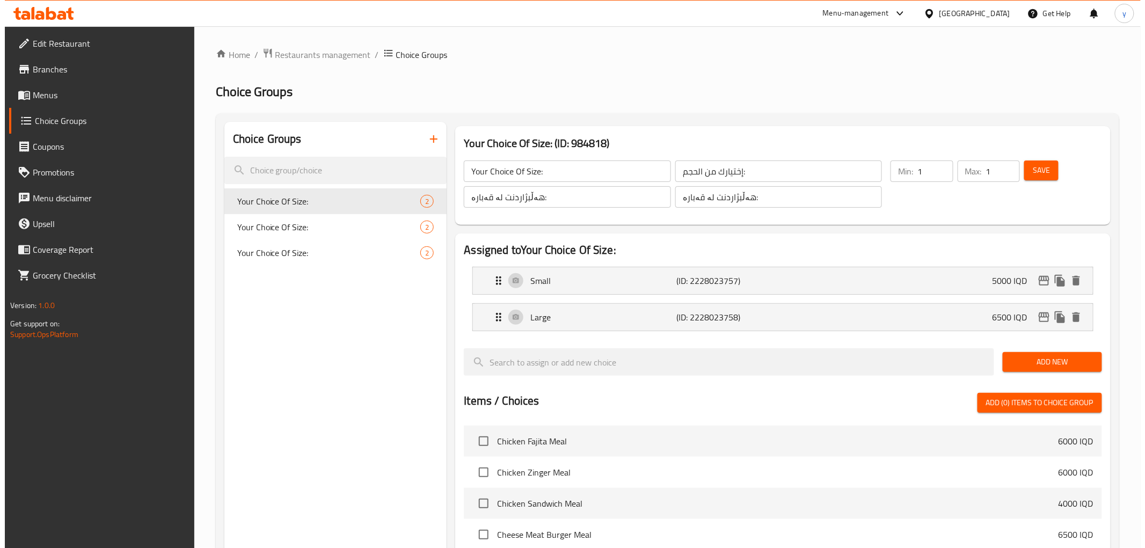
scroll to position [320, 0]
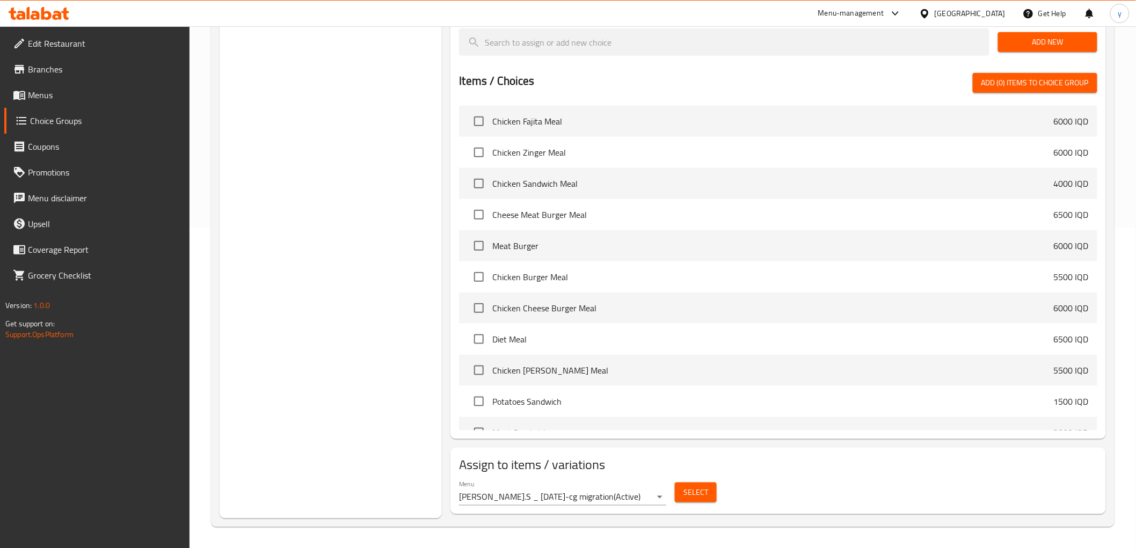
click at [683, 490] on span "Select" at bounding box center [695, 492] width 25 height 13
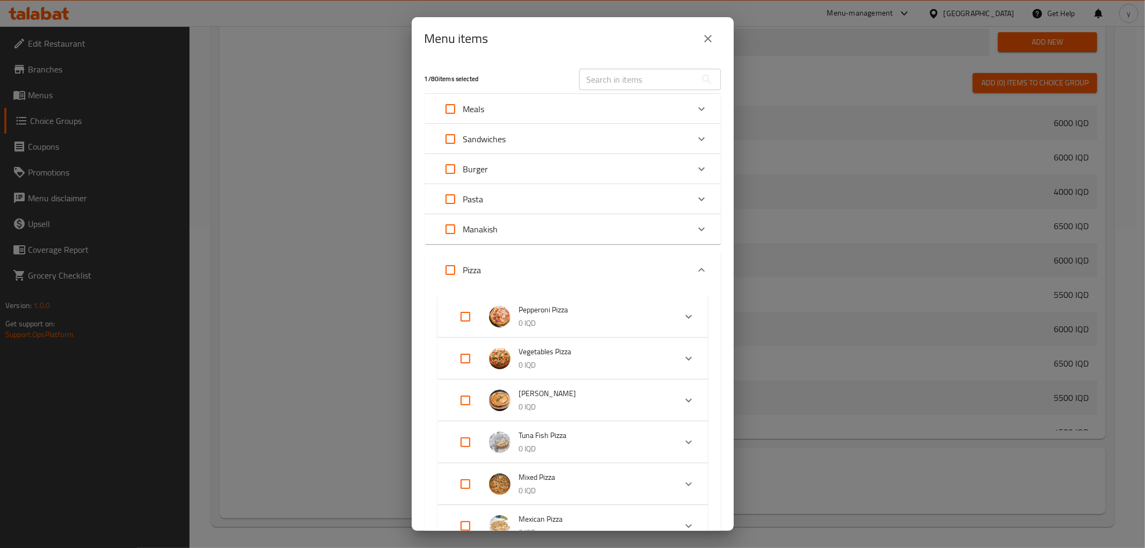
scroll to position [179, 0]
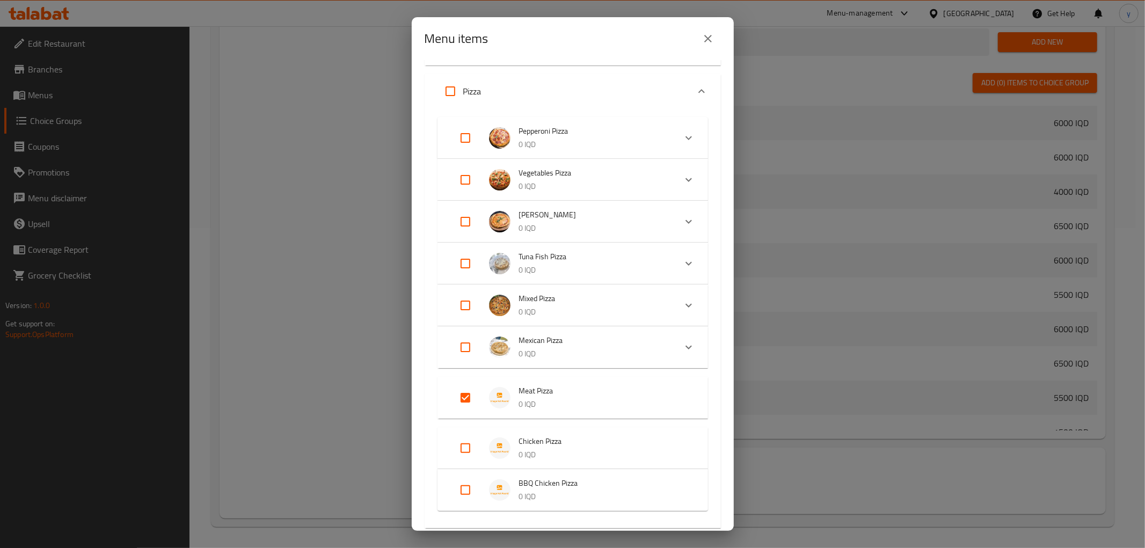
click at [468, 493] on input "Expand" at bounding box center [465, 490] width 26 height 26
checkbox input "true"
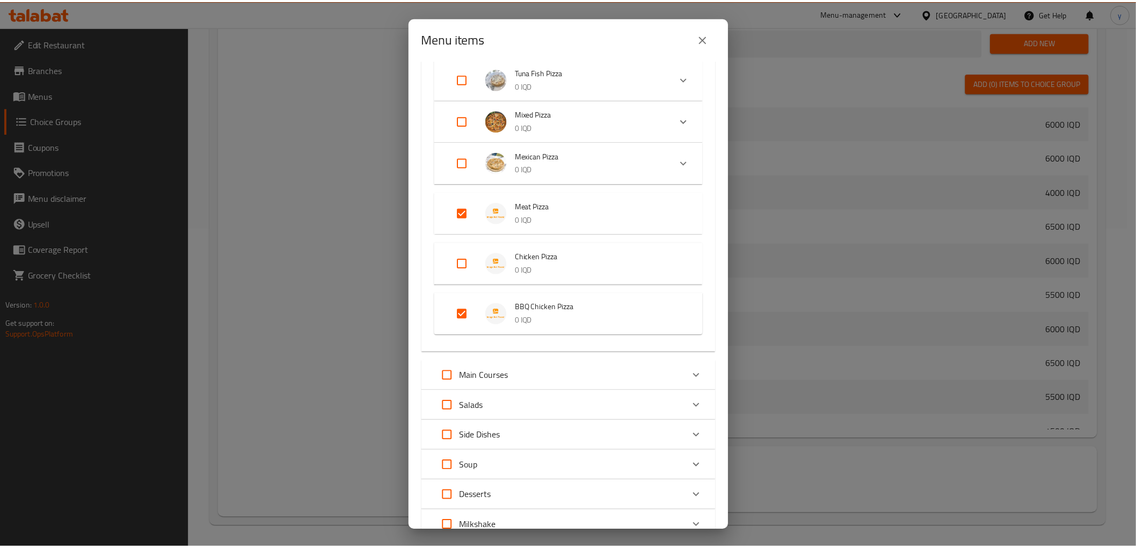
scroll to position [507, 0]
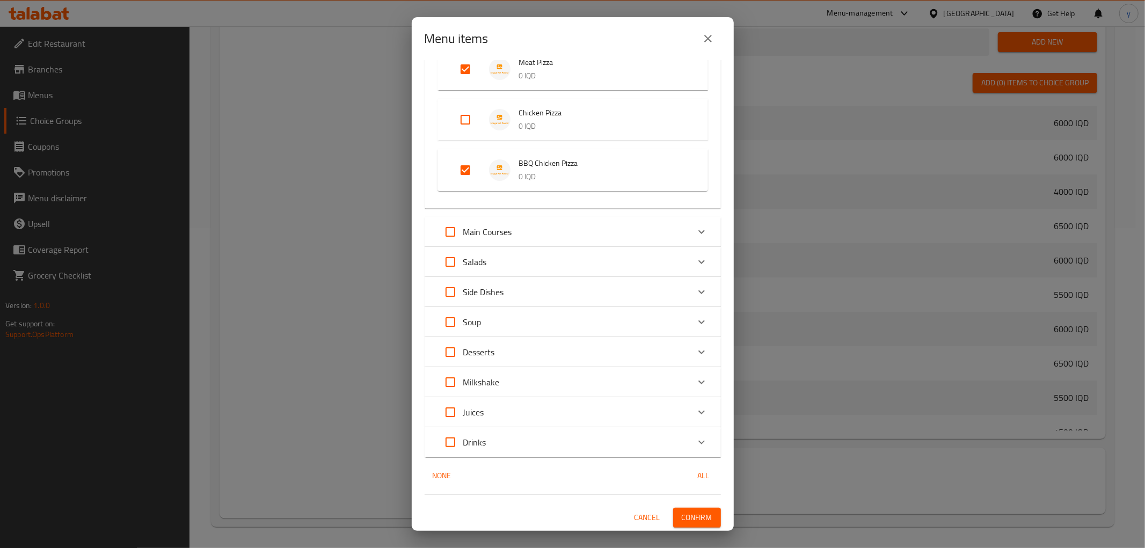
click at [691, 517] on span "Confirm" at bounding box center [697, 517] width 31 height 13
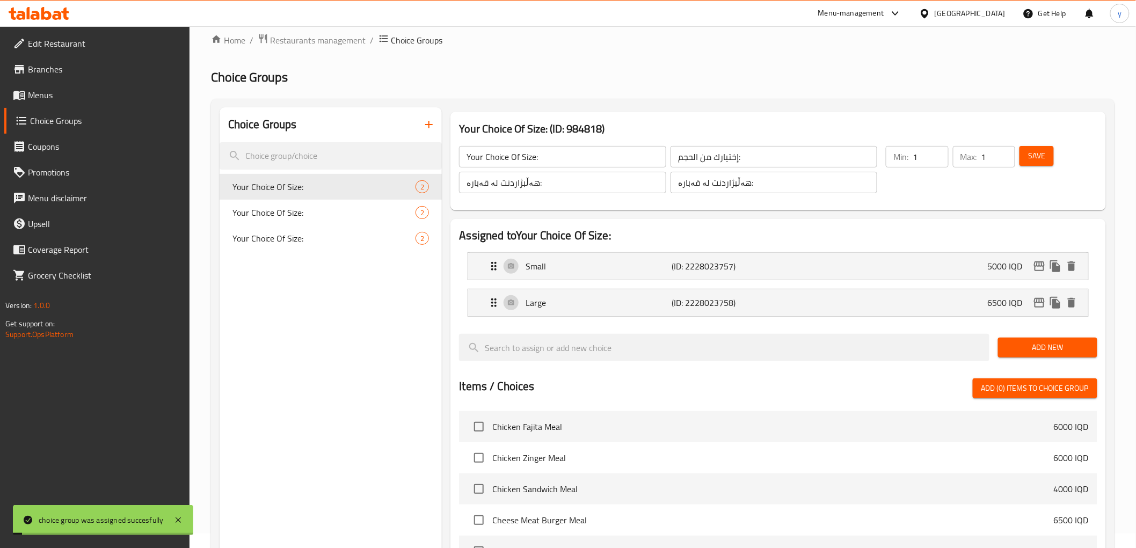
scroll to position [0, 0]
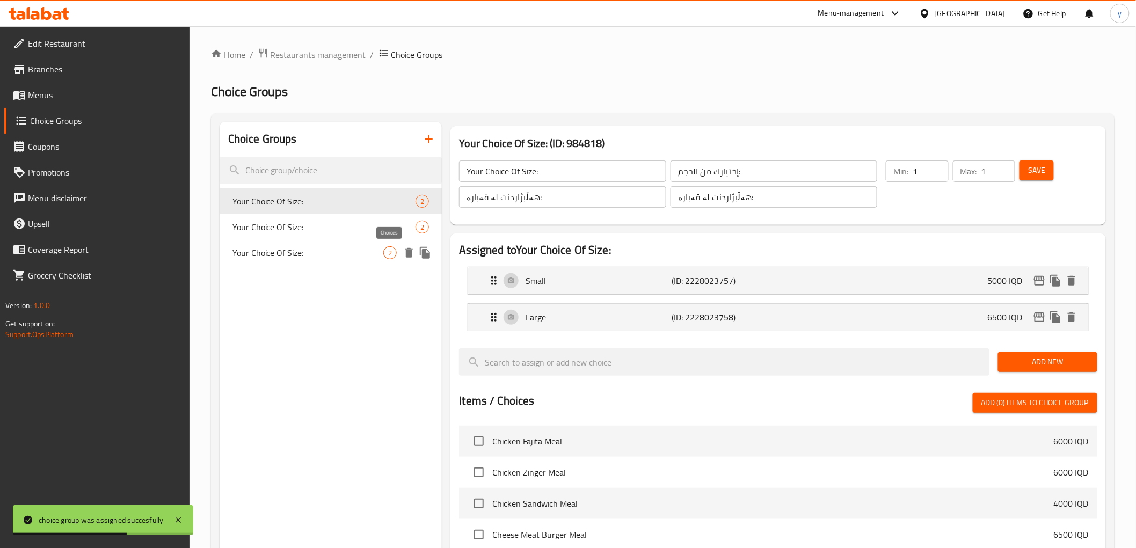
click at [334, 264] on div "Your Choice Of Size: 2" at bounding box center [330, 253] width 223 height 26
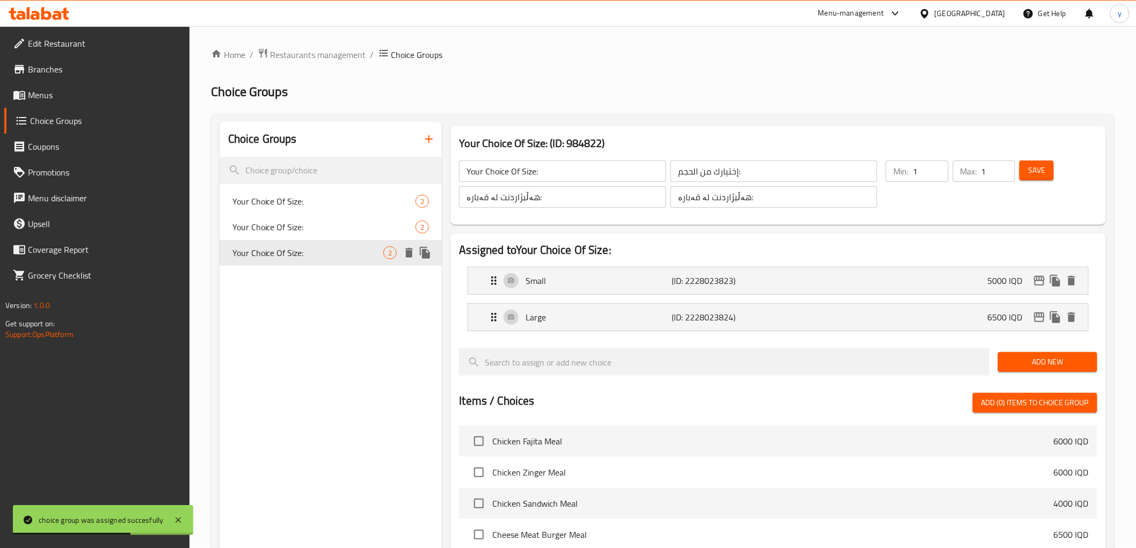
type input "Your Choice Of Size:"
click at [836, 296] on li "Small (ID: 2228023823) 5000 IQD Name (En) Small Name (En) Name (Ar) صغير Name (…" at bounding box center [778, 280] width 638 height 36
click at [712, 285] on p "(ID: 2228023823)" at bounding box center [721, 280] width 98 height 13
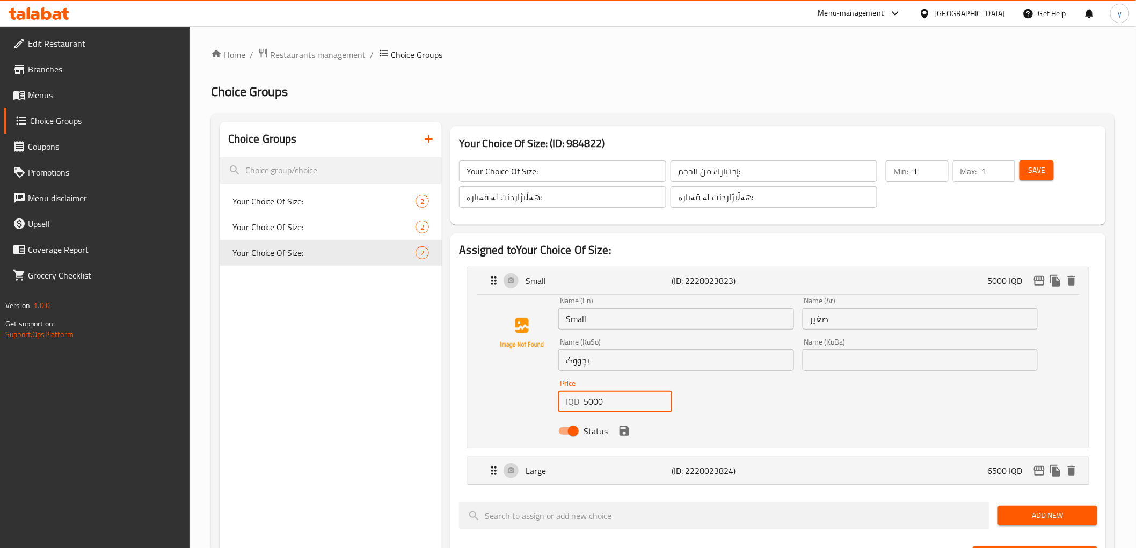
click at [600, 399] on input "5000" at bounding box center [627, 401] width 88 height 21
paste input "7"
click at [620, 425] on icon "save" at bounding box center [624, 430] width 13 height 13
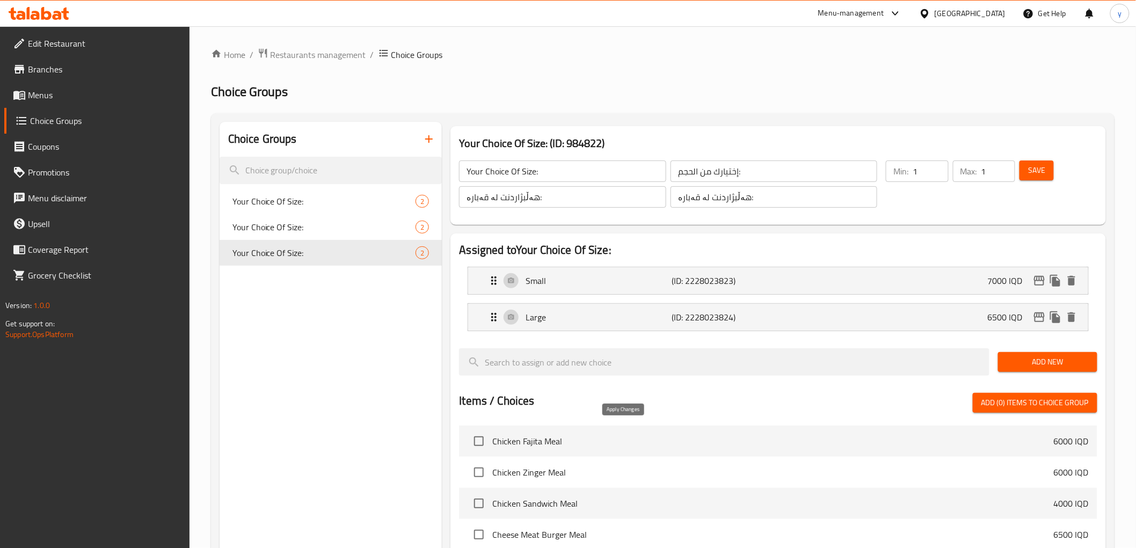
type input "7000"
click at [620, 318] on p "Large" at bounding box center [598, 317] width 146 height 13
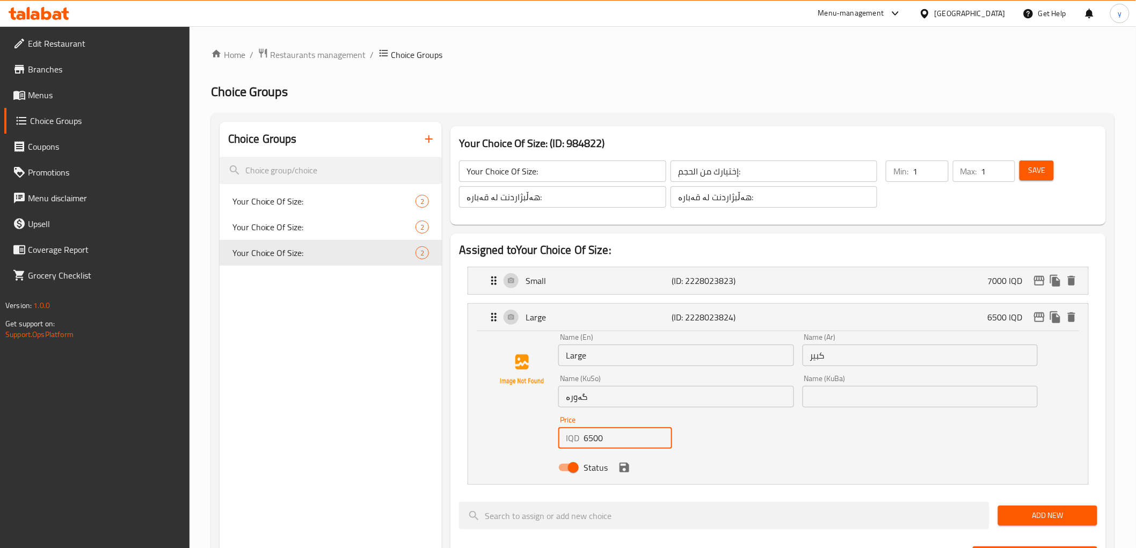
click at [596, 434] on input "6500" at bounding box center [627, 437] width 88 height 21
paste input "70"
click at [633, 473] on div "Status" at bounding box center [798, 467] width 488 height 29
click at [624, 463] on icon "save" at bounding box center [624, 468] width 10 height 10
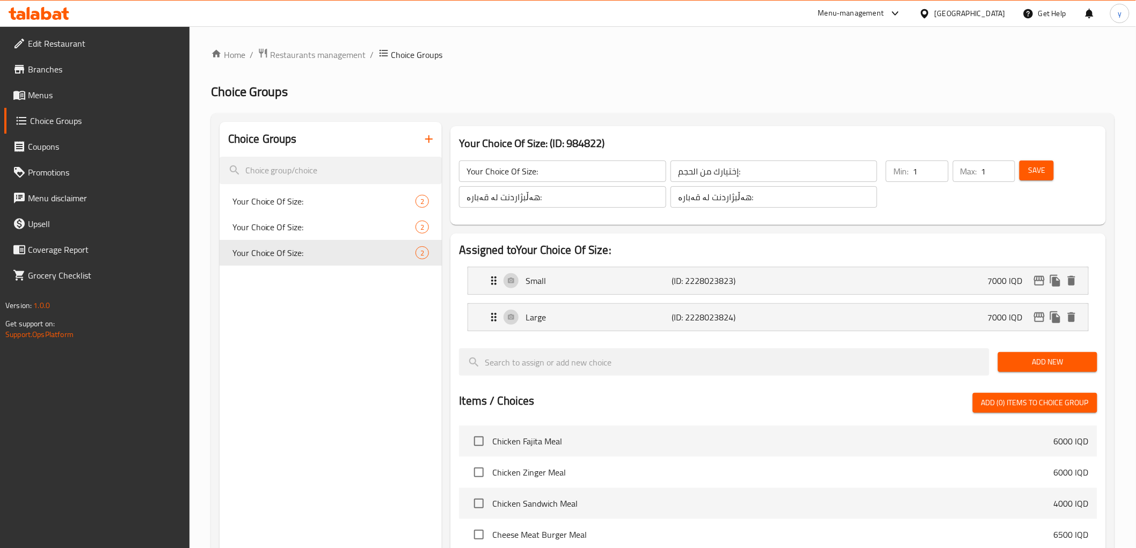
type input "7000"
click at [619, 295] on li "Small (ID: 2228023823) 7000 IQD Name (En) Small Name (En) Name (Ar) صغير Name (…" at bounding box center [778, 280] width 638 height 36
click at [607, 281] on p "Small" at bounding box center [598, 280] width 146 height 13
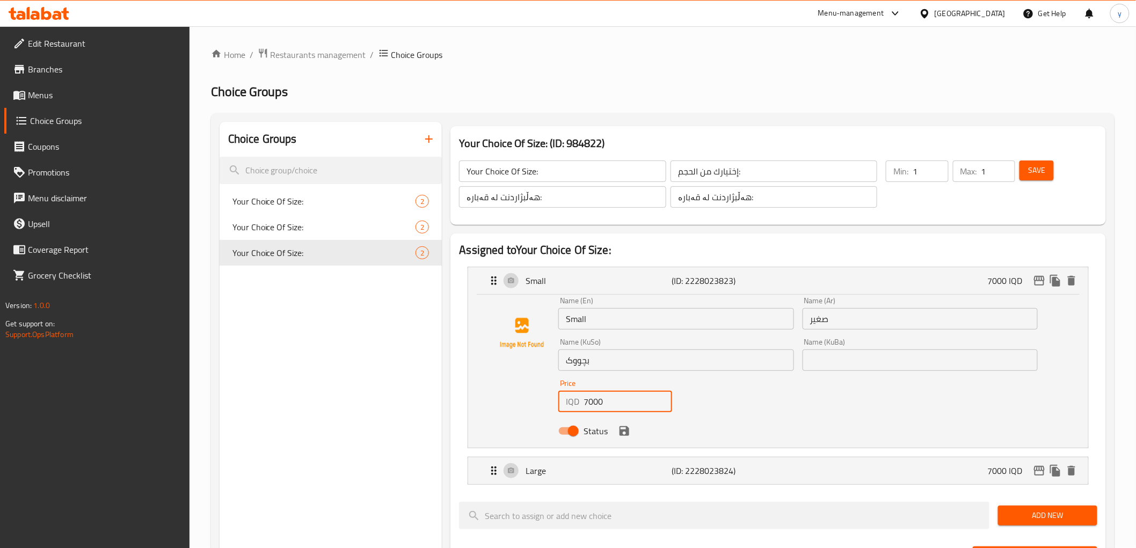
click at [593, 400] on input "7000" at bounding box center [627, 401] width 88 height 21
paste input "55"
click at [620, 429] on icon "save" at bounding box center [624, 431] width 10 height 10
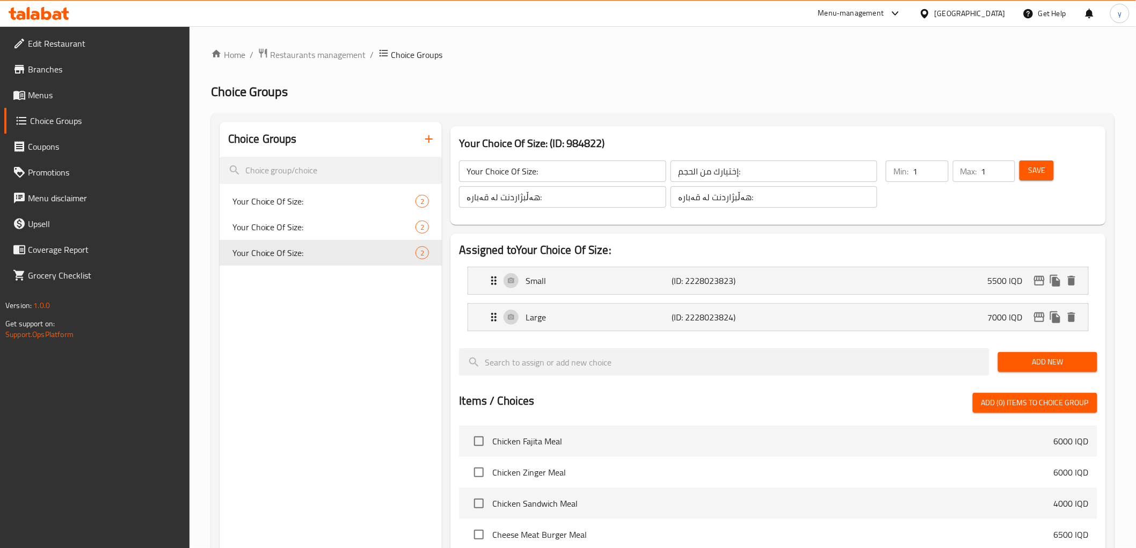
type input "5500"
click at [1039, 178] on button "Save" at bounding box center [1036, 170] width 34 height 20
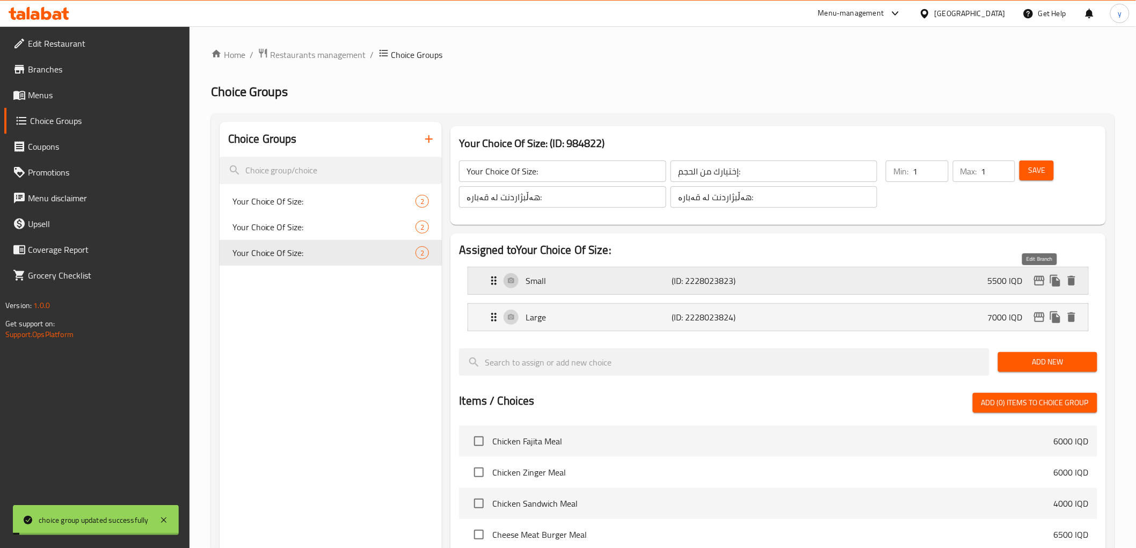
click at [1038, 281] on icon "edit" at bounding box center [1039, 281] width 11 height 10
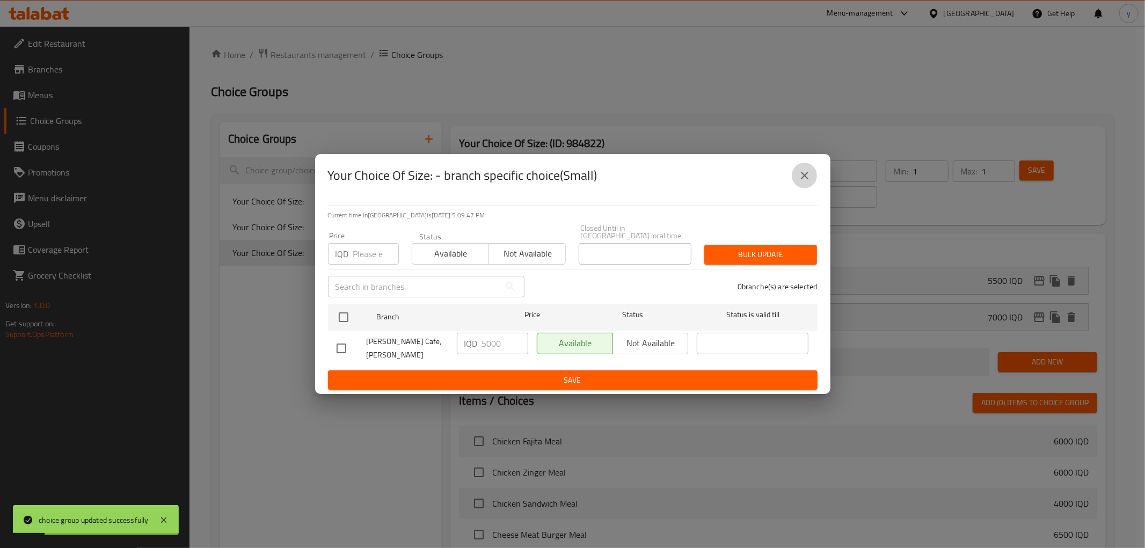
click at [807, 182] on icon "close" at bounding box center [804, 175] width 13 height 13
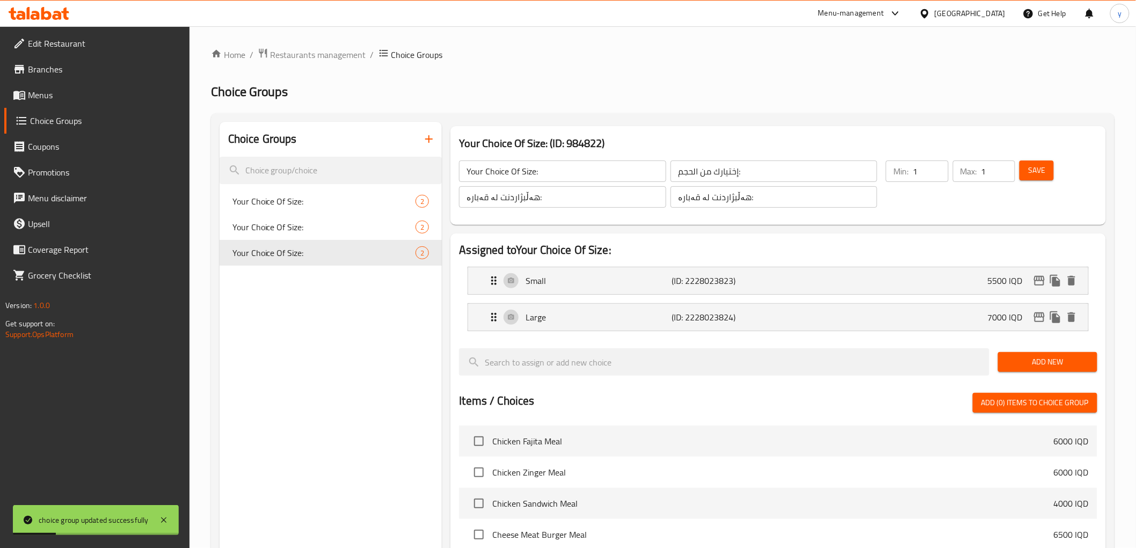
click at [1041, 311] on icon "edit" at bounding box center [1038, 317] width 13 height 13
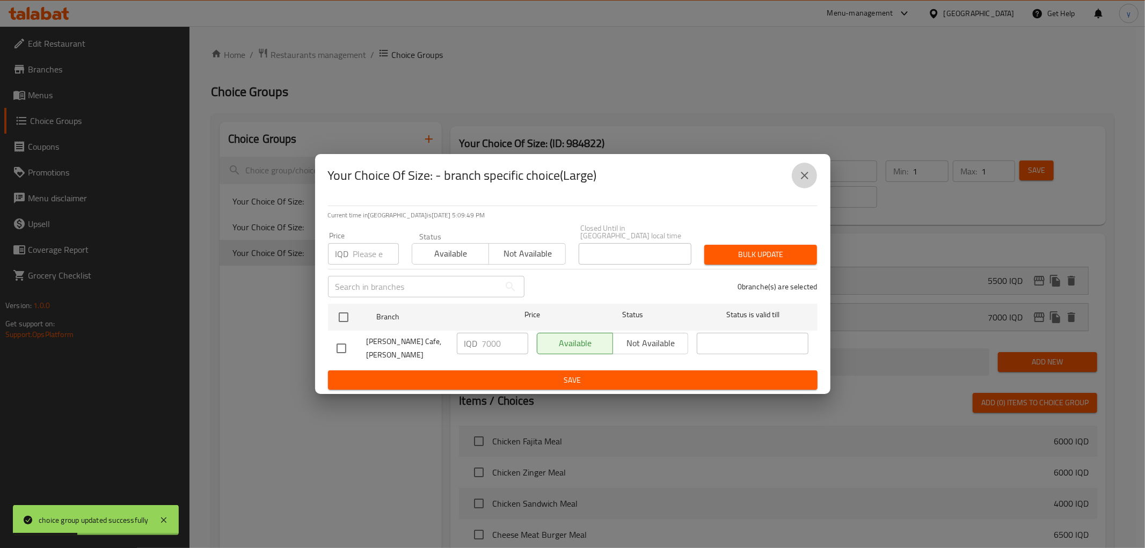
click at [801, 182] on icon "close" at bounding box center [804, 175] width 13 height 13
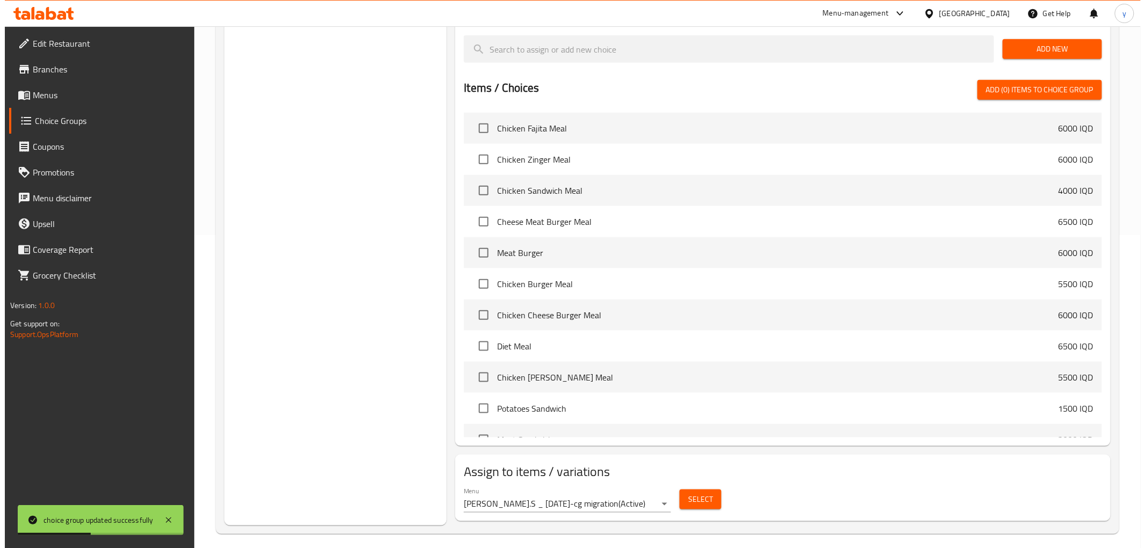
scroll to position [320, 0]
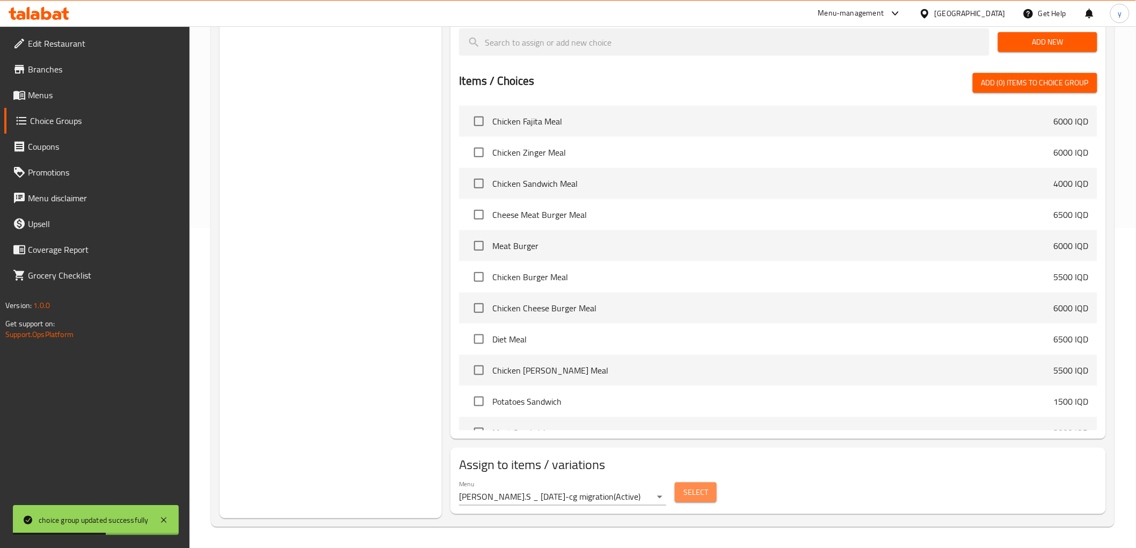
click at [703, 489] on span "Select" at bounding box center [695, 492] width 25 height 13
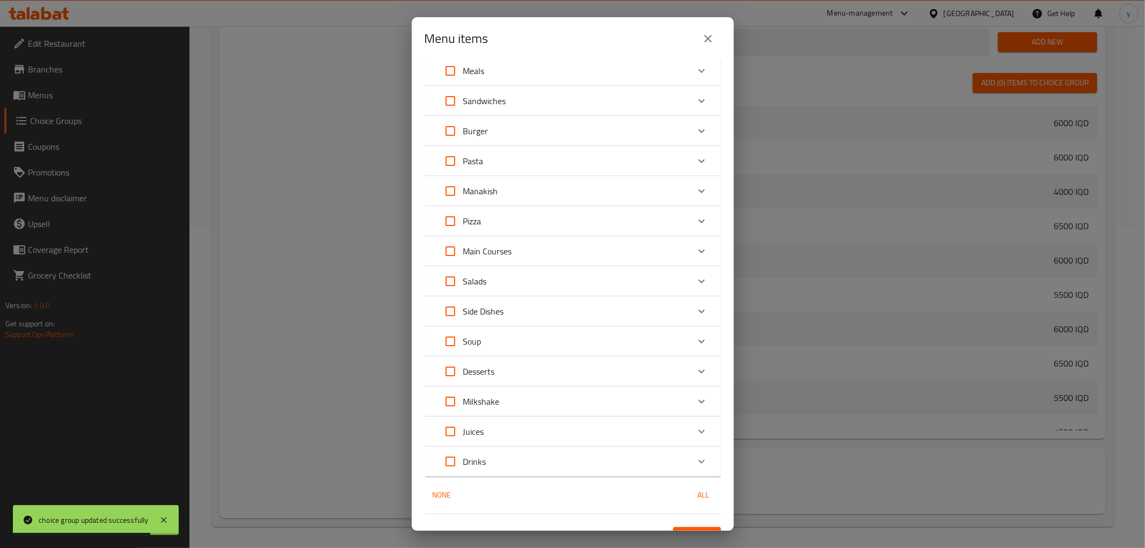
scroll to position [58, 0]
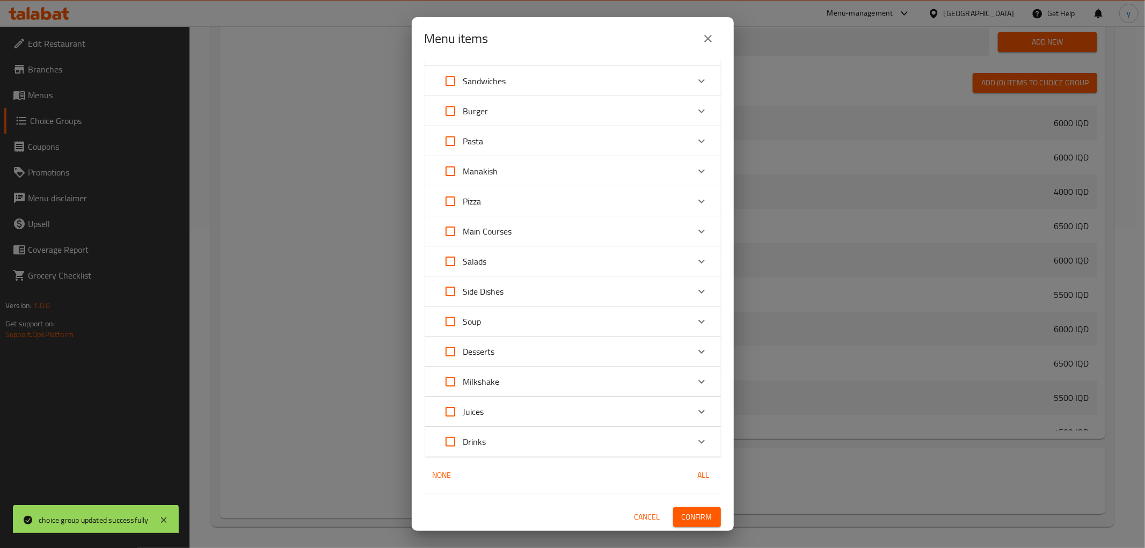
click at [512, 197] on div "Pizza" at bounding box center [562, 201] width 251 height 26
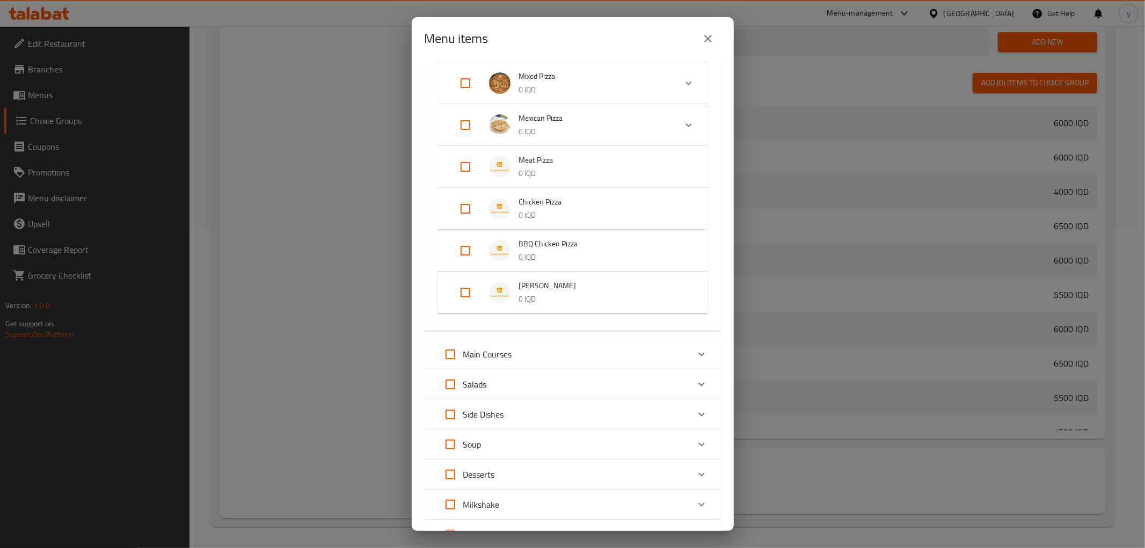
scroll to position [416, 0]
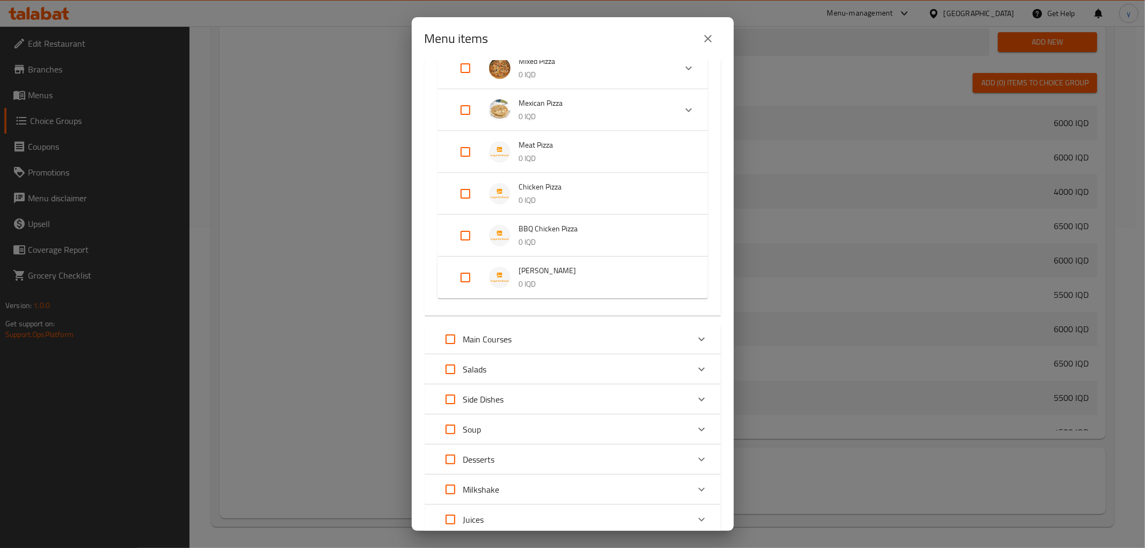
click at [477, 275] on input "Expand" at bounding box center [465, 278] width 26 height 26
checkbox input "true"
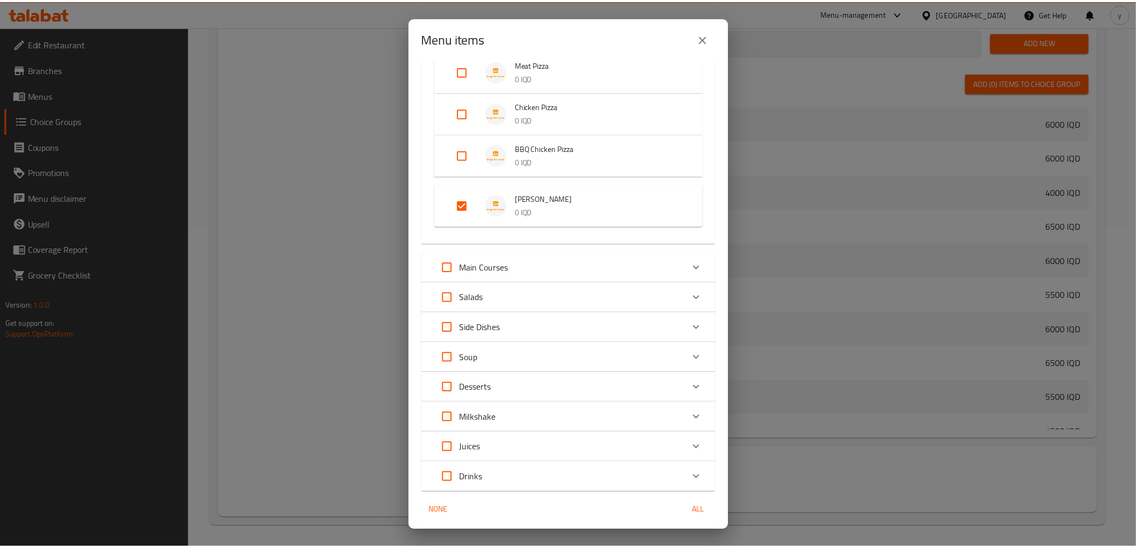
scroll to position [532, 0]
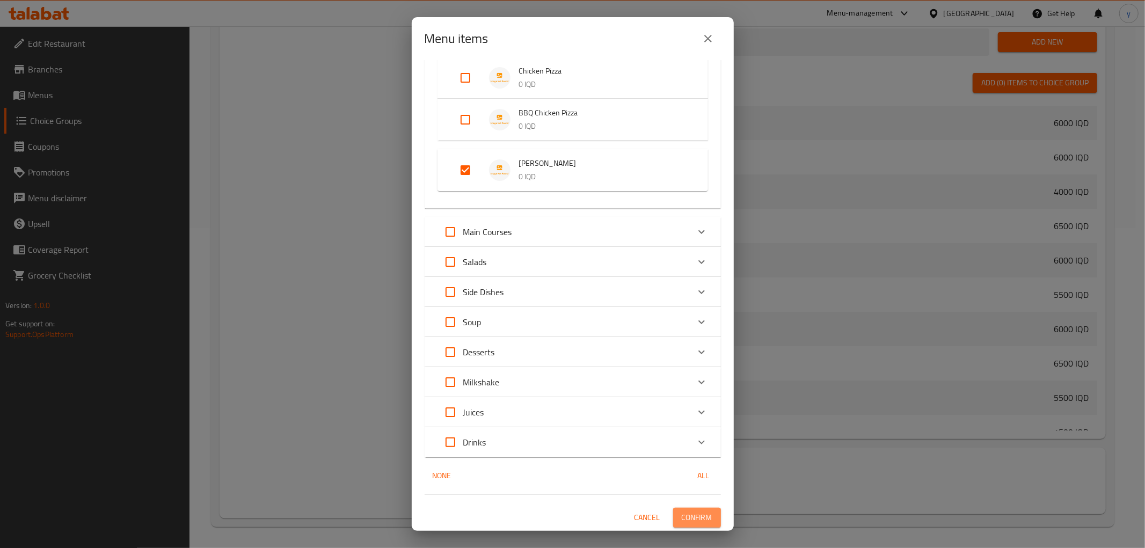
click at [688, 523] on button "Confirm" at bounding box center [697, 518] width 48 height 20
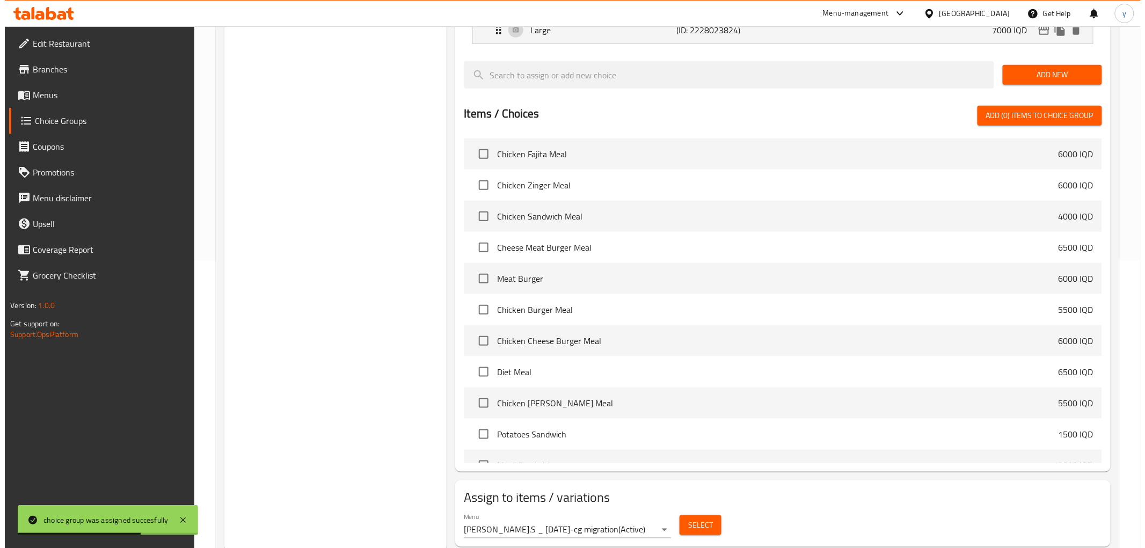
scroll to position [320, 0]
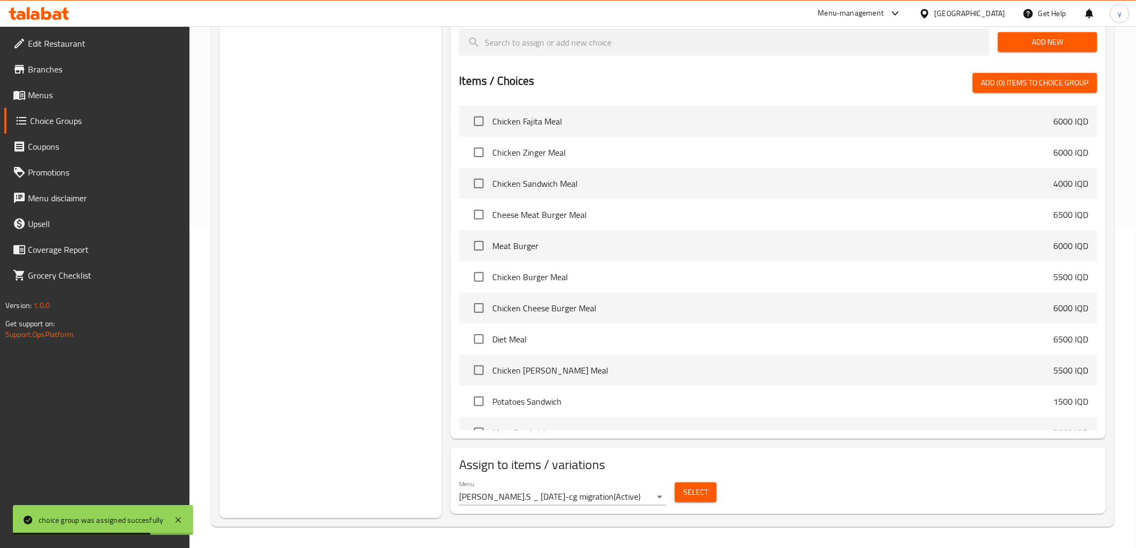
click at [701, 491] on span "Select" at bounding box center [695, 492] width 25 height 13
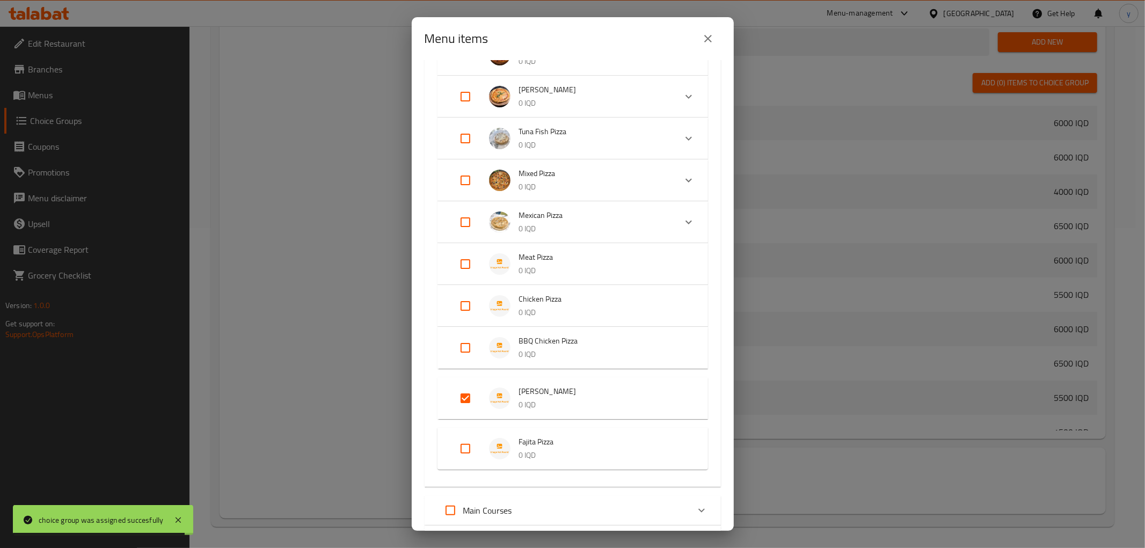
scroll to position [357, 0]
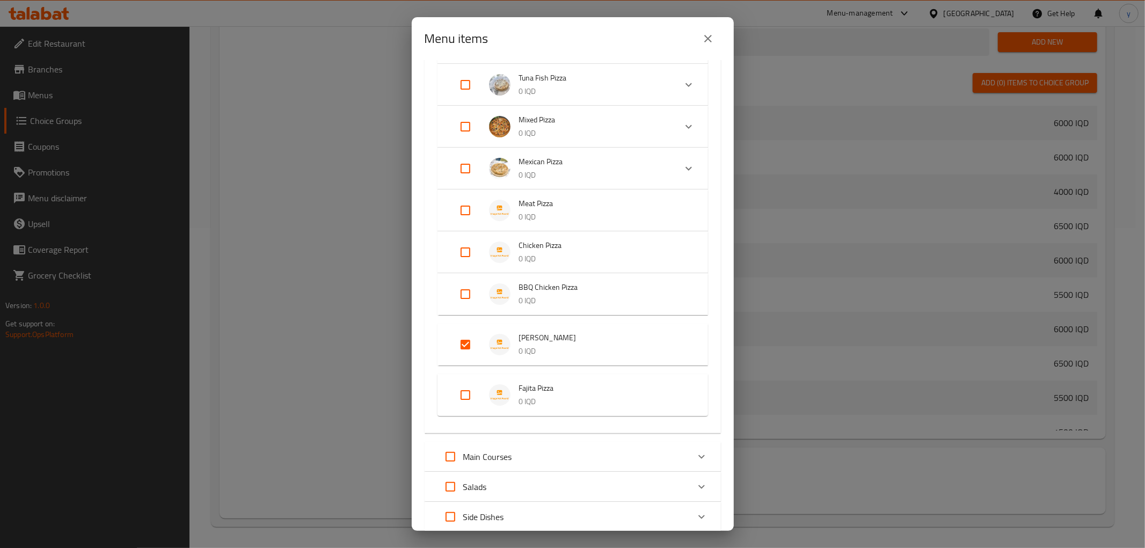
click at [471, 399] on input "Expand" at bounding box center [465, 395] width 26 height 26
checkbox input "true"
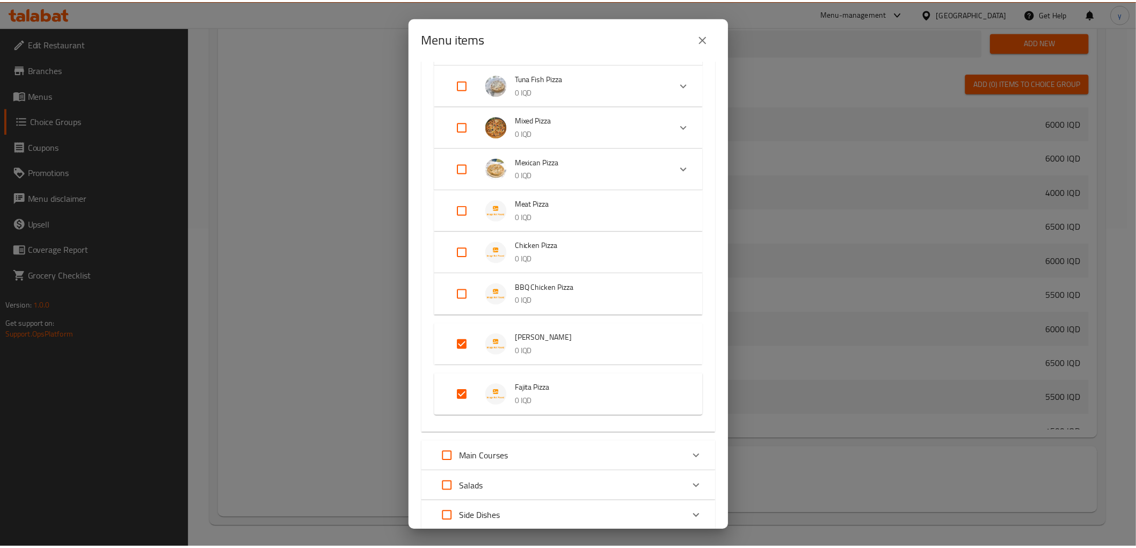
scroll to position [582, 0]
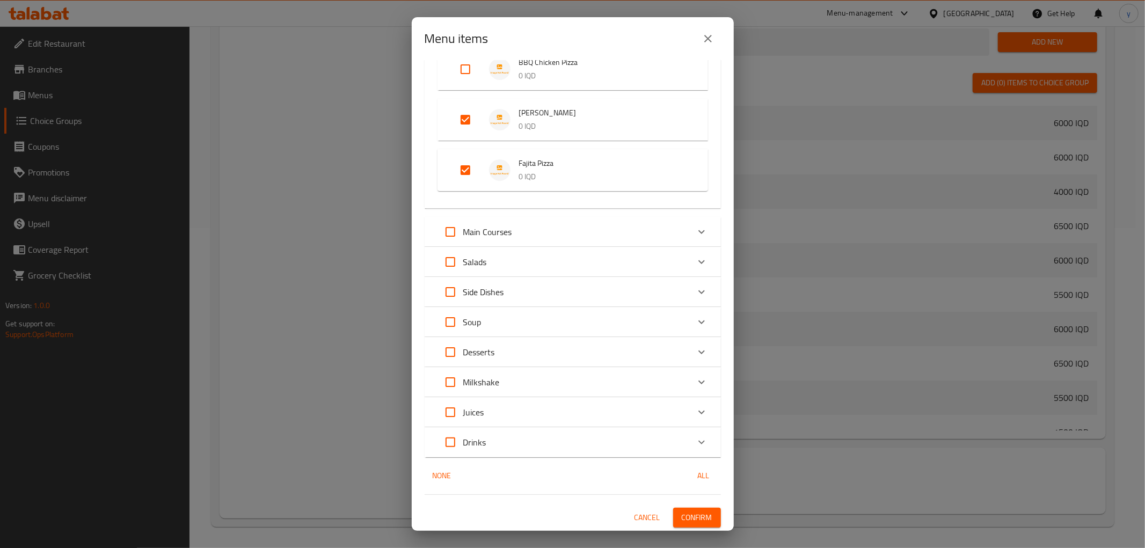
click at [707, 514] on button "Confirm" at bounding box center [697, 518] width 48 height 20
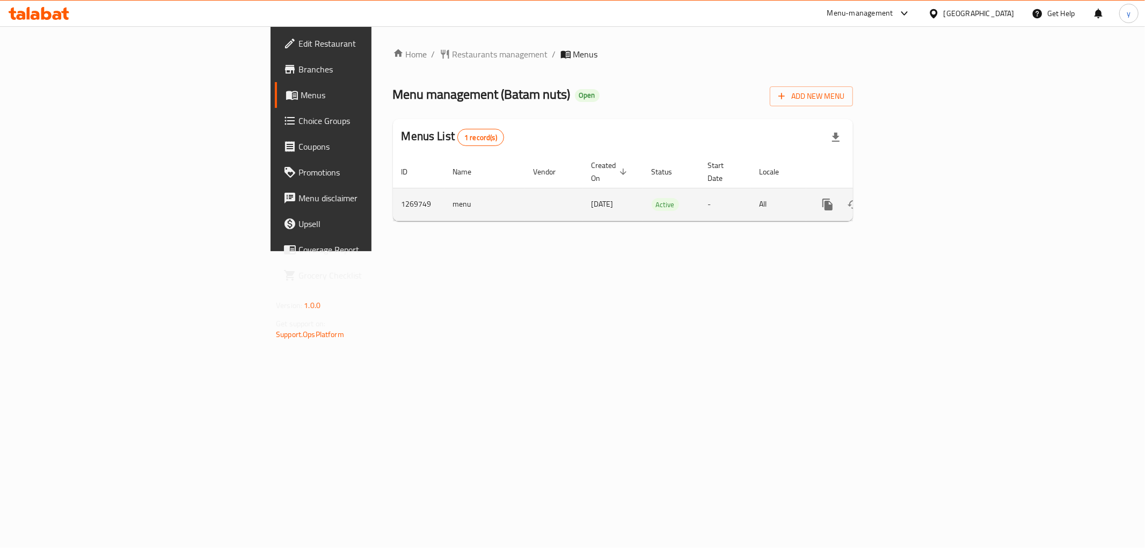
click at [918, 192] on link "enhanced table" at bounding box center [905, 205] width 26 height 26
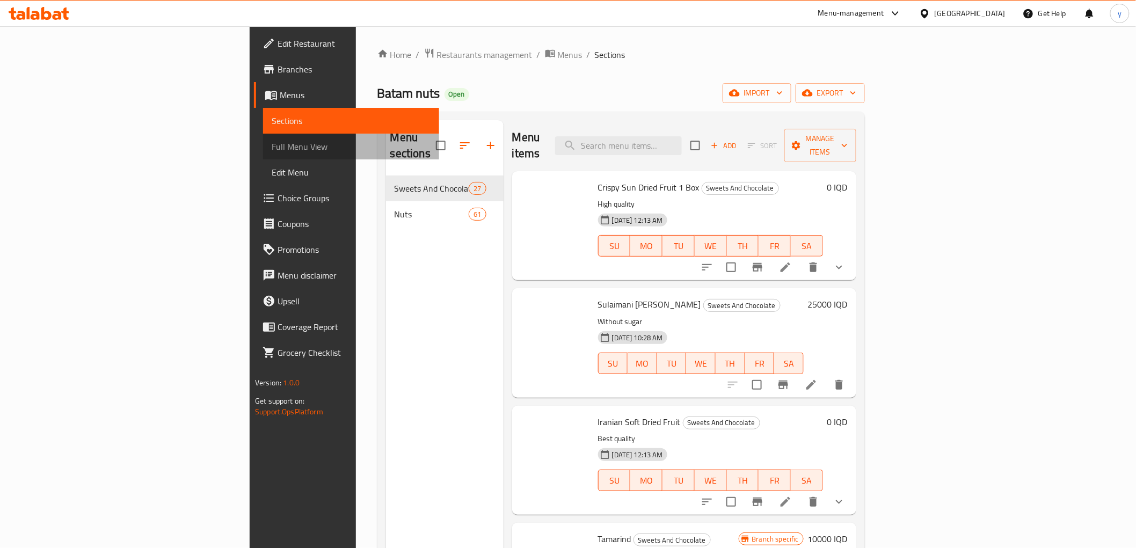
click at [272, 145] on span "Full Menu View" at bounding box center [351, 146] width 159 height 13
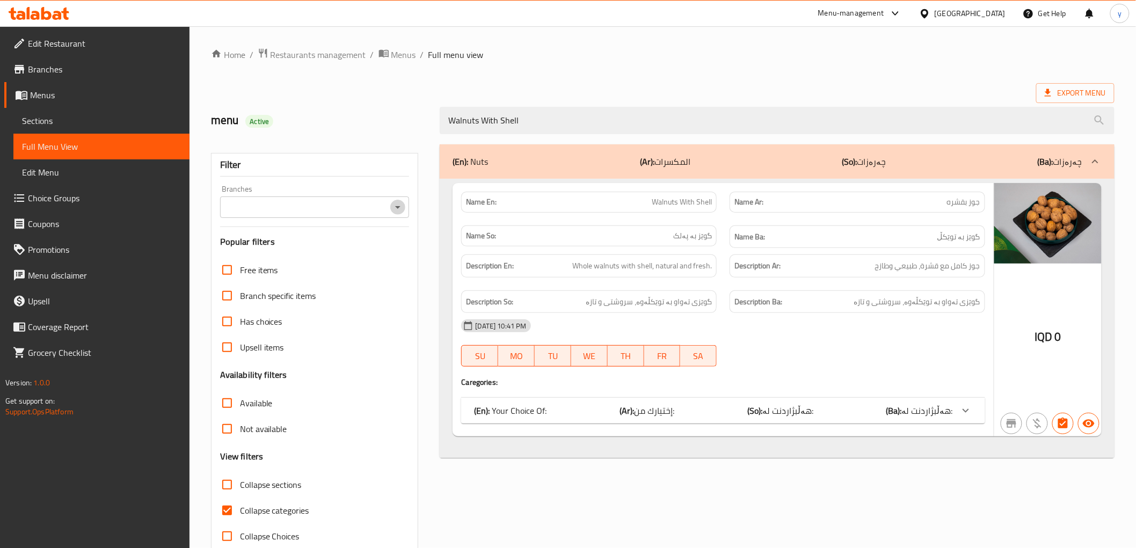
click at [394, 207] on icon "Open" at bounding box center [397, 207] width 13 height 13
type input "Walnuts With Shell"
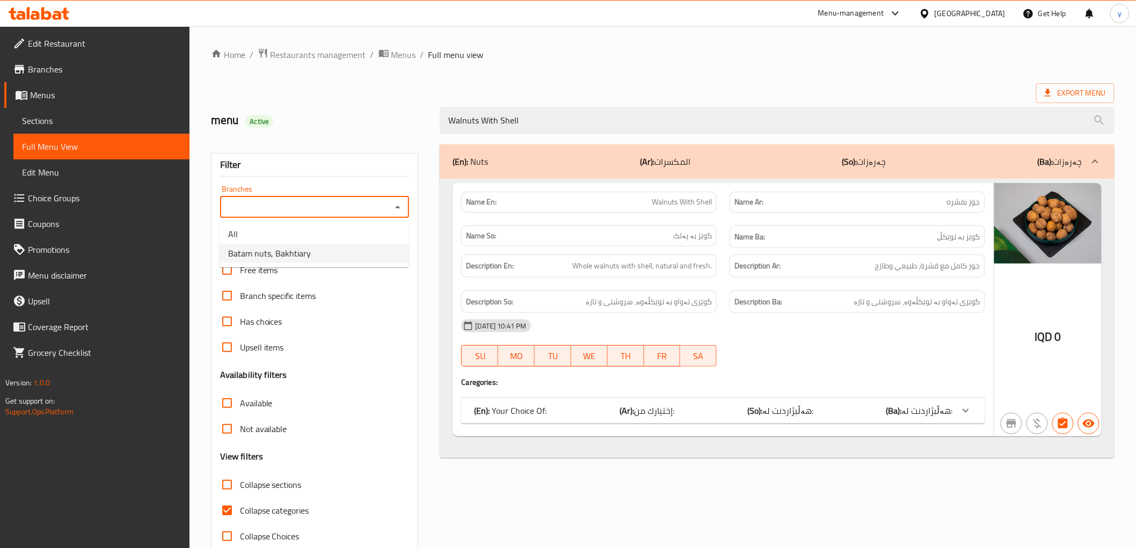
click at [345, 248] on li "Batam nuts, Bakhtiary" at bounding box center [313, 253] width 189 height 19
type input "Batam nuts, Bakhtiary"
click at [229, 503] on input "Collapse categories" at bounding box center [227, 510] width 26 height 26
checkbox input "false"
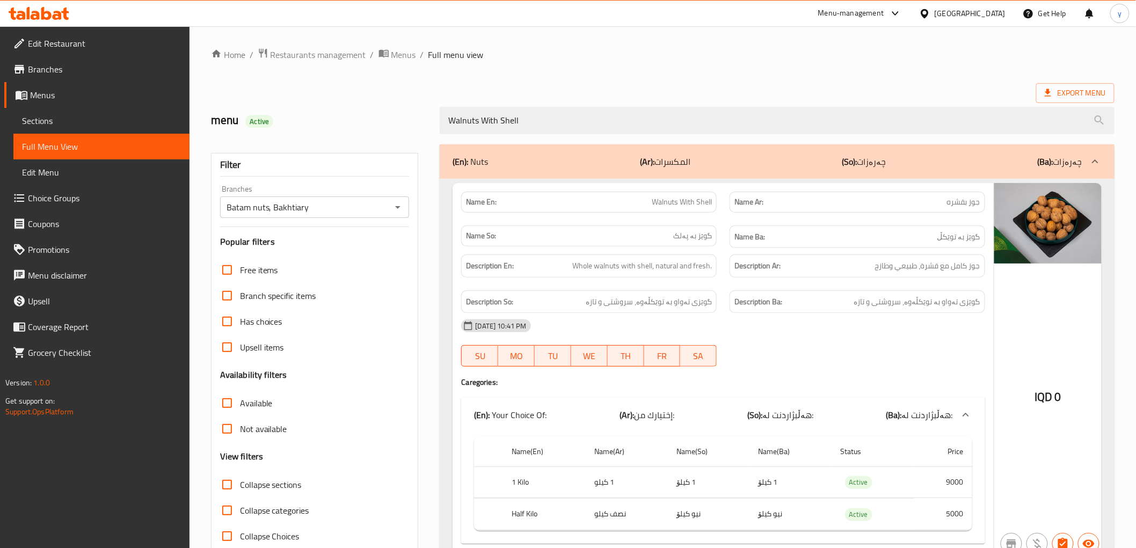
click at [144, 122] on span "Sections" at bounding box center [101, 120] width 159 height 13
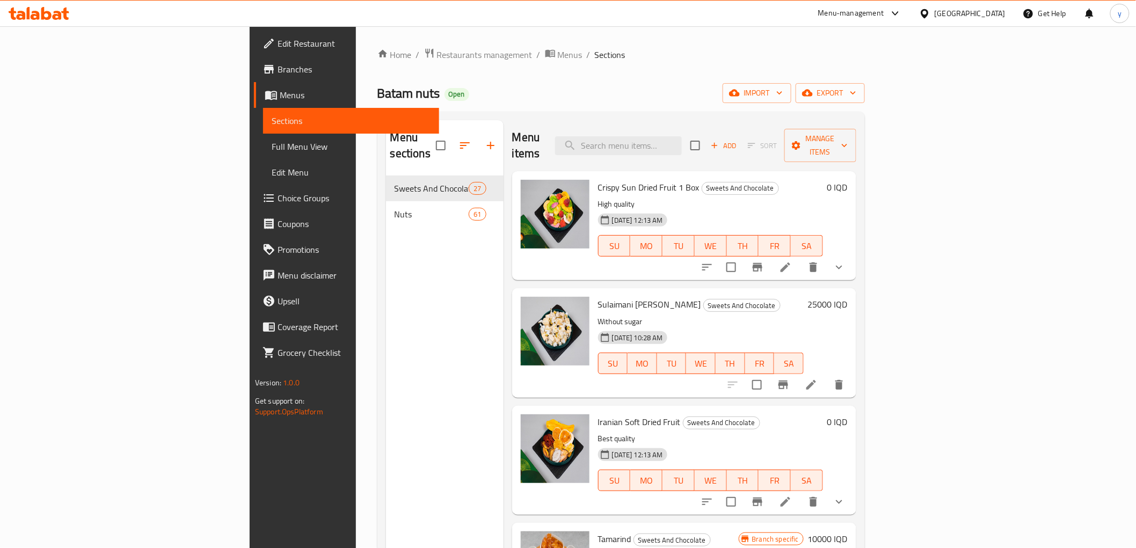
click at [676, 126] on div "Menu items Add Sort Manage items" at bounding box center [684, 145] width 344 height 51
click at [732, 109] on div "Home / Restaurants management / Menus / Sections Batam nuts Open import export …" at bounding box center [620, 362] width 487 height 629
click at [682, 136] on input "search" at bounding box center [618, 145] width 127 height 19
paste input "Walnuts With Shell"
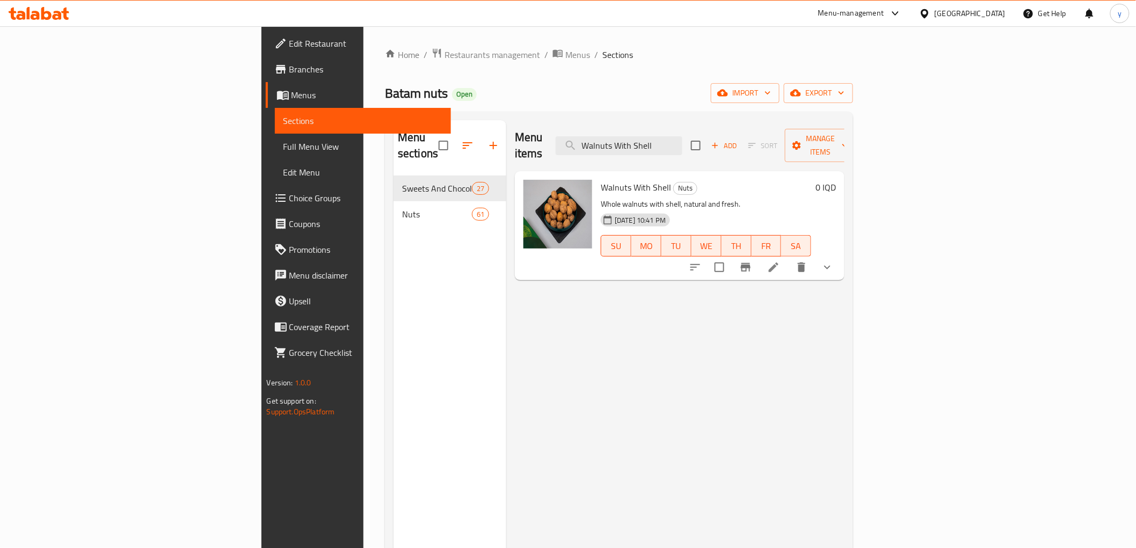
type input "Walnuts With Shell"
click at [780, 261] on icon at bounding box center [773, 267] width 13 height 13
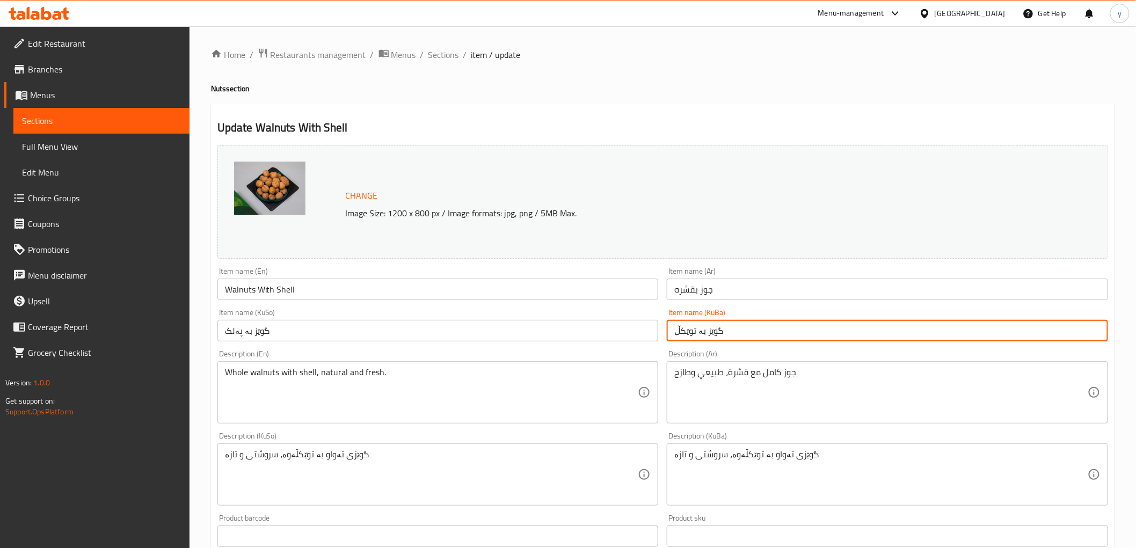
click at [734, 325] on input "گوێز بە توێکڵ" at bounding box center [886, 330] width 441 height 21
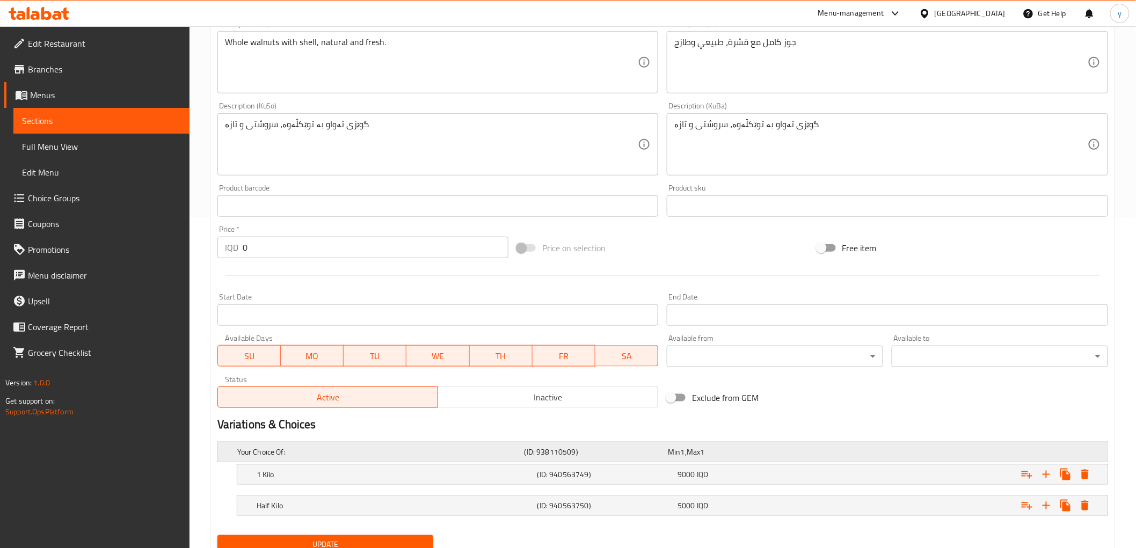
scroll to position [373, 0]
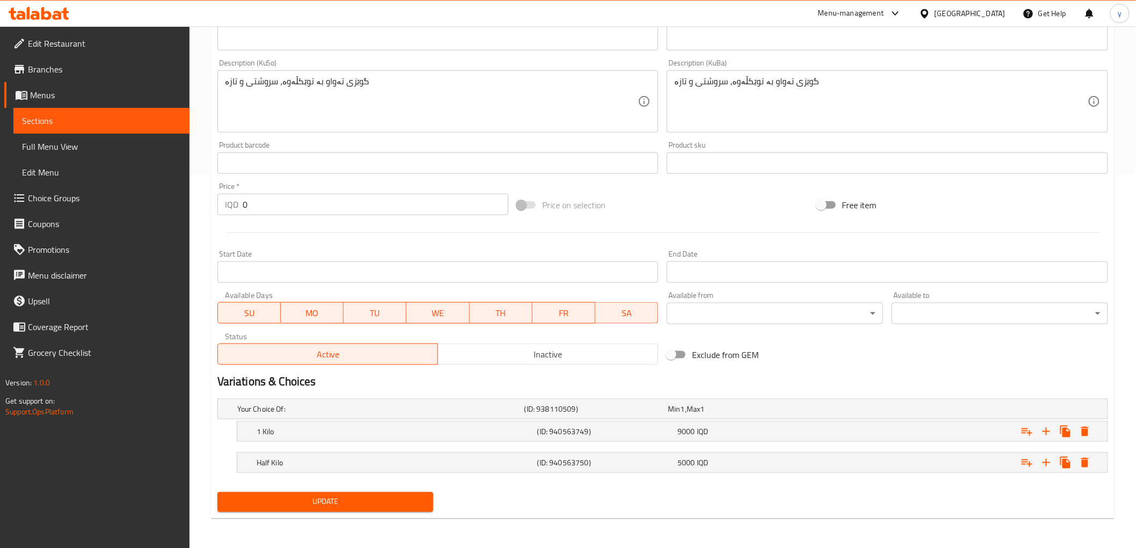
click at [322, 514] on div "Update" at bounding box center [325, 502] width 225 height 28
click at [339, 496] on span "Update" at bounding box center [325, 501] width 199 height 13
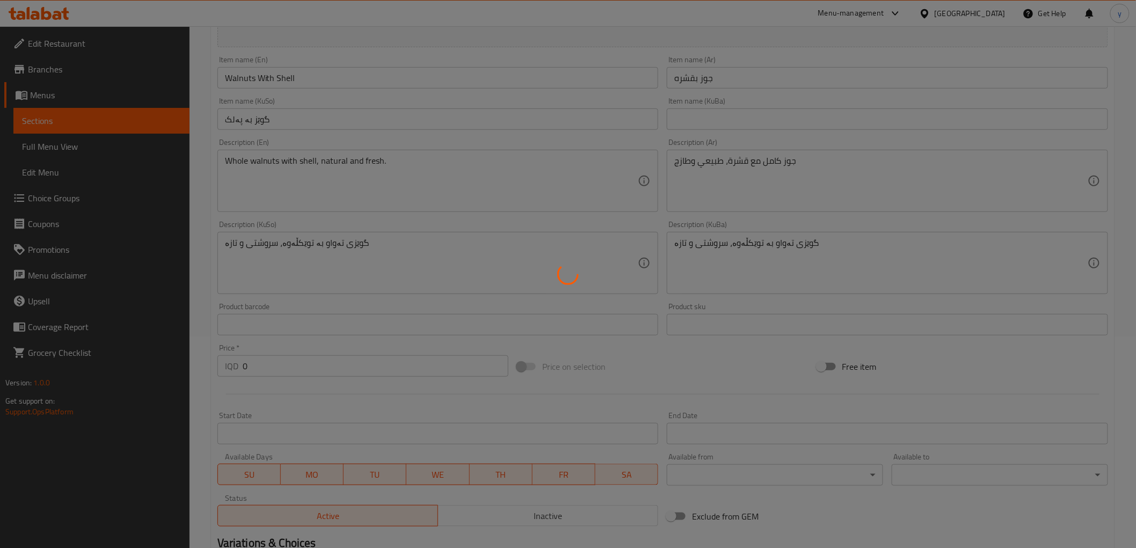
scroll to position [194, 0]
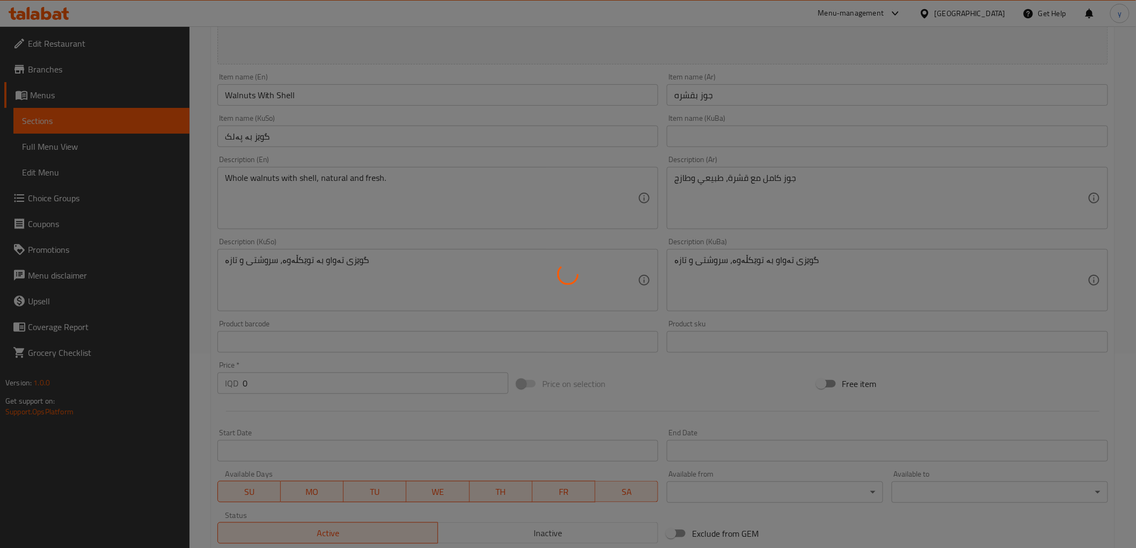
click at [105, 146] on div at bounding box center [568, 274] width 1136 height 548
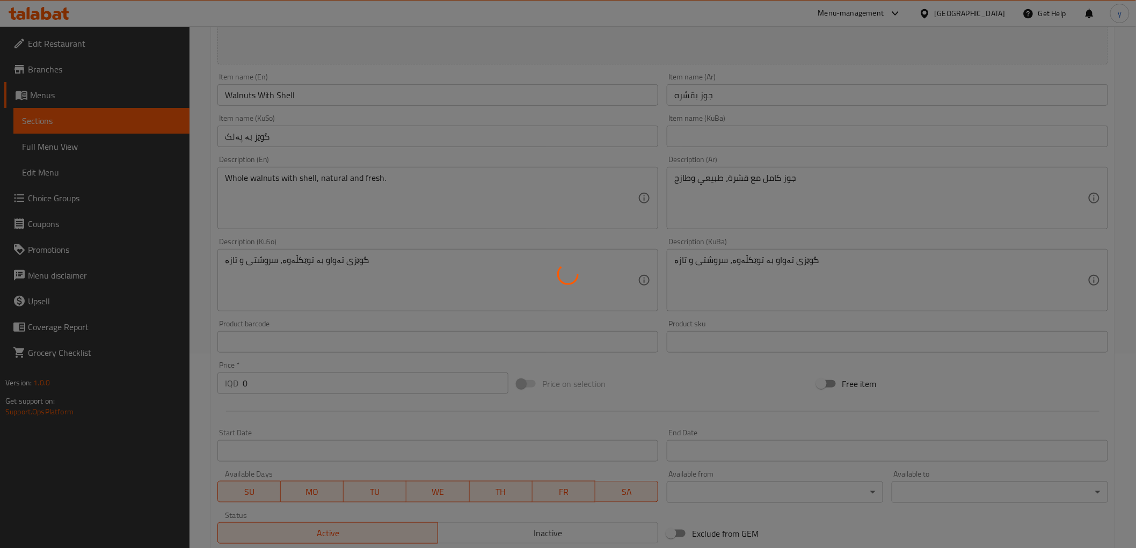
click at [105, 146] on div at bounding box center [568, 274] width 1136 height 548
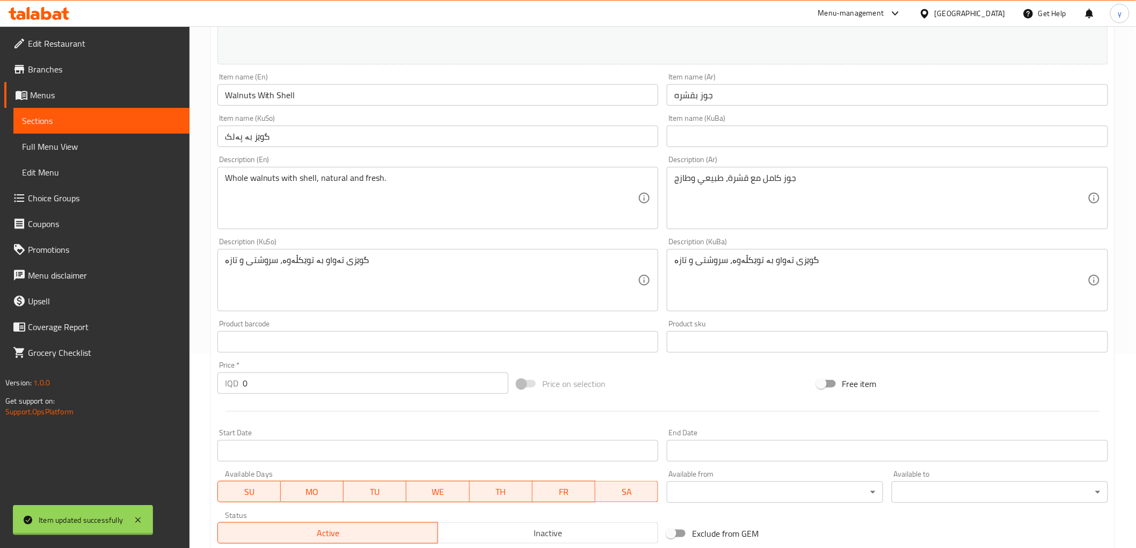
click at [105, 146] on div "Edit Restaurant Branches Menus Sections Full Menu View Edit Menu Choice Groups …" at bounding box center [568, 279] width 1136 height 895
click at [105, 146] on span "Full Menu View" at bounding box center [101, 146] width 159 height 13
click at [122, 157] on link "Full Menu View" at bounding box center [101, 147] width 176 height 26
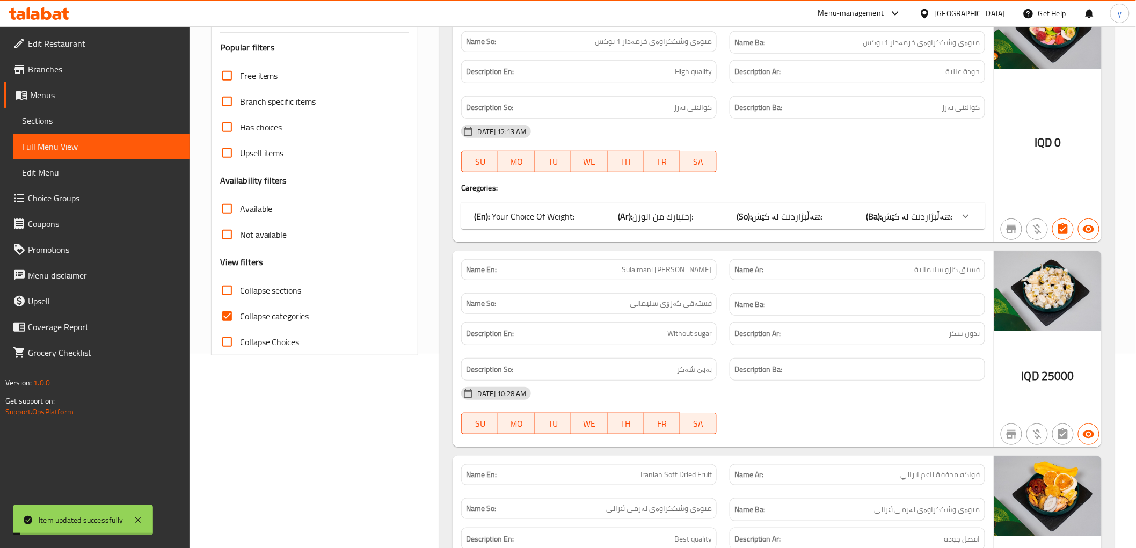
scroll to position [15, 0]
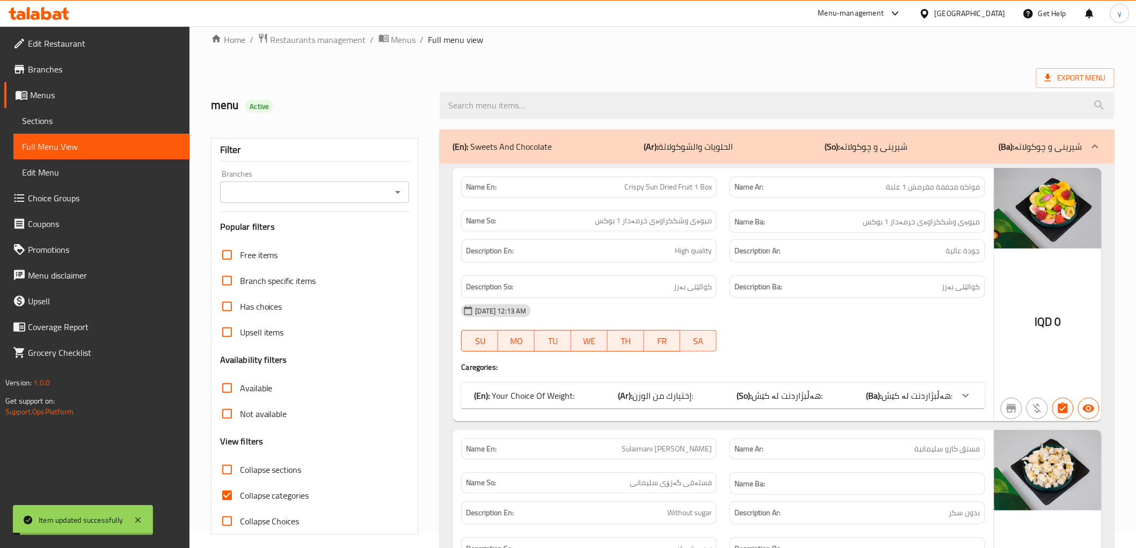
click at [605, 120] on div at bounding box center [776, 105] width 687 height 40
click at [553, 121] on div at bounding box center [776, 105] width 687 height 40
drag, startPoint x: 551, startPoint y: 105, endPoint x: 495, endPoint y: 126, distance: 59.1
click at [550, 104] on input "search" at bounding box center [776, 105] width 674 height 27
paste input "Walnuts With Shell"
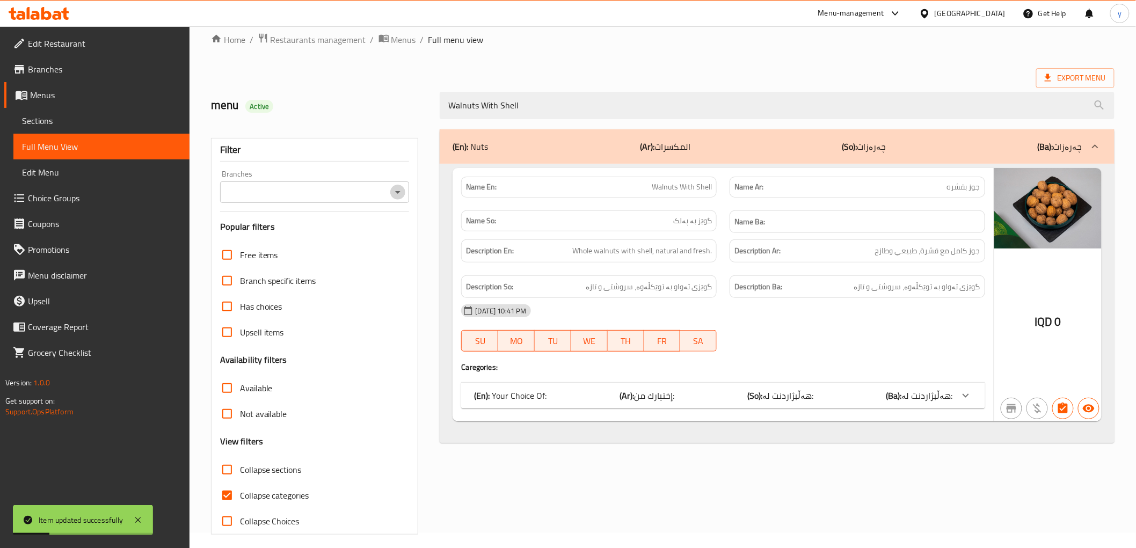
click at [400, 192] on icon "Open" at bounding box center [397, 192] width 13 height 13
type input "Walnuts With Shell"
click at [347, 237] on li "Batam nuts, Bakhtiary" at bounding box center [313, 238] width 189 height 19
type input "Batam nuts, Bakhtiary"
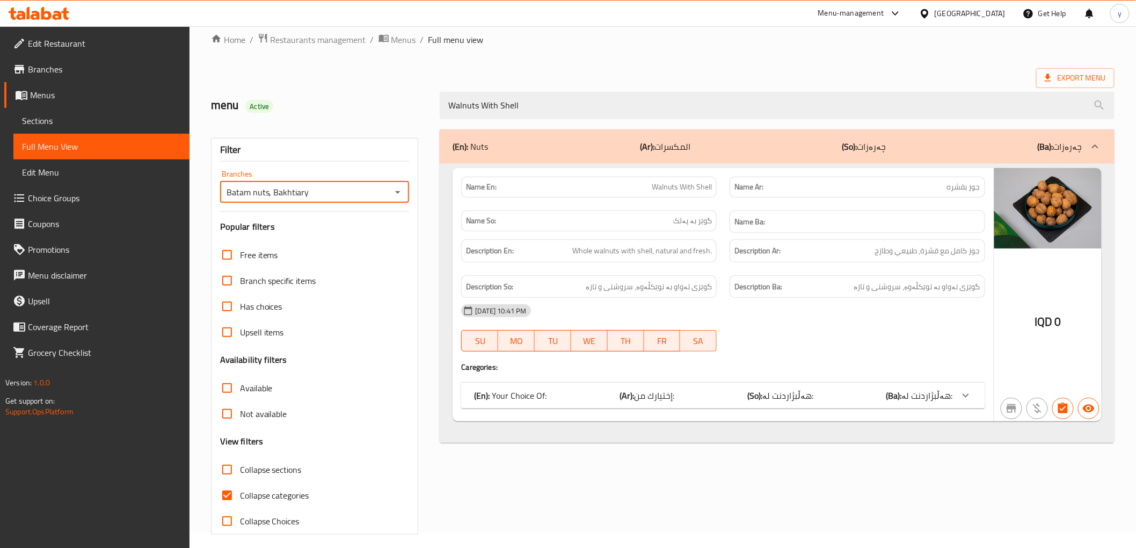
click at [866, 398] on div "(En): Your Choice Of: (Ar): إختيارك من: (So): هەڵبژاردنت لە: (Ba): هەڵبژاردنت ل…" at bounding box center [713, 395] width 478 height 13
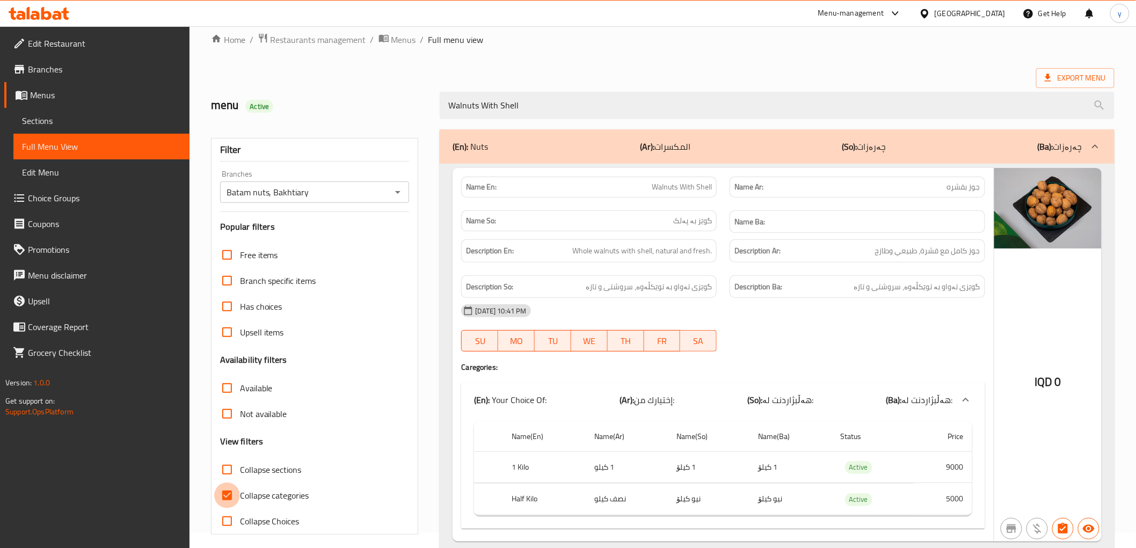
click at [231, 484] on input "Collapse categories" at bounding box center [227, 495] width 26 height 26
checkbox input "false"
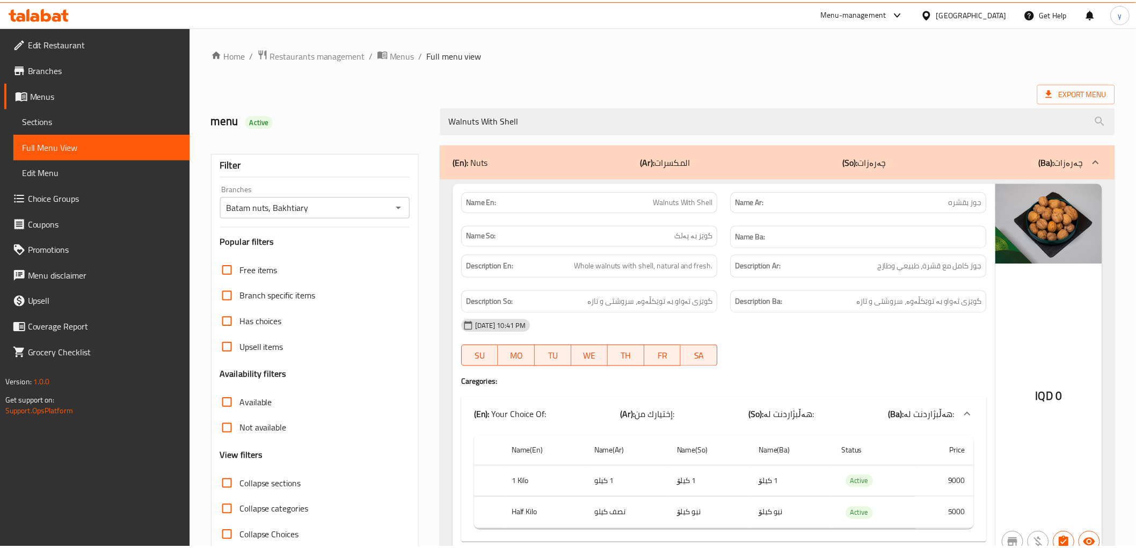
scroll to position [52, 0]
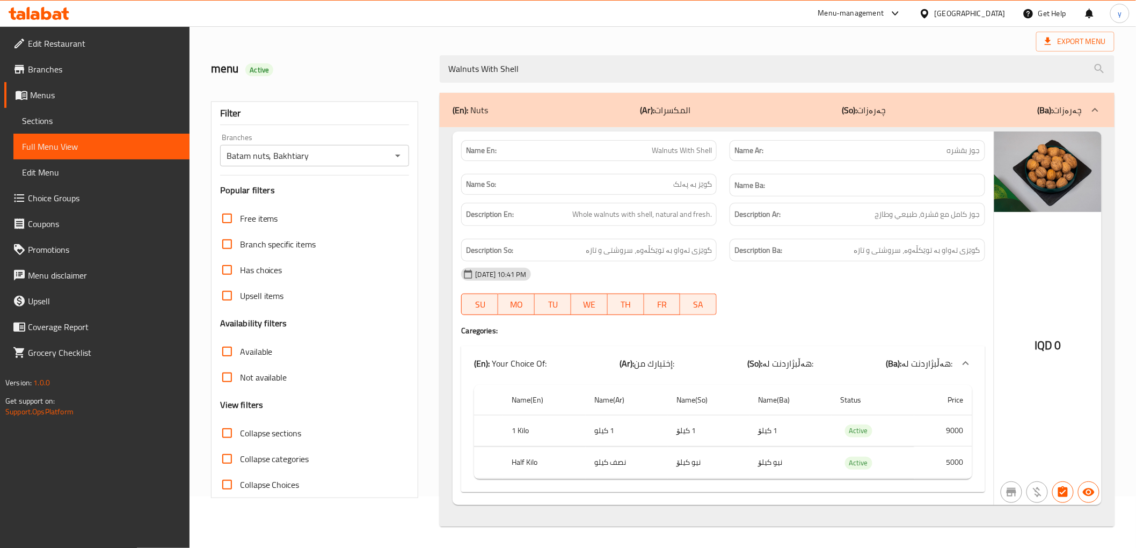
click at [76, 105] on link "Menus" at bounding box center [96, 95] width 185 height 26
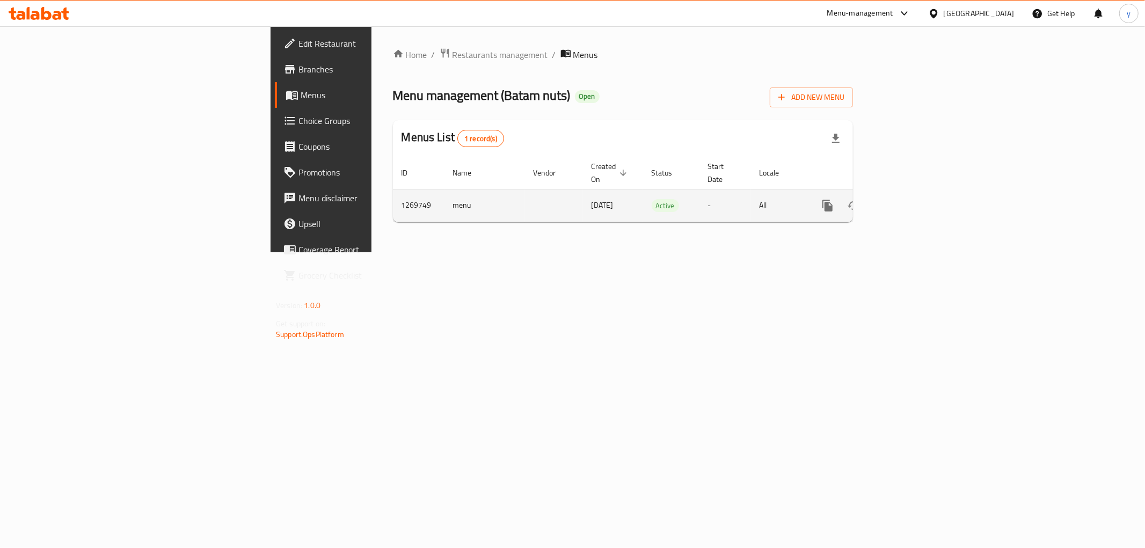
click at [918, 193] on link "enhanced table" at bounding box center [905, 206] width 26 height 26
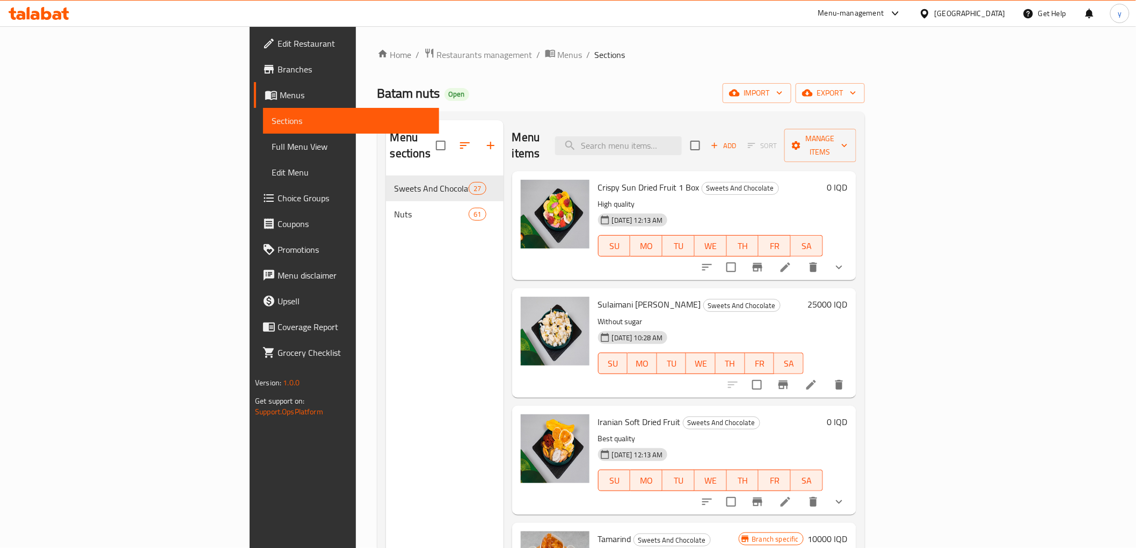
click at [743, 153] on div "Menu items Add Sort Manage items" at bounding box center [684, 145] width 344 height 51
click at [682, 136] on input "search" at bounding box center [618, 145] width 127 height 19
paste input "Pumpkin Kernels ( Green )"
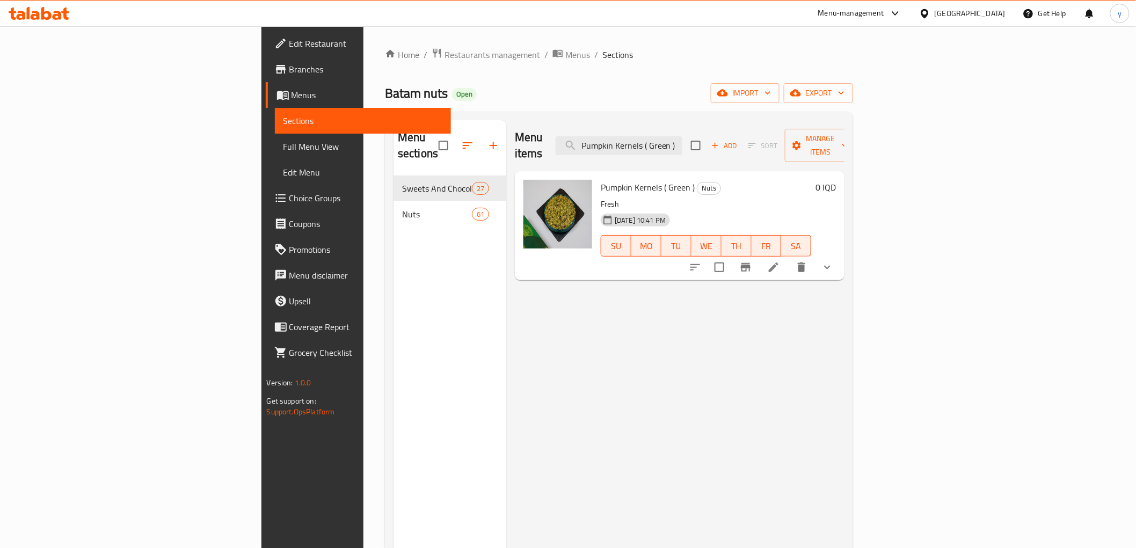
type input "Pumpkin Kernels ( Green )"
click at [780, 261] on icon at bounding box center [773, 267] width 13 height 13
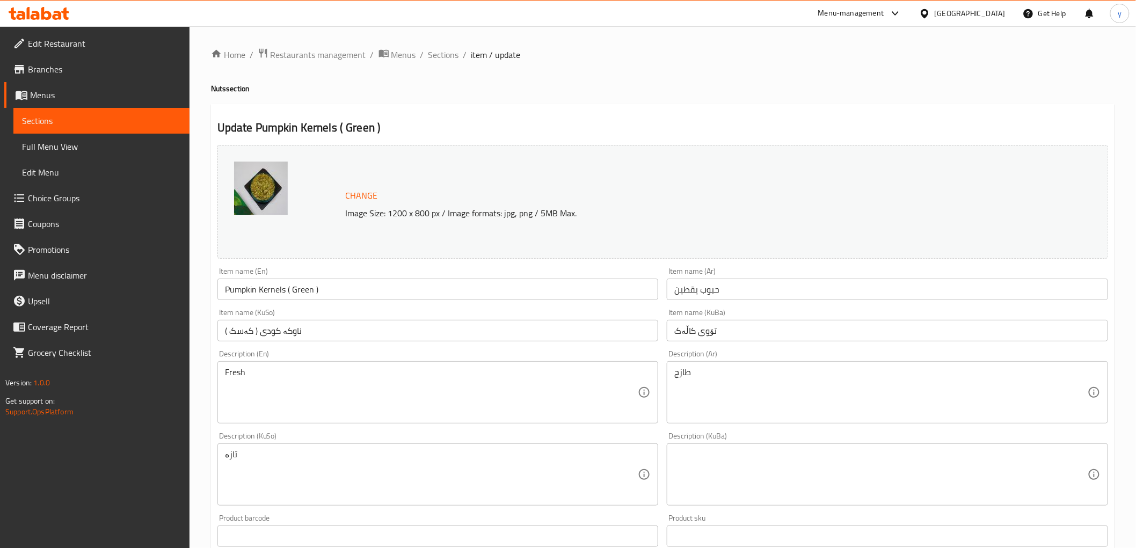
click at [349, 292] on input "Pumpkin Kernels ( Green )" at bounding box center [437, 289] width 441 height 21
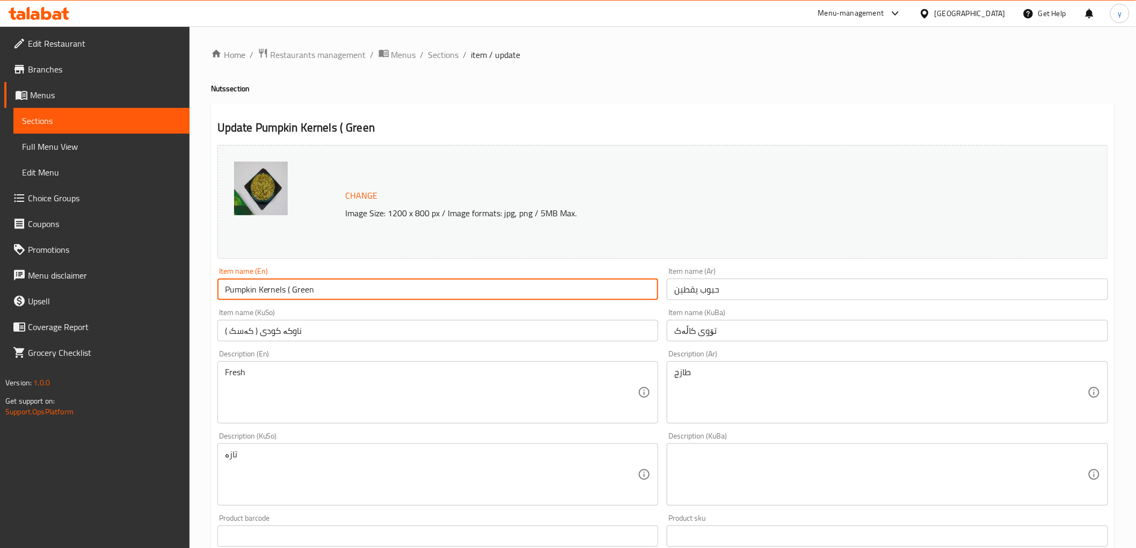
click at [292, 288] on input "Pumpkin Kernels ( Green" at bounding box center [437, 289] width 441 height 21
drag, startPoint x: 319, startPoint y: 291, endPoint x: 285, endPoint y: 297, distance: 34.8
click at [285, 297] on input "Pumpkin Kernels Green" at bounding box center [437, 289] width 441 height 21
click at [226, 289] on input "Pumpkin Kernels" at bounding box center [437, 289] width 441 height 21
paste input "Green"
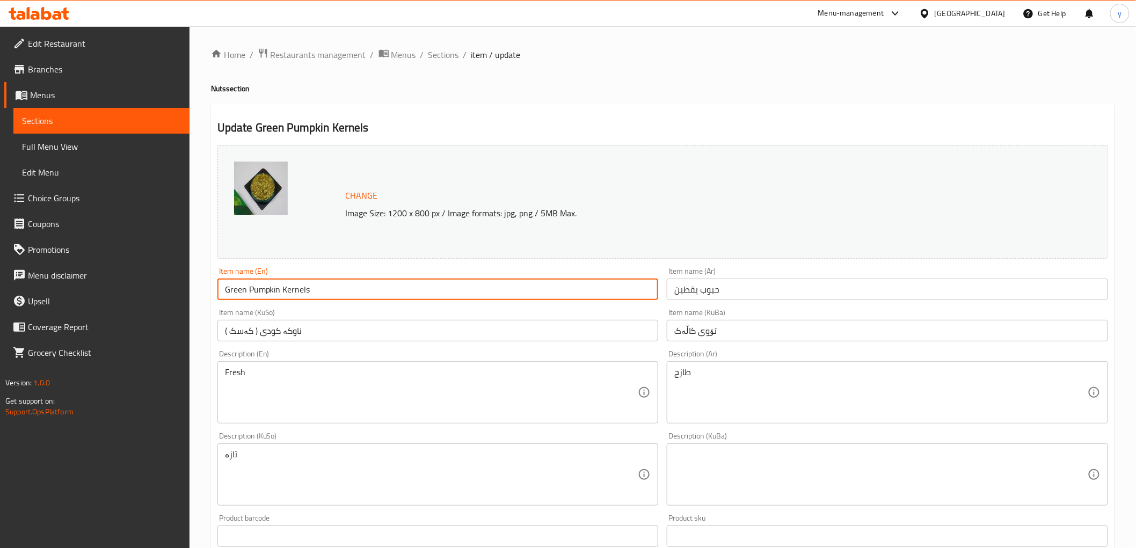
click at [226, 285] on input "Green Pumpkin Kernels" at bounding box center [437, 289] width 441 height 21
click at [340, 294] on input "Green Pumpkin Kernels" at bounding box center [437, 289] width 441 height 21
type input "Green Pumpkin Kernels"
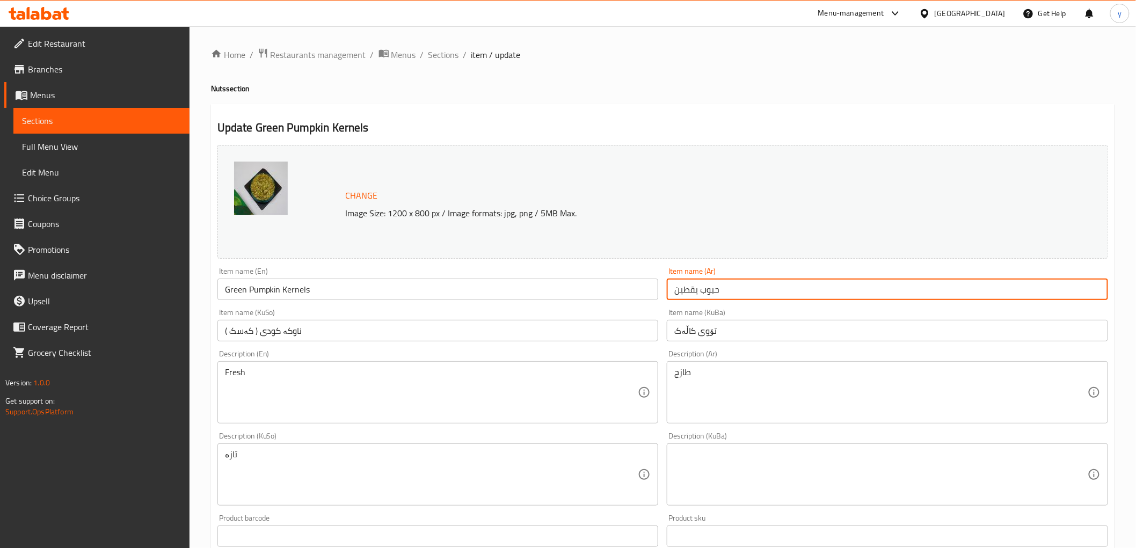
click at [722, 292] on input "حبوب يقطين" at bounding box center [886, 289] width 441 height 21
type input "حبوب يقطين أخضر"
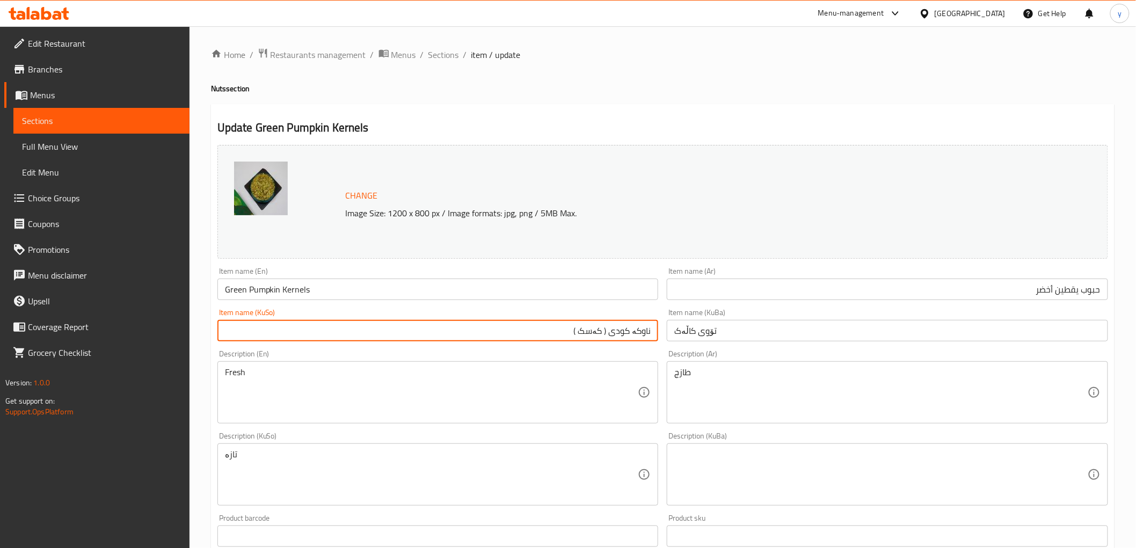
click at [610, 334] on input "ناوکە کودی ( کەسک )" at bounding box center [437, 330] width 441 height 21
drag, startPoint x: 630, startPoint y: 329, endPoint x: 578, endPoint y: 341, distance: 53.0
click at [578, 341] on input "ناوکە کودی ( کەسک )" at bounding box center [437, 330] width 441 height 21
click at [685, 334] on input "تۆوی کاڵەک" at bounding box center [886, 330] width 441 height 21
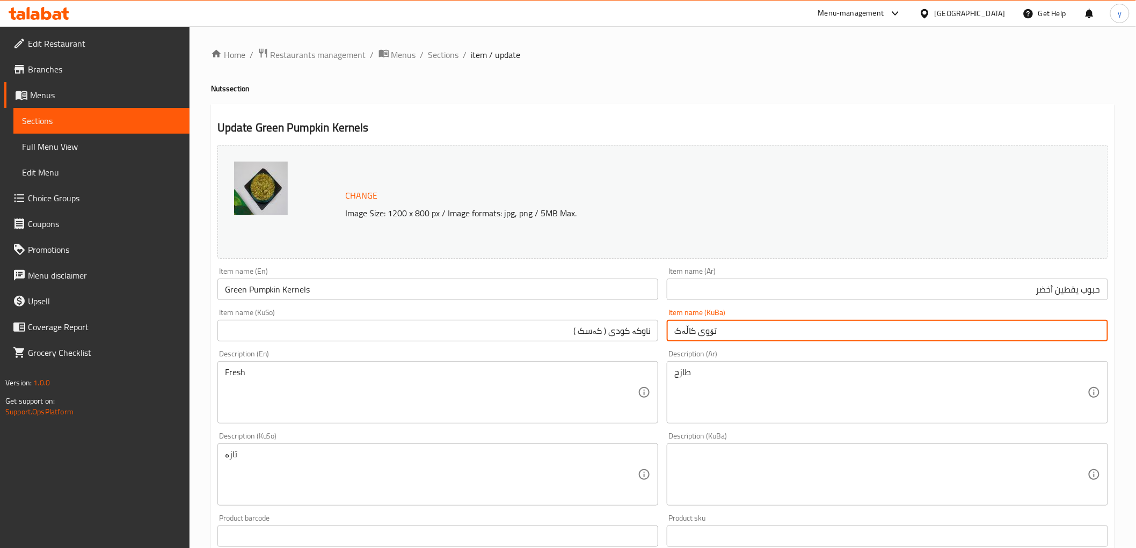
click at [685, 334] on input "تۆوی کاڵەک" at bounding box center [886, 330] width 441 height 21
click at [624, 334] on input "ناوکە کودی ( کەسک )" at bounding box center [437, 330] width 441 height 21
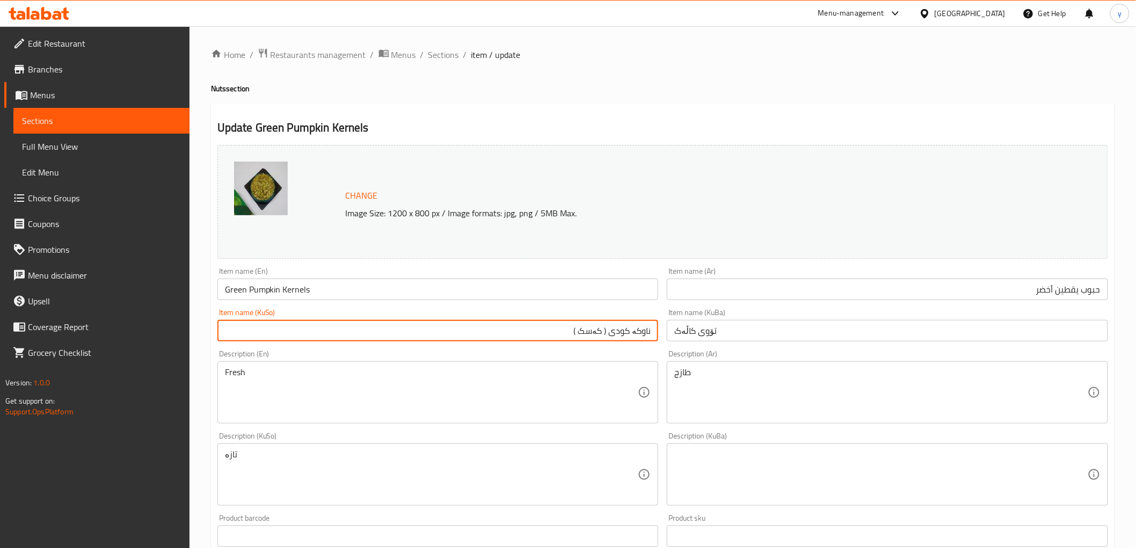
paste input "اڵەک"
drag, startPoint x: 611, startPoint y: 331, endPoint x: 545, endPoint y: 345, distance: 67.5
click at [545, 345] on div "Item name (KuSo) ناوکە کاڵەک ( کەسک ) Item name (KuSo)" at bounding box center [438, 324] width 450 height 41
click at [252, 285] on input "Green Pumpkin Kernels" at bounding box center [437, 289] width 441 height 21
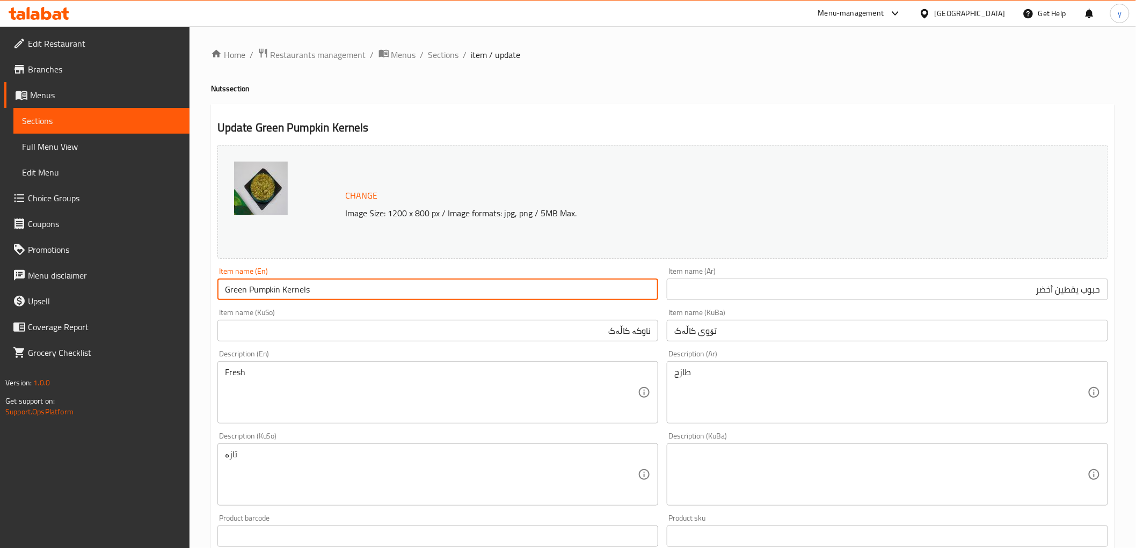
click at [252, 285] on input "Green Pumpkin Kernels" at bounding box center [437, 289] width 441 height 21
click at [611, 335] on input "ناوکە کاڵەک" at bounding box center [437, 330] width 441 height 21
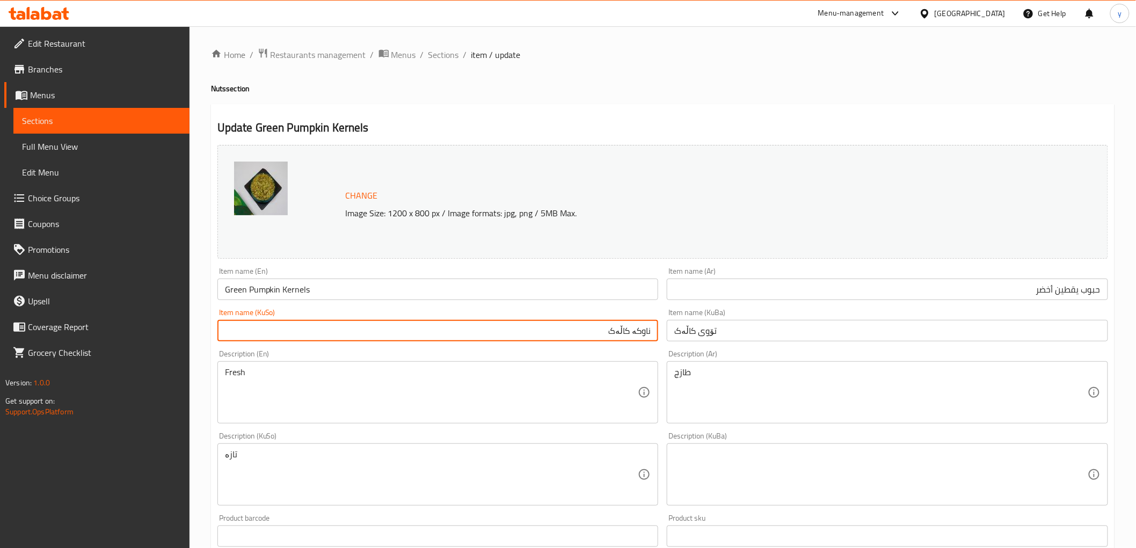
click at [611, 335] on input "ناوکە کاڵەک" at bounding box center [437, 330] width 441 height 21
click at [602, 329] on input "ناوکە کودی ( کەسک )" at bounding box center [437, 330] width 441 height 21
drag, startPoint x: 613, startPoint y: 332, endPoint x: 563, endPoint y: 337, distance: 49.7
click at [563, 337] on input "ناوکە کودی ( کەسک )" at bounding box center [437, 330] width 441 height 21
type input "ناوکە کودی سەوز"
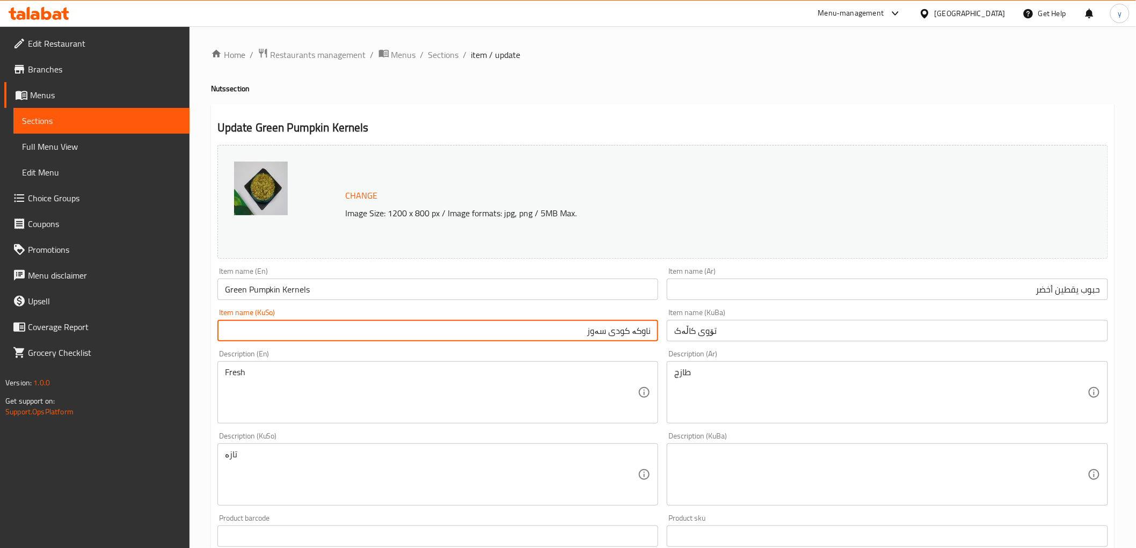
click at [690, 336] on input "تۆوی کاڵەک" at bounding box center [886, 330] width 441 height 21
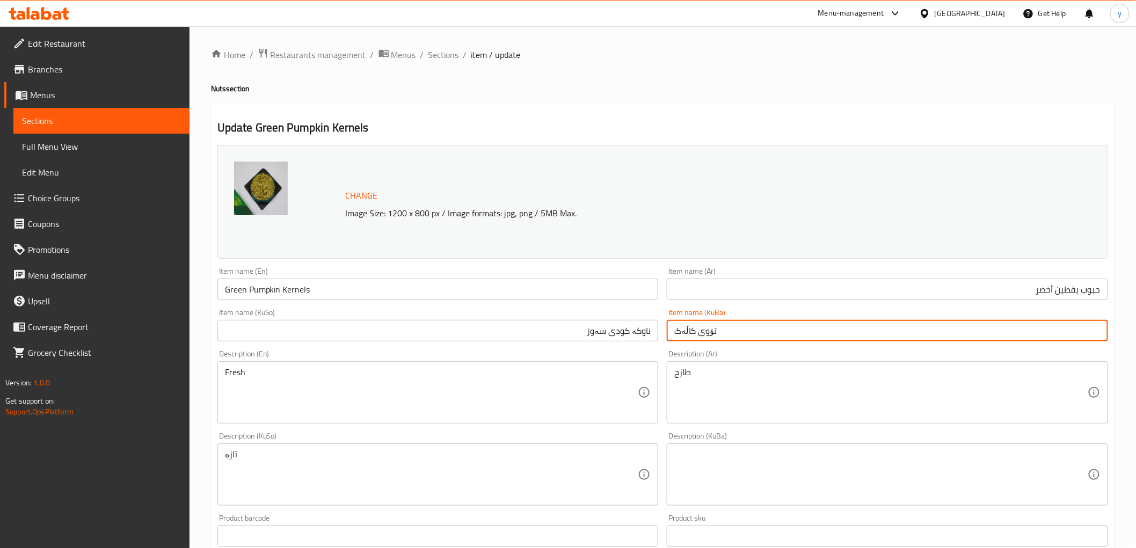
click at [690, 336] on input "تۆوی کاڵەک" at bounding box center [886, 330] width 441 height 21
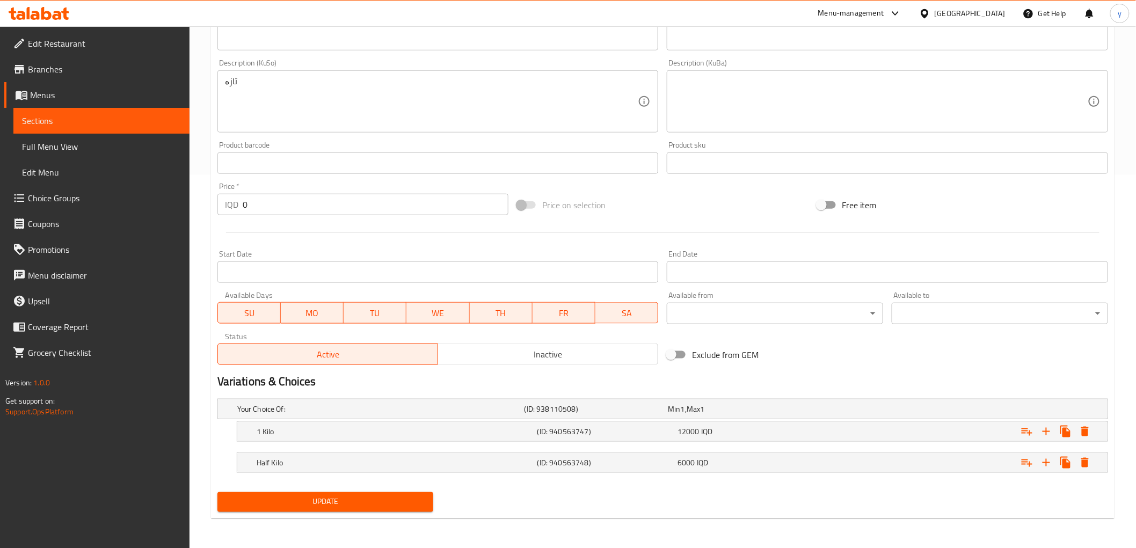
scroll to position [194, 0]
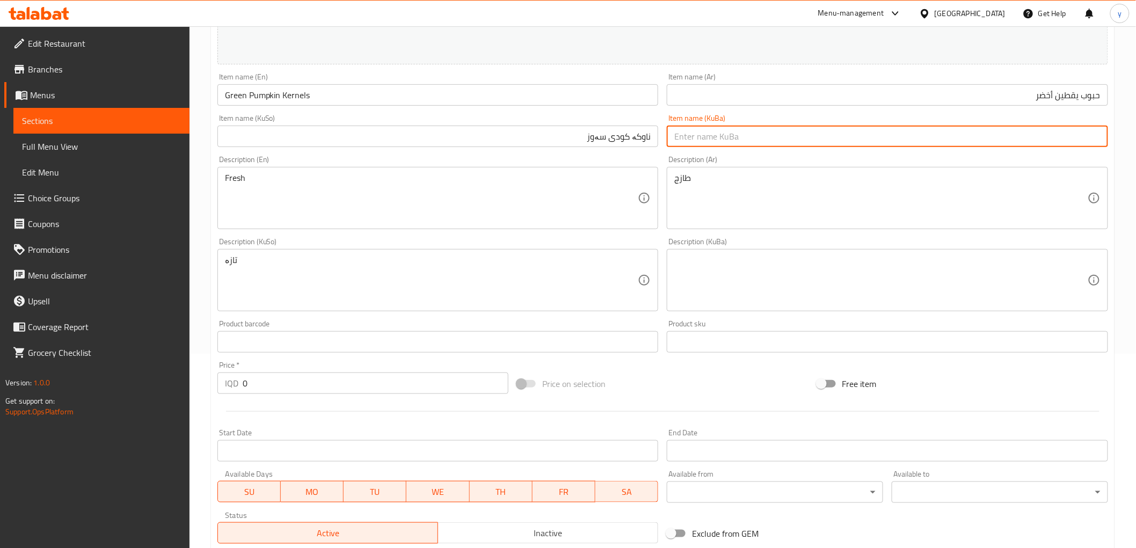
click at [322, 92] on input "Green Pumpkin Kernels" at bounding box center [437, 94] width 441 height 21
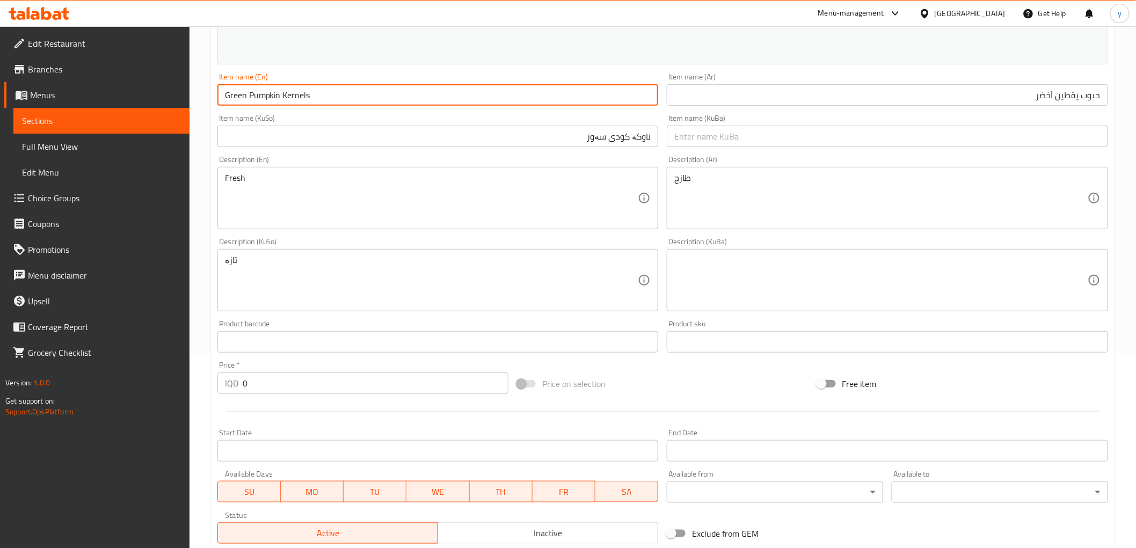
click at [322, 92] on input "Green Pumpkin Kernels" at bounding box center [437, 94] width 441 height 21
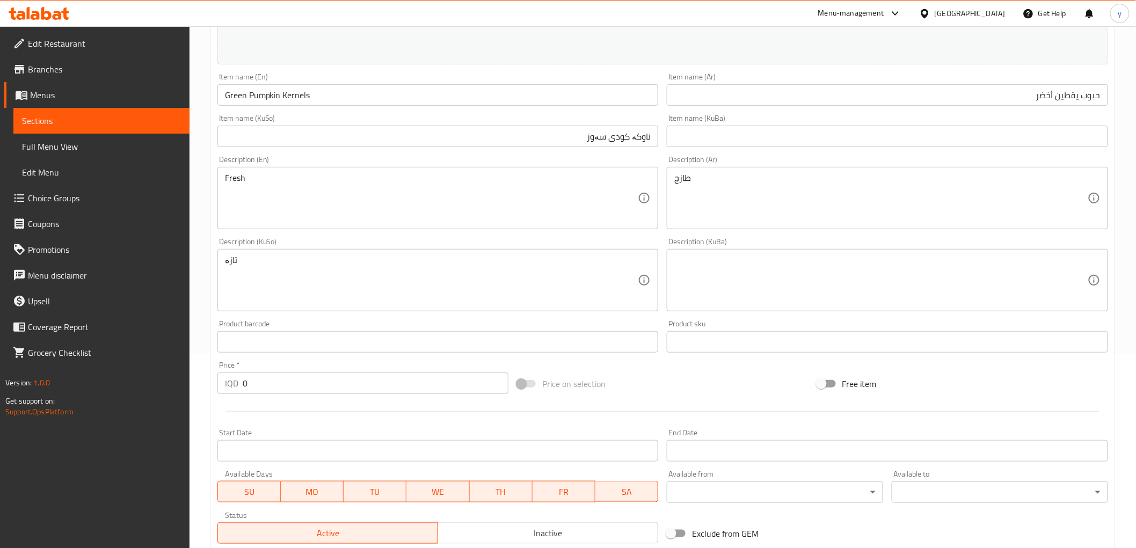
click at [337, 124] on div "Item name (KuSo) ناوکە کودی سەوز Item name (KuSo)" at bounding box center [437, 130] width 441 height 33
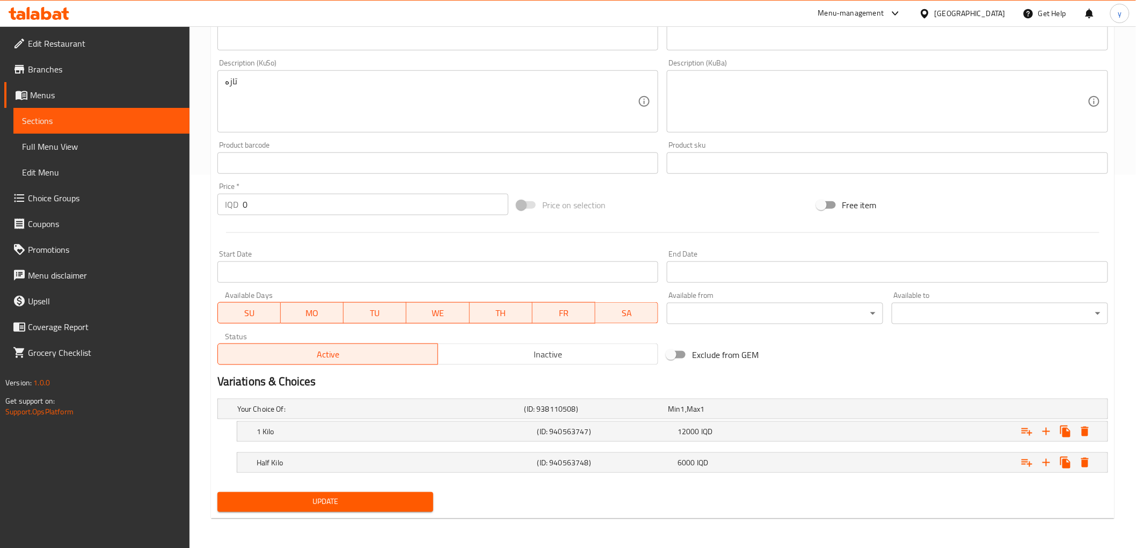
click at [329, 498] on span "Update" at bounding box center [325, 501] width 199 height 13
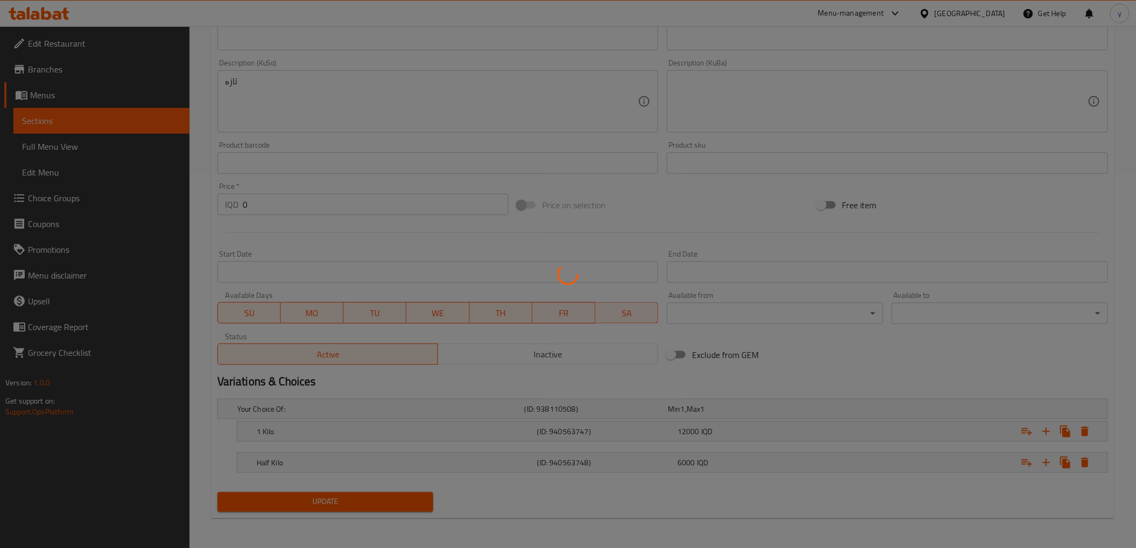
scroll to position [15, 0]
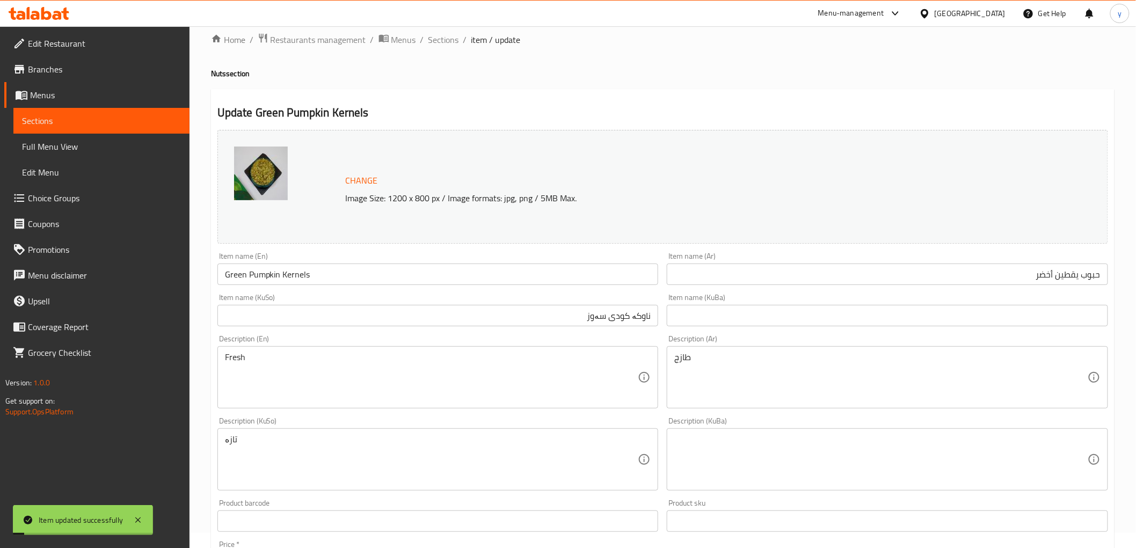
click at [136, 142] on span "Full Menu View" at bounding box center [101, 146] width 159 height 13
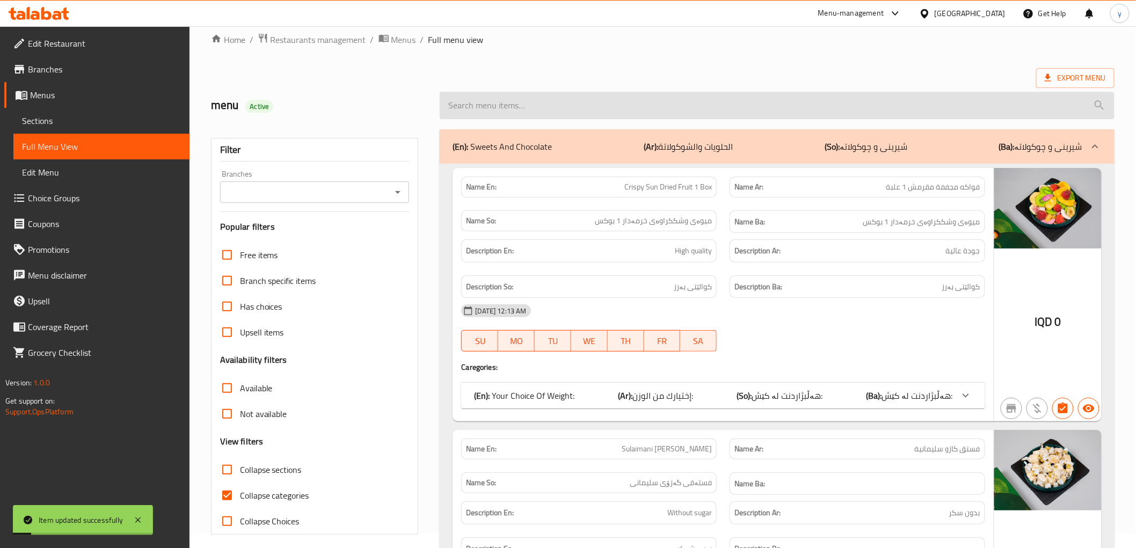
click at [578, 111] on input "search" at bounding box center [776, 105] width 674 height 27
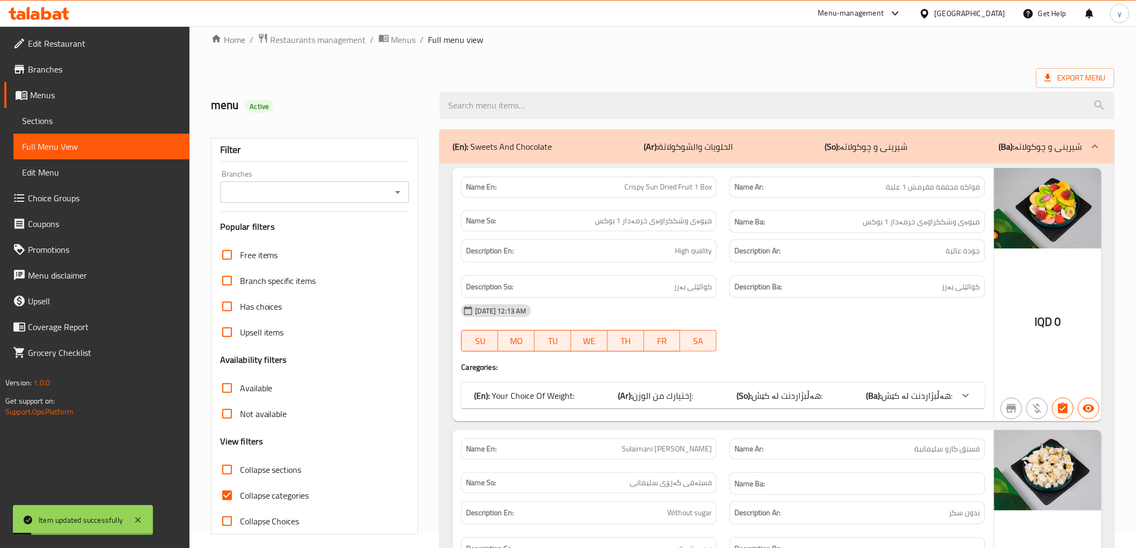
paste input "Green Pumpkin Kernels"
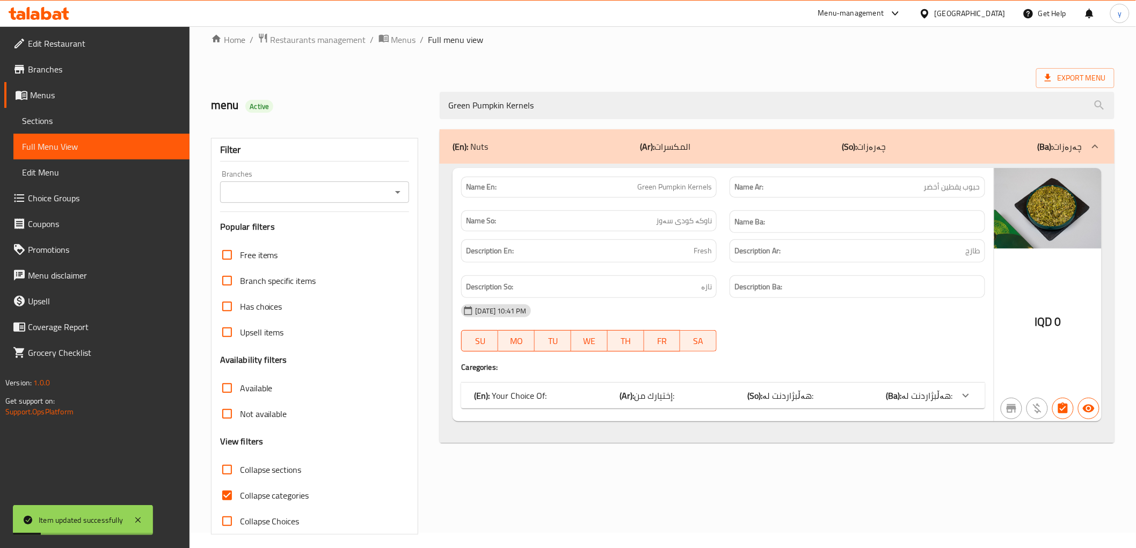
click at [401, 188] on icon "Open" at bounding box center [397, 192] width 13 height 13
type input "Green Pumpkin Kernels"
click at [335, 243] on li "Batam nuts, Bakhtiary" at bounding box center [313, 238] width 189 height 19
type input "Batam nuts, Bakhtiary"
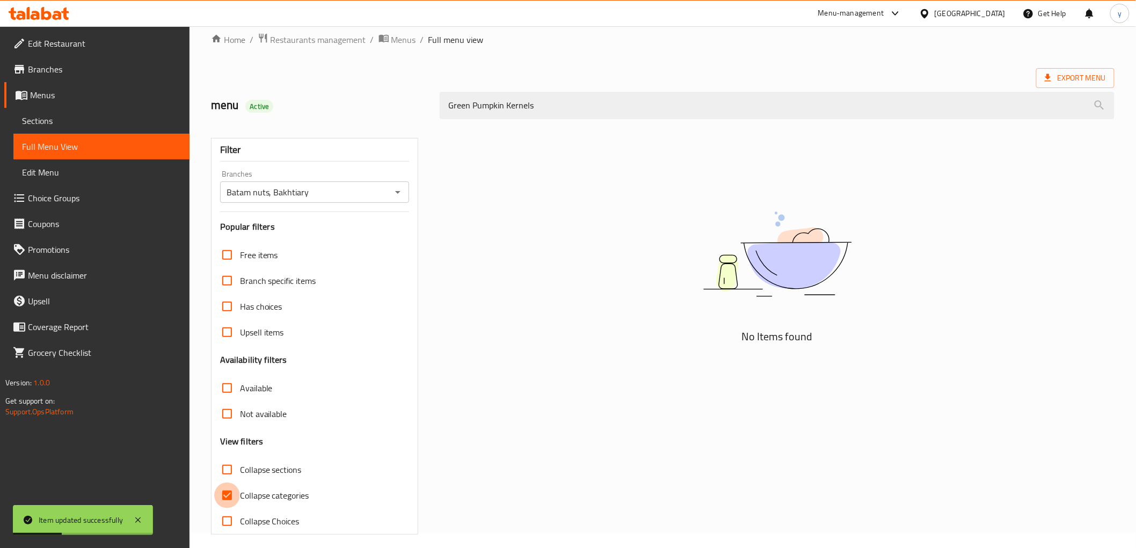
click at [234, 489] on input "Collapse categories" at bounding box center [227, 495] width 26 height 26
checkbox input "false"
click at [135, 522] on icon at bounding box center [137, 520] width 13 height 13
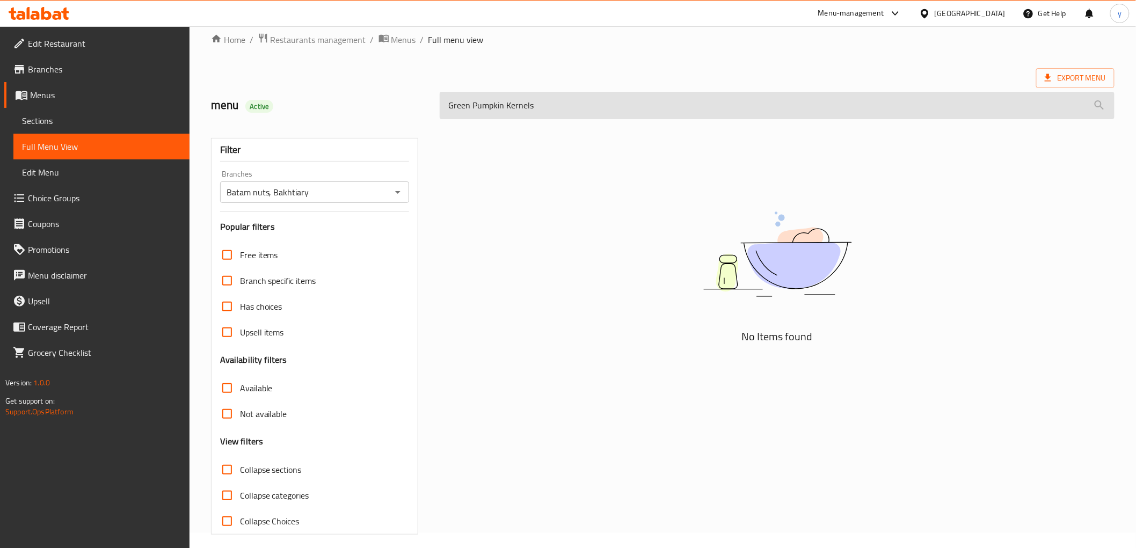
click at [560, 103] on input "Green Pumpkin Kernels" at bounding box center [776, 105] width 674 height 27
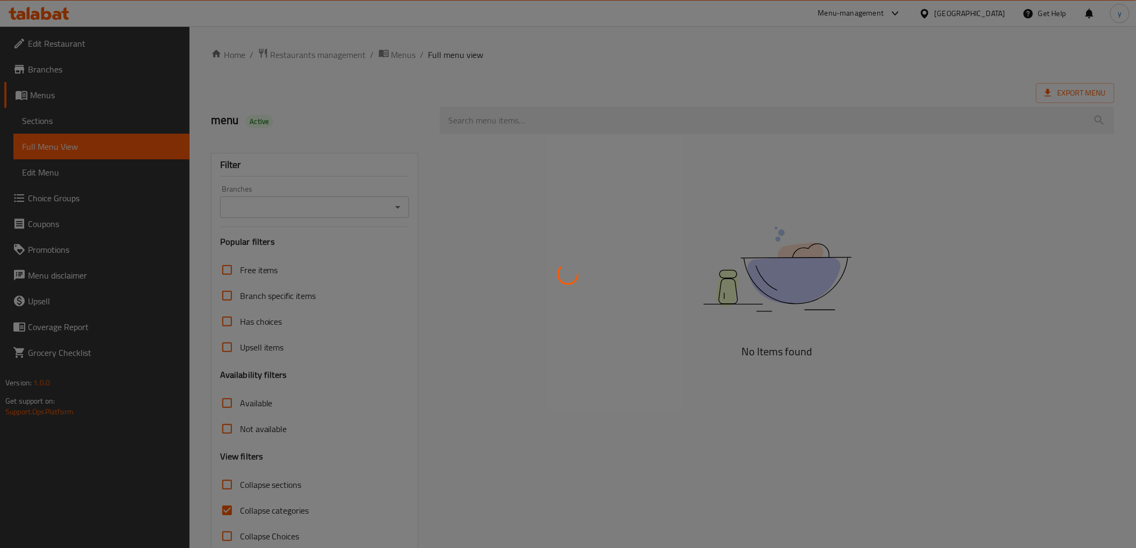
click at [526, 131] on div at bounding box center [568, 274] width 1136 height 548
click at [551, 121] on div at bounding box center [568, 274] width 1136 height 548
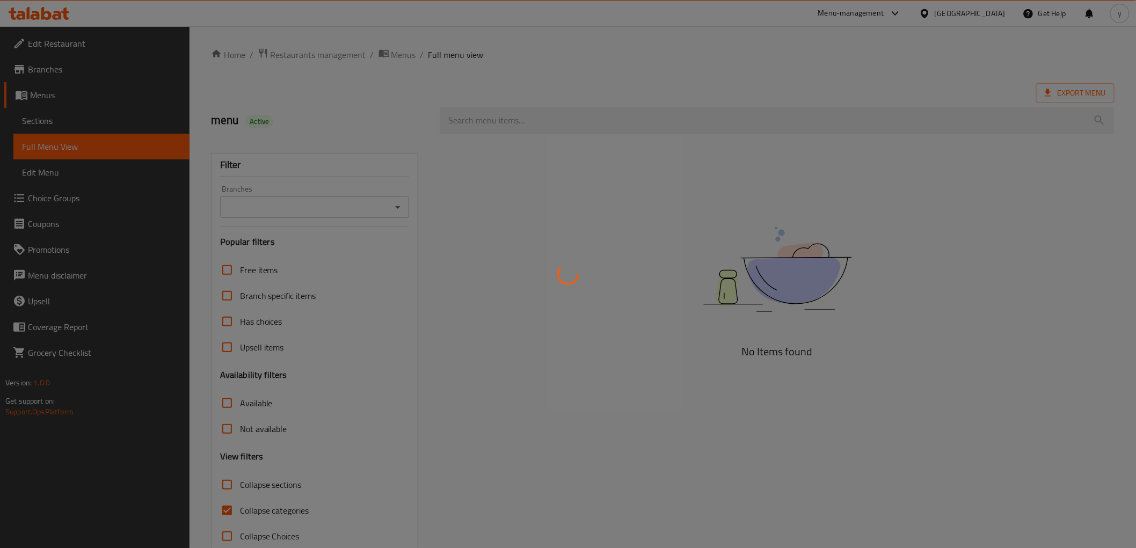
click at [551, 121] on div at bounding box center [568, 274] width 1136 height 548
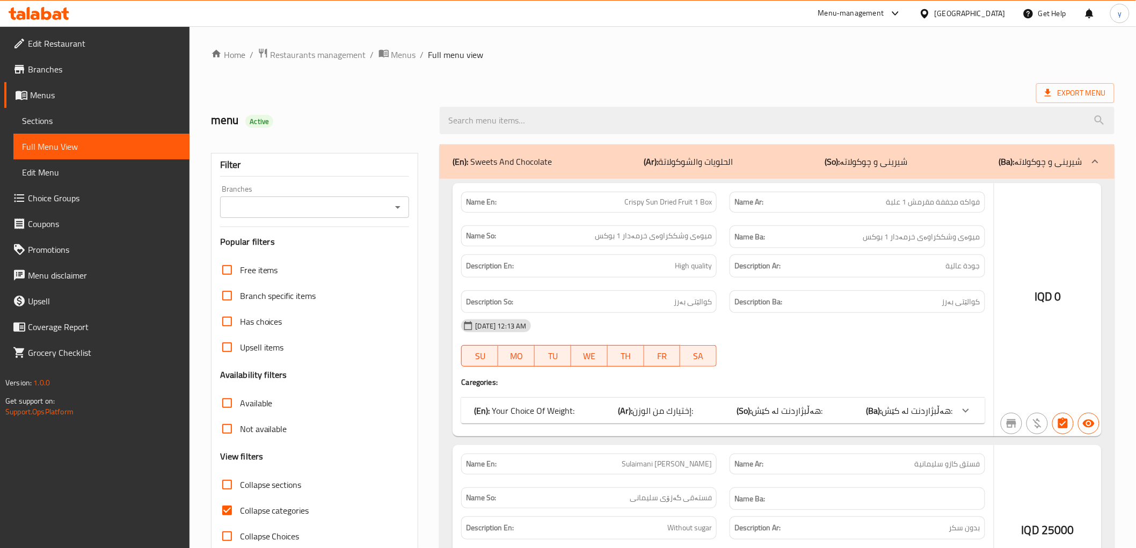
click at [551, 121] on div at bounding box center [568, 274] width 1136 height 548
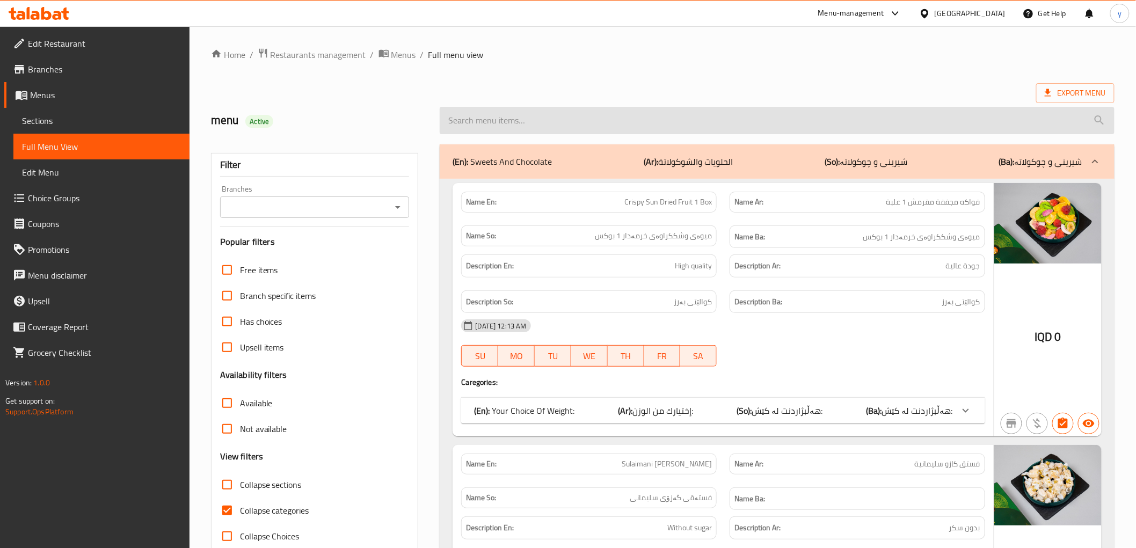
click at [519, 127] on input "search" at bounding box center [776, 120] width 674 height 27
paste input "Green Pumpkin Kernels"
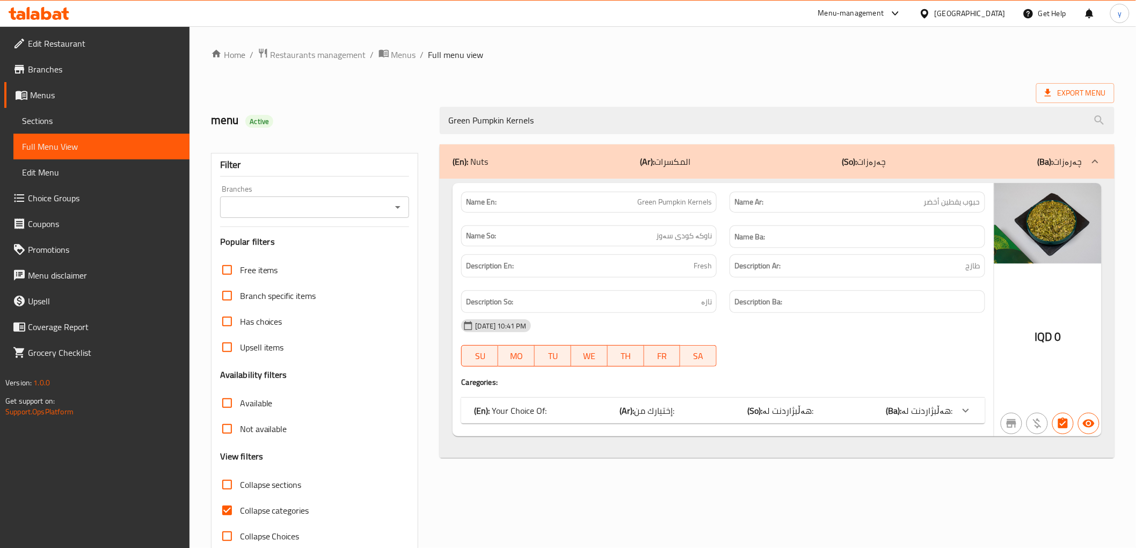
click at [406, 208] on div "Branches" at bounding box center [314, 206] width 189 height 21
type input "Green Pumpkin Kernels"
click at [393, 211] on icon "Open" at bounding box center [397, 207] width 13 height 13
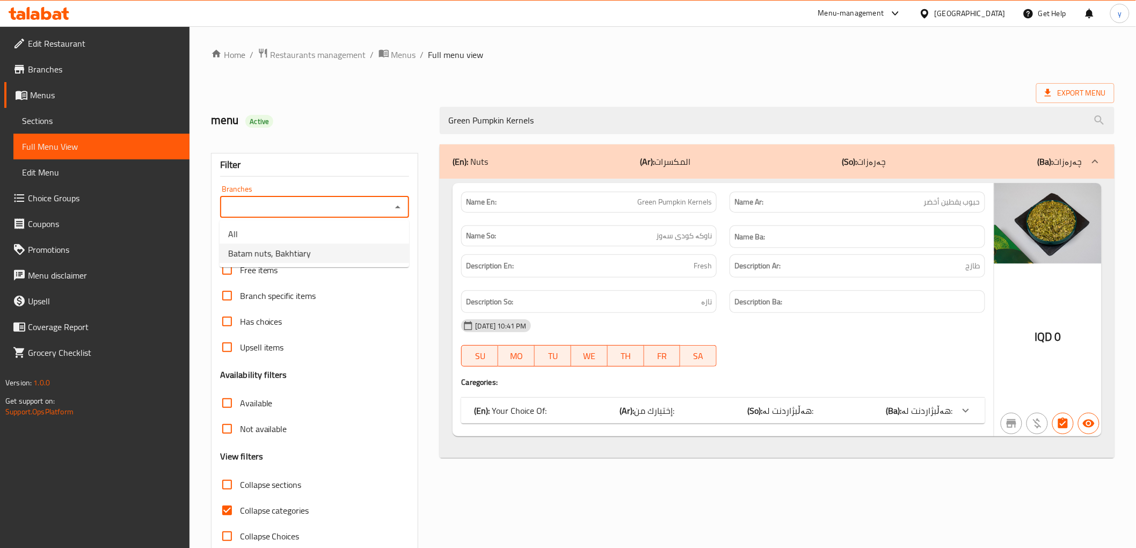
click at [323, 263] on ul "All Batam nuts, Bakhtiary" at bounding box center [313, 243] width 189 height 47
click at [322, 245] on li "Batam nuts, Bakhtiary" at bounding box center [313, 253] width 189 height 19
type input "Batam nuts, Bakhtiary"
click at [225, 510] on input "Collapse categories" at bounding box center [227, 510] width 26 height 26
checkbox input "false"
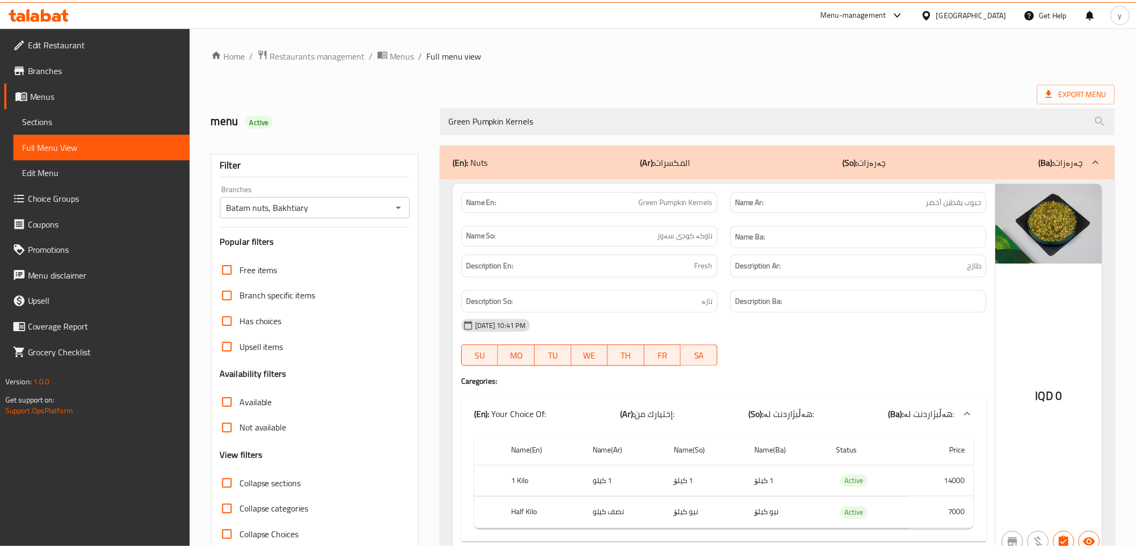
scroll to position [52, 0]
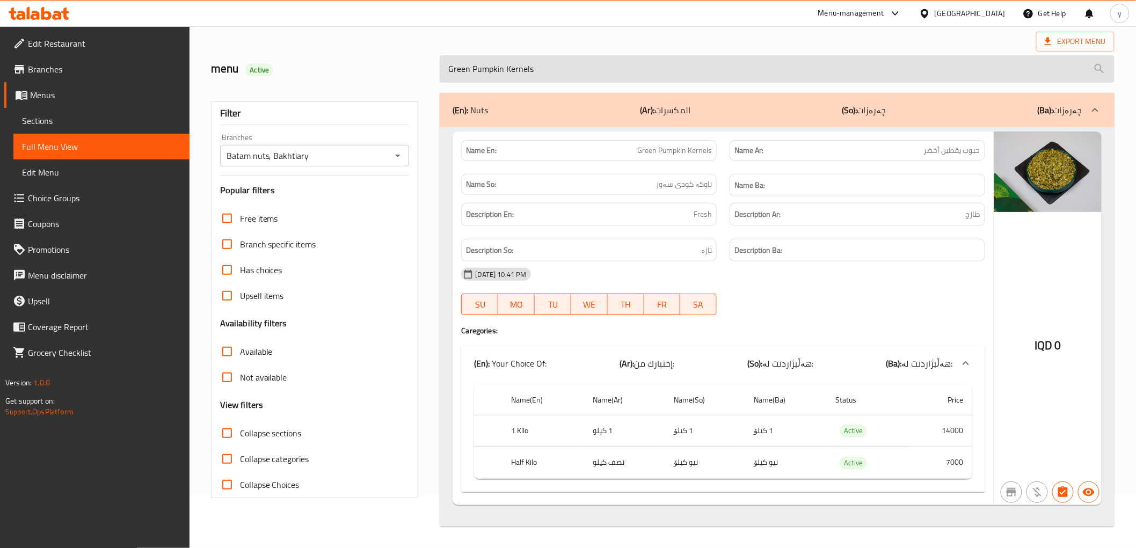
click at [526, 55] on input "Green Pumpkin Kernels" at bounding box center [776, 68] width 674 height 27
click at [526, 70] on input "Green Pumpkin Kernels" at bounding box center [776, 68] width 674 height 27
click at [518, 71] on input "Green Pumpkin Kernels" at bounding box center [776, 68] width 674 height 27
click at [501, 74] on input "Green Pumpkin Kernels" at bounding box center [776, 68] width 674 height 27
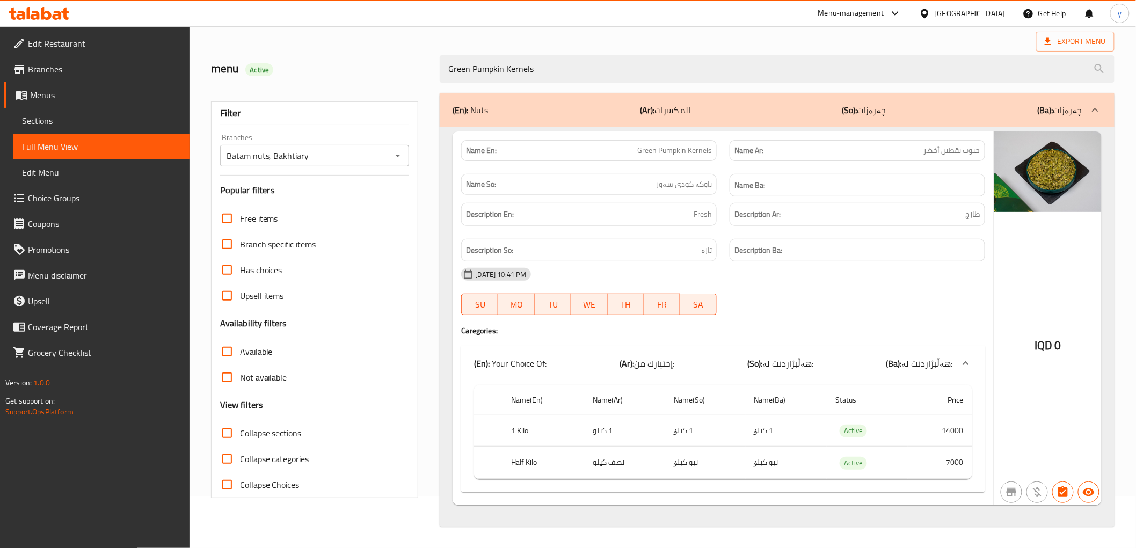
click at [87, 127] on span "Sections" at bounding box center [101, 120] width 159 height 13
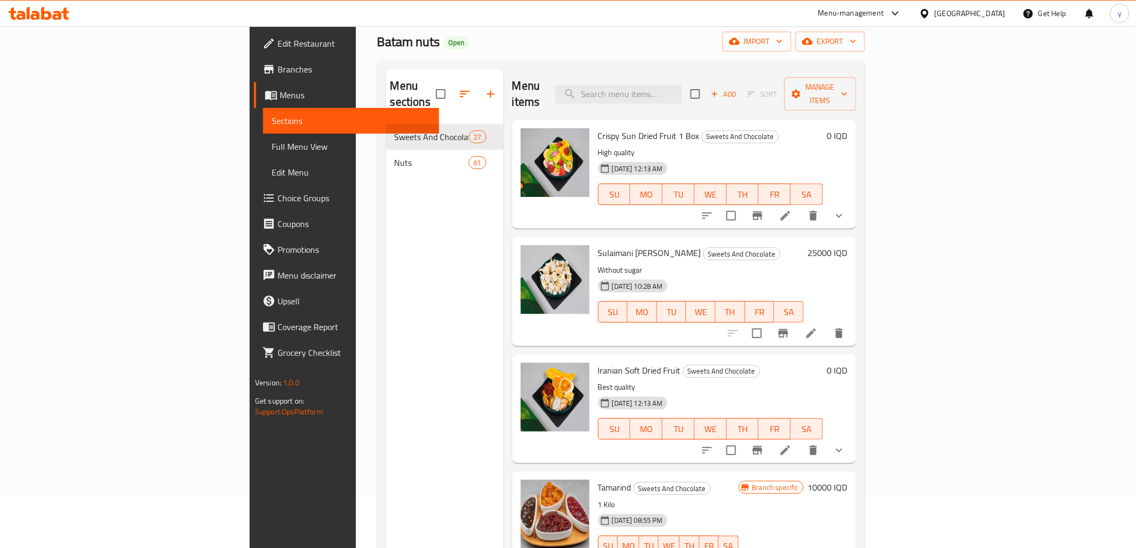
drag, startPoint x: 711, startPoint y: 91, endPoint x: 701, endPoint y: 103, distance: 15.6
click at [682, 91] on input "search" at bounding box center [618, 94] width 127 height 19
paste input "Extra Roasted Pumpkin Seeds"
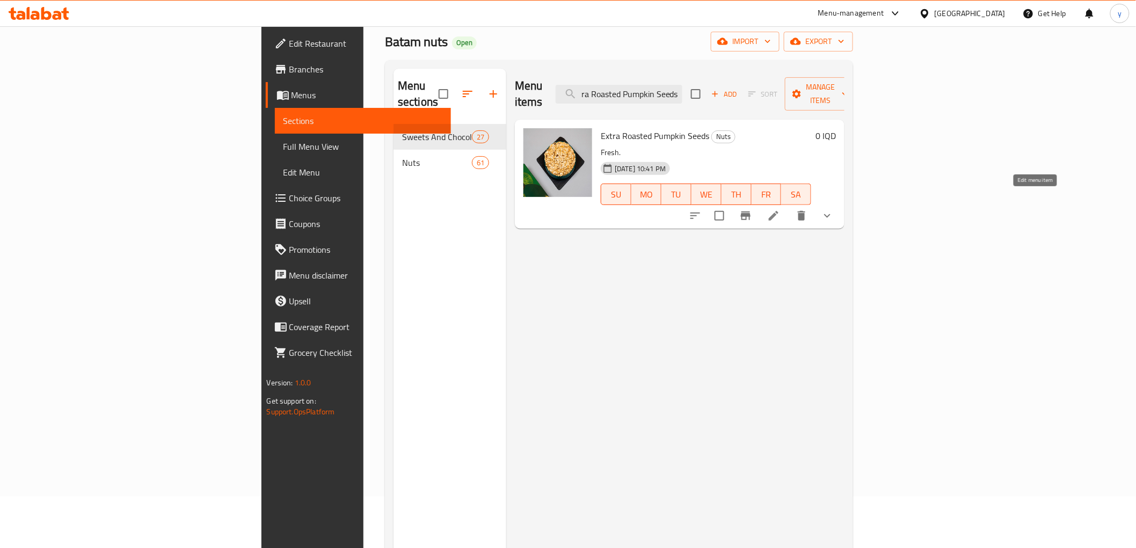
type input "Extra Roasted Pumpkin Seeds"
click at [780, 209] on icon at bounding box center [773, 215] width 13 height 13
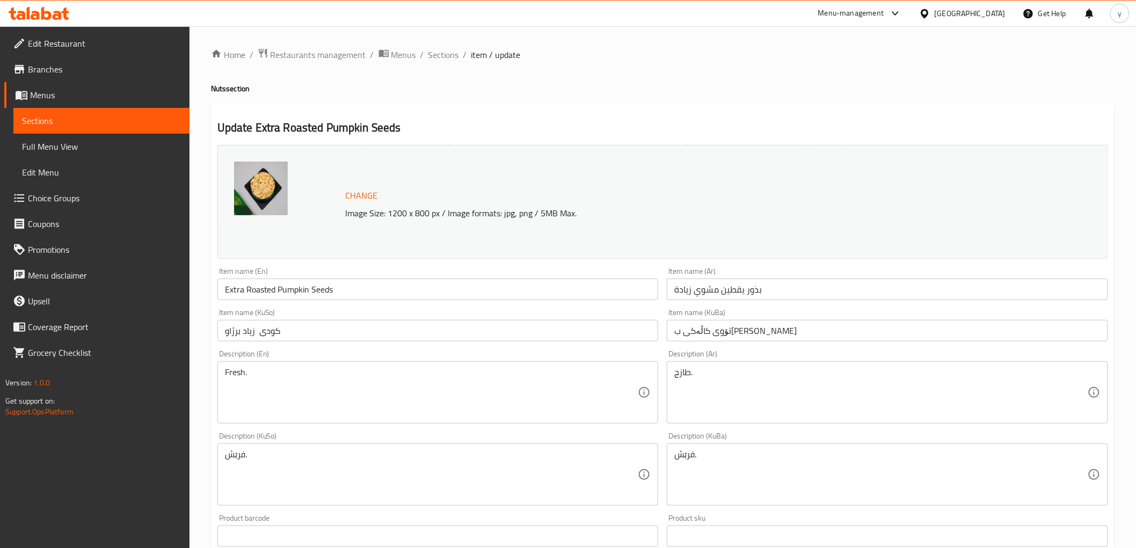
click at [733, 332] on input "تۆوی کاڵەکی ب[PERSON_NAME]" at bounding box center [886, 330] width 441 height 21
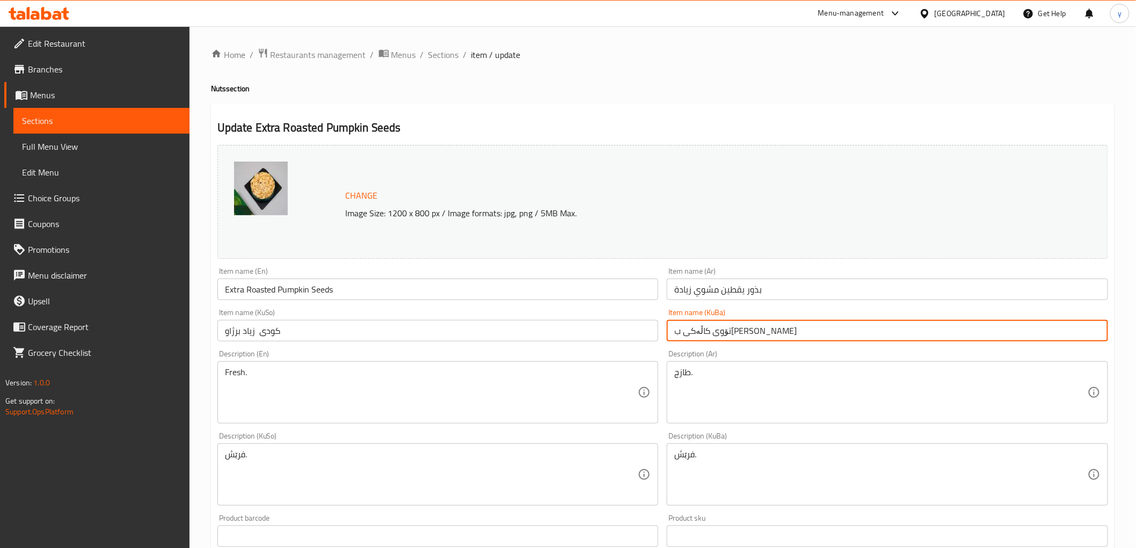
click at [733, 332] on input "تۆوی کاڵەکی ب[PERSON_NAME]" at bounding box center [886, 330] width 441 height 21
click at [303, 331] on input "کودی زیاد برژاو" at bounding box center [437, 330] width 441 height 21
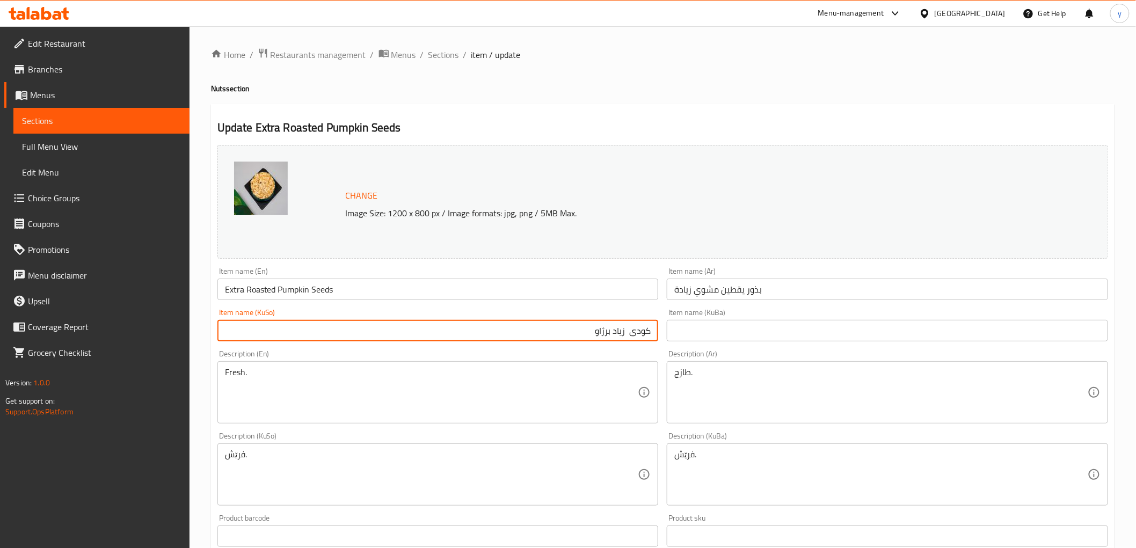
click at [651, 331] on input "کودی زیاد برژاو" at bounding box center [437, 330] width 441 height 21
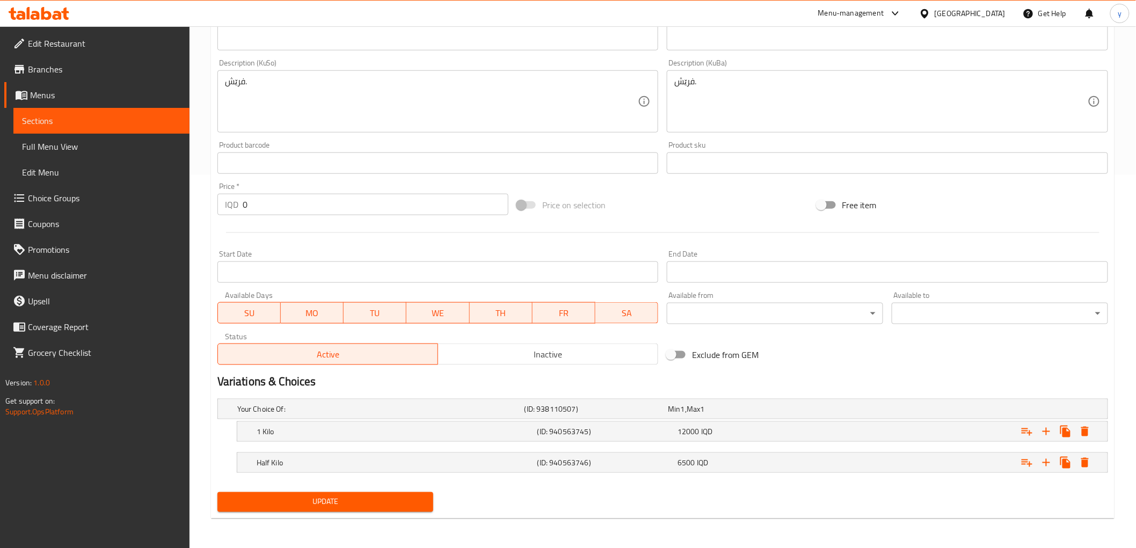
type input "کودی زیاد برژاو"
click at [362, 492] on button "Update" at bounding box center [325, 502] width 216 height 20
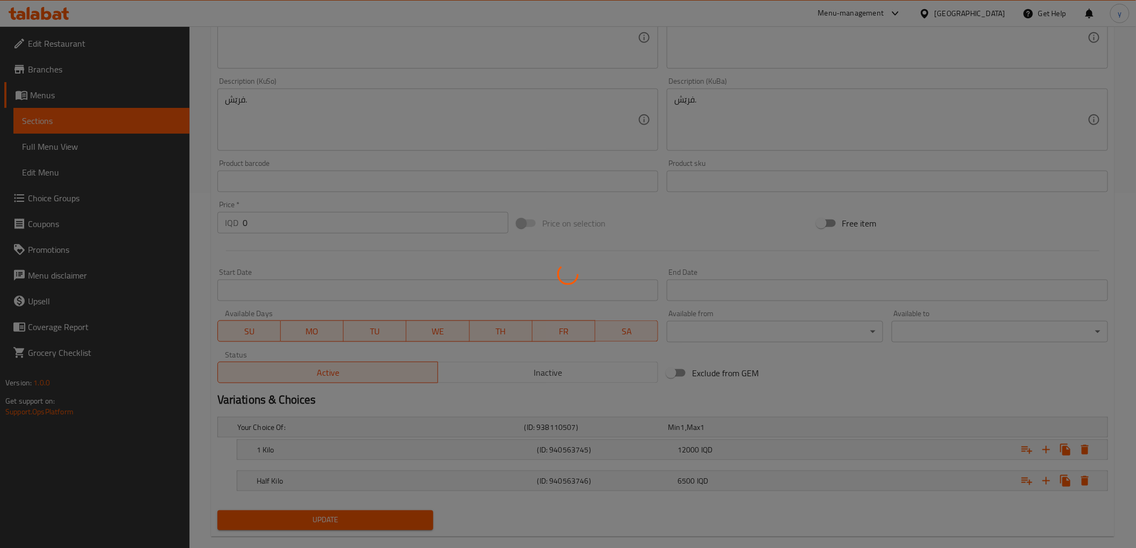
scroll to position [15, 0]
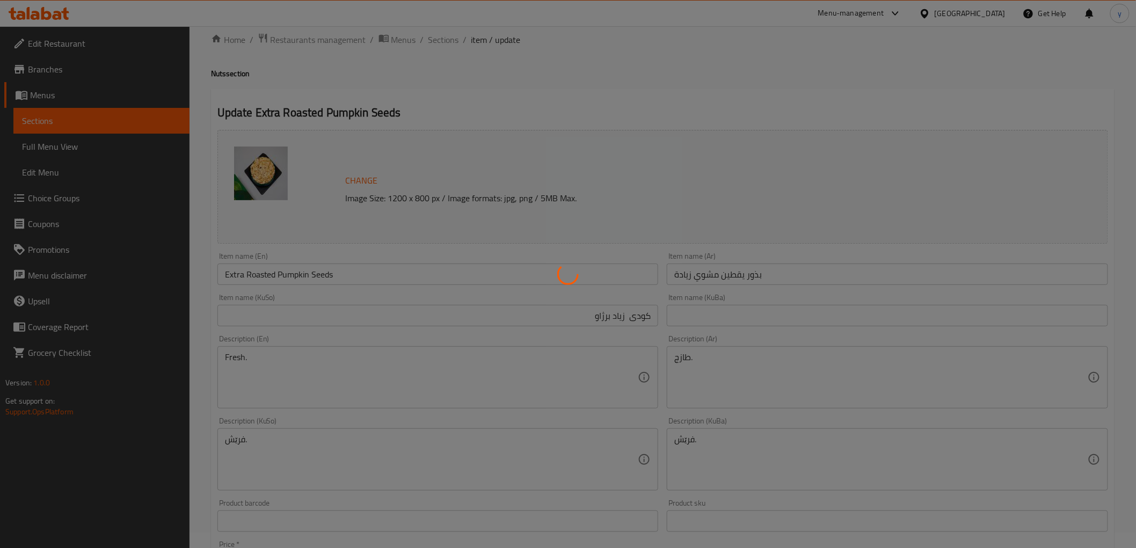
click at [306, 278] on div at bounding box center [568, 274] width 1136 height 548
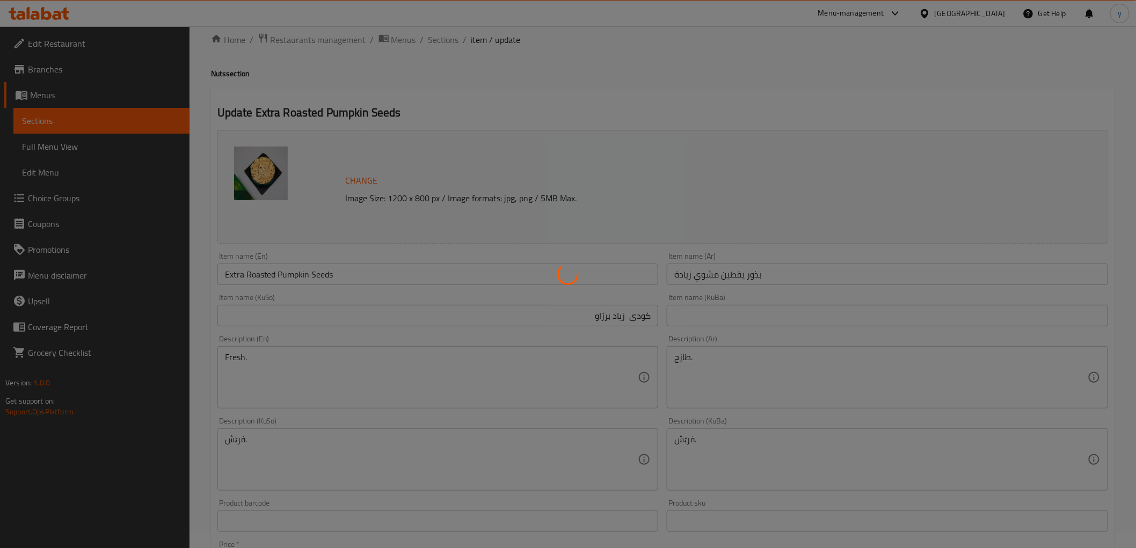
click at [306, 278] on div at bounding box center [568, 274] width 1136 height 548
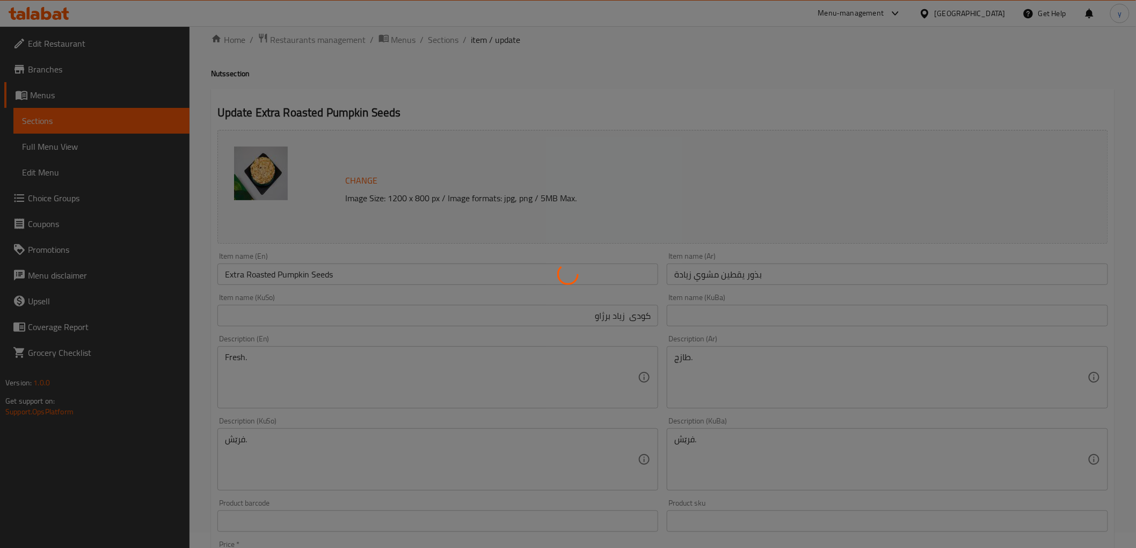
click at [306, 278] on div at bounding box center [568, 274] width 1136 height 548
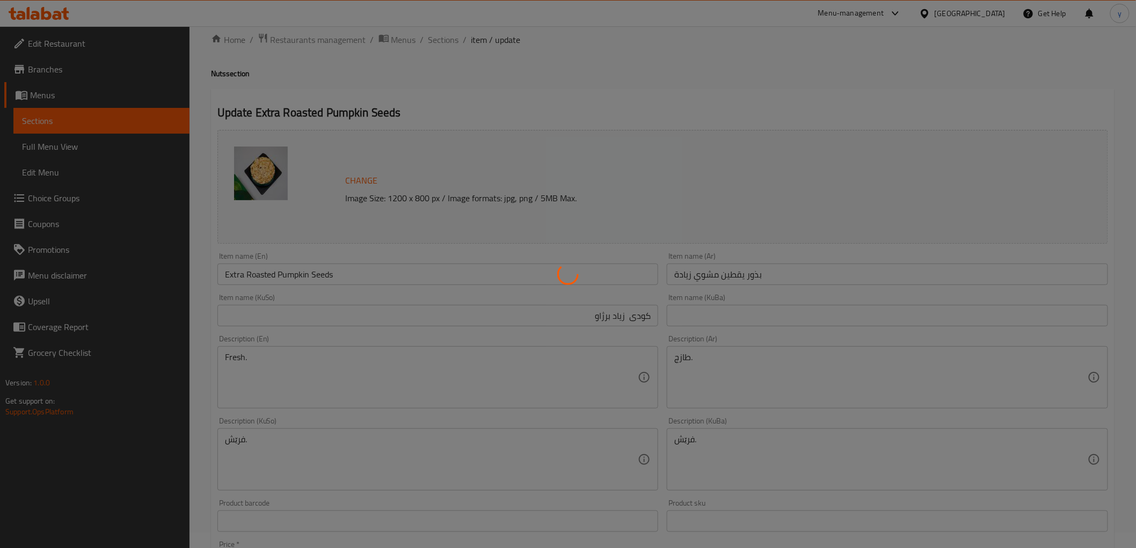
click at [306, 278] on div at bounding box center [568, 274] width 1136 height 548
click at [307, 264] on div at bounding box center [568, 274] width 1136 height 548
click at [309, 250] on div at bounding box center [568, 274] width 1136 height 548
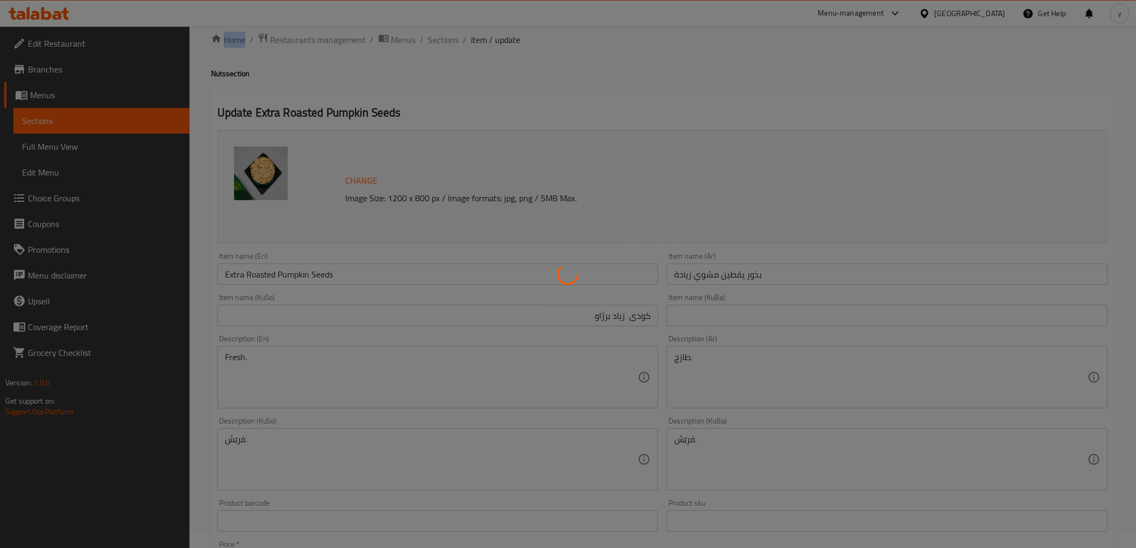
click at [309, 250] on div at bounding box center [568, 274] width 1136 height 548
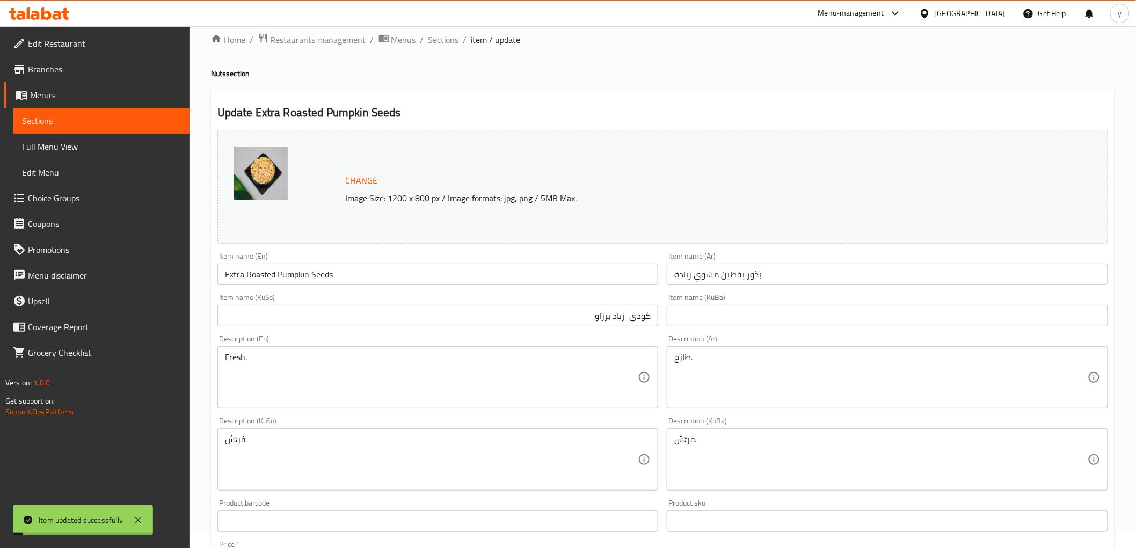
click at [310, 277] on input "Extra Roasted Pumpkin Seeds" at bounding box center [437, 273] width 441 height 21
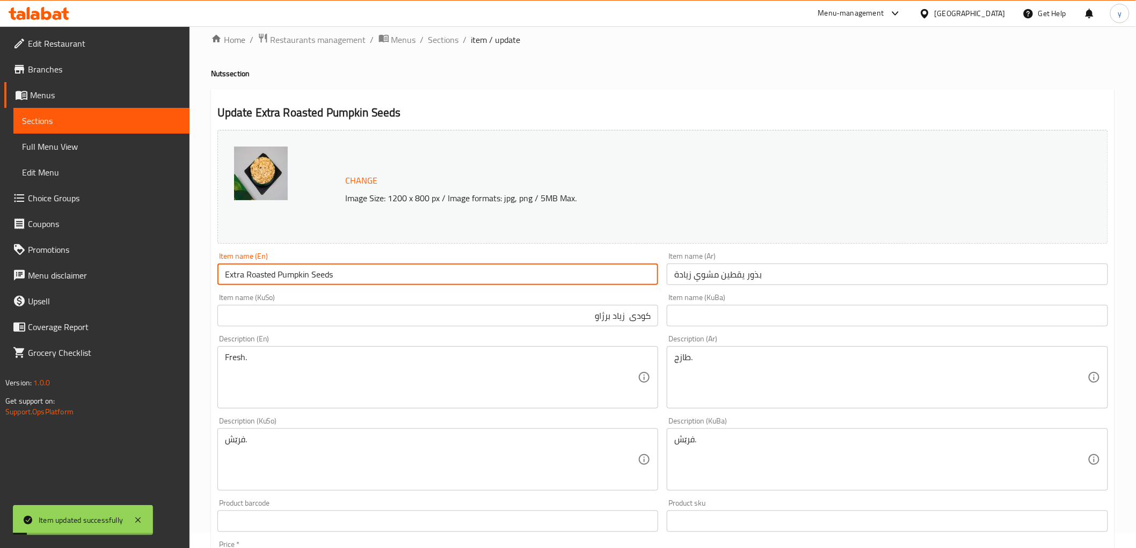
click at [310, 277] on input "Extra Roasted Pumpkin Seeds" at bounding box center [437, 273] width 441 height 21
click at [123, 109] on link "Sections" at bounding box center [101, 121] width 176 height 26
click at [129, 141] on span "Full Menu View" at bounding box center [101, 146] width 159 height 13
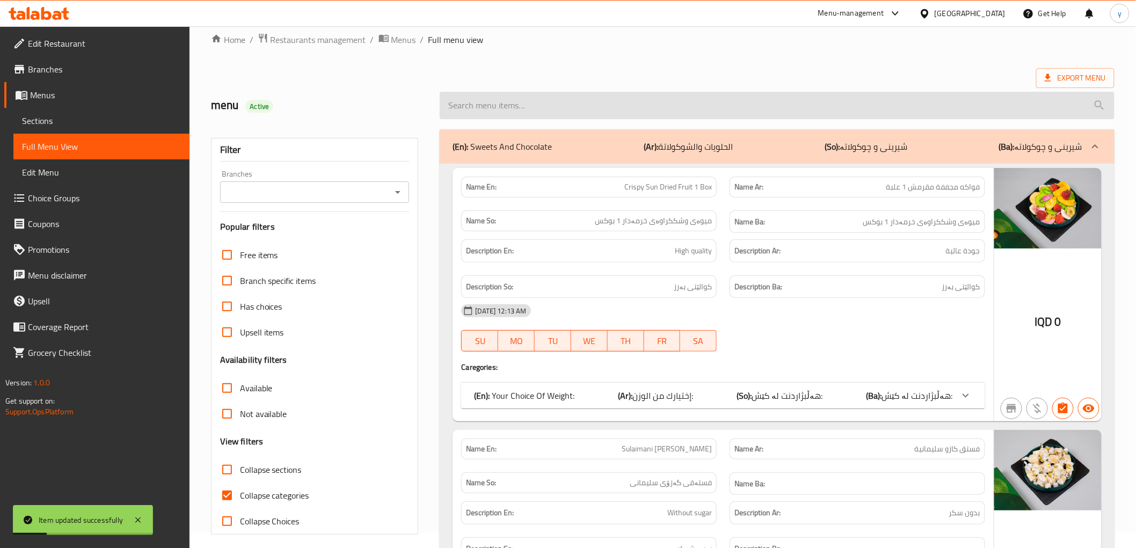
click at [620, 97] on input "search" at bounding box center [776, 105] width 674 height 27
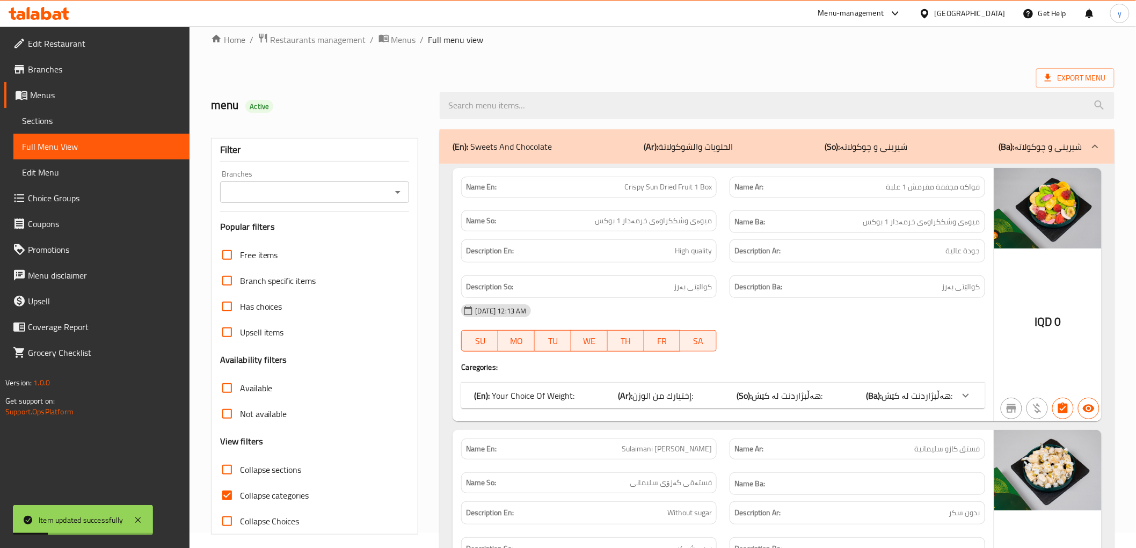
paste input "Extra Roasted Pumpkin Seeds"
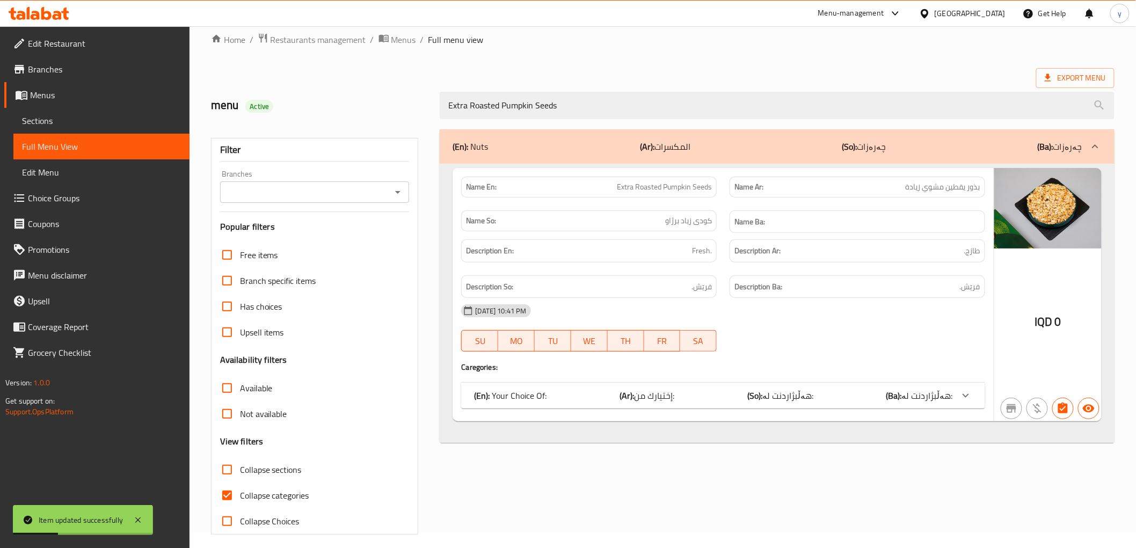
click at [390, 181] on div "Branches" at bounding box center [314, 191] width 189 height 21
type input "Extra Roasted Pumpkin Seeds"
click at [400, 200] on div "Branches" at bounding box center [314, 191] width 189 height 21
click at [399, 199] on div at bounding box center [397, 192] width 14 height 15
click at [395, 192] on icon "Open" at bounding box center [397, 192] width 13 height 13
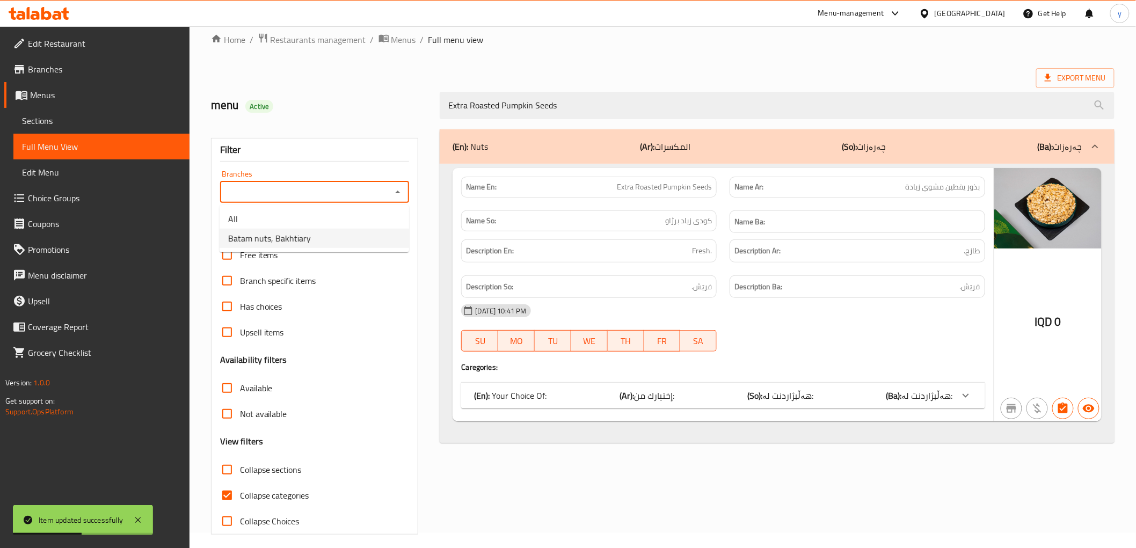
click at [331, 235] on li "Batam nuts, Bakhtiary" at bounding box center [313, 238] width 189 height 19
type input "Batam nuts, Bakhtiary"
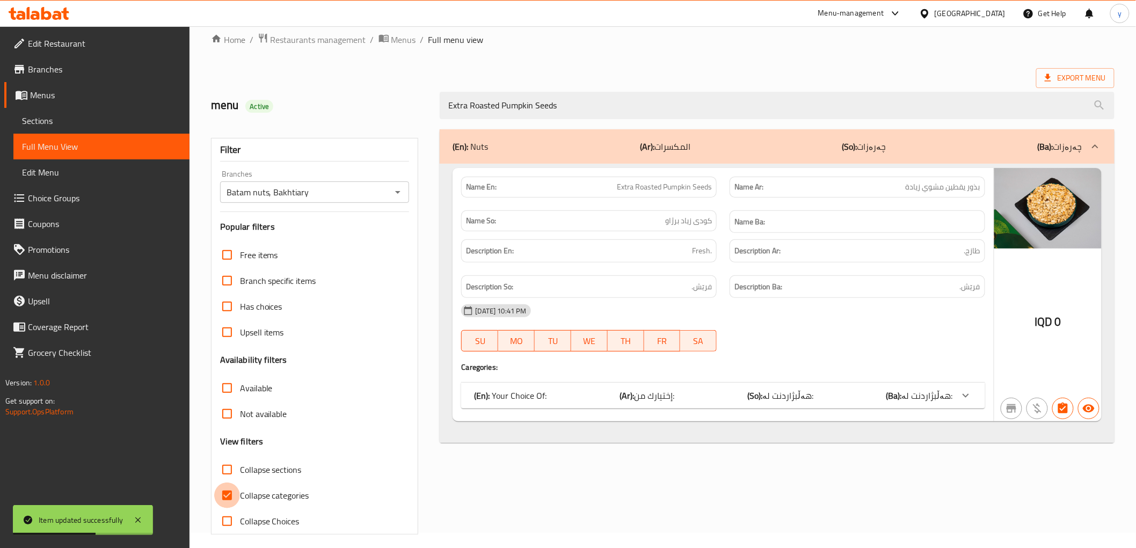
click at [226, 501] on input "Collapse categories" at bounding box center [227, 495] width 26 height 26
checkbox input "false"
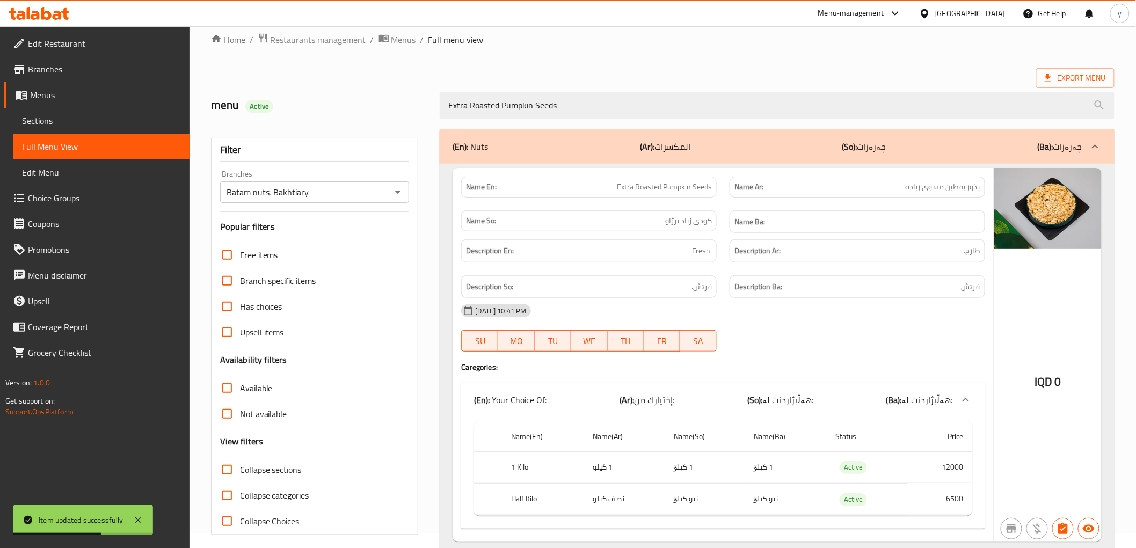
click at [135, 512] on div "Item updated successfully" at bounding box center [83, 520] width 140 height 30
click at [136, 519] on icon at bounding box center [137, 520] width 13 height 13
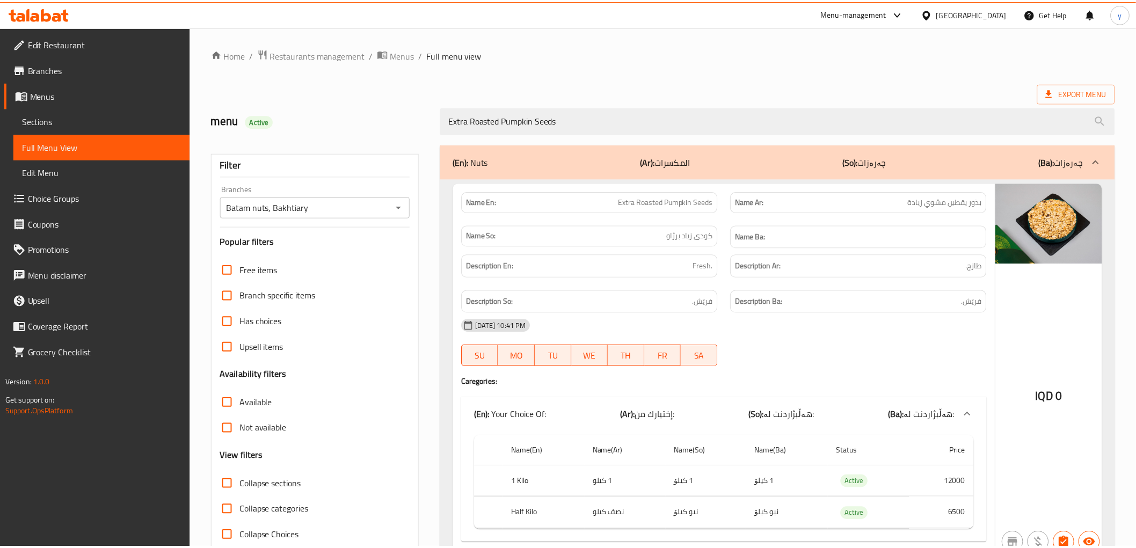
scroll to position [52, 0]
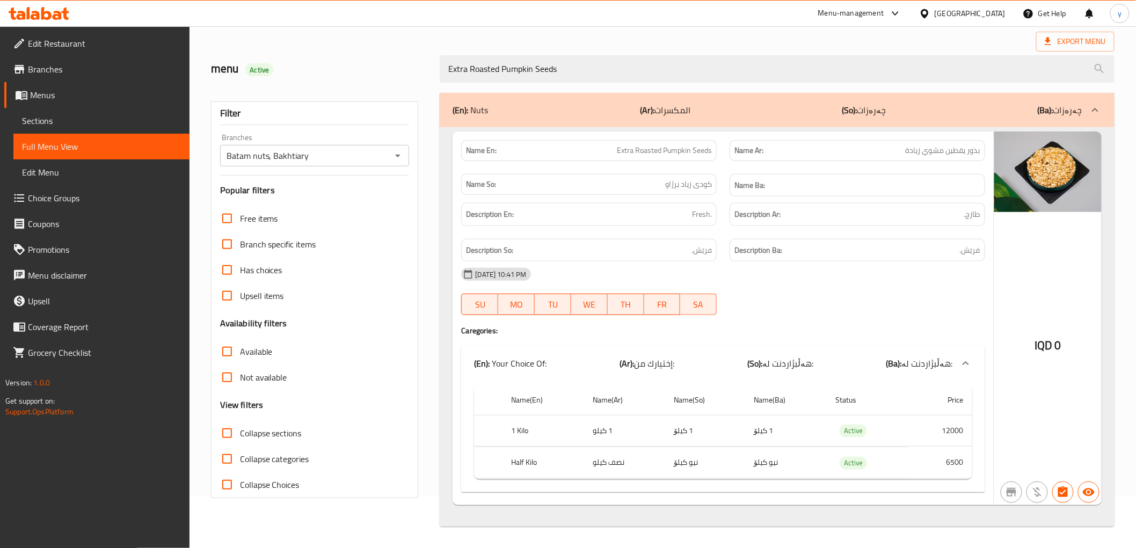
click at [51, 122] on span "Sections" at bounding box center [101, 120] width 159 height 13
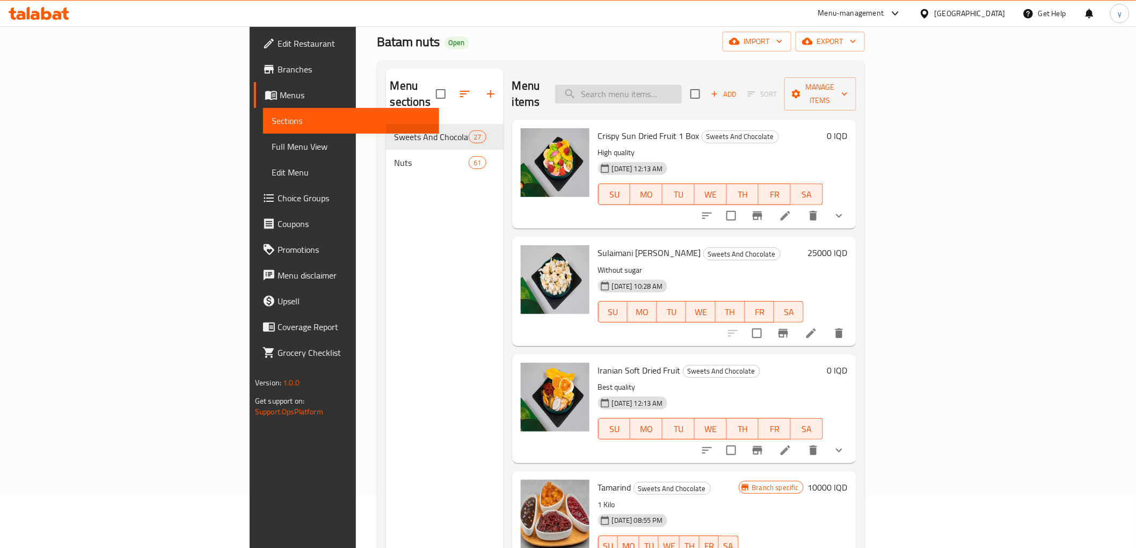
click at [671, 87] on input "search" at bounding box center [618, 94] width 127 height 19
paste input "Yellow Pumpkin Seeds"
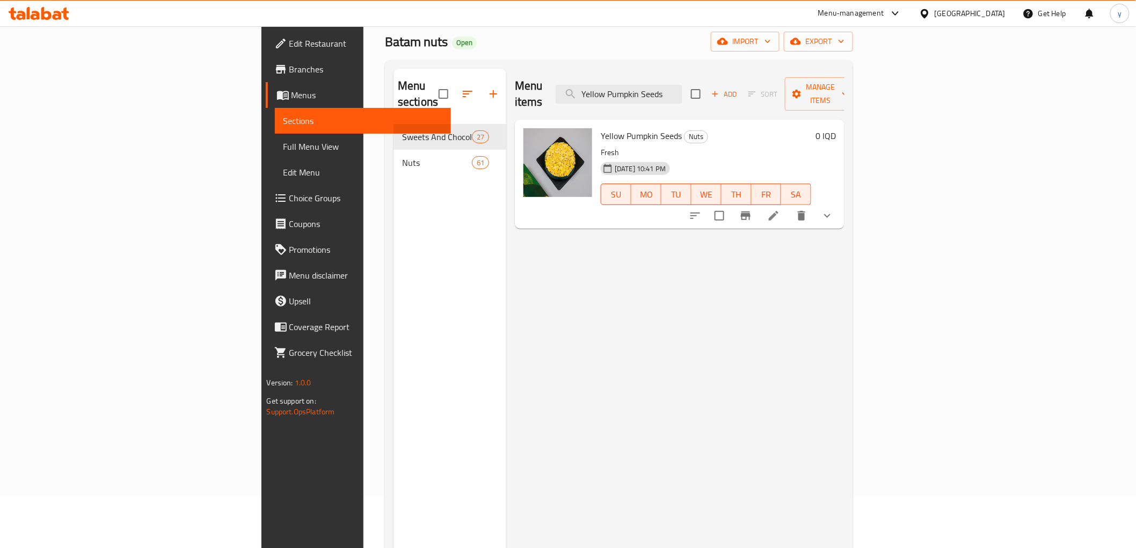
type input "Yellow Pumpkin Seeds"
click at [780, 209] on icon at bounding box center [773, 215] width 13 height 13
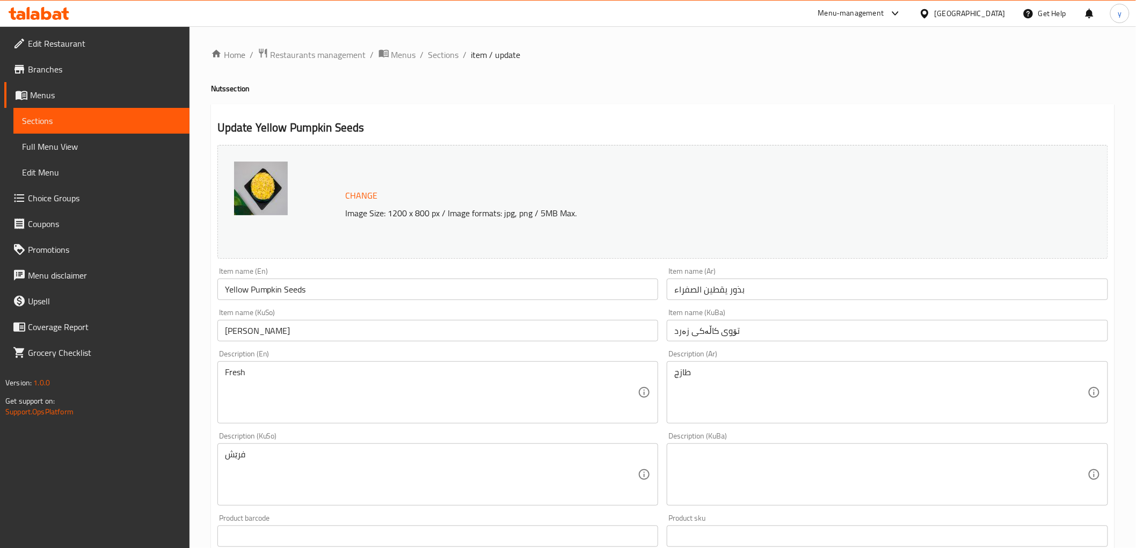
click at [697, 334] on input "تۆوی کاڵەکی زەرد" at bounding box center [886, 330] width 441 height 21
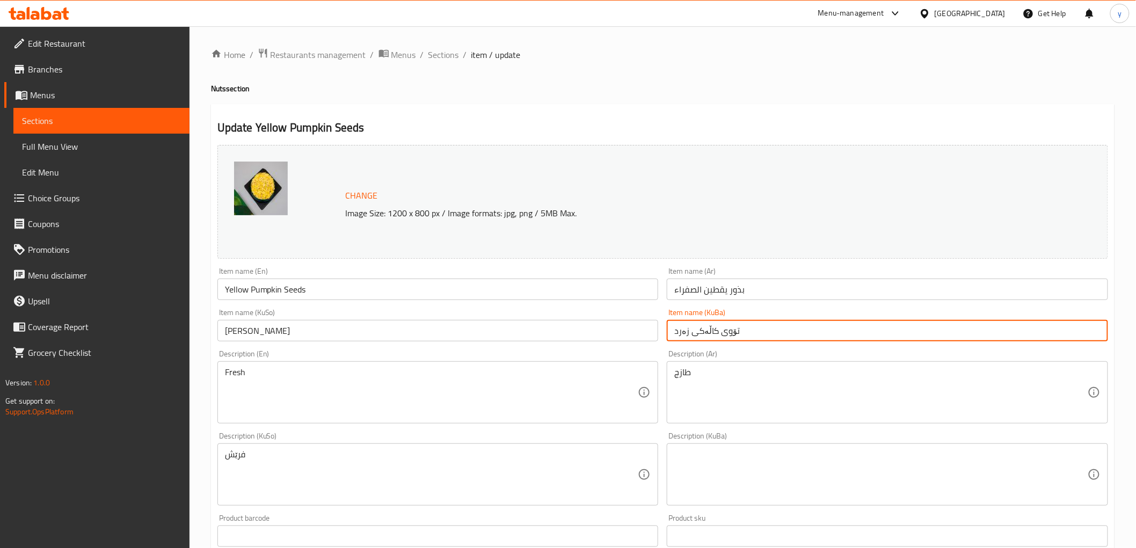
click at [697, 334] on input "تۆوی کاڵەکی زەرد" at bounding box center [886, 330] width 441 height 21
type input "تۆوی زەرد"
click at [697, 334] on input "تۆوی زەرد" at bounding box center [886, 330] width 441 height 21
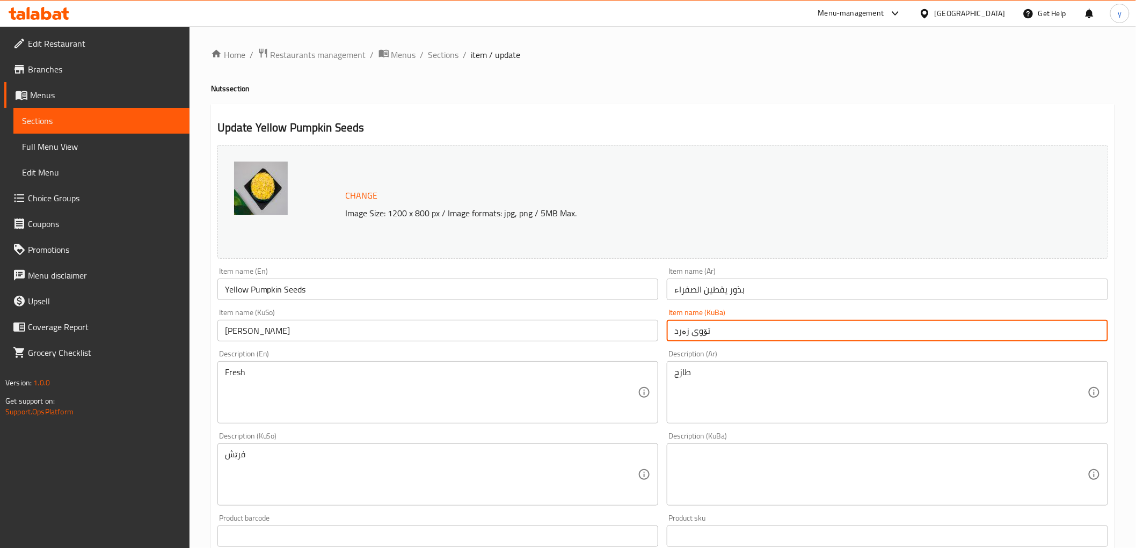
click at [697, 334] on input "تۆوی زەرد" at bounding box center [886, 330] width 441 height 21
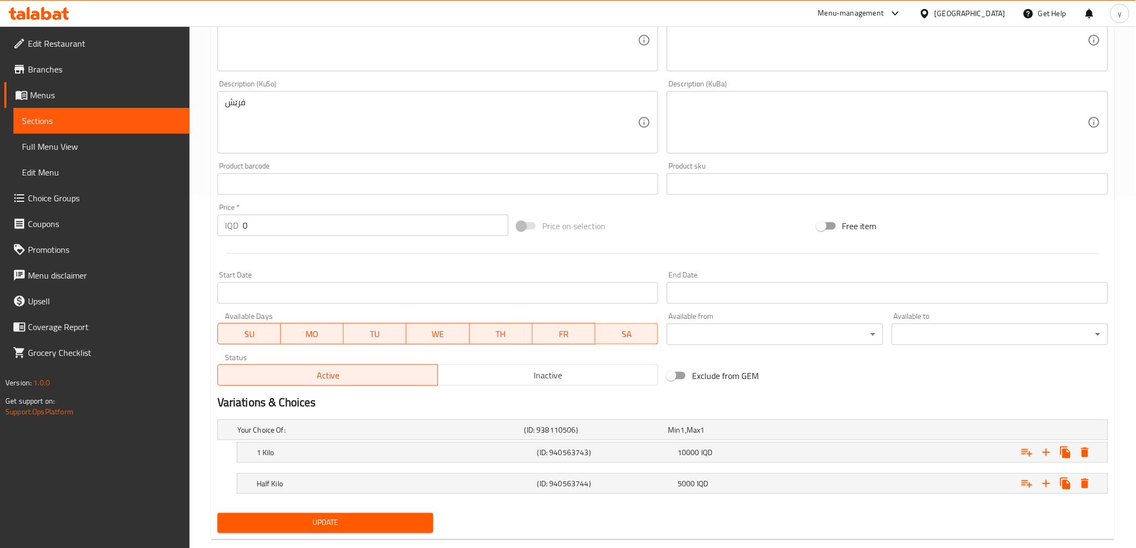
scroll to position [357, 0]
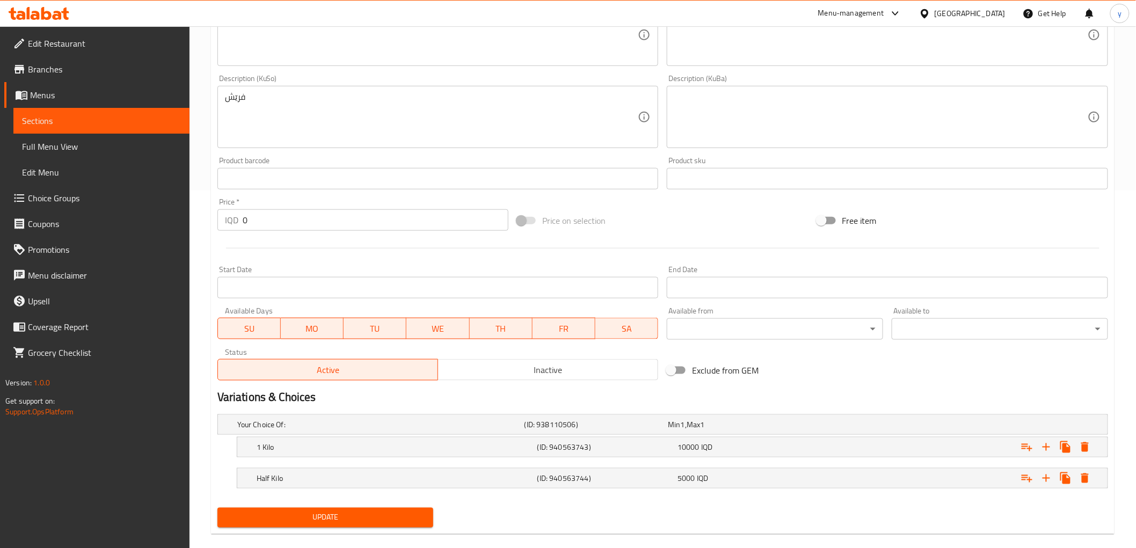
click at [333, 526] on div "Update" at bounding box center [325, 517] width 225 height 28
click at [335, 518] on span "Update" at bounding box center [325, 517] width 199 height 13
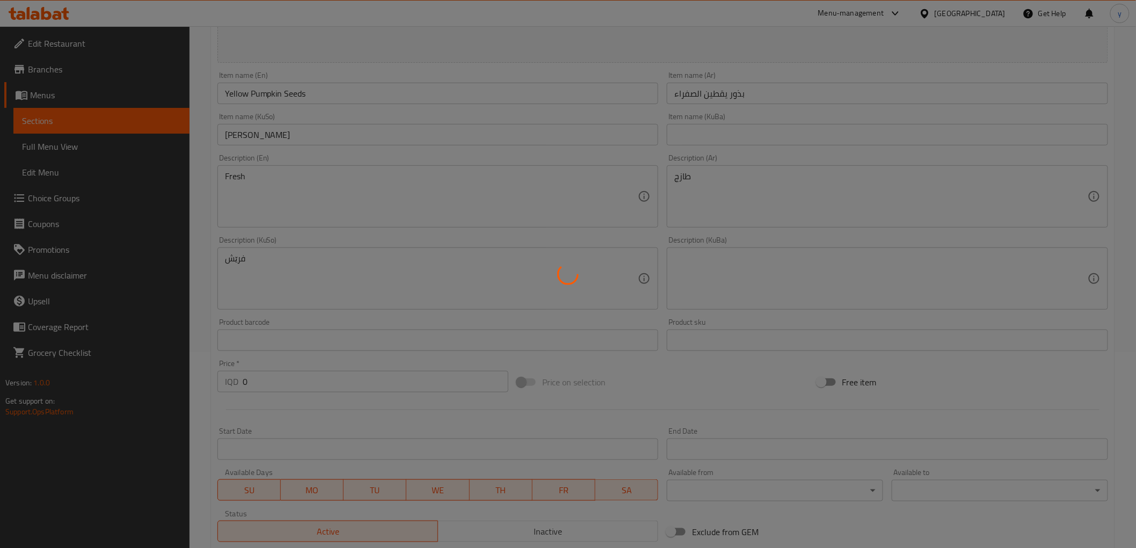
scroll to position [179, 0]
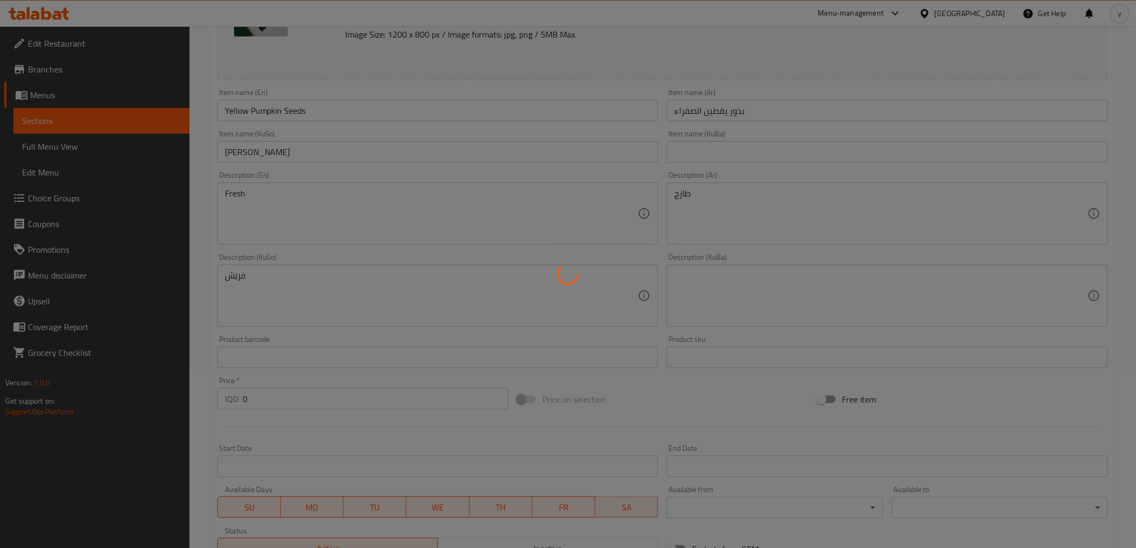
click at [265, 104] on div at bounding box center [568, 274] width 1136 height 548
click at [269, 110] on div at bounding box center [568, 274] width 1136 height 548
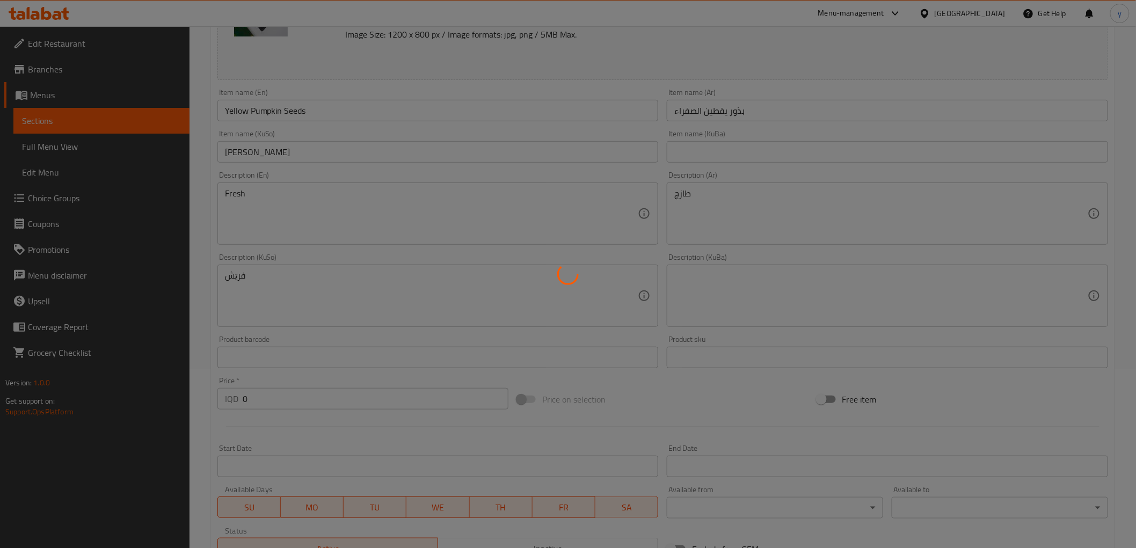
click at [269, 110] on div at bounding box center [568, 274] width 1136 height 548
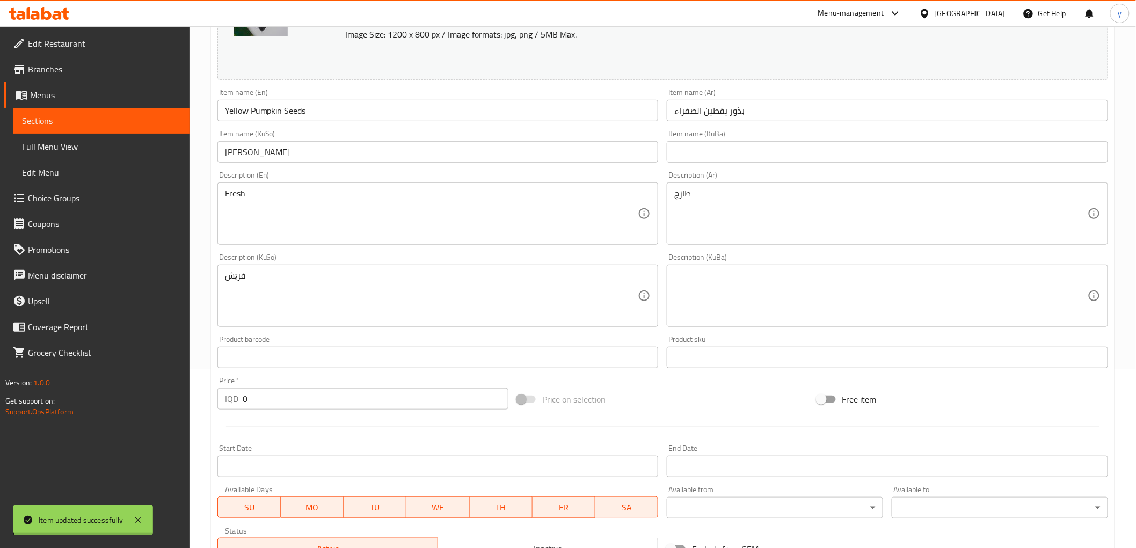
click at [269, 110] on div at bounding box center [568, 274] width 1136 height 548
click at [269, 110] on input "Yellow Pumpkin Seeds" at bounding box center [437, 110] width 441 height 21
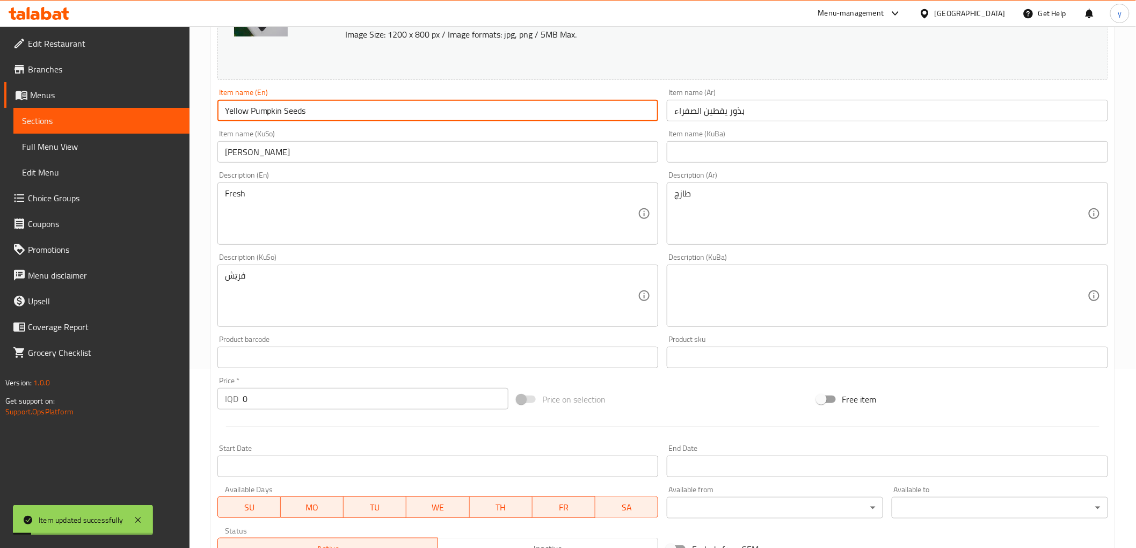
click at [288, 149] on input "[PERSON_NAME]" at bounding box center [437, 151] width 441 height 21
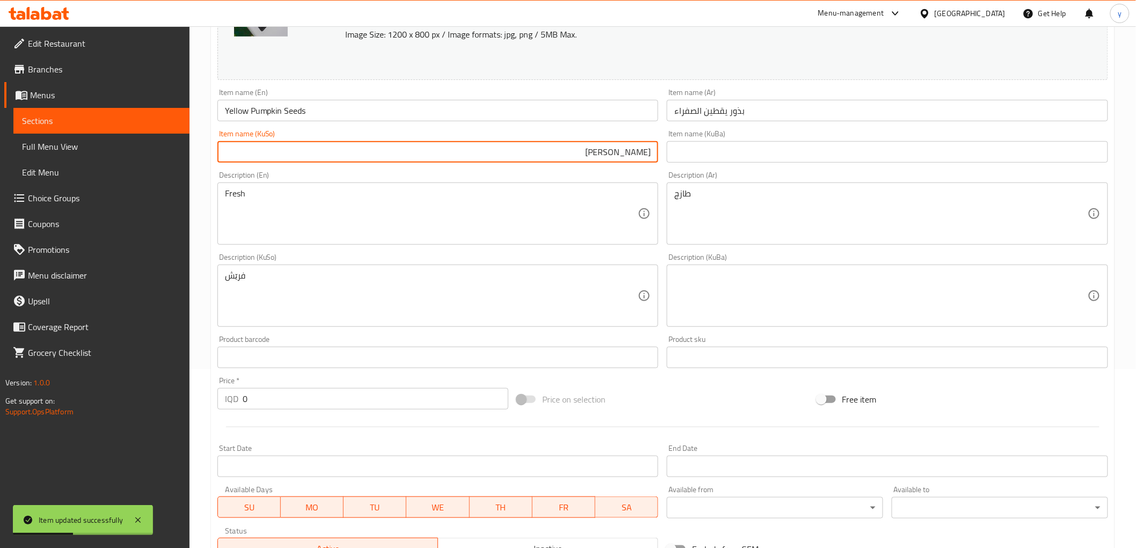
click at [656, 152] on input "[PERSON_NAME]" at bounding box center [437, 151] width 441 height 21
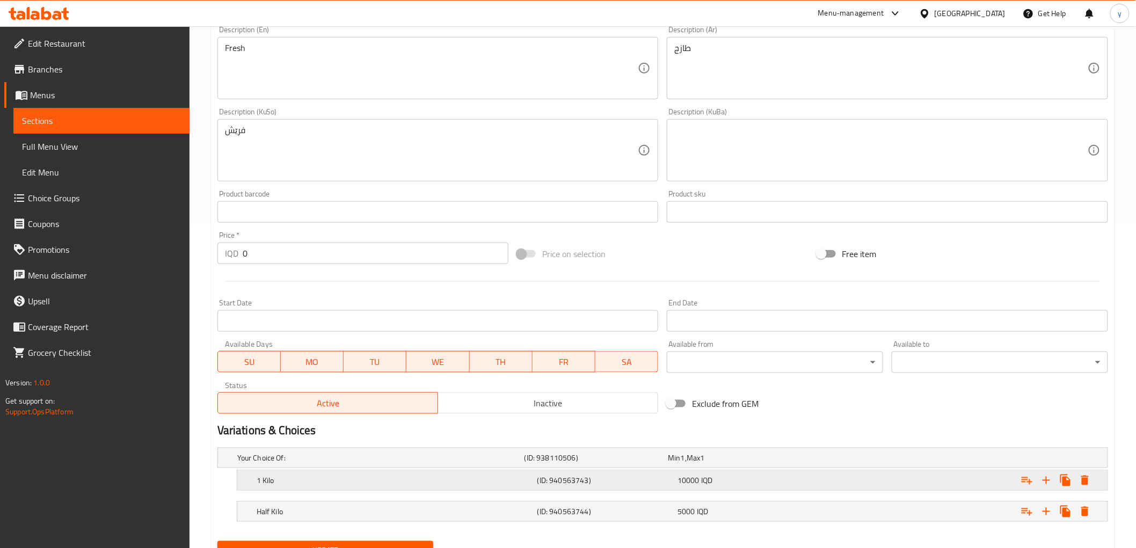
scroll to position [373, 0]
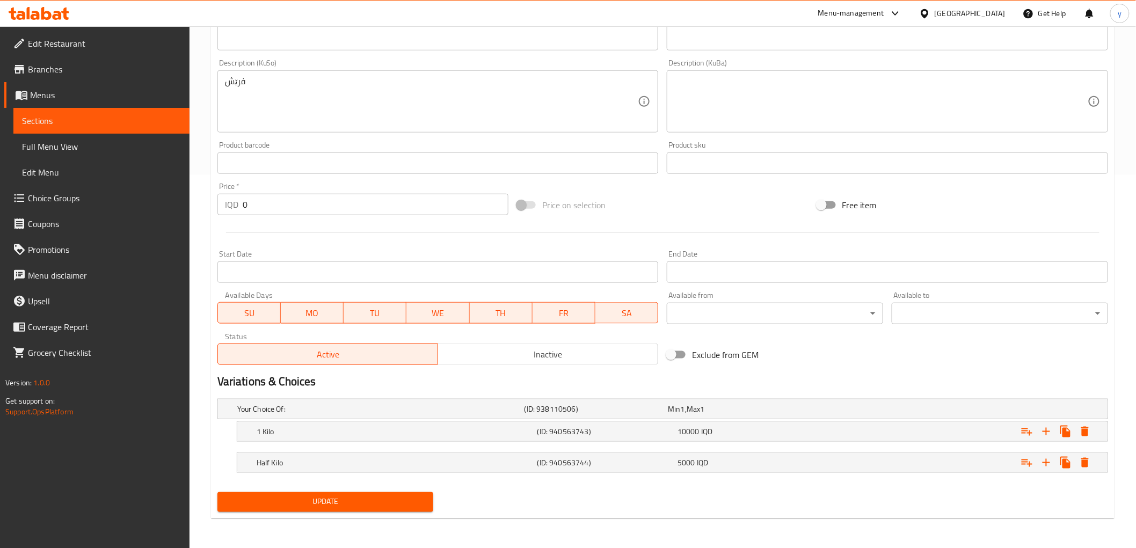
type input "تۆوی کودی زەرد"
click at [357, 501] on span "Update" at bounding box center [325, 501] width 199 height 13
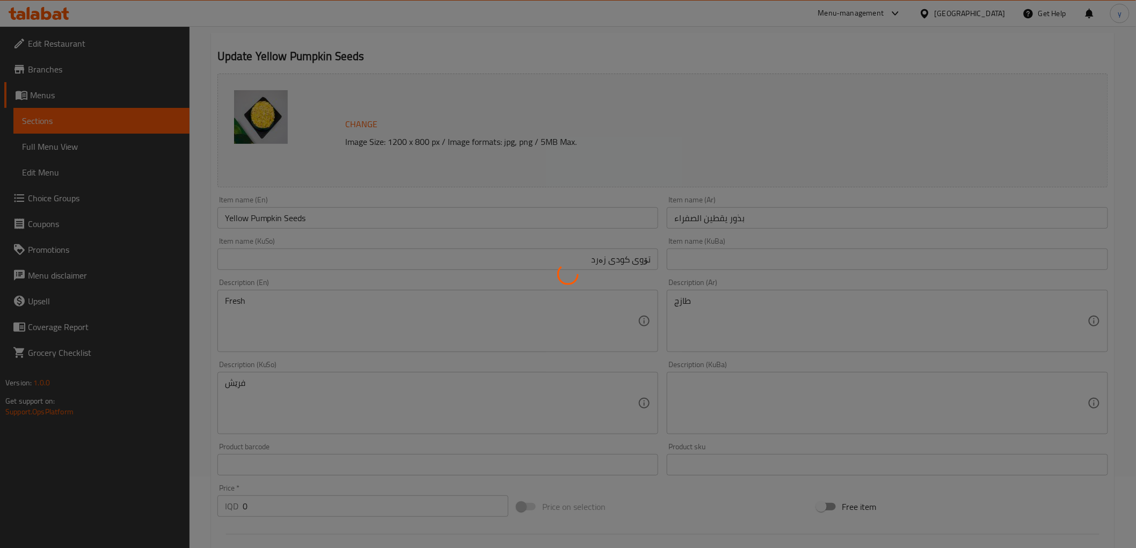
scroll to position [15, 0]
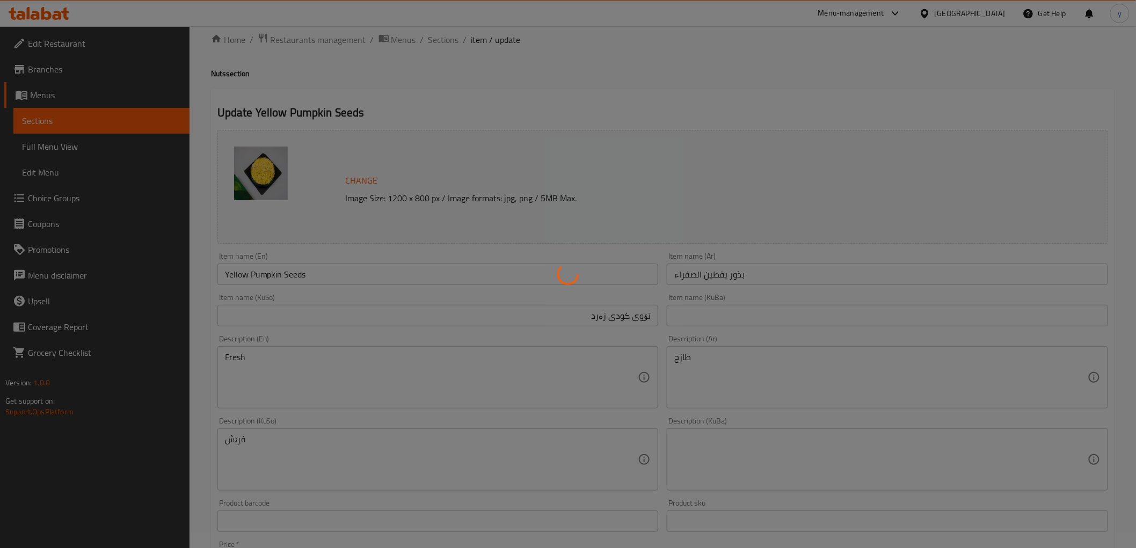
click at [297, 262] on div at bounding box center [568, 274] width 1136 height 548
click at [296, 276] on div at bounding box center [568, 274] width 1136 height 548
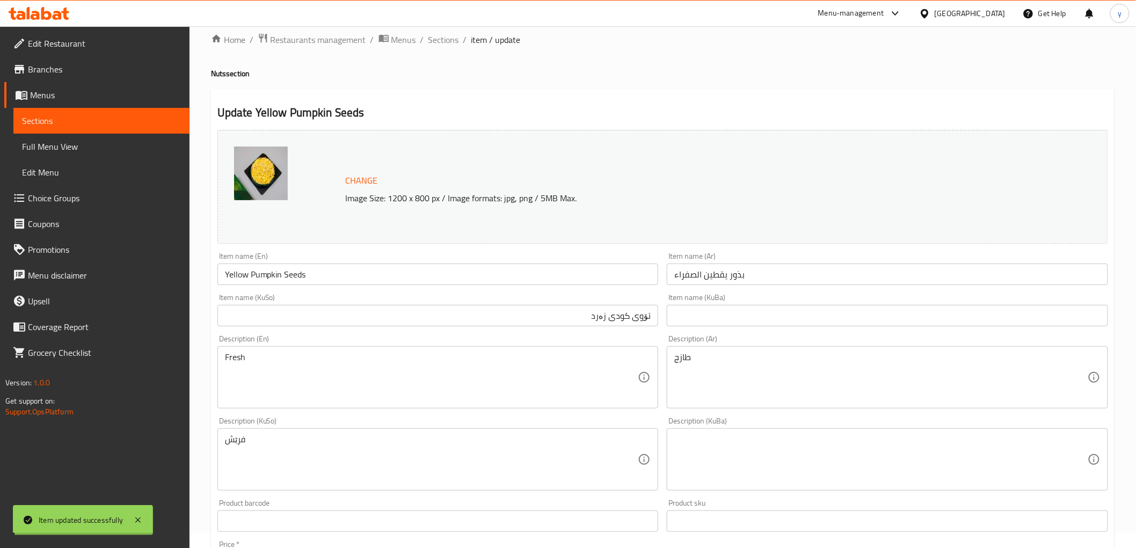
click at [296, 276] on div "Home / Restaurants management / Menus / Sections / item / update Nuts section U…" at bounding box center [662, 459] width 903 height 852
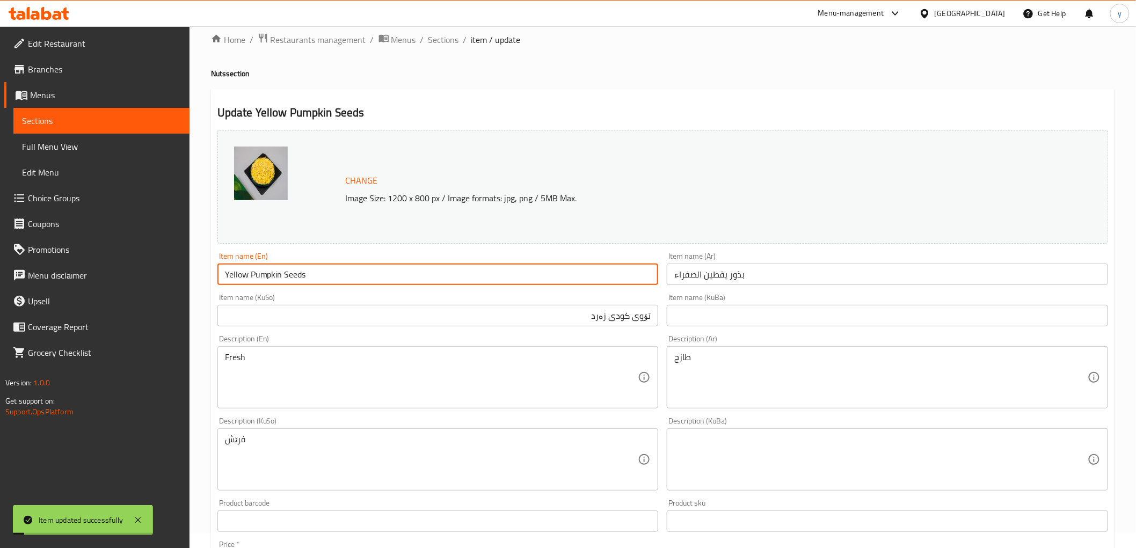
click at [296, 276] on input "Yellow Pumpkin Seeds" at bounding box center [437, 273] width 441 height 21
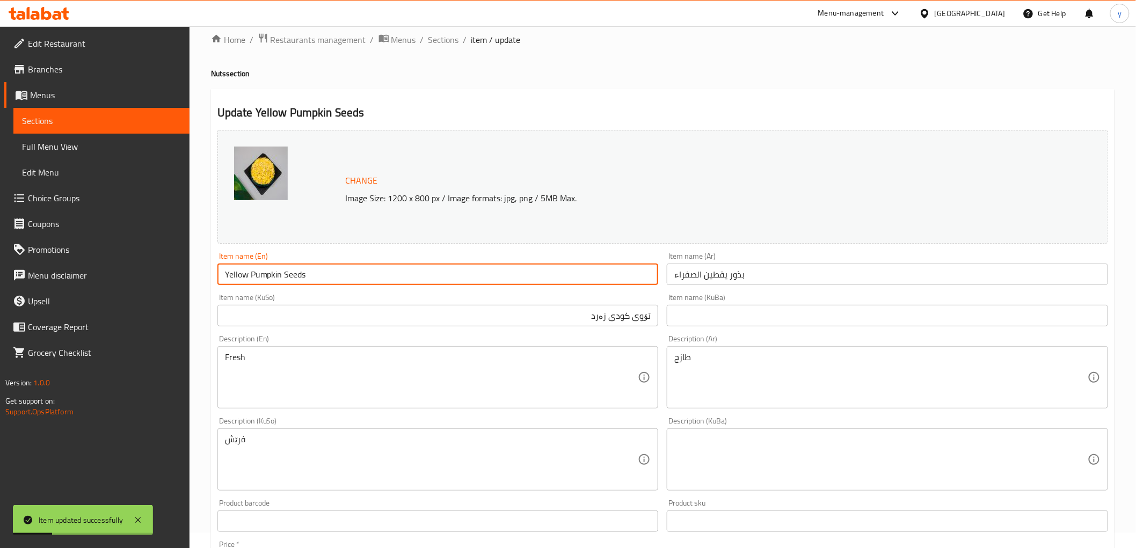
click at [296, 276] on input "Yellow Pumpkin Seeds" at bounding box center [437, 273] width 441 height 21
click at [301, 272] on input "Yellow Pumpkin Seeds" at bounding box center [437, 273] width 441 height 21
click at [92, 145] on span "Full Menu View" at bounding box center [101, 146] width 159 height 13
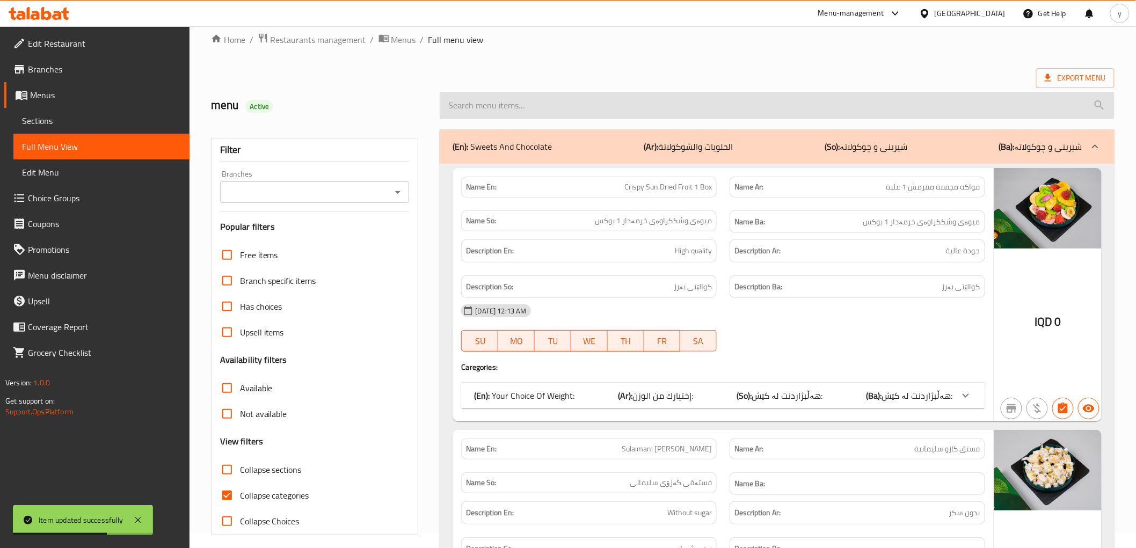
click at [556, 94] on input "search" at bounding box center [776, 105] width 674 height 27
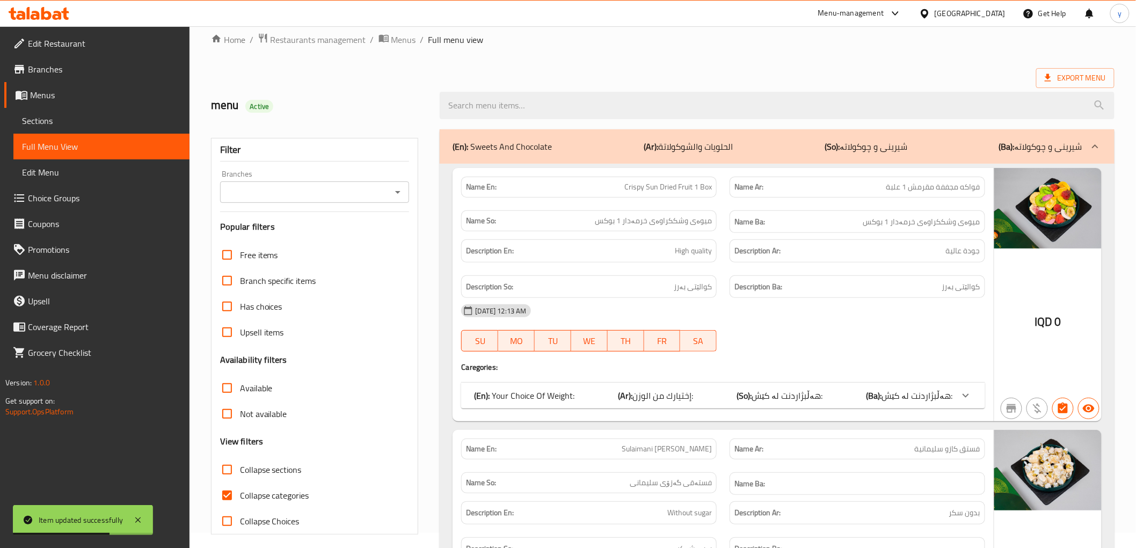
paste input "Yellow Pumpkin Seeds"
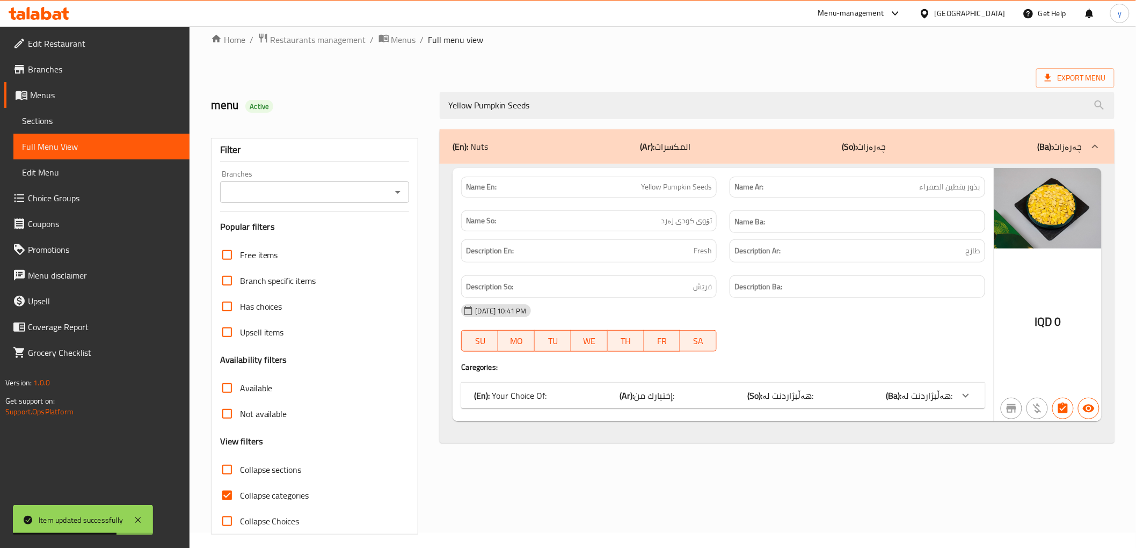
click at [396, 191] on icon "Open" at bounding box center [397, 192] width 5 height 3
type input "Yellow Pumpkin Seeds"
click at [318, 236] on li "Batam nuts, Bakhtiary" at bounding box center [313, 238] width 189 height 19
type input "Batam nuts, Bakhtiary"
click at [227, 491] on input "Collapse categories" at bounding box center [227, 495] width 26 height 26
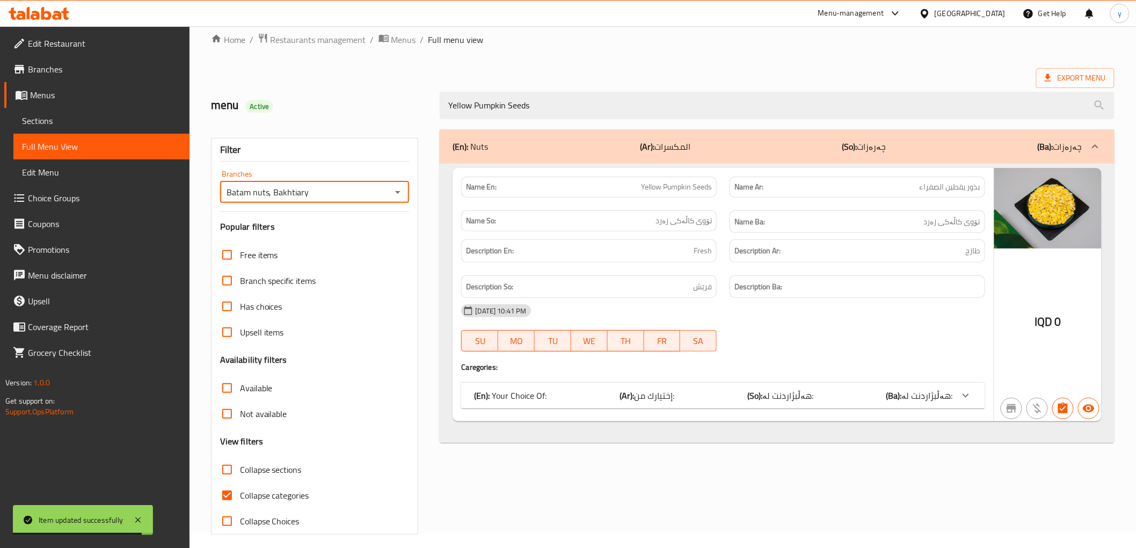
checkbox input "false"
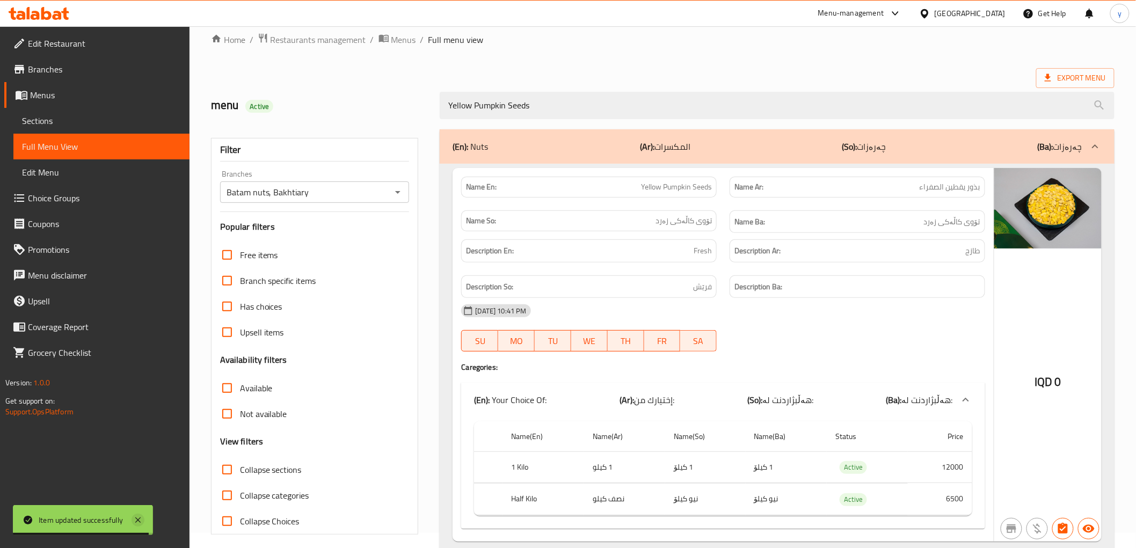
click at [137, 518] on icon at bounding box center [137, 520] width 13 height 13
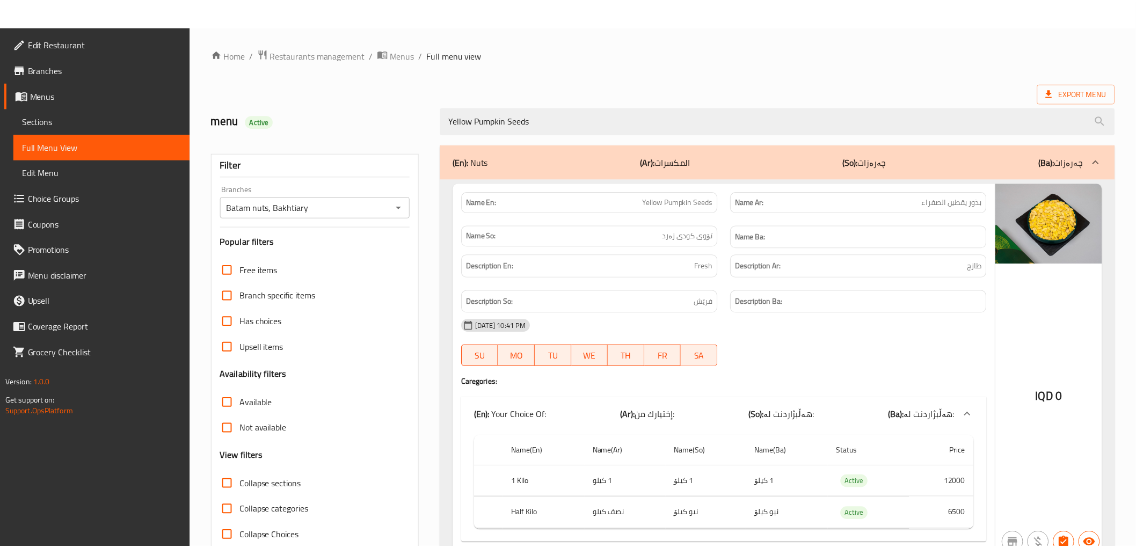
scroll to position [52, 0]
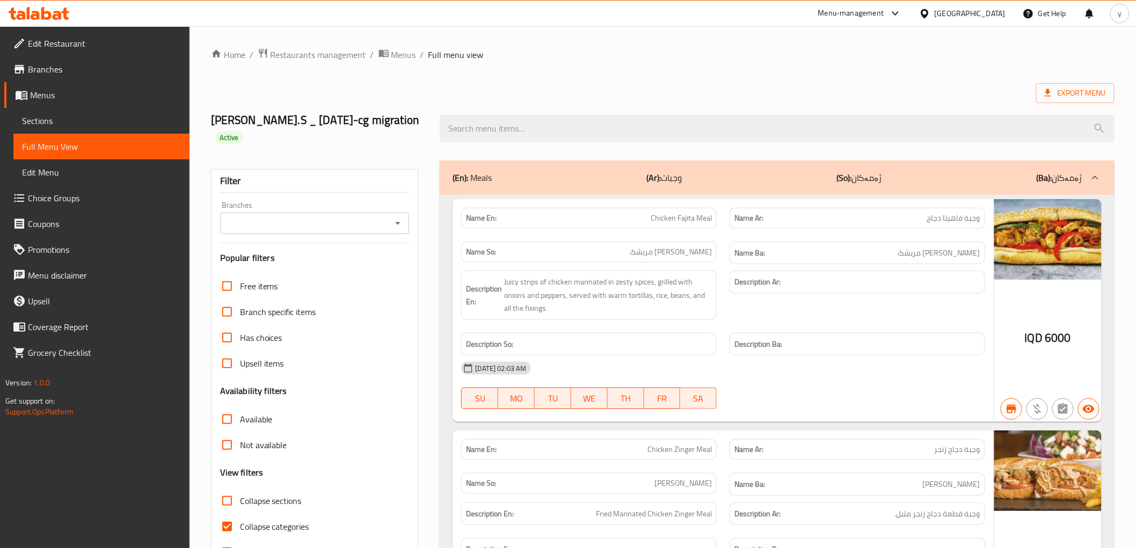
click at [398, 217] on icon "Open" at bounding box center [397, 223] width 13 height 13
click at [326, 245] on li "[PERSON_NAME] Cafe, [PERSON_NAME]" at bounding box center [313, 253] width 189 height 19
type input "[PERSON_NAME] Cafe, [PERSON_NAME]"
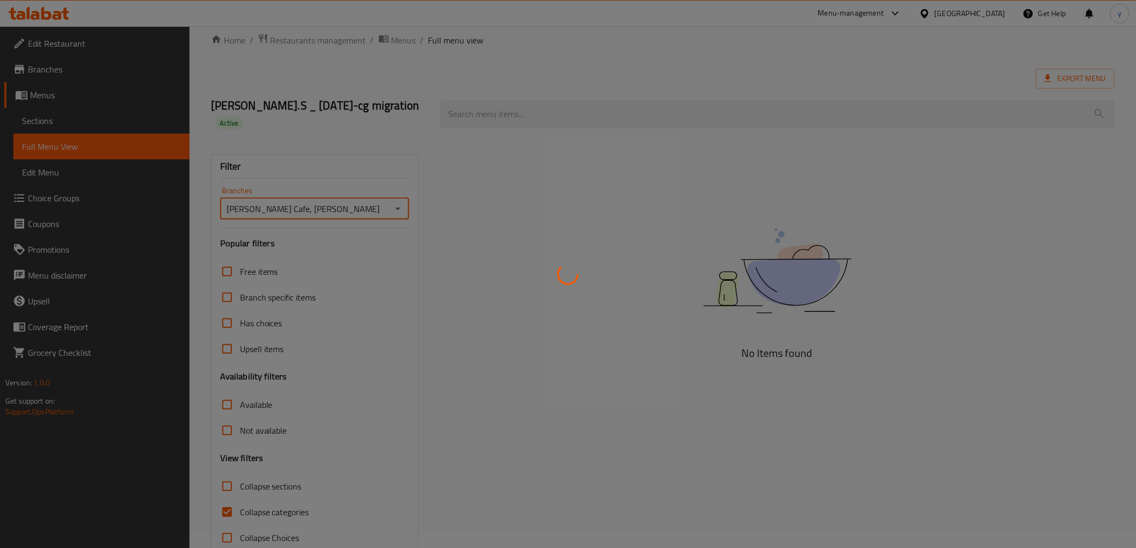
scroll to position [23, 0]
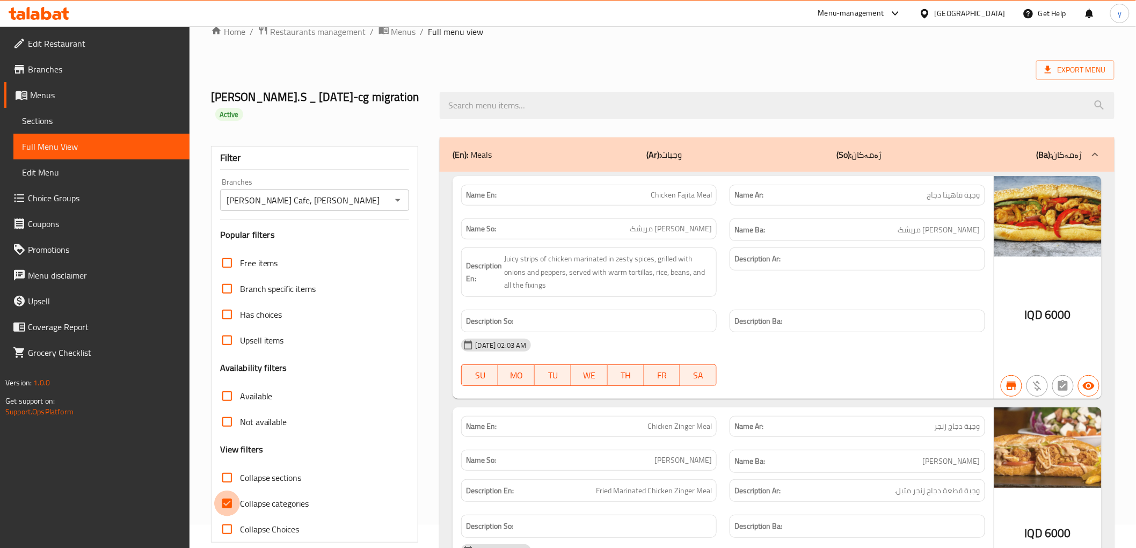
click at [232, 490] on input "Collapse categories" at bounding box center [227, 503] width 26 height 26
checkbox input "false"
click at [225, 465] on input "Collapse sections" at bounding box center [227, 478] width 26 height 26
checkbox input "true"
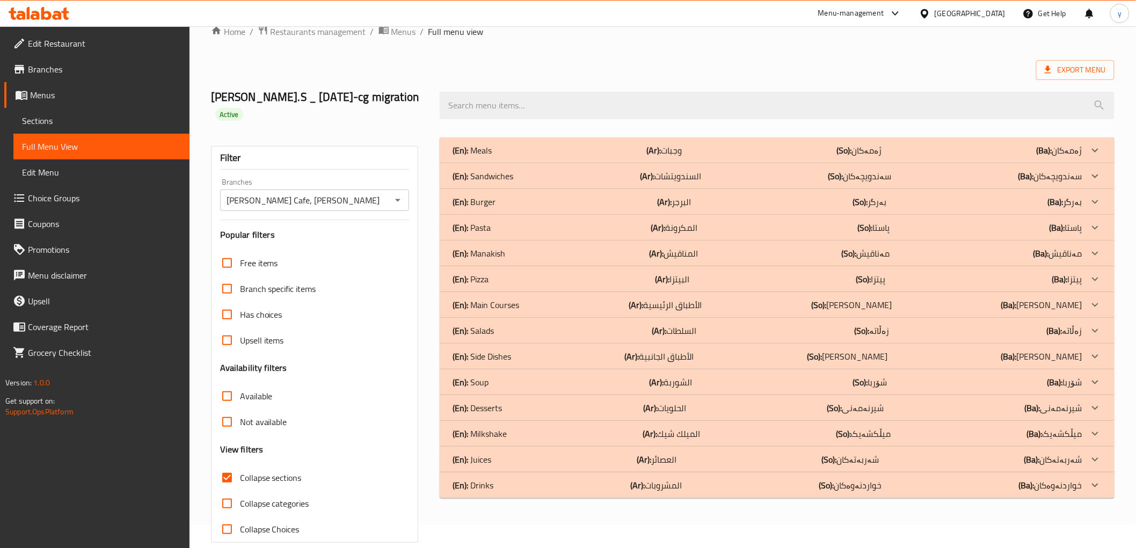
click at [648, 144] on div "(En): Meals (Ar): وجبات (So): ژەمەکان (Ba): ژەمەکان" at bounding box center [766, 150] width 629 height 13
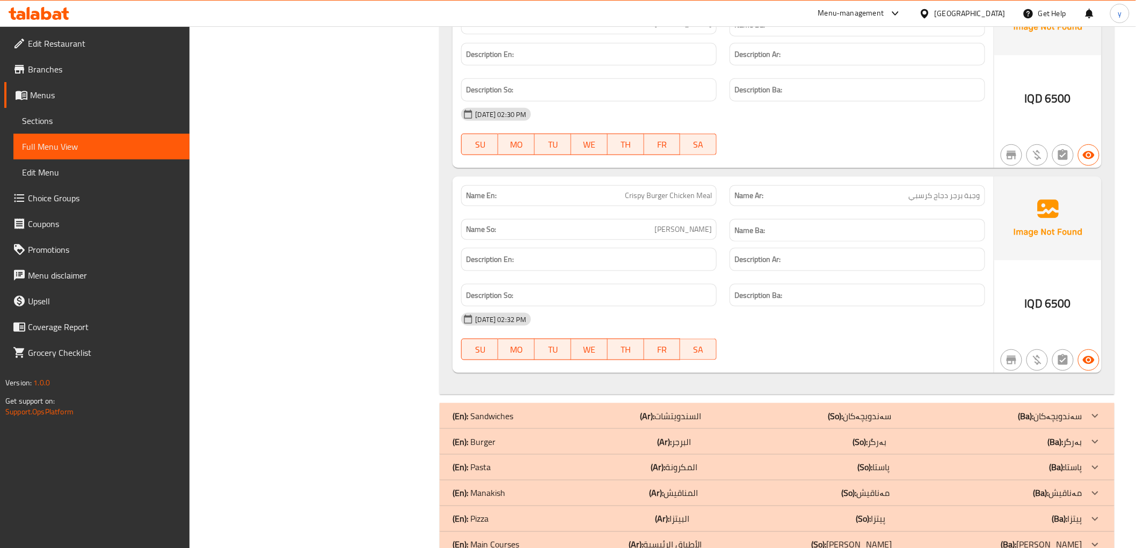
scroll to position [2166, 0]
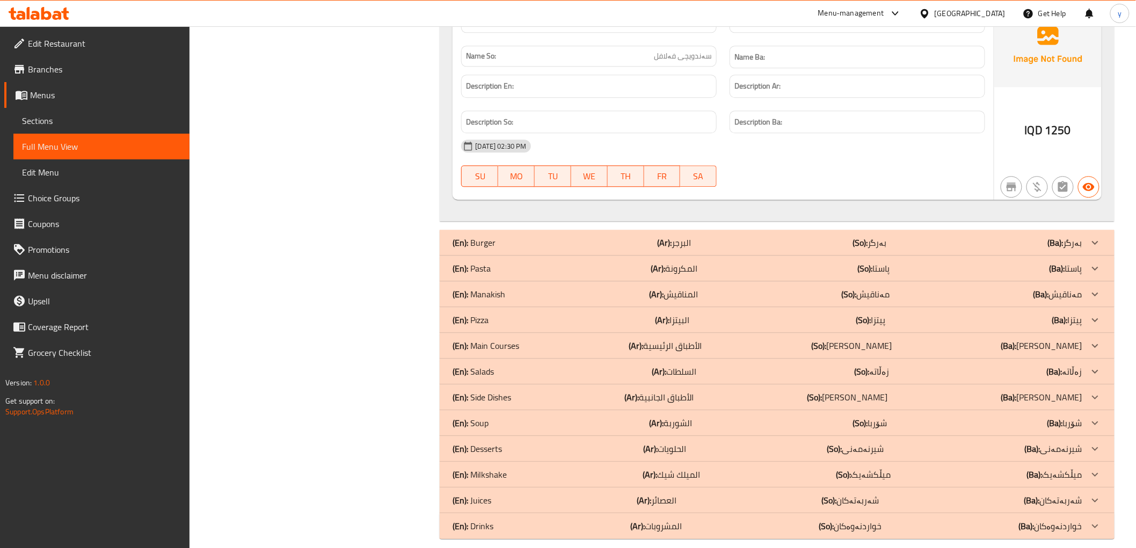
scroll to position [4501, 0]
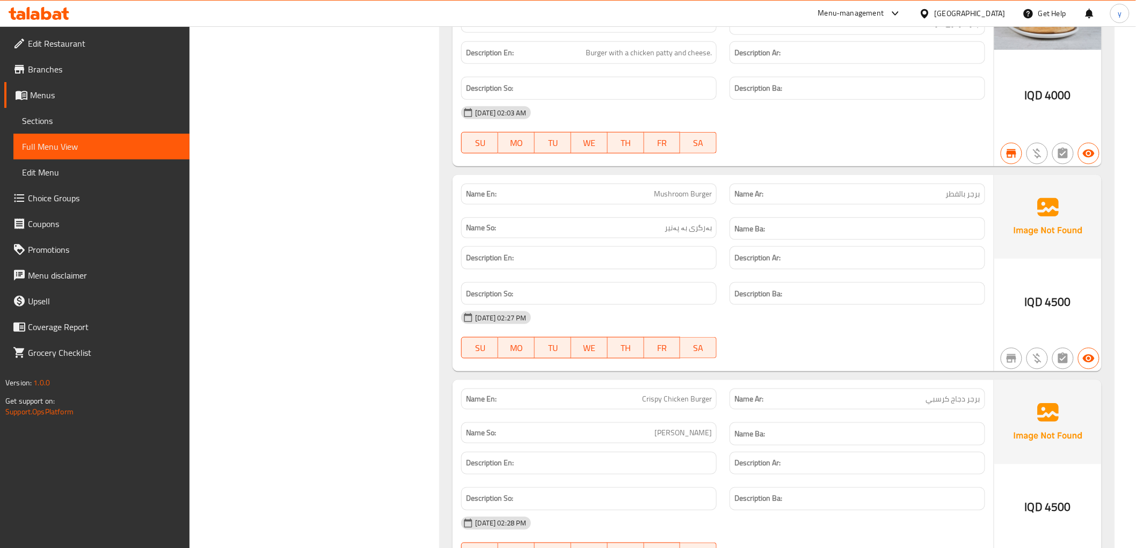
scroll to position [5482, 0]
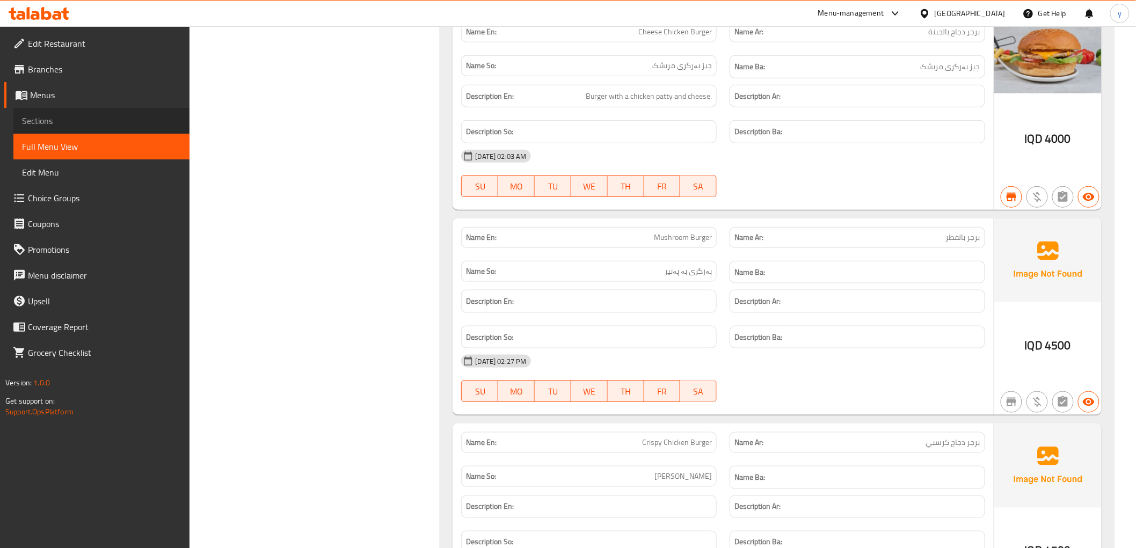
click at [91, 118] on span "Sections" at bounding box center [101, 120] width 159 height 13
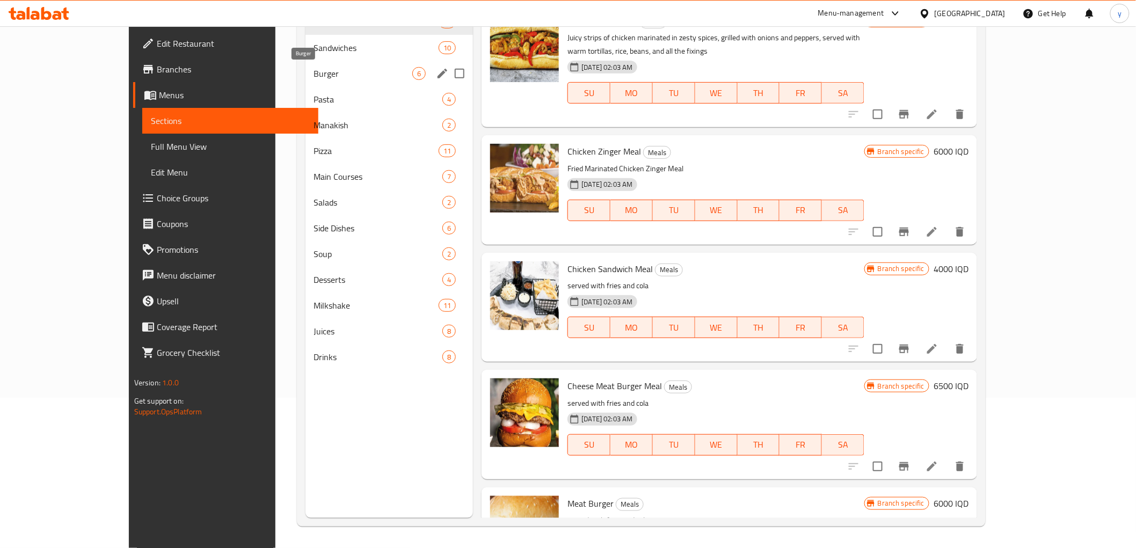
click at [314, 78] on span "Burger" at bounding box center [363, 73] width 99 height 13
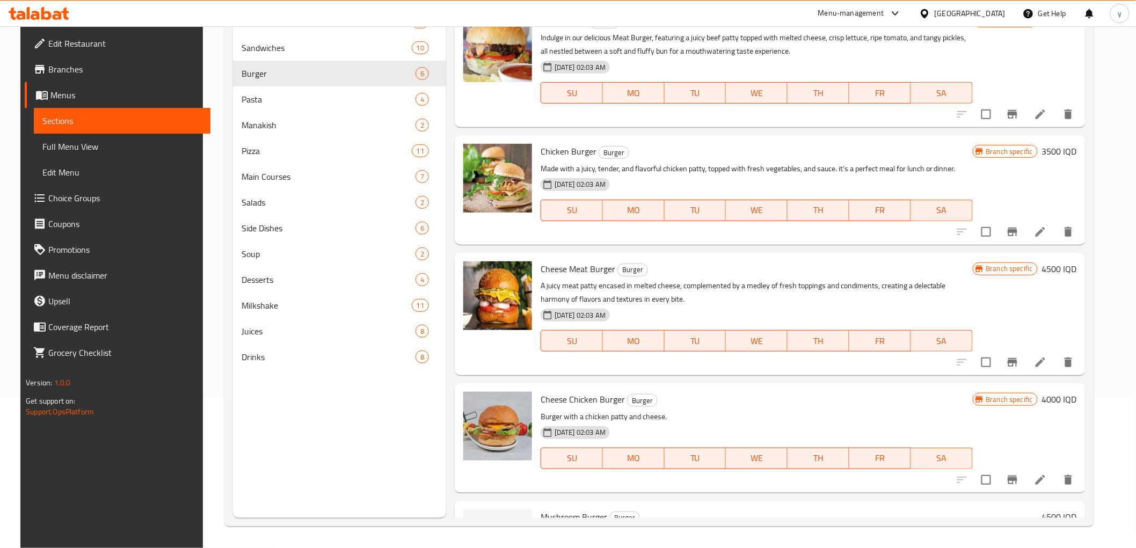
drag, startPoint x: 1106, startPoint y: 258, endPoint x: 1101, endPoint y: 283, distance: 25.3
click at [1094, 283] on div "Menu sections Meals 11 Sandwiches 10 Burger 6 Pasta 4 Manakish 2 Pizza 11 Main …" at bounding box center [658, 243] width 869 height 565
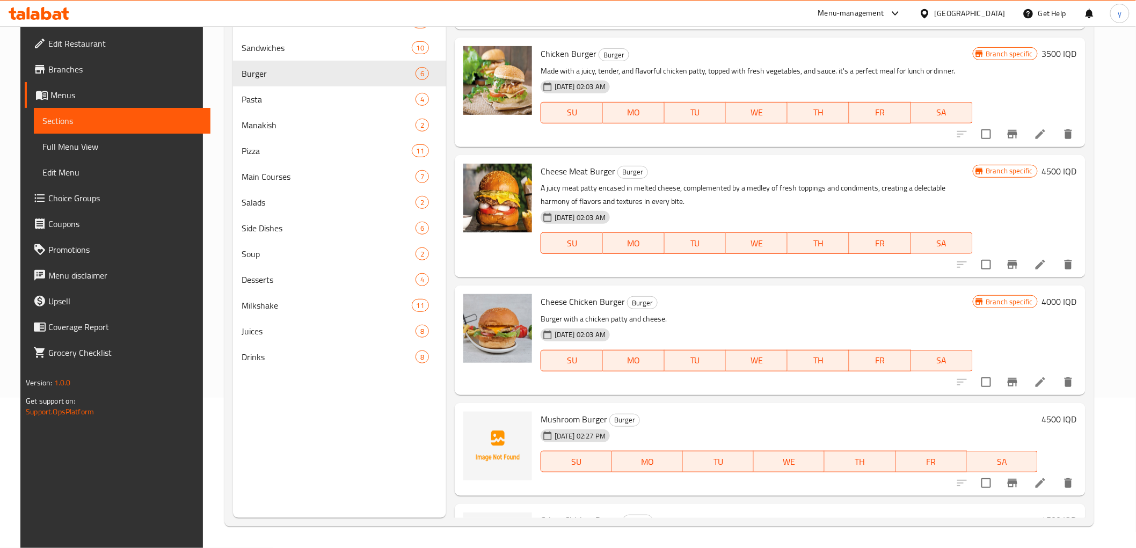
scroll to position [176, 0]
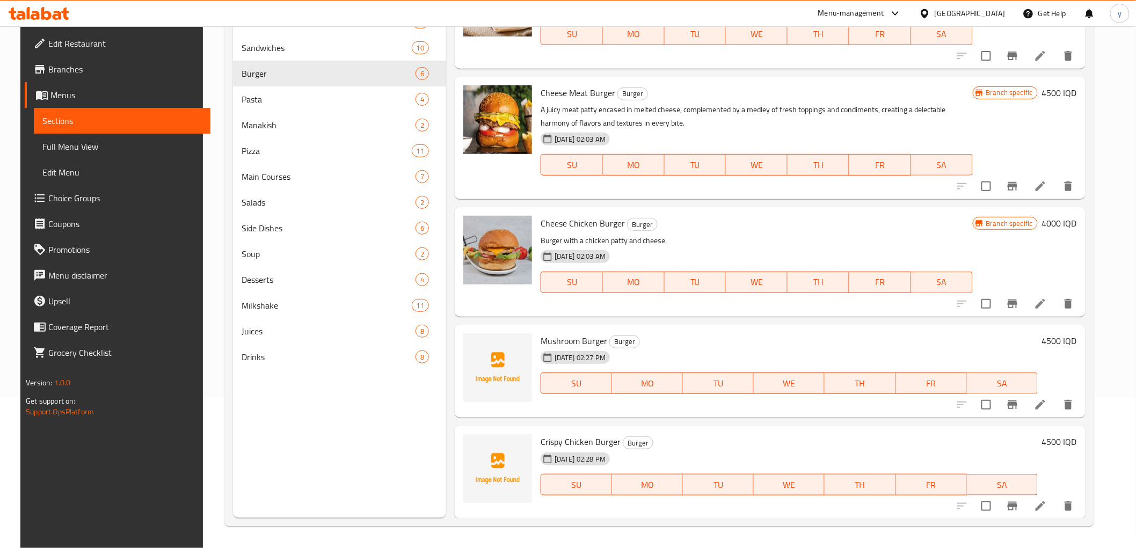
click at [1046, 400] on icon at bounding box center [1040, 404] width 13 height 13
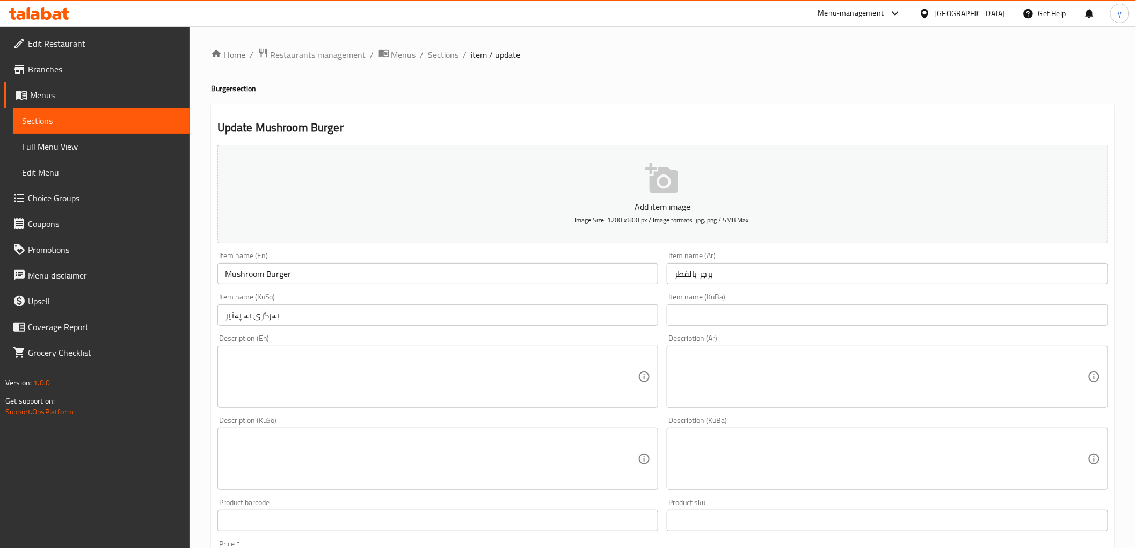
click at [246, 314] on input "بەرگری بە پەنیر" at bounding box center [437, 314] width 441 height 21
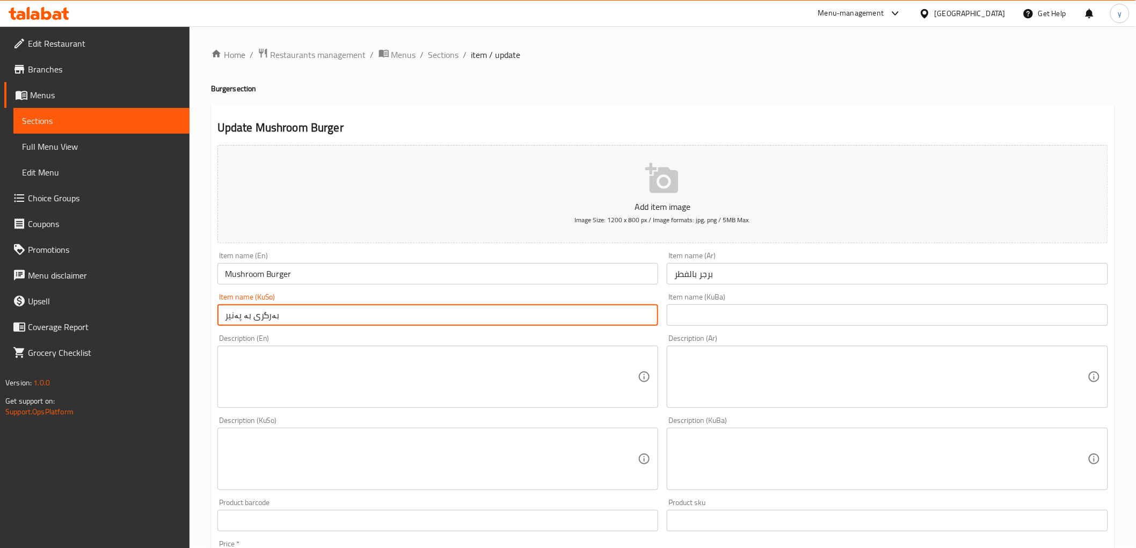
drag, startPoint x: 239, startPoint y: 317, endPoint x: 216, endPoint y: 320, distance: 23.4
click at [216, 320] on div "Item name (KuSo) بەرگری بە پەنیر Item name (KuSo)" at bounding box center [438, 309] width 450 height 41
click at [256, 319] on input "بەرگری بە قارچک" at bounding box center [437, 314] width 441 height 21
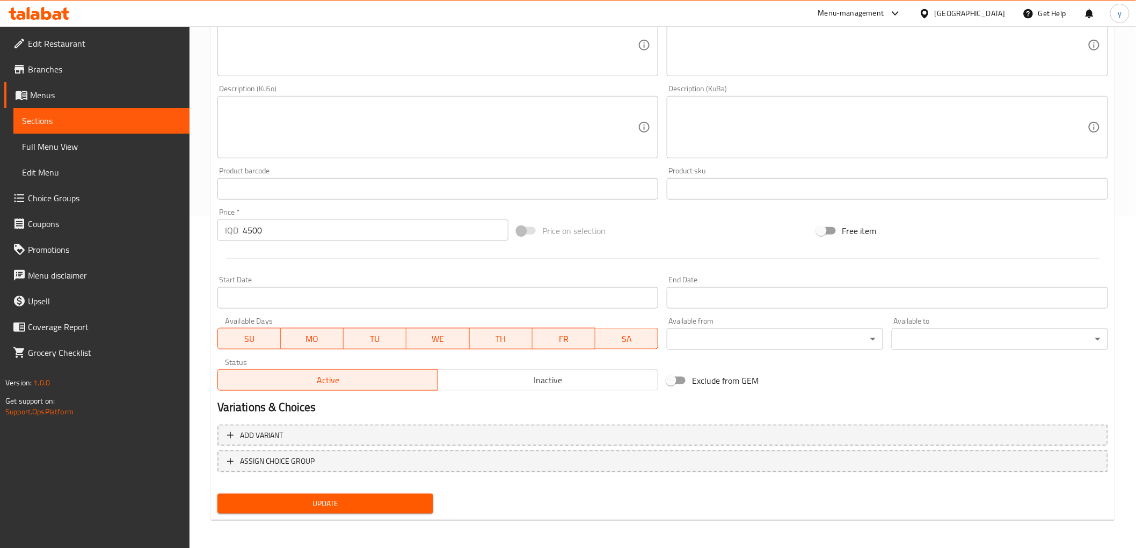
type input "بەرگر بە قارچک"
click at [309, 497] on span "Update" at bounding box center [325, 503] width 199 height 13
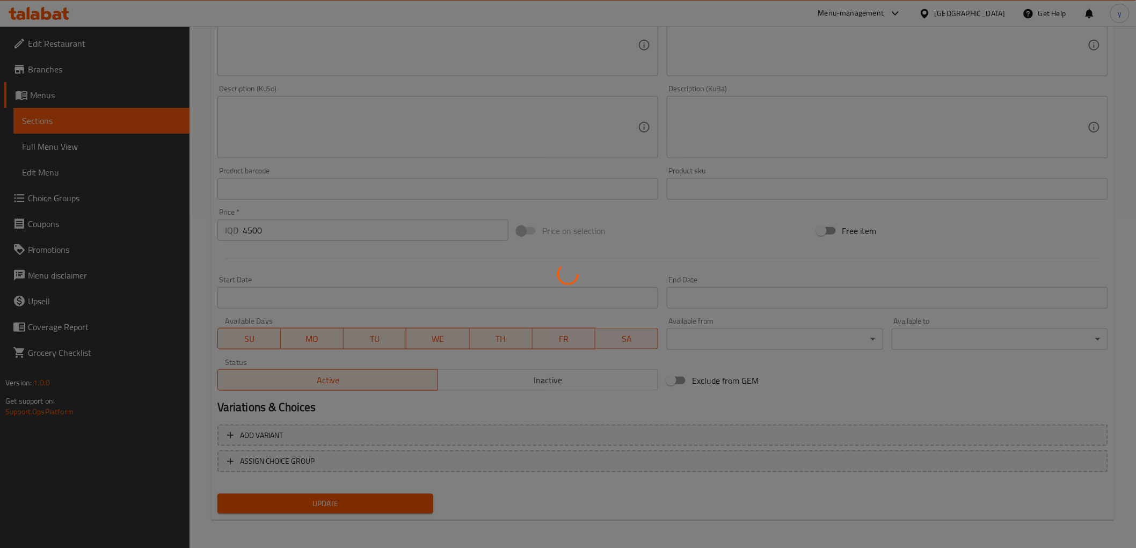
scroll to position [0, 0]
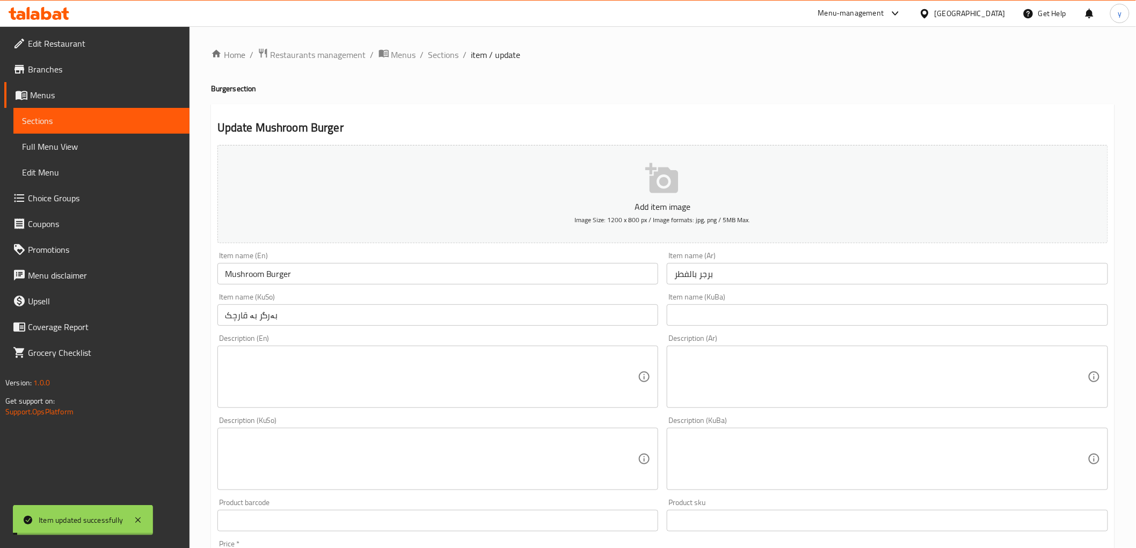
click at [110, 134] on link "Full Menu View" at bounding box center [101, 147] width 176 height 26
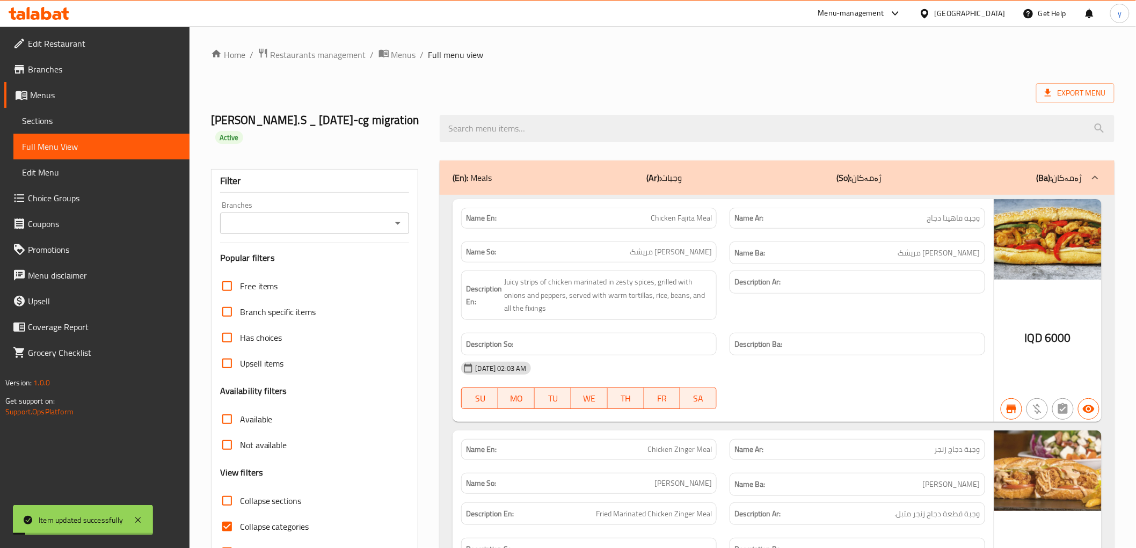
click at [398, 217] on icon "Open" at bounding box center [397, 223] width 13 height 13
click at [336, 244] on li "[PERSON_NAME] Cafe, [PERSON_NAME]" at bounding box center [313, 253] width 189 height 19
type input "[PERSON_NAME] Cafe, [PERSON_NAME]"
click at [235, 514] on input "Collapse categories" at bounding box center [227, 527] width 26 height 26
checkbox input "false"
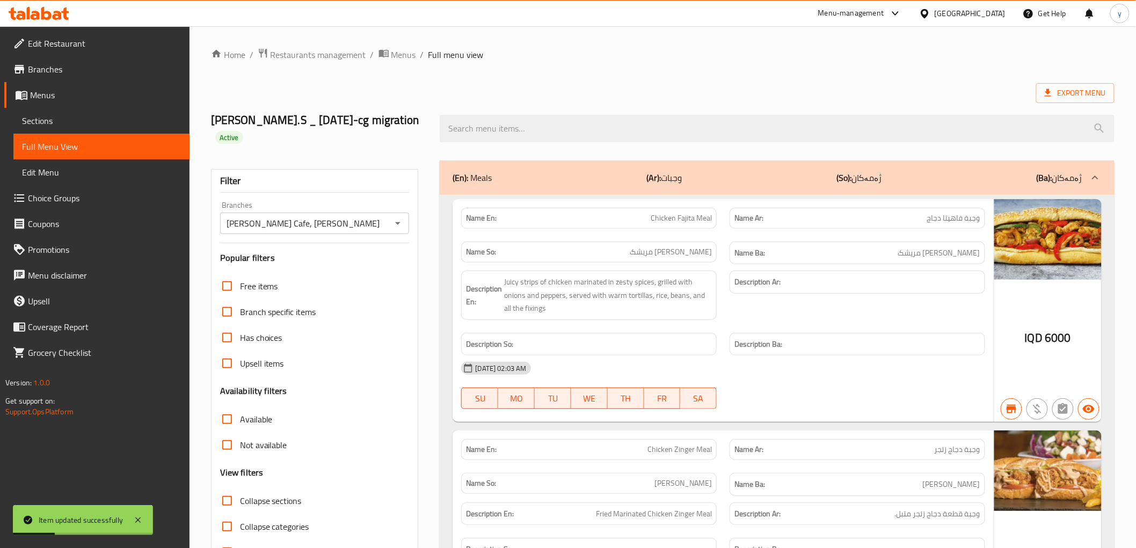
click at [539, 171] on div "(En): Meals (Ar): وجبات (So): ژەمەکان (Ba): ژەمەکان" at bounding box center [766, 177] width 629 height 13
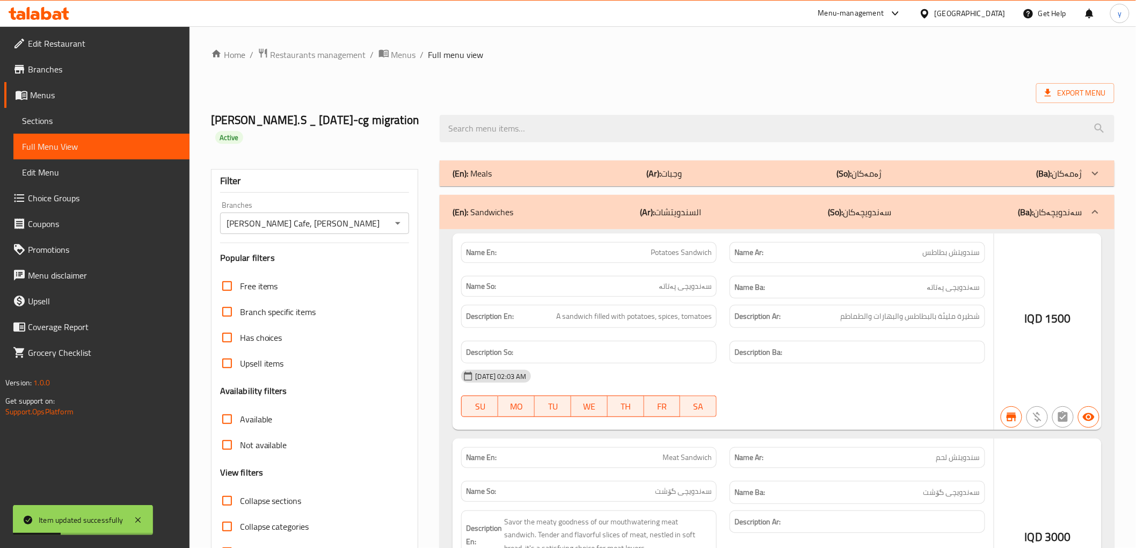
click at [225, 488] on input "Collapse sections" at bounding box center [227, 501] width 26 height 26
checkbox input "true"
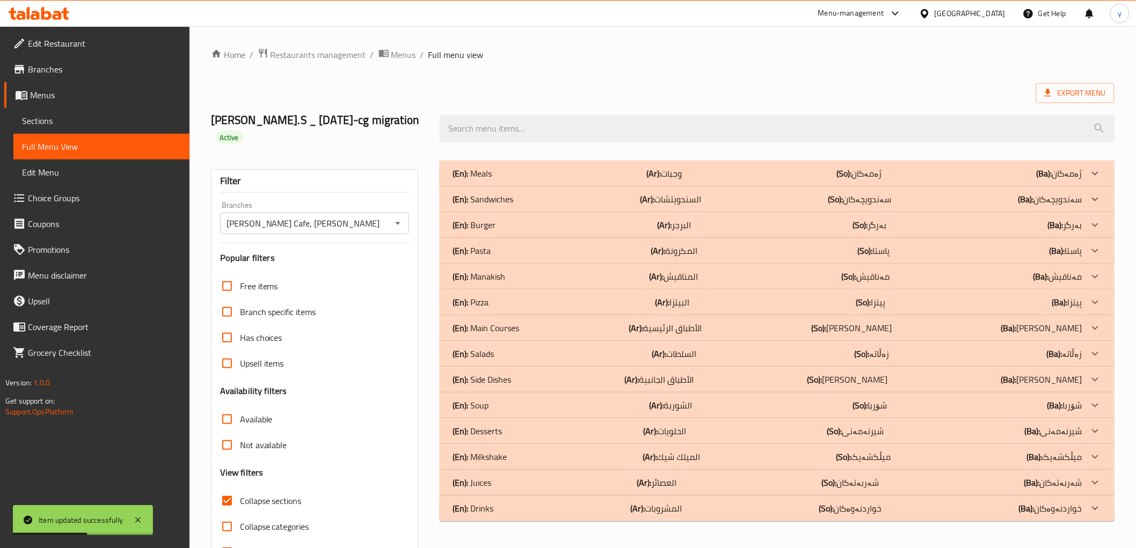
click at [484, 167] on p "(En): Meals" at bounding box center [471, 173] width 39 height 13
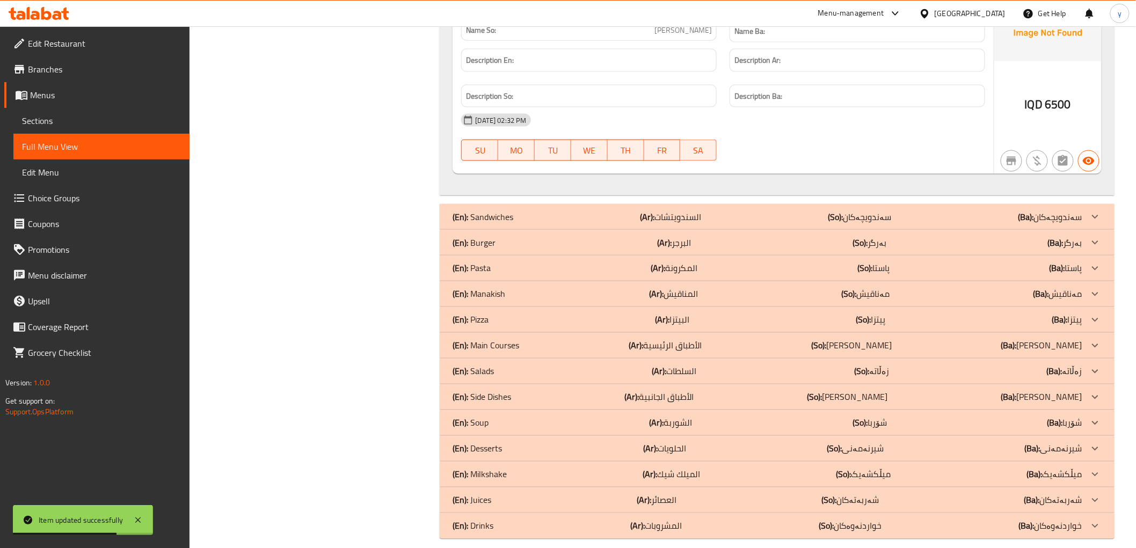
scroll to position [2289, 0]
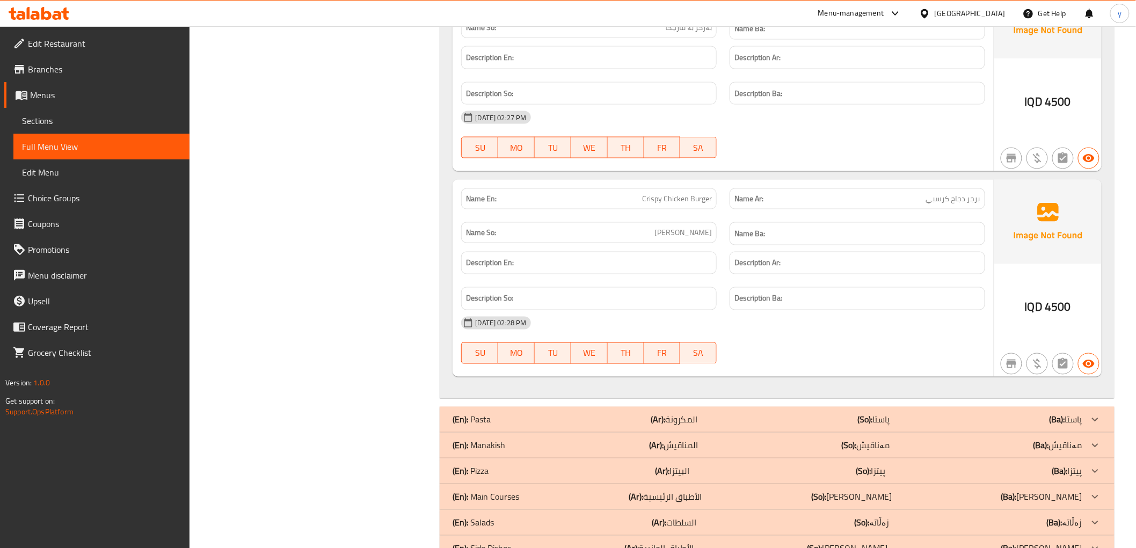
scroll to position [5791, 0]
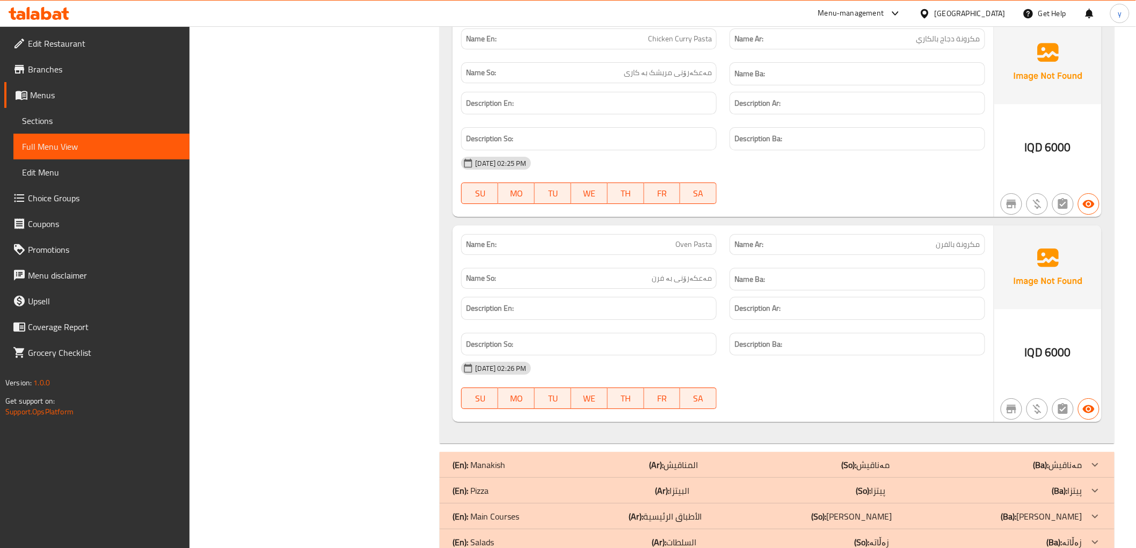
scroll to position [6739, 0]
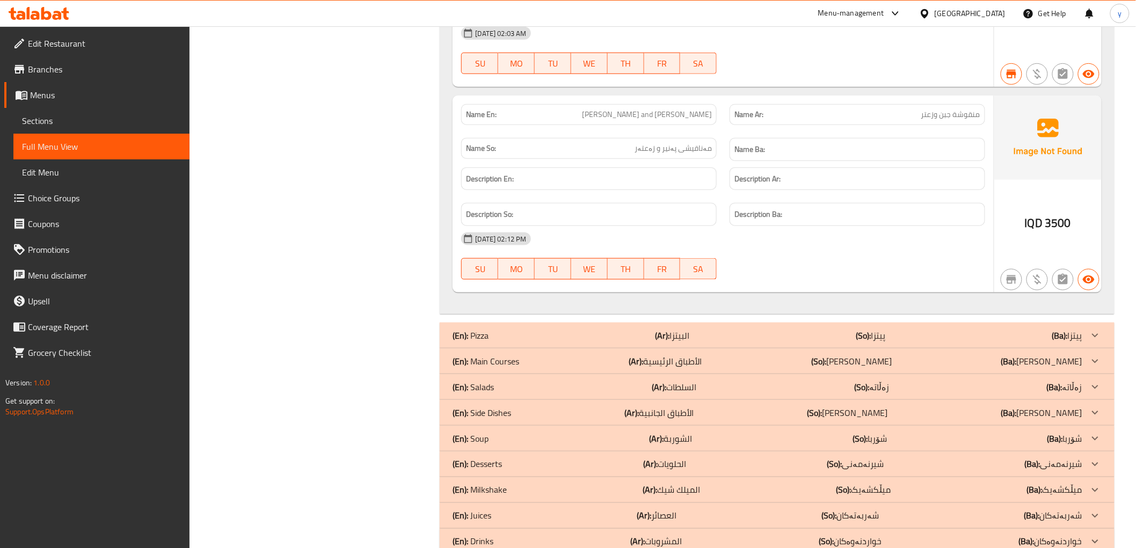
scroll to position [7224, 0]
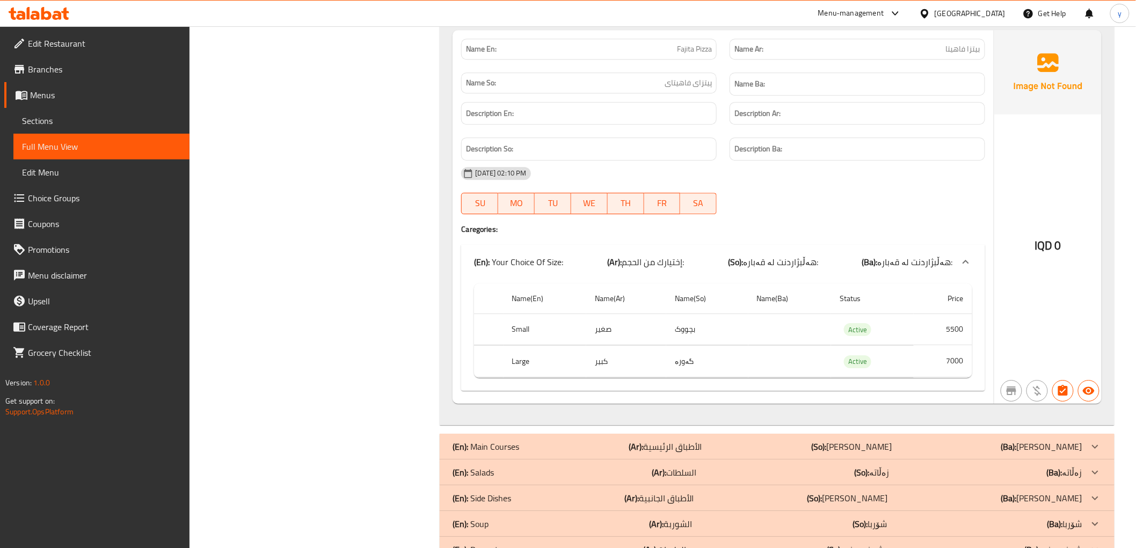
scroll to position [11580, 0]
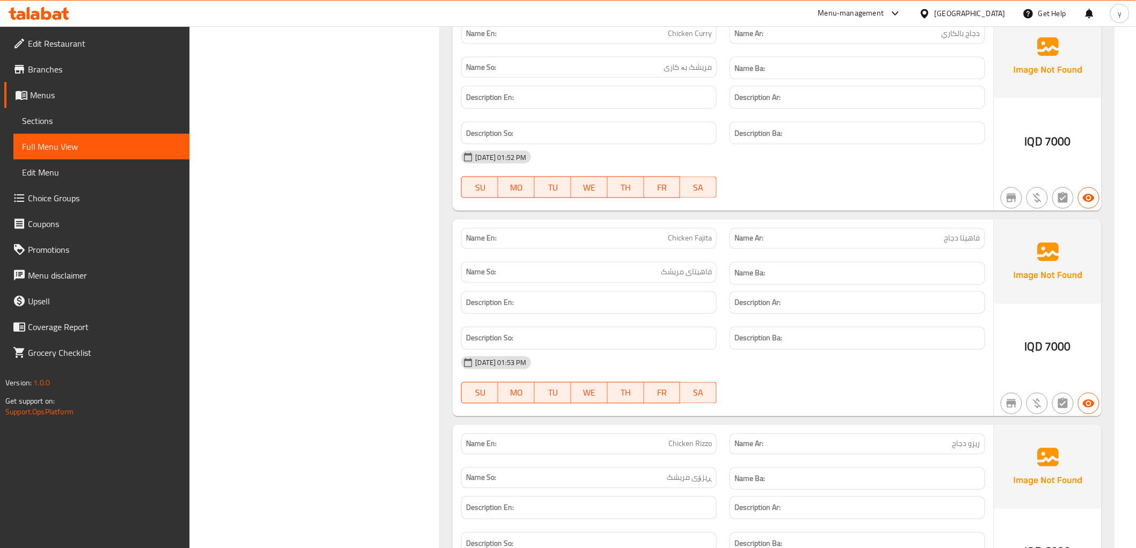
scroll to position [13067, 0]
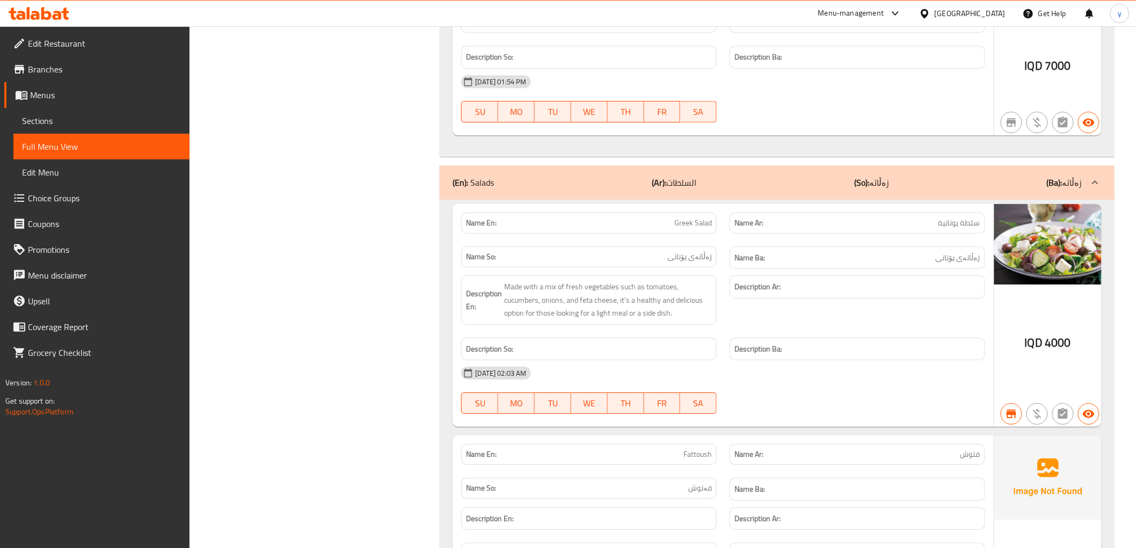
scroll to position [13434, 0]
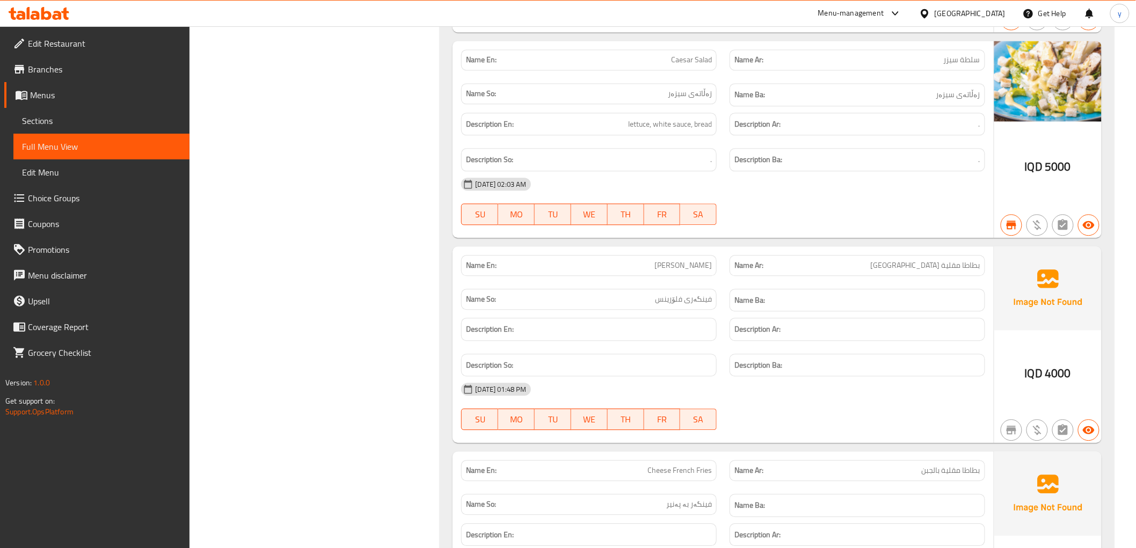
scroll to position [14860, 0]
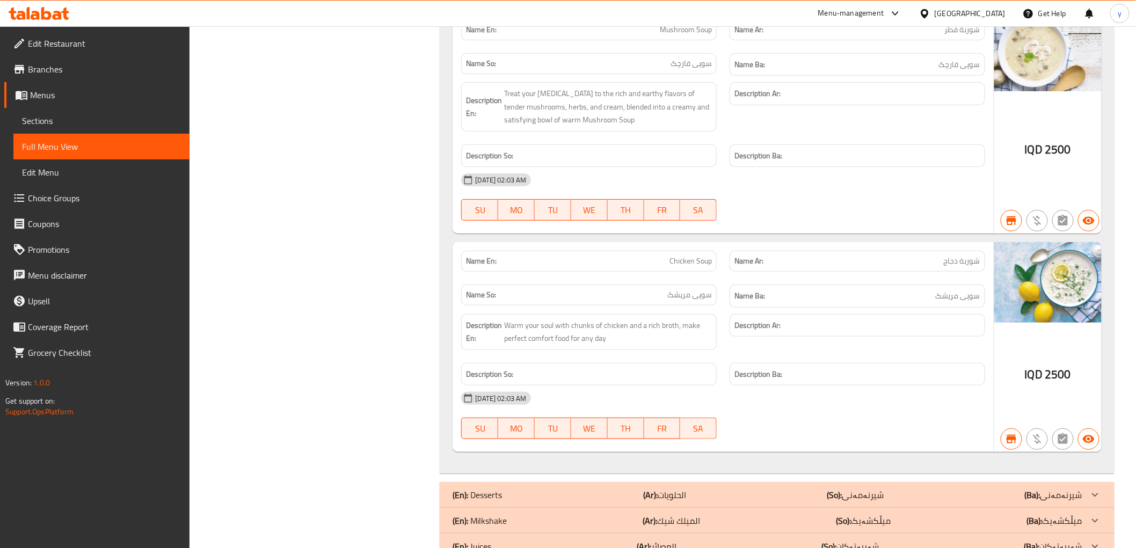
scroll to position [15130, 0]
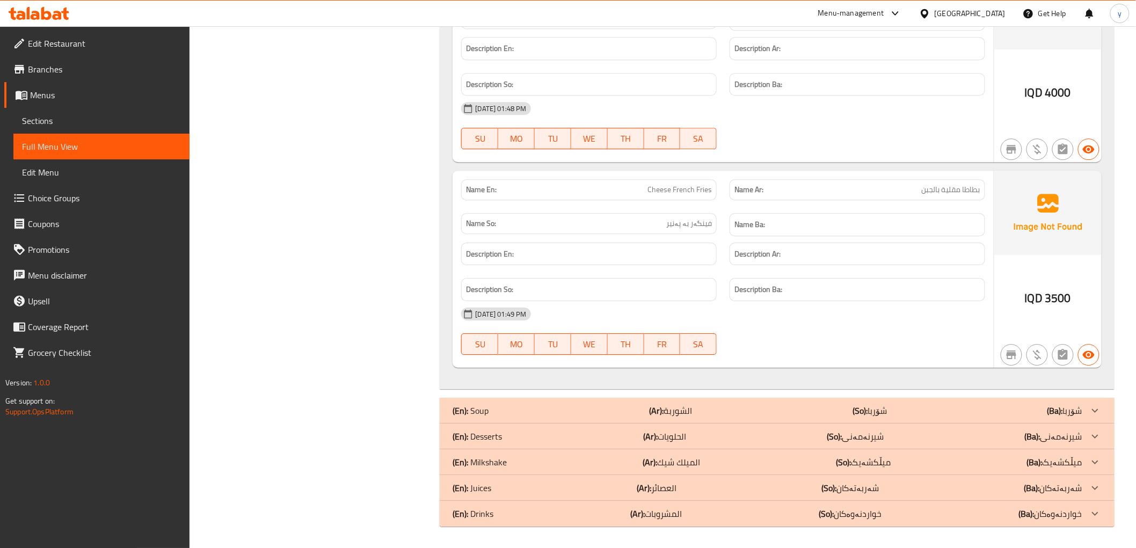
scroll to position [14860, 0]
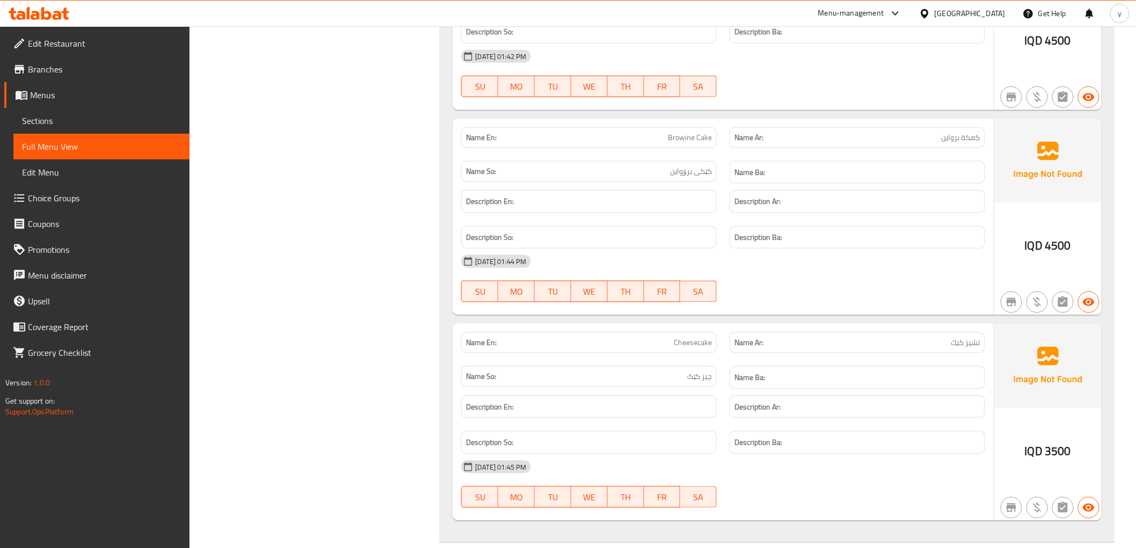
scroll to position [15751, 0]
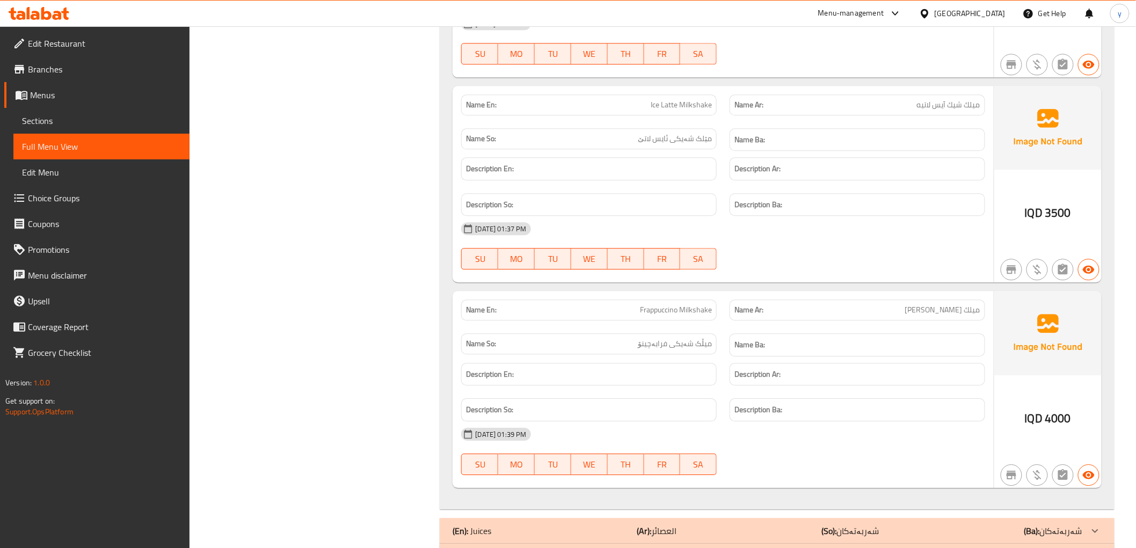
scroll to position [18165, 0]
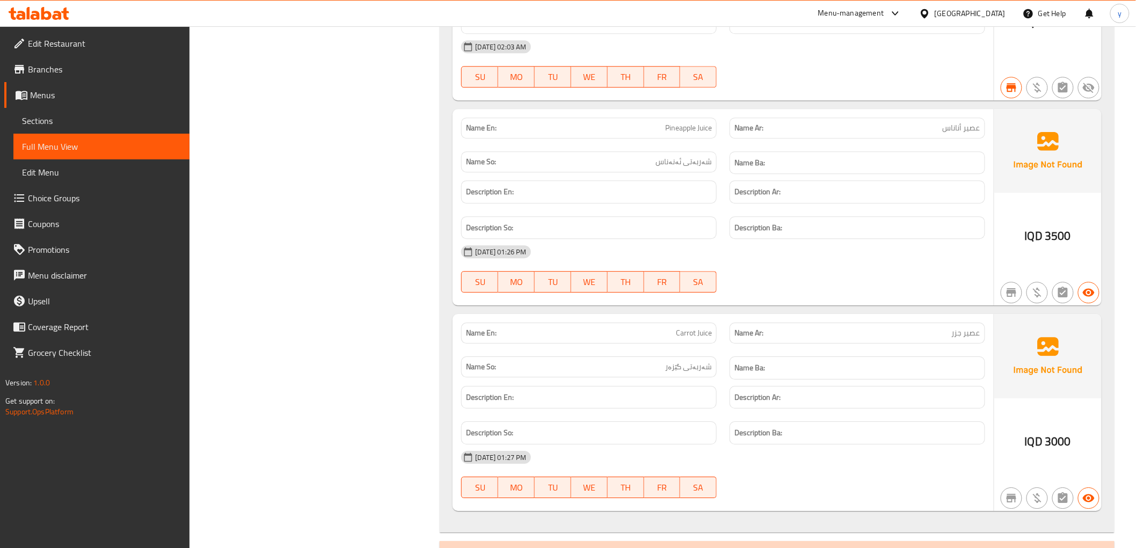
scroll to position [19975, 0]
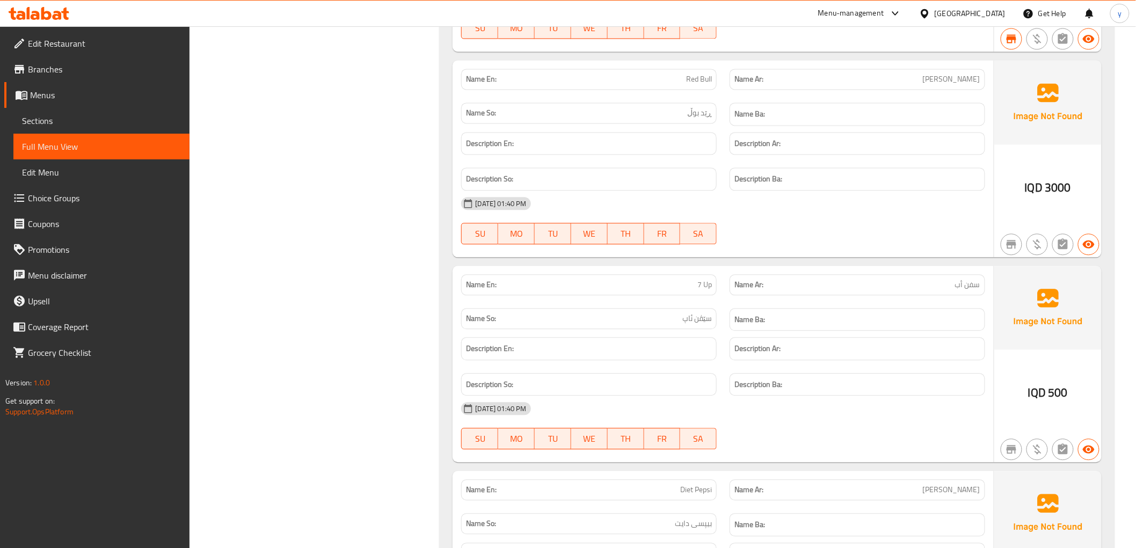
scroll to position [21315, 0]
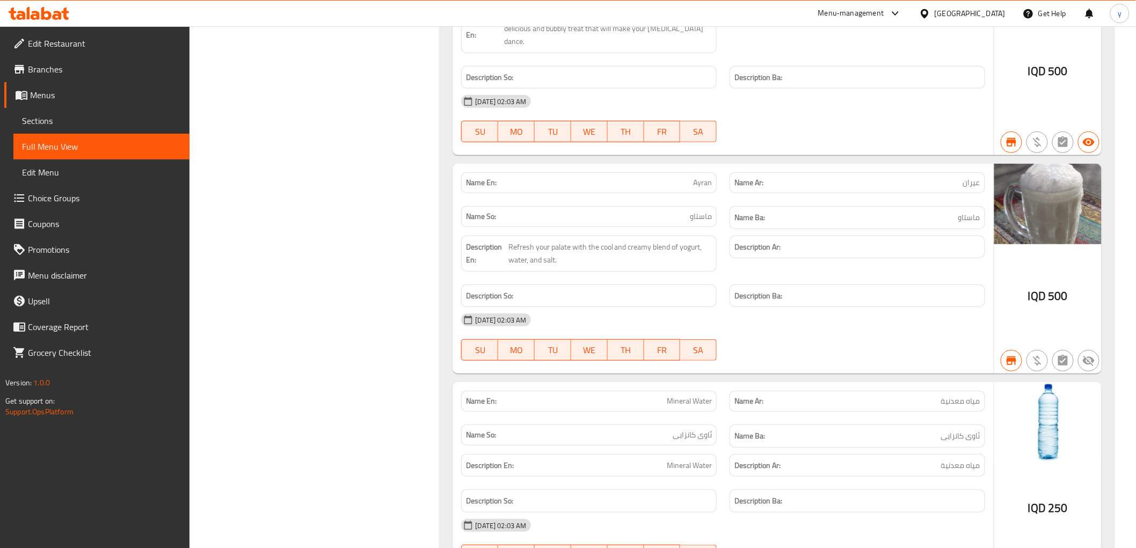
drag, startPoint x: 870, startPoint y: 178, endPoint x: 883, endPoint y: 22, distance: 156.7
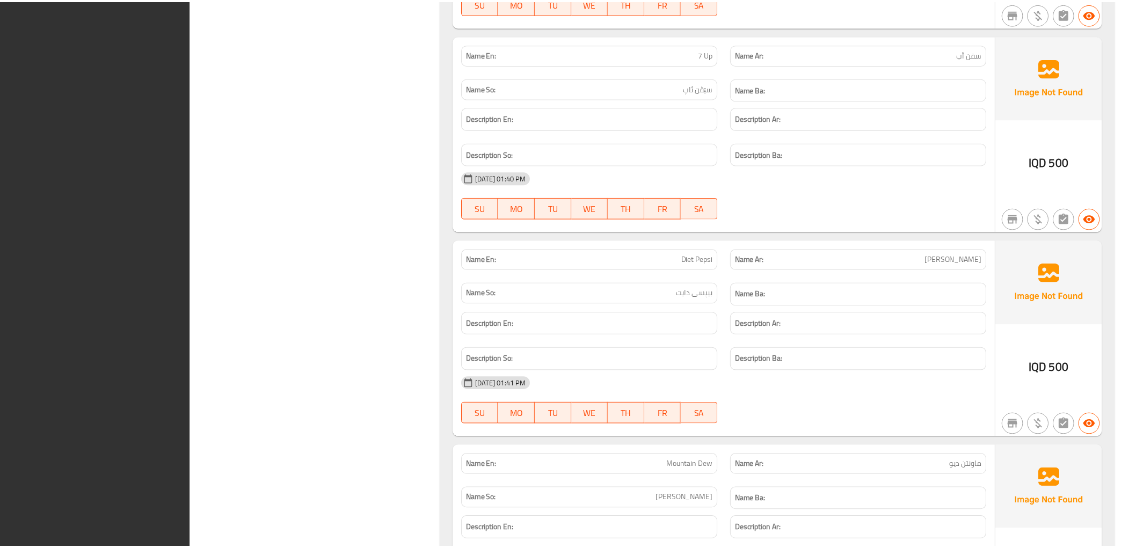
scroll to position [21672, 0]
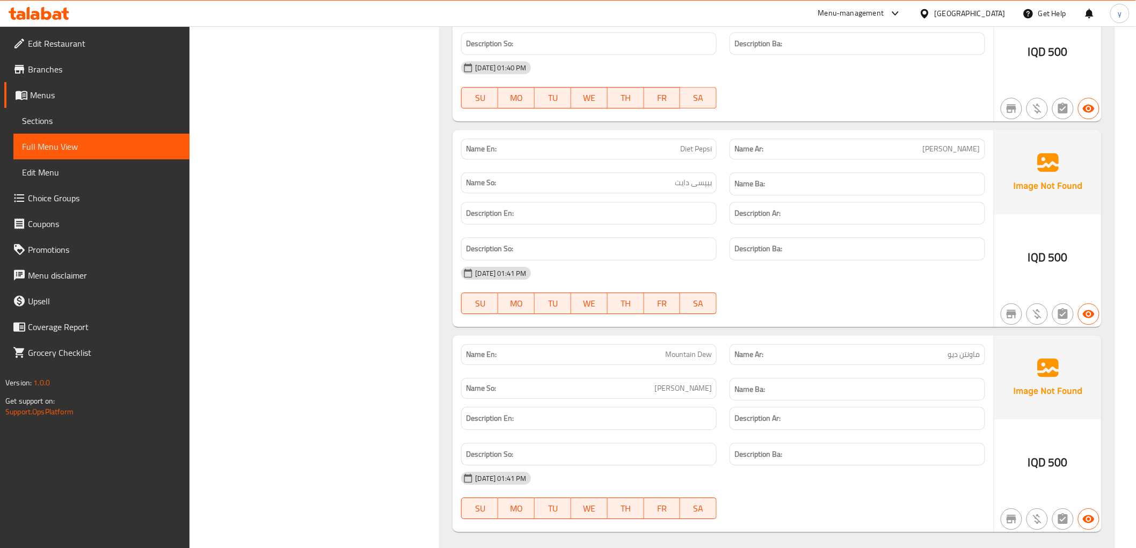
click at [140, 120] on span "Sections" at bounding box center [101, 120] width 159 height 13
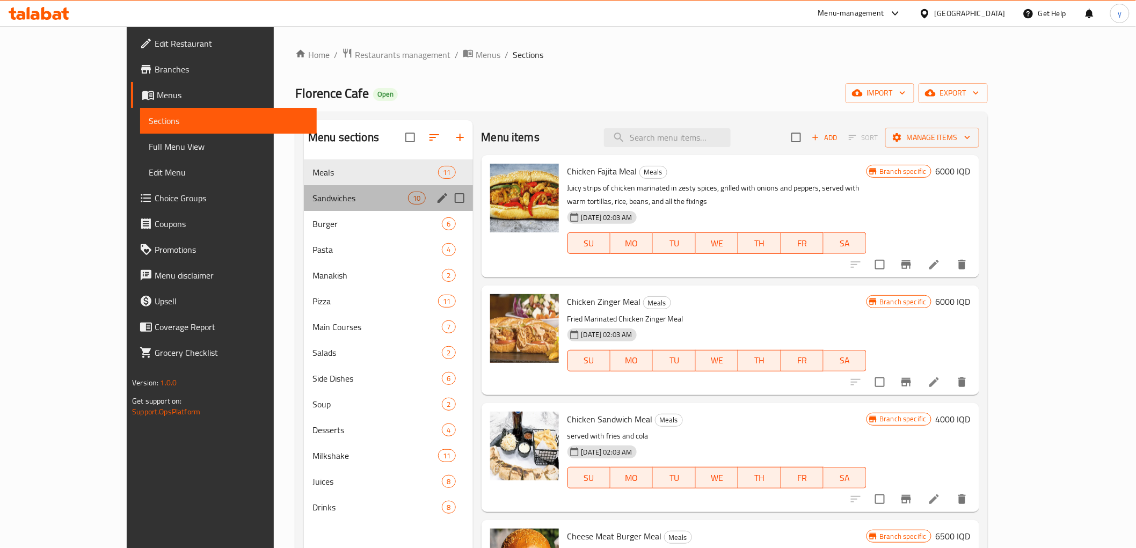
click at [304, 188] on div "Sandwiches 10" at bounding box center [388, 198] width 169 height 26
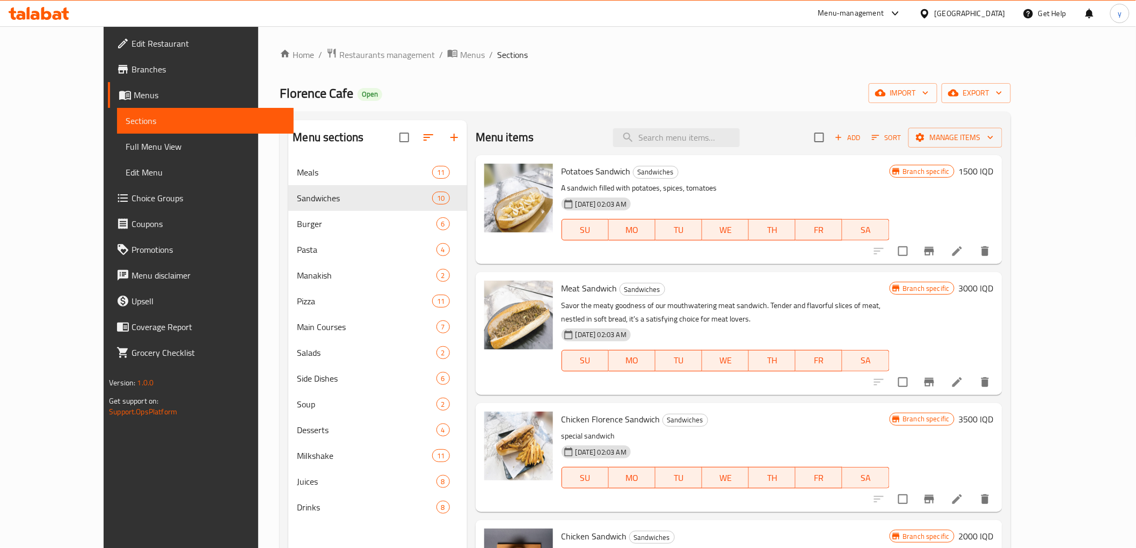
click at [566, 296] on span "Meat Sandwich" at bounding box center [589, 288] width 56 height 16
click at [570, 290] on span "Meat Sandwich" at bounding box center [589, 288] width 56 height 16
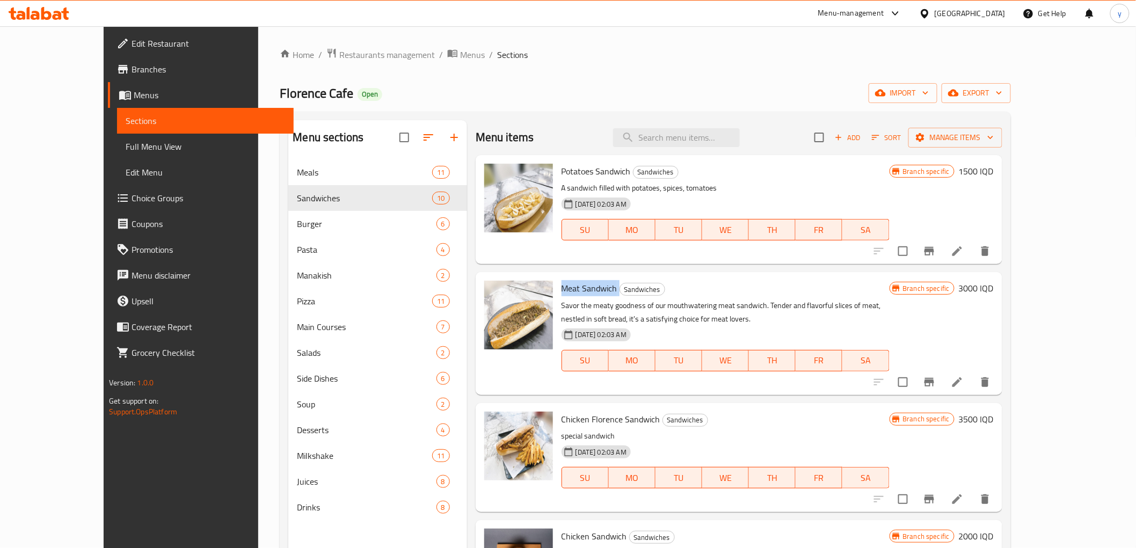
click at [131, 68] on span "Branches" at bounding box center [207, 69] width 153 height 13
